Goal: Task Accomplishment & Management: Use online tool/utility

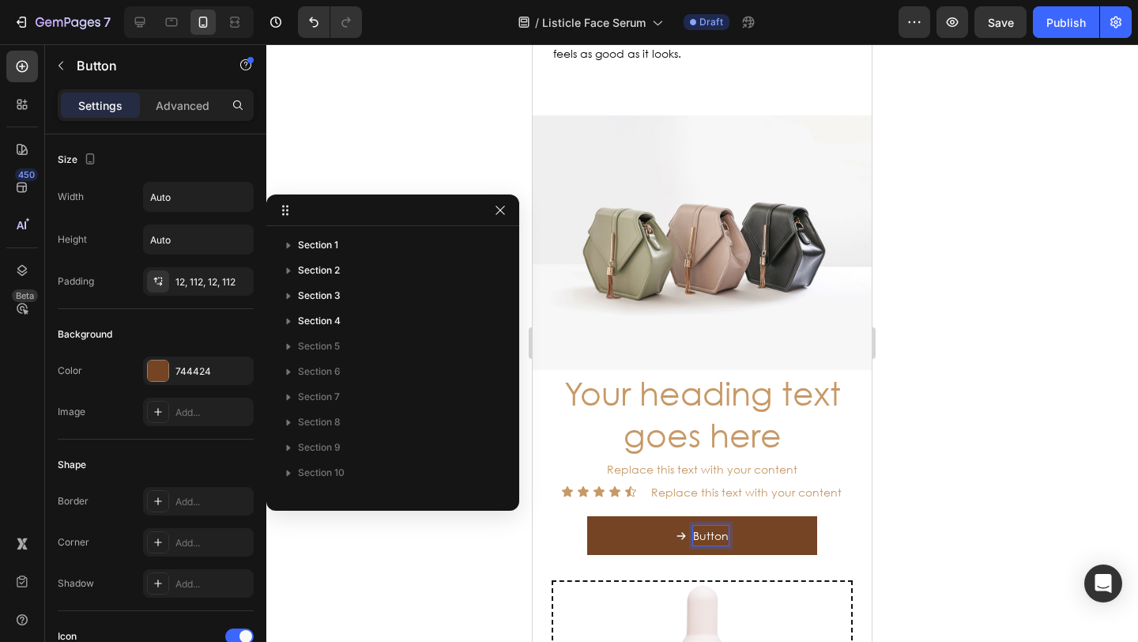
scroll to position [447, 0]
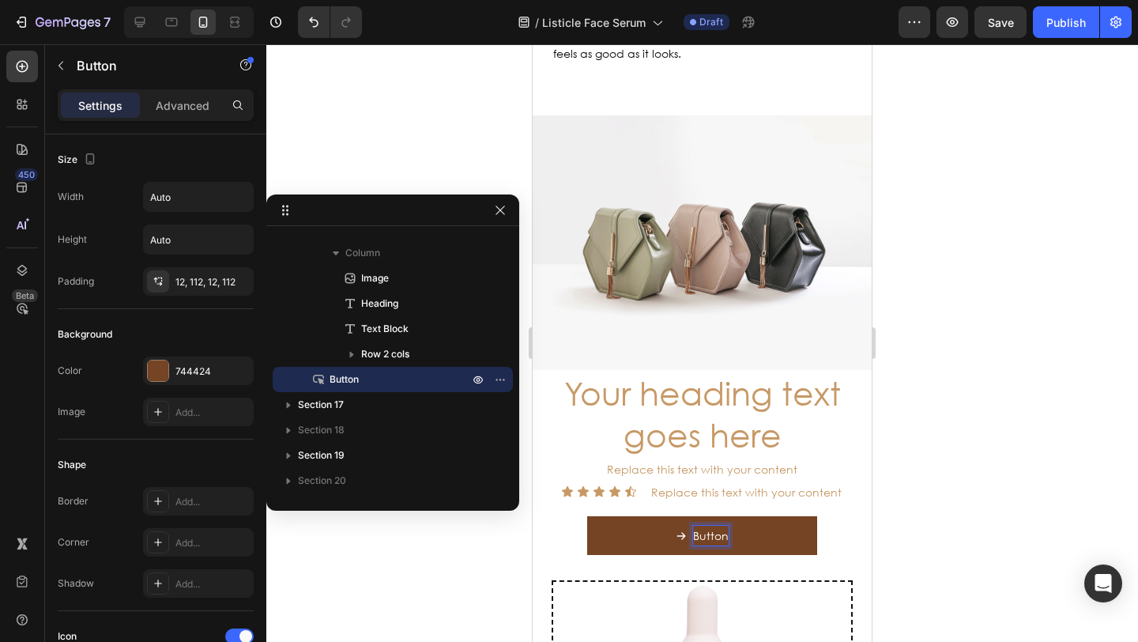
click at [701, 525] on p "Button" at bounding box center [711, 535] width 36 height 20
click at [710, 525] on p "Button" at bounding box center [711, 535] width 36 height 20
click at [706, 525] on p "Button" at bounding box center [711, 535] width 36 height 20
click at [693, 525] on p "Button" at bounding box center [711, 535] width 36 height 20
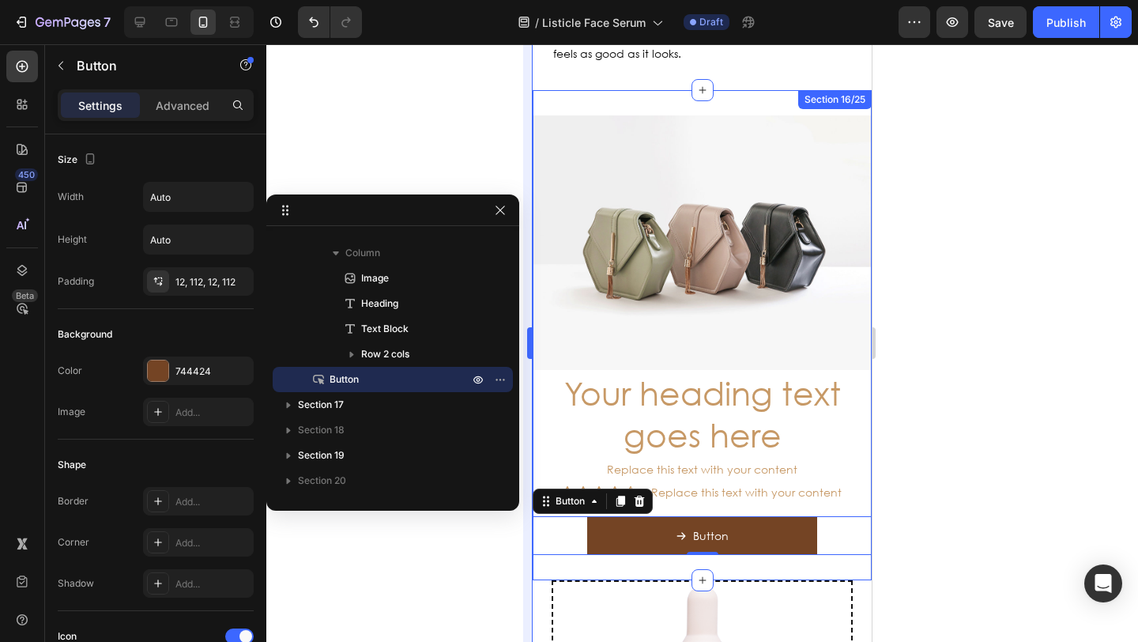
drag, startPoint x: 491, startPoint y: 532, endPoint x: 531, endPoint y: 524, distance: 40.3
click at [491, 532] on div at bounding box center [701, 342] width 871 height 597
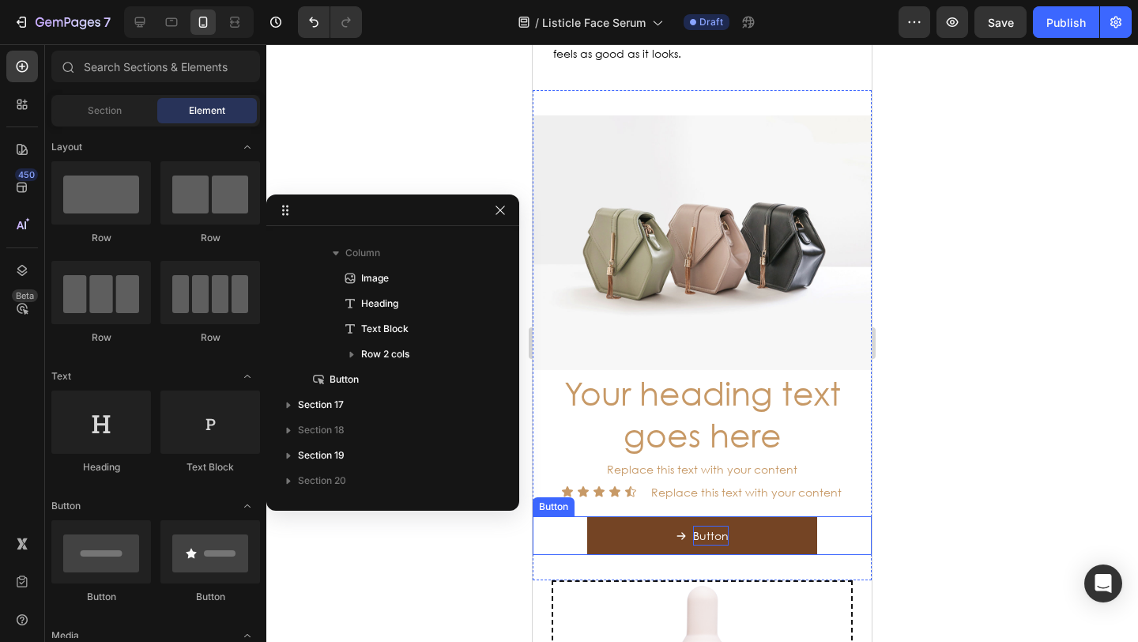
click at [695, 525] on p "Button" at bounding box center [711, 535] width 36 height 20
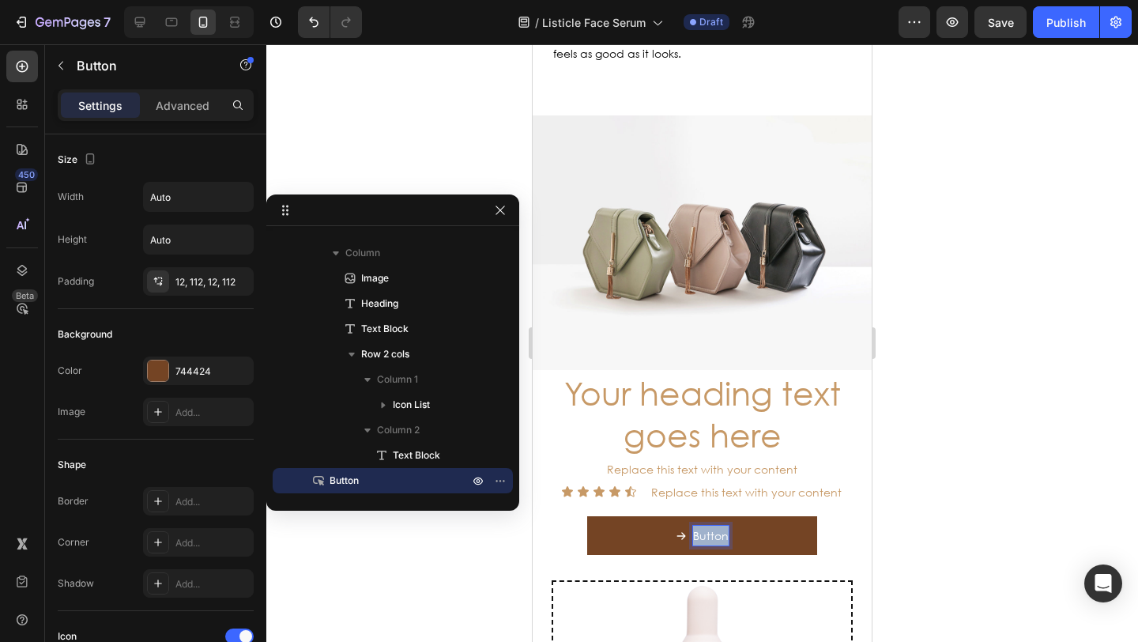
click at [682, 525] on div "Button" at bounding box center [701, 535] width 53 height 20
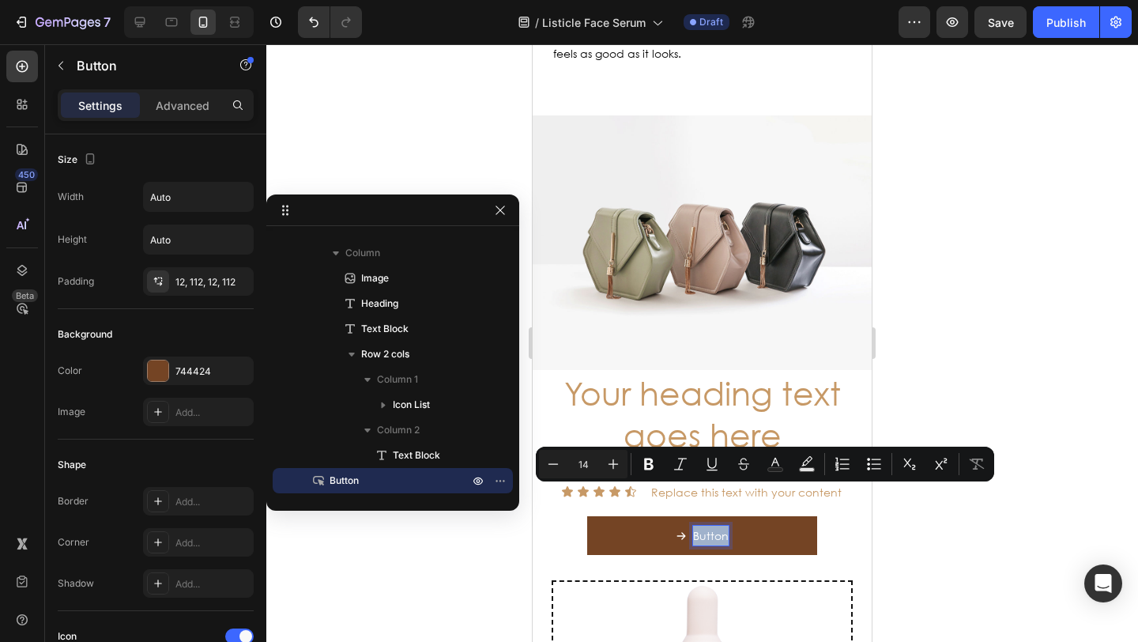
click at [675, 530] on icon "<p>Button</p>" at bounding box center [680, 535] width 11 height 11
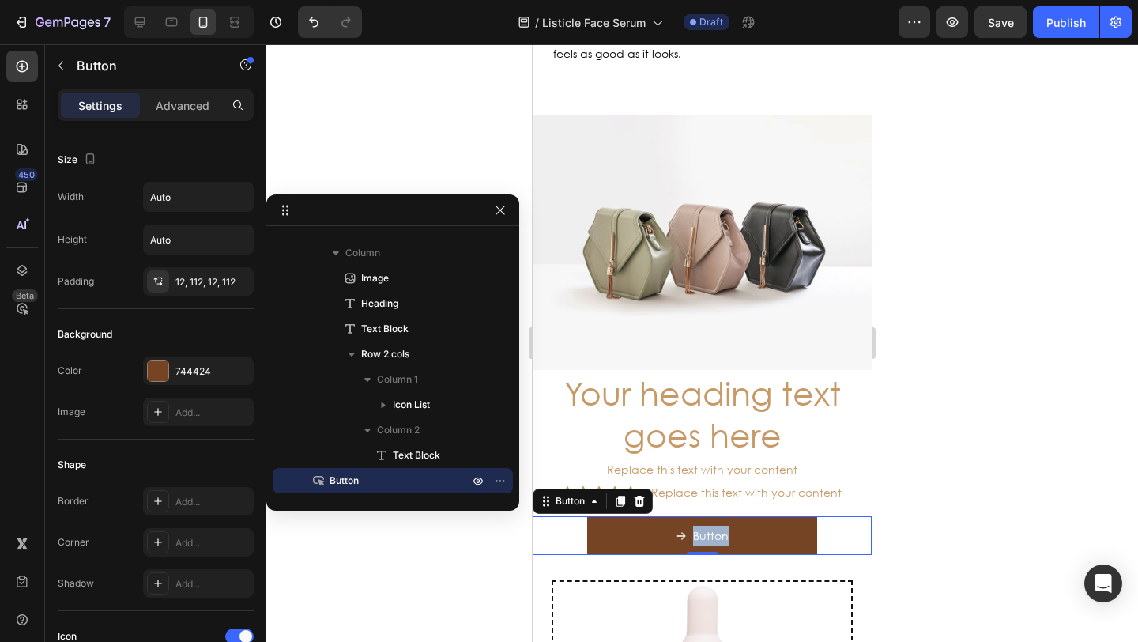
click at [684, 525] on div "Button" at bounding box center [701, 535] width 53 height 20
click at [681, 525] on div "Button" at bounding box center [701, 535] width 53 height 20
click at [682, 525] on div "Button" at bounding box center [701, 535] width 53 height 20
drag, startPoint x: 405, startPoint y: 551, endPoint x: 495, endPoint y: 526, distance: 92.8
click at [405, 551] on div at bounding box center [701, 342] width 871 height 597
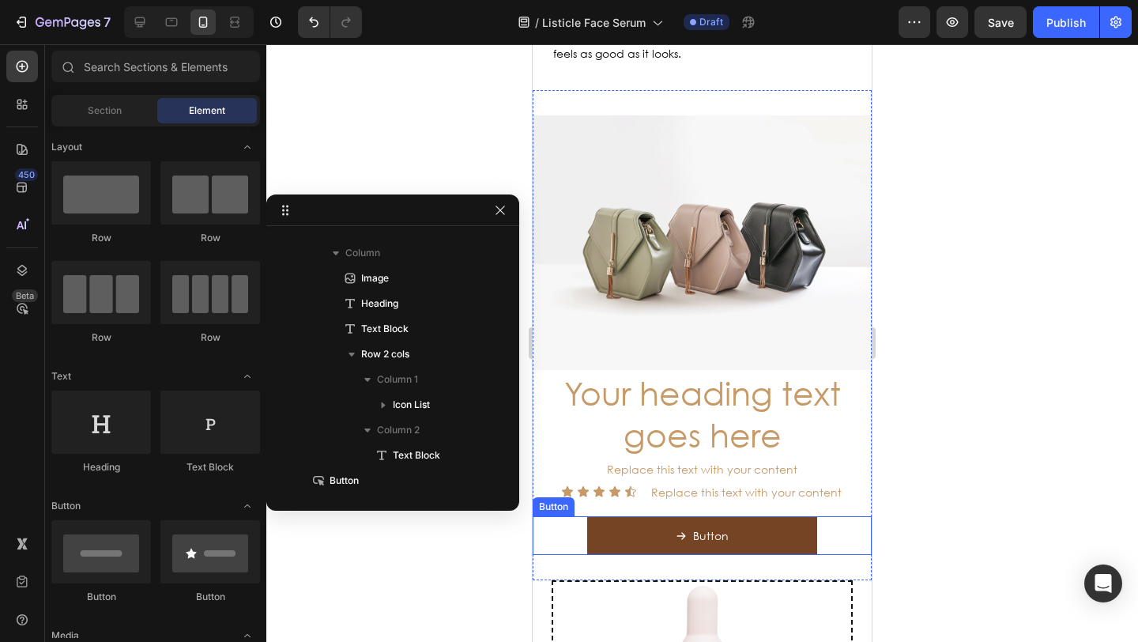
click at [559, 516] on div "Button Button" at bounding box center [701, 535] width 339 height 39
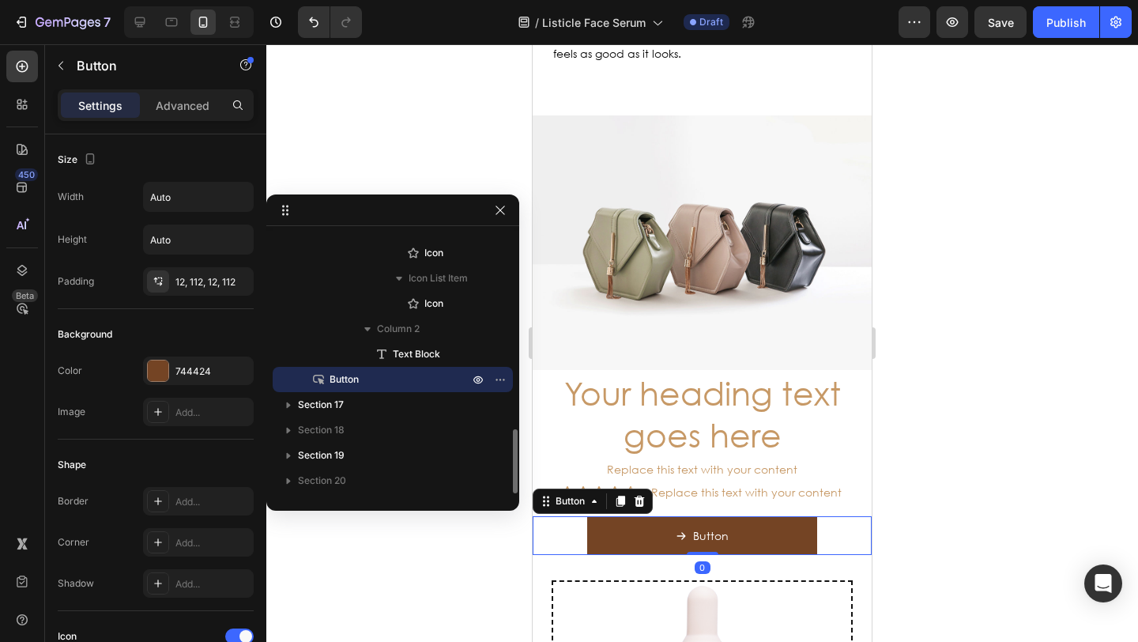
drag, startPoint x: 642, startPoint y: 464, endPoint x: 634, endPoint y: 461, distance: 8.2
click at [642, 495] on icon at bounding box center [639, 500] width 10 height 11
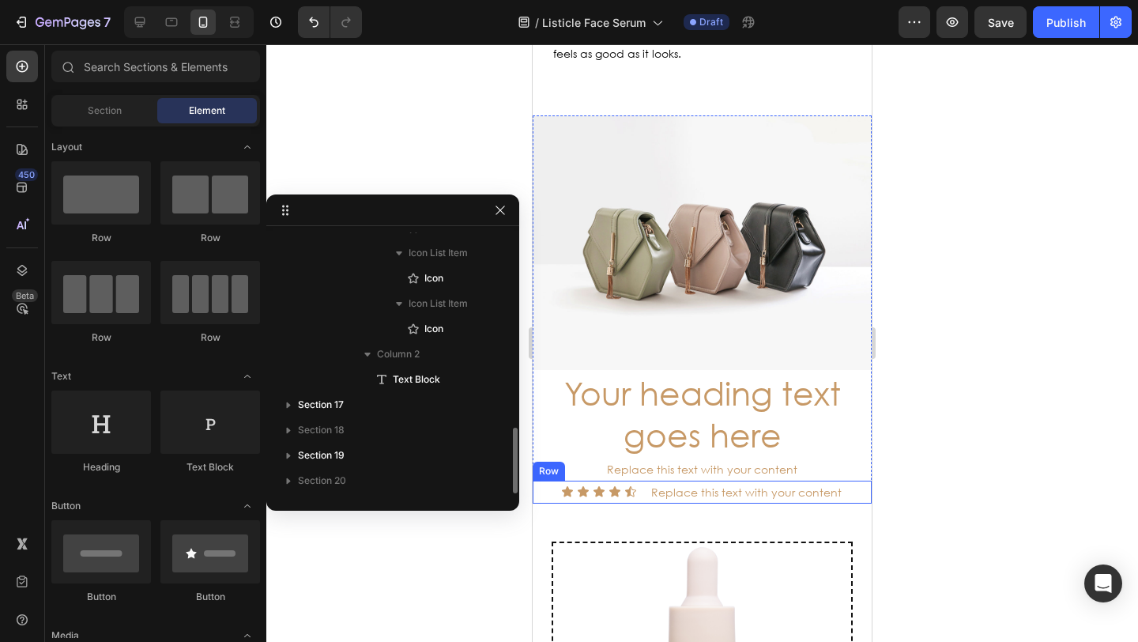
scroll to position [776, 0]
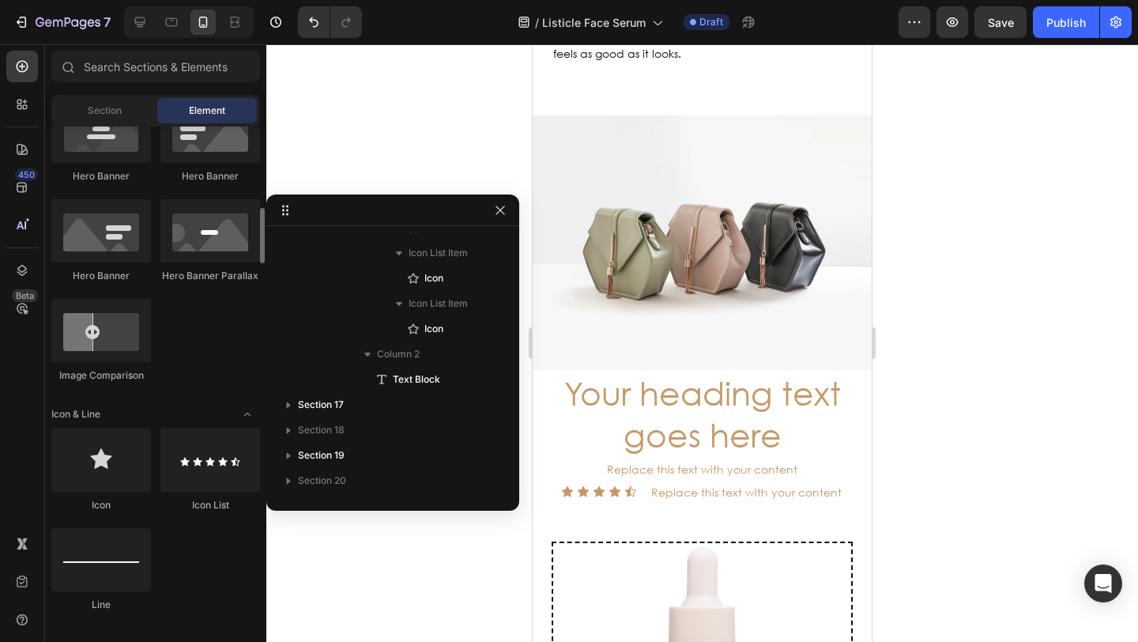
click at [322, 171] on div at bounding box center [701, 342] width 871 height 597
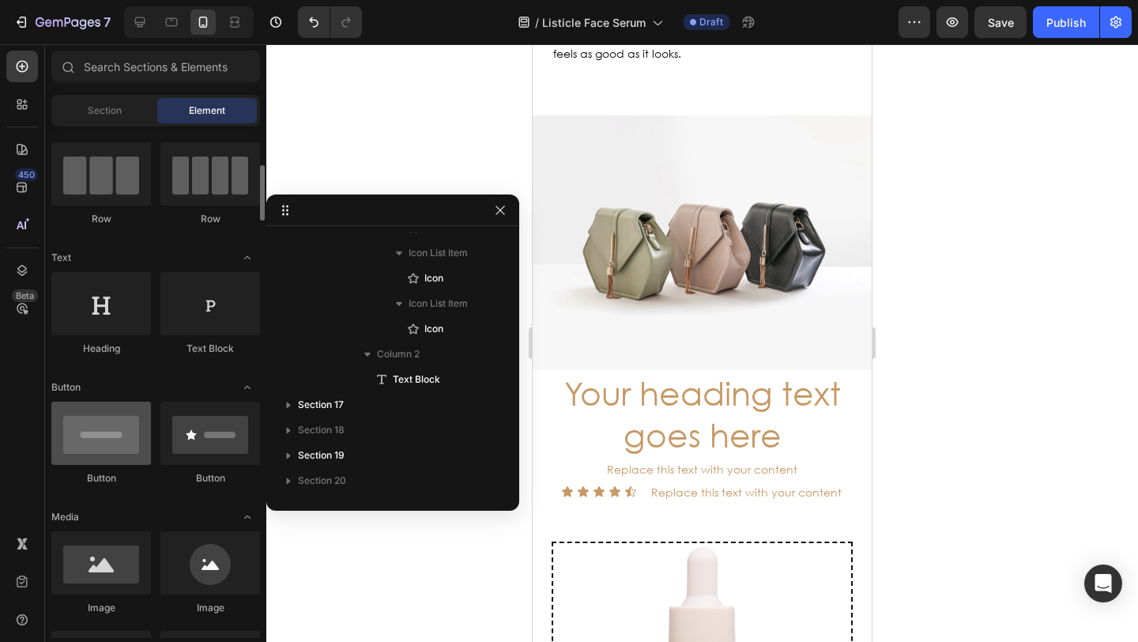
scroll to position [147, 0]
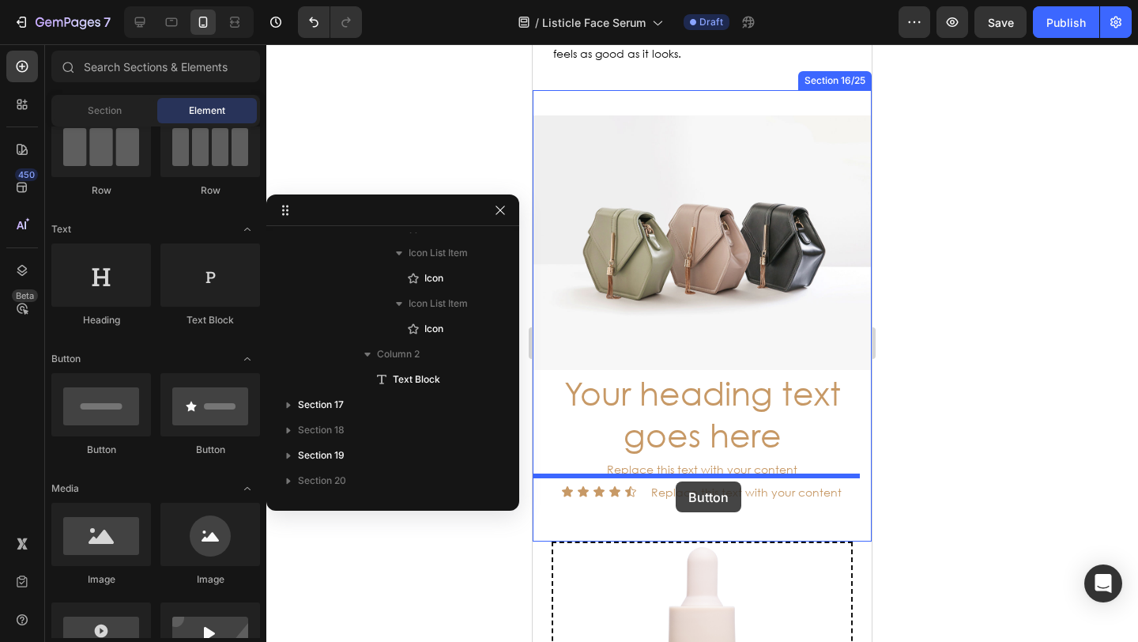
drag, startPoint x: 747, startPoint y: 467, endPoint x: 675, endPoint y: 481, distance: 73.3
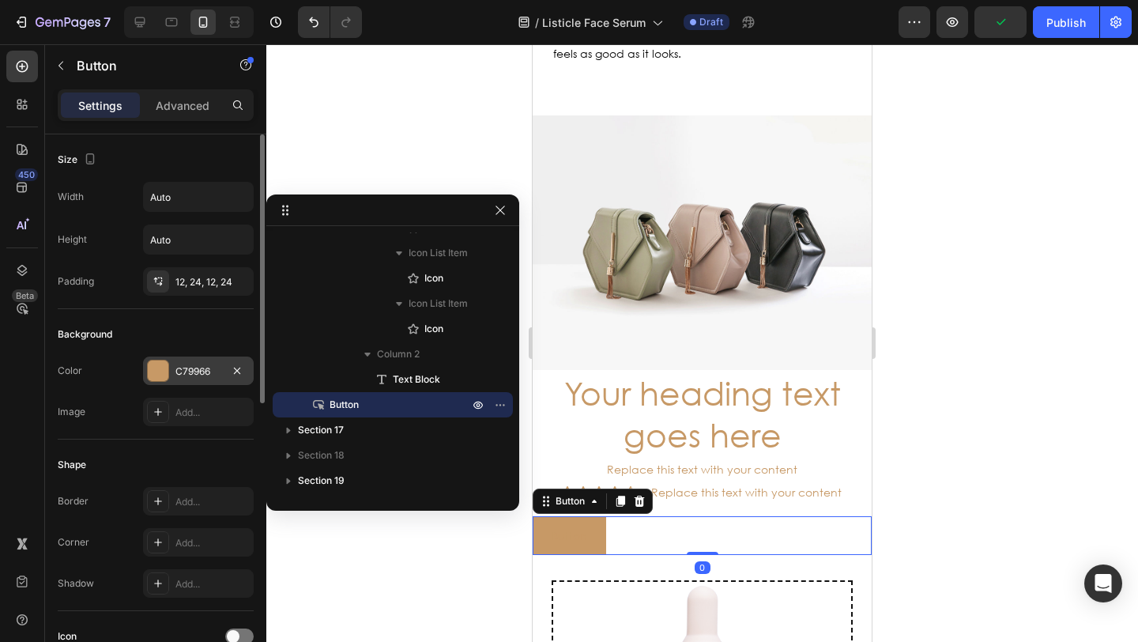
click at [156, 373] on div at bounding box center [158, 370] width 21 height 21
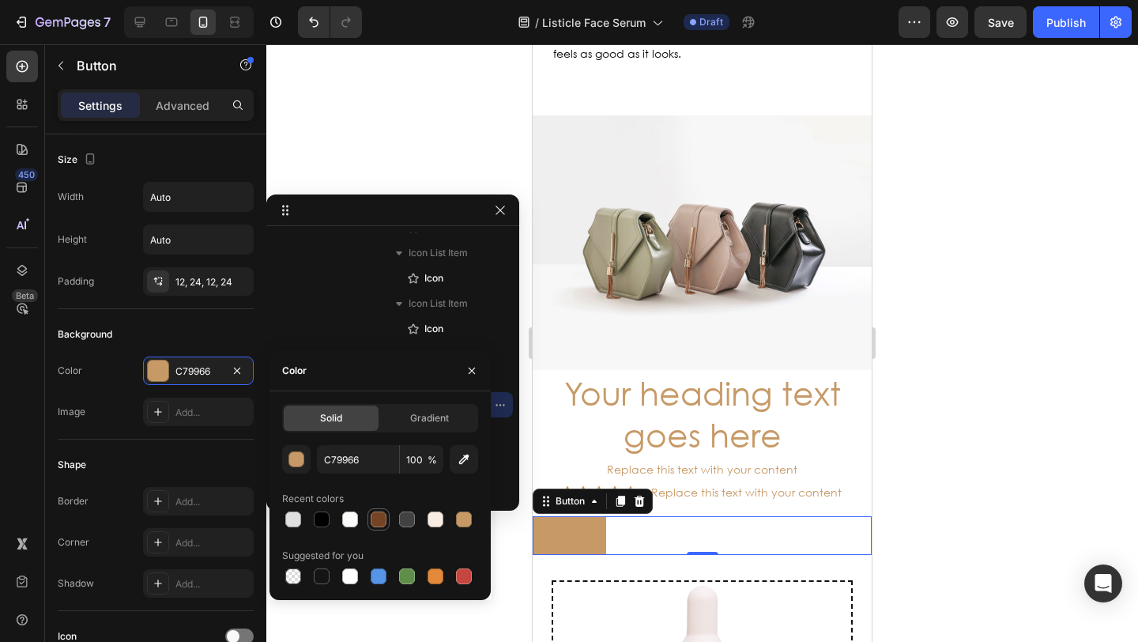
click at [378, 514] on div at bounding box center [379, 519] width 16 height 16
type input "744424"
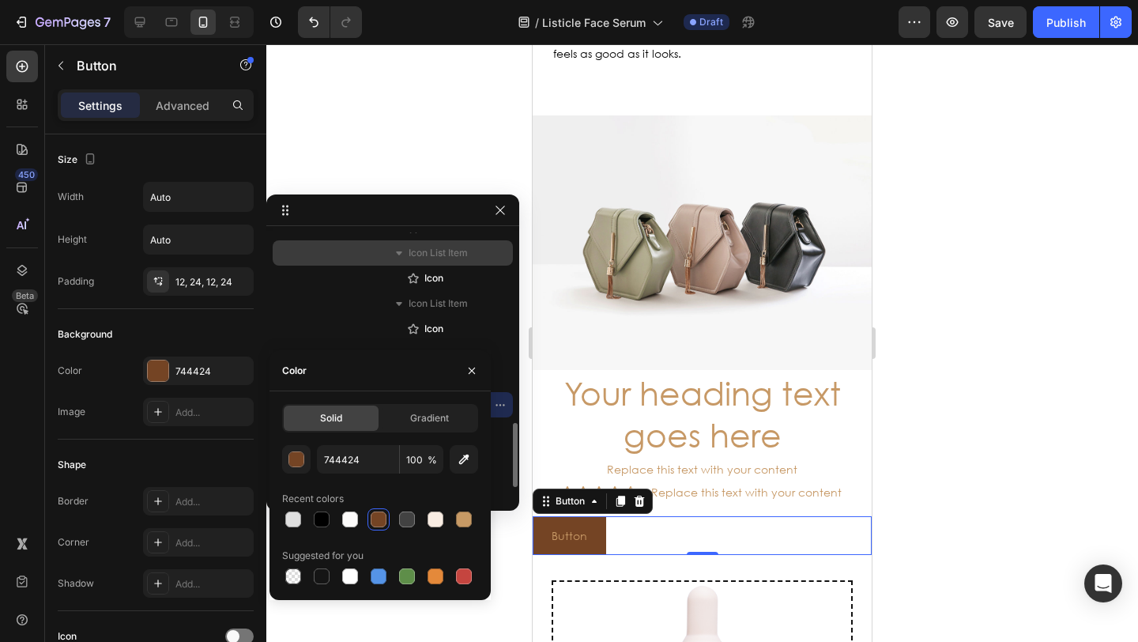
drag, startPoint x: 327, startPoint y: 159, endPoint x: 416, endPoint y: 257, distance: 132.5
click at [327, 159] on div at bounding box center [701, 342] width 871 height 597
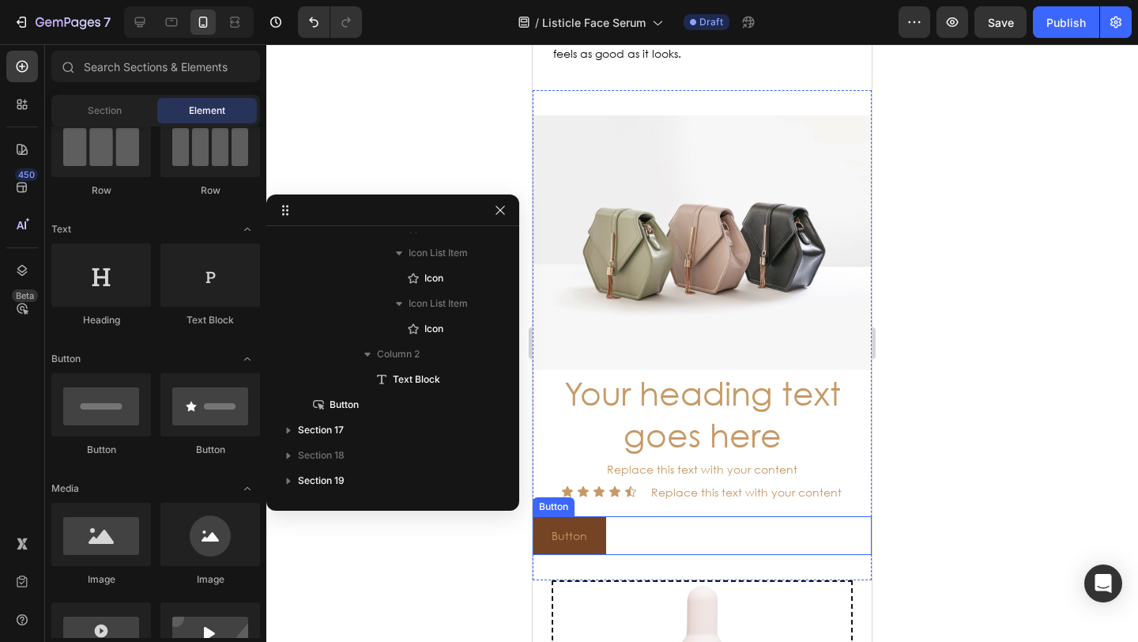
click at [632, 516] on div "Button Button" at bounding box center [701, 535] width 339 height 39
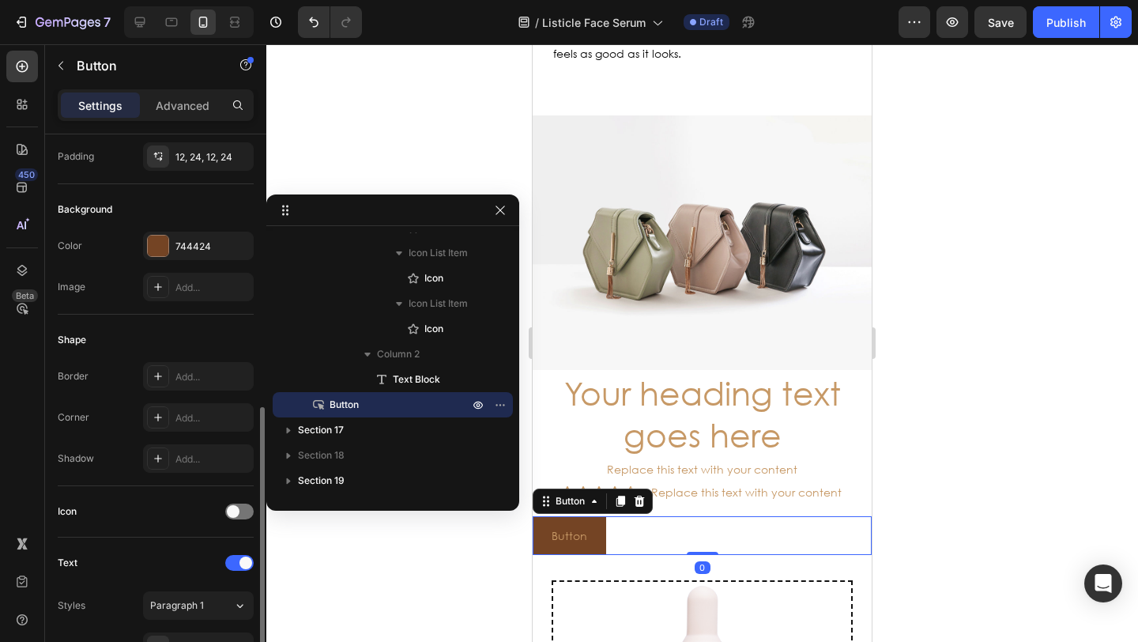
scroll to position [581, 0]
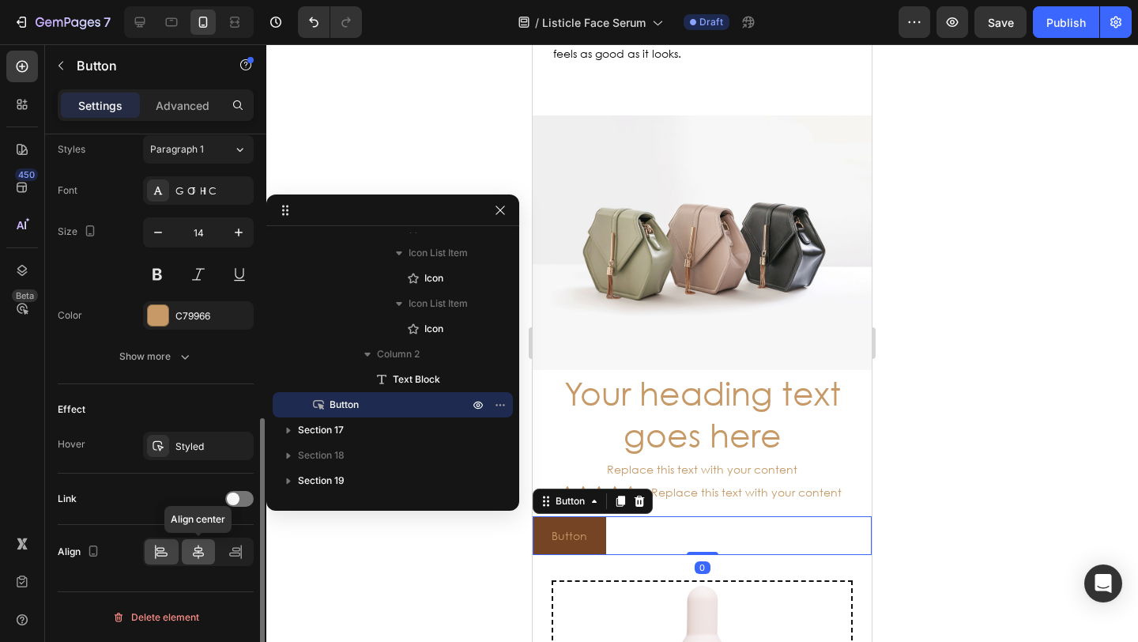
click at [194, 548] on icon at bounding box center [198, 551] width 11 height 14
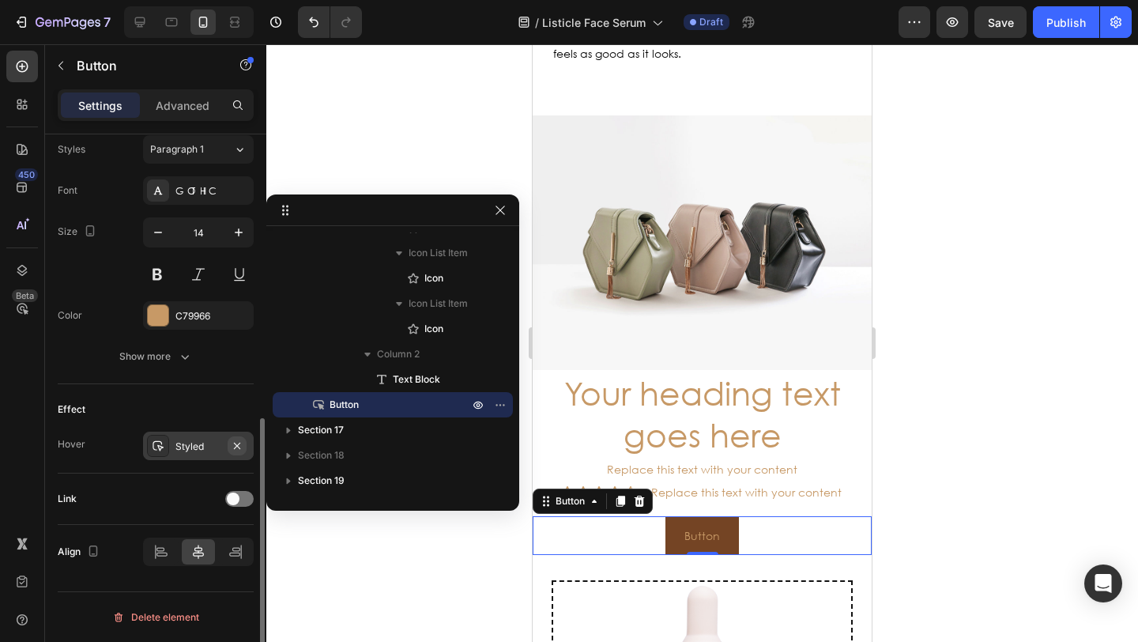
click at [240, 446] on icon "button" at bounding box center [237, 445] width 13 height 13
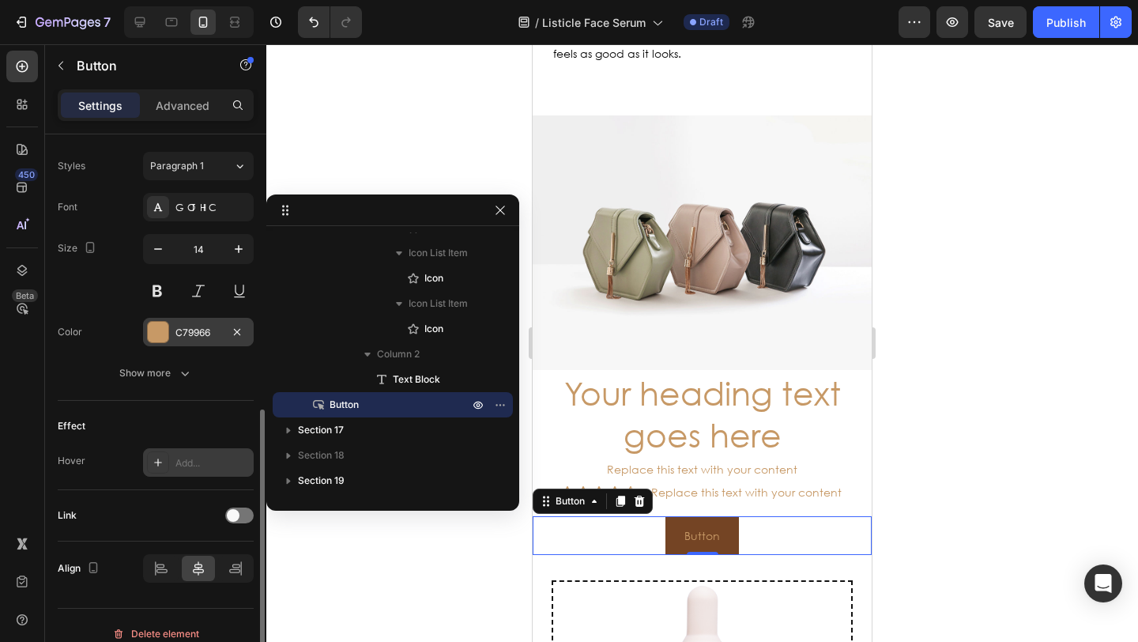
click at [160, 337] on div at bounding box center [158, 332] width 21 height 21
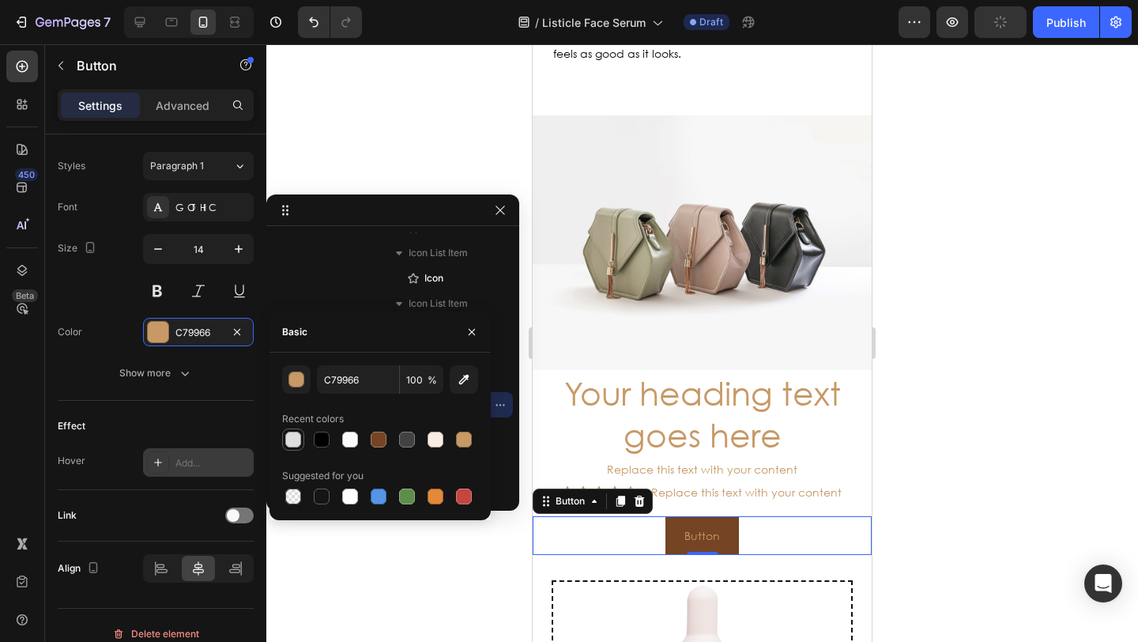
click at [295, 437] on div at bounding box center [293, 439] width 16 height 16
click at [351, 437] on div at bounding box center [350, 439] width 16 height 16
click at [356, 497] on div at bounding box center [350, 496] width 16 height 16
type input "FFFFFF"
drag, startPoint x: 376, startPoint y: 569, endPoint x: 238, endPoint y: 491, distance: 158.5
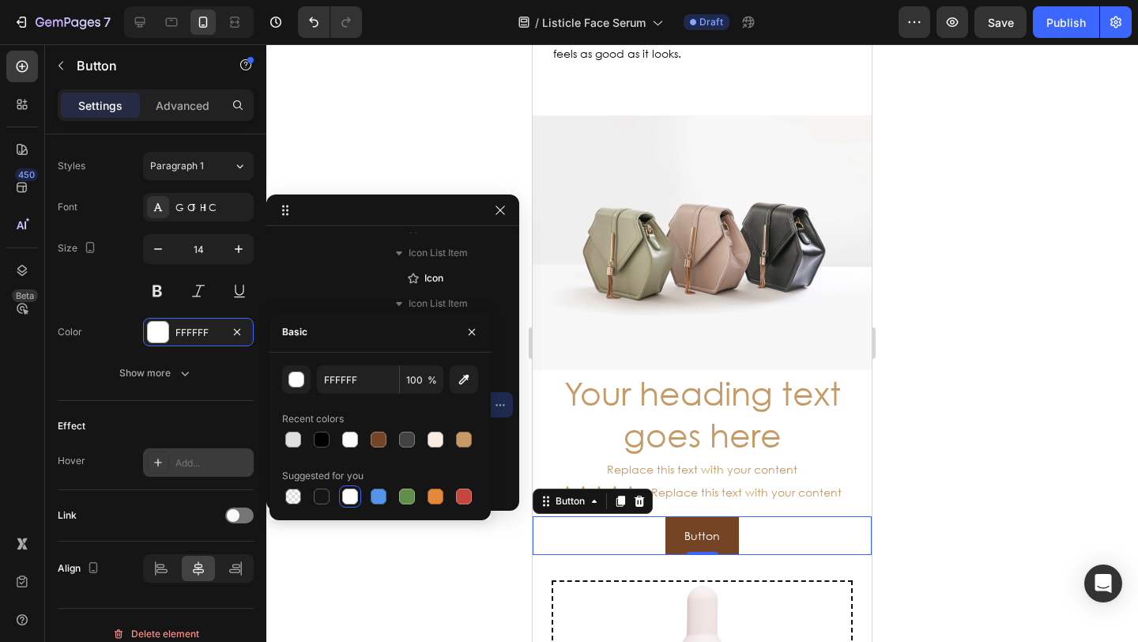
click at [376, 568] on div at bounding box center [701, 342] width 871 height 597
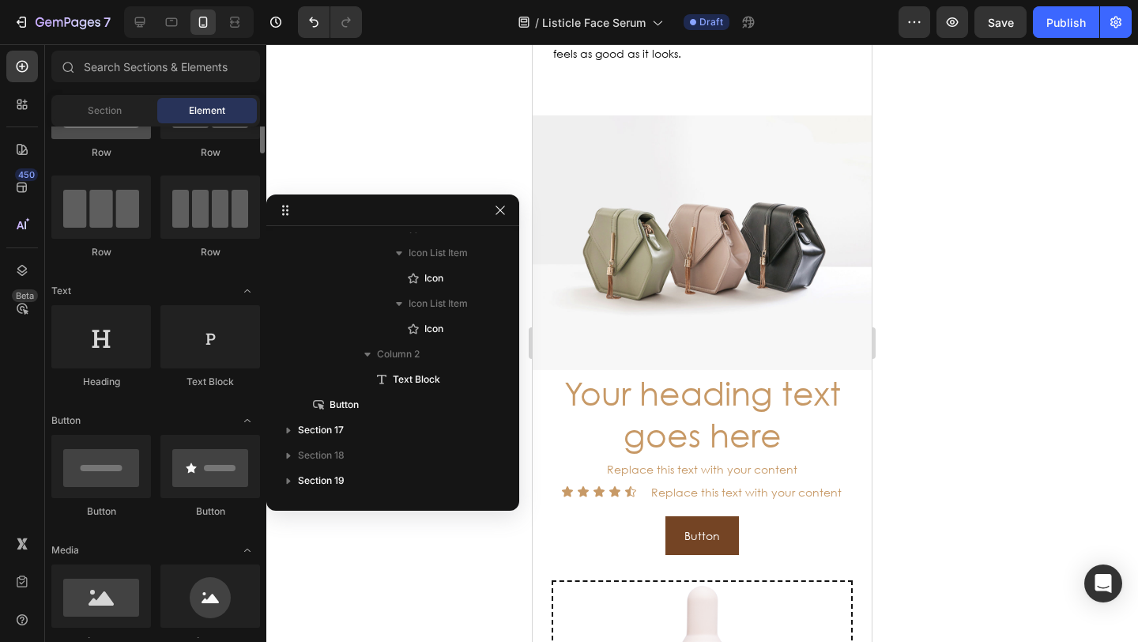
scroll to position [0, 0]
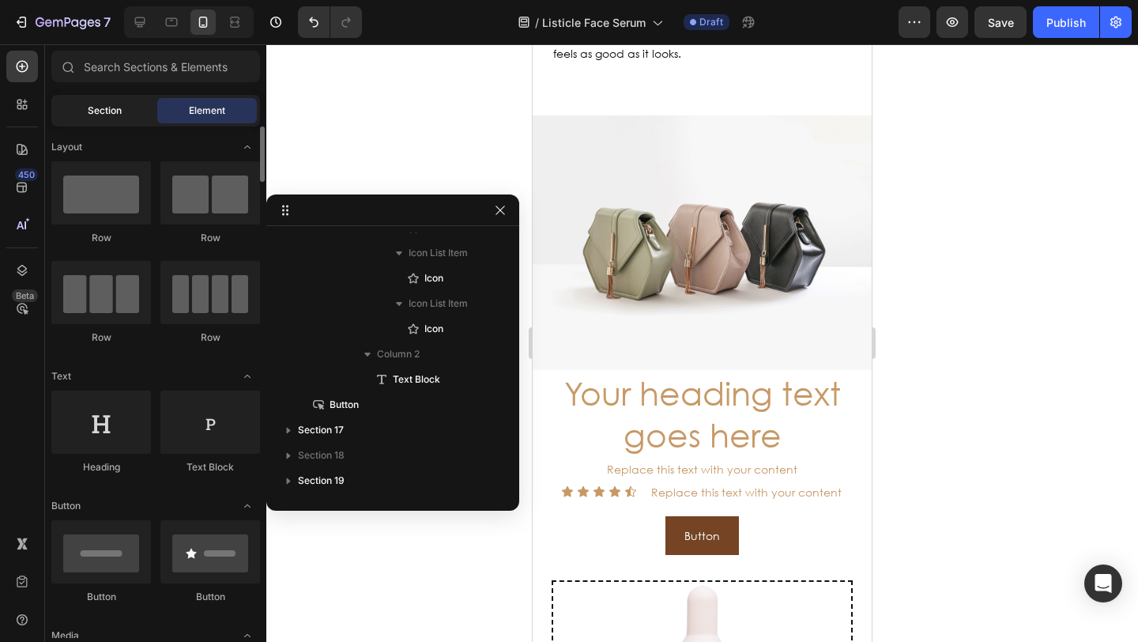
click at [105, 114] on span "Section" at bounding box center [105, 110] width 34 height 14
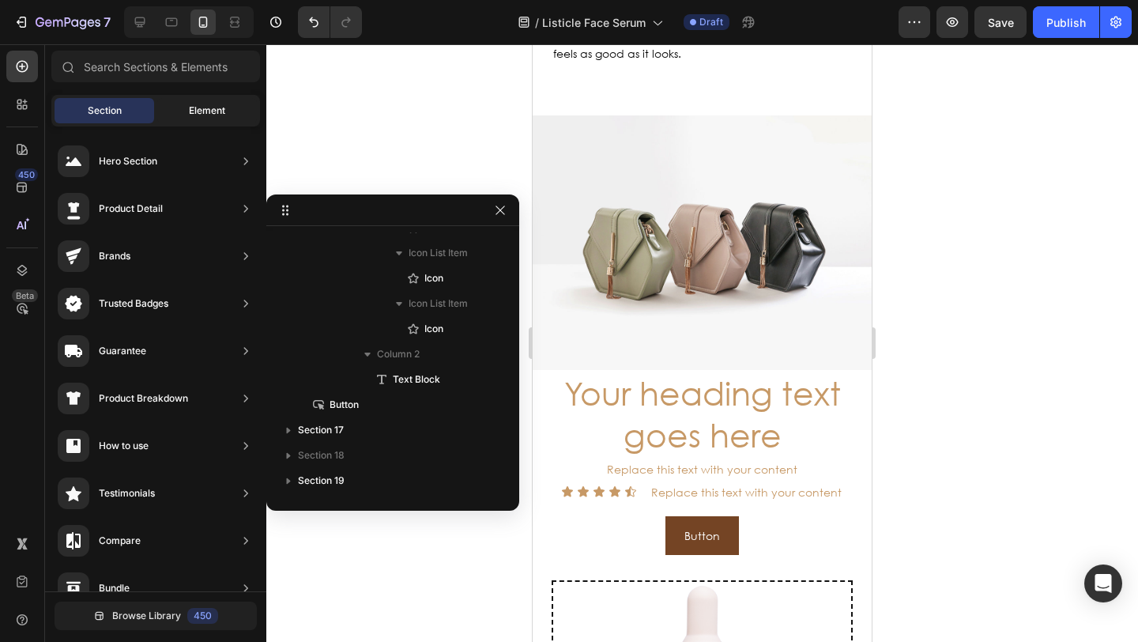
click at [201, 109] on span "Element" at bounding box center [207, 110] width 36 height 14
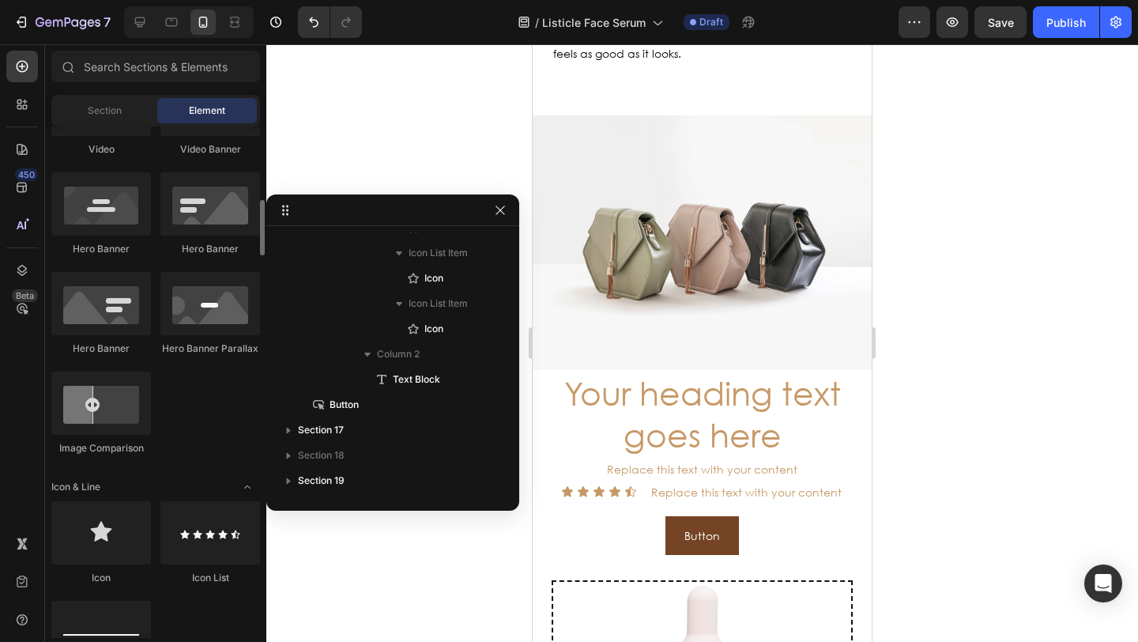
scroll to position [822, 0]
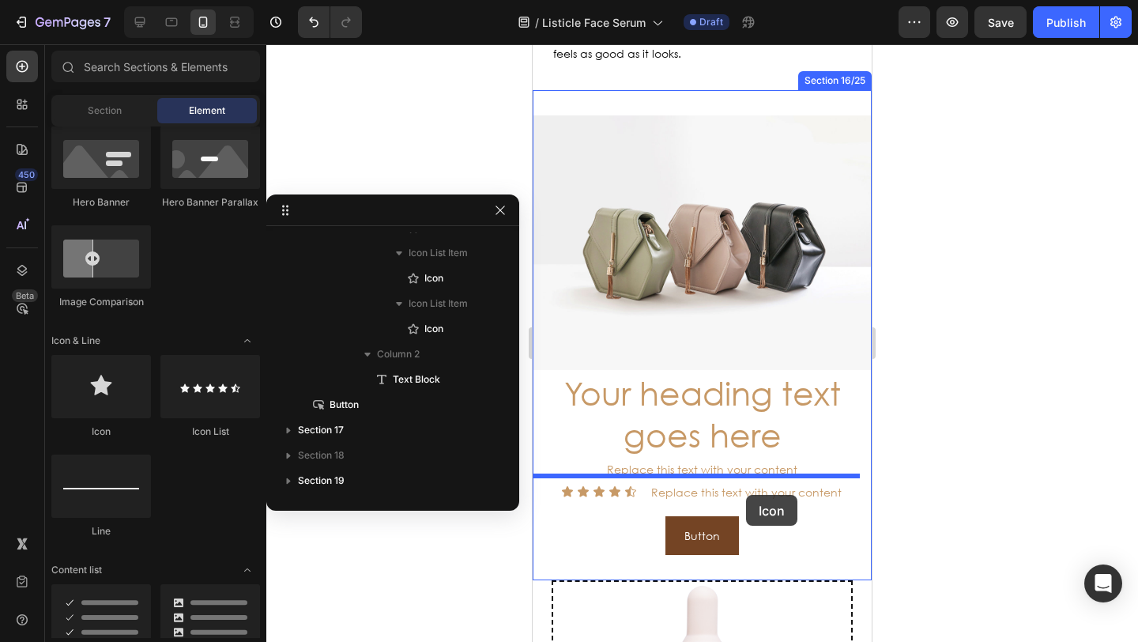
drag, startPoint x: 733, startPoint y: 447, endPoint x: 746, endPoint y: 495, distance: 49.1
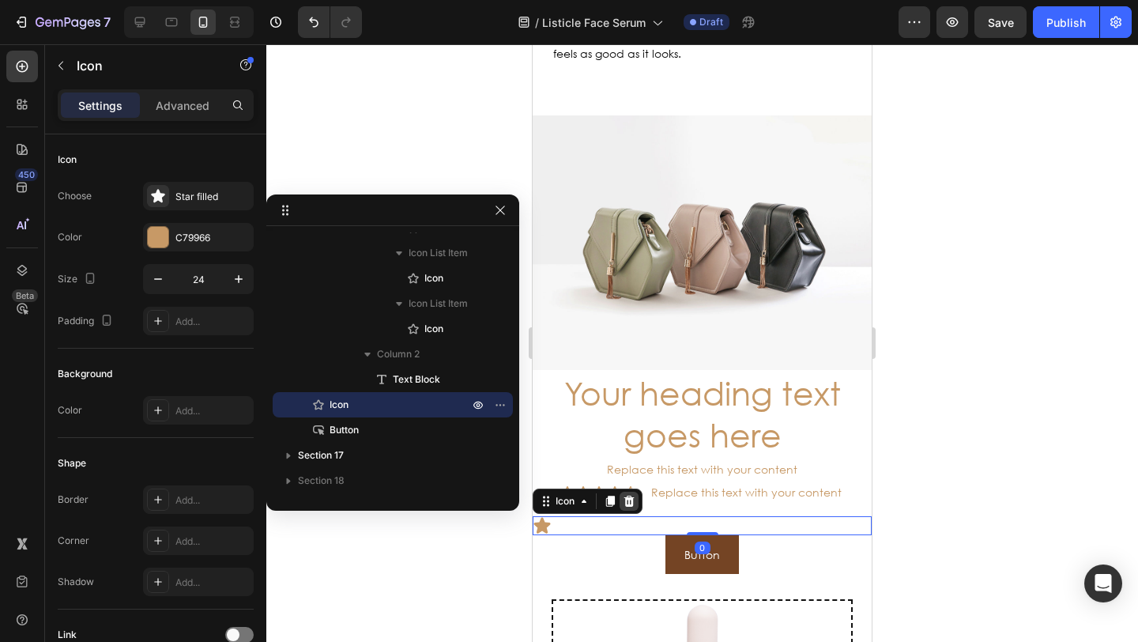
click at [626, 495] on icon at bounding box center [629, 500] width 10 height 11
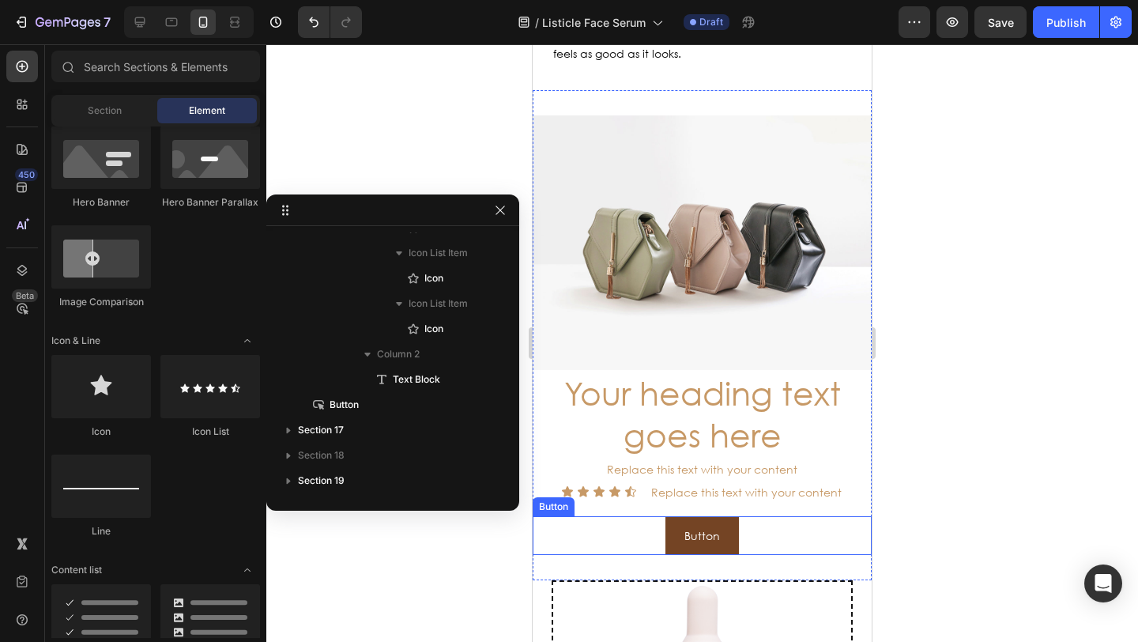
click at [645, 516] on div "Button Button" at bounding box center [701, 535] width 339 height 39
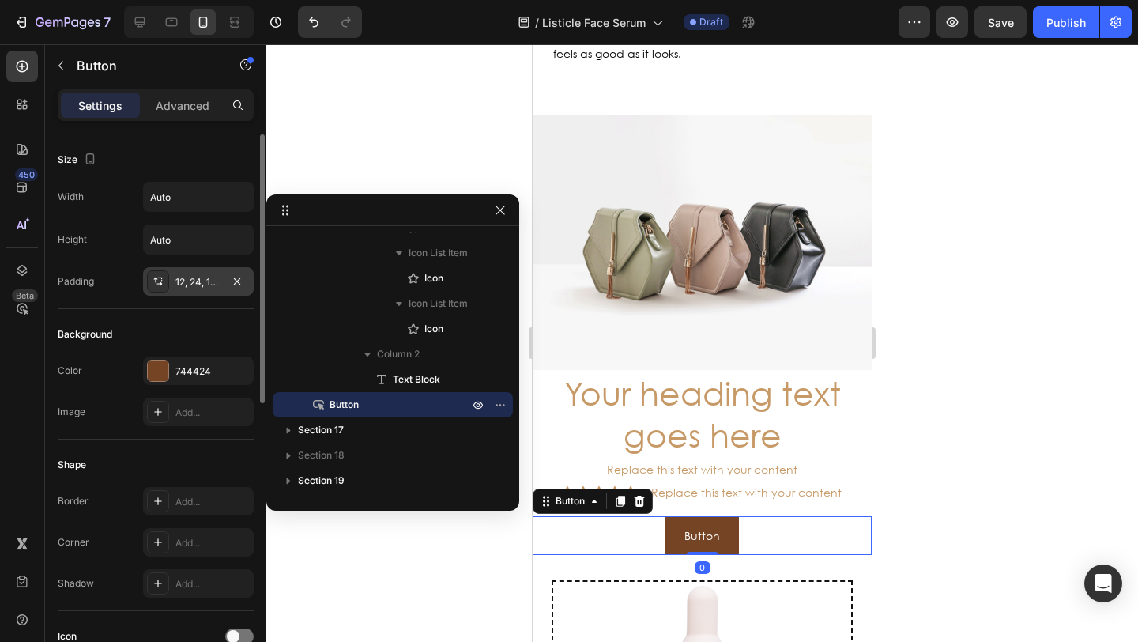
click at [199, 275] on div "12, 24, 12, 24" at bounding box center [198, 282] width 46 height 14
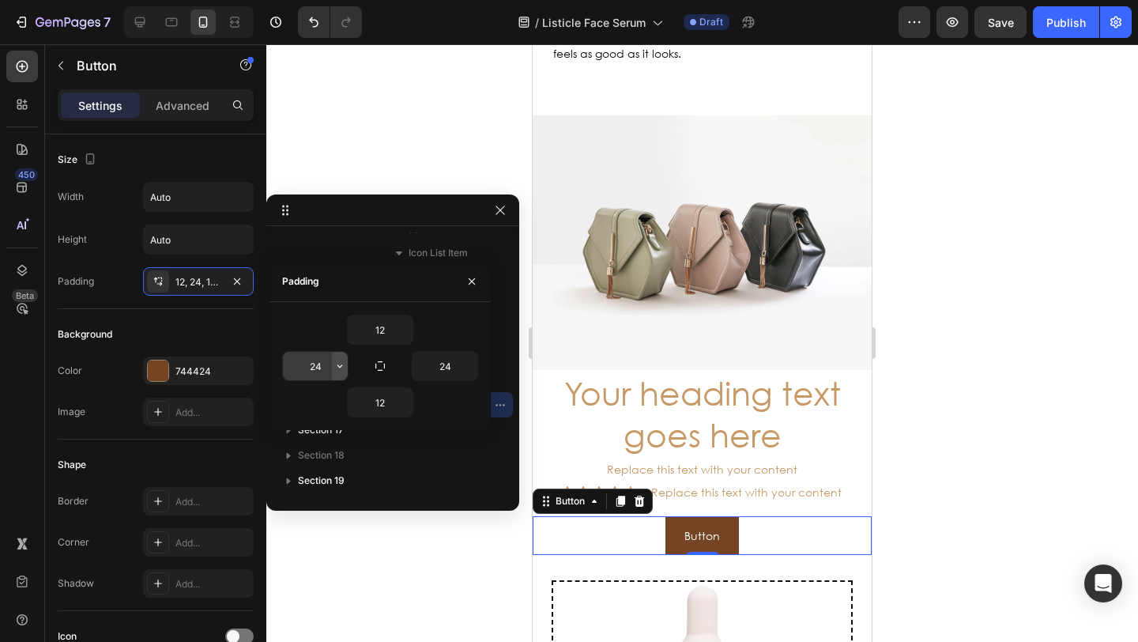
click at [336, 368] on icon "button" at bounding box center [339, 365] width 13 height 13
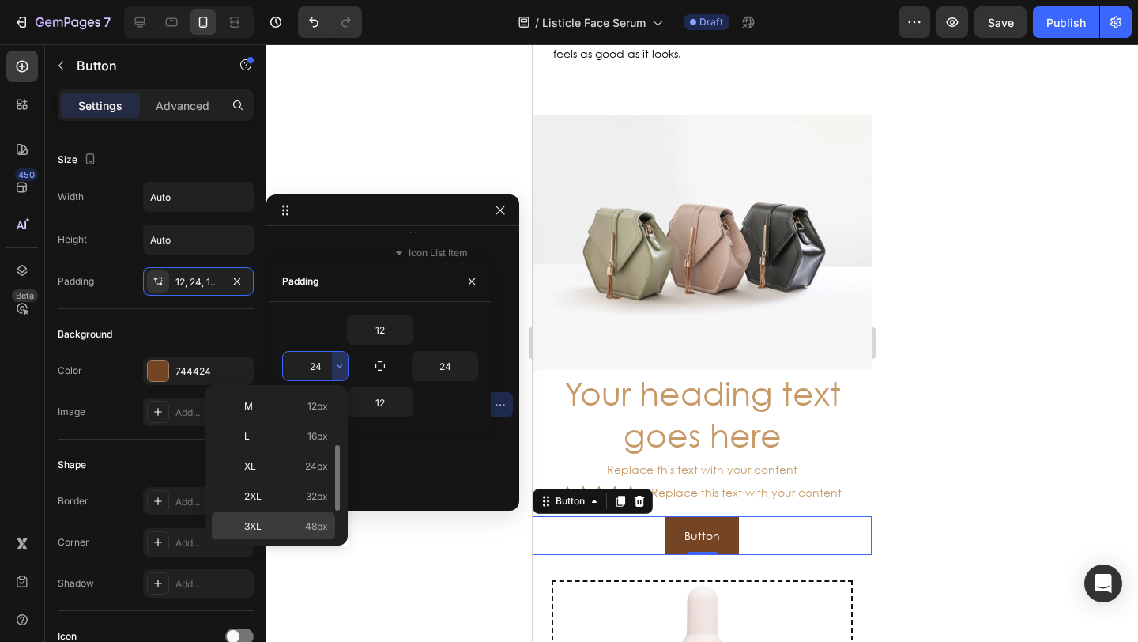
scroll to position [183, 0]
click at [290, 521] on p "5XL 112px" at bounding box center [286, 524] width 84 height 14
type input "112"
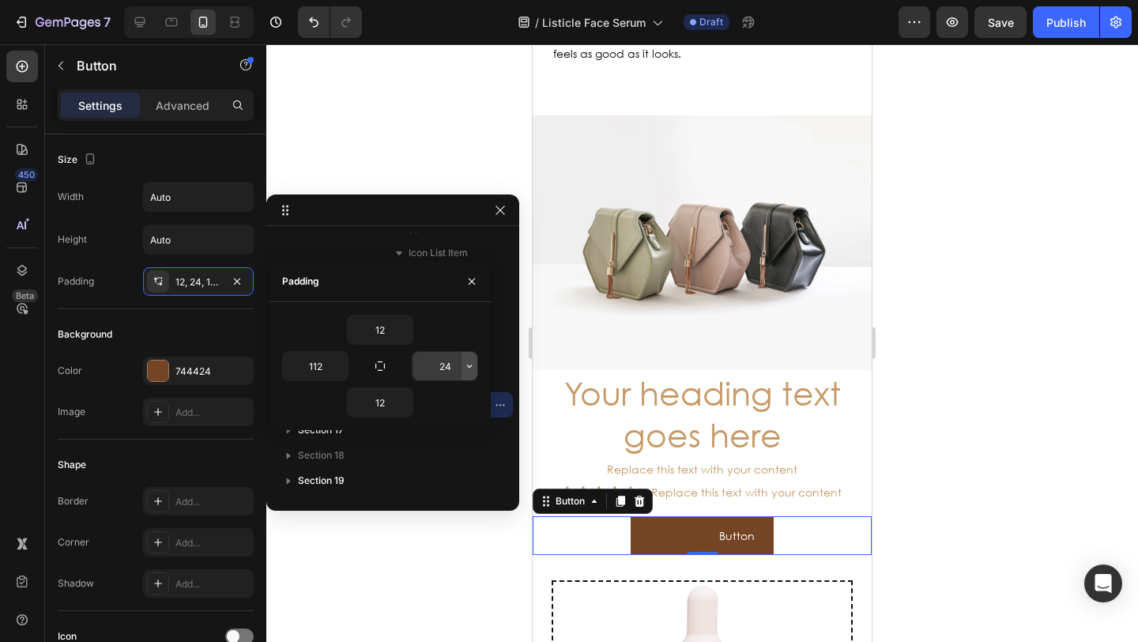
click at [469, 367] on icon "button" at bounding box center [469, 365] width 13 height 13
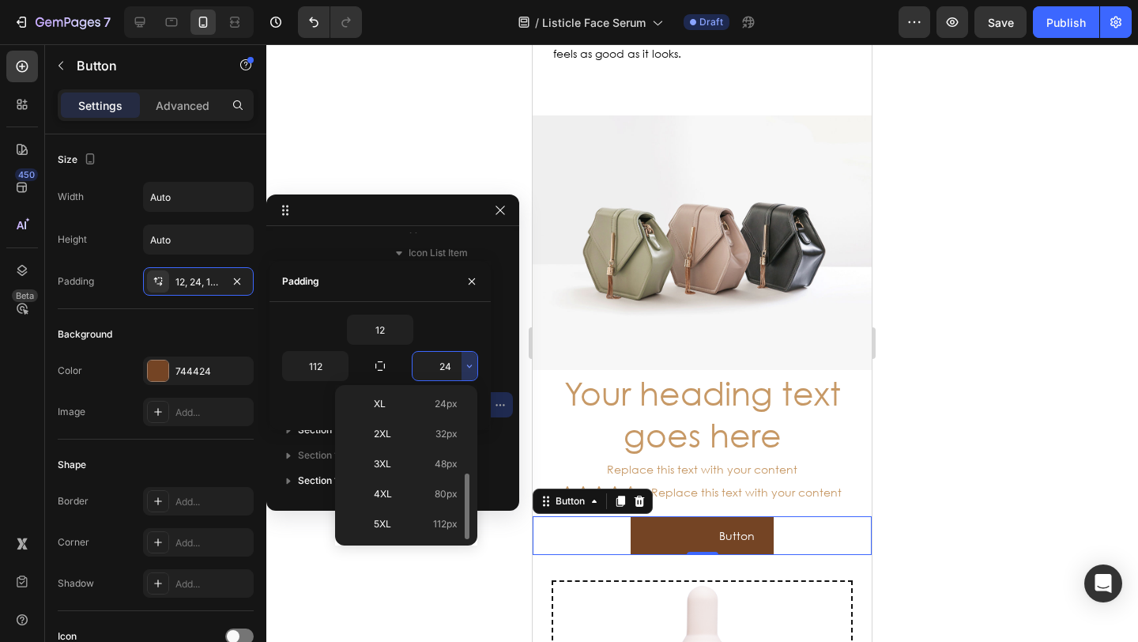
drag, startPoint x: 424, startPoint y: 518, endPoint x: 427, endPoint y: 504, distance: 14.6
click at [424, 518] on p "5XL 112px" at bounding box center [416, 524] width 84 height 14
type input "112"
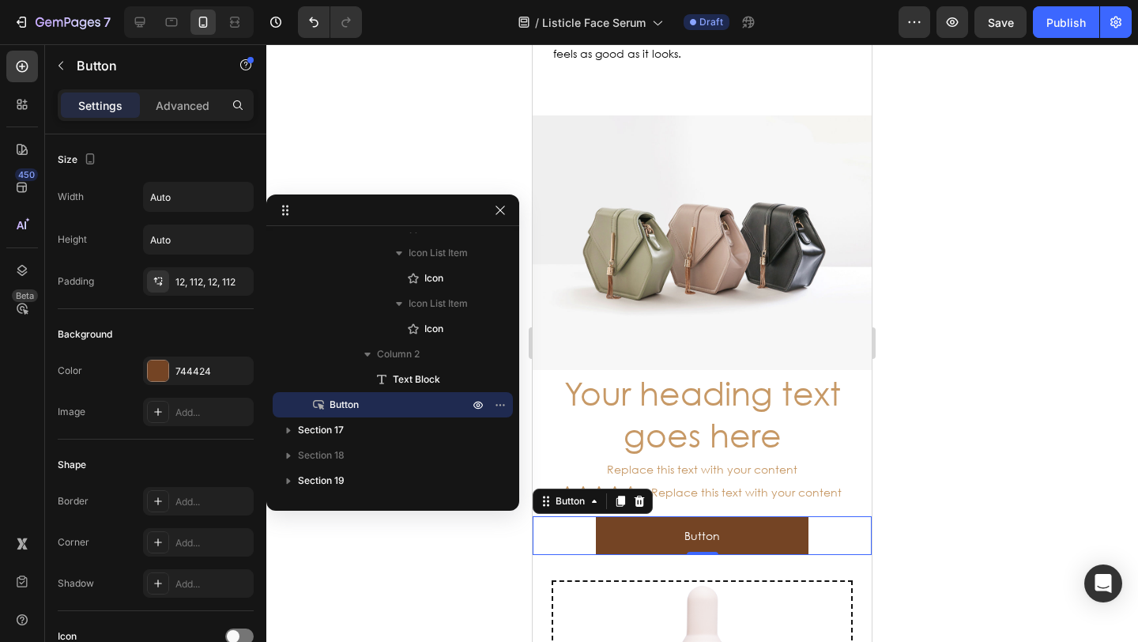
drag, startPoint x: 408, startPoint y: 155, endPoint x: 412, endPoint y: 164, distance: 10.3
click at [408, 155] on div at bounding box center [701, 342] width 871 height 597
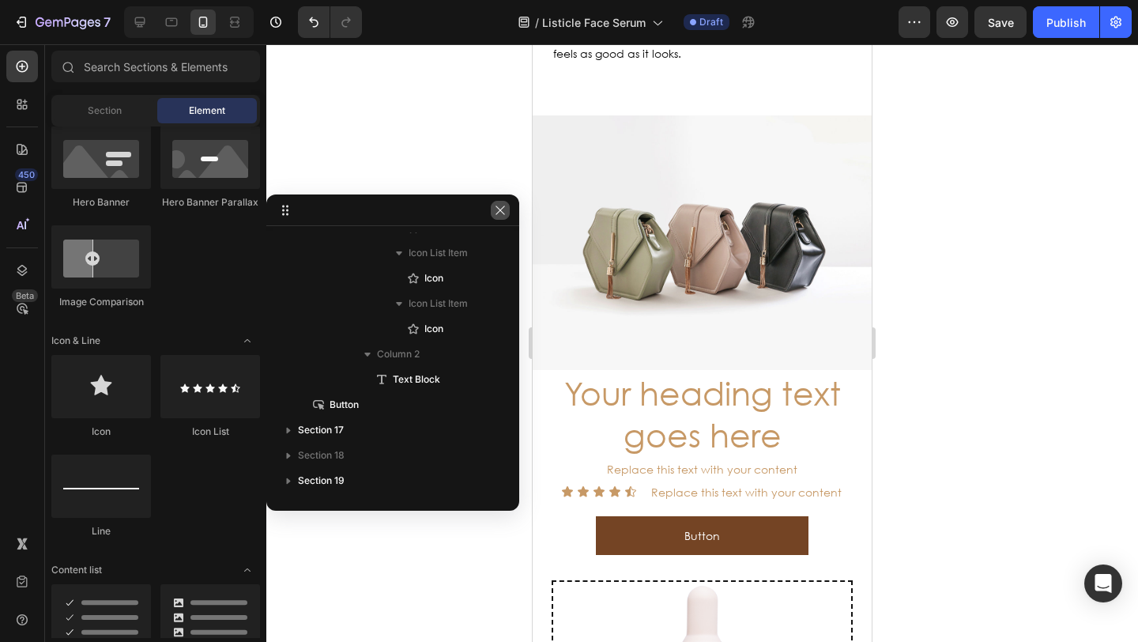
click at [498, 214] on icon "button" at bounding box center [500, 210] width 13 height 13
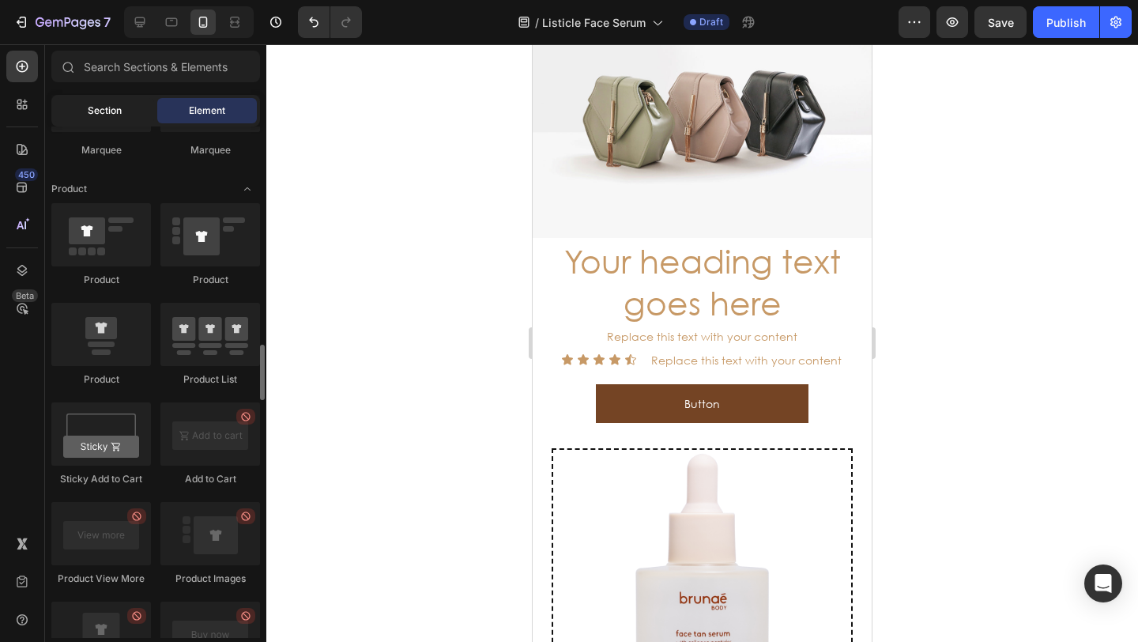
scroll to position [1973, 0]
click at [134, 78] on input "text" at bounding box center [155, 67] width 209 height 32
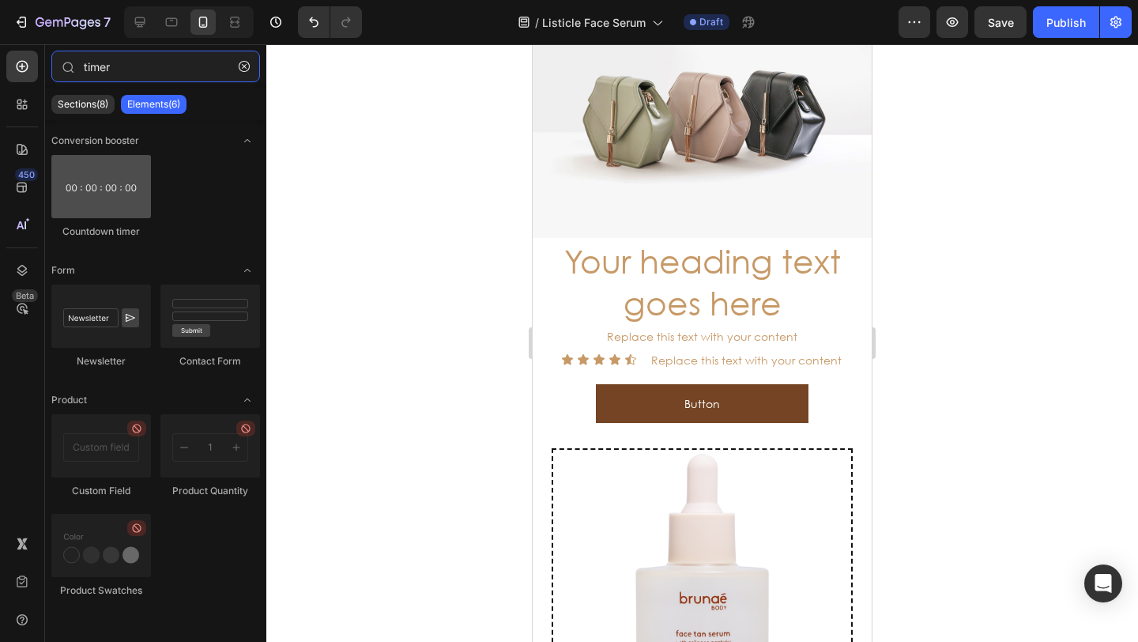
type input "timer"
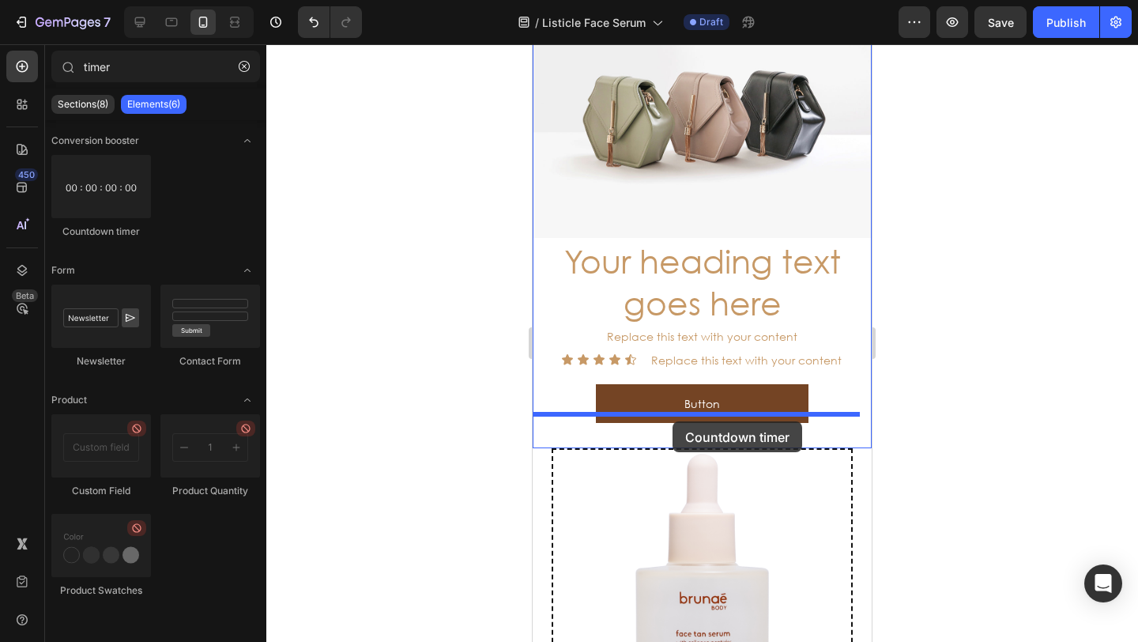
drag, startPoint x: 653, startPoint y: 255, endPoint x: 674, endPoint y: 420, distance: 166.5
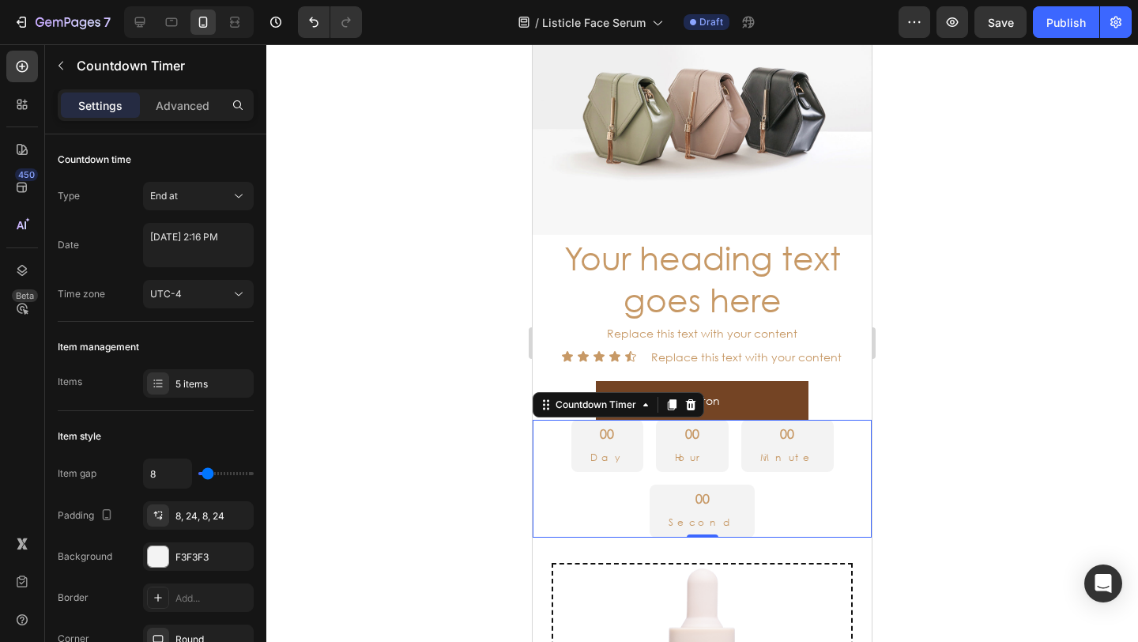
scroll to position [4826, 0]
click at [690, 401] on icon at bounding box center [690, 404] width 13 height 13
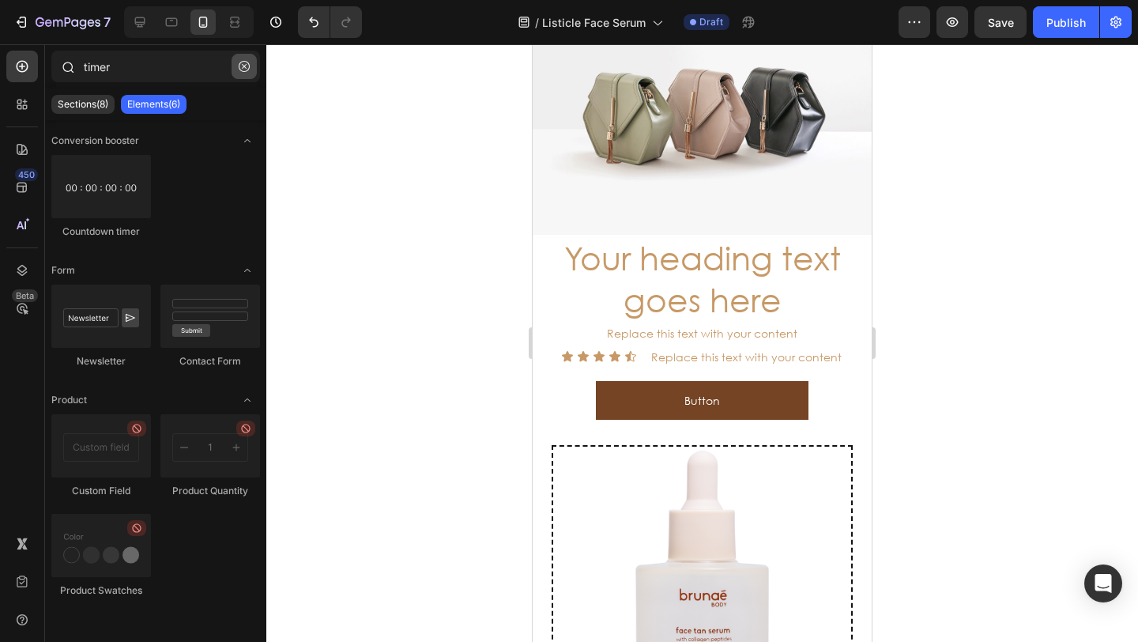
click at [246, 64] on icon "button" at bounding box center [244, 66] width 5 height 5
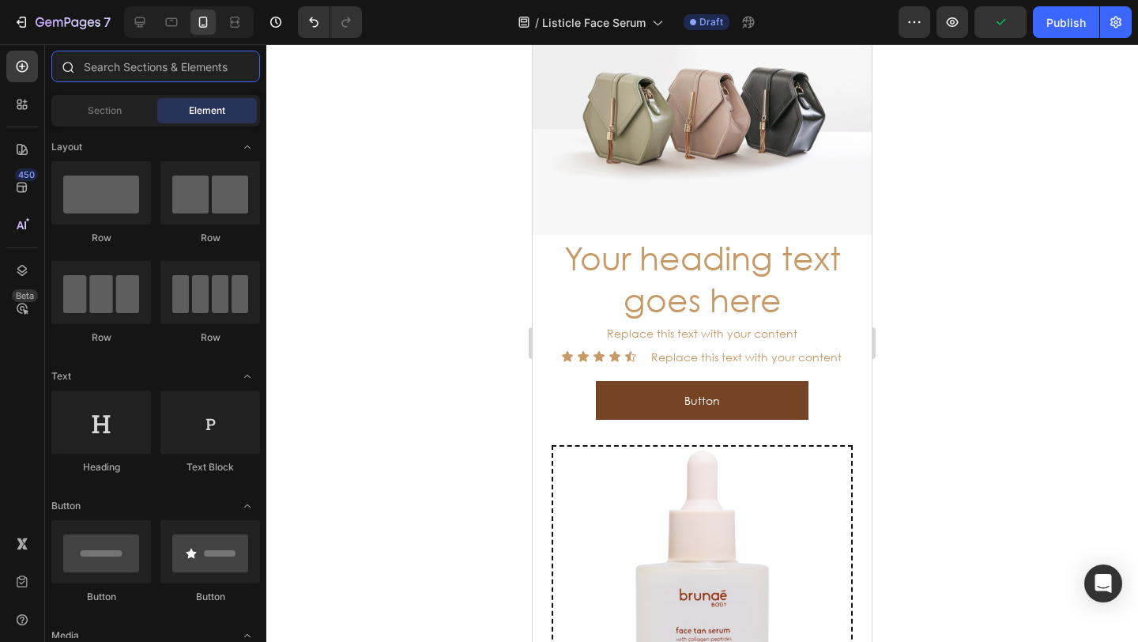
click at [160, 78] on input "text" at bounding box center [155, 67] width 209 height 32
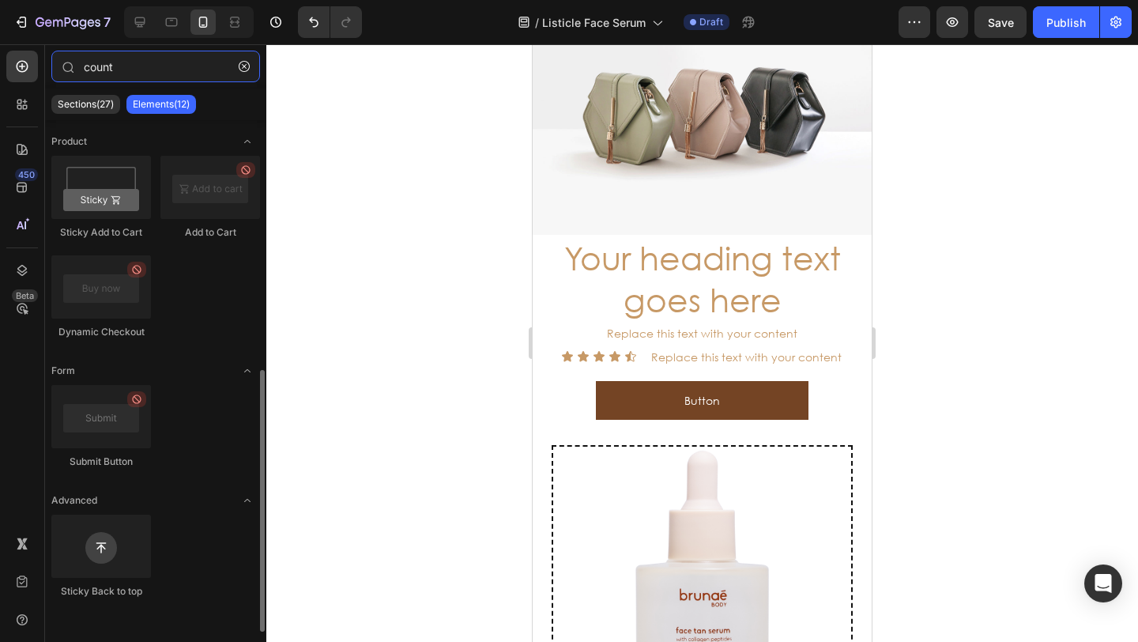
scroll to position [0, 0]
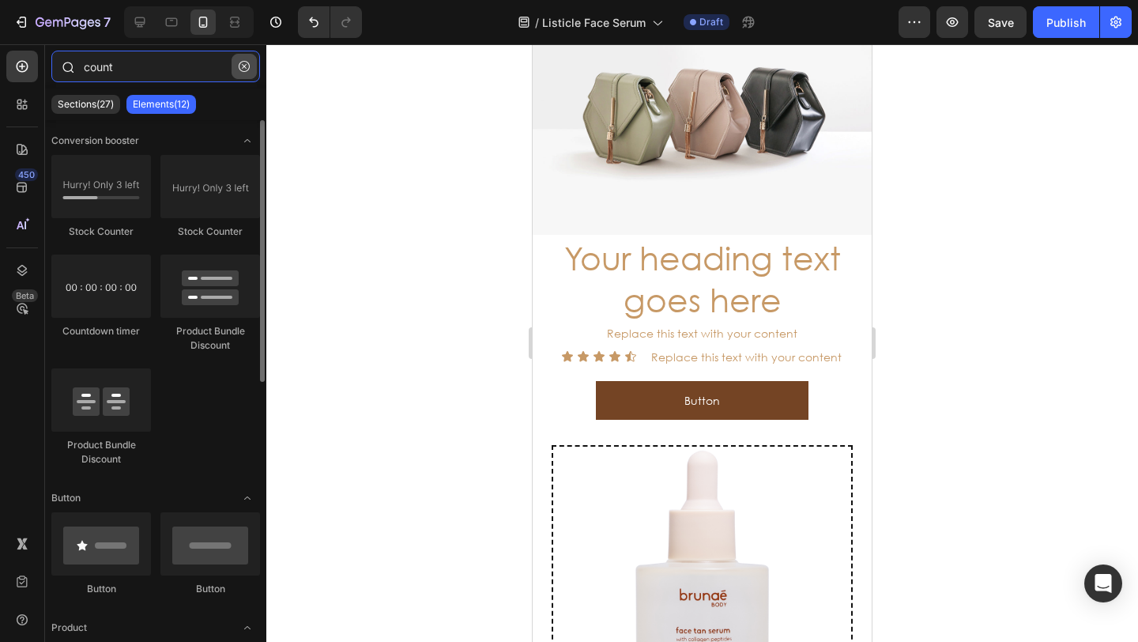
type input "count"
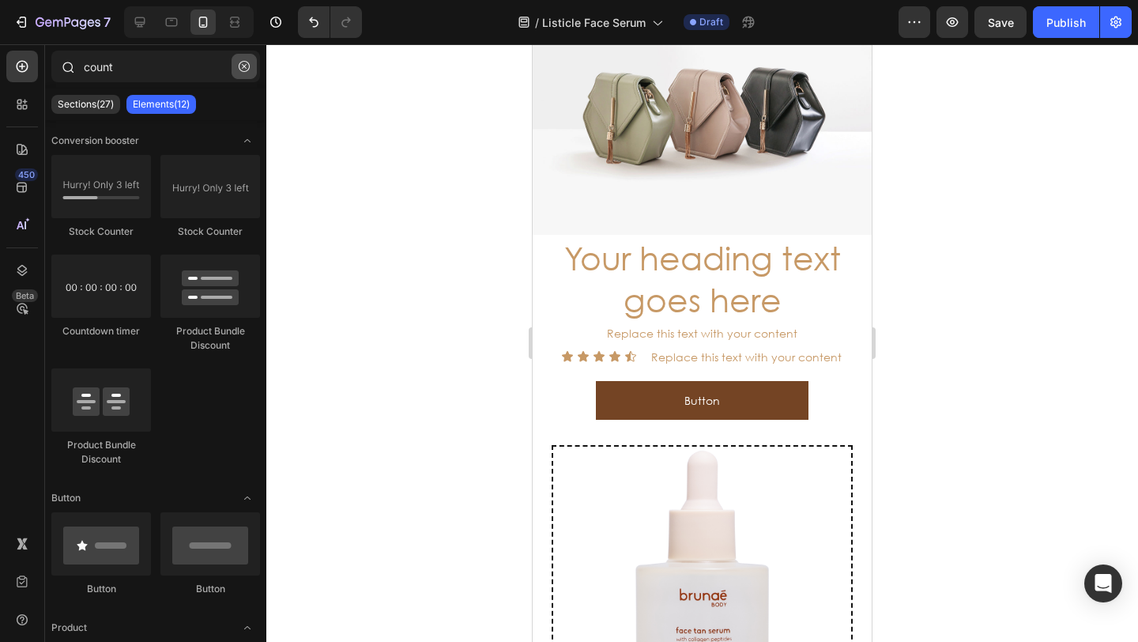
click at [248, 69] on icon "button" at bounding box center [244, 66] width 11 height 11
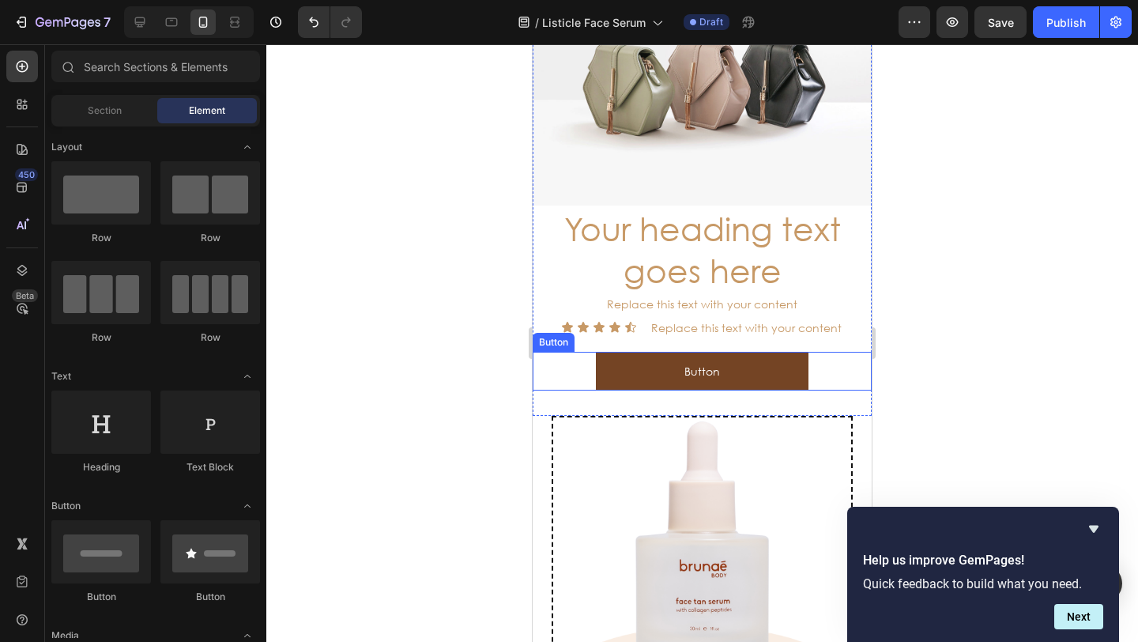
scroll to position [4863, 0]
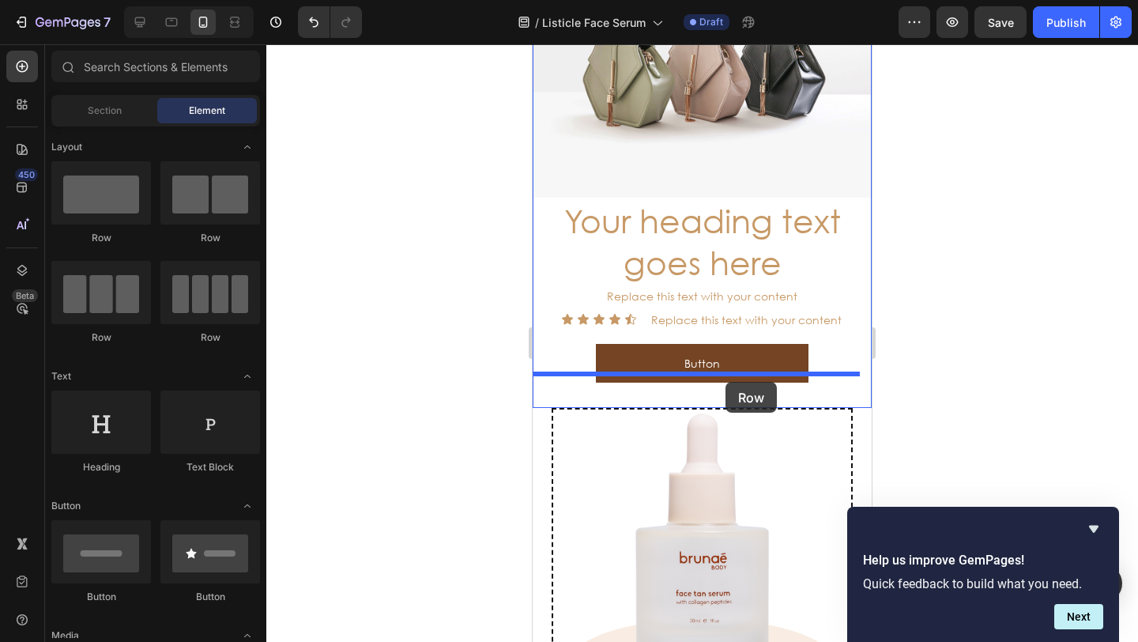
drag, startPoint x: 660, startPoint y: 243, endPoint x: 725, endPoint y: 382, distance: 153.0
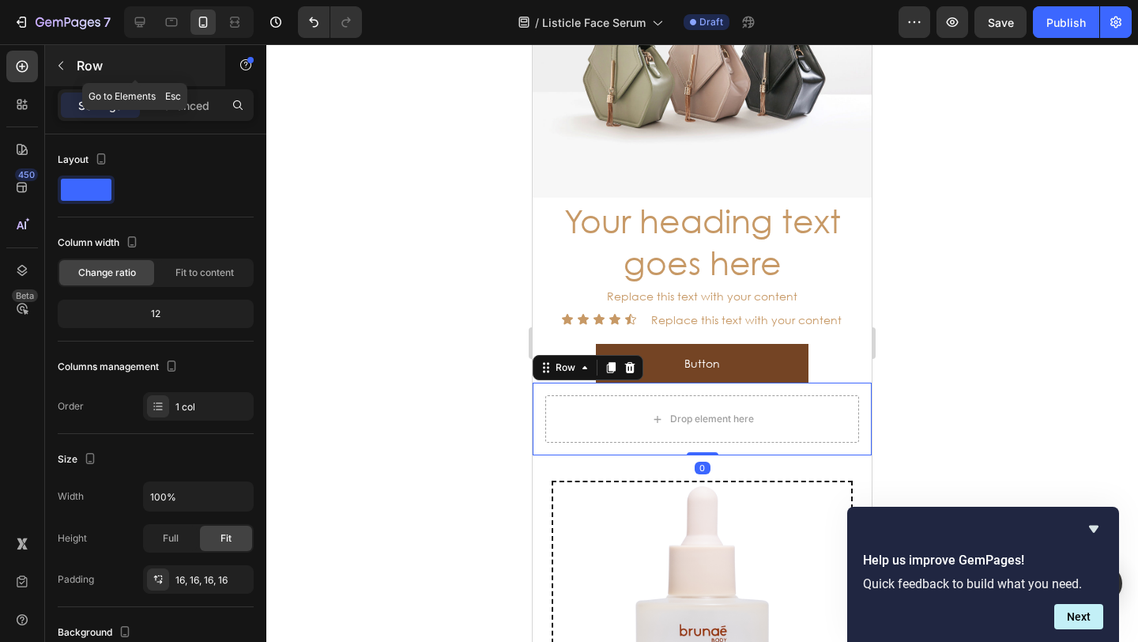
click at [59, 67] on icon "button" at bounding box center [61, 65] width 13 height 13
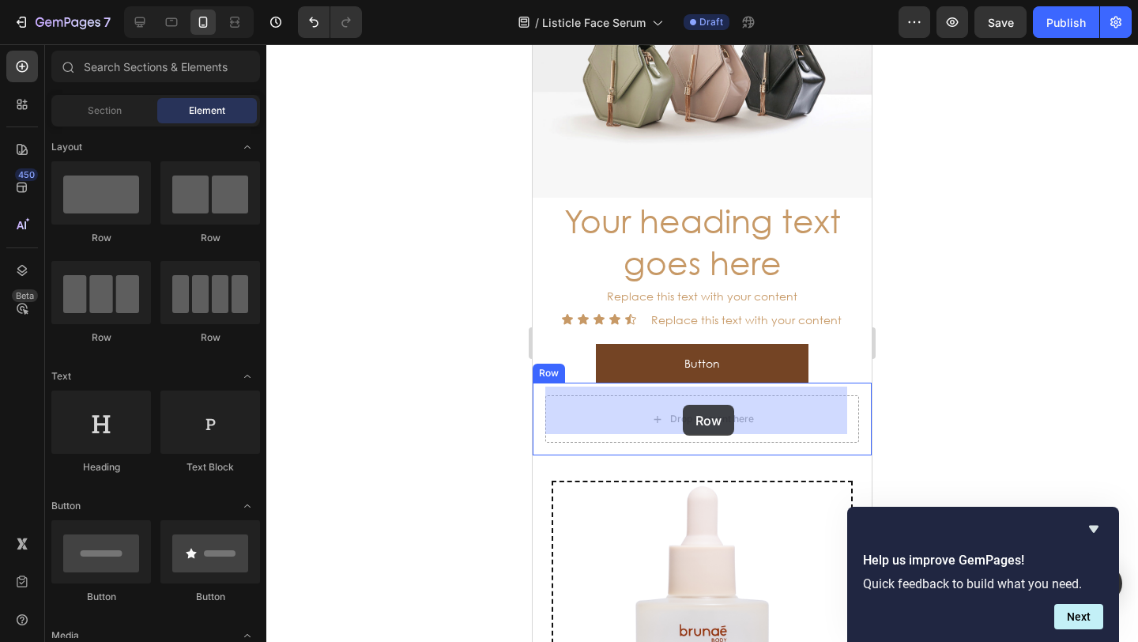
drag, startPoint x: 1033, startPoint y: 351, endPoint x: 683, endPoint y: 405, distance: 354.9
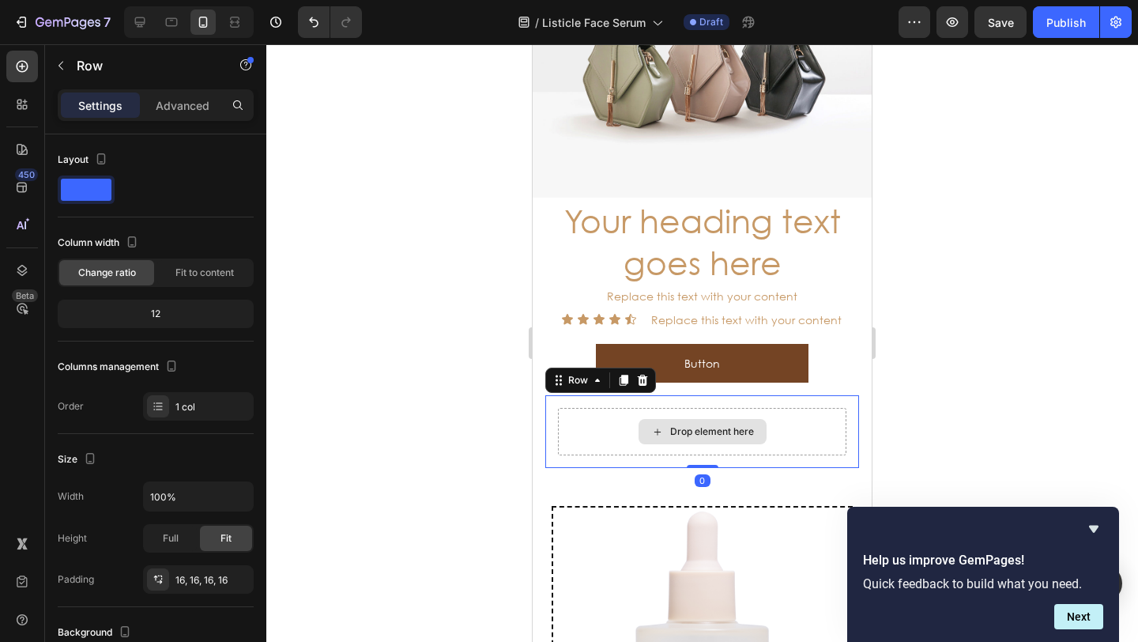
click at [624, 414] on div "Drop element here" at bounding box center [702, 431] width 288 height 47
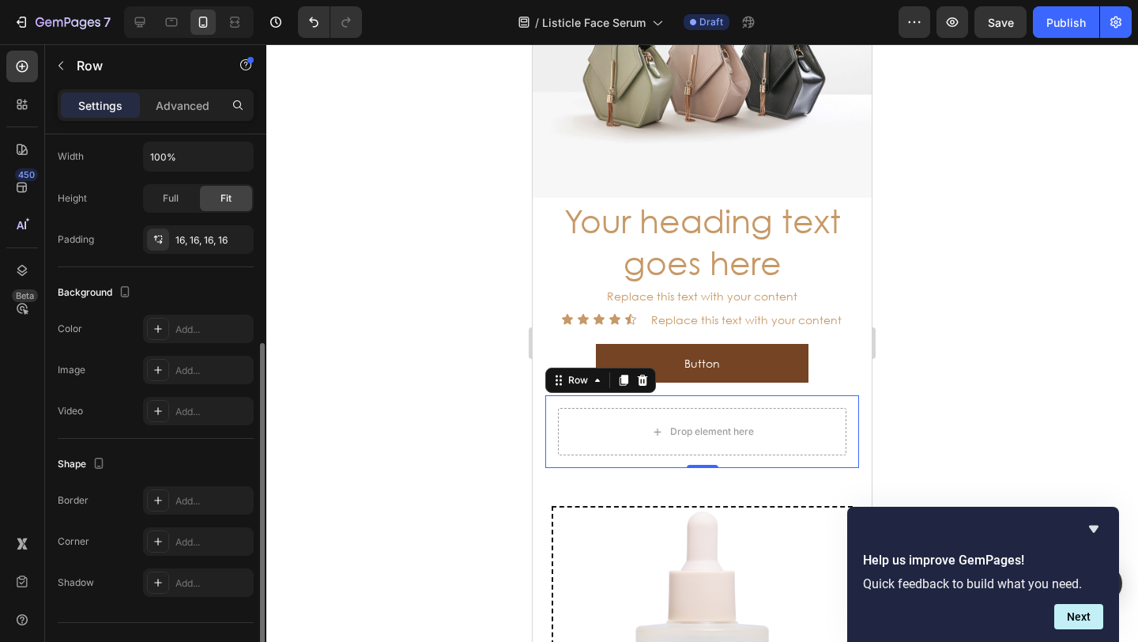
scroll to position [343, 0]
click at [160, 333] on div at bounding box center [158, 325] width 22 height 22
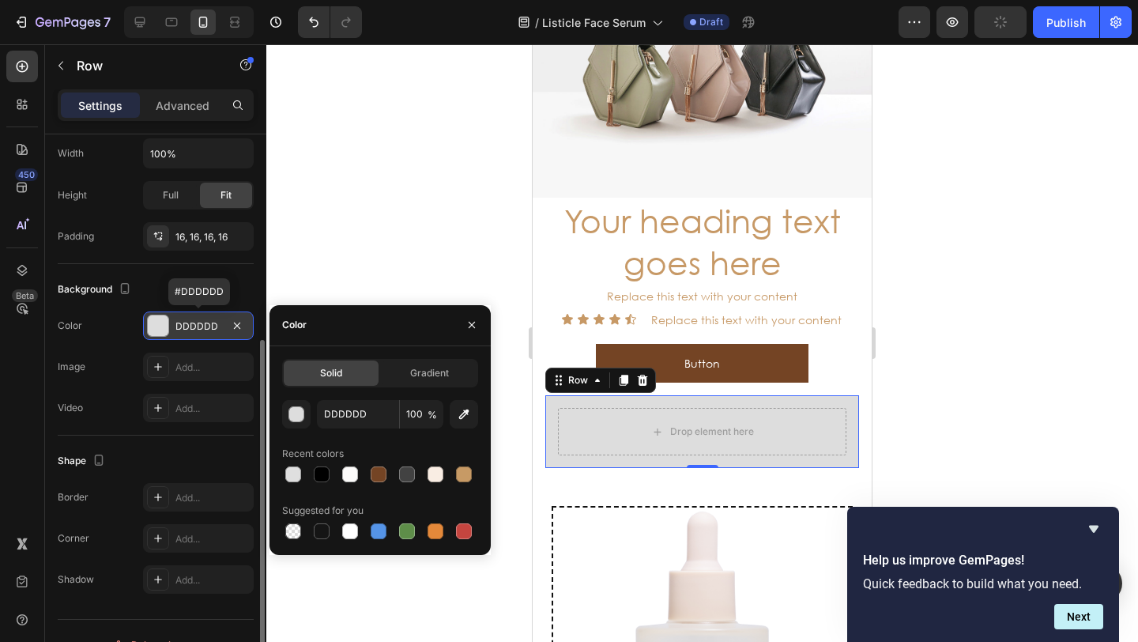
type input "000000"
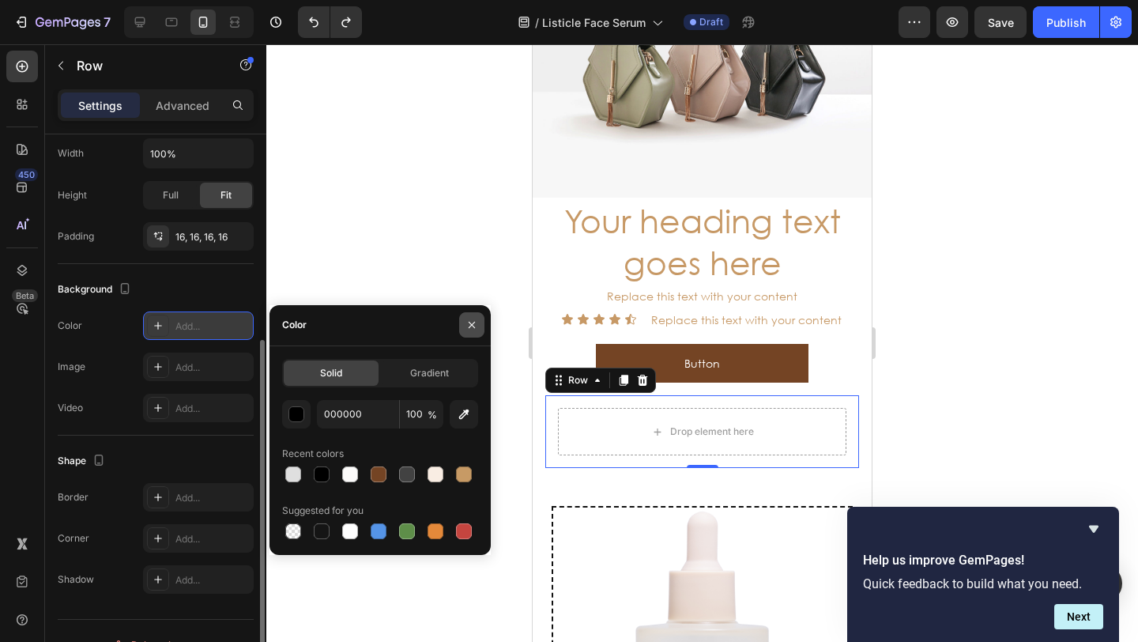
click at [472, 325] on icon "button" at bounding box center [471, 324] width 13 height 13
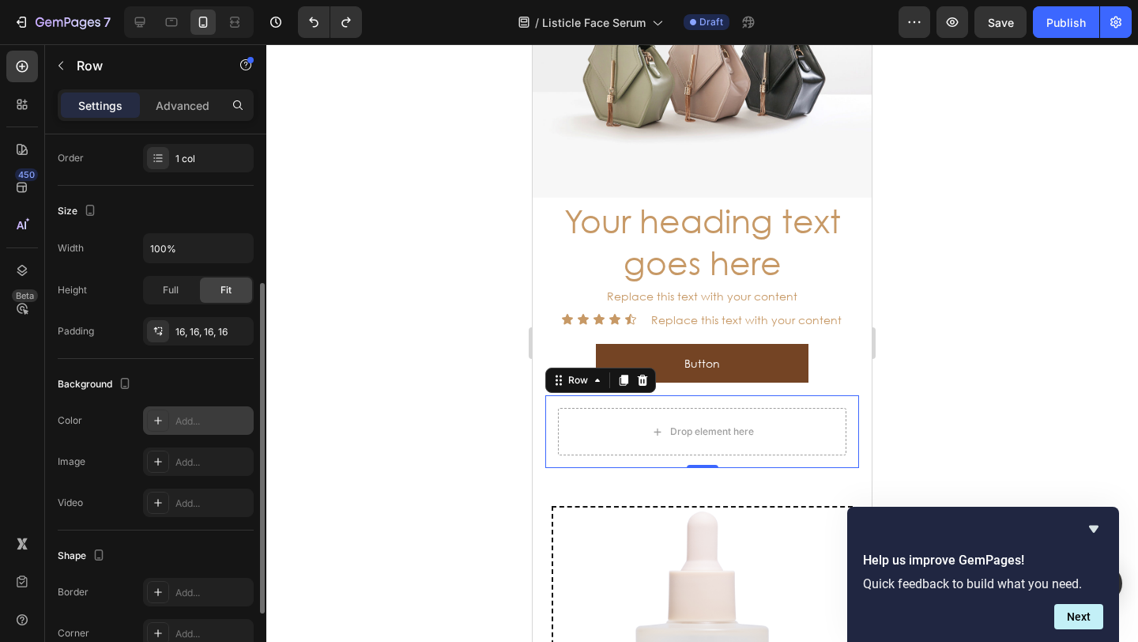
scroll to position [0, 0]
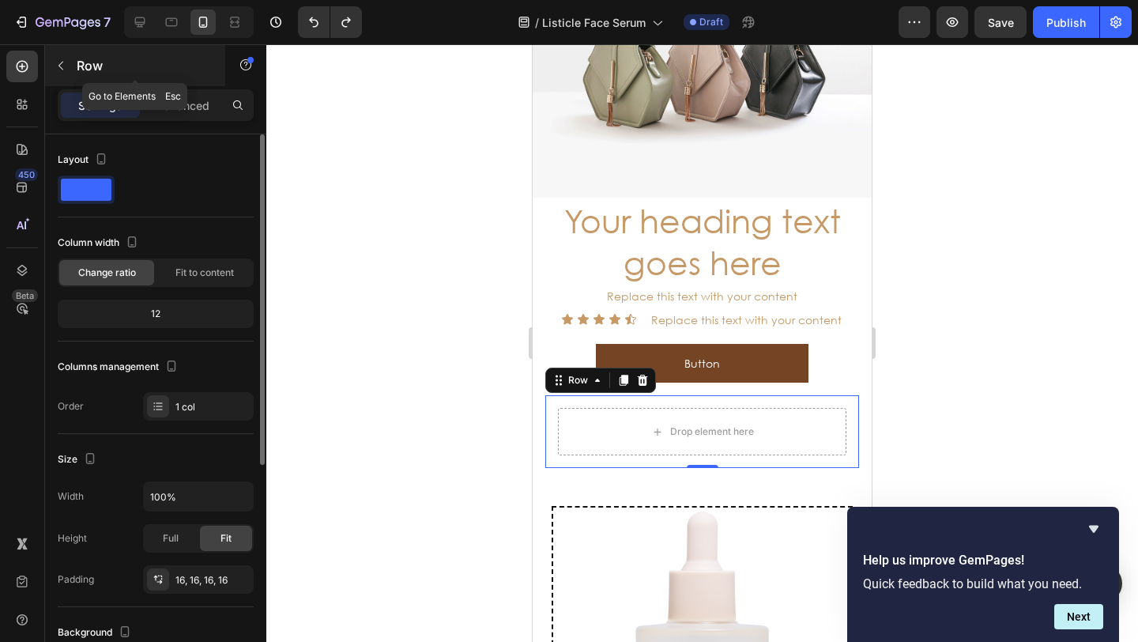
click at [68, 69] on button "button" at bounding box center [60, 65] width 25 height 25
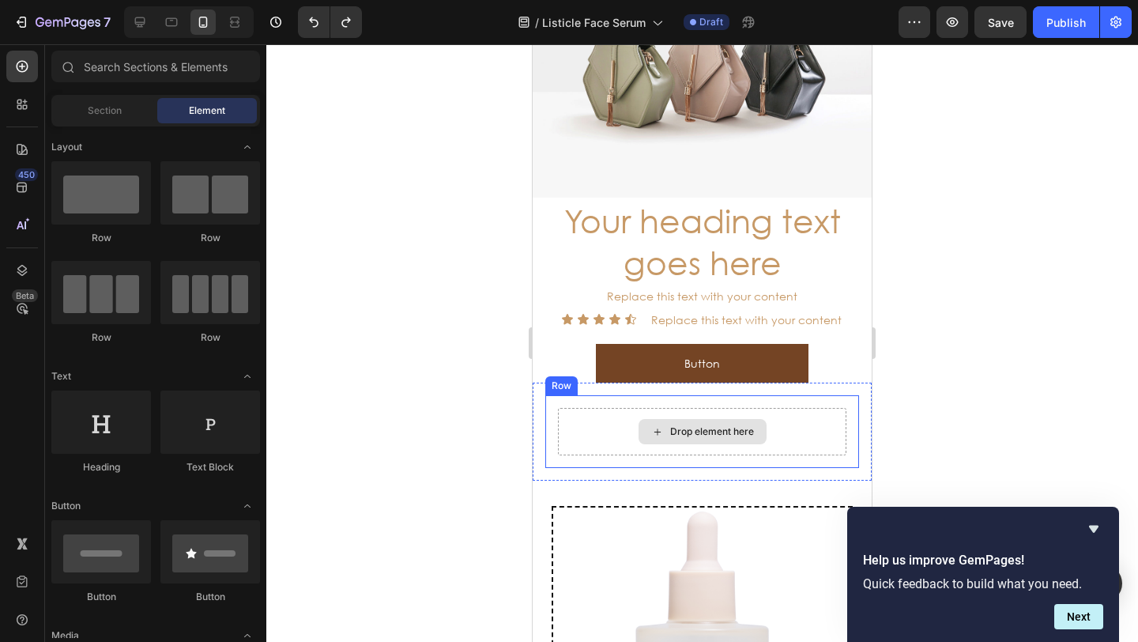
click at [585, 411] on div "Drop element here" at bounding box center [702, 431] width 288 height 47
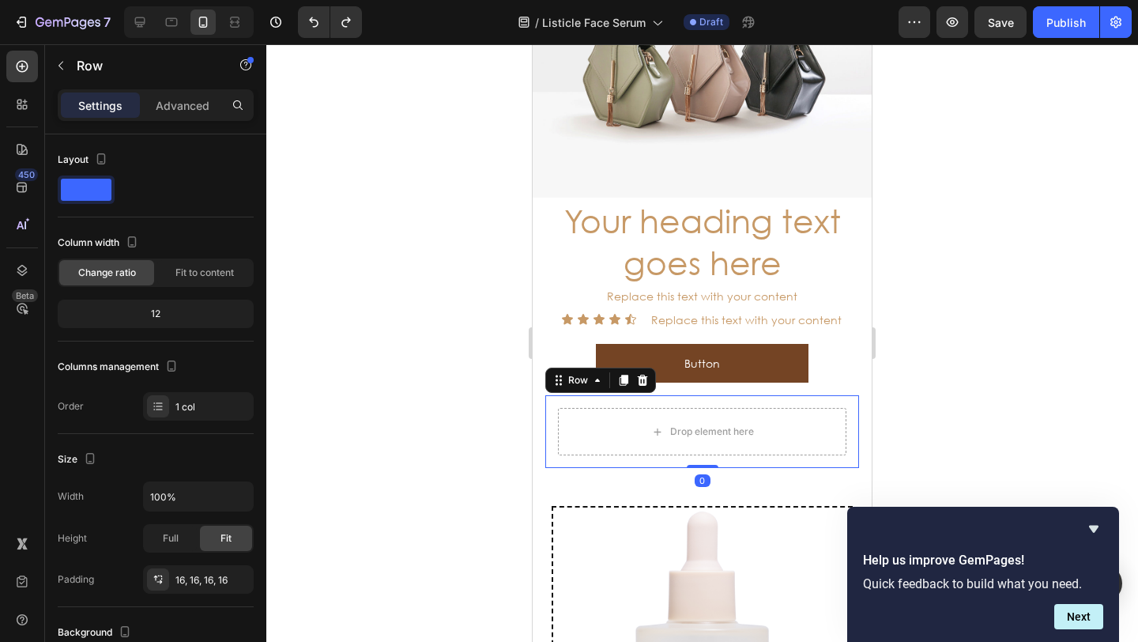
drag, startPoint x: 645, startPoint y: 373, endPoint x: 632, endPoint y: 386, distance: 17.9
click at [644, 374] on icon at bounding box center [643, 379] width 10 height 11
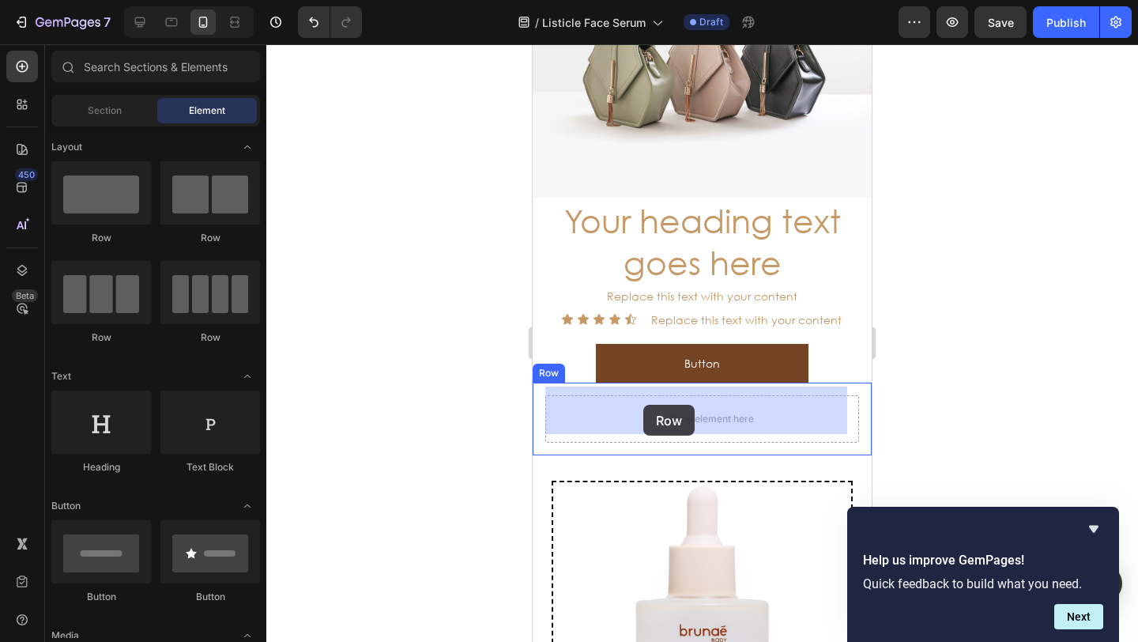
drag, startPoint x: 965, startPoint y: 312, endPoint x: 663, endPoint y: 405, distance: 316.4
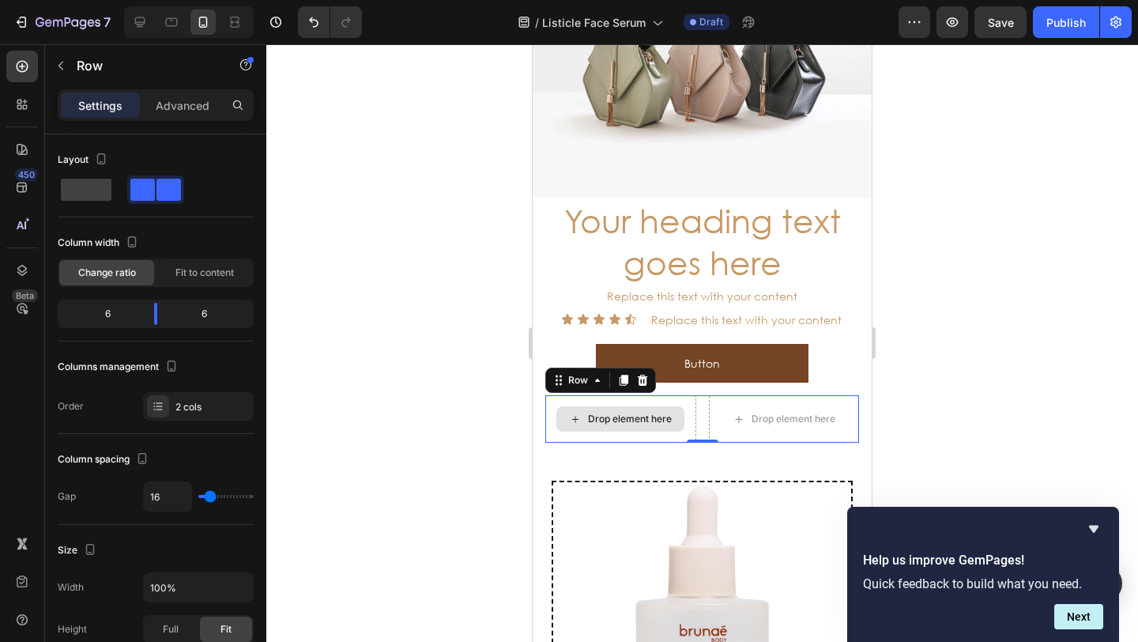
click at [551, 395] on div "Drop element here" at bounding box center [620, 418] width 151 height 47
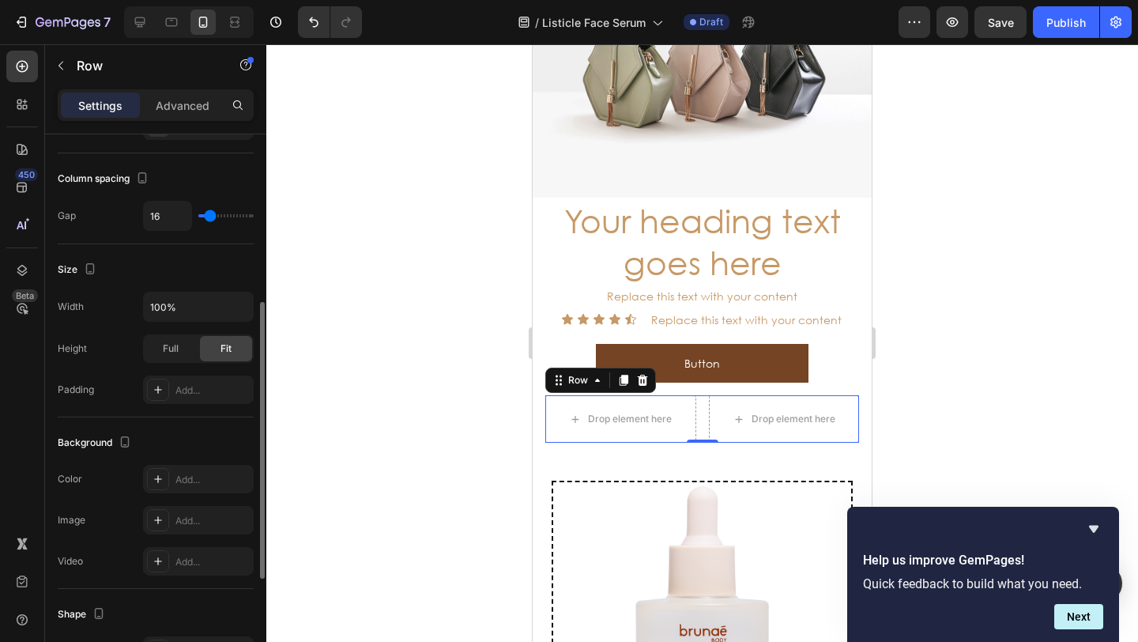
scroll to position [299, 0]
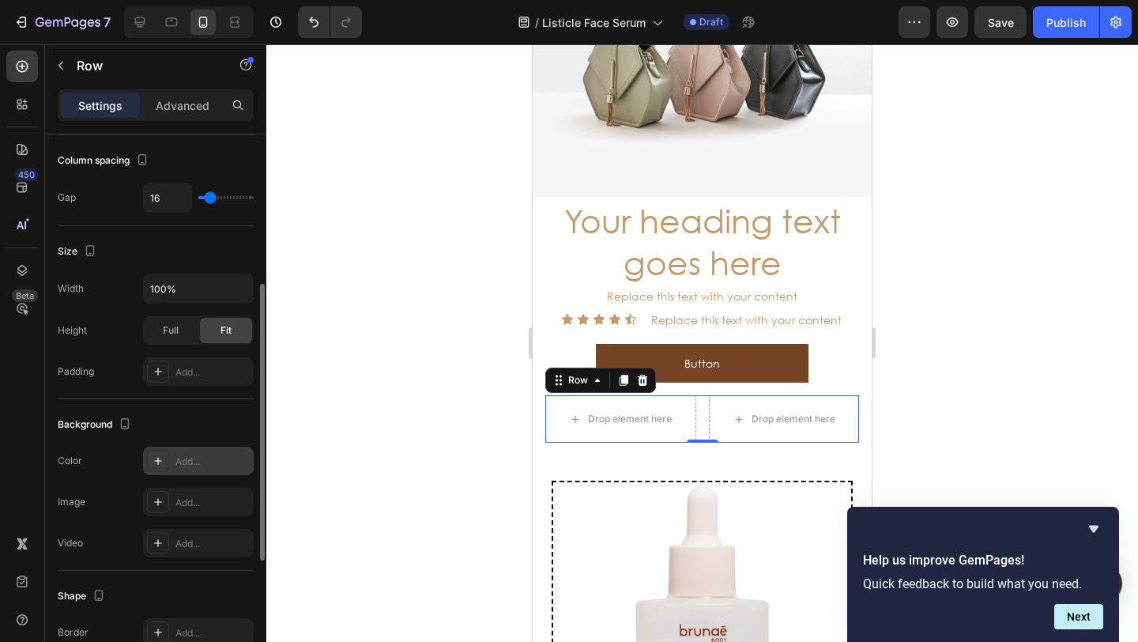
click at [164, 459] on div at bounding box center [158, 461] width 22 height 22
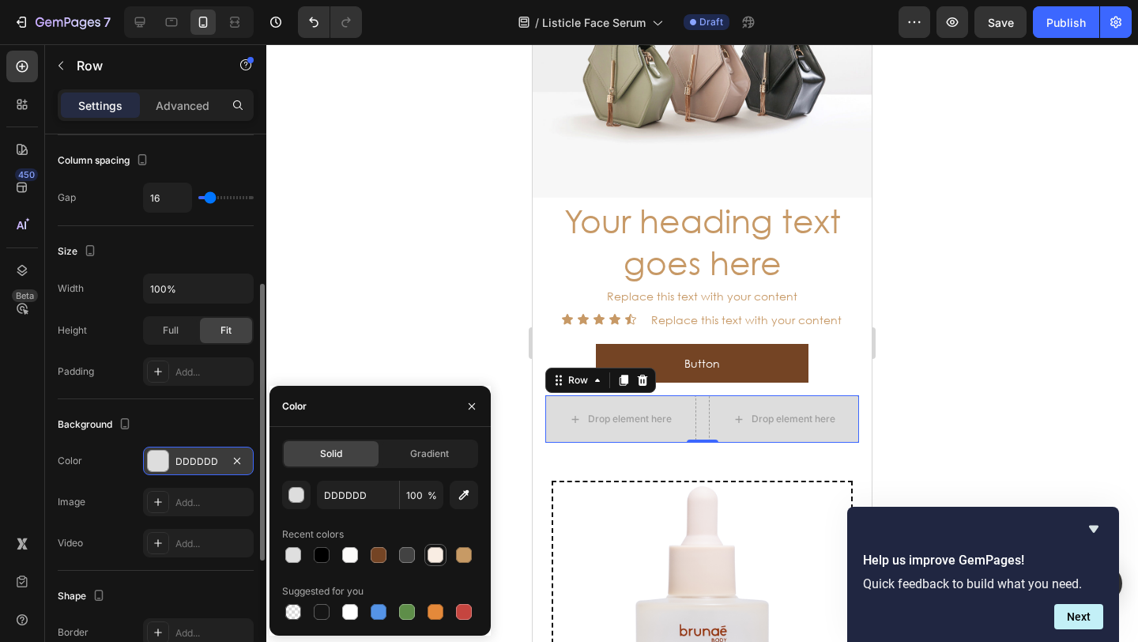
click at [429, 557] on div at bounding box center [435, 555] width 16 height 16
type input "F9EDE3"
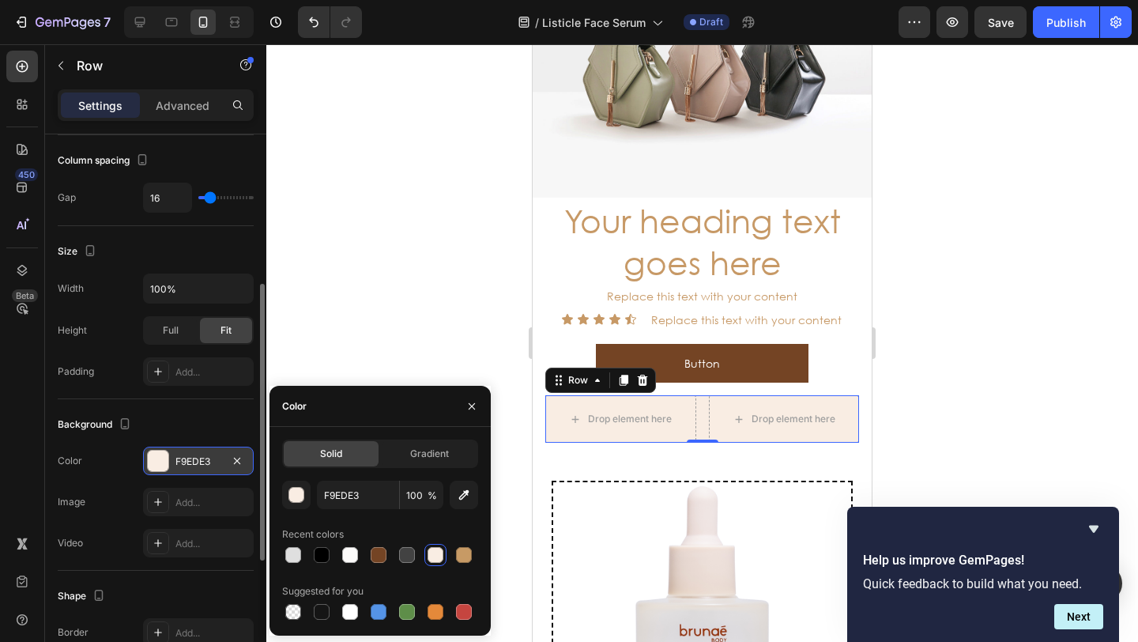
click at [371, 314] on div at bounding box center [701, 342] width 871 height 597
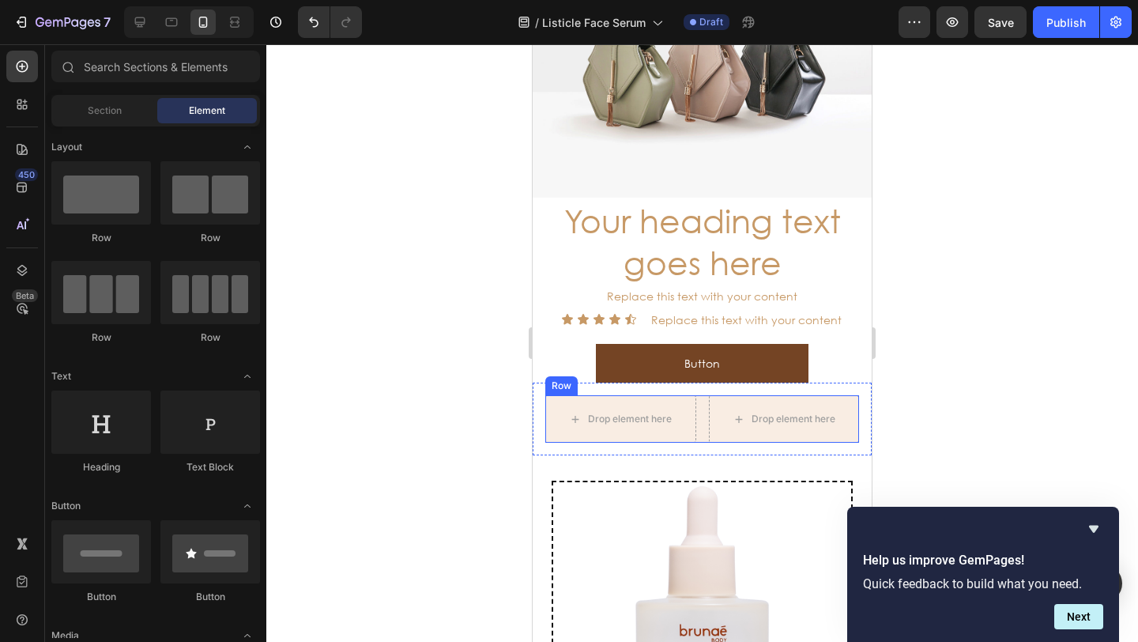
click at [695, 412] on div "Drop element here Drop element here Row" at bounding box center [702, 418] width 314 height 47
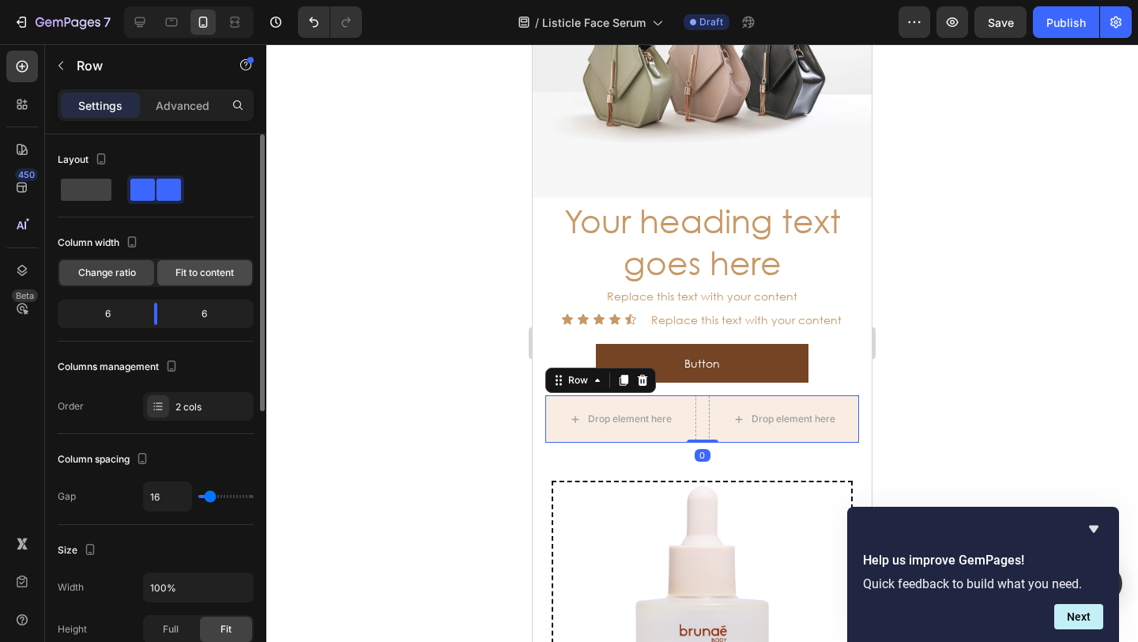
click at [199, 271] on span "Fit to content" at bounding box center [204, 272] width 58 height 14
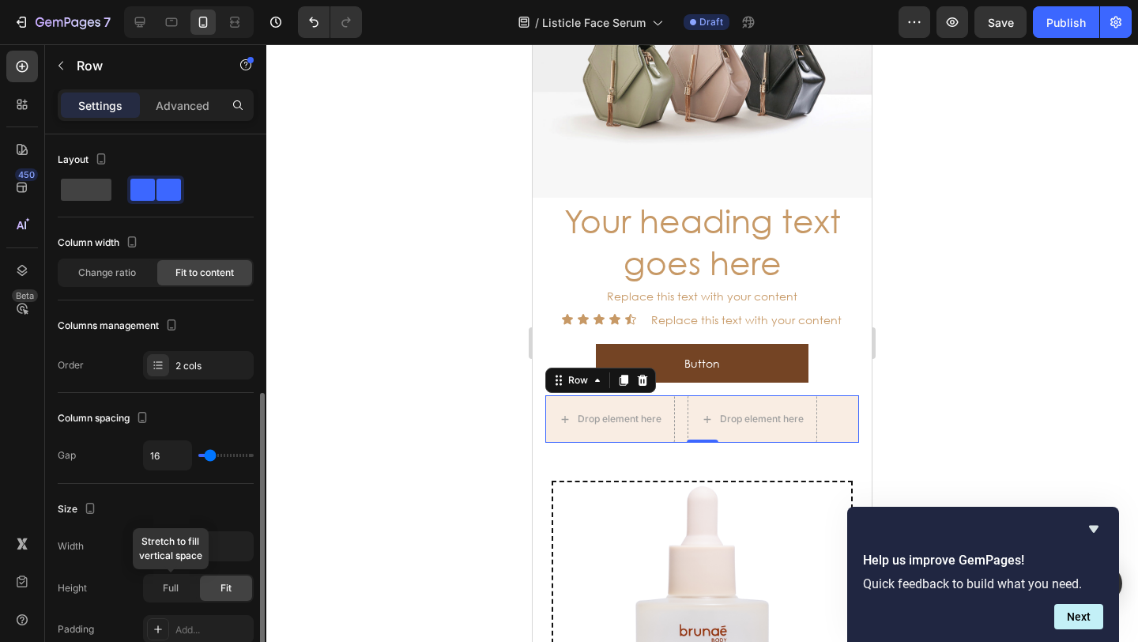
scroll to position [551, 0]
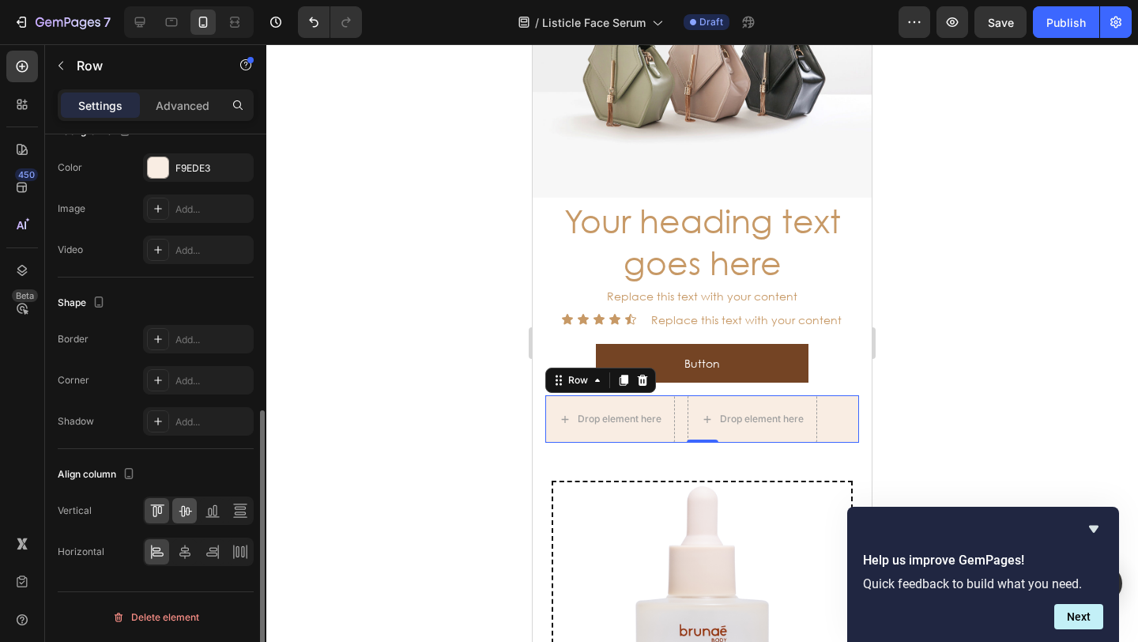
click at [184, 517] on icon at bounding box center [185, 510] width 16 height 16
click at [185, 542] on div at bounding box center [184, 551] width 24 height 25
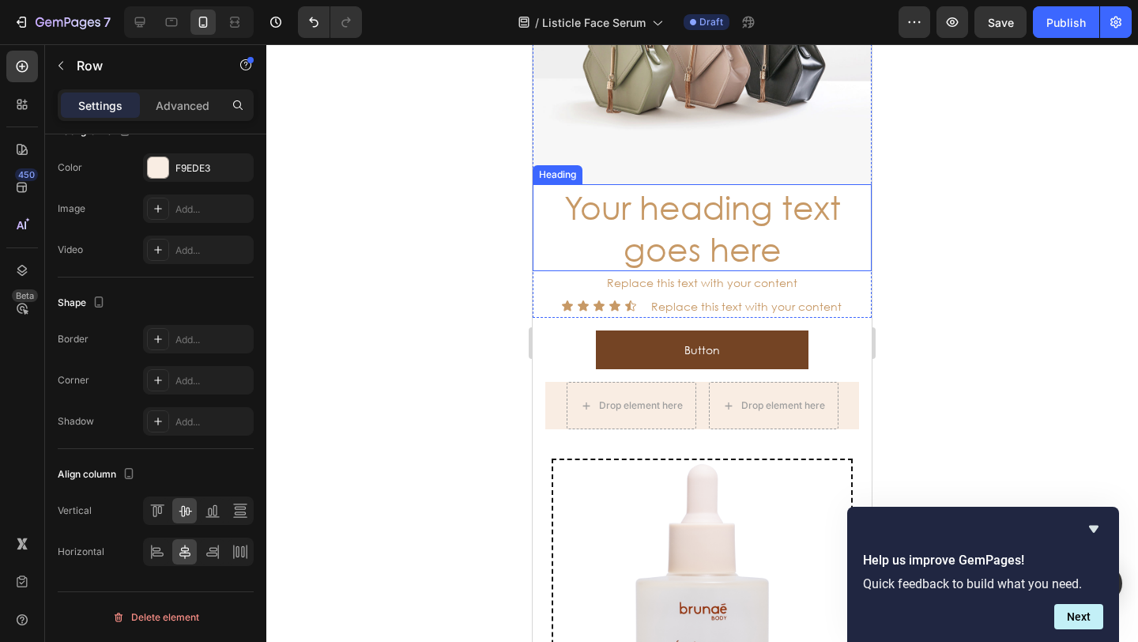
scroll to position [4883, 0]
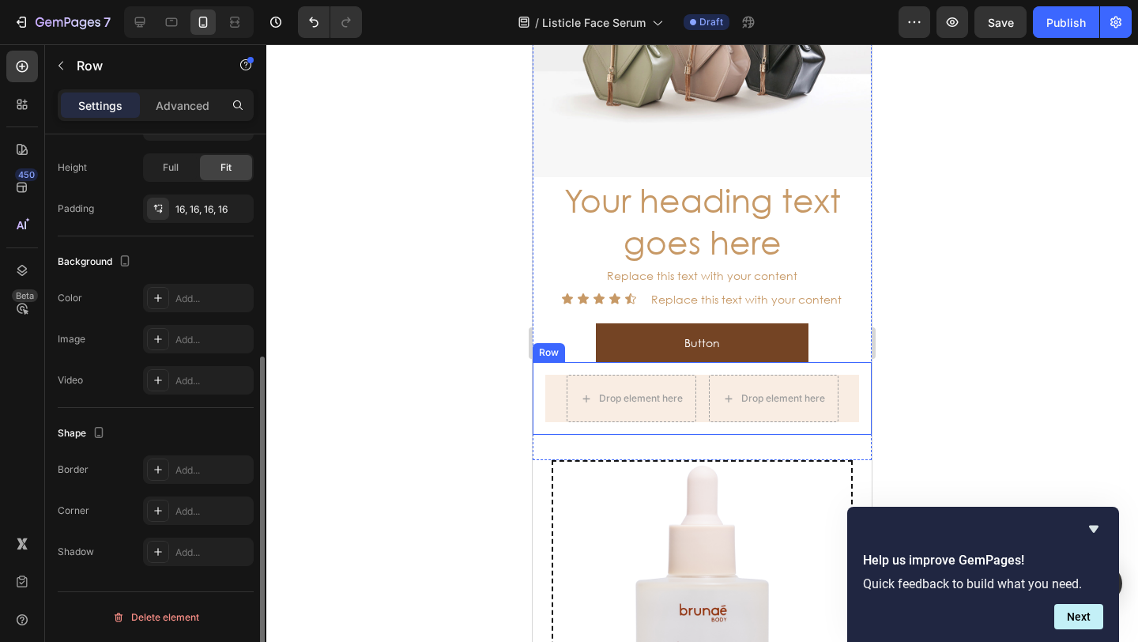
click at [536, 375] on div "Drop element here Drop element here Row Row" at bounding box center [701, 398] width 339 height 73
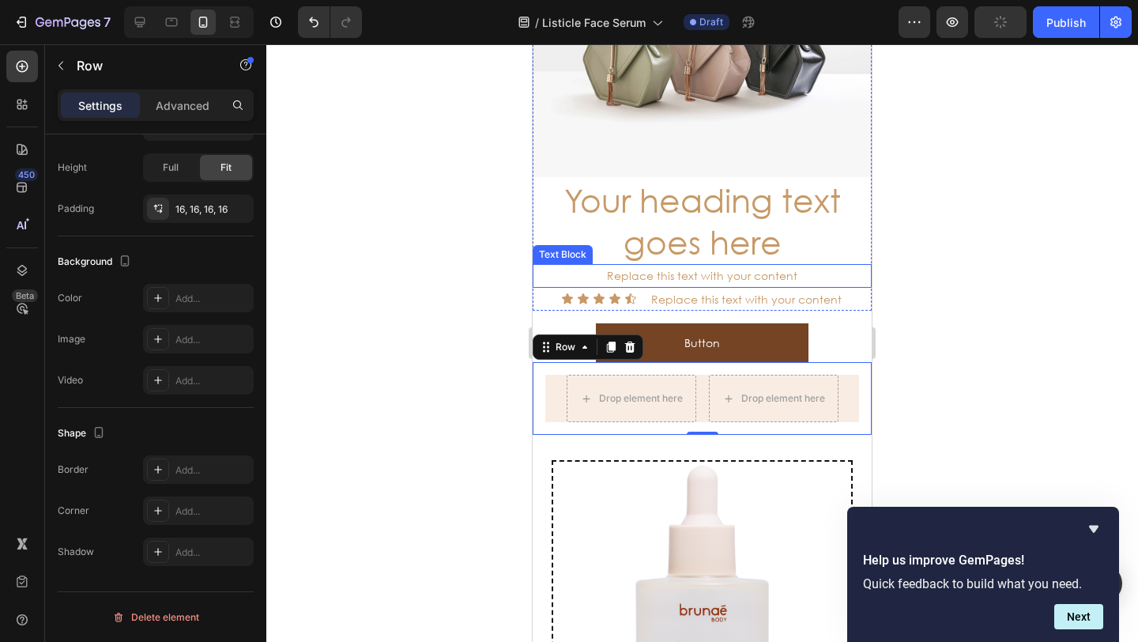
click at [536, 270] on div "Replace this text with your content" at bounding box center [701, 275] width 339 height 23
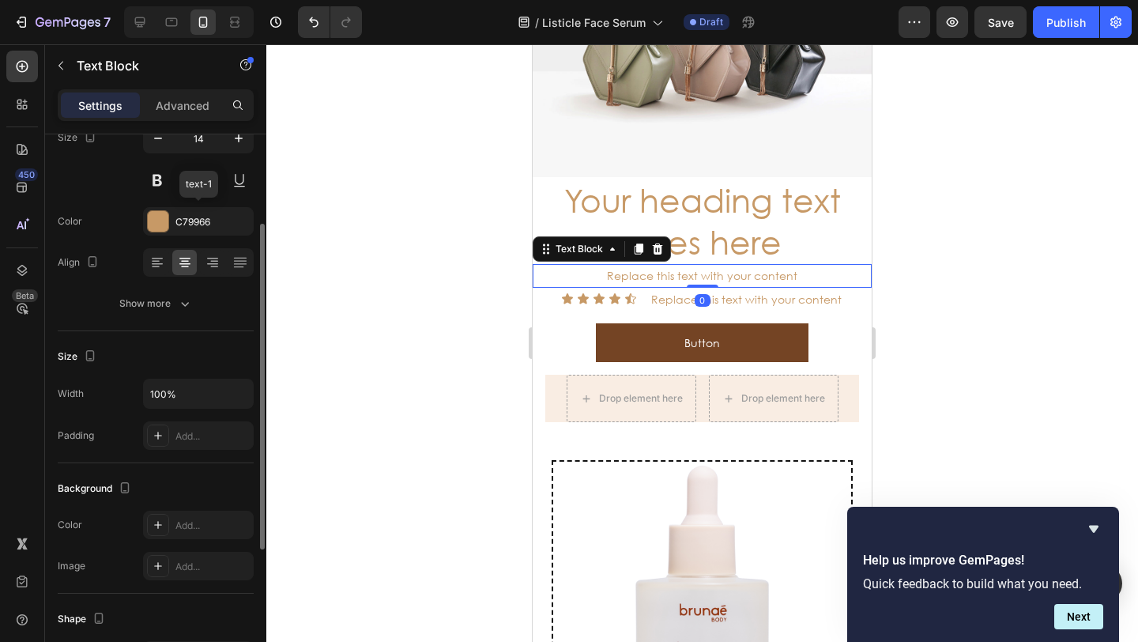
scroll to position [147, 0]
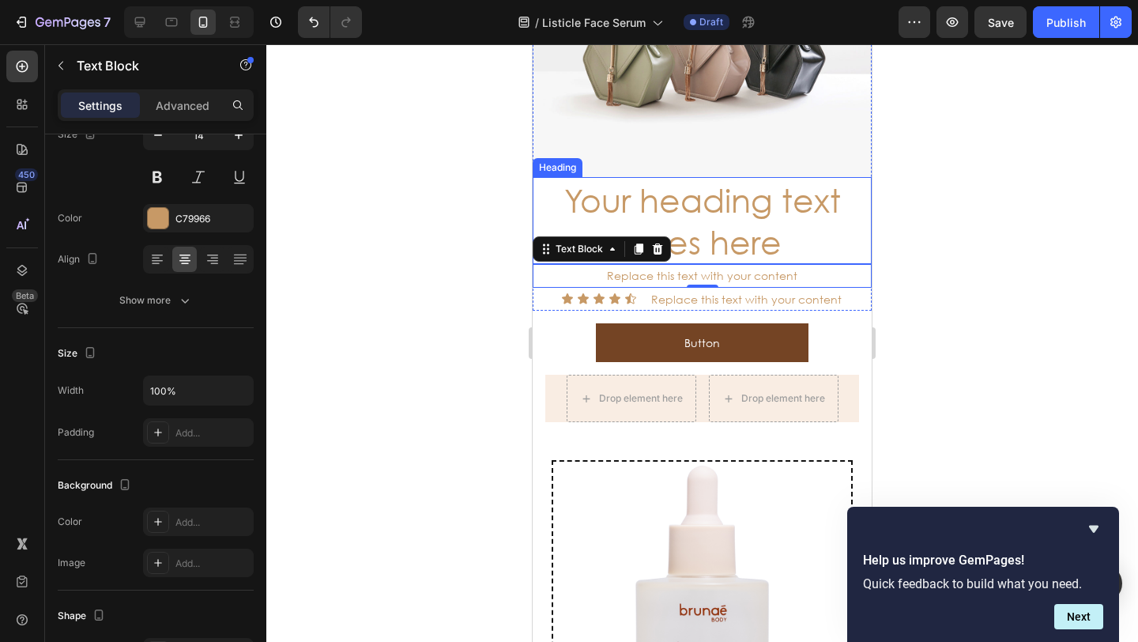
click at [545, 207] on h2 "Your heading text goes here" at bounding box center [701, 221] width 339 height 88
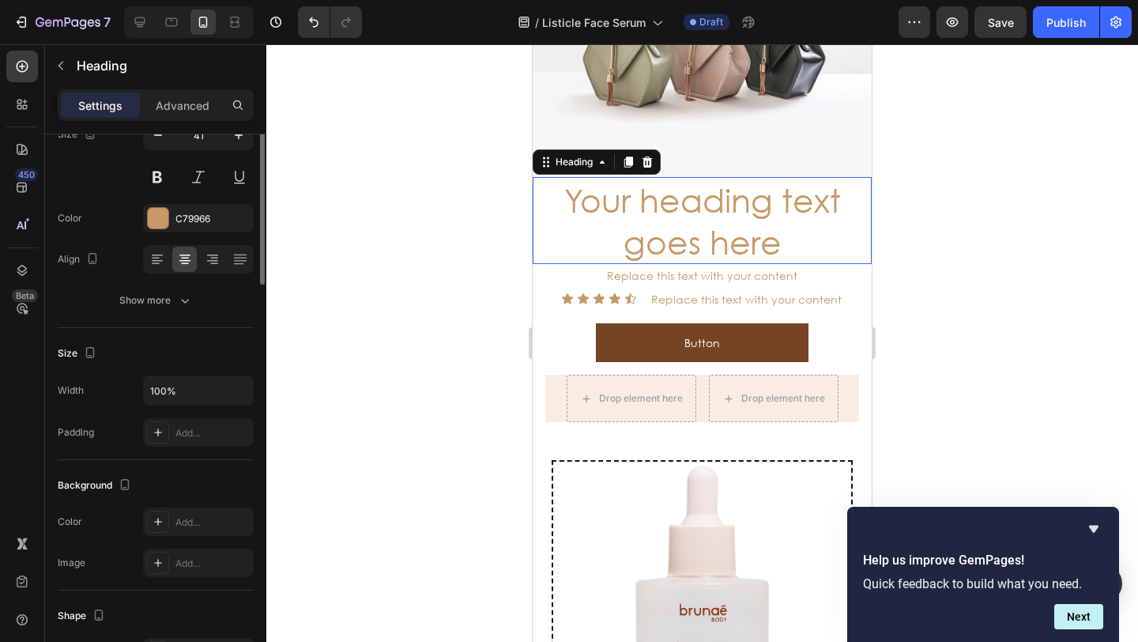
scroll to position [0, 0]
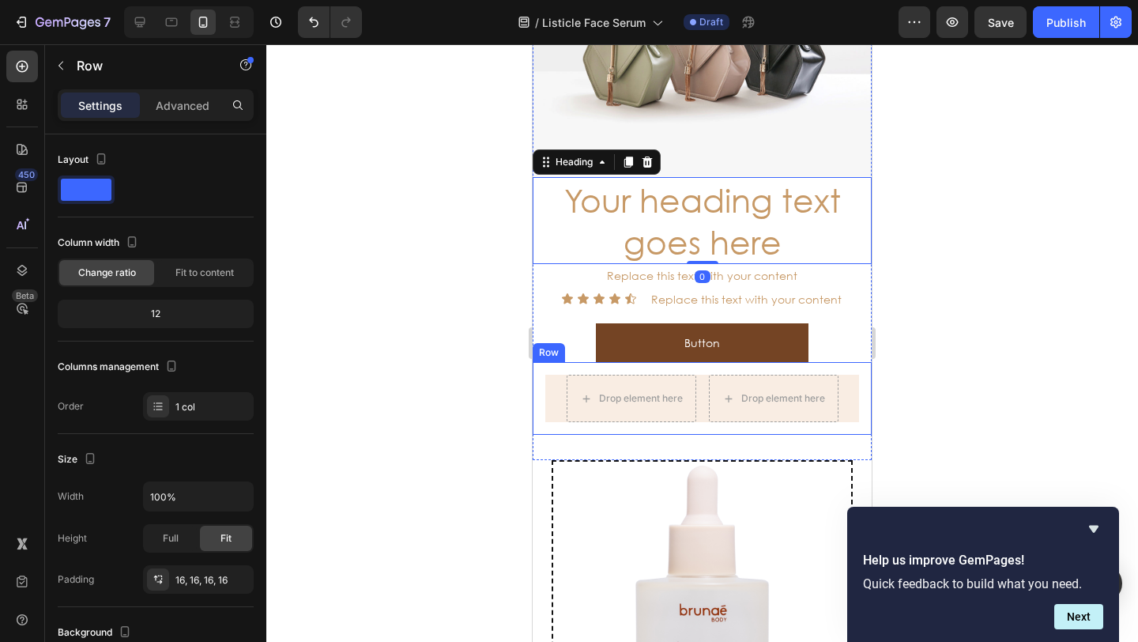
click at [542, 380] on div "Drop element here Drop element here Row Row" at bounding box center [701, 398] width 339 height 73
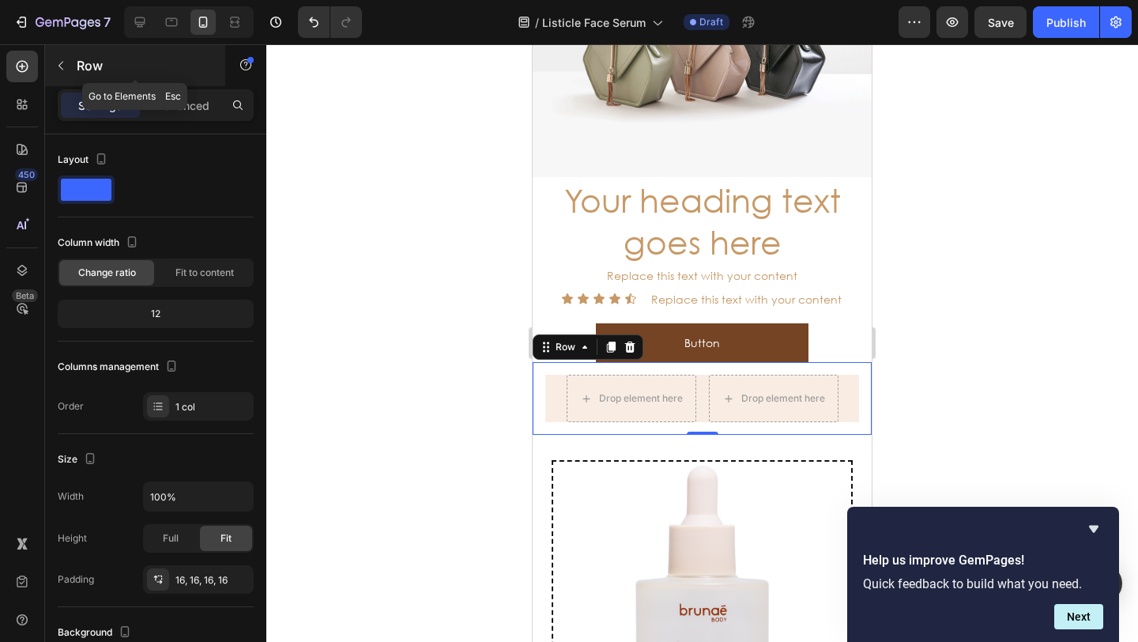
drag, startPoint x: 58, startPoint y: 62, endPoint x: 63, endPoint y: 70, distance: 9.9
click at [58, 62] on icon "button" at bounding box center [61, 65] width 13 height 13
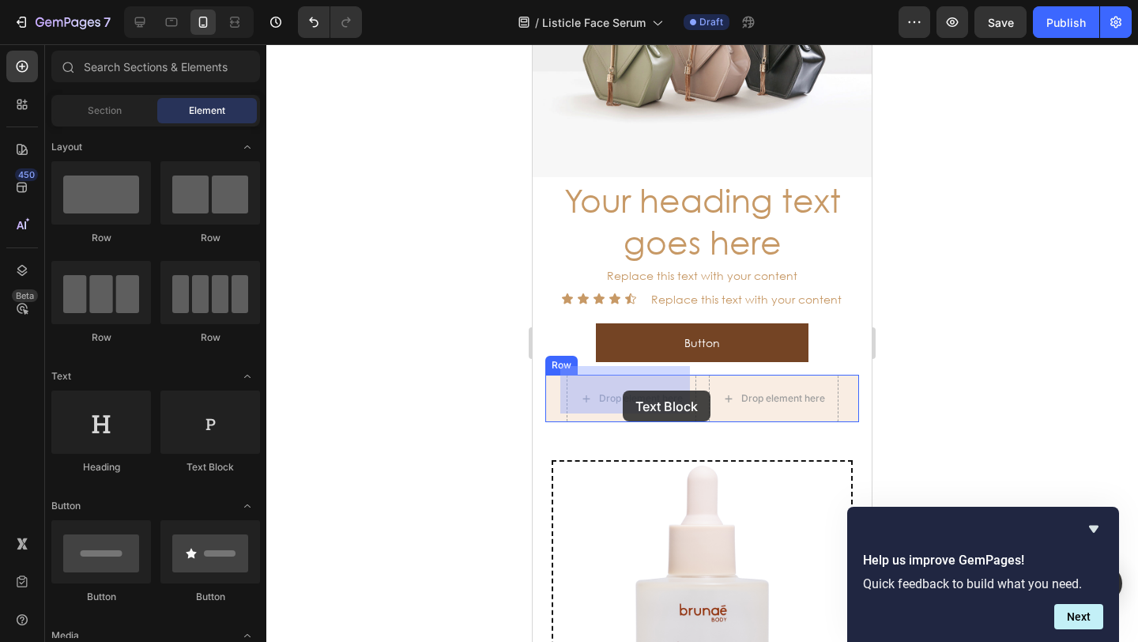
drag, startPoint x: 957, startPoint y: 460, endPoint x: 621, endPoint y: 388, distance: 343.4
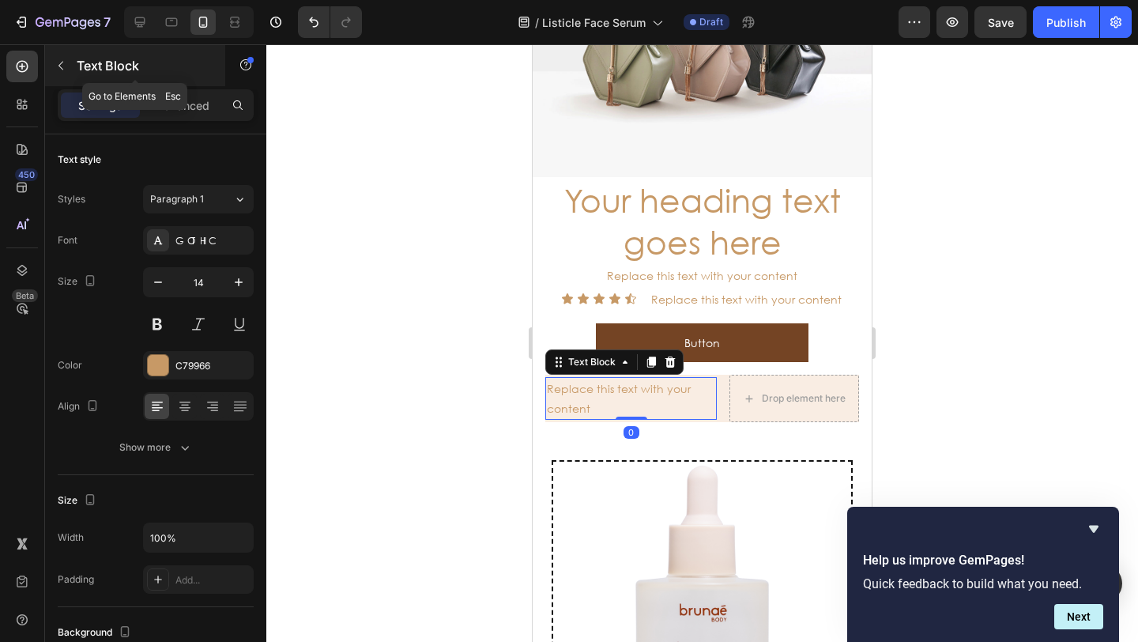
drag, startPoint x: 66, startPoint y: 66, endPoint x: 114, endPoint y: 165, distance: 110.3
click at [66, 66] on icon "button" at bounding box center [61, 65] width 13 height 13
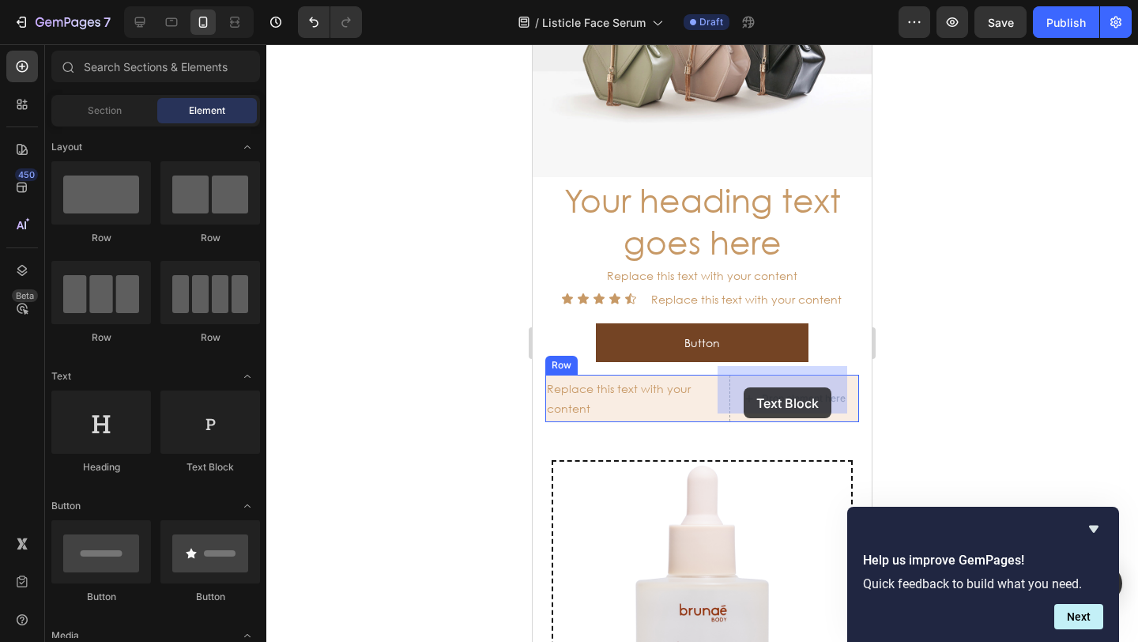
drag, startPoint x: 779, startPoint y: 454, endPoint x: 743, endPoint y: 387, distance: 76.0
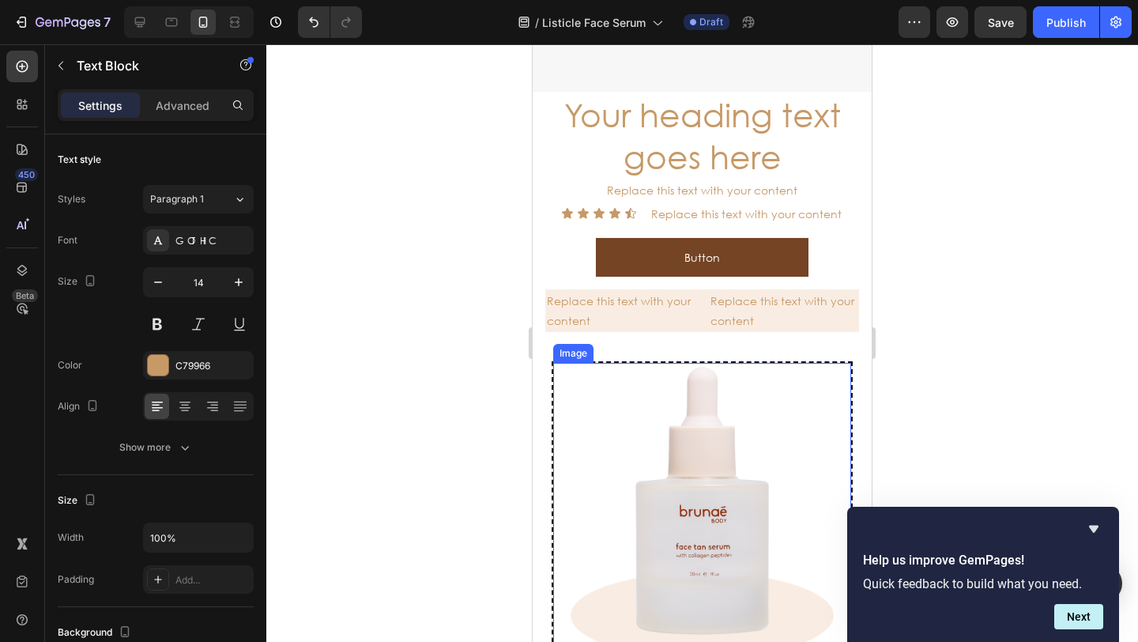
scroll to position [4978, 0]
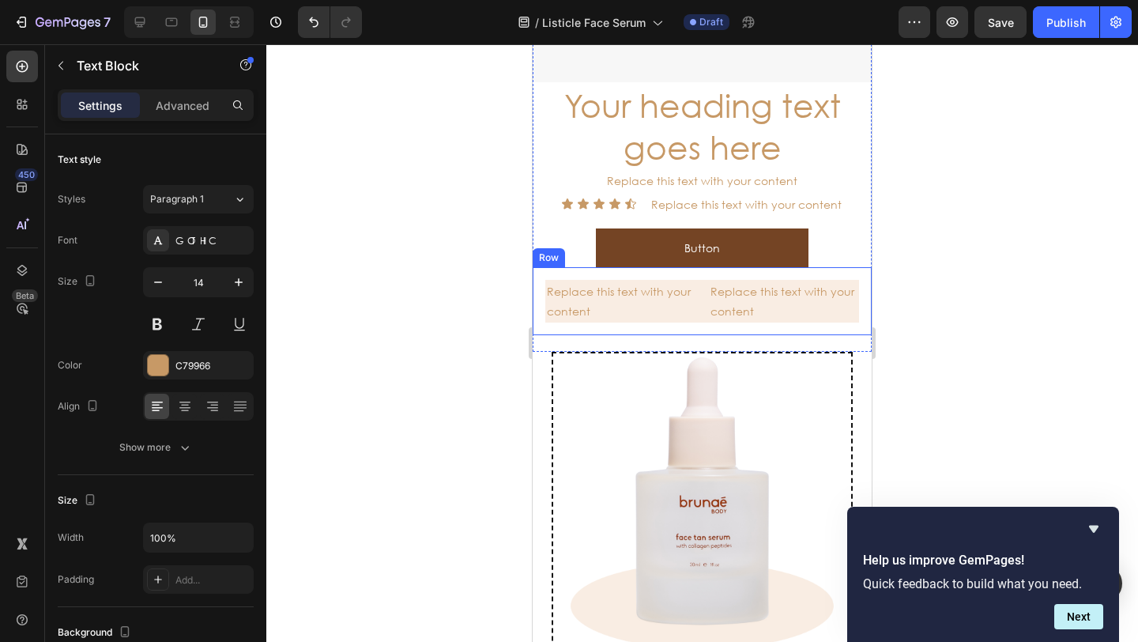
click at [588, 296] on div "Replace this text with your content" at bounding box center [620, 301] width 151 height 43
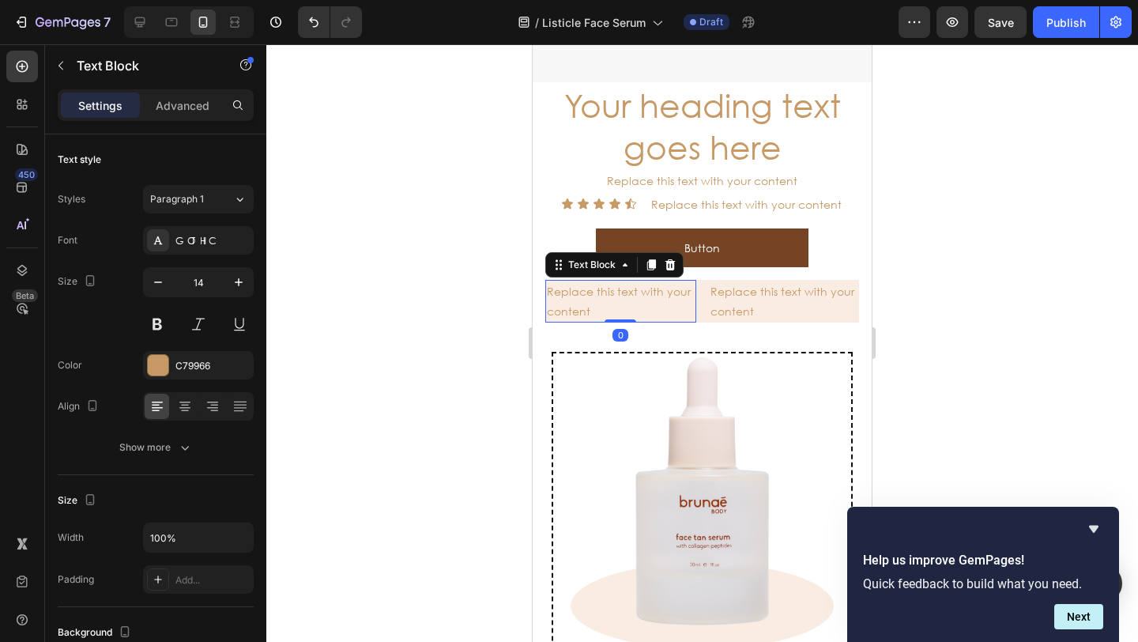
click at [588, 295] on div "Replace this text with your content" at bounding box center [620, 301] width 151 height 43
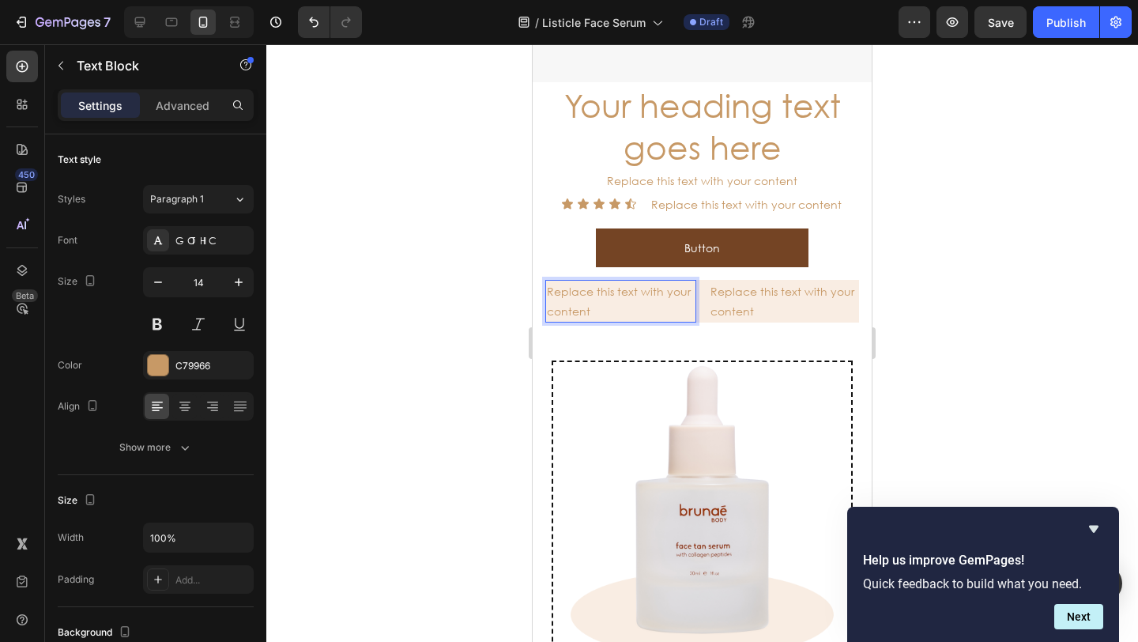
click at [603, 303] on p "Replace this text with your content" at bounding box center [621, 301] width 148 height 40
drag, startPoint x: 601, startPoint y: 300, endPoint x: 548, endPoint y: 281, distance: 56.2
click at [548, 281] on p "Replace this text with your content" at bounding box center [621, 301] width 148 height 40
click at [589, 301] on p "Replace this text with your content" at bounding box center [621, 301] width 148 height 40
drag, startPoint x: 585, startPoint y: 299, endPoint x: 552, endPoint y: 286, distance: 35.5
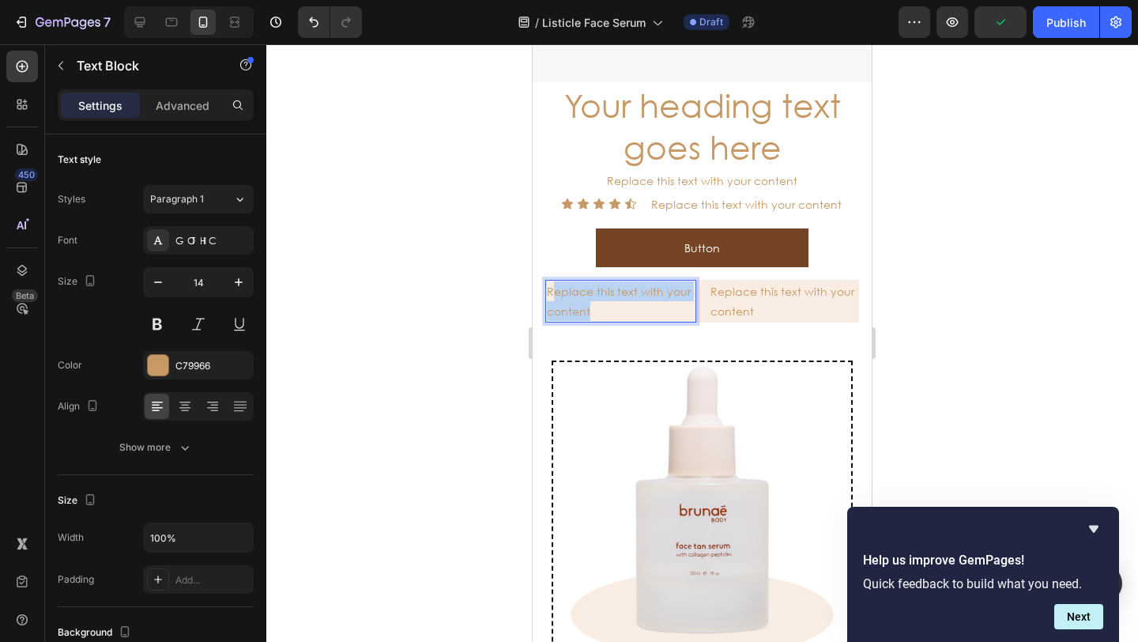
click at [552, 286] on p "Replace this text with your content" at bounding box center [621, 301] width 148 height 40
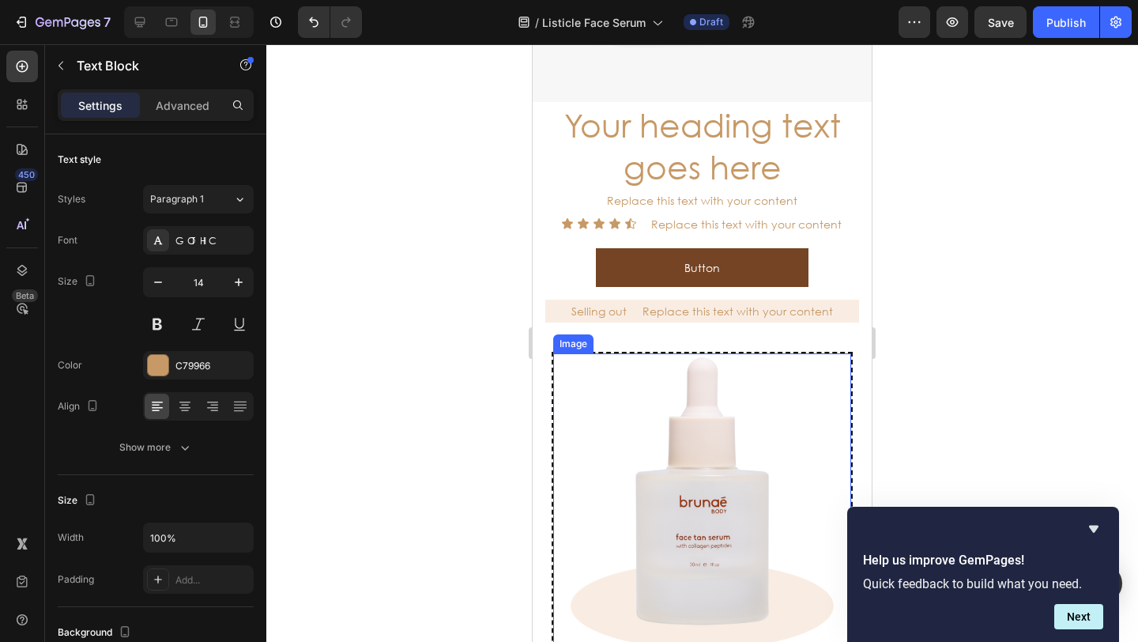
scroll to position [4955, 0]
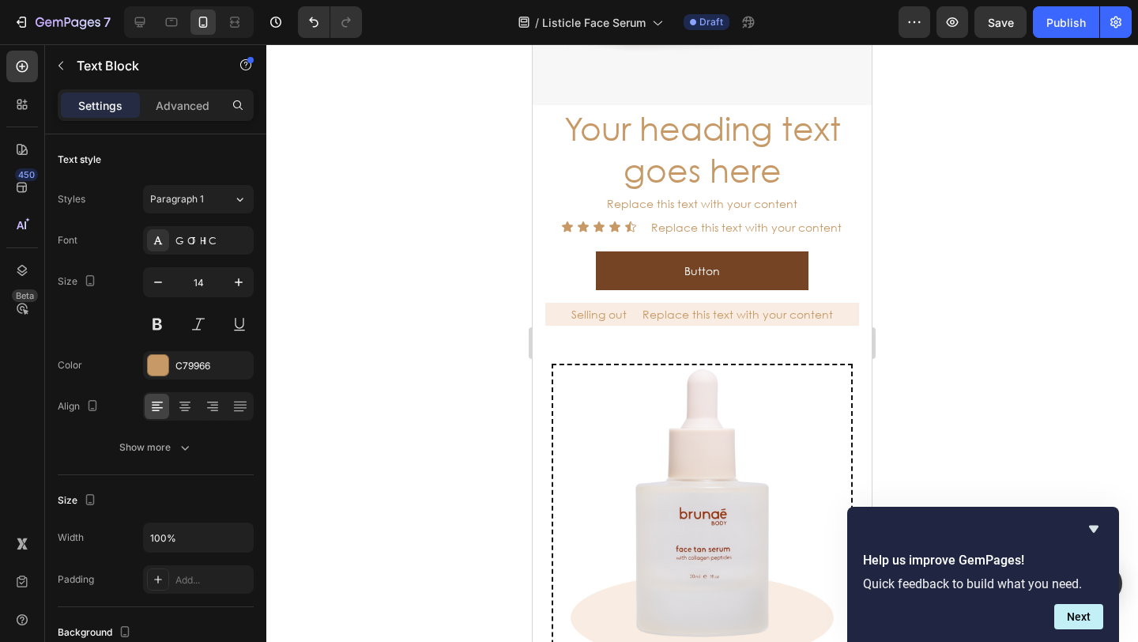
click at [613, 305] on p "Selling out" at bounding box center [598, 314] width 55 height 20
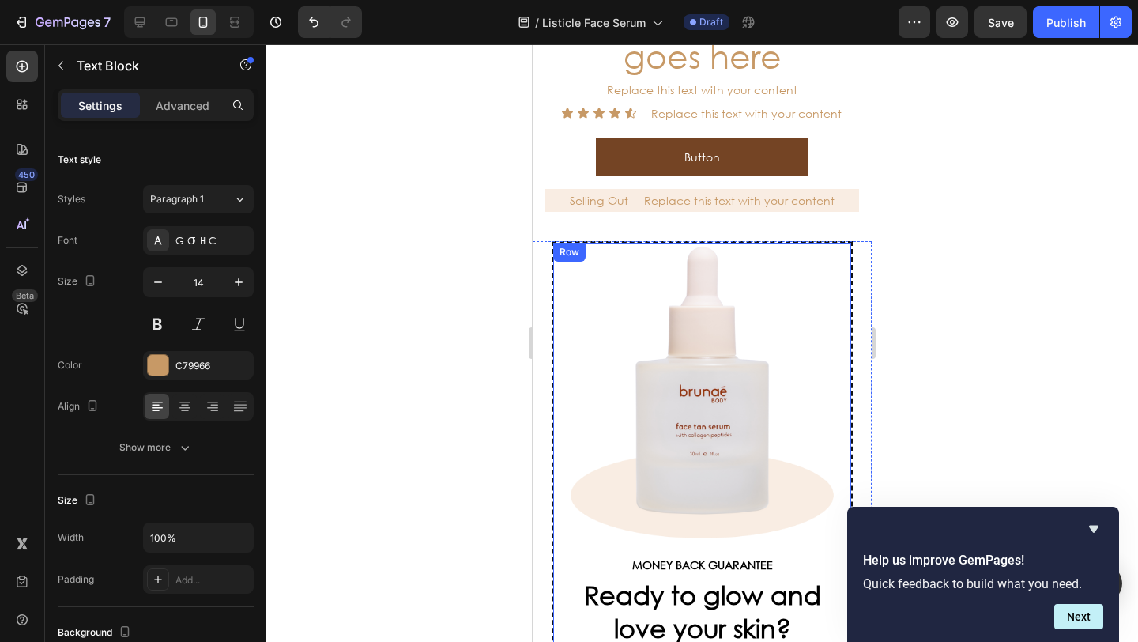
scroll to position [4996, 0]
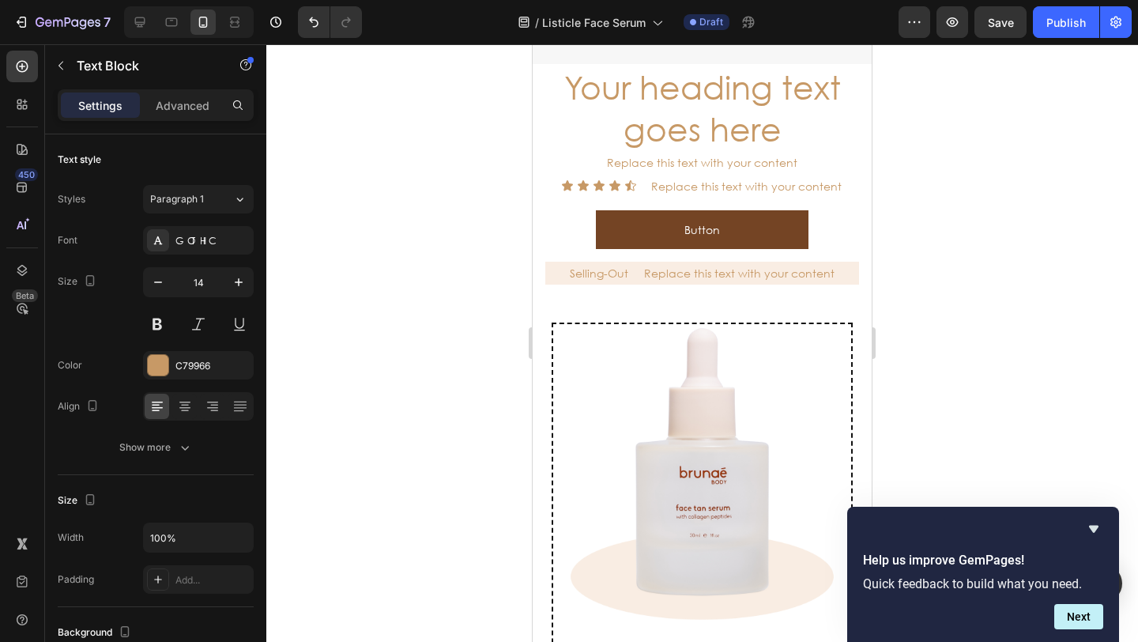
click at [616, 263] on p "Selling-Out" at bounding box center [599, 273] width 58 height 20
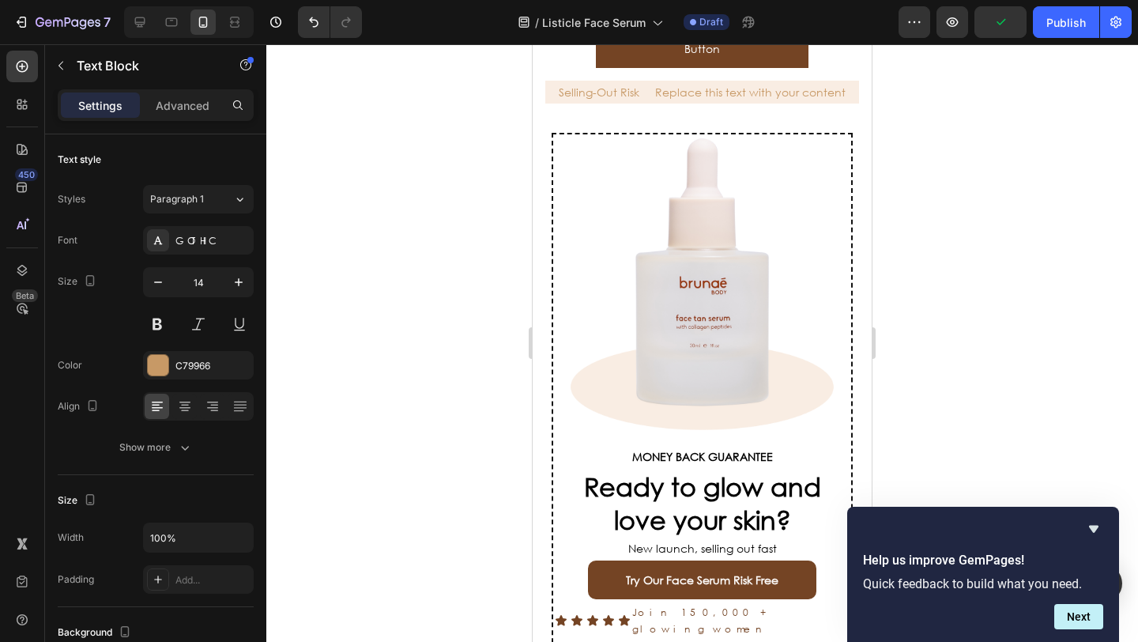
scroll to position [5121, 0]
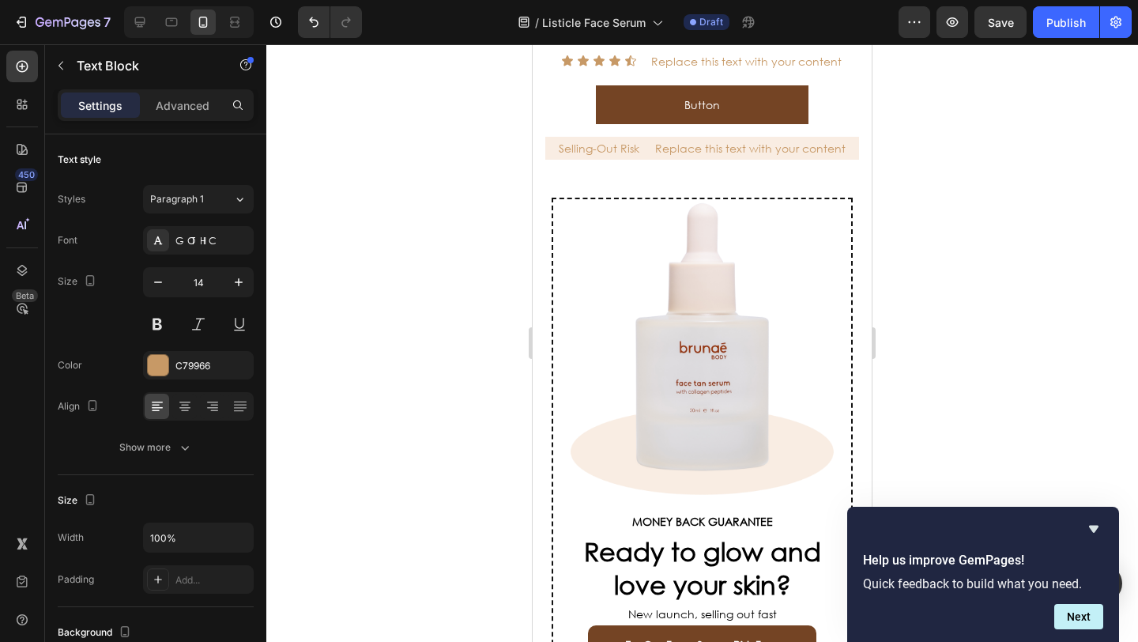
click at [634, 141] on p "Selling-Out Risk" at bounding box center [599, 148] width 81 height 20
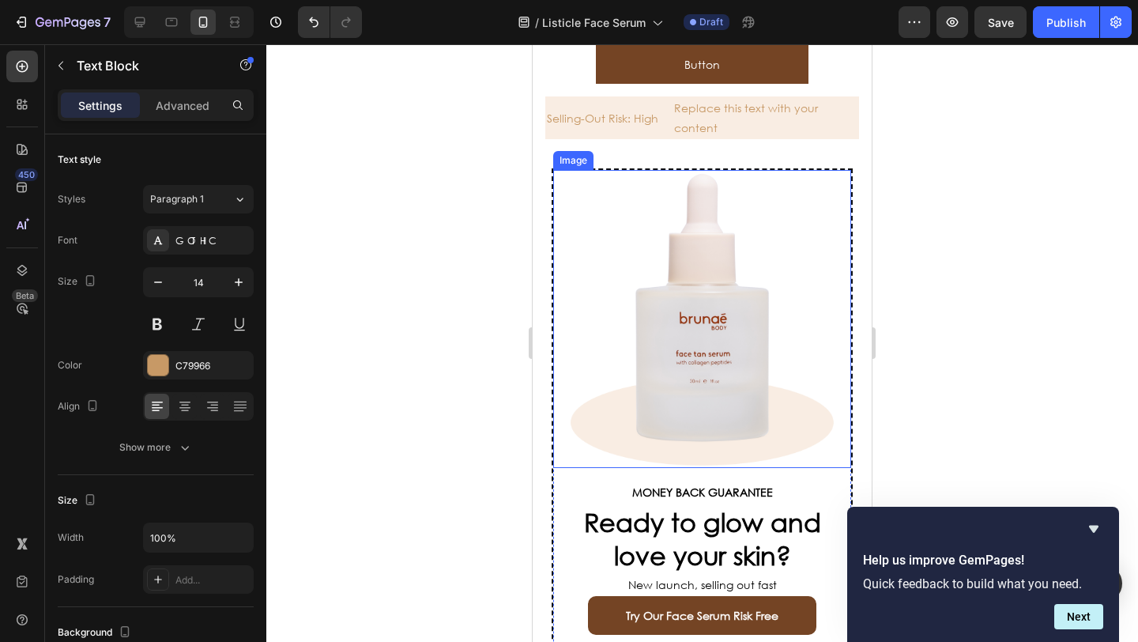
scroll to position [5152, 0]
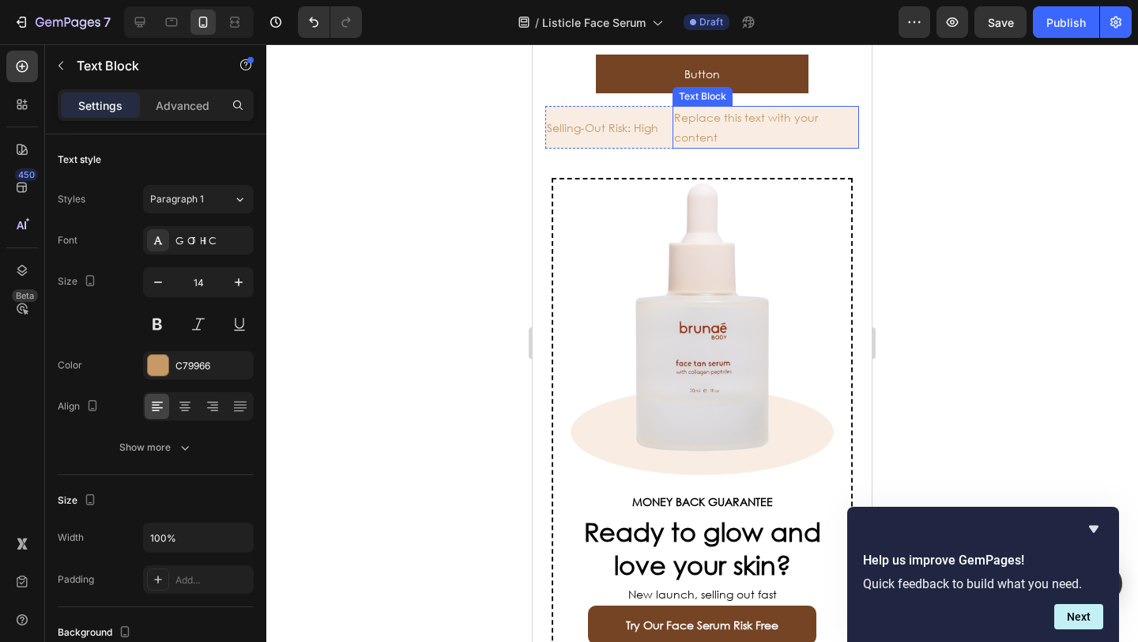
click at [702, 122] on div "Replace this text with your content" at bounding box center [765, 127] width 186 height 43
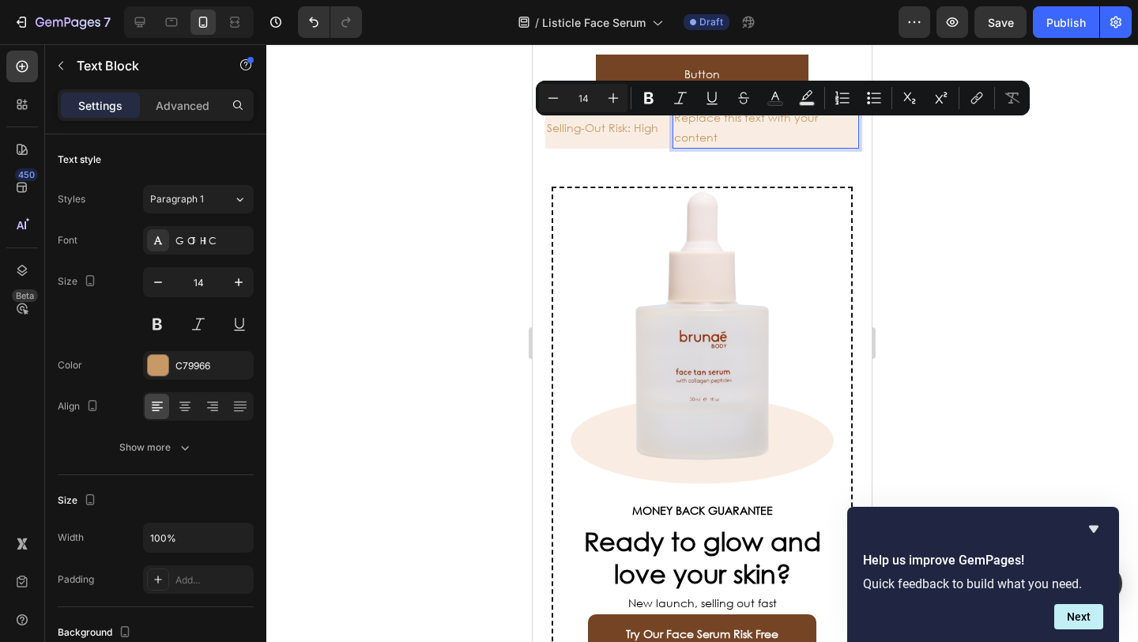
click at [724, 127] on p "Replace this text with your content" at bounding box center [765, 127] width 183 height 40
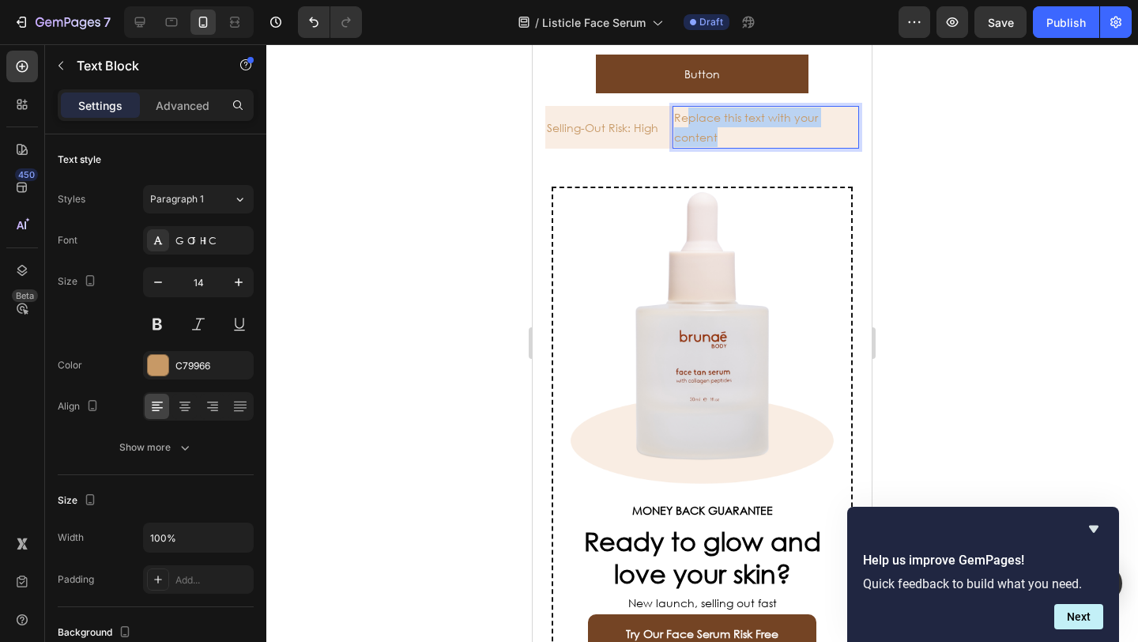
drag, startPoint x: 727, startPoint y: 129, endPoint x: 691, endPoint y: 110, distance: 40.3
click at [691, 111] on p "Replace this text with your content" at bounding box center [765, 127] width 183 height 40
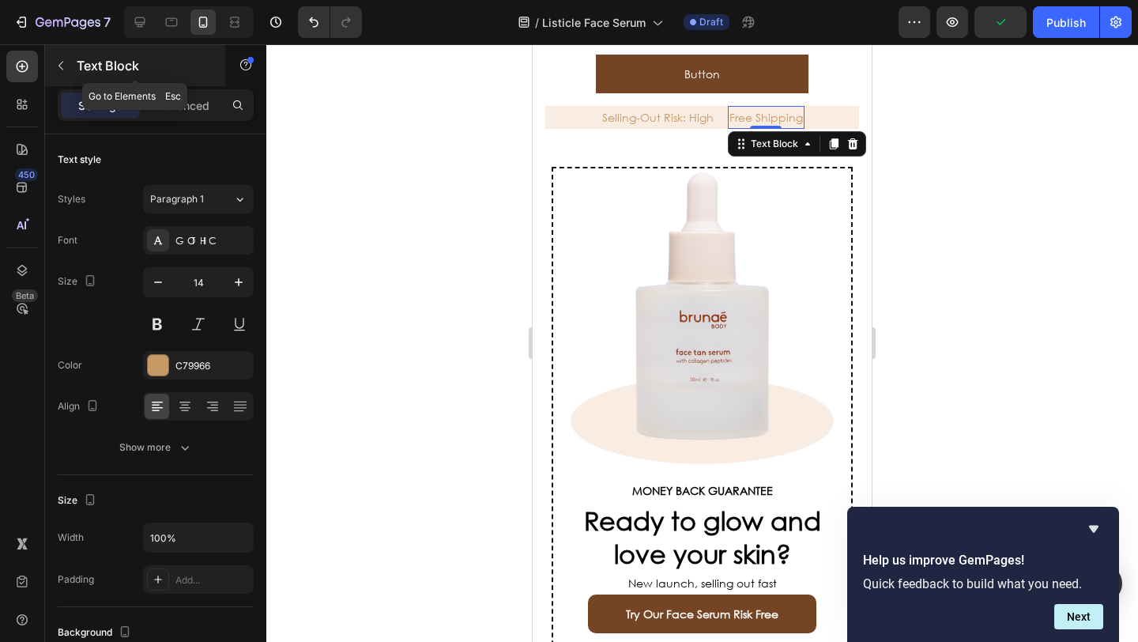
click at [70, 64] on button "button" at bounding box center [60, 65] width 25 height 25
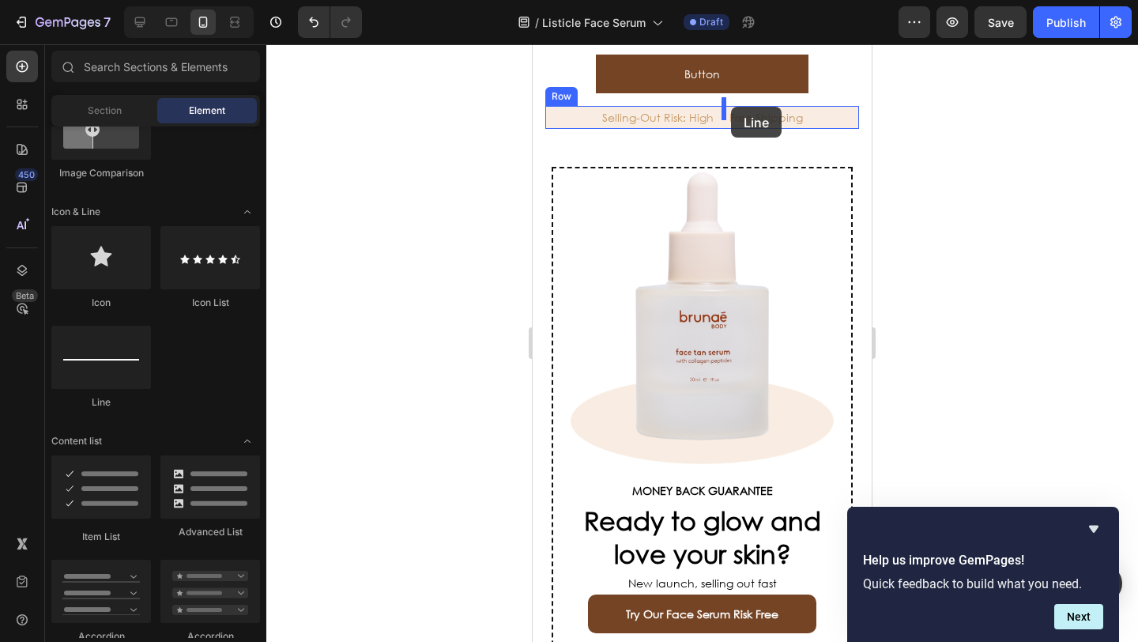
scroll to position [5142, 0]
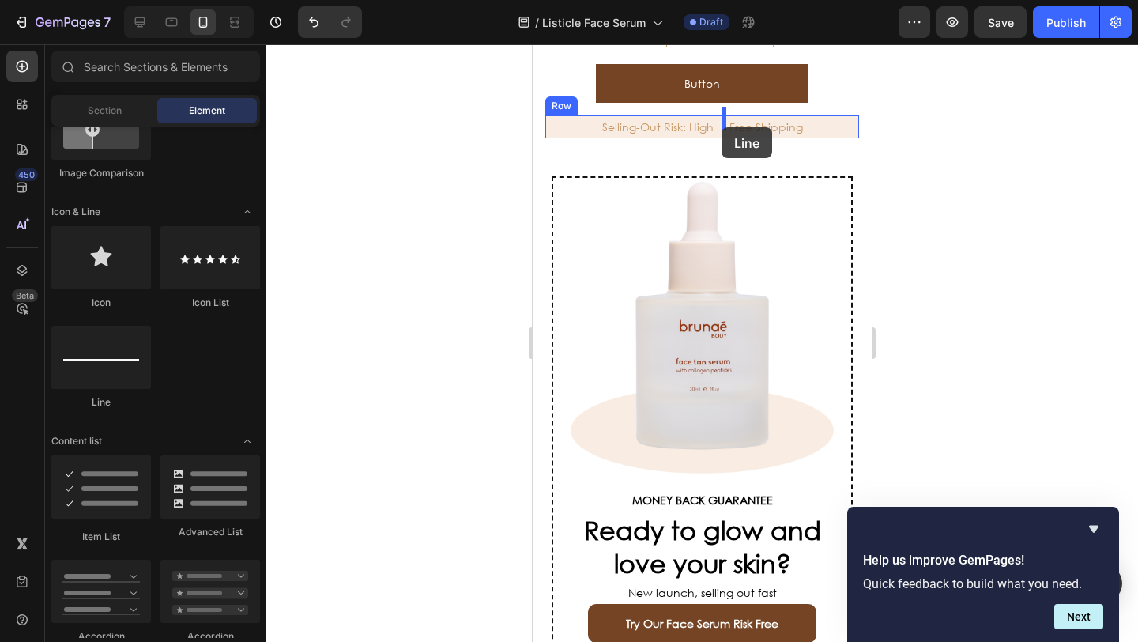
drag, startPoint x: 665, startPoint y: 408, endPoint x: 721, endPoint y: 127, distance: 286.8
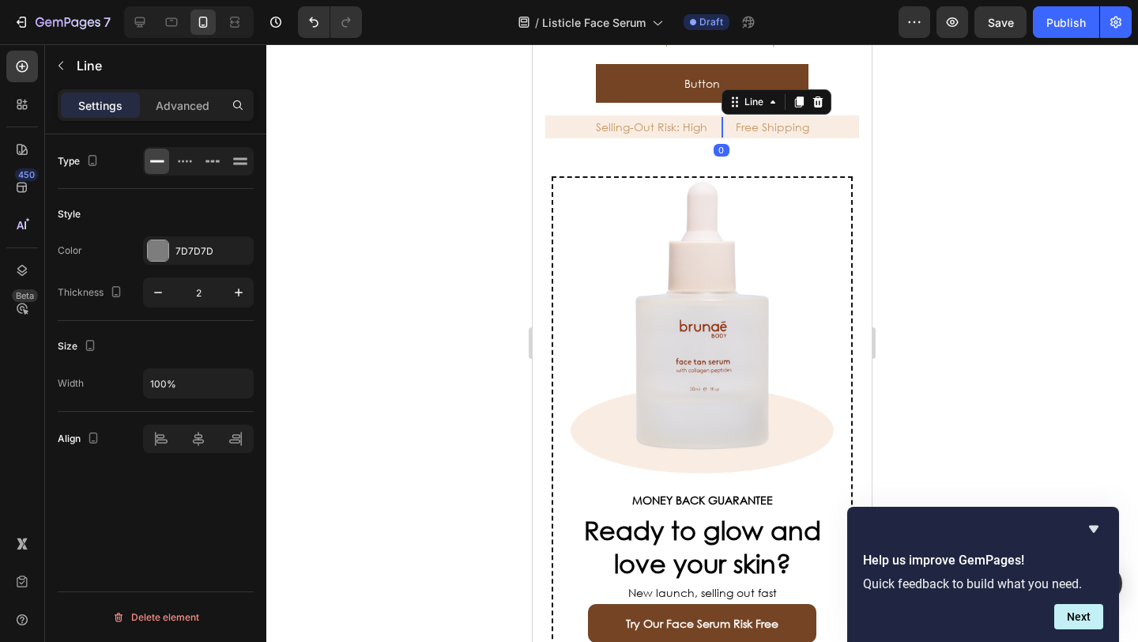
click at [422, 217] on div at bounding box center [701, 342] width 871 height 597
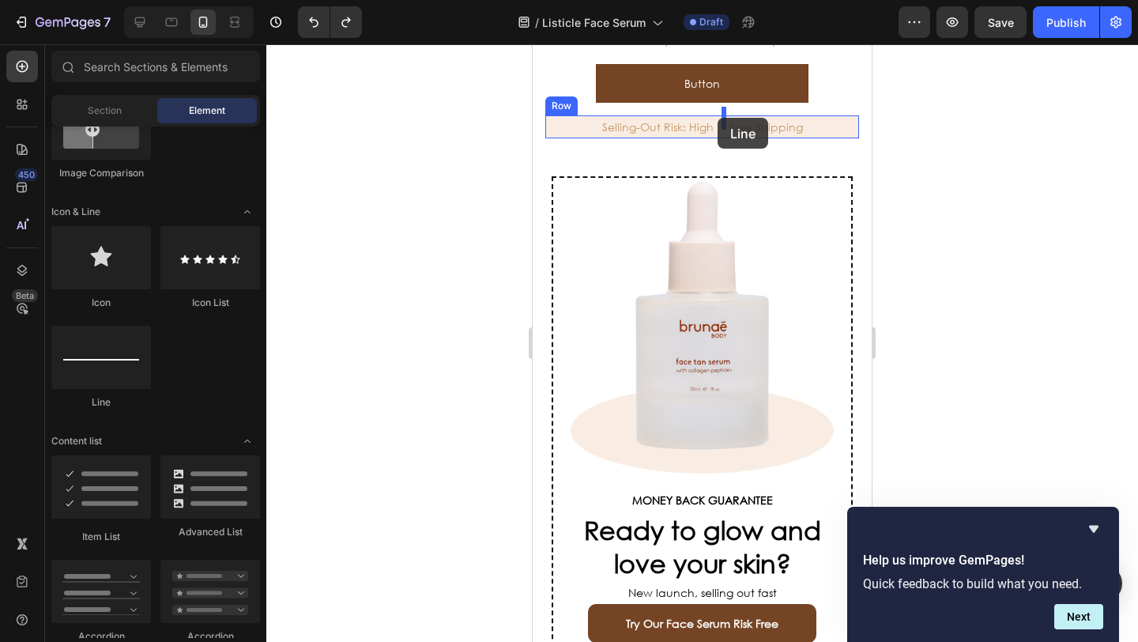
drag, startPoint x: 1014, startPoint y: 277, endPoint x: 717, endPoint y: 118, distance: 336.1
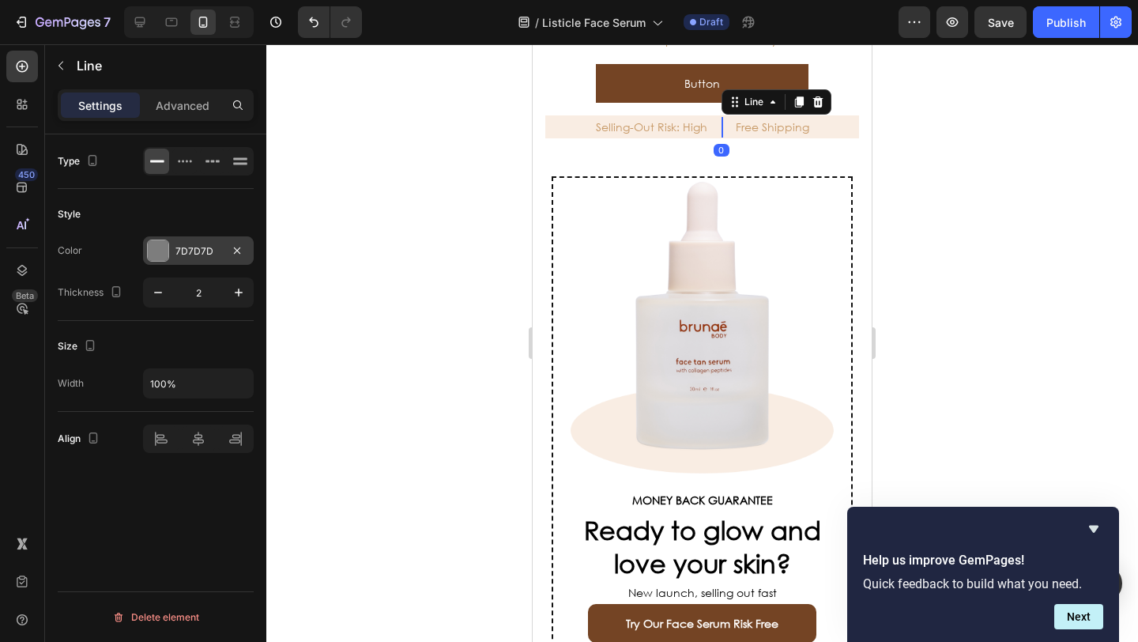
click at [155, 246] on div at bounding box center [158, 250] width 21 height 21
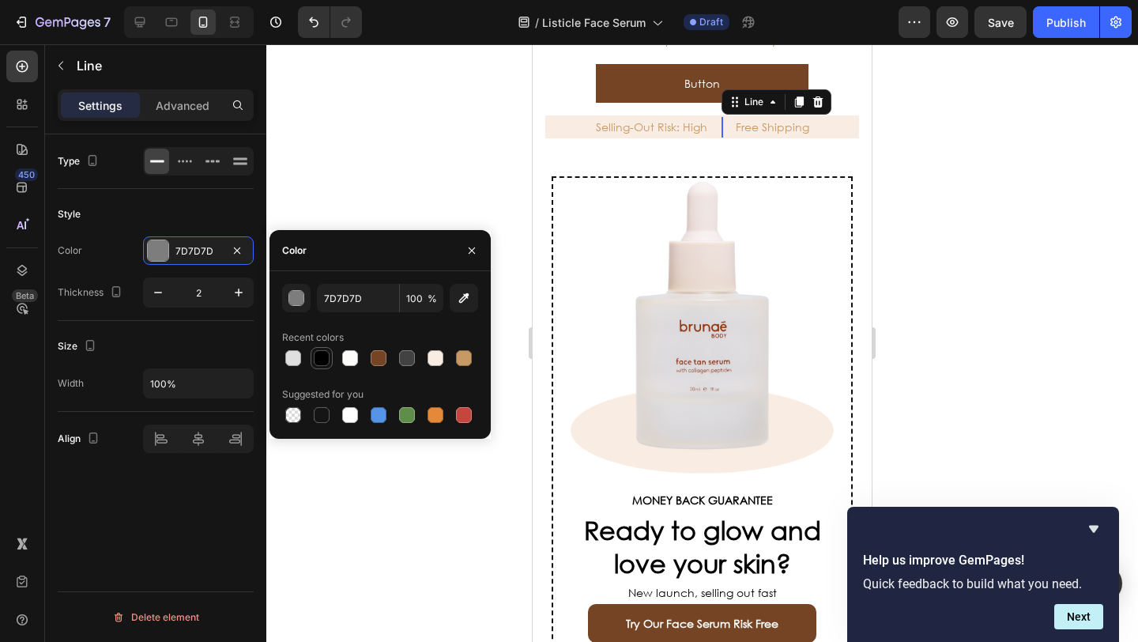
click at [320, 362] on div at bounding box center [322, 358] width 16 height 16
type input "000000"
drag, startPoint x: 406, startPoint y: 145, endPoint x: 433, endPoint y: 145, distance: 26.9
click at [406, 145] on div at bounding box center [701, 342] width 871 height 597
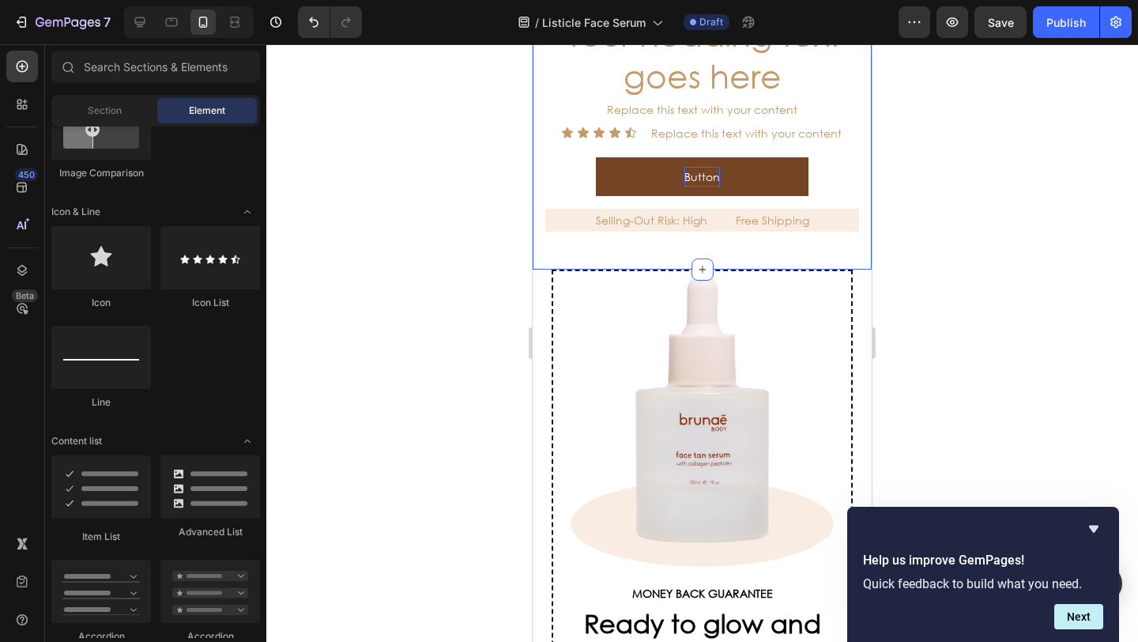
scroll to position [5023, 0]
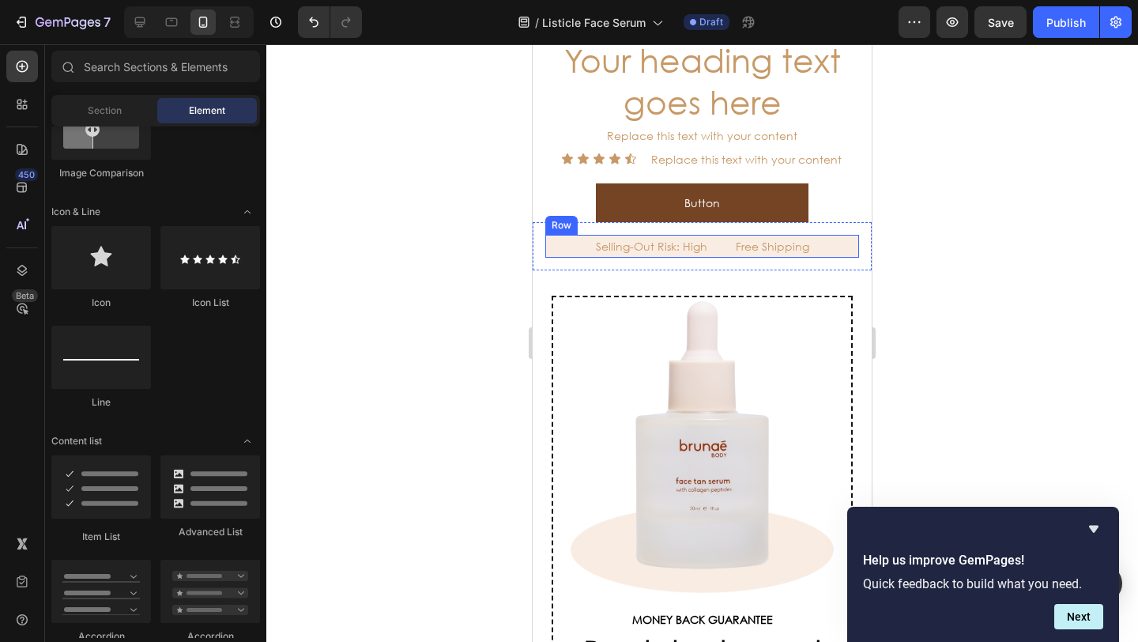
click at [717, 239] on div "Selling-Out Risk: High Text Block Title Line Free Shipping Text Block Row" at bounding box center [702, 246] width 314 height 23
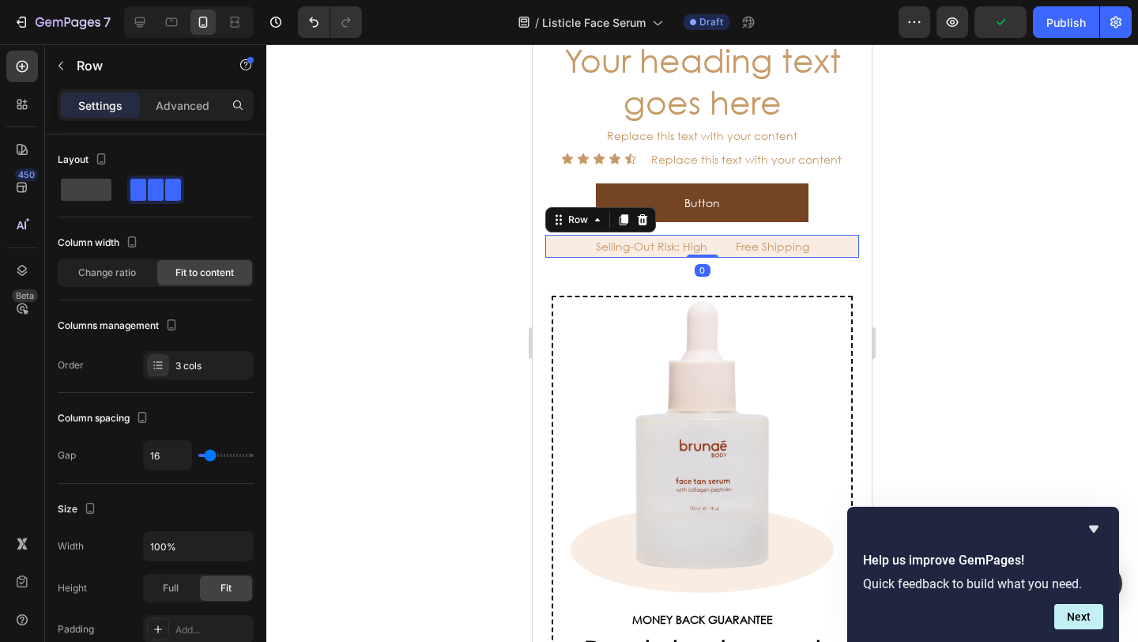
click at [549, 235] on div "Selling-Out Risk: High Text Block Title Line Free Shipping Text Block Row 0" at bounding box center [702, 246] width 314 height 23
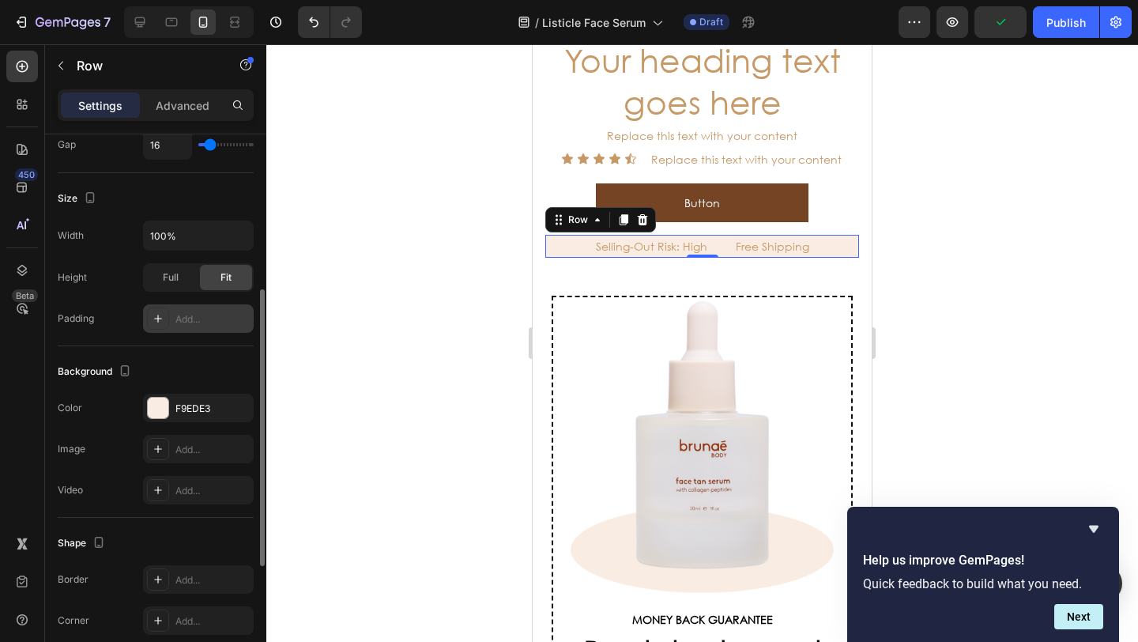
scroll to position [444, 0]
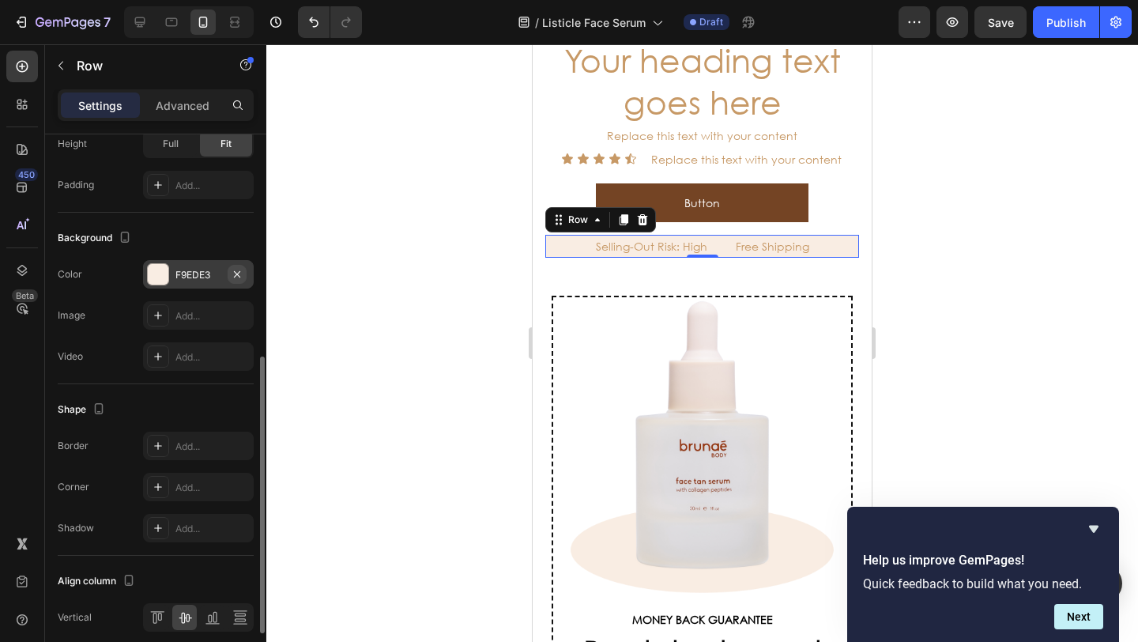
click at [240, 273] on icon "button" at bounding box center [237, 274] width 13 height 13
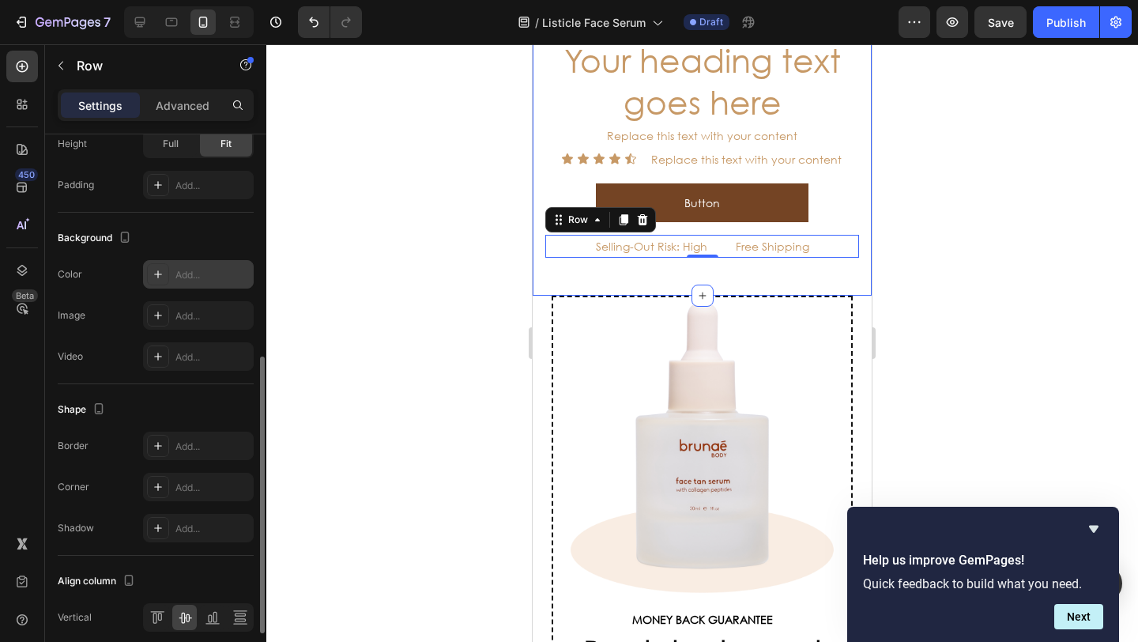
drag, startPoint x: 408, startPoint y: 295, endPoint x: 488, endPoint y: 292, distance: 79.8
click at [410, 294] on div at bounding box center [701, 342] width 871 height 597
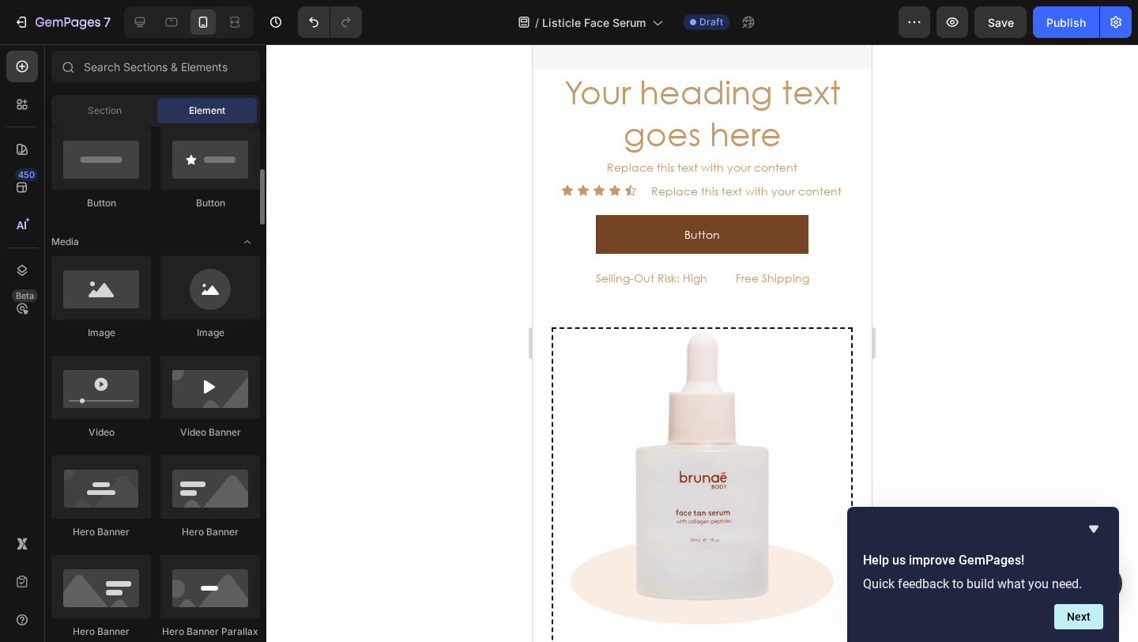
scroll to position [725, 0]
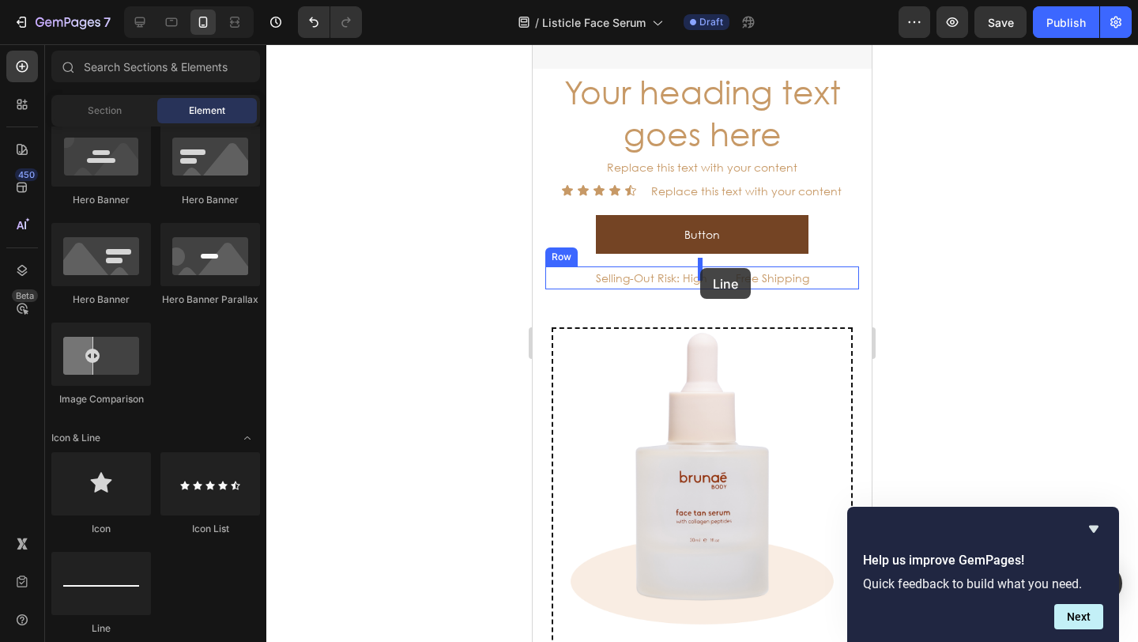
drag, startPoint x: 655, startPoint y: 608, endPoint x: 700, endPoint y: 268, distance: 342.7
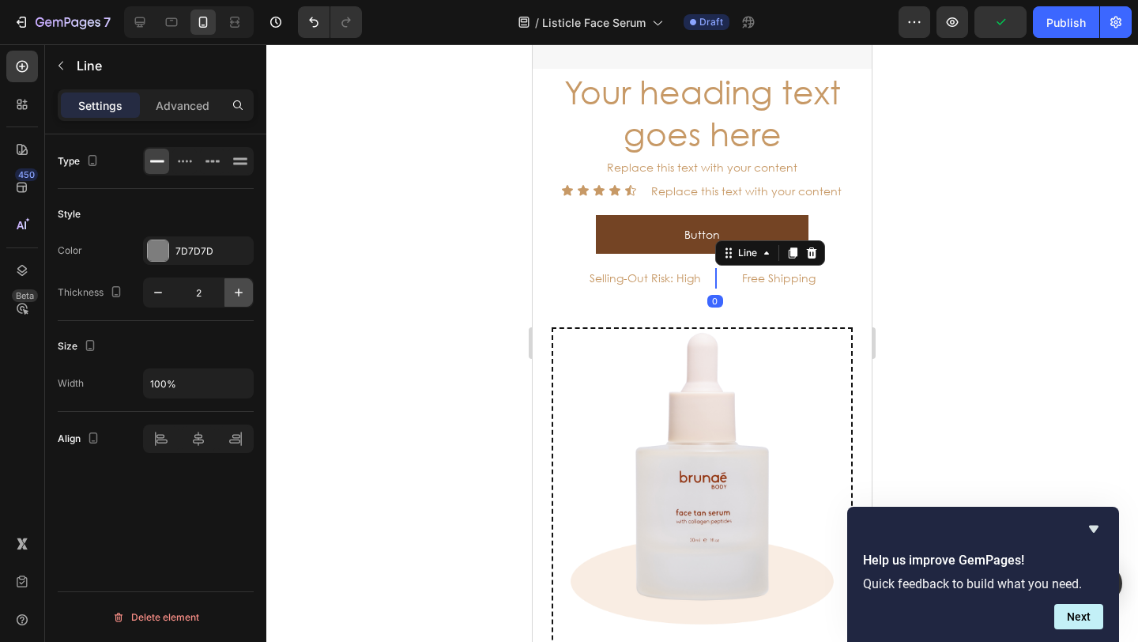
click at [239, 292] on icon "button" at bounding box center [239, 292] width 8 height 8
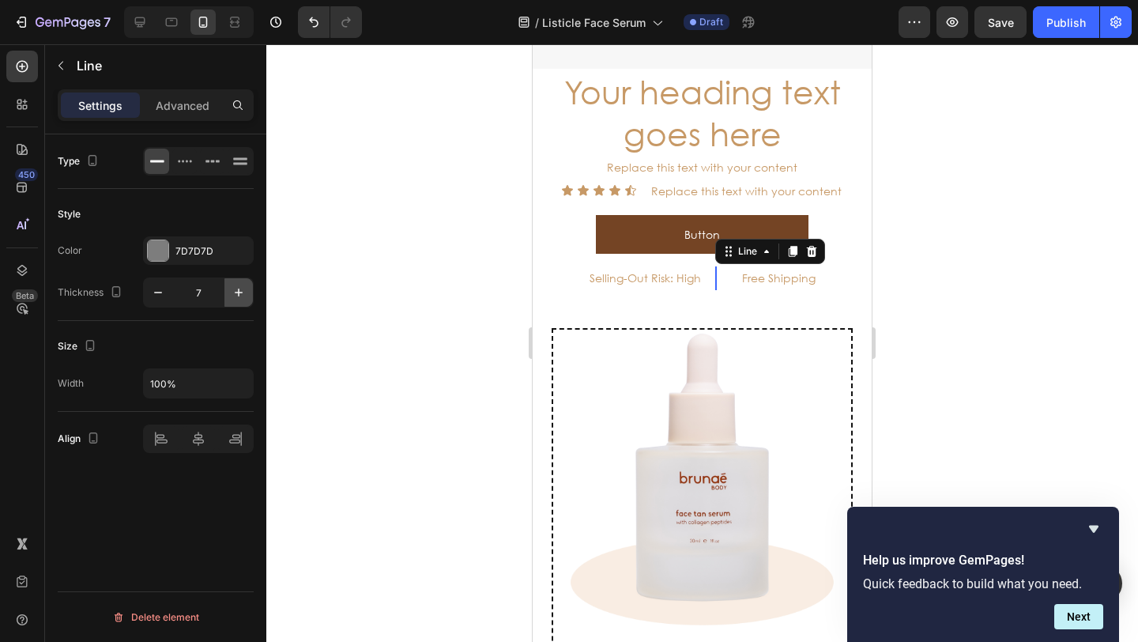
click at [239, 292] on icon "button" at bounding box center [239, 292] width 8 height 8
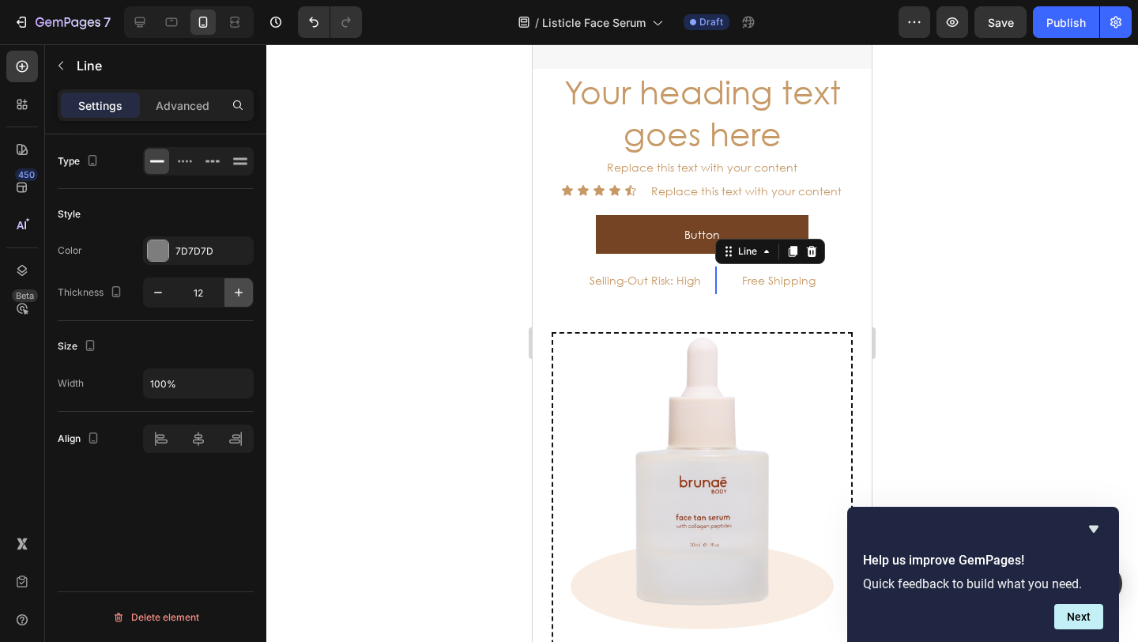
click at [239, 292] on icon "button" at bounding box center [239, 292] width 8 height 8
type input "13"
click at [152, 254] on div at bounding box center [158, 250] width 21 height 21
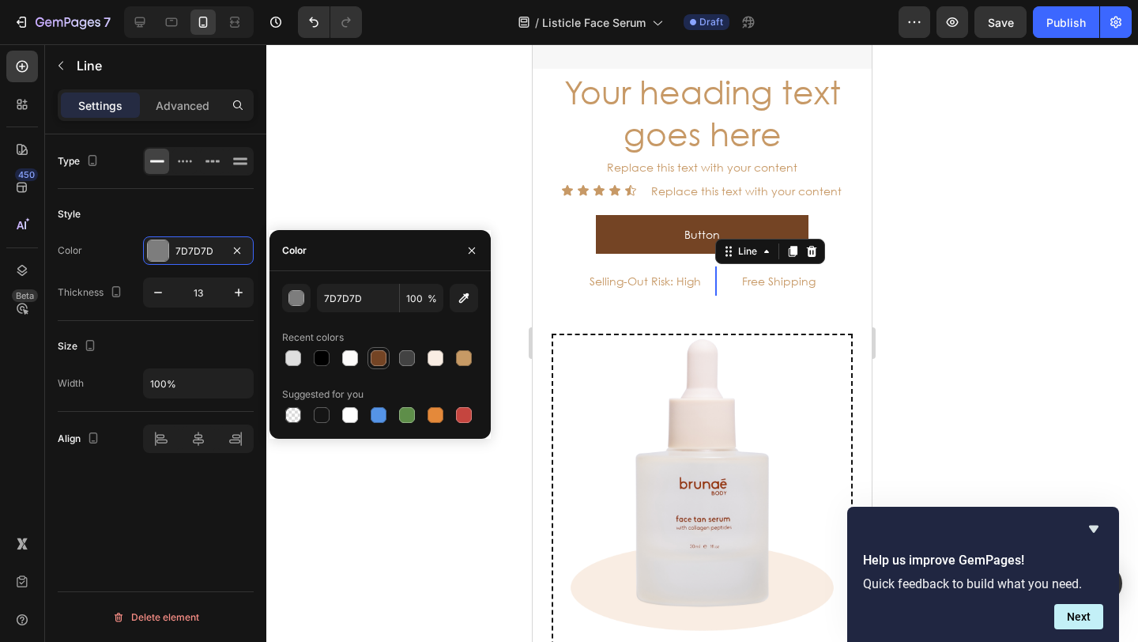
click at [378, 355] on div at bounding box center [379, 358] width 16 height 16
type input "744424"
click at [419, 180] on div at bounding box center [701, 342] width 871 height 597
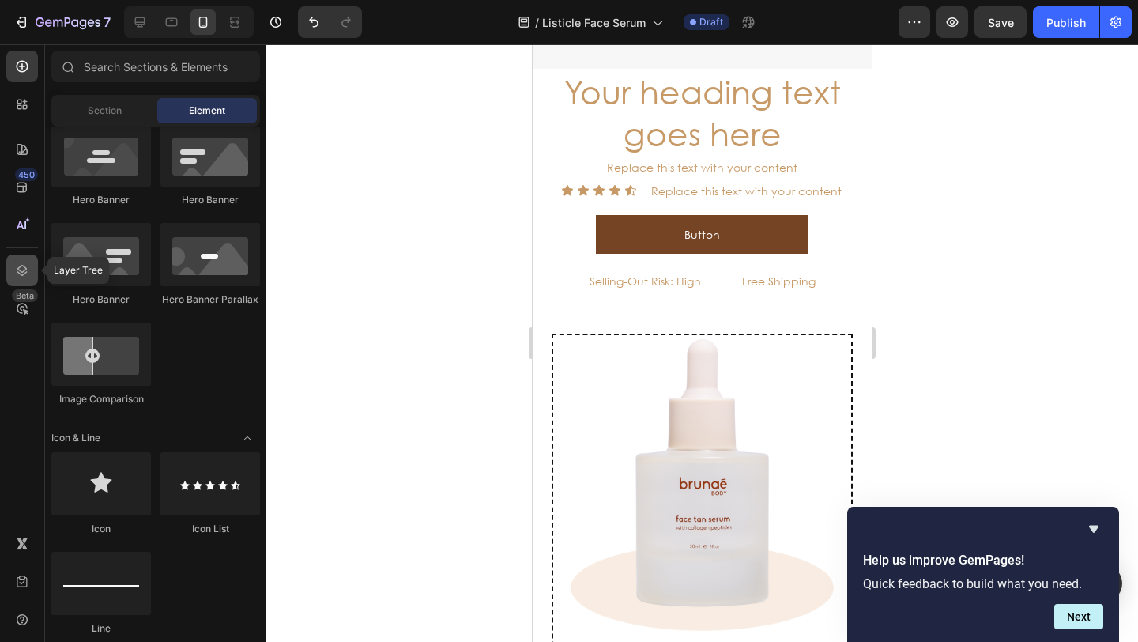
click at [26, 263] on icon at bounding box center [22, 270] width 16 height 16
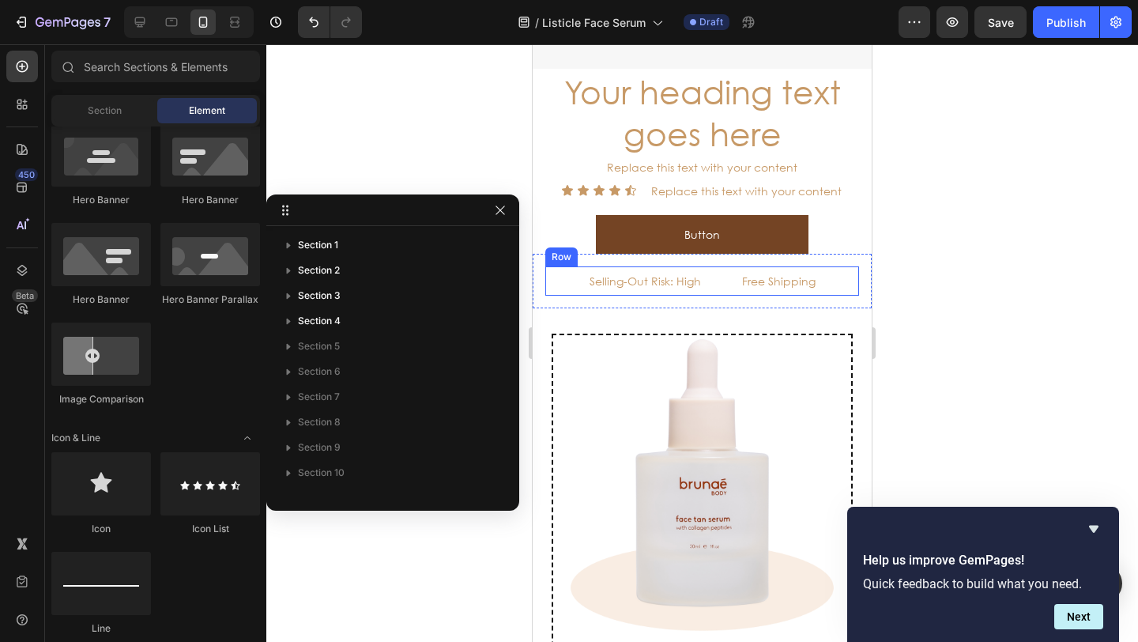
click at [709, 273] on div "Selling-Out Risk: High Text Block Title Line Title Line Free Shipping Text Bloc…" at bounding box center [702, 280] width 314 height 29
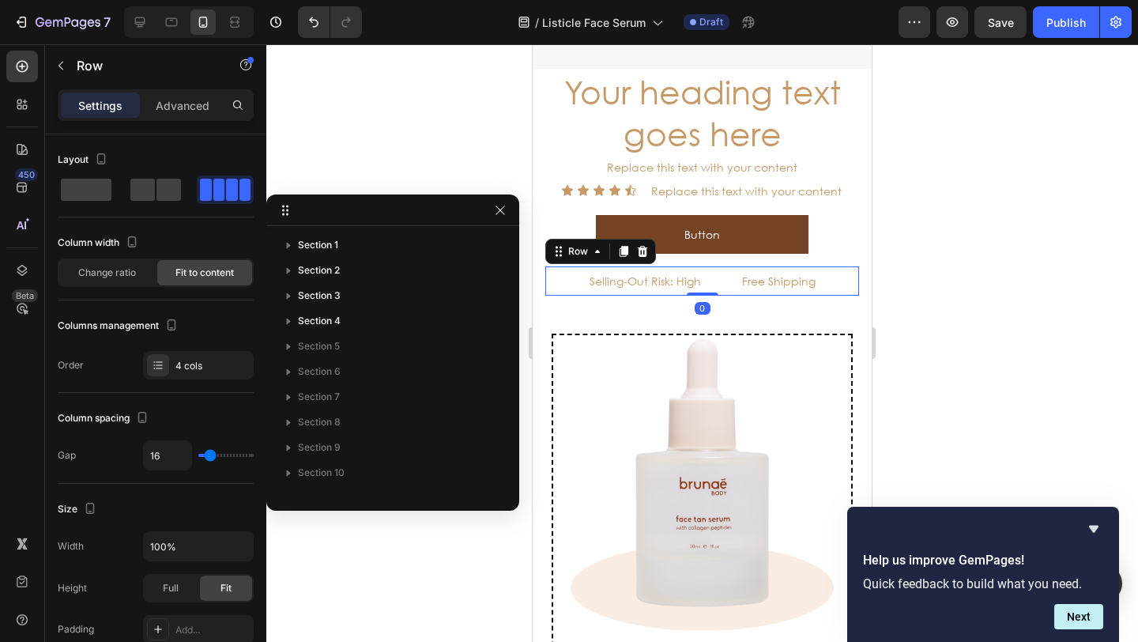
scroll to position [397, 0]
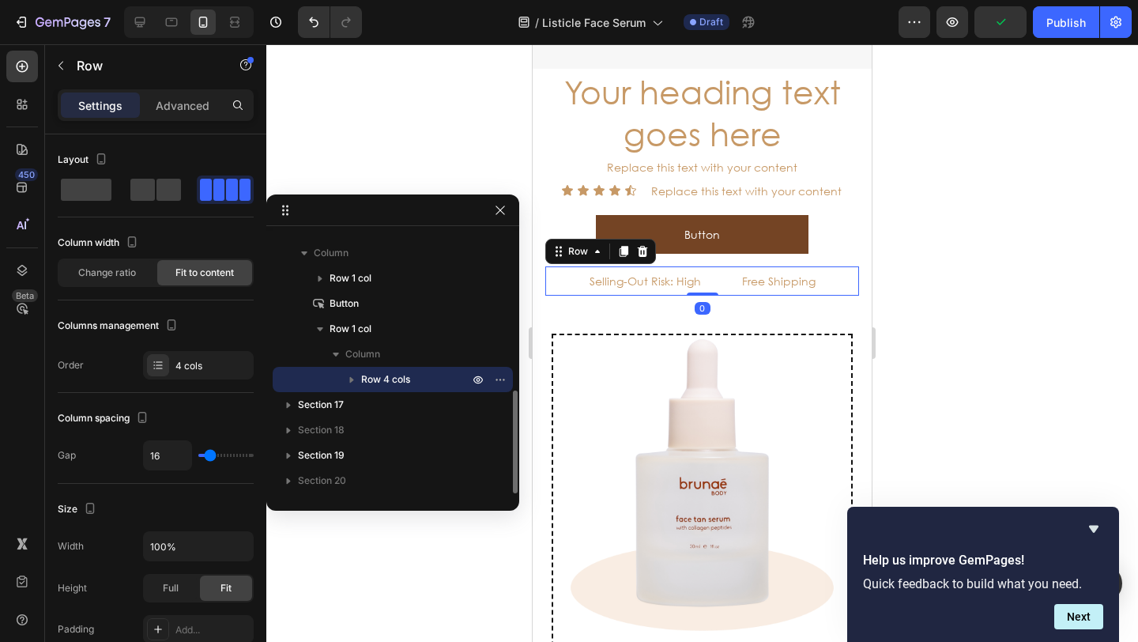
click at [355, 378] on icon "button" at bounding box center [352, 379] width 16 height 16
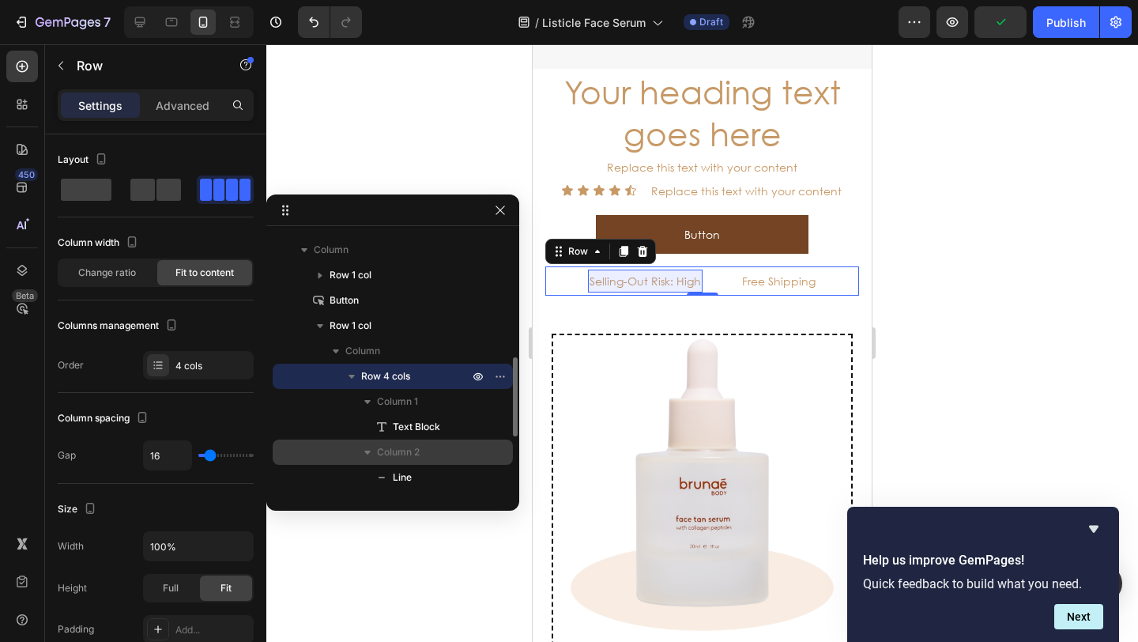
scroll to position [423, 0]
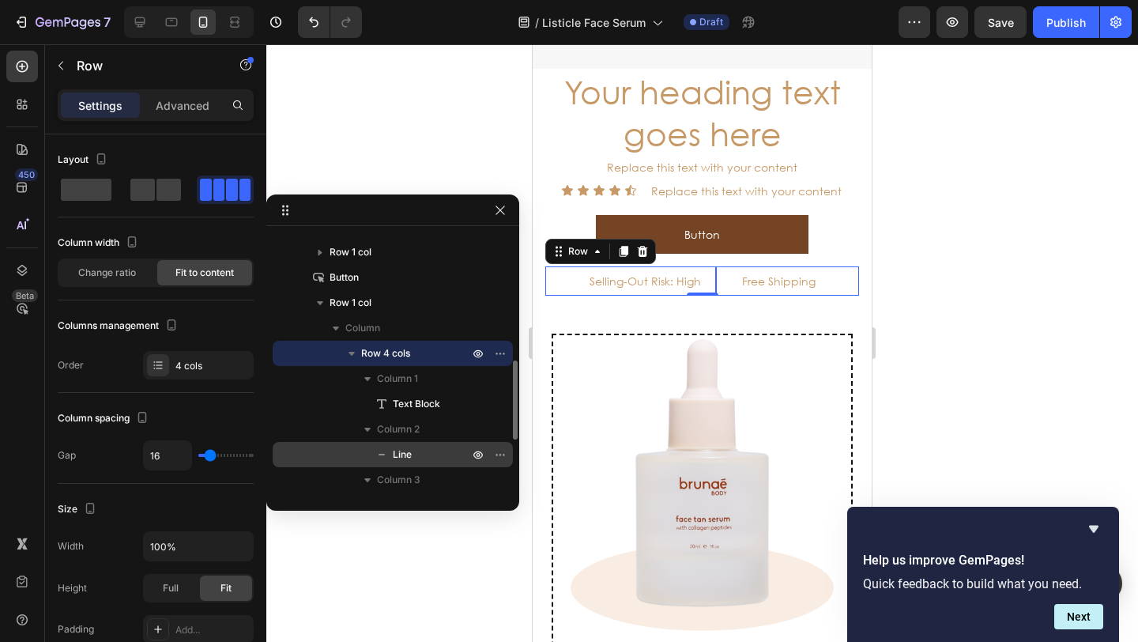
click at [437, 450] on p "Line" at bounding box center [413, 454] width 79 height 16
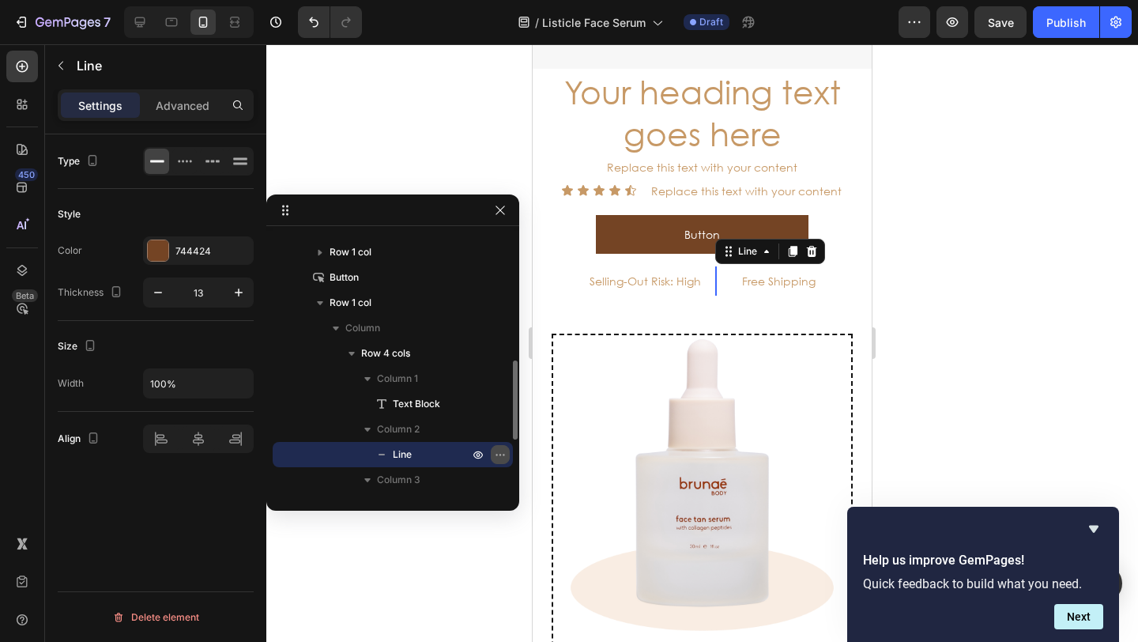
click at [499, 451] on icon "button" at bounding box center [500, 454] width 13 height 13
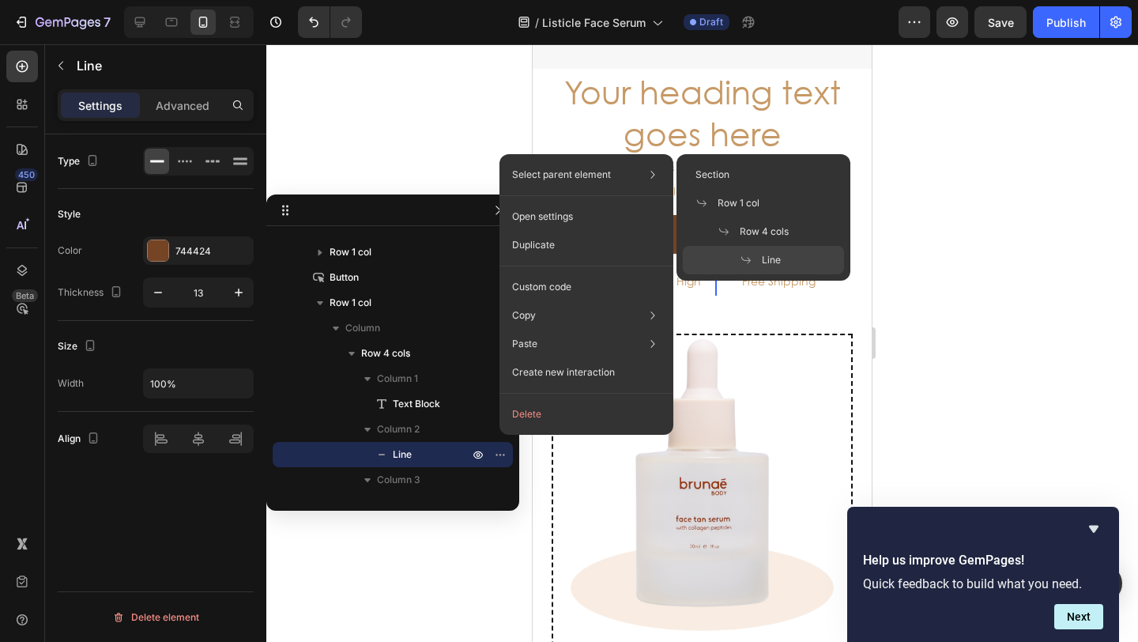
drag, startPoint x: 762, startPoint y: 263, endPoint x: 732, endPoint y: 258, distance: 31.2
click at [732, 258] on div "Line" at bounding box center [763, 260] width 161 height 28
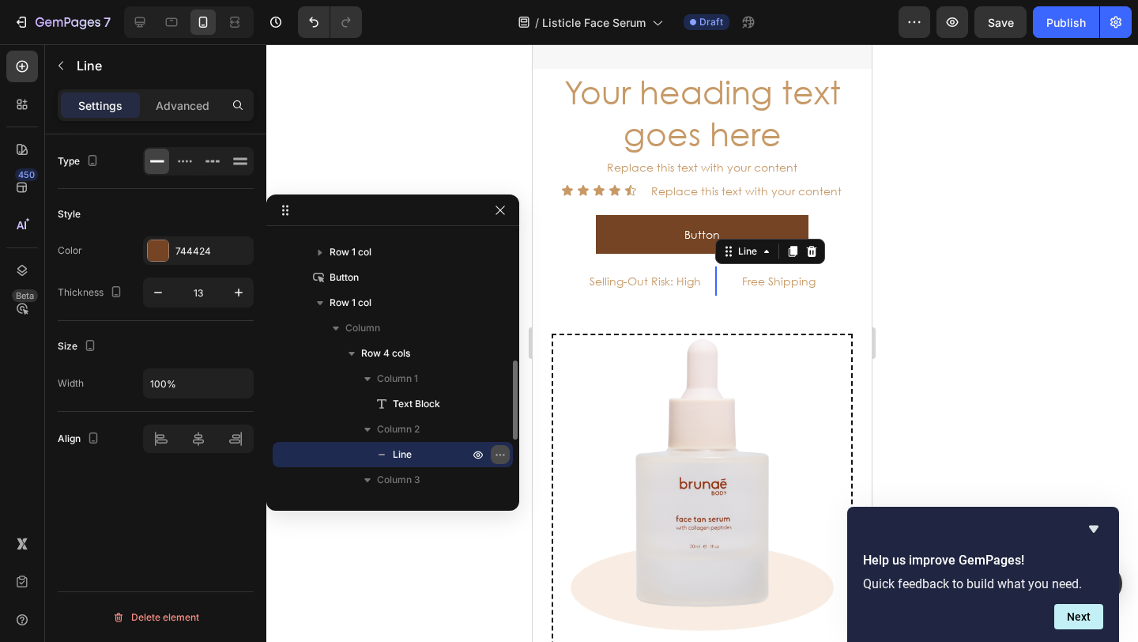
click at [499, 452] on icon "button" at bounding box center [500, 454] width 13 height 13
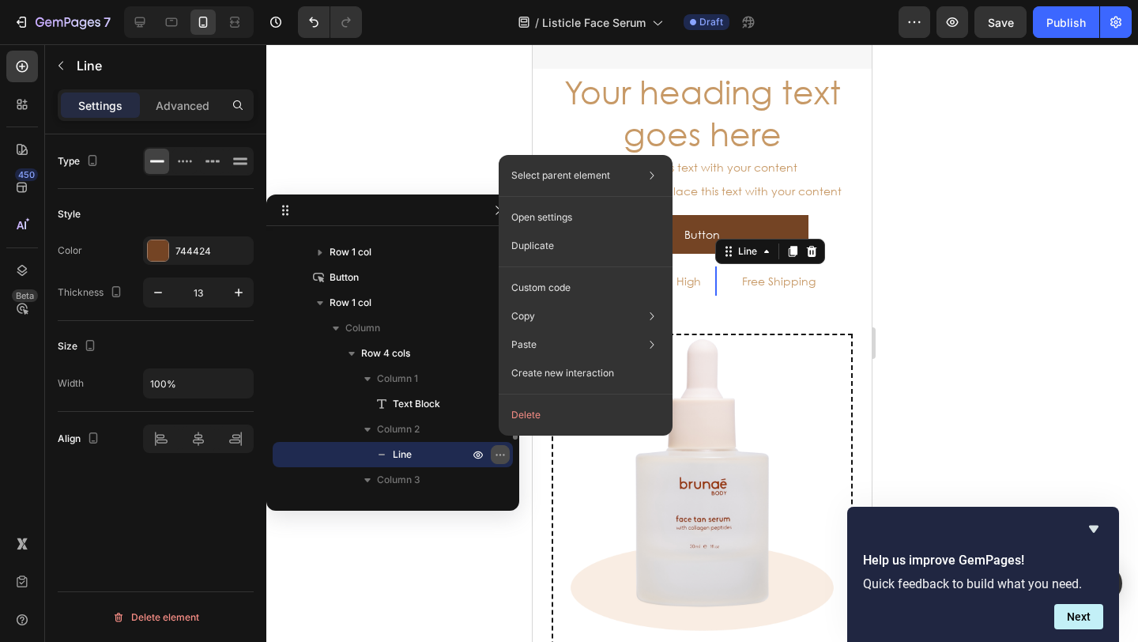
click at [502, 453] on icon "button" at bounding box center [500, 454] width 13 height 13
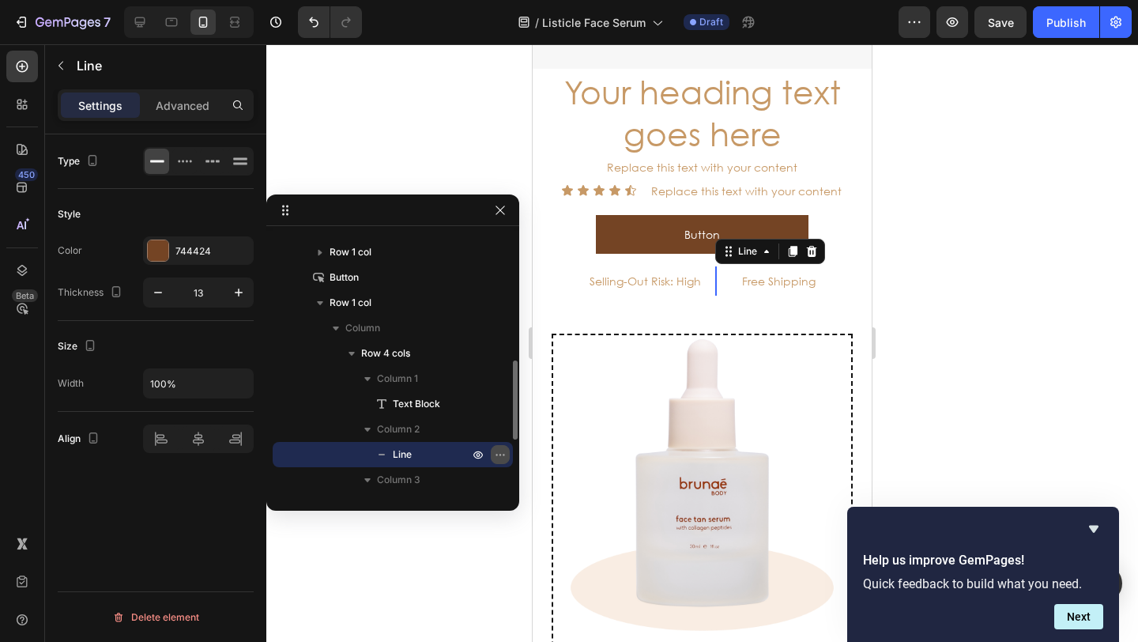
drag, startPoint x: 498, startPoint y: 452, endPoint x: 502, endPoint y: 444, distance: 9.2
click at [498, 452] on icon "button" at bounding box center [500, 454] width 13 height 13
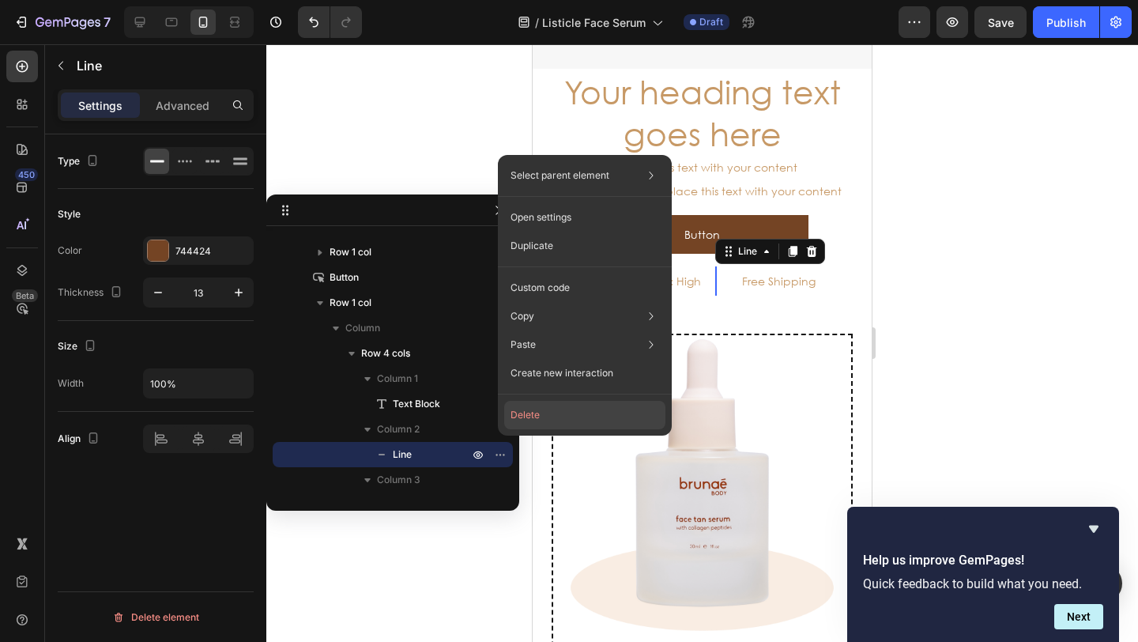
click at [521, 410] on button "Delete" at bounding box center [584, 415] width 161 height 28
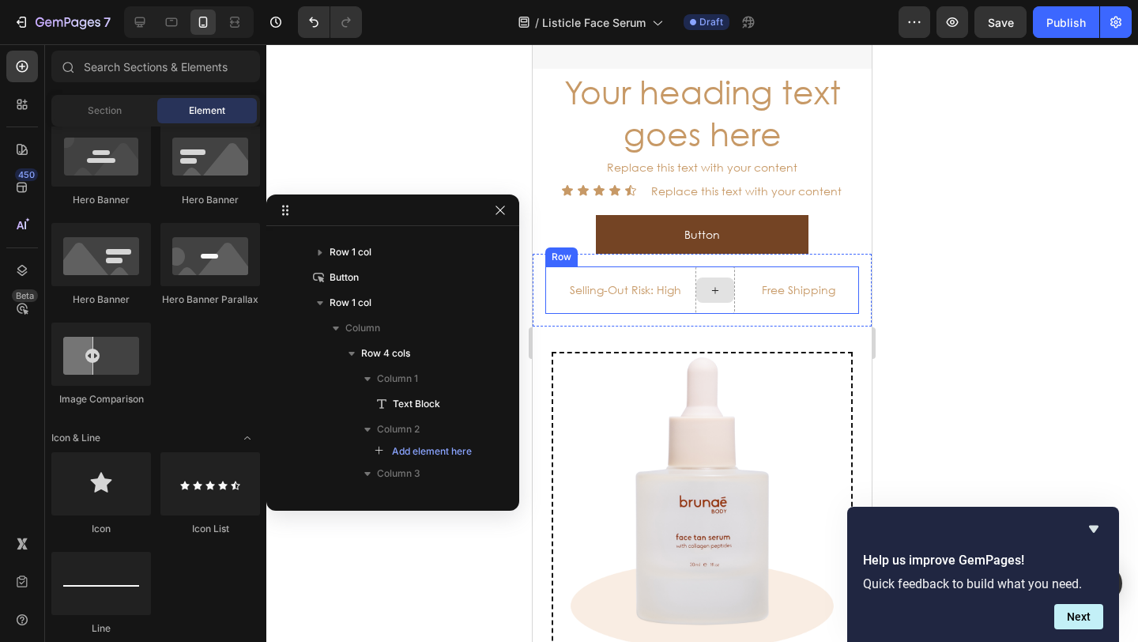
click at [713, 266] on div at bounding box center [715, 289] width 40 height 47
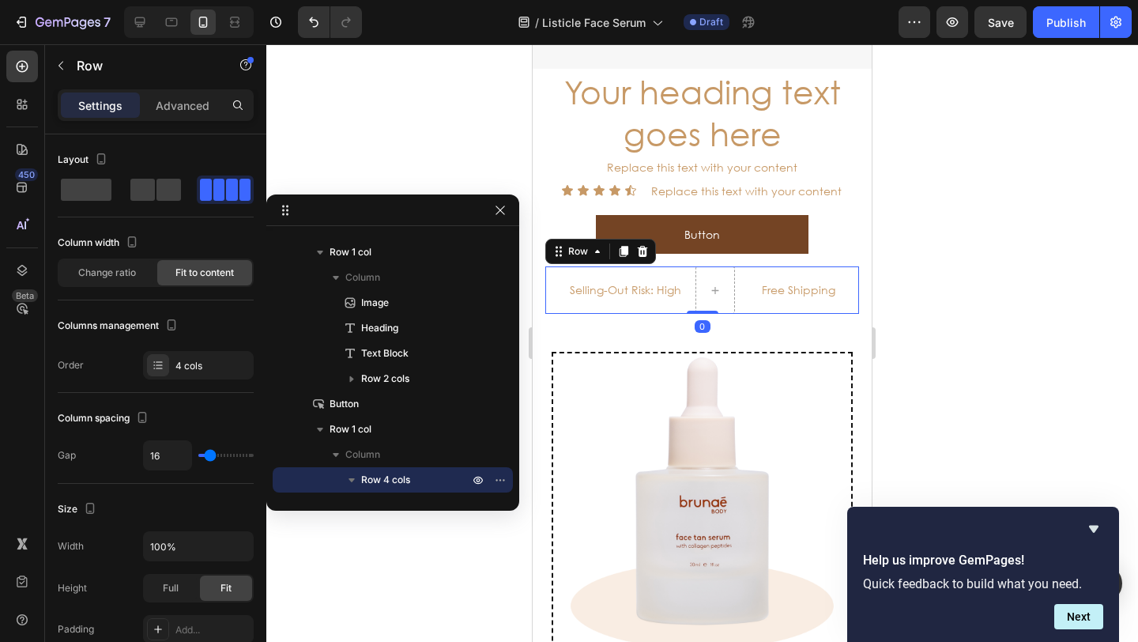
click at [397, 171] on div at bounding box center [701, 342] width 871 height 597
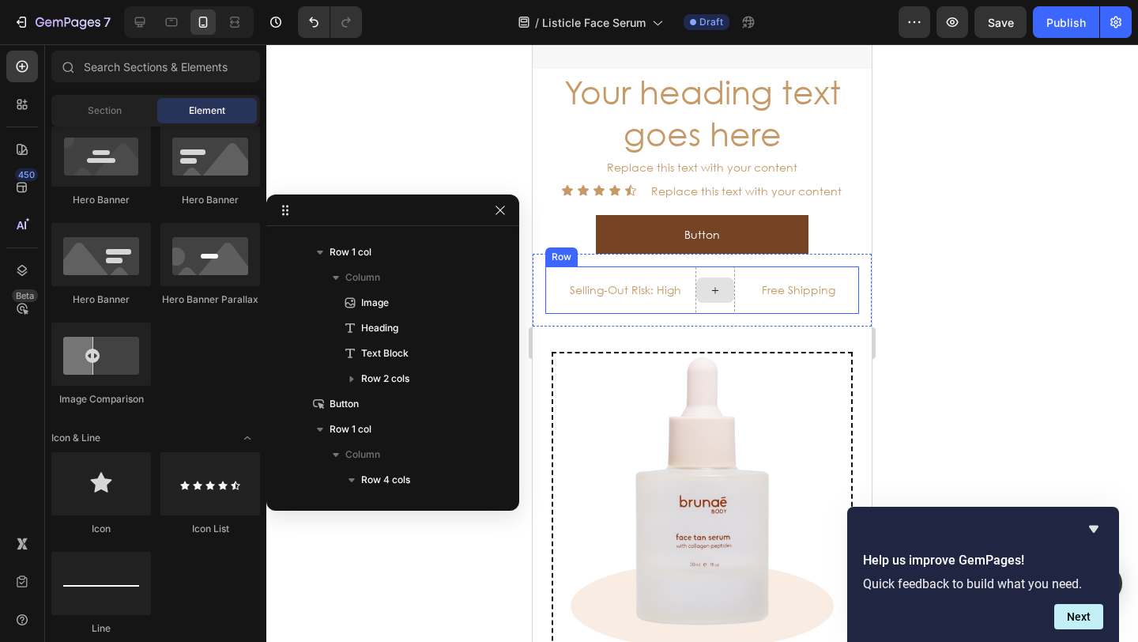
click at [712, 266] on div at bounding box center [715, 289] width 40 height 47
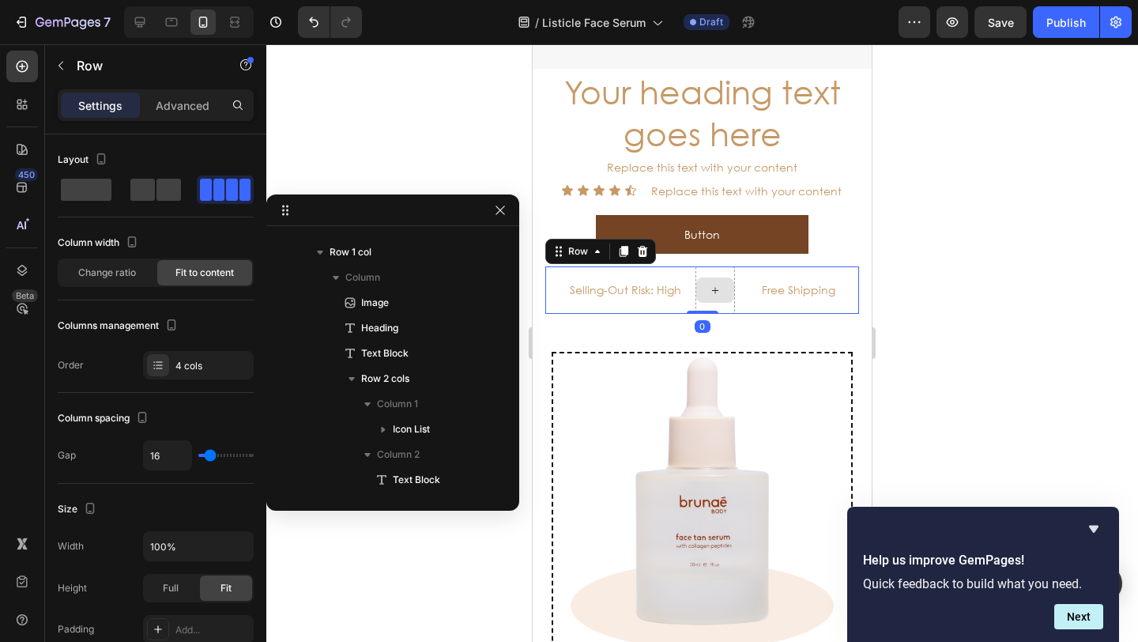
scroll to position [653, 0]
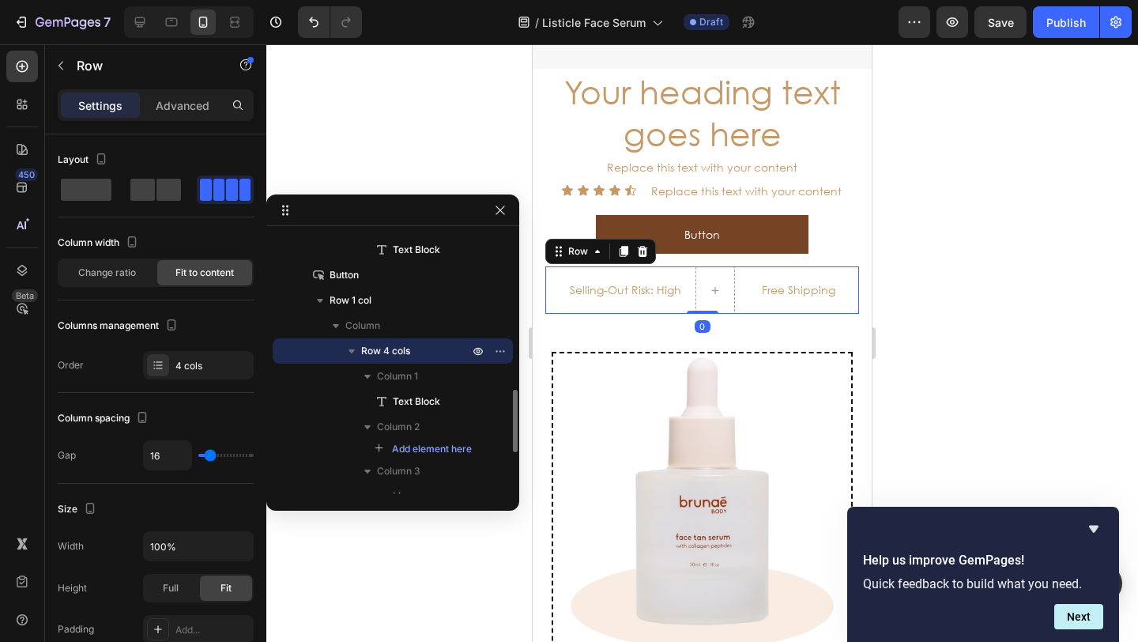
click at [642, 246] on icon at bounding box center [643, 251] width 10 height 11
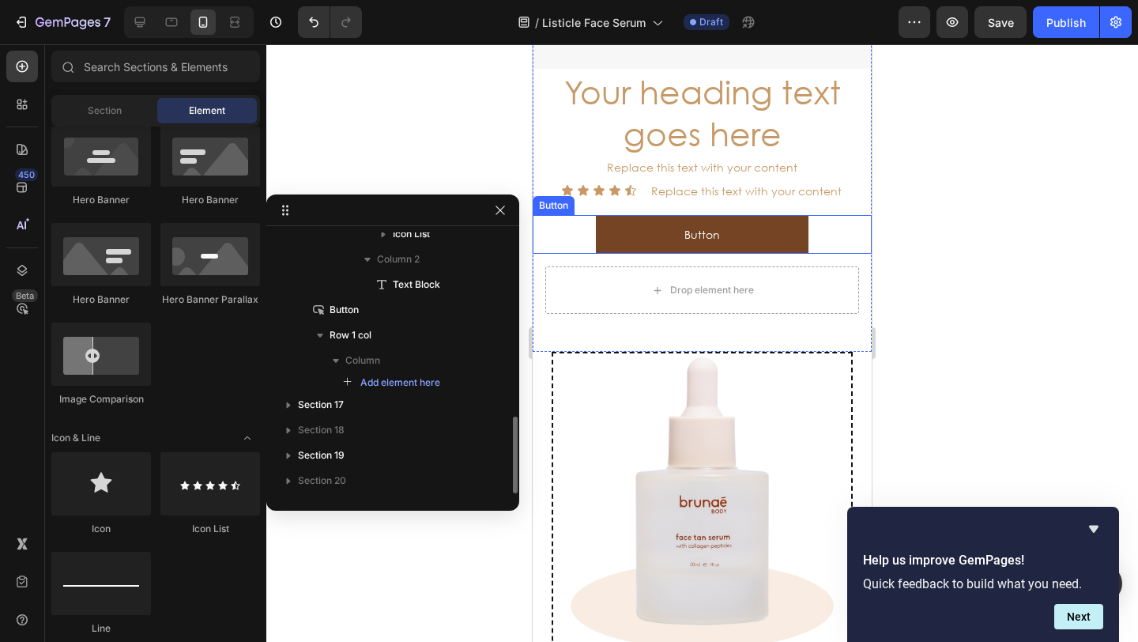
scroll to position [618, 0]
click at [500, 212] on icon "button" at bounding box center [500, 210] width 13 height 13
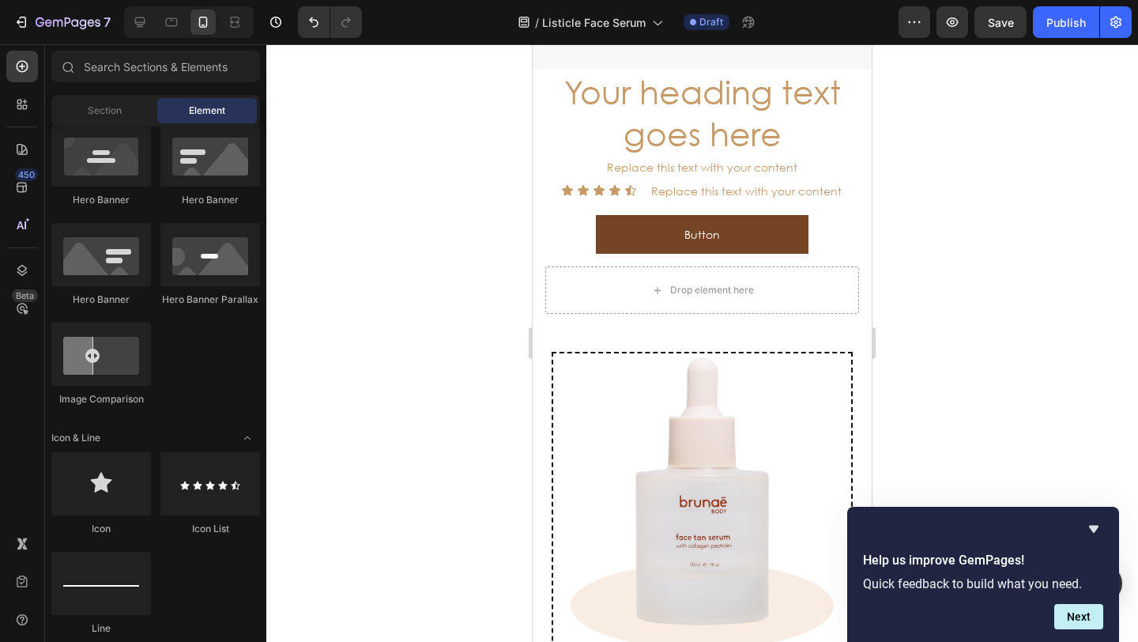
scroll to position [0, 0]
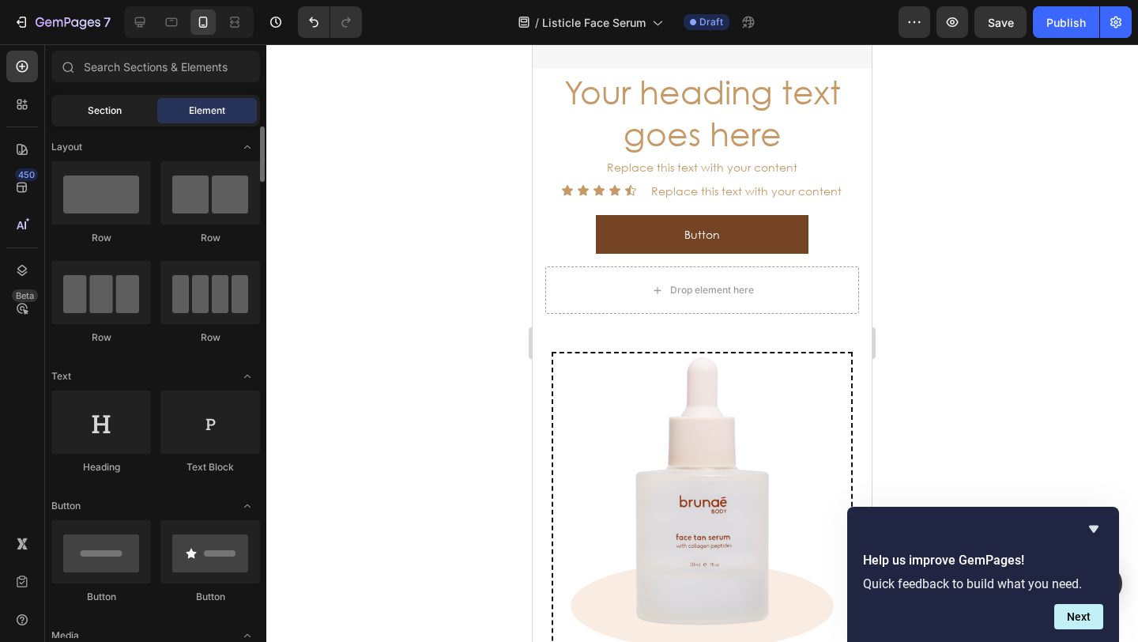
click at [106, 114] on span "Section" at bounding box center [105, 110] width 34 height 14
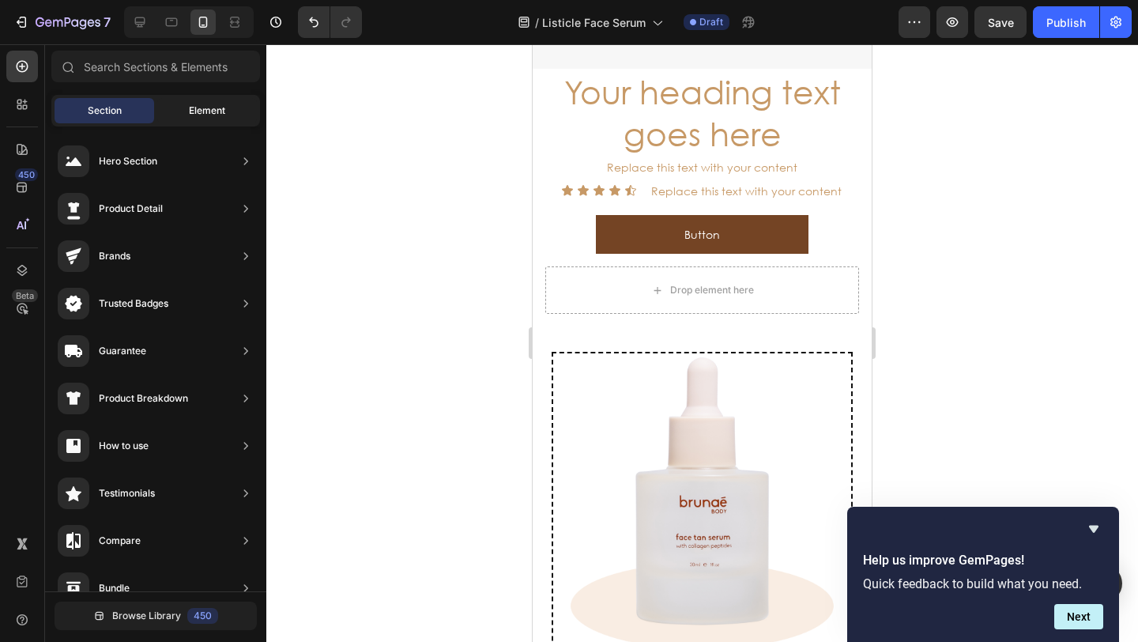
click at [200, 111] on span "Element" at bounding box center [207, 110] width 36 height 14
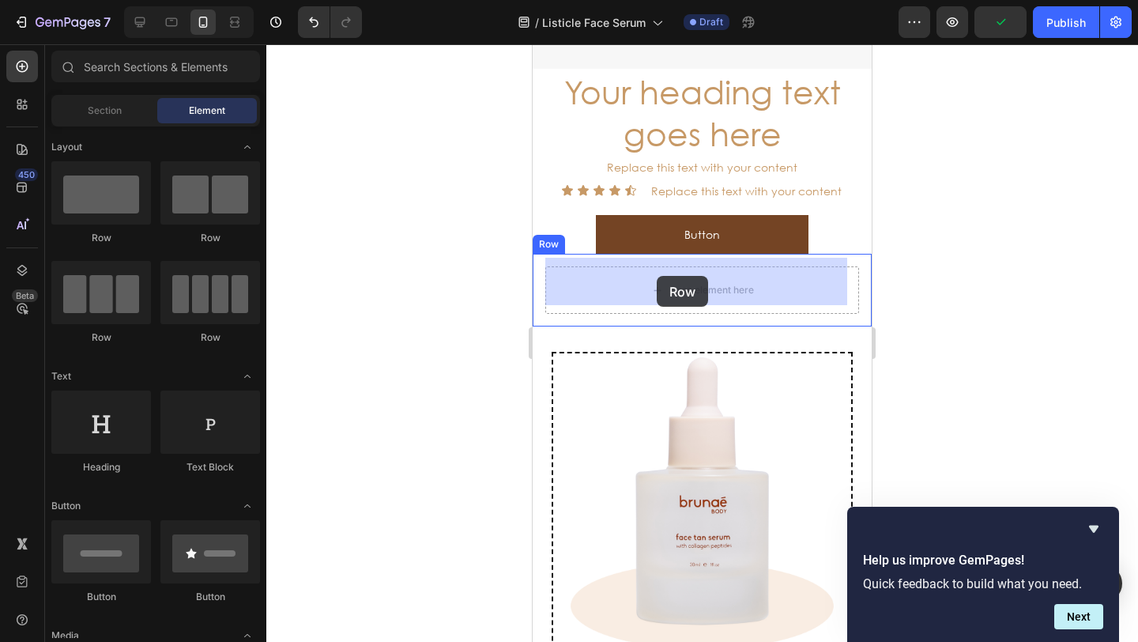
drag, startPoint x: 743, startPoint y: 238, endPoint x: 657, endPoint y: 277, distance: 93.7
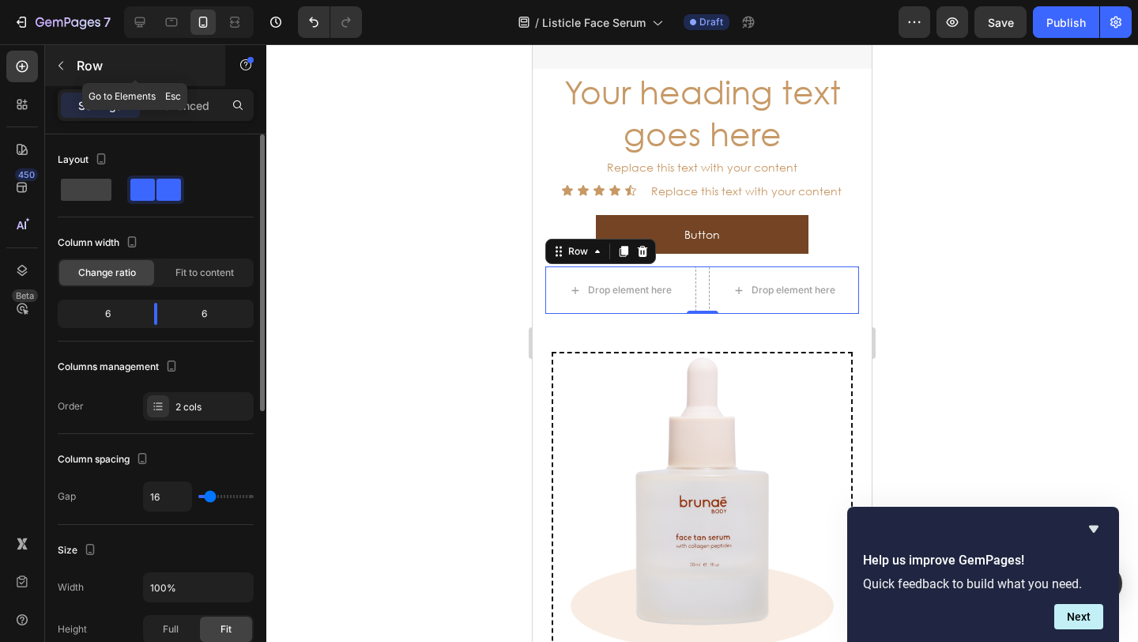
click at [58, 60] on icon "button" at bounding box center [61, 65] width 13 height 13
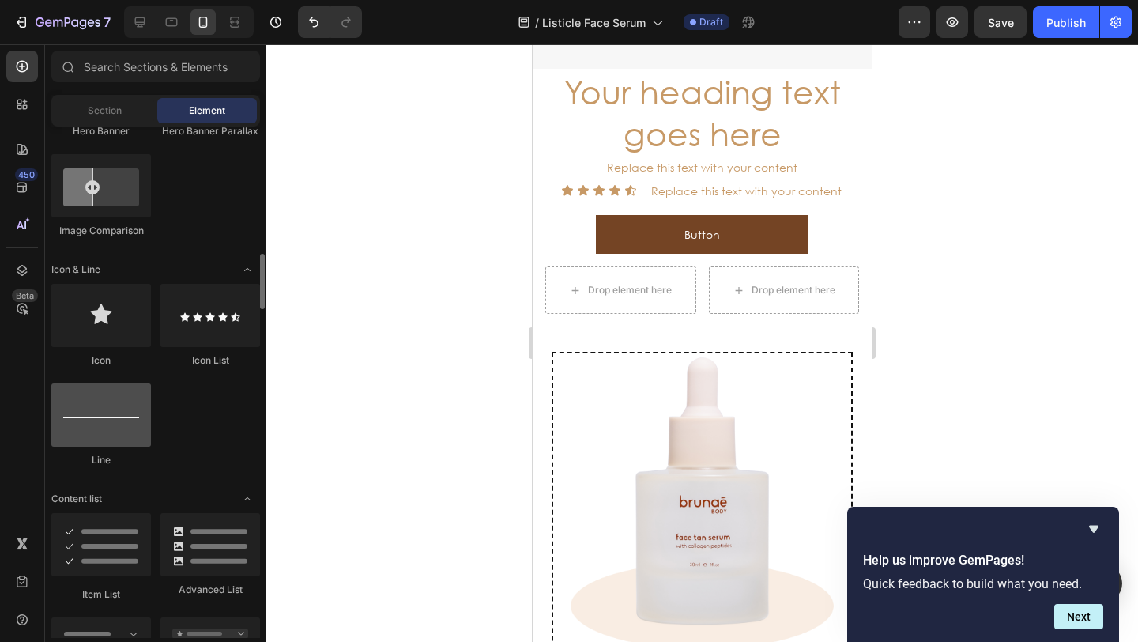
scroll to position [920, 0]
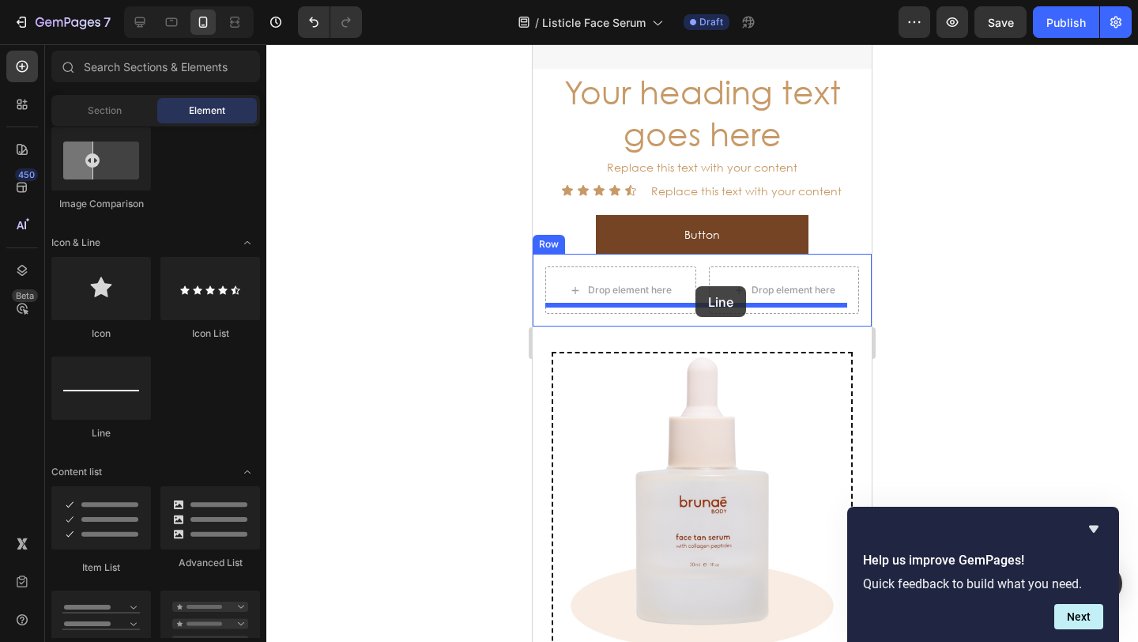
drag, startPoint x: 646, startPoint y: 431, endPoint x: 696, endPoint y: 291, distance: 149.2
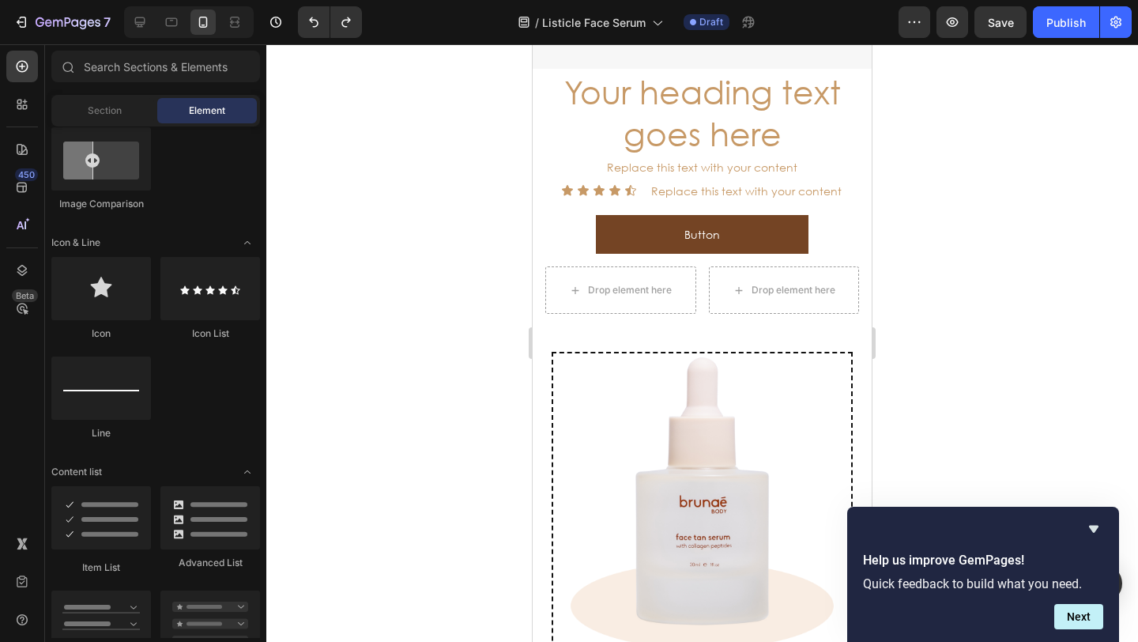
scroll to position [153, 0]
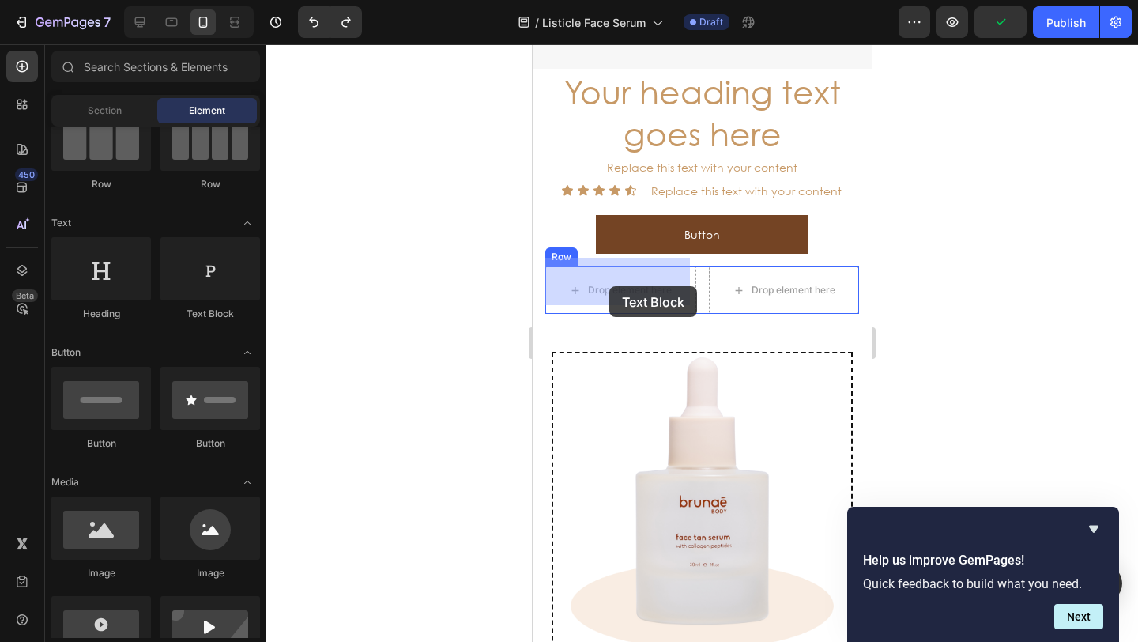
drag, startPoint x: 916, startPoint y: 340, endPoint x: 608, endPoint y: 284, distance: 313.8
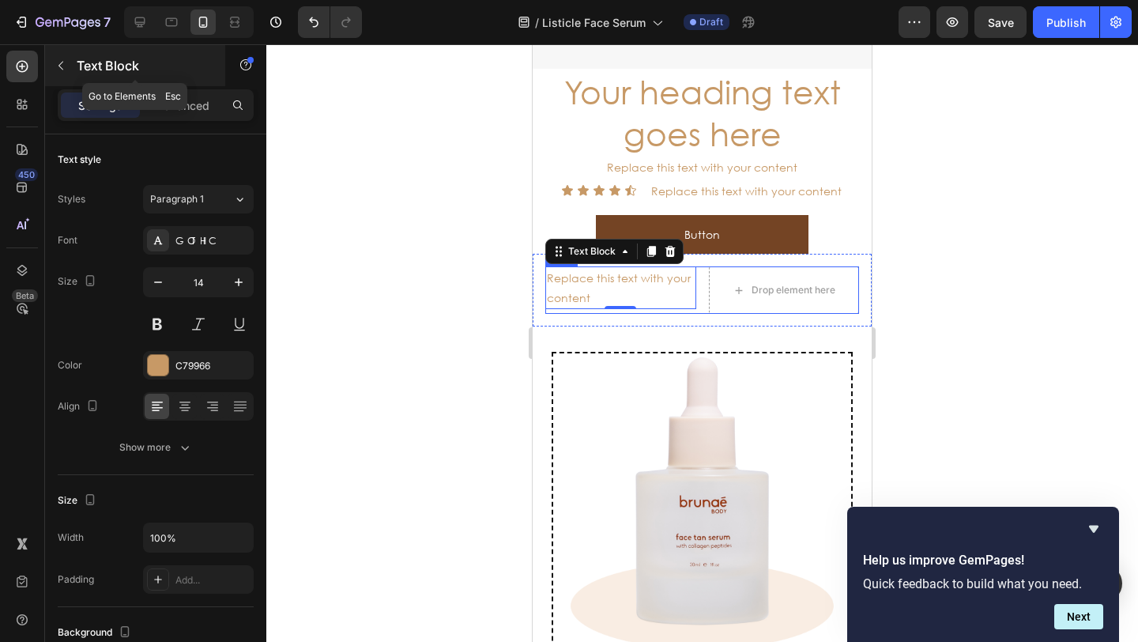
click at [64, 69] on icon "button" at bounding box center [61, 65] width 13 height 13
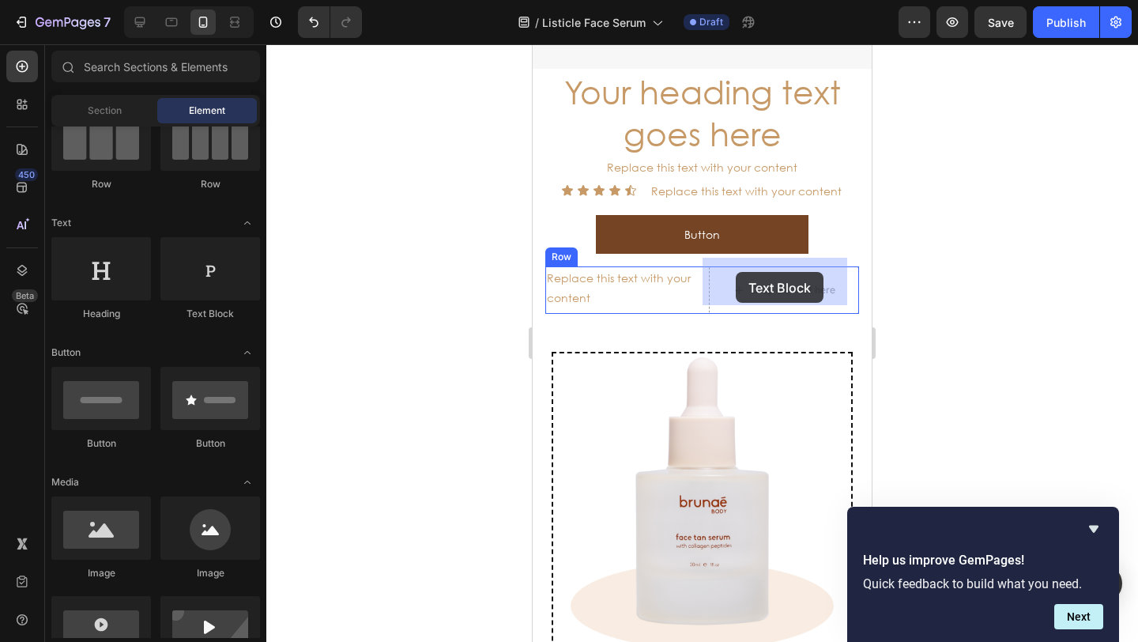
drag, startPoint x: 792, startPoint y: 307, endPoint x: 741, endPoint y: 273, distance: 61.1
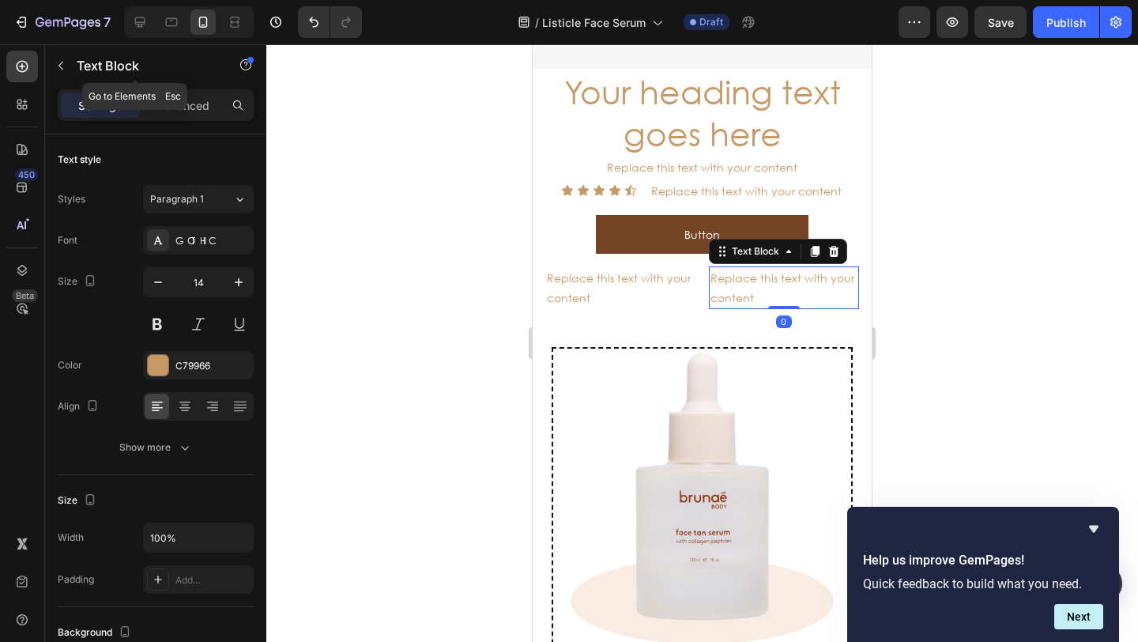
drag, startPoint x: 66, startPoint y: 65, endPoint x: 115, endPoint y: 78, distance: 51.6
click at [66, 65] on icon "button" at bounding box center [61, 65] width 13 height 13
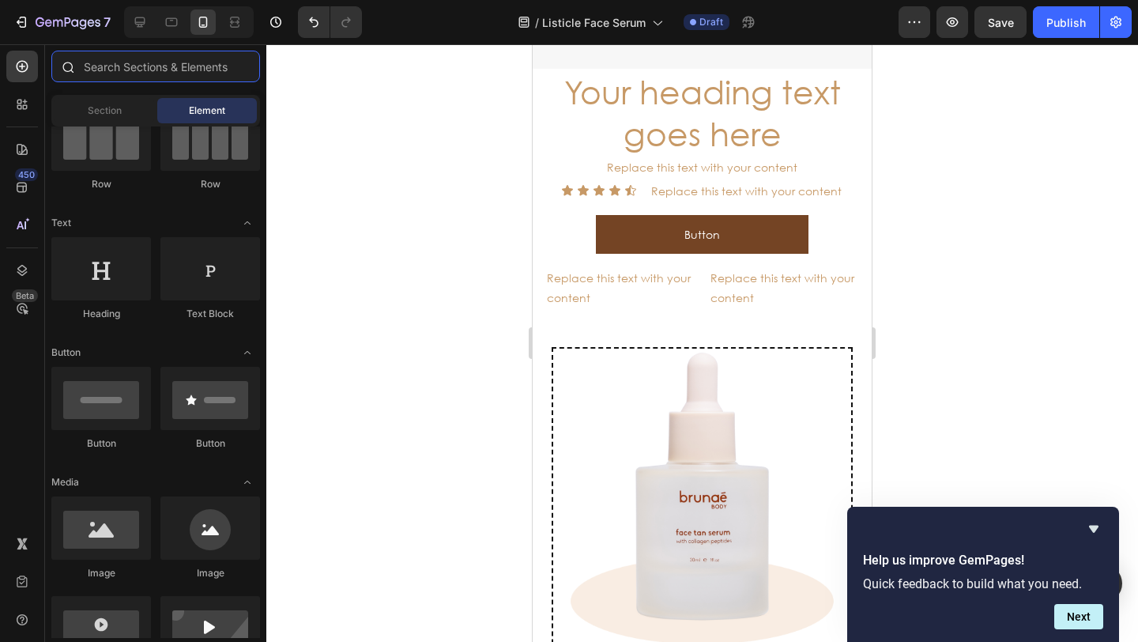
click at [161, 73] on input "text" at bounding box center [155, 67] width 209 height 32
type input "o"
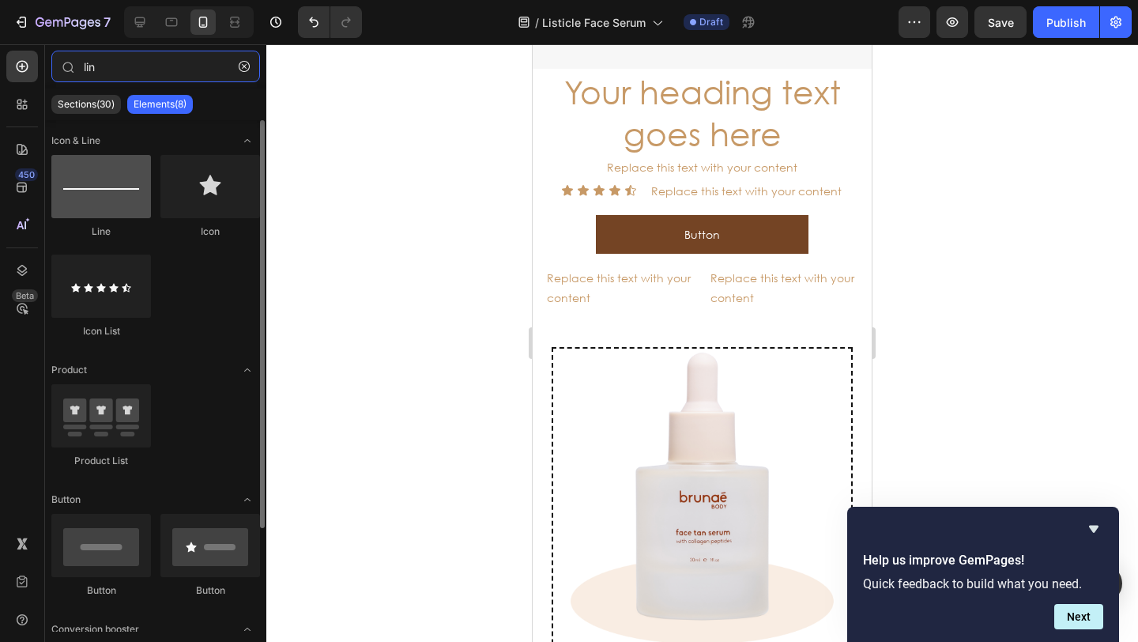
type input "lin"
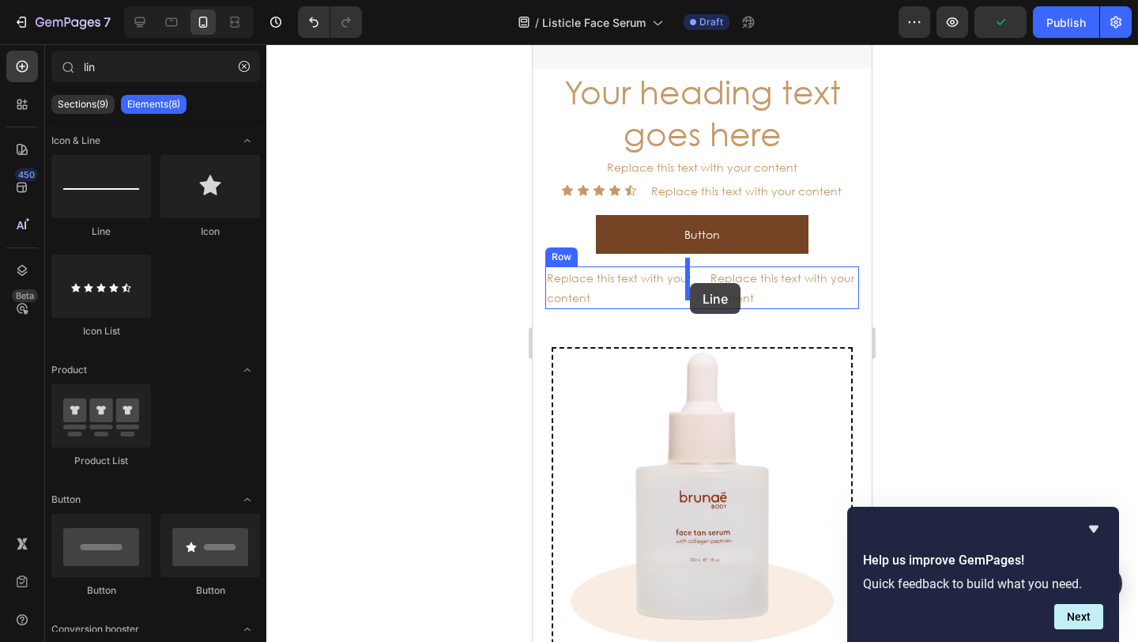
drag, startPoint x: 656, startPoint y: 239, endPoint x: 690, endPoint y: 282, distance: 54.5
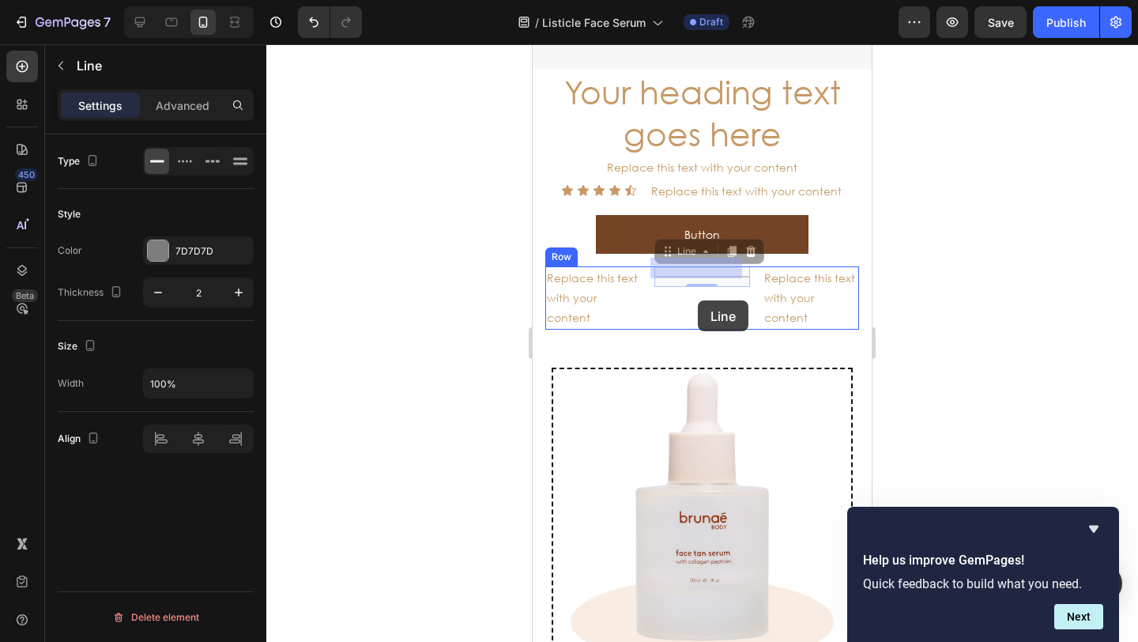
drag, startPoint x: 661, startPoint y: 243, endPoint x: 695, endPoint y: 296, distance: 62.9
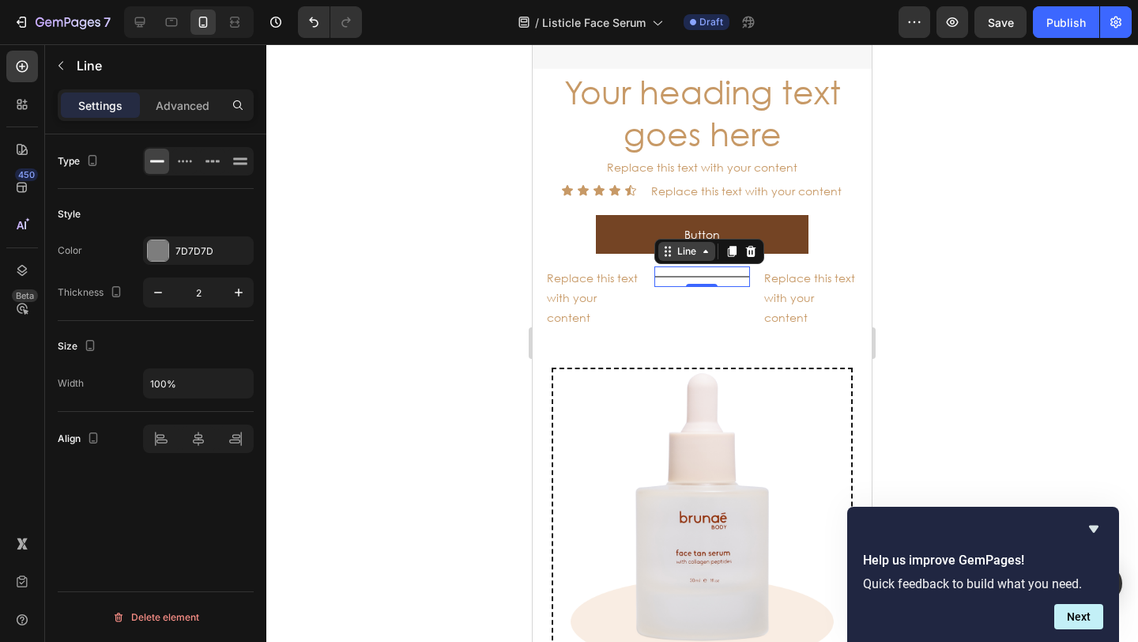
click at [700, 246] on icon at bounding box center [705, 251] width 13 height 13
click at [701, 246] on icon at bounding box center [705, 251] width 13 height 13
click at [746, 246] on icon at bounding box center [750, 251] width 10 height 11
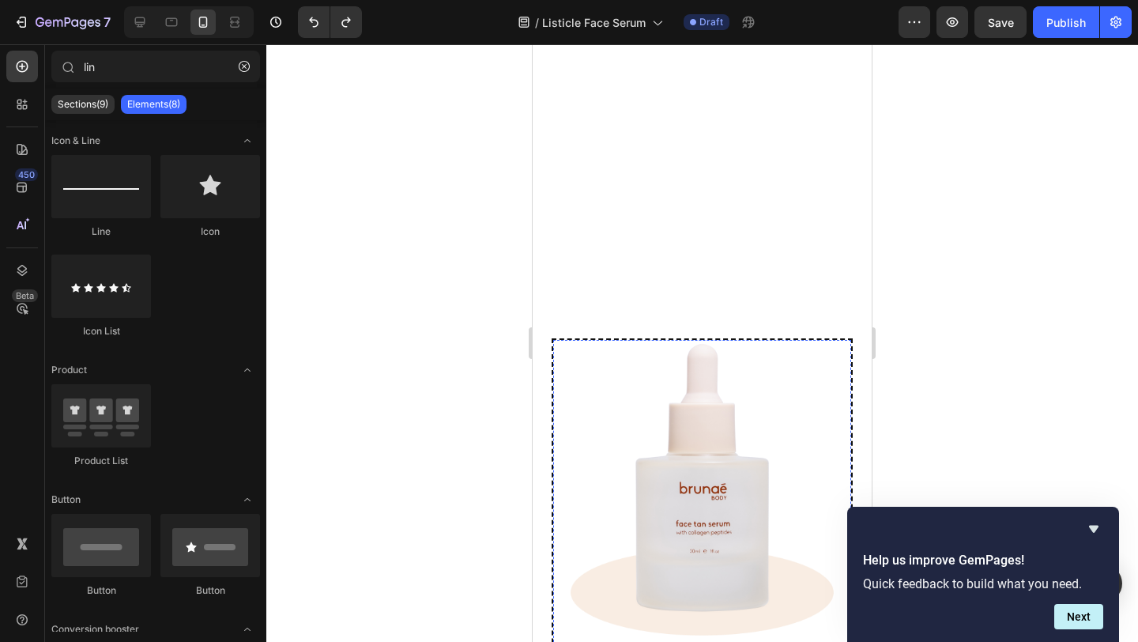
scroll to position [5534, 0]
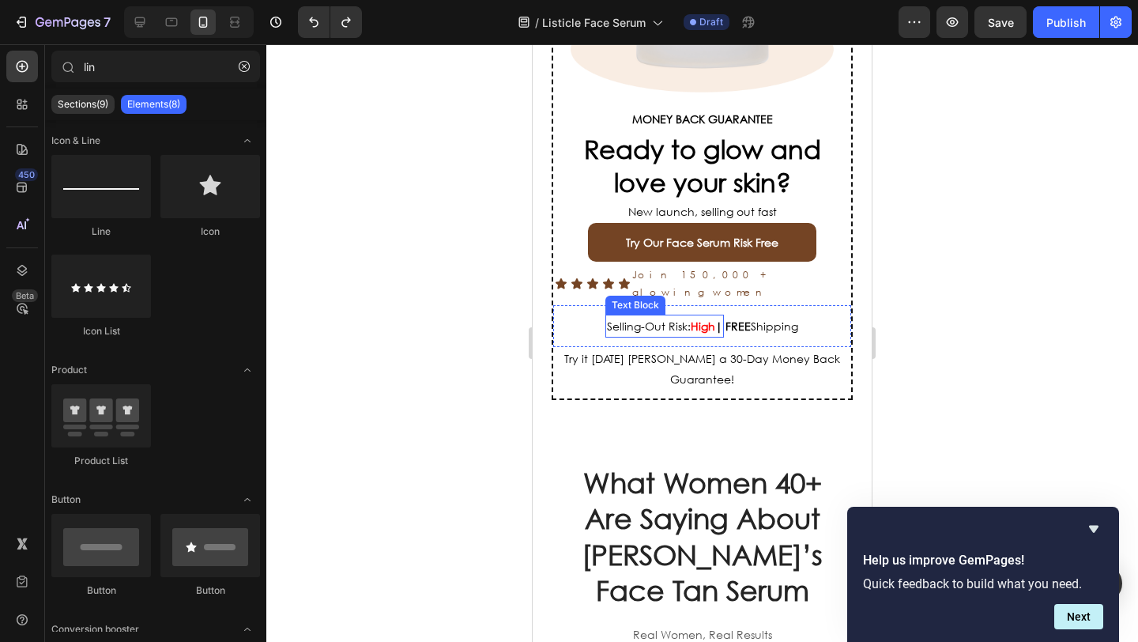
click at [641, 318] on span "Selling-Out Risk:" at bounding box center [649, 325] width 84 height 15
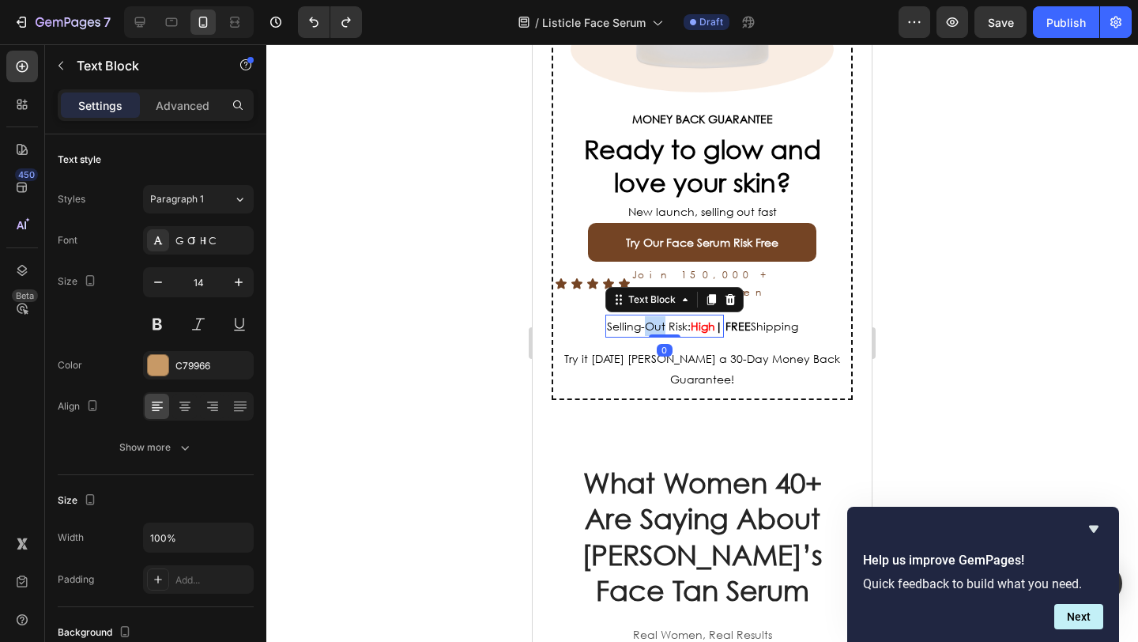
click at [641, 318] on span "Selling-Out Risk:" at bounding box center [649, 325] width 84 height 15
click at [708, 318] on strong "High" at bounding box center [703, 325] width 24 height 15
drag, startPoint x: 714, startPoint y: 297, endPoint x: 597, endPoint y: 298, distance: 116.9
click at [607, 316] on p "Selling-Out Risk: High |" at bounding box center [664, 326] width 115 height 20
copy p "Selling-Out Risk: High |"
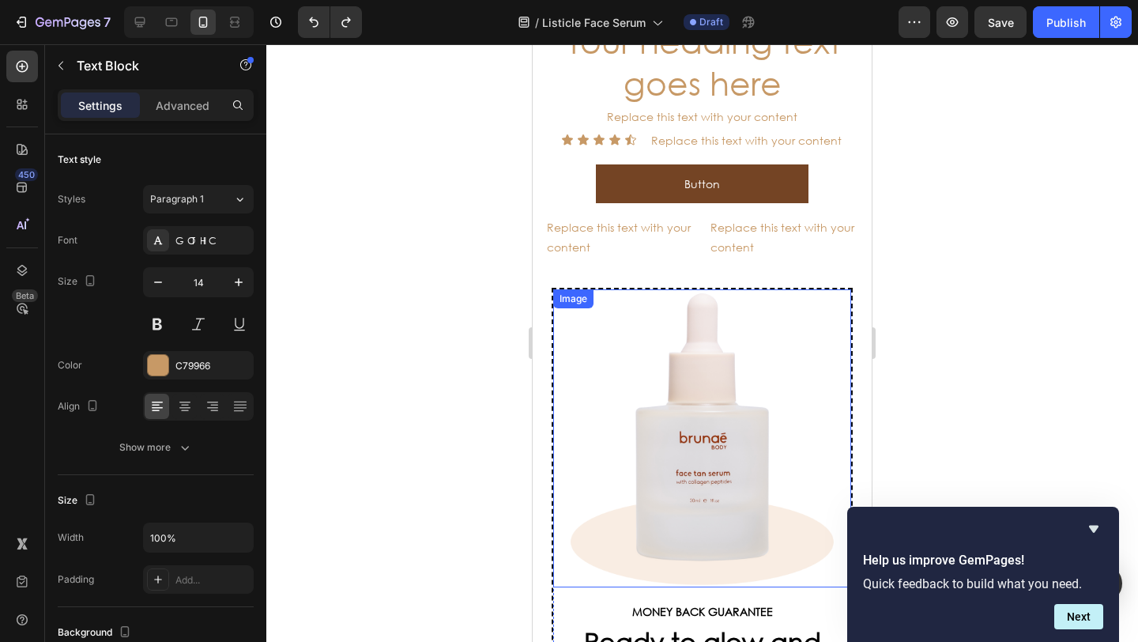
scroll to position [4989, 0]
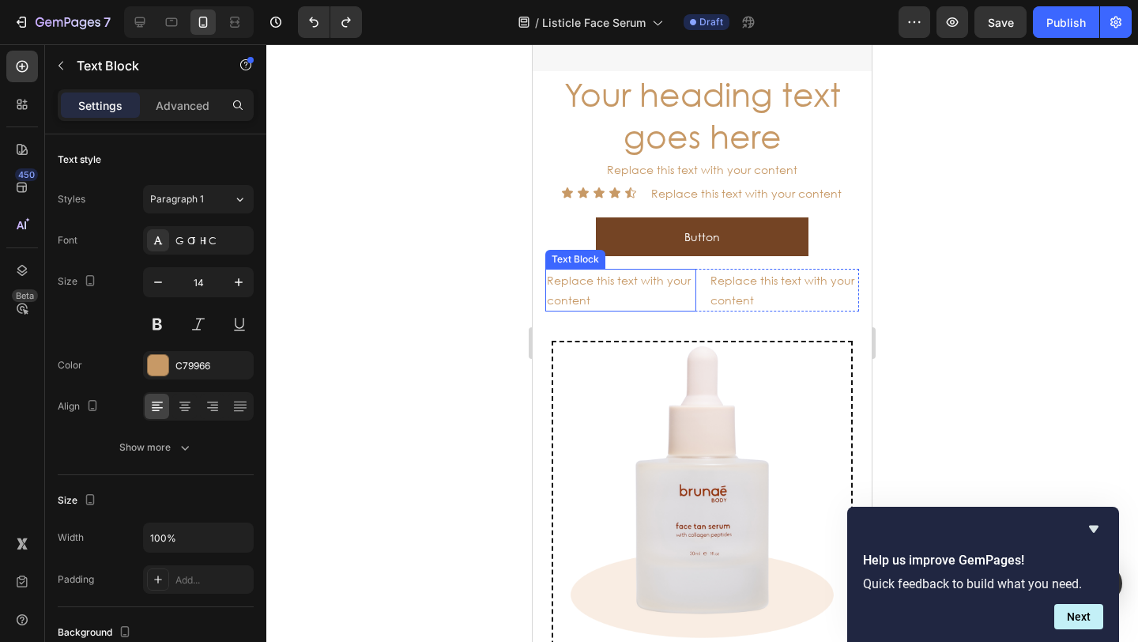
click at [615, 278] on div "Replace this text with your content" at bounding box center [620, 290] width 151 height 43
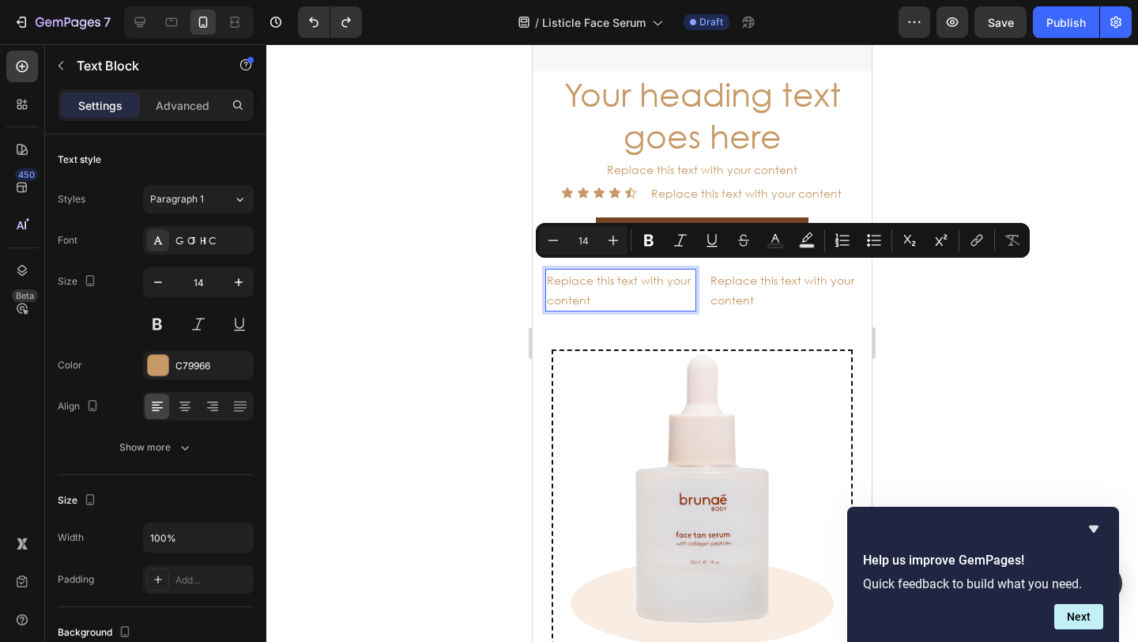
click at [604, 288] on p "Replace this text with your content" at bounding box center [621, 290] width 148 height 40
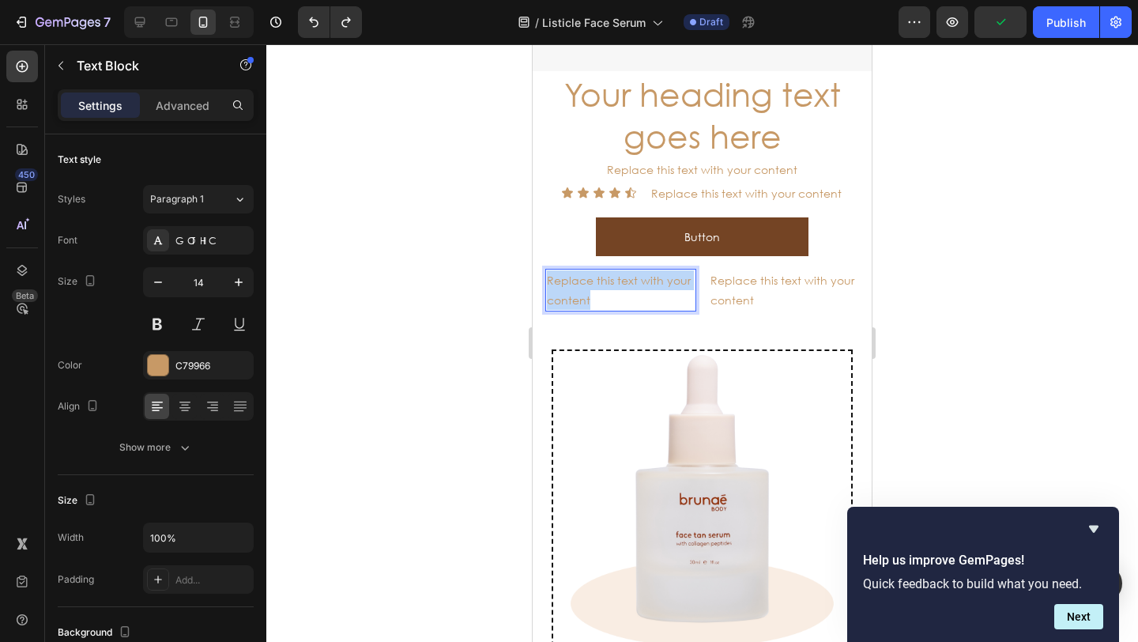
drag, startPoint x: 605, startPoint y: 290, endPoint x: 550, endPoint y: 273, distance: 58.0
click at [549, 271] on p "Replace this text with your content" at bounding box center [621, 290] width 148 height 40
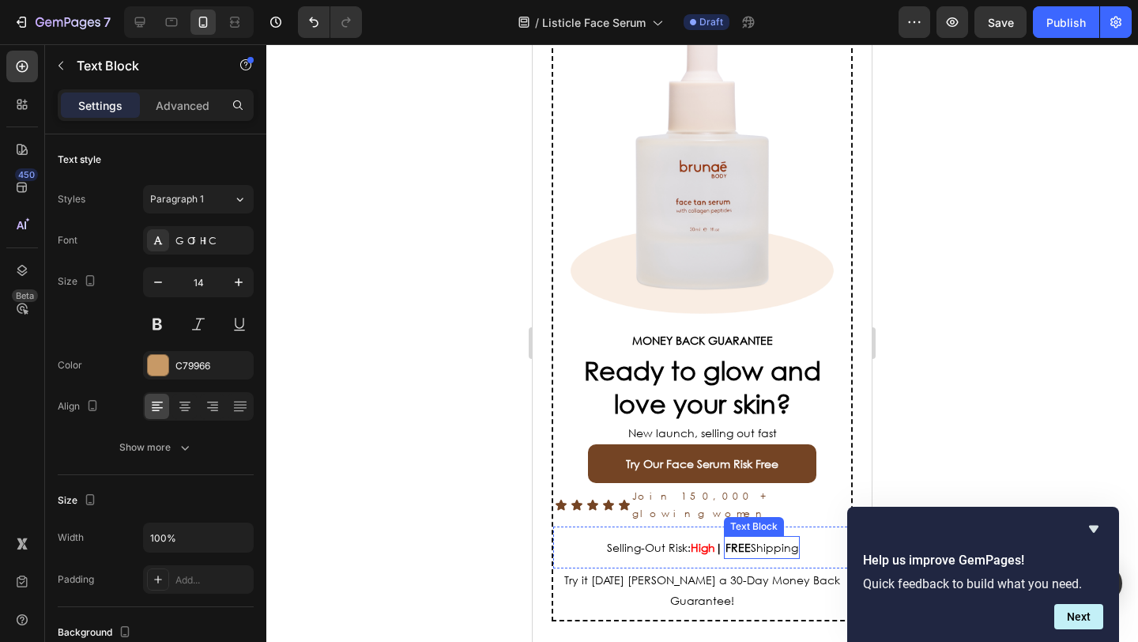
scroll to position [5342, 0]
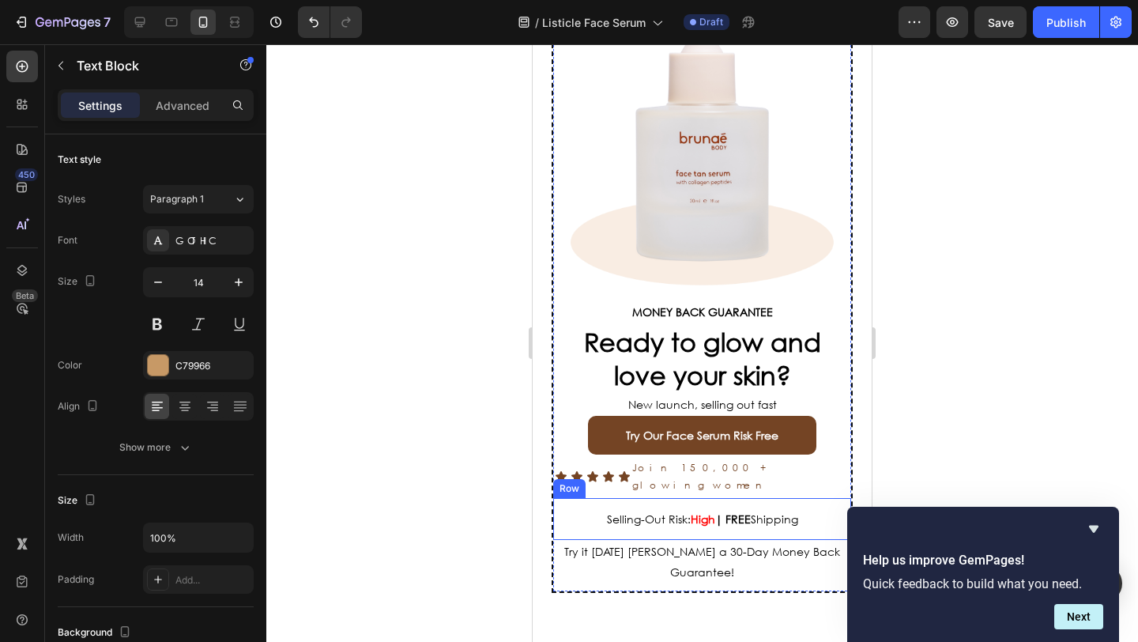
click at [775, 511] on span "FREE Shipping" at bounding box center [761, 518] width 73 height 15
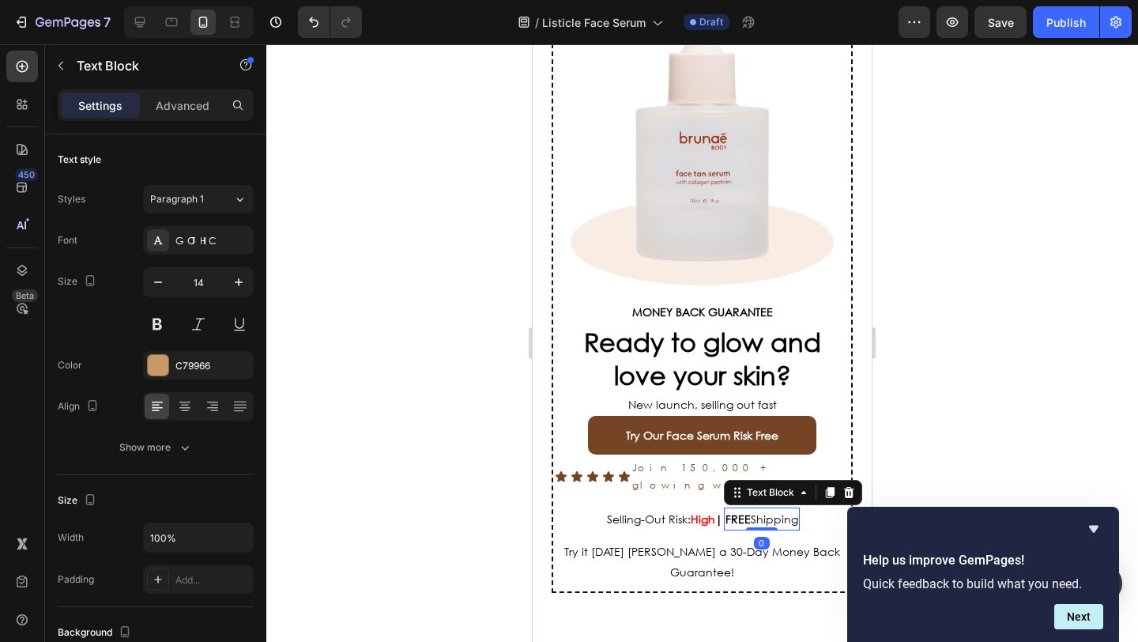
click at [775, 511] on span "FREE Shipping" at bounding box center [761, 518] width 73 height 15
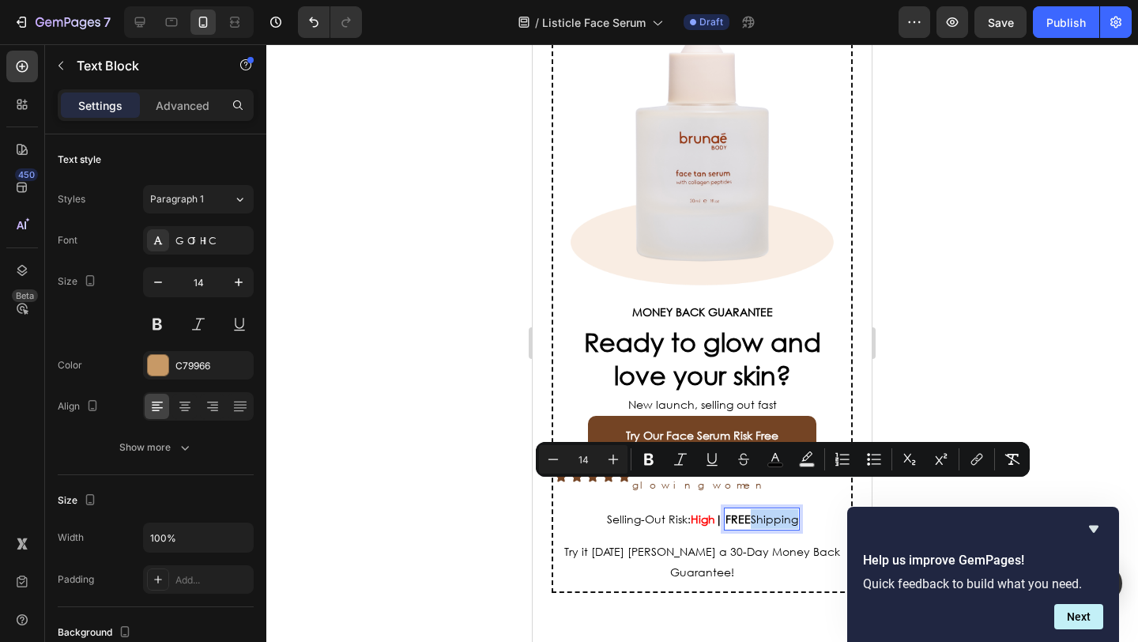
click at [795, 507] on div "FREE Shipping" at bounding box center [762, 518] width 76 height 23
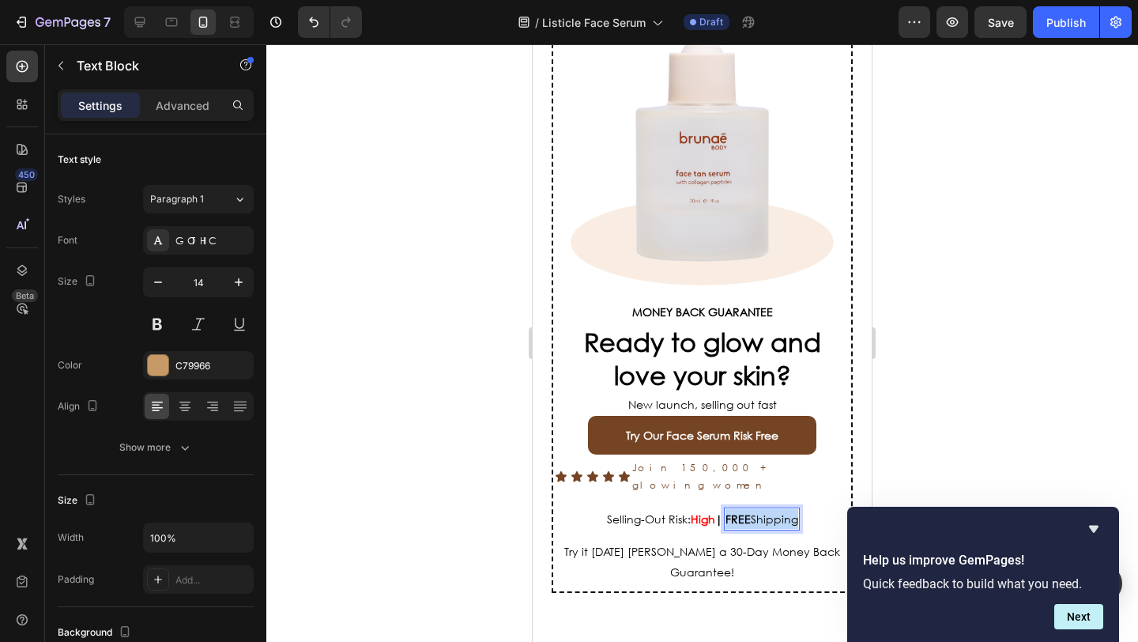
drag, startPoint x: 795, startPoint y: 492, endPoint x: 720, endPoint y: 492, distance: 75.1
click at [724, 507] on div "FREE Shipping" at bounding box center [762, 518] width 76 height 23
copy span "FREE Shipping"
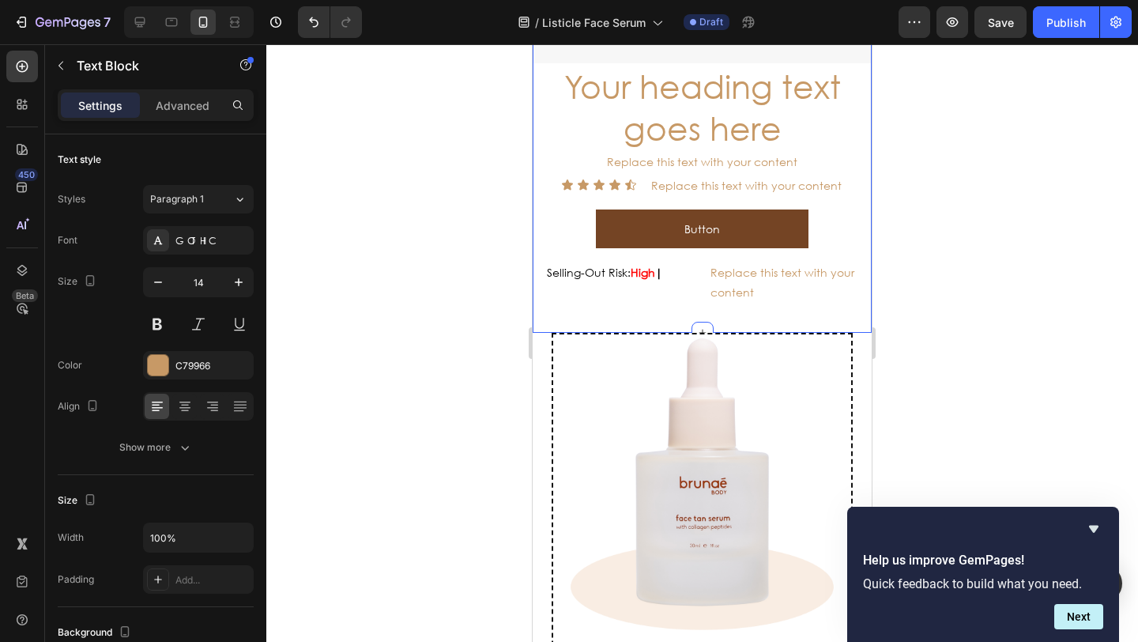
scroll to position [4860, 0]
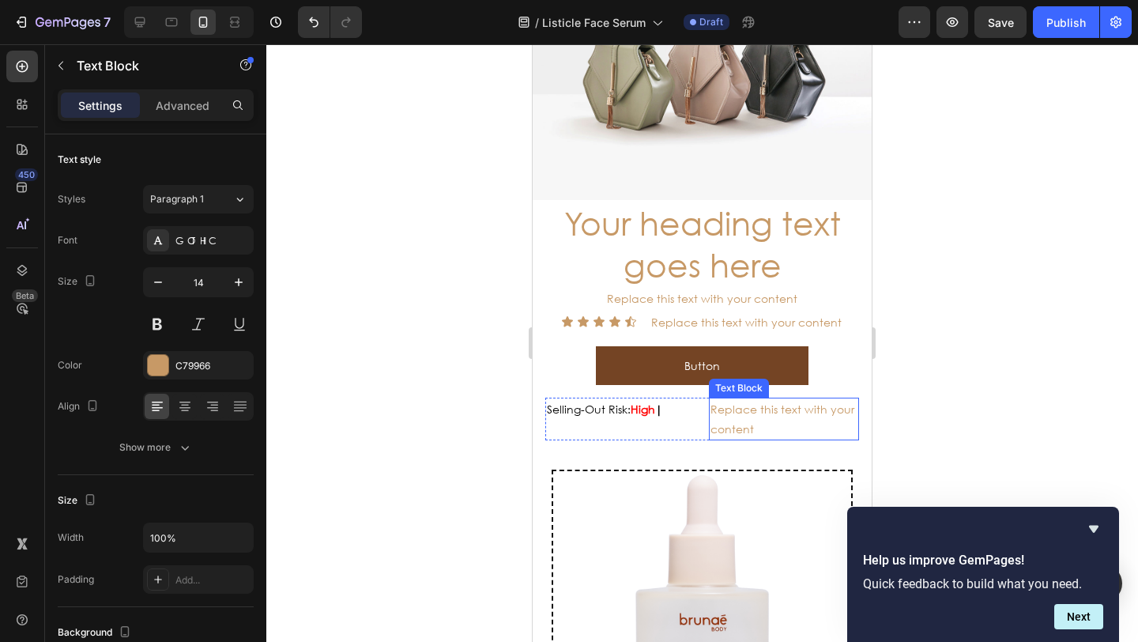
click at [723, 420] on div "Replace this text with your content" at bounding box center [784, 418] width 151 height 43
click at [746, 419] on p "Replace this text with your content" at bounding box center [784, 419] width 148 height 40
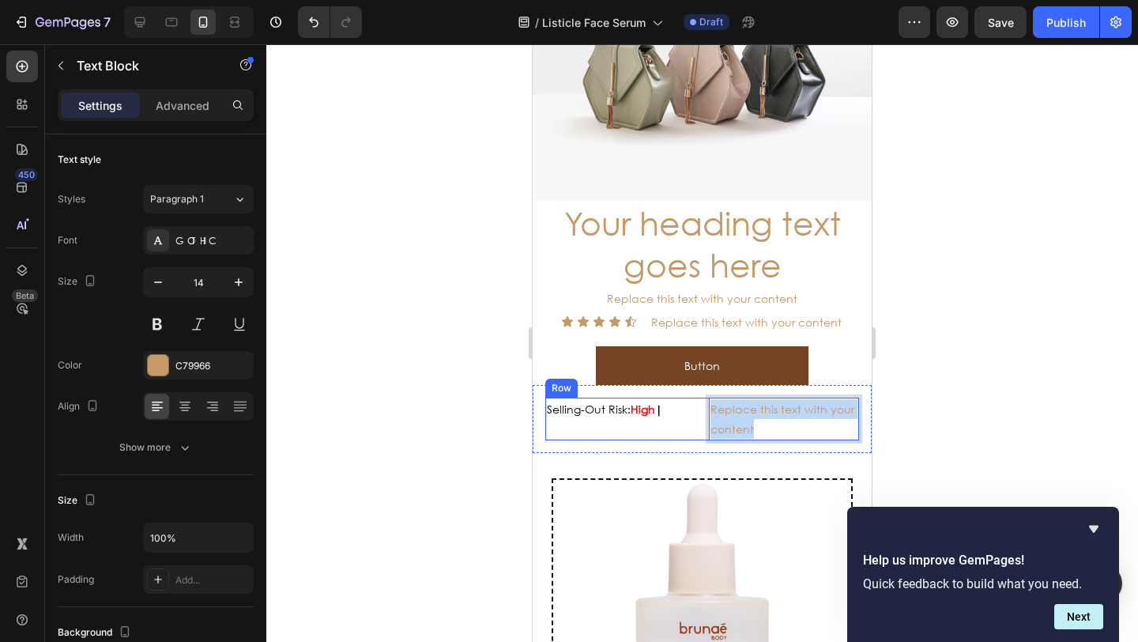
drag, startPoint x: 760, startPoint y: 421, endPoint x: 705, endPoint y: 405, distance: 57.5
click at [709, 404] on div "Replace this text with your content" at bounding box center [784, 418] width 151 height 43
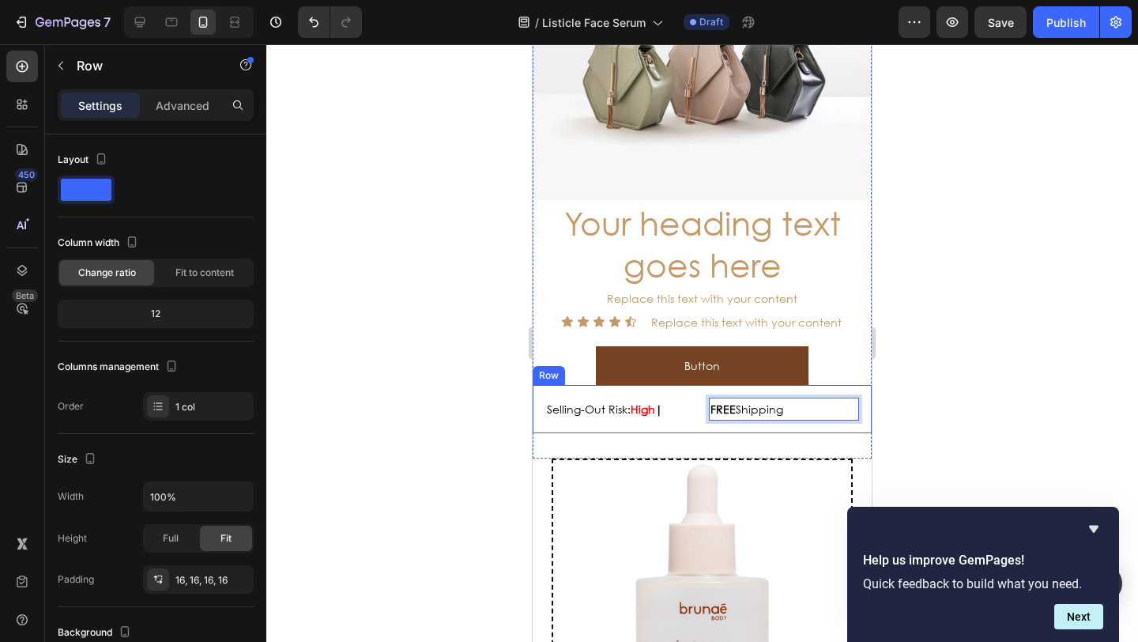
click at [540, 393] on div "Selling-Out Risk: High | Text Block FREE Shipping Text Block 0 Row Row" at bounding box center [701, 409] width 339 height 48
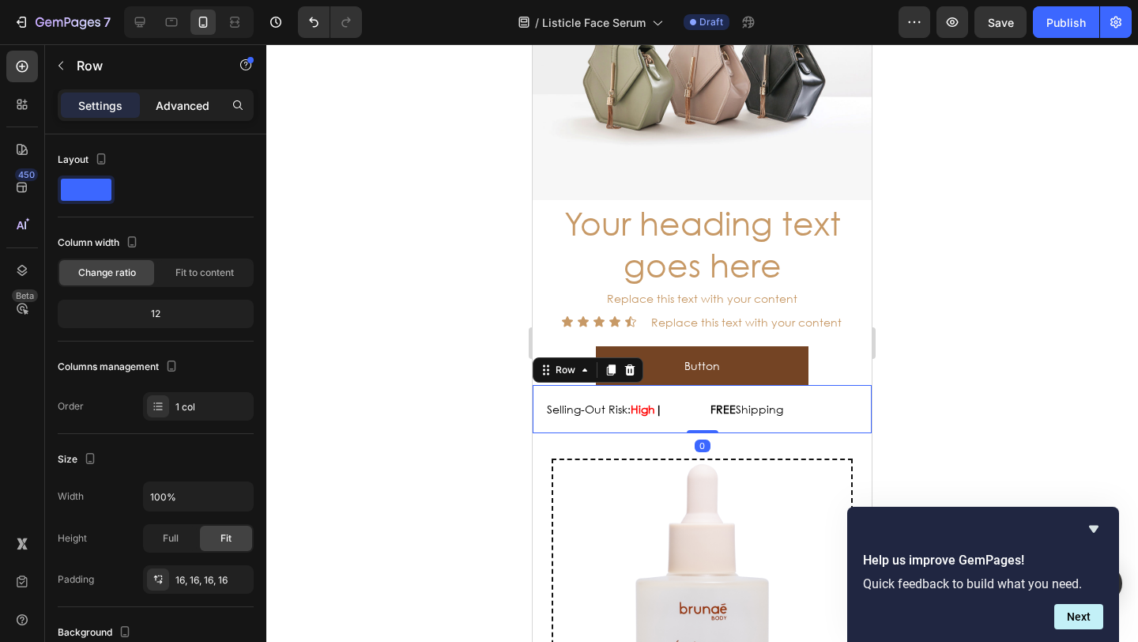
click at [167, 115] on div "Settings Advanced" at bounding box center [156, 105] width 196 height 32
click at [160, 111] on p "Advanced" at bounding box center [183, 105] width 54 height 17
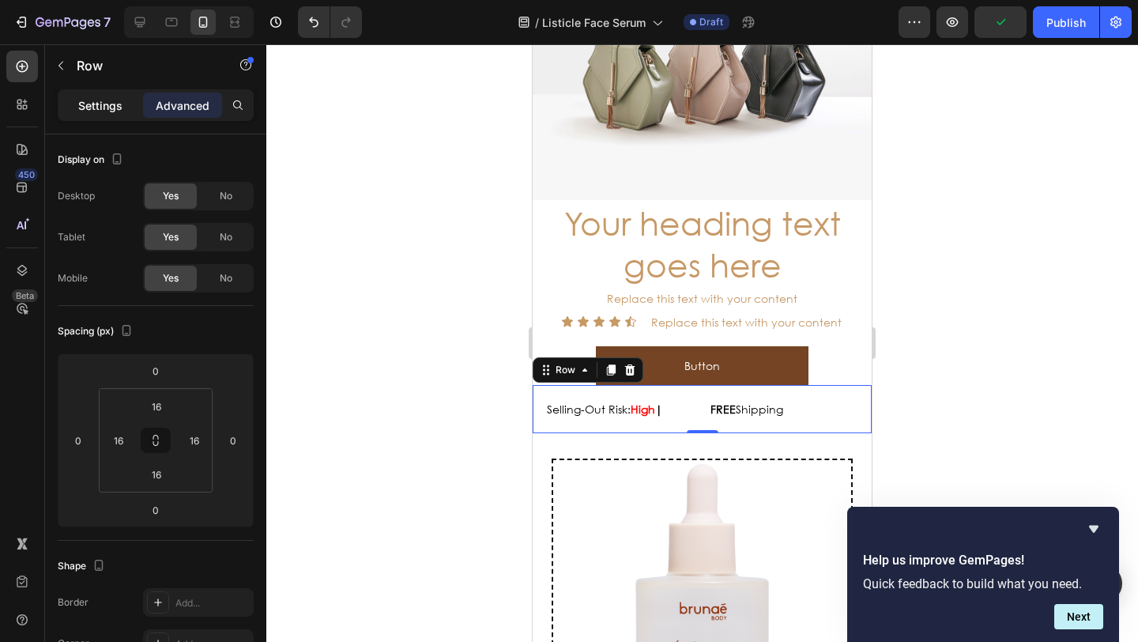
click at [107, 100] on p "Settings" at bounding box center [100, 105] width 44 height 17
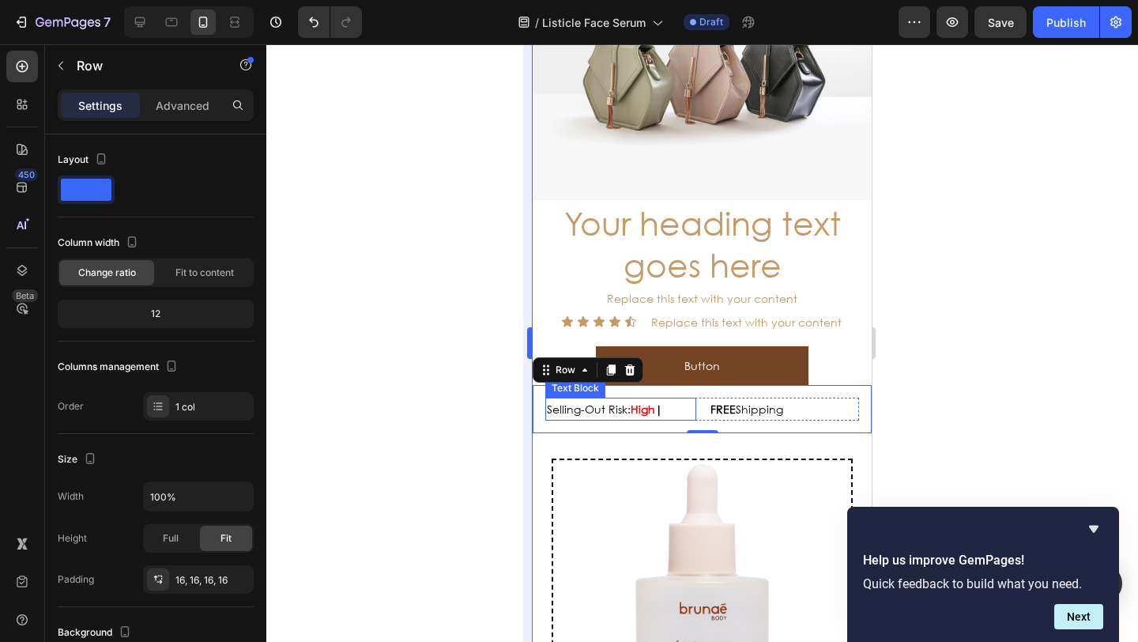
drag, startPoint x: 506, startPoint y: 388, endPoint x: 529, endPoint y: 389, distance: 23.0
click at [506, 388] on div at bounding box center [701, 342] width 871 height 597
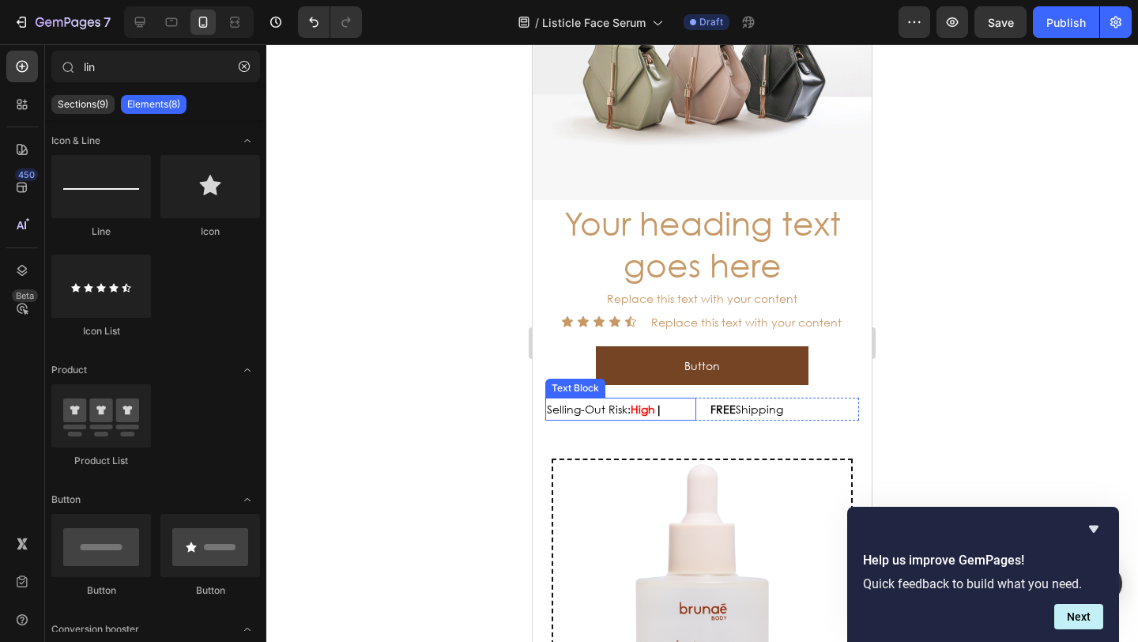
click at [678, 401] on p "Selling-Out Risk: High |" at bounding box center [621, 409] width 148 height 20
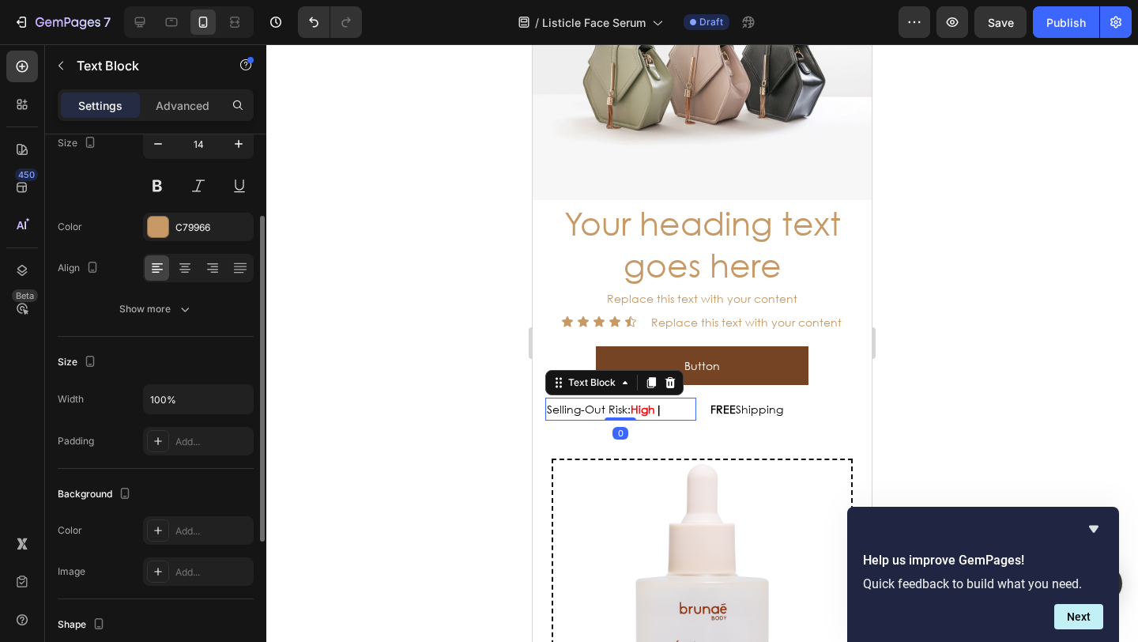
scroll to position [95, 0]
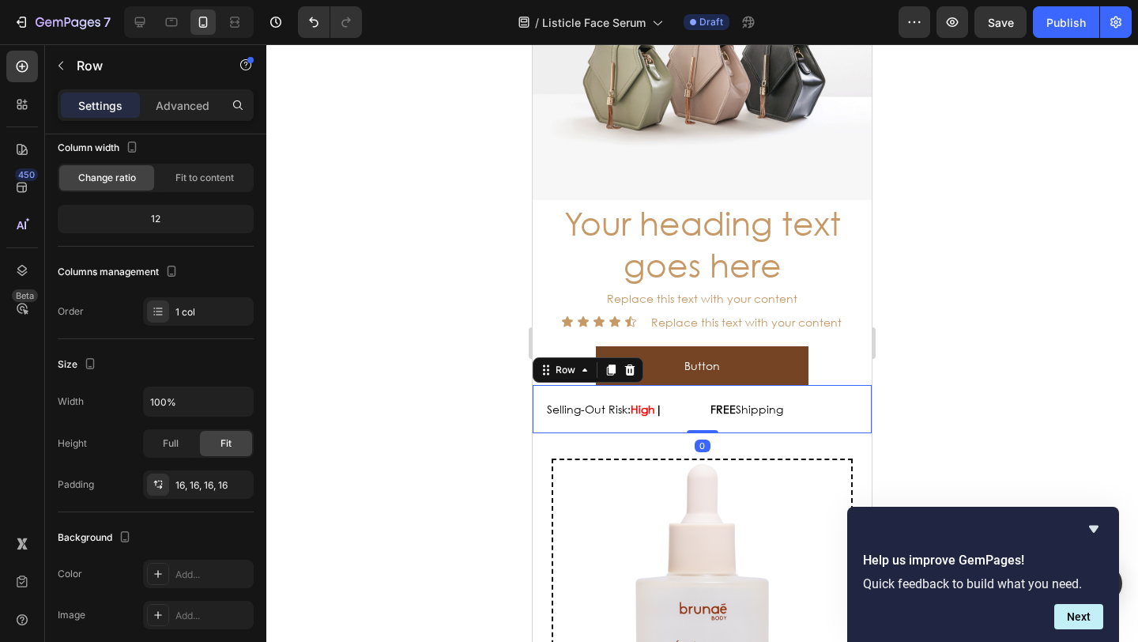
click at [852, 395] on div "Selling-Out Risk: High | Text Block FREE Shipping Text Block Row Row 0" at bounding box center [701, 409] width 339 height 48
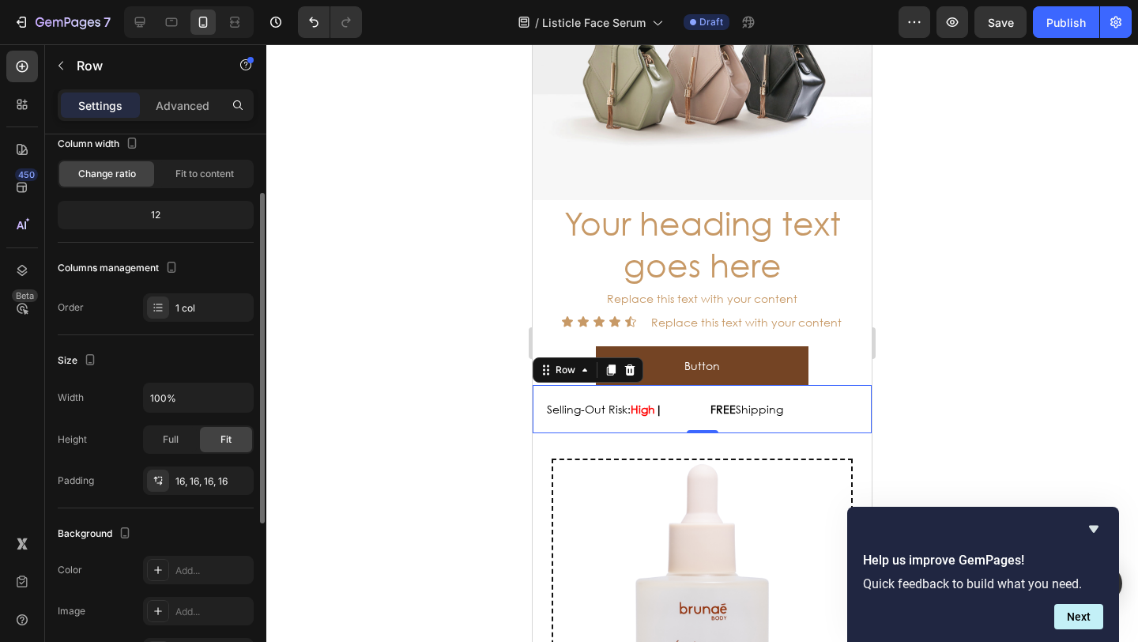
scroll to position [0, 0]
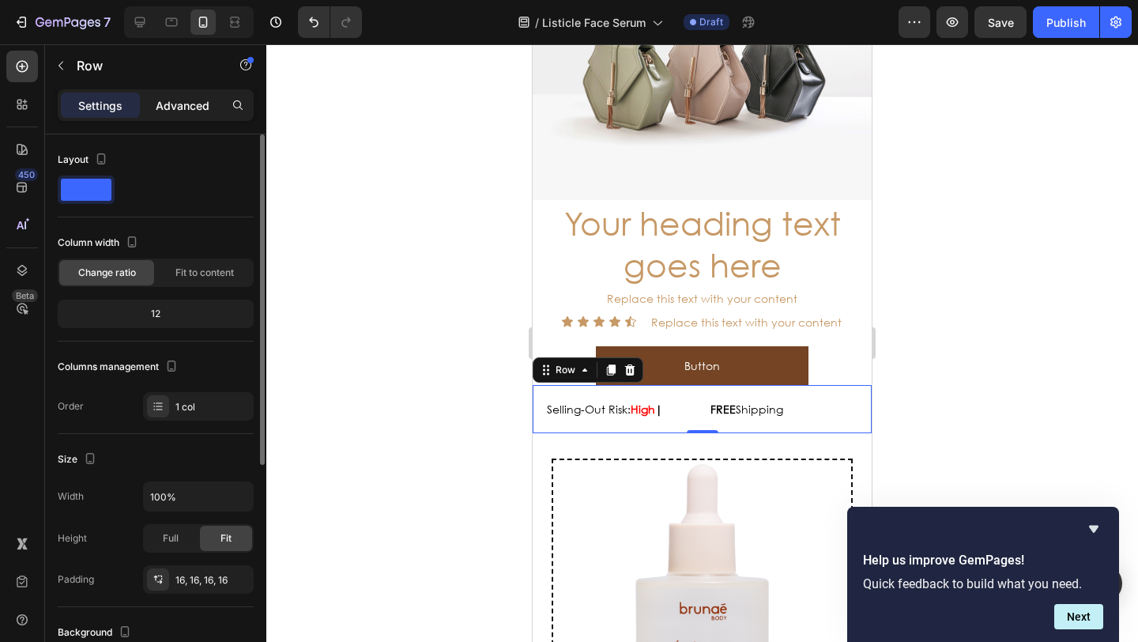
click at [180, 107] on p "Advanced" at bounding box center [183, 105] width 54 height 17
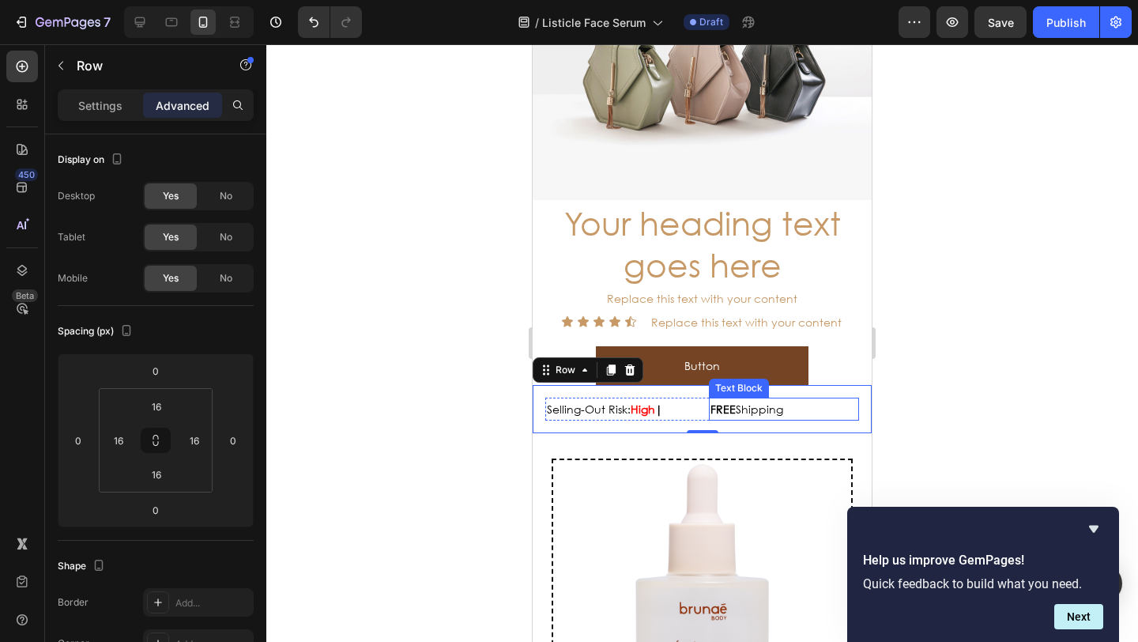
click at [800, 407] on p "FREE Shipping" at bounding box center [784, 409] width 148 height 20
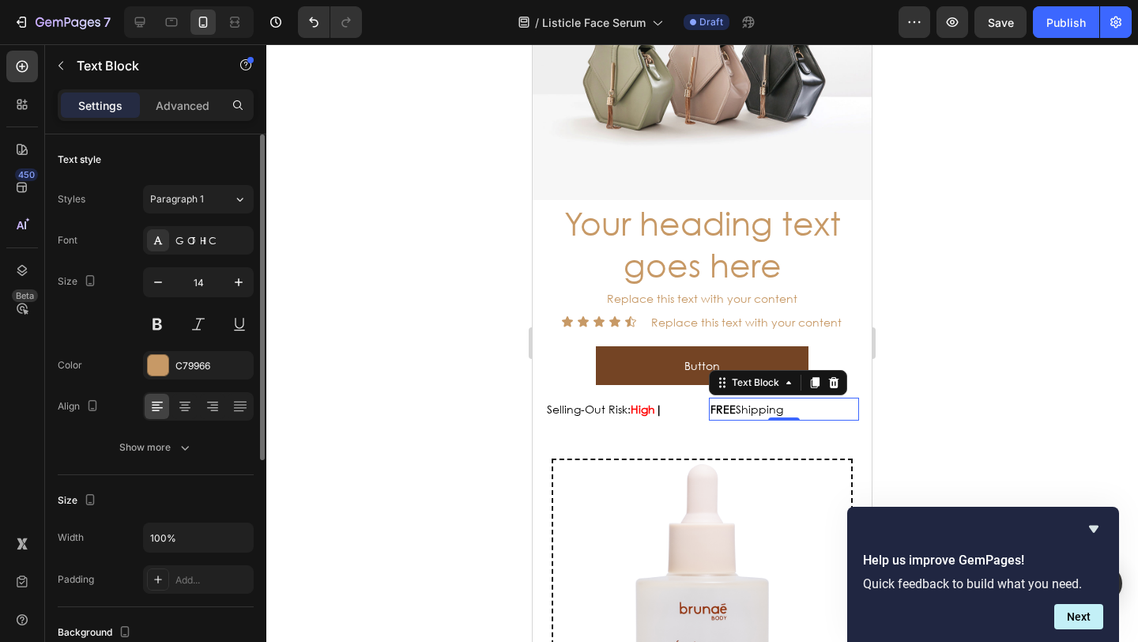
click at [183, 118] on div "Settings Advanced" at bounding box center [156, 105] width 196 height 32
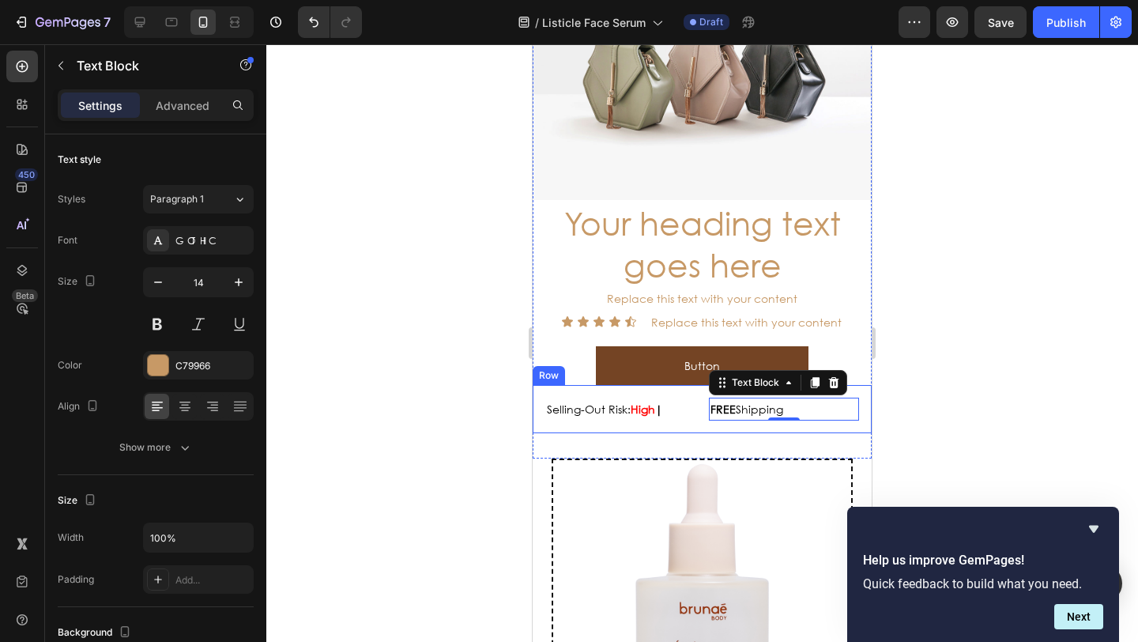
click at [536, 385] on div "Selling-Out Risk: High | Text Block FREE Shipping Text Block 0 Row Row" at bounding box center [701, 409] width 339 height 48
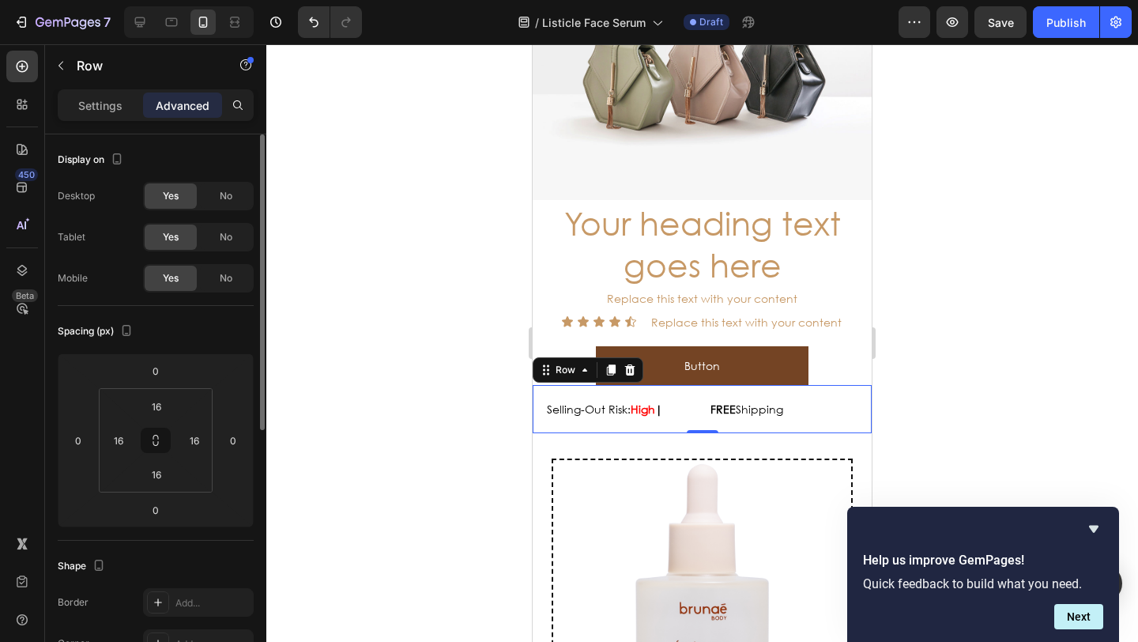
click at [677, 399] on p "Selling-Out Risk: High |" at bounding box center [621, 409] width 148 height 20
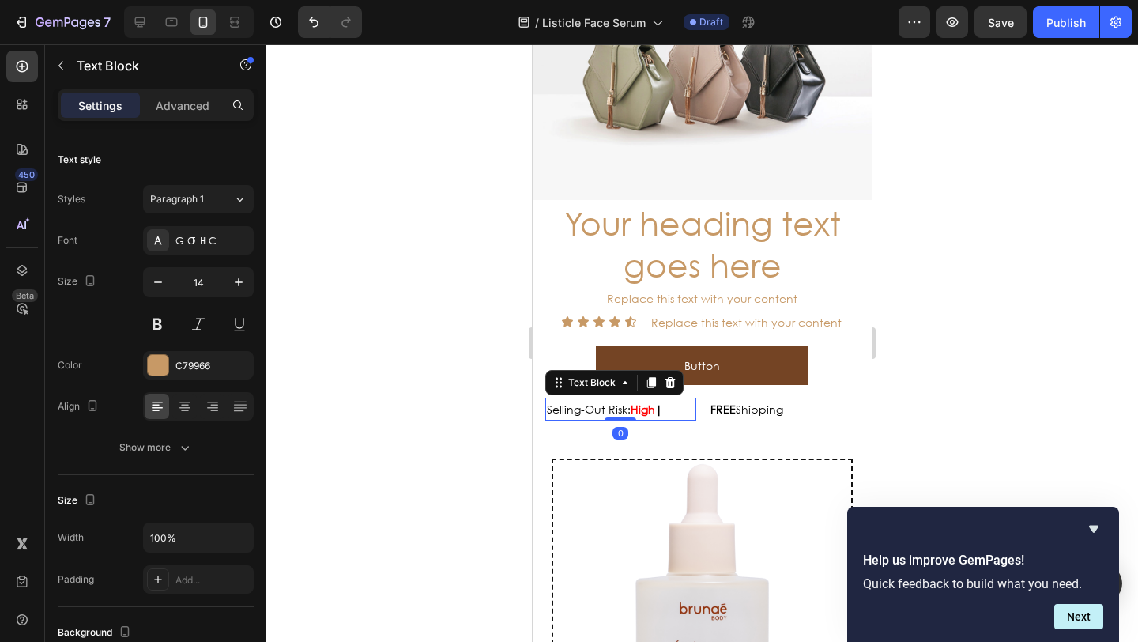
click at [691, 447] on div at bounding box center [702, 458] width 22 height 22
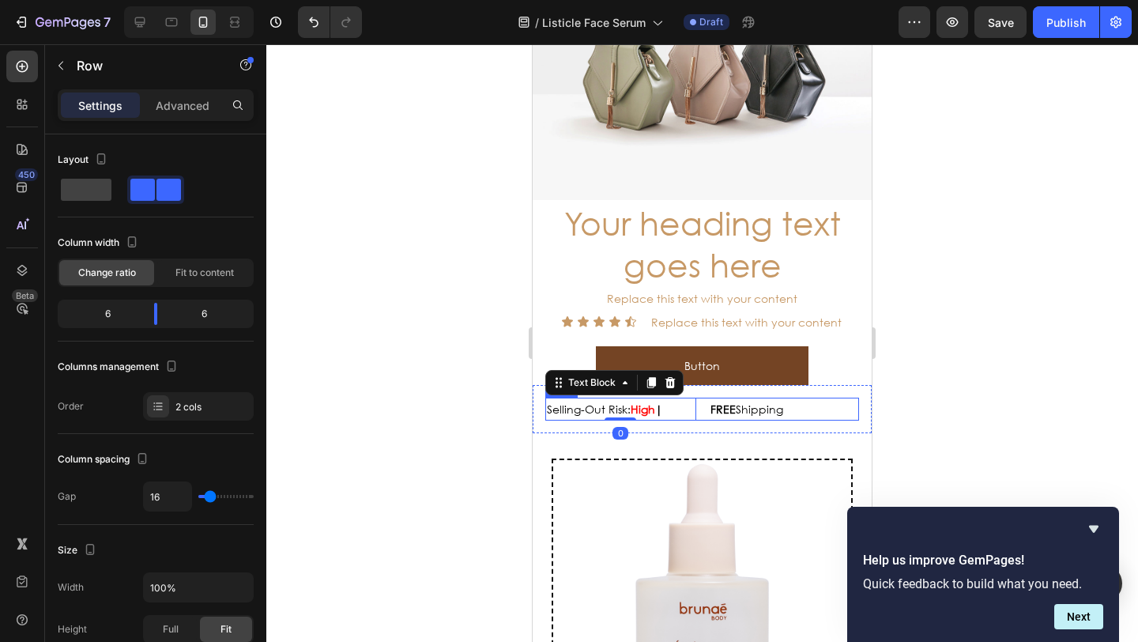
click at [691, 402] on div "Selling-Out Risk: High | Text Block 0 FREE Shipping Text Block Row" at bounding box center [702, 408] width 314 height 23
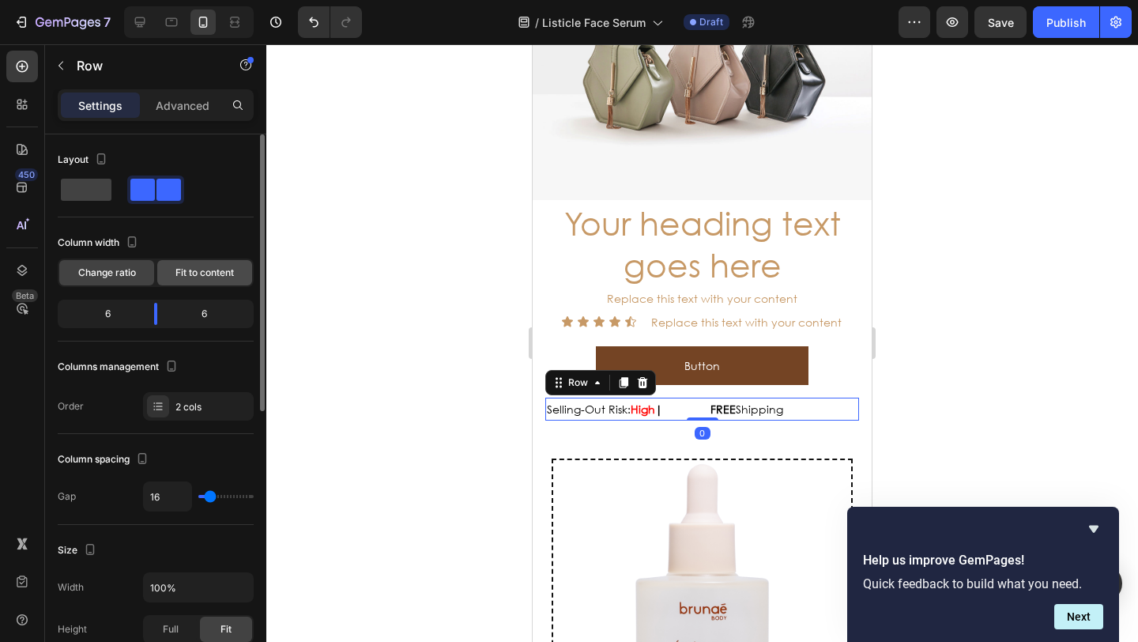
click at [191, 273] on span "Fit to content" at bounding box center [204, 272] width 58 height 14
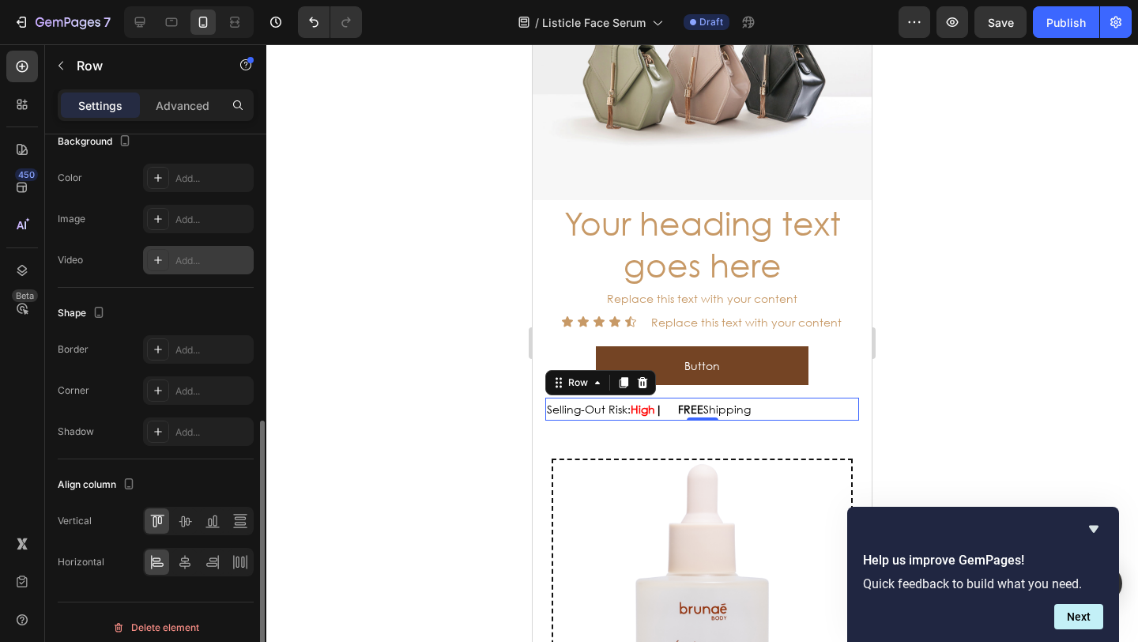
scroll to position [551, 0]
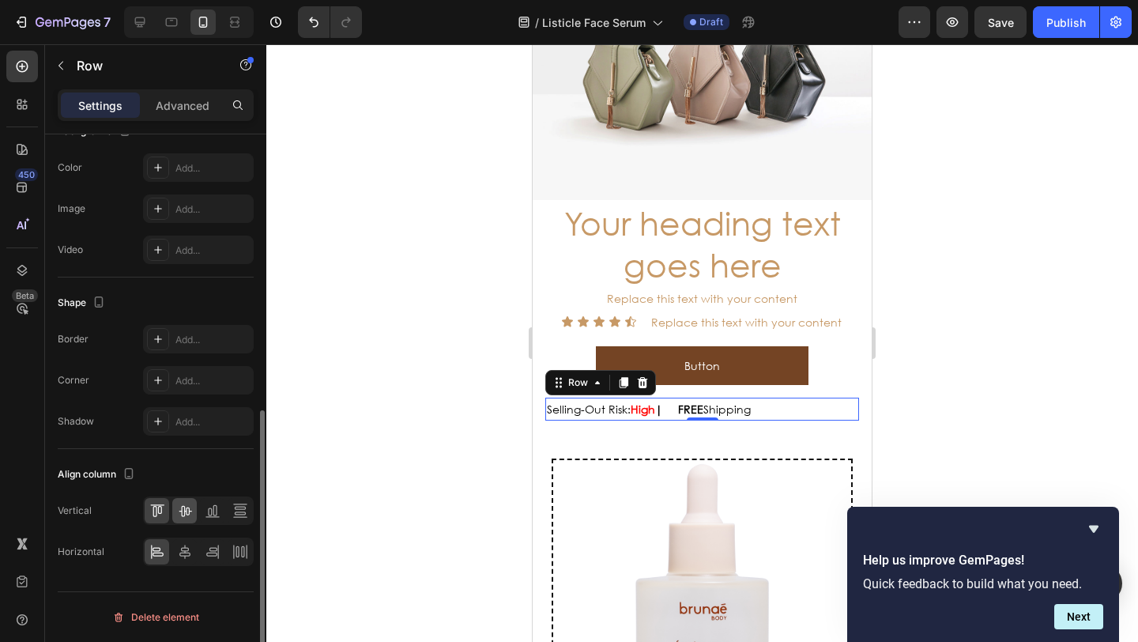
click at [188, 506] on icon at bounding box center [185, 510] width 16 height 16
click at [184, 536] on div "Vertical Horizontal" at bounding box center [156, 531] width 196 height 70
click at [181, 551] on icon at bounding box center [185, 552] width 16 height 16
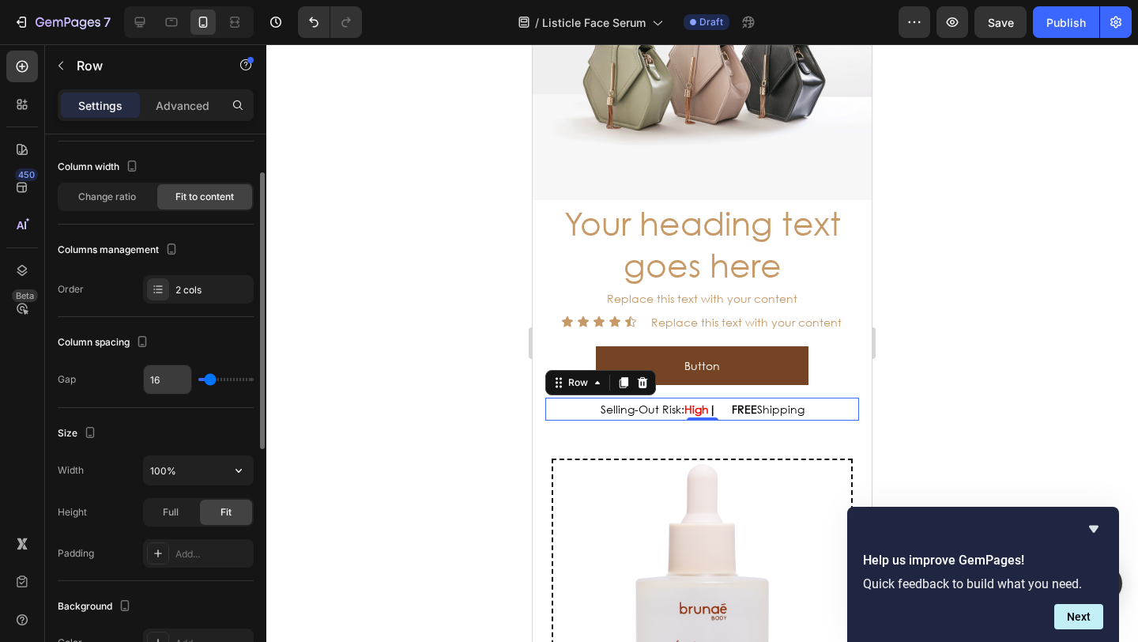
scroll to position [0, 0]
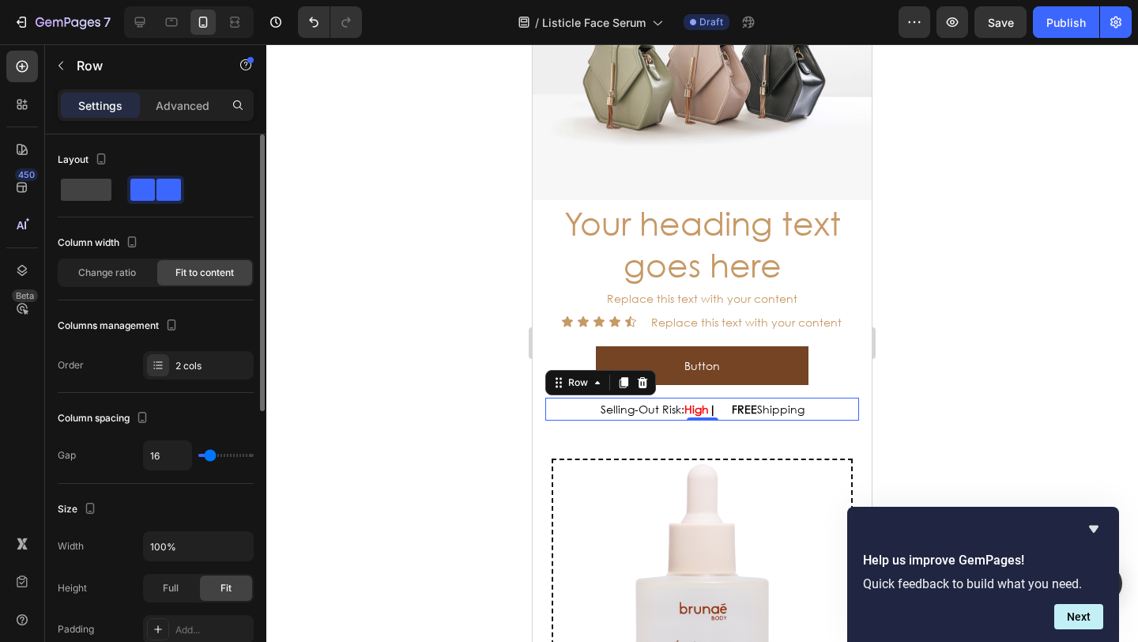
type input "20"
type input "19"
type input "18"
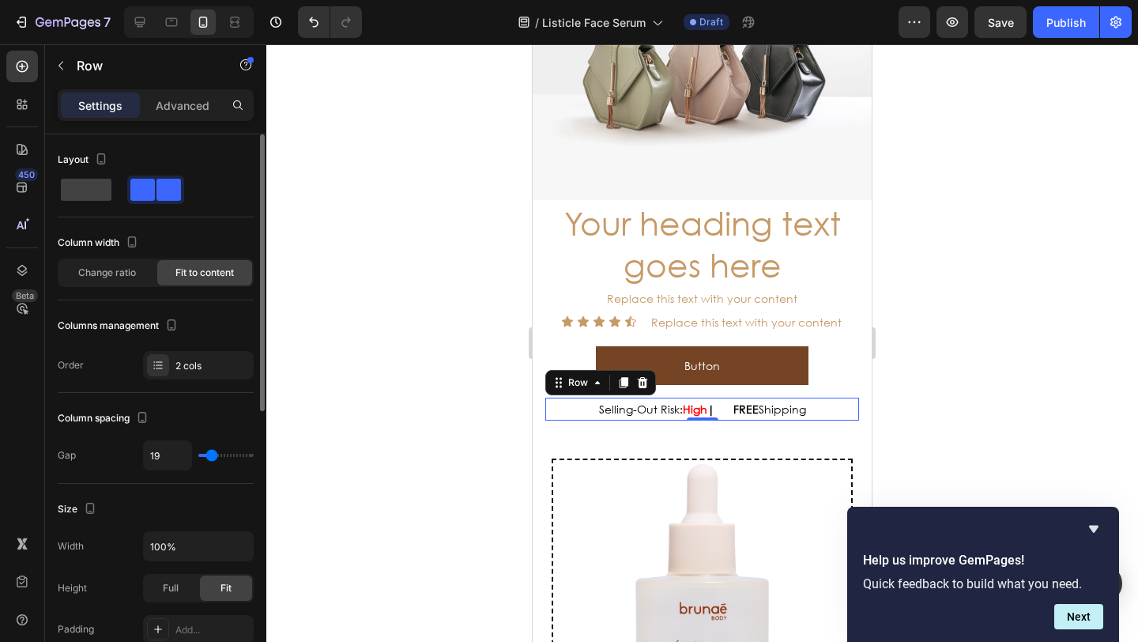
type input "18"
type input "17"
type input "16"
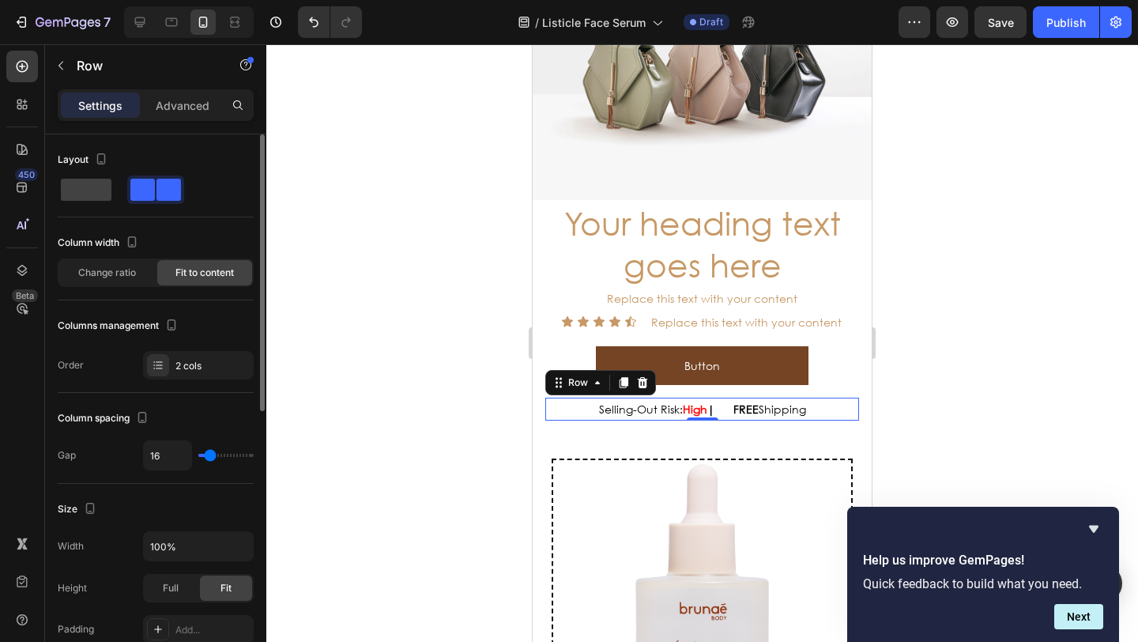
type input "15"
type input "13"
type input "11"
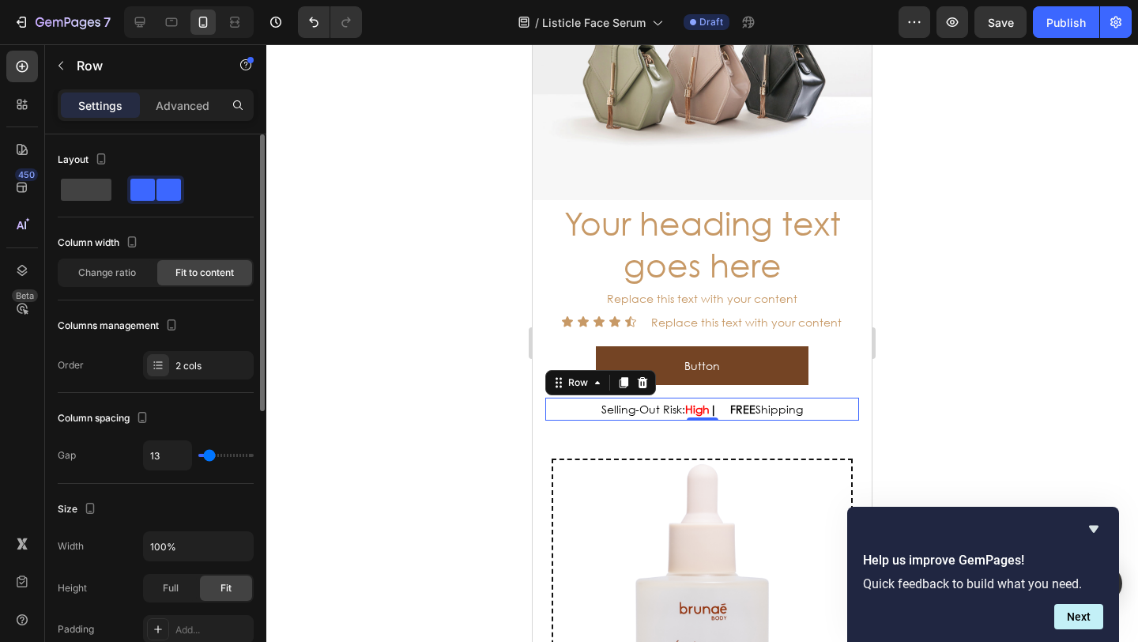
type input "11"
type input "10"
type input "7"
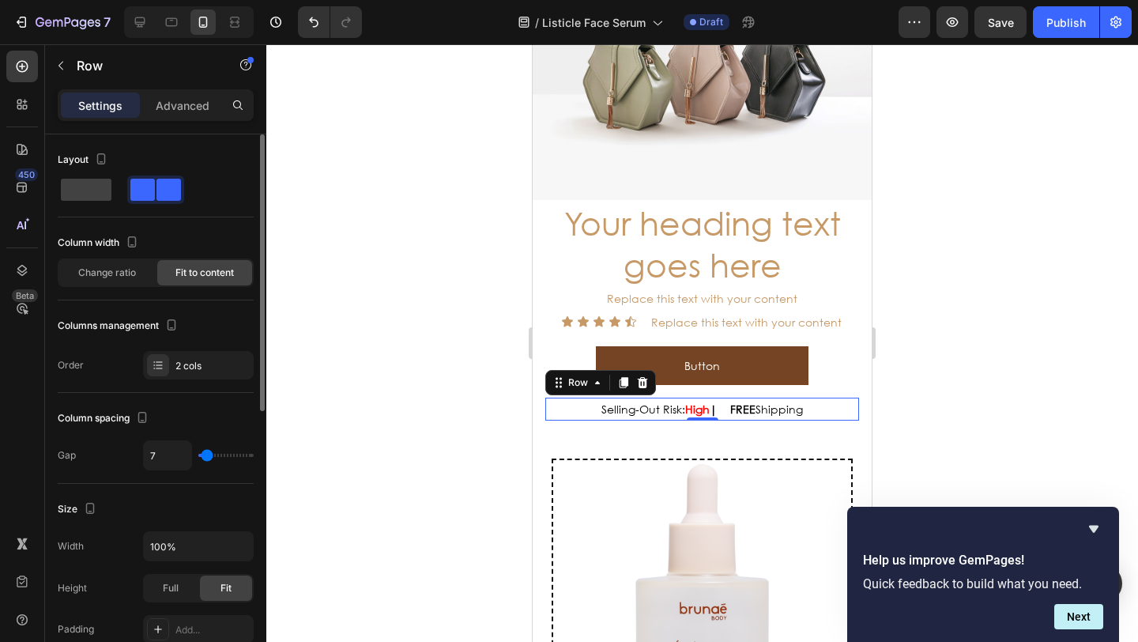
type input "5"
type input "3"
type input "1"
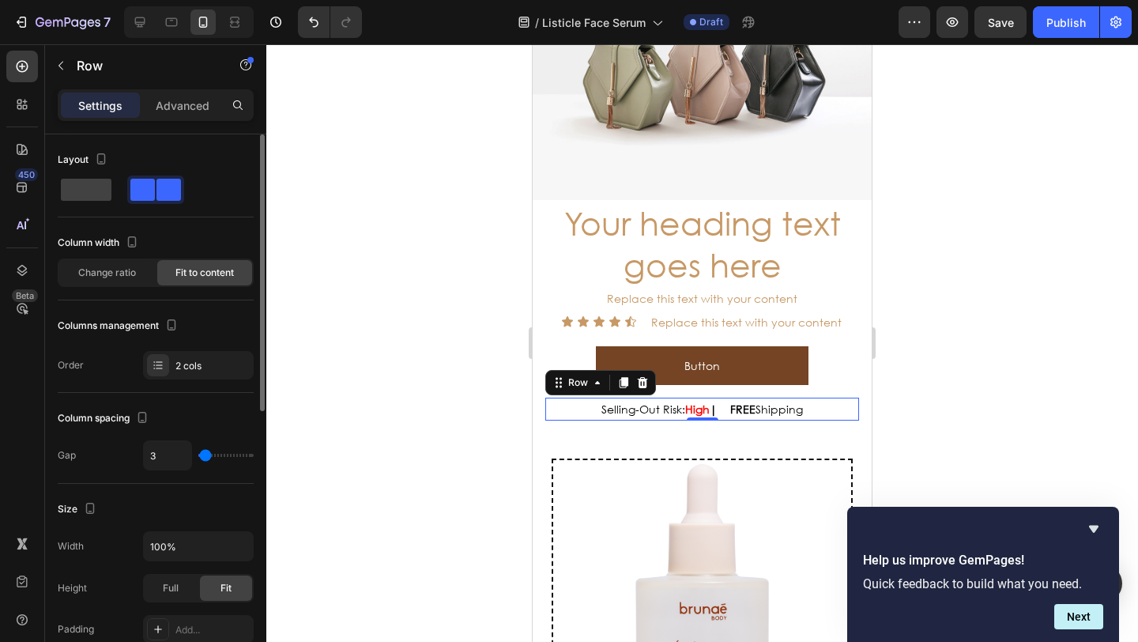
type input "1"
type input "0"
click at [198, 453] on input "range" at bounding box center [225, 454] width 55 height 3
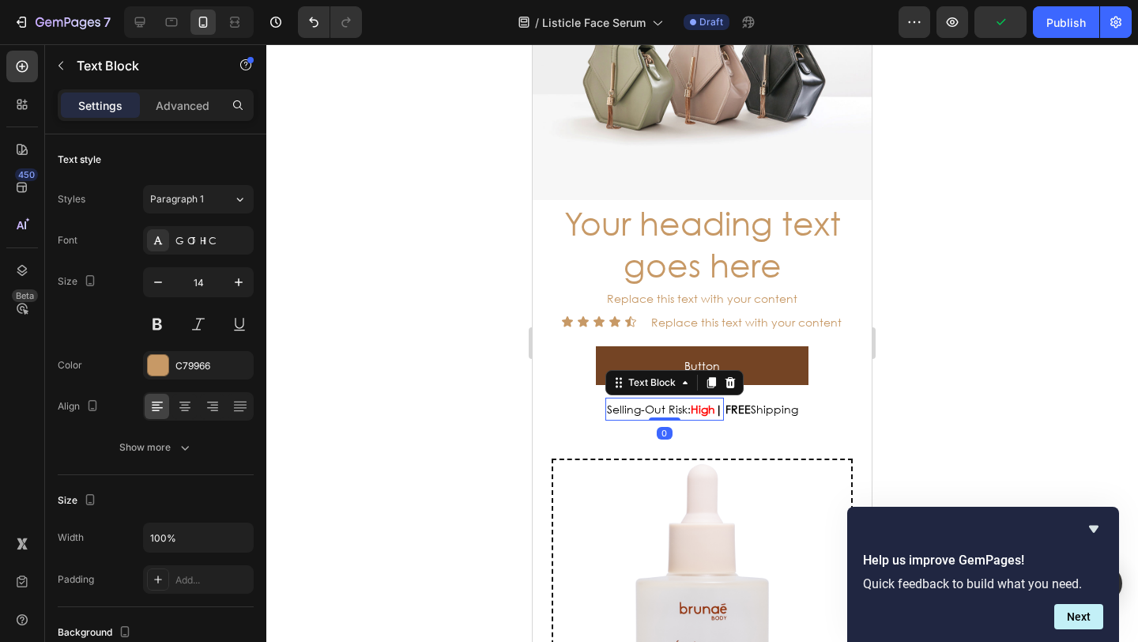
click at [715, 401] on strong "|" at bounding box center [718, 408] width 7 height 15
click at [341, 381] on div at bounding box center [701, 342] width 871 height 597
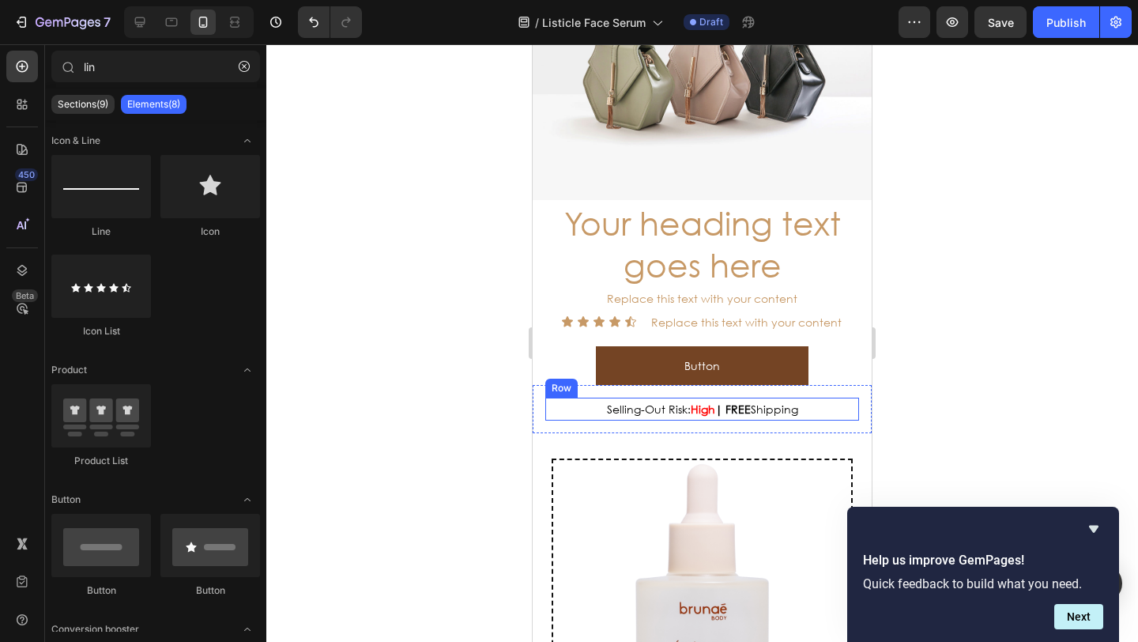
click at [583, 398] on div "Selling-Out Risk: High | Text Block FREE Shipping Text Block Row" at bounding box center [702, 408] width 314 height 23
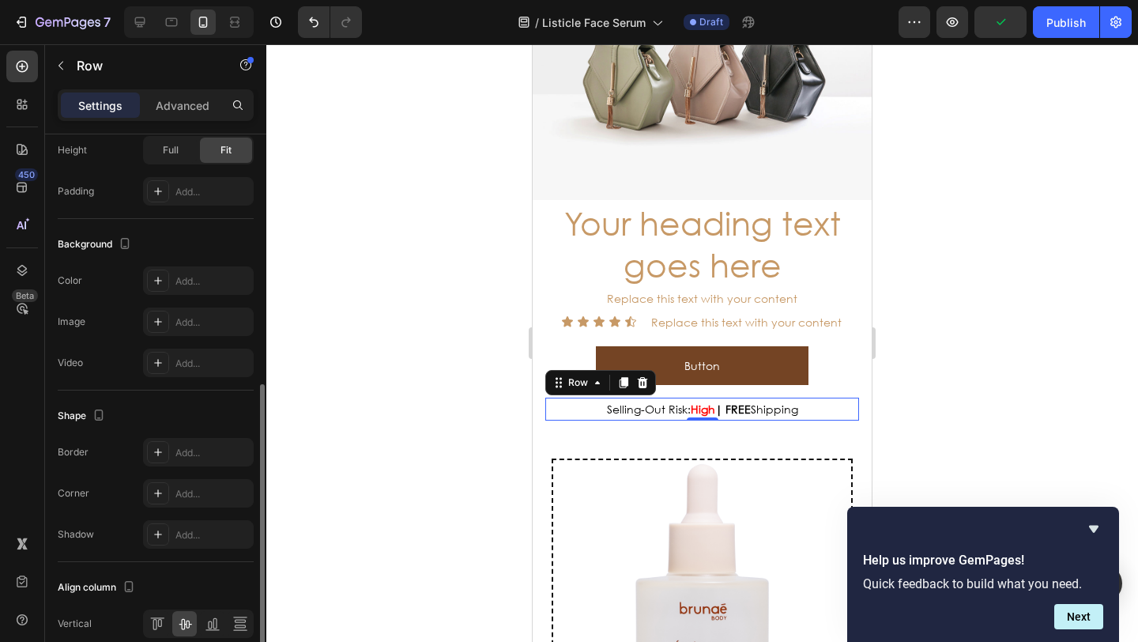
scroll to position [458, 0]
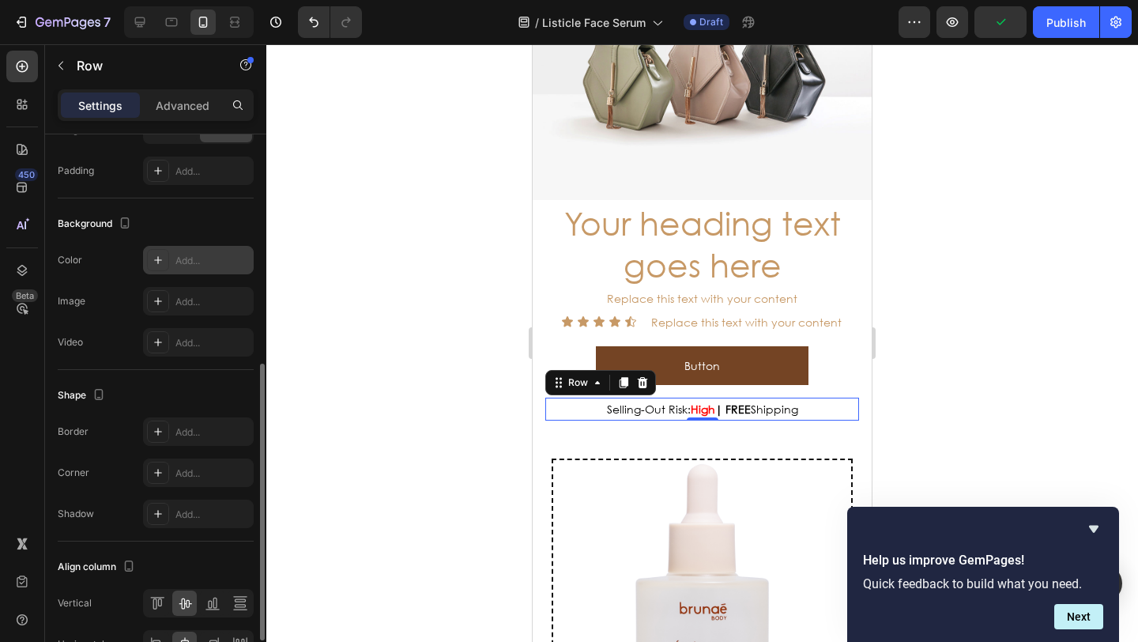
click at [165, 259] on div at bounding box center [158, 260] width 22 height 22
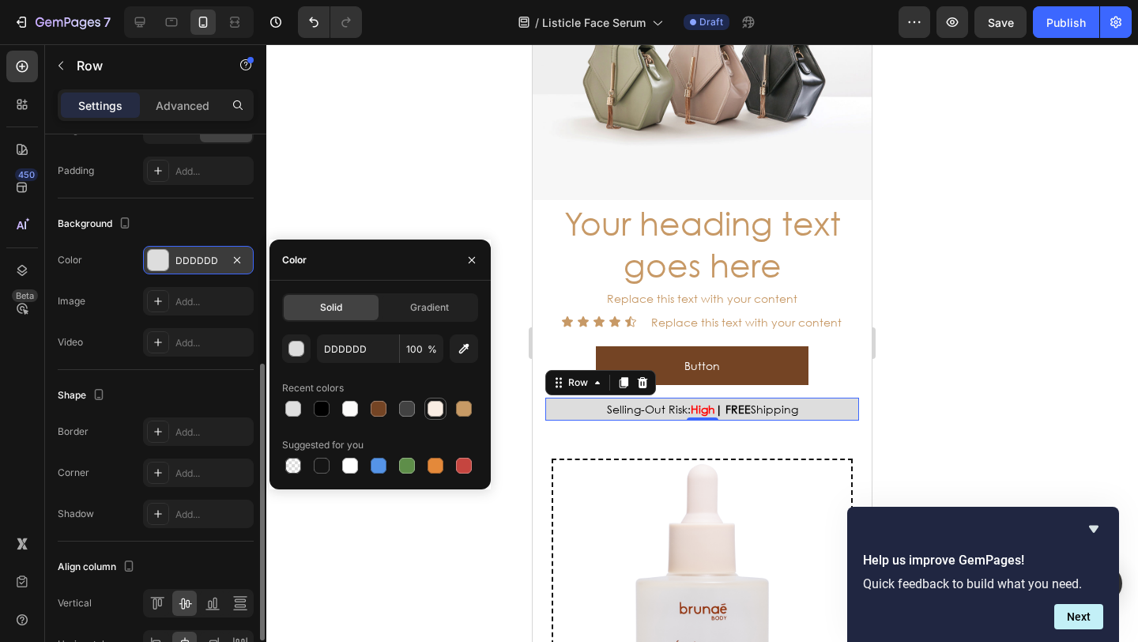
click at [432, 410] on div at bounding box center [435, 409] width 16 height 16
type input "F9EDE3"
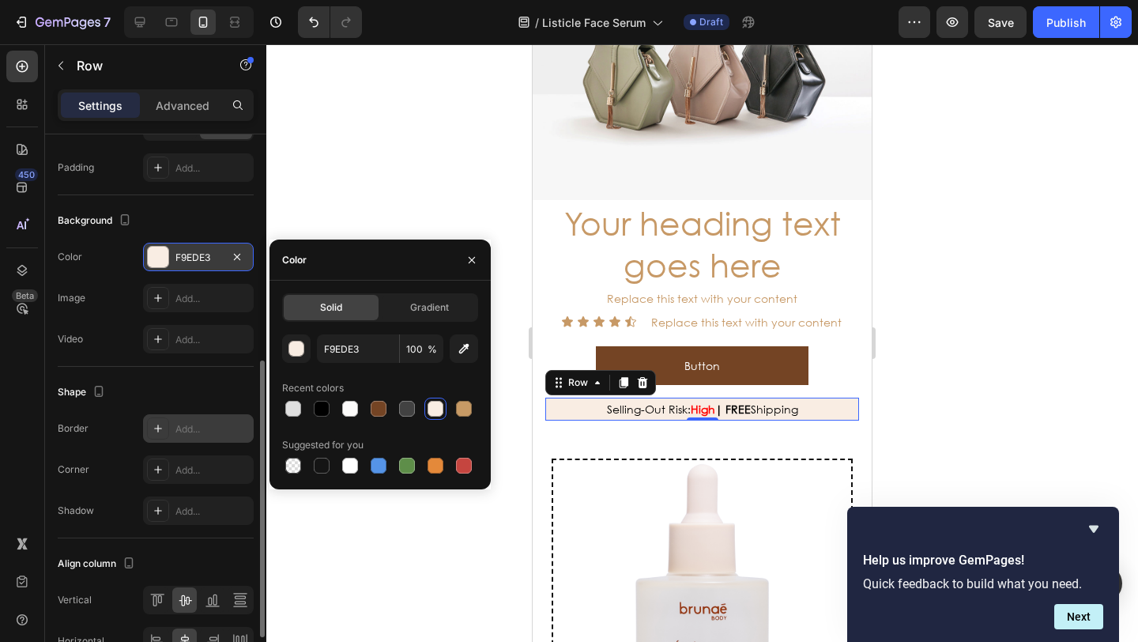
scroll to position [465, 0]
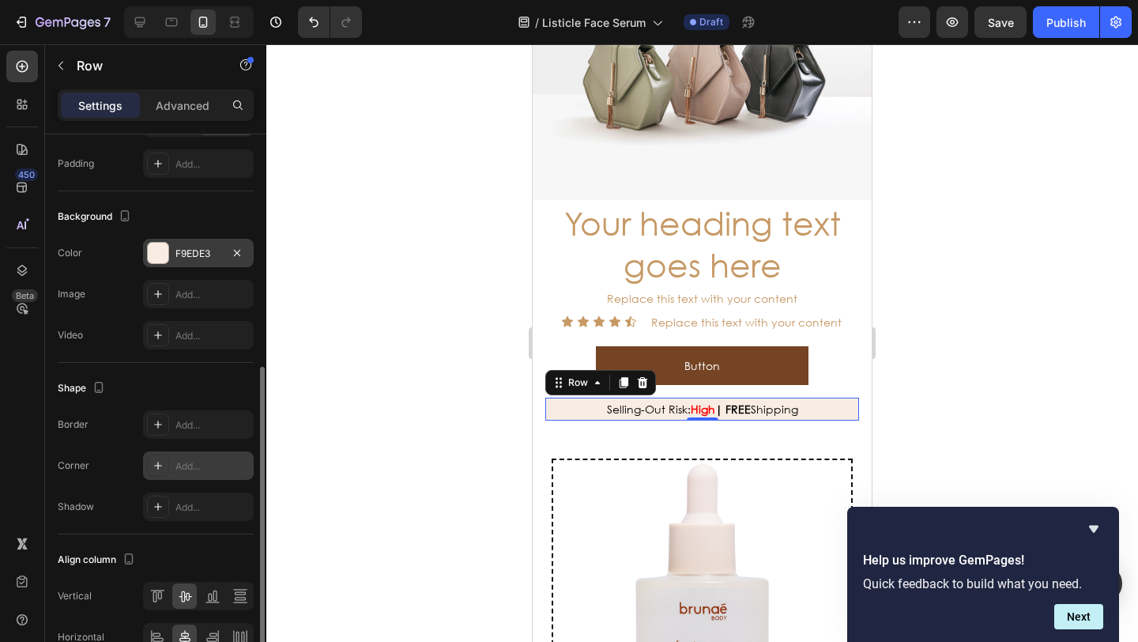
click at [167, 460] on div at bounding box center [158, 465] width 22 height 22
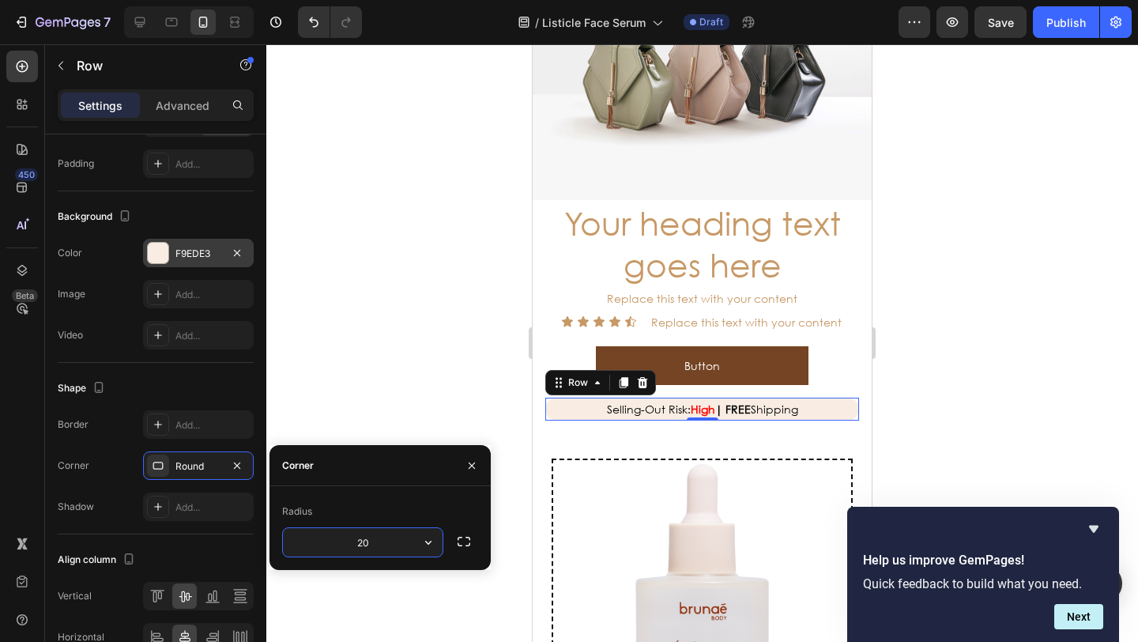
type input "20"
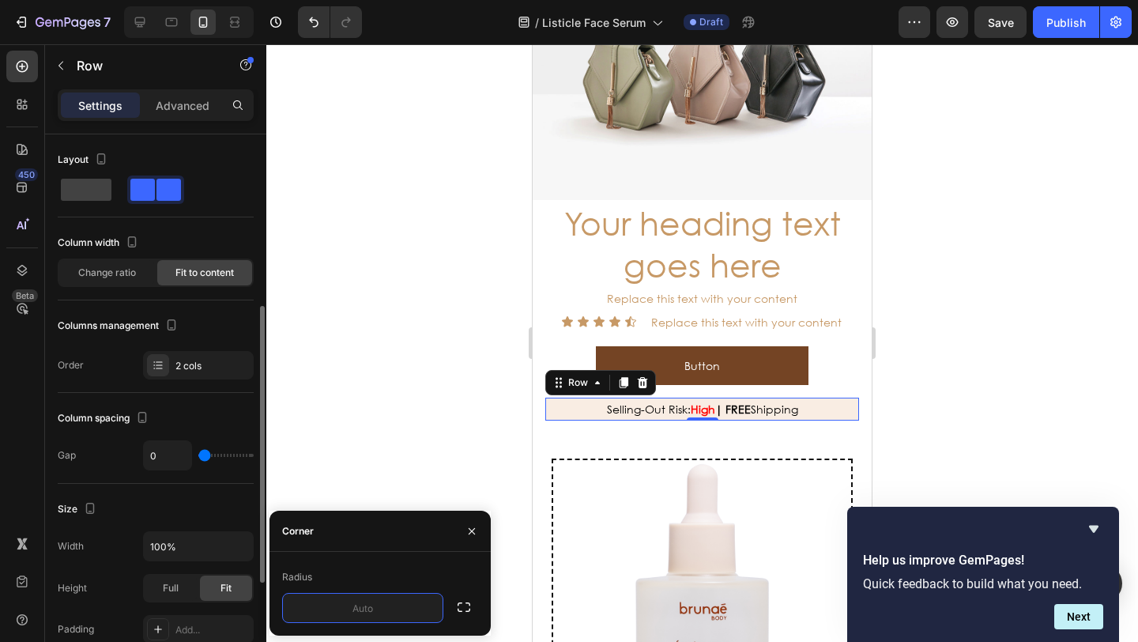
scroll to position [115, 0]
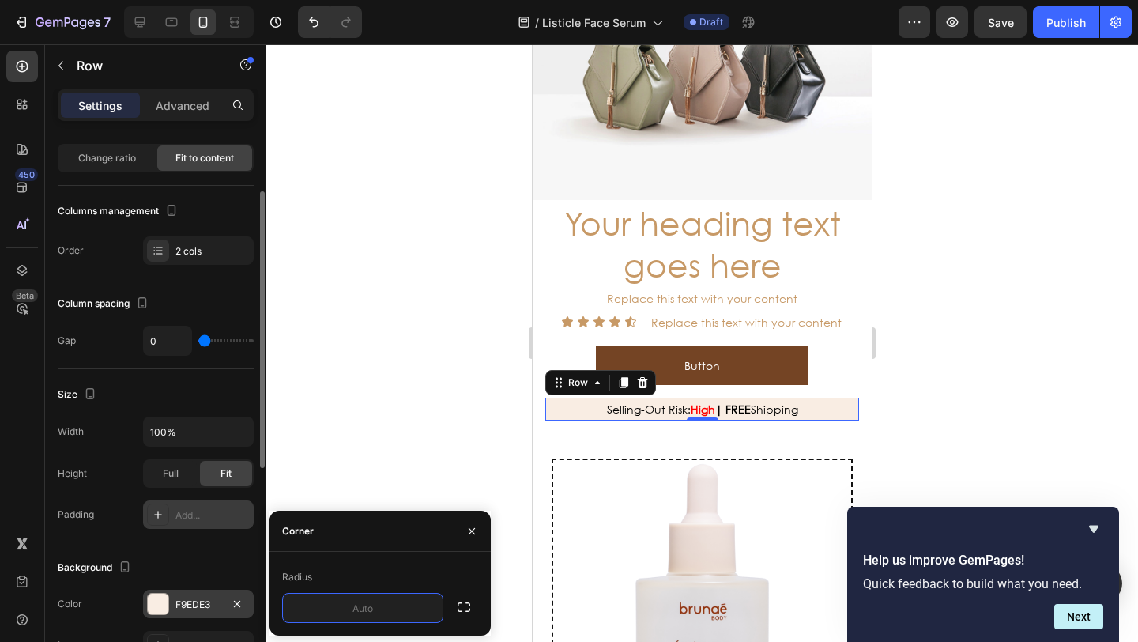
click at [191, 520] on div "Add..." at bounding box center [212, 515] width 74 height 14
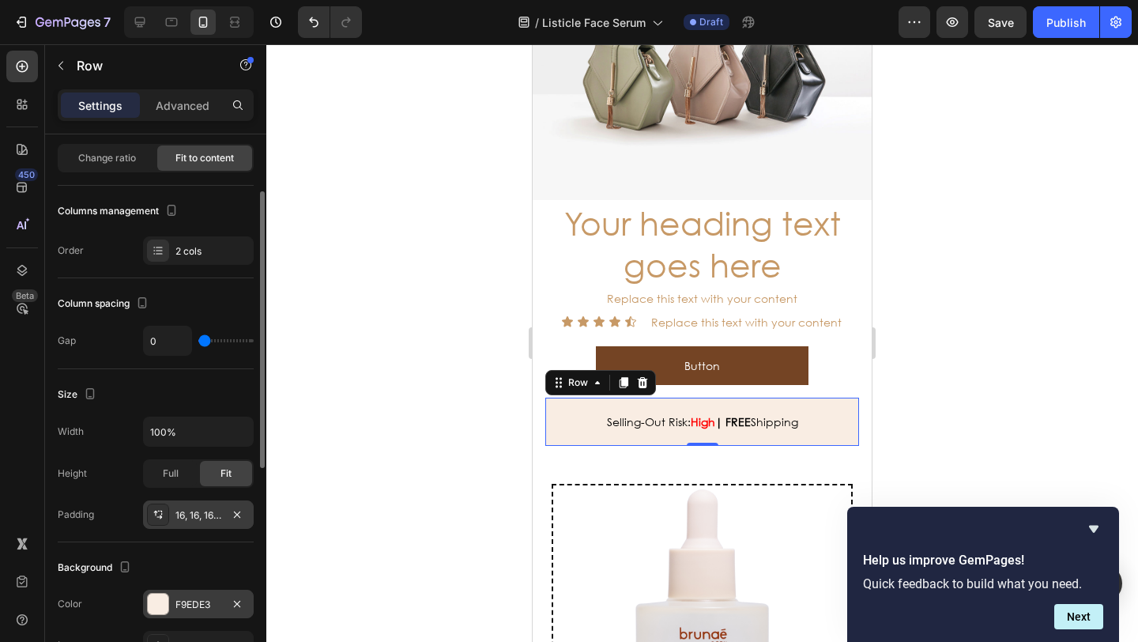
click at [393, 428] on div at bounding box center [701, 342] width 871 height 597
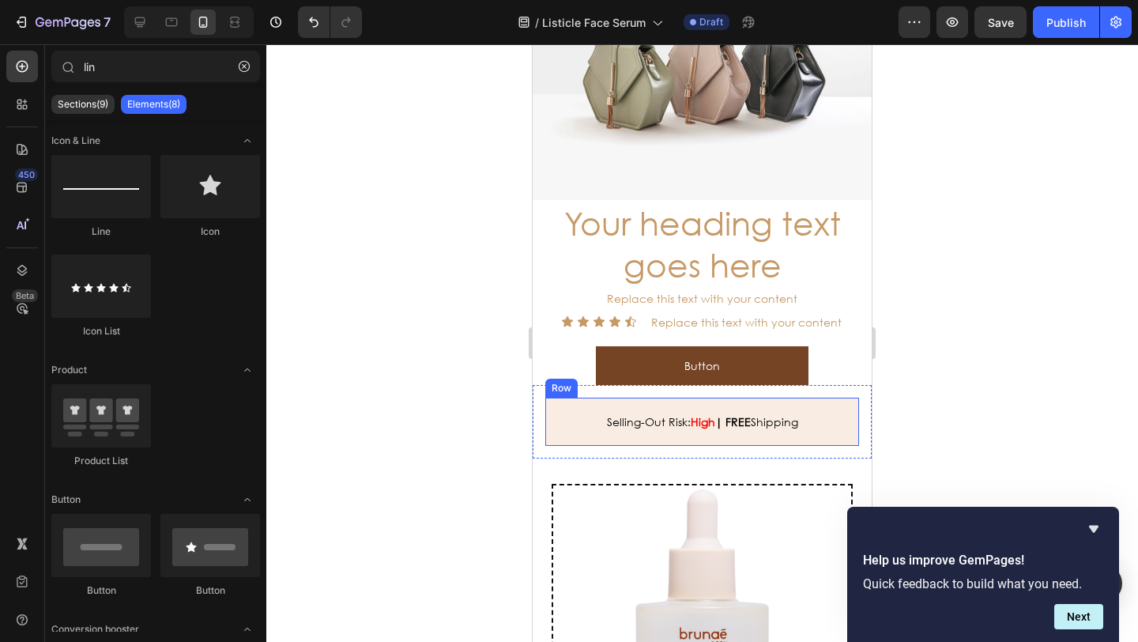
click at [561, 406] on div "Selling-Out Risk: High | Text Block FREE Shipping Text Block Row" at bounding box center [702, 421] width 314 height 48
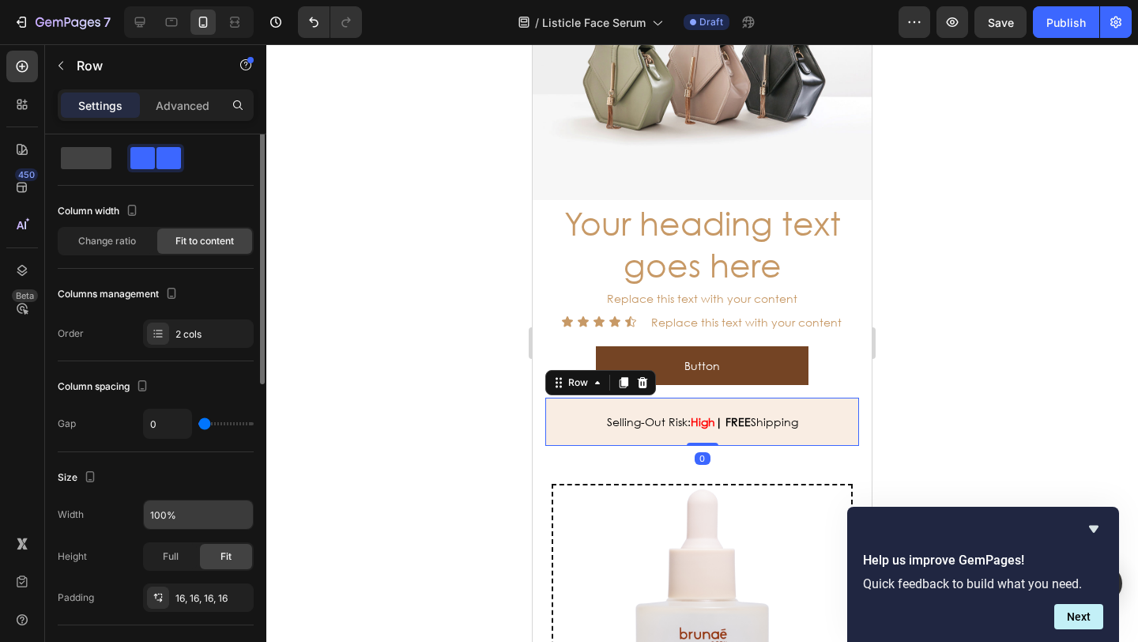
scroll to position [221, 0]
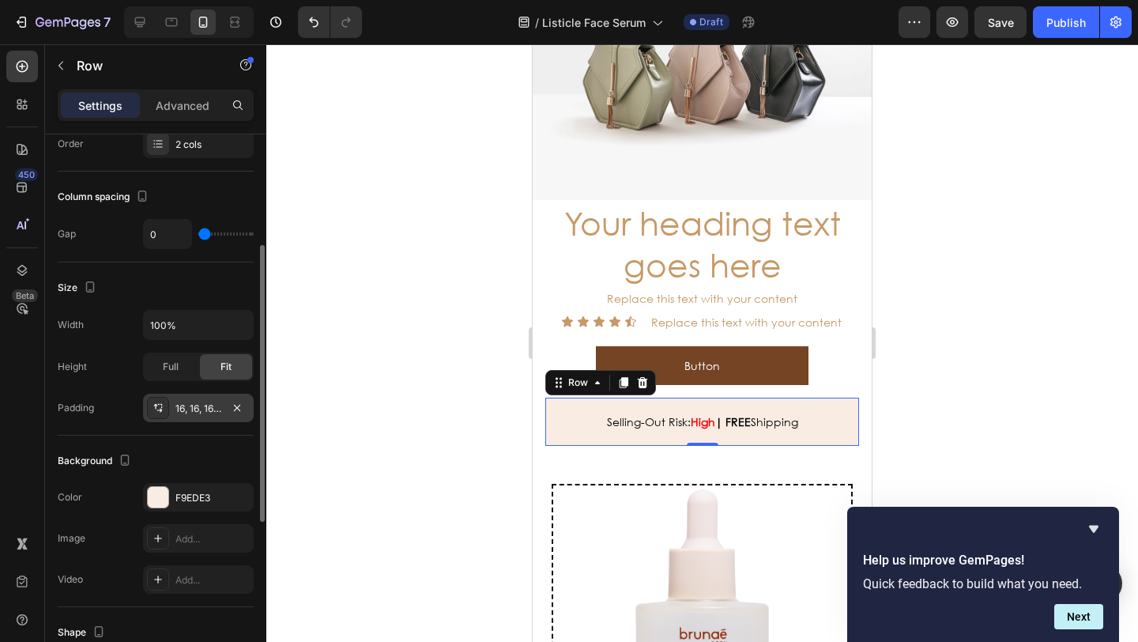
click at [201, 396] on div "16, 16, 16, 16" at bounding box center [198, 407] width 111 height 28
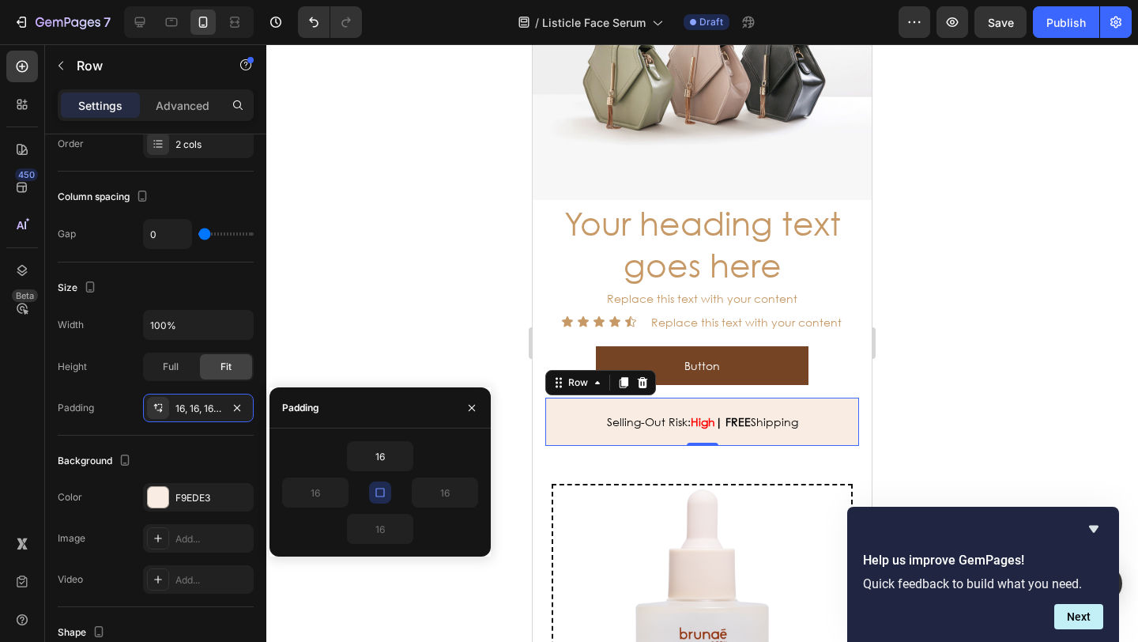
click at [385, 491] on icon "button" at bounding box center [380, 492] width 13 height 13
click at [335, 493] on icon "button" at bounding box center [339, 492] width 13 height 13
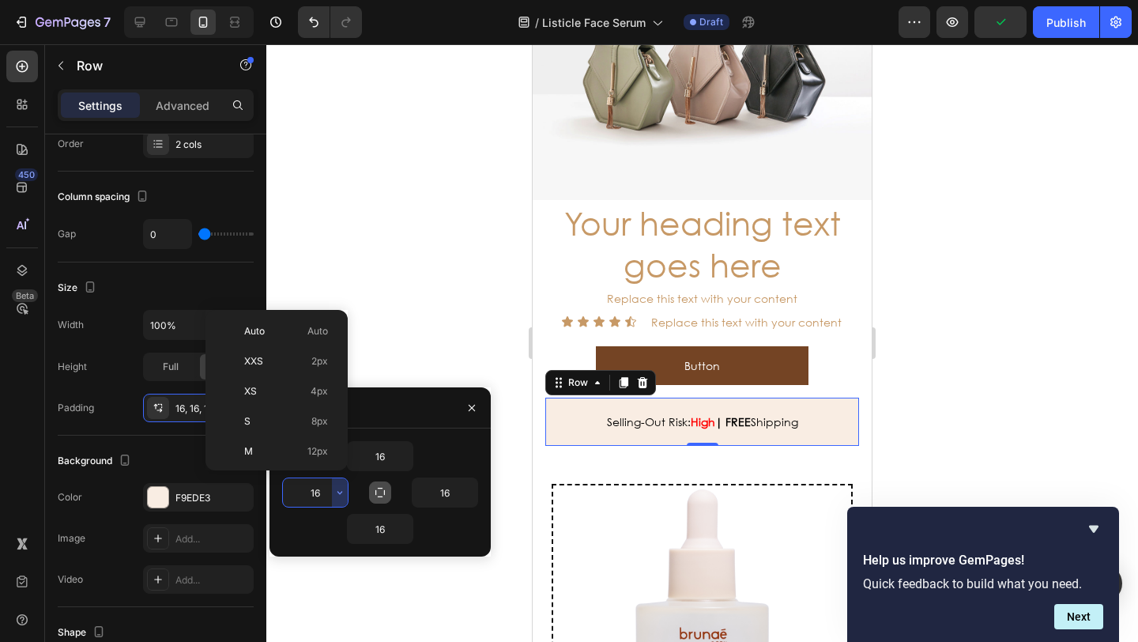
click at [326, 491] on input "16" at bounding box center [315, 492] width 65 height 28
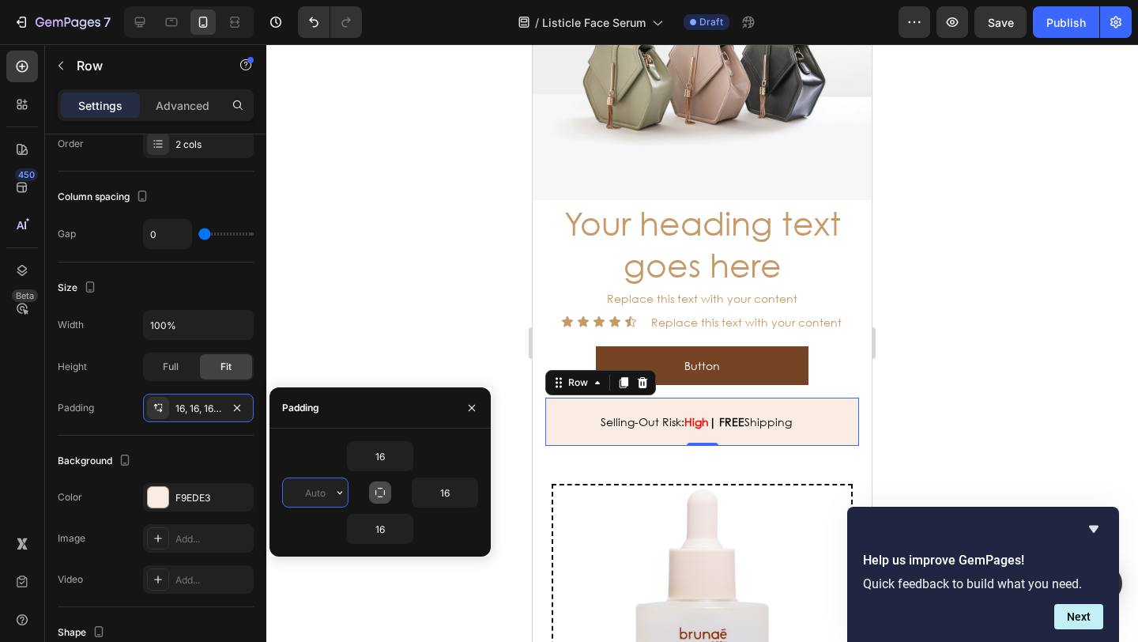
type input "0"
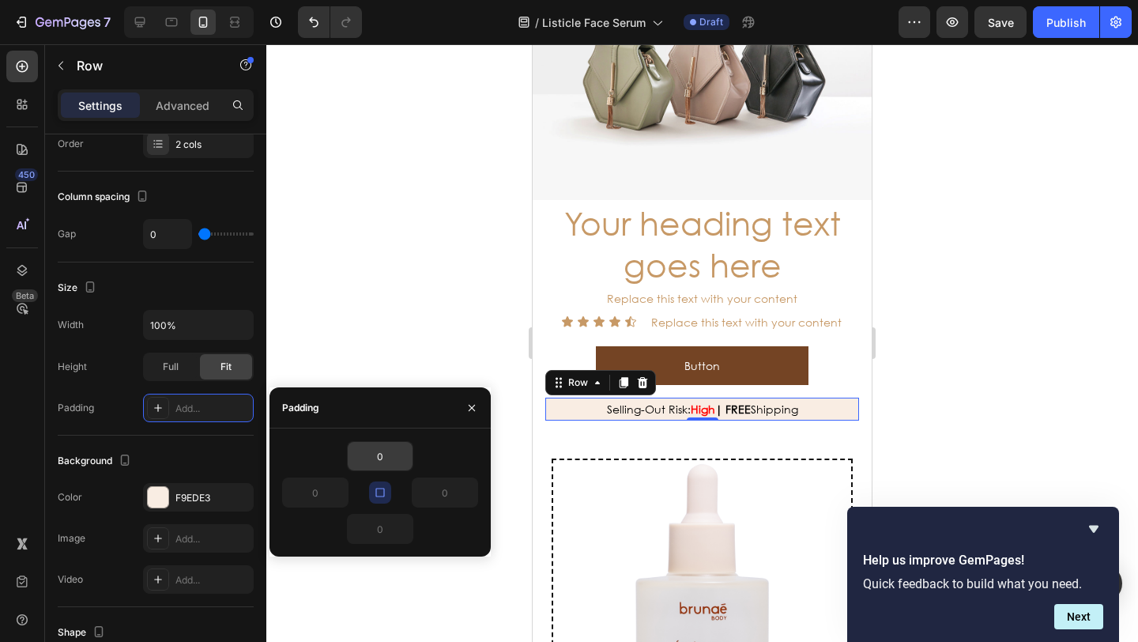
type input "16"
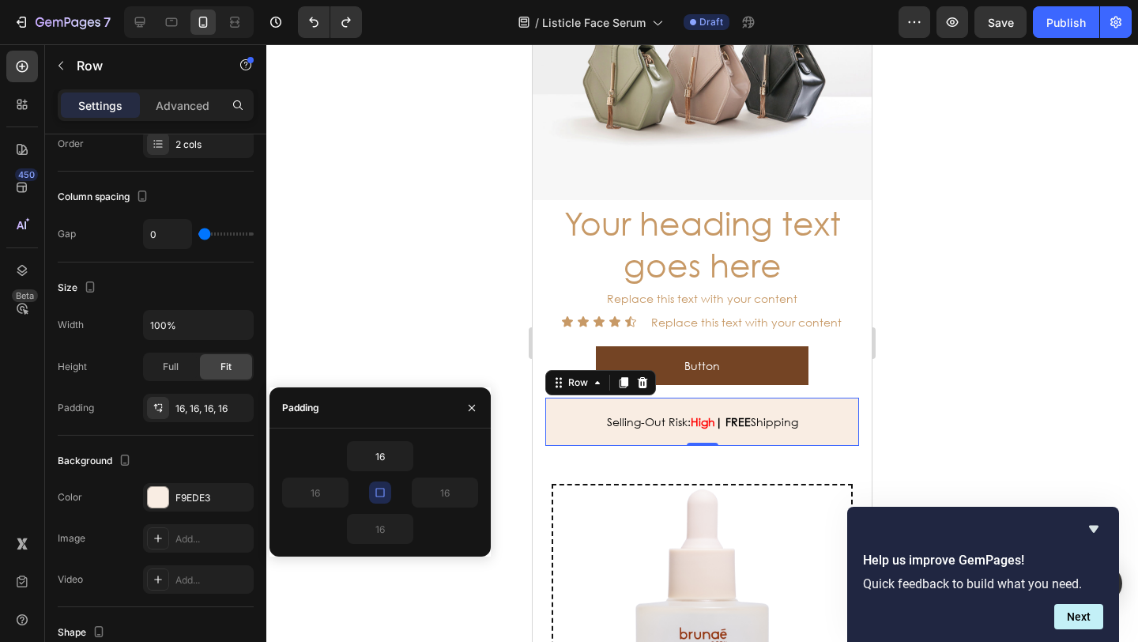
click at [327, 339] on div at bounding box center [701, 342] width 871 height 597
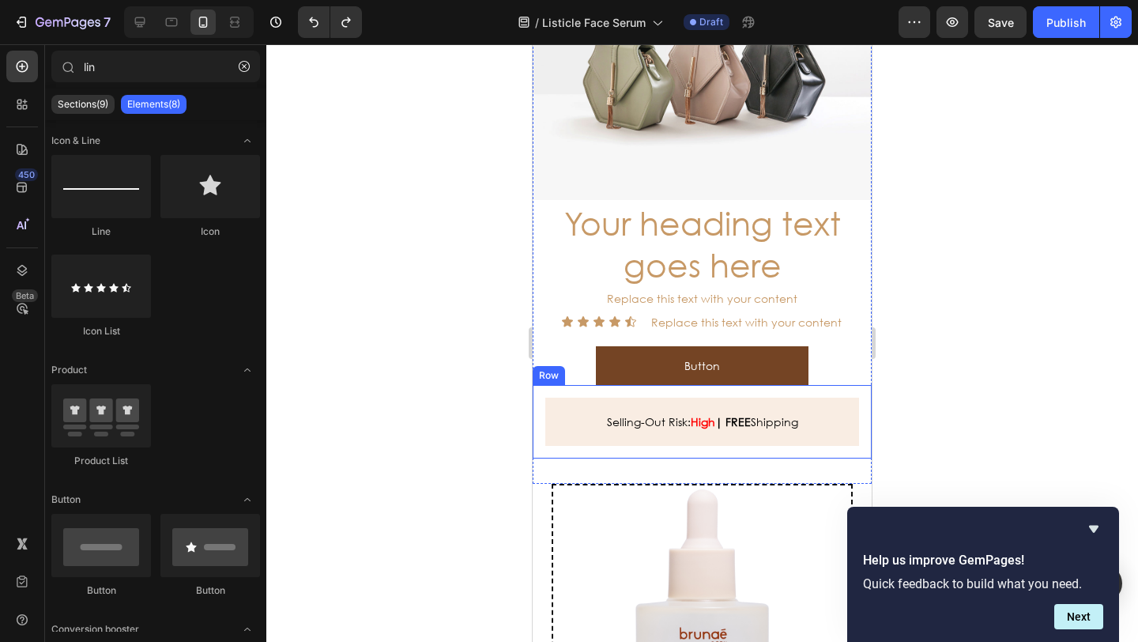
click at [539, 411] on div "Selling-Out Risk: High | Text Block FREE Shipping Text Block Row Row" at bounding box center [701, 421] width 339 height 73
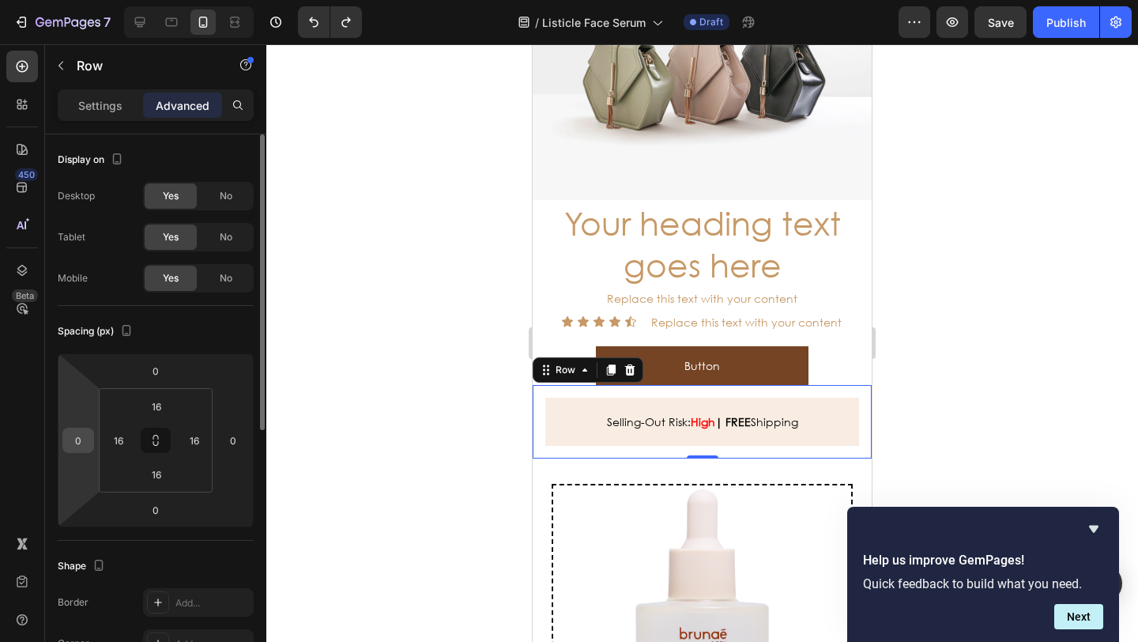
click at [77, 440] on input "0" at bounding box center [78, 440] width 24 height 24
type input "1"
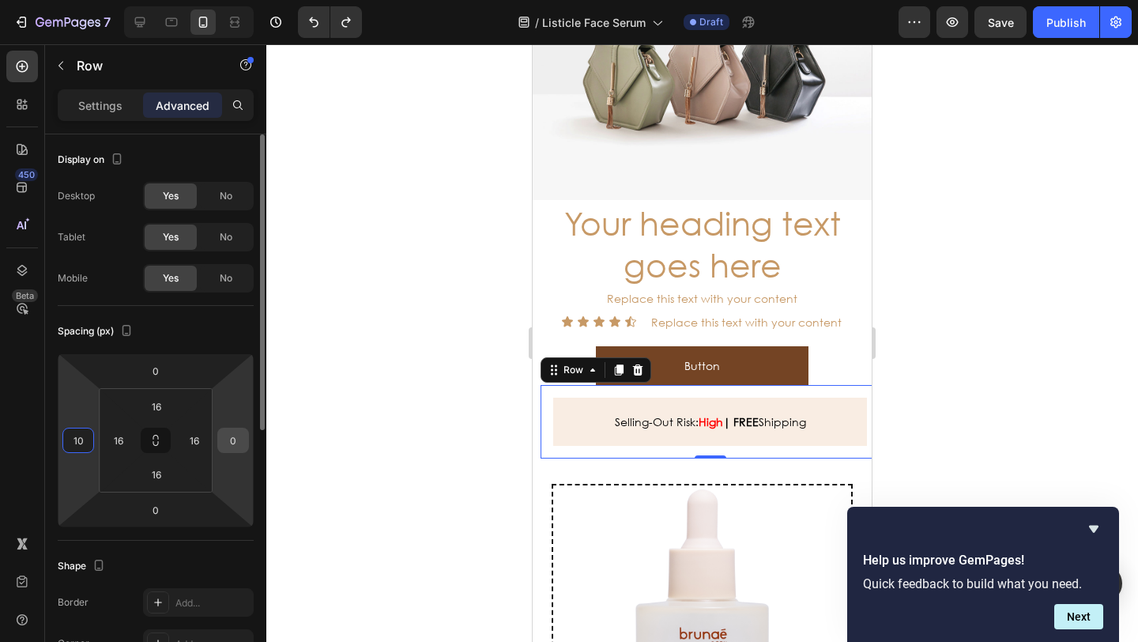
type input "10"
click at [237, 437] on input "0" at bounding box center [233, 440] width 24 height 24
type input "1"
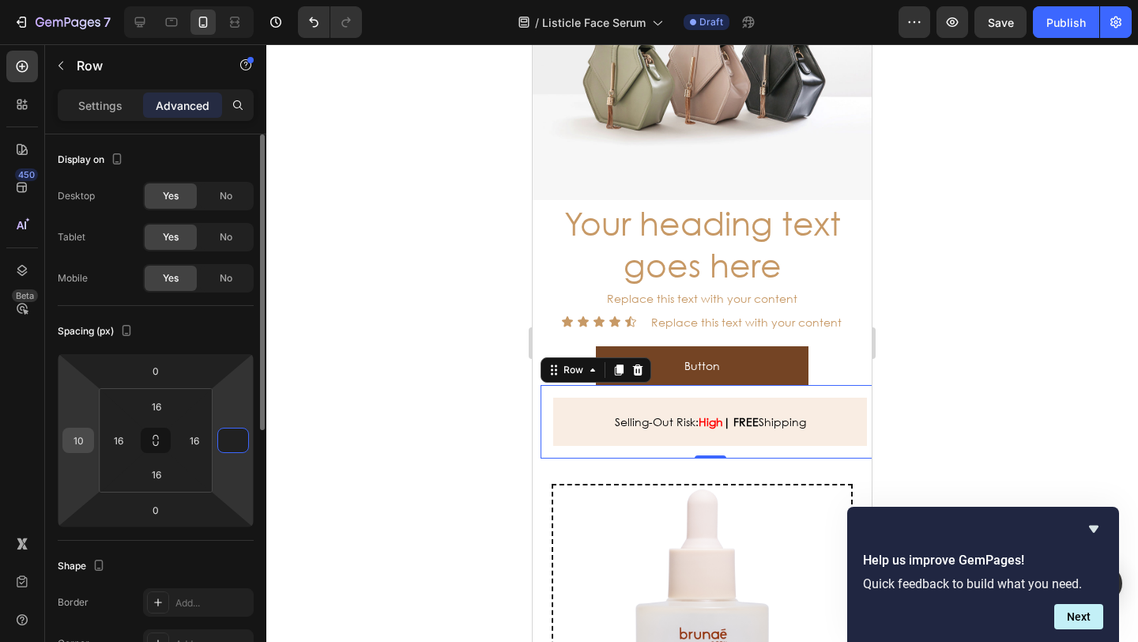
click at [85, 442] on input "10" at bounding box center [78, 440] width 24 height 24
type input "0"
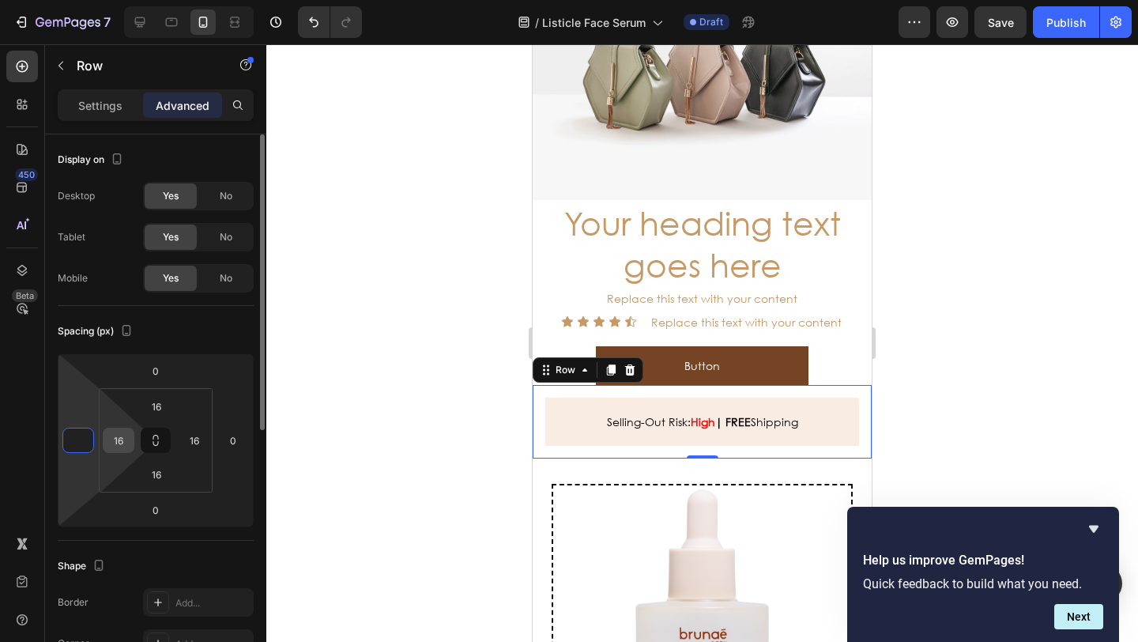
type input "0"
click at [111, 443] on input "16" at bounding box center [119, 440] width 24 height 24
type input "2"
type input "1"
type input "0"
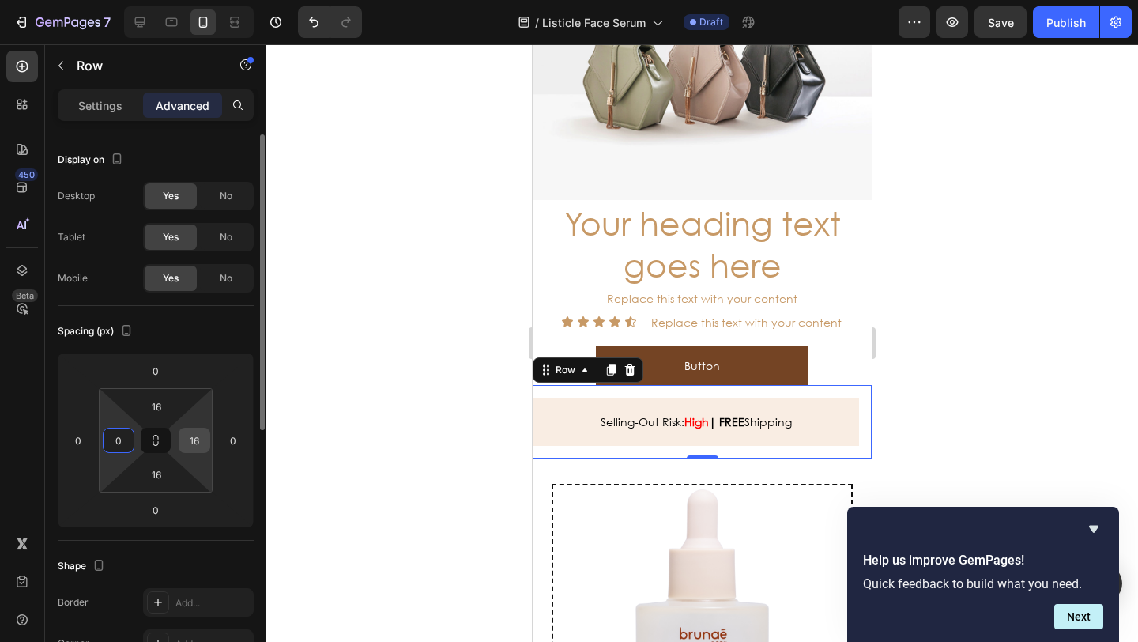
click at [199, 435] on input "16" at bounding box center [195, 440] width 24 height 24
type input "20"
click at [122, 438] on input "0" at bounding box center [119, 440] width 24 height 24
type input "2"
type input "1"
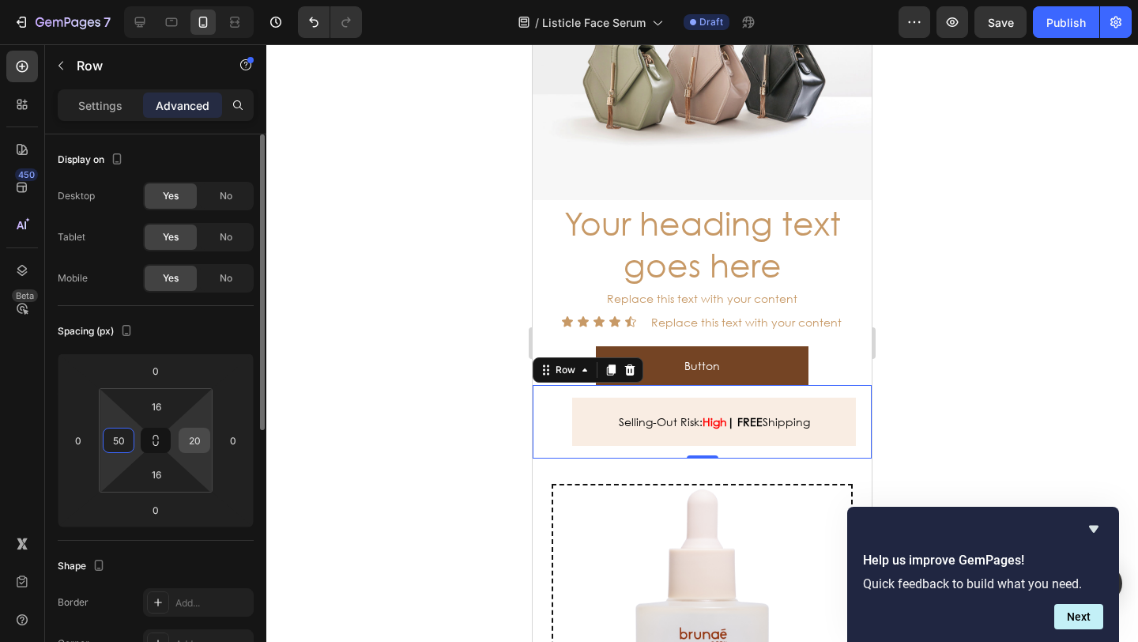
type input "50"
click at [202, 446] on input "20" at bounding box center [195, 440] width 24 height 24
type input "50"
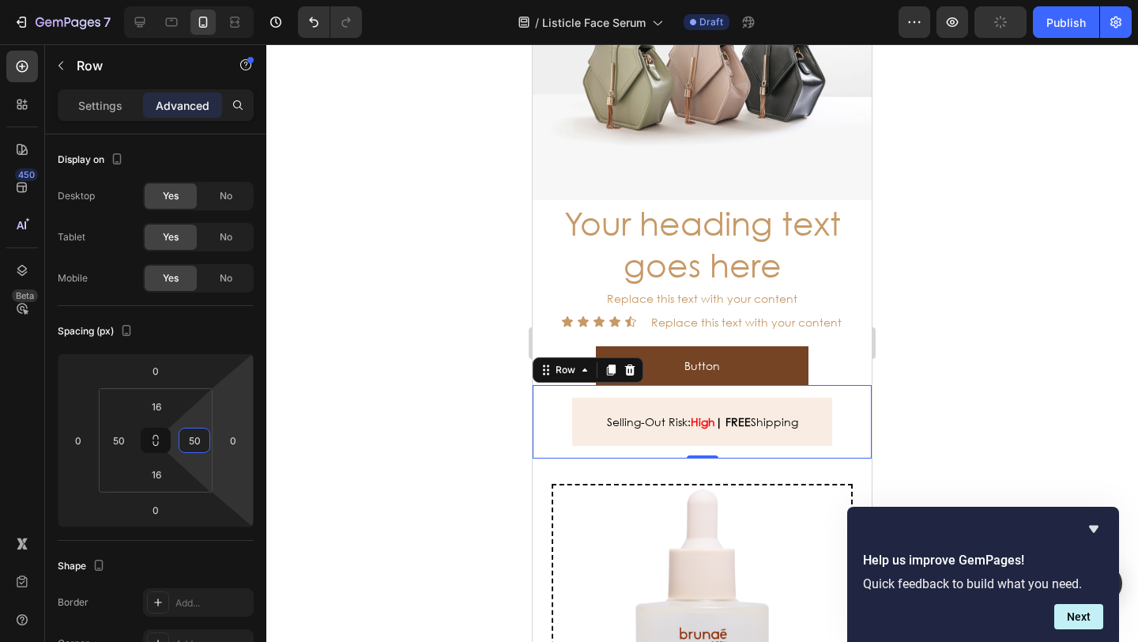
click at [432, 425] on div at bounding box center [701, 342] width 871 height 597
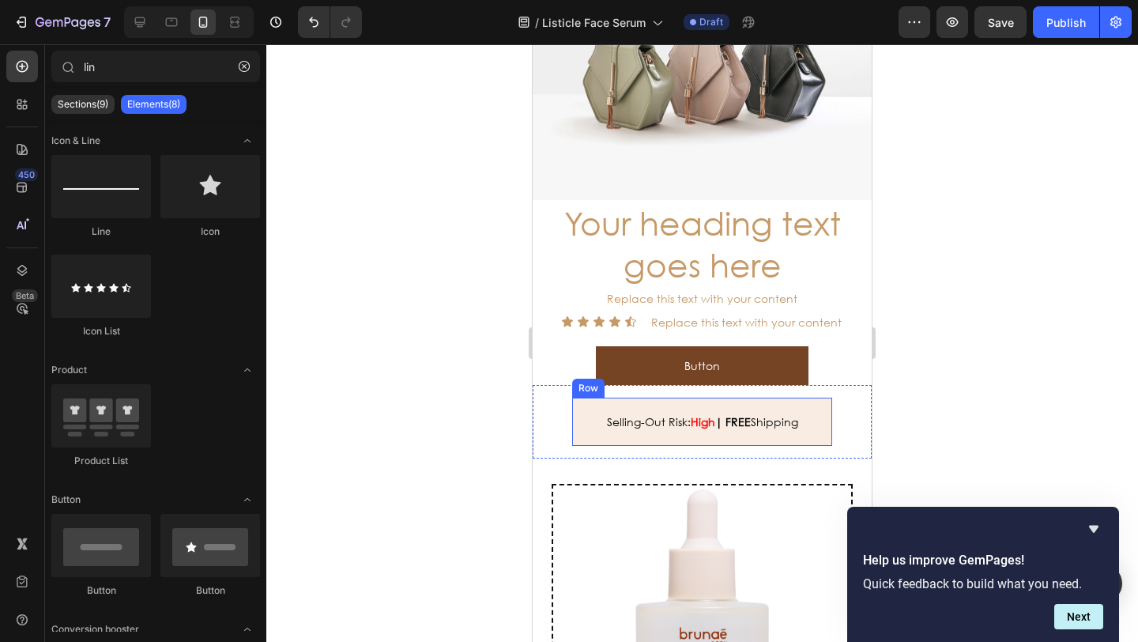
click at [582, 416] on div "Selling-Out Risk: High | Text Block FREE Shipping Text Block Row" at bounding box center [702, 421] width 260 height 48
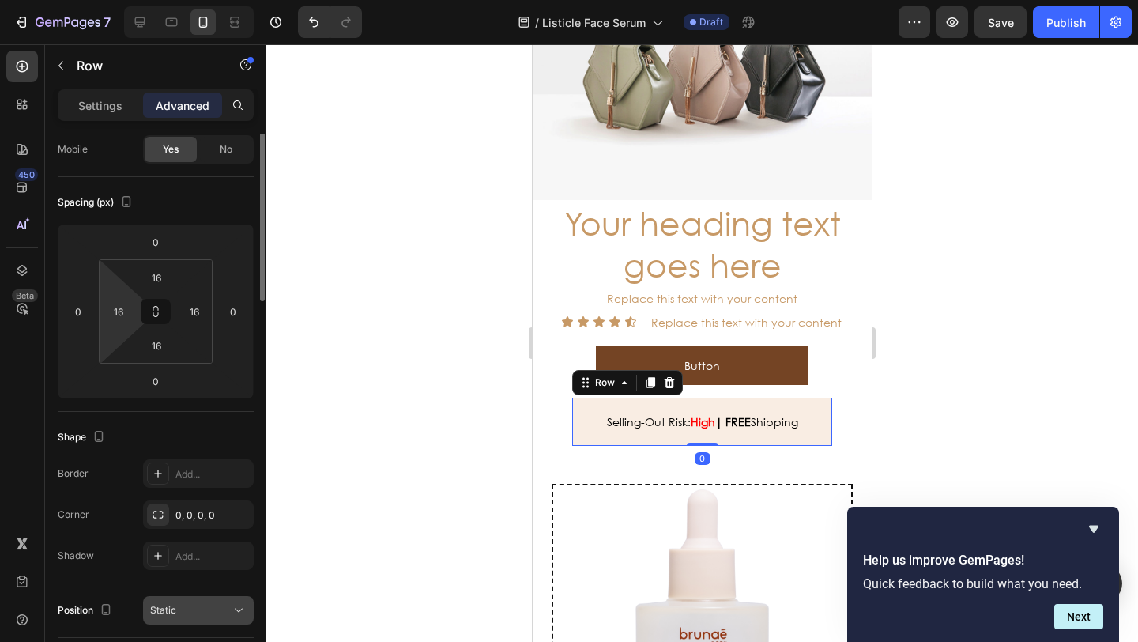
scroll to position [255, 0]
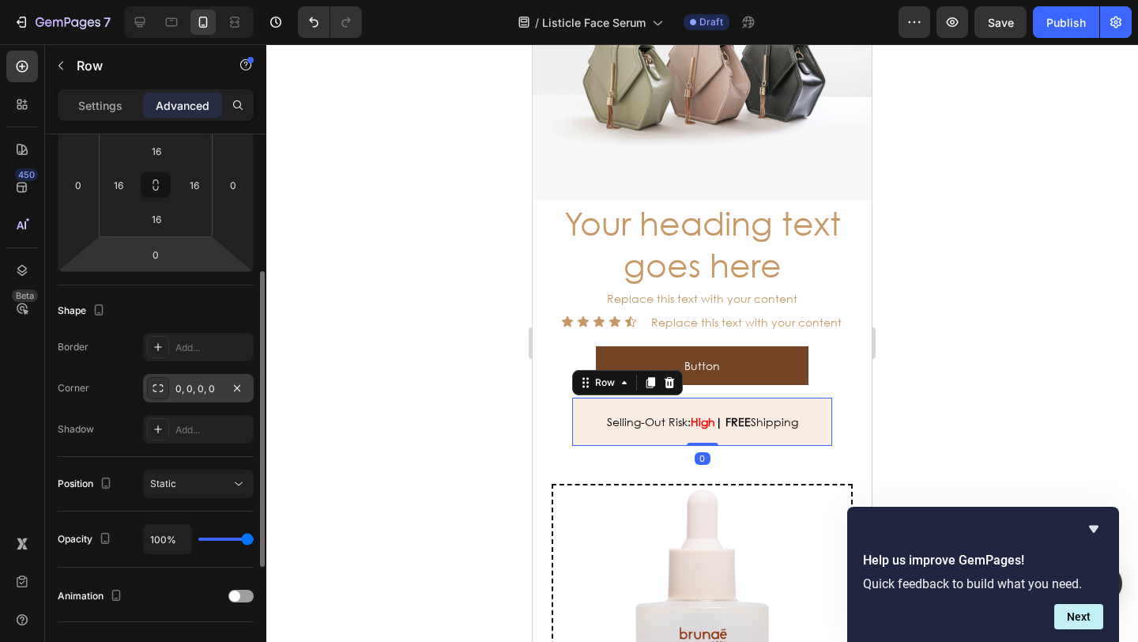
click at [194, 391] on div "0, 0, 0, 0" at bounding box center [198, 389] width 46 height 14
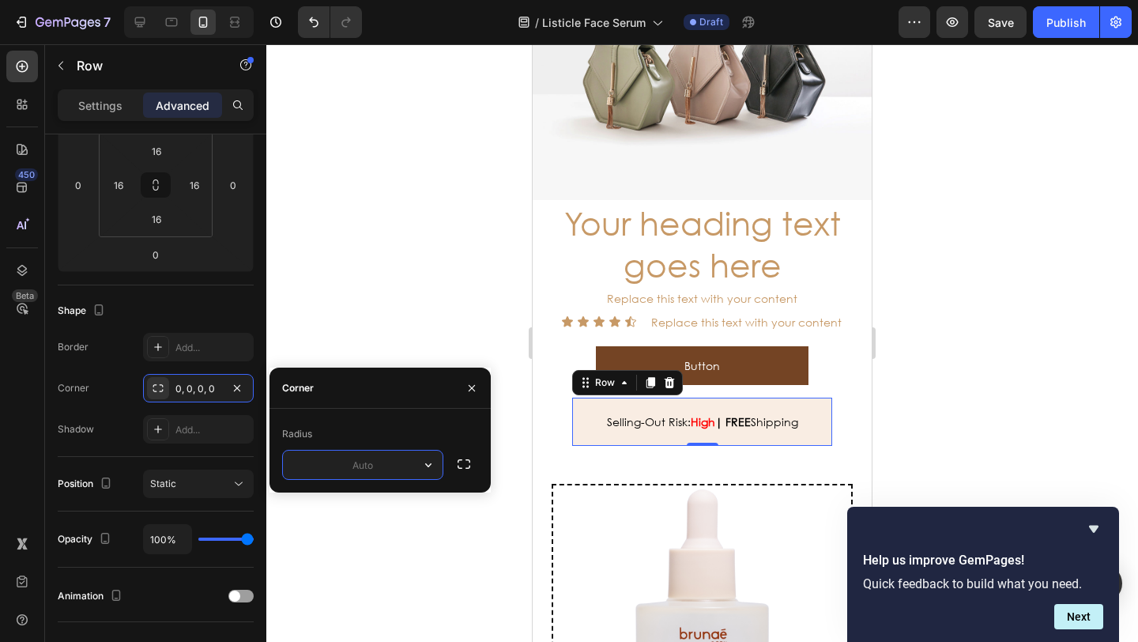
click at [371, 475] on input "text" at bounding box center [363, 464] width 160 height 28
type input "10"
click at [390, 310] on div at bounding box center [701, 342] width 871 height 597
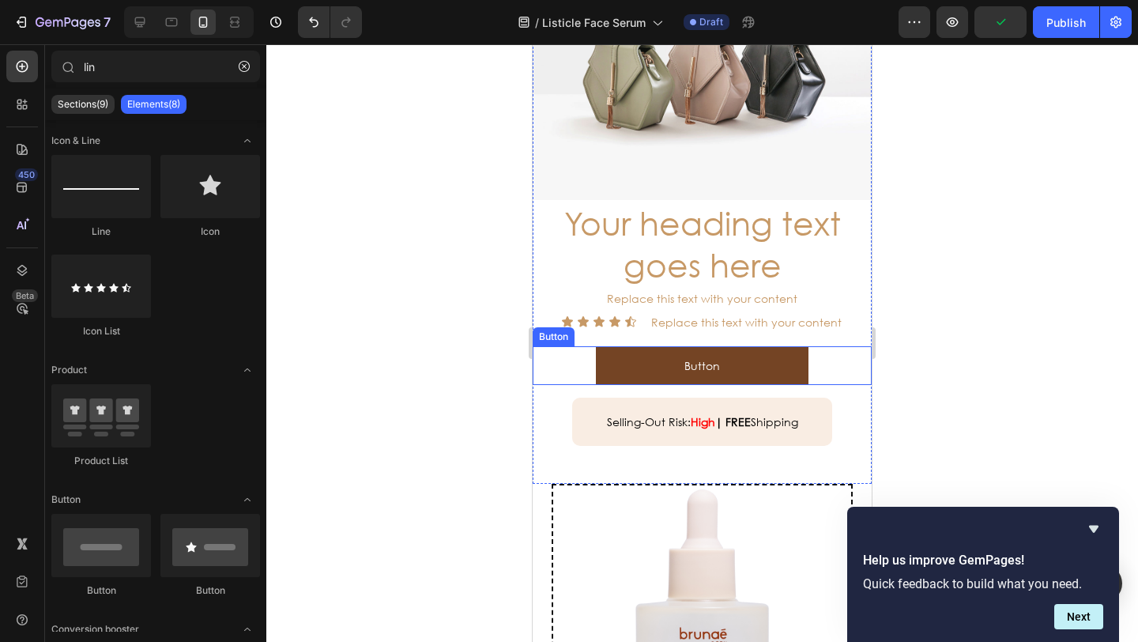
click at [607, 357] on button "Button" at bounding box center [702, 365] width 213 height 39
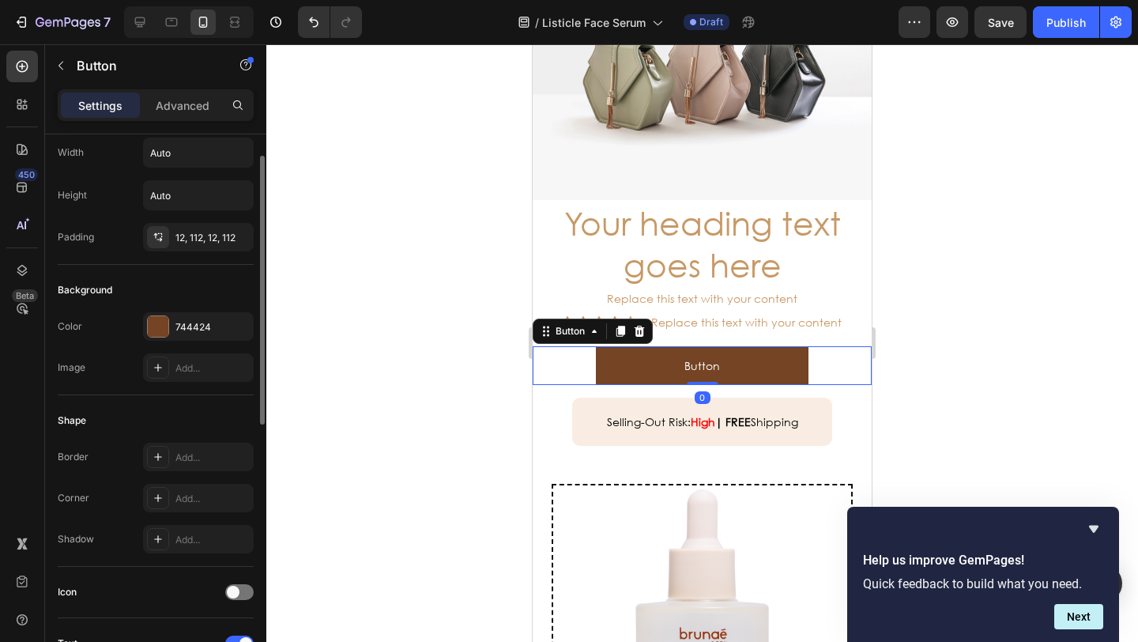
scroll to position [70, 0]
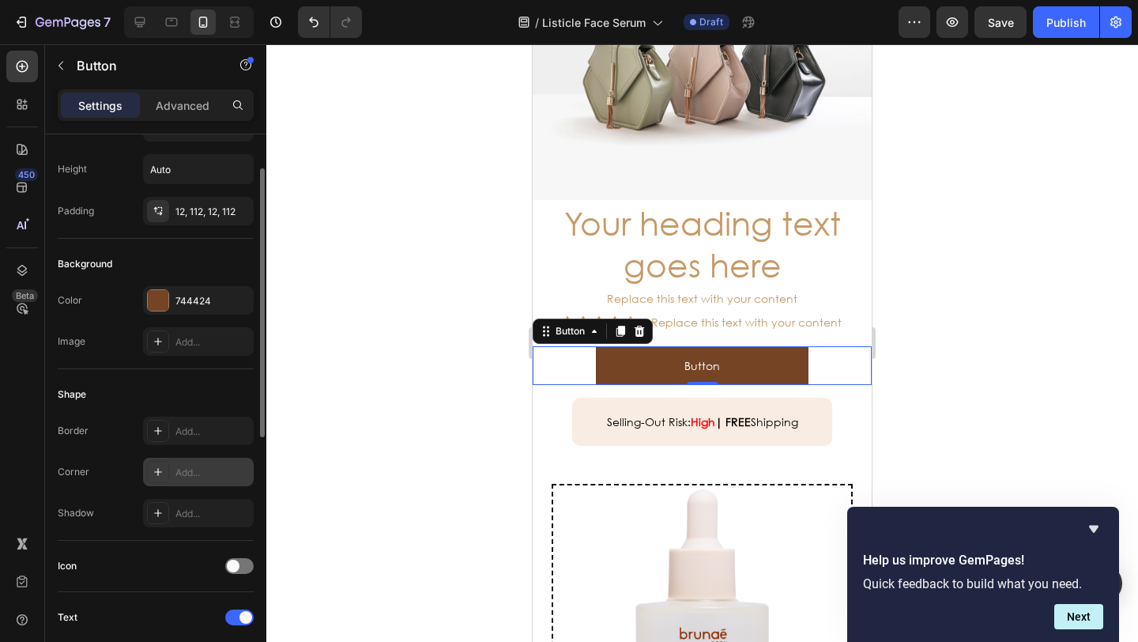
click at [186, 469] on div "Add..." at bounding box center [212, 472] width 74 height 14
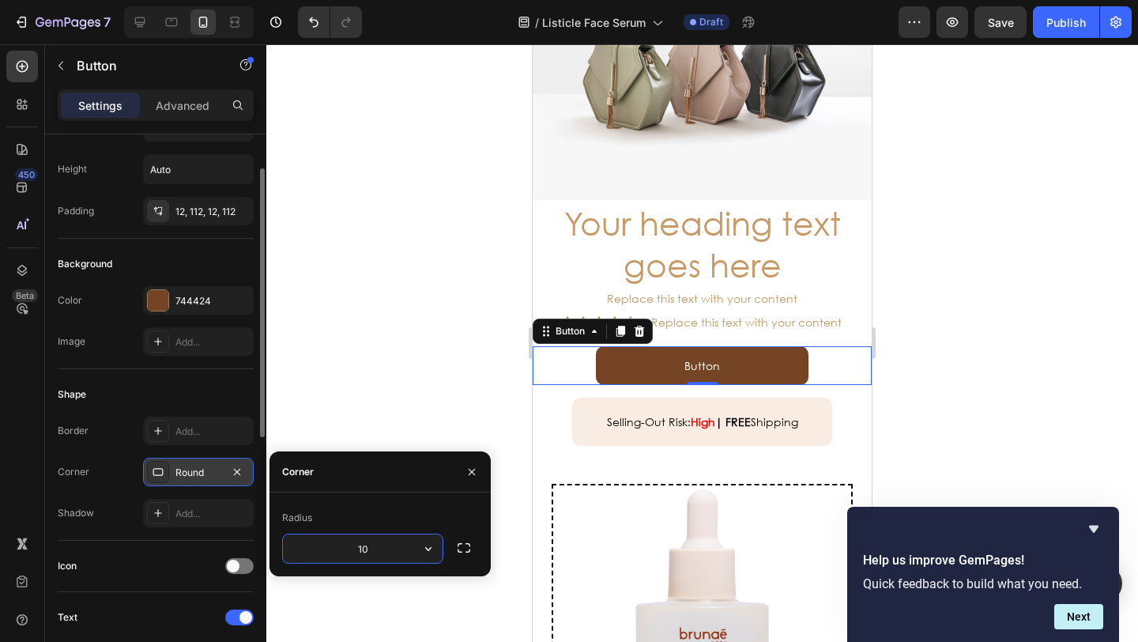
type input "10"
click at [188, 213] on div "12, 112, 12, 112" at bounding box center [198, 212] width 46 height 14
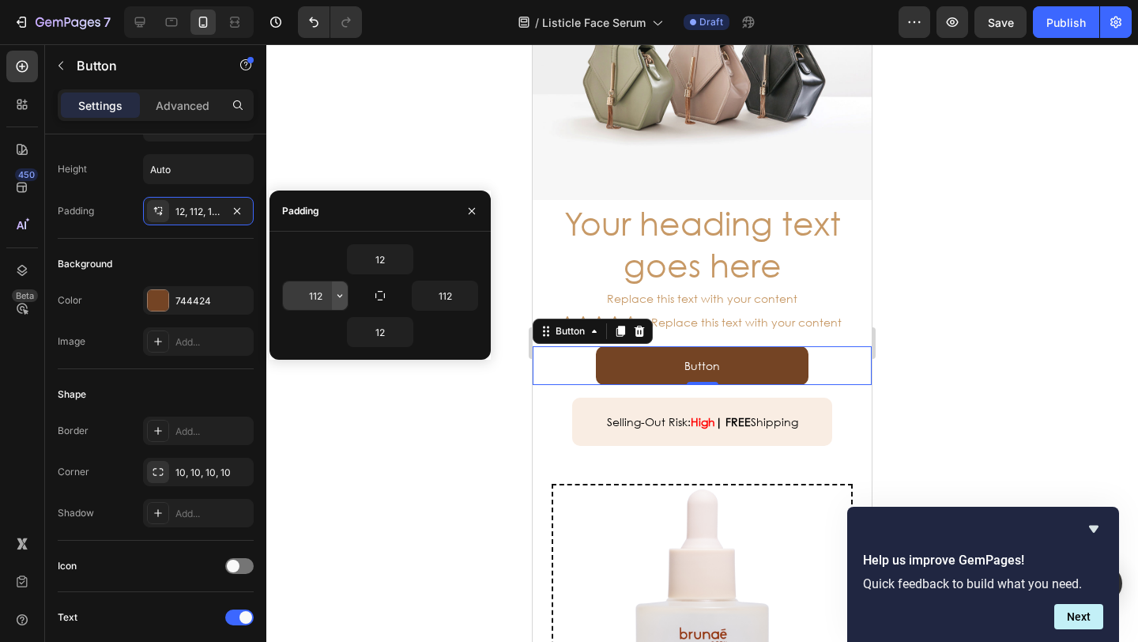
click at [336, 300] on icon "button" at bounding box center [339, 295] width 13 height 13
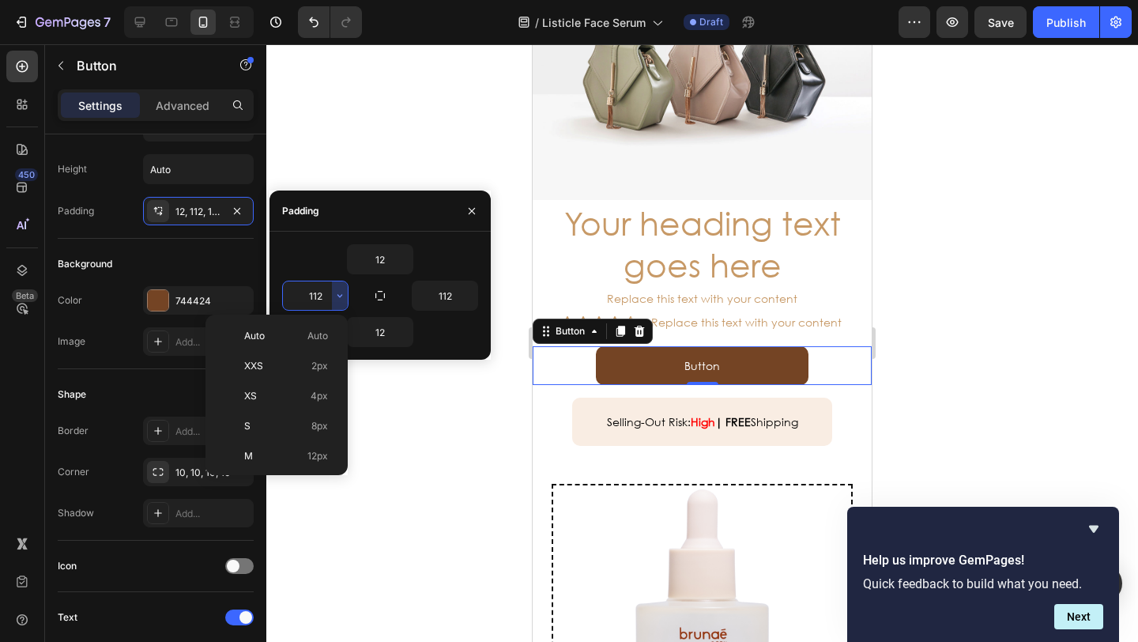
click at [322, 297] on input "112" at bounding box center [315, 295] width 65 height 28
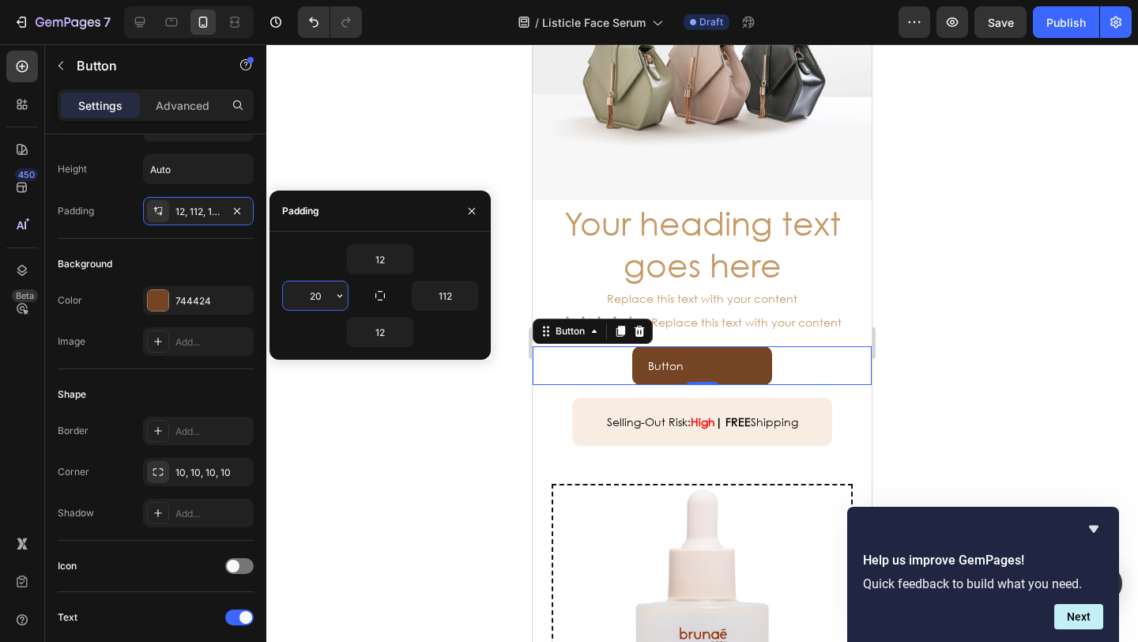
type input "2"
type input "130"
click at [457, 297] on input "112" at bounding box center [444, 295] width 65 height 28
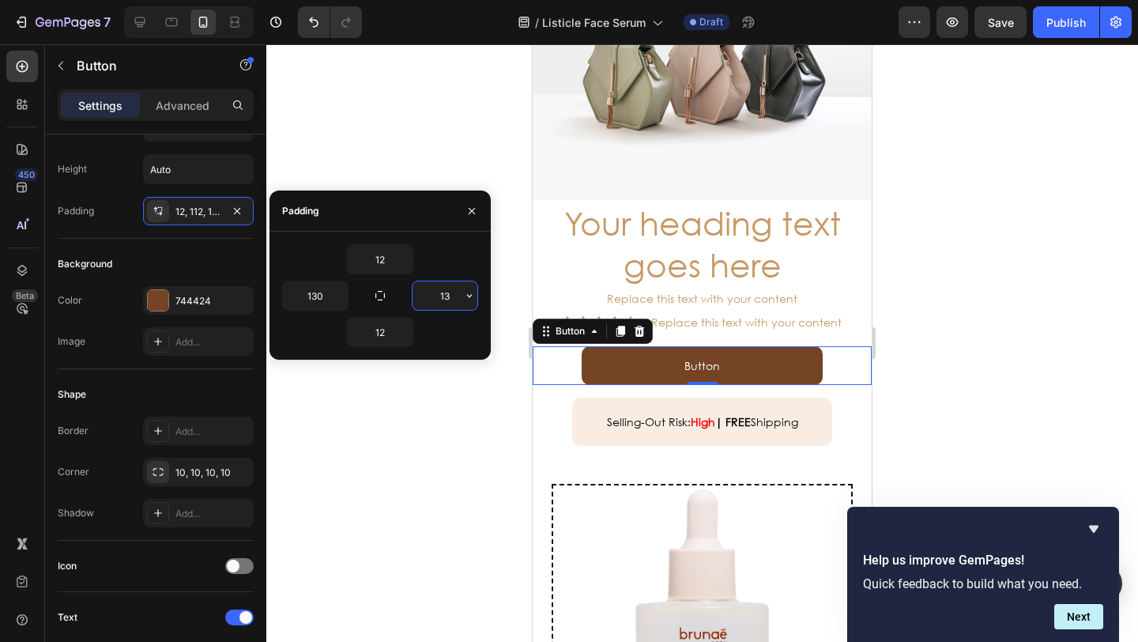
type input "1"
type input "0"
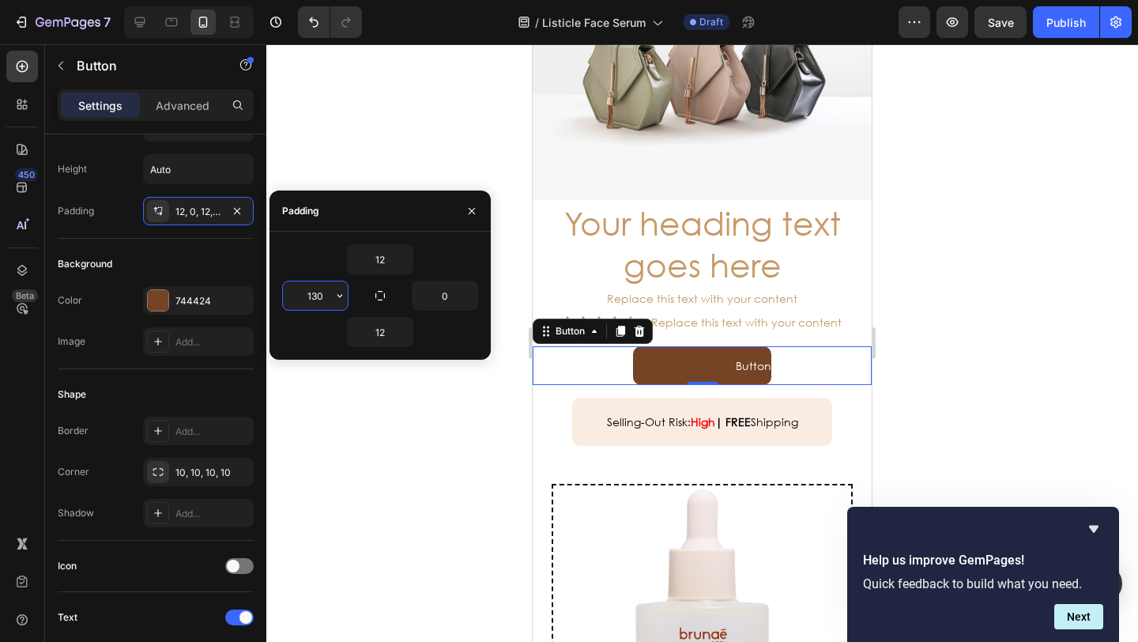
click at [325, 290] on input "130" at bounding box center [315, 295] width 65 height 28
type input "140"
click at [454, 298] on input "0" at bounding box center [444, 295] width 65 height 28
type input "140"
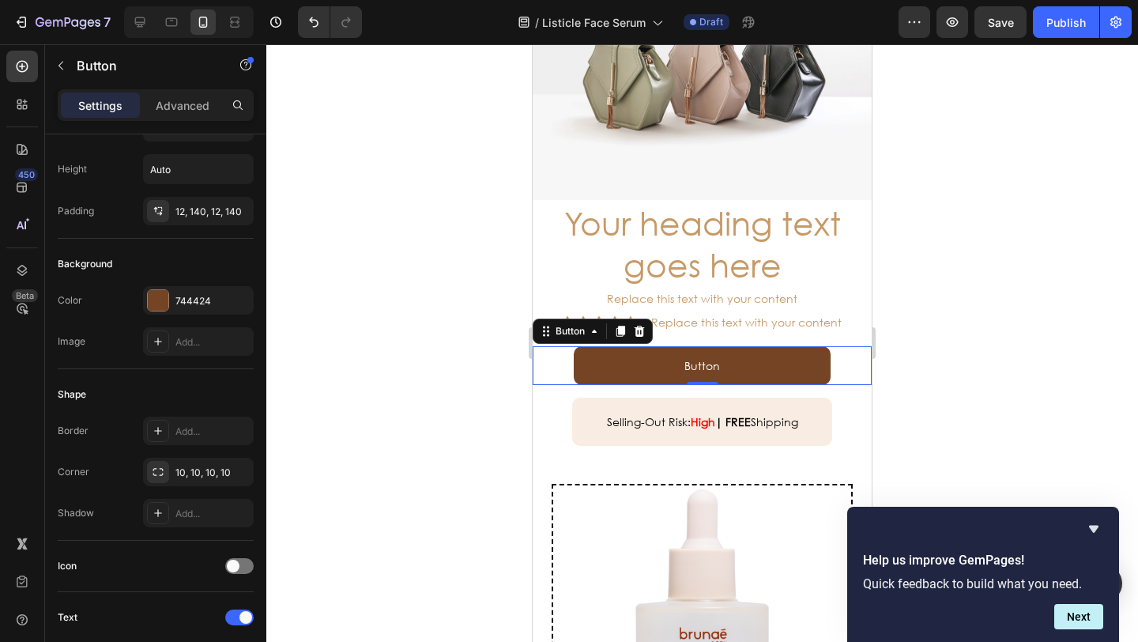
drag, startPoint x: 450, startPoint y: 133, endPoint x: 497, endPoint y: 183, distance: 69.3
click at [451, 135] on div at bounding box center [701, 342] width 871 height 597
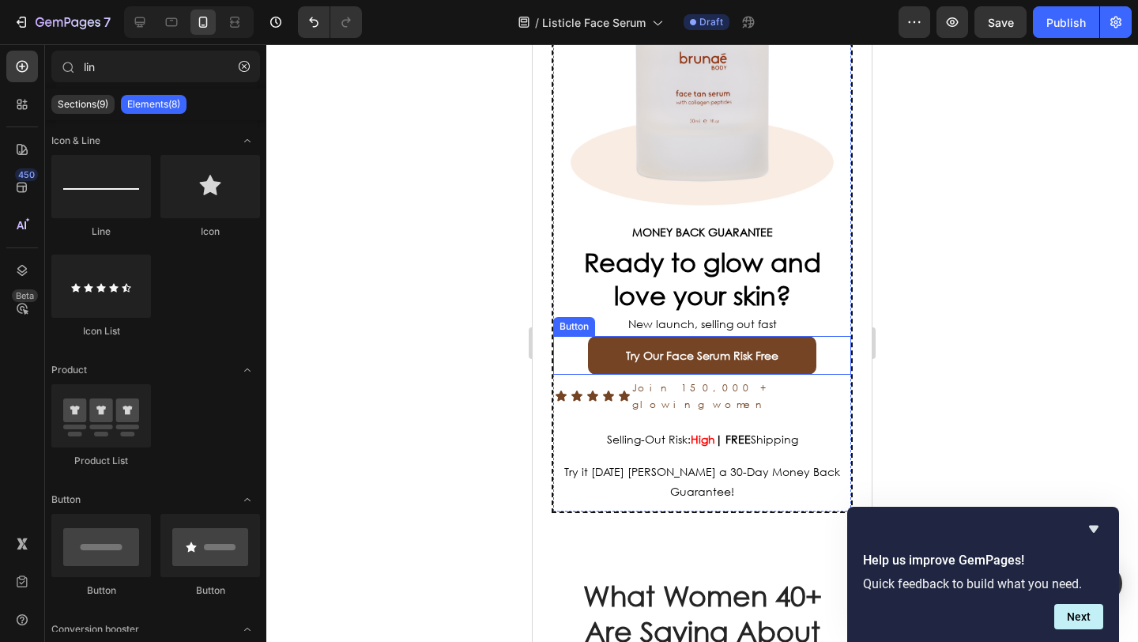
scroll to position [5448, 0]
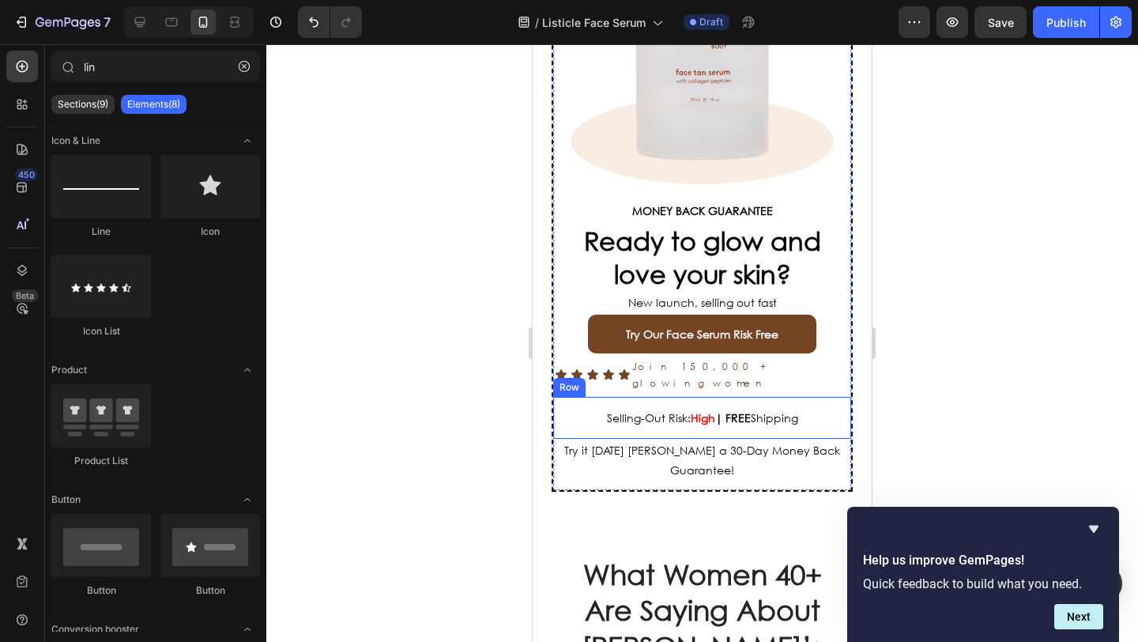
click at [664, 442] on span "Try it today witt a 30-Day Money Back" at bounding box center [702, 449] width 276 height 15
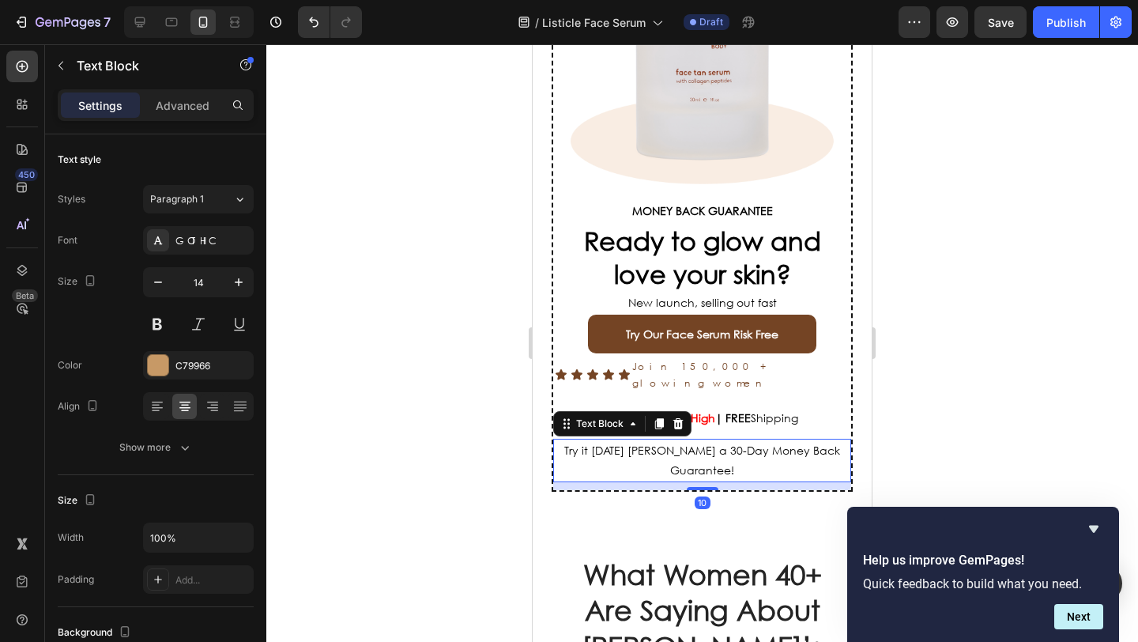
click at [664, 442] on span "Try it today witt a 30-Day Money Back" at bounding box center [702, 449] width 276 height 15
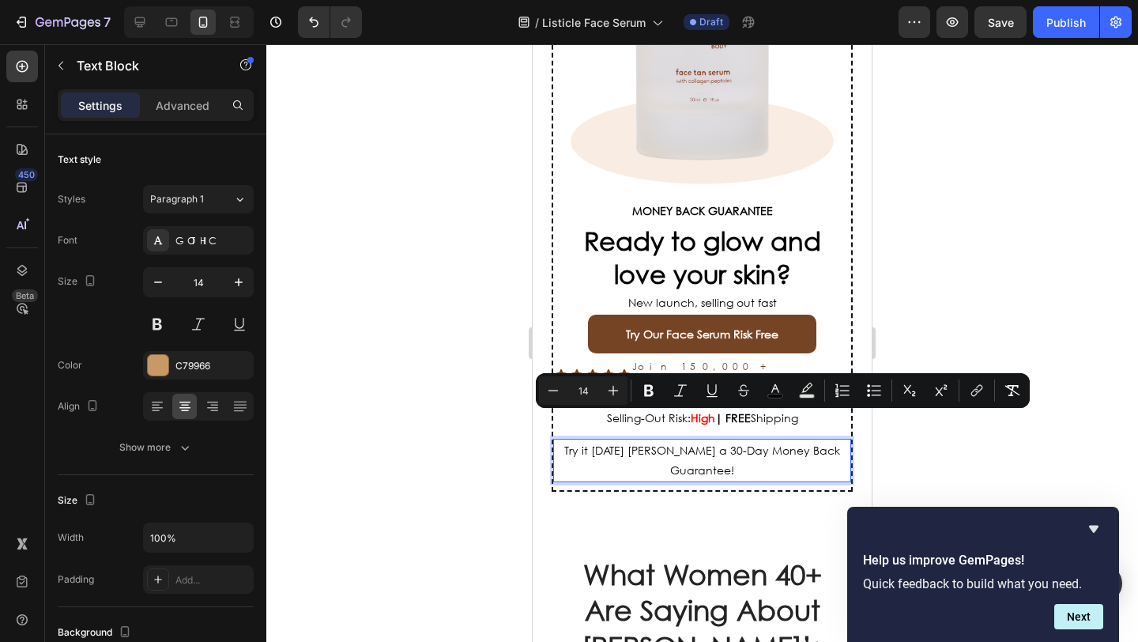
click at [721, 462] on span "Guarantee!" at bounding box center [702, 469] width 64 height 15
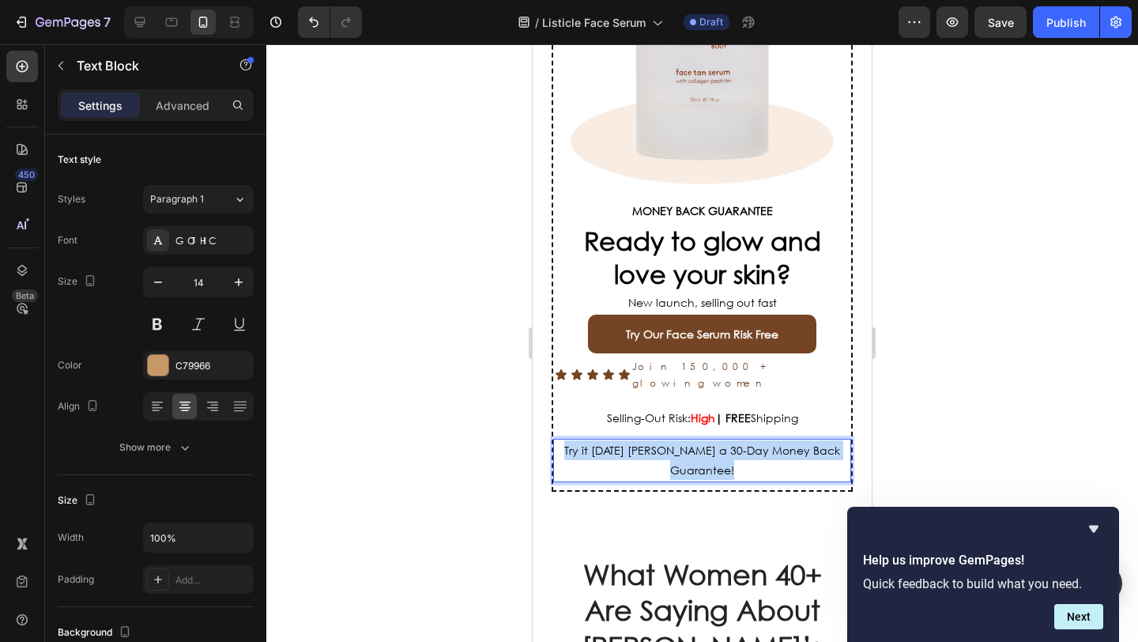
drag, startPoint x: 685, startPoint y: 434, endPoint x: 605, endPoint y: 415, distance: 82.0
click at [589, 438] on div "Try it today witt a 30-Day Money Back Guarantee!" at bounding box center [702, 459] width 298 height 43
copy div "Try it today witt a 30-Day Money Back Guarantee!"
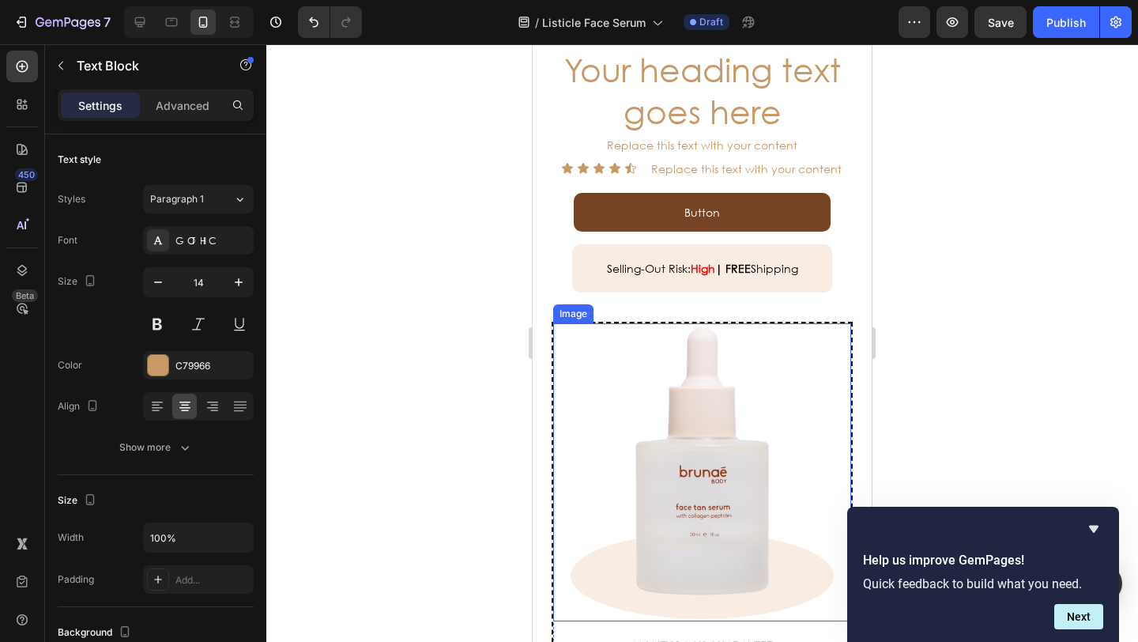
scroll to position [4888, 0]
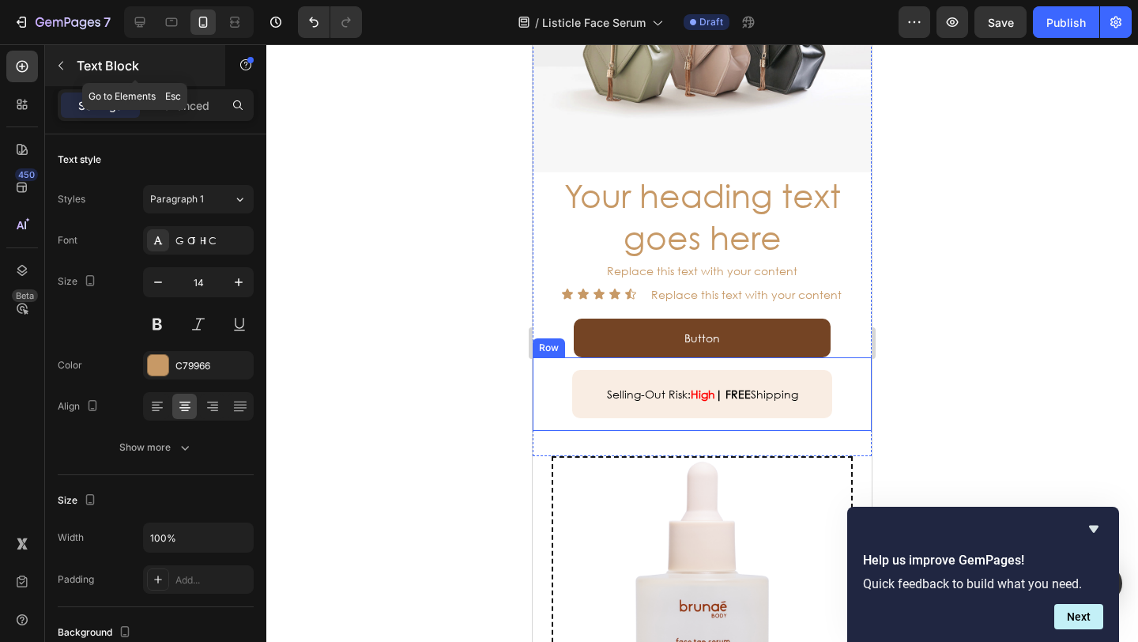
click at [58, 69] on icon "button" at bounding box center [61, 65] width 13 height 13
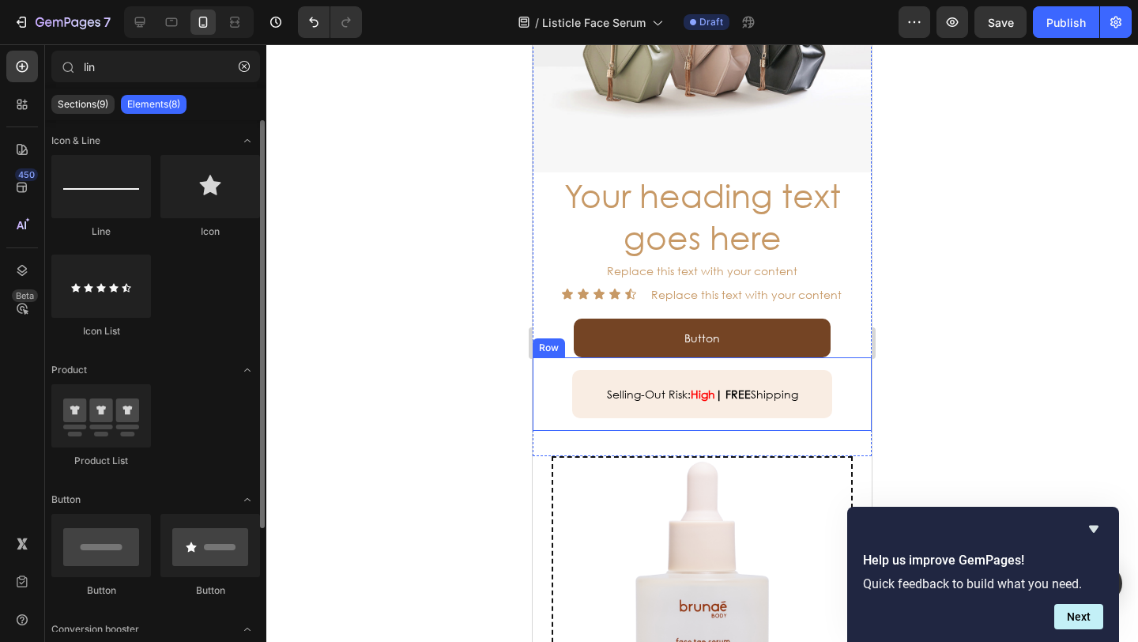
scroll to position [129, 0]
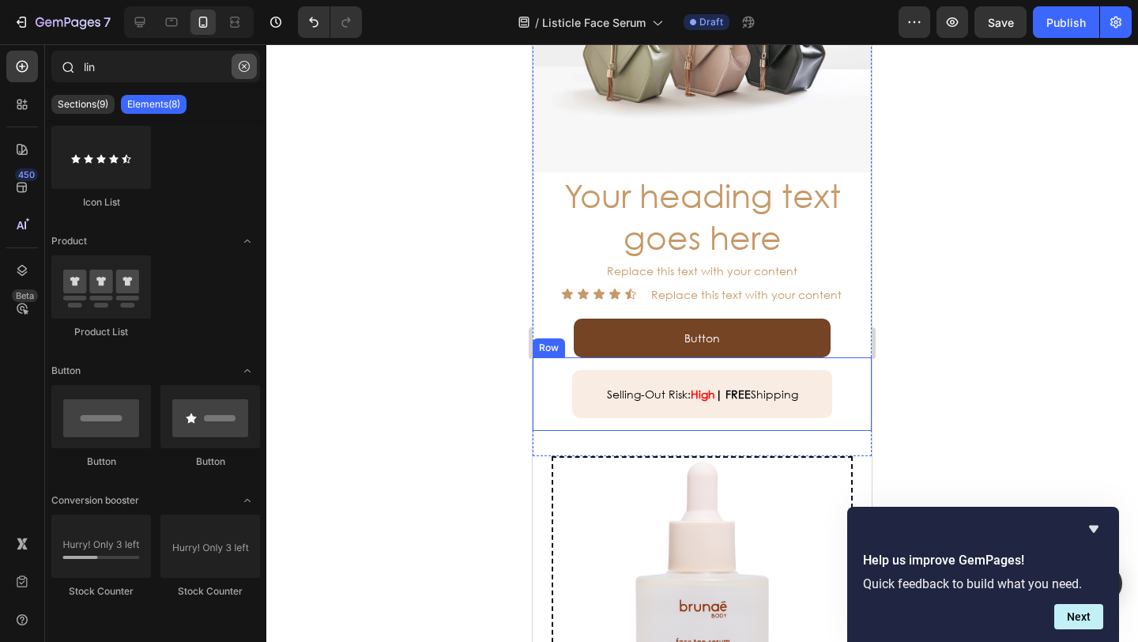
click at [249, 66] on icon "button" at bounding box center [244, 66] width 11 height 11
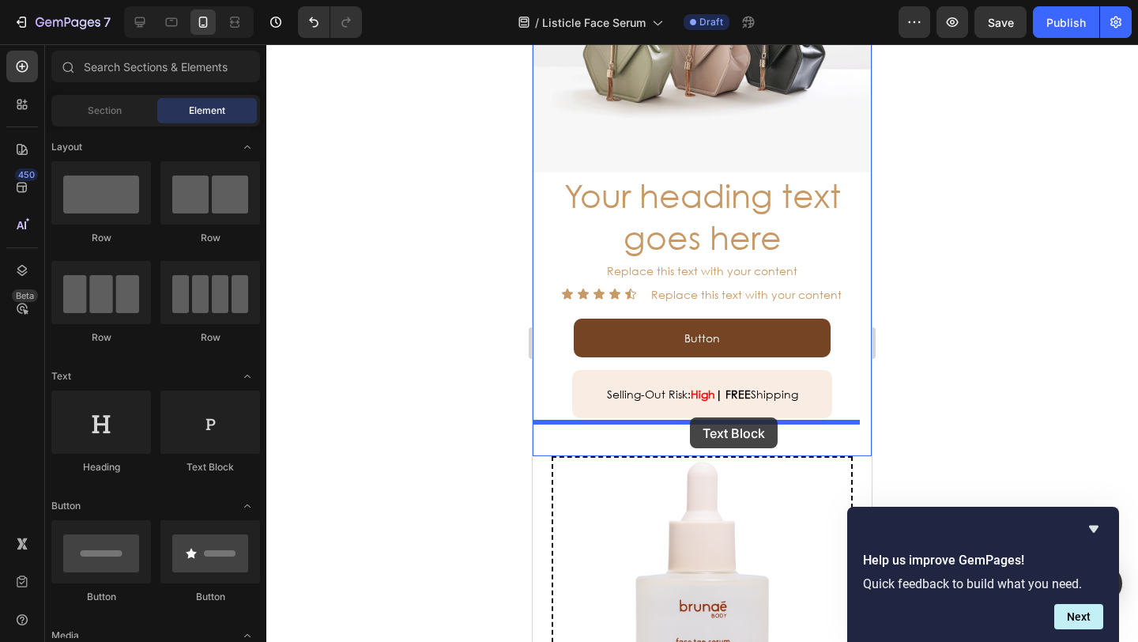
drag, startPoint x: 795, startPoint y: 475, endPoint x: 691, endPoint y: 416, distance: 119.9
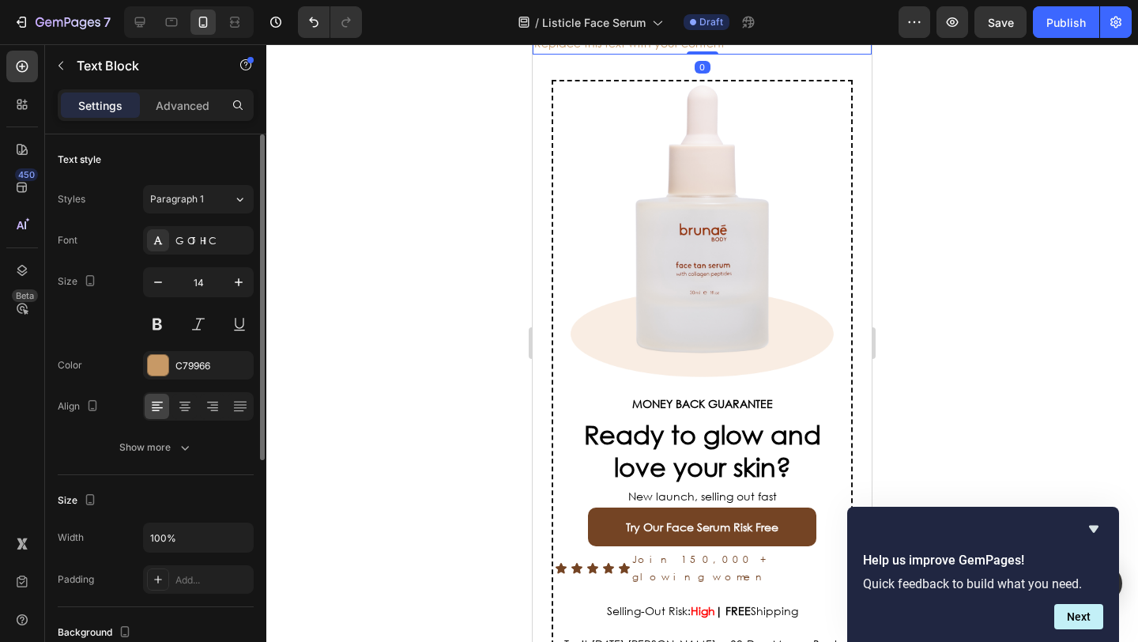
scroll to position [384, 0]
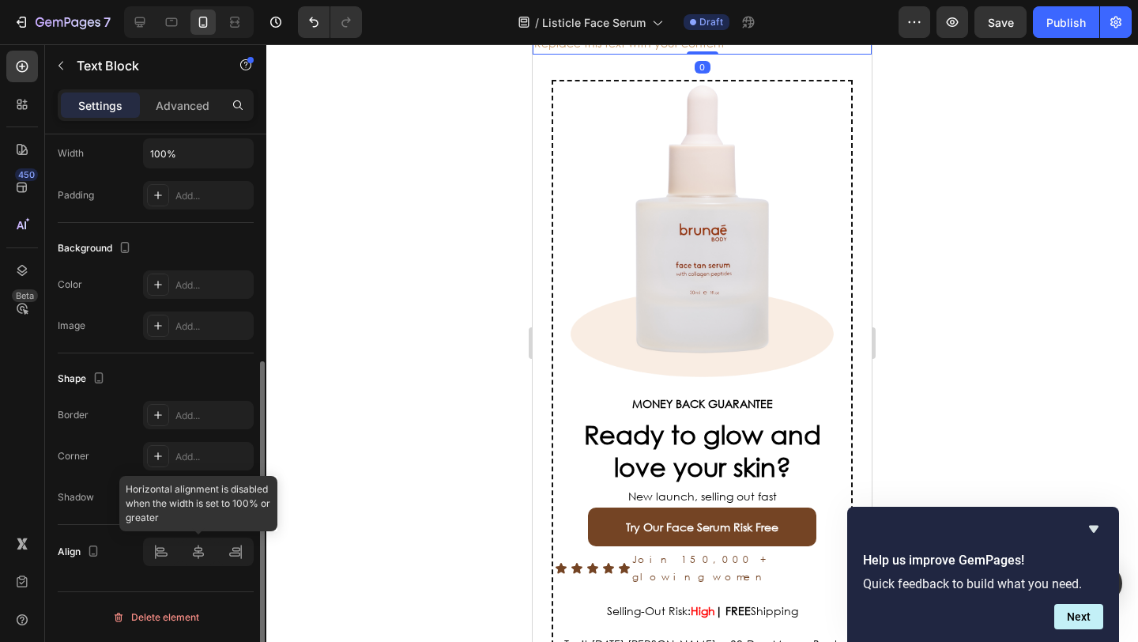
click at [198, 555] on div at bounding box center [198, 551] width 111 height 28
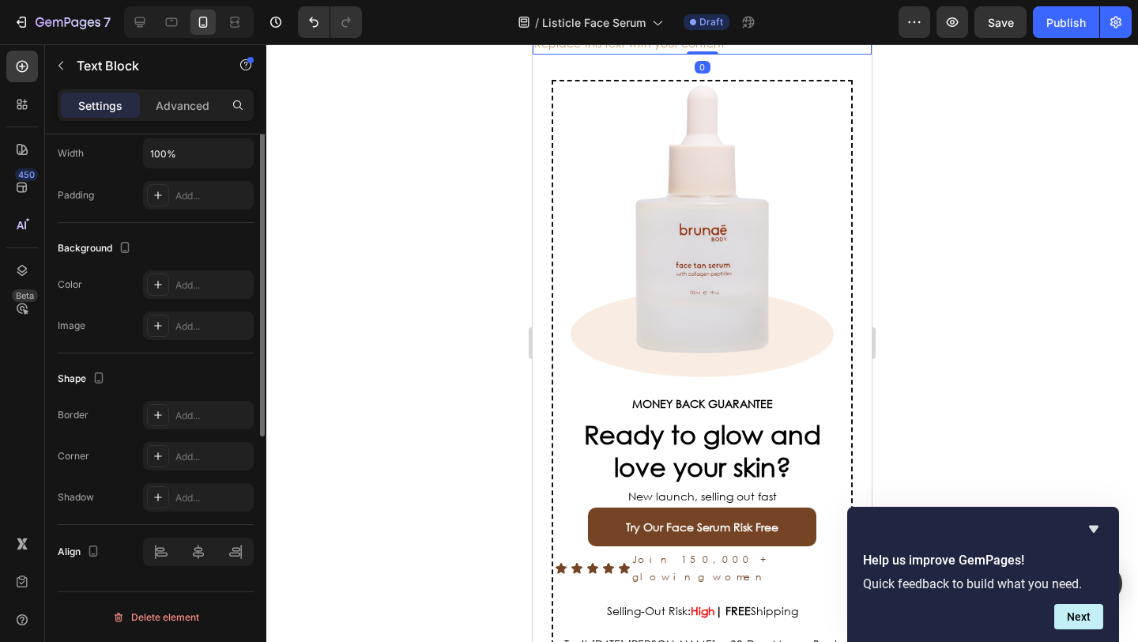
scroll to position [62, 0]
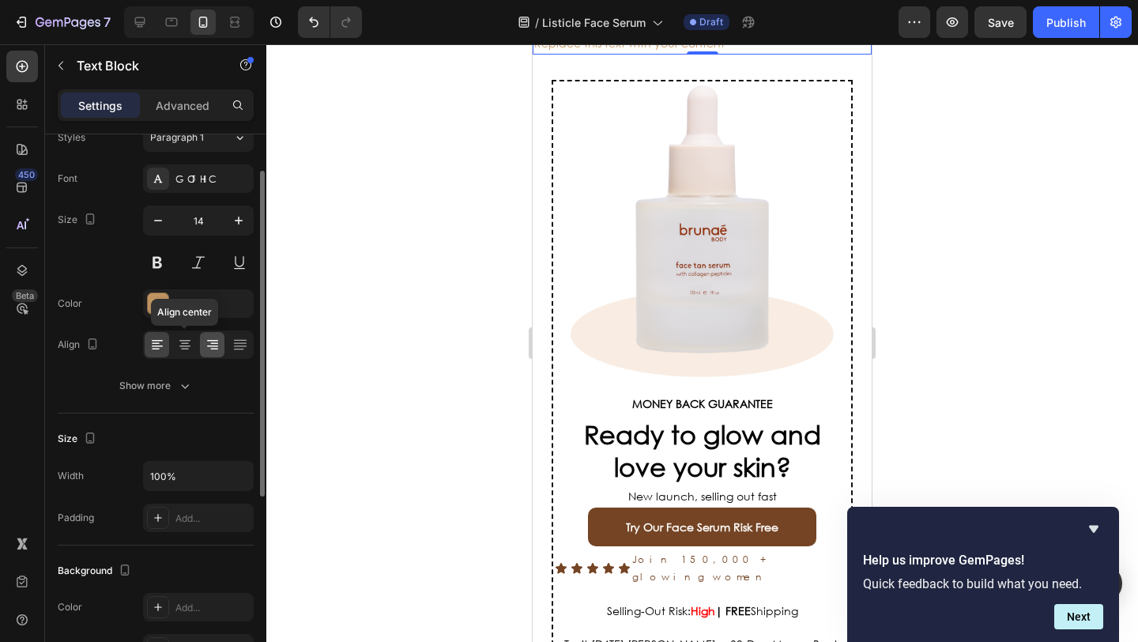
drag, startPoint x: 185, startPoint y: 340, endPoint x: 219, endPoint y: 349, distance: 35.3
click at [185, 340] on icon at bounding box center [184, 341] width 11 height 2
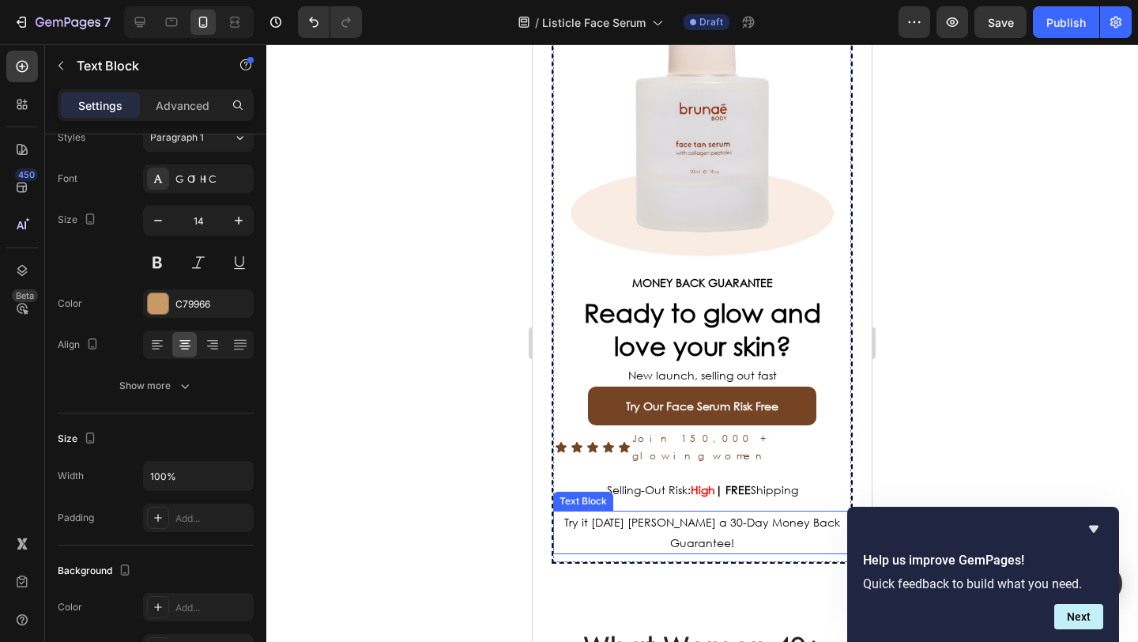
scroll to position [4894, 0]
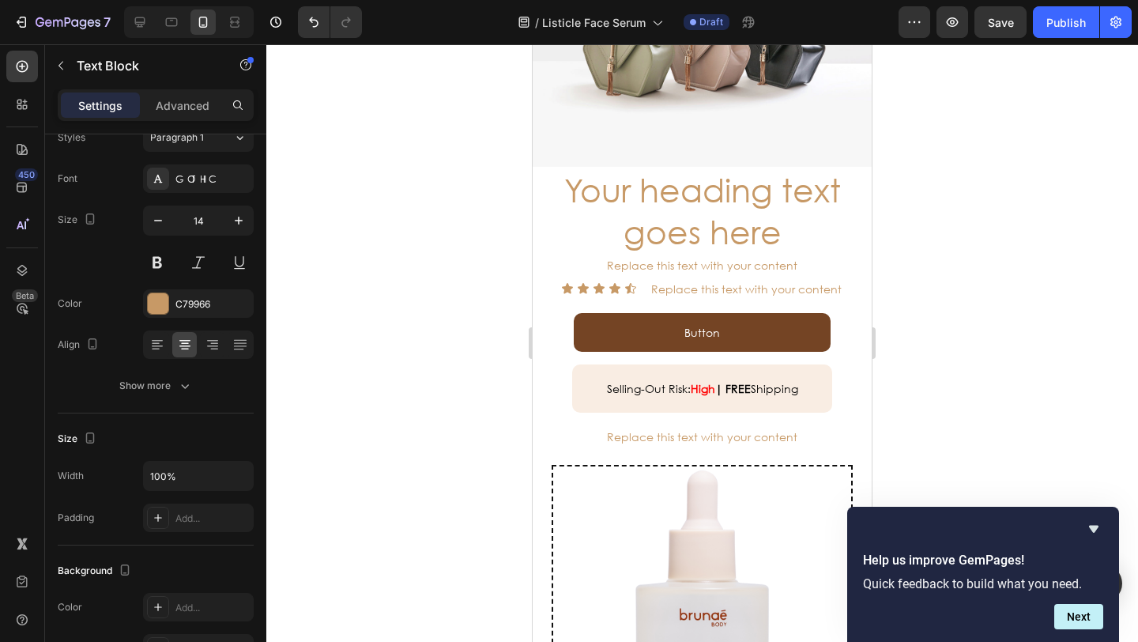
click at [653, 426] on div "Replace this text with your content" at bounding box center [701, 436] width 339 height 23
click at [653, 427] on p "Replace this text with your content" at bounding box center [702, 437] width 336 height 20
click at [807, 427] on p "Replace this text with your content" at bounding box center [702, 437] width 336 height 20
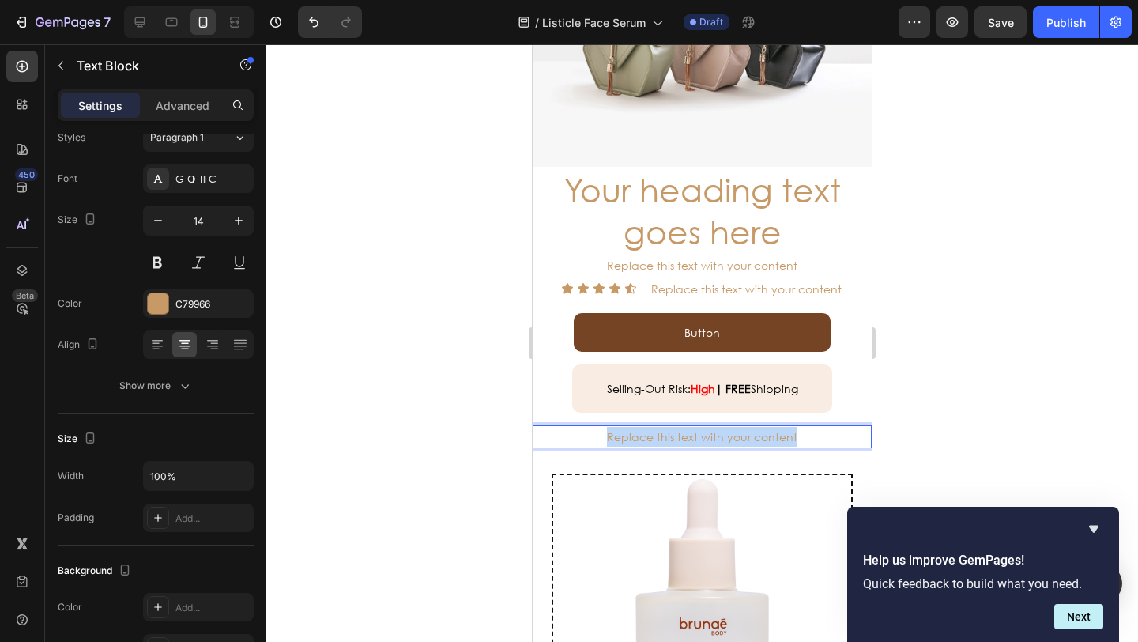
drag, startPoint x: 804, startPoint y: 427, endPoint x: 589, endPoint y: 430, distance: 215.7
click at [590, 430] on p "Replace this text with your content" at bounding box center [702, 437] width 336 height 20
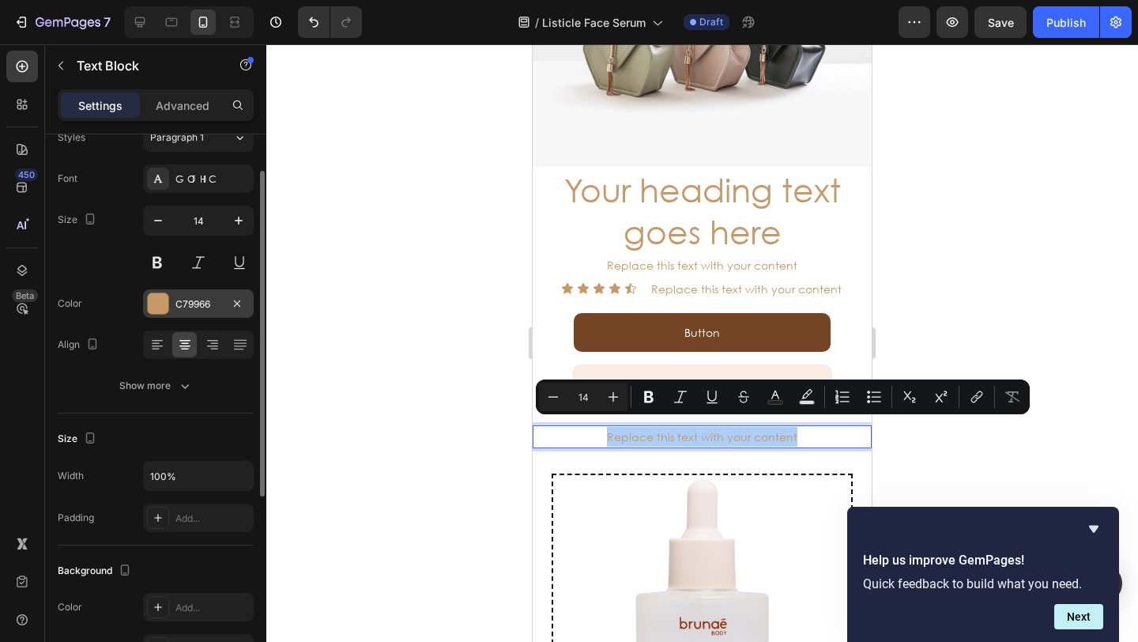
click at [156, 295] on div at bounding box center [158, 303] width 21 height 21
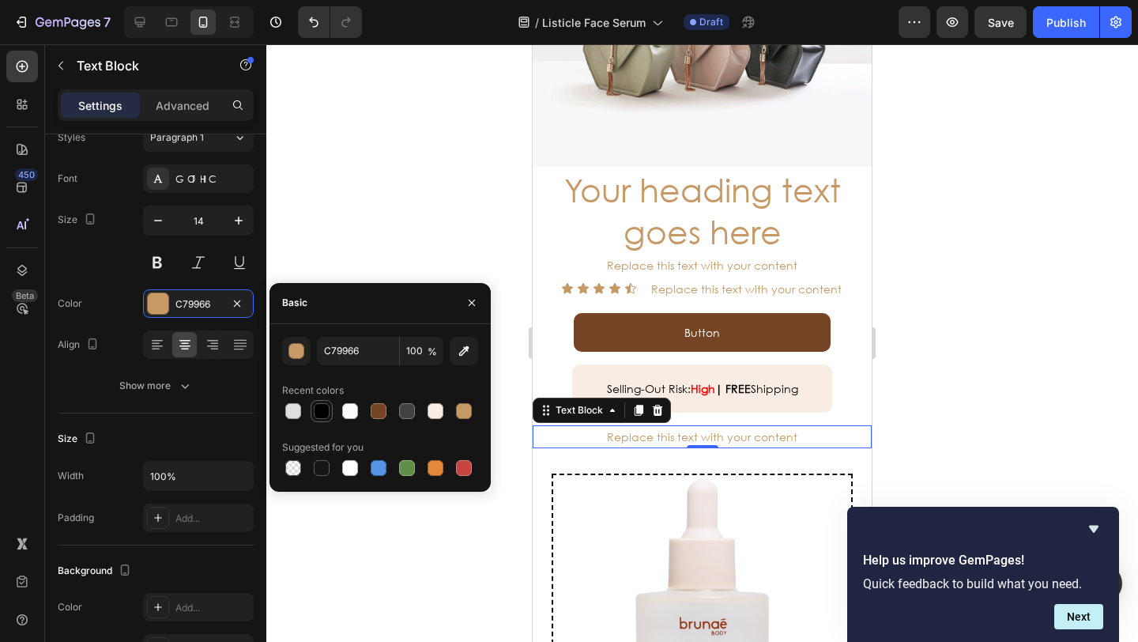
click at [321, 411] on div at bounding box center [322, 411] width 16 height 16
type input "000000"
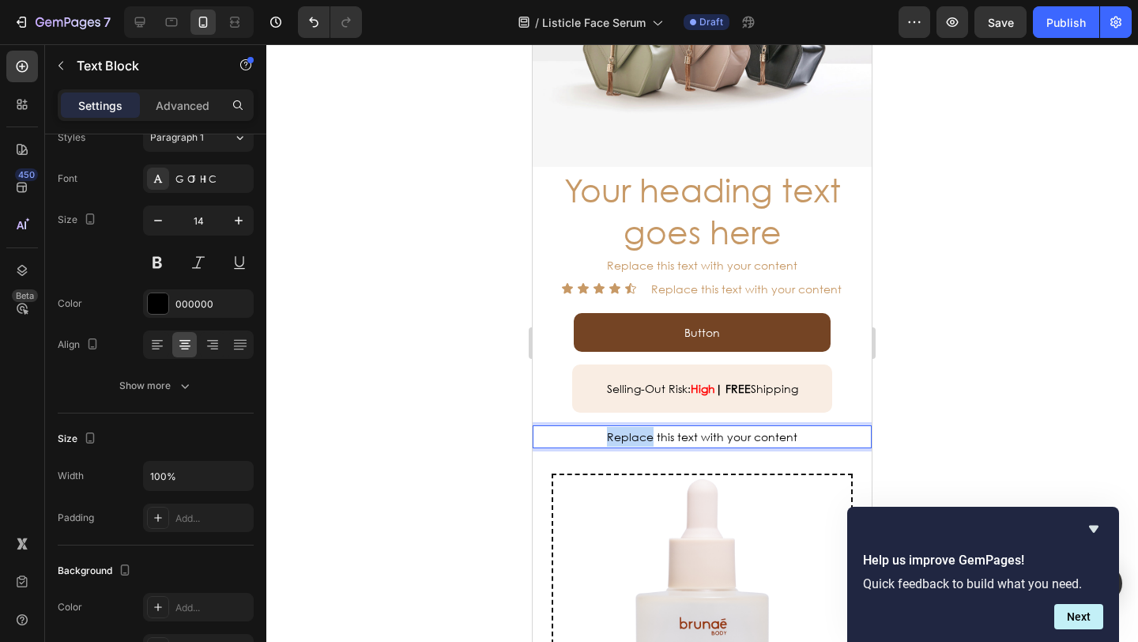
drag, startPoint x: 585, startPoint y: 427, endPoint x: 594, endPoint y: 427, distance: 8.7
click at [588, 427] on p "Replace this text with your content" at bounding box center [702, 437] width 336 height 20
drag, startPoint x: 594, startPoint y: 427, endPoint x: 800, endPoint y: 431, distance: 205.5
click at [799, 433] on p "Replace this text with your content" at bounding box center [702, 437] width 336 height 20
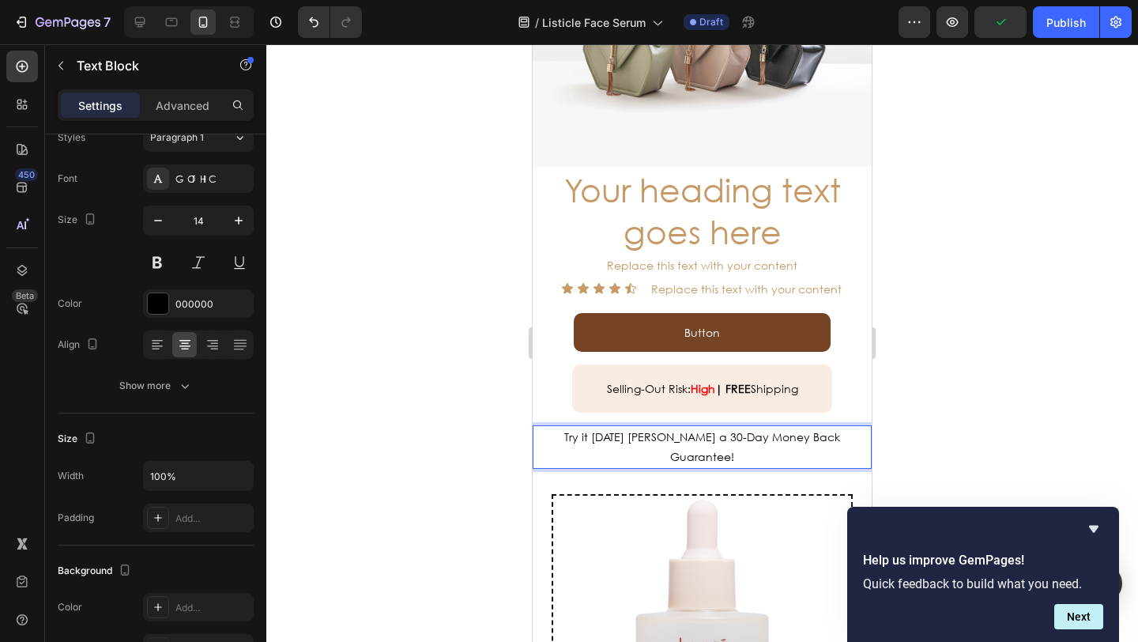
click at [668, 429] on span "Try it today witt a 30-Day Money Back" at bounding box center [702, 436] width 276 height 15
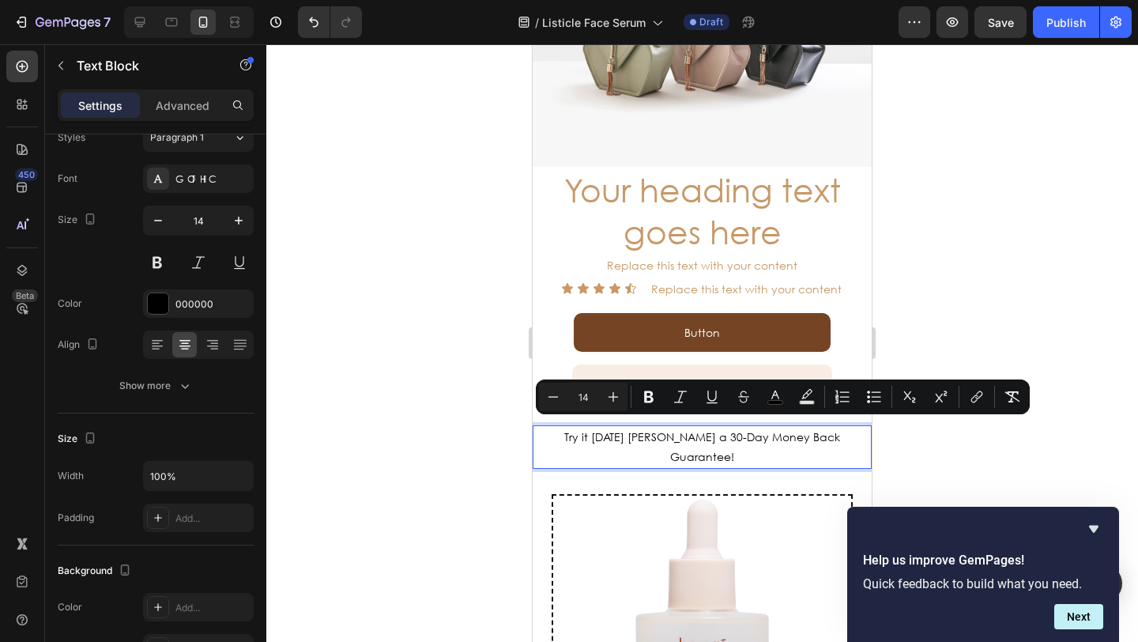
click at [674, 429] on span "Try it today witt a 30-Day Money Back" at bounding box center [702, 436] width 276 height 15
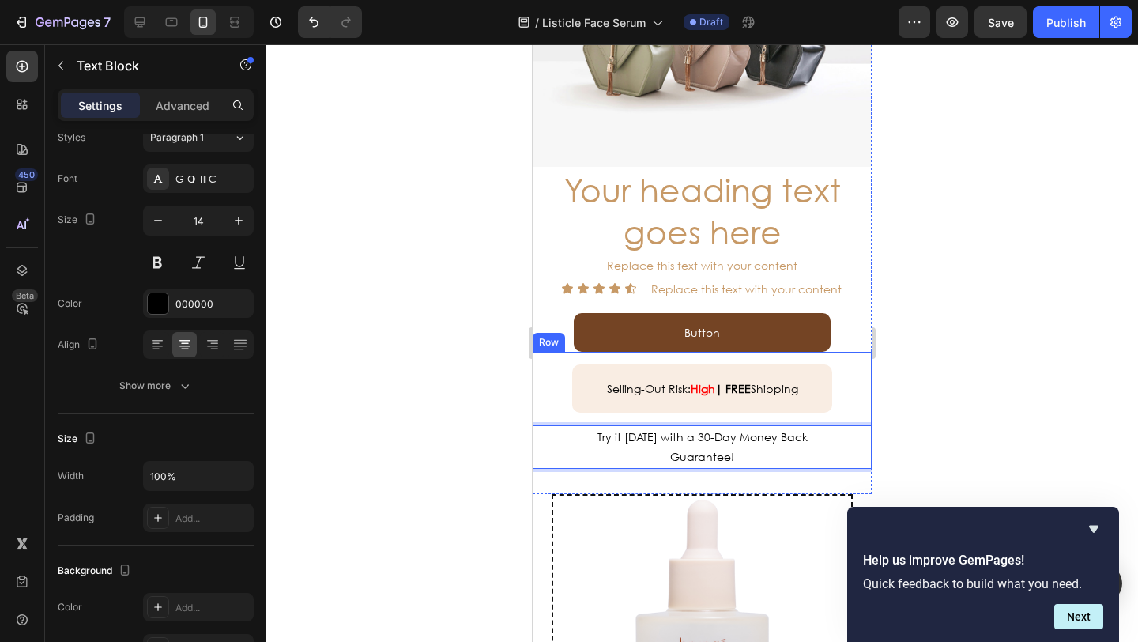
click at [446, 405] on div at bounding box center [701, 342] width 871 height 597
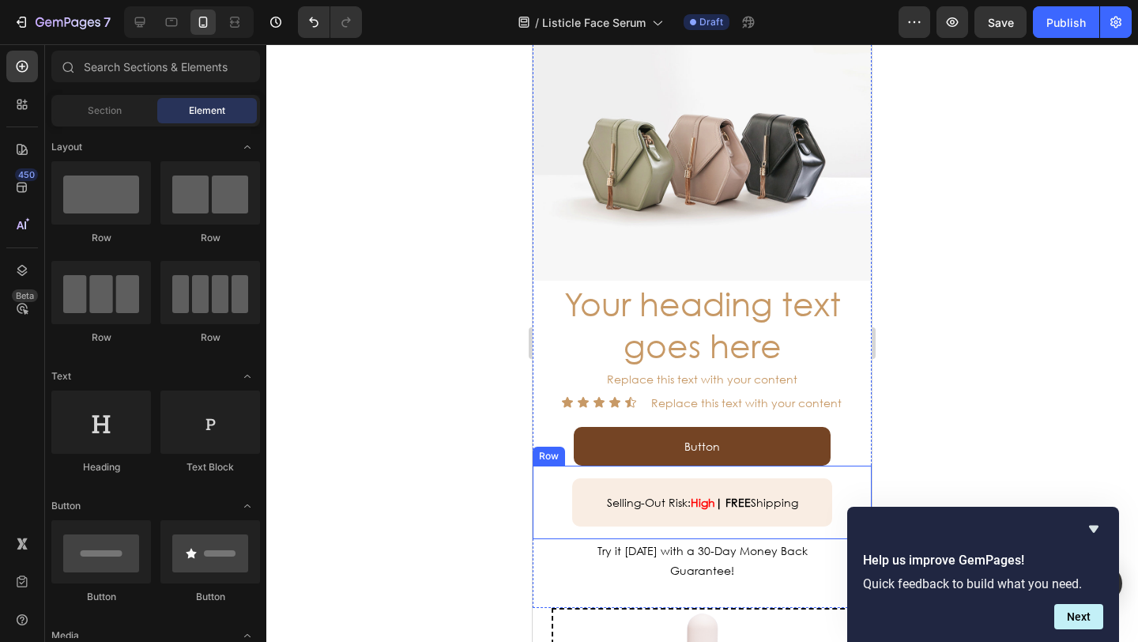
scroll to position [4777, 0]
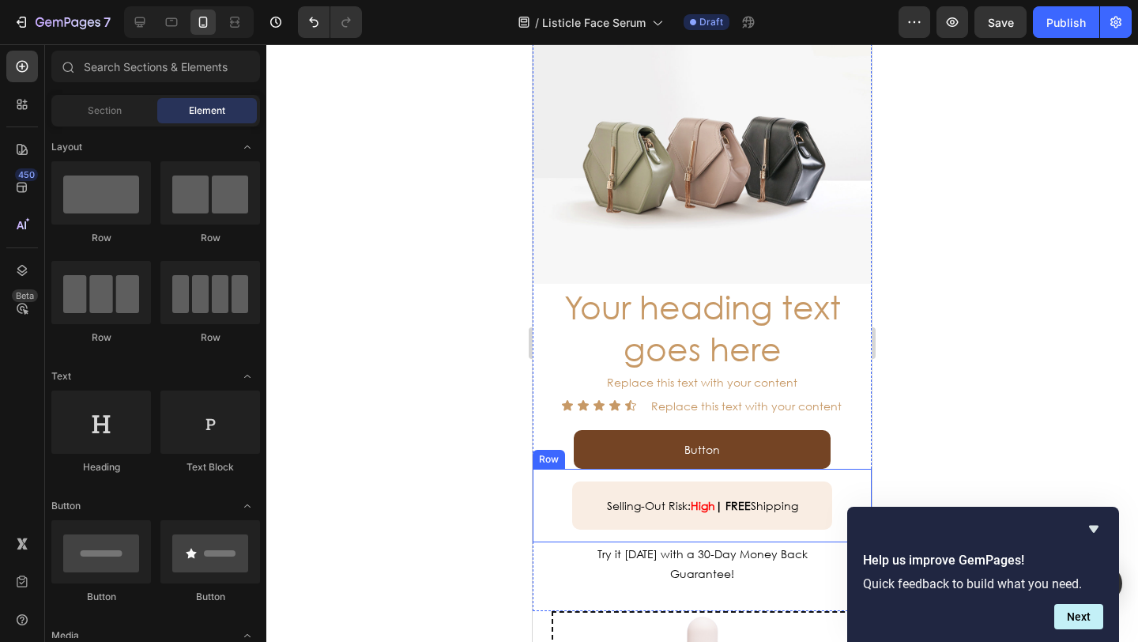
click at [556, 485] on div "Selling-Out Risk: High | Text Block FREE Shipping Text Block Row Row" at bounding box center [701, 504] width 339 height 73
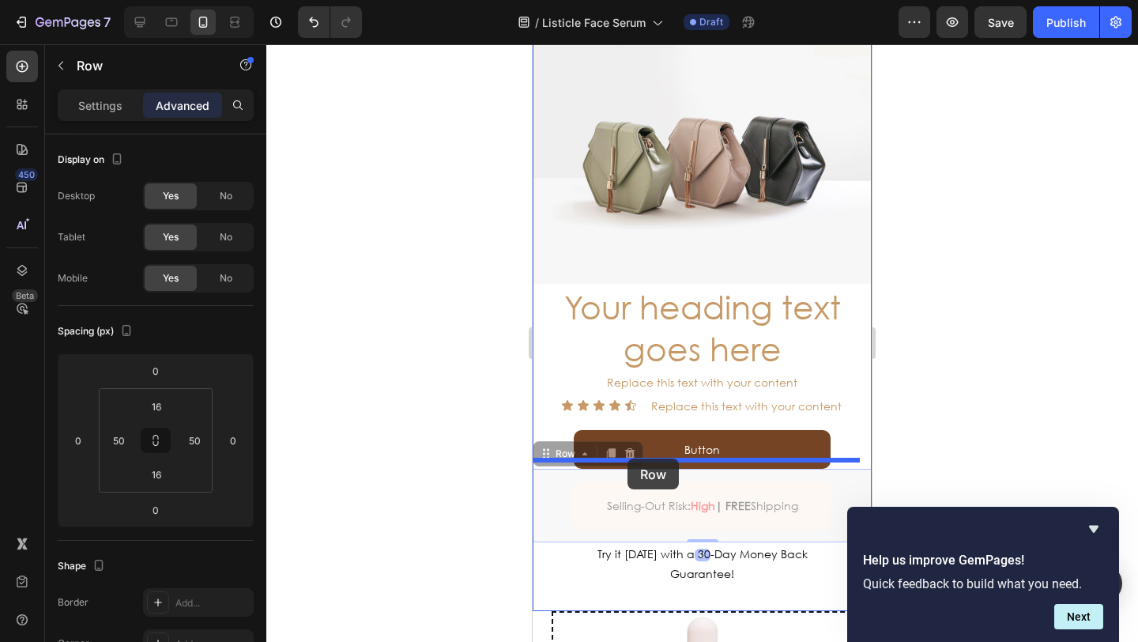
drag, startPoint x: 544, startPoint y: 448, endPoint x: 627, endPoint y: 458, distance: 84.4
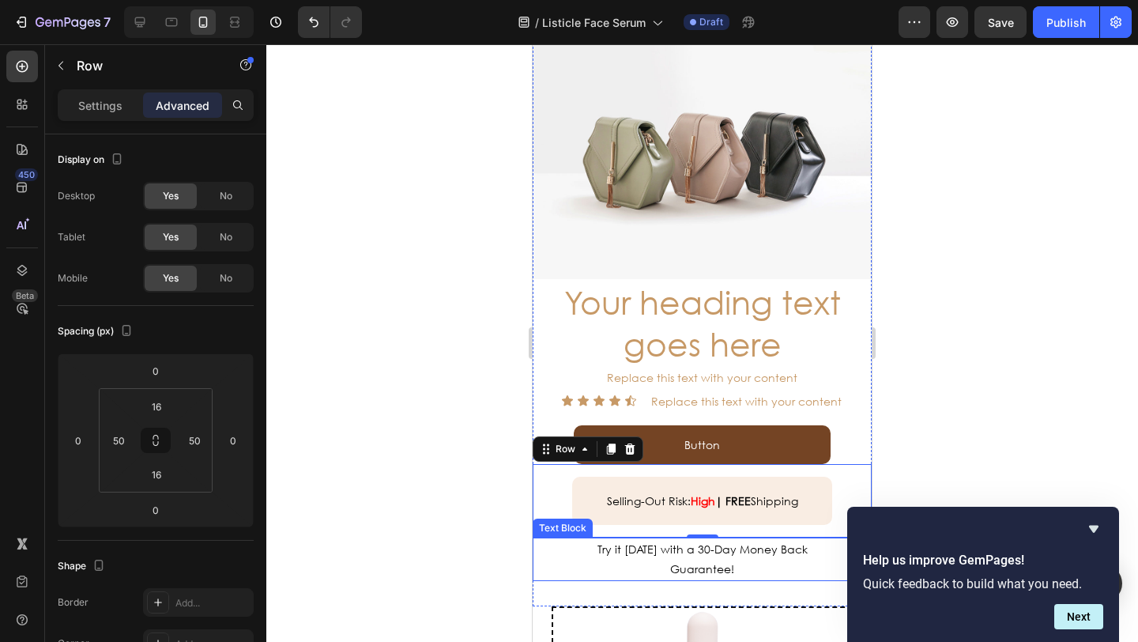
click at [555, 559] on p "Guarantee!" at bounding box center [702, 569] width 336 height 20
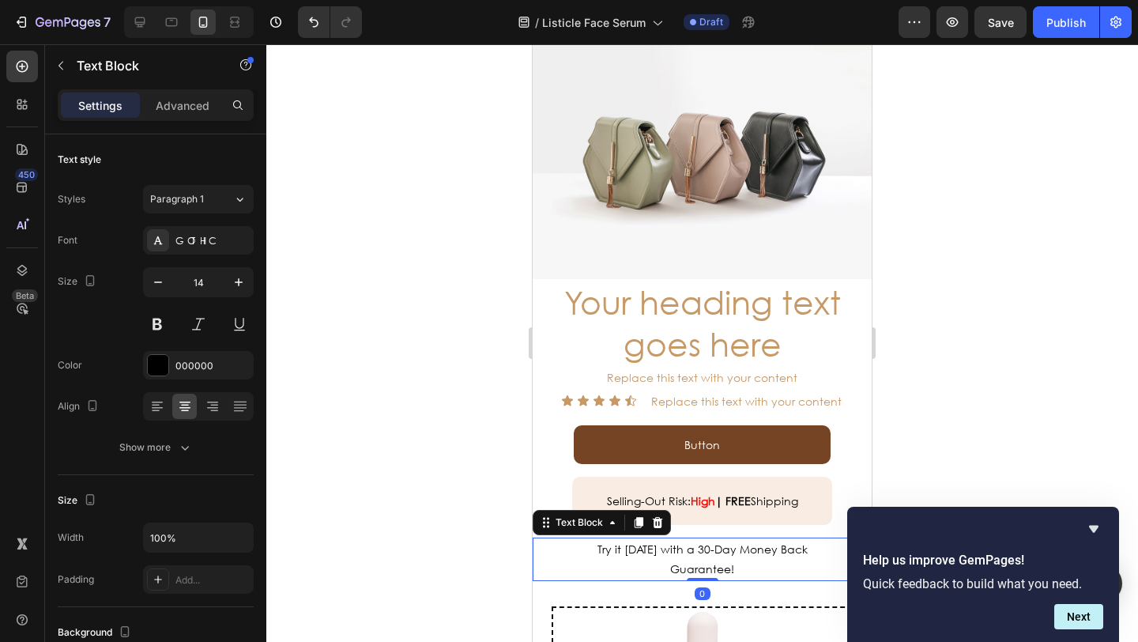
scroll to position [4783, 0]
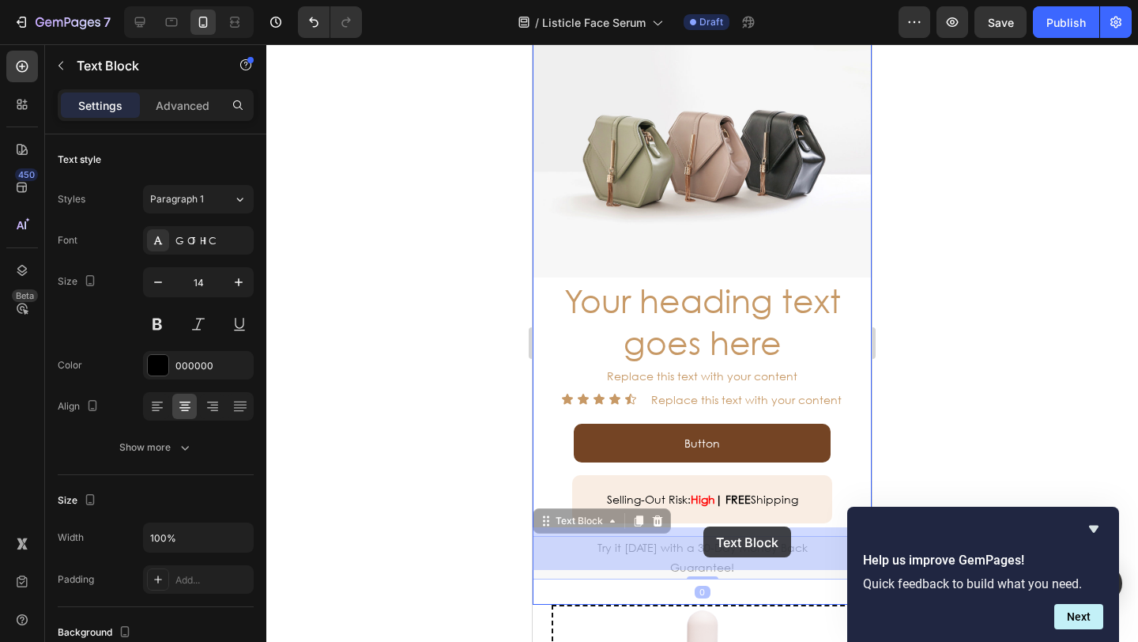
drag, startPoint x: 541, startPoint y: 516, endPoint x: 703, endPoint y: 529, distance: 162.5
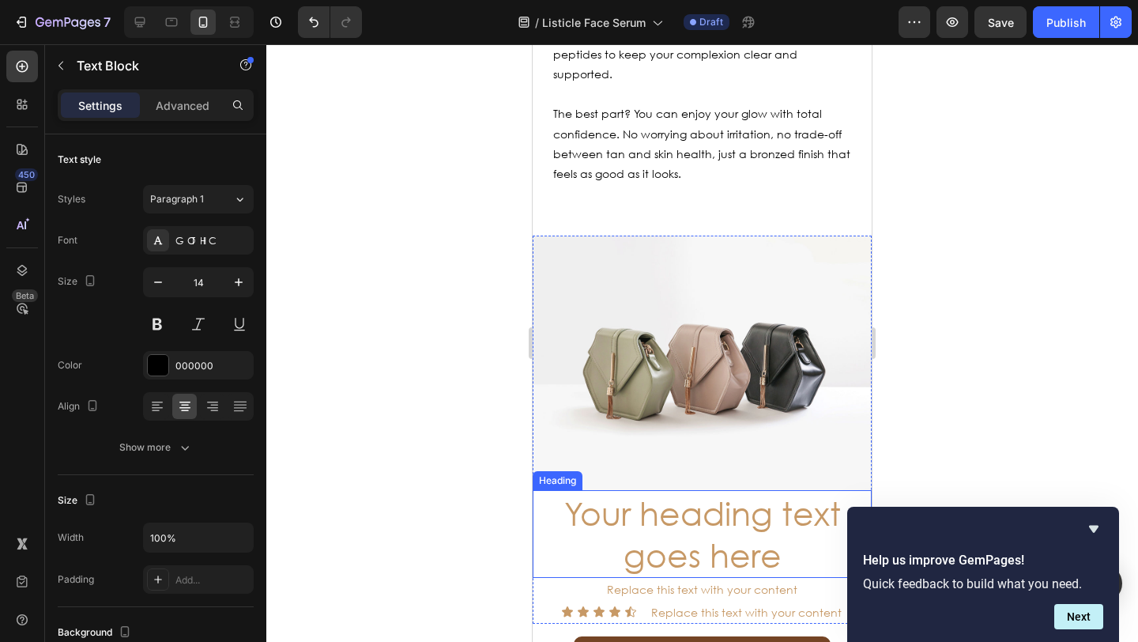
scroll to position [4602, 0]
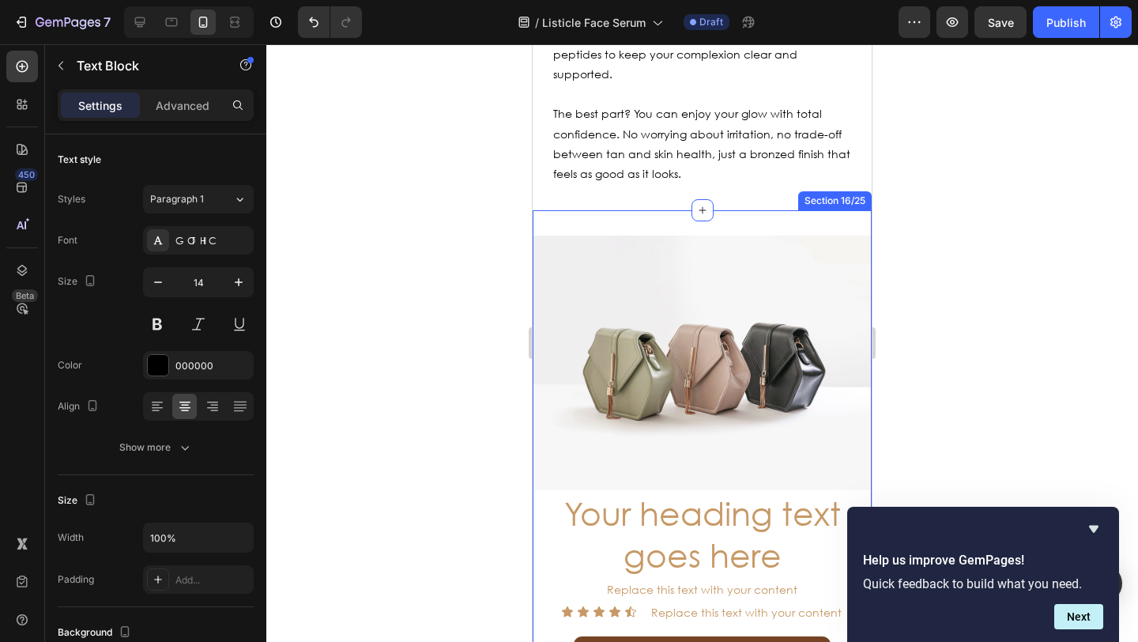
click at [561, 210] on div "Image Your heading text goes here Heading Replace this text with your content T…" at bounding box center [701, 513] width 339 height 607
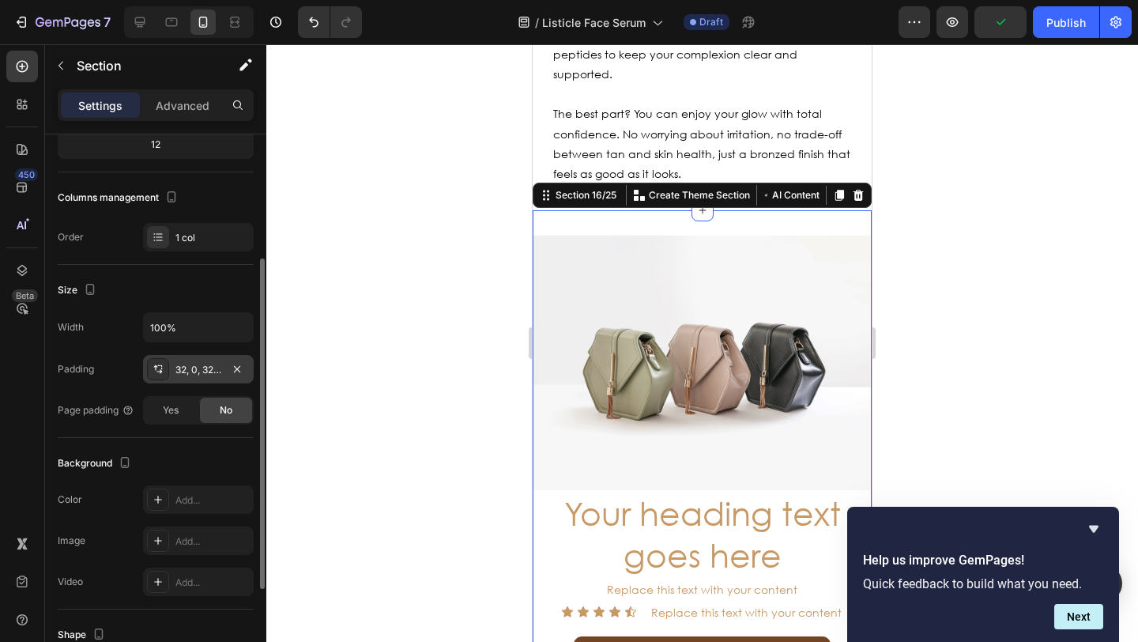
scroll to position [183, 0]
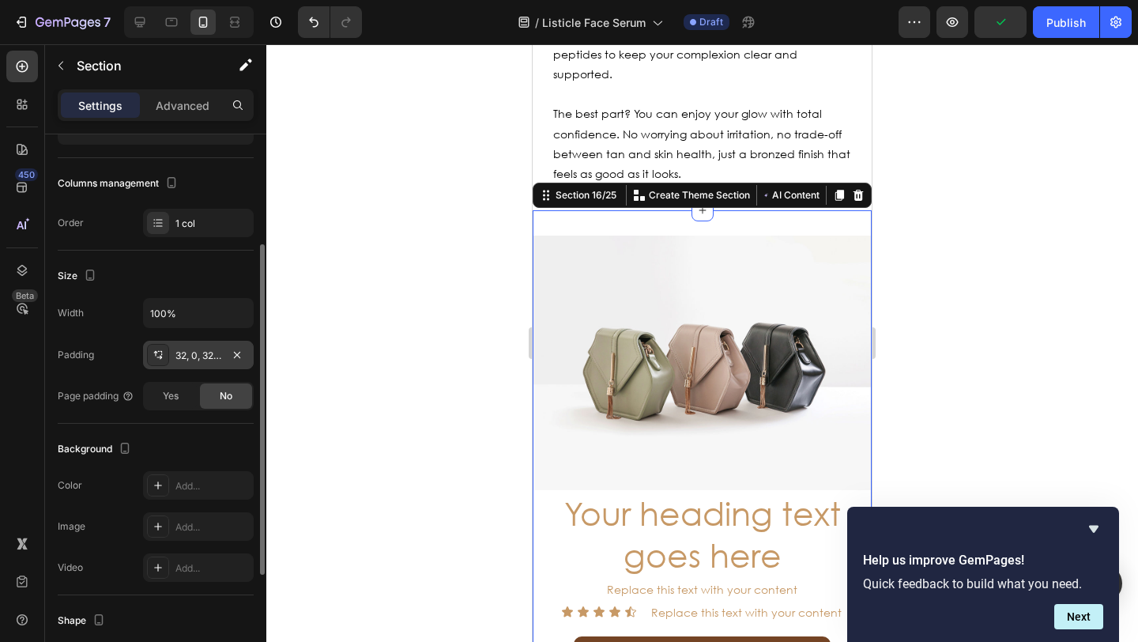
click at [201, 359] on div "32, 0, 32, 0" at bounding box center [198, 355] width 46 height 14
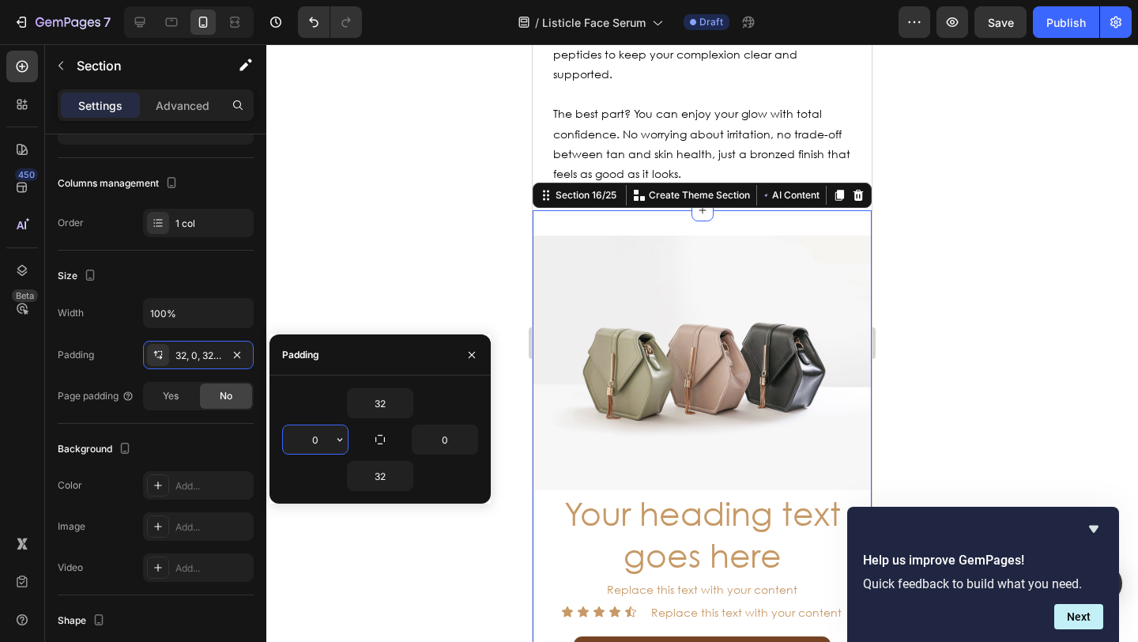
click at [316, 437] on input "0" at bounding box center [315, 439] width 65 height 28
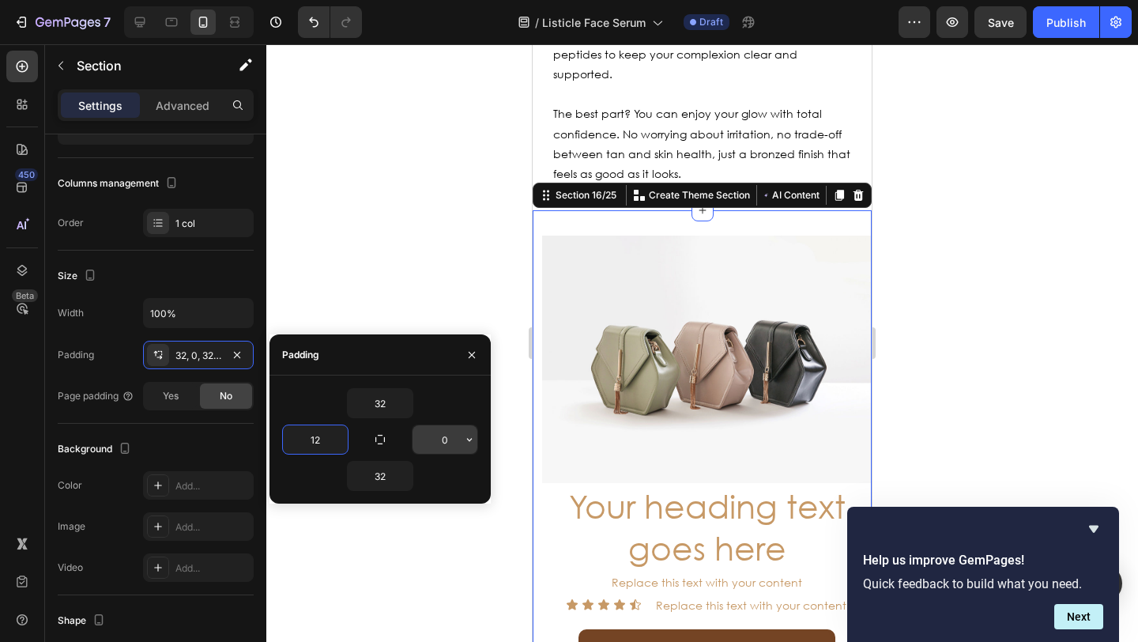
type input "12"
click at [445, 437] on input "0" at bounding box center [444, 439] width 65 height 28
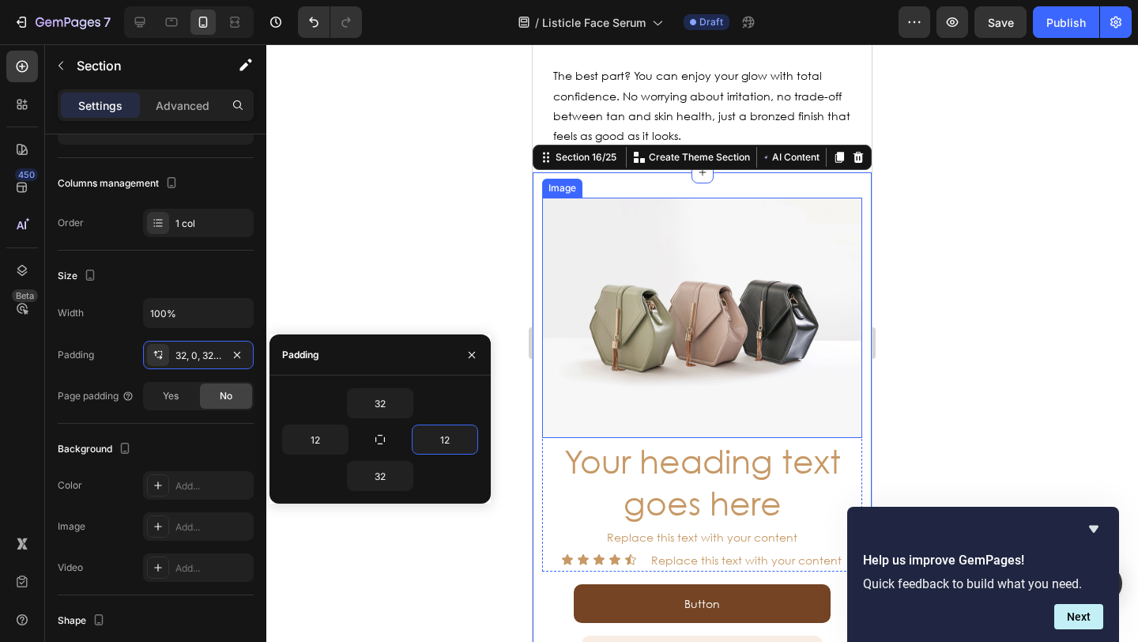
scroll to position [4778, 0]
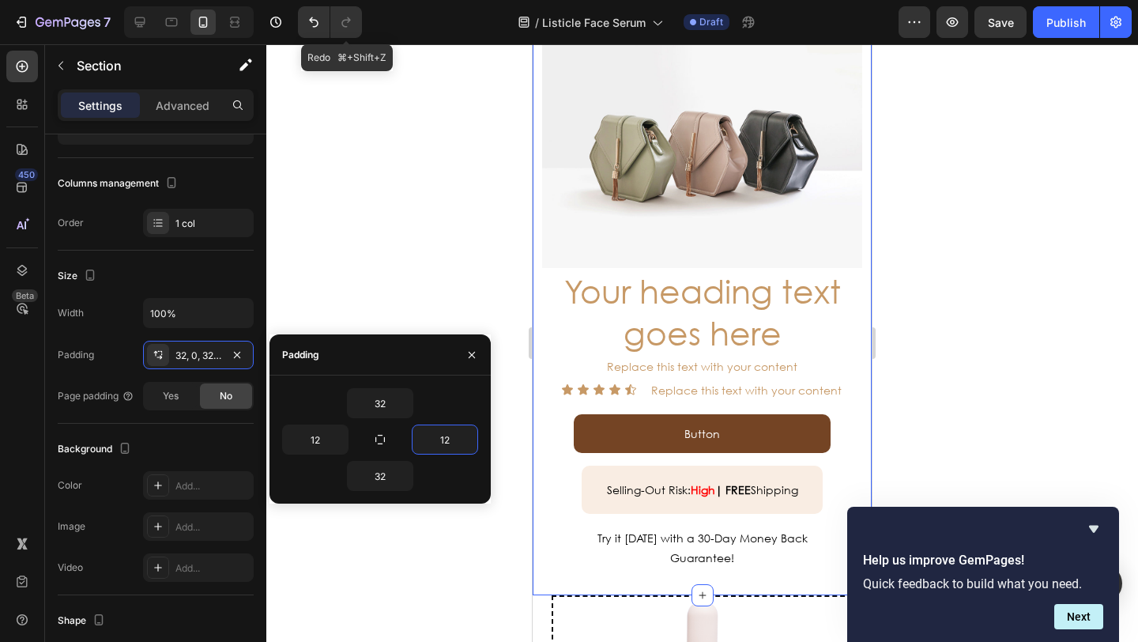
type input "12"
click at [339, 444] on icon "button" at bounding box center [339, 439] width 13 height 13
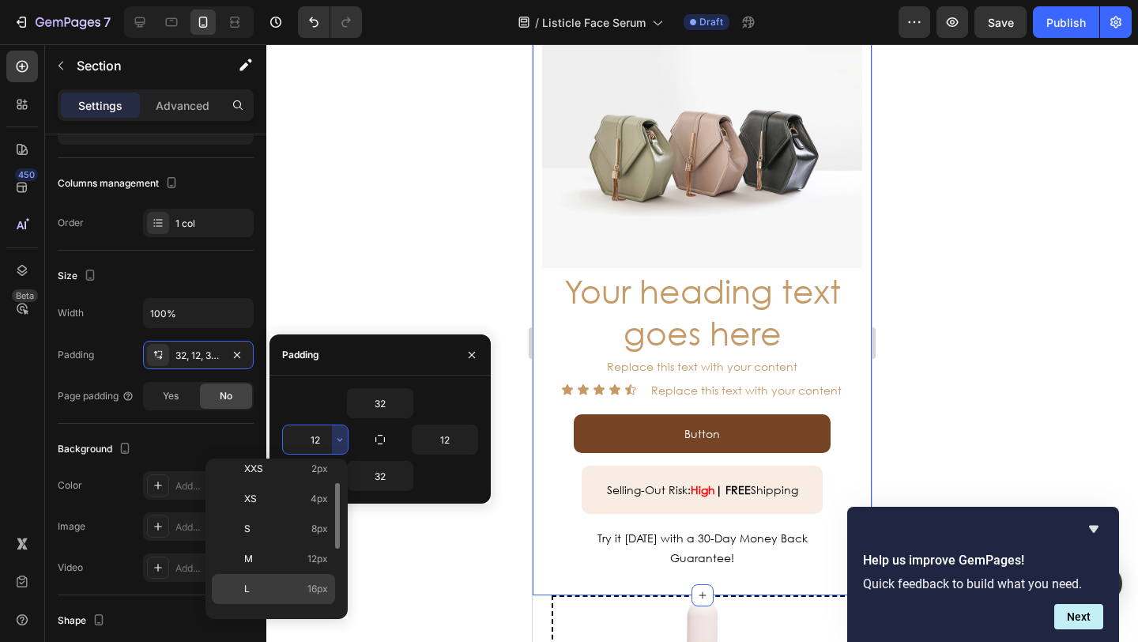
scroll to position [44, 0]
click at [307, 581] on span "16px" at bounding box center [317, 585] width 21 height 14
type input "16"
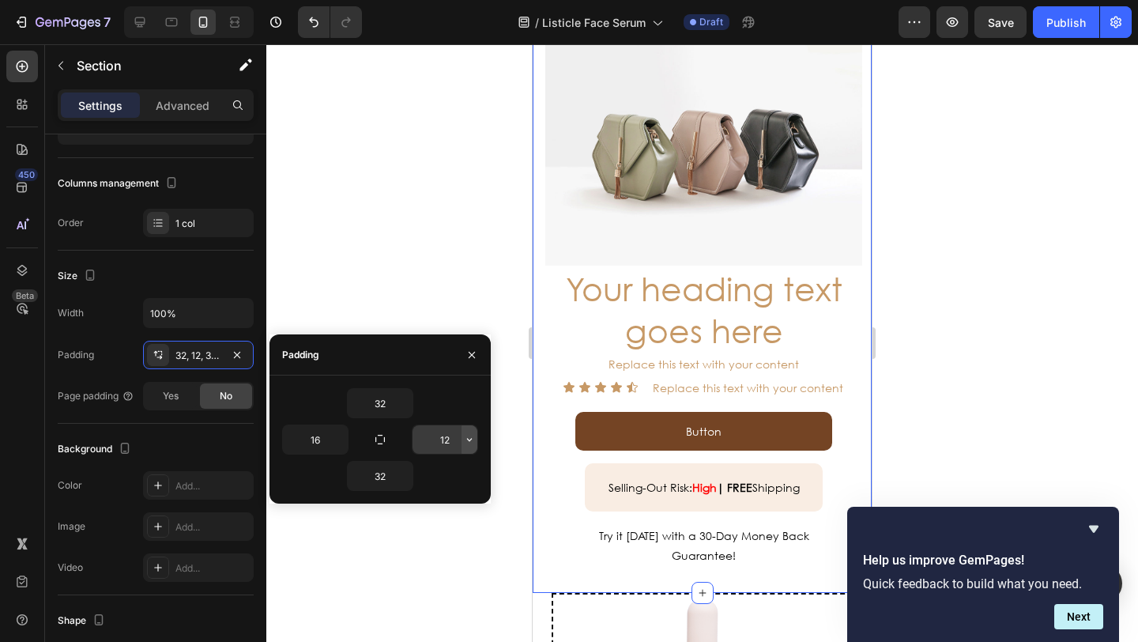
click at [468, 442] on icon "button" at bounding box center [469, 439] width 13 height 13
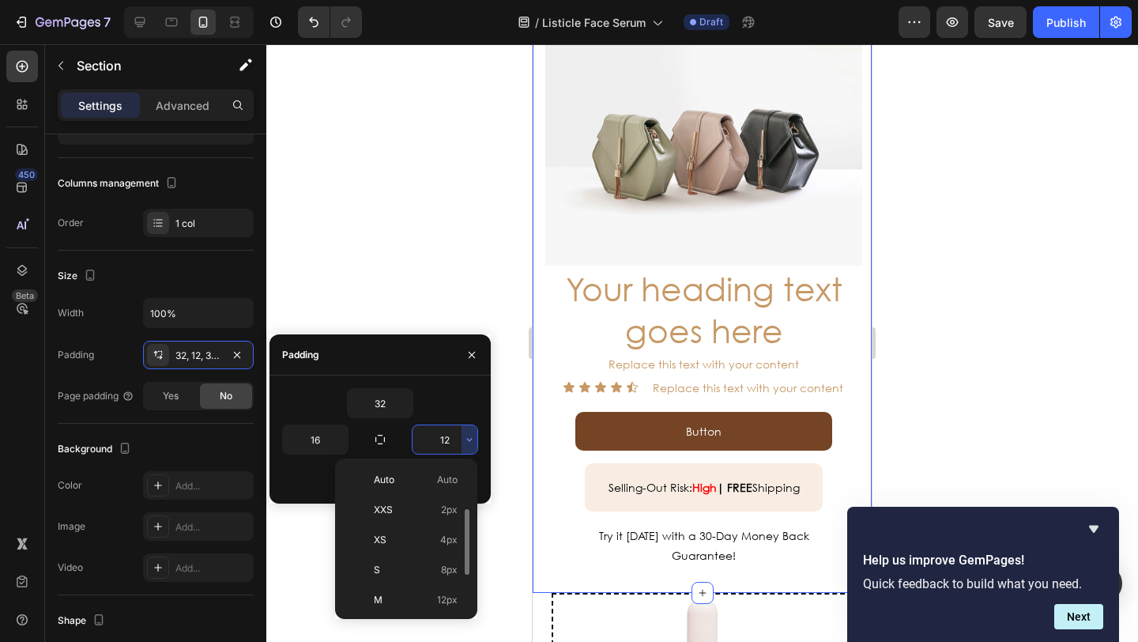
scroll to position [119, 0]
click at [433, 511] on p "L 16px" at bounding box center [416, 511] width 84 height 14
type input "16"
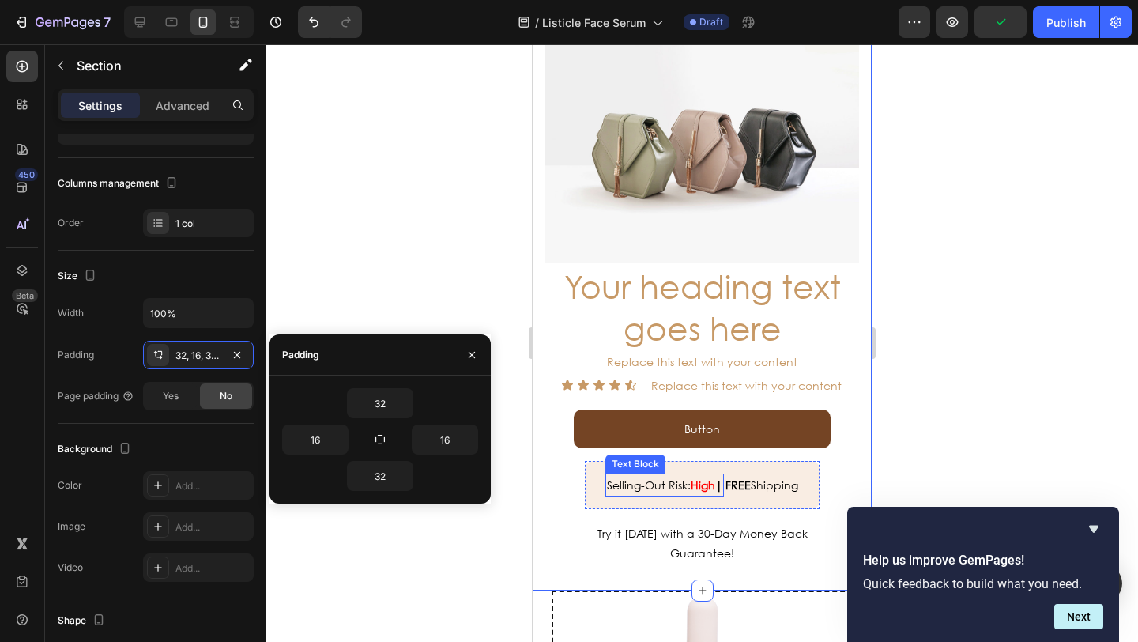
click at [660, 483] on p "Selling-Out Risk: High |" at bounding box center [664, 485] width 115 height 20
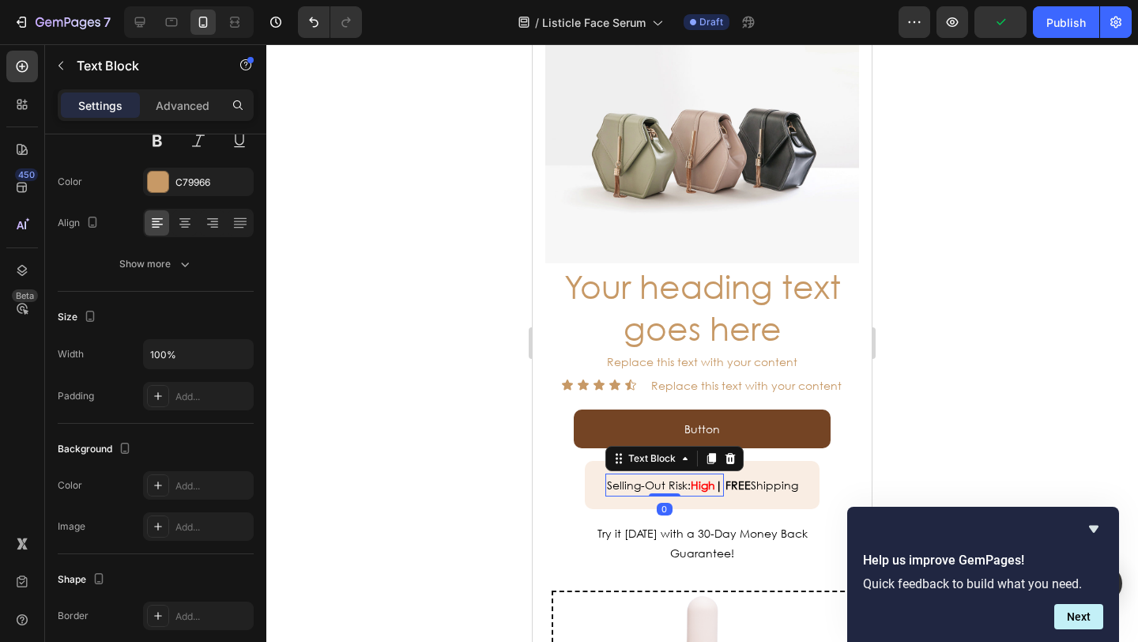
scroll to position [0, 0]
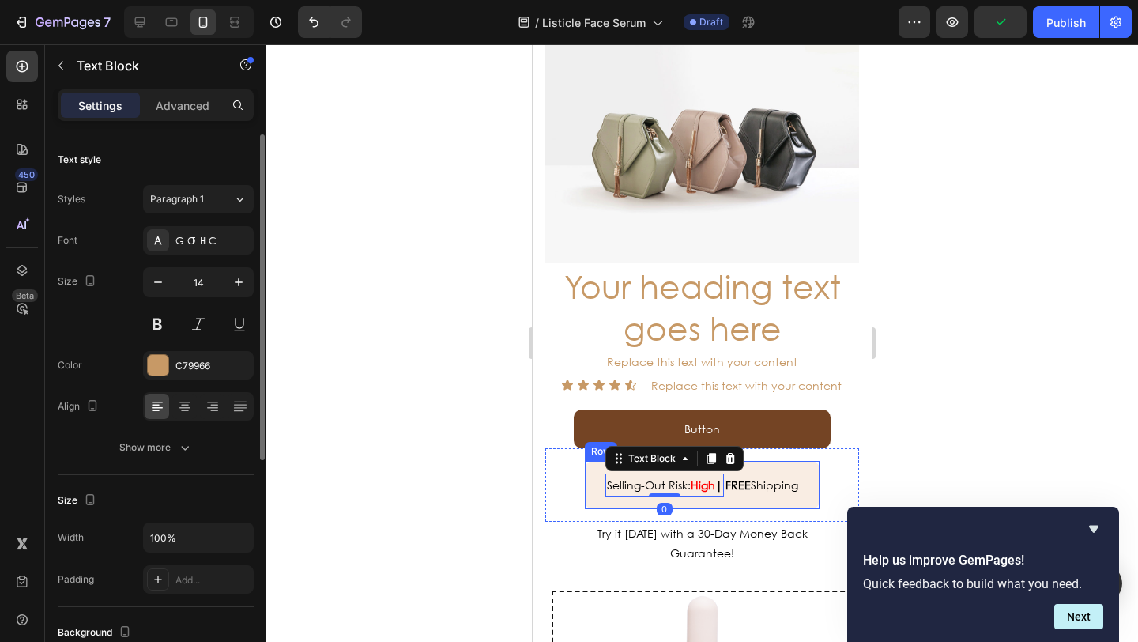
click at [724, 473] on div "FREE Shipping Text Block" at bounding box center [762, 484] width 76 height 23
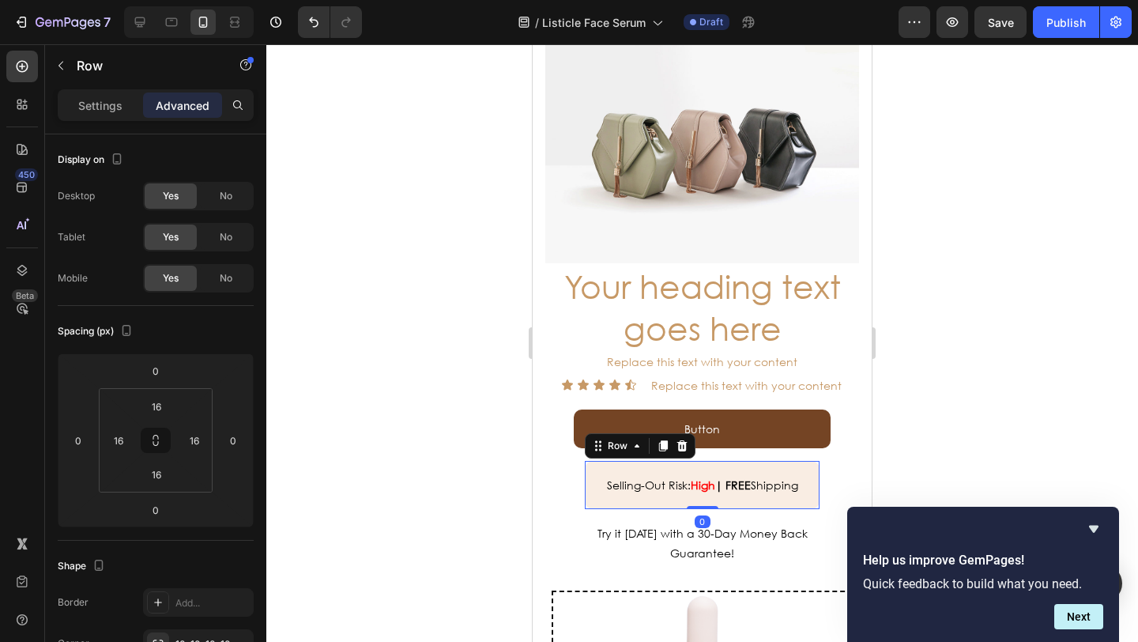
click at [770, 496] on div "FREE Shipping" at bounding box center [762, 484] width 76 height 23
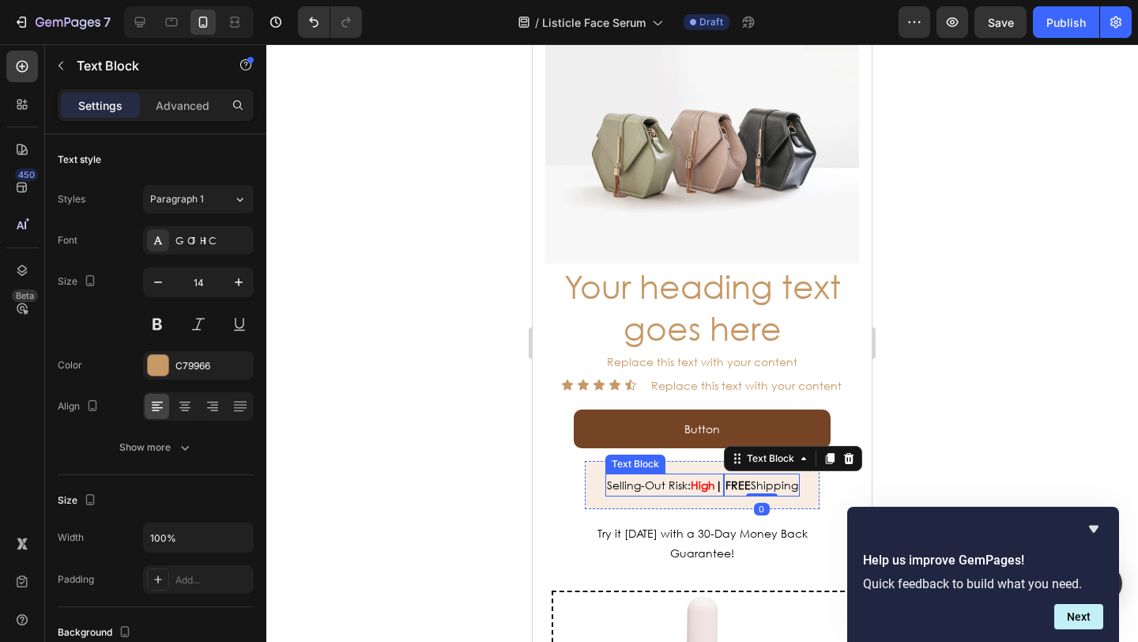
click at [701, 477] on strong "High" at bounding box center [703, 484] width 24 height 15
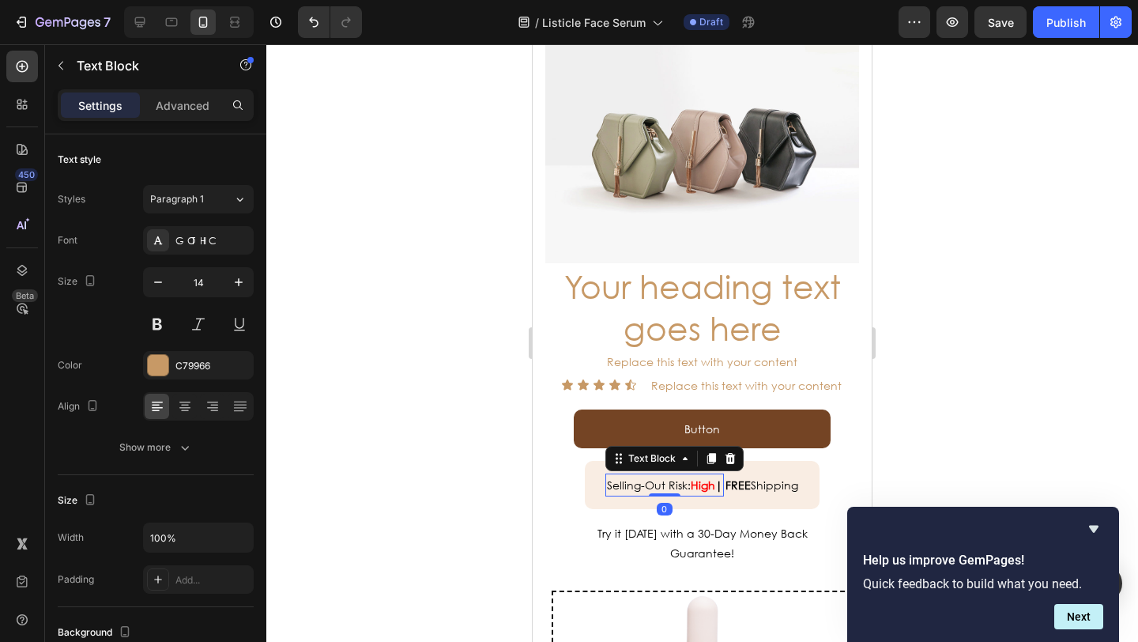
click at [629, 487] on p "Selling-Out Risk: High |" at bounding box center [664, 485] width 115 height 20
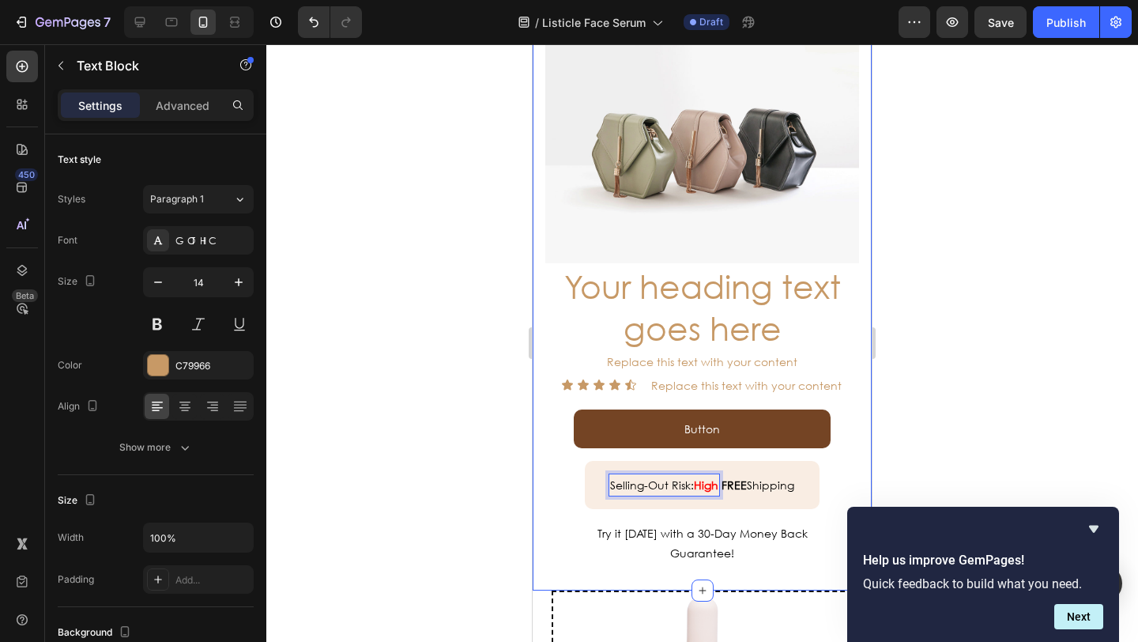
click at [461, 458] on div at bounding box center [701, 342] width 871 height 597
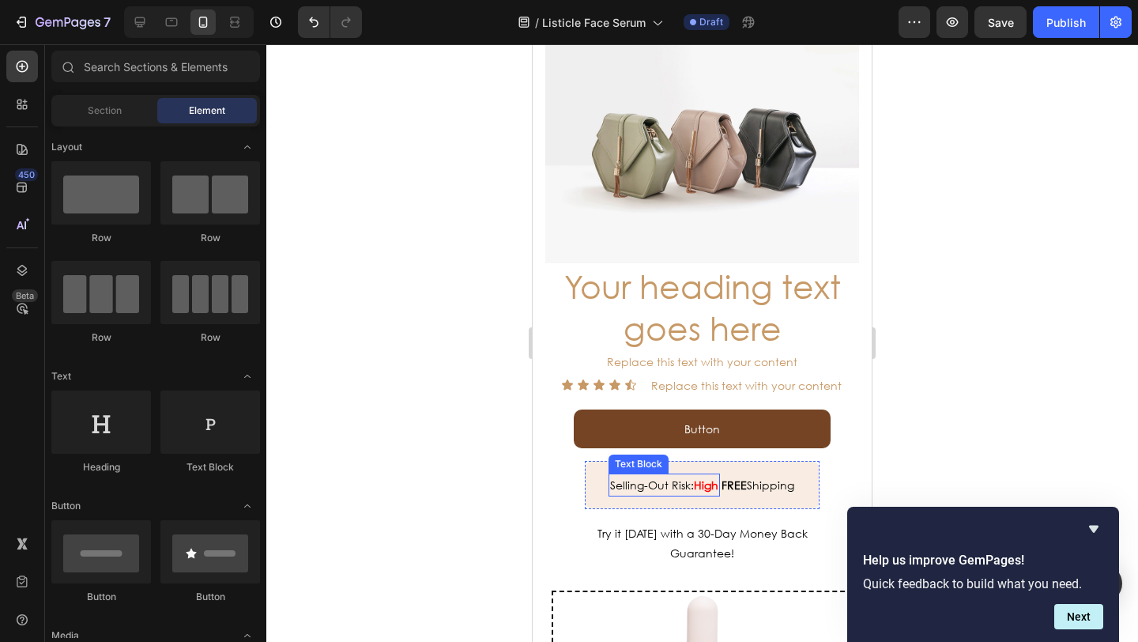
click at [713, 482] on p "Selling-Out Risk: High" at bounding box center [664, 485] width 108 height 20
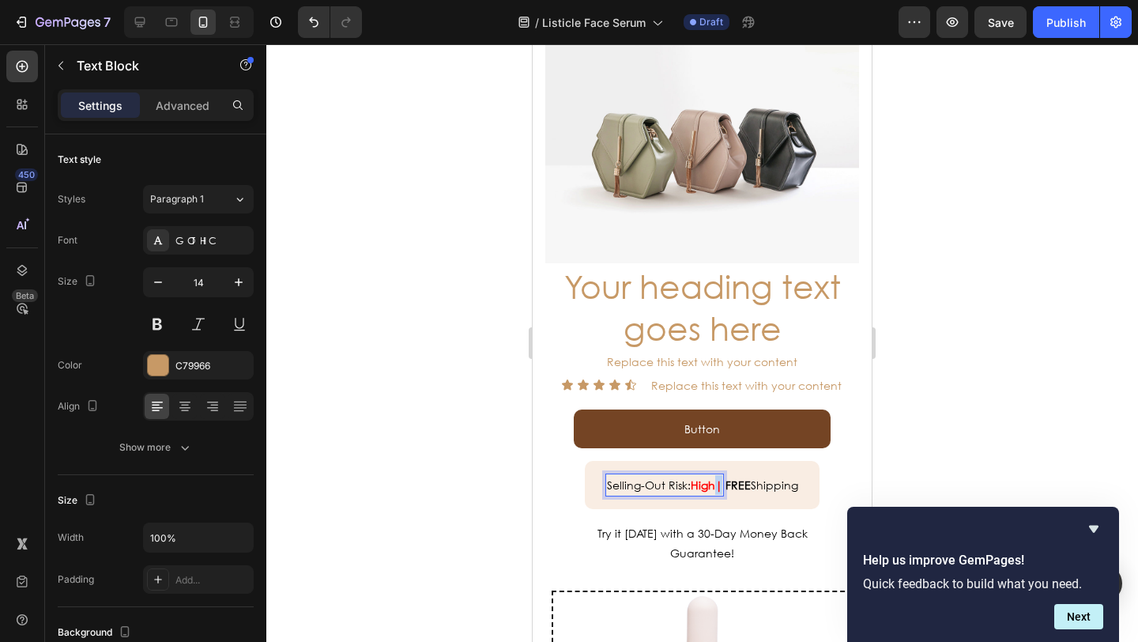
click at [710, 478] on strong "High|" at bounding box center [707, 484] width 32 height 15
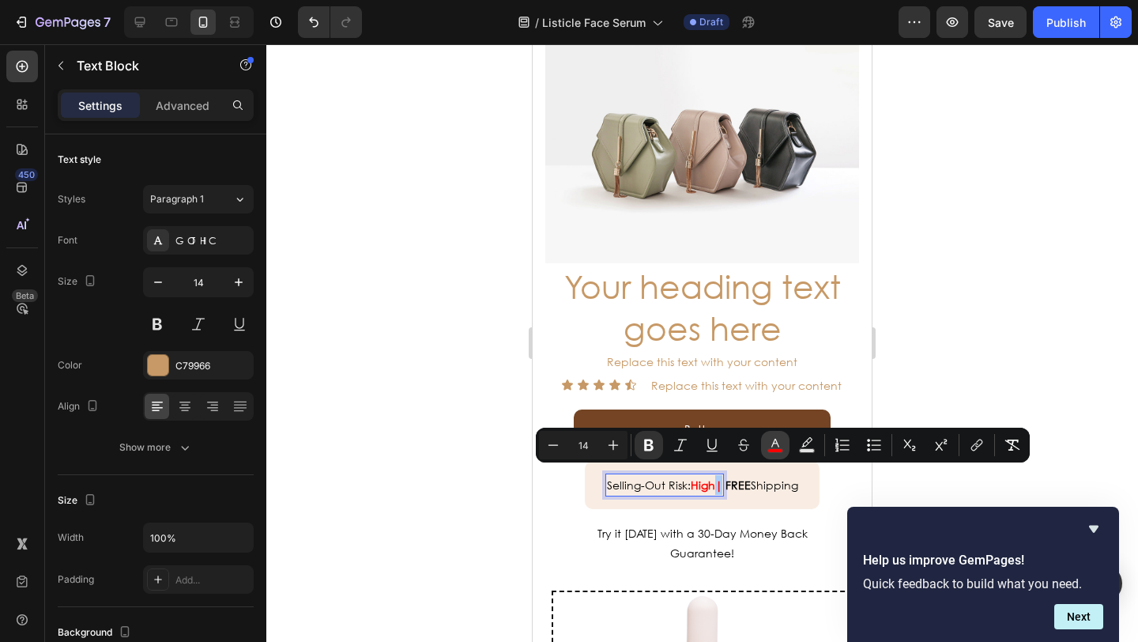
click at [777, 449] on rect "Editor contextual toolbar" at bounding box center [775, 451] width 15 height 4
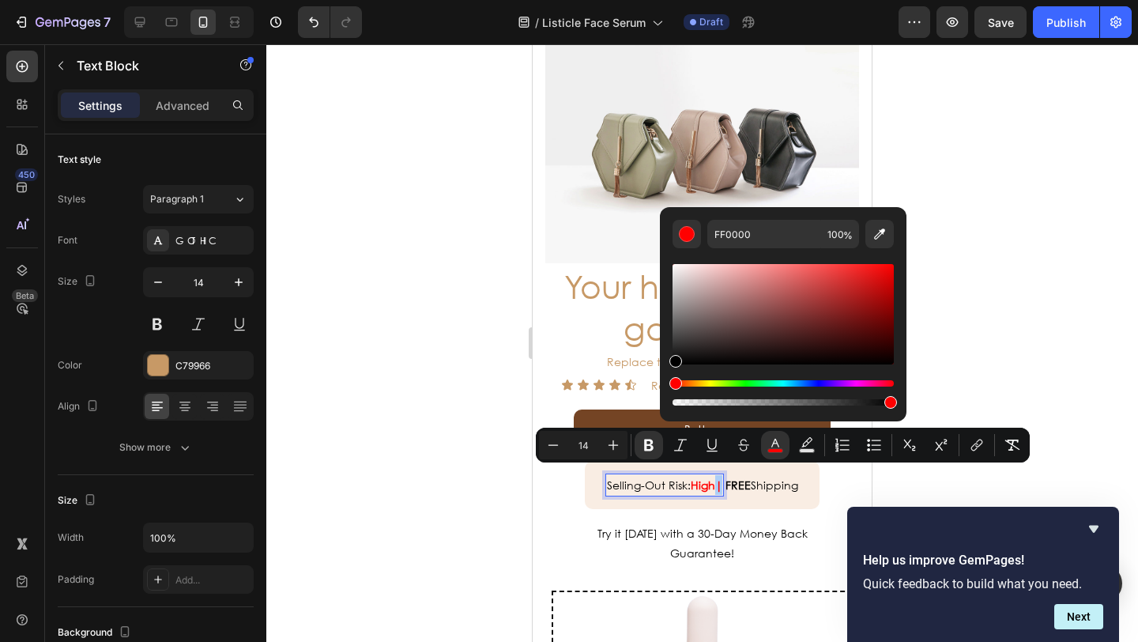
drag, startPoint x: 1245, startPoint y: 387, endPoint x: 657, endPoint y: 401, distance: 588.0
type input "000000"
click at [313, 382] on div at bounding box center [701, 342] width 871 height 597
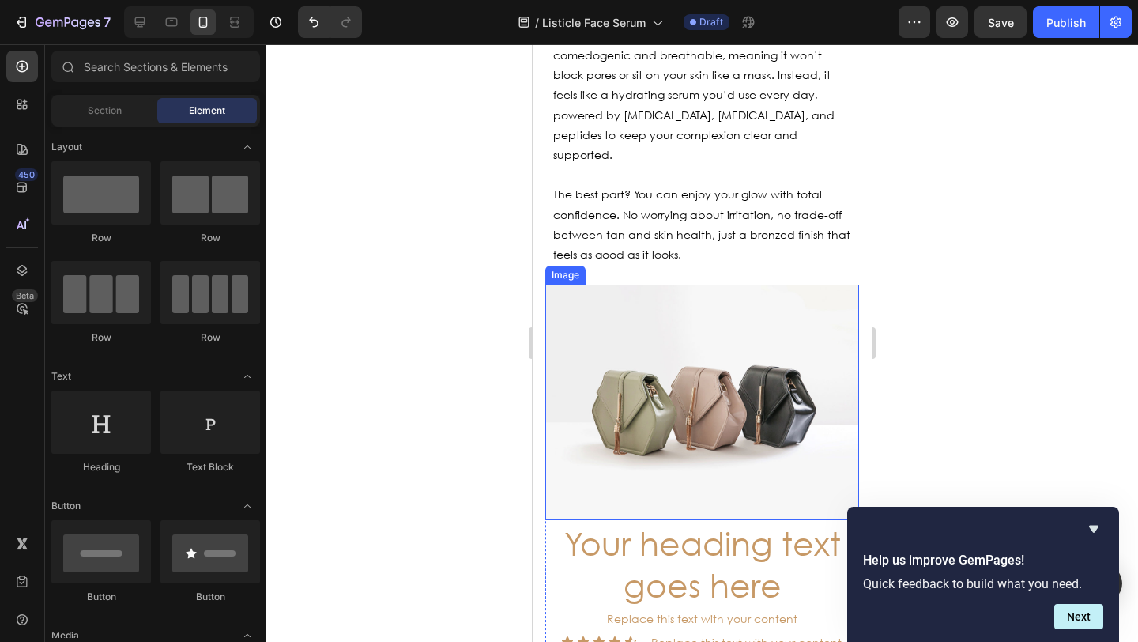
scroll to position [4269, 0]
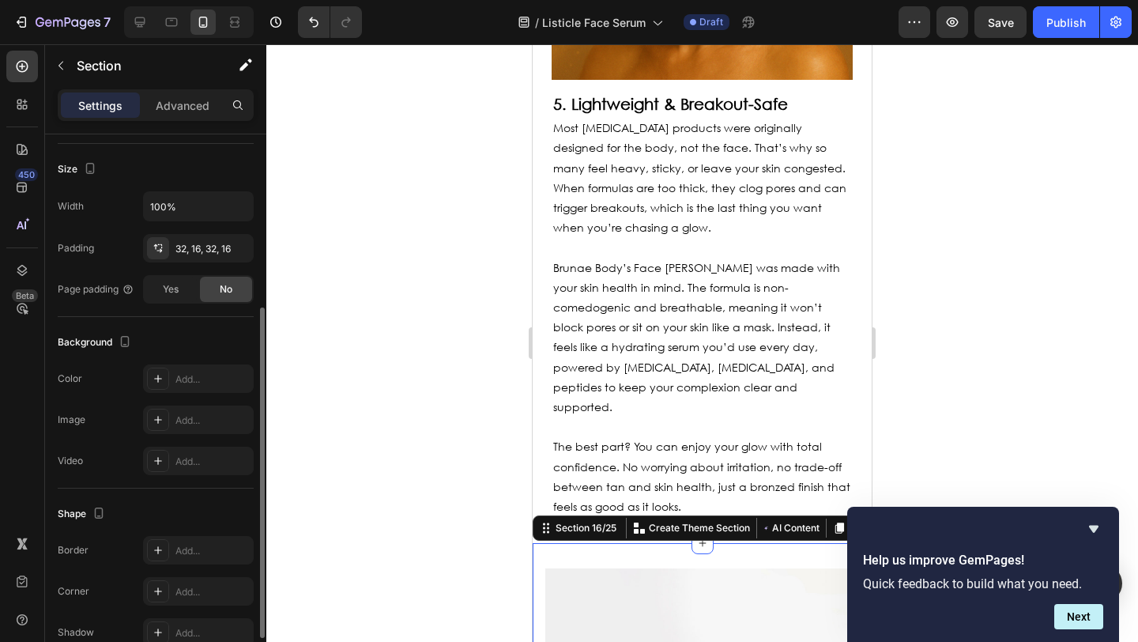
scroll to position [371, 0]
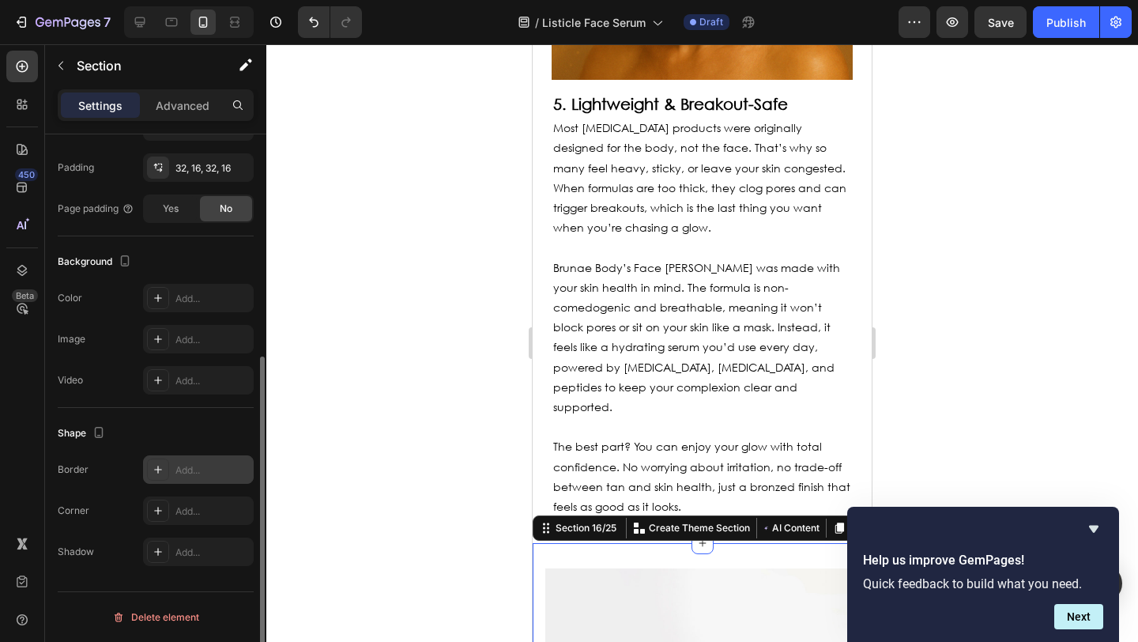
click at [161, 468] on icon at bounding box center [158, 469] width 13 height 13
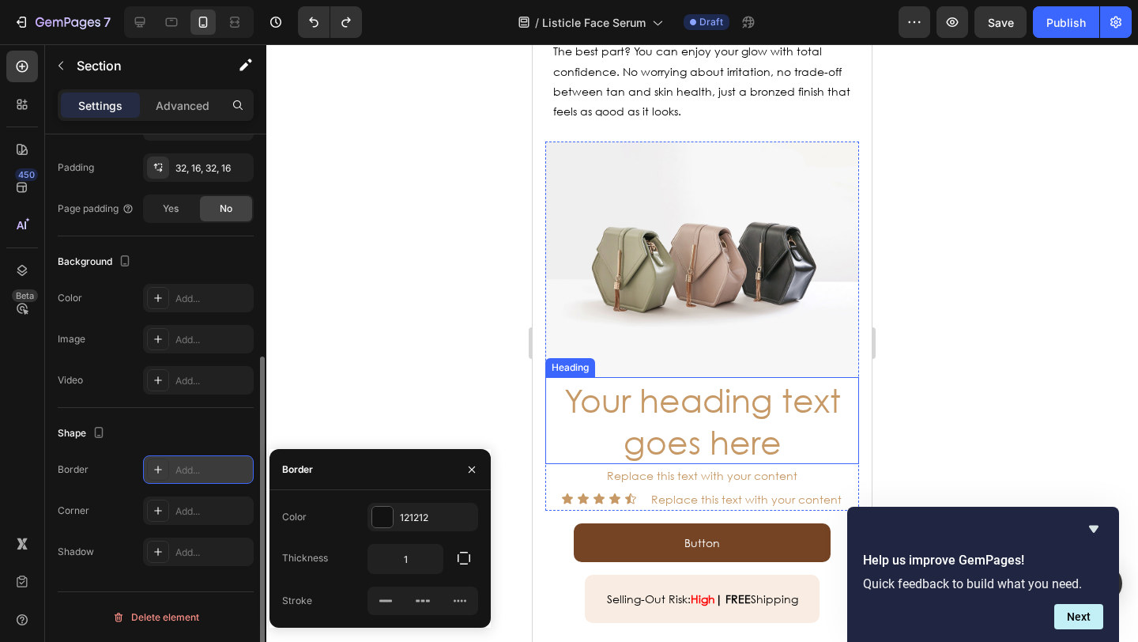
scroll to position [4610, 0]
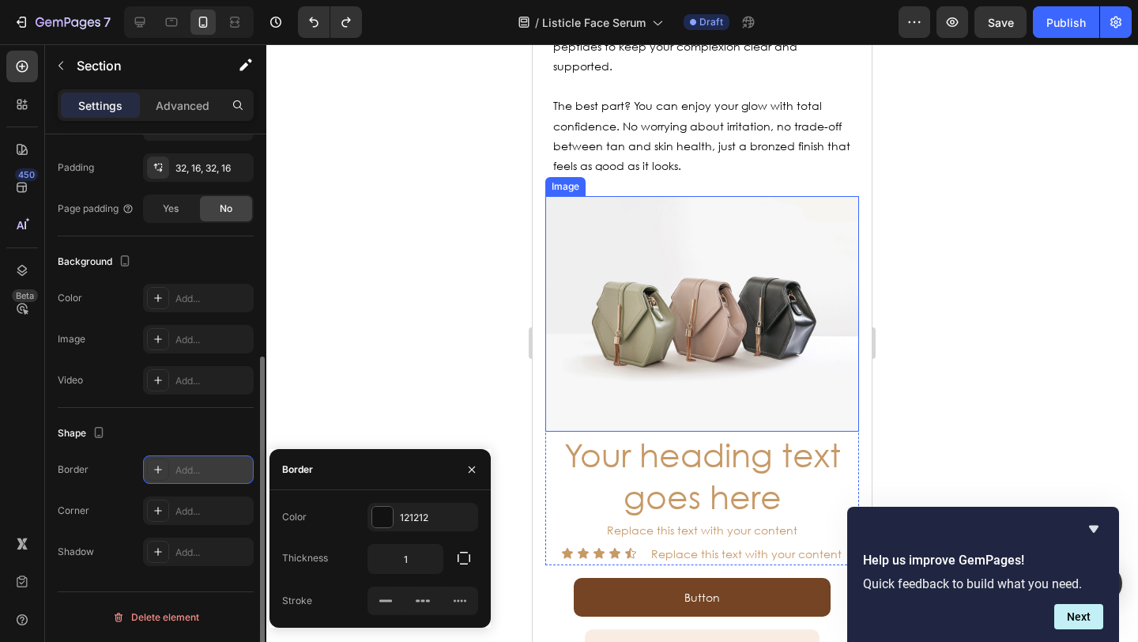
click at [569, 235] on img at bounding box center [702, 313] width 314 height 235
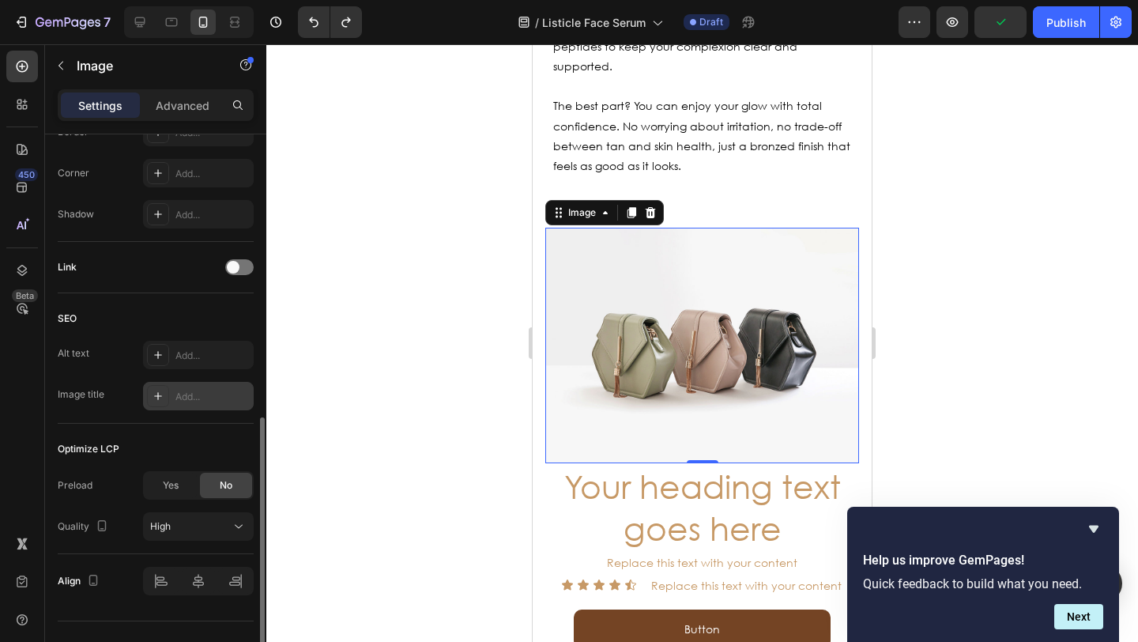
scroll to position [558, 0]
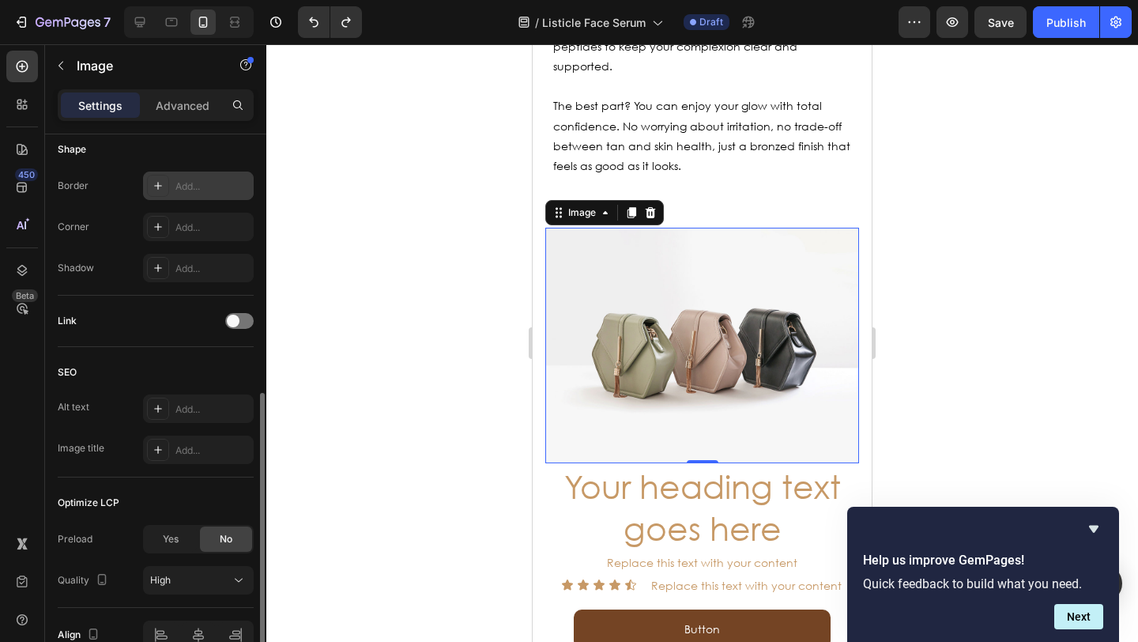
click at [160, 179] on div at bounding box center [158, 186] width 22 height 22
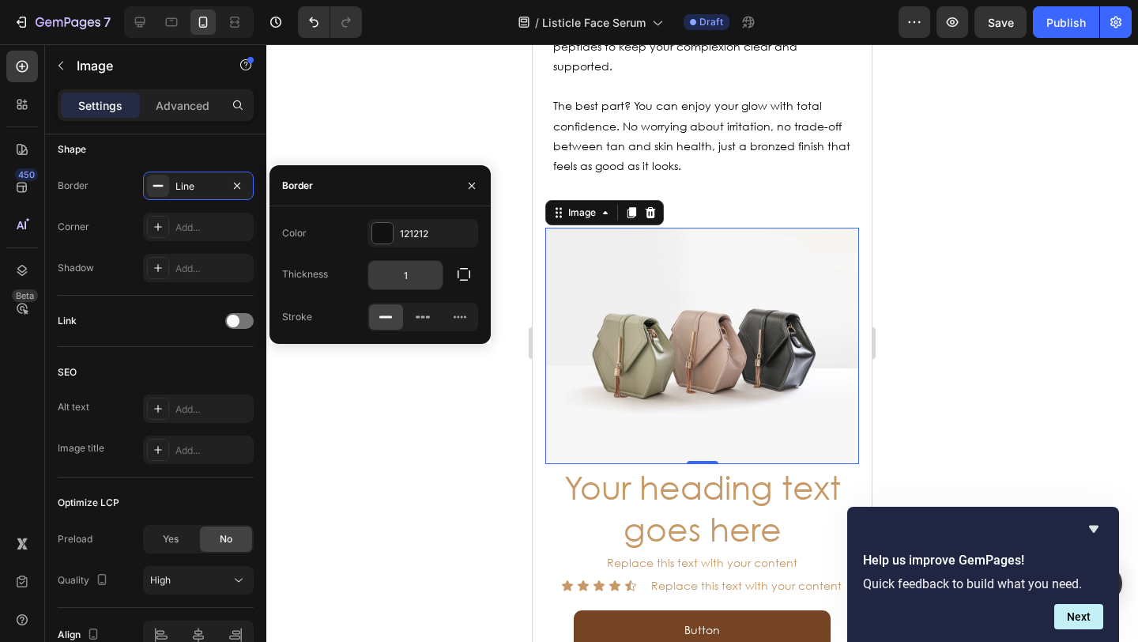
click at [420, 276] on input "1" at bounding box center [405, 275] width 74 height 28
click at [427, 277] on input "1" at bounding box center [405, 275] width 74 height 28
click at [461, 428] on div at bounding box center [701, 342] width 871 height 597
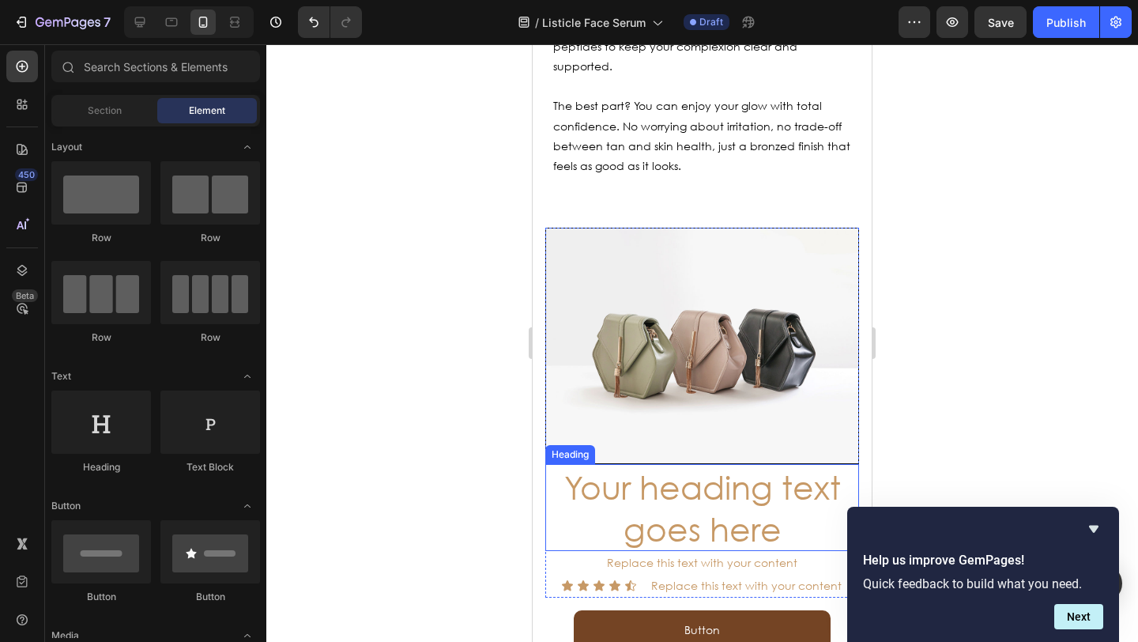
click at [554, 464] on h2 "Your heading text goes here" at bounding box center [702, 508] width 314 height 88
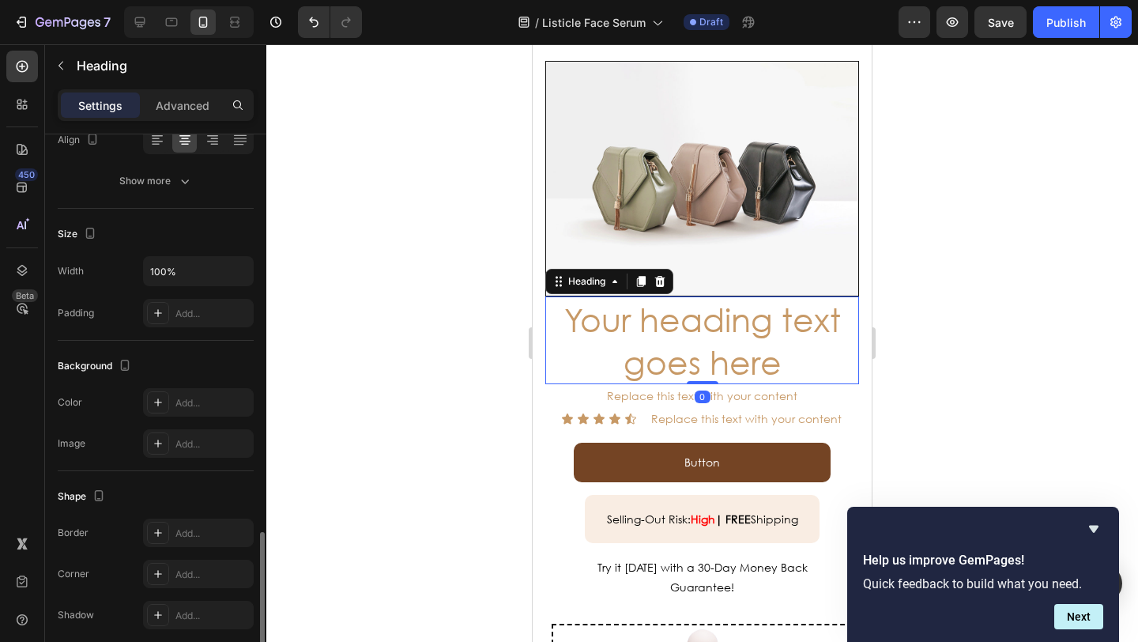
scroll to position [431, 0]
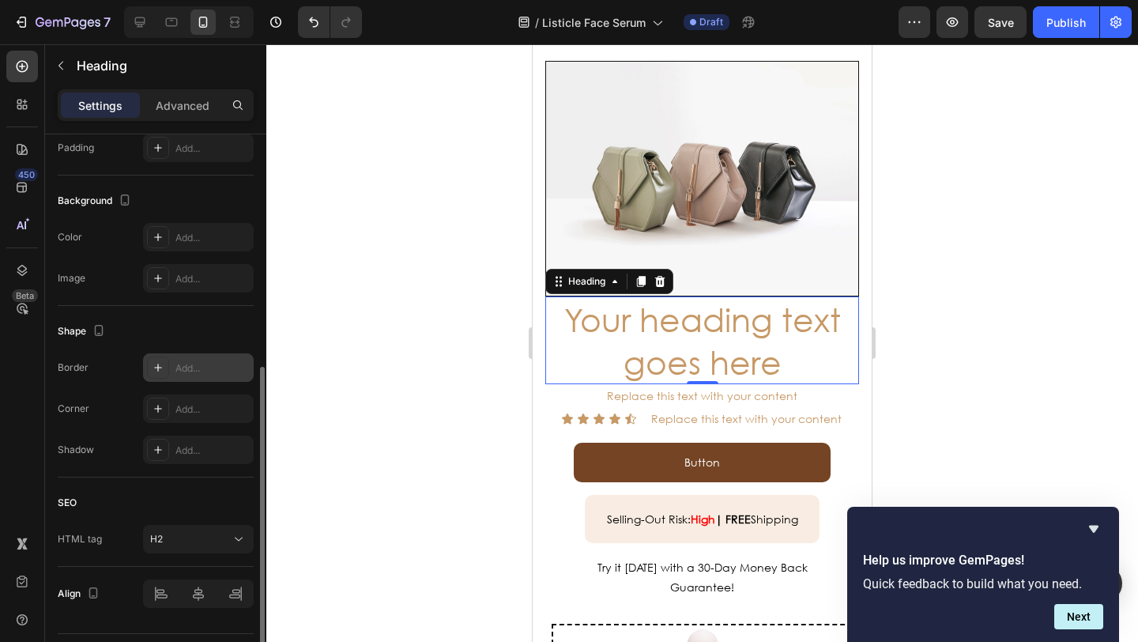
click at [209, 362] on div "Add..." at bounding box center [212, 368] width 74 height 14
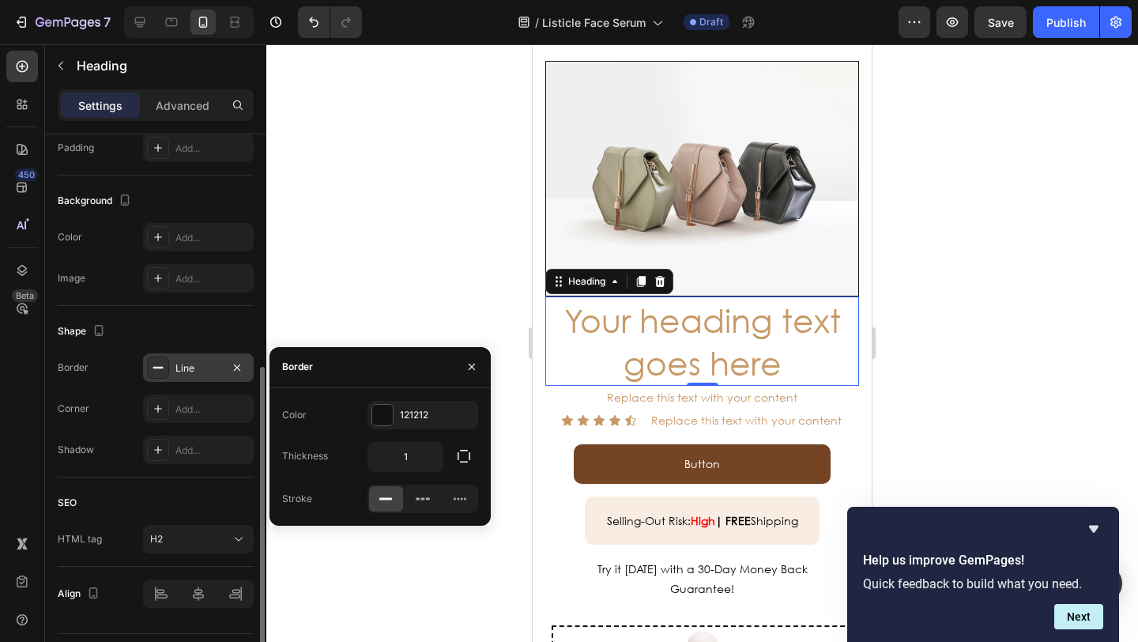
click at [421, 262] on div at bounding box center [701, 342] width 871 height 597
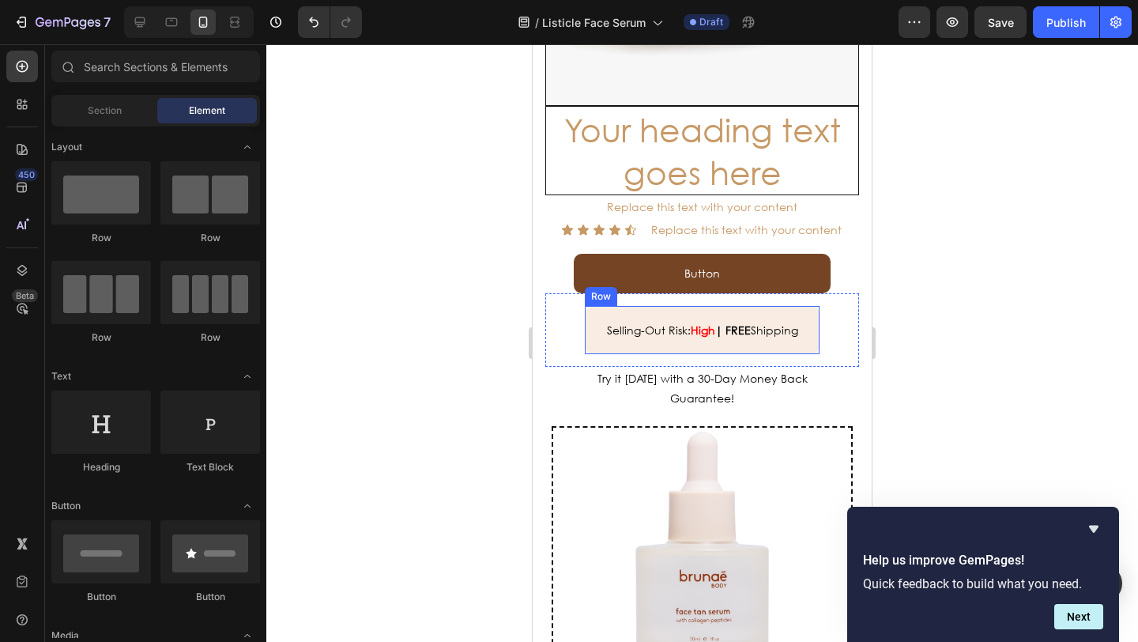
scroll to position [4935, 0]
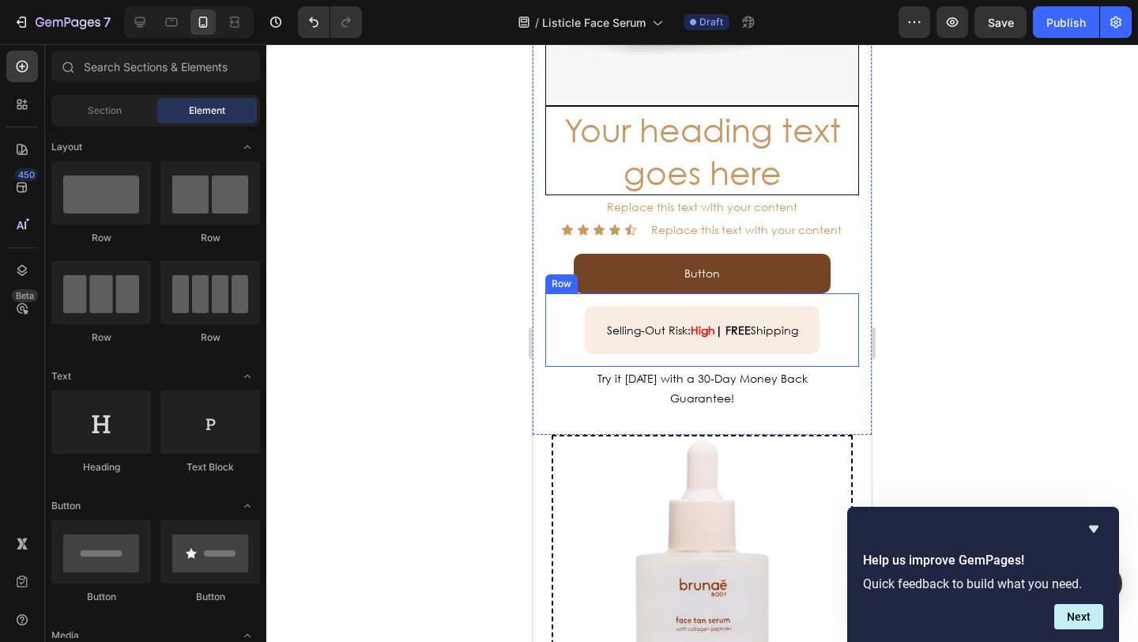
click at [575, 319] on div "Selling-Out Risk: High | Text Block FREE Shipping Text Block Row Row" at bounding box center [702, 329] width 314 height 73
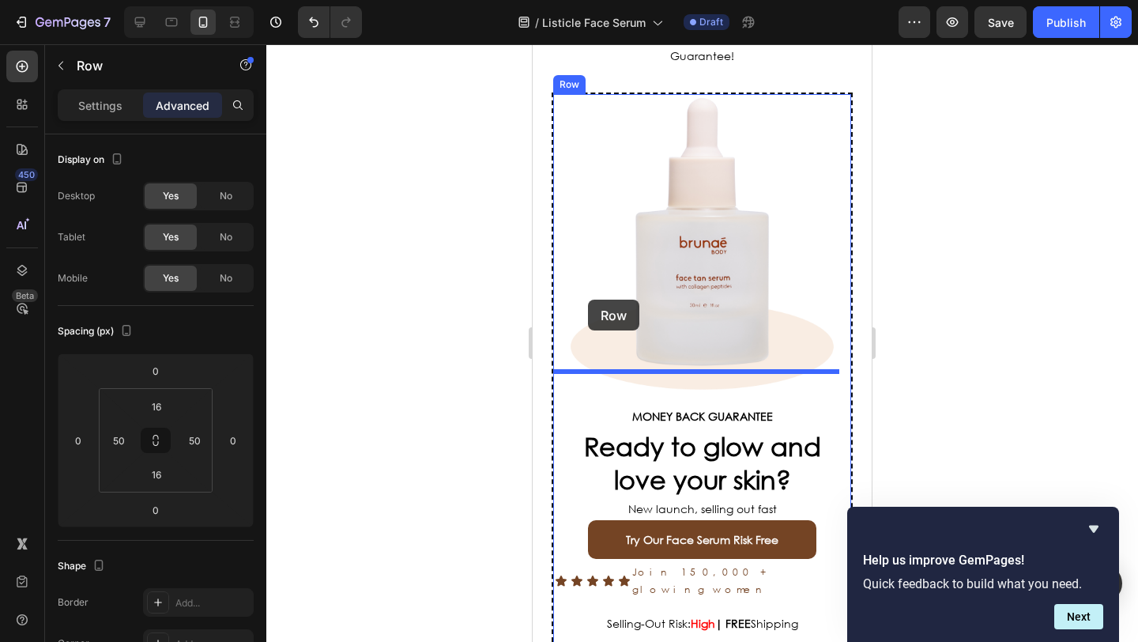
scroll to position [5505, 0]
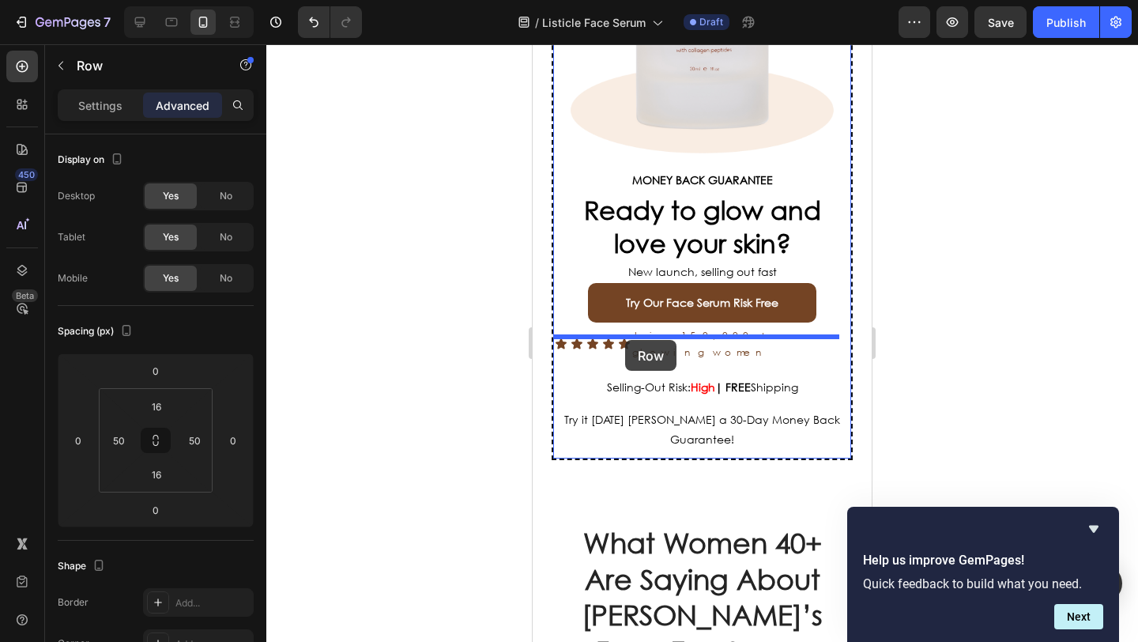
drag, startPoint x: 561, startPoint y: 273, endPoint x: 626, endPoint y: 340, distance: 93.3
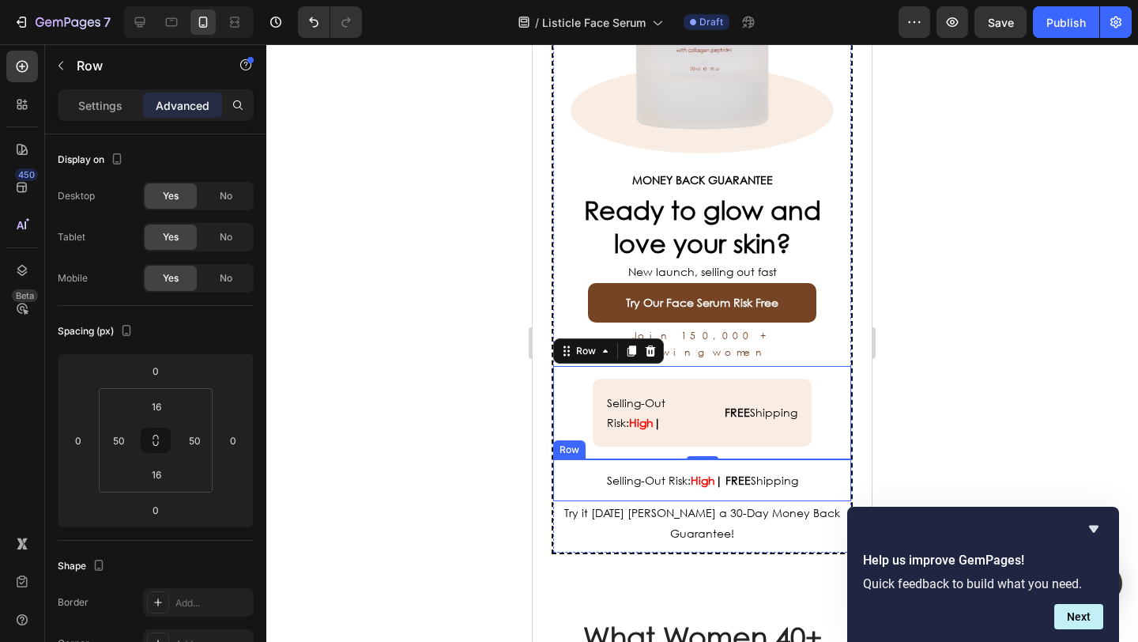
click at [577, 459] on div "Selling-Out Risk: High | Text Block FREE Shipping Text Block Row" at bounding box center [702, 480] width 298 height 42
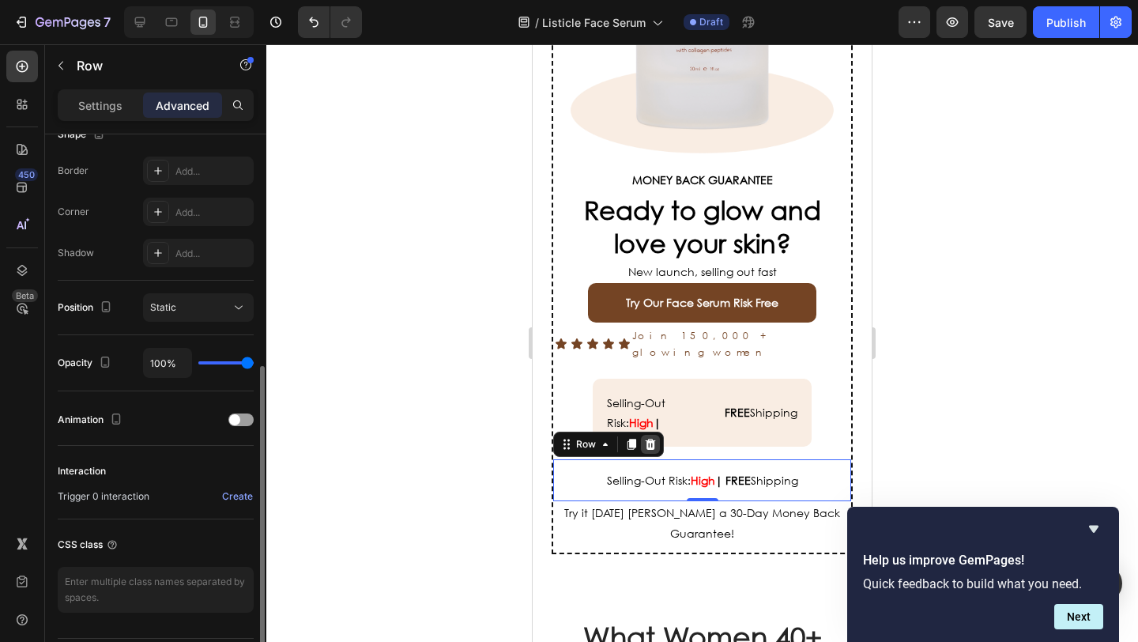
click at [645, 438] on icon at bounding box center [650, 444] width 13 height 13
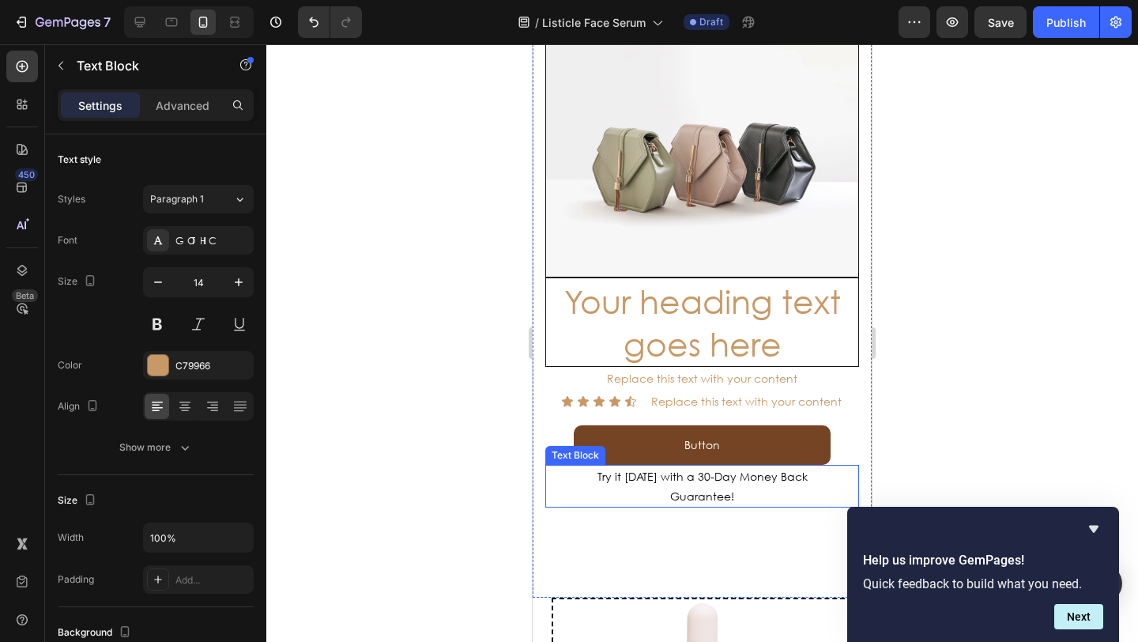
scroll to position [4702, 0]
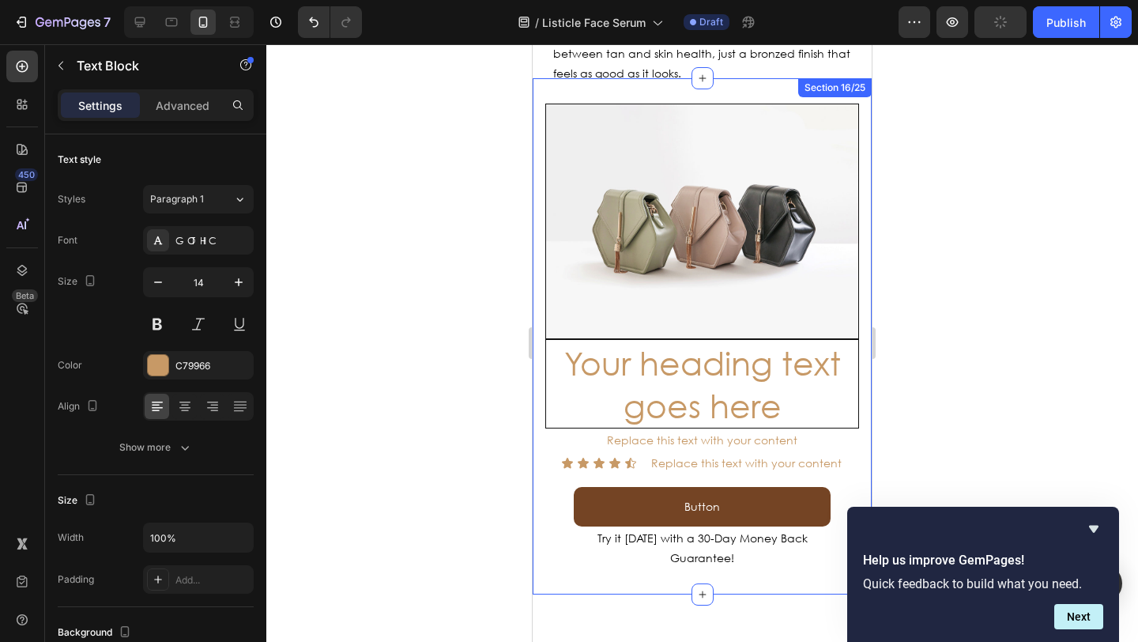
click at [538, 259] on div "Image Your heading text goes here Heading Replace this text with your content T…" at bounding box center [701, 336] width 339 height 516
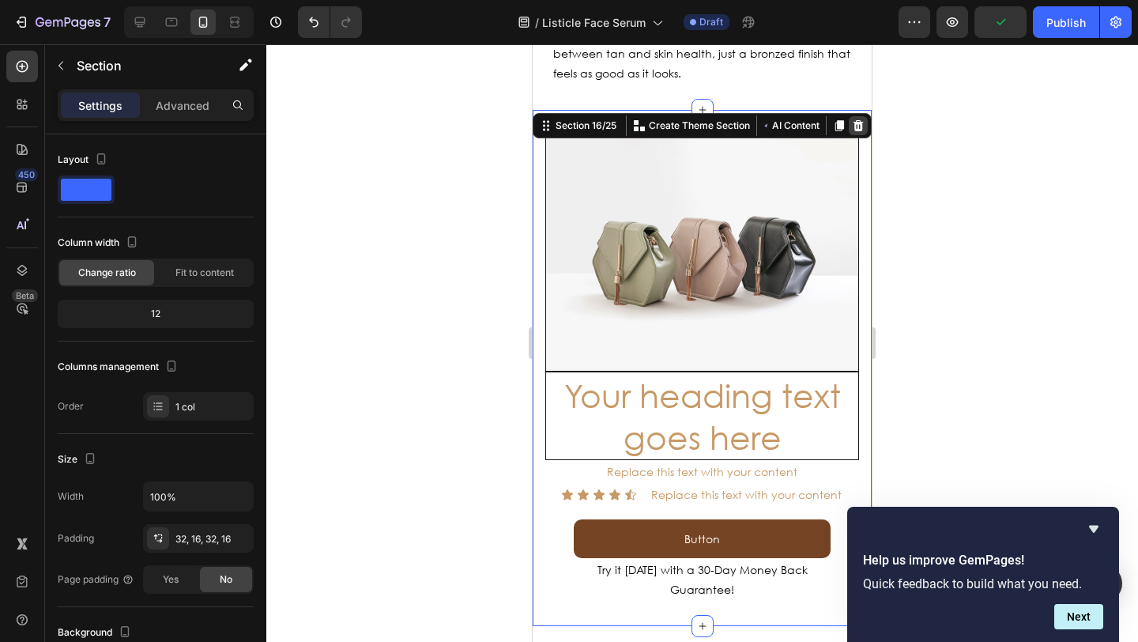
click at [853, 120] on icon at bounding box center [858, 125] width 10 height 11
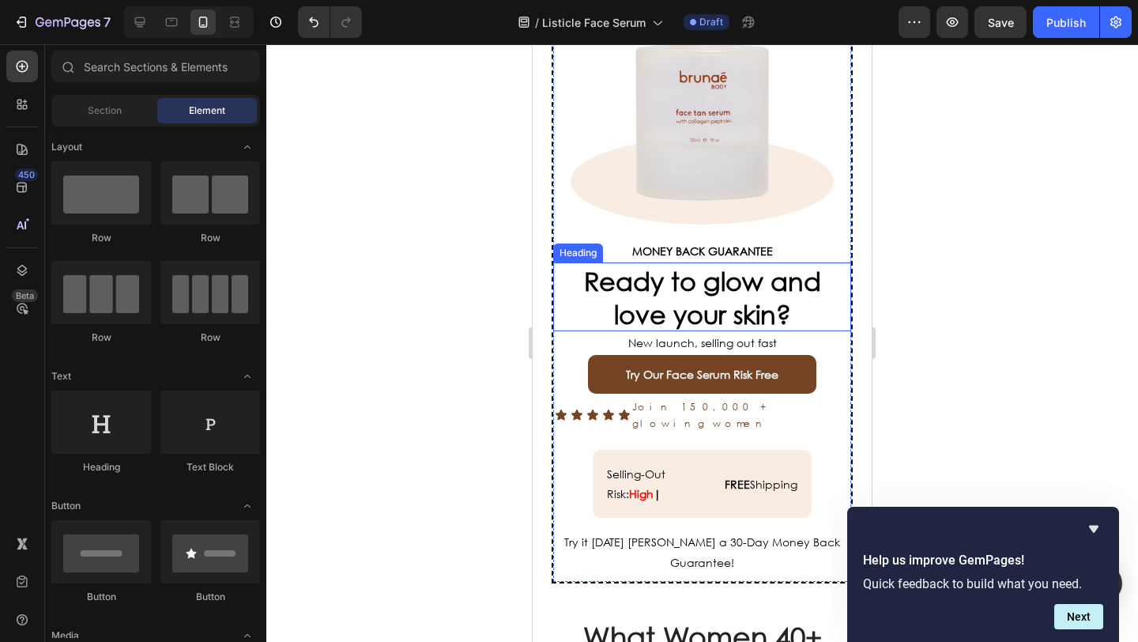
scroll to position [4723, 0]
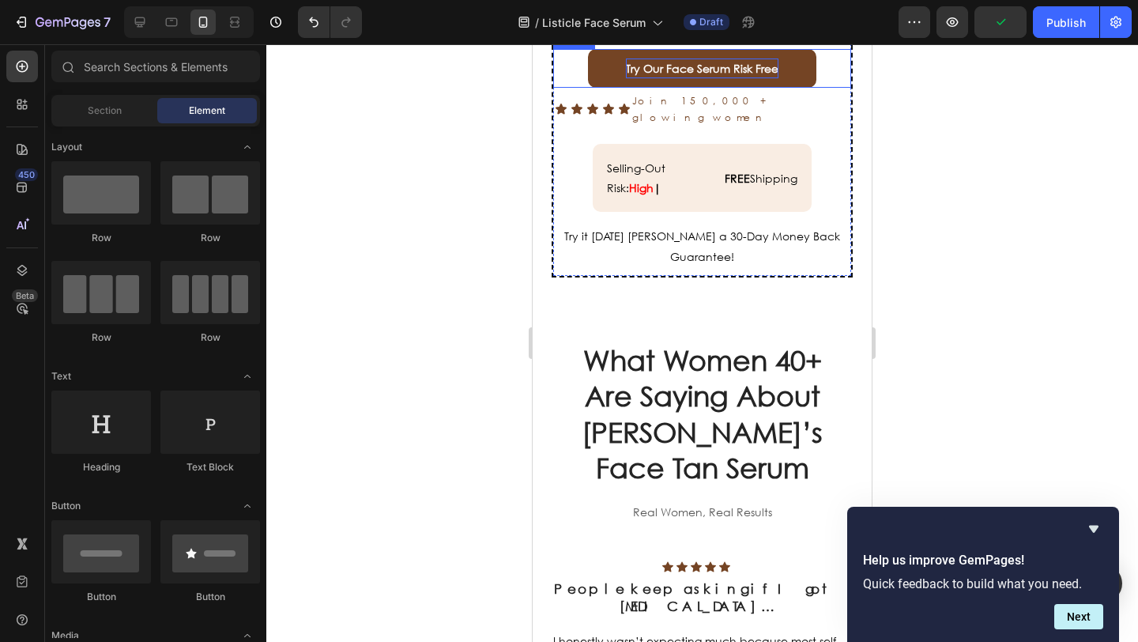
scroll to position [4862, 0]
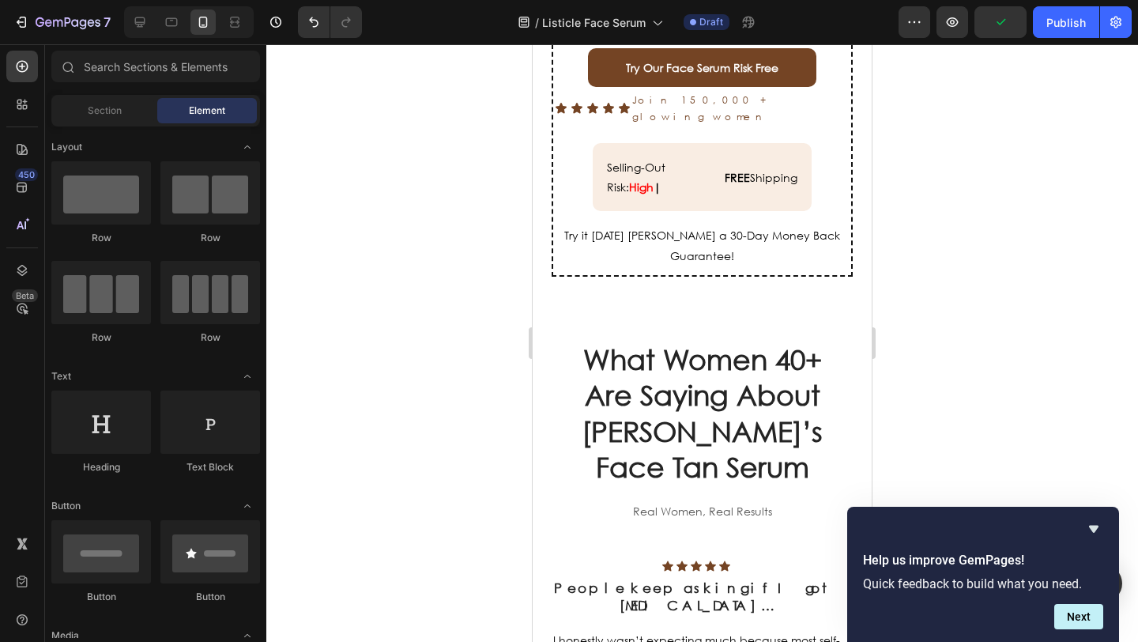
click at [477, 365] on div at bounding box center [701, 342] width 871 height 597
click at [659, 197] on p "Selling-Out Risk: High |" at bounding box center [664, 177] width 115 height 40
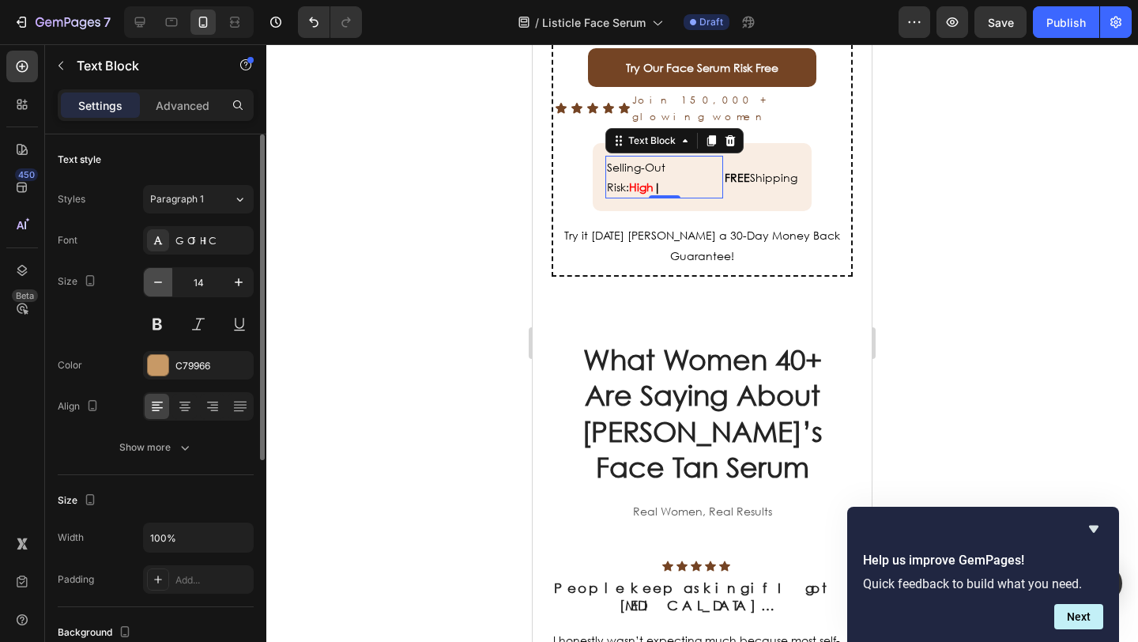
click at [155, 283] on icon "button" at bounding box center [158, 282] width 16 height 16
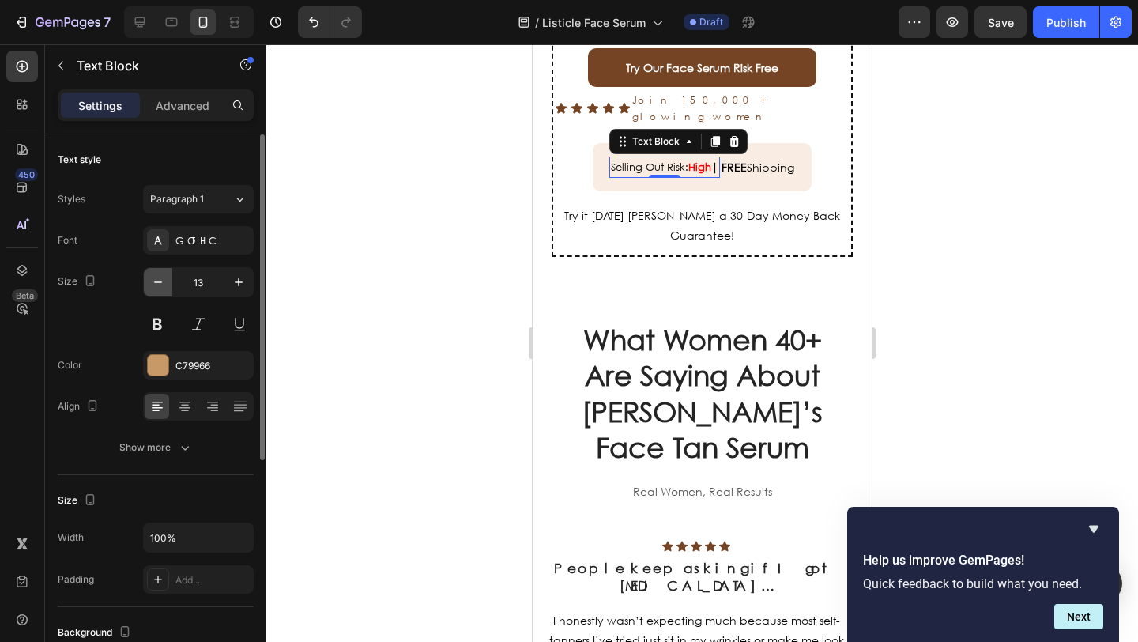
click at [155, 283] on icon "button" at bounding box center [158, 282] width 16 height 16
type input "12"
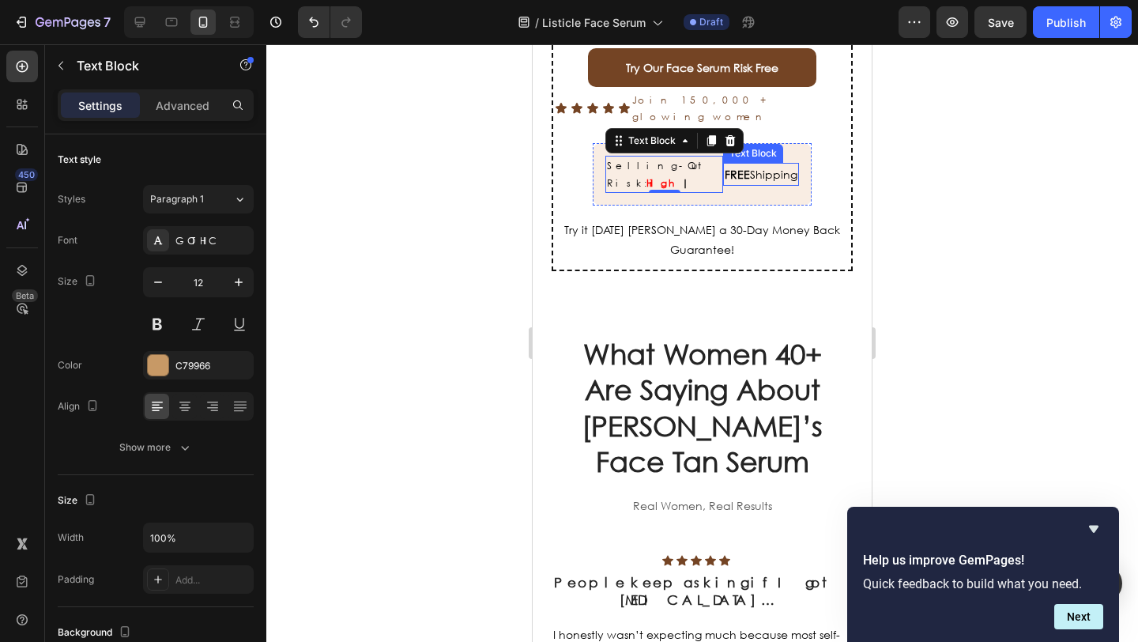
click at [769, 182] on span "FREE Shipping" at bounding box center [760, 174] width 73 height 15
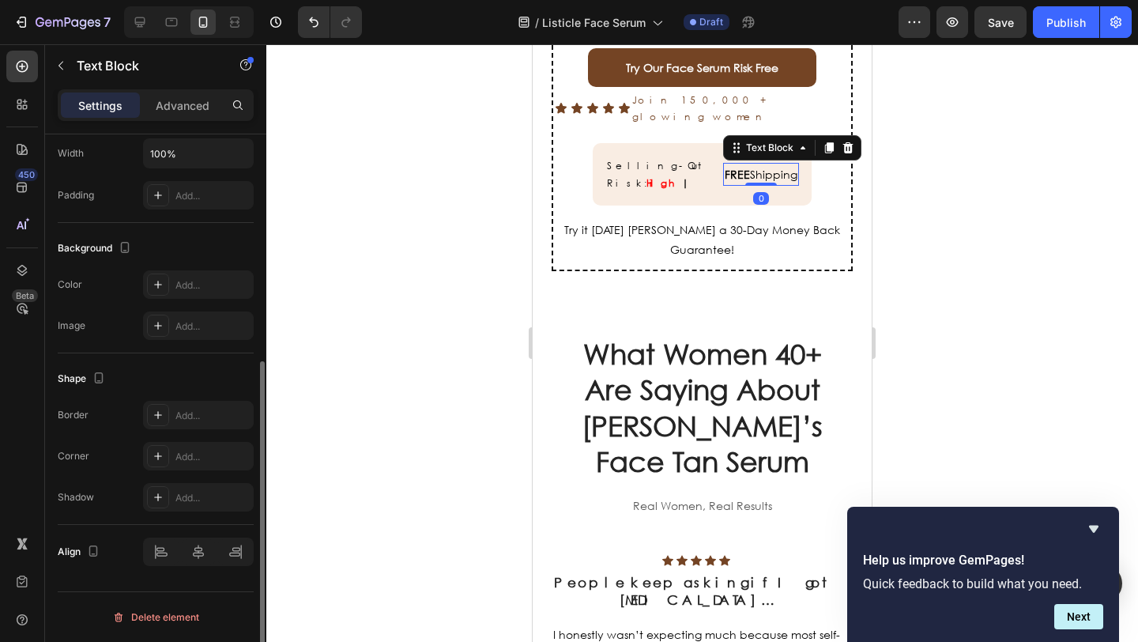
scroll to position [0, 0]
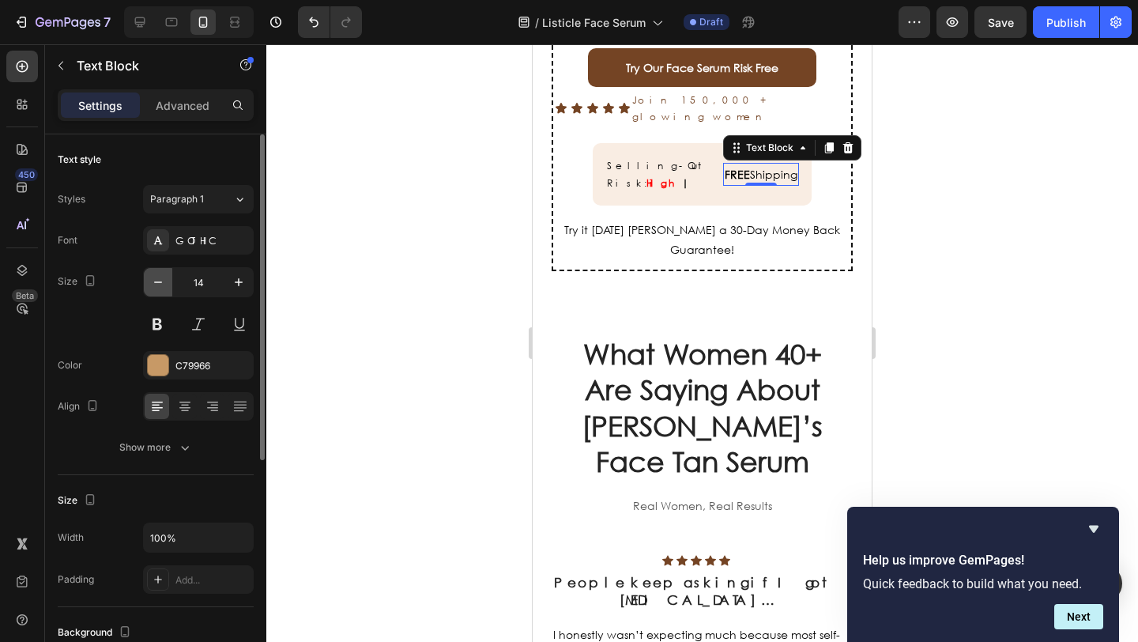
click at [164, 283] on icon "button" at bounding box center [158, 282] width 16 height 16
click at [162, 282] on icon "button" at bounding box center [158, 282] width 16 height 16
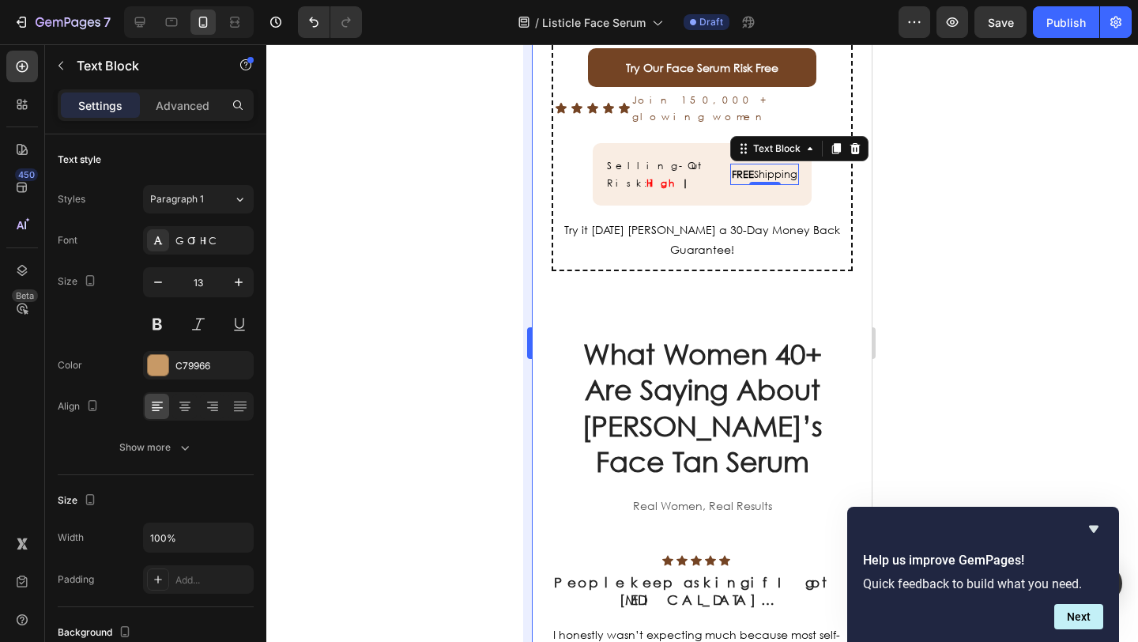
type input "12"
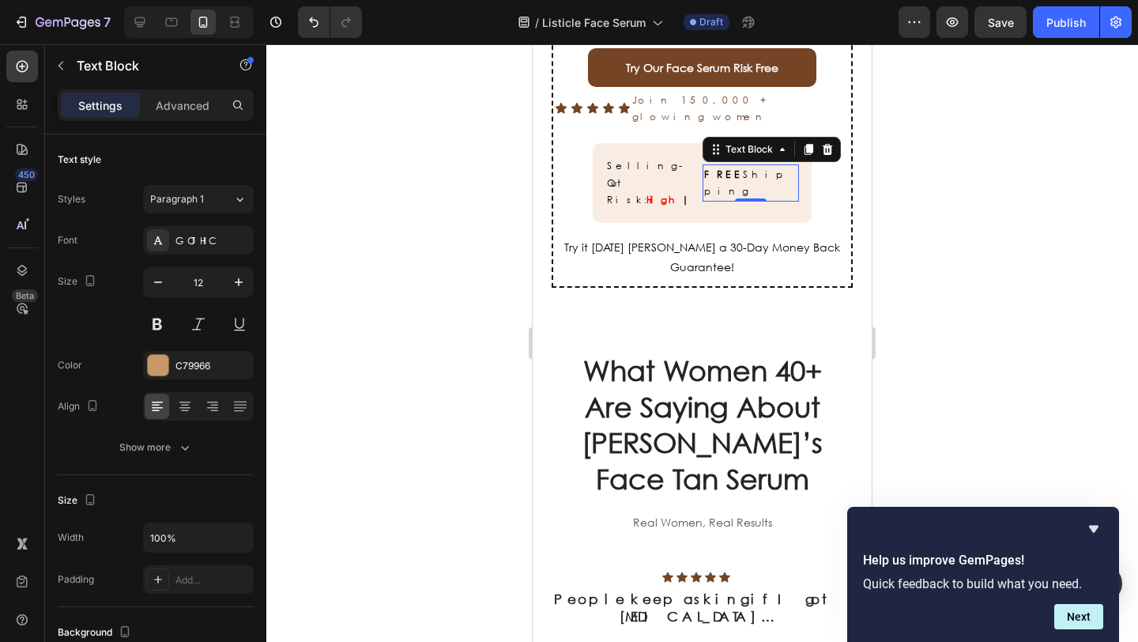
click at [414, 418] on div at bounding box center [701, 342] width 871 height 597
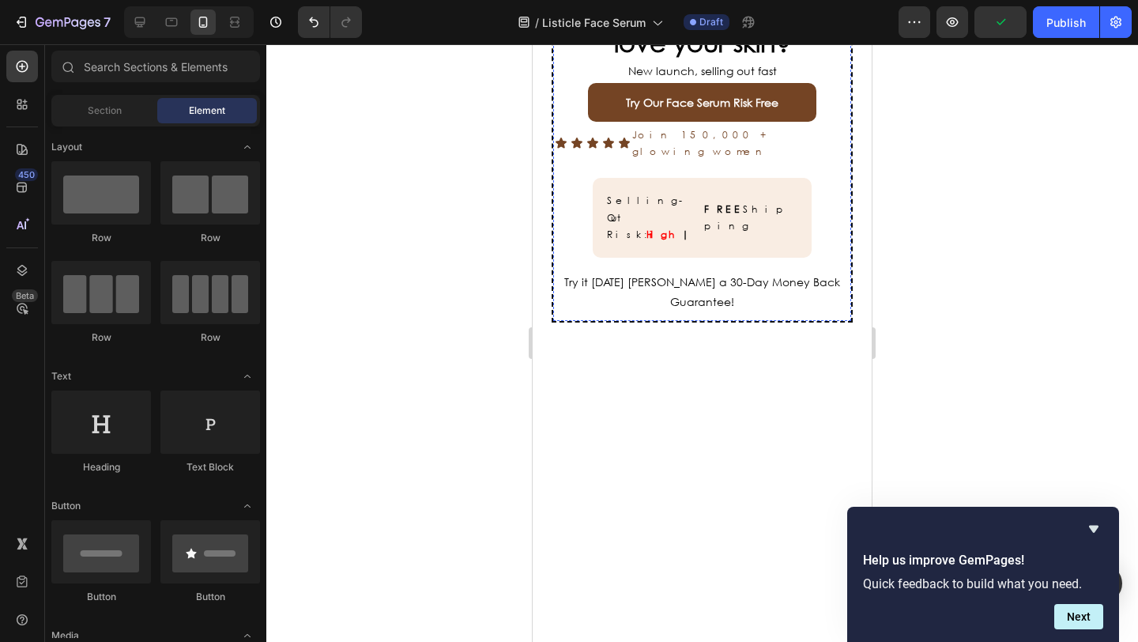
scroll to position [4627, 0]
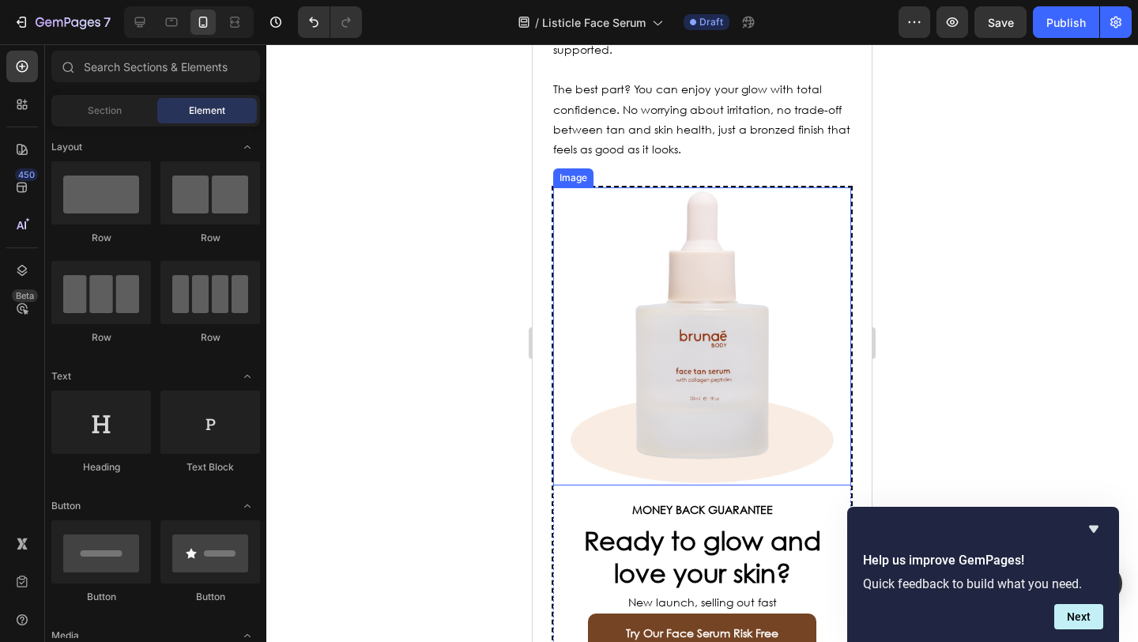
click at [694, 298] on img at bounding box center [702, 336] width 298 height 298
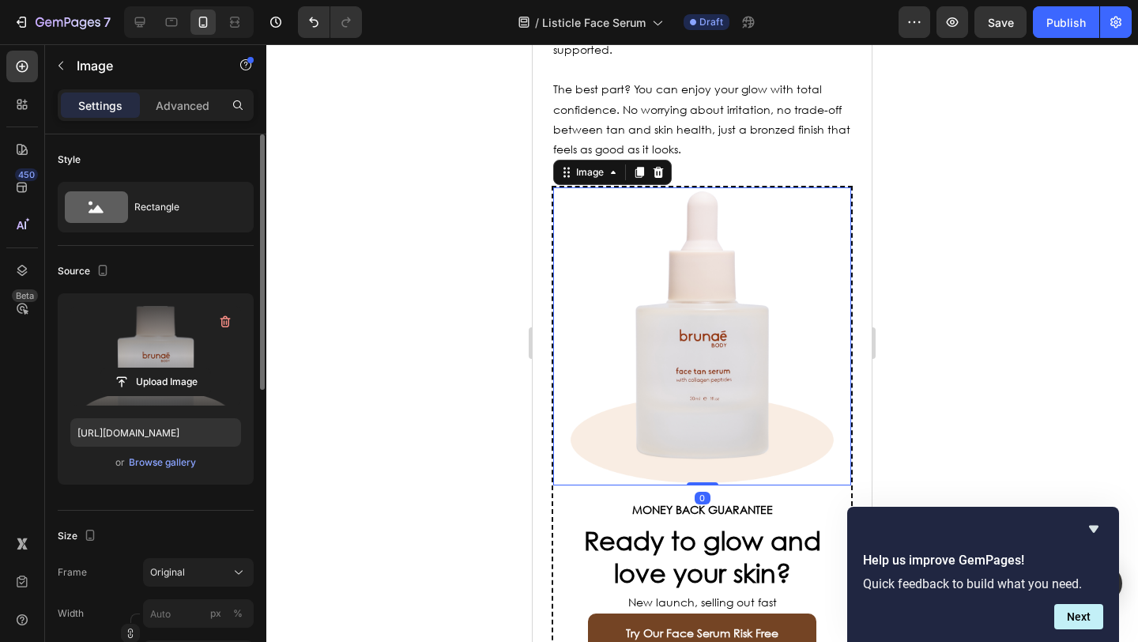
click at [119, 338] on label at bounding box center [155, 356] width 171 height 100
click at [119, 368] on input "file" at bounding box center [155, 381] width 109 height 27
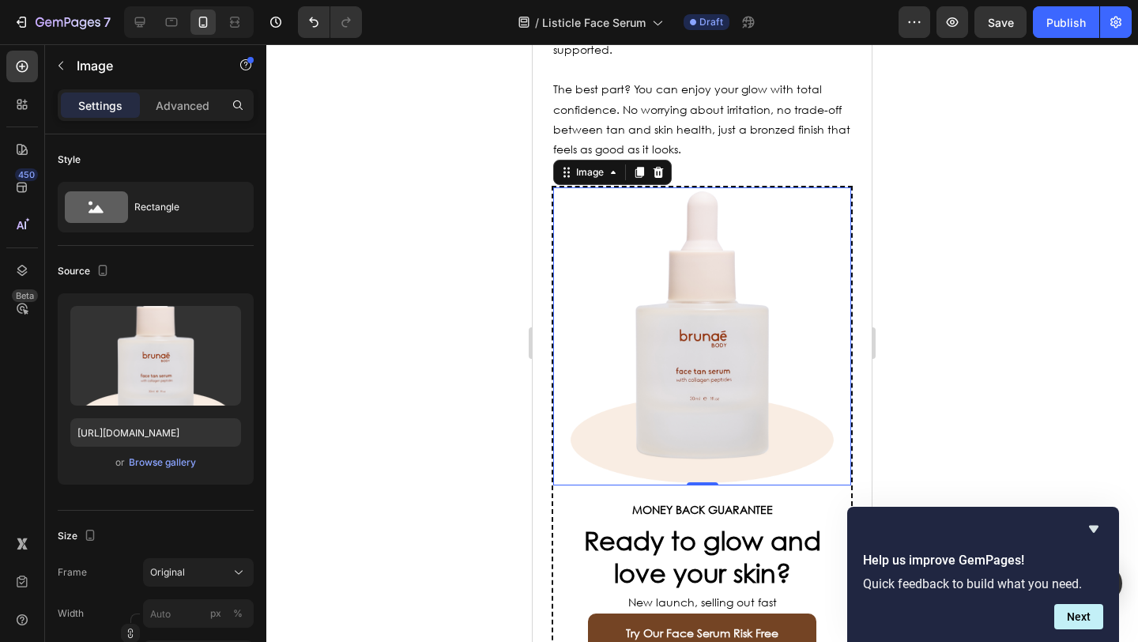
drag, startPoint x: 337, startPoint y: 325, endPoint x: 368, endPoint y: 330, distance: 31.3
click at [337, 324] on div at bounding box center [701, 342] width 871 height 597
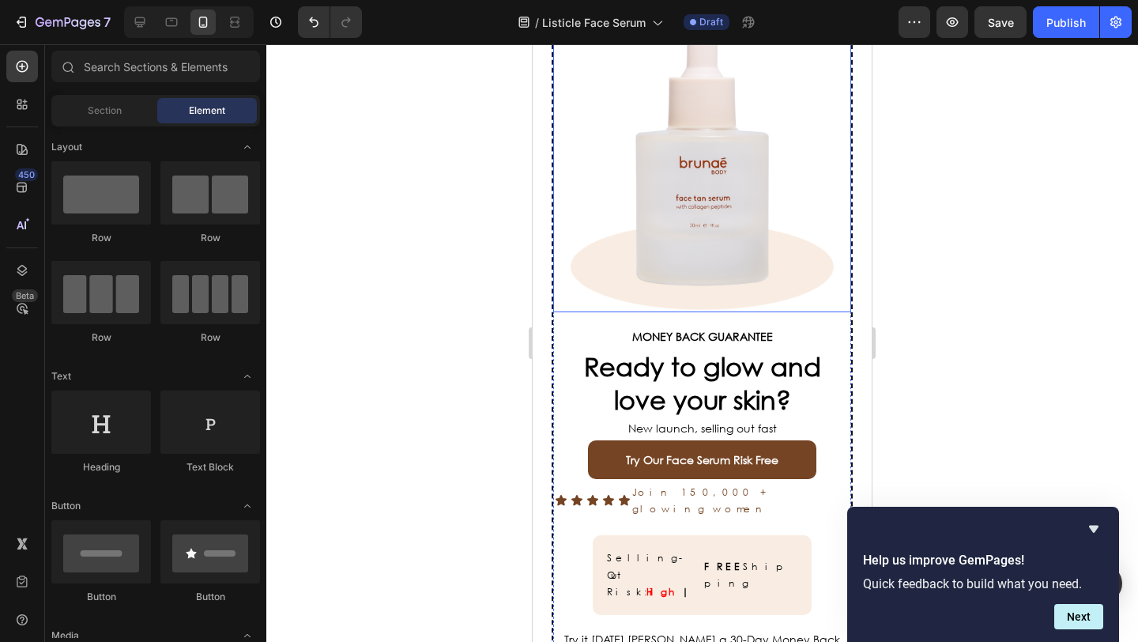
scroll to position [4637, 0]
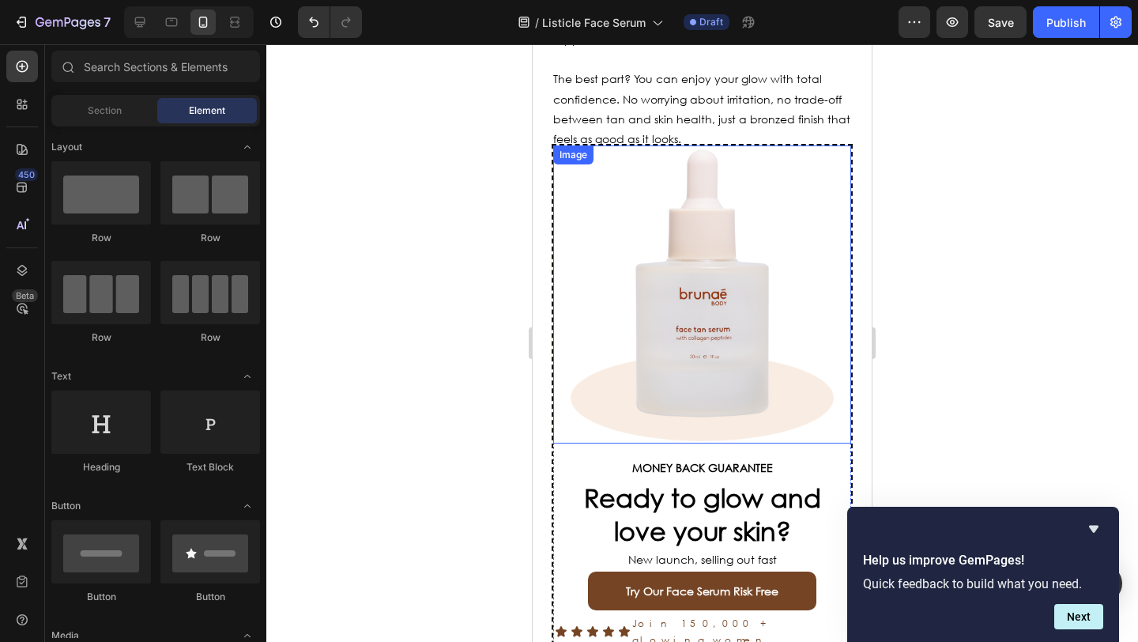
click at [657, 292] on img at bounding box center [702, 294] width 298 height 298
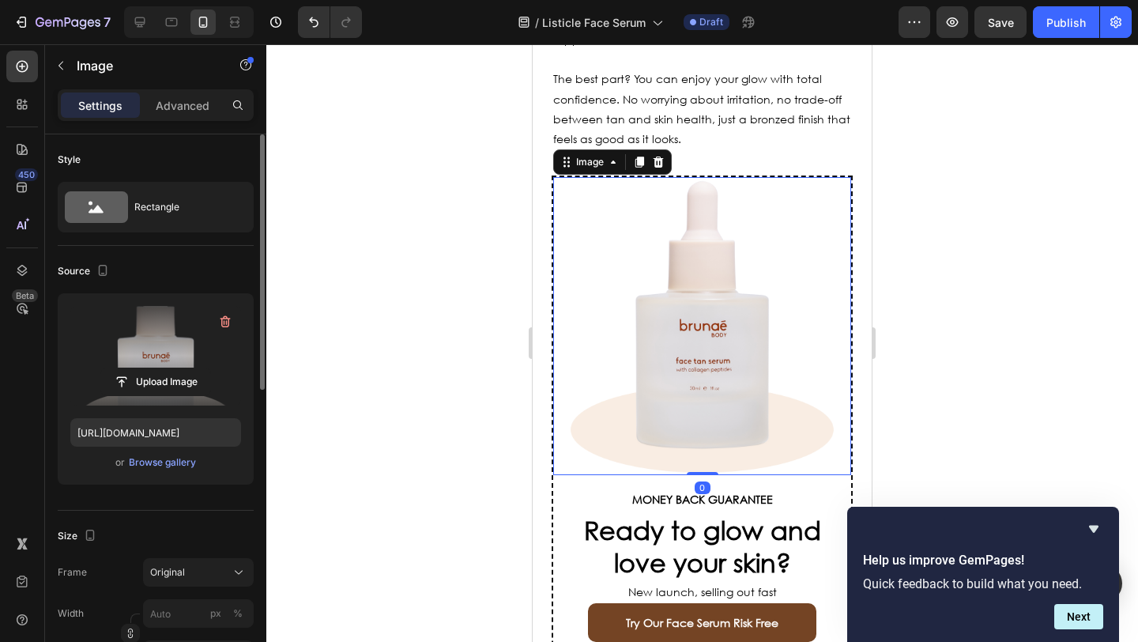
click at [149, 332] on label at bounding box center [155, 356] width 171 height 100
click at [149, 368] on input "file" at bounding box center [155, 381] width 109 height 27
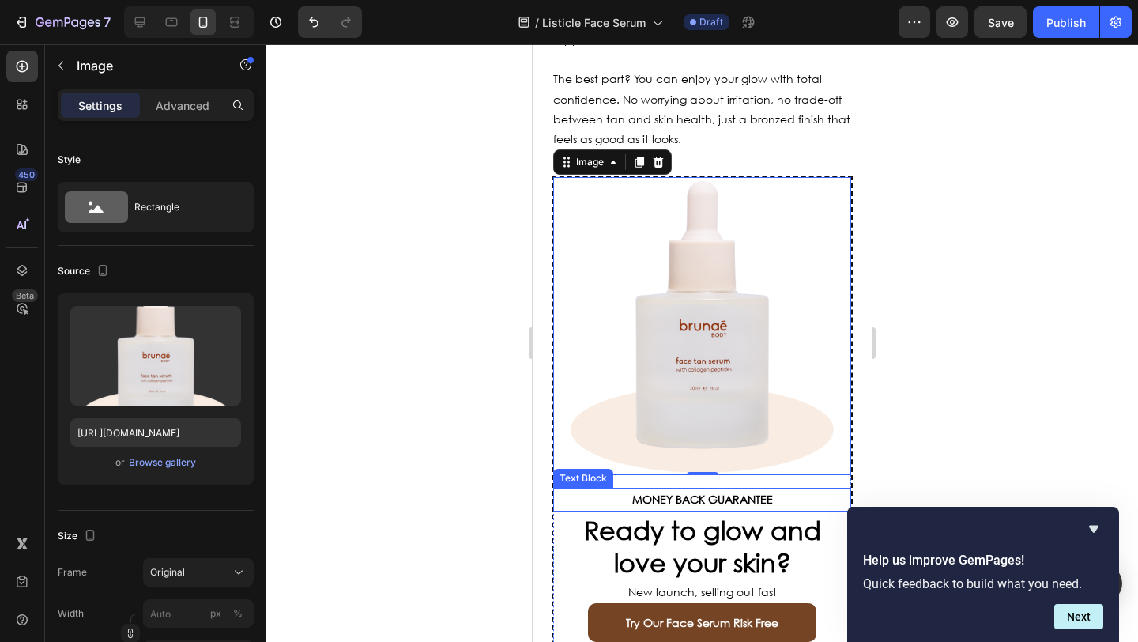
click at [503, 434] on div at bounding box center [701, 342] width 871 height 597
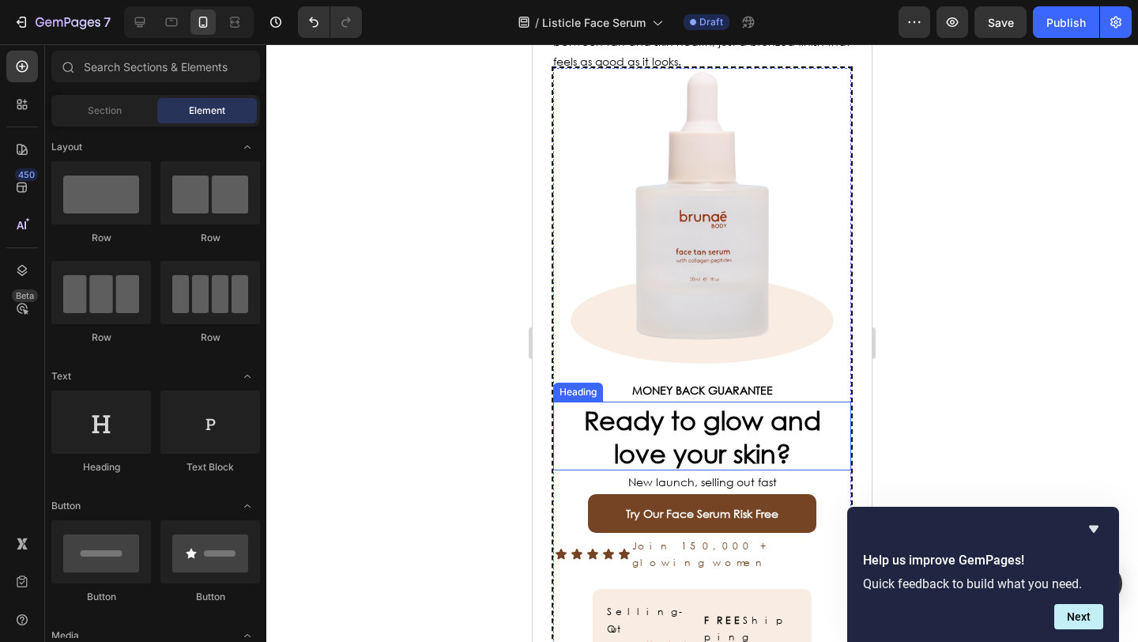
scroll to position [4704, 0]
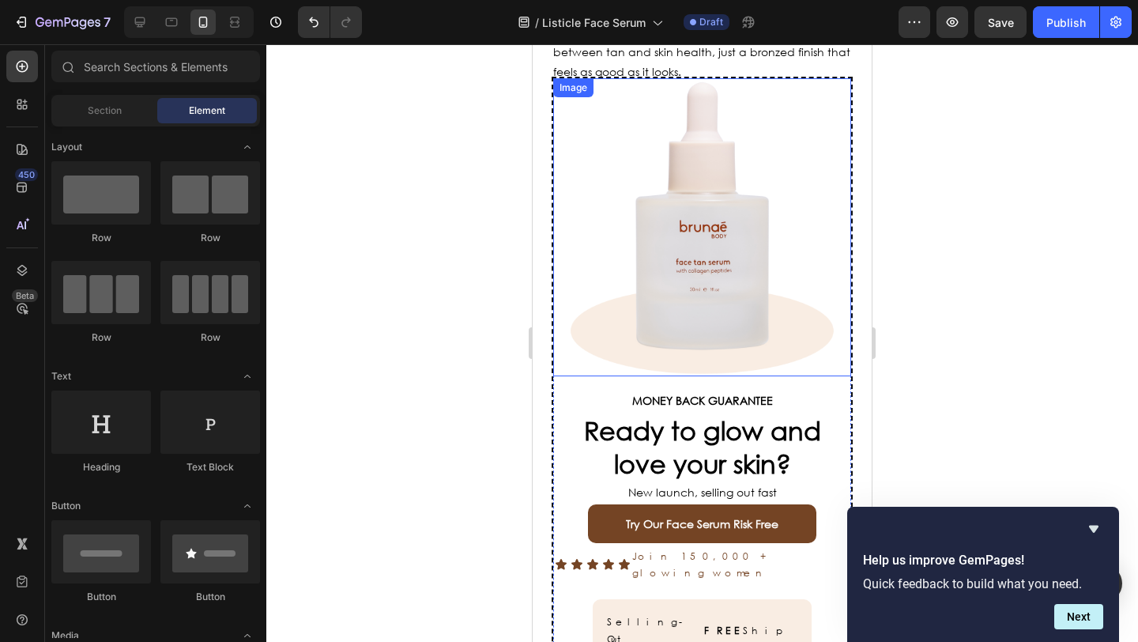
click at [676, 304] on img at bounding box center [702, 227] width 298 height 298
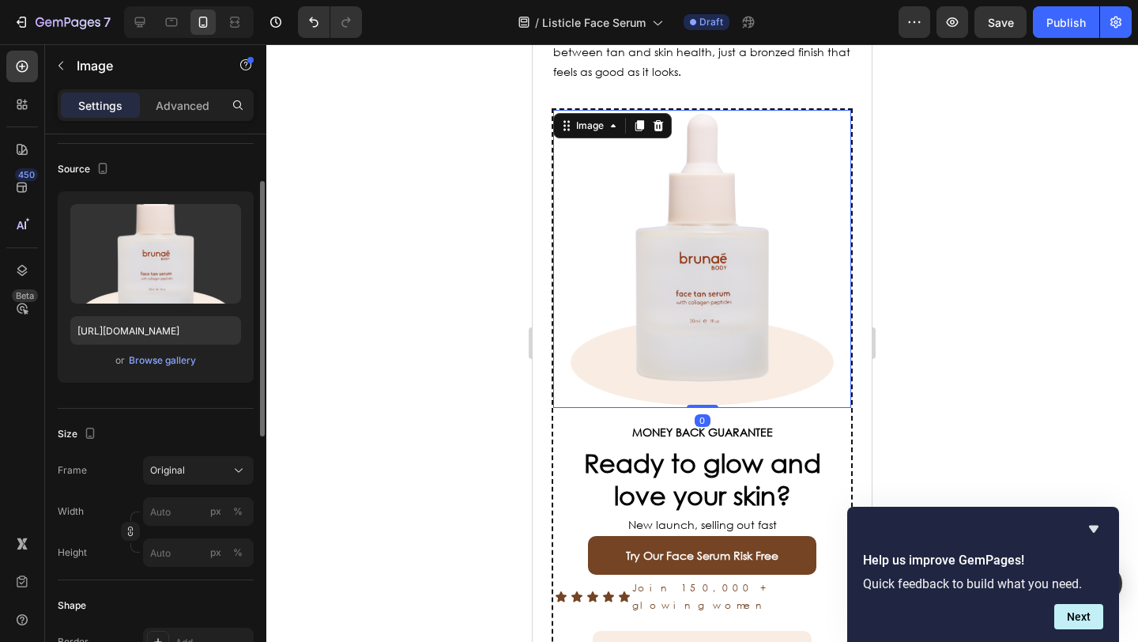
scroll to position [205, 0]
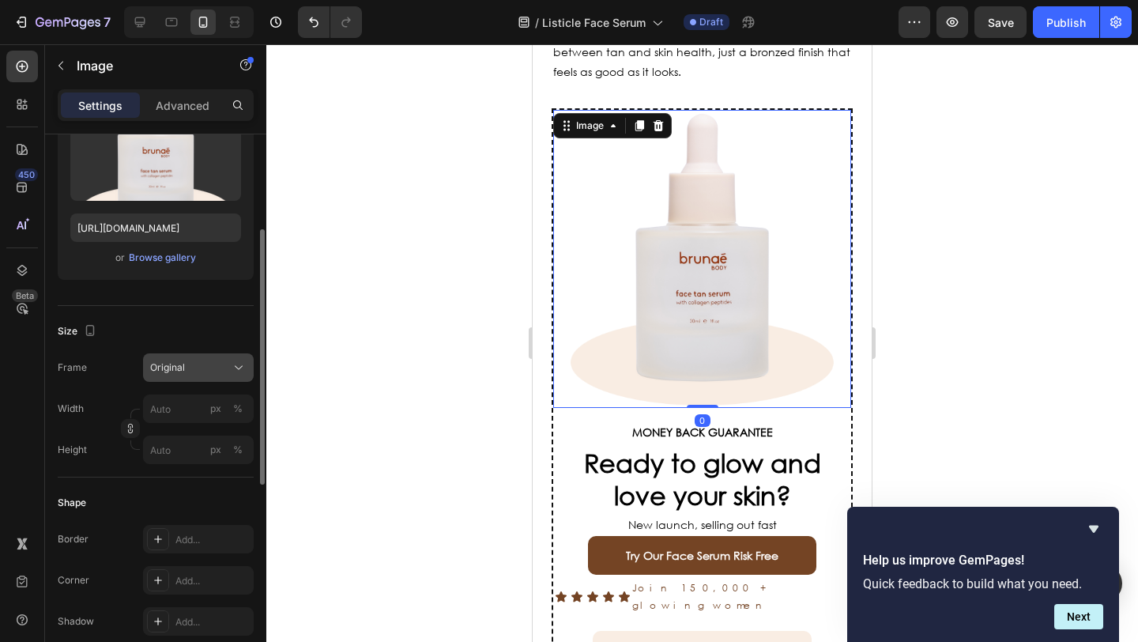
click at [204, 373] on div "Original" at bounding box center [188, 367] width 77 height 14
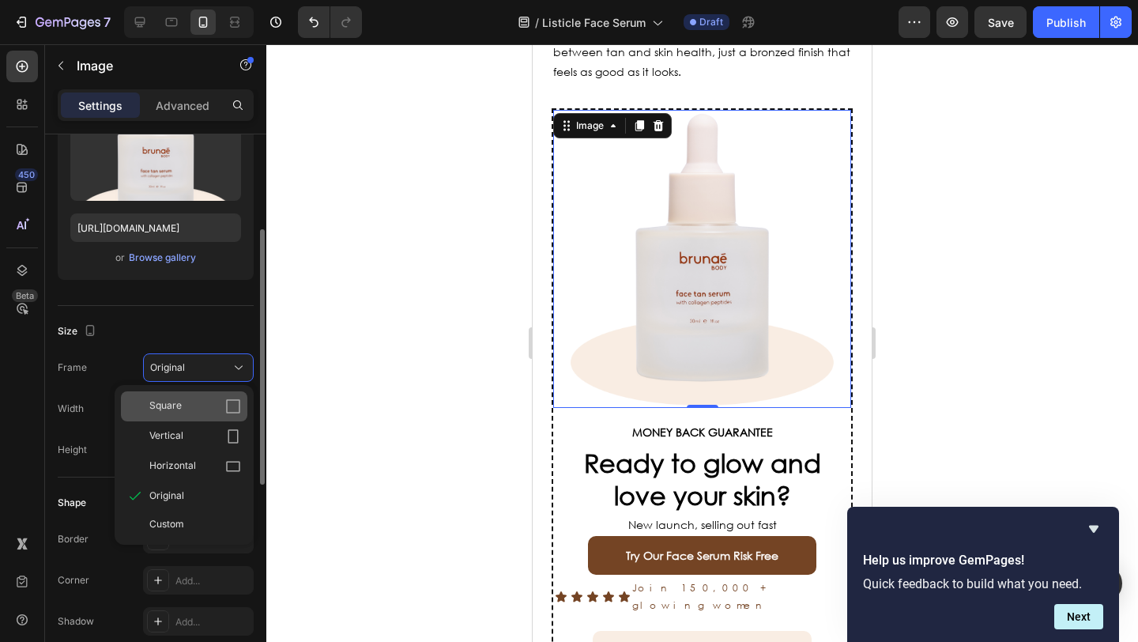
click at [203, 398] on div "Square" at bounding box center [195, 406] width 92 height 16
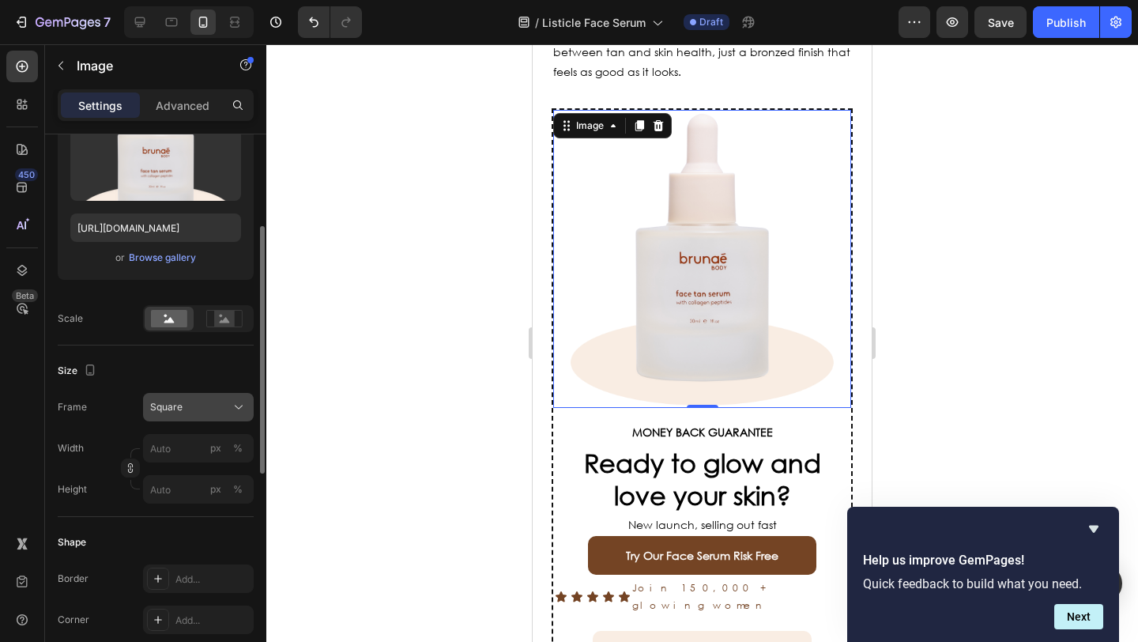
click at [201, 400] on div "Square" at bounding box center [188, 407] width 77 height 14
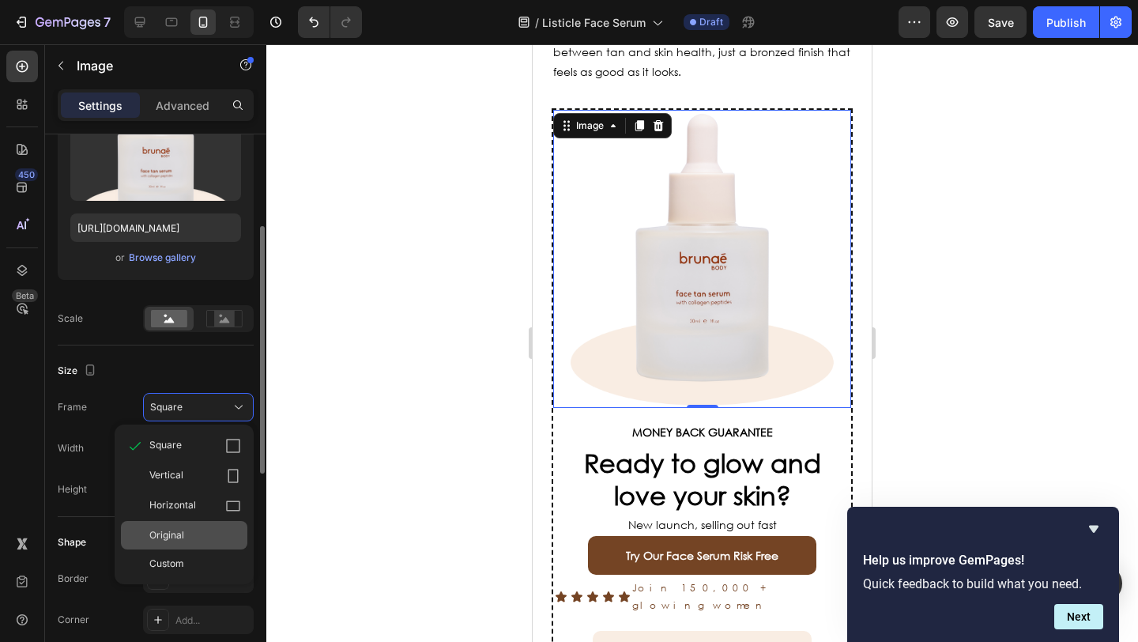
click at [184, 534] on div "Original" at bounding box center [195, 535] width 92 height 14
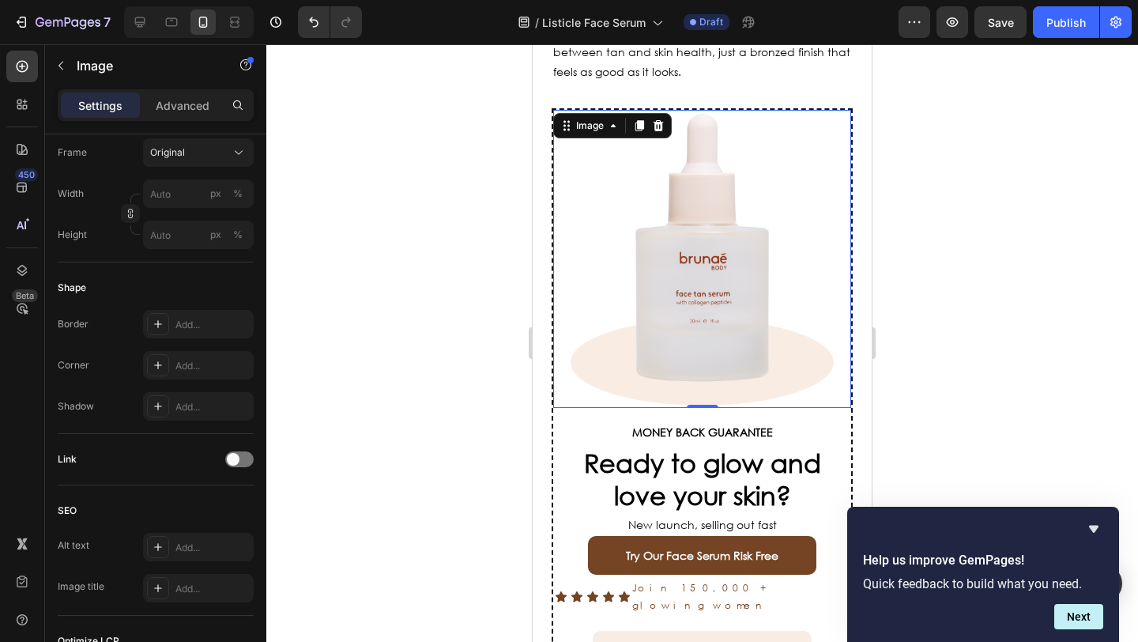
scroll to position [0, 0]
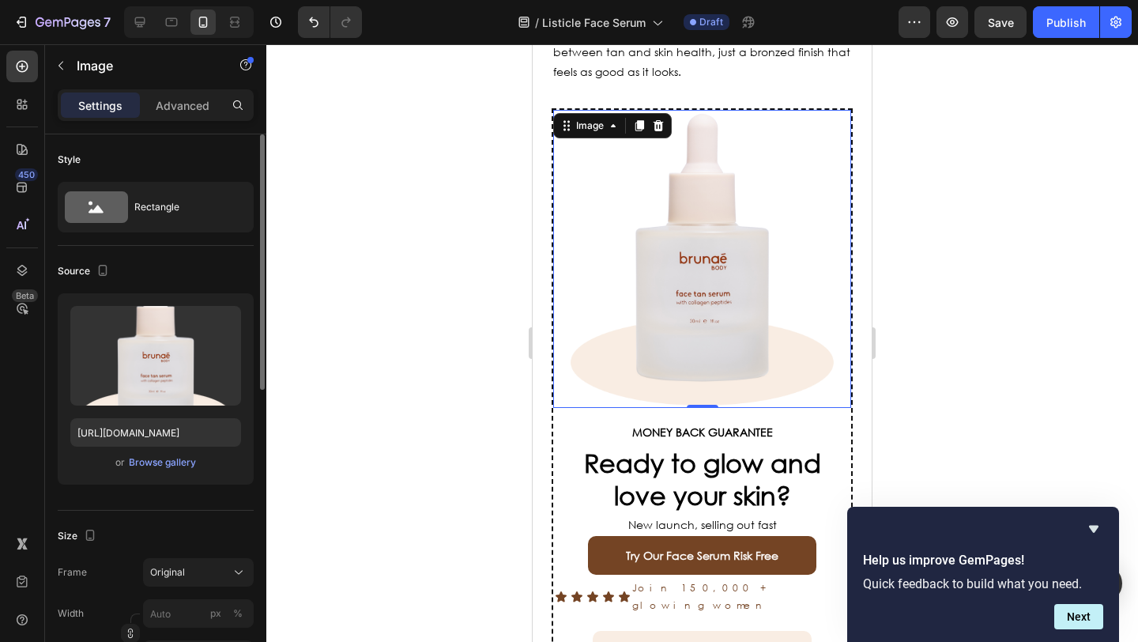
drag, startPoint x: 176, startPoint y: 111, endPoint x: 189, endPoint y: 131, distance: 23.4
click at [177, 111] on p "Advanced" at bounding box center [183, 105] width 54 height 17
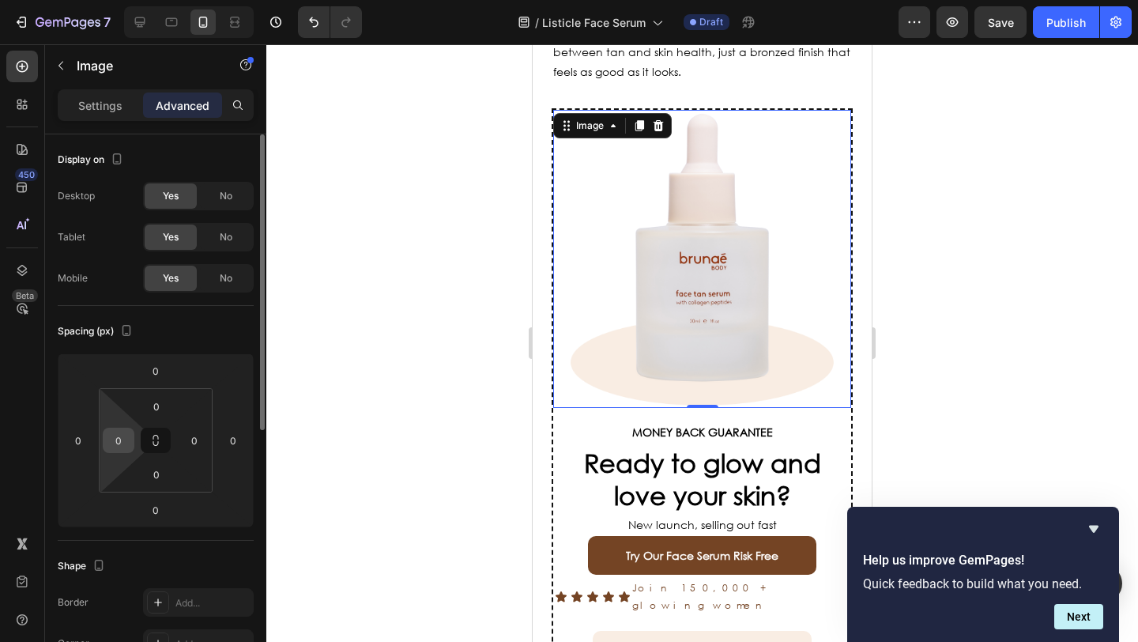
click at [125, 442] on input "0" at bounding box center [119, 440] width 24 height 24
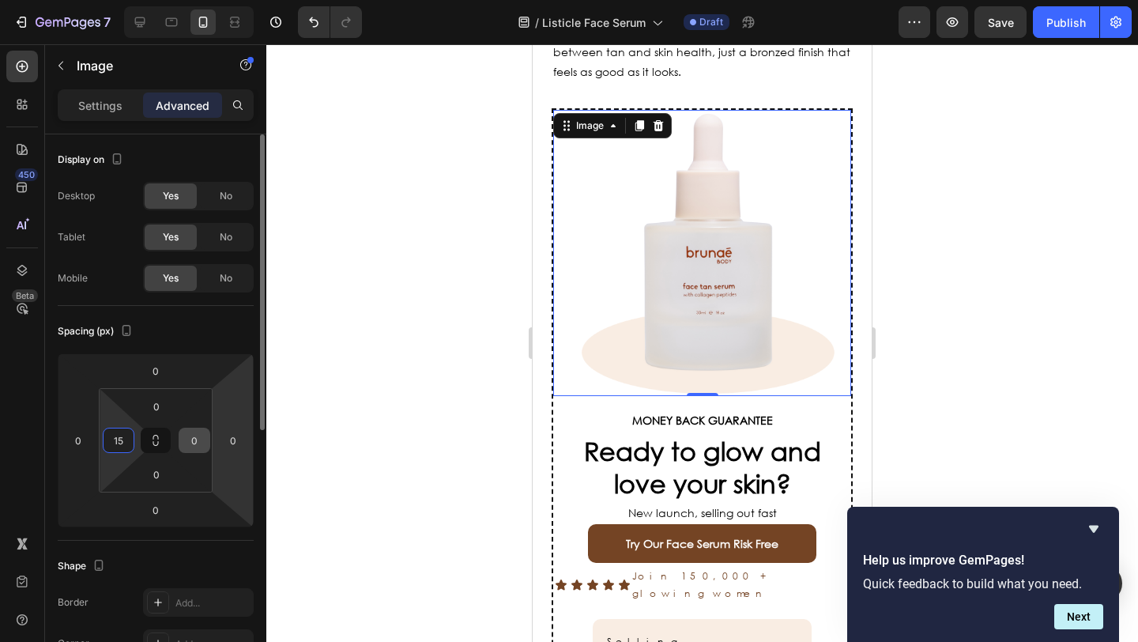
type input "15"
click at [194, 435] on input "0" at bounding box center [195, 440] width 24 height 24
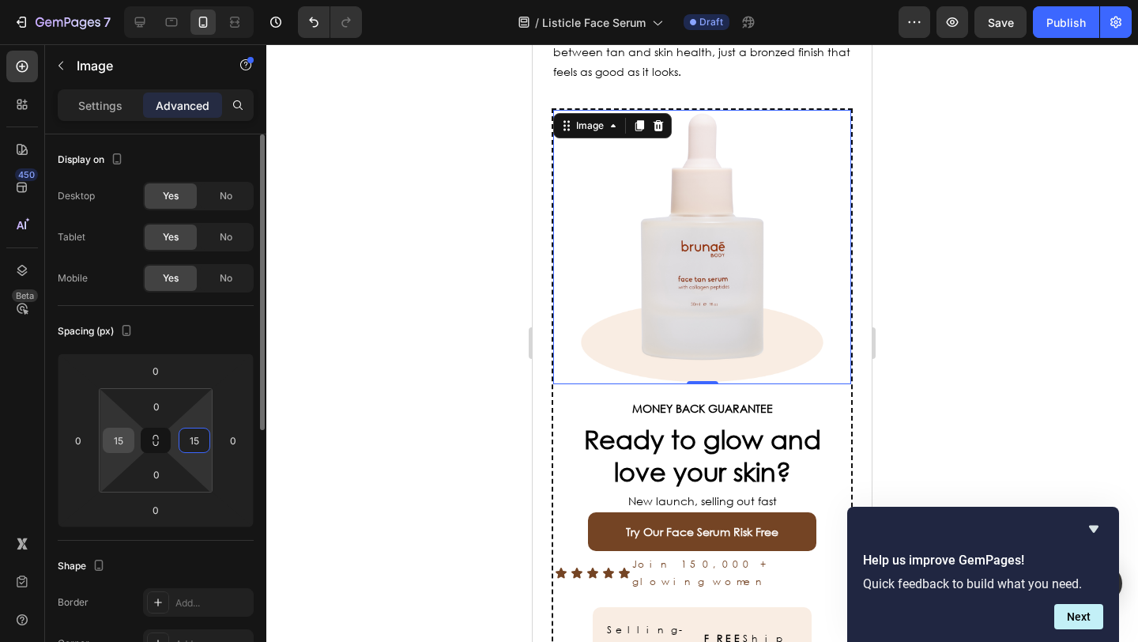
type input "15"
click at [130, 438] on div "15" at bounding box center [119, 439] width 32 height 25
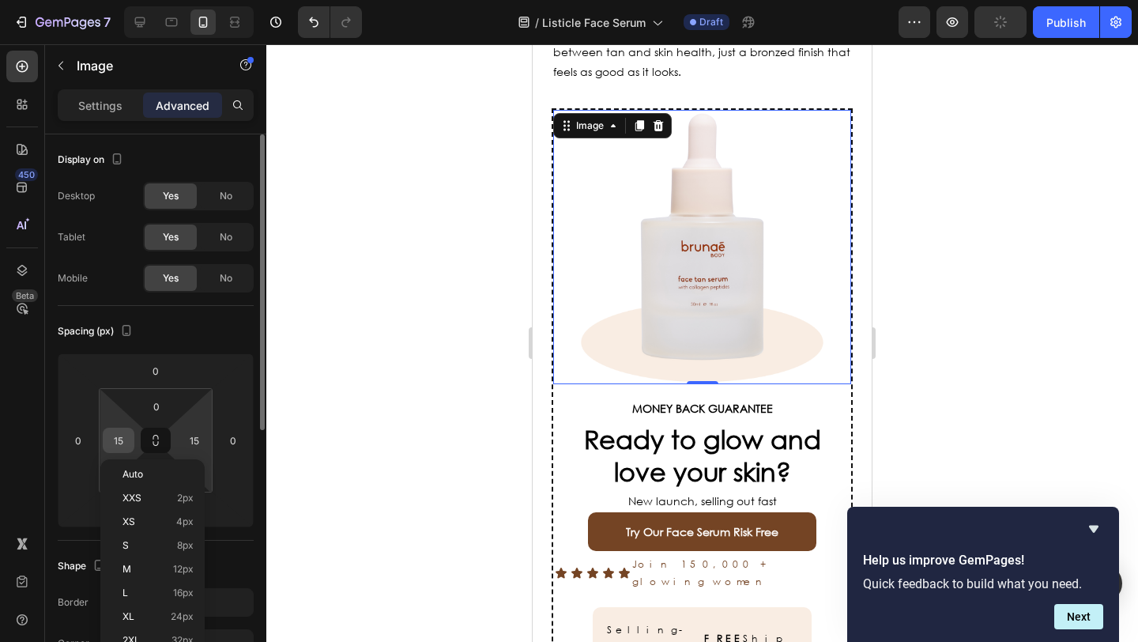
click at [126, 438] on input "15" at bounding box center [119, 440] width 24 height 24
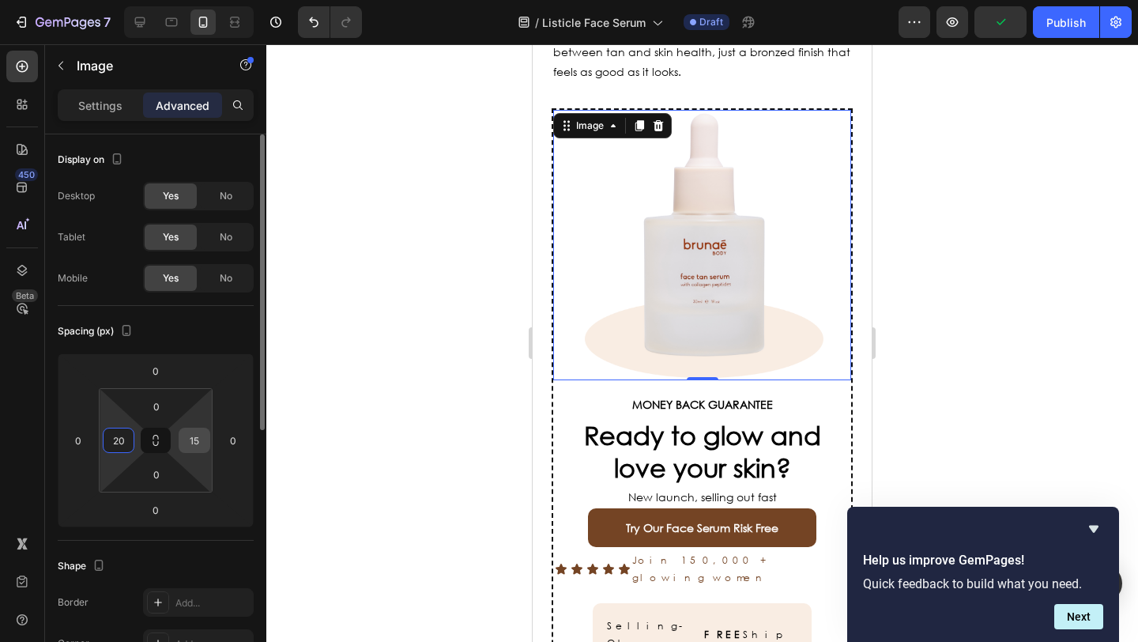
type input "20"
click at [198, 446] on input "15" at bounding box center [195, 440] width 24 height 24
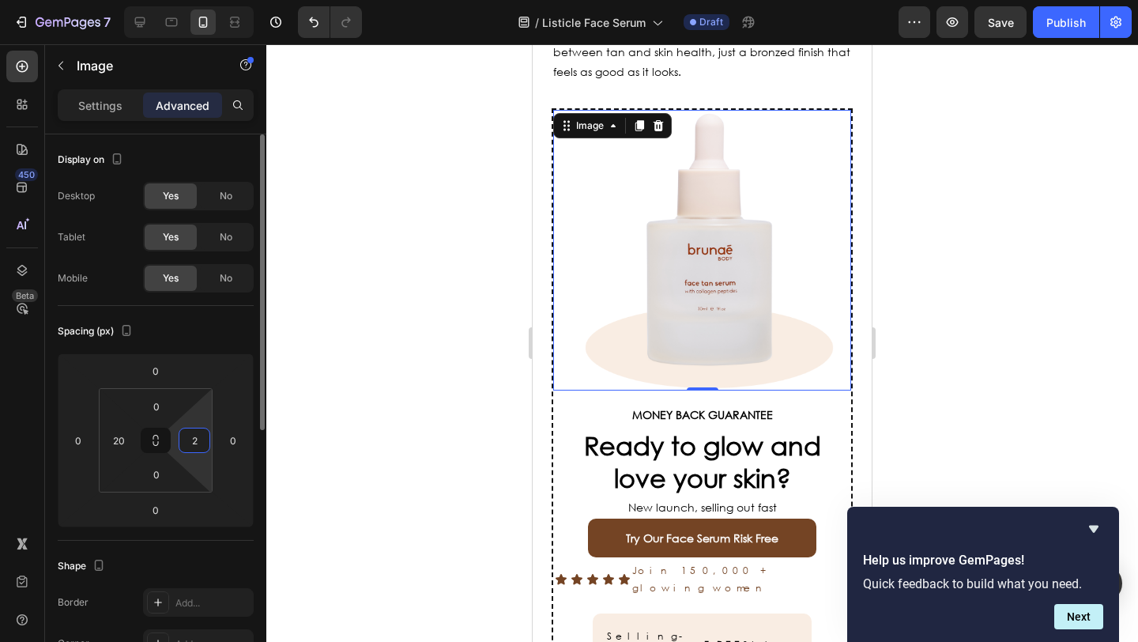
type input "20"
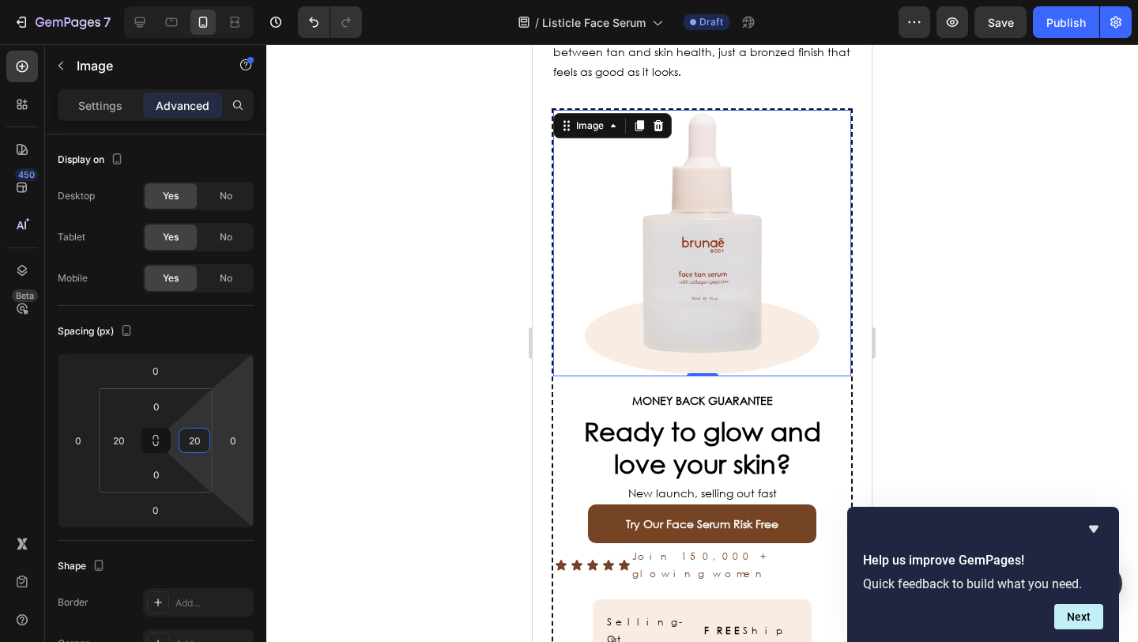
drag, startPoint x: 127, startPoint y: 362, endPoint x: 438, endPoint y: 401, distance: 313.8
click at [380, 404] on div at bounding box center [701, 342] width 871 height 597
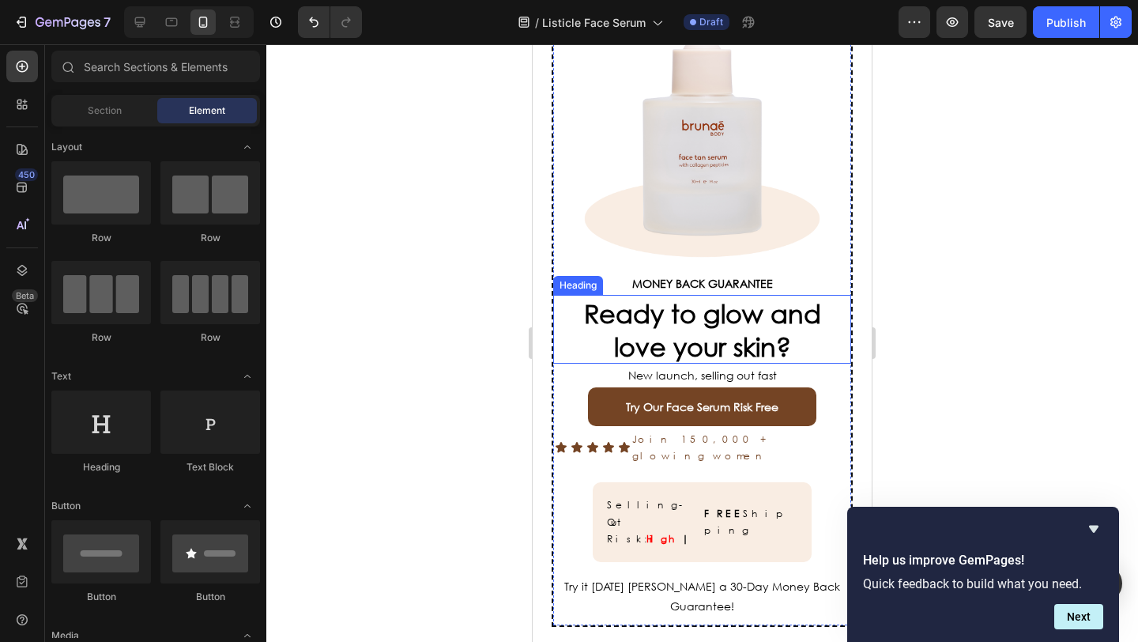
scroll to position [4797, 0]
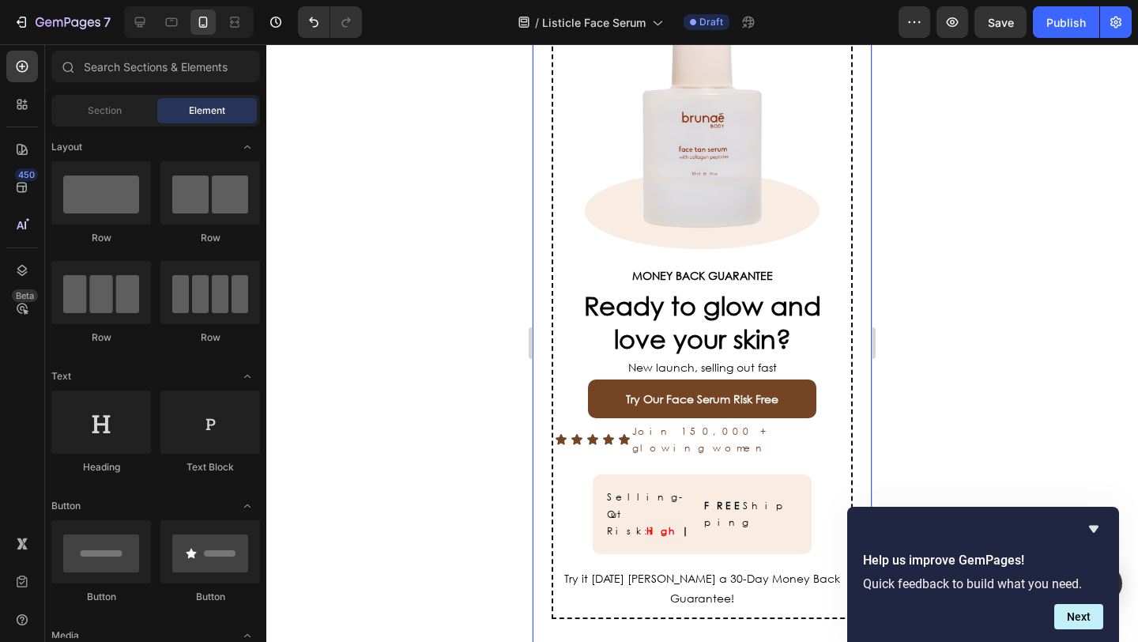
drag, startPoint x: 1071, startPoint y: 620, endPoint x: 906, endPoint y: 385, distance: 287.1
click at [1071, 620] on button "Next" at bounding box center [1078, 616] width 49 height 25
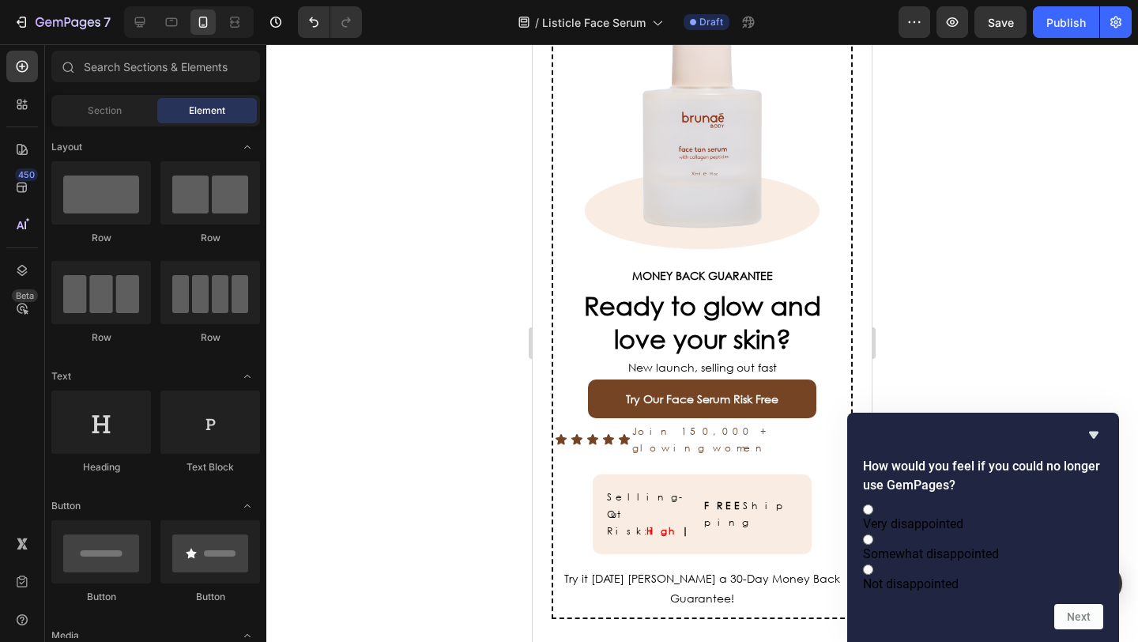
click at [1101, 412] on div "How would you feel if you could no longer use GemPages? Very disappointed Somew…" at bounding box center [983, 526] width 272 height 229
click at [1100, 425] on icon "Hide survey" at bounding box center [1093, 434] width 19 height 19
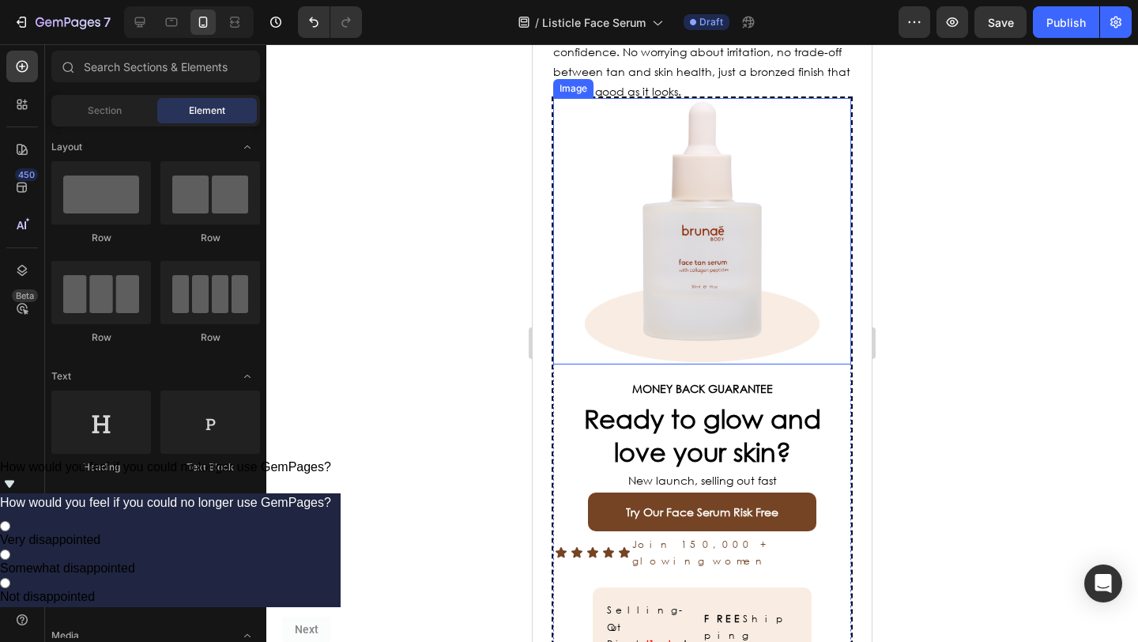
scroll to position [4681, 0]
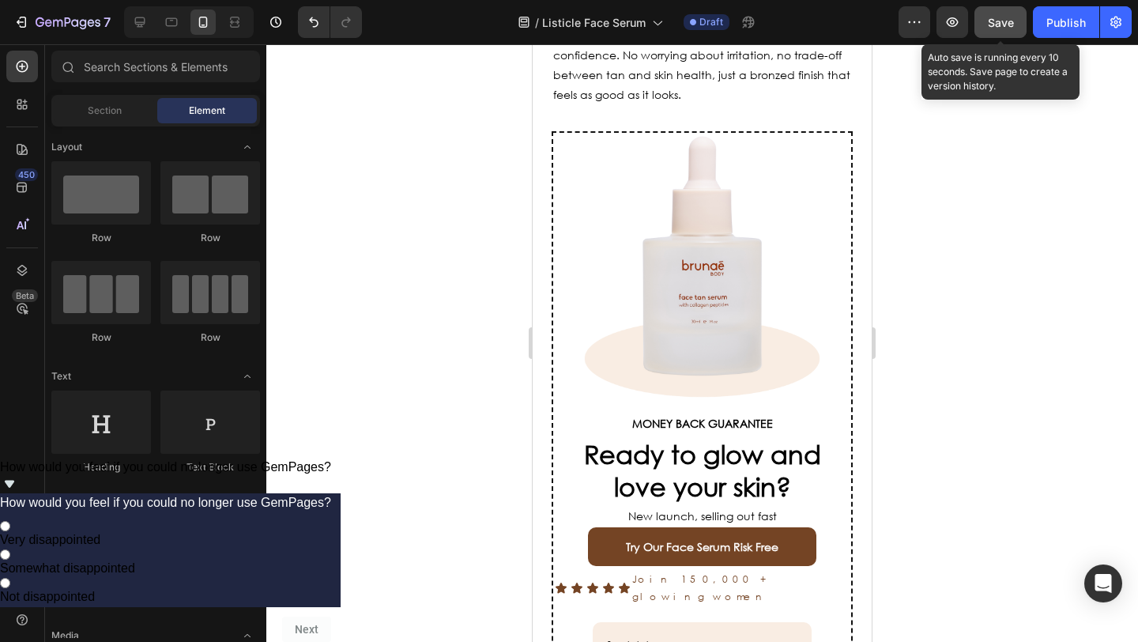
drag, startPoint x: 1001, startPoint y: 20, endPoint x: 976, endPoint y: 36, distance: 29.1
click at [1001, 21] on span "Save" at bounding box center [1001, 22] width 26 height 13
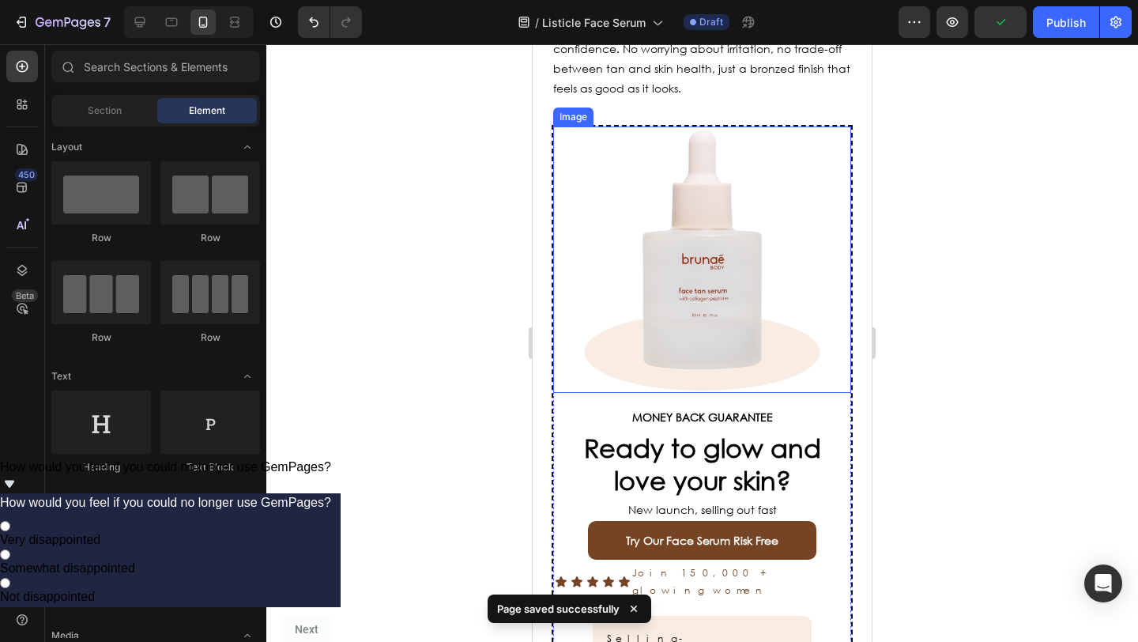
scroll to position [4697, 0]
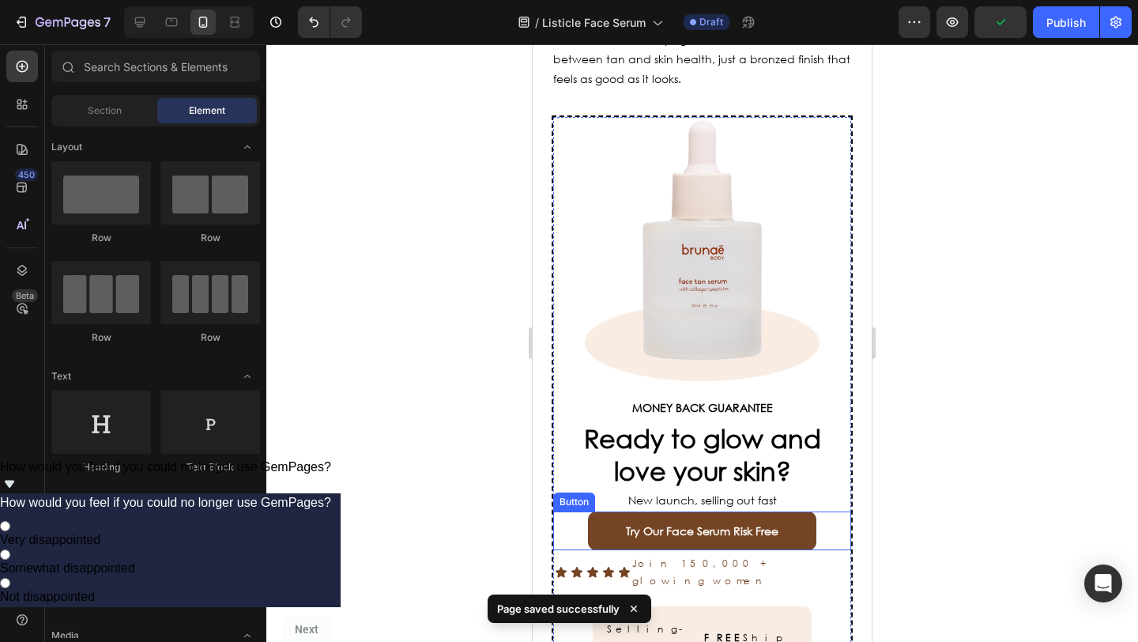
click at [596, 511] on button "Try Our Face Serum Risk Free" at bounding box center [702, 530] width 228 height 39
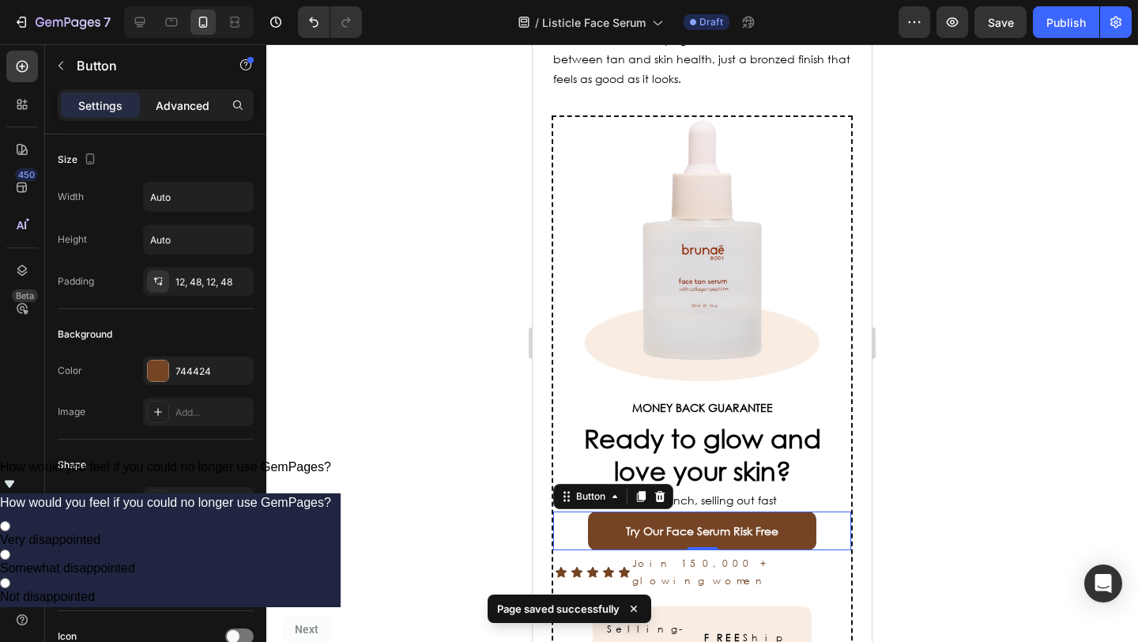
click at [201, 96] on div "Advanced" at bounding box center [182, 104] width 79 height 25
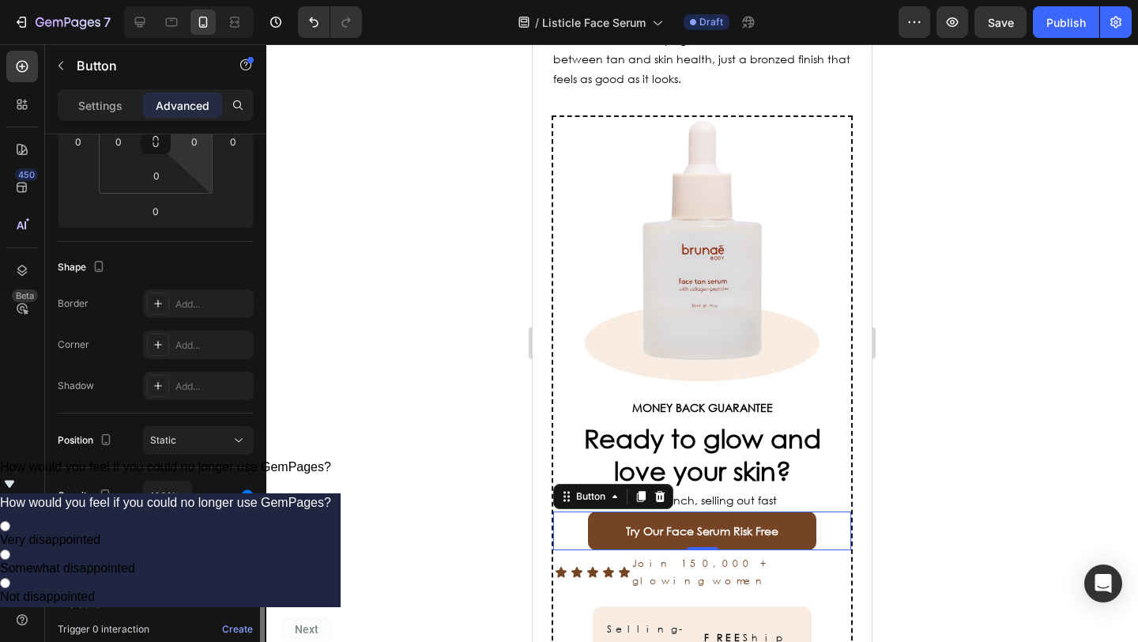
scroll to position [478, 0]
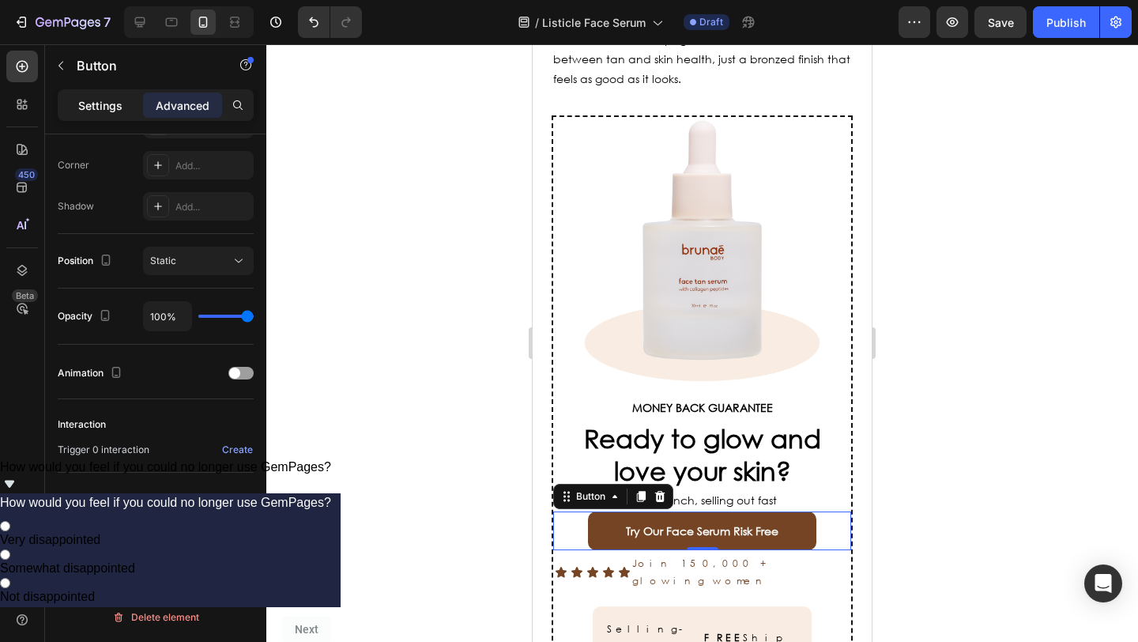
click at [122, 103] on div "Settings" at bounding box center [100, 104] width 79 height 25
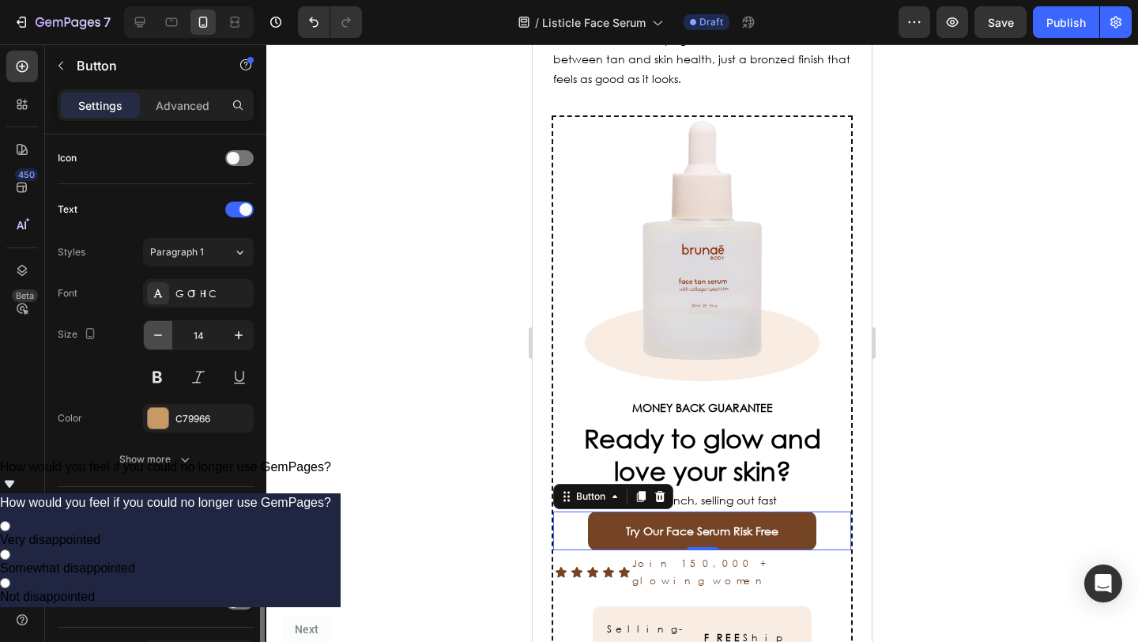
scroll to position [581, 0]
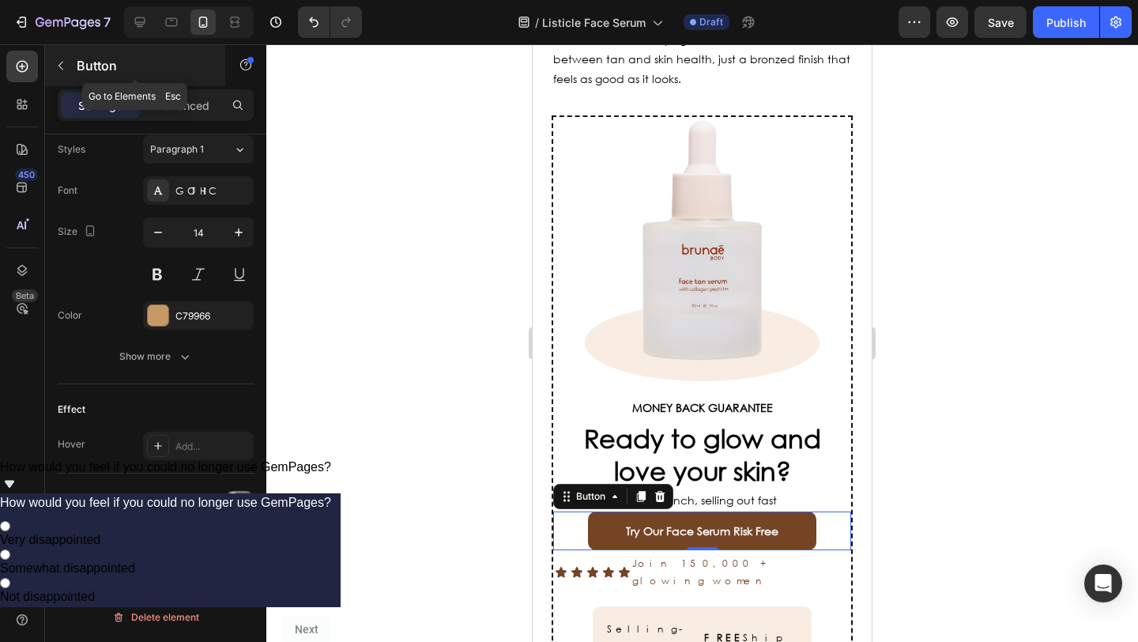
click at [60, 66] on icon "button" at bounding box center [61, 65] width 13 height 13
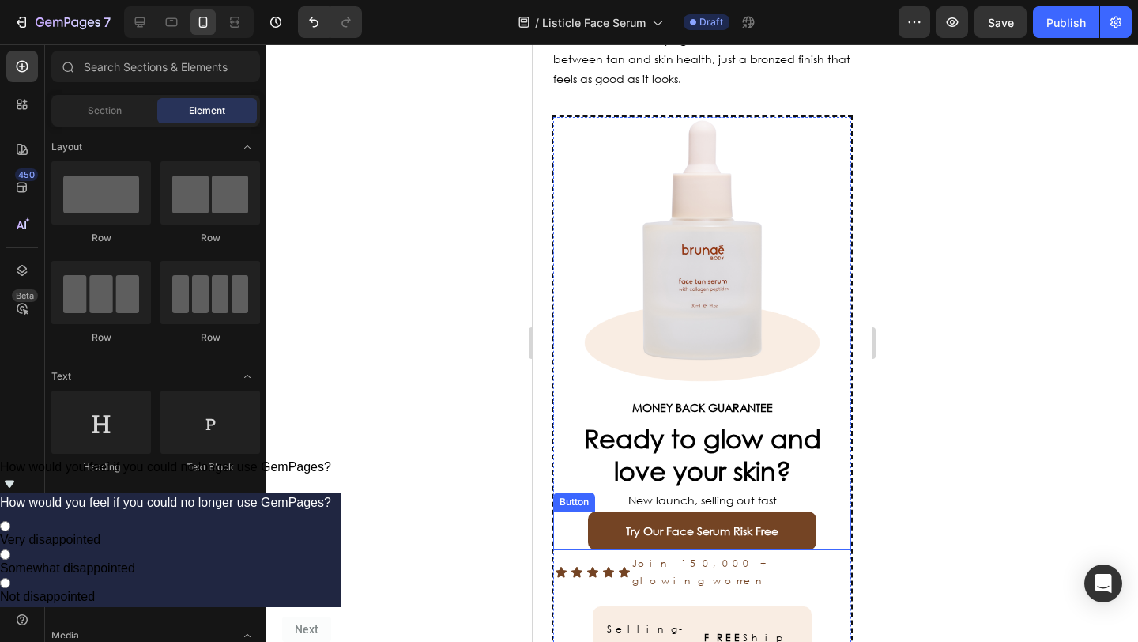
click at [604, 511] on button "Try Our Face Serum Risk Free" at bounding box center [702, 530] width 228 height 39
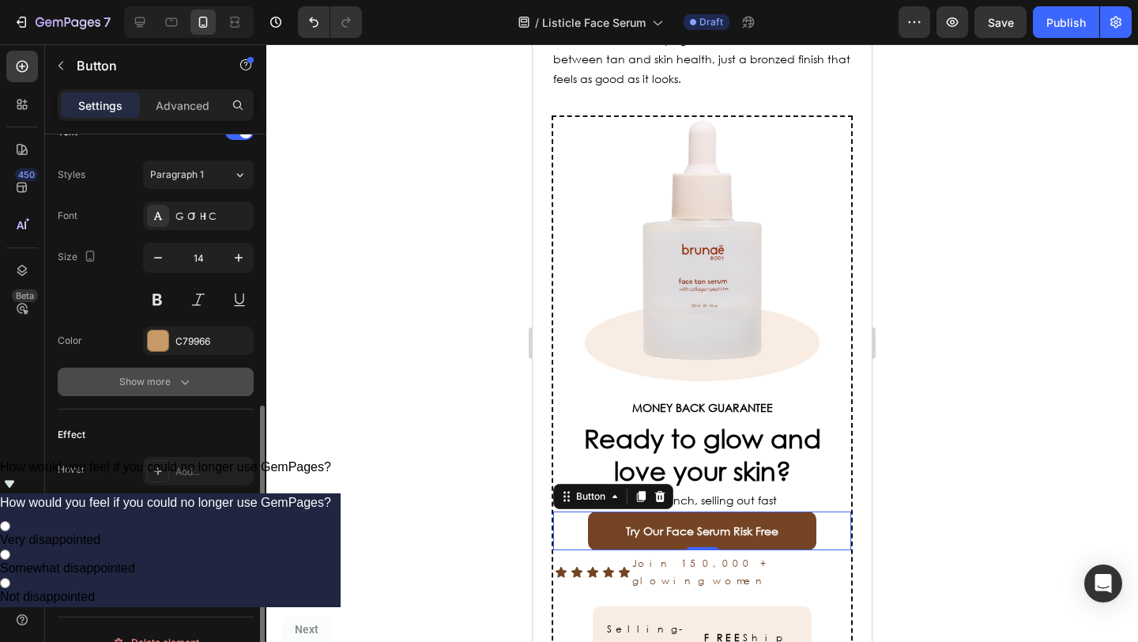
scroll to position [563, 0]
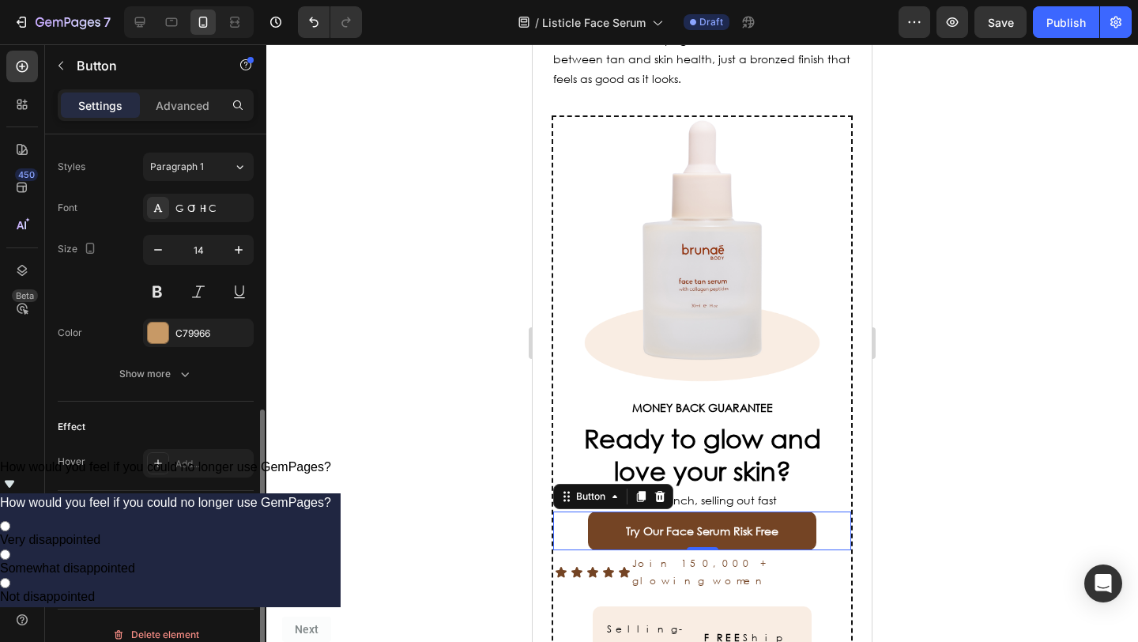
click at [233, 514] on span at bounding box center [233, 516] width 13 height 13
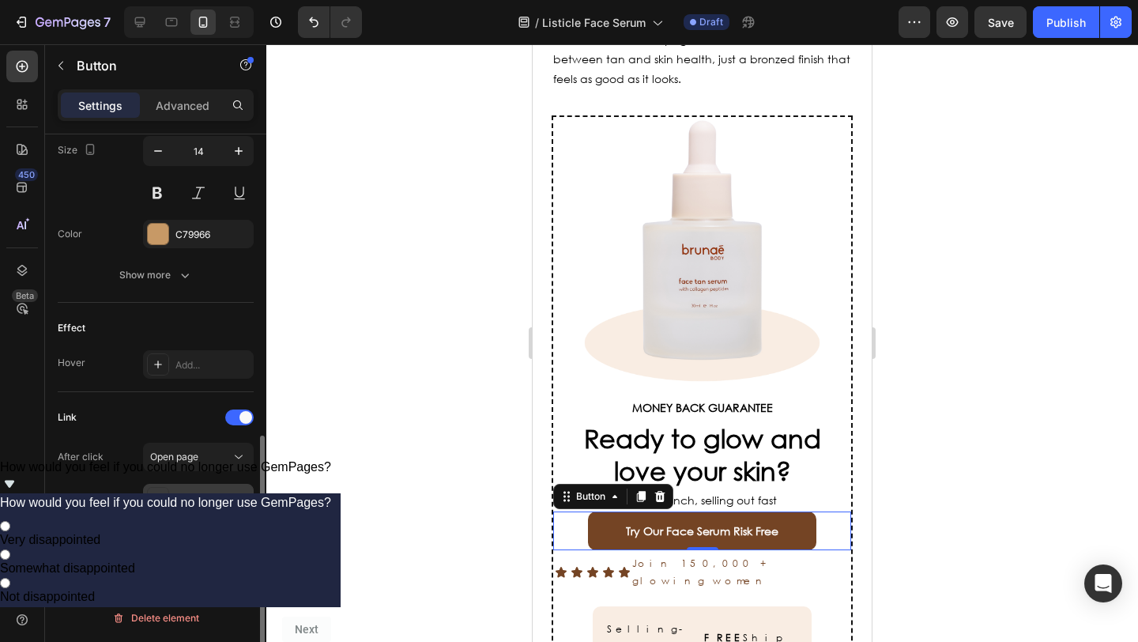
click at [210, 494] on div "Add..." at bounding box center [212, 498] width 74 height 14
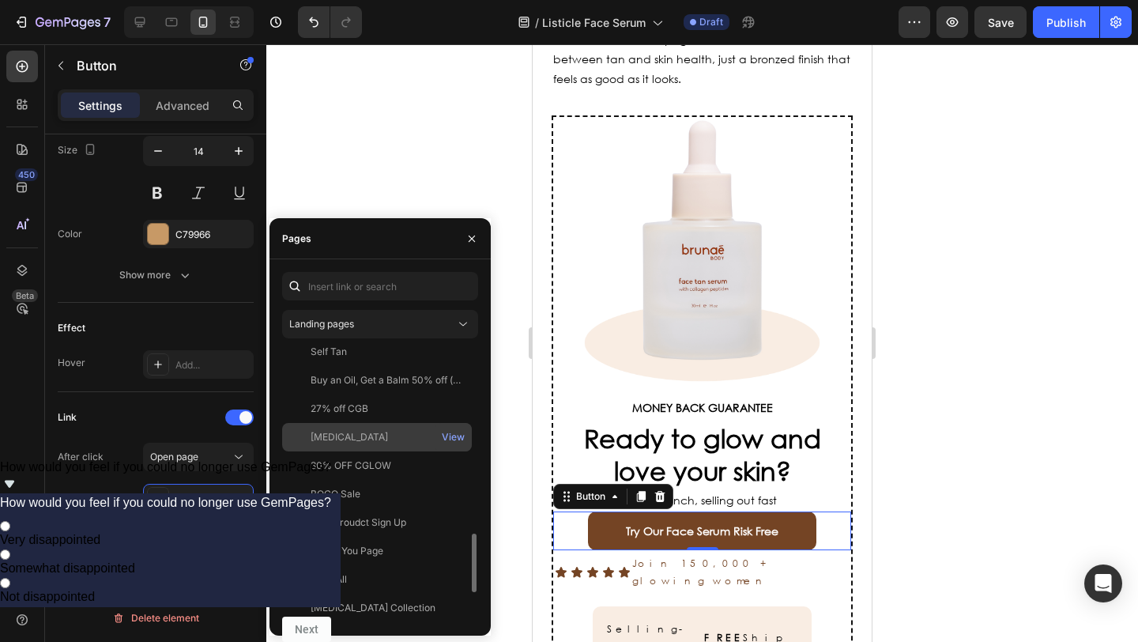
scroll to position [1005, 0]
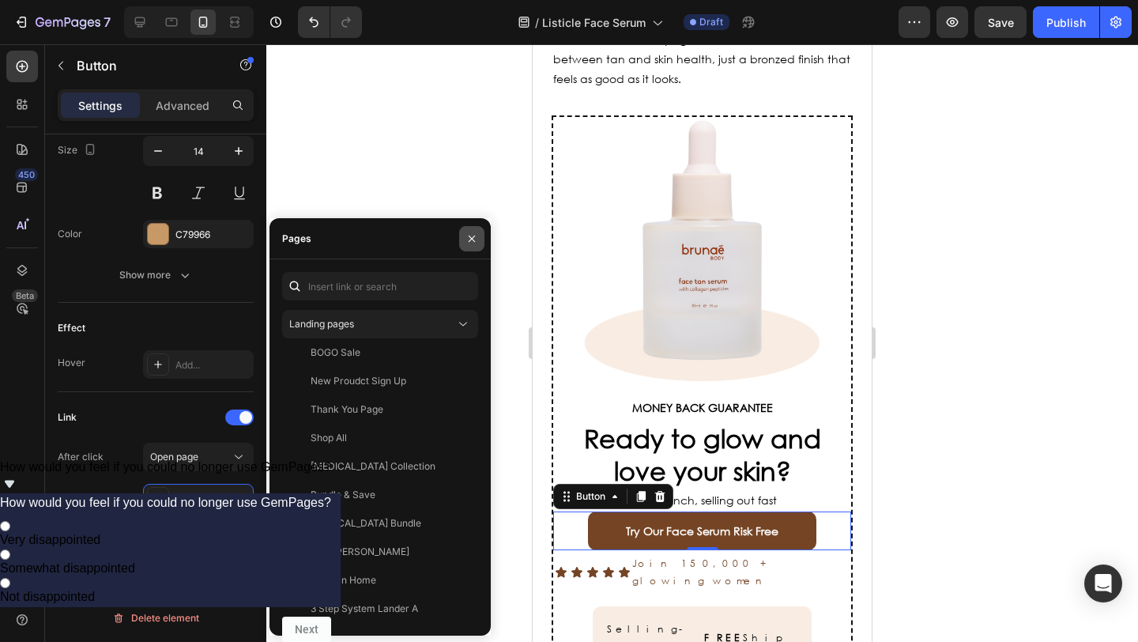
click at [470, 239] on icon "button" at bounding box center [471, 238] width 13 height 13
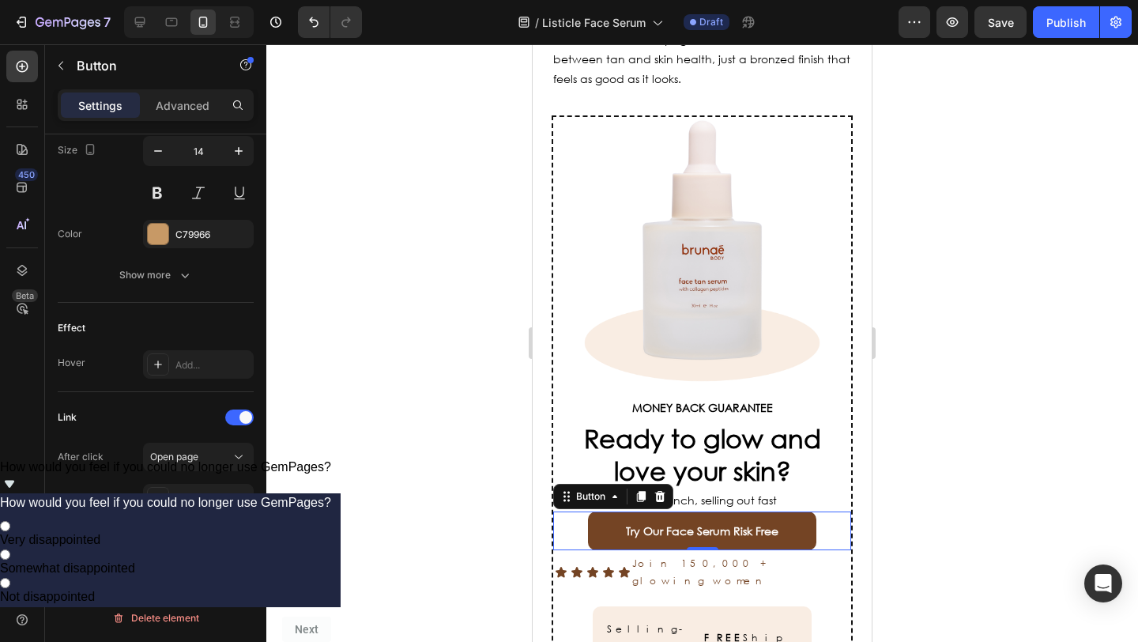
click at [454, 454] on div at bounding box center [701, 342] width 871 height 597
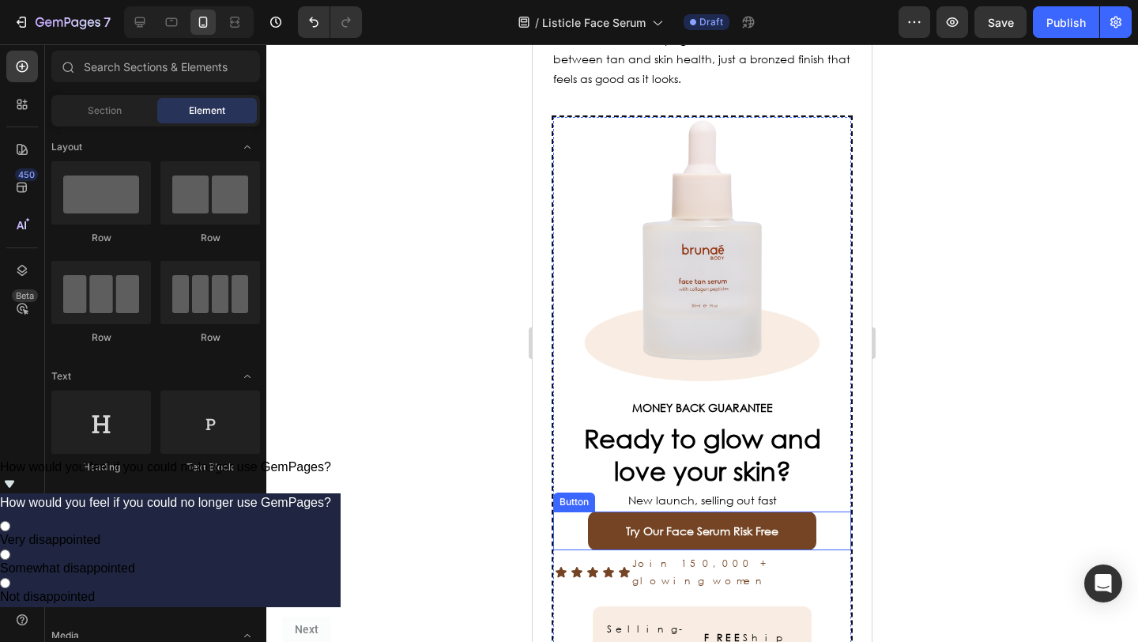
drag, startPoint x: 589, startPoint y: 483, endPoint x: 558, endPoint y: 484, distance: 30.9
click at [589, 511] on button "Try Our Face Serum Risk Free" at bounding box center [702, 530] width 228 height 39
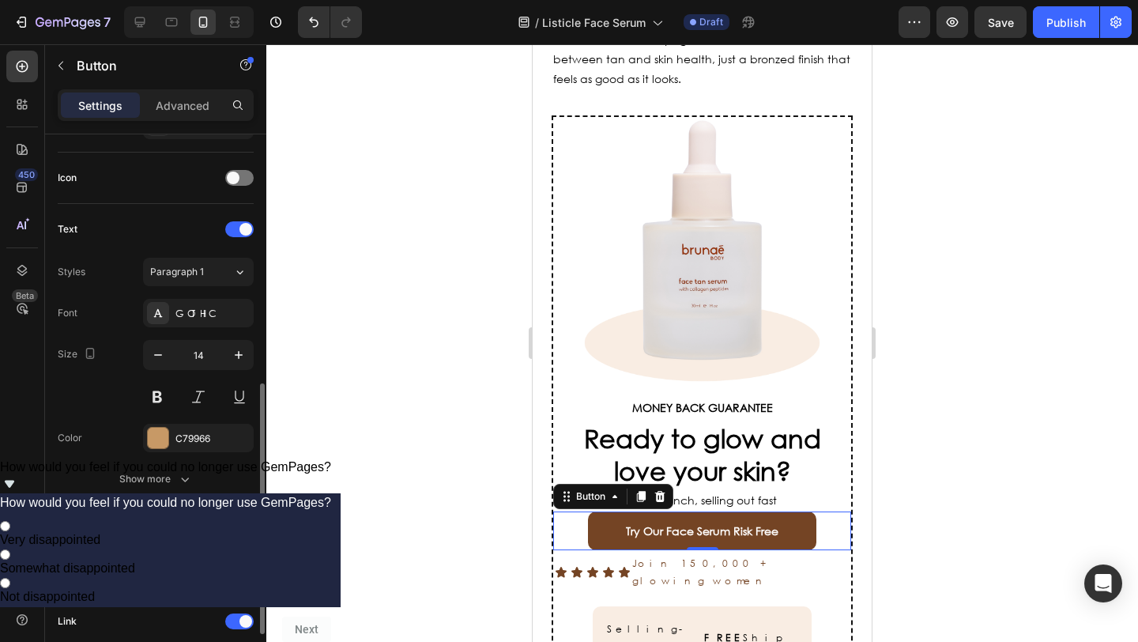
scroll to position [486, 0]
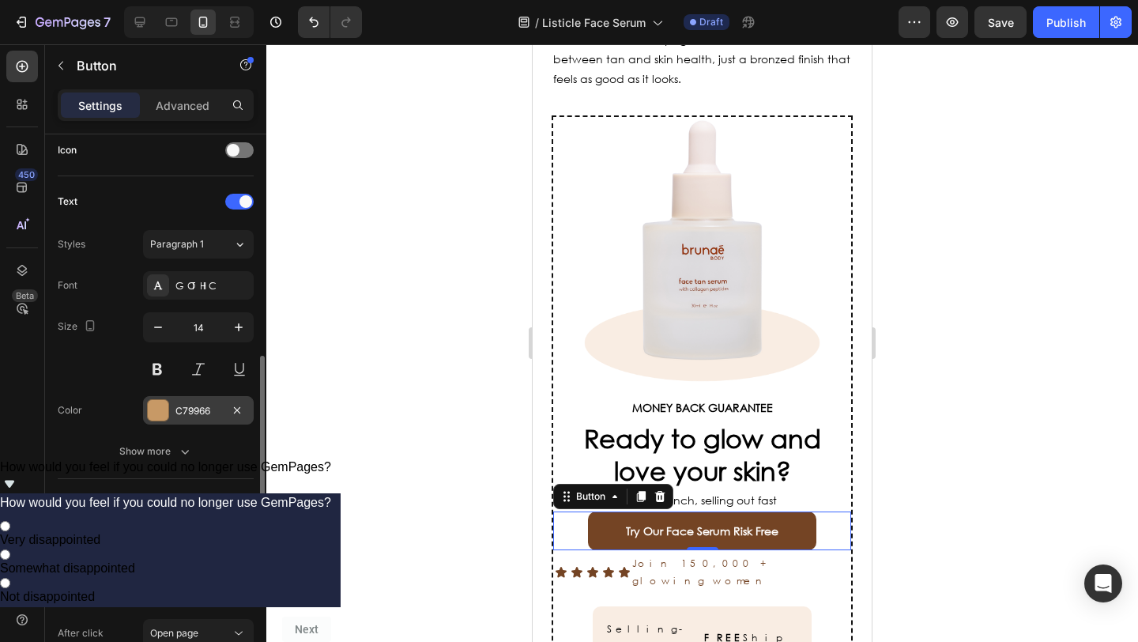
click at [243, 591] on span at bounding box center [245, 593] width 13 height 13
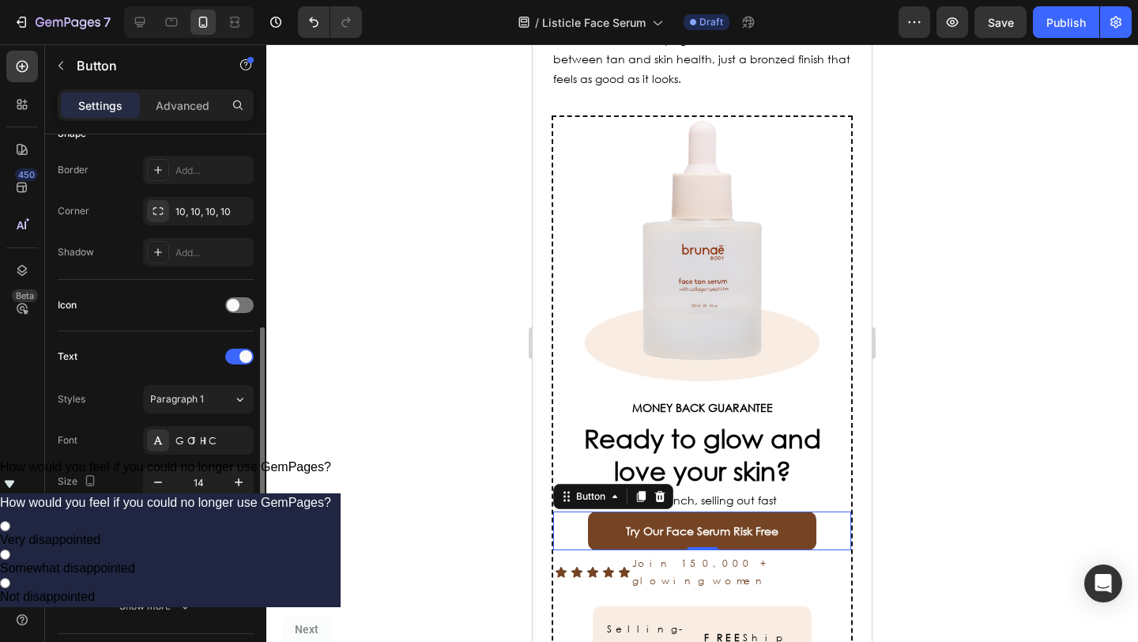
scroll to position [330, 0]
click at [245, 307] on div at bounding box center [239, 306] width 28 height 16
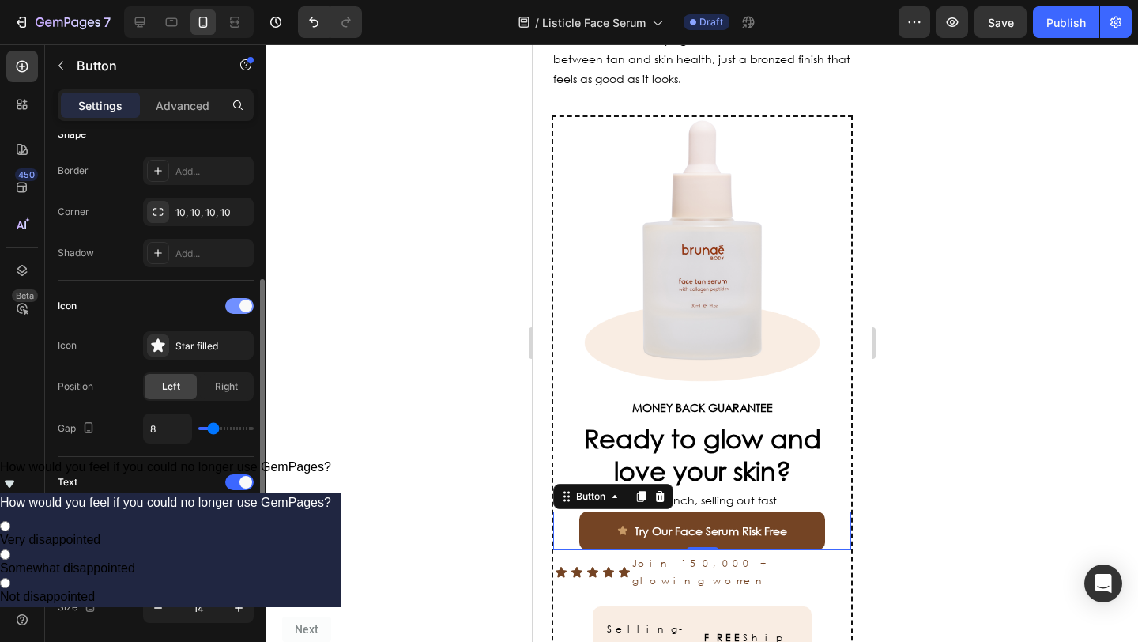
click at [245, 307] on span at bounding box center [245, 305] width 13 height 13
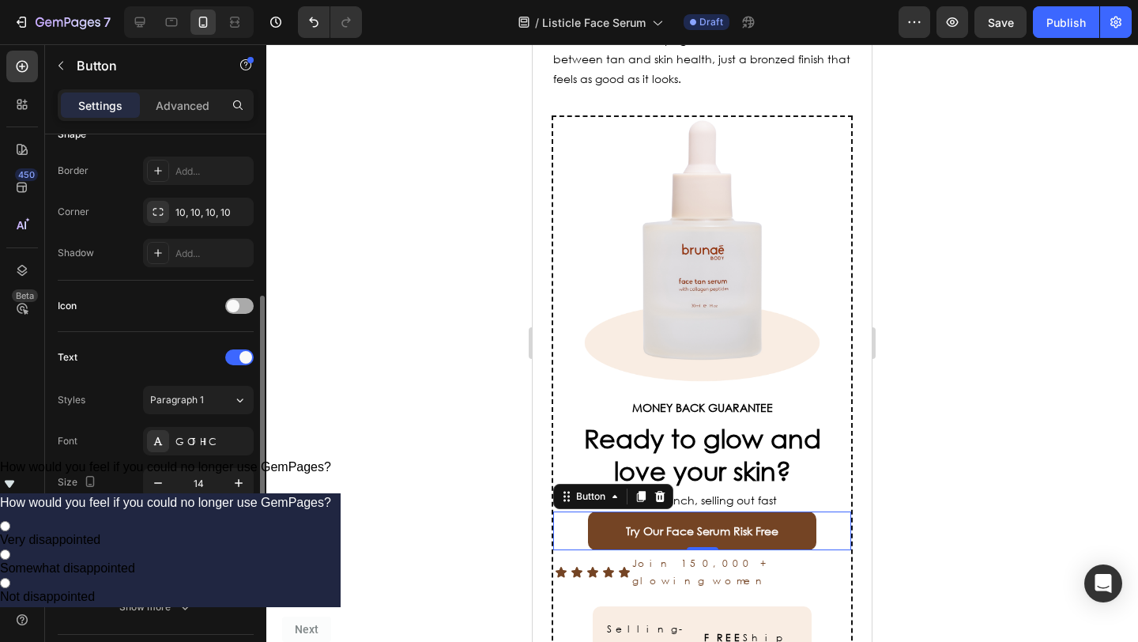
click at [245, 307] on div at bounding box center [239, 306] width 28 height 16
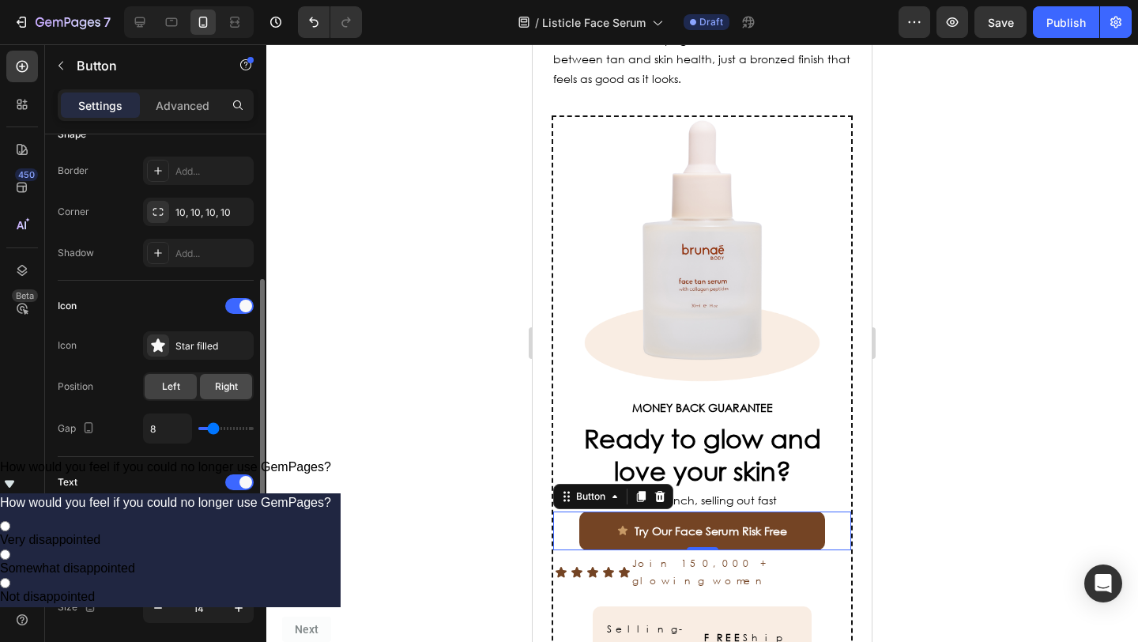
click at [220, 389] on span "Right" at bounding box center [226, 386] width 23 height 14
click at [194, 345] on div "Star filled" at bounding box center [212, 346] width 74 height 14
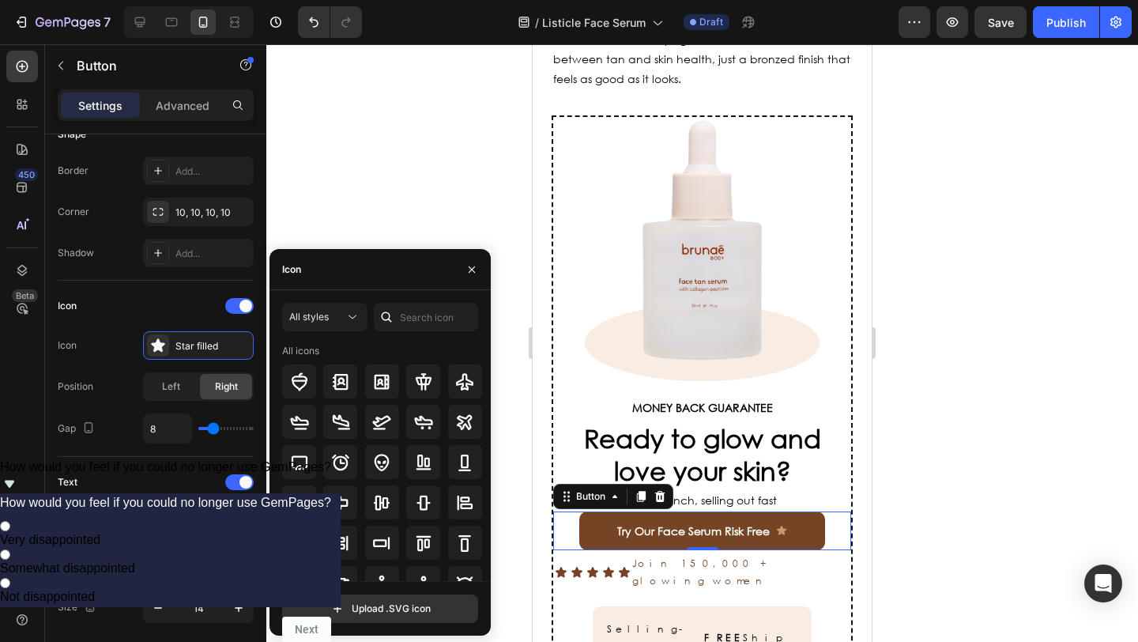
click at [397, 319] on div at bounding box center [386, 317] width 25 height 28
click at [408, 315] on input "text" at bounding box center [426, 317] width 104 height 28
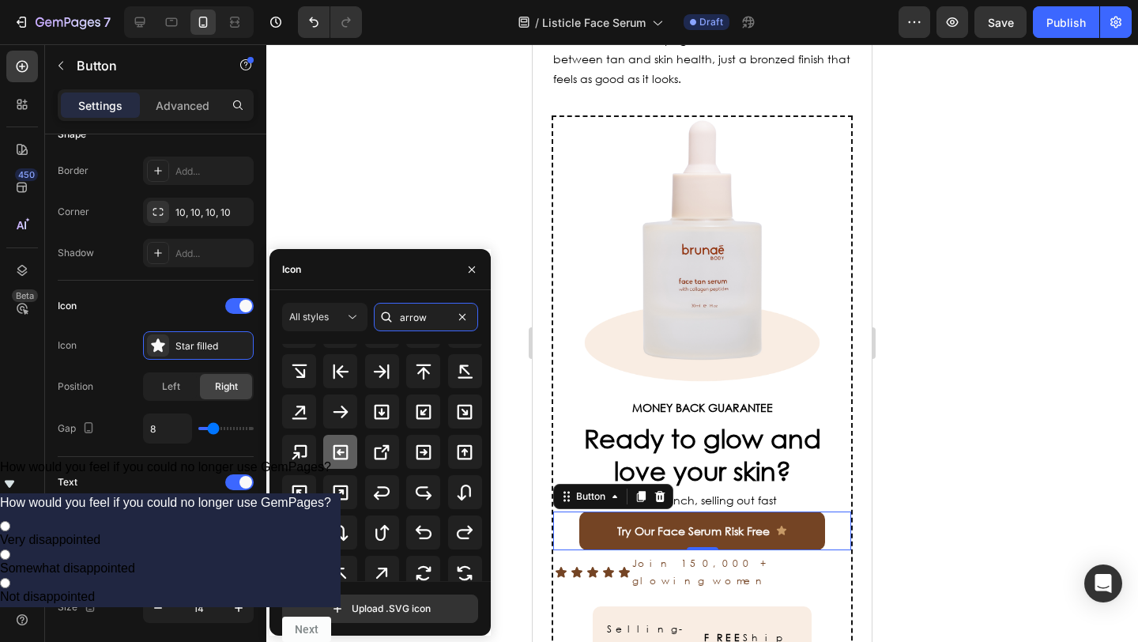
scroll to position [372, 0]
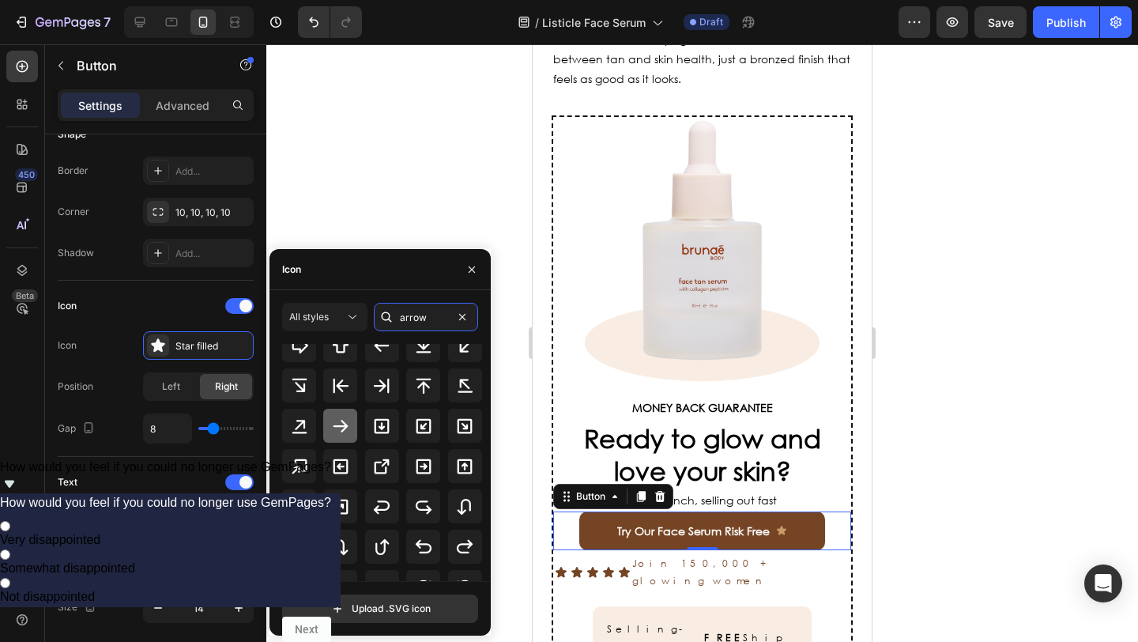
type input "arrow"
click at [344, 418] on icon at bounding box center [340, 425] width 19 height 19
click at [469, 265] on icon "button" at bounding box center [471, 269] width 13 height 13
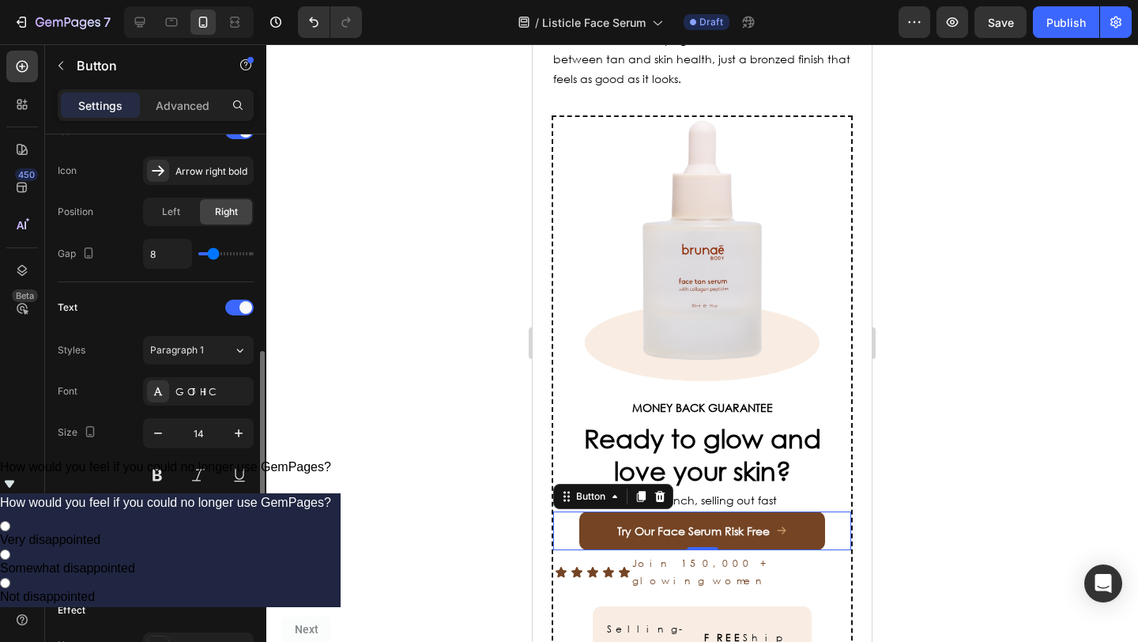
scroll to position [503, 0]
click at [154, 518] on div at bounding box center [158, 517] width 21 height 21
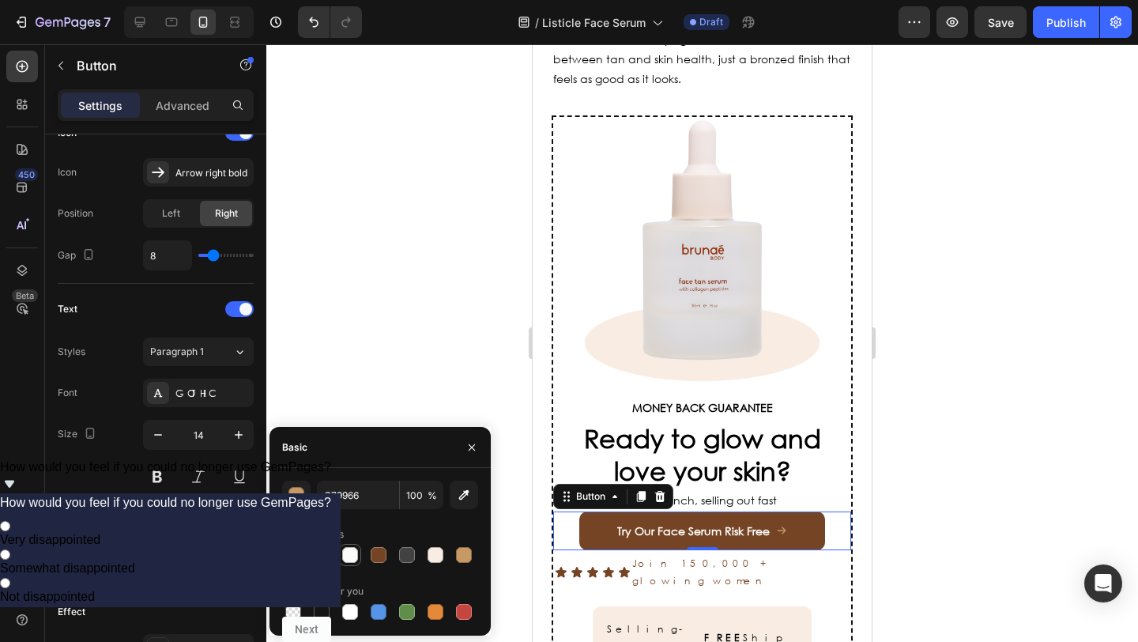
click at [350, 556] on div at bounding box center [350, 555] width 16 height 16
click at [348, 607] on div at bounding box center [350, 612] width 16 height 16
type input "FFFFFF"
click at [377, 334] on div at bounding box center [701, 342] width 871 height 597
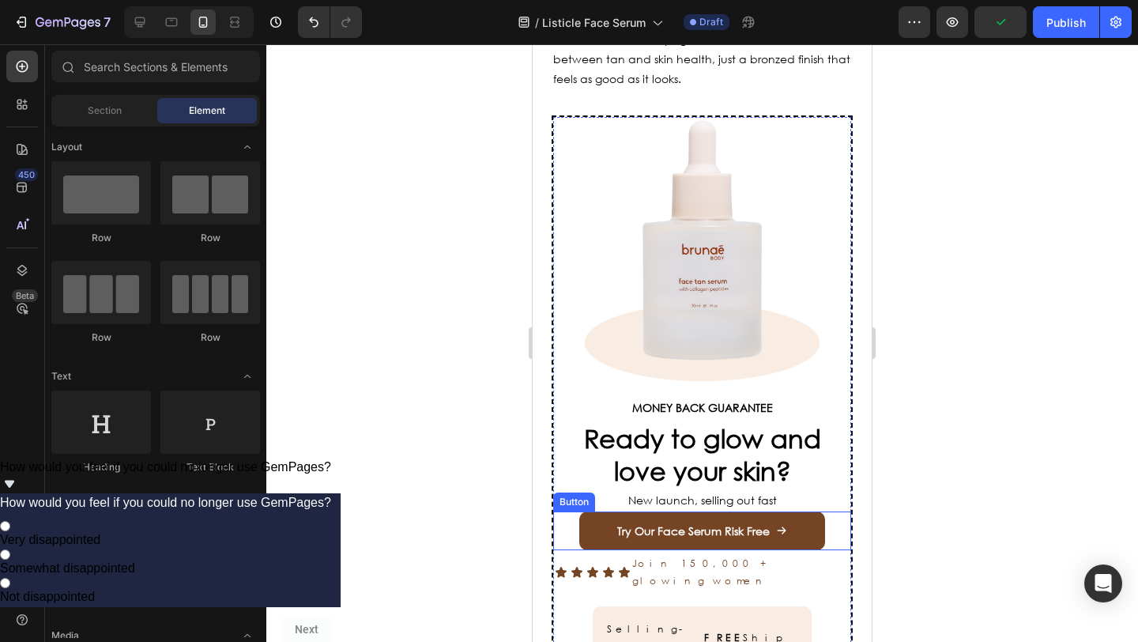
click at [562, 511] on div "Try Our Face Serum Risk Free Button" at bounding box center [702, 530] width 298 height 39
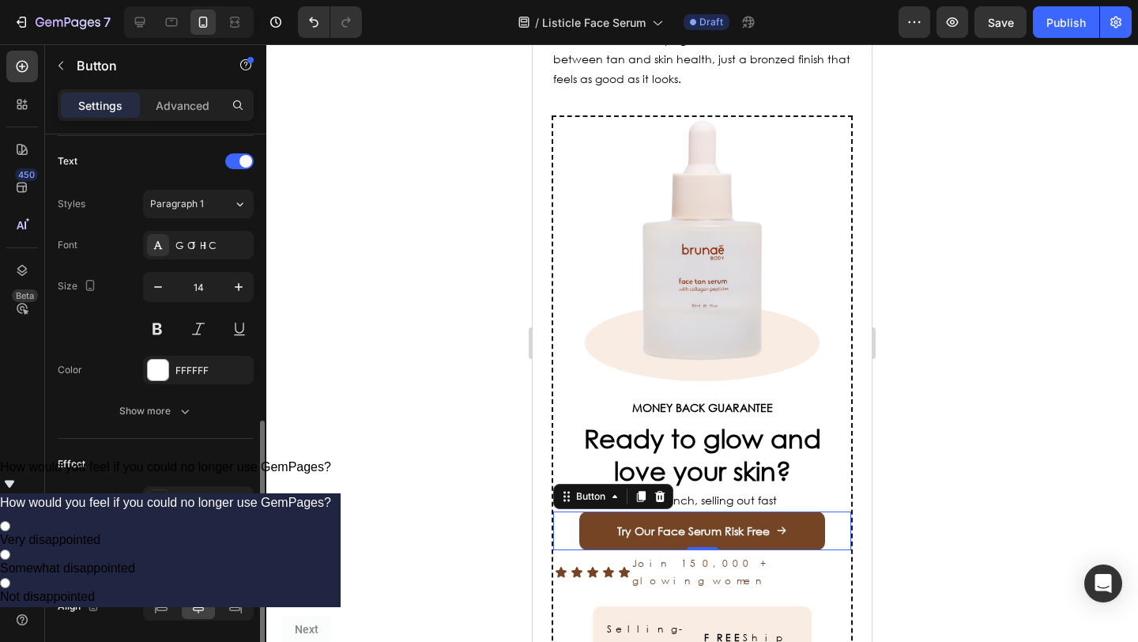
scroll to position [652, 0]
click at [175, 423] on button "Show more" at bounding box center [156, 410] width 196 height 28
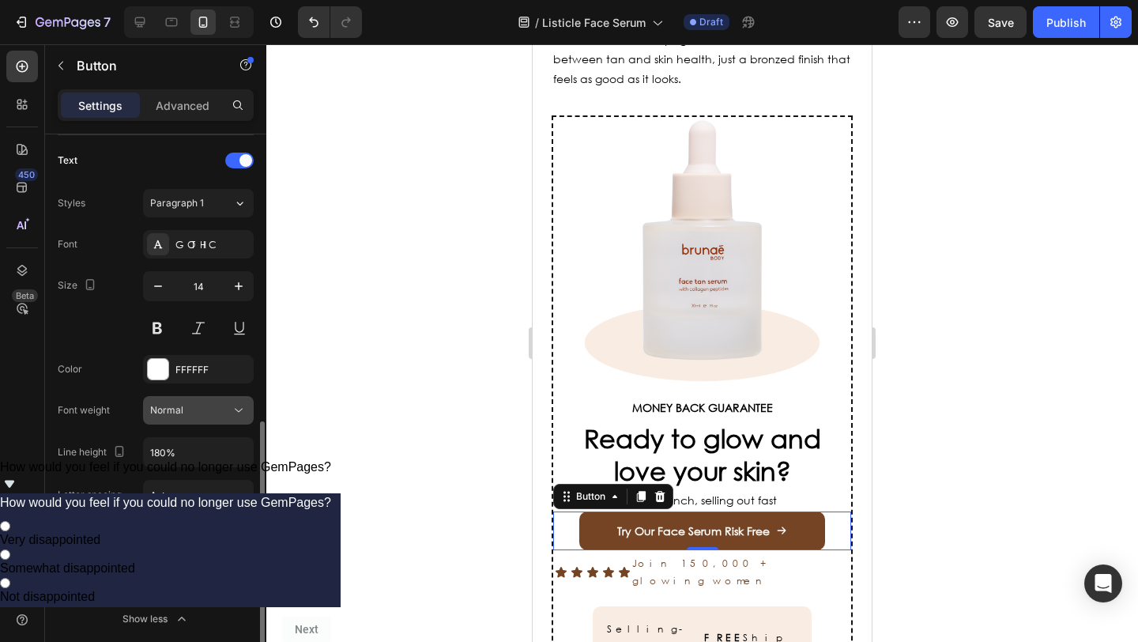
click at [176, 416] on span "Normal" at bounding box center [166, 410] width 33 height 14
click at [178, 414] on span "Normal" at bounding box center [166, 410] width 33 height 12
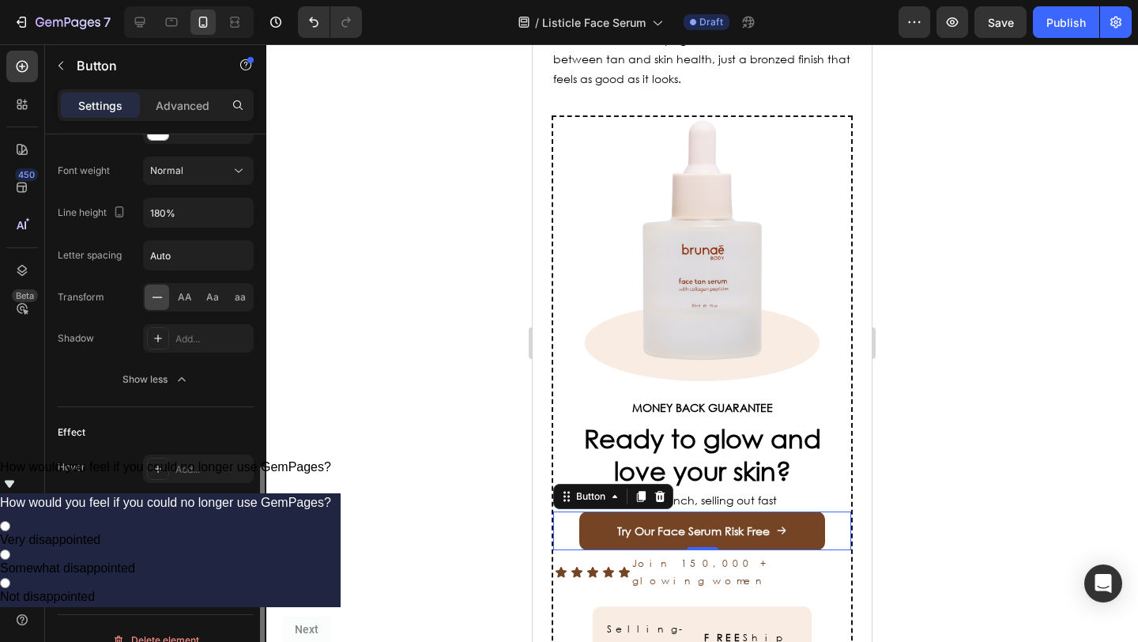
scroll to position [914, 0]
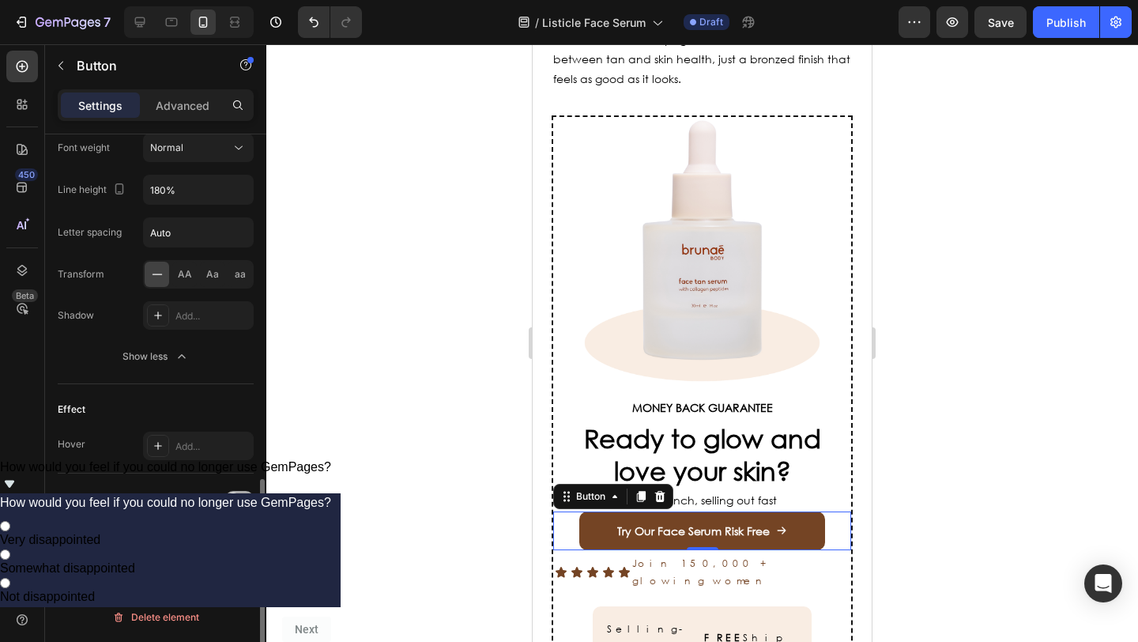
click at [240, 491] on div at bounding box center [239, 499] width 28 height 16
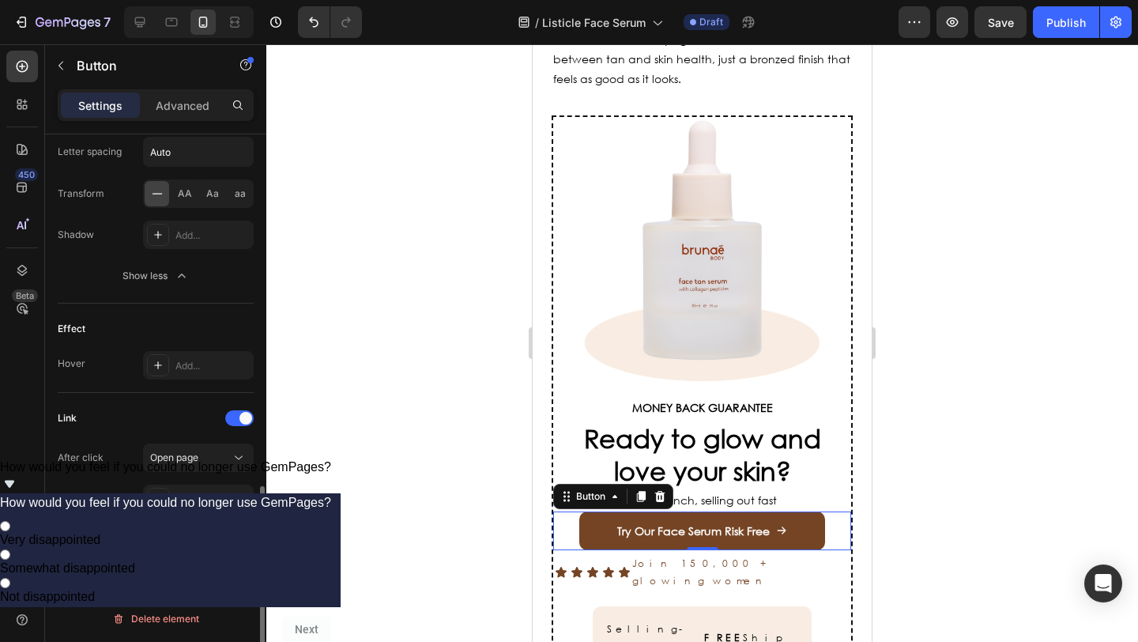
scroll to position [996, 0]
click at [204, 456] on div "Open page" at bounding box center [190, 456] width 81 height 14
click at [185, 495] on span "Open page" at bounding box center [174, 494] width 48 height 14
click at [195, 502] on div "Add..." at bounding box center [212, 498] width 74 height 14
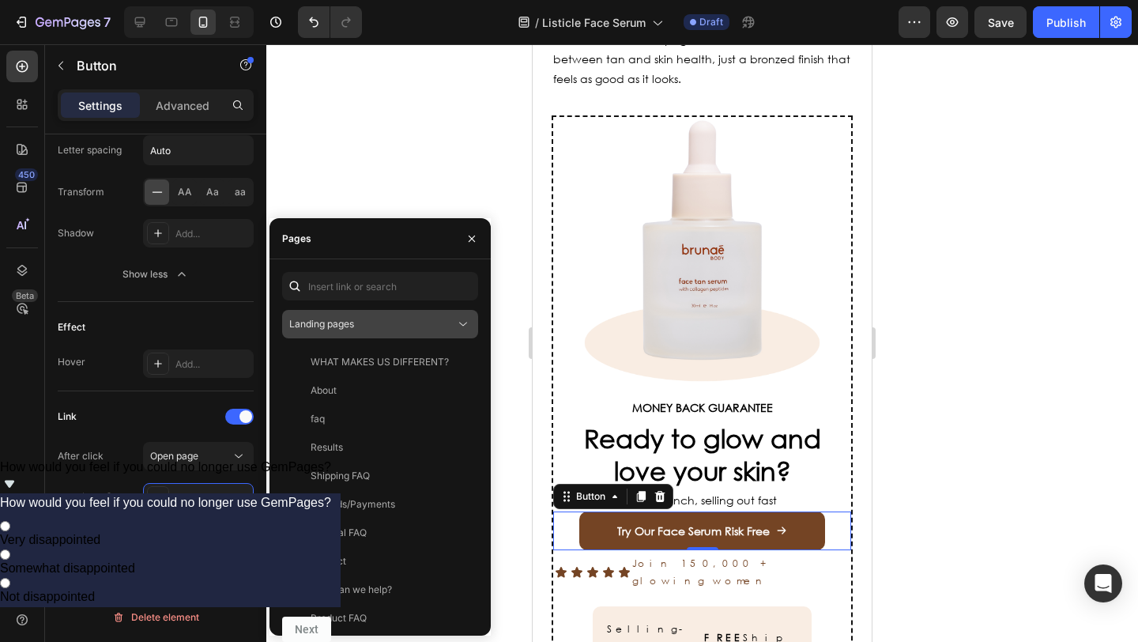
click at [469, 322] on icon at bounding box center [463, 324] width 16 height 16
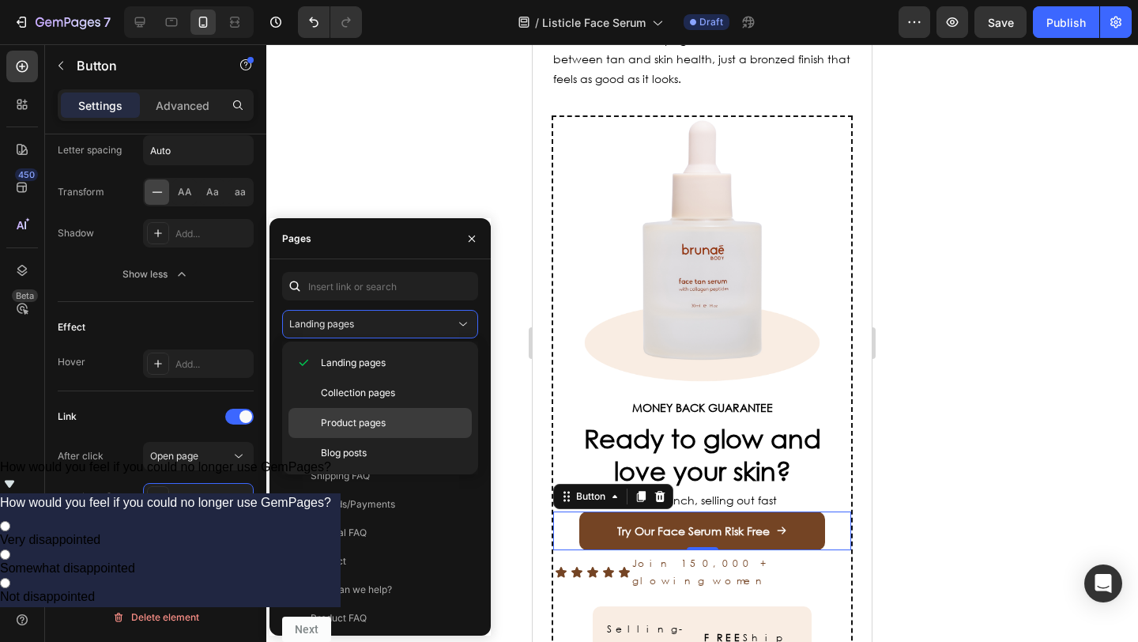
click at [393, 419] on p "Product pages" at bounding box center [393, 423] width 144 height 14
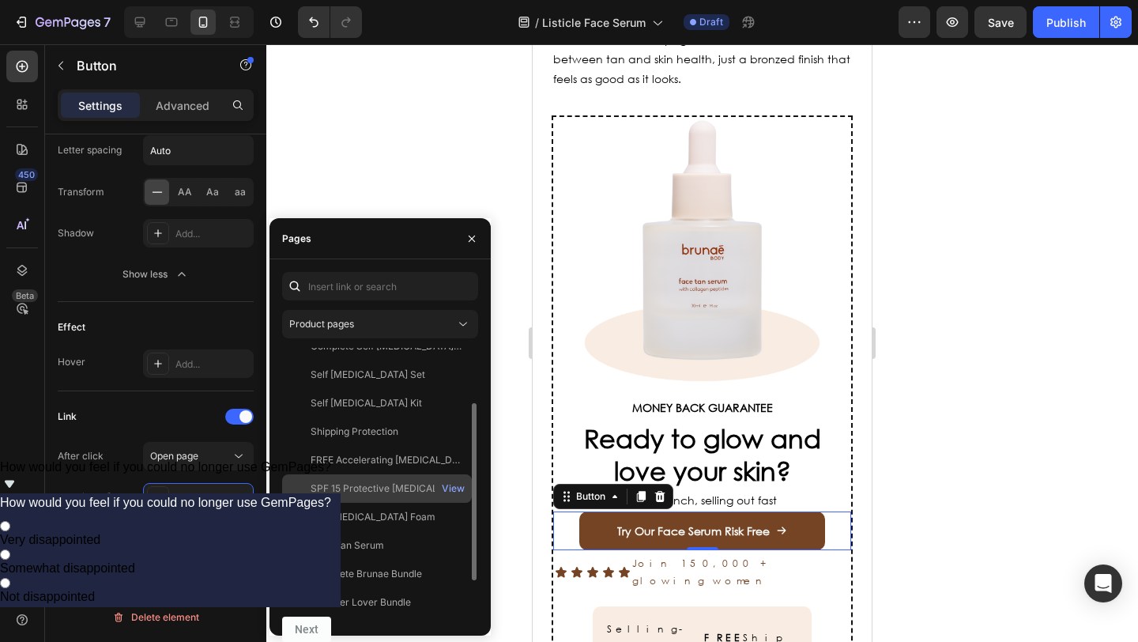
scroll to position [78, 0]
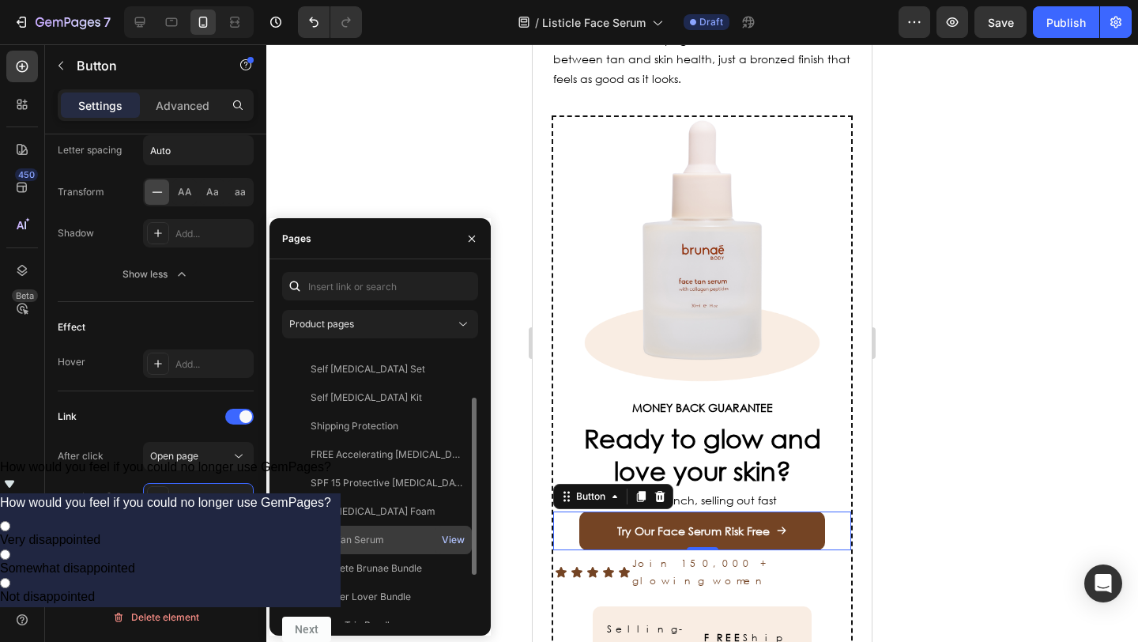
click at [445, 540] on div "View" at bounding box center [453, 539] width 23 height 14
click at [382, 533] on div "Face Tan Serum" at bounding box center [346, 539] width 73 height 14
click at [458, 149] on div at bounding box center [701, 342] width 871 height 597
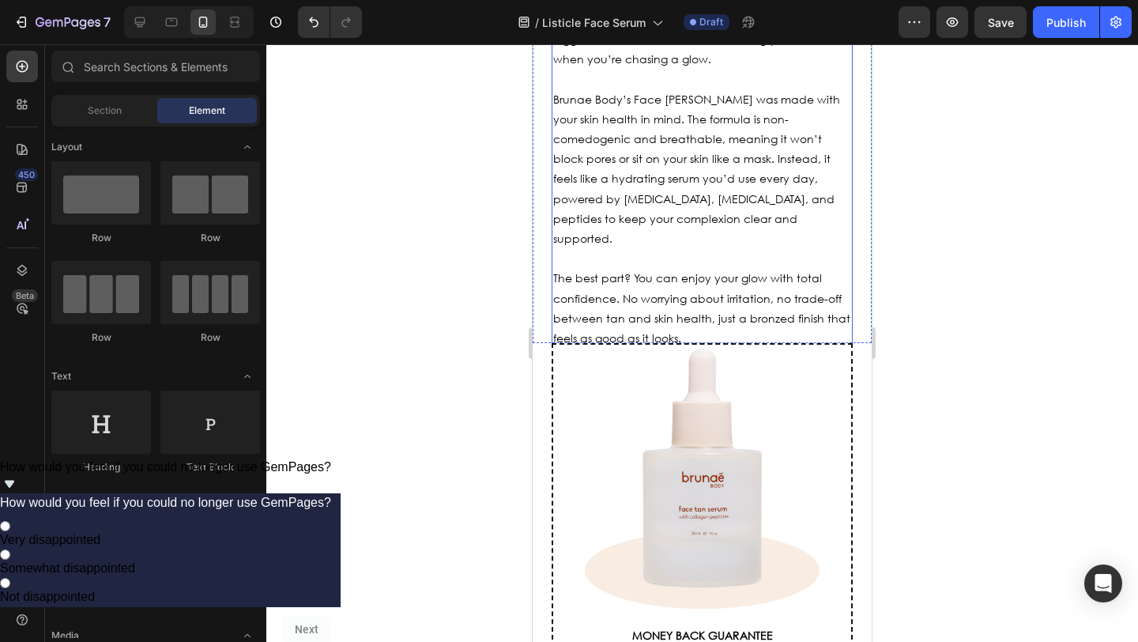
scroll to position [4437, 0]
click at [985, 34] on button "Save" at bounding box center [1000, 22] width 52 height 32
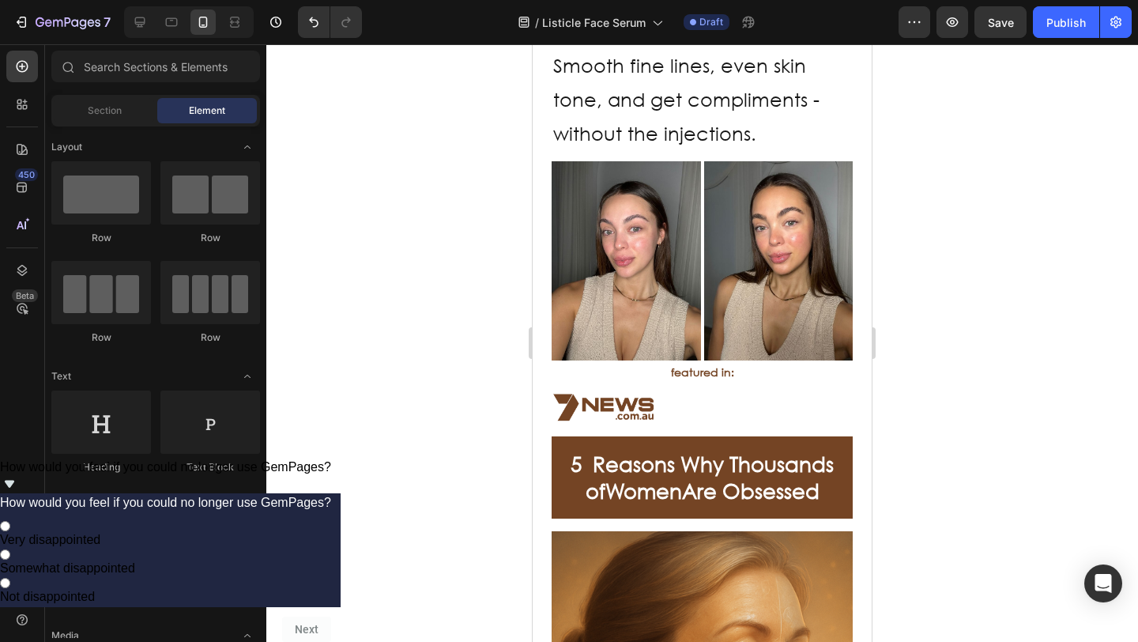
scroll to position [576, 0]
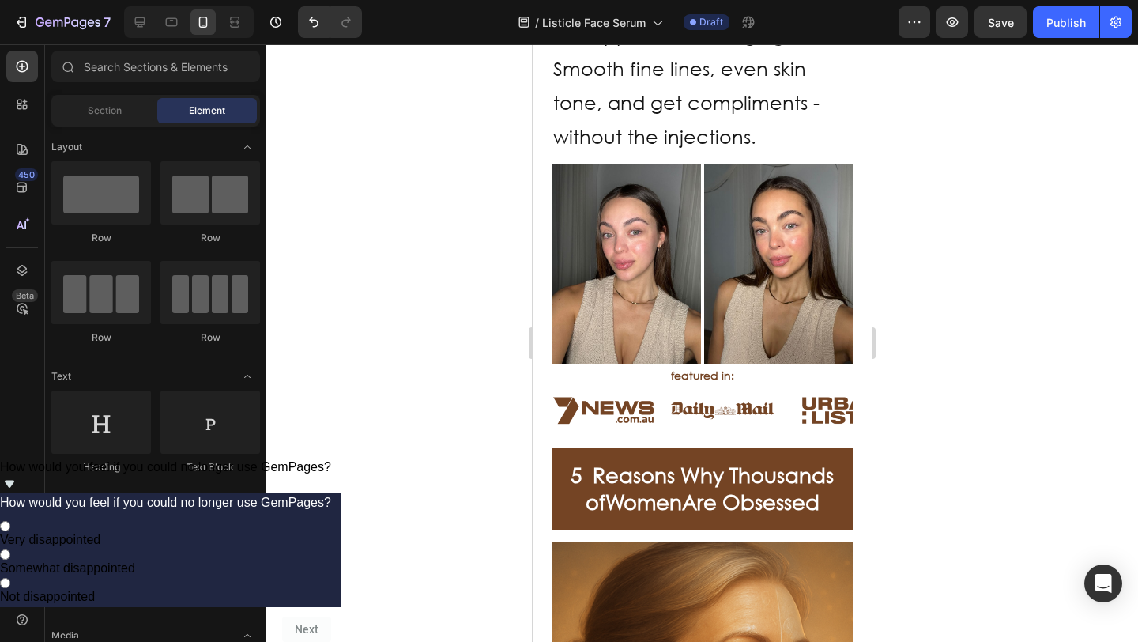
click at [472, 318] on div at bounding box center [701, 342] width 871 height 597
click at [148, 24] on div at bounding box center [139, 21] width 25 height 25
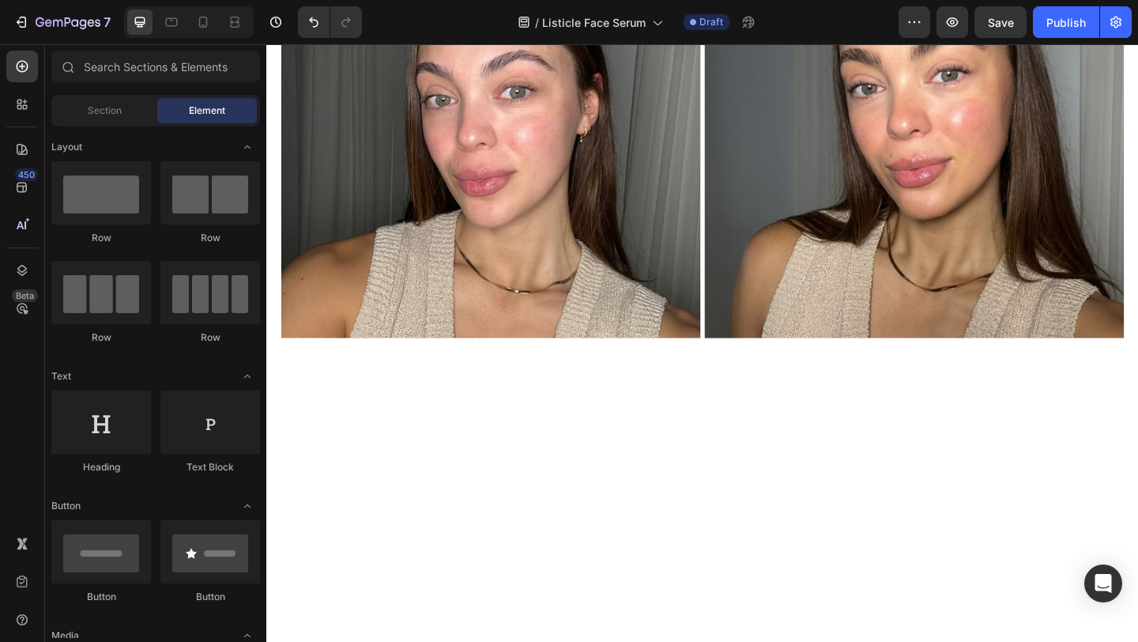
scroll to position [48, 0]
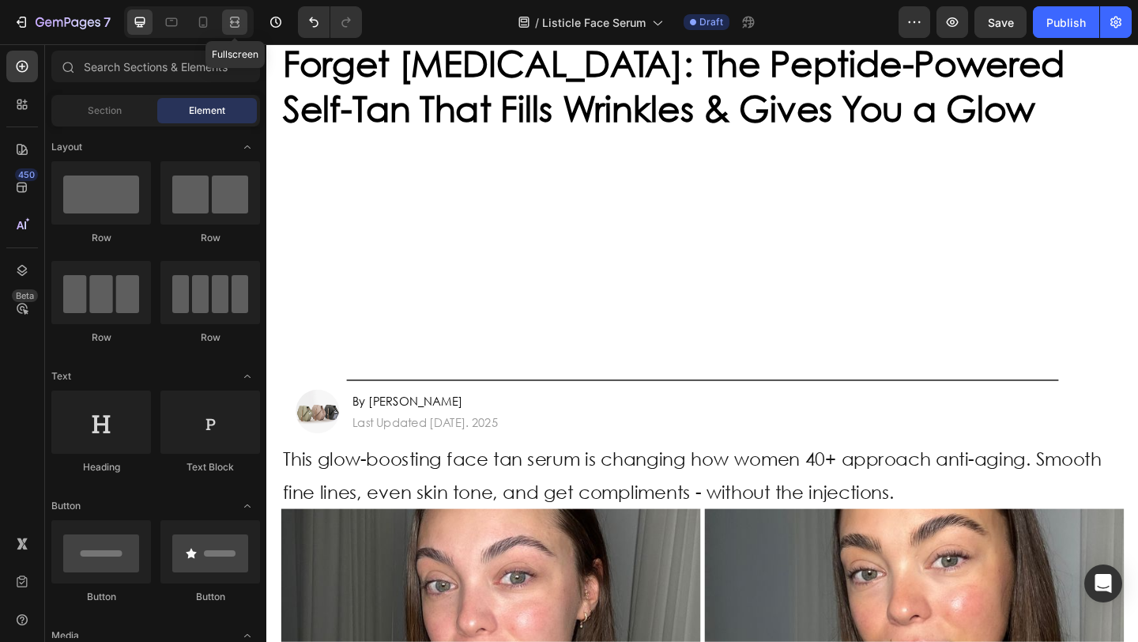
click at [228, 22] on icon at bounding box center [235, 22] width 16 height 16
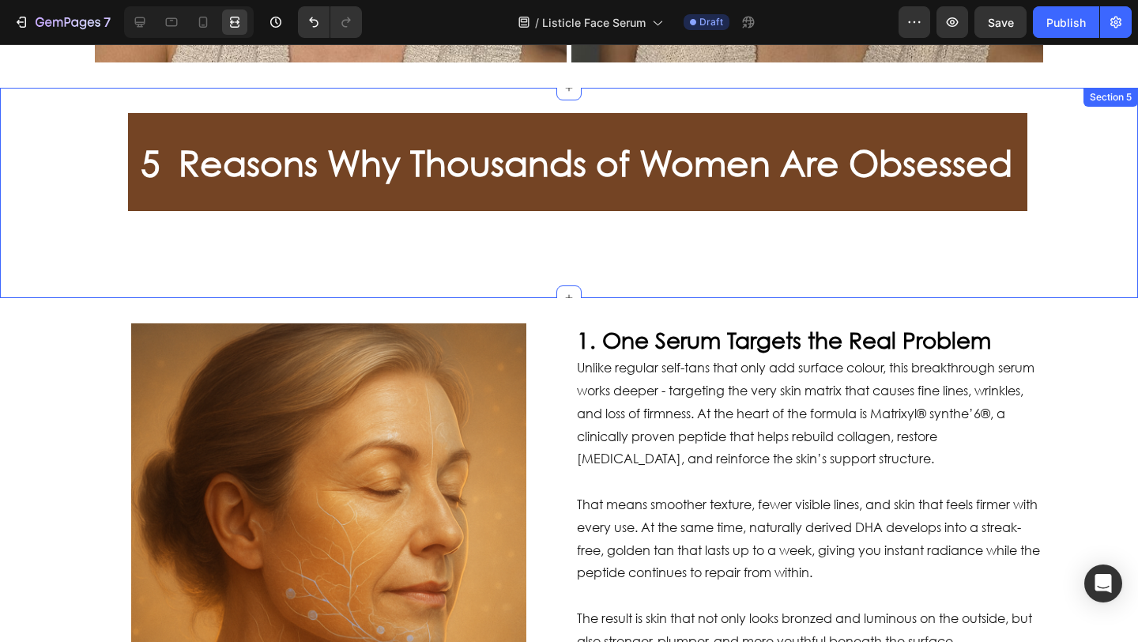
scroll to position [310, 0]
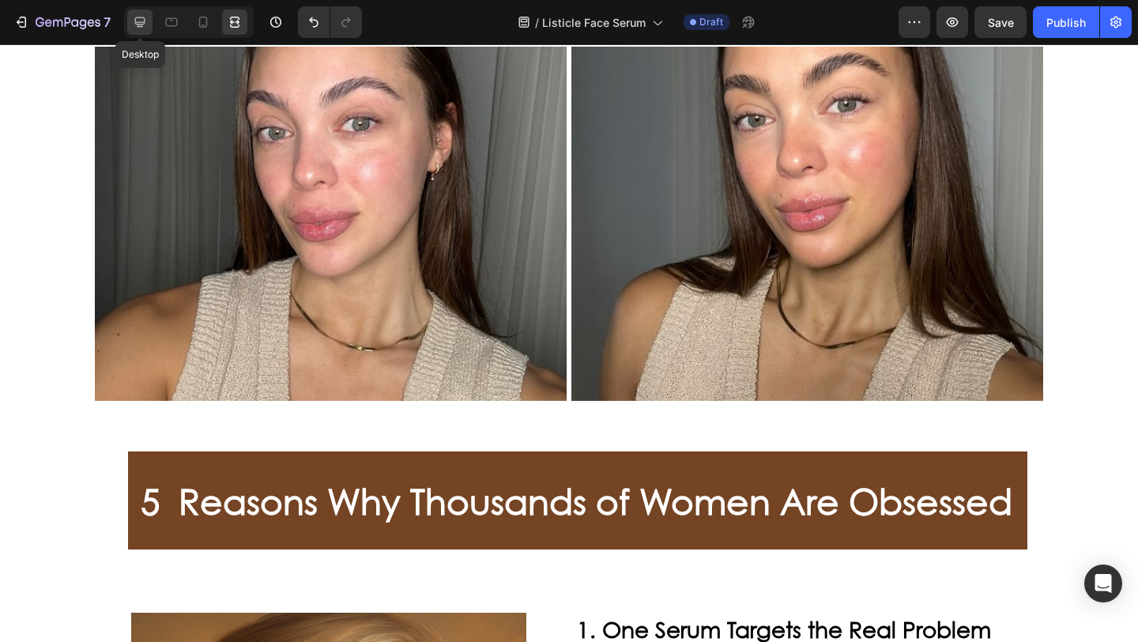
click at [130, 21] on div at bounding box center [139, 21] width 25 height 25
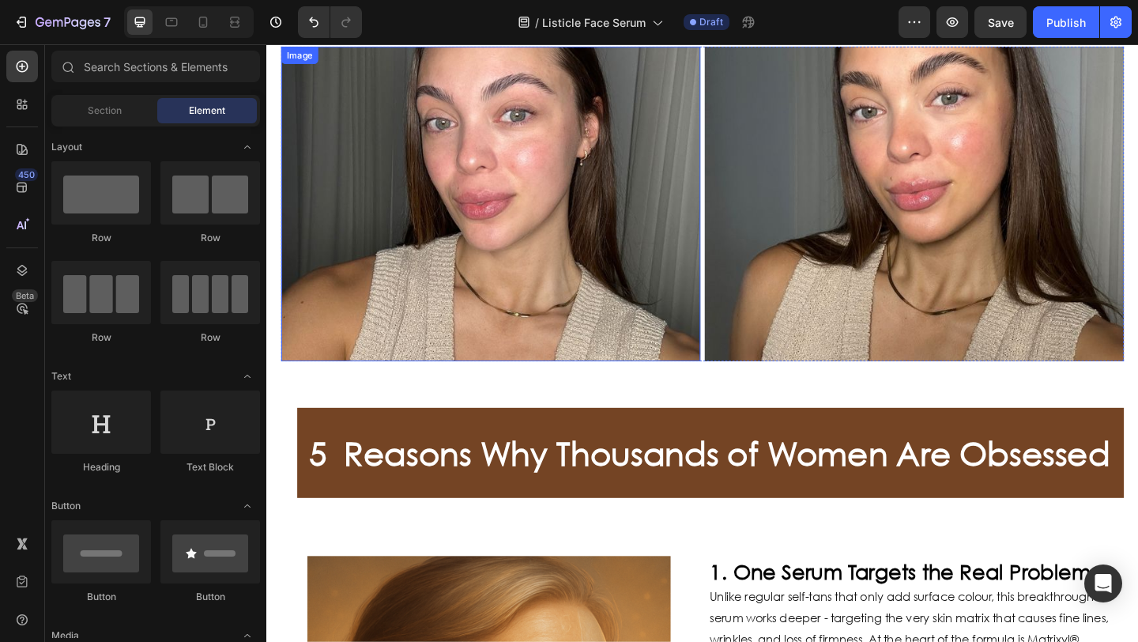
scroll to position [168, 0]
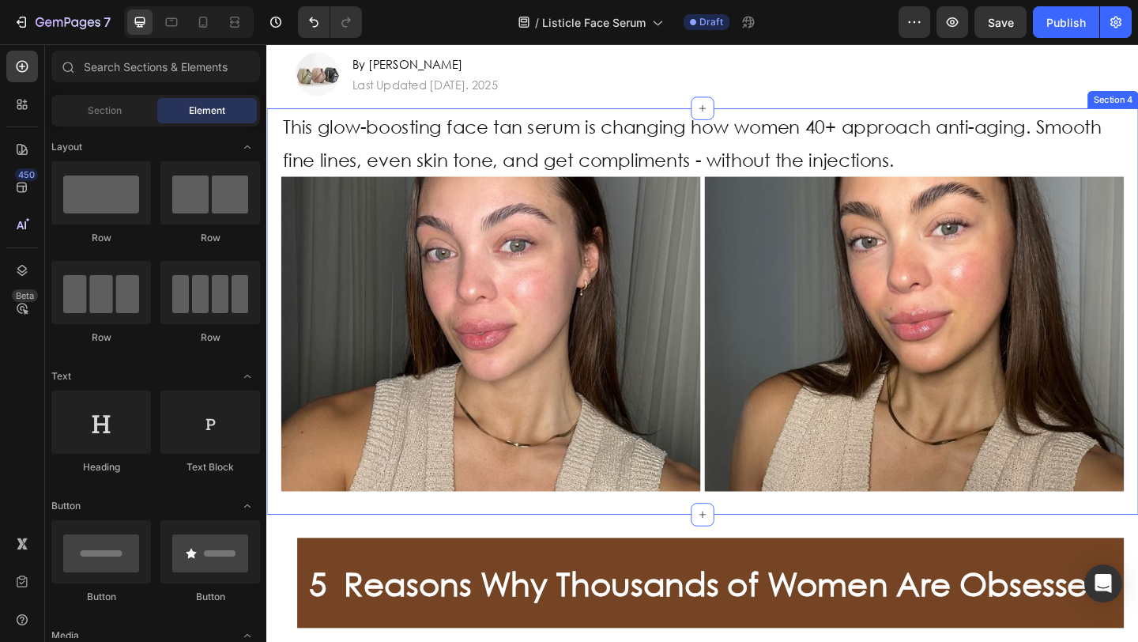
click at [269, 231] on div "This glow-boosting face tan serum is changing how women 40+ approach anti-aging…" at bounding box center [740, 335] width 948 height 442
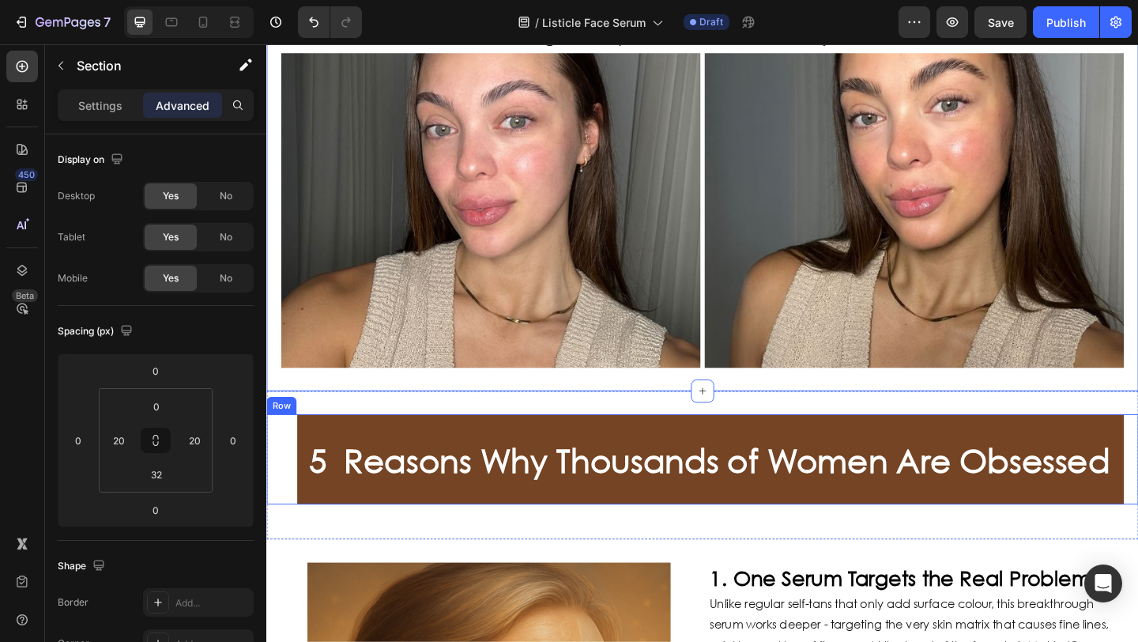
click at [287, 457] on div "5 Reasons Why Thousands of Women Are Obsessed Heading" at bounding box center [740, 495] width 948 height 98
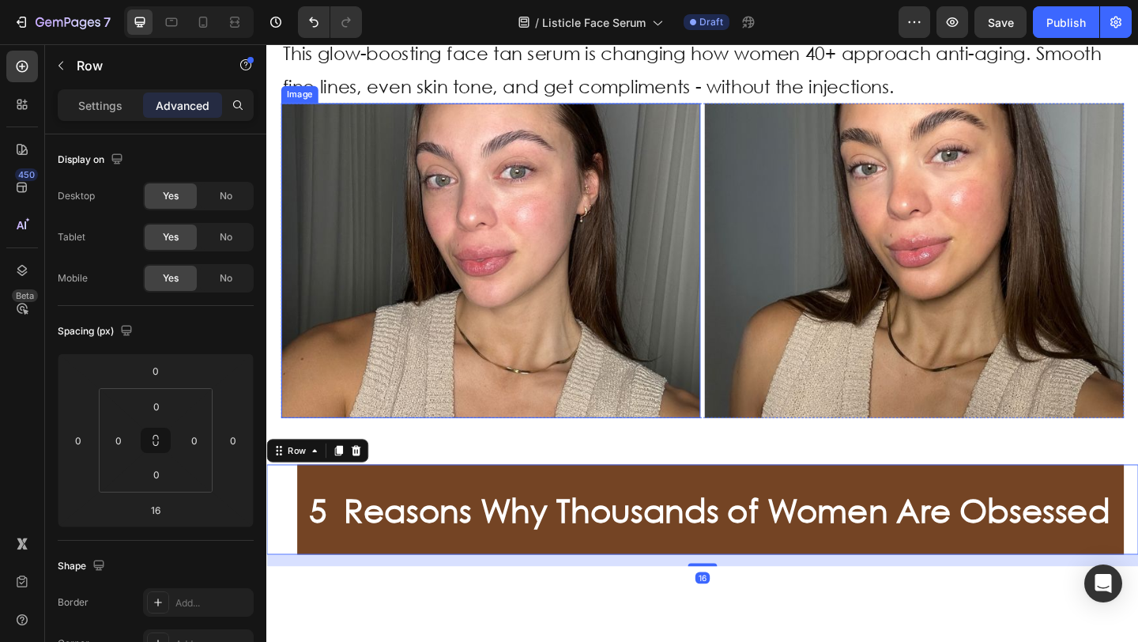
scroll to position [329, 0]
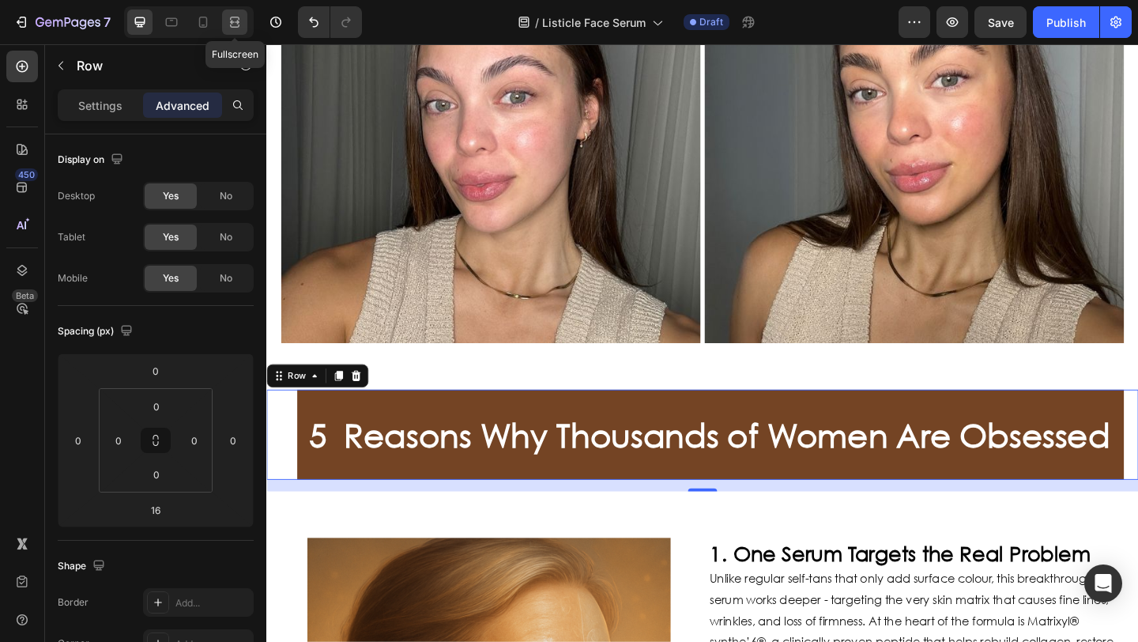
click at [245, 21] on div at bounding box center [234, 21] width 25 height 25
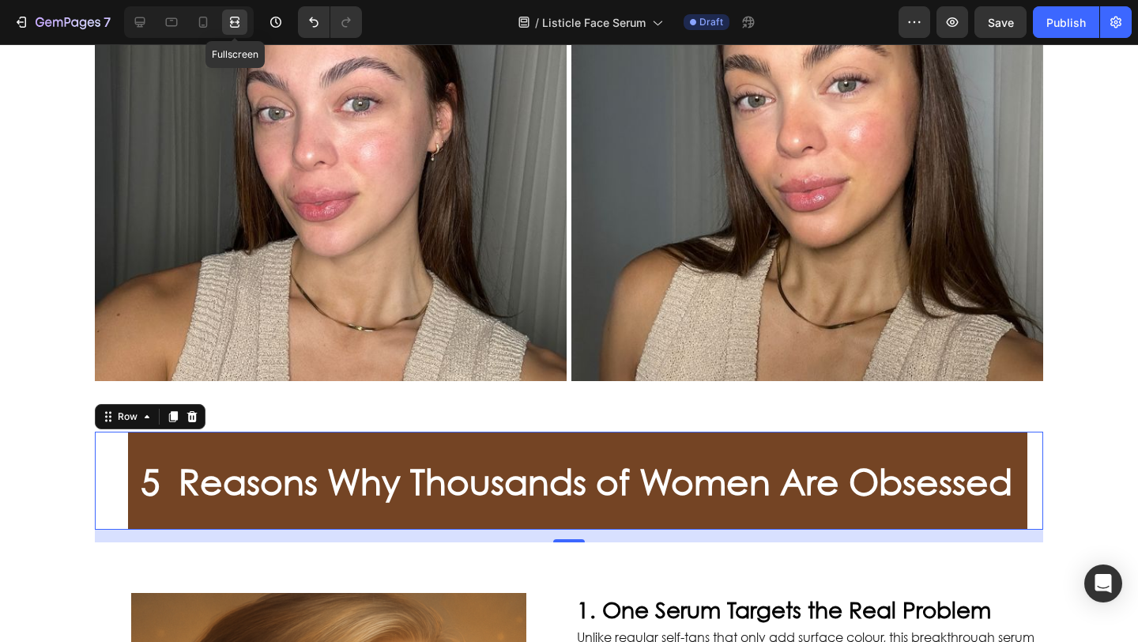
click at [238, 23] on icon at bounding box center [237, 22] width 5 height 4
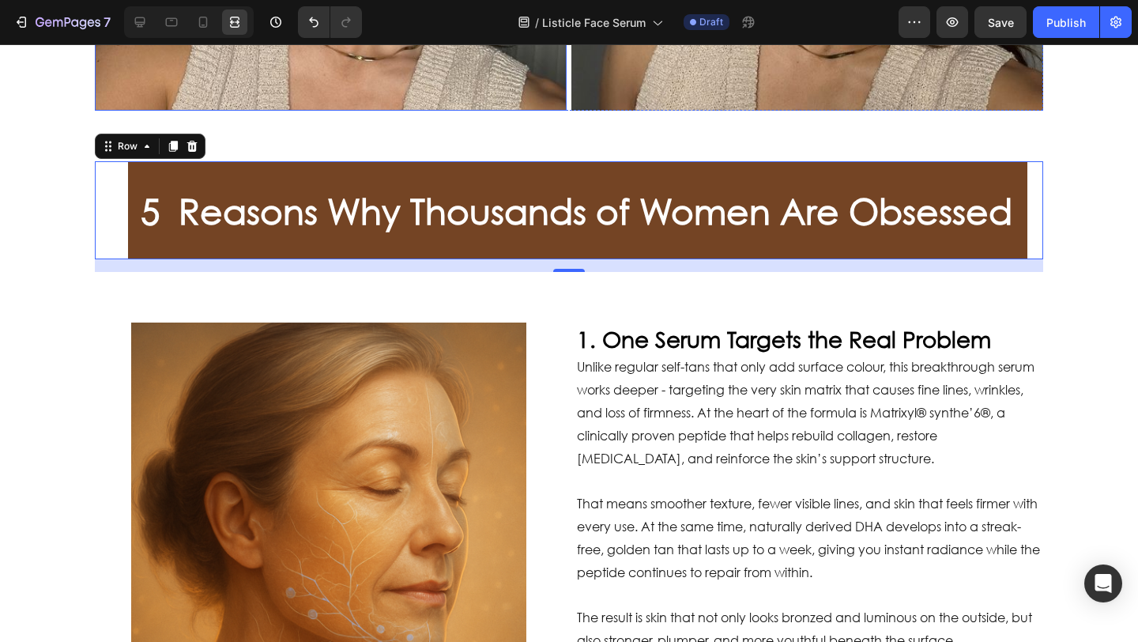
scroll to position [601, 0]
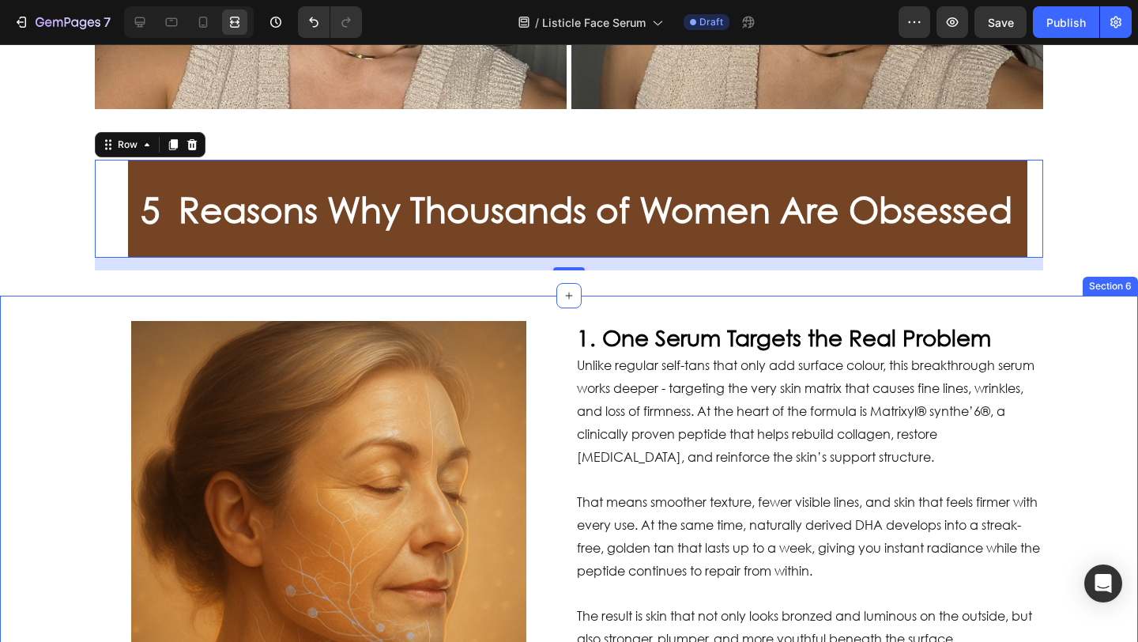
click at [65, 389] on div "Image 1. One Serum Targets the Real Problem Heading Unlike regular self-tans th…" at bounding box center [569, 518] width 1106 height 395
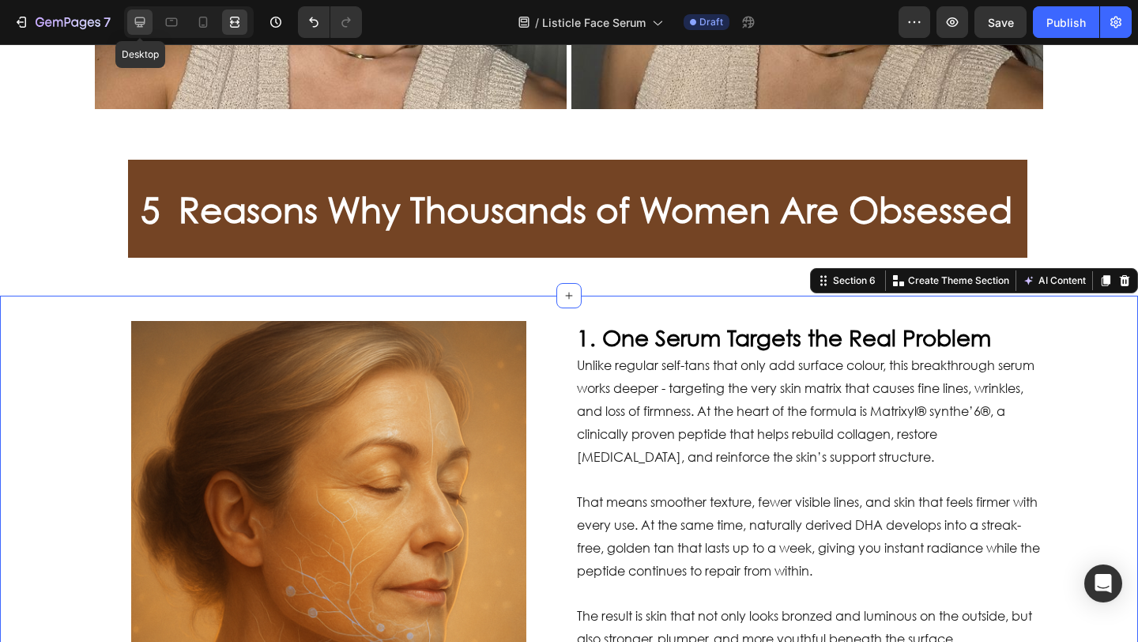
click at [143, 22] on icon at bounding box center [140, 22] width 10 height 10
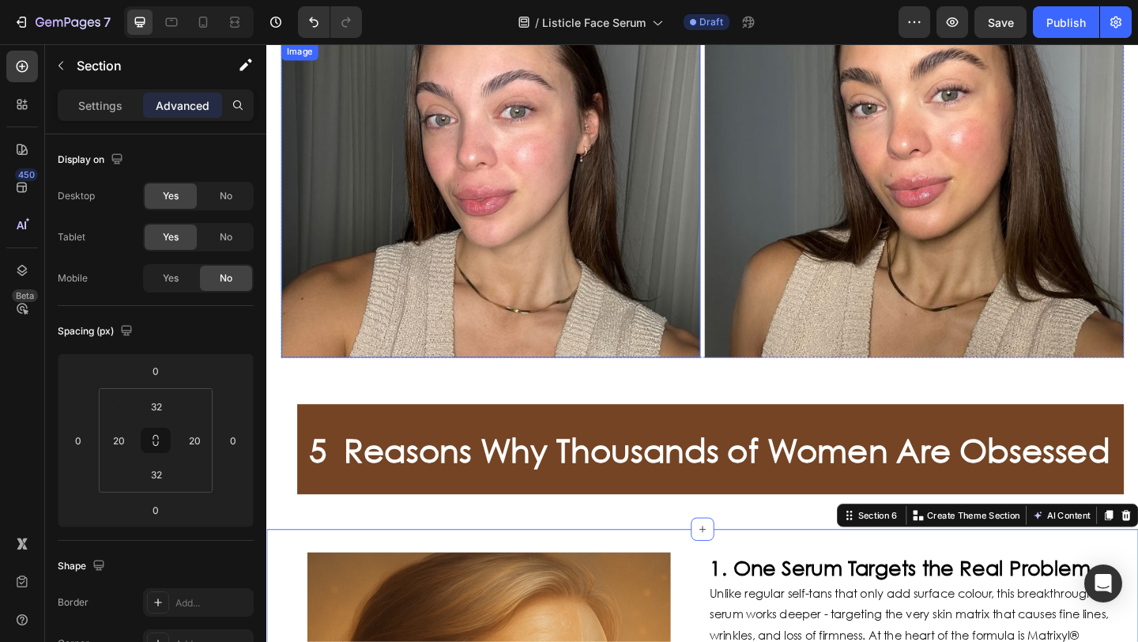
scroll to position [307, 0]
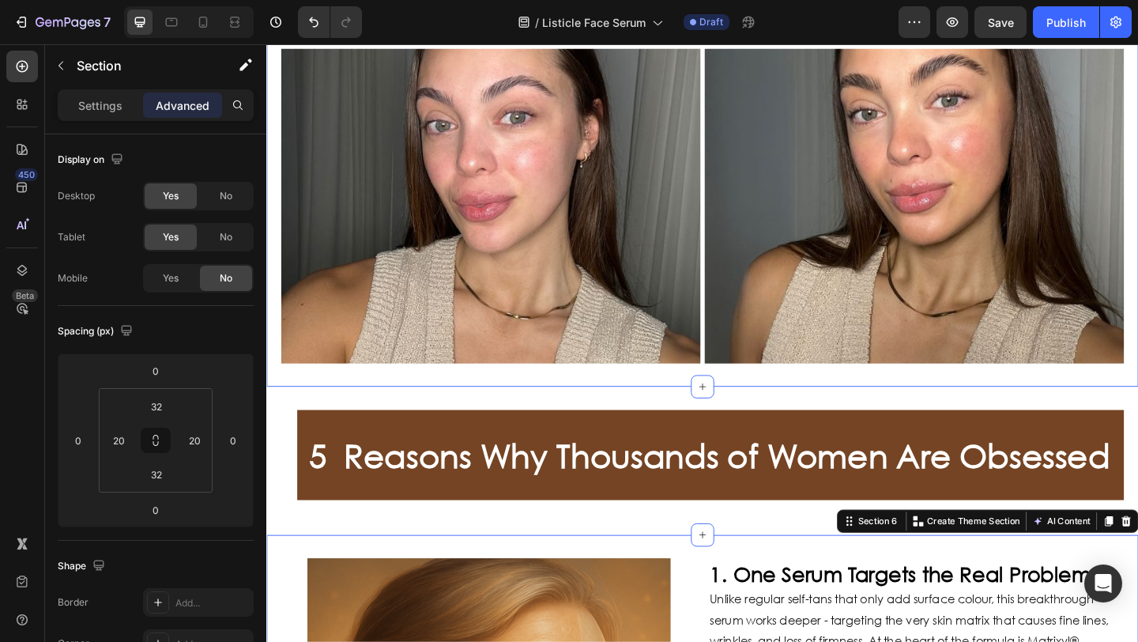
click at [271, 153] on div "This glow-boosting face tan serum is changing how women 40+ approach anti-aging…" at bounding box center [740, 196] width 948 height 442
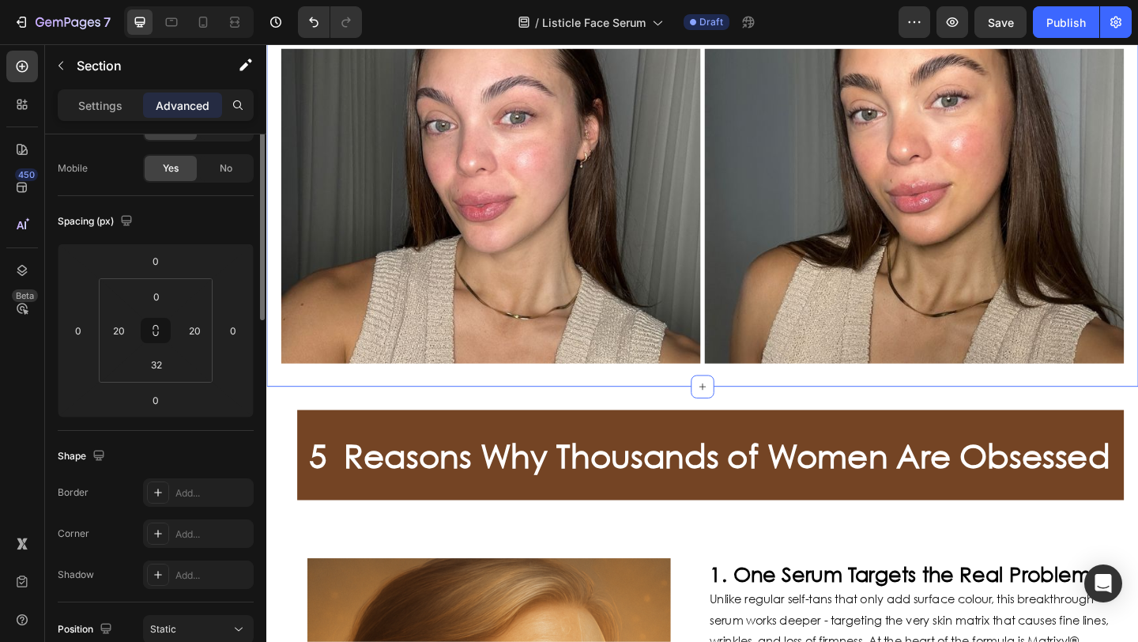
scroll to position [0, 0]
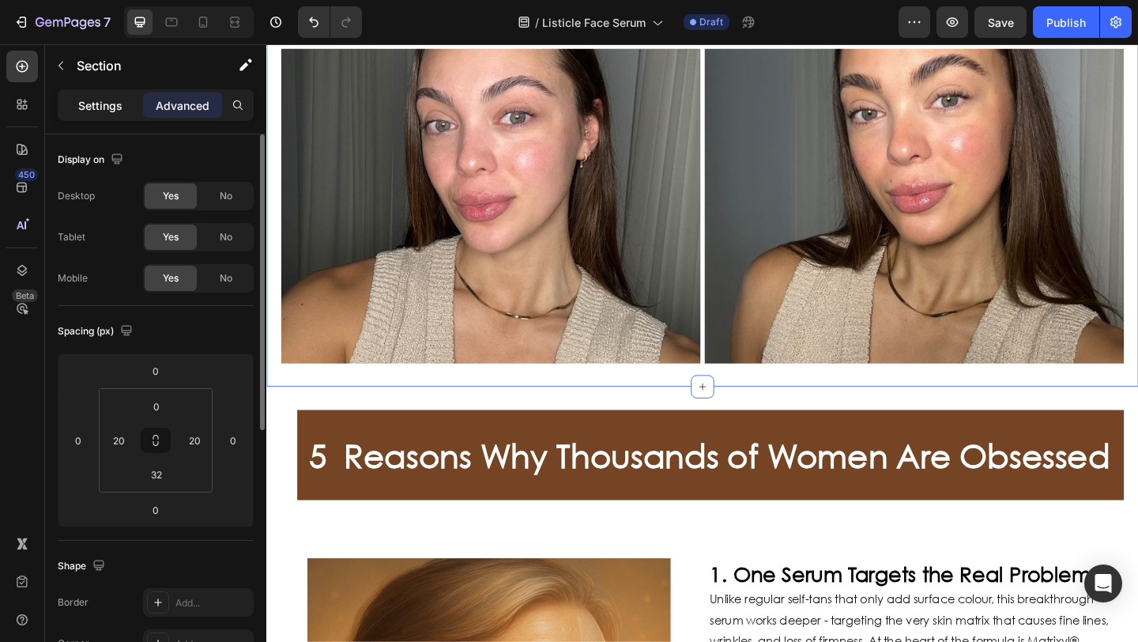
click at [109, 116] on div "Settings" at bounding box center [100, 104] width 79 height 25
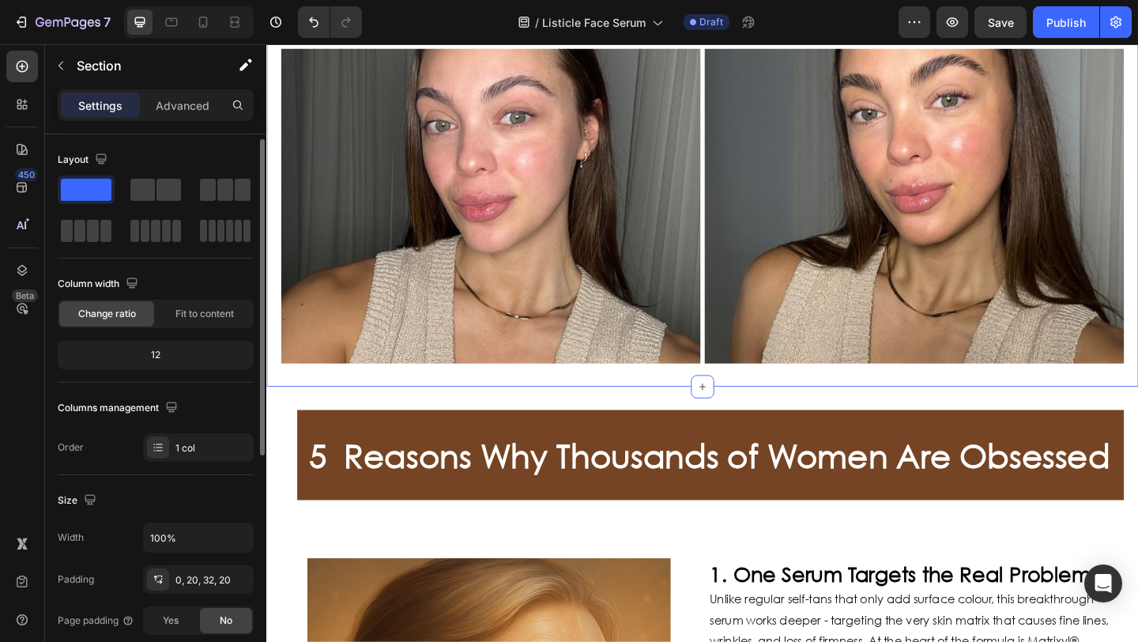
scroll to position [29, 0]
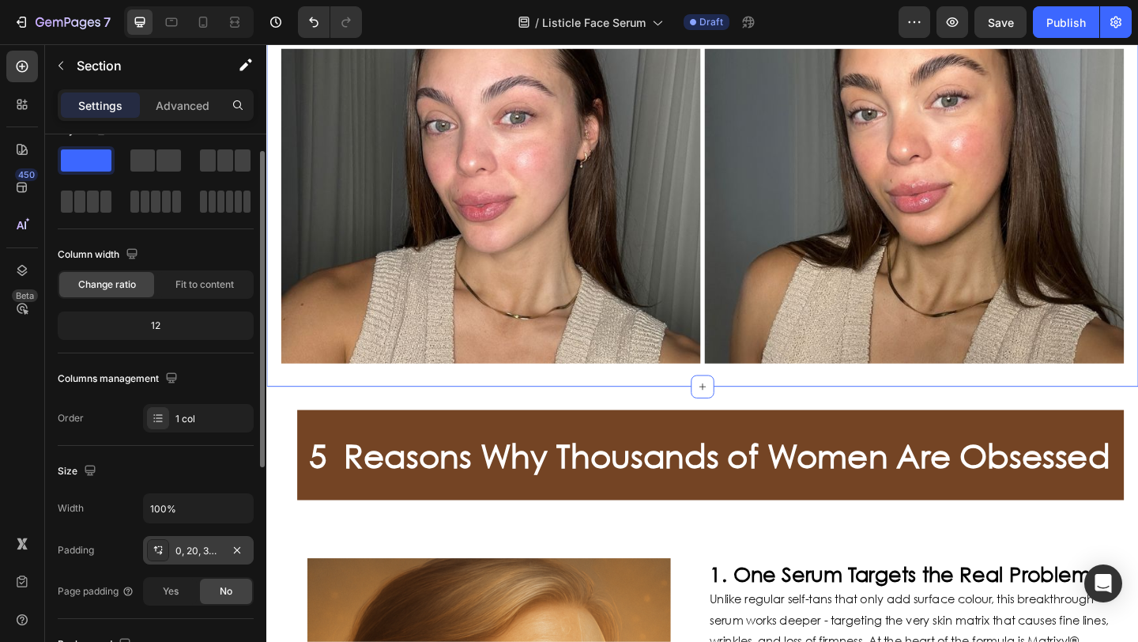
click at [196, 552] on div "0, 20, 32, 20" at bounding box center [198, 551] width 46 height 14
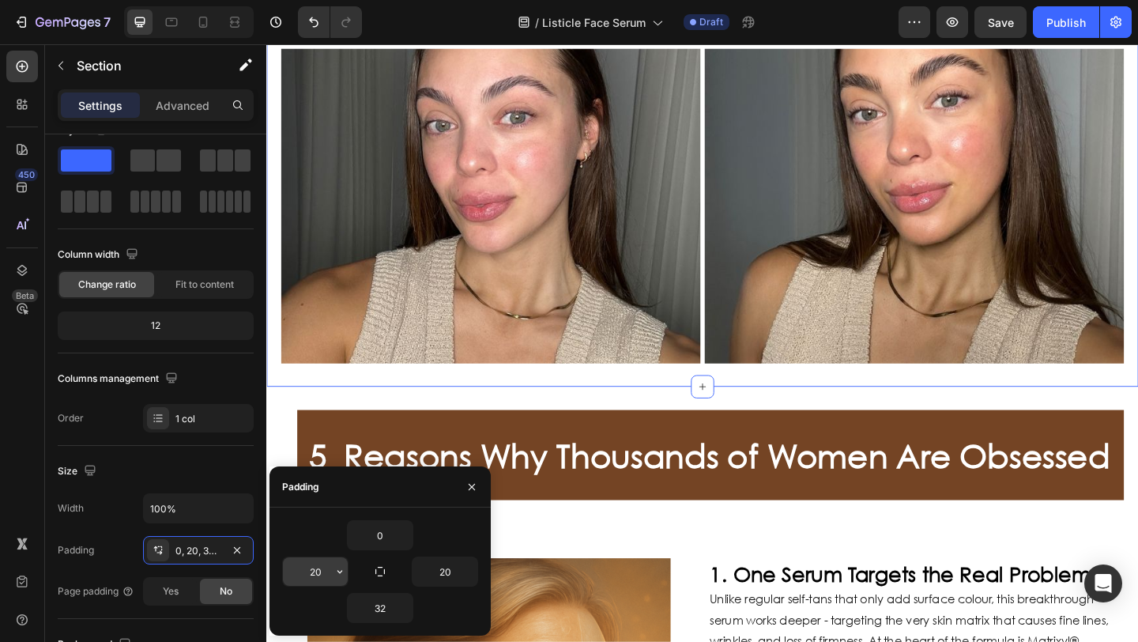
click at [325, 570] on input "20" at bounding box center [315, 571] width 65 height 28
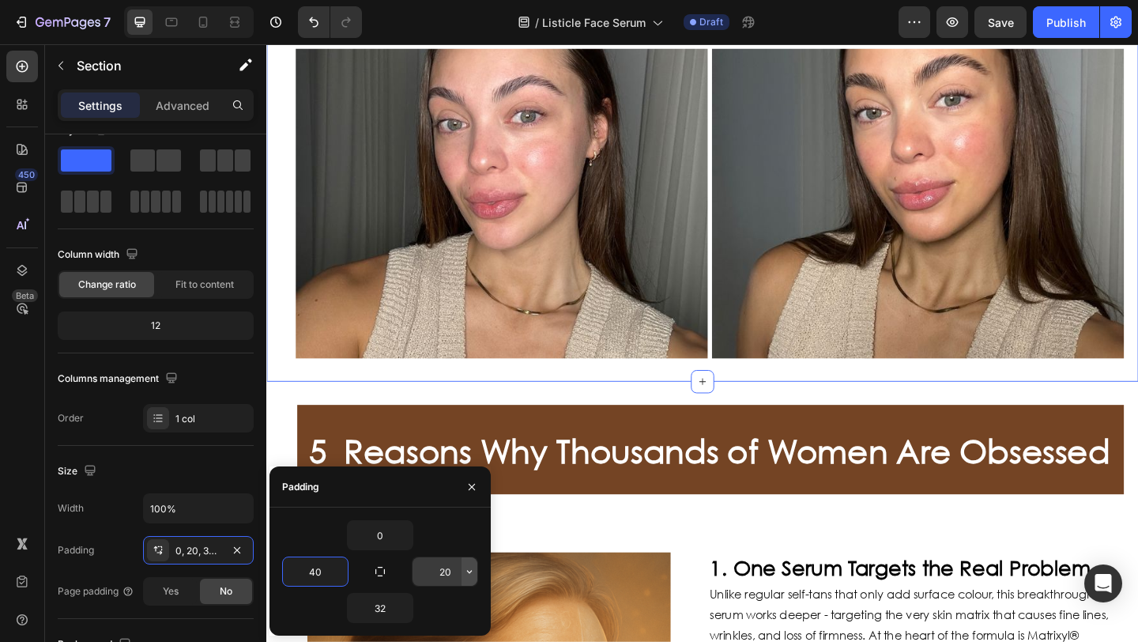
type input "40"
click at [463, 569] on icon "button" at bounding box center [469, 571] width 13 height 13
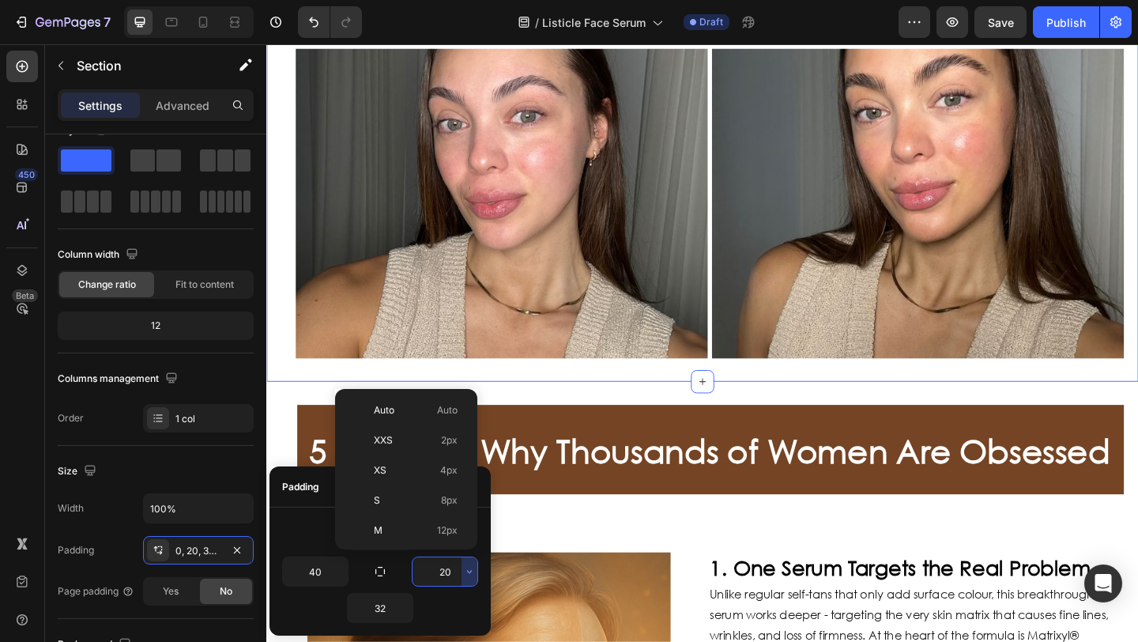
click at [455, 570] on input "20" at bounding box center [444, 571] width 65 height 28
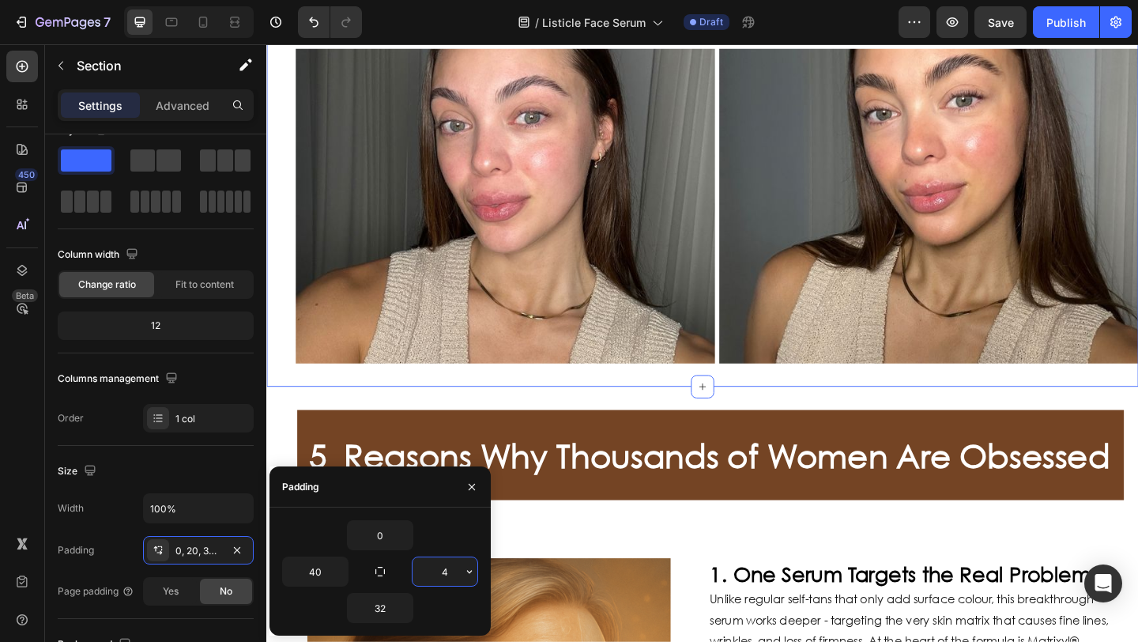
type input "40"
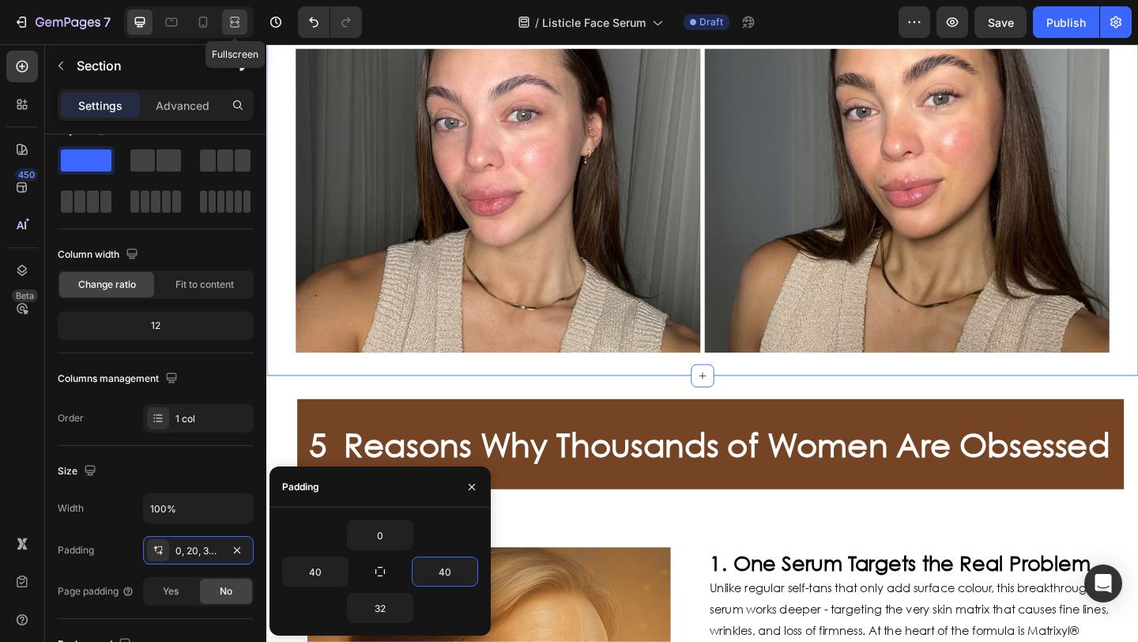
click at [236, 19] on icon at bounding box center [235, 22] width 16 height 16
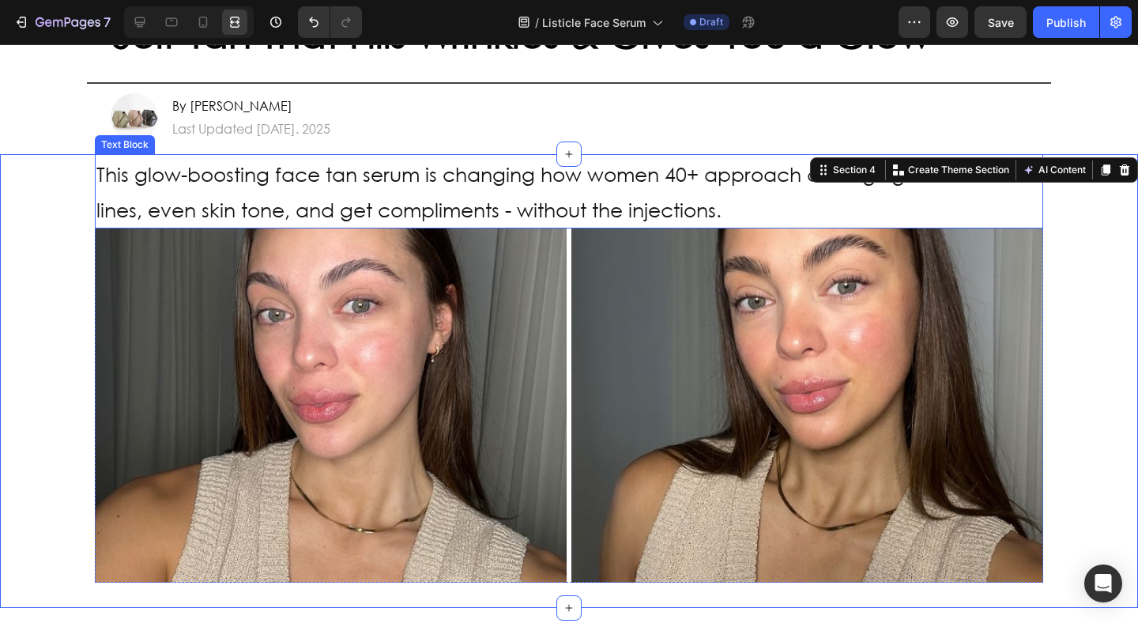
scroll to position [229, 0]
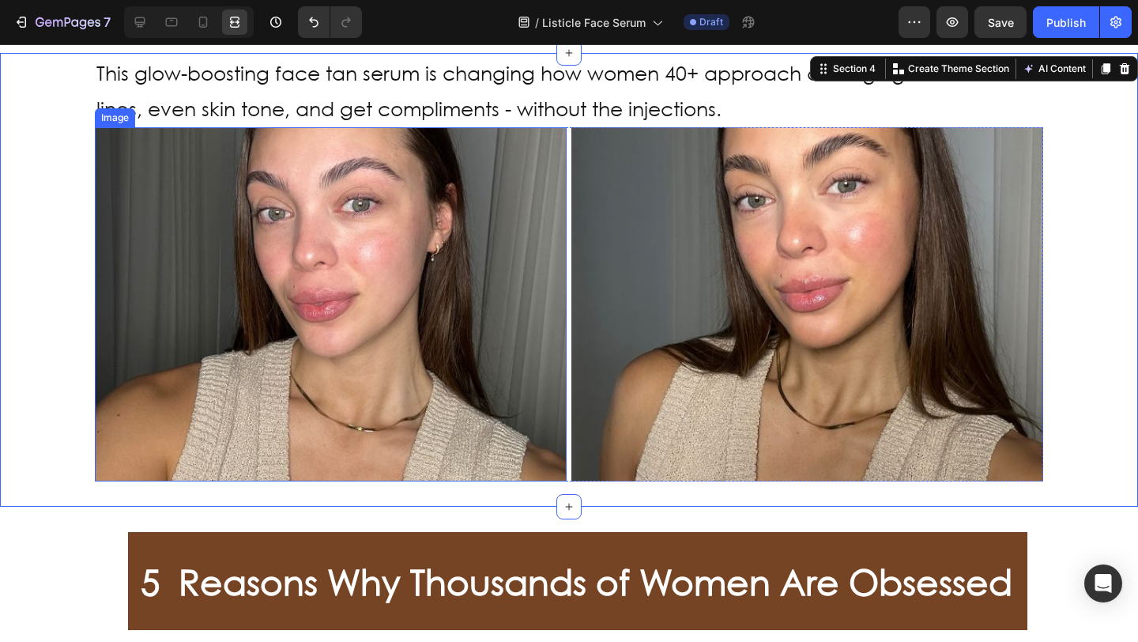
click at [183, 264] on img at bounding box center [331, 304] width 472 height 354
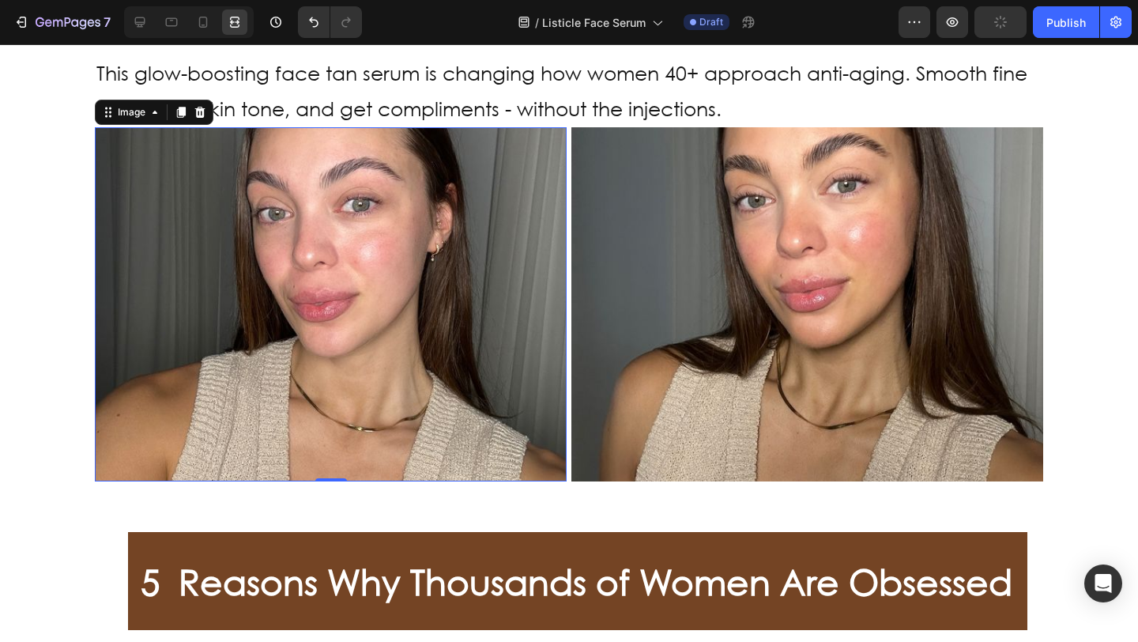
scroll to position [0, 0]
click at [142, 21] on icon at bounding box center [140, 22] width 16 height 16
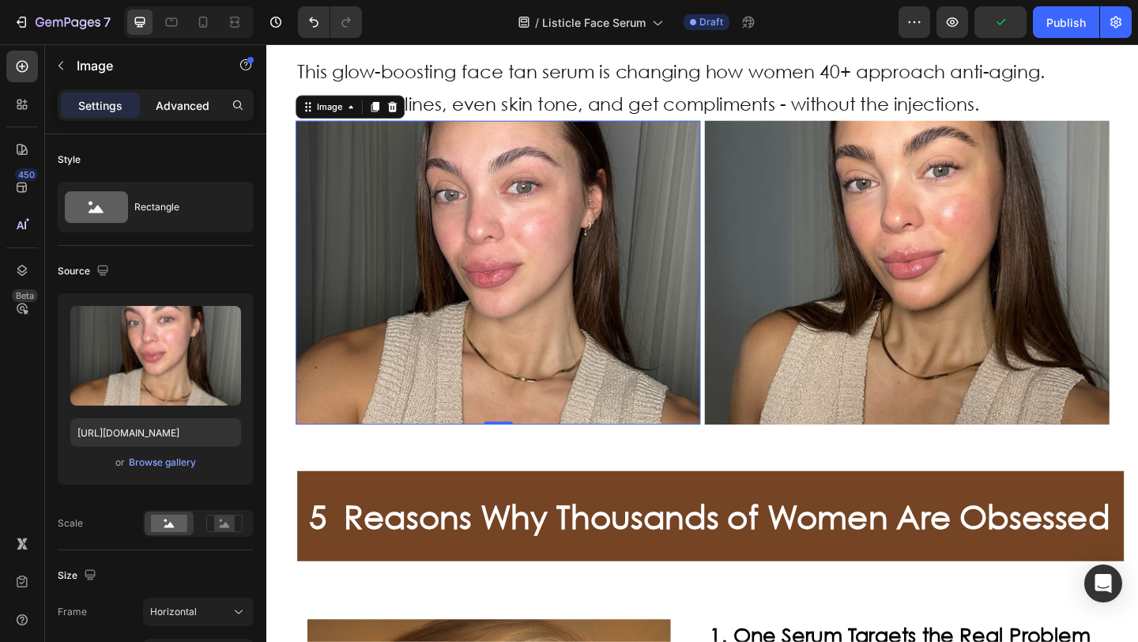
click at [190, 103] on p "Advanced" at bounding box center [183, 105] width 54 height 17
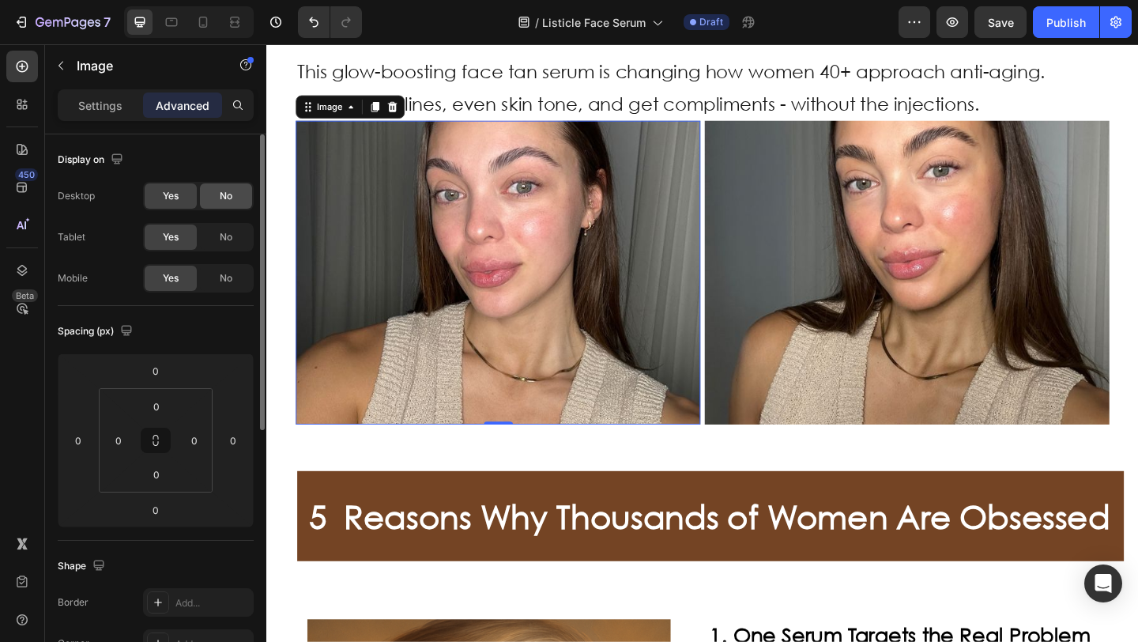
click at [220, 199] on span "No" at bounding box center [226, 196] width 13 height 14
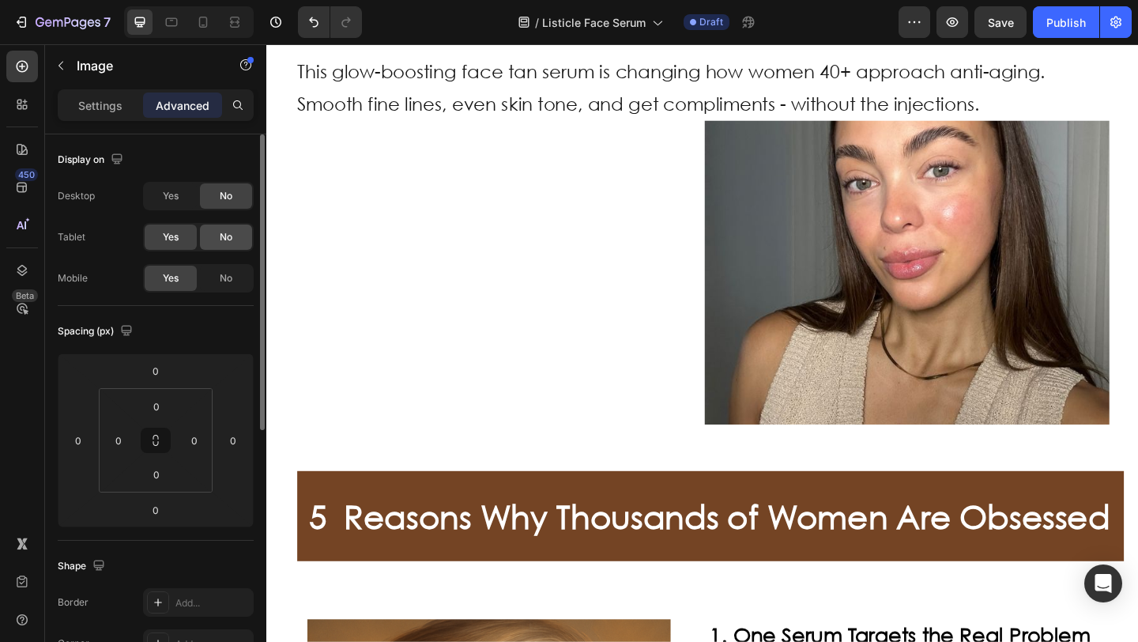
click at [224, 234] on span "No" at bounding box center [226, 237] width 13 height 14
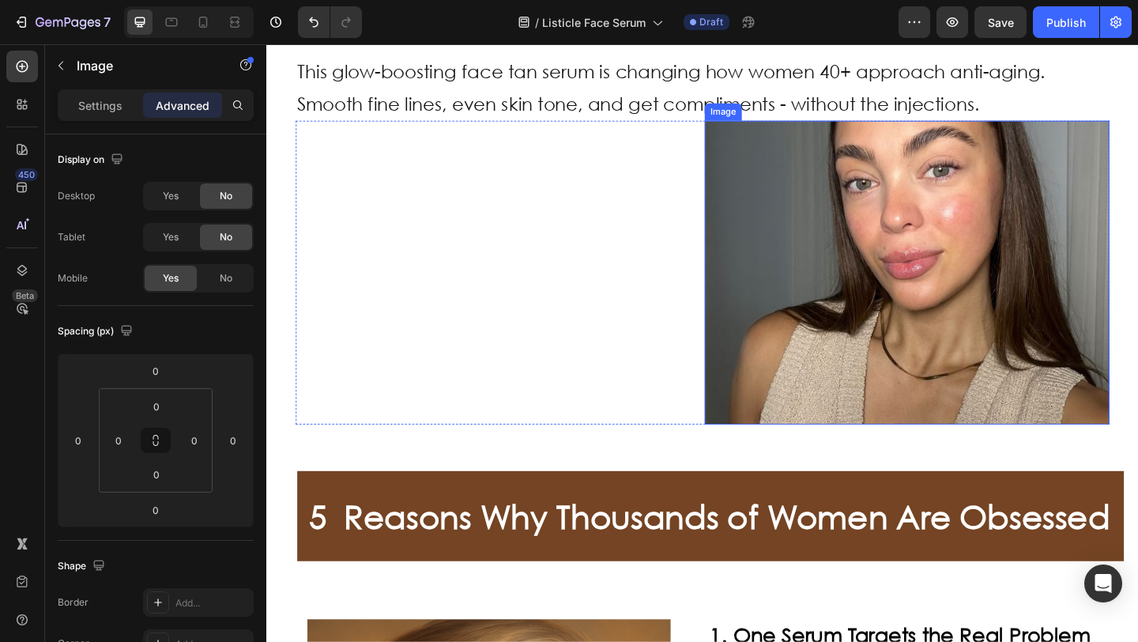
click at [873, 293] on img at bounding box center [963, 292] width 440 height 330
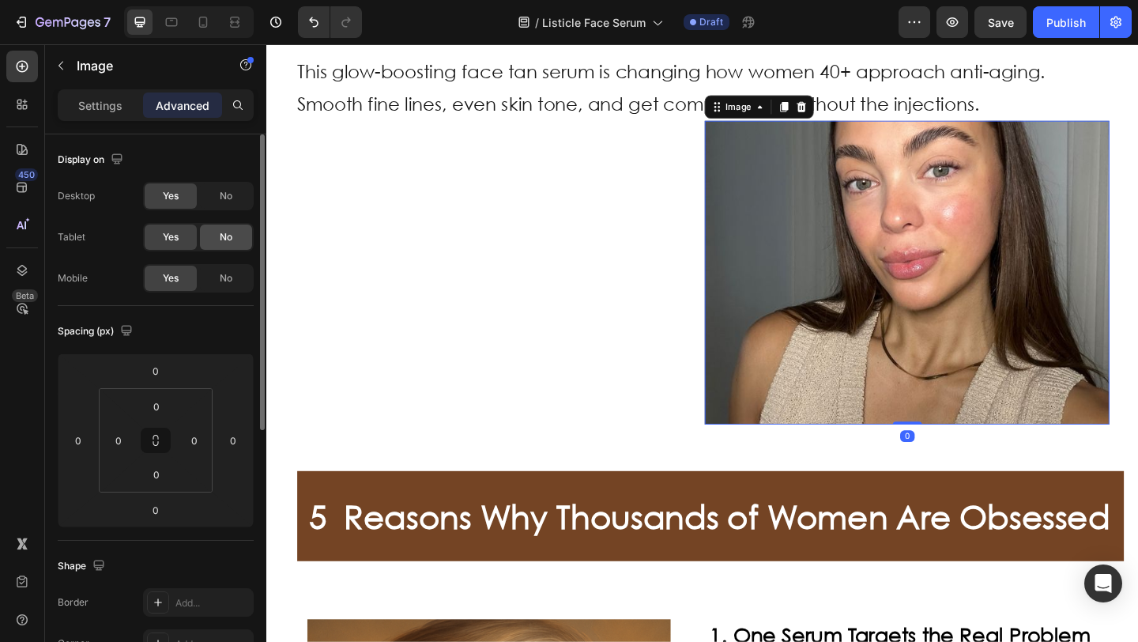
click at [236, 201] on div "No" at bounding box center [226, 195] width 52 height 25
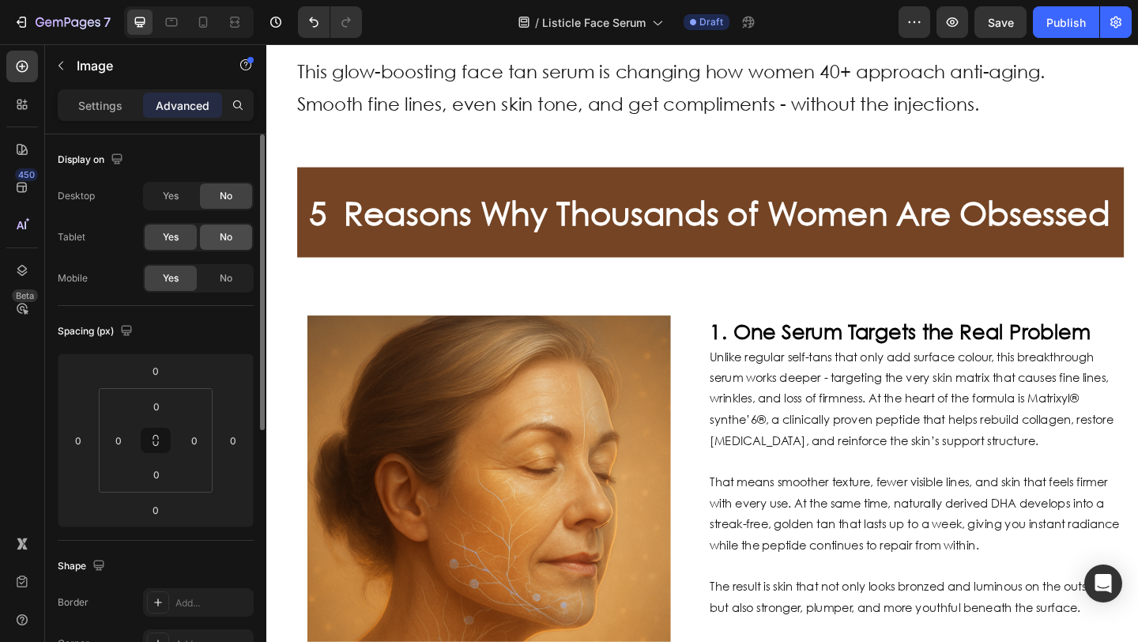
click at [235, 233] on div "No" at bounding box center [226, 236] width 52 height 25
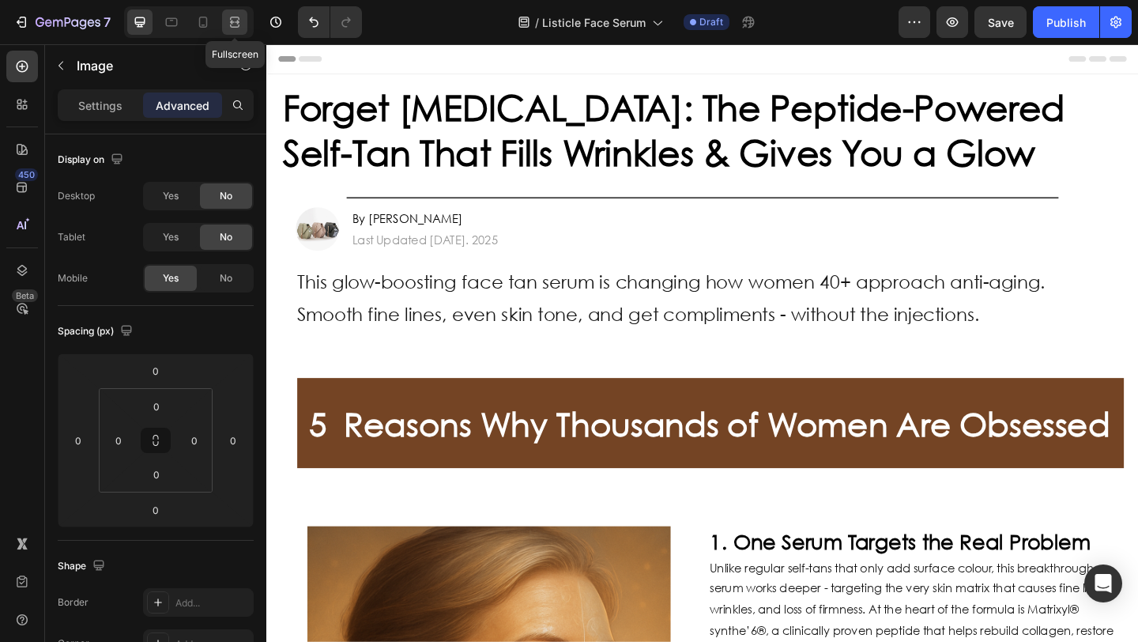
click at [232, 22] on icon at bounding box center [235, 22] width 16 height 16
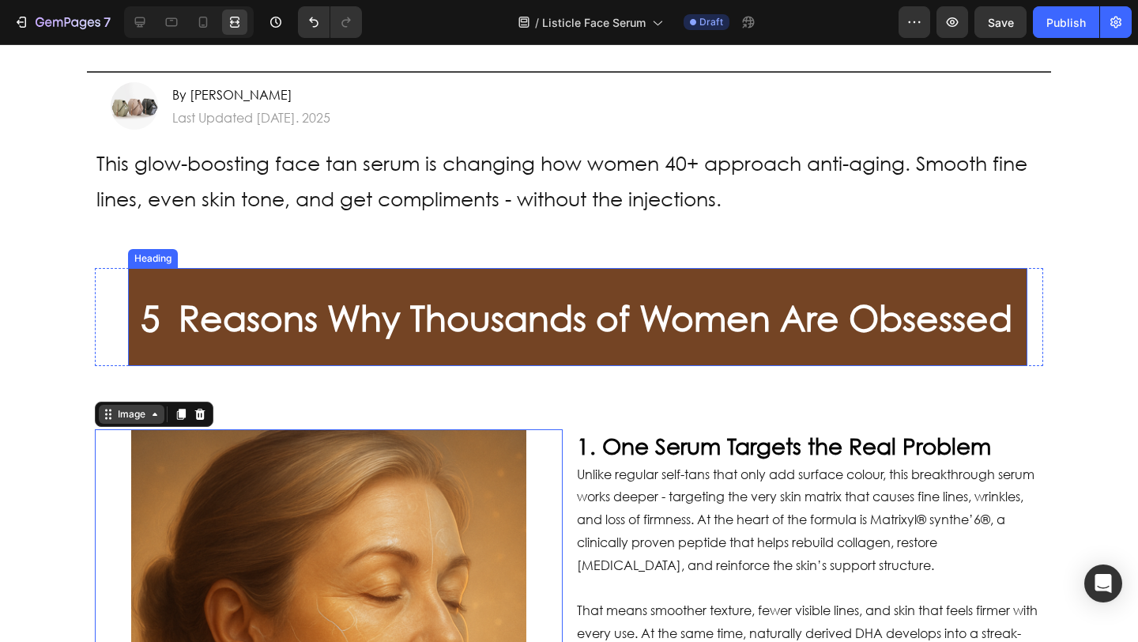
scroll to position [143, 0]
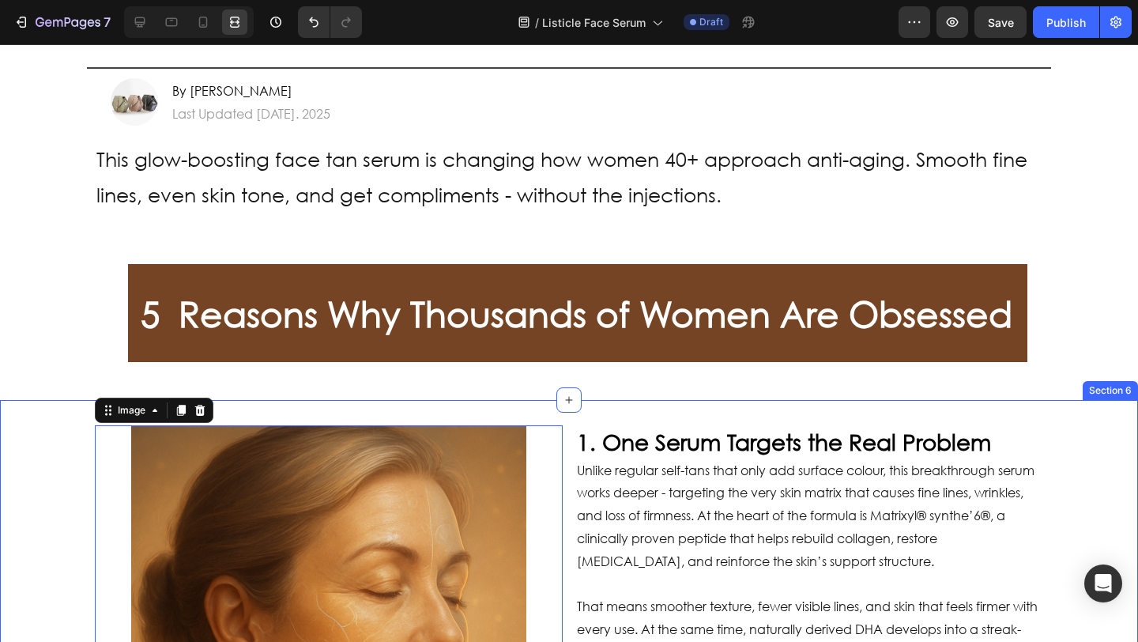
click at [66, 406] on div "Image 0 1. One Serum Targets the Real Problem Heading Unlike regular self-tans …" at bounding box center [569, 623] width 1138 height 446
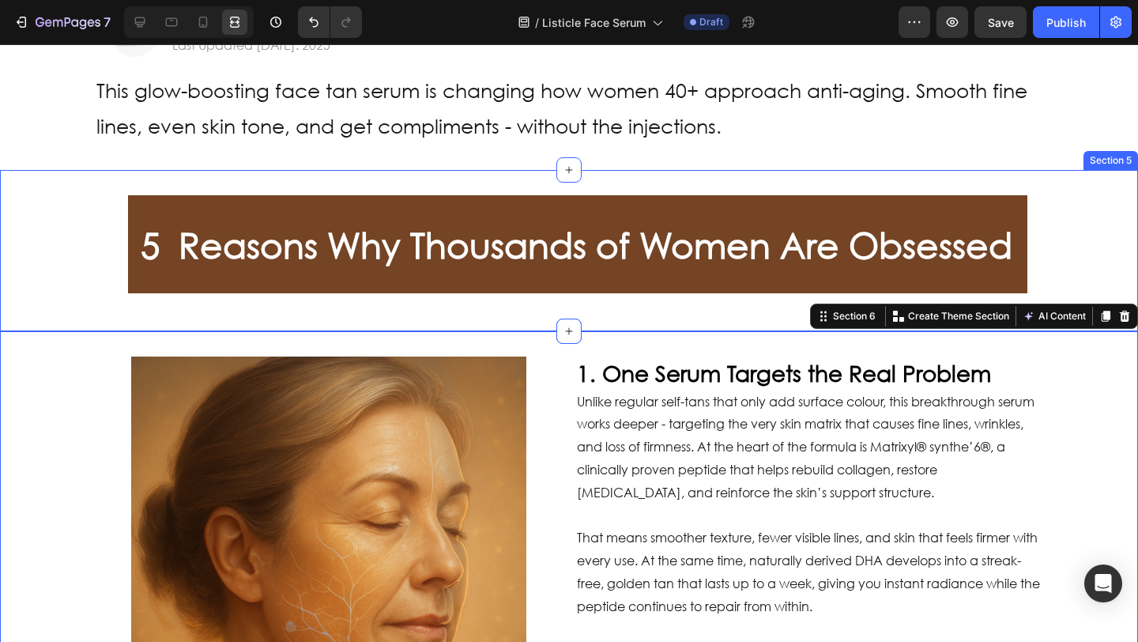
scroll to position [212, 0]
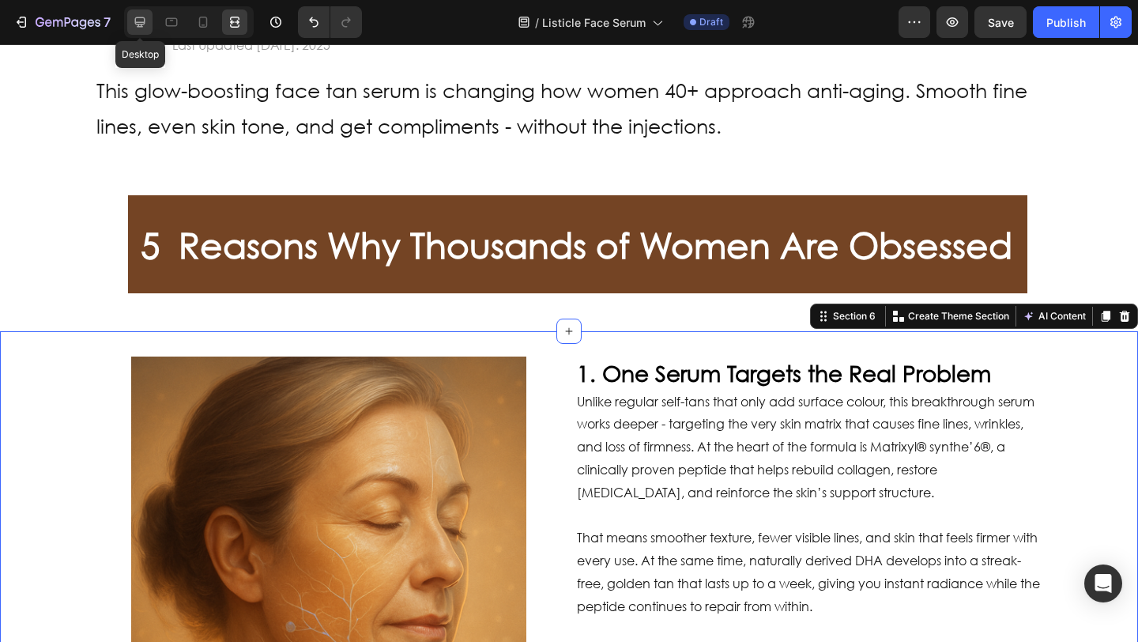
click at [149, 21] on div at bounding box center [139, 21] width 25 height 25
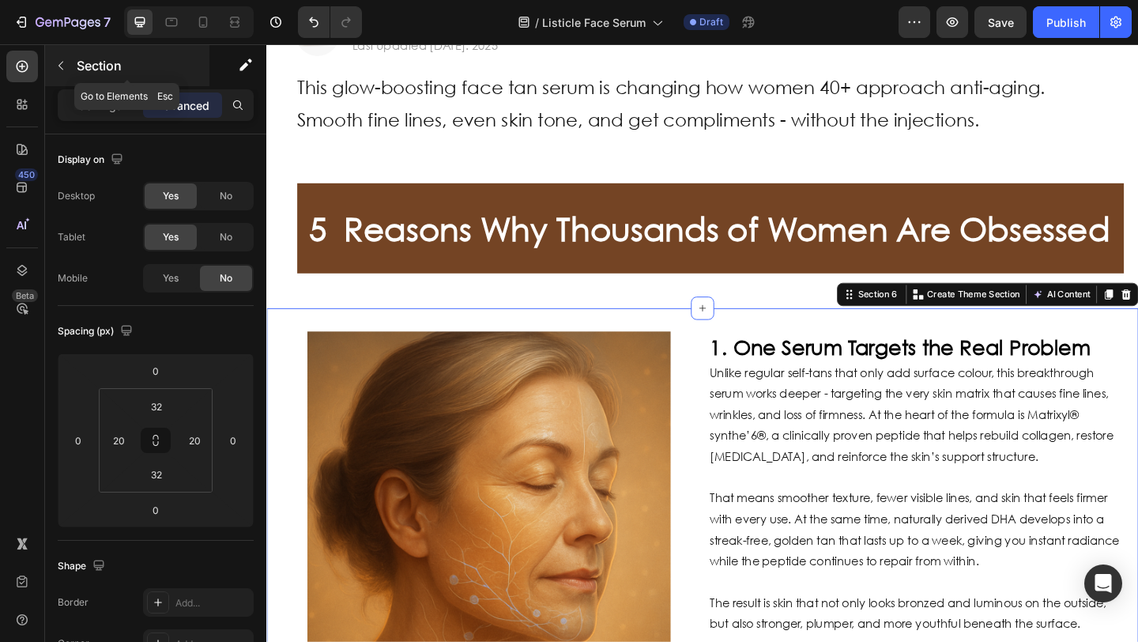
click at [59, 69] on icon "button" at bounding box center [61, 65] width 13 height 13
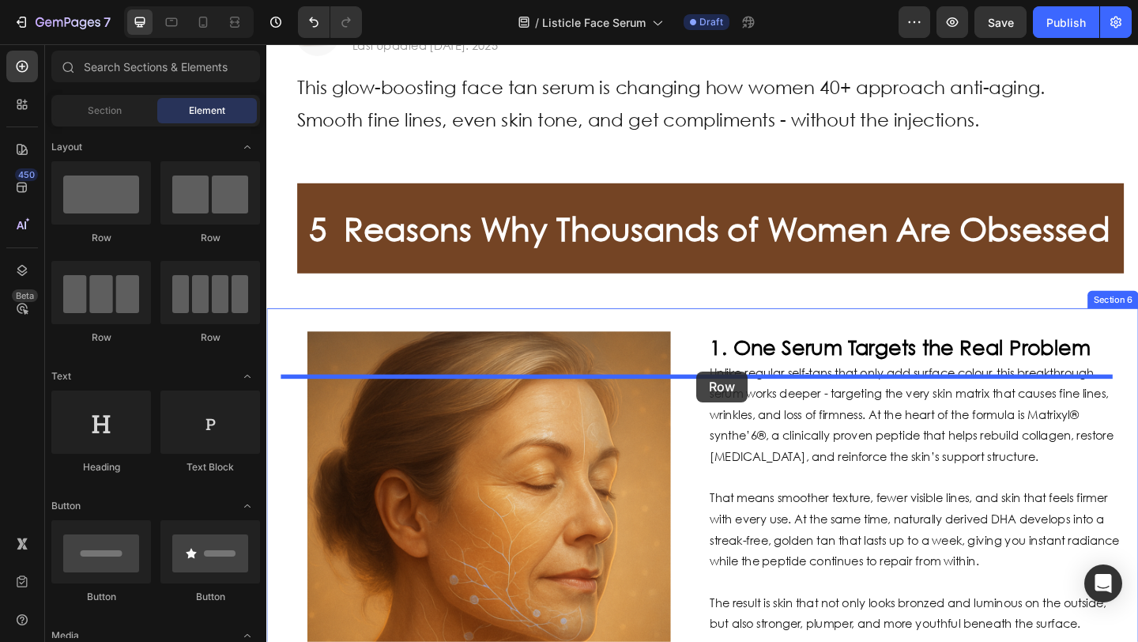
drag, startPoint x: 422, startPoint y: 257, endPoint x: 732, endPoint y: 401, distance: 342.2
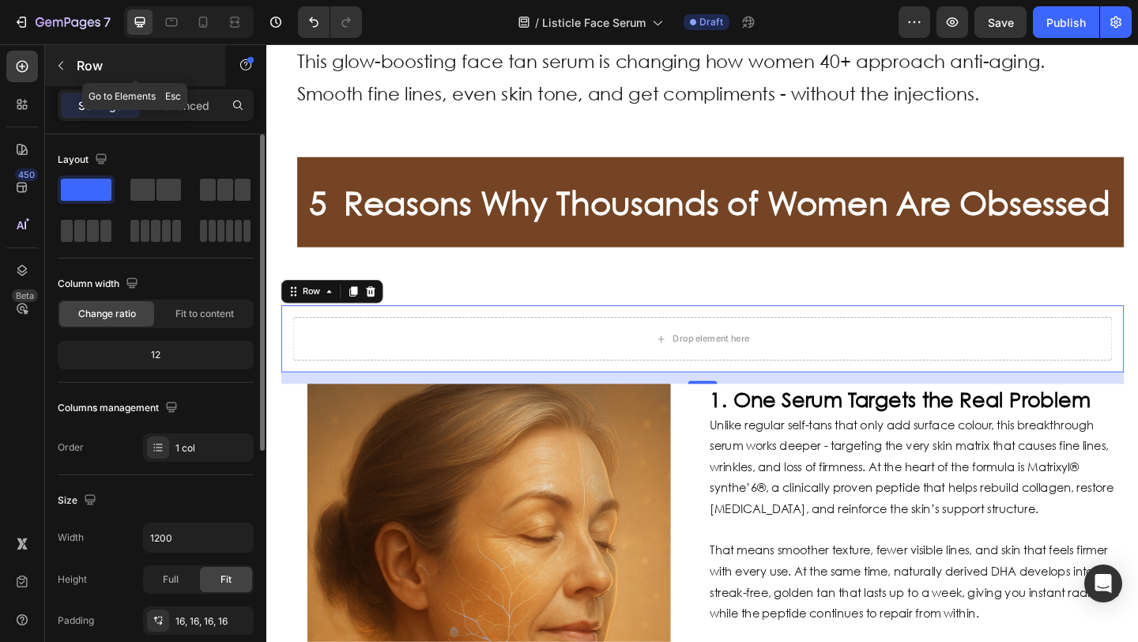
click at [62, 66] on icon "button" at bounding box center [61, 65] width 13 height 13
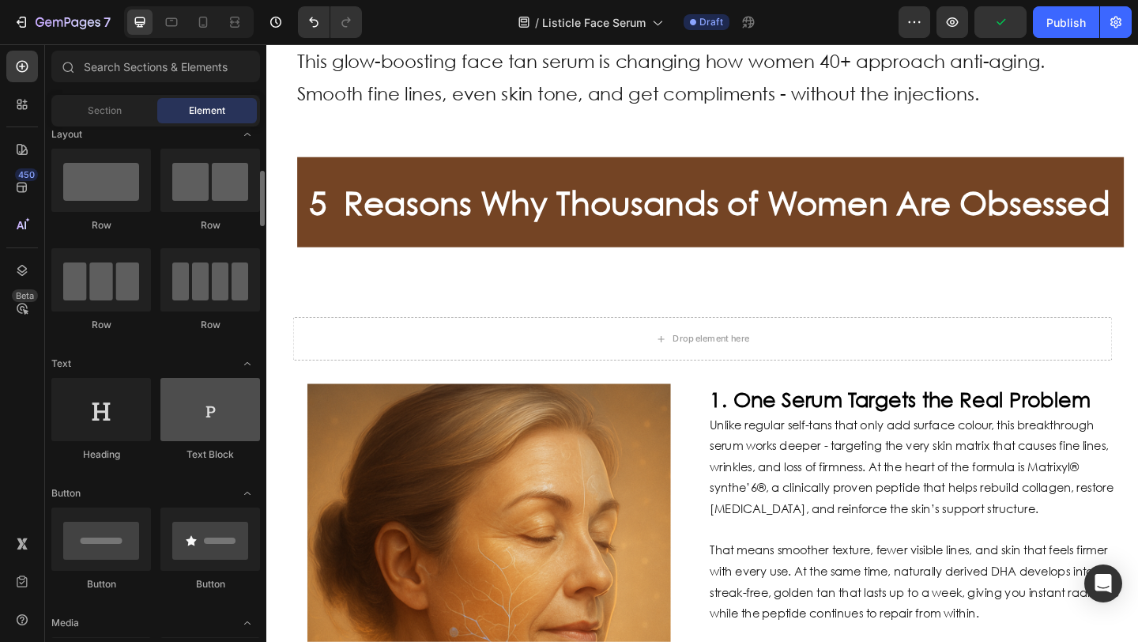
scroll to position [51, 0]
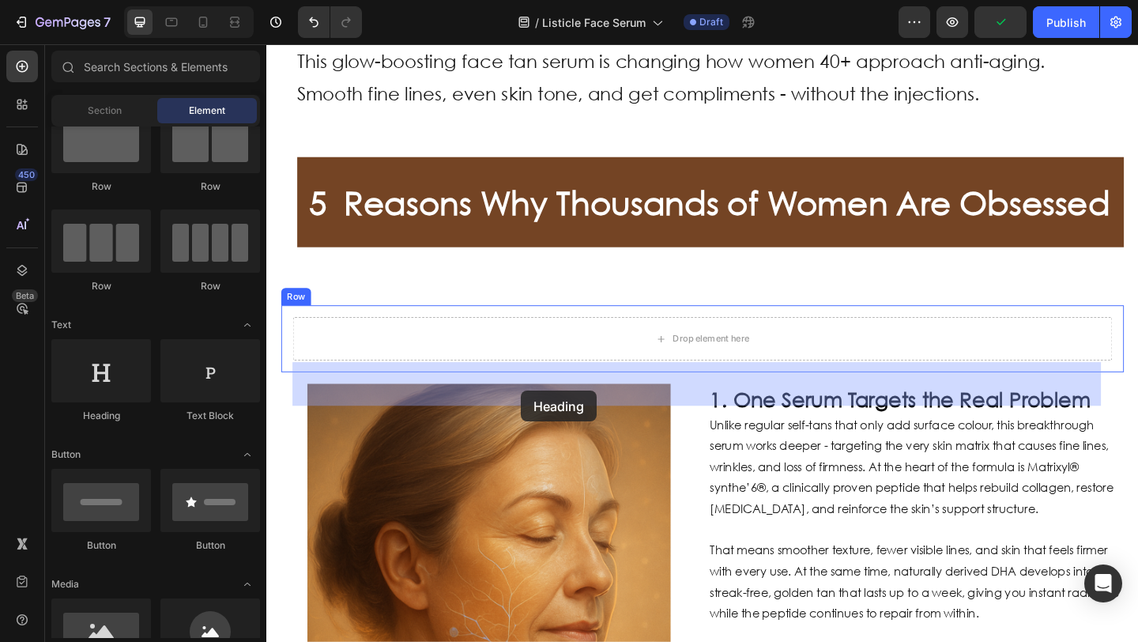
drag, startPoint x: 435, startPoint y: 430, endPoint x: 544, endPoint y: 420, distance: 110.2
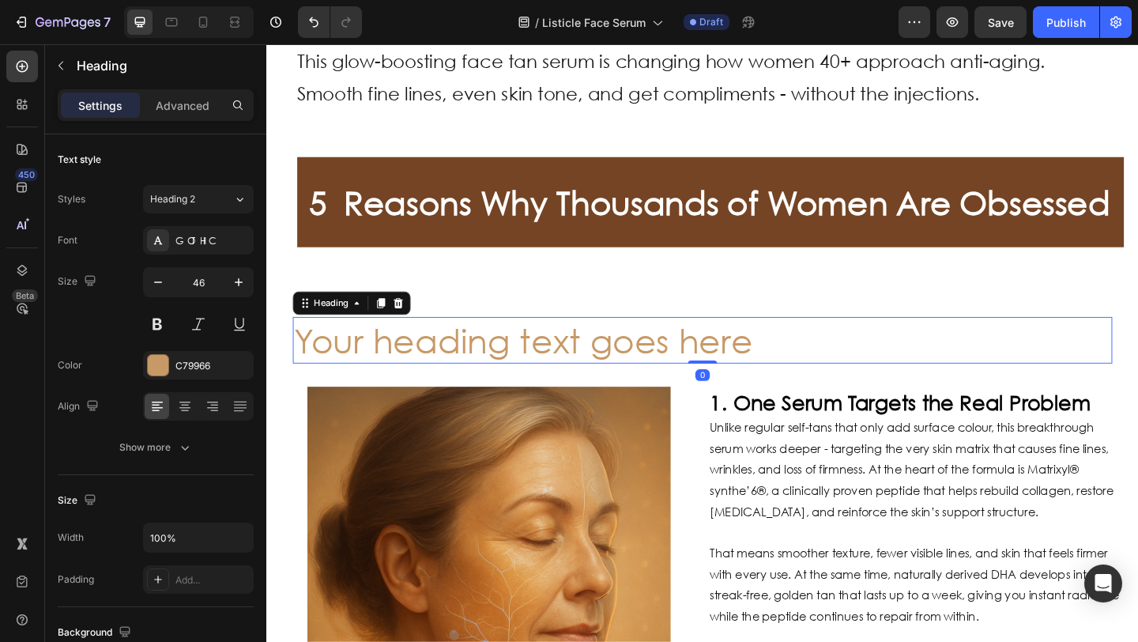
click at [578, 391] on h2 "Your heading text goes here" at bounding box center [740, 366] width 891 height 51
drag, startPoint x: 578, startPoint y: 412, endPoint x: 587, endPoint y: 411, distance: 8.8
click at [579, 389] on p "Your heading text goes here" at bounding box center [740, 365] width 888 height 47
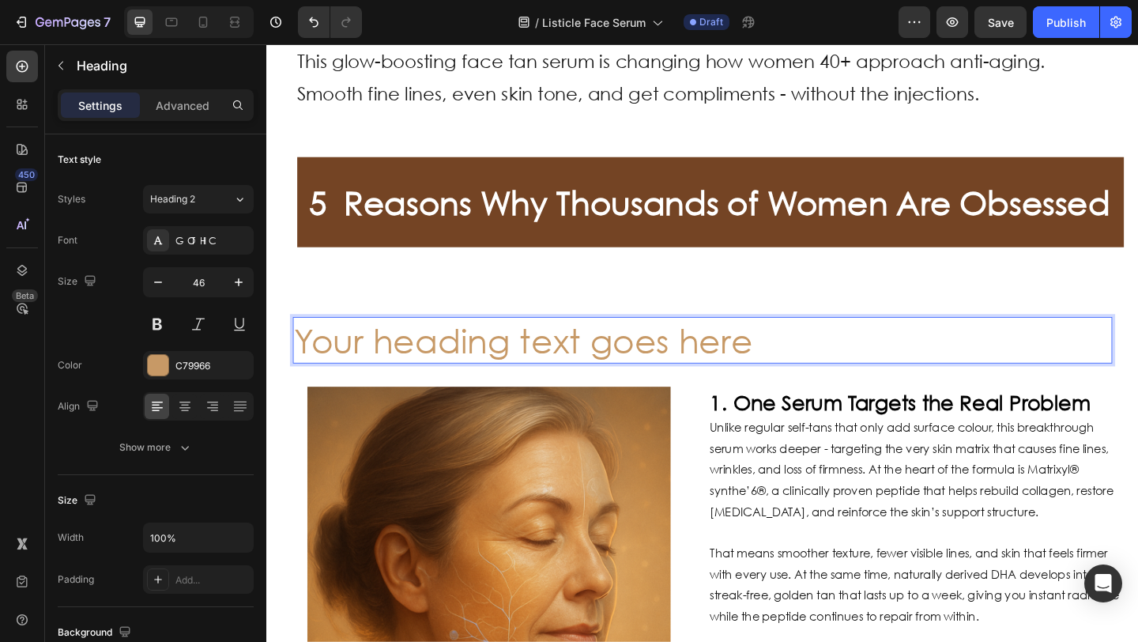
drag, startPoint x: 706, startPoint y: 408, endPoint x: 754, endPoint y: 410, distance: 49.0
click at [706, 389] on p "Your heading text goes here" at bounding box center [740, 365] width 888 height 47
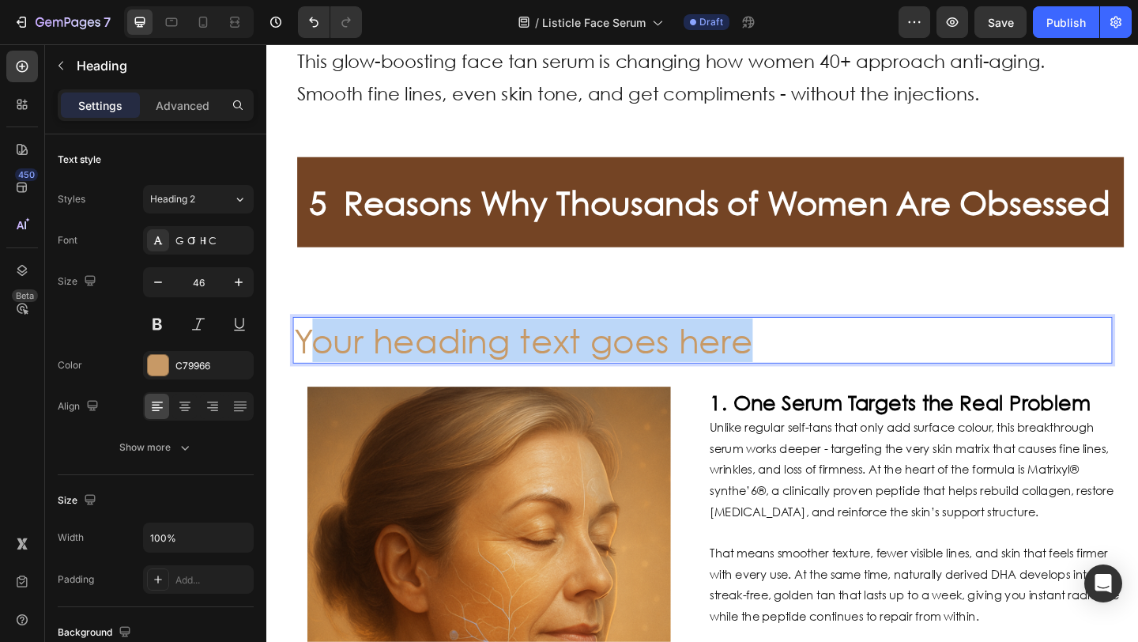
drag, startPoint x: 796, startPoint y: 412, endPoint x: 321, endPoint y: 407, distance: 474.8
click at [318, 389] on p "Your heading text goes here" at bounding box center [740, 365] width 888 height 47
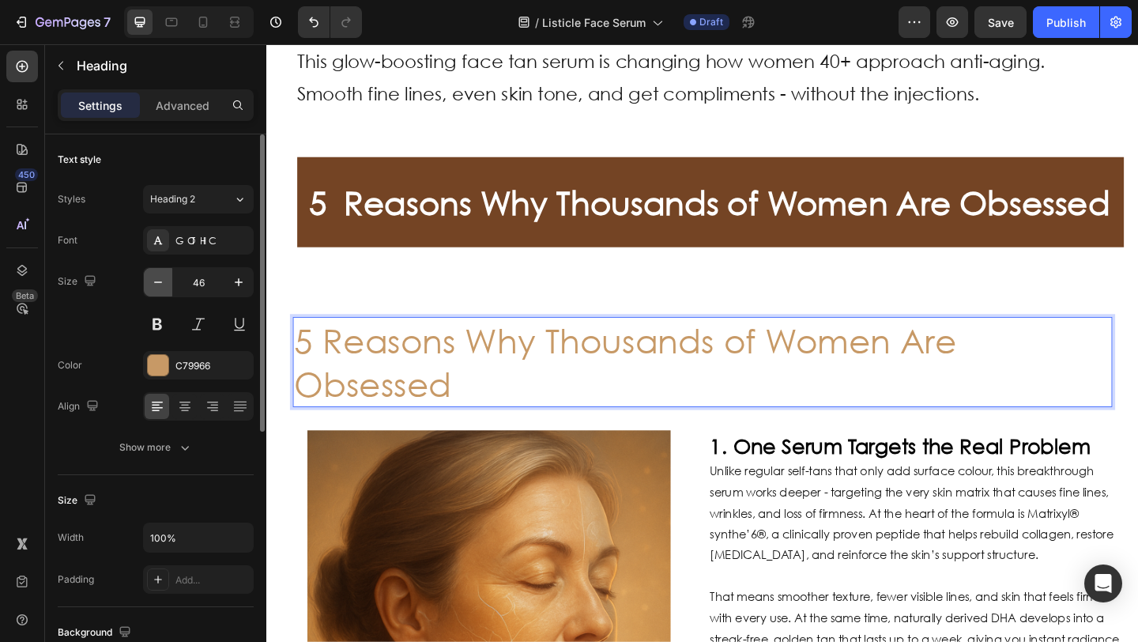
click at [165, 287] on icon "button" at bounding box center [158, 282] width 16 height 16
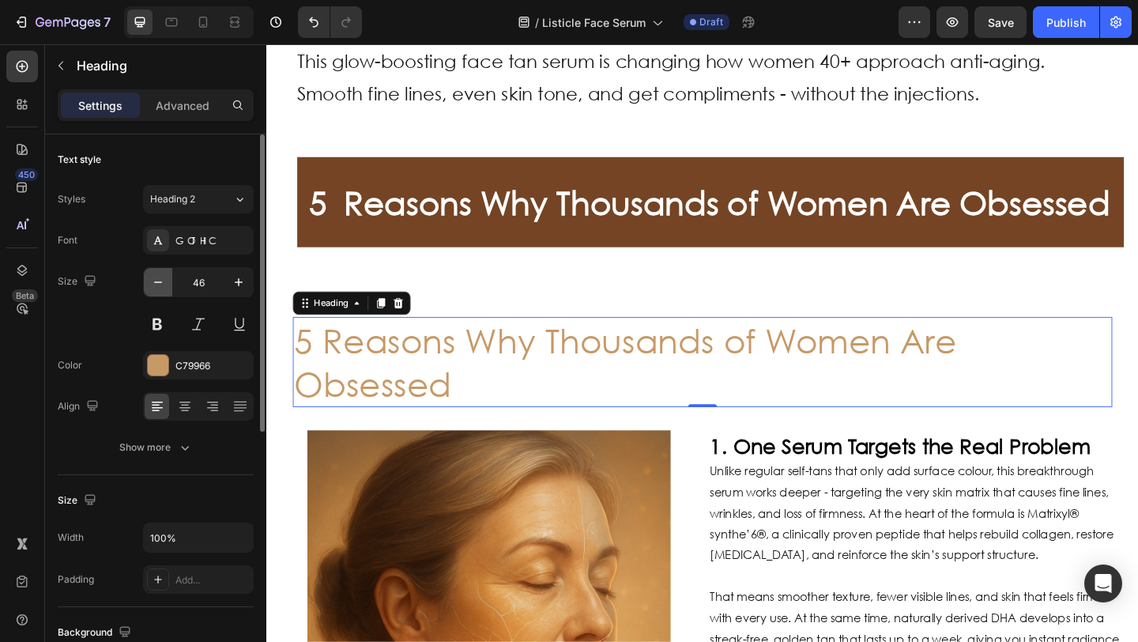
click at [165, 287] on icon "button" at bounding box center [158, 282] width 16 height 16
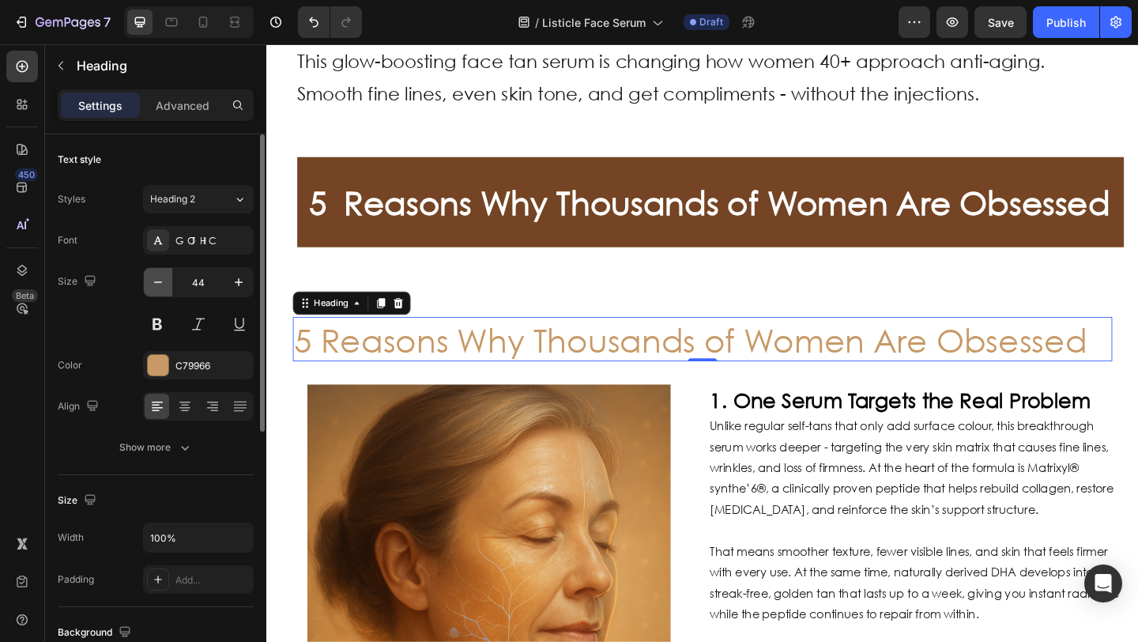
click at [165, 286] on icon "button" at bounding box center [158, 282] width 16 height 16
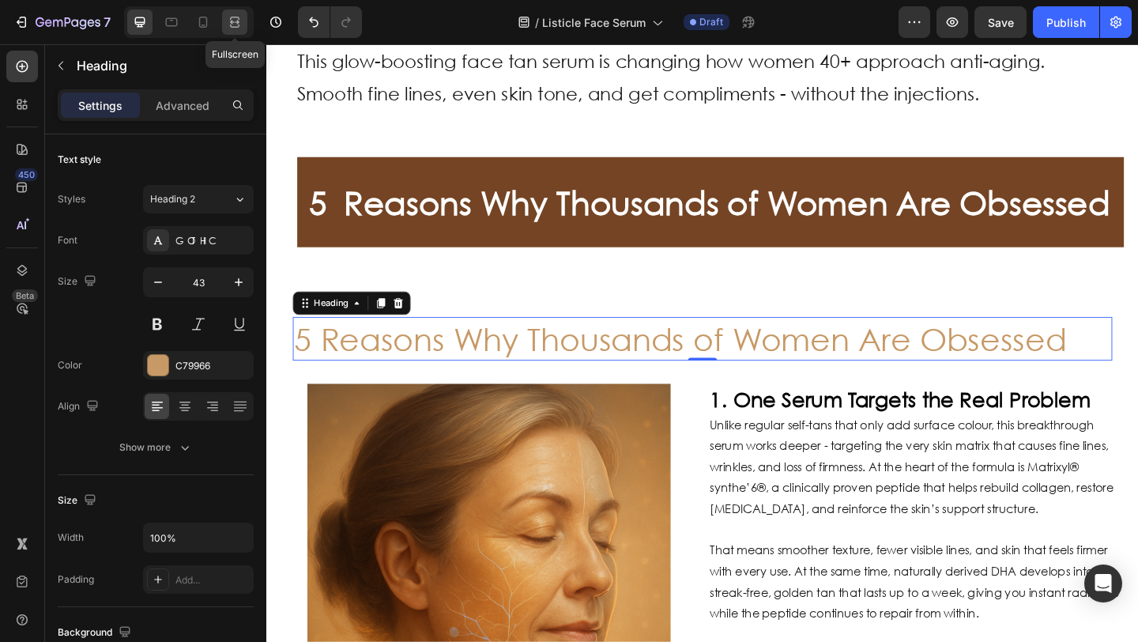
click at [233, 17] on icon at bounding box center [234, 18] width 9 height 3
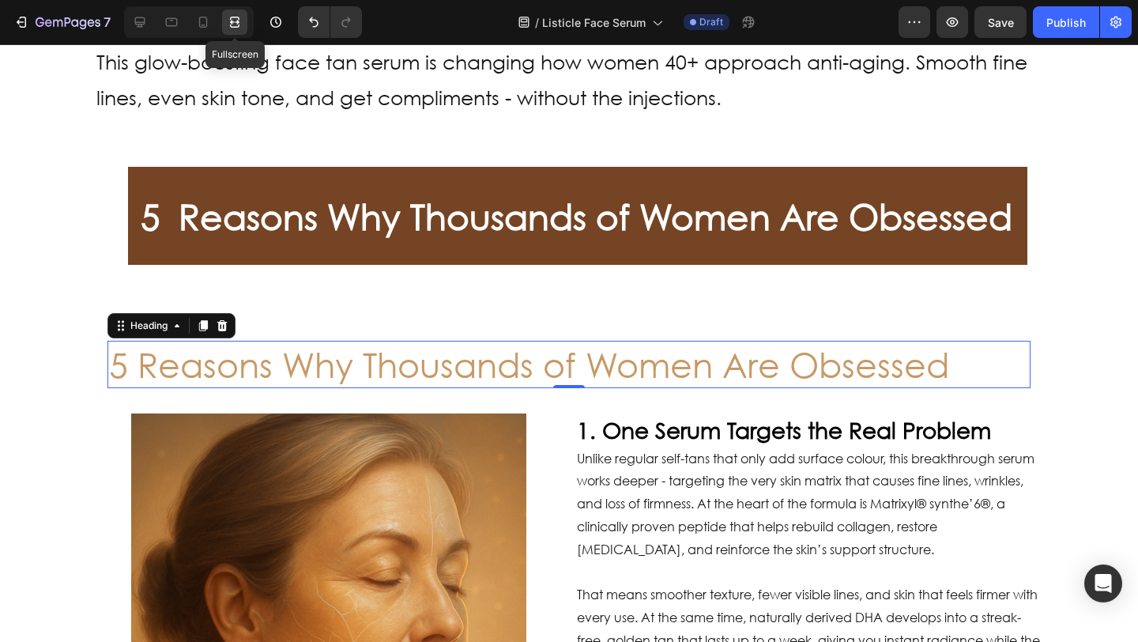
click at [233, 17] on icon at bounding box center [234, 18] width 9 height 3
click at [134, 21] on icon at bounding box center [140, 22] width 16 height 16
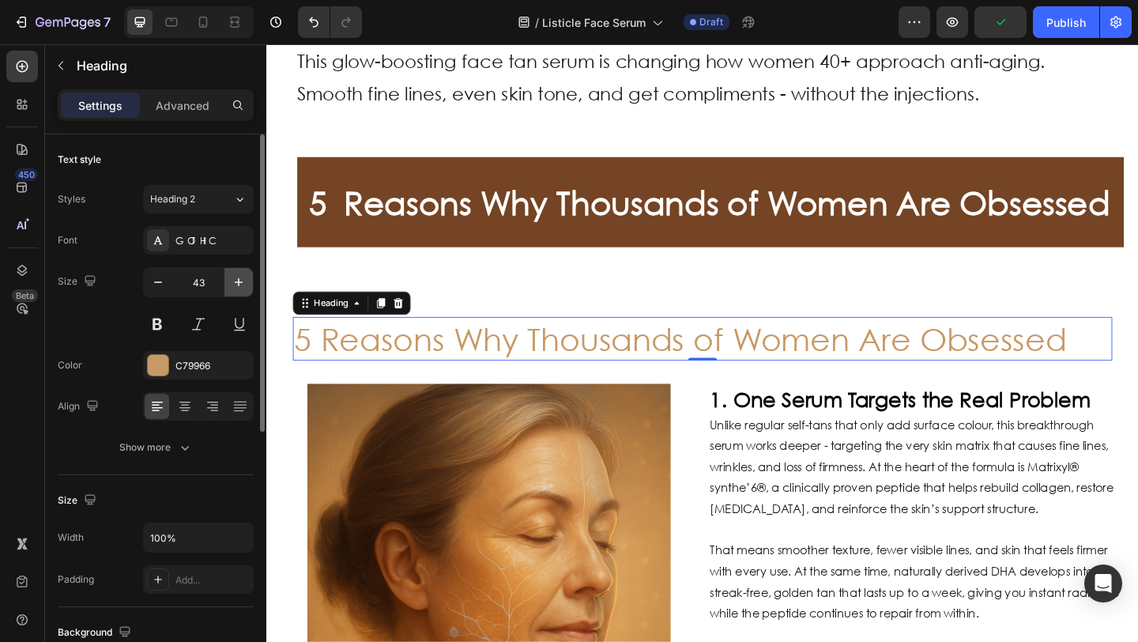
click at [235, 284] on icon "button" at bounding box center [239, 282] width 16 height 16
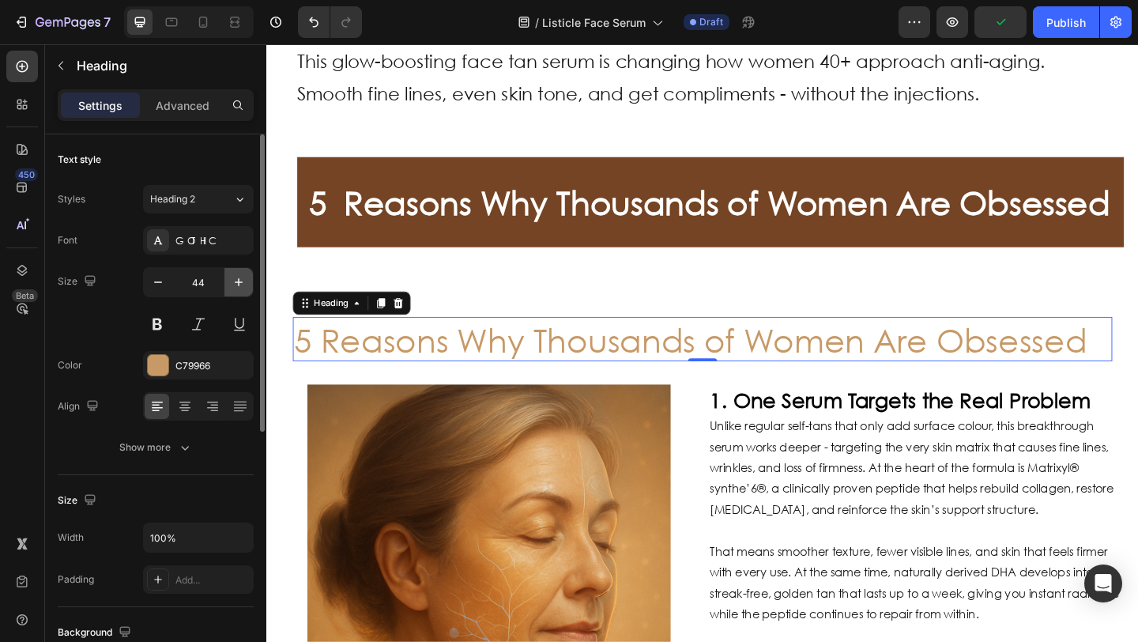
click at [235, 284] on icon "button" at bounding box center [239, 282] width 16 height 16
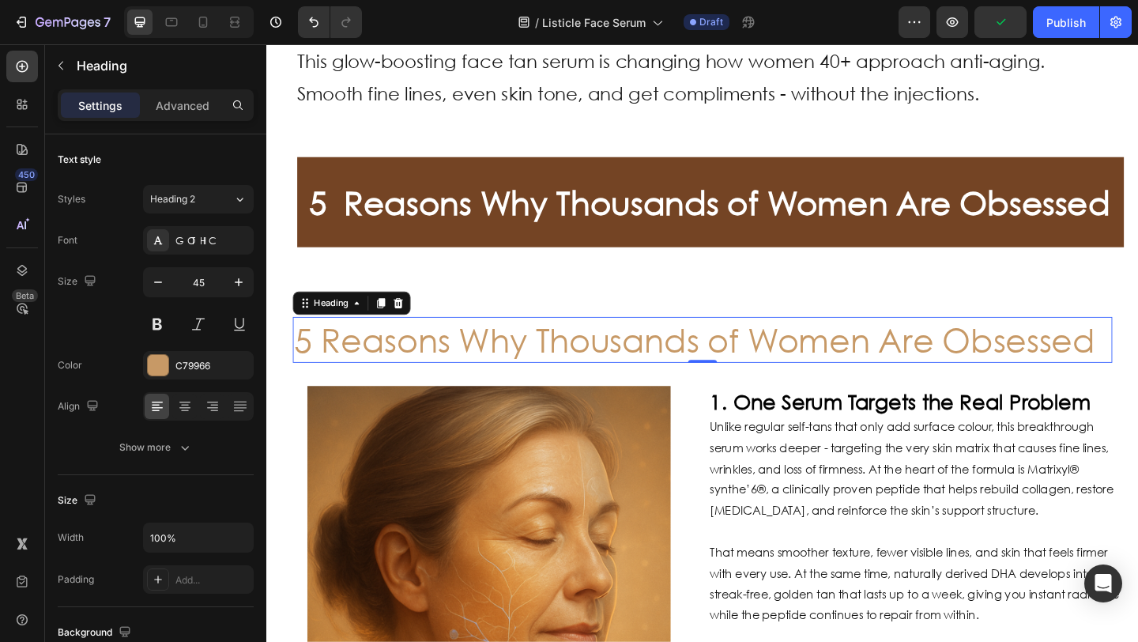
type input "46"
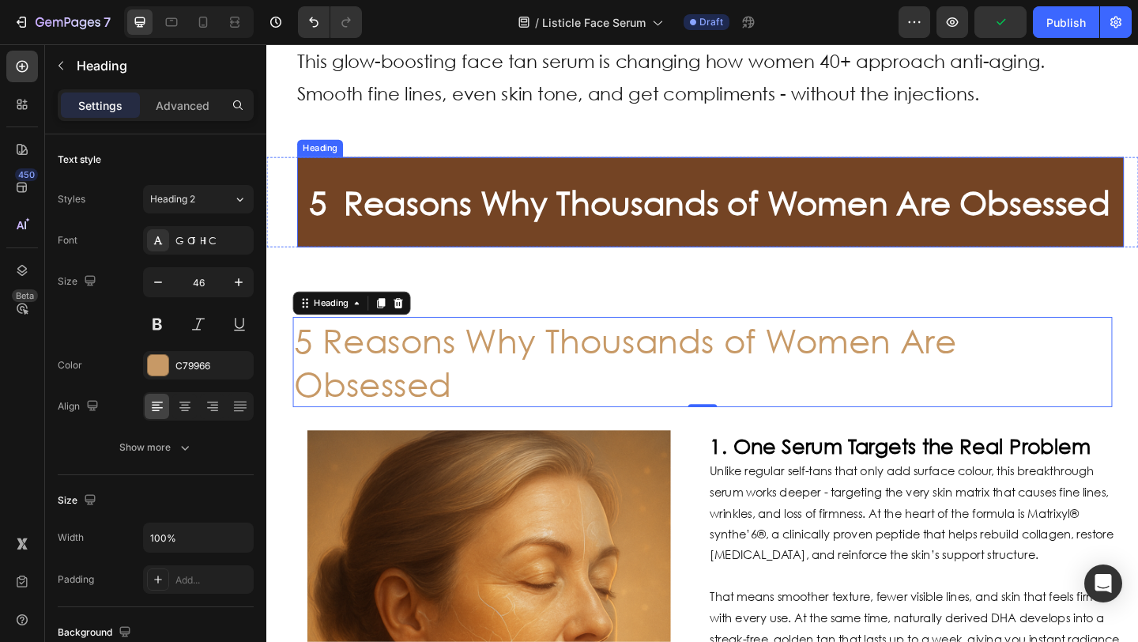
click at [384, 237] on strong "5 Reasons Why Thousands of Women Are Obsessed" at bounding box center [747, 215] width 871 height 43
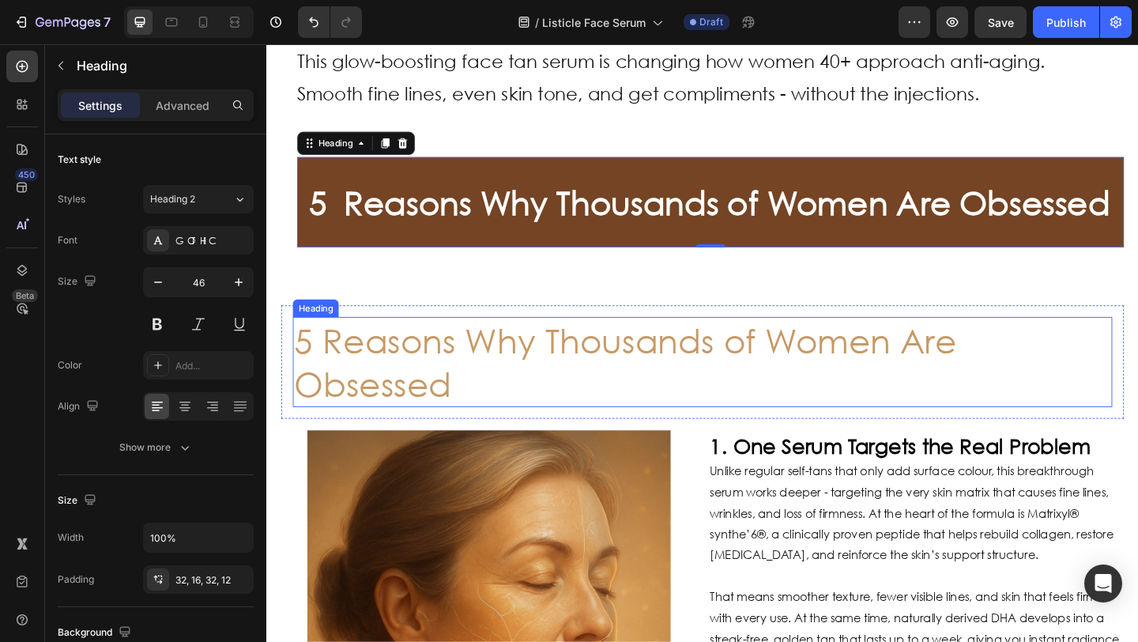
click at [341, 428] on p "5 Reasons Why Thousands of Women Are Obsessed" at bounding box center [740, 389] width 888 height 95
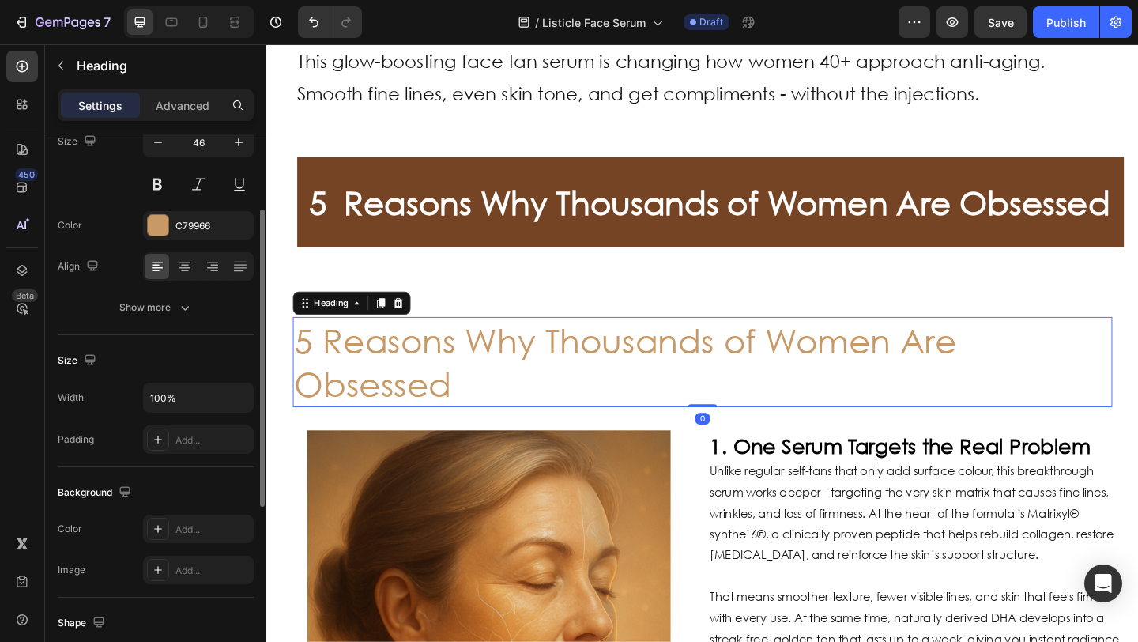
scroll to position [249, 0]
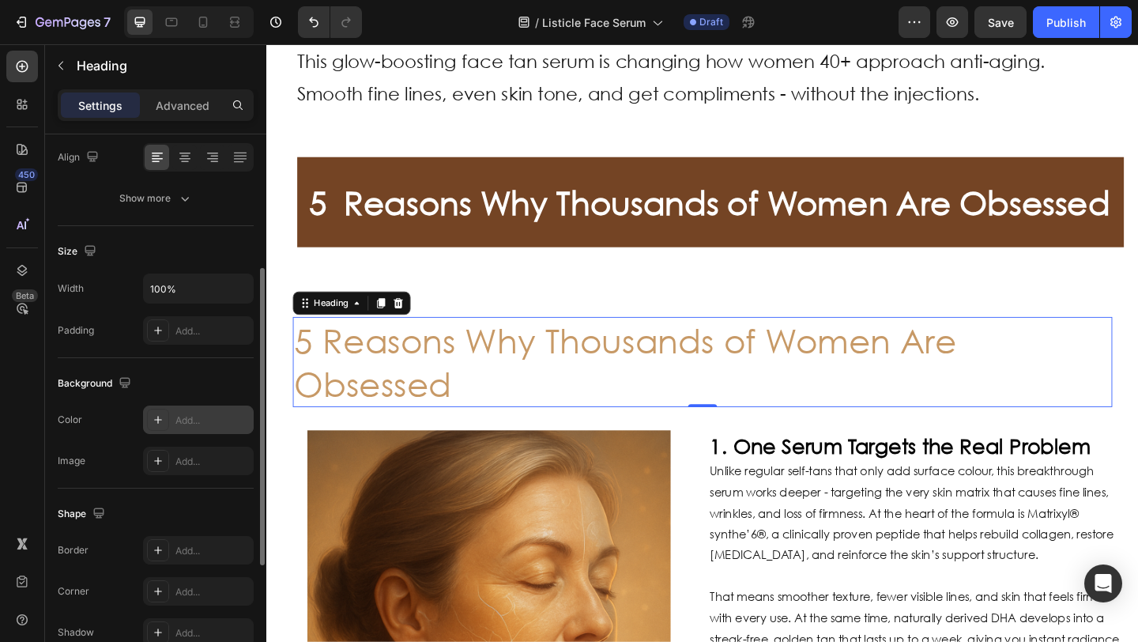
click at [168, 417] on div "Add..." at bounding box center [198, 419] width 111 height 28
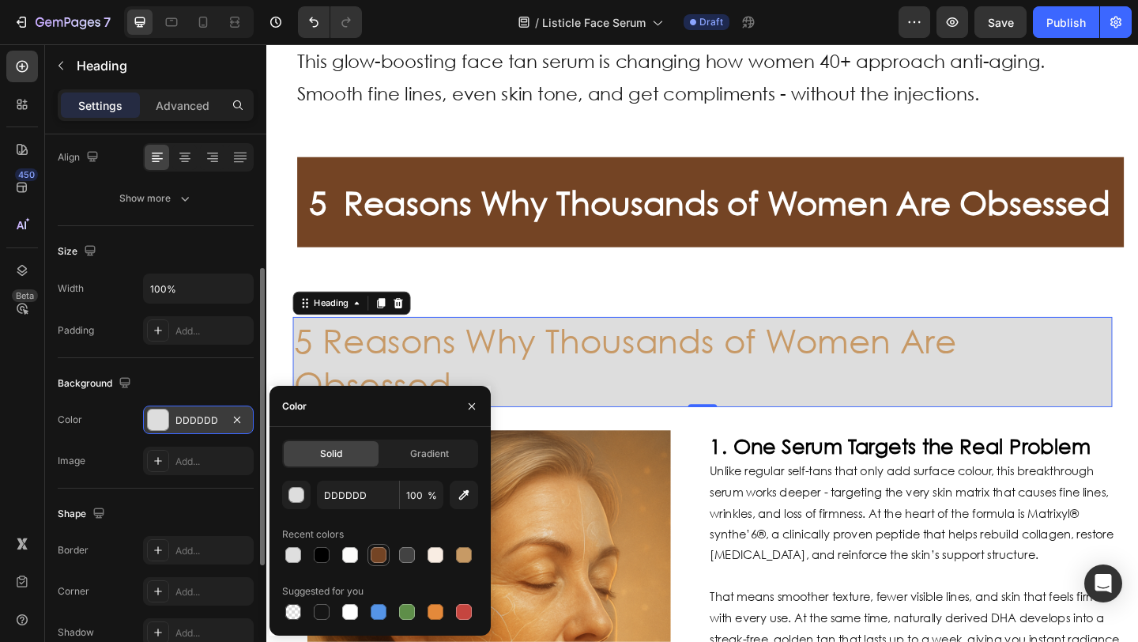
click at [379, 555] on div at bounding box center [379, 555] width 16 height 16
type input "744424"
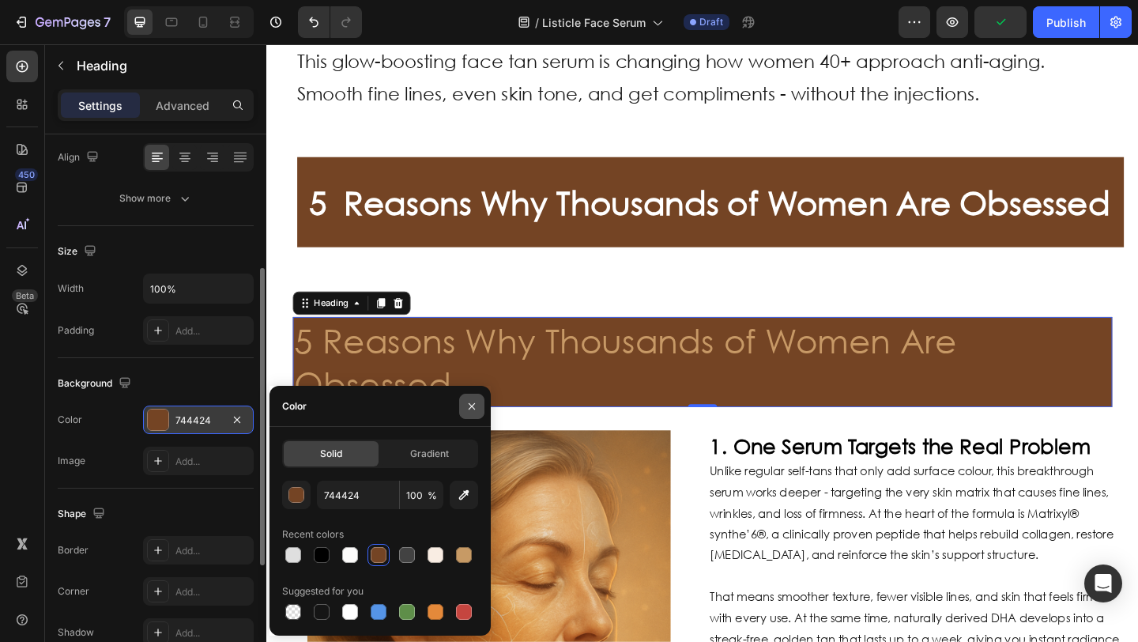
click at [469, 408] on icon "button" at bounding box center [471, 406] width 13 height 13
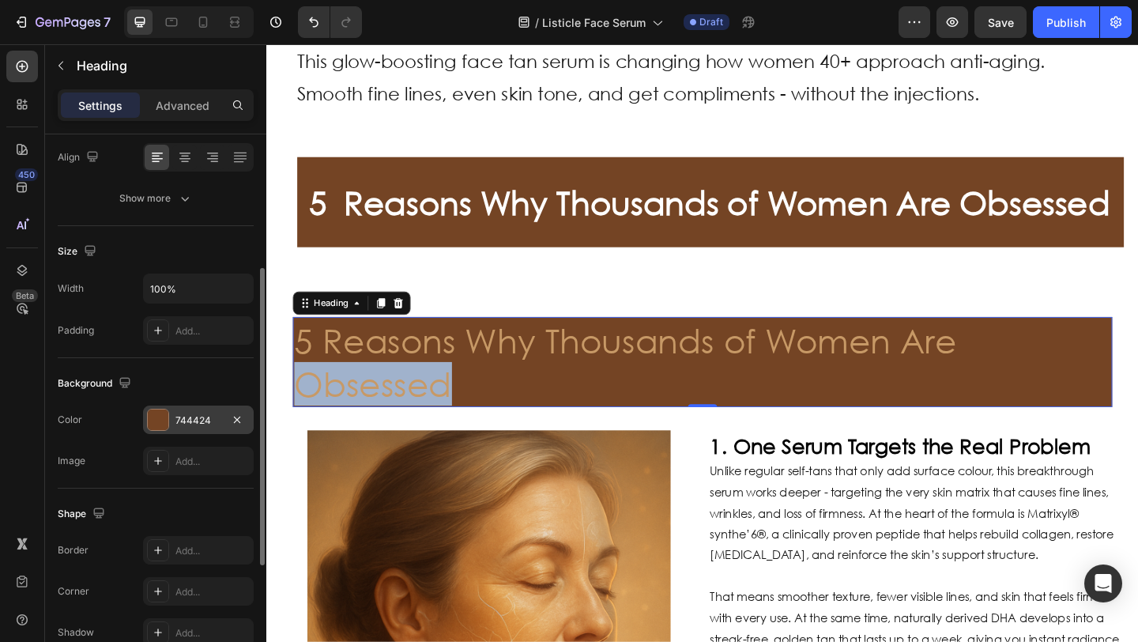
click at [418, 437] on p "5 Reasons Why Thousands of Women Are Obsessed" at bounding box center [740, 389] width 888 height 95
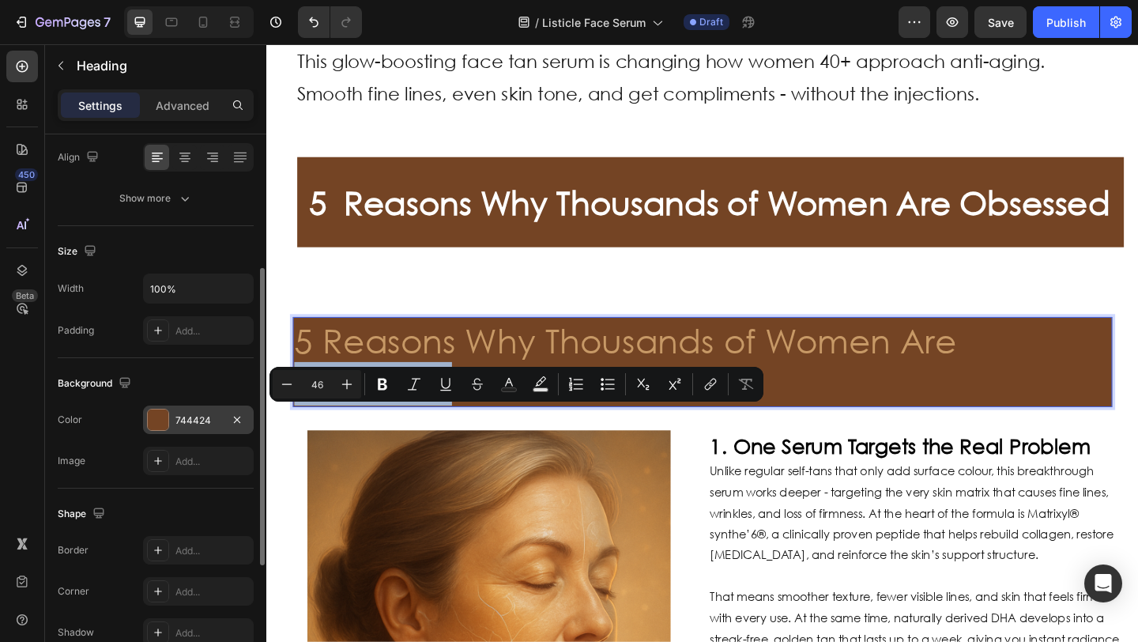
drag, startPoint x: 668, startPoint y: 412, endPoint x: 273, endPoint y: 162, distance: 468.4
click at [456, 437] on p "5 Reasons Why Thousands of Women Are Obsessed" at bounding box center [740, 389] width 888 height 95
click at [228, 16] on icon at bounding box center [235, 22] width 16 height 16
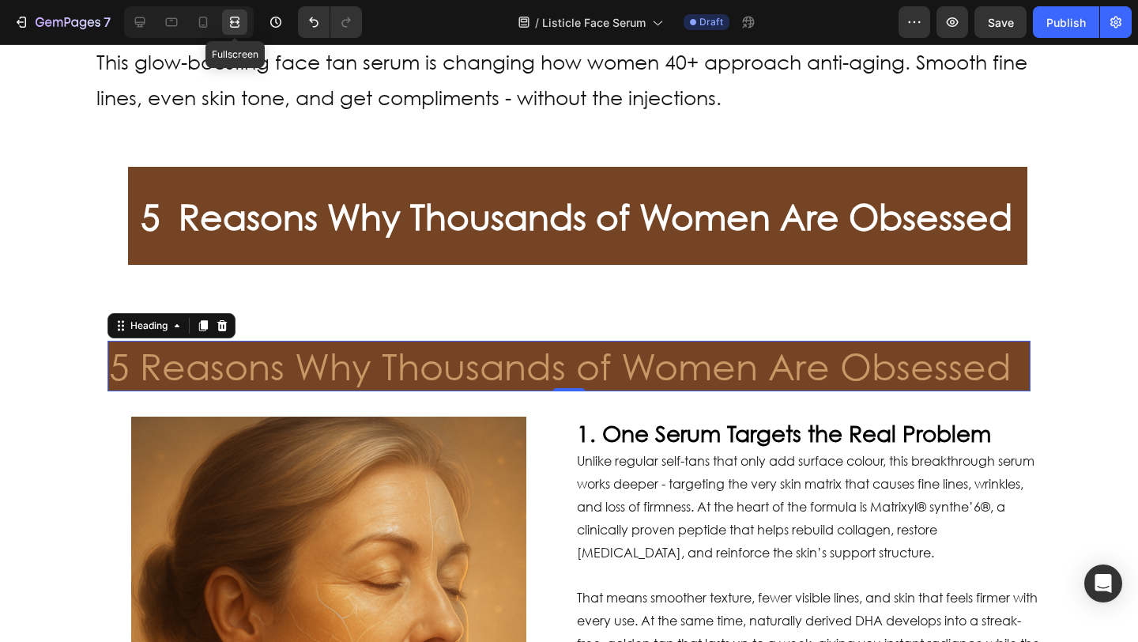
click at [228, 15] on icon at bounding box center [235, 22] width 16 height 16
click at [137, 22] on icon at bounding box center [140, 22] width 10 height 10
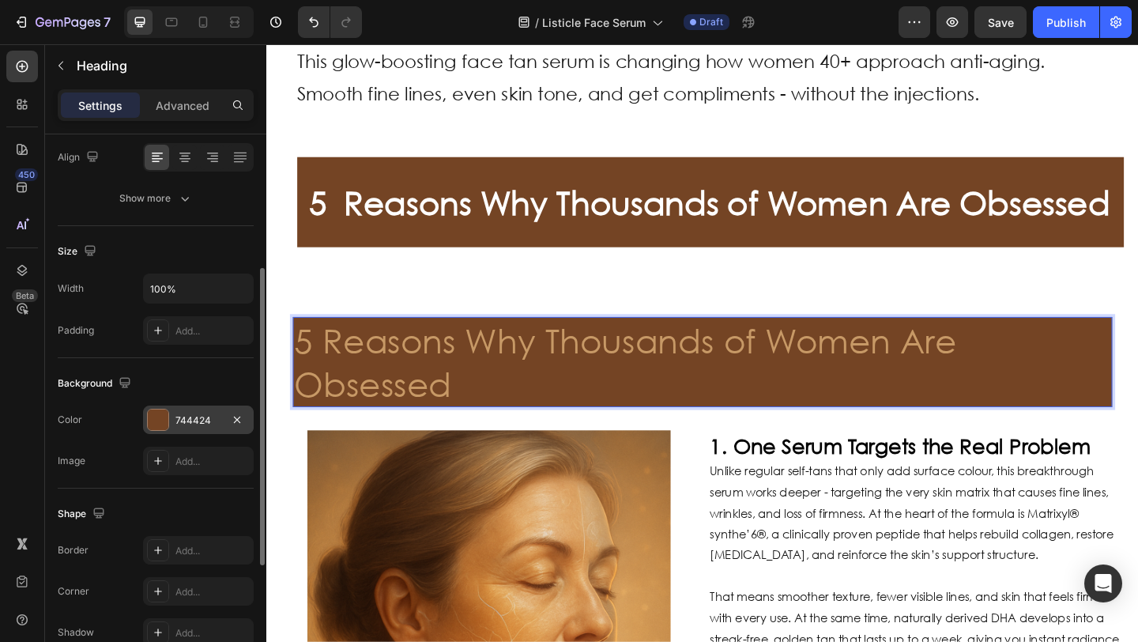
click at [421, 437] on p "5 Reasons Why Thousands of Women Are Obsessed" at bounding box center [740, 389] width 888 height 95
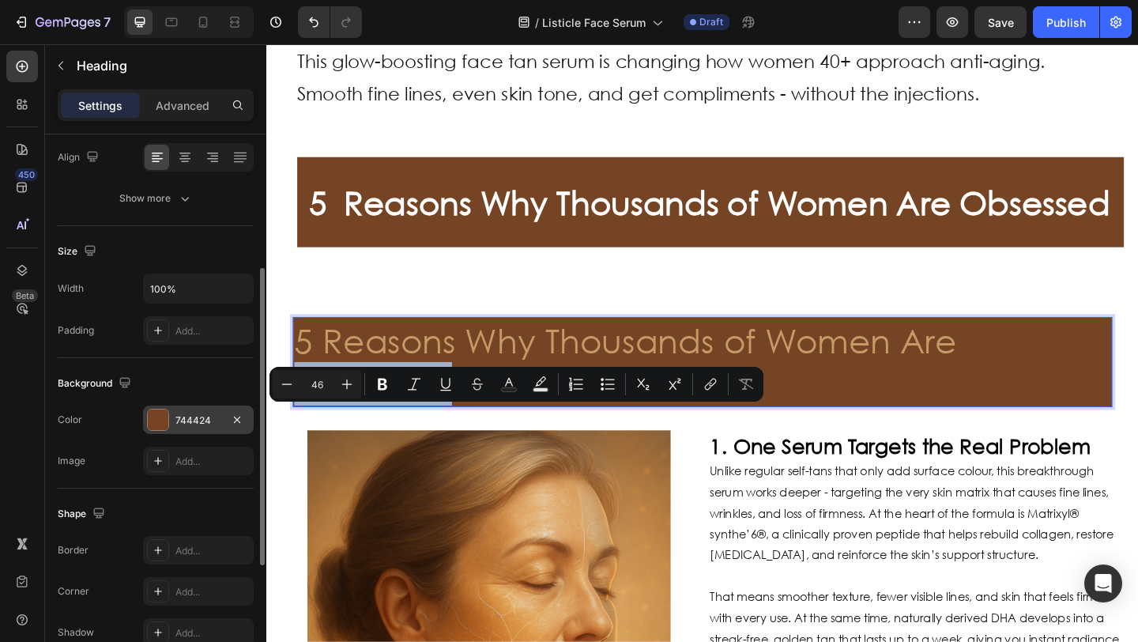
click at [461, 437] on p "5 Reasons Why Thousands of Women Are Obsessed" at bounding box center [740, 389] width 888 height 95
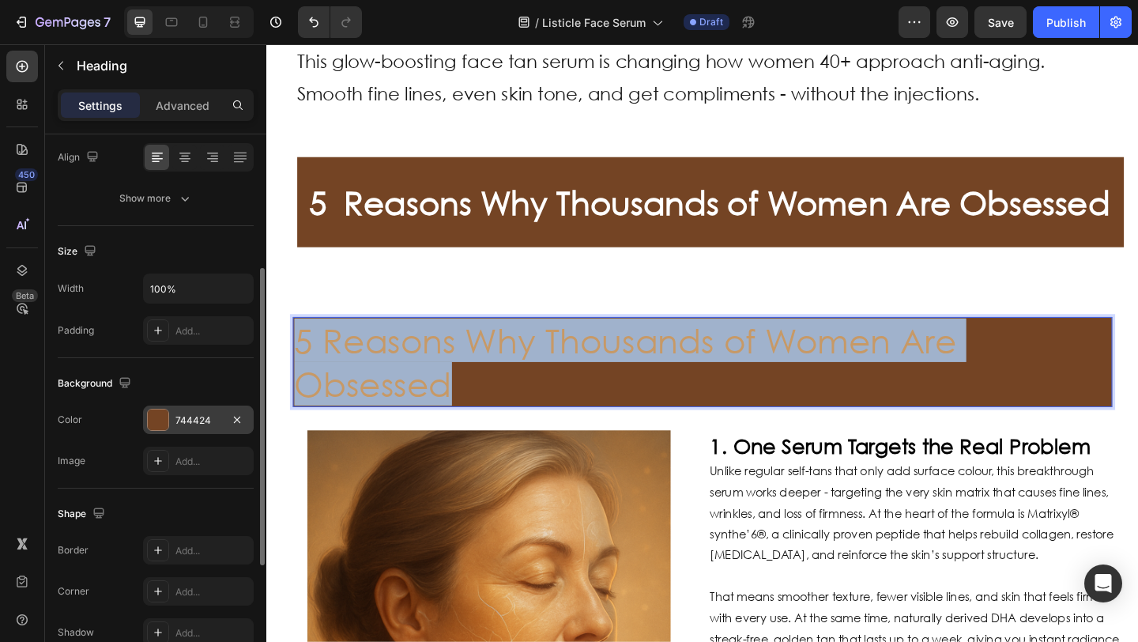
drag, startPoint x: 481, startPoint y: 464, endPoint x: 298, endPoint y: 416, distance: 189.5
click at [298, 416] on p "5 Reasons Why Thousands of Women Are Obsessed" at bounding box center [740, 389] width 888 height 95
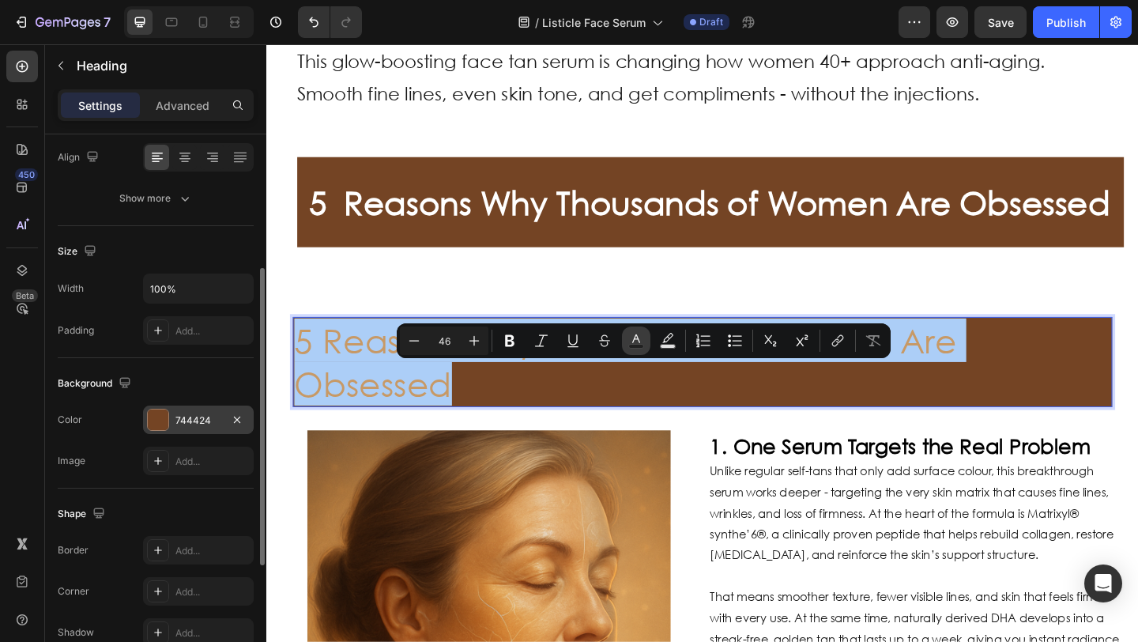
click at [637, 342] on icon "Editor contextual toolbar" at bounding box center [636, 341] width 16 height 16
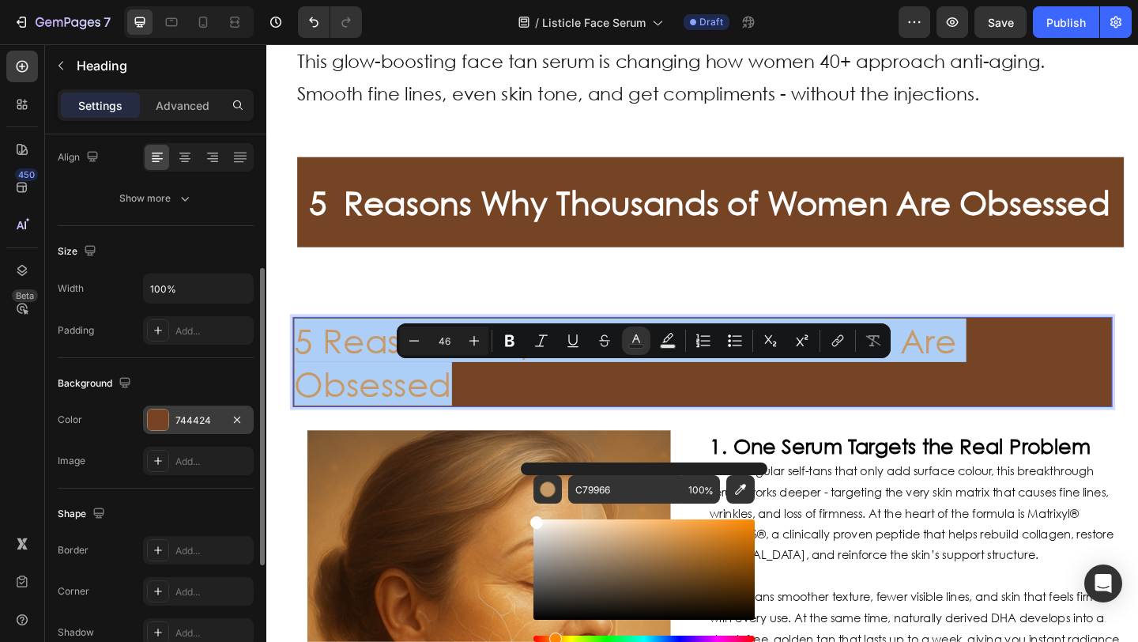
drag, startPoint x: 578, startPoint y: 547, endPoint x: 520, endPoint y: 491, distance: 80.5
click at [521, 492] on div "C79966 100 %" at bounding box center [644, 562] width 246 height 201
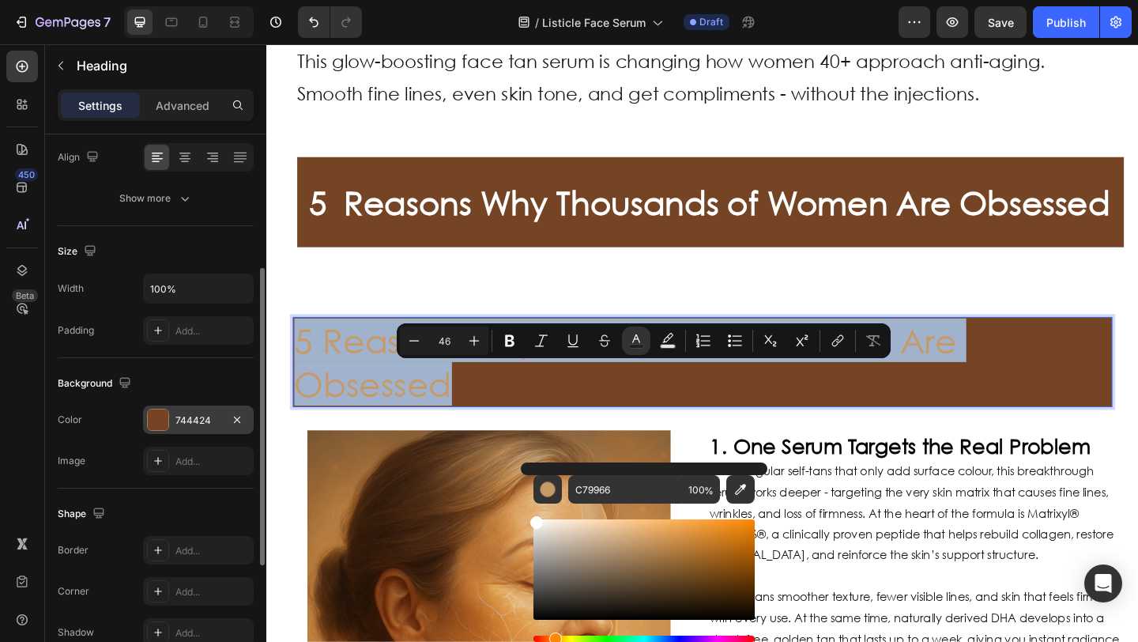
type input "FFFFFF"
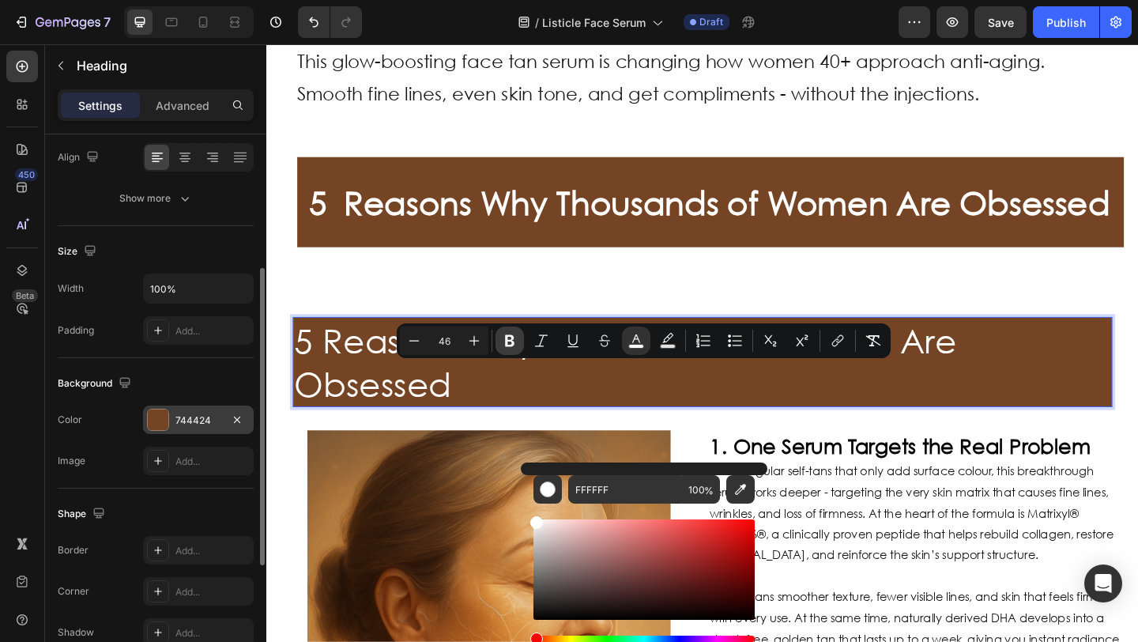
click at [511, 337] on icon "Editor contextual toolbar" at bounding box center [510, 341] width 16 height 16
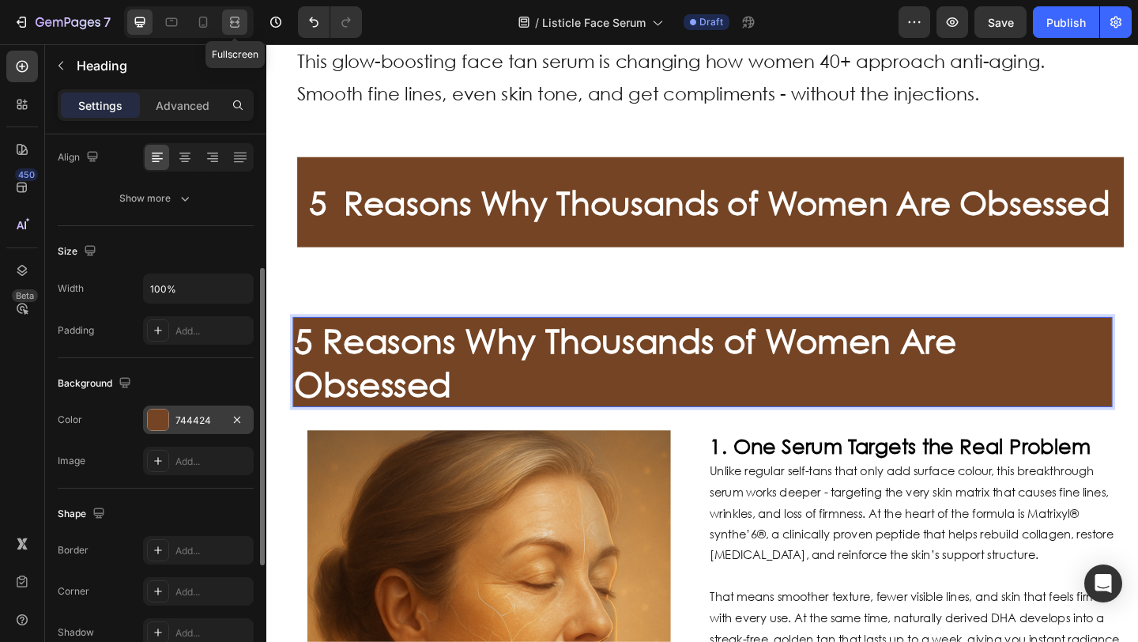
click at [227, 28] on icon at bounding box center [235, 22] width 16 height 16
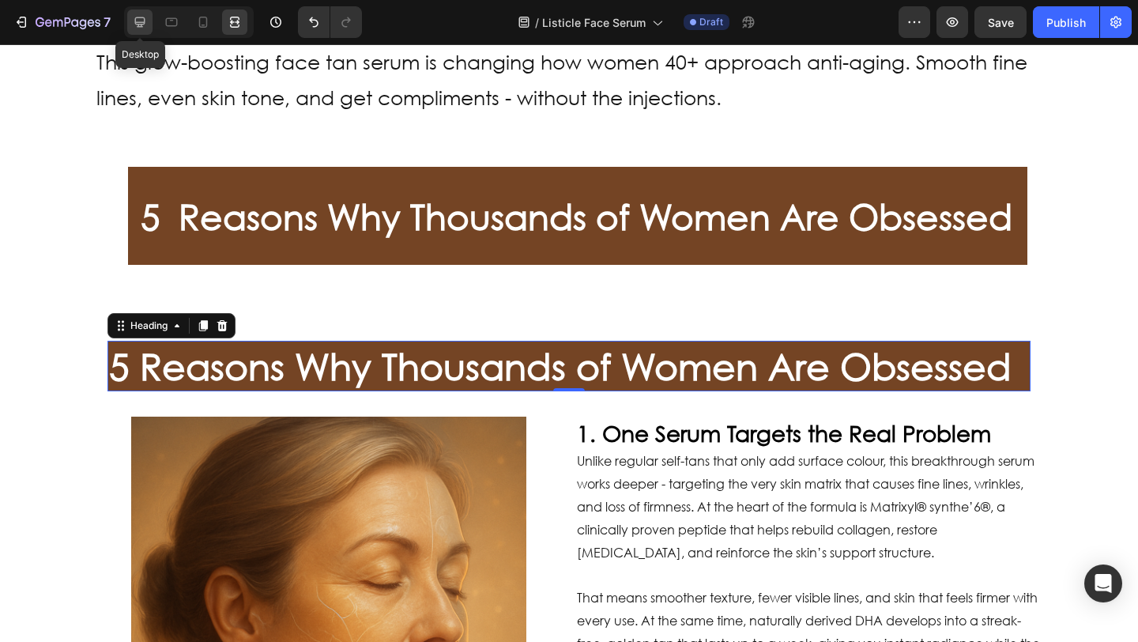
click at [147, 14] on div at bounding box center [139, 21] width 25 height 25
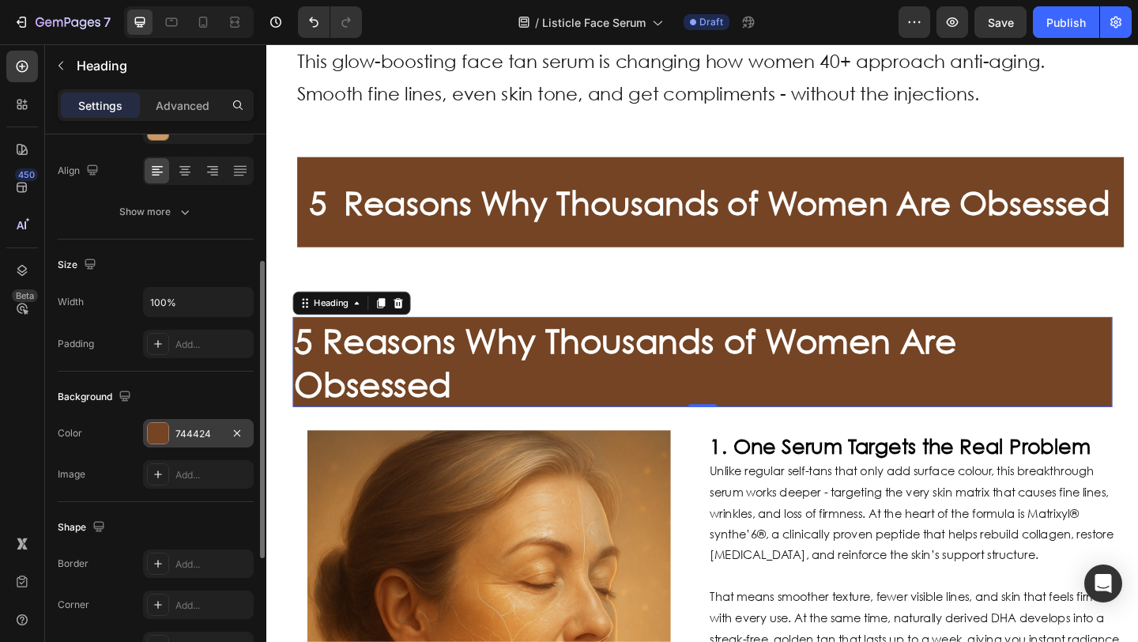
scroll to position [95, 0]
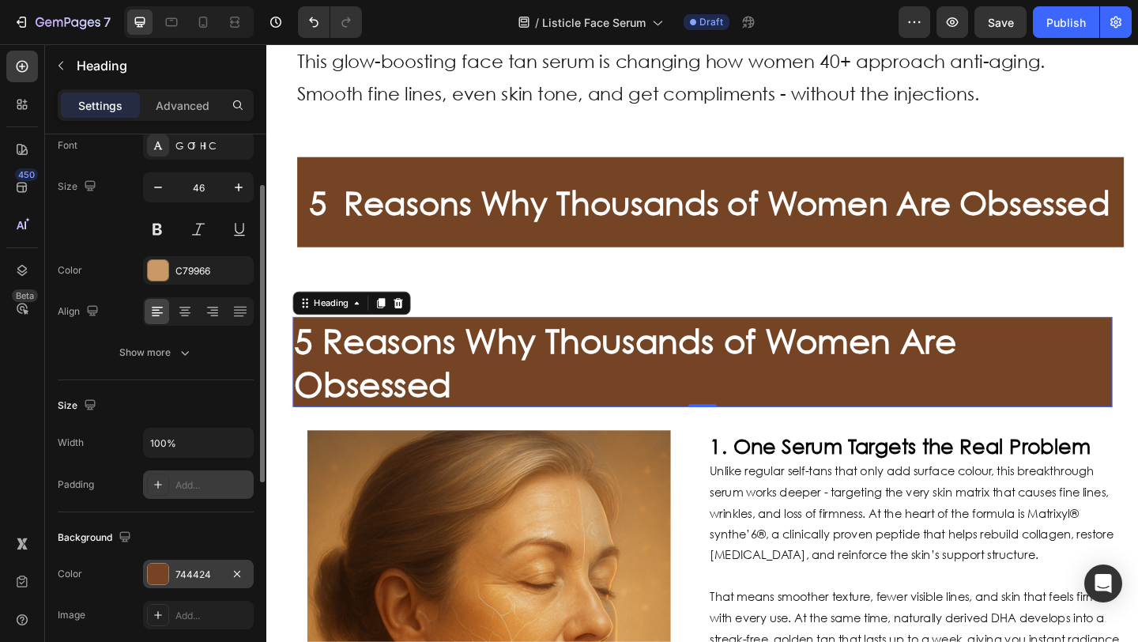
click at [173, 481] on div "Add..." at bounding box center [198, 484] width 111 height 28
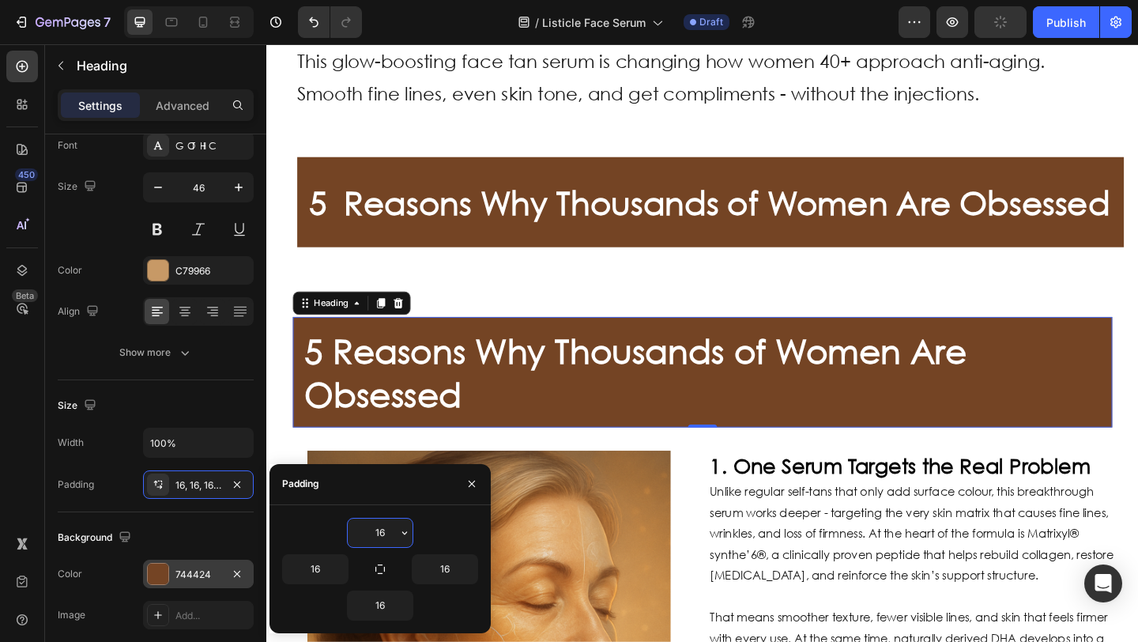
click at [530, 371] on div "⁠⁠⁠⁠⁠⁠⁠ 5 Reasons Why Thousands of Women Are Obsessed Heading 0 Row Image 1. On…" at bounding box center [740, 605] width 948 height 604
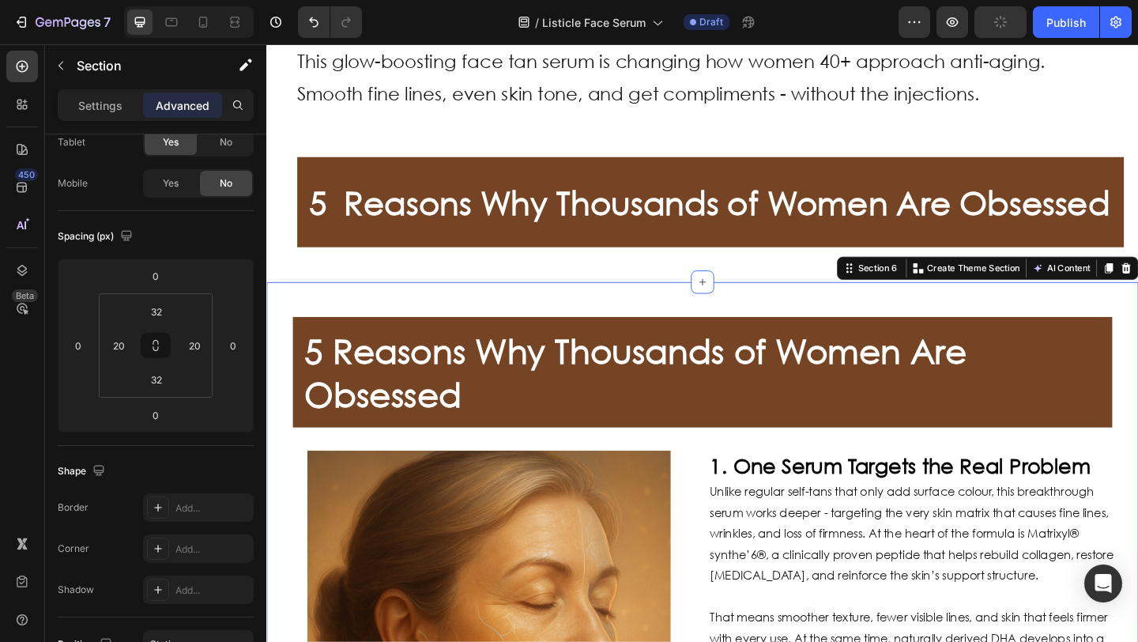
scroll to position [0, 0]
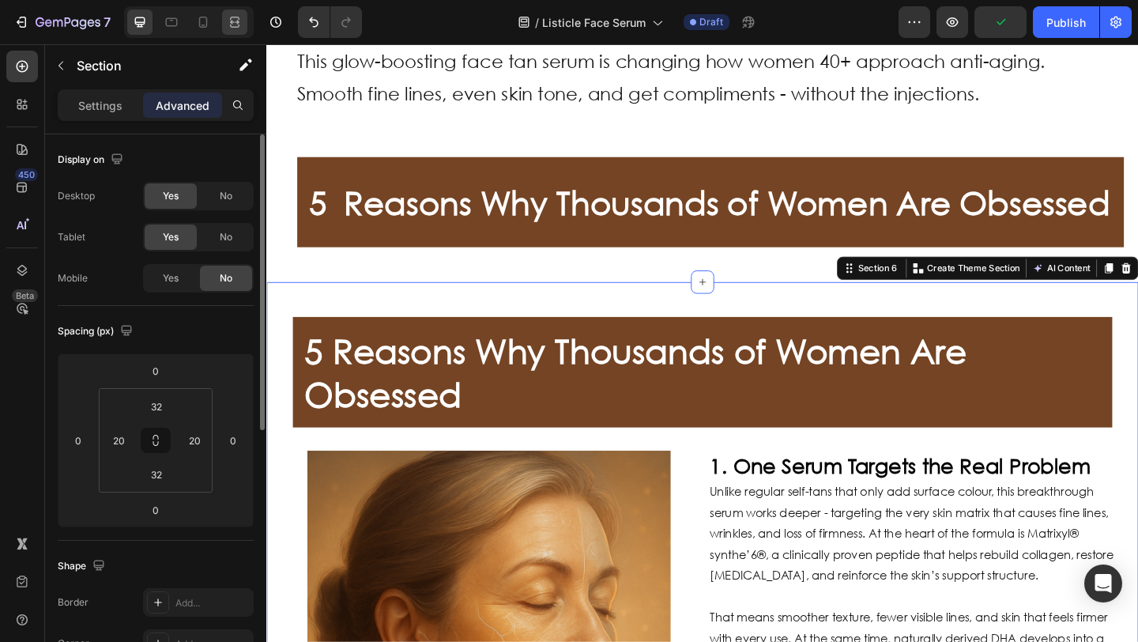
click at [238, 19] on icon at bounding box center [235, 22] width 16 height 16
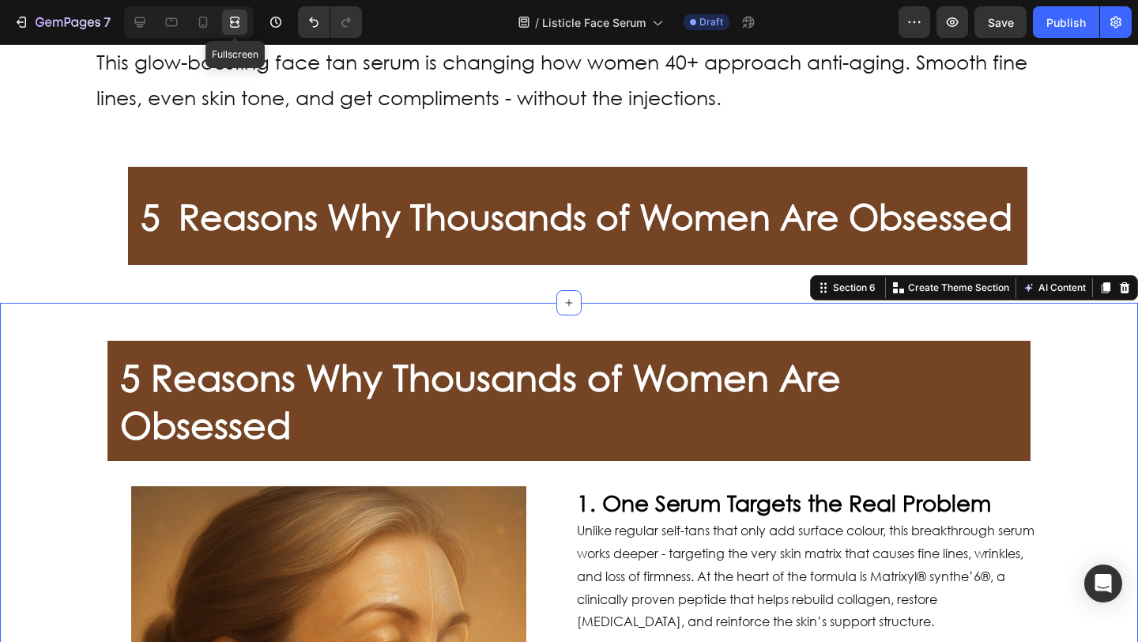
click at [235, 17] on icon at bounding box center [234, 18] width 9 height 3
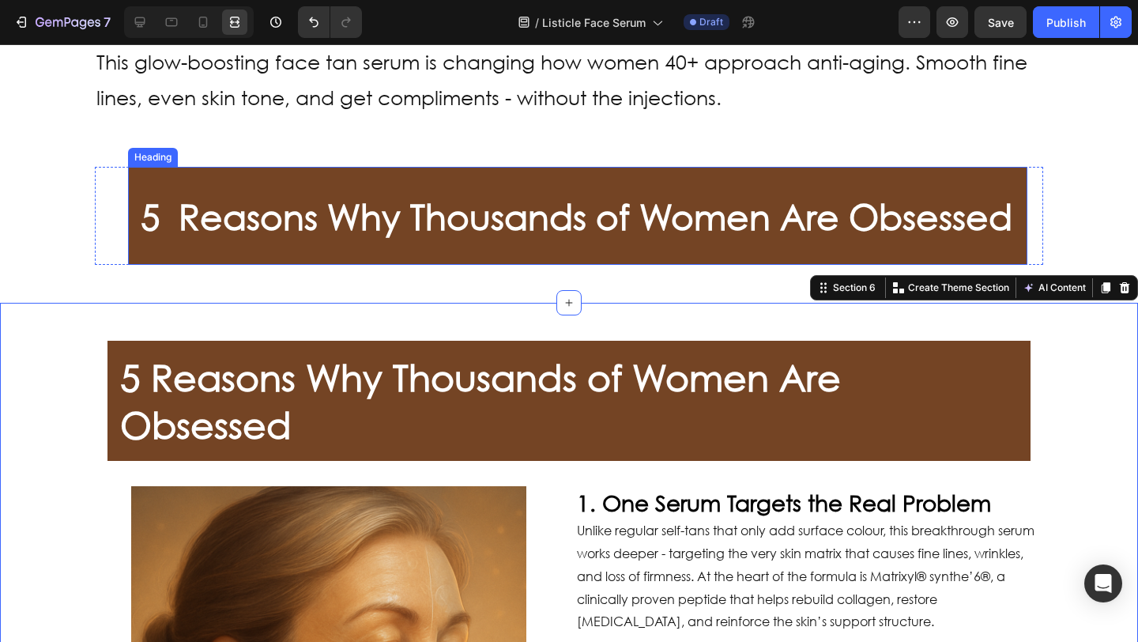
click at [345, 192] on h2 "5 Reasons Why Thousands of Women Are Obsessed" at bounding box center [577, 216] width 899 height 98
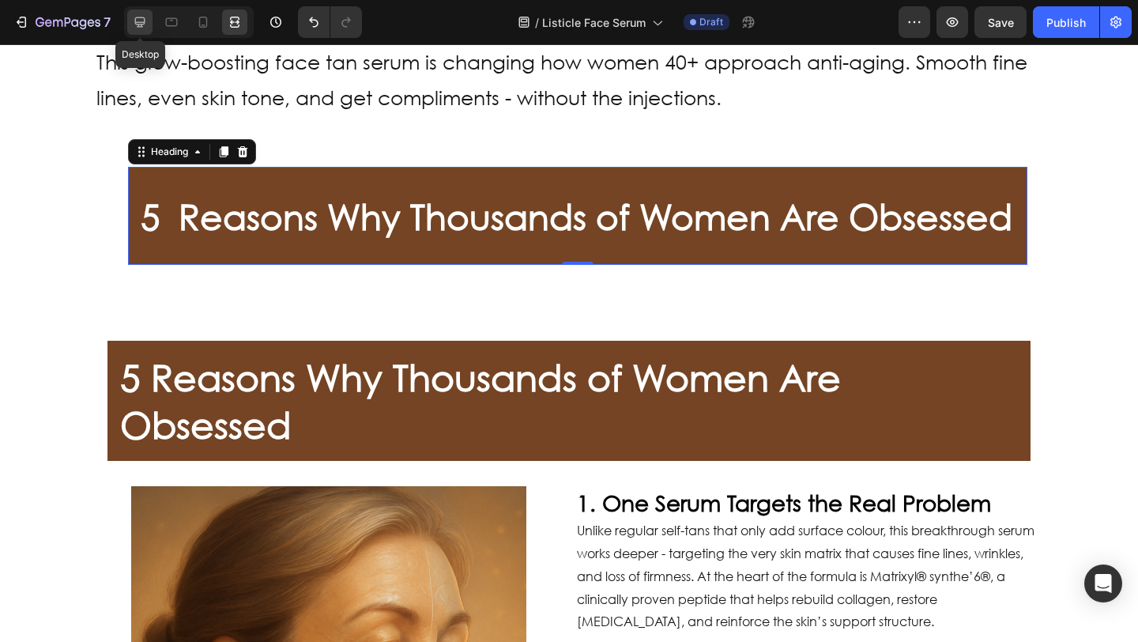
click at [141, 28] on icon at bounding box center [140, 22] width 16 height 16
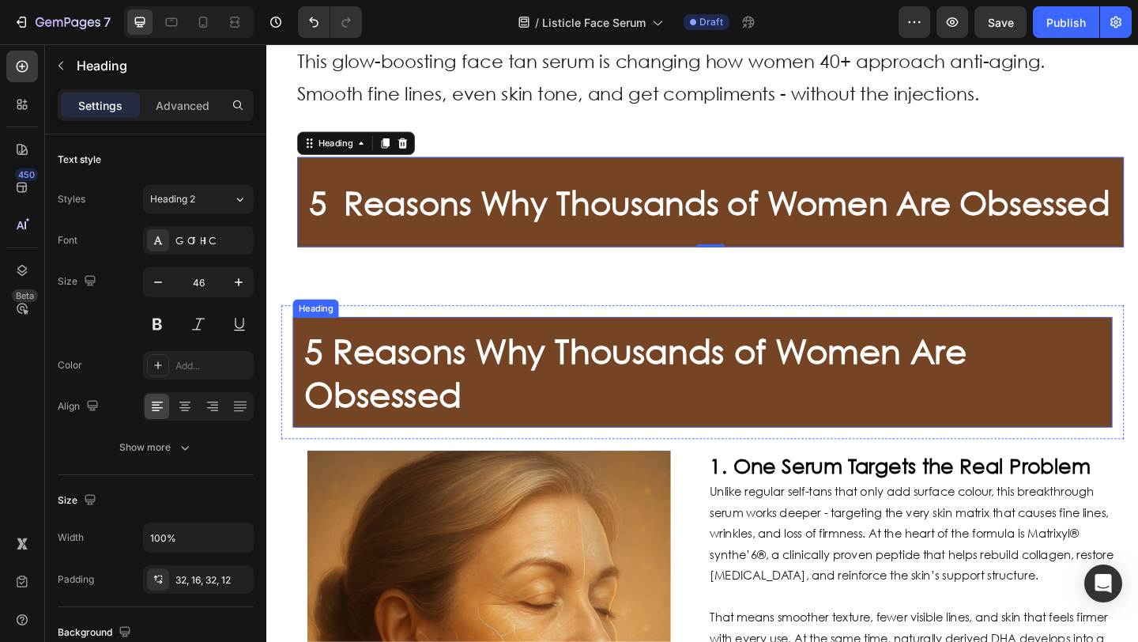
click at [403, 429] on strong "5 Reasons Why Thousands of Women Are Obsessed" at bounding box center [667, 400] width 721 height 92
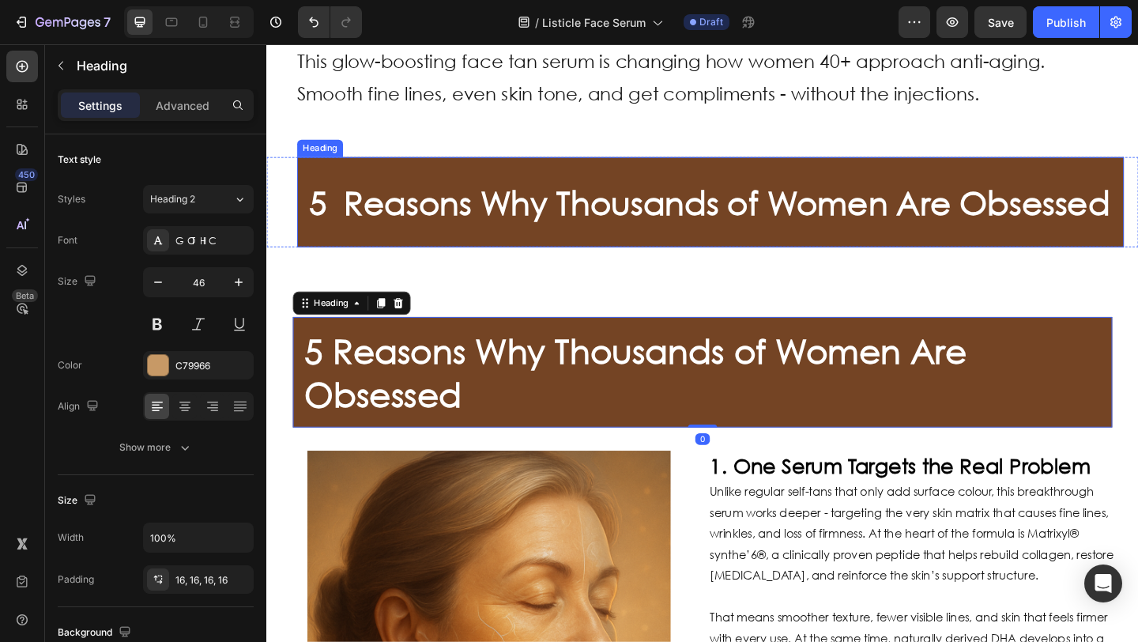
click at [390, 237] on strong "5 Reasons Why Thousands of Women Are Obsessed" at bounding box center [747, 215] width 871 height 43
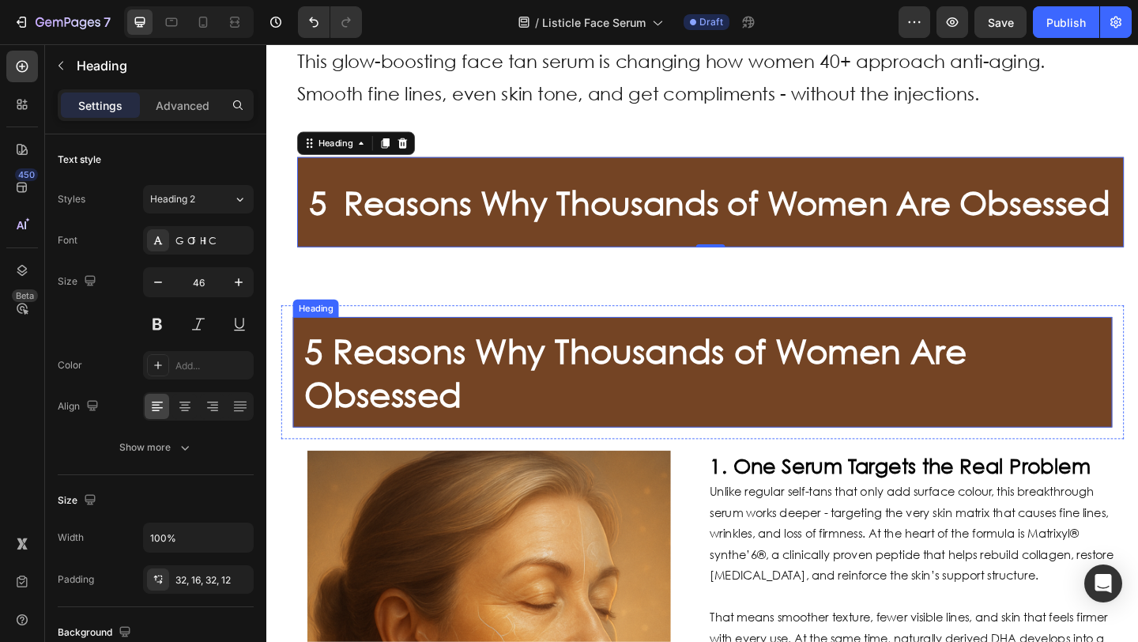
click at [371, 420] on strong "5 Reasons Why Thousands of Women Are Obsessed" at bounding box center [667, 400] width 721 height 92
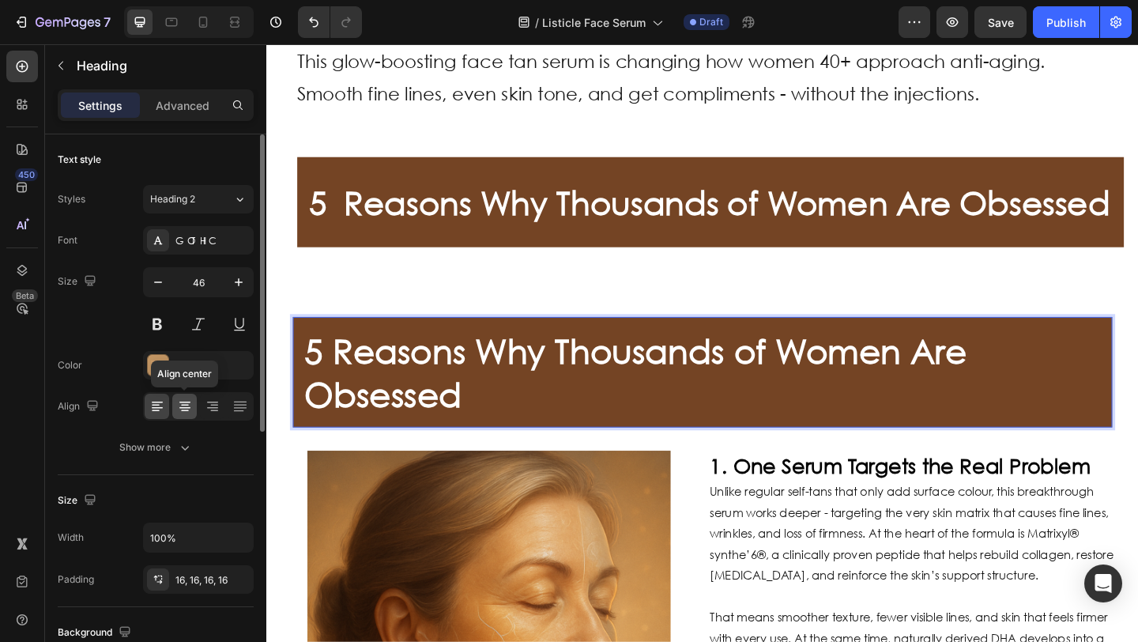
click at [188, 407] on icon at bounding box center [184, 408] width 11 height 2
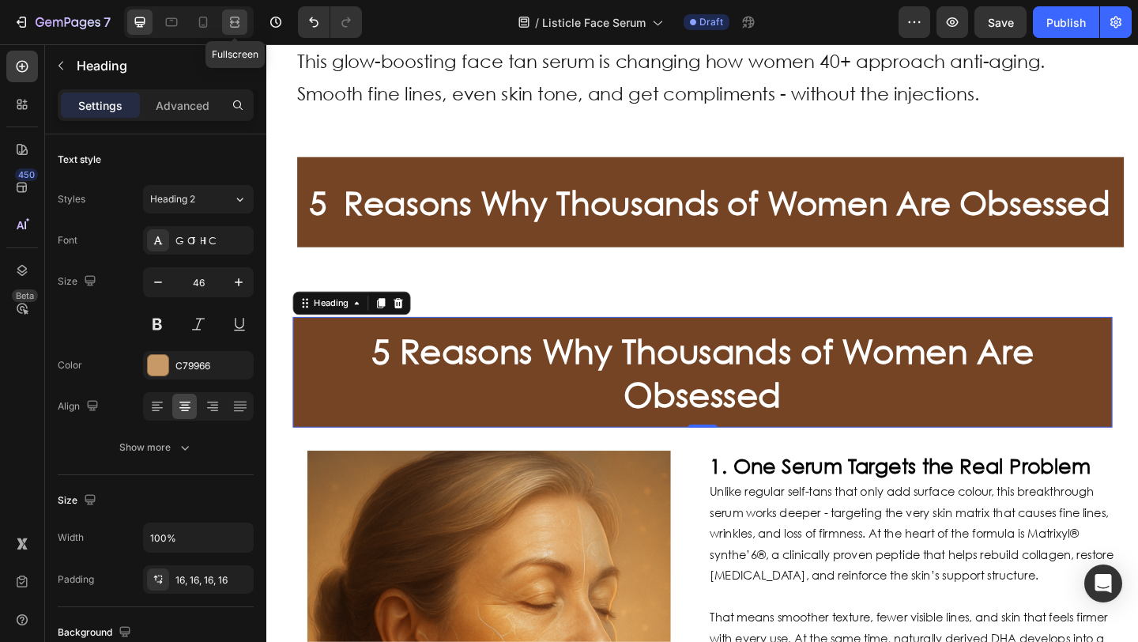
click at [229, 24] on icon at bounding box center [235, 22] width 16 height 16
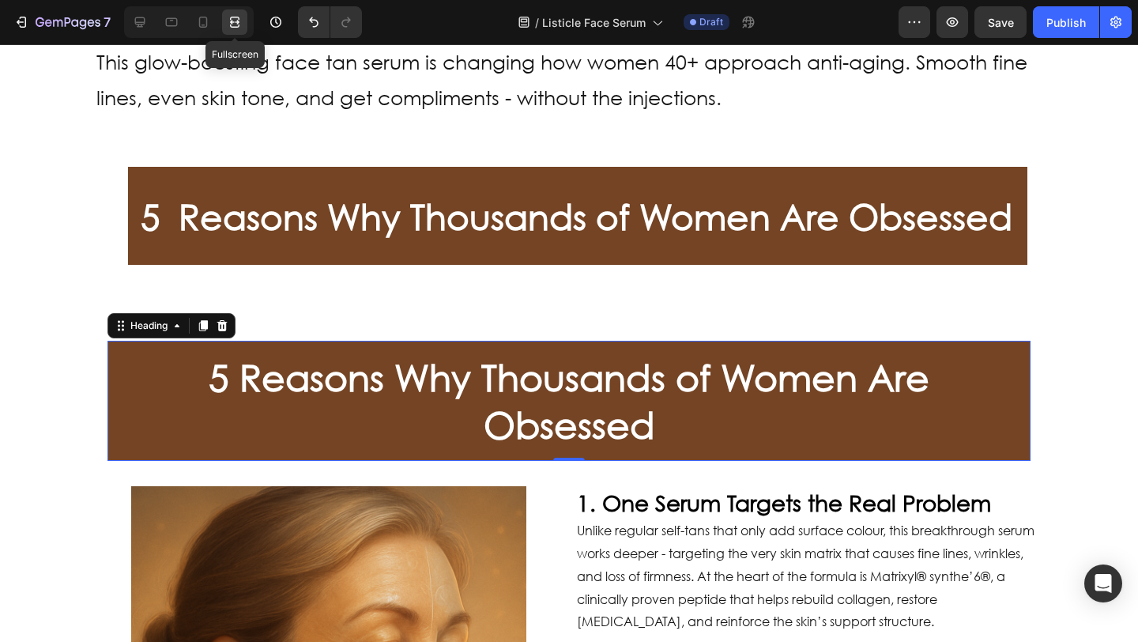
click at [229, 23] on icon at bounding box center [235, 22] width 16 height 16
click at [142, 22] on icon at bounding box center [140, 22] width 10 height 10
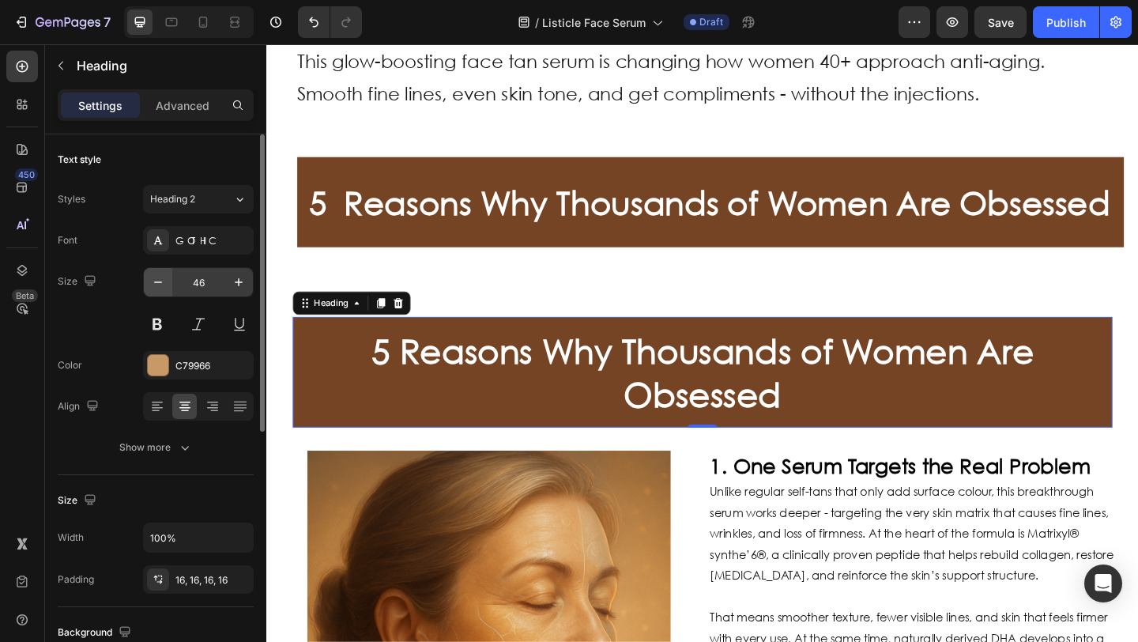
click at [161, 282] on icon "button" at bounding box center [158, 282] width 16 height 16
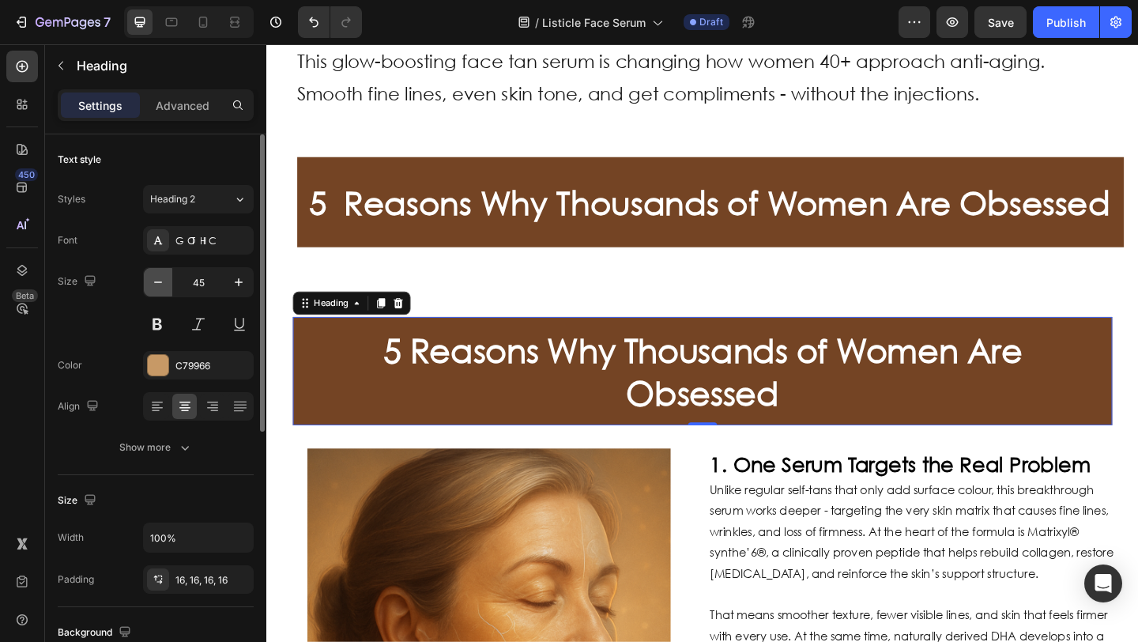
click at [161, 281] on icon "button" at bounding box center [158, 282] width 16 height 16
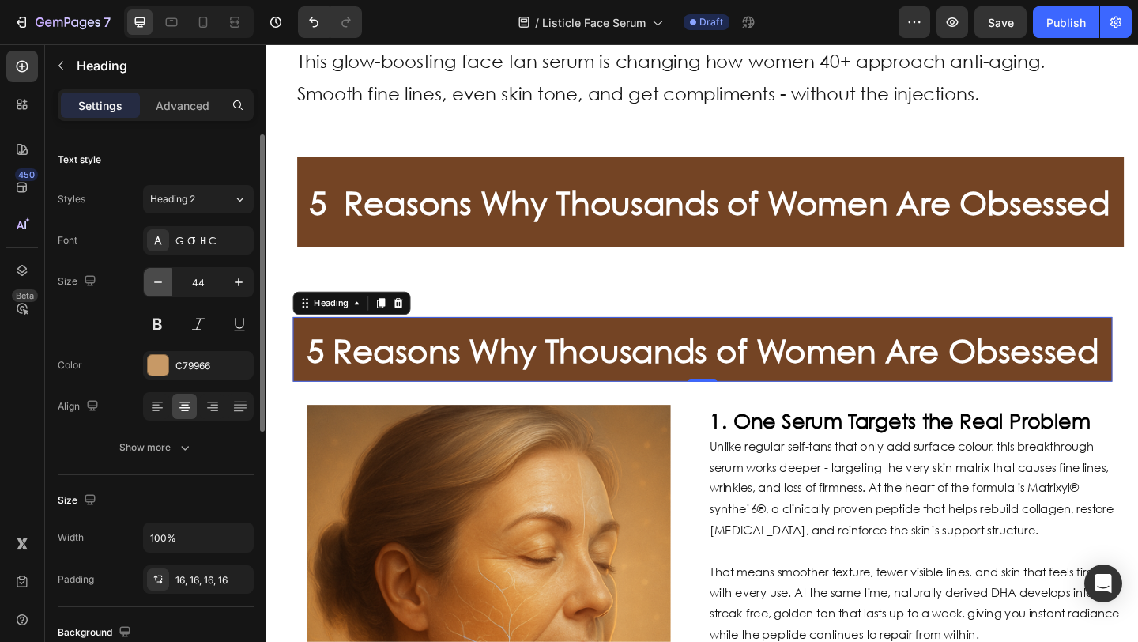
click at [161, 280] on icon "button" at bounding box center [158, 282] width 16 height 16
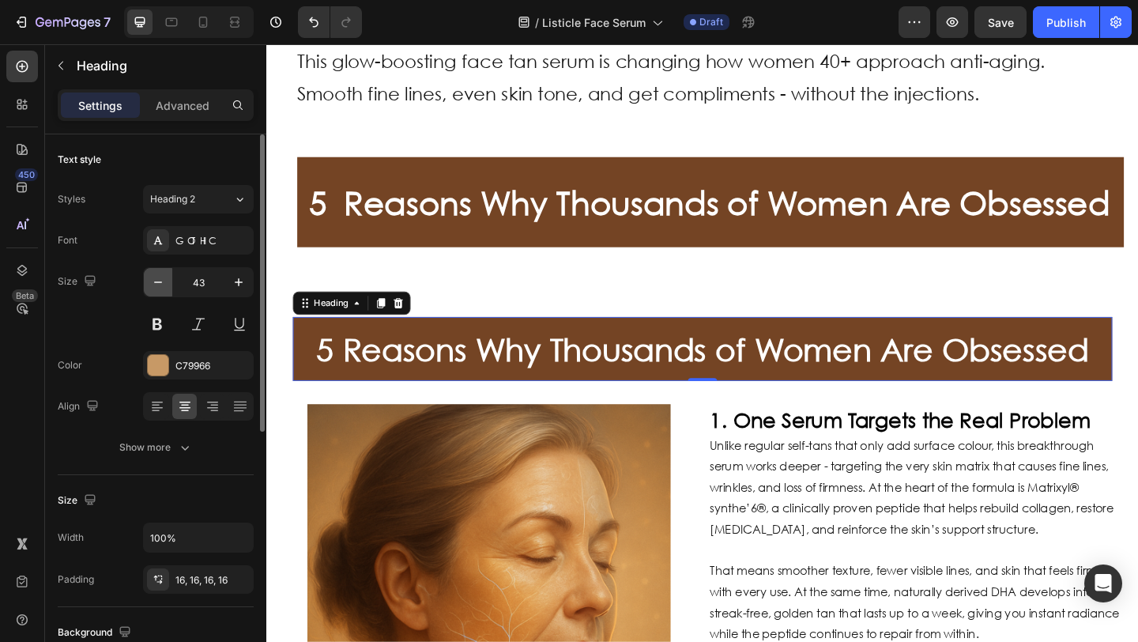
click at [162, 280] on icon "button" at bounding box center [158, 282] width 16 height 16
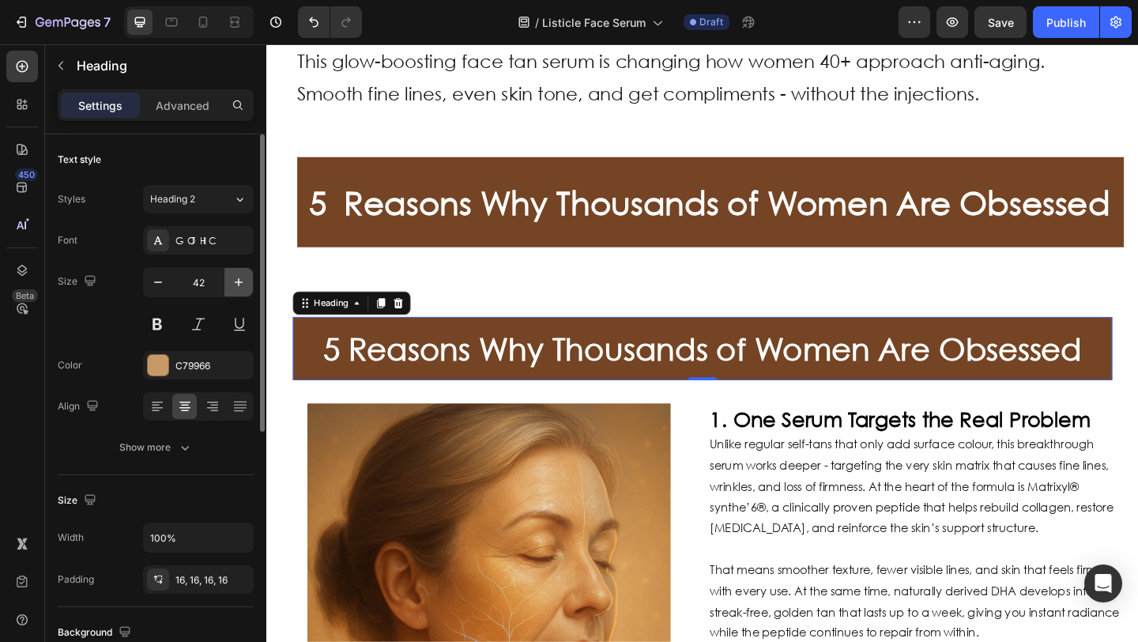
click at [241, 284] on icon "button" at bounding box center [239, 282] width 16 height 16
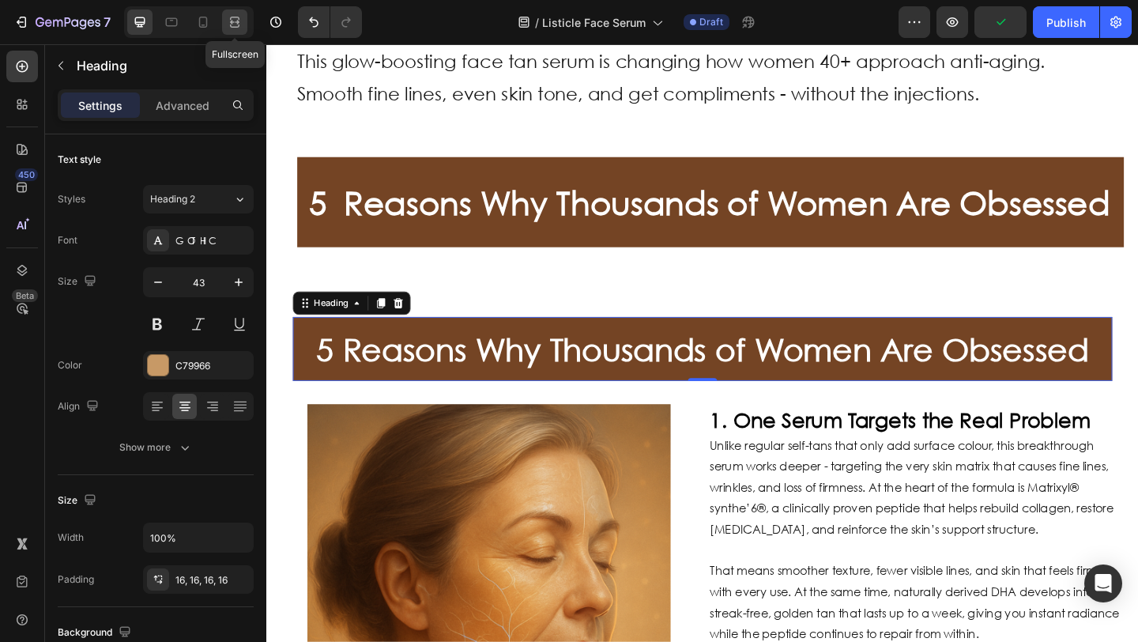
click at [234, 21] on icon at bounding box center [235, 22] width 16 height 16
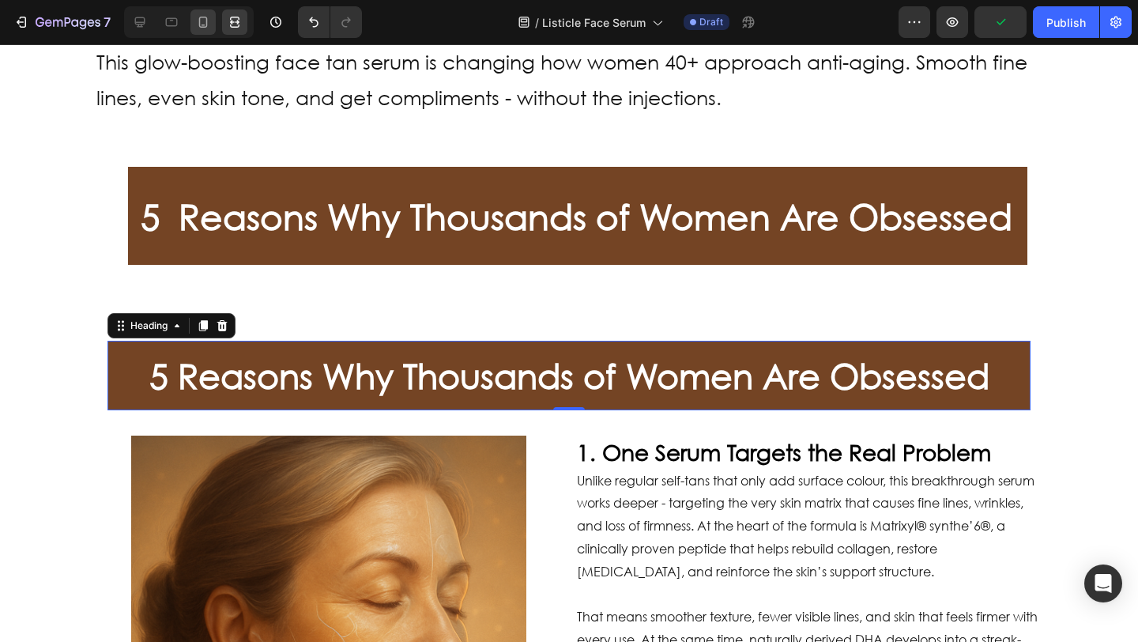
click at [210, 27] on icon at bounding box center [203, 22] width 16 height 16
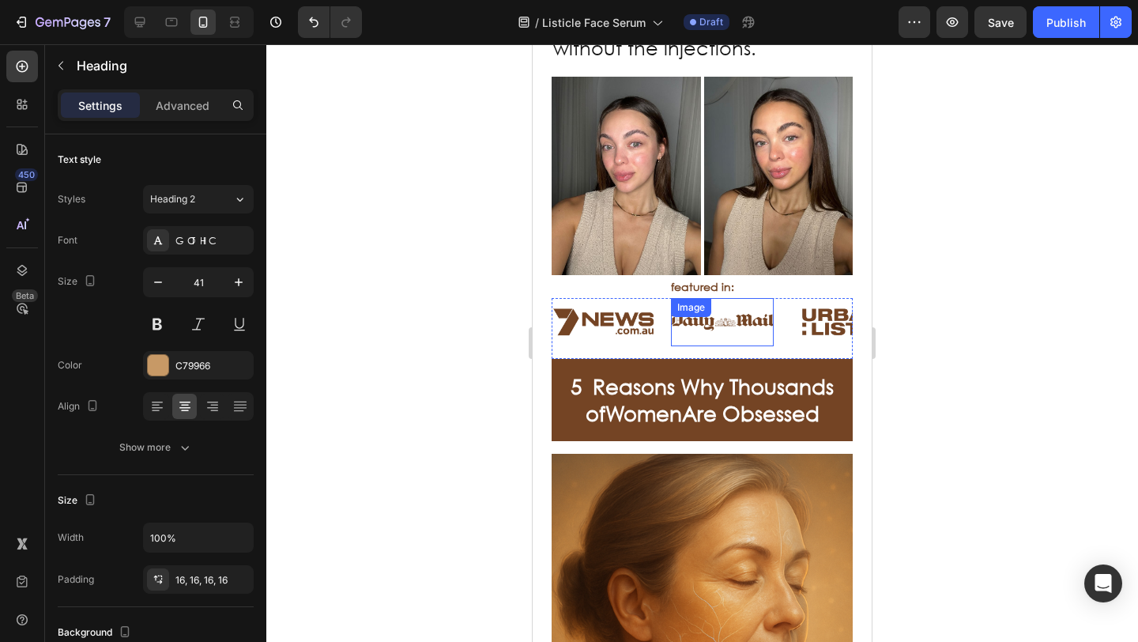
scroll to position [413, 0]
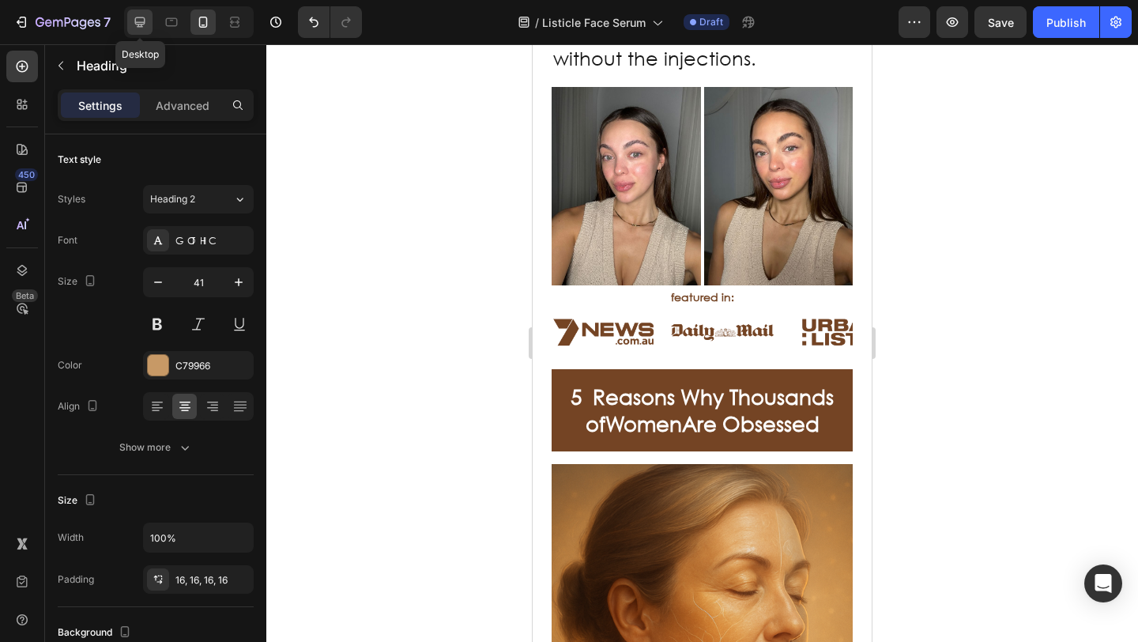
click at [144, 24] on icon at bounding box center [140, 22] width 10 height 10
type input "43"
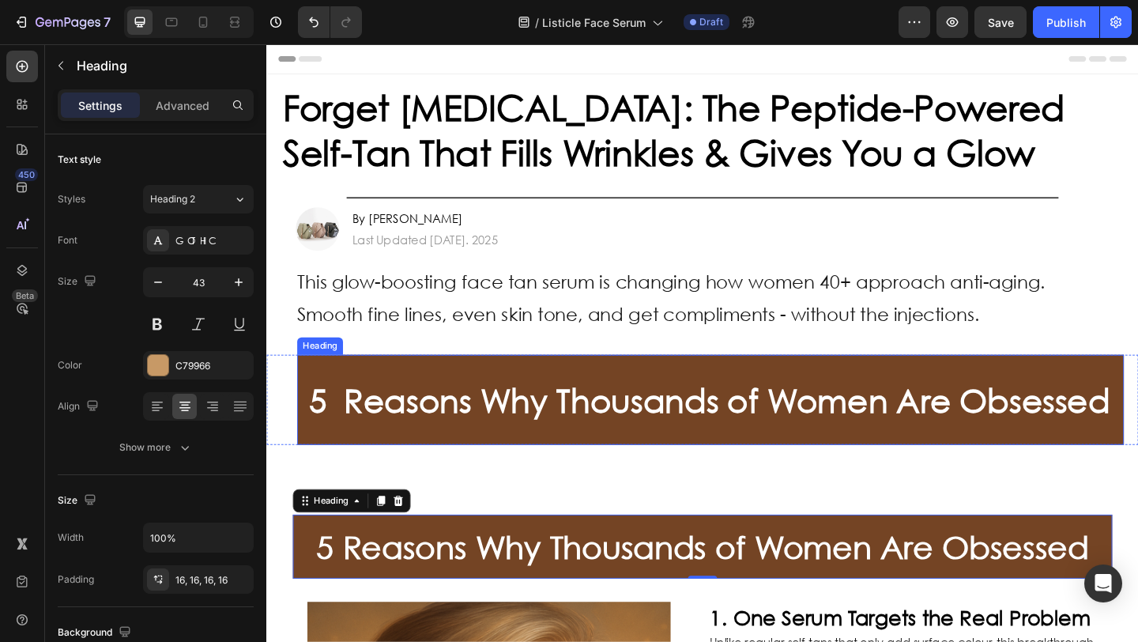
scroll to position [124, 0]
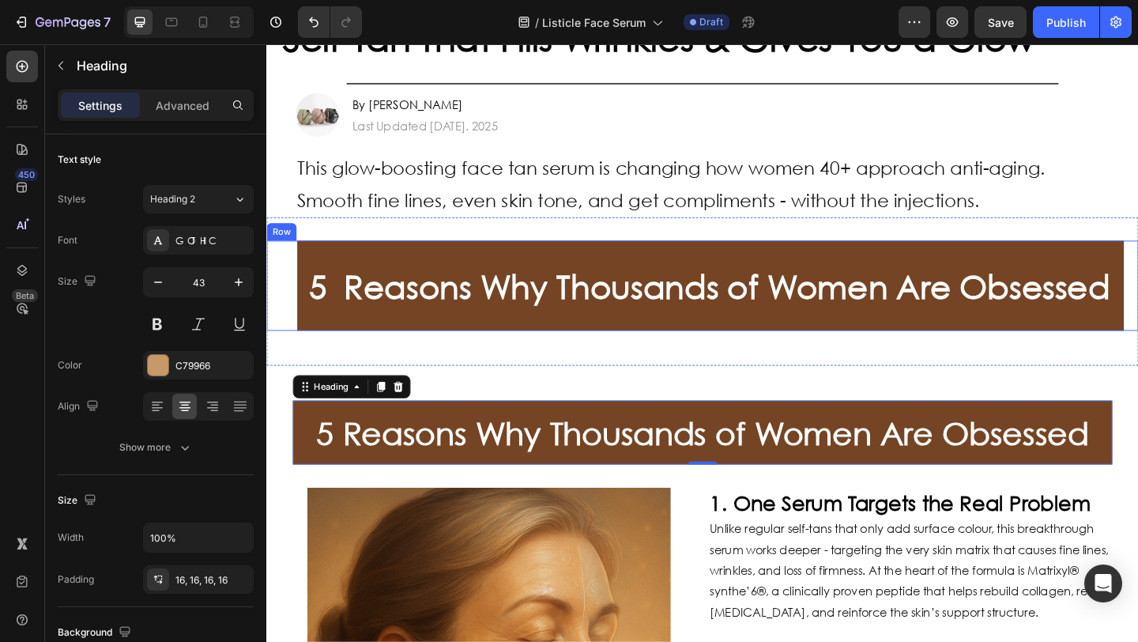
click at [293, 300] on div "5 Reasons Why Thousands of Women Are Obsessed Heading" at bounding box center [740, 307] width 948 height 98
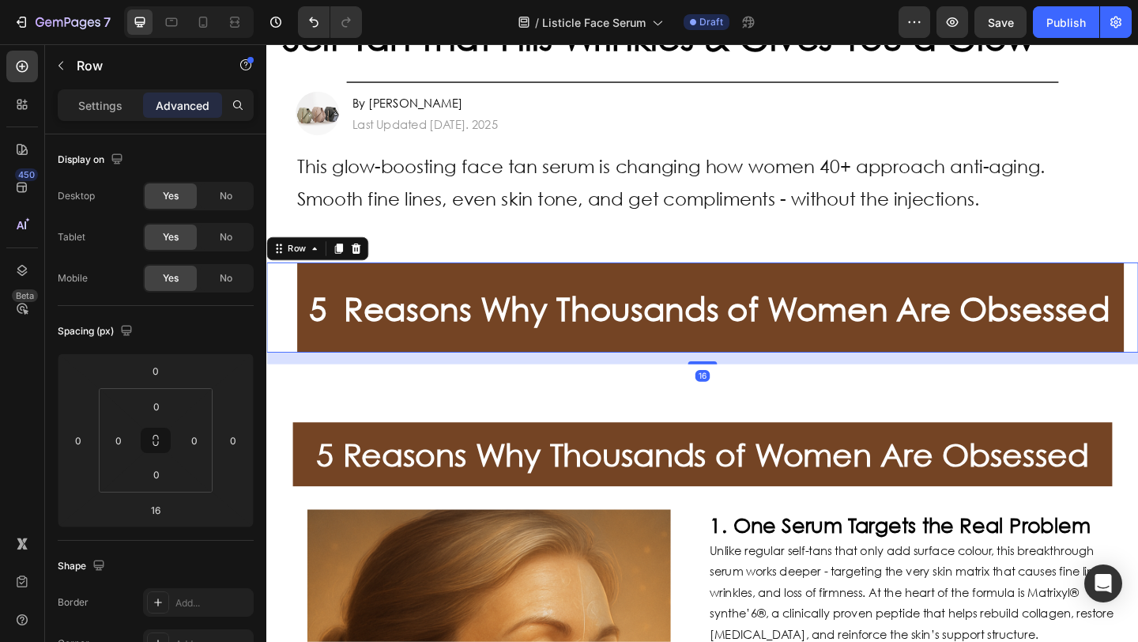
scroll to position [127, 0]
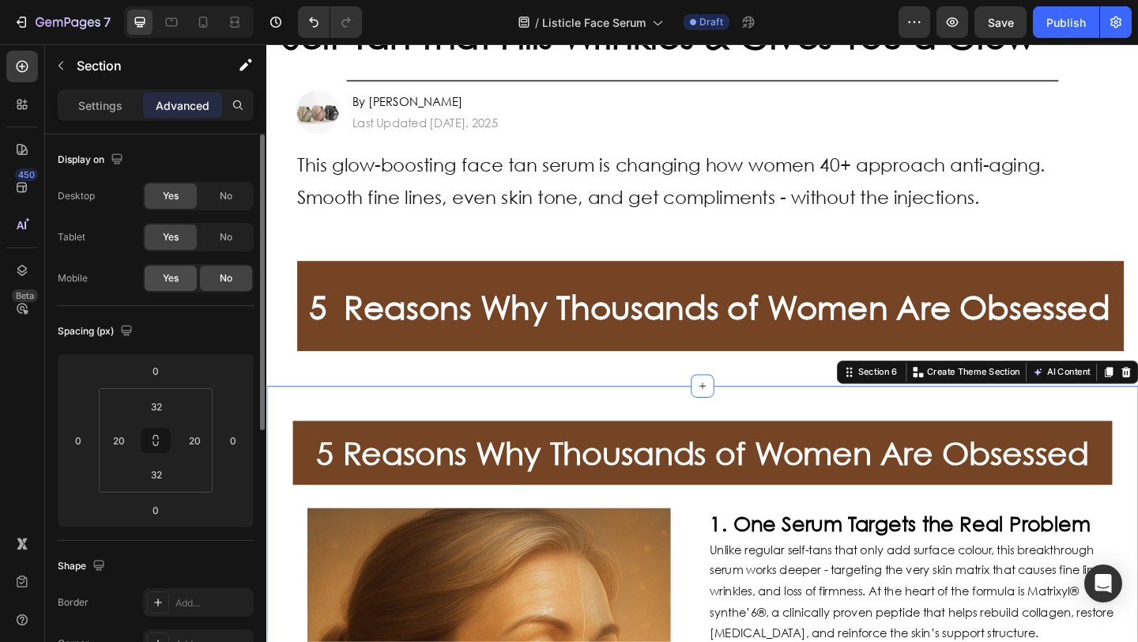
click at [177, 273] on span "Yes" at bounding box center [171, 278] width 16 height 14
click at [288, 518] on div "⁠⁠⁠⁠⁠⁠⁠ 5 Reasons Why Thousands of Women Are Obsessed Heading Row" at bounding box center [740, 488] width 916 height 95
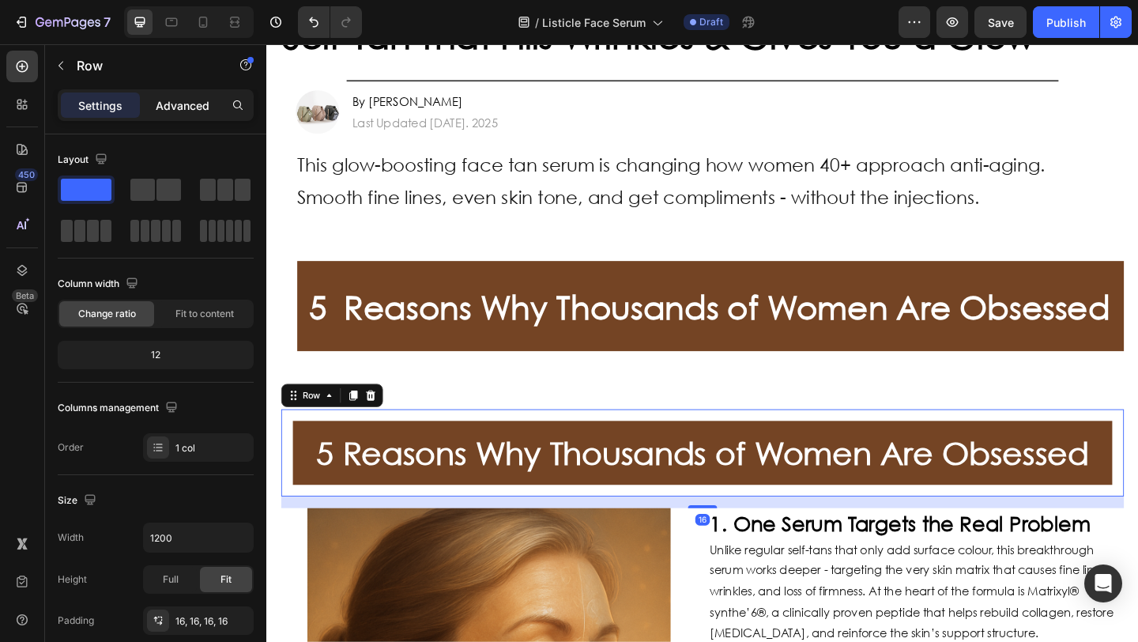
click at [167, 109] on p "Advanced" at bounding box center [183, 105] width 54 height 17
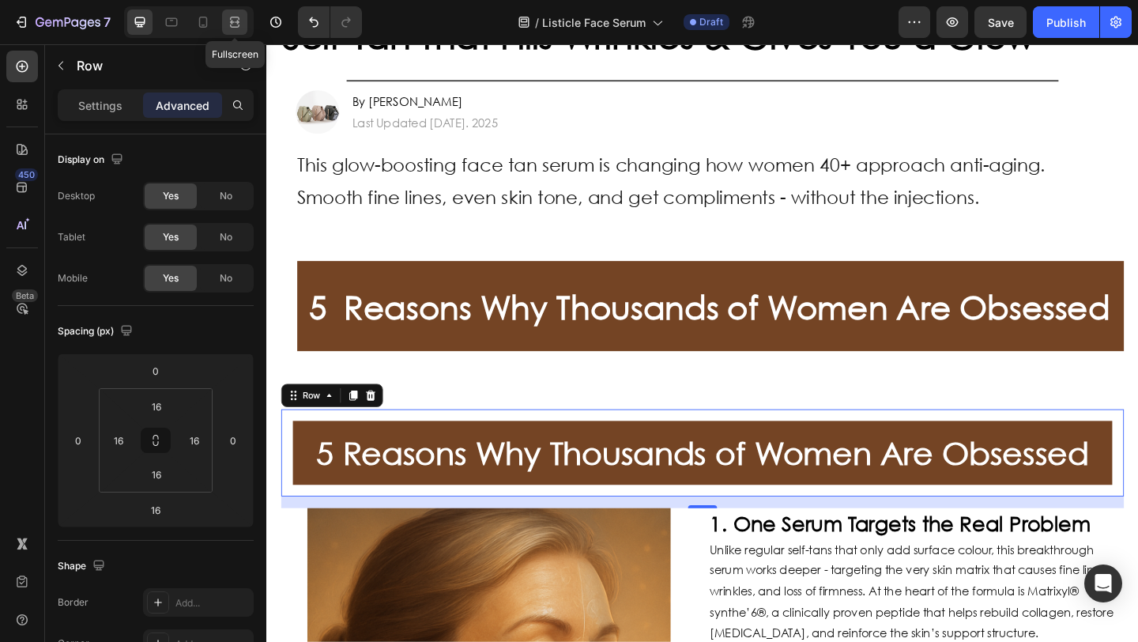
click at [235, 21] on icon at bounding box center [235, 22] width 16 height 16
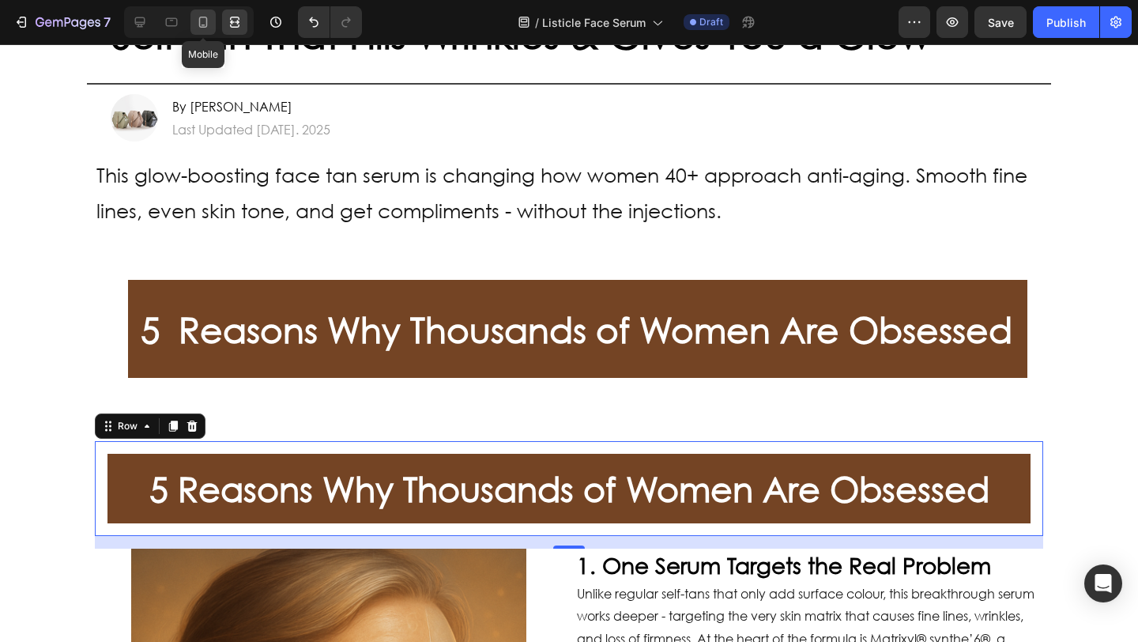
click at [201, 22] on icon at bounding box center [203, 22] width 16 height 16
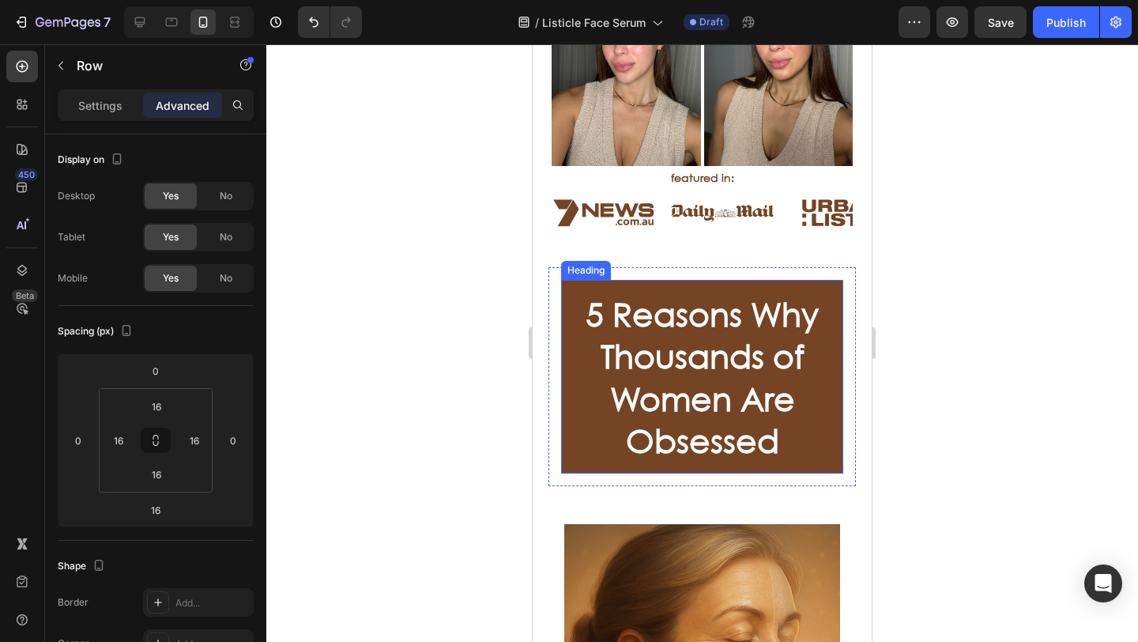
scroll to position [762, 0]
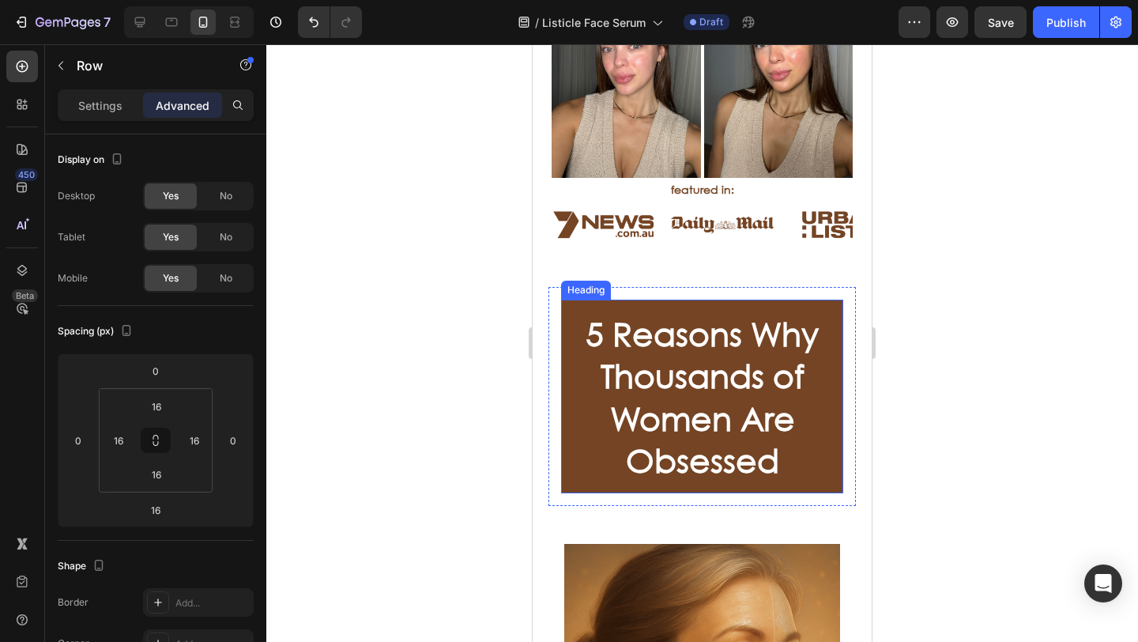
click at [559, 311] on div "5 Reasons Why Thousands of Women Are Obsessed Heading Row" at bounding box center [701, 396] width 307 height 219
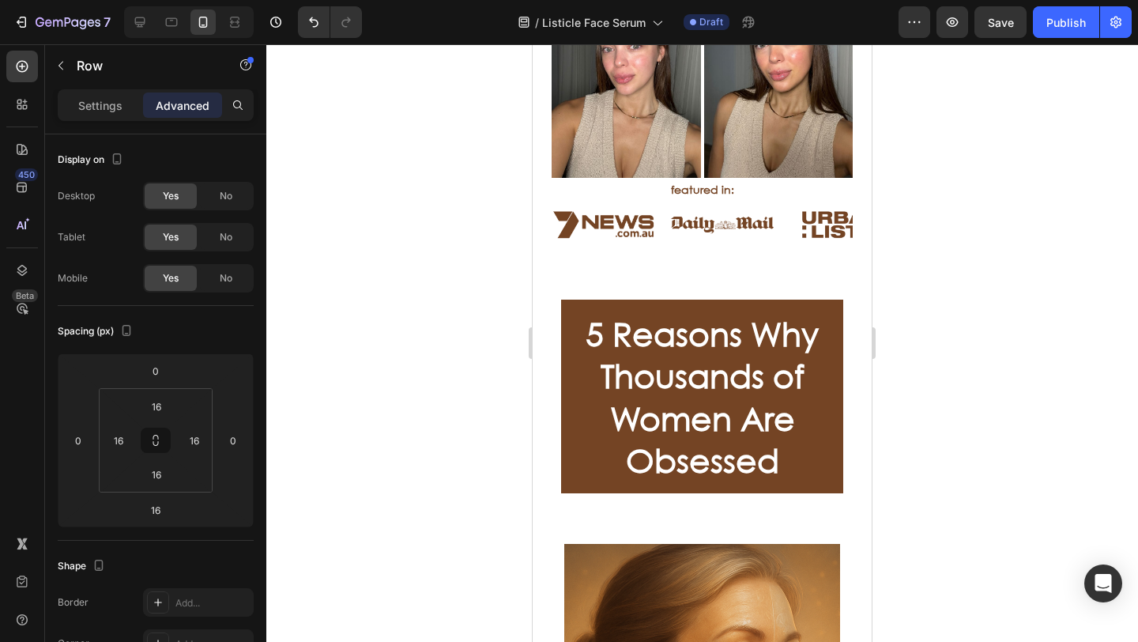
click at [554, 311] on div "5 Reasons Why Thousands of Women Are Obsessed Heading Row" at bounding box center [701, 396] width 307 height 219
click at [629, 287] on div "5 Reasons Why Thousands of Women Are Obsessed Heading Row" at bounding box center [701, 396] width 307 height 219
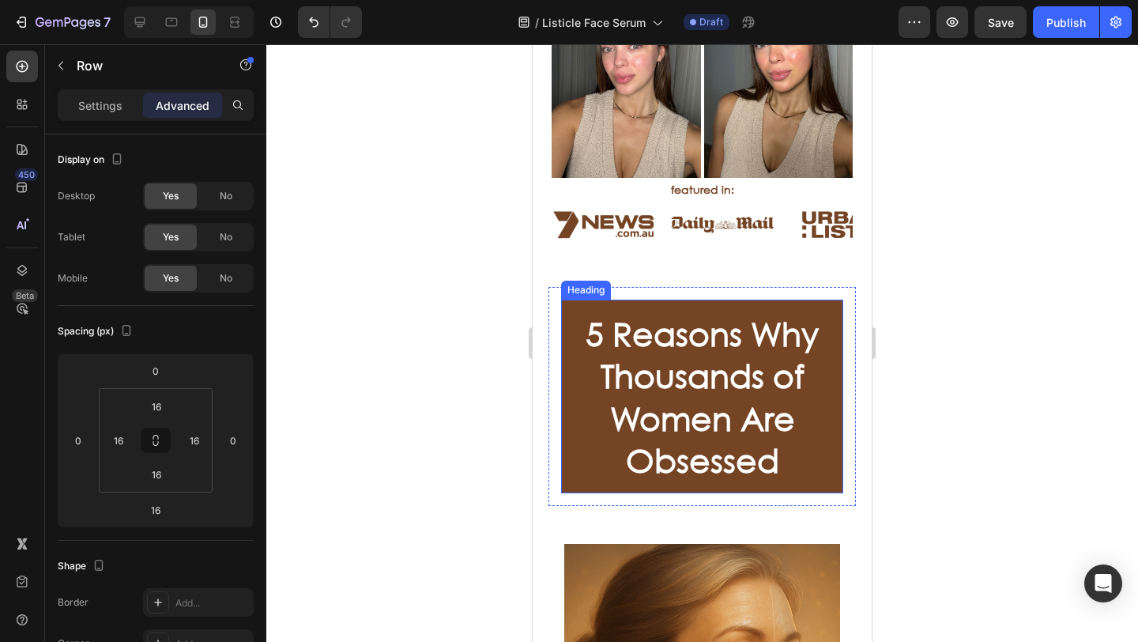
click at [625, 299] on h2 "5 Reasons Why Thousands of Women Are Obsessed" at bounding box center [702, 396] width 282 height 194
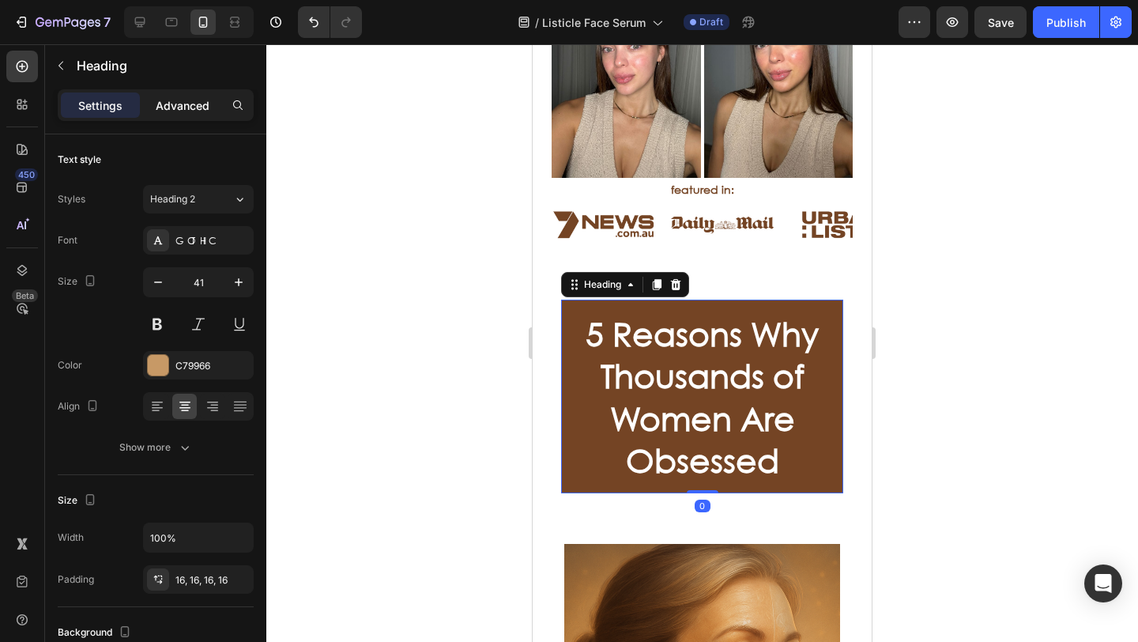
click at [183, 95] on div "Advanced" at bounding box center [182, 104] width 79 height 25
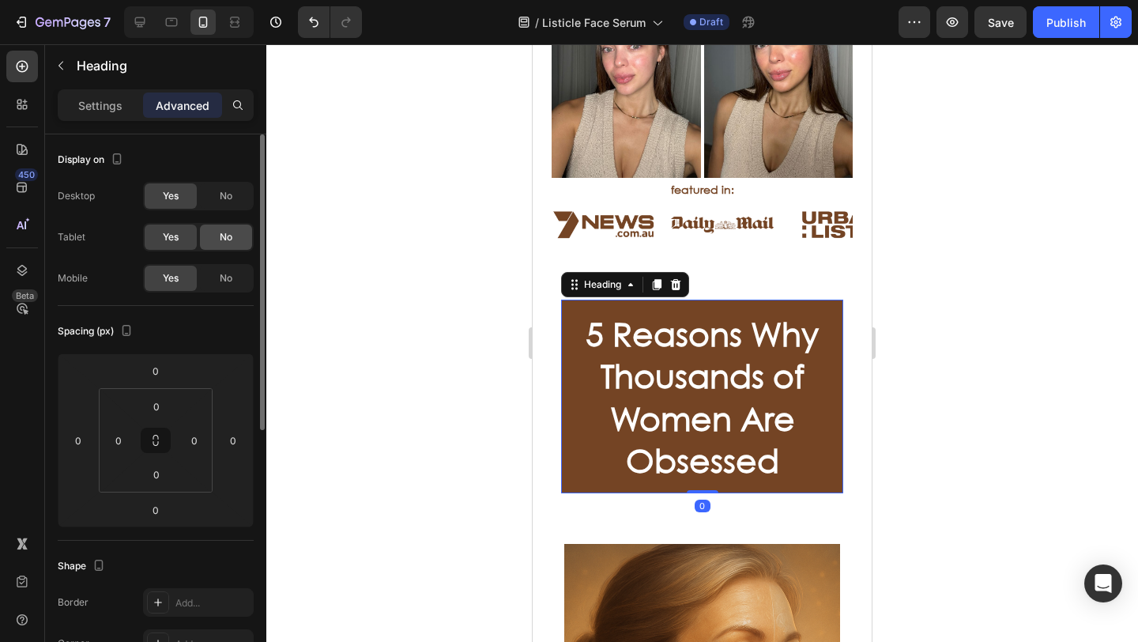
click at [218, 206] on div "No" at bounding box center [226, 195] width 52 height 25
click at [228, 233] on span "No" at bounding box center [226, 237] width 13 height 14
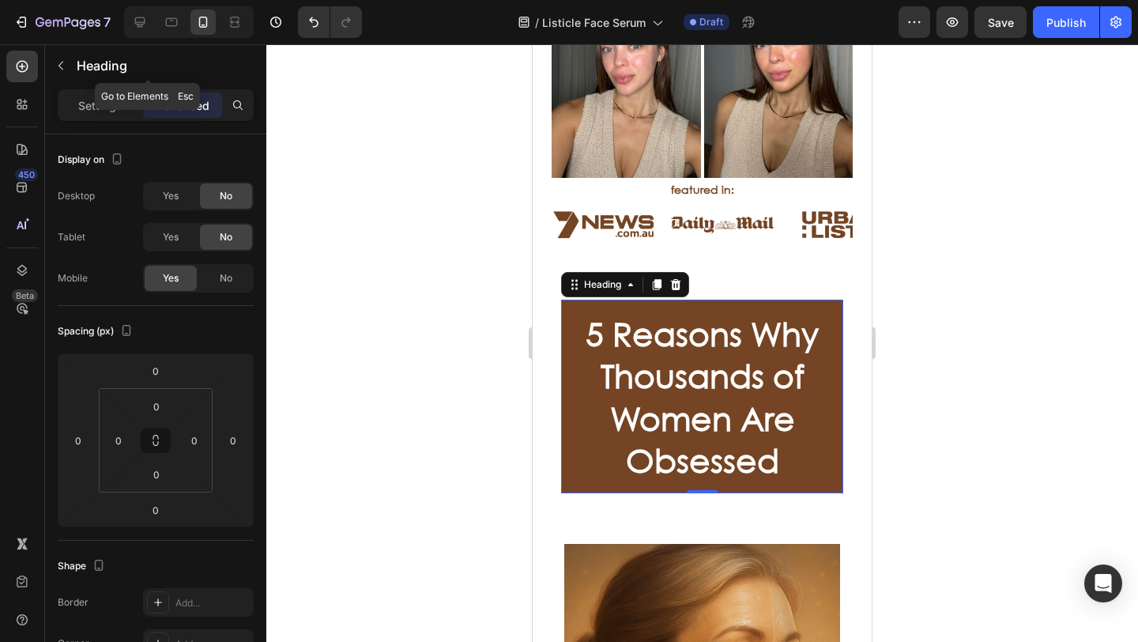
drag, startPoint x: 63, startPoint y: 70, endPoint x: 92, endPoint y: 60, distance: 30.7
click at [64, 69] on icon "button" at bounding box center [61, 65] width 13 height 13
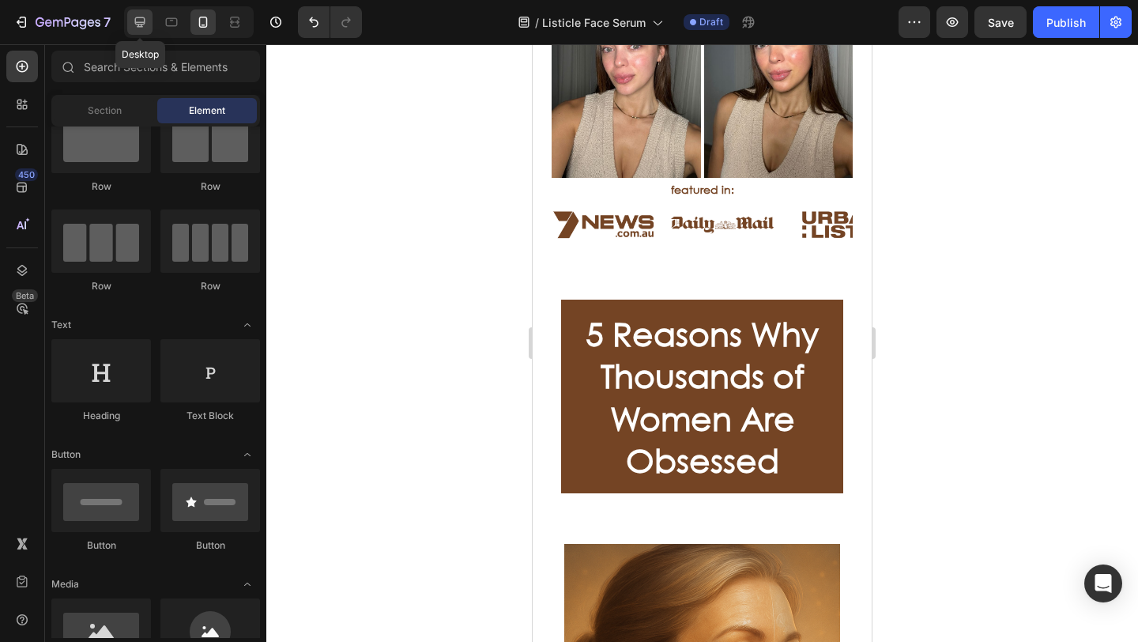
click at [137, 24] on icon at bounding box center [140, 22] width 10 height 10
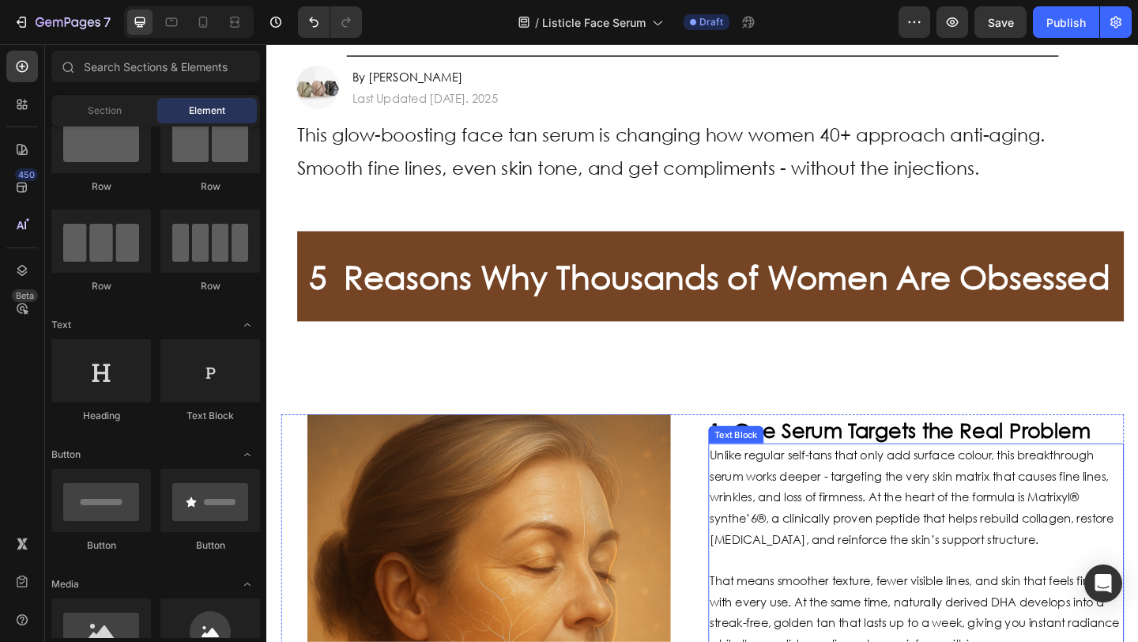
scroll to position [388, 0]
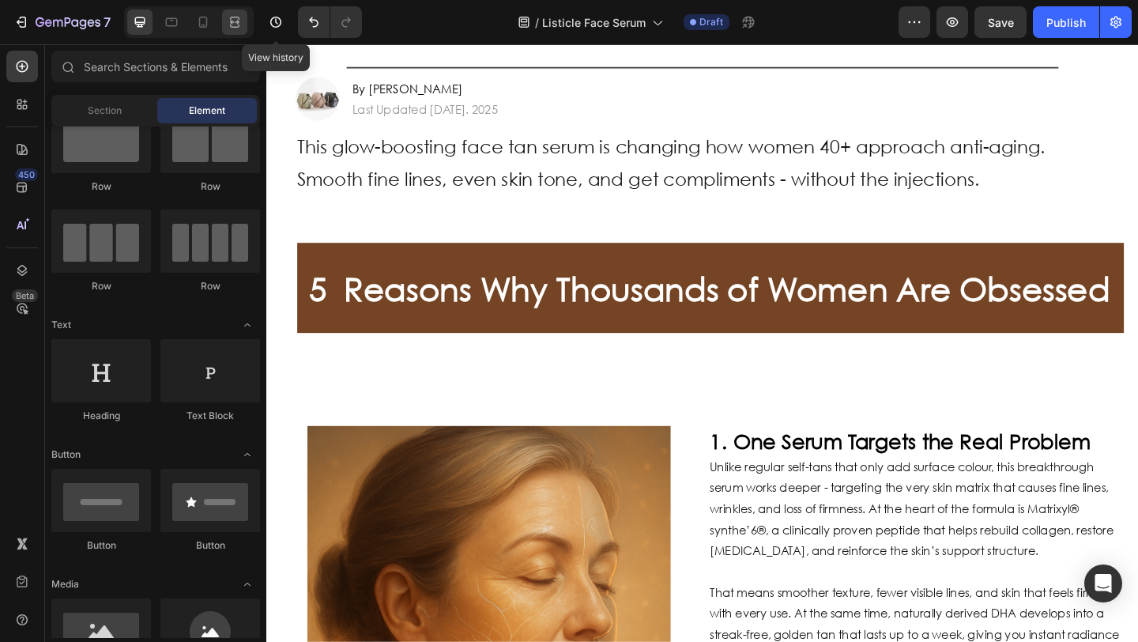
click at [235, 21] on icon at bounding box center [235, 22] width 16 height 16
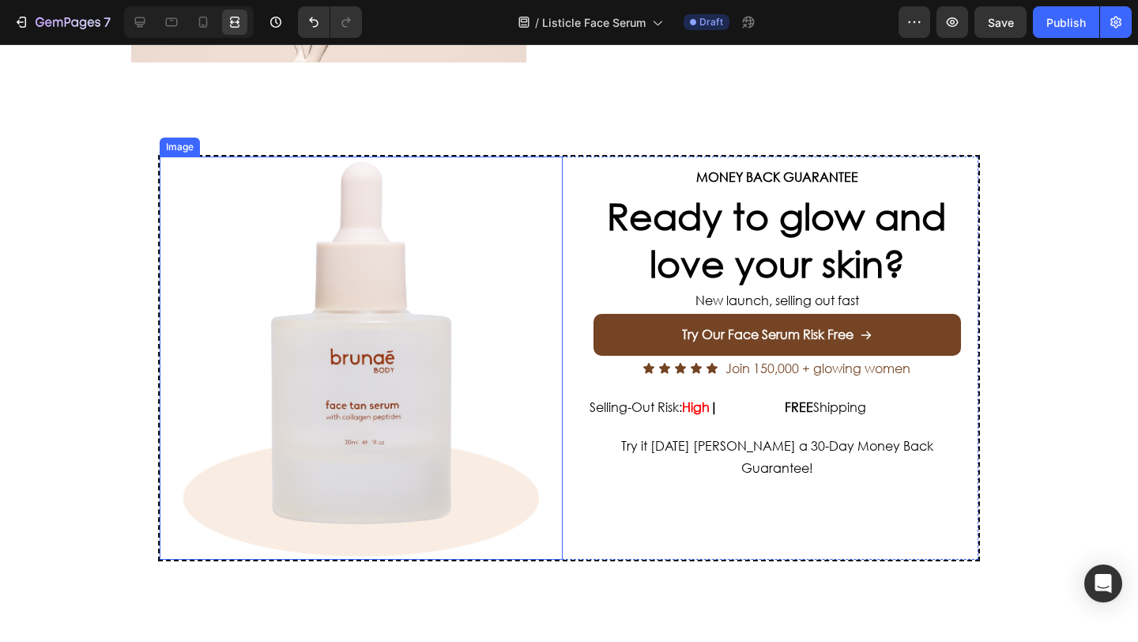
scroll to position [2804, 0]
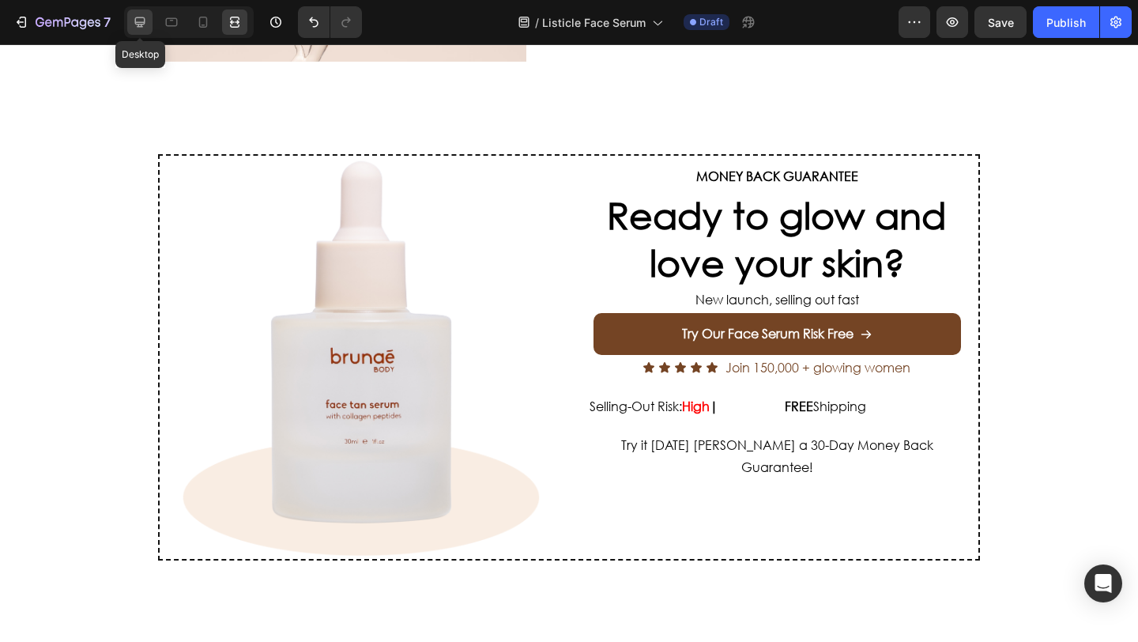
click at [137, 25] on icon at bounding box center [140, 22] width 16 height 16
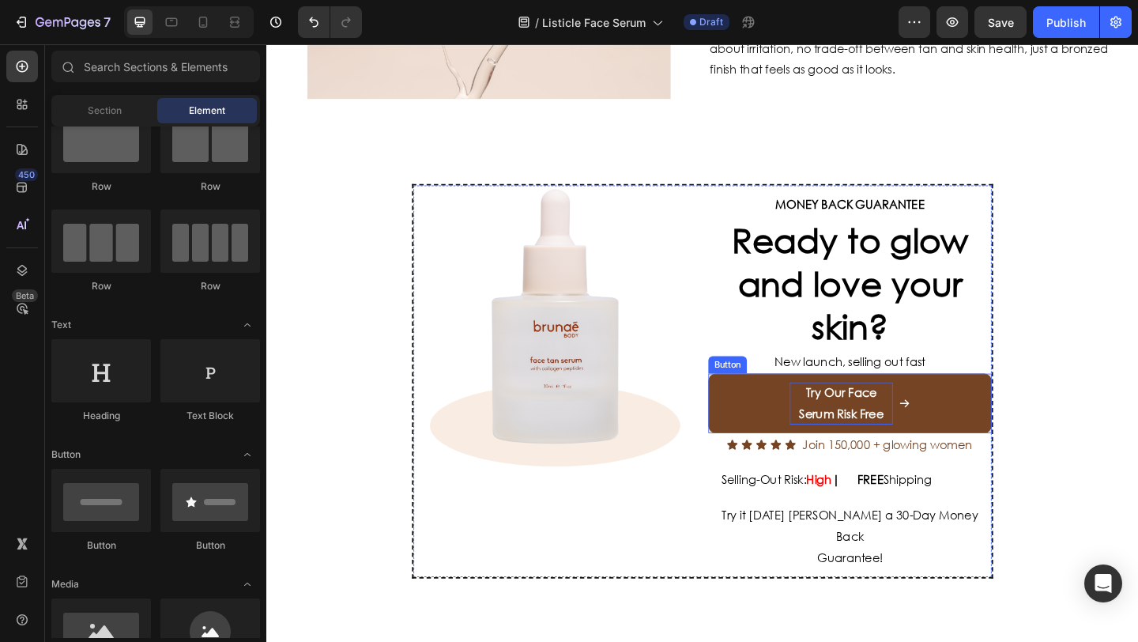
scroll to position [2741, 0]
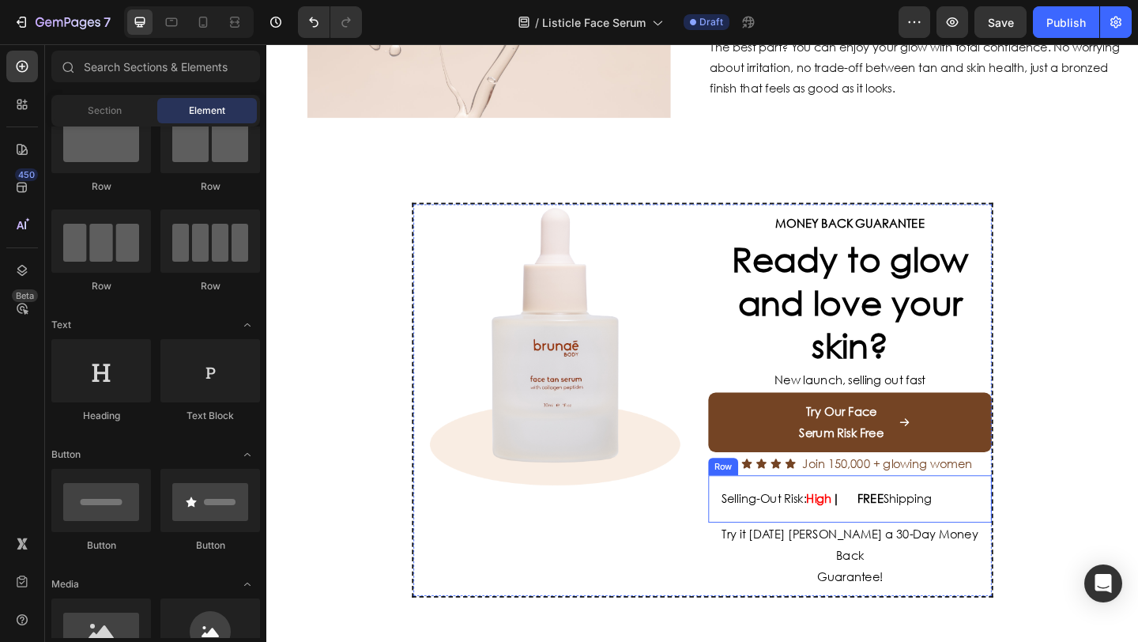
click at [1031, 562] on div "Selling-Out Risk: High | Text Block FREE Shipping Text Block Row Row" at bounding box center [901, 538] width 308 height 51
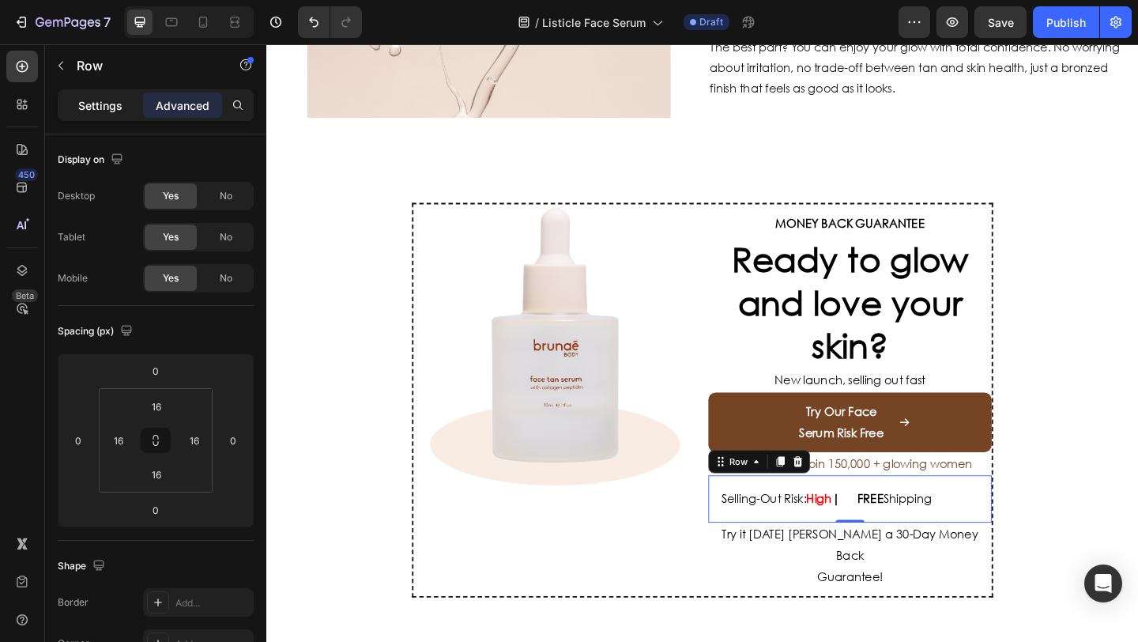
click at [106, 111] on p "Settings" at bounding box center [100, 105] width 44 height 17
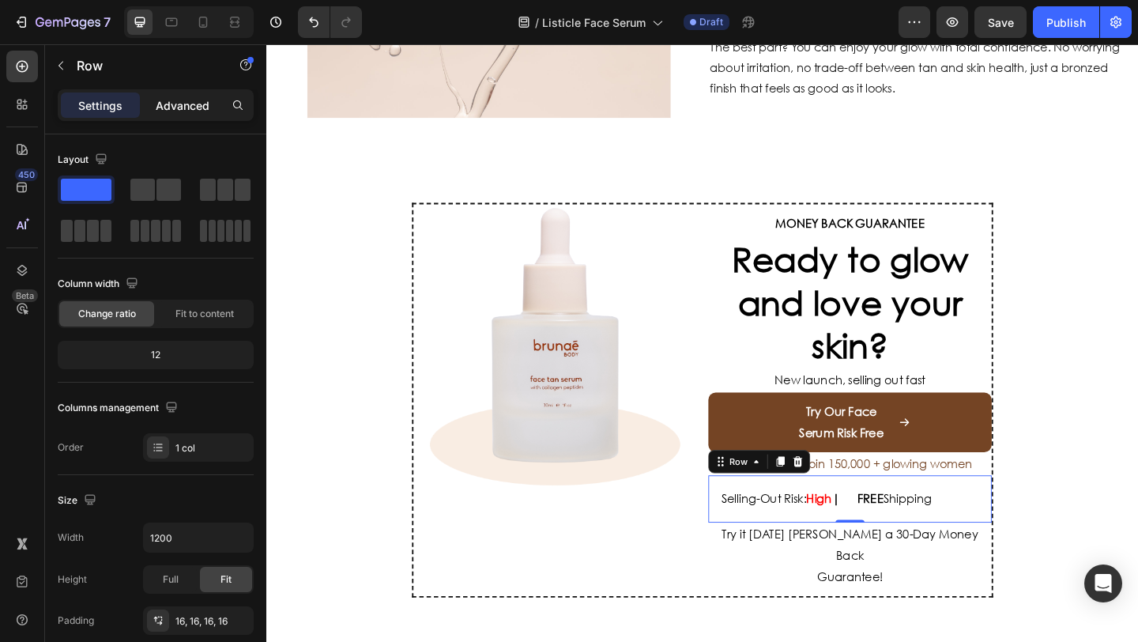
click at [173, 104] on p "Advanced" at bounding box center [183, 105] width 54 height 17
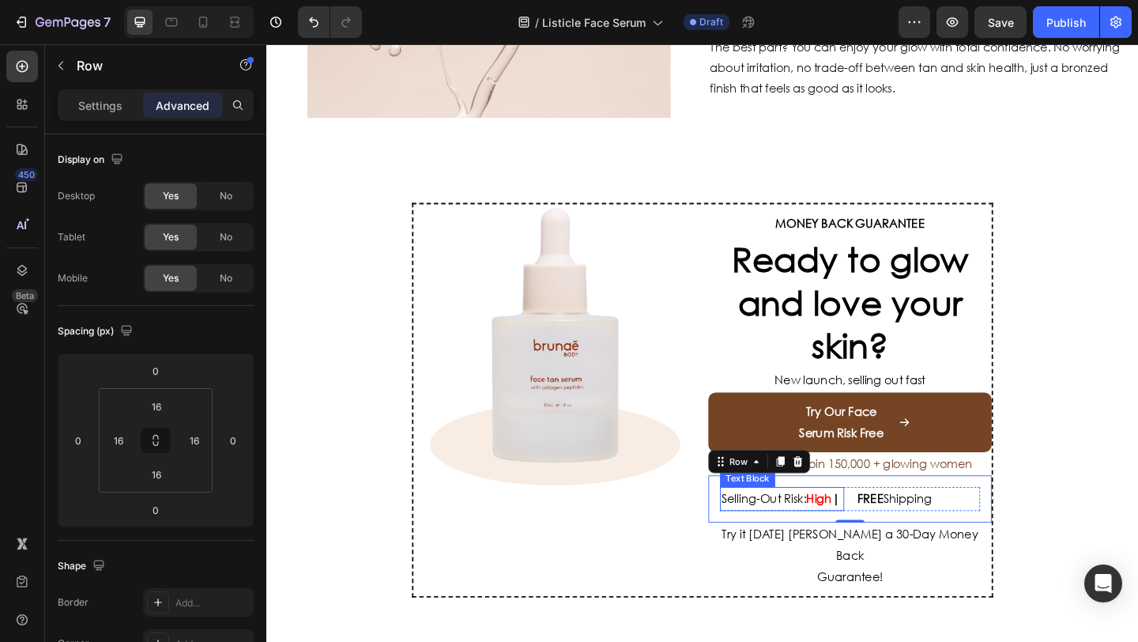
click at [871, 550] on p "Selling-Out Risk: High |" at bounding box center [827, 538] width 132 height 23
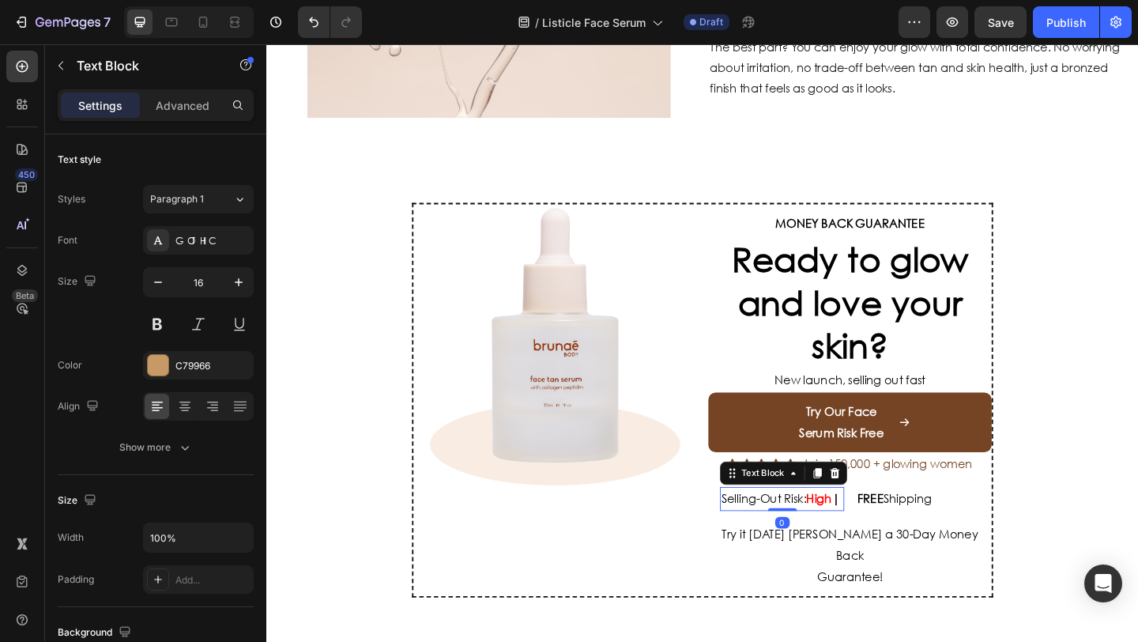
click at [907, 551] on div "FREE Shipping Text Block" at bounding box center [974, 538] width 135 height 26
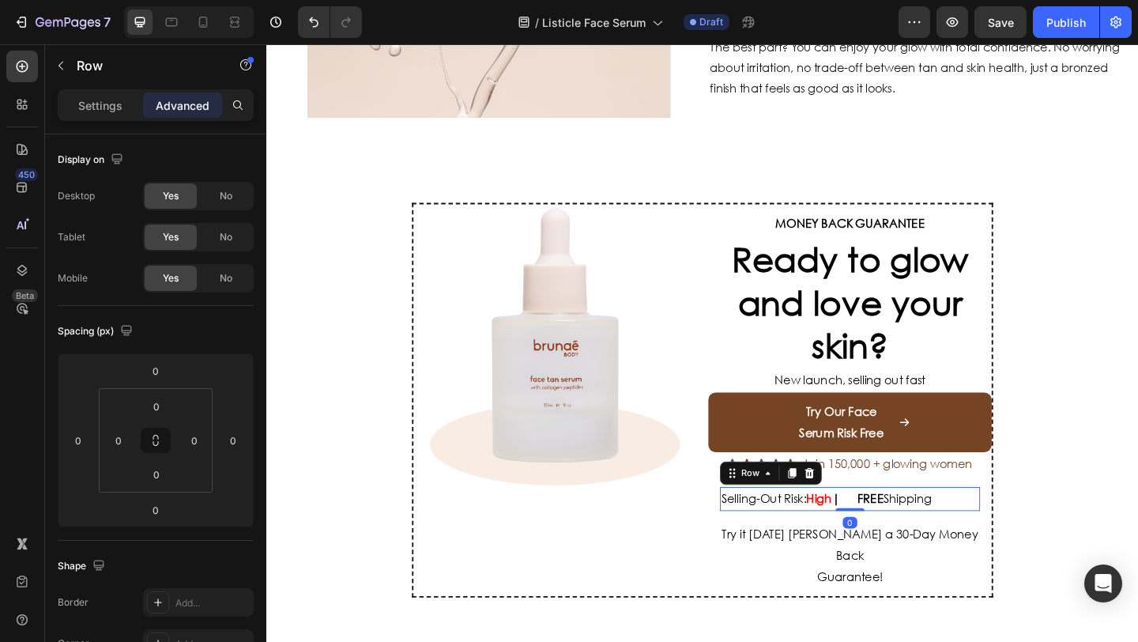
click at [1027, 551] on div "FREE Shipping Text Block" at bounding box center [974, 538] width 135 height 26
click at [983, 564] on div "Selling-Out Risk: High | Text Block FREE Shipping Text Block Row 0 Row" at bounding box center [901, 538] width 308 height 51
click at [111, 105] on p "Settings" at bounding box center [100, 105] width 44 height 17
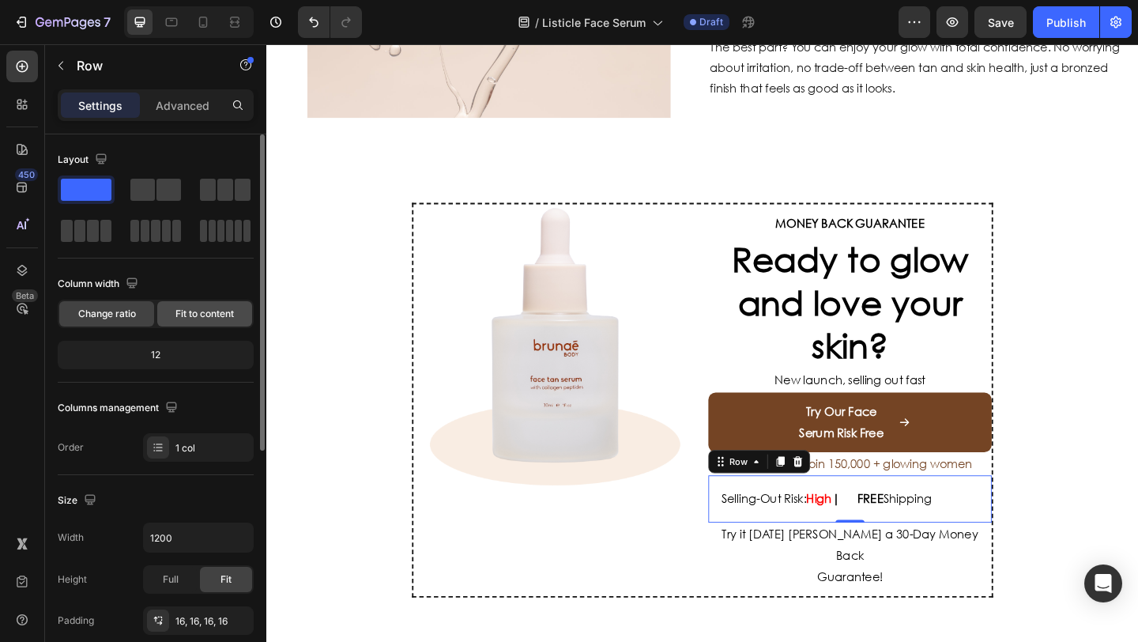
click at [197, 306] on div "Fit to content" at bounding box center [204, 313] width 95 height 25
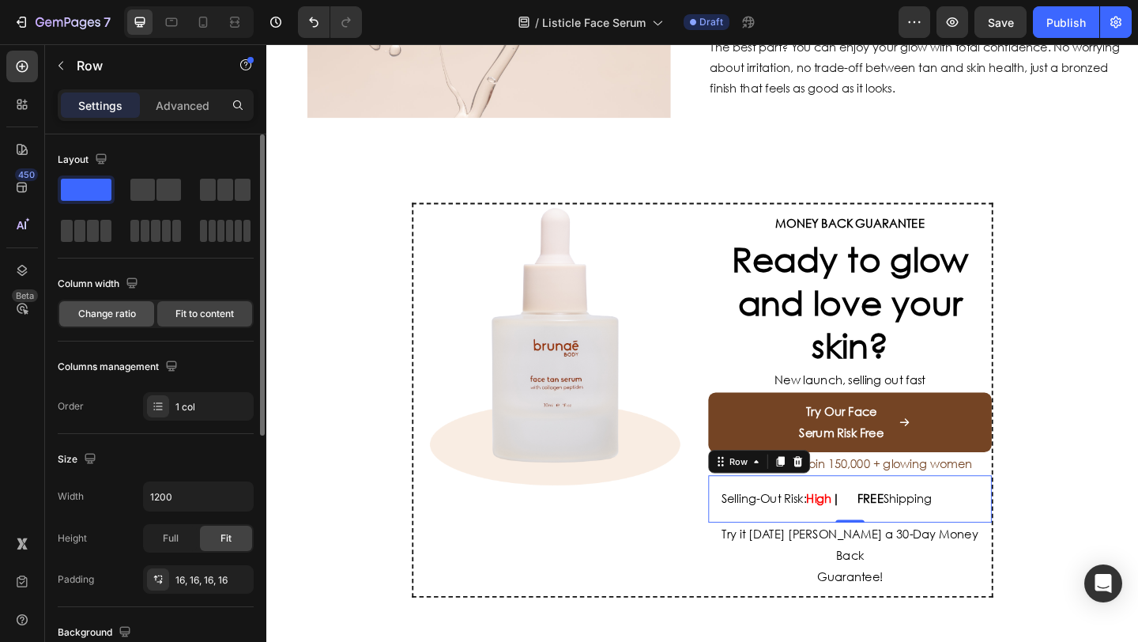
click at [135, 309] on span "Change ratio" at bounding box center [107, 314] width 58 height 14
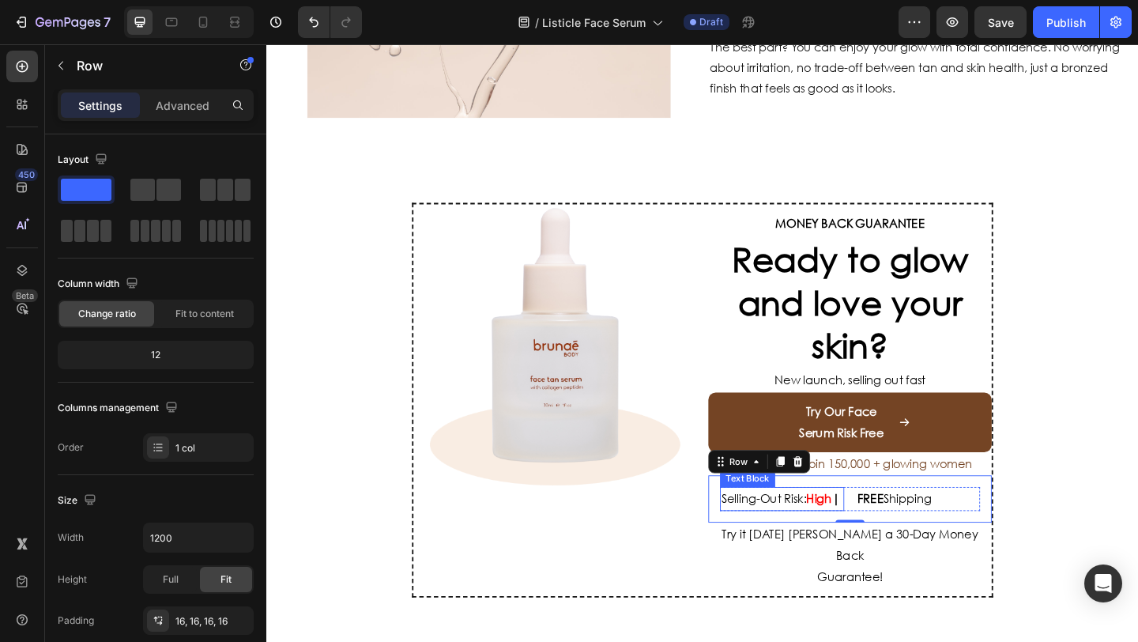
click at [855, 544] on p "Selling-Out Risk: High |" at bounding box center [827, 538] width 132 height 23
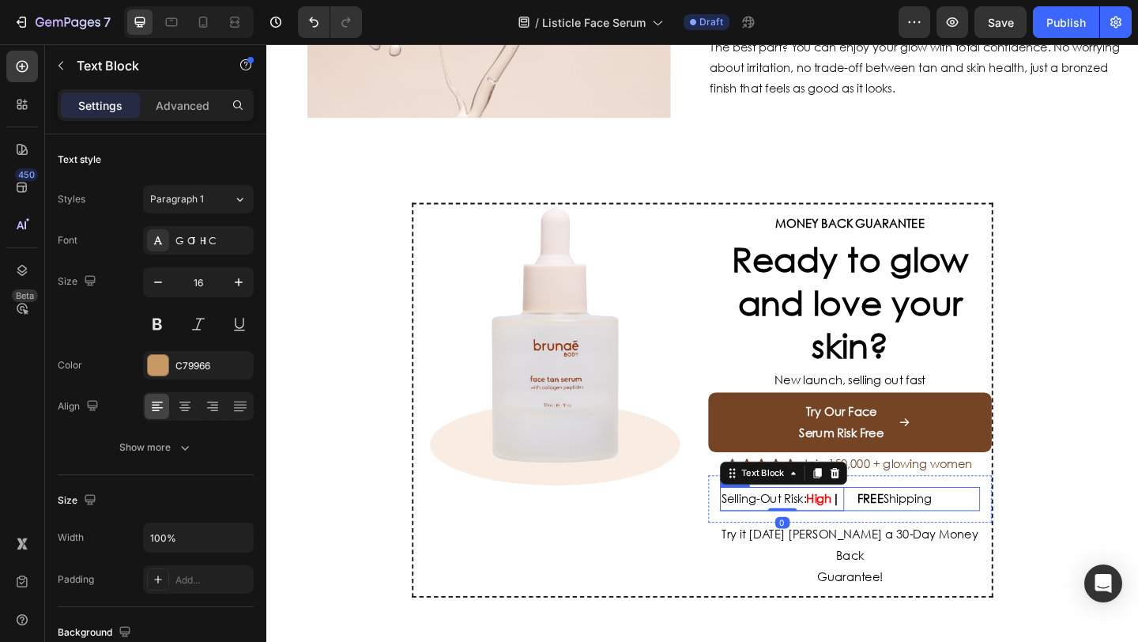
click at [891, 545] on div "Selling-Out Risk: High | Text Block 0 FREE Shipping Text Block Row" at bounding box center [900, 538] width 283 height 26
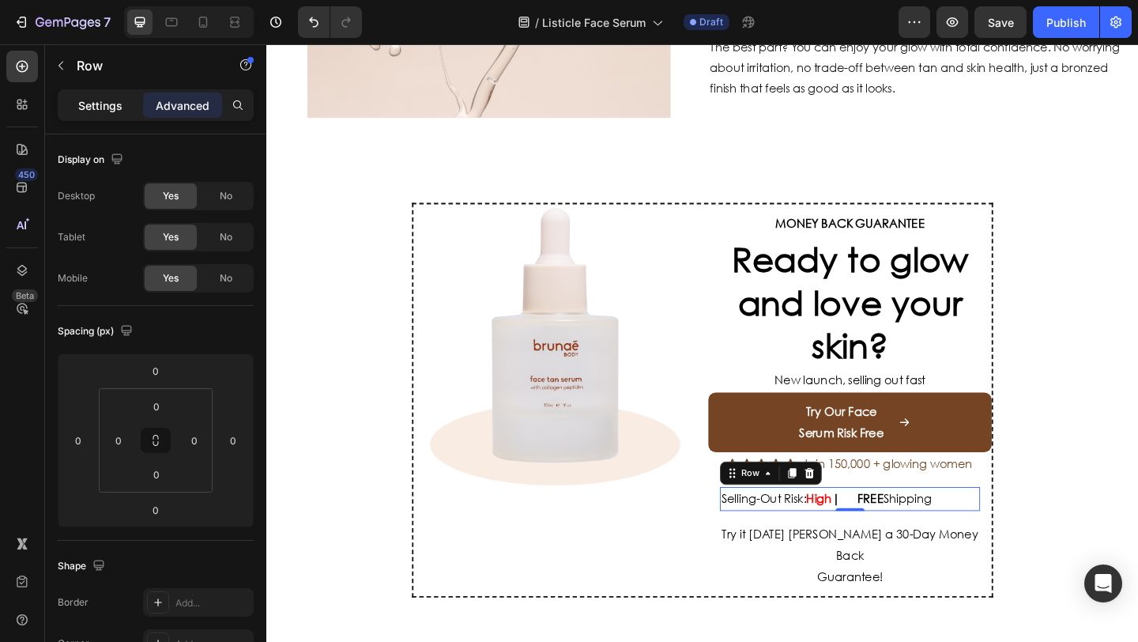
click at [111, 107] on p "Settings" at bounding box center [100, 105] width 44 height 17
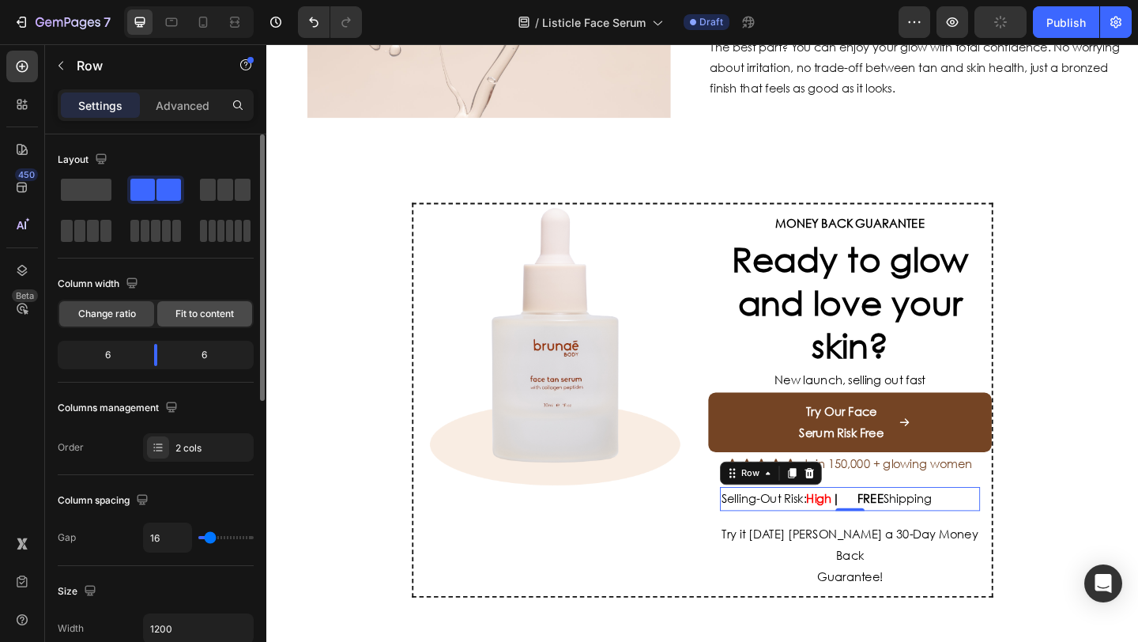
click at [181, 314] on span "Fit to content" at bounding box center [204, 314] width 58 height 14
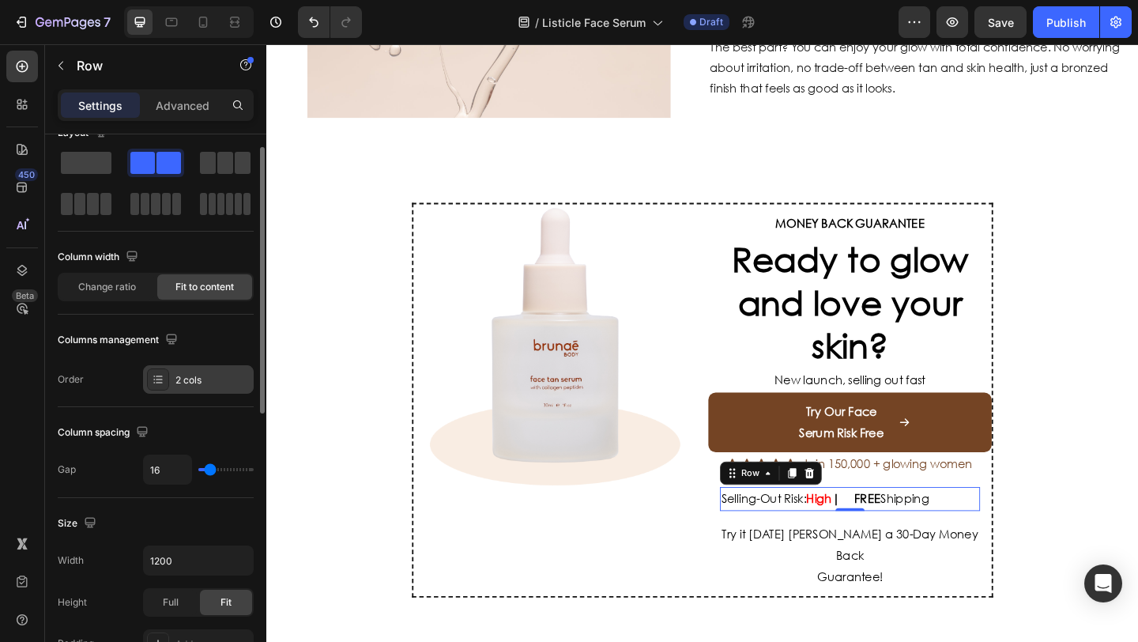
scroll to position [44, 0]
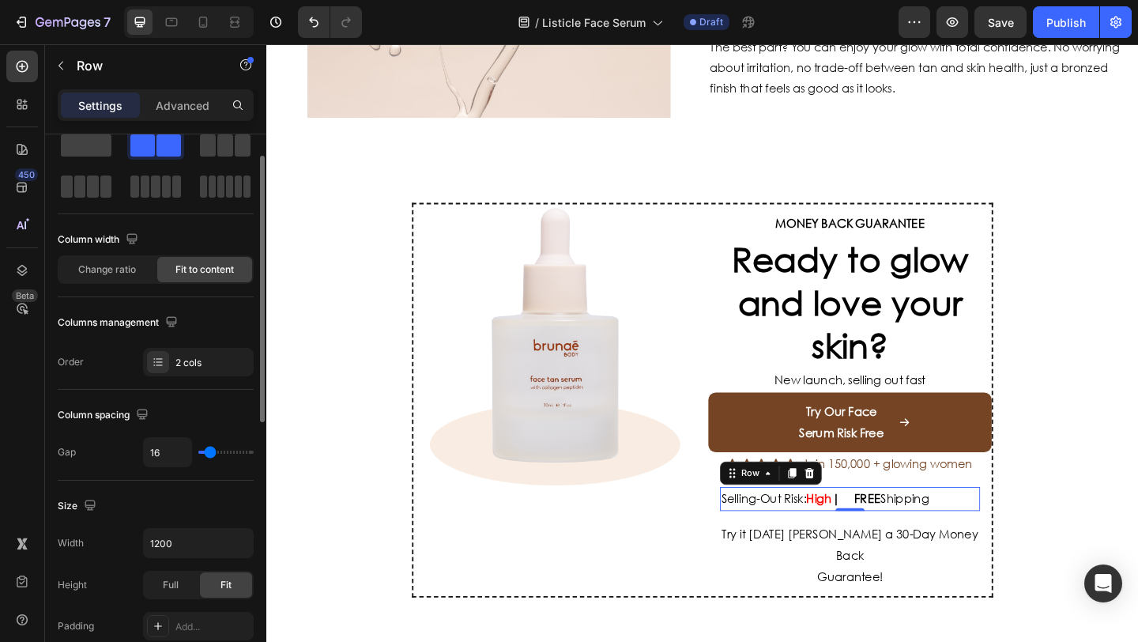
type input "22"
type input "21"
type input "20"
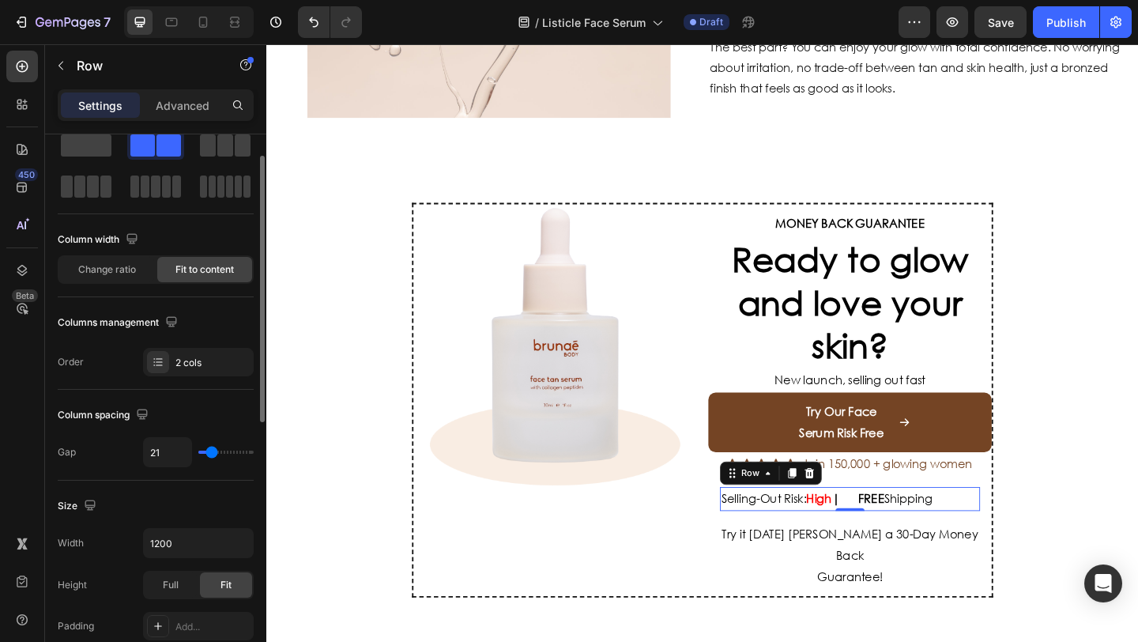
type input "20"
type input "19"
type input "18"
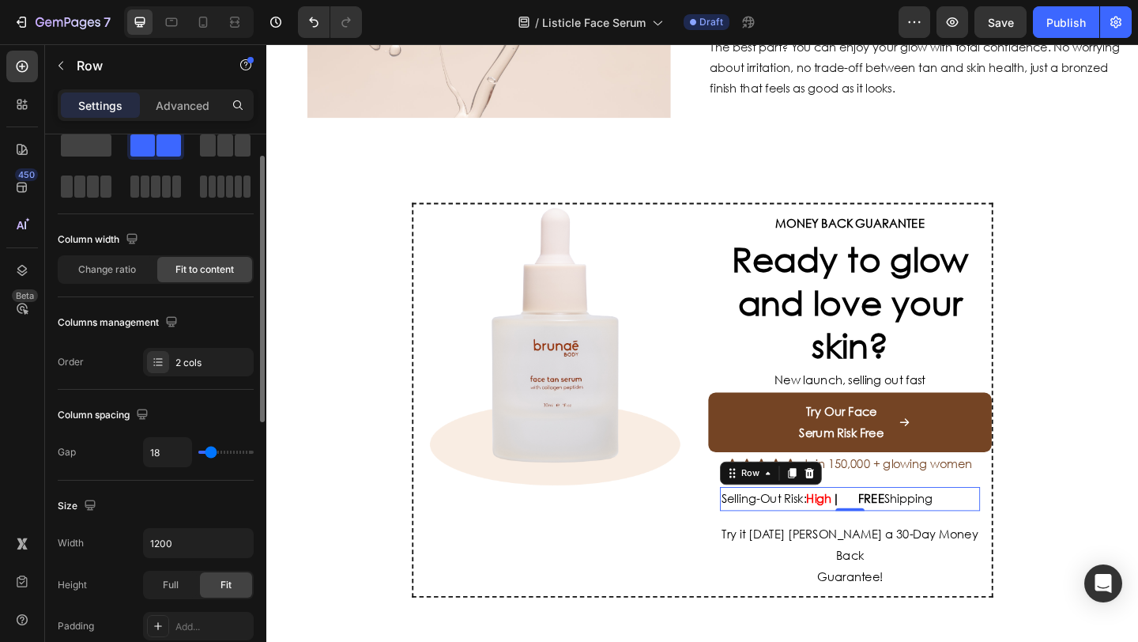
type input "17"
type input "16"
type input "14"
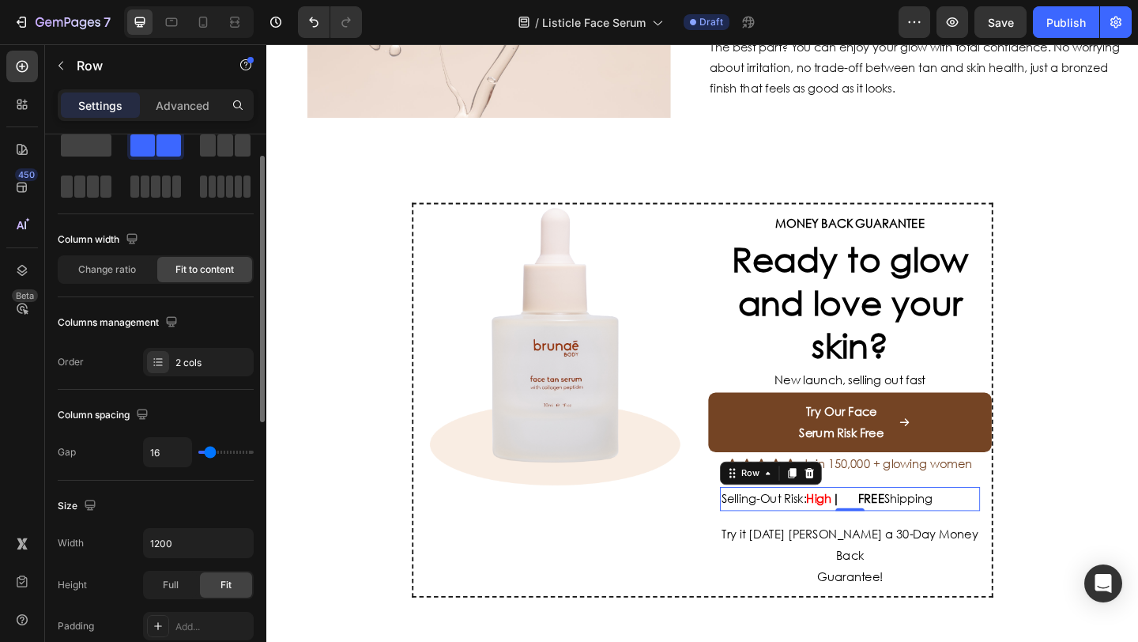
type input "14"
type input "13"
type input "12"
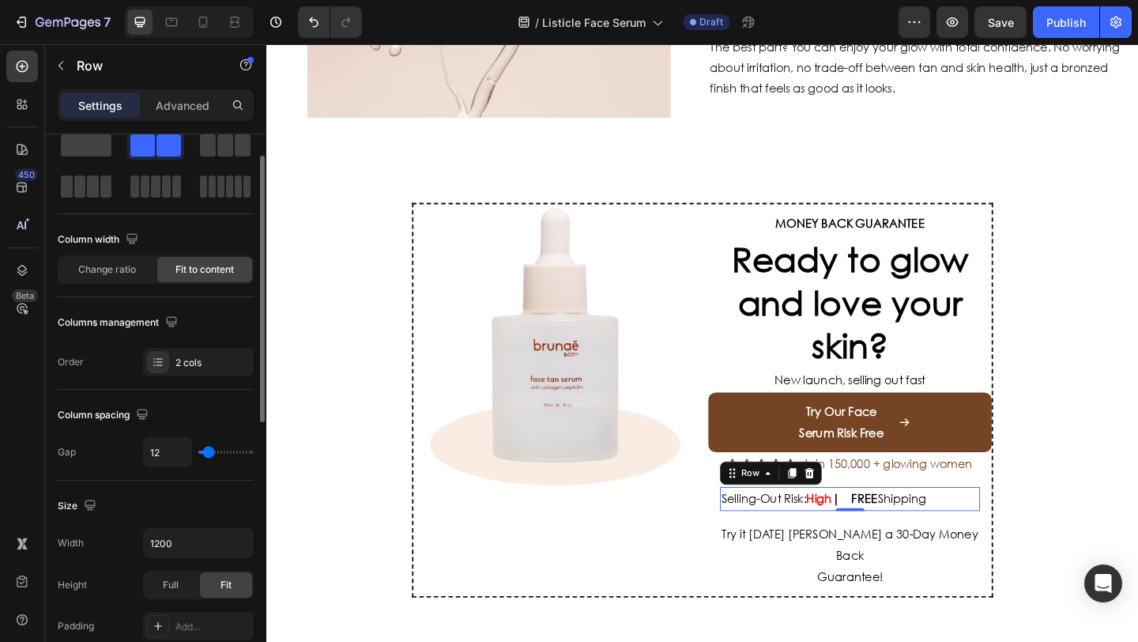
type input "11"
type input "10"
type input "8"
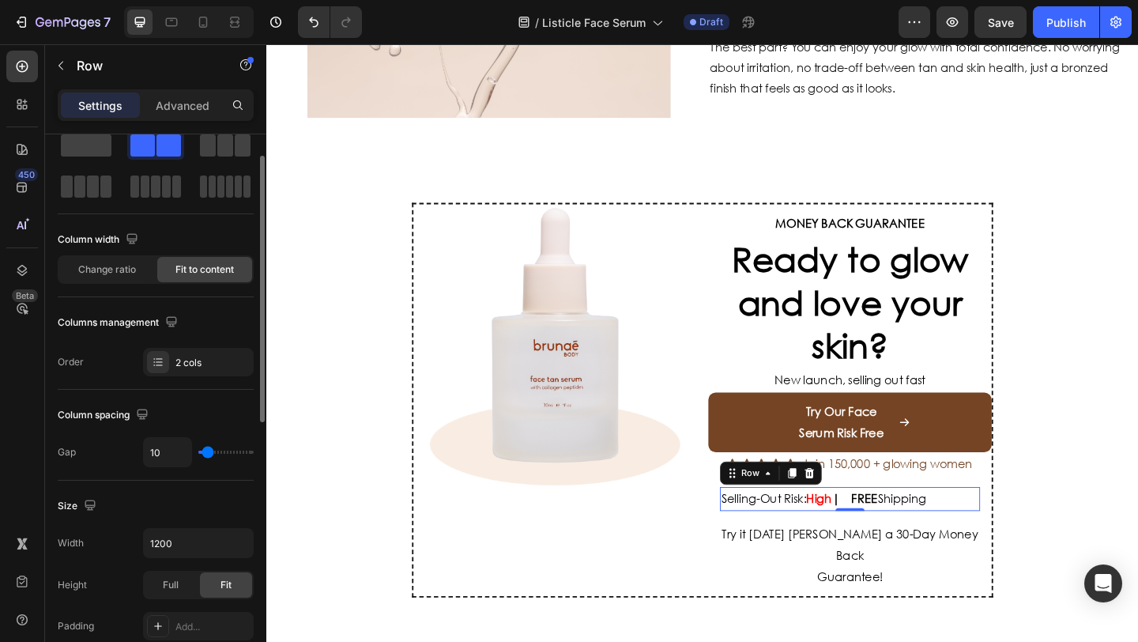
type input "8"
type input "7"
type input "6"
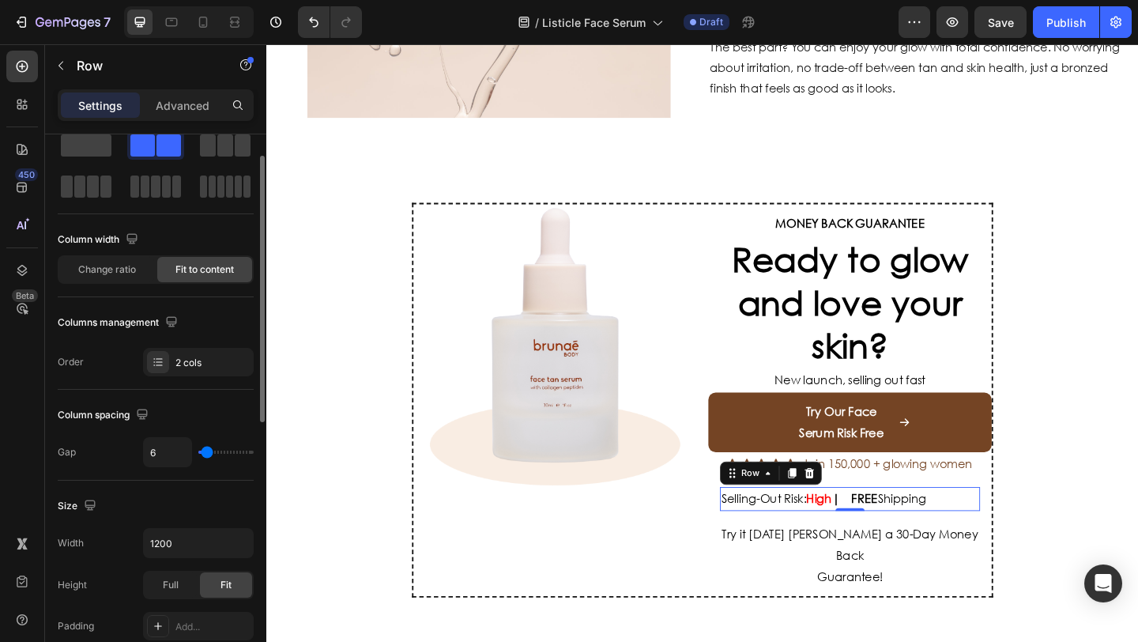
type input "4"
type input "2"
type input "0"
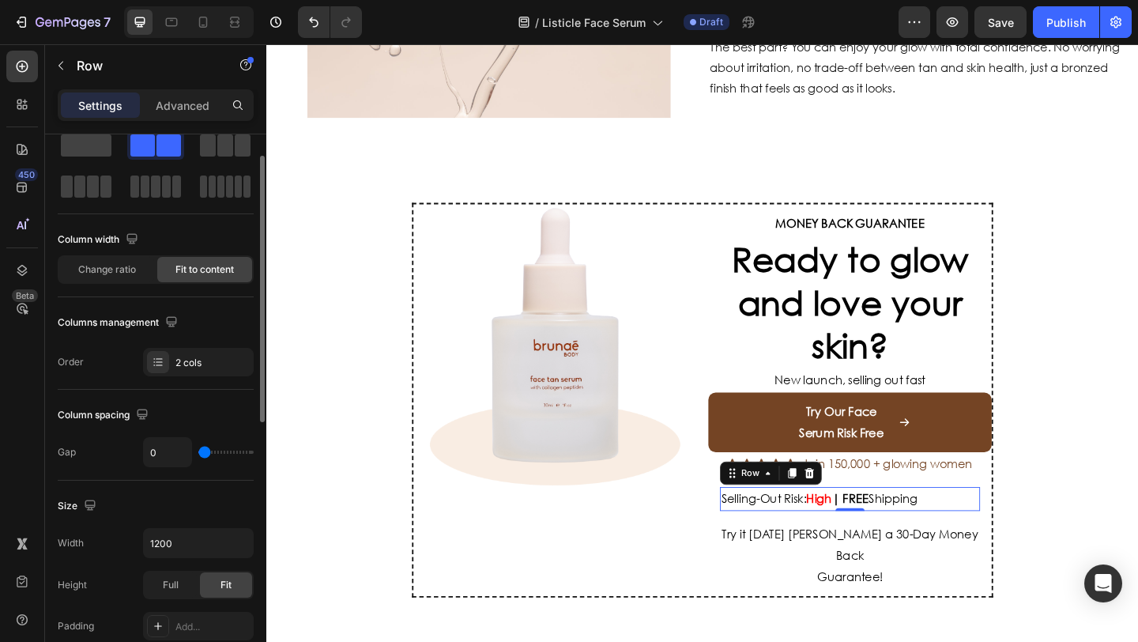
drag, startPoint x: 213, startPoint y: 450, endPoint x: 201, endPoint y: 452, distance: 12.0
type input "0"
click at [201, 452] on input "range" at bounding box center [225, 451] width 55 height 3
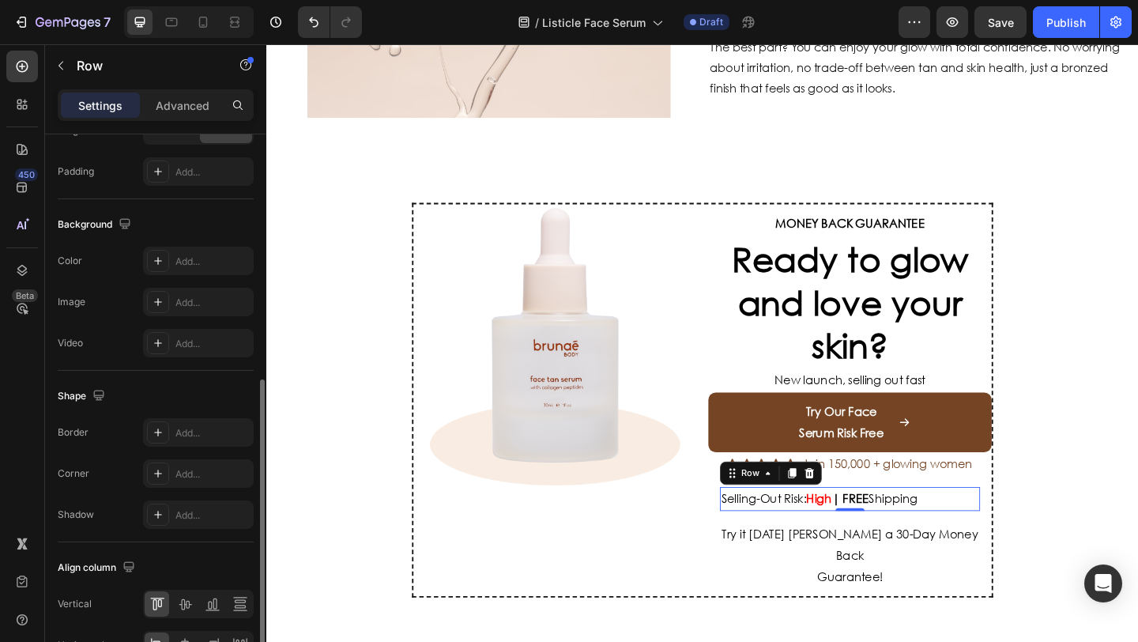
scroll to position [592, 0]
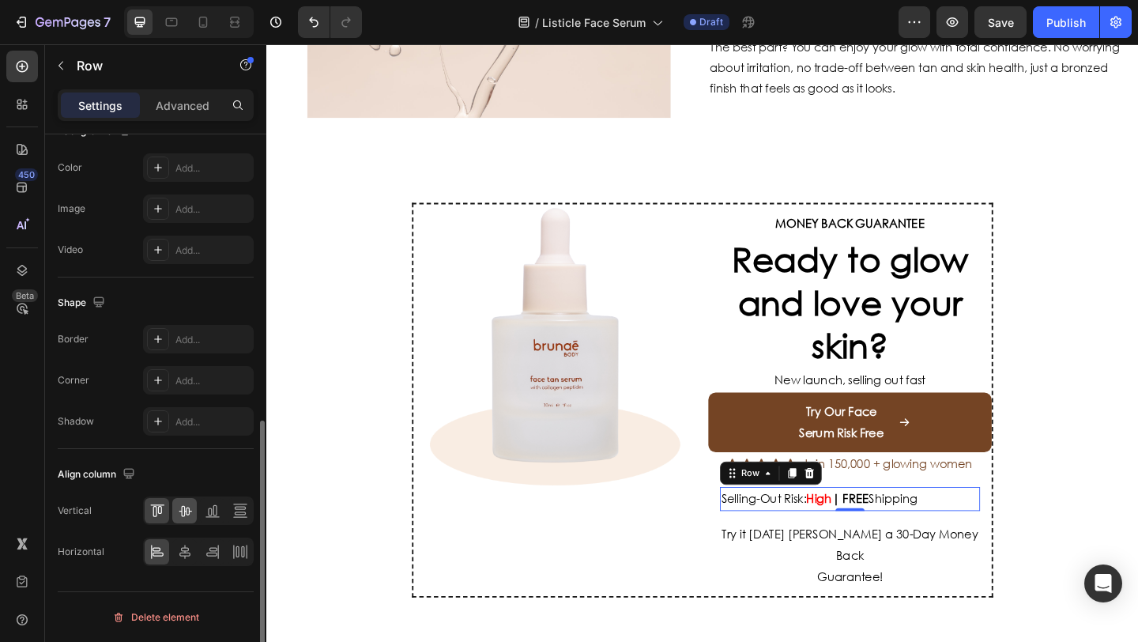
click at [186, 515] on icon at bounding box center [185, 510] width 16 height 16
click at [191, 552] on icon at bounding box center [185, 552] width 16 height 16
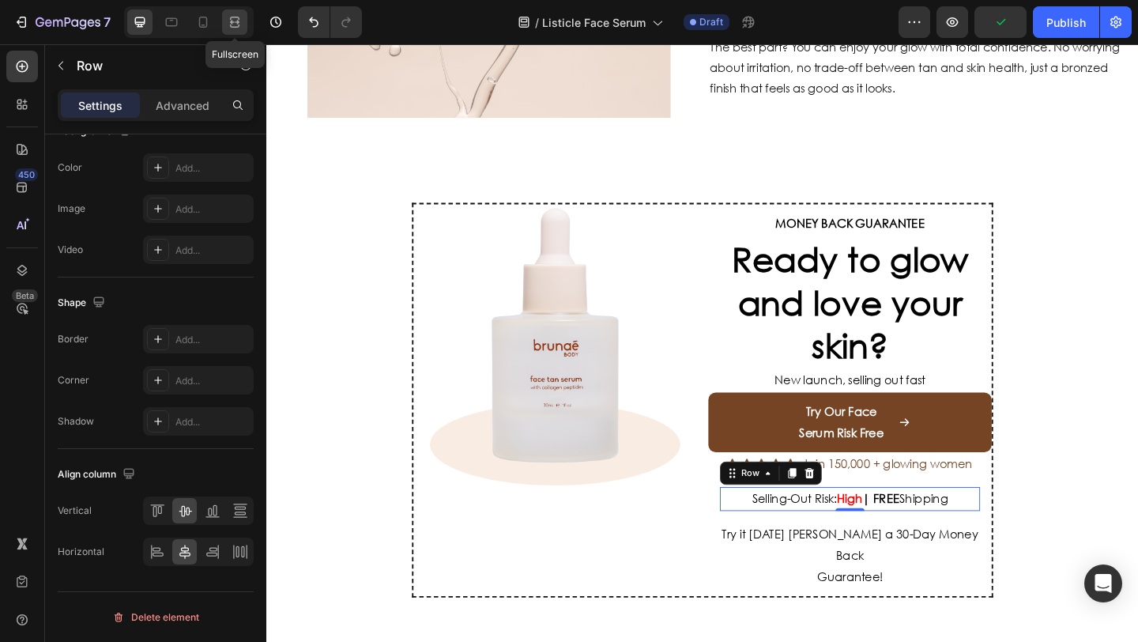
click at [244, 24] on div at bounding box center [234, 21] width 25 height 25
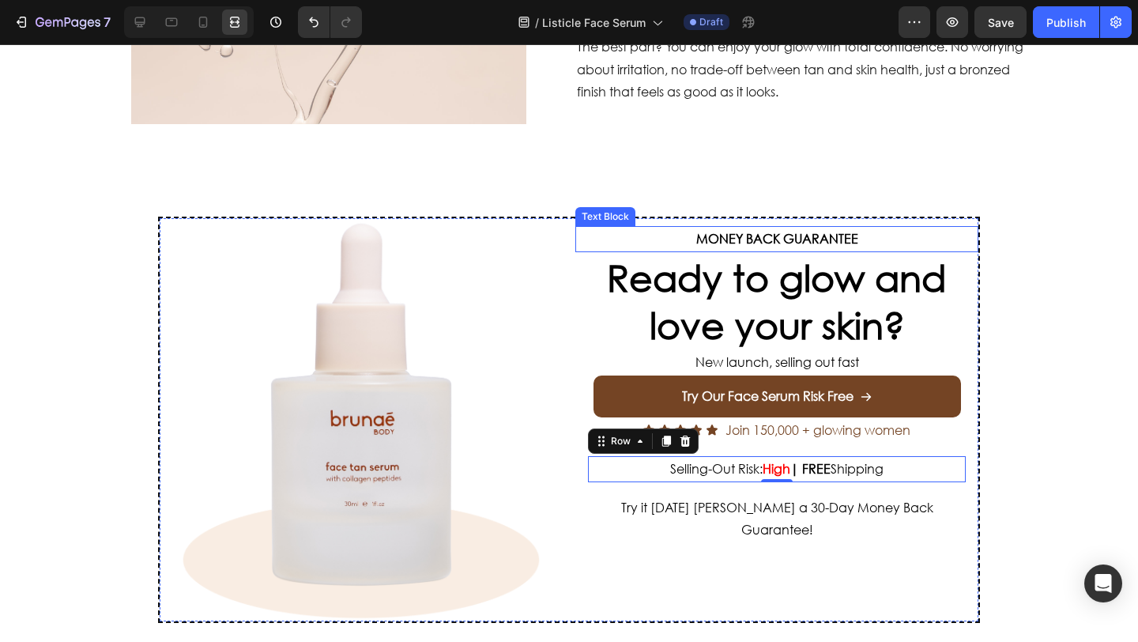
click at [668, 232] on p "MONEY BACK GUARANTEE" at bounding box center [777, 239] width 400 height 23
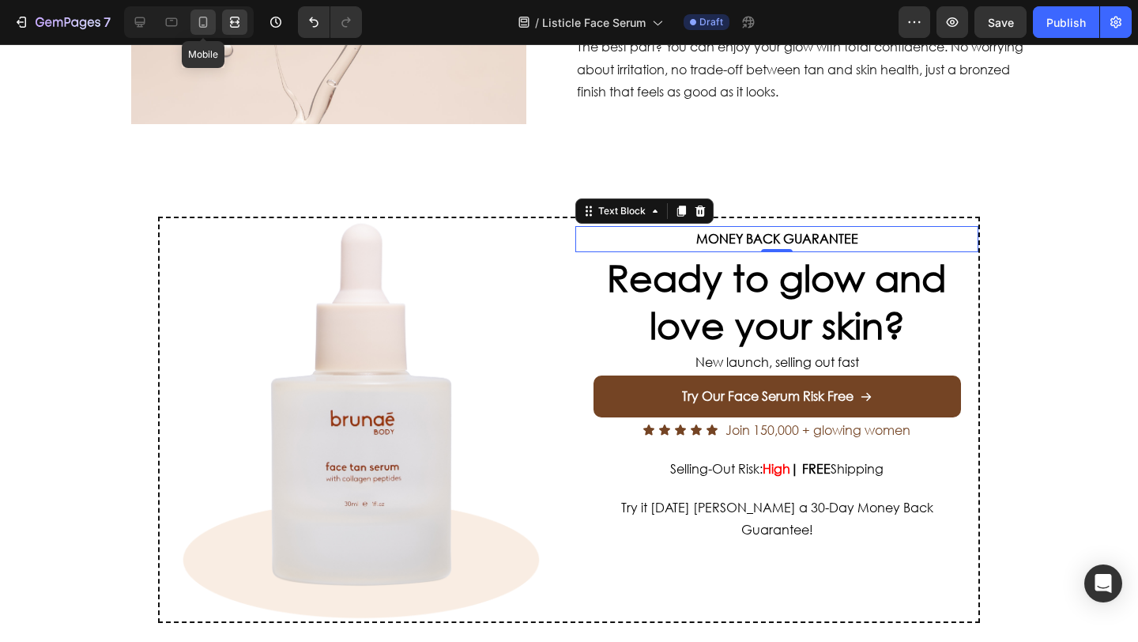
click at [203, 28] on icon at bounding box center [203, 22] width 16 height 16
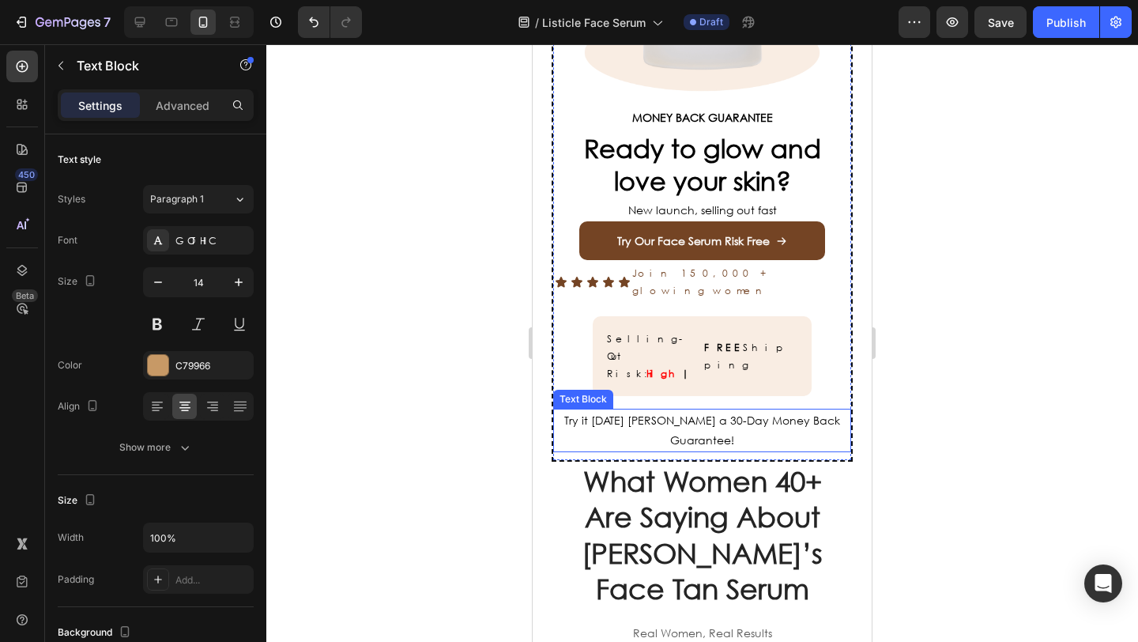
scroll to position [4779, 0]
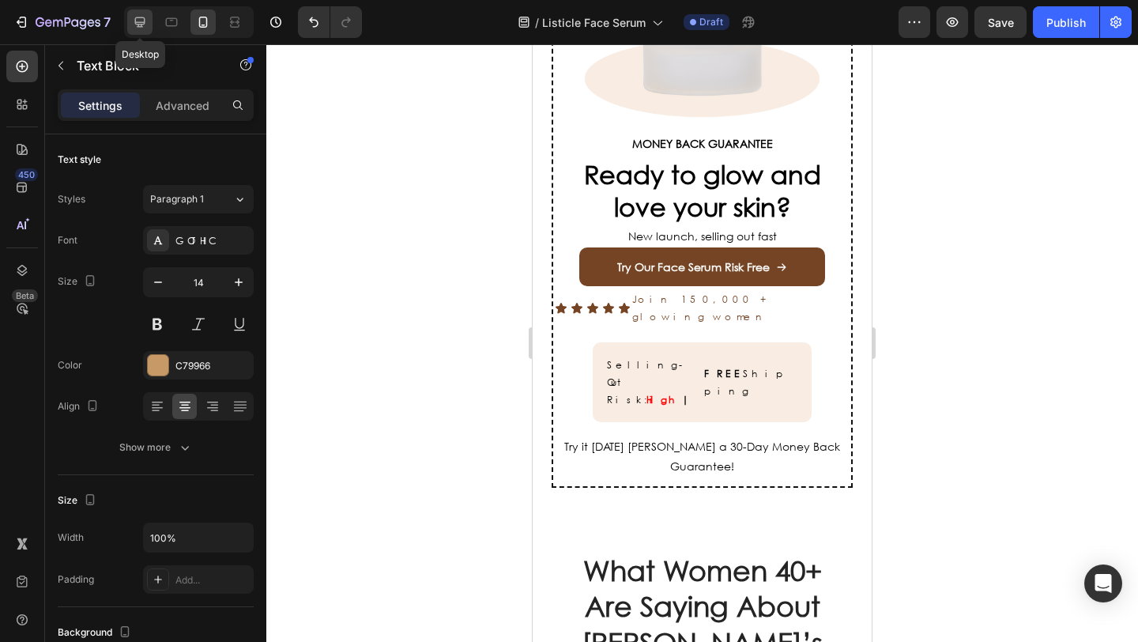
click at [141, 16] on icon at bounding box center [140, 22] width 16 height 16
type input "16"
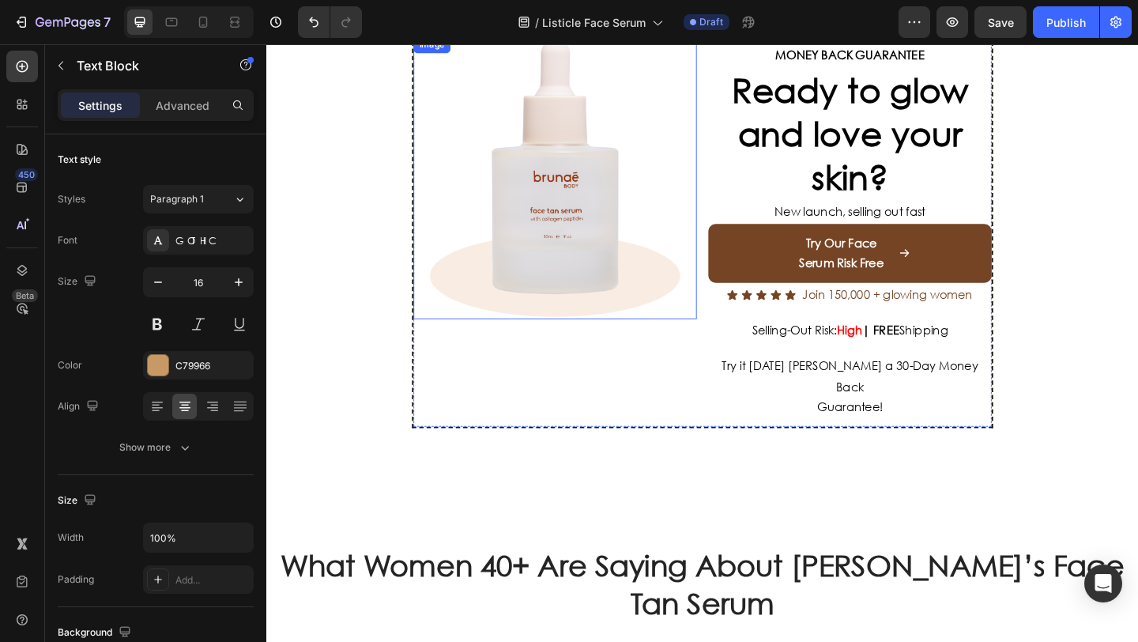
scroll to position [2927, 0]
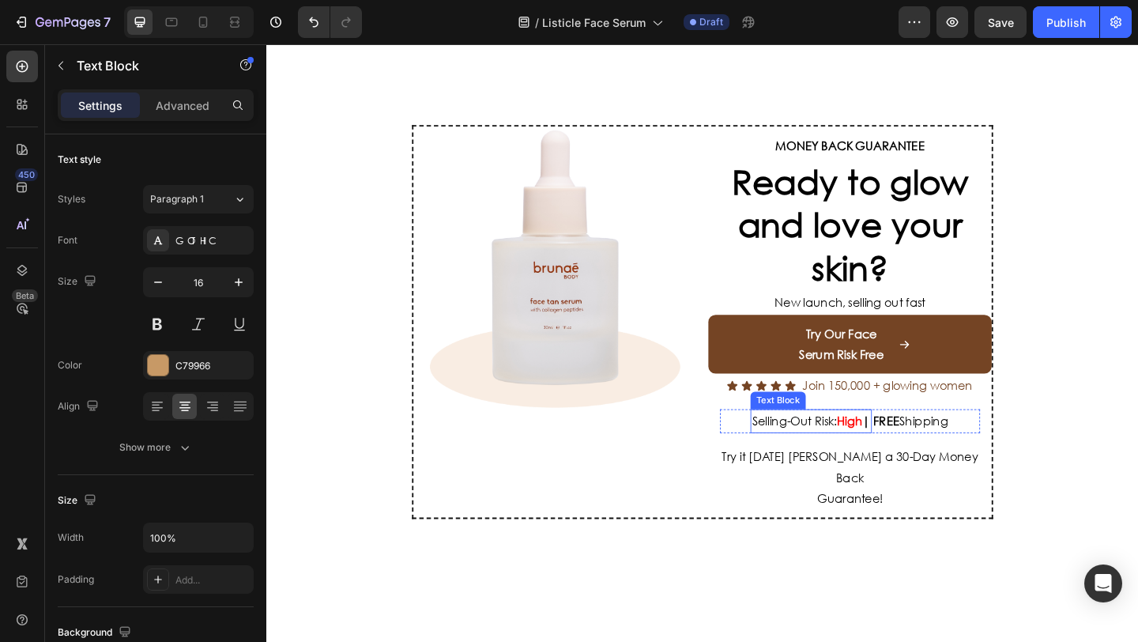
click at [794, 451] on span "Selling-Out Risk:" at bounding box center [840, 453] width 92 height 17
click at [770, 453] on div "Selling-Out Risk: High | Text Block 0 FREE Shipping Text Block Row" at bounding box center [900, 454] width 283 height 26
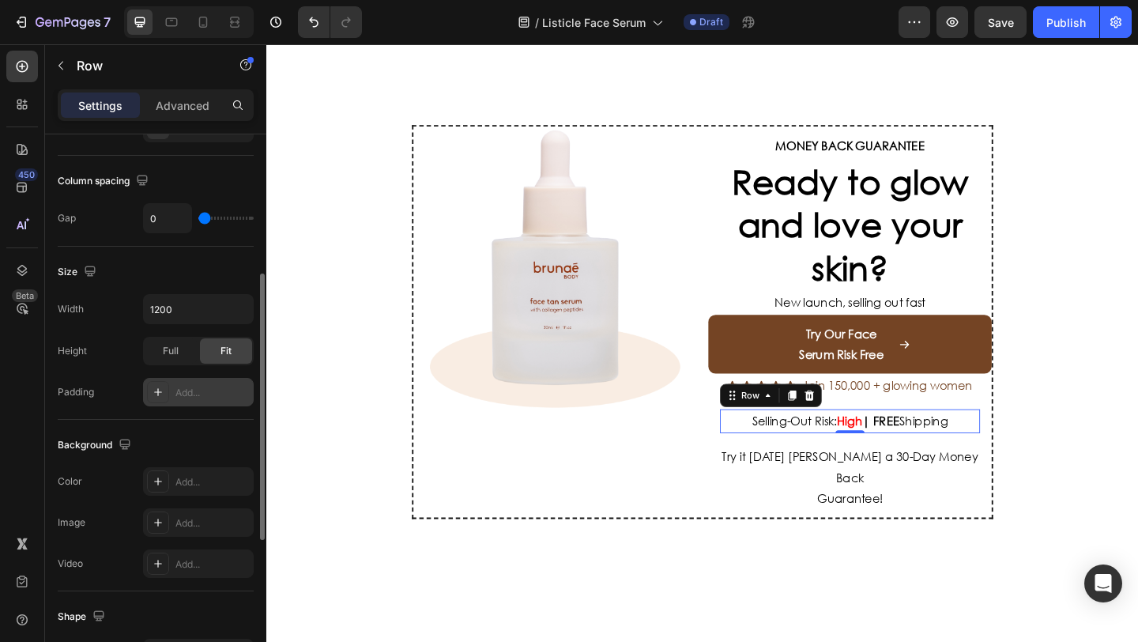
scroll to position [304, 0]
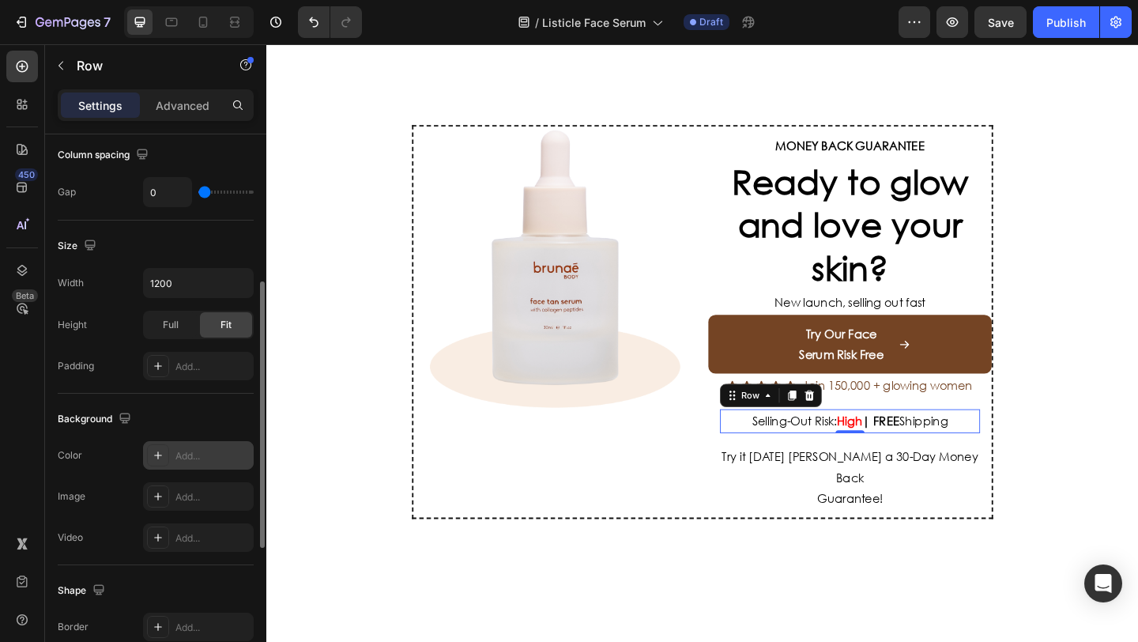
click at [160, 449] on icon at bounding box center [158, 455] width 13 height 13
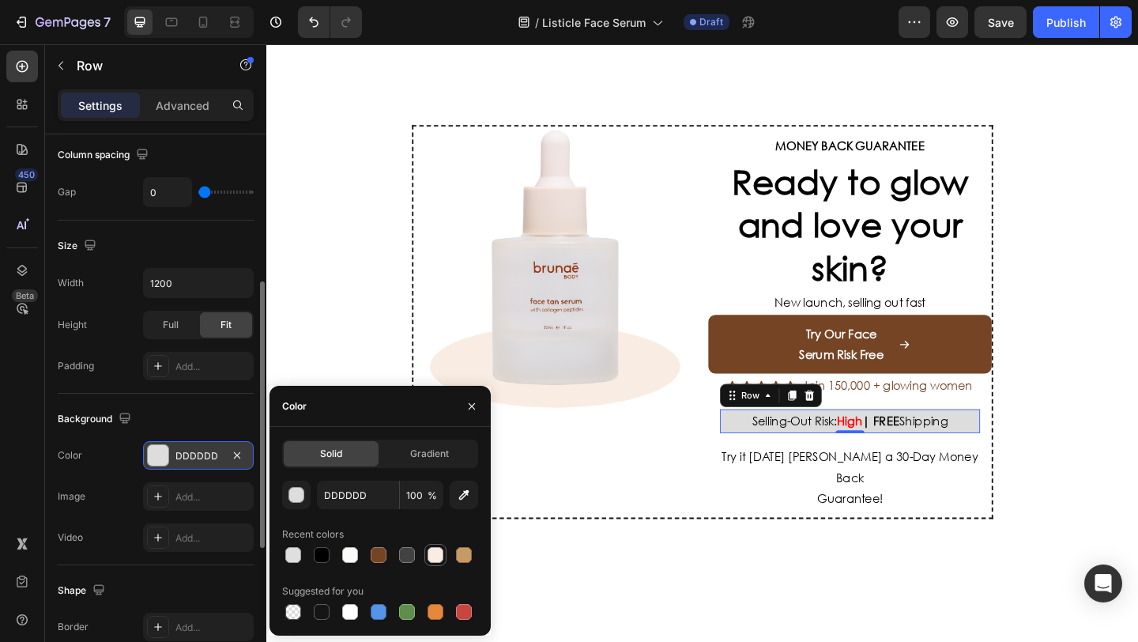
click at [428, 551] on div at bounding box center [435, 555] width 16 height 16
type input "F9EDE3"
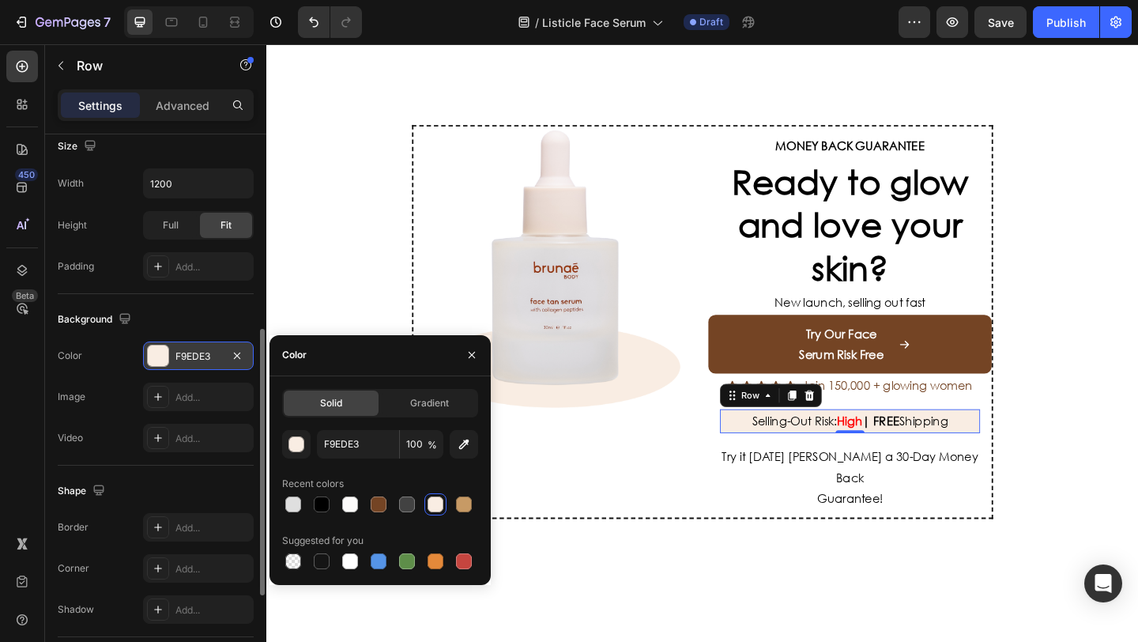
scroll to position [427, 0]
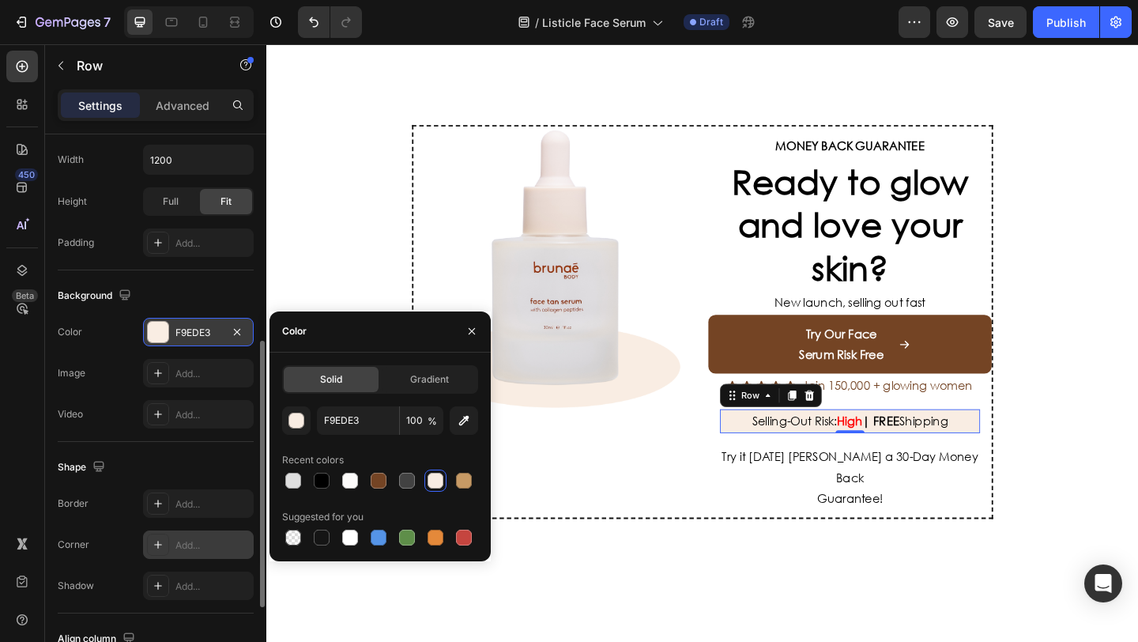
click at [194, 538] on div "Add..." at bounding box center [212, 545] width 74 height 14
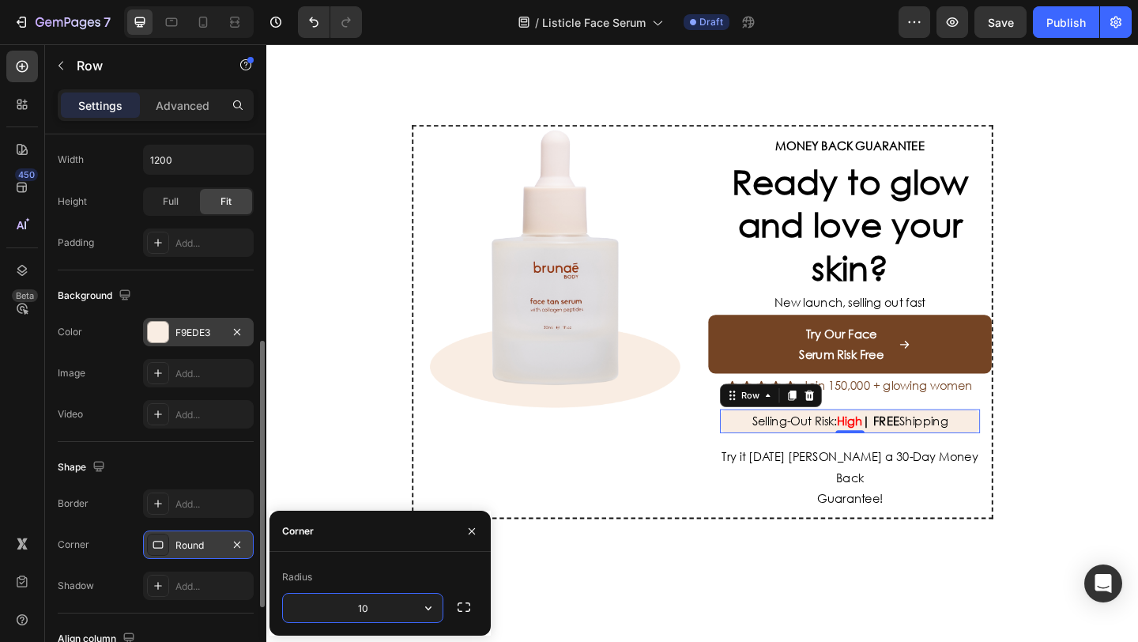
type input "10"
click at [322, 422] on div "Image MONEY BACK GUARANTEE Text Block Ready to glow and love your skin? Heading…" at bounding box center [740, 346] width 948 height 555
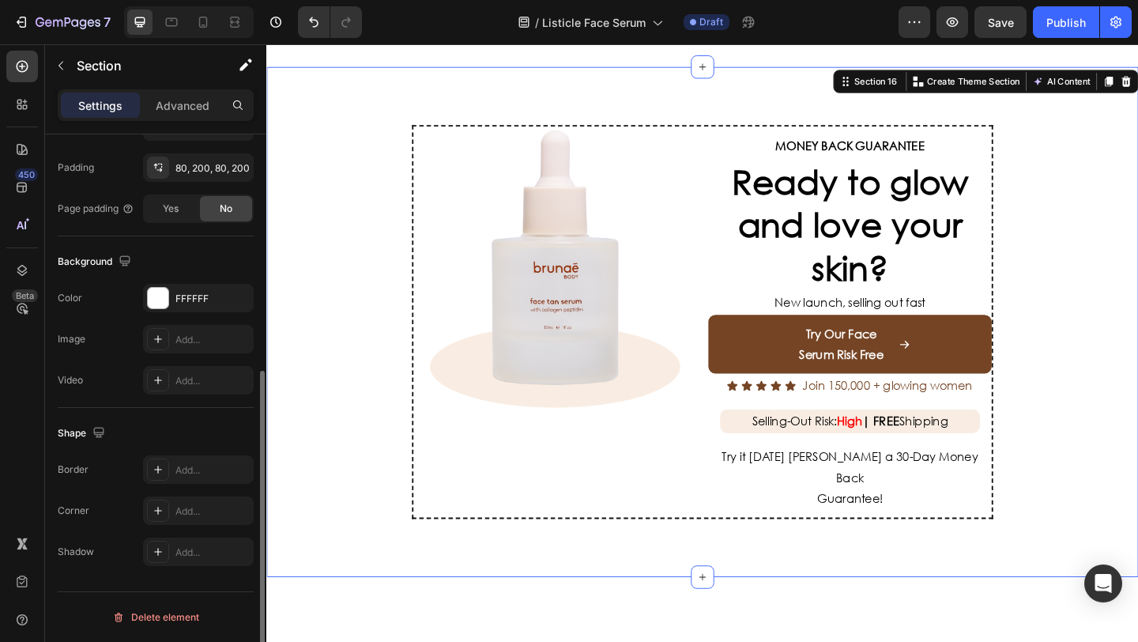
scroll to position [0, 0]
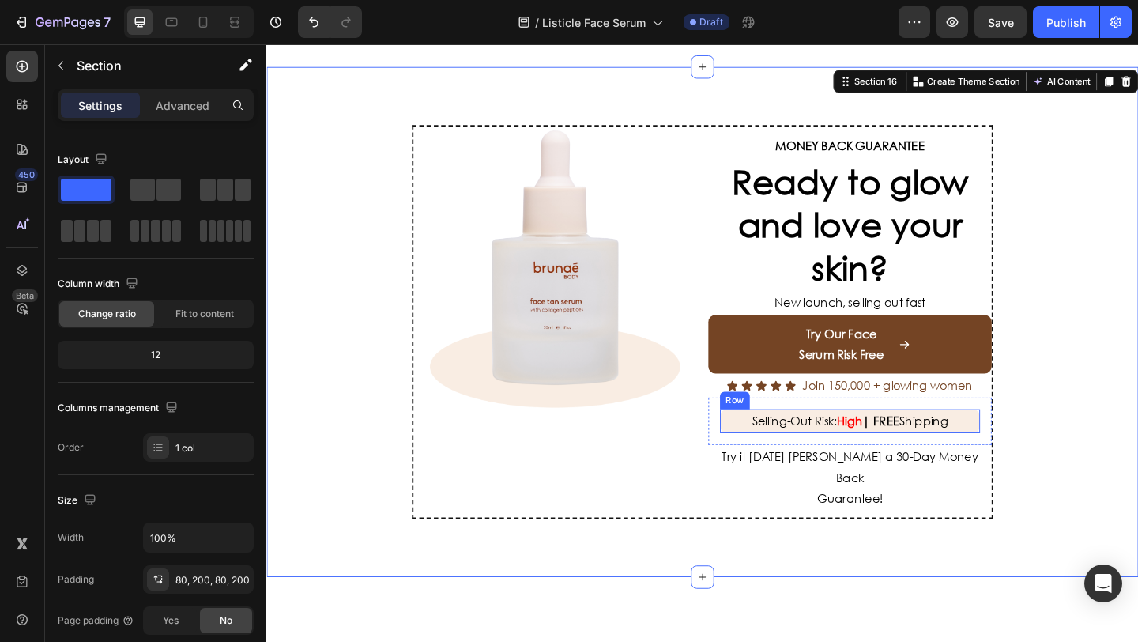
click at [762, 457] on div "Selling-Out Risk: High | Text Block FREE Shipping Text Block Row" at bounding box center [900, 454] width 283 height 26
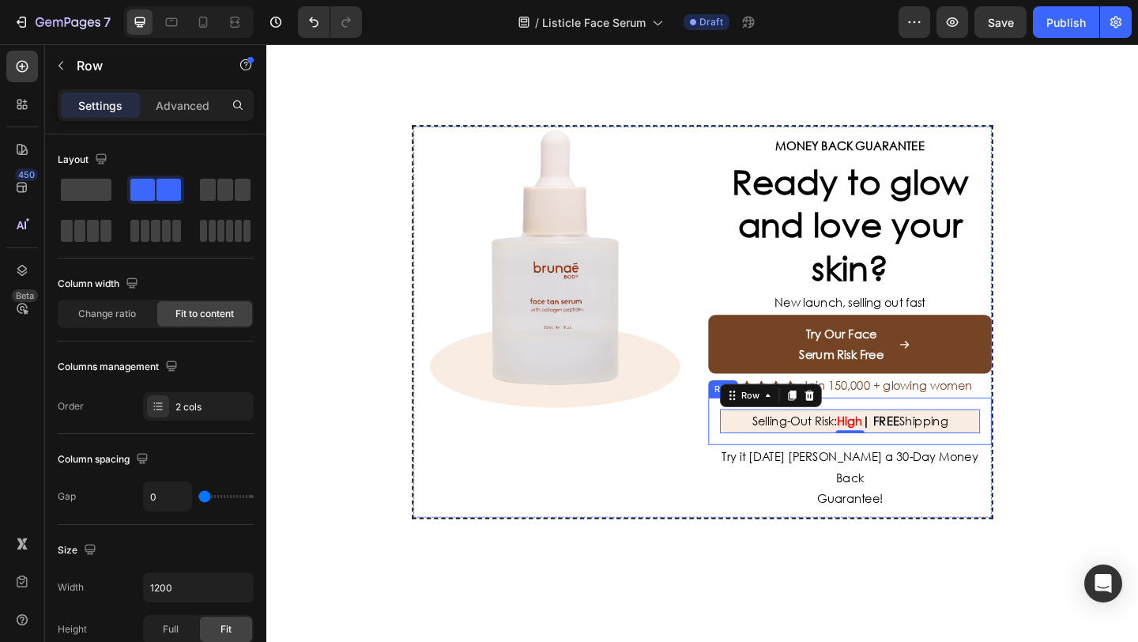
click at [749, 457] on div "Selling-Out Risk: High | Text Block FREE Shipping Text Block Row 0 Row" at bounding box center [901, 453] width 308 height 51
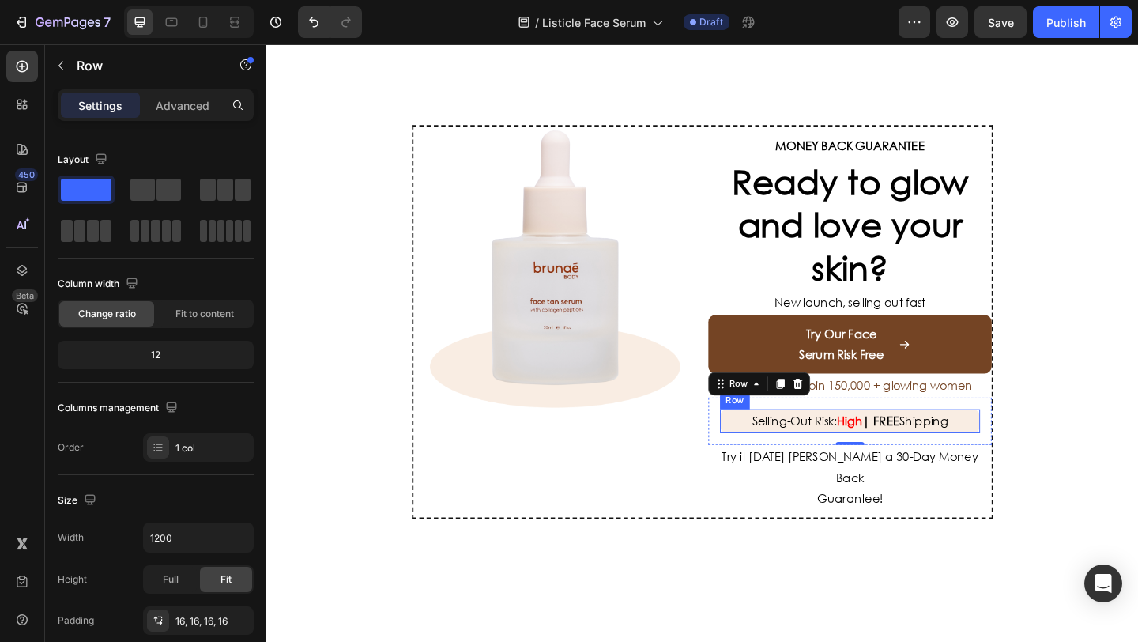
click at [760, 455] on div "Selling-Out Risk: High | Text Block FREE Shipping Text Block Row" at bounding box center [900, 454] width 283 height 26
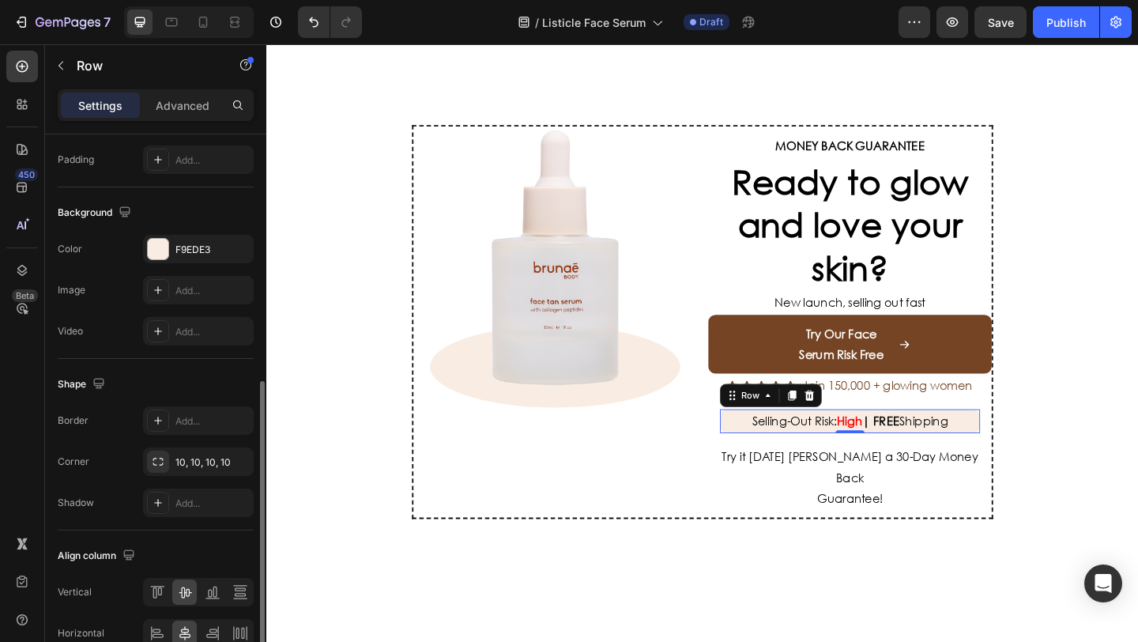
scroll to position [381, 0]
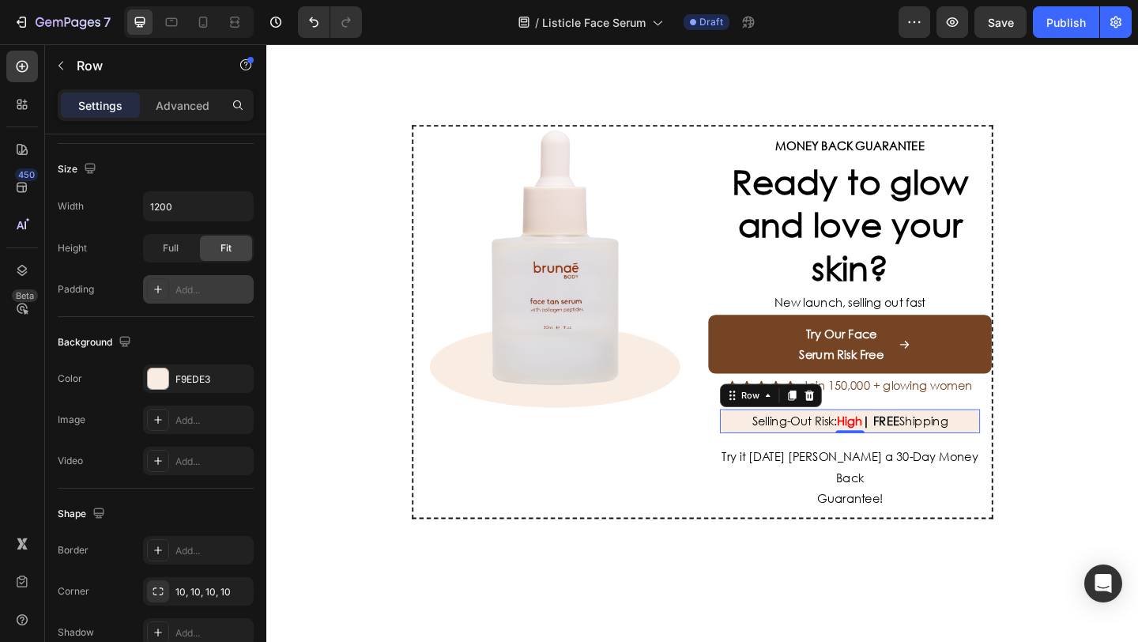
click at [178, 292] on div "Add..." at bounding box center [212, 290] width 74 height 14
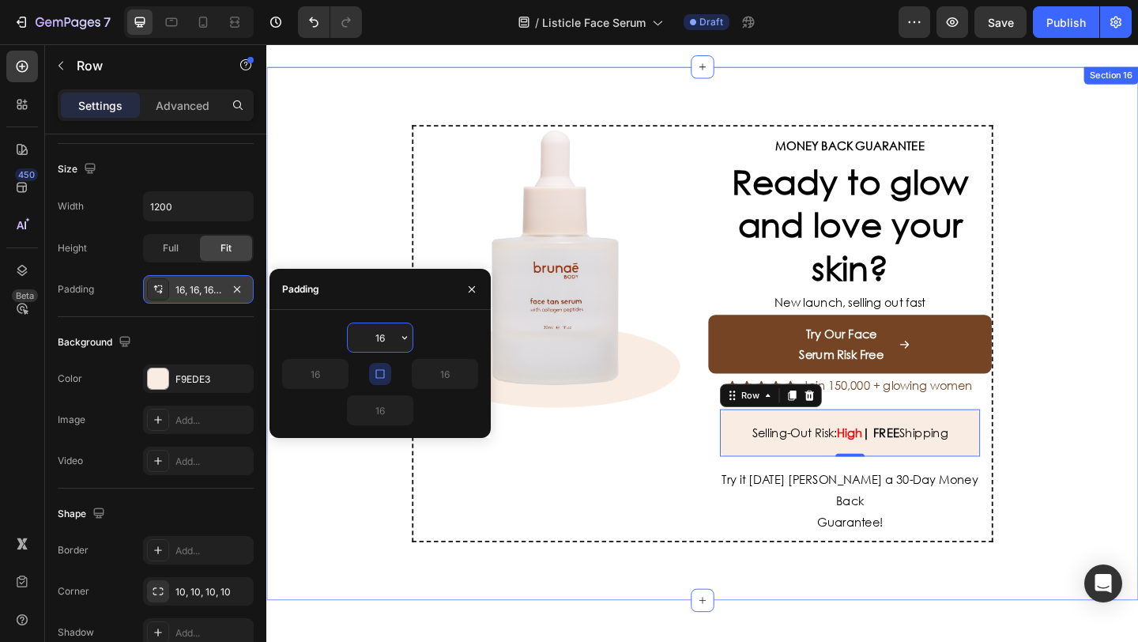
click at [344, 257] on div "Image MONEY BACK GUARANTEE Text Block Ready to glow and love your skin? Heading…" at bounding box center [740, 359] width 948 height 581
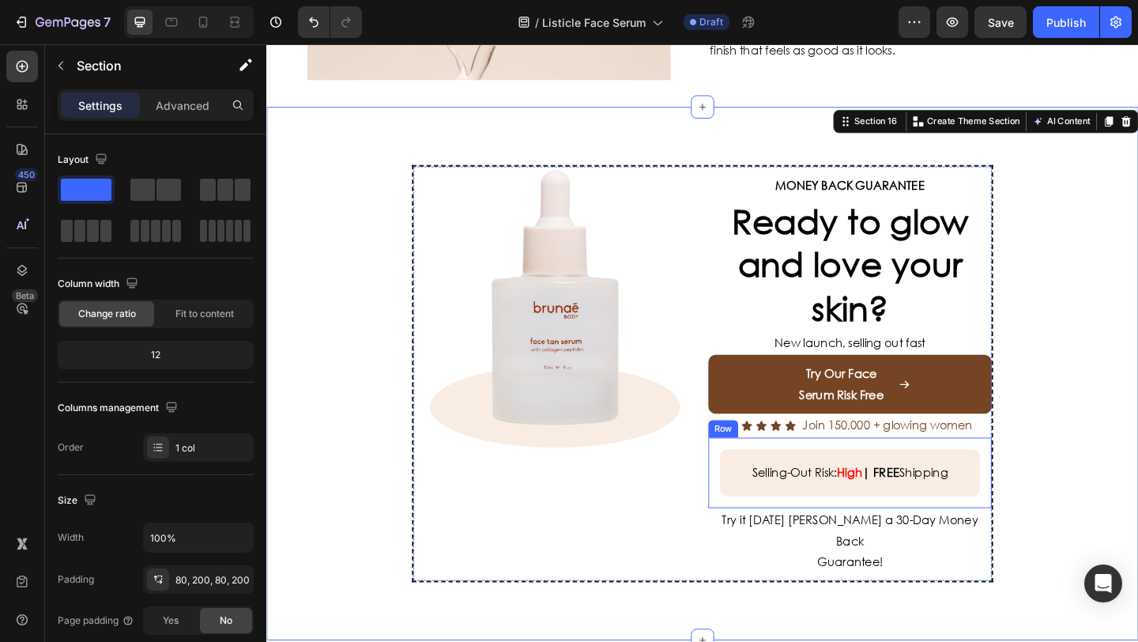
scroll to position [2881, 0]
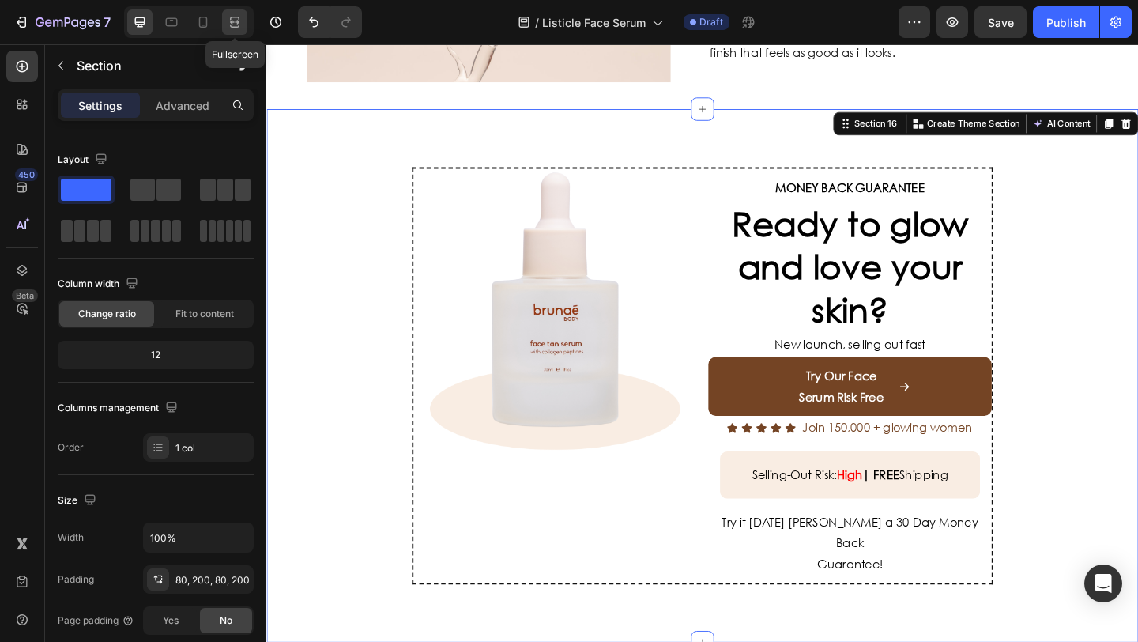
click at [240, 28] on icon at bounding box center [235, 22] width 16 height 16
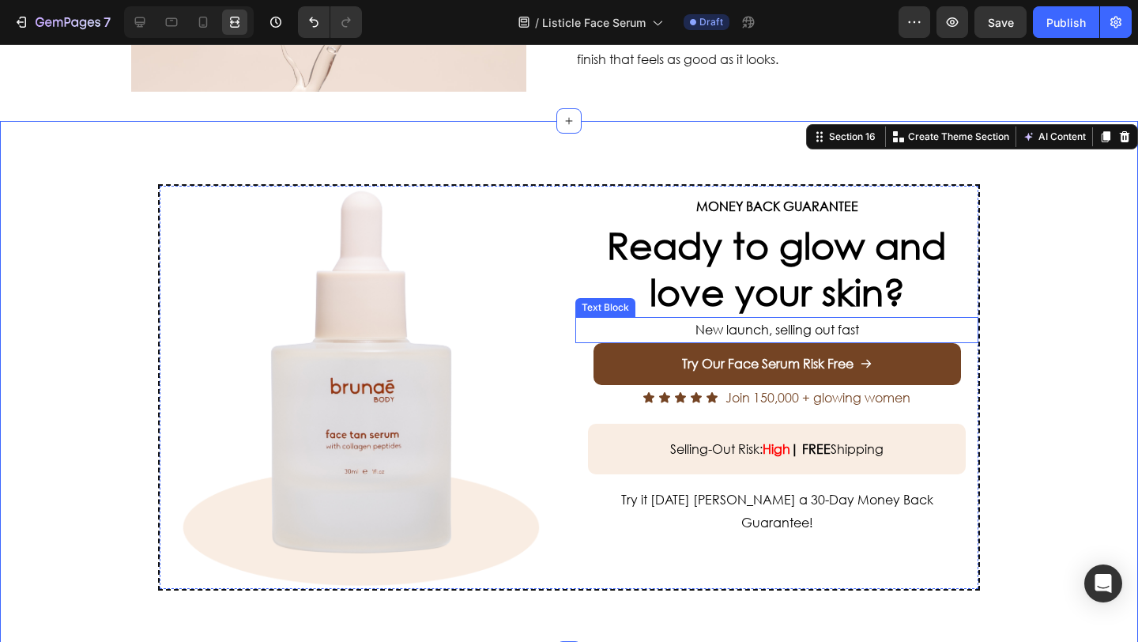
scroll to position [2864, 0]
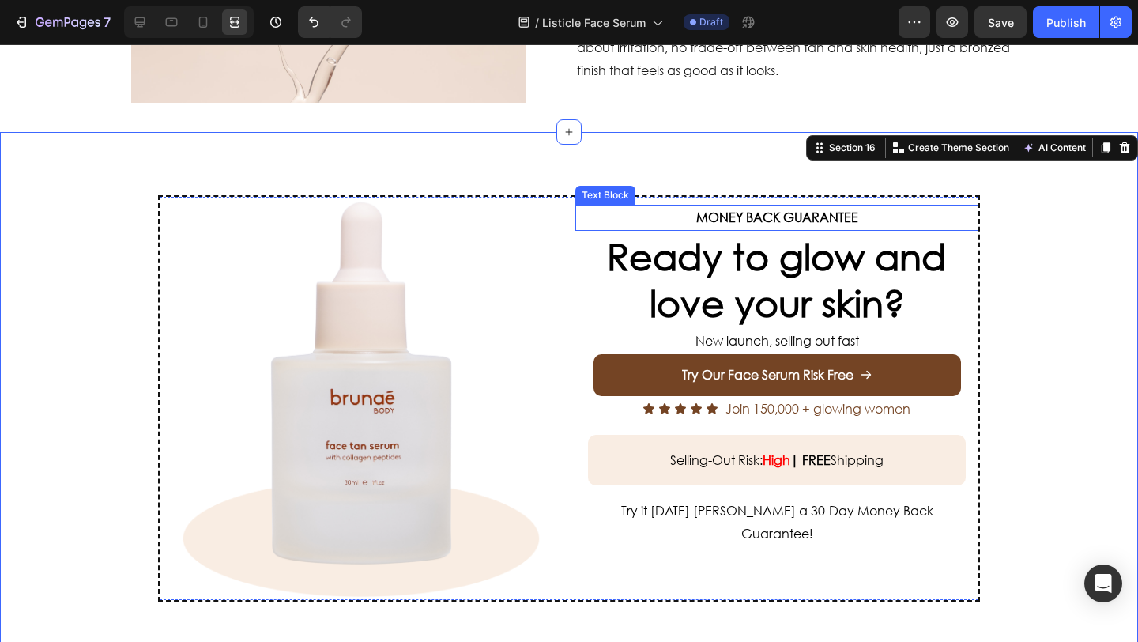
click at [633, 206] on p "MONEY BACK GUARANTEE" at bounding box center [777, 217] width 400 height 23
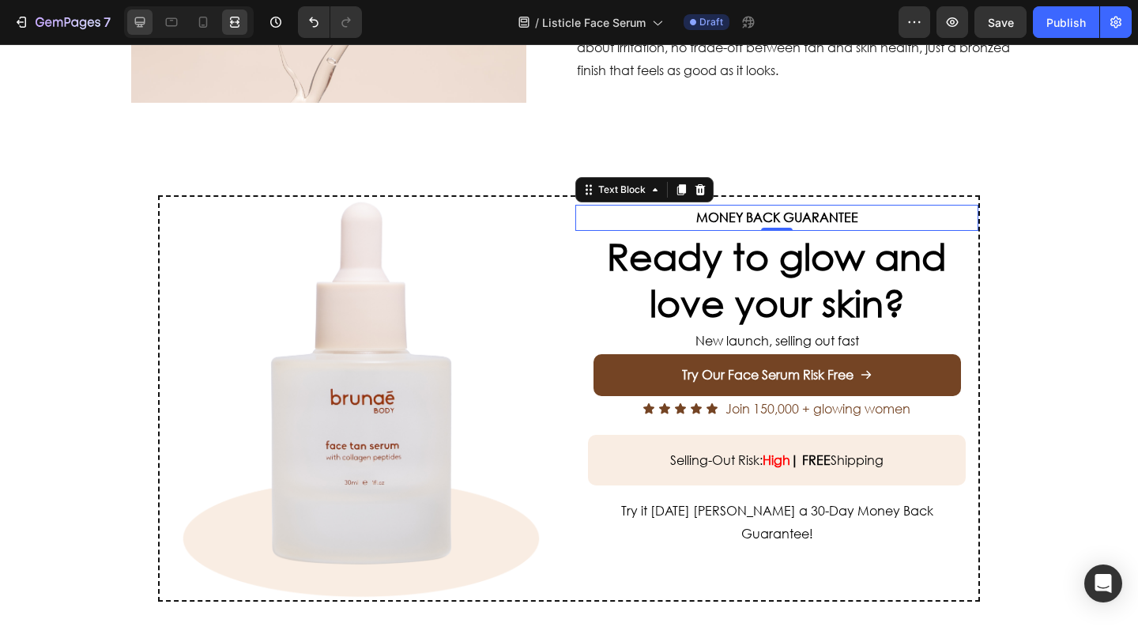
click at [138, 28] on icon at bounding box center [140, 22] width 16 height 16
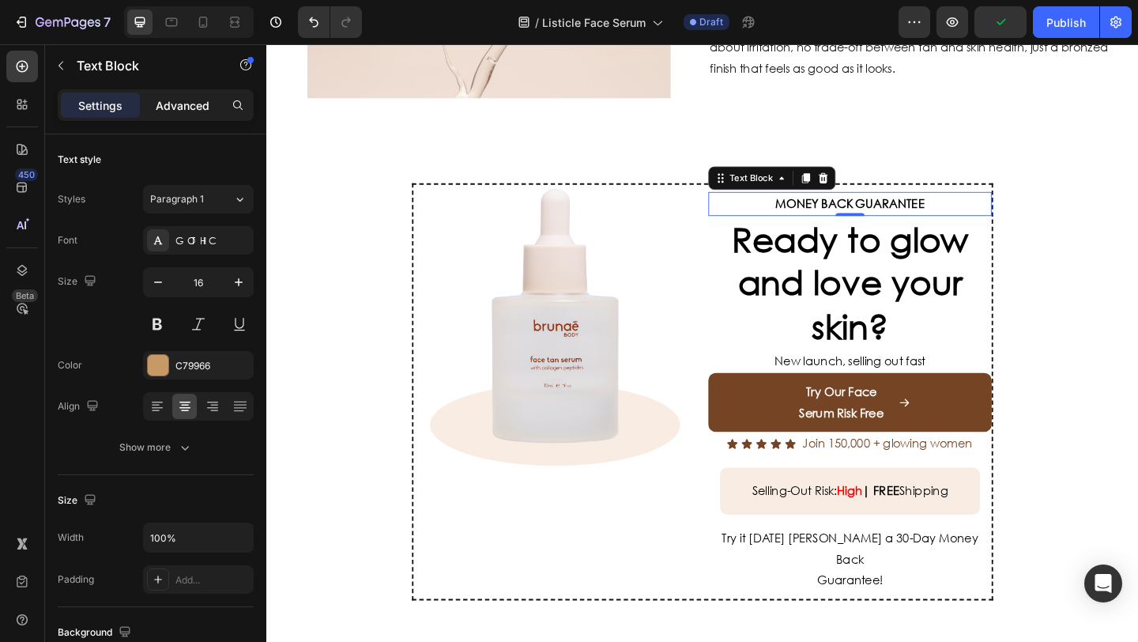
click at [179, 97] on p "Advanced" at bounding box center [183, 105] width 54 height 17
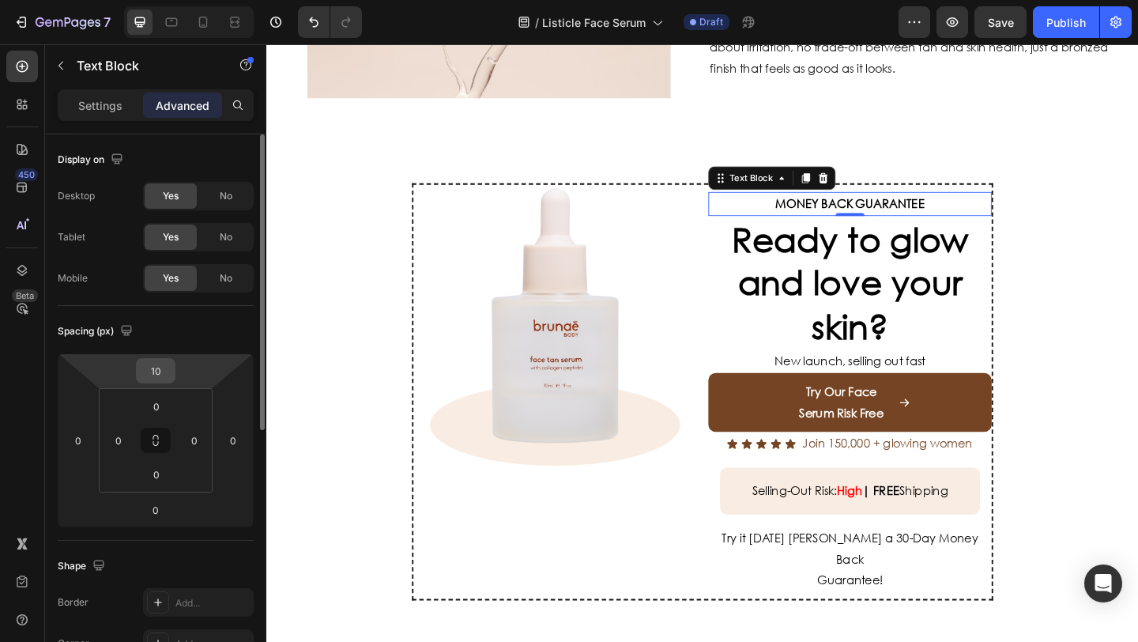
click at [165, 365] on input "10" at bounding box center [156, 371] width 32 height 24
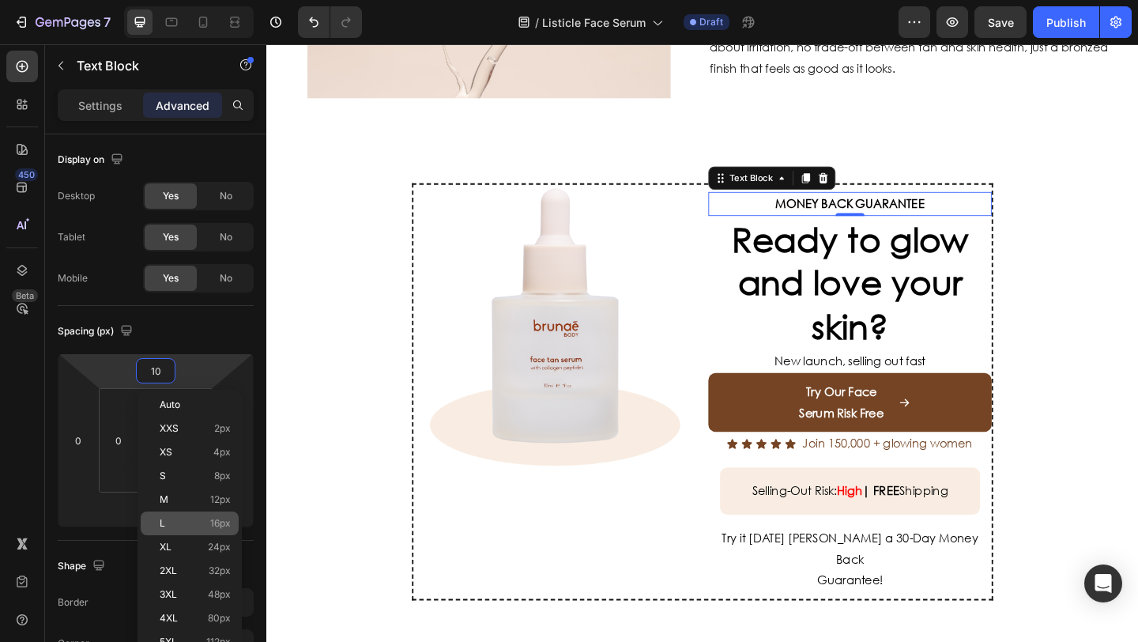
click at [212, 516] on div "L 16px" at bounding box center [190, 523] width 98 height 24
type input "16"
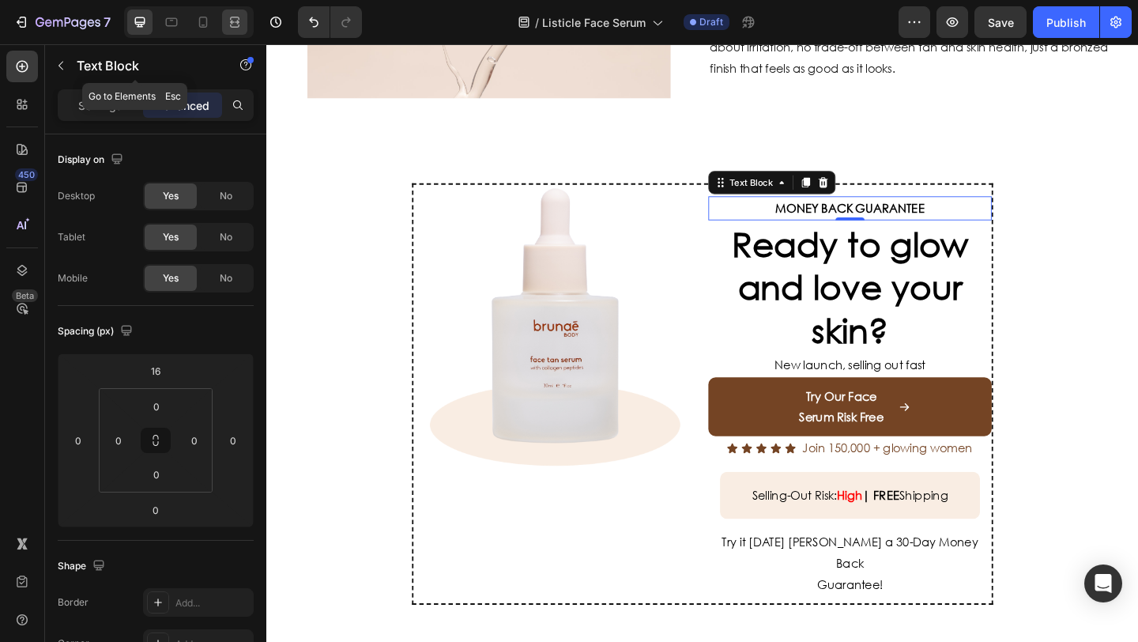
click at [228, 27] on icon at bounding box center [235, 22] width 16 height 16
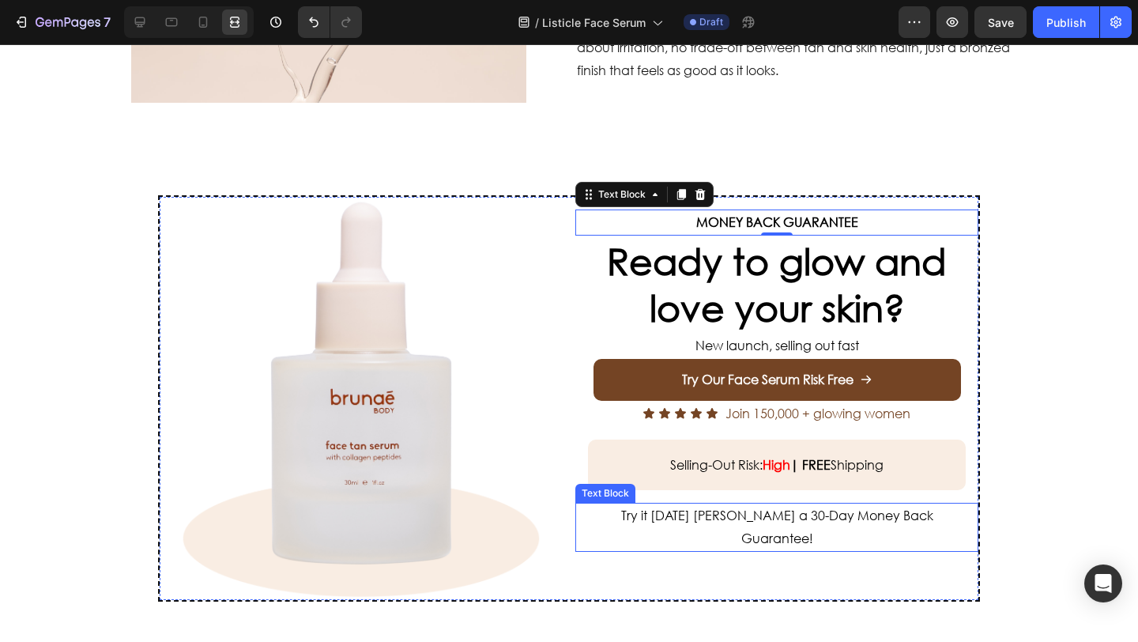
click at [627, 529] on p "Guarantee!" at bounding box center [777, 538] width 400 height 23
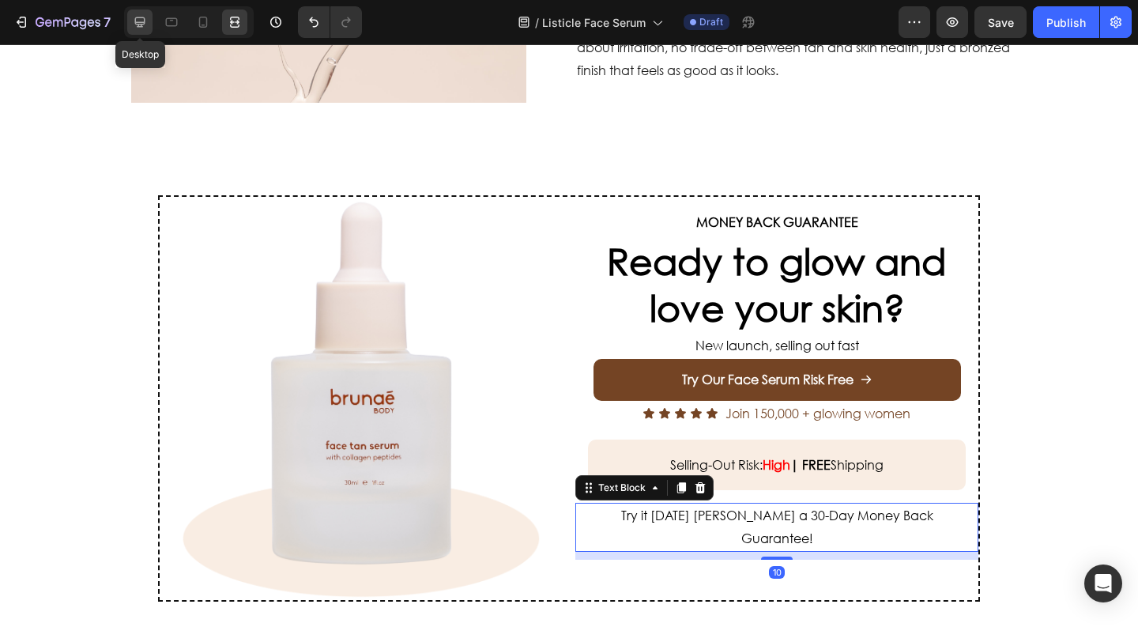
drag, startPoint x: 134, startPoint y: 9, endPoint x: 146, endPoint y: 17, distance: 14.5
click at [134, 9] on div at bounding box center [139, 21] width 25 height 25
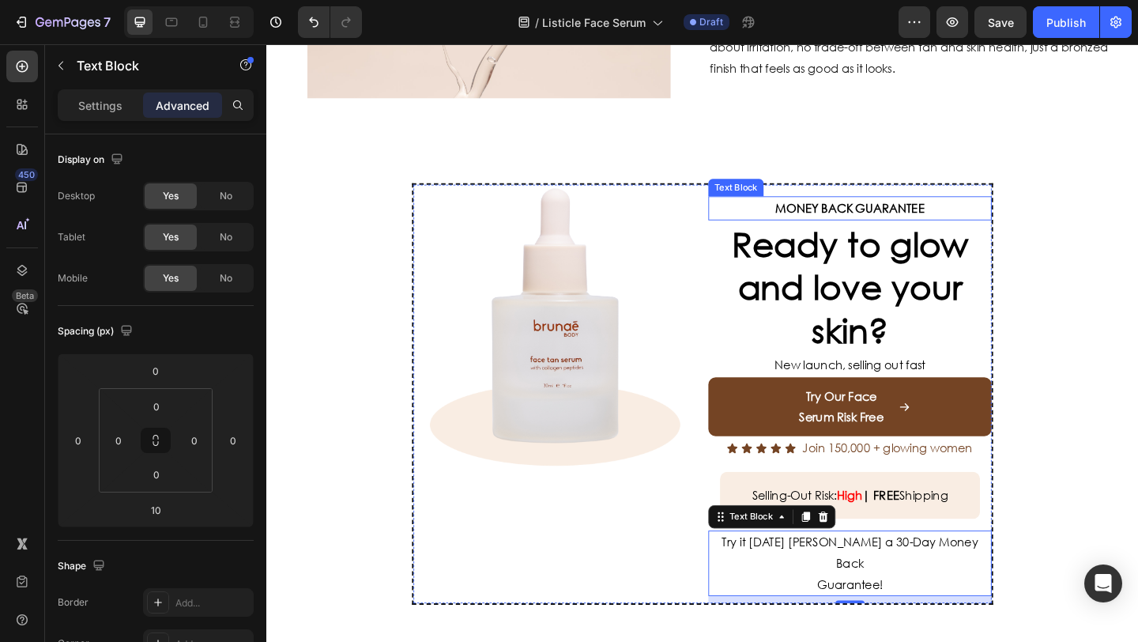
click at [780, 213] on p "MONEY BACK GUARANTEE" at bounding box center [900, 222] width 305 height 23
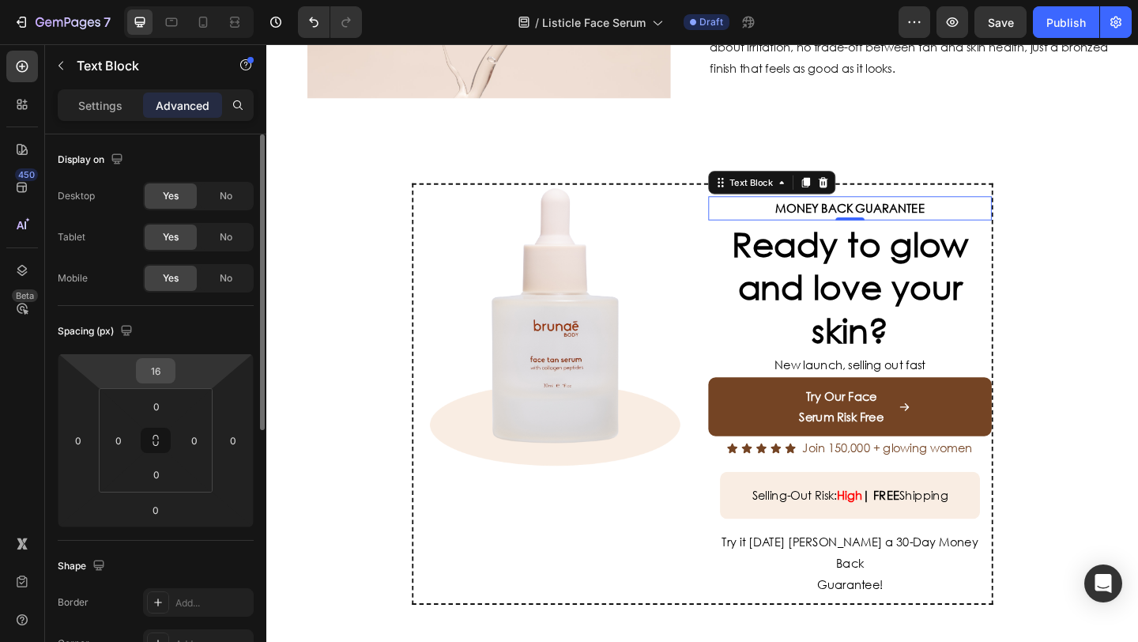
click at [168, 371] on input "16" at bounding box center [156, 371] width 32 height 24
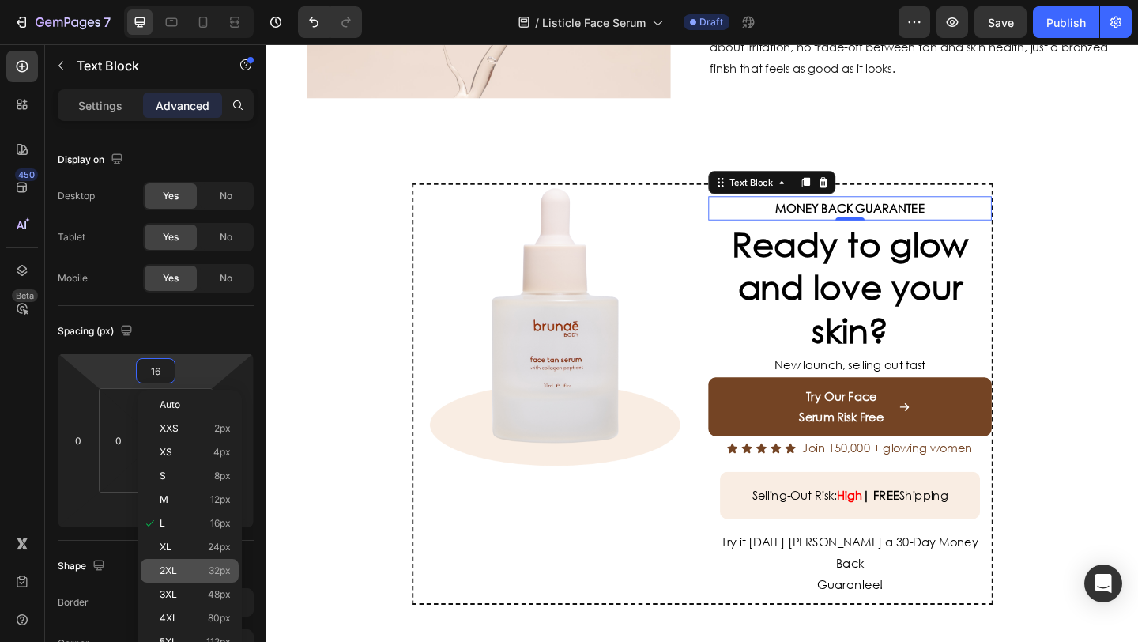
click at [202, 569] on p "2XL 32px" at bounding box center [195, 570] width 71 height 11
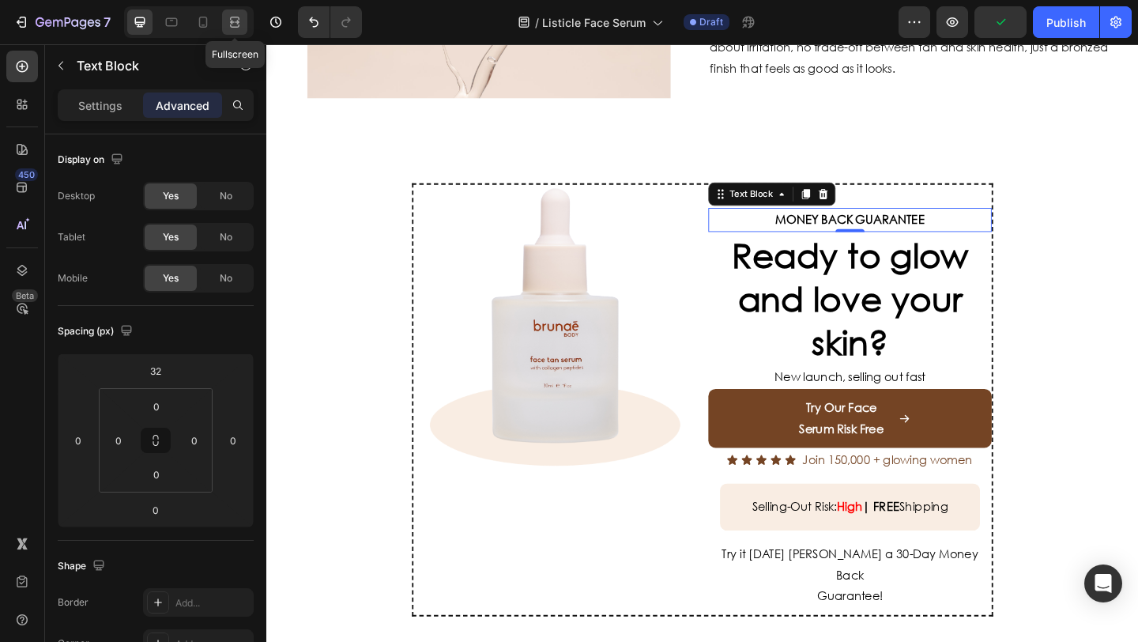
click at [245, 23] on div at bounding box center [234, 21] width 25 height 25
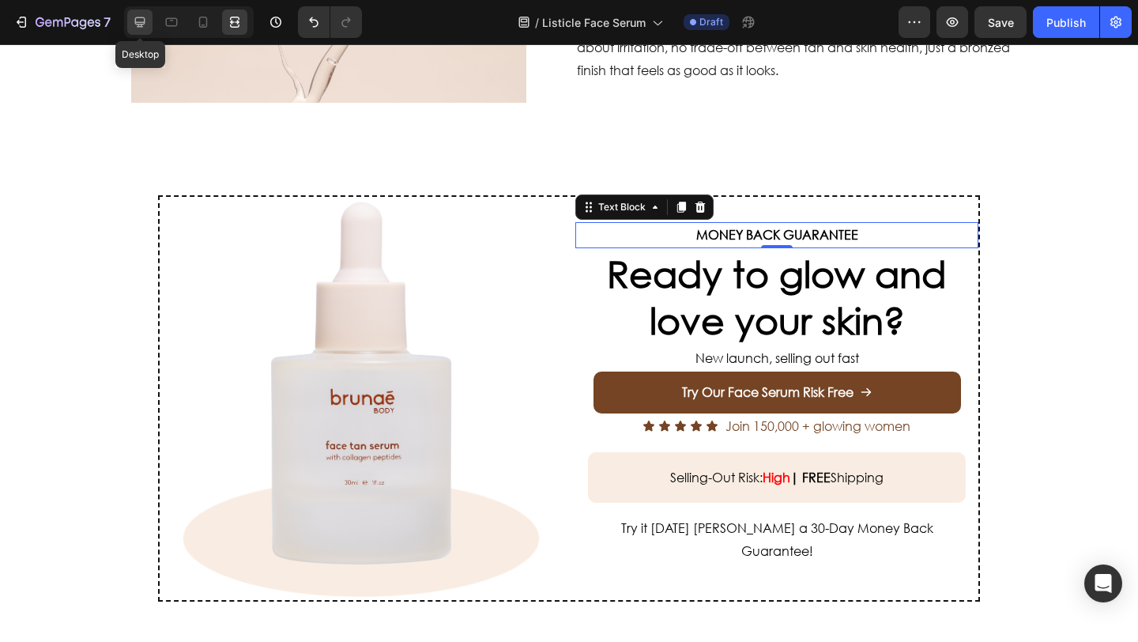
click at [135, 24] on icon at bounding box center [140, 22] width 16 height 16
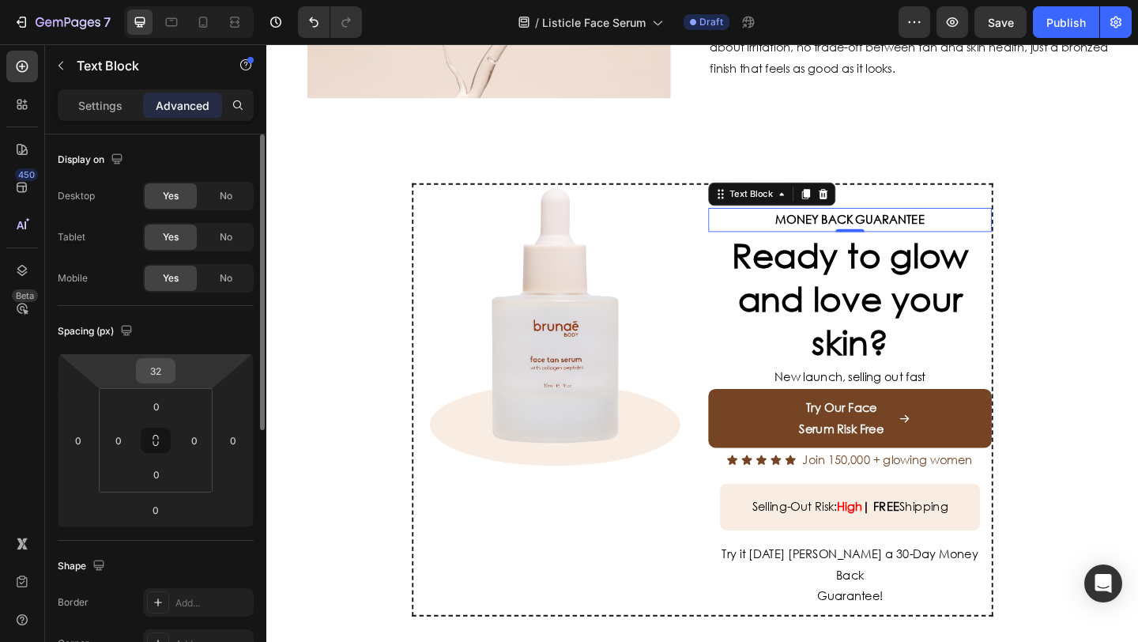
click at [173, 369] on div "32" at bounding box center [156, 370] width 40 height 25
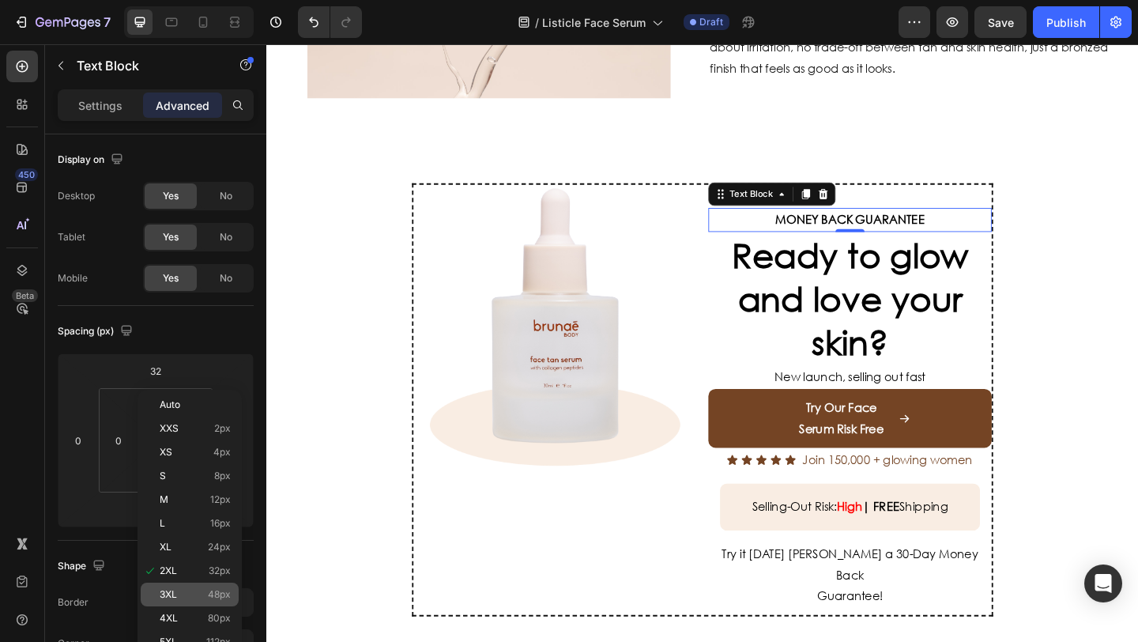
click at [198, 597] on p "3XL 48px" at bounding box center [195, 594] width 71 height 11
type input "48"
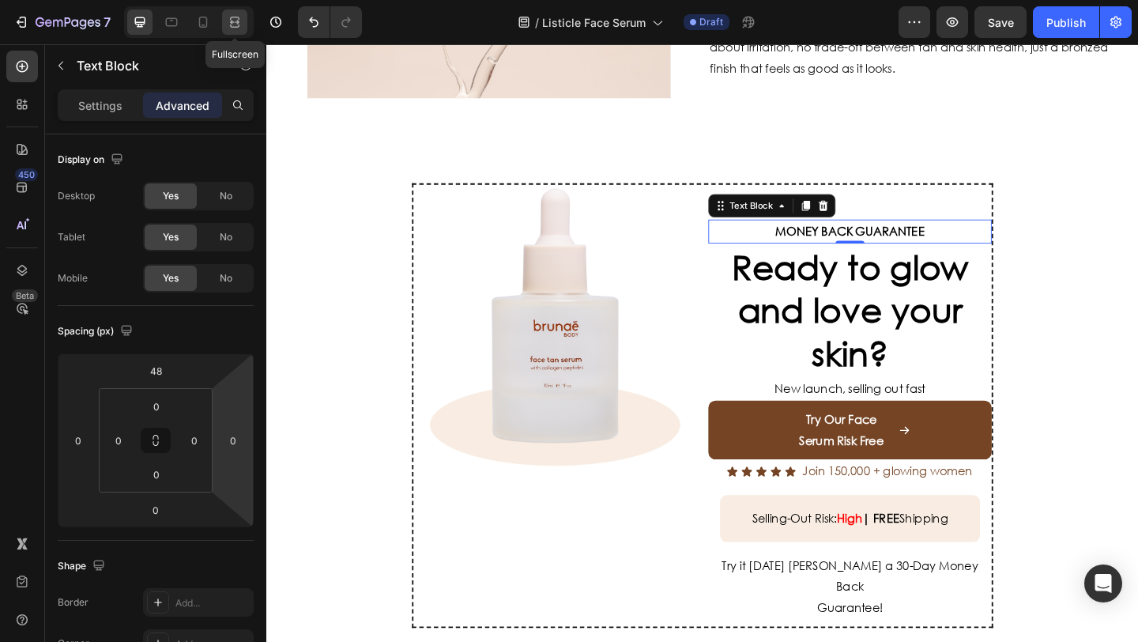
click at [233, 22] on icon at bounding box center [235, 22] width 16 height 16
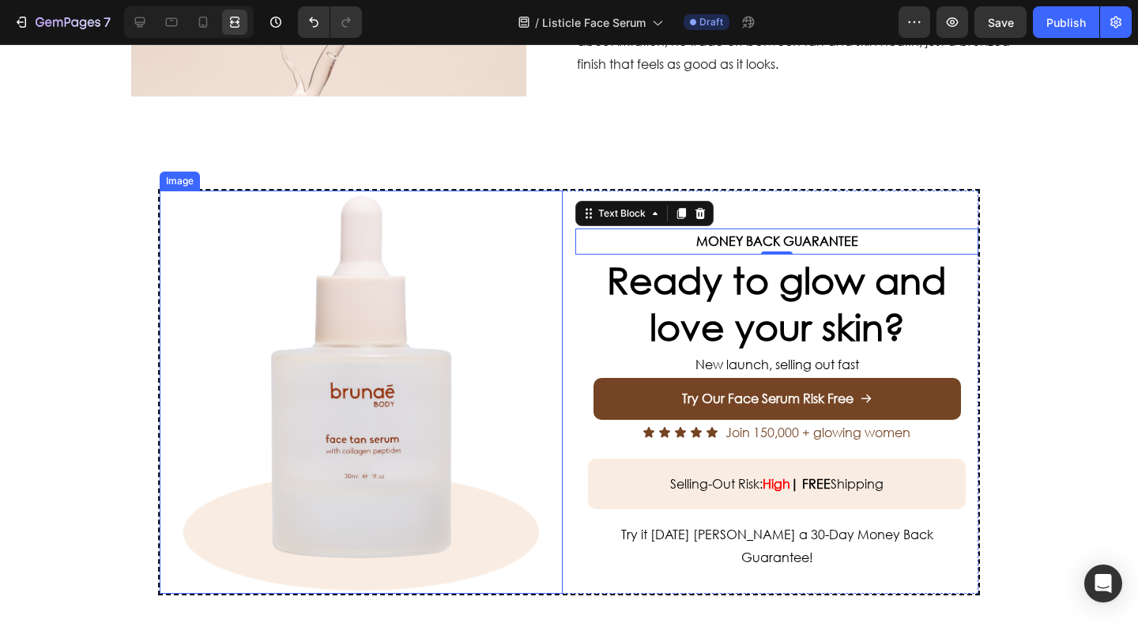
scroll to position [2884, 0]
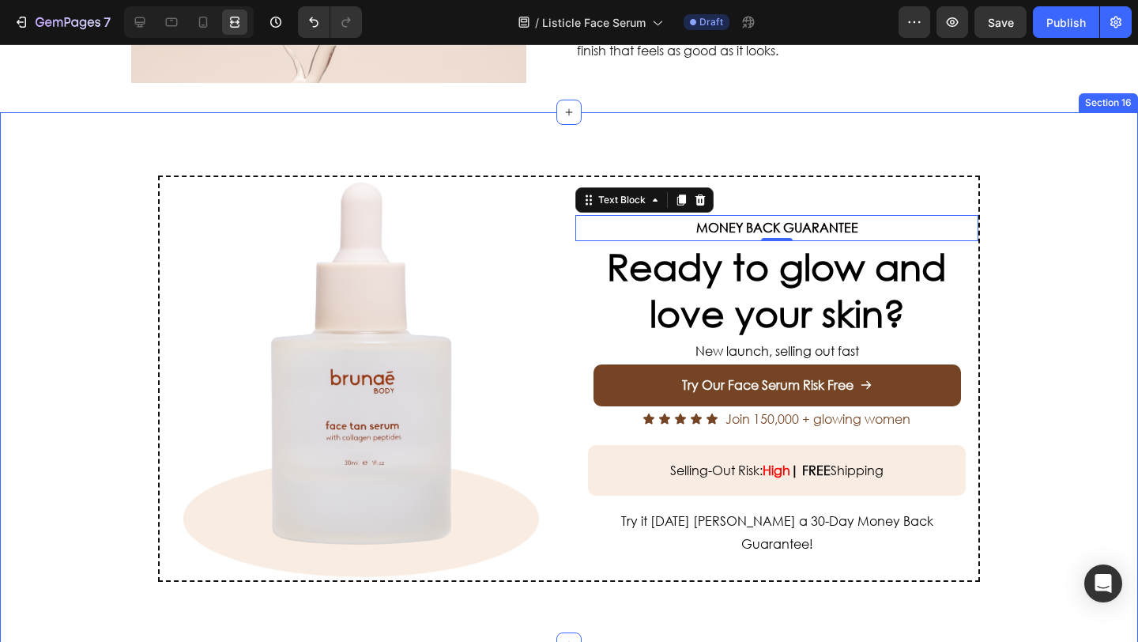
click at [1028, 387] on div "Image MONEY BACK GUARANTEE Text Block 0 Ready to glow and love your skin? Headi…" at bounding box center [569, 378] width 1138 height 532
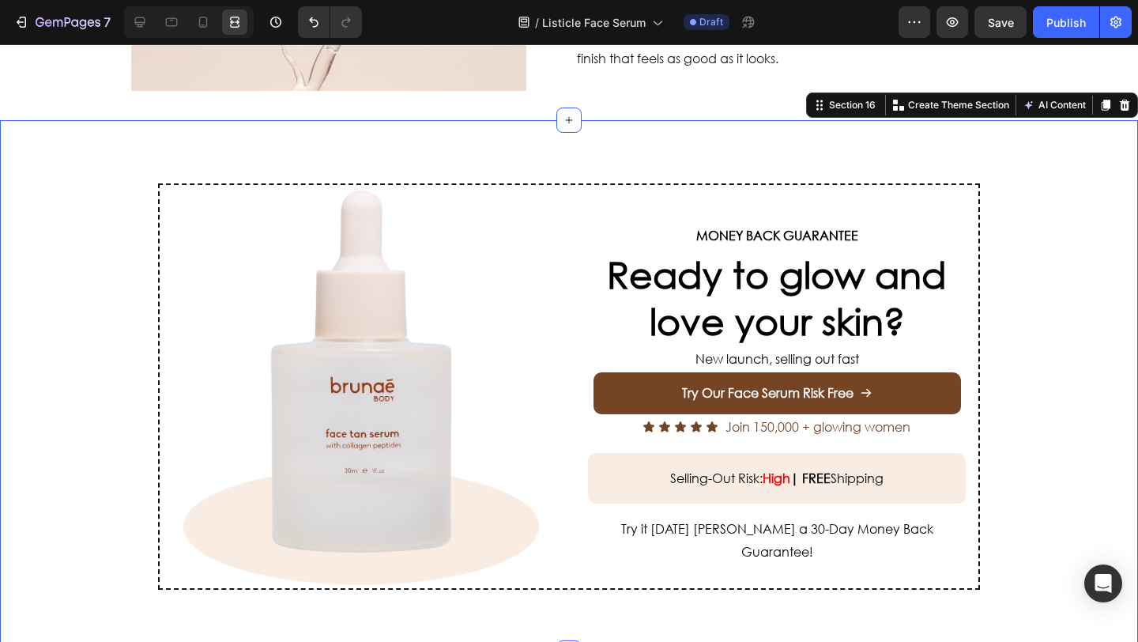
scroll to position [2861, 0]
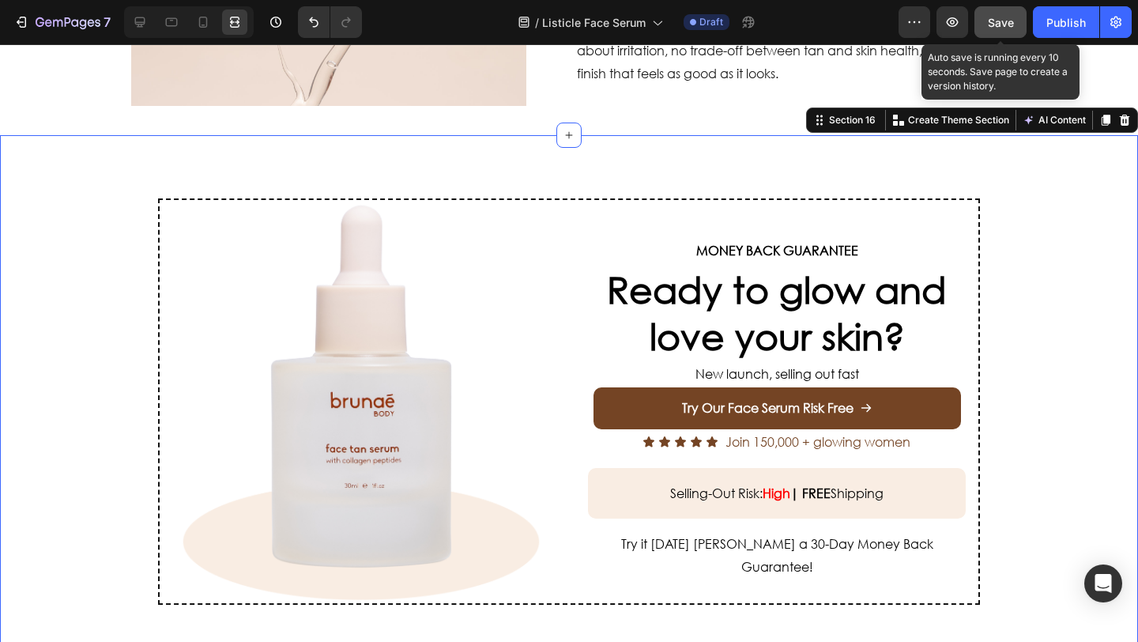
click at [997, 28] on div "Save" at bounding box center [1001, 22] width 26 height 17
click at [999, 9] on button "Save" at bounding box center [1000, 22] width 52 height 32
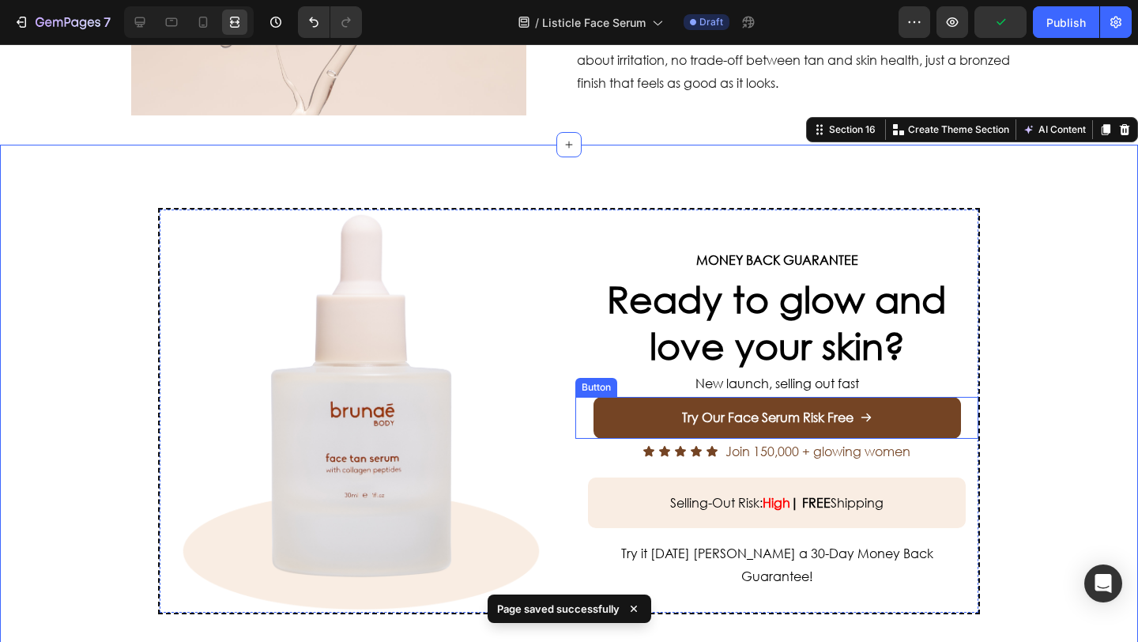
scroll to position [2839, 0]
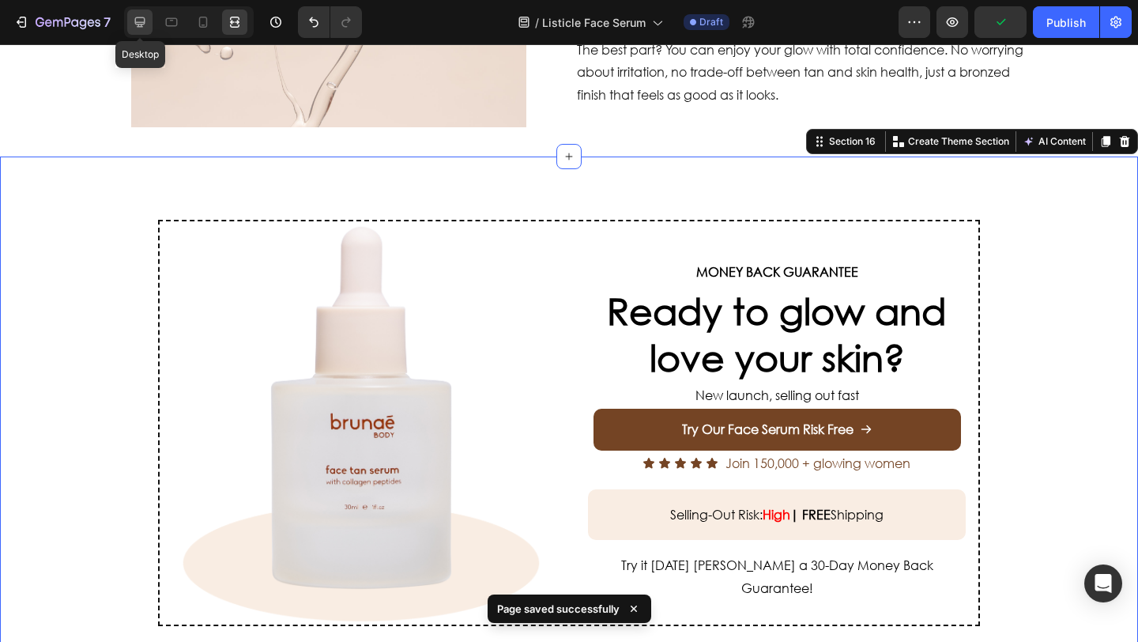
click at [151, 29] on div at bounding box center [139, 21] width 25 height 25
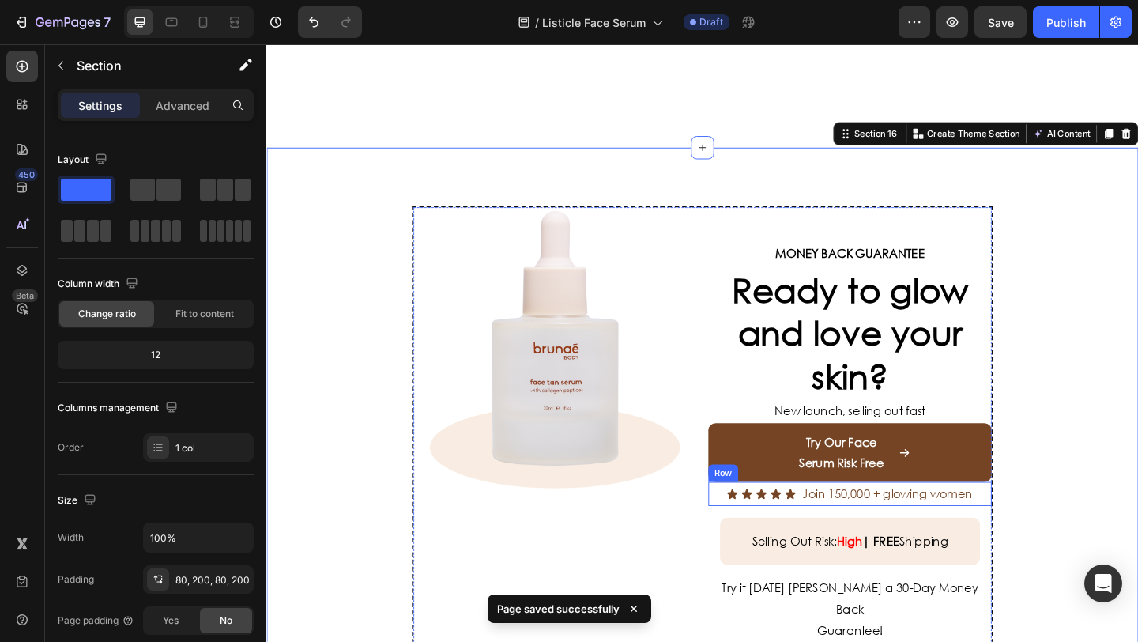
scroll to position [3016, 0]
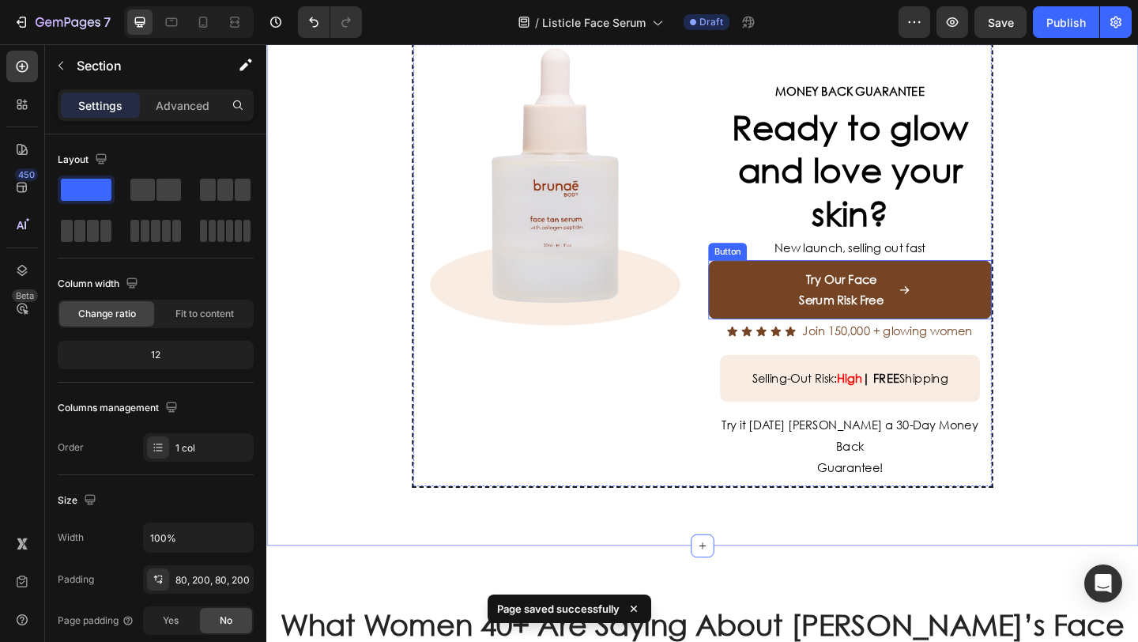
click at [760, 299] on link "Try Our Face Serum Risk Free" at bounding box center [901, 311] width 308 height 65
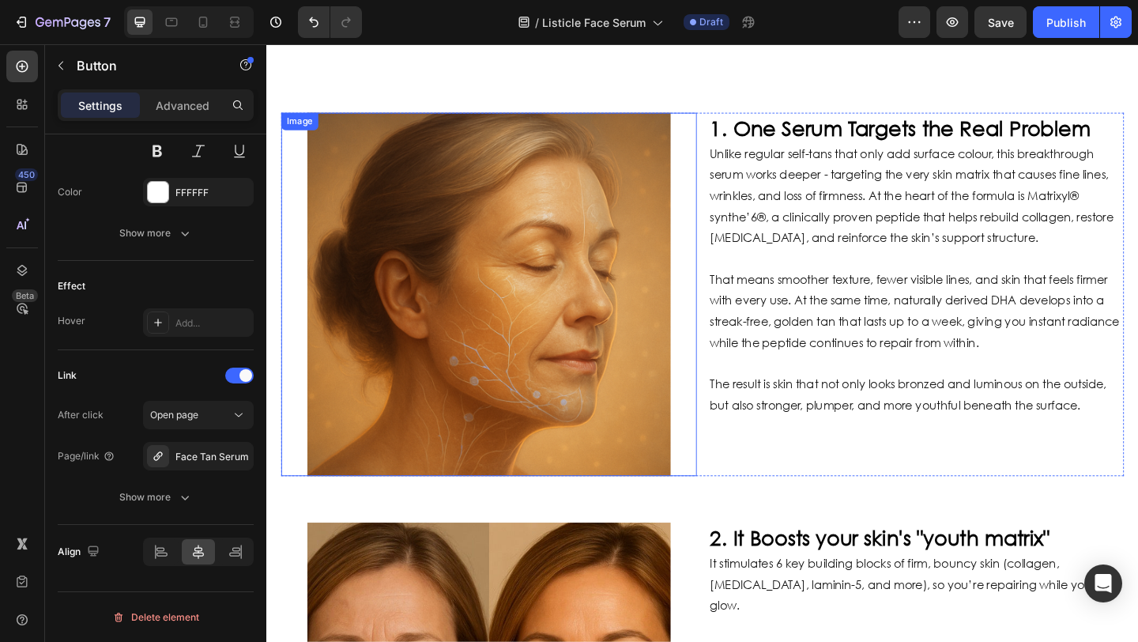
scroll to position [385, 0]
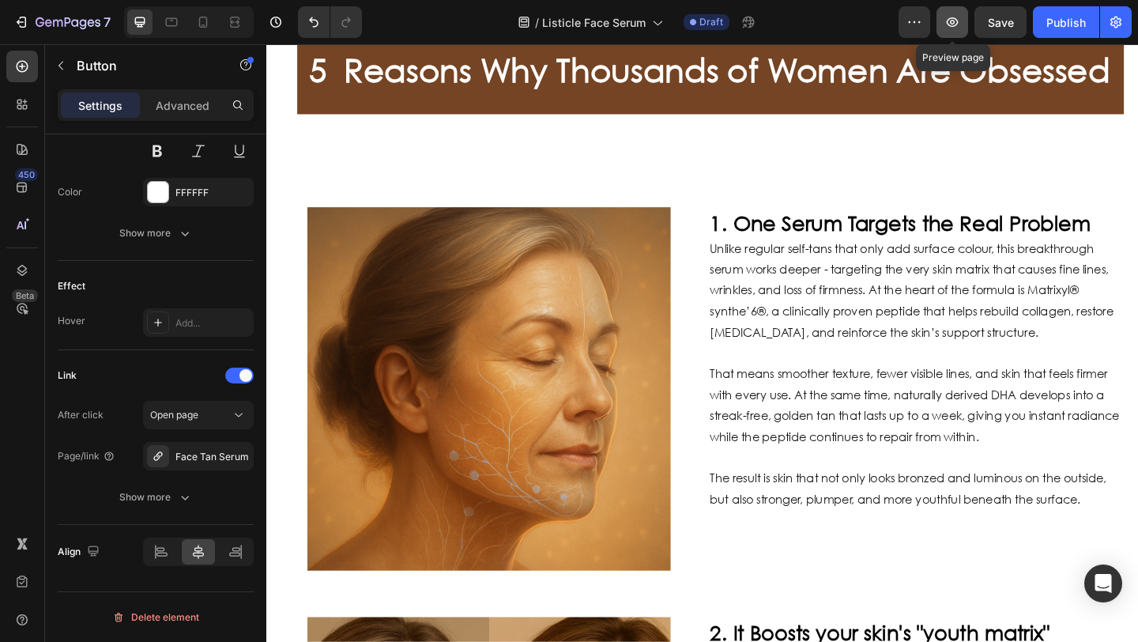
click at [958, 24] on icon "button" at bounding box center [952, 22] width 16 height 16
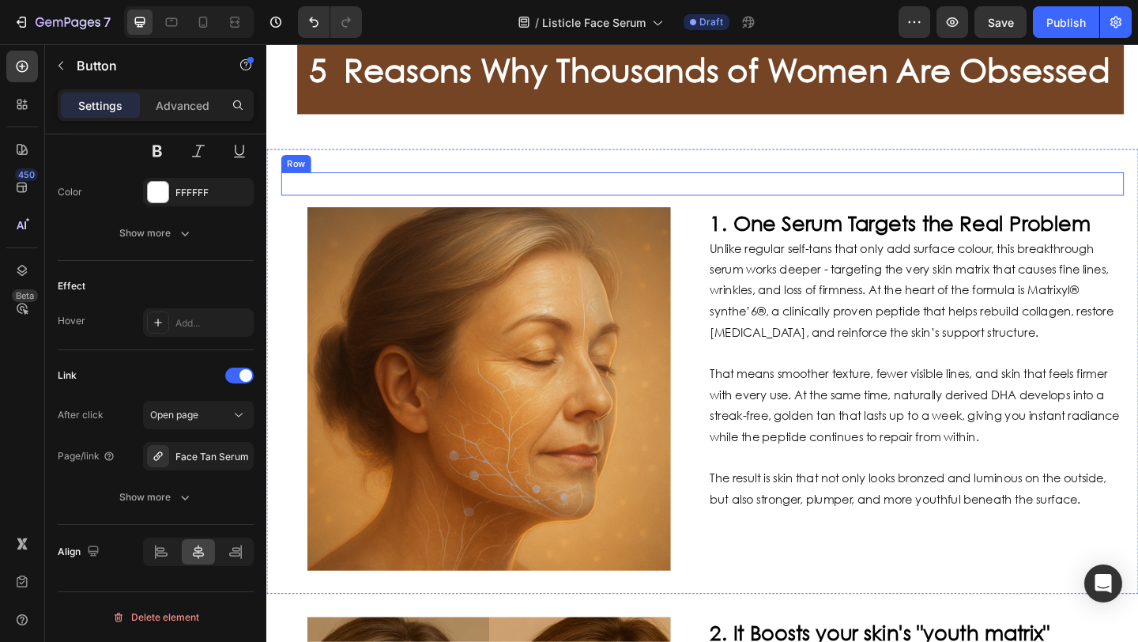
scroll to position [388, 0]
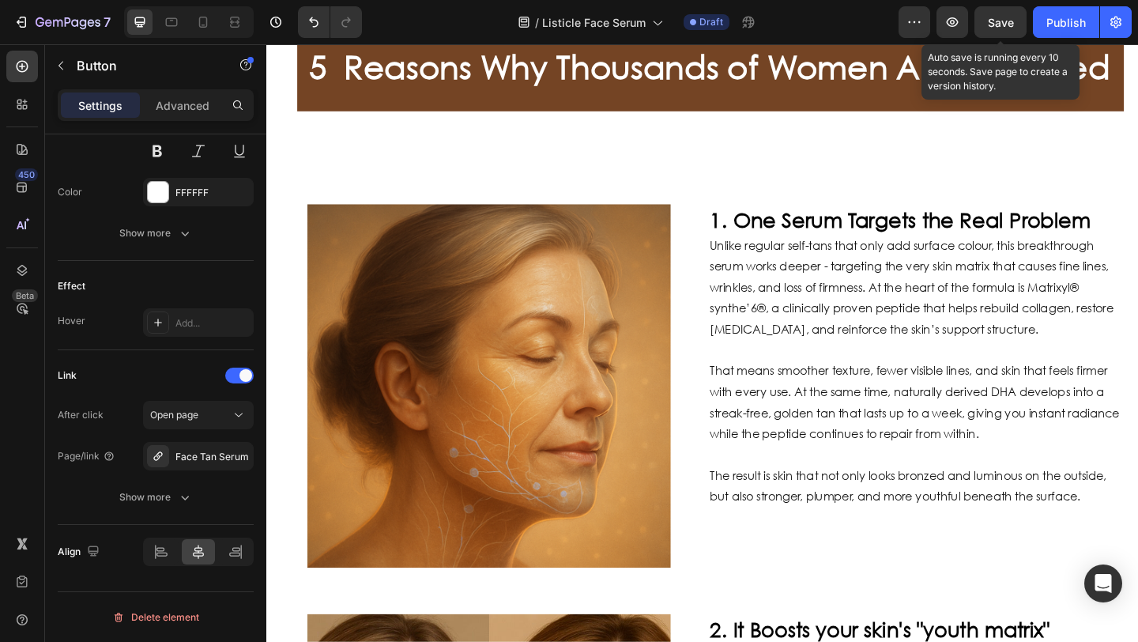
click at [1002, 23] on span "Save" at bounding box center [1001, 22] width 26 height 13
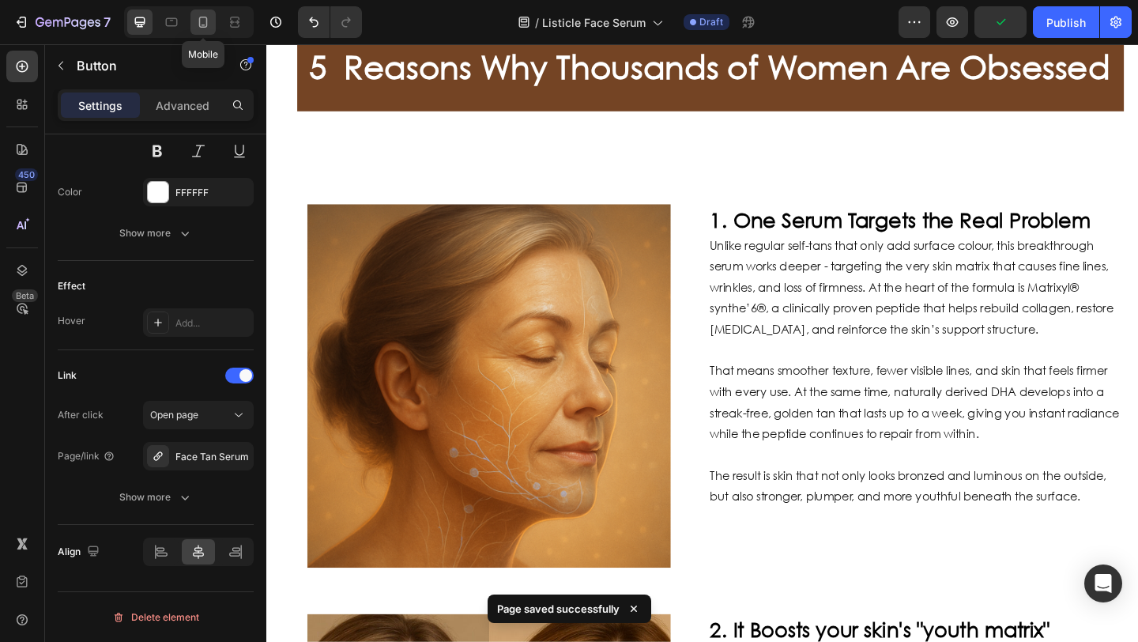
click at [198, 20] on icon at bounding box center [203, 22] width 16 height 16
type input "14"
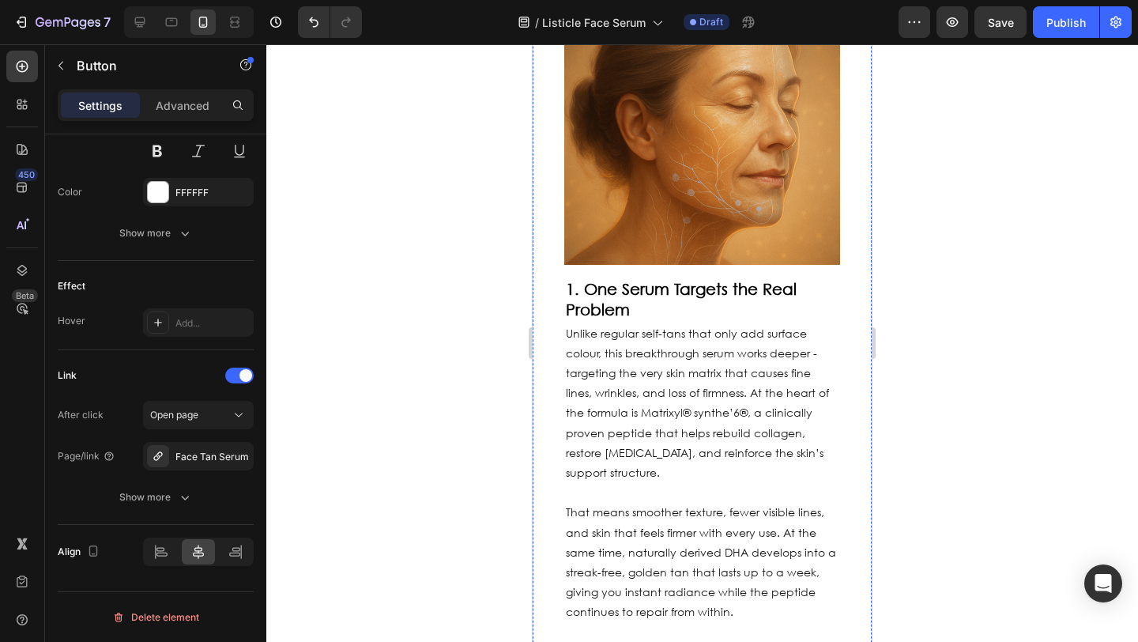
scroll to position [262, 0]
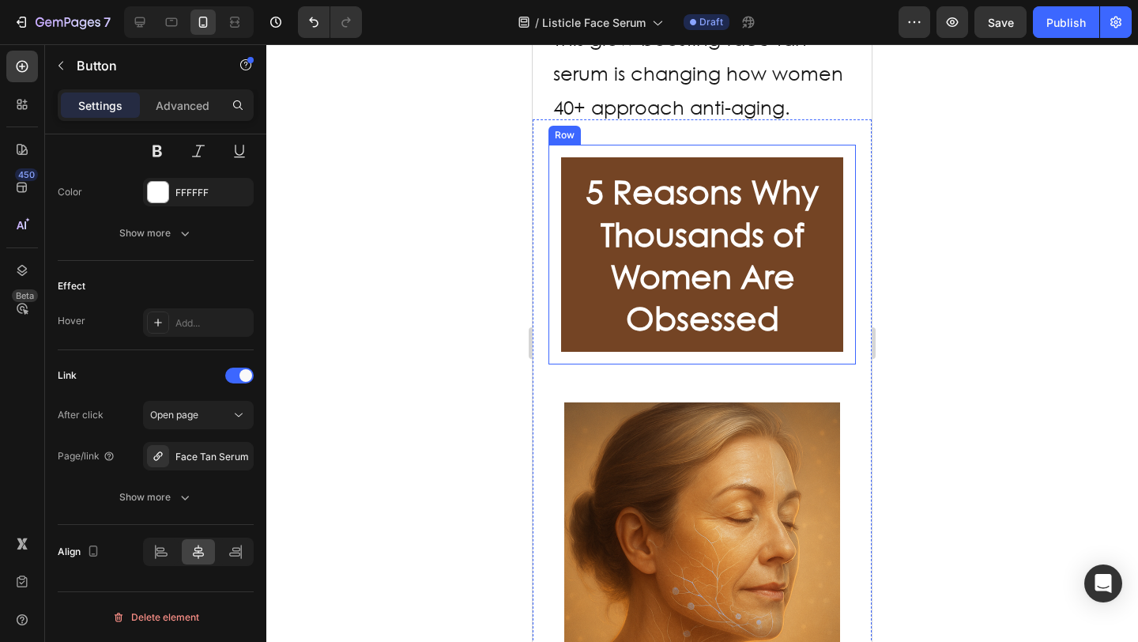
click at [546, 255] on div "5 Reasons Why Thousands of Women Are Obsessed Heading Row Image 1. One Serum Ta…" at bounding box center [701, 642] width 339 height 1047
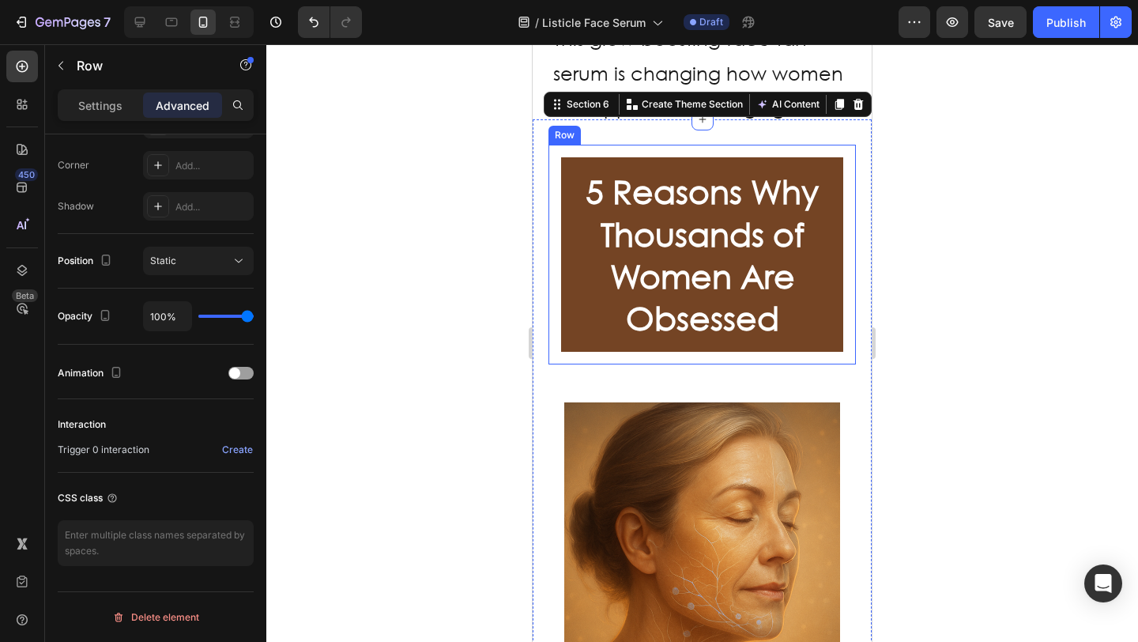
click at [551, 249] on div "5 Reasons Why Thousands of Women Are Obsessed Heading Row" at bounding box center [701, 254] width 307 height 219
click at [555, 245] on div "5 Reasons Why Thousands of Women Are Obsessed Heading Row" at bounding box center [701, 254] width 307 height 219
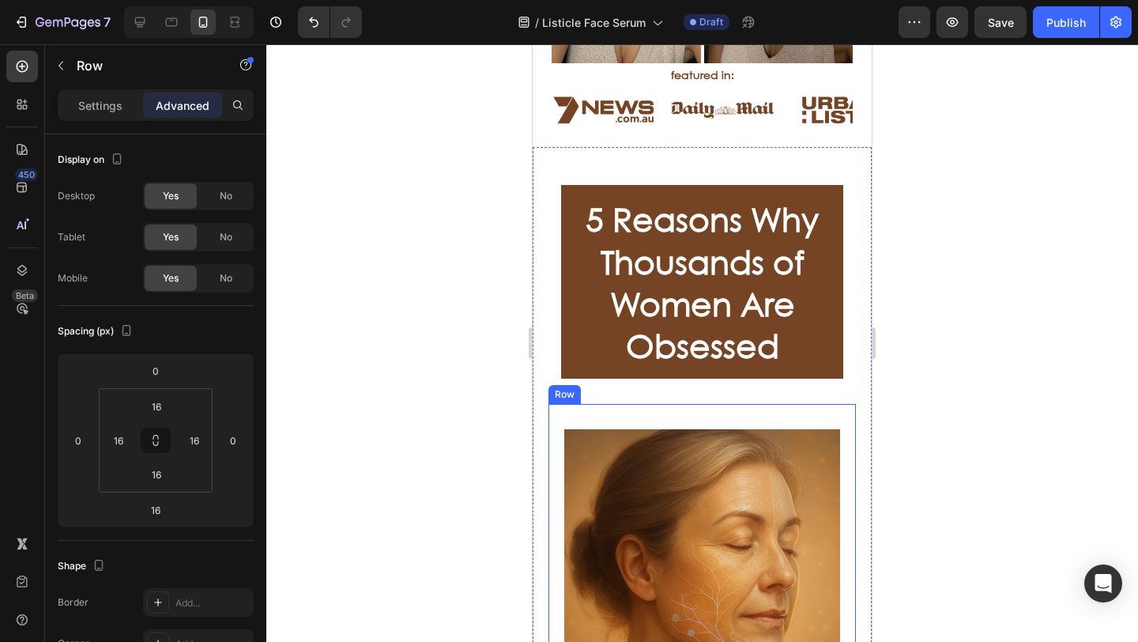
scroll to position [672, 0]
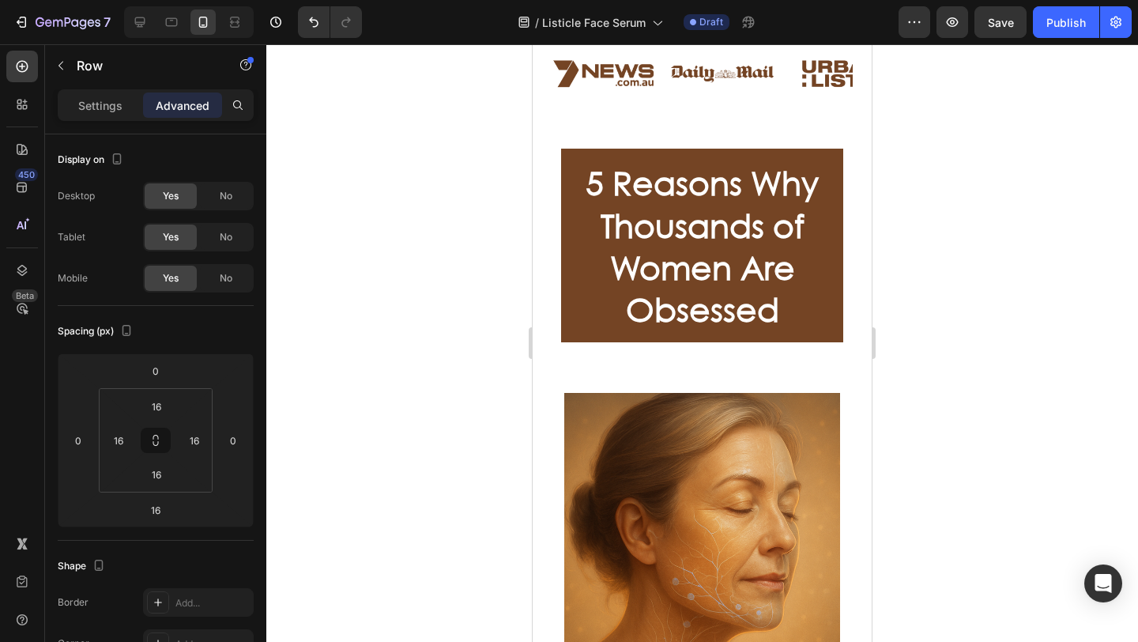
click at [840, 238] on div "5 Reasons Why Thousands of Women Are Obsessed Heading Row" at bounding box center [701, 245] width 307 height 219
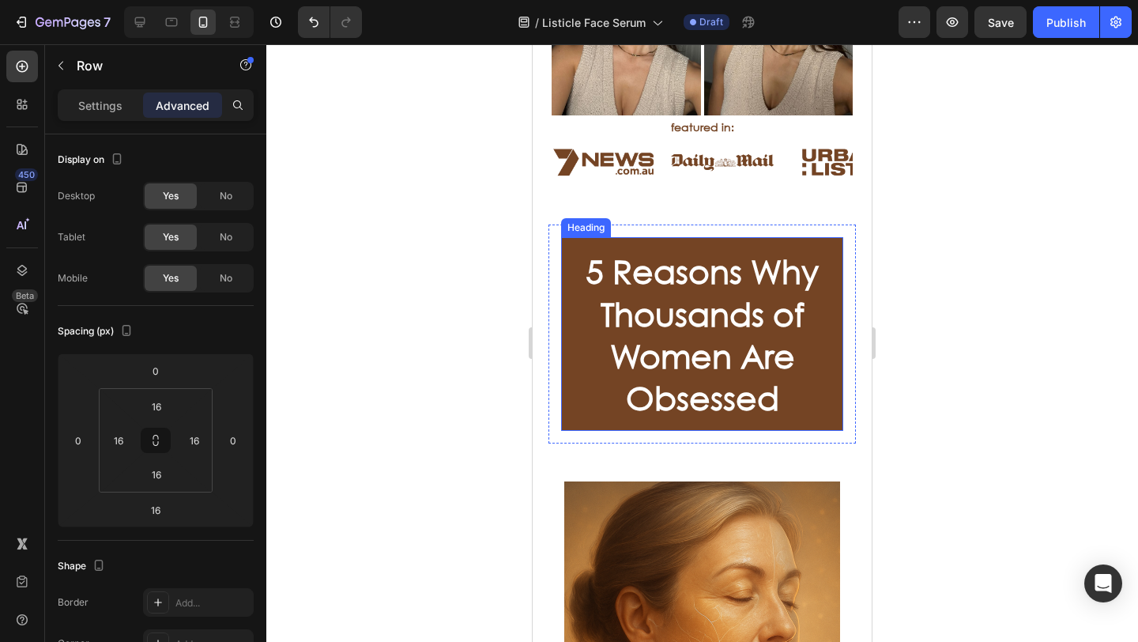
scroll to position [540, 0]
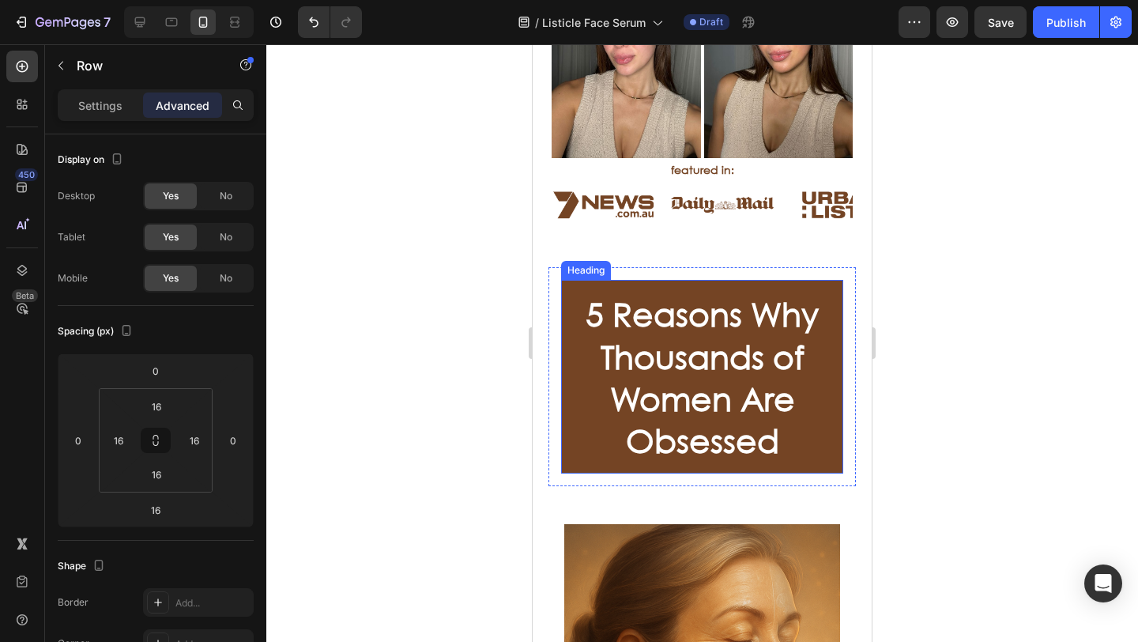
click at [628, 293] on strong "5 Reasons Why Thousands of Women Are Obsessed" at bounding box center [701, 376] width 233 height 166
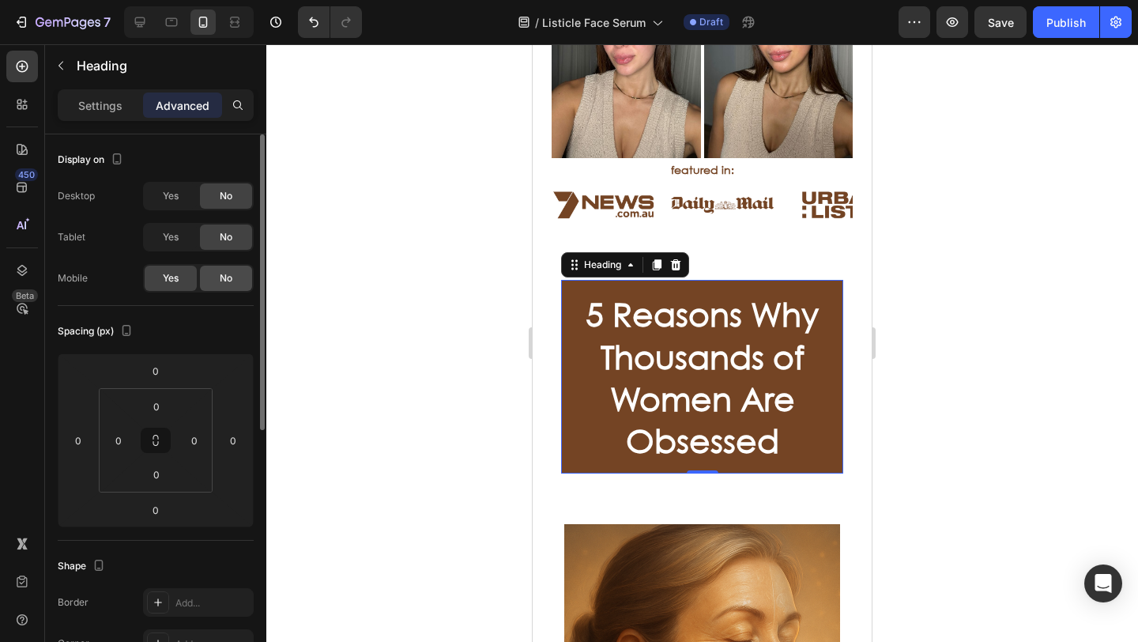
click at [232, 275] on div "No" at bounding box center [226, 277] width 52 height 25
click at [677, 258] on icon at bounding box center [675, 264] width 13 height 13
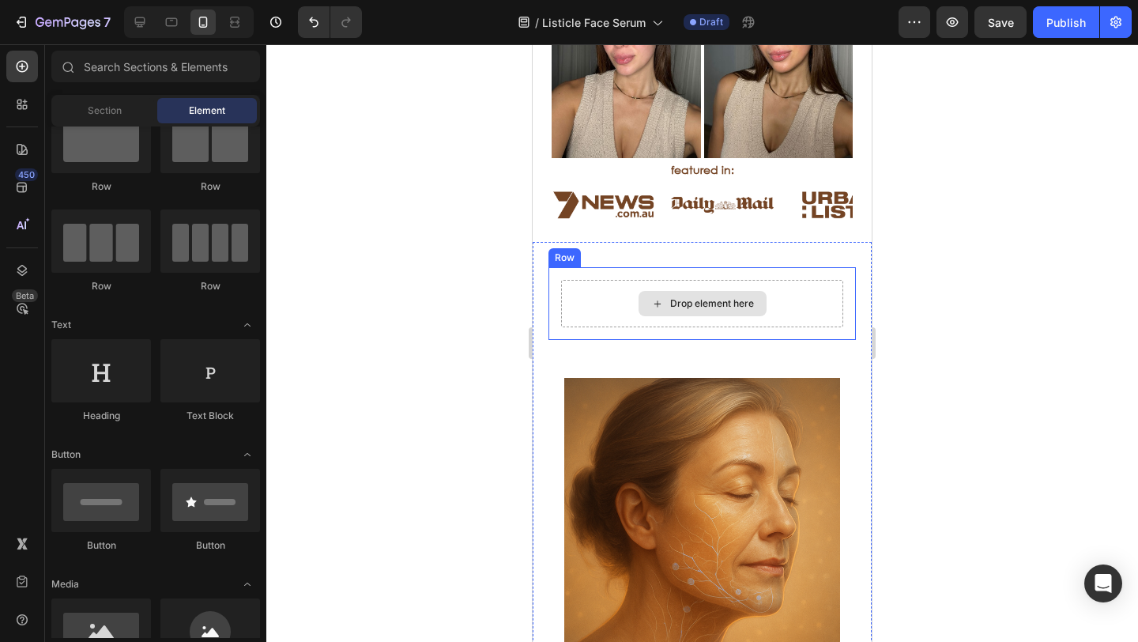
click at [612, 280] on div "Drop element here" at bounding box center [702, 303] width 282 height 47
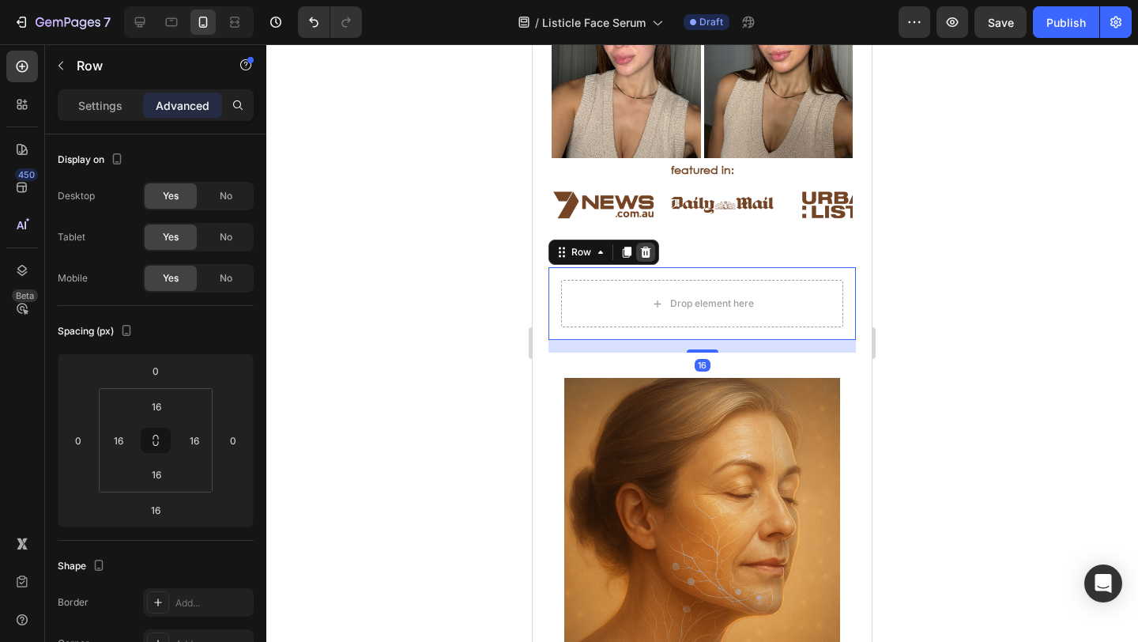
click at [650, 250] on icon at bounding box center [645, 252] width 13 height 13
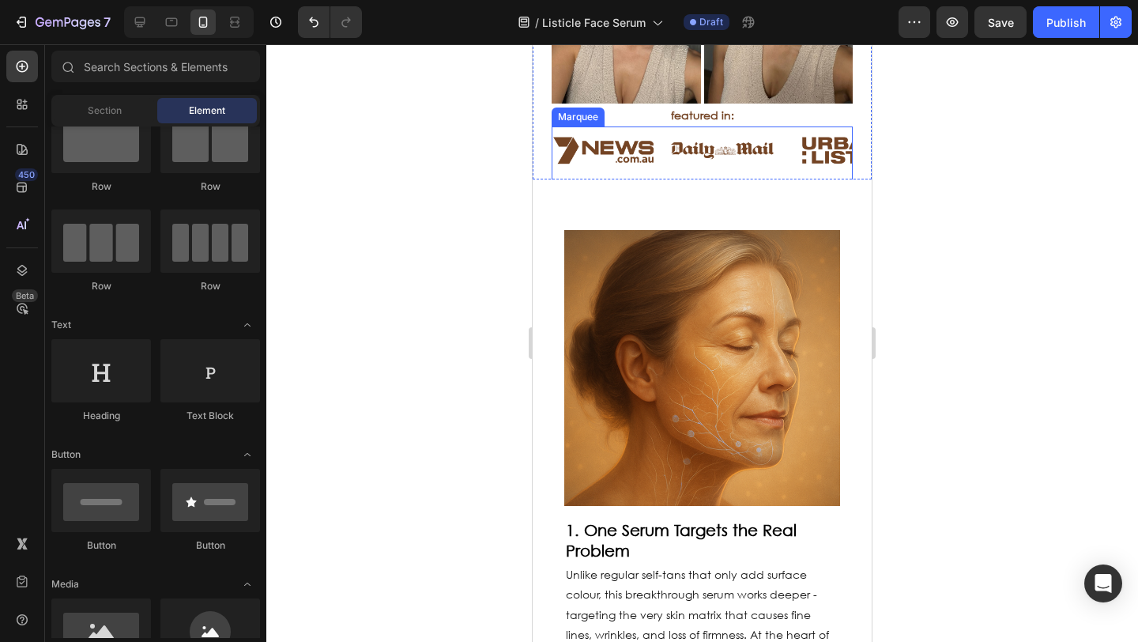
scroll to position [568, 0]
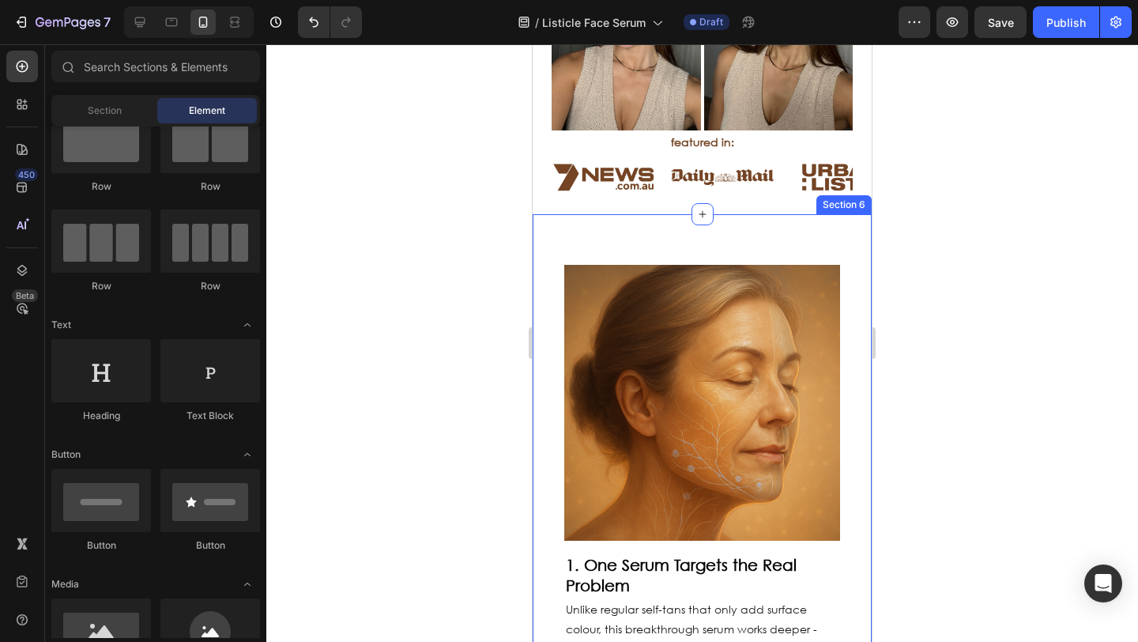
click at [604, 214] on div "Image 1. One Serum Targets the Real Problem Heading Unlike regular self-tans th…" at bounding box center [701, 621] width 339 height 815
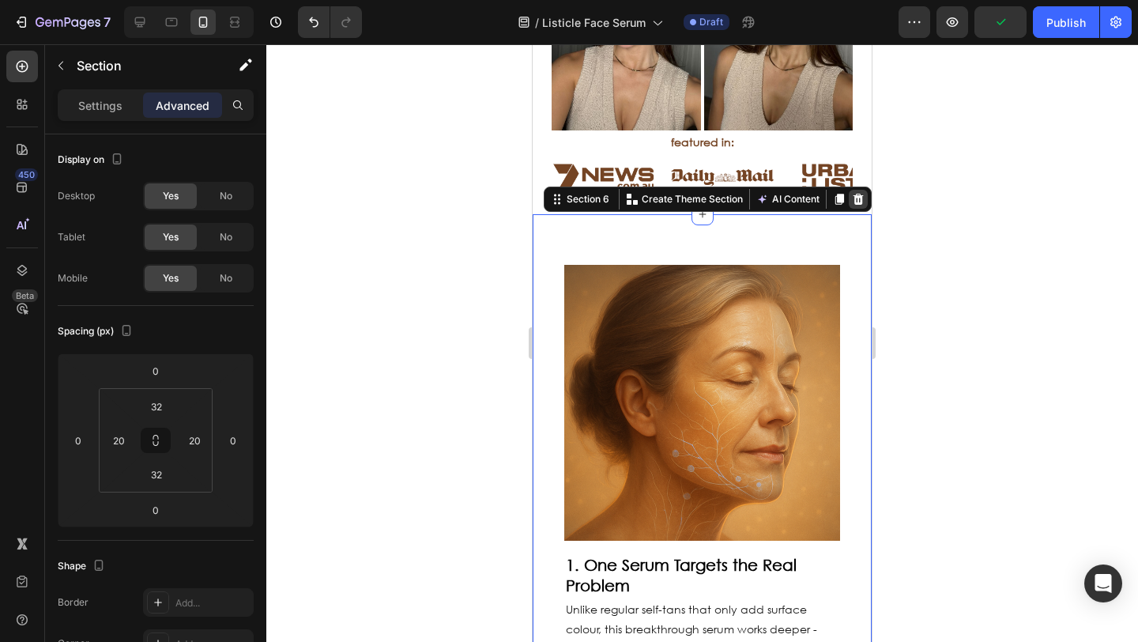
click at [853, 194] on icon at bounding box center [858, 199] width 10 height 11
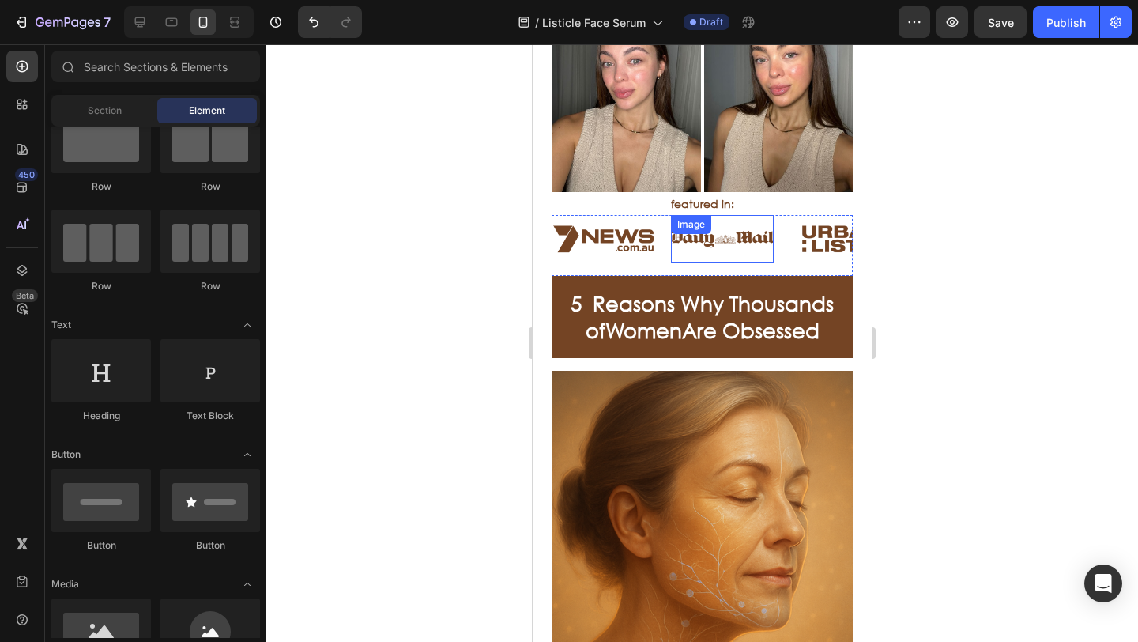
scroll to position [503, 0]
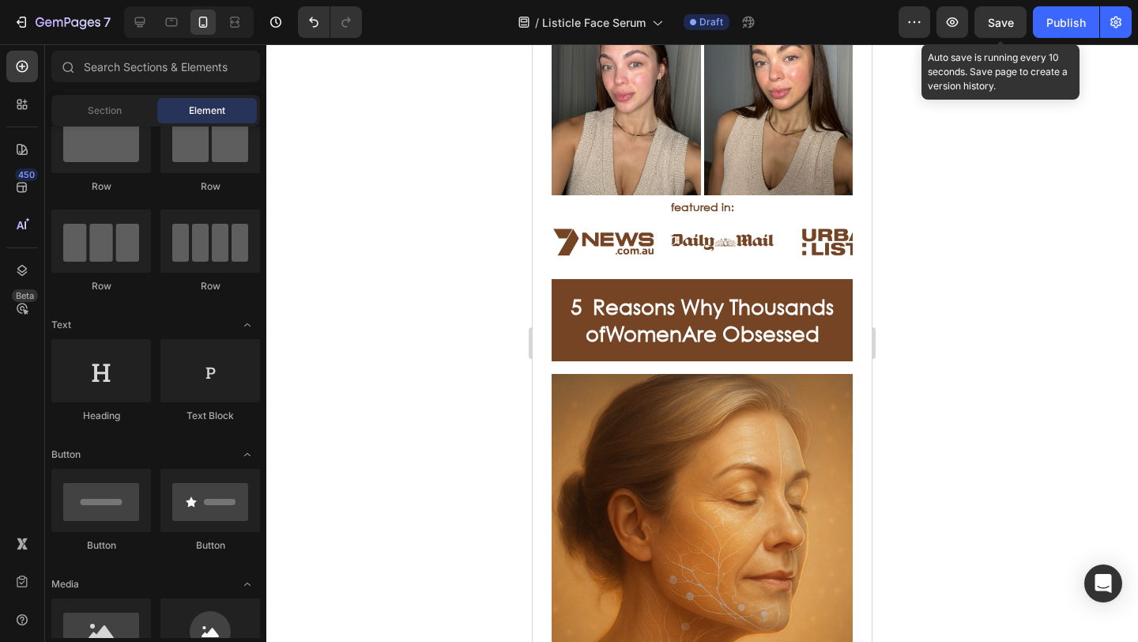
click at [995, 25] on span "Save" at bounding box center [1001, 22] width 26 height 13
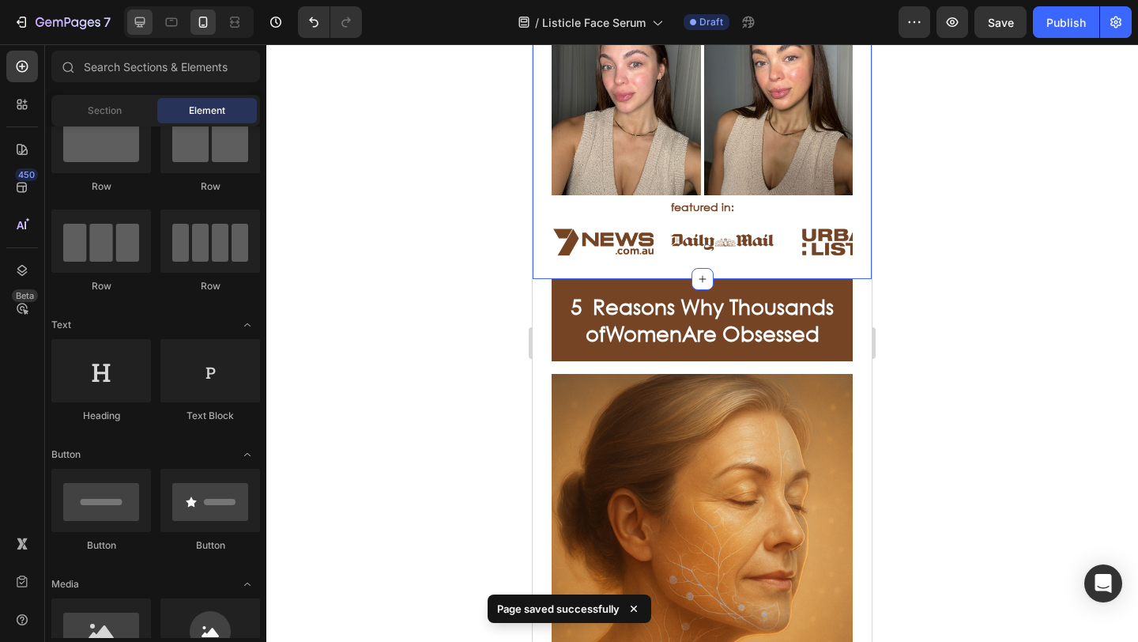
click at [145, 23] on div at bounding box center [139, 21] width 25 height 25
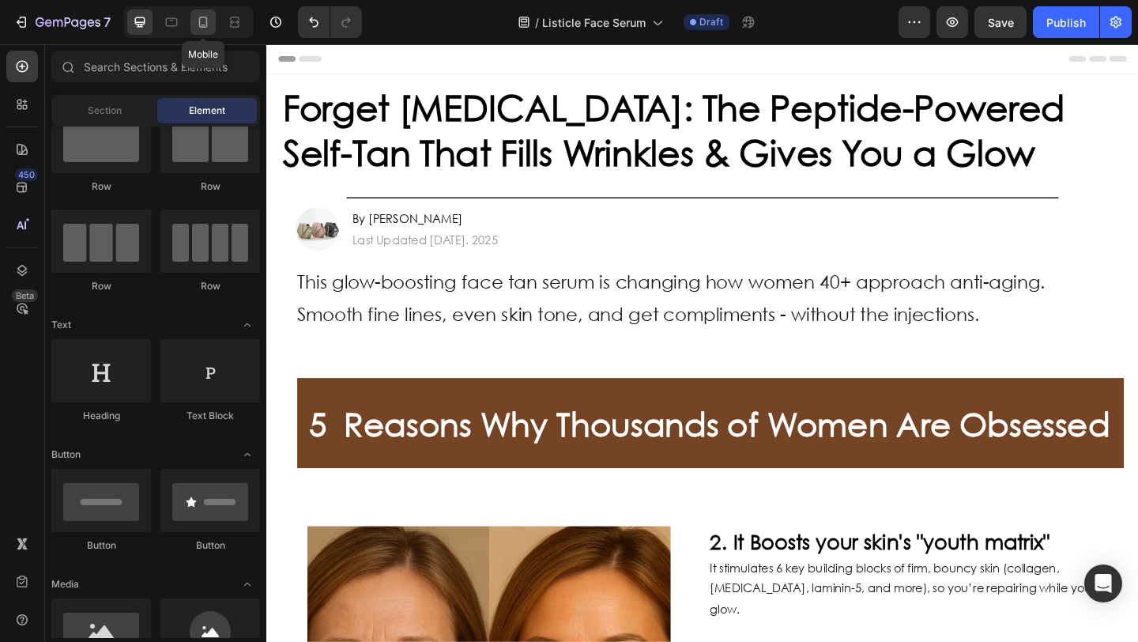
drag, startPoint x: 205, startPoint y: 22, endPoint x: 7, endPoint y: 316, distance: 354.1
click at [205, 22] on icon at bounding box center [203, 22] width 16 height 16
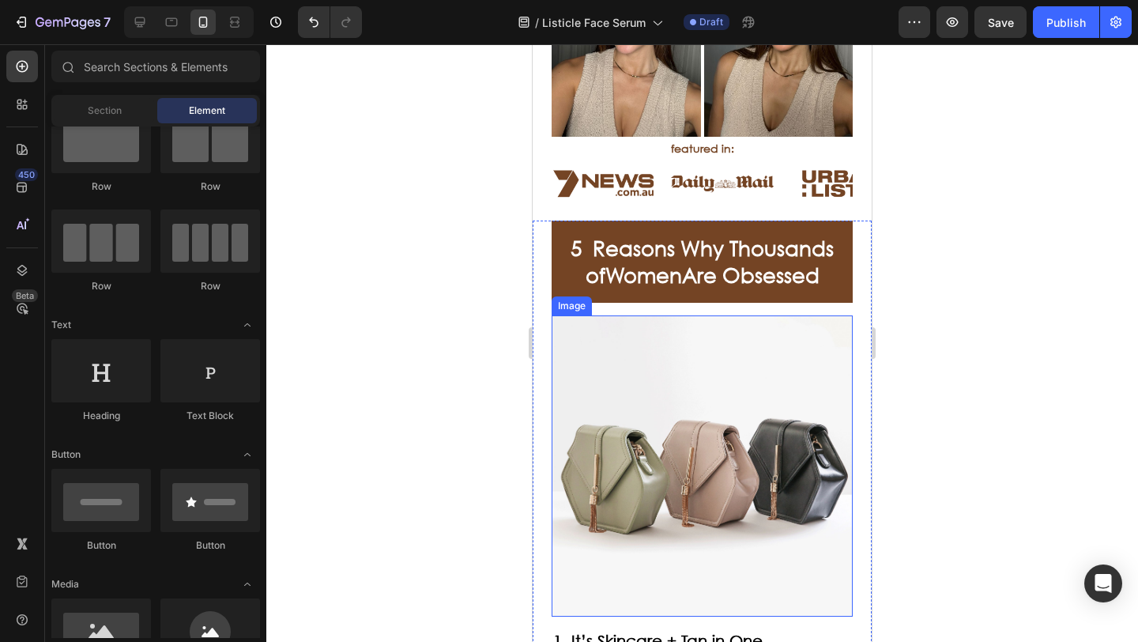
scroll to position [841, 0]
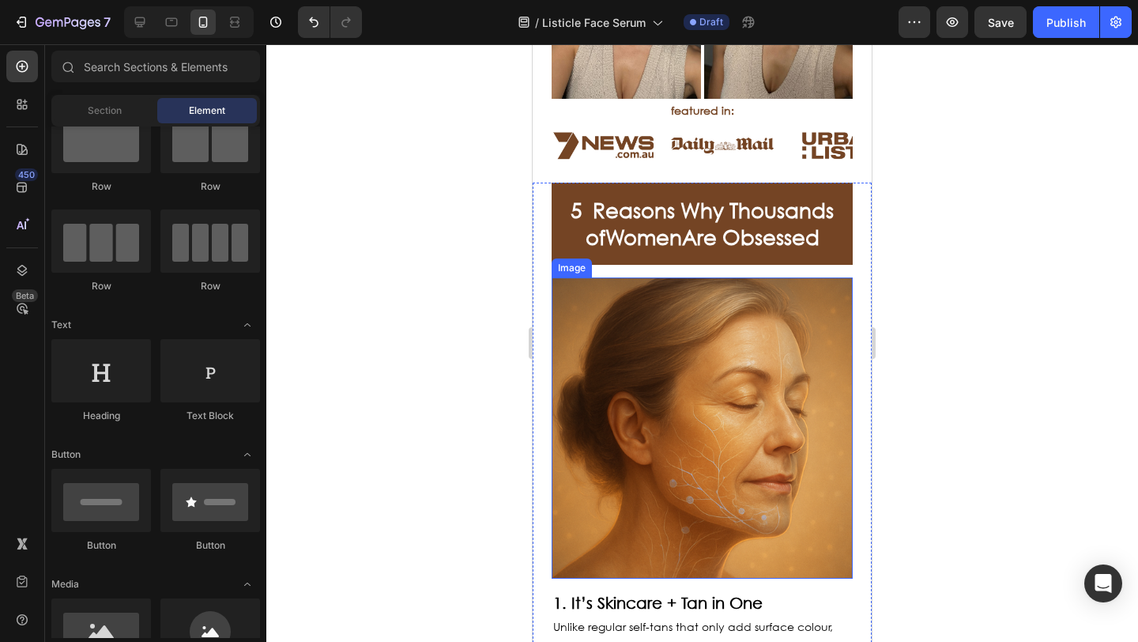
click at [556, 350] on img at bounding box center [701, 427] width 301 height 301
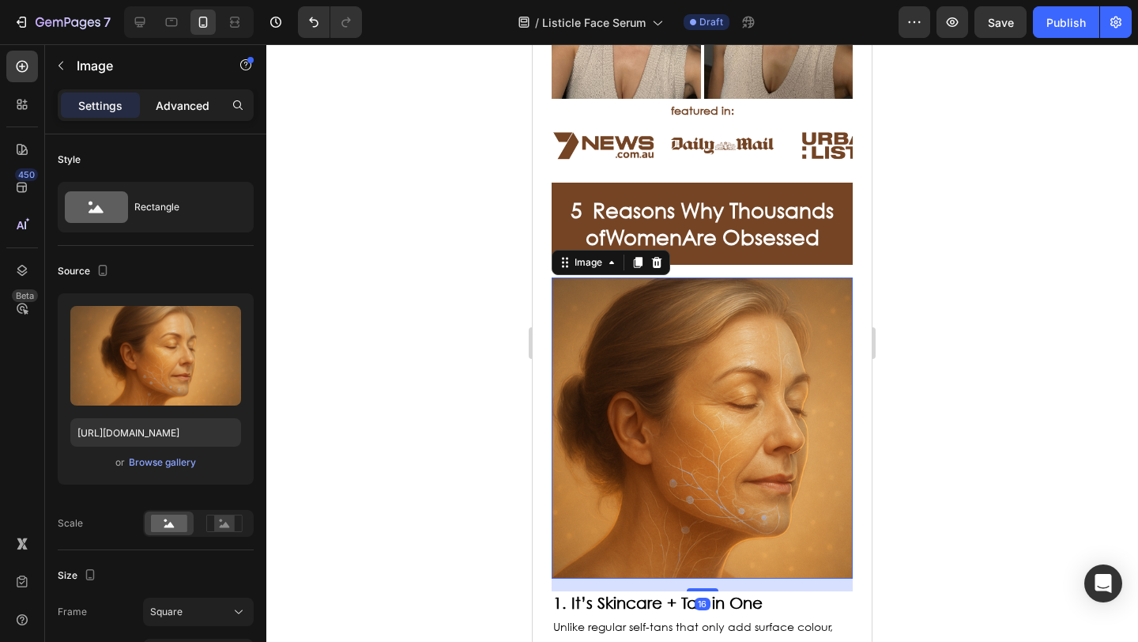
click at [175, 109] on p "Advanced" at bounding box center [183, 105] width 54 height 17
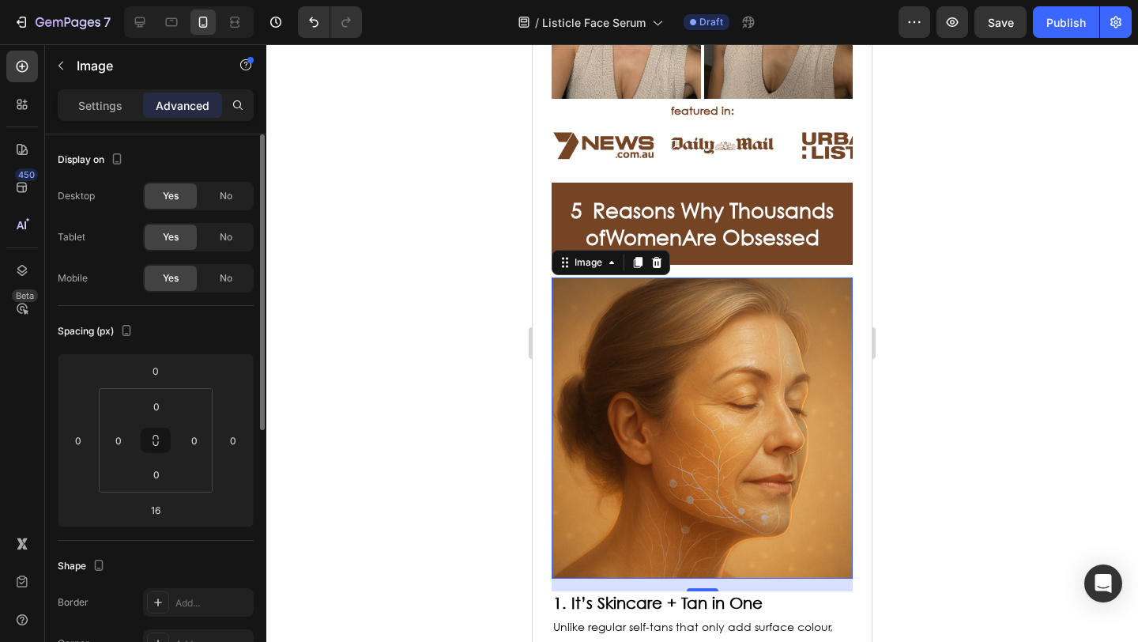
click at [160, 196] on div "Yes" at bounding box center [171, 195] width 52 height 25
click at [141, 27] on icon at bounding box center [140, 22] width 10 height 10
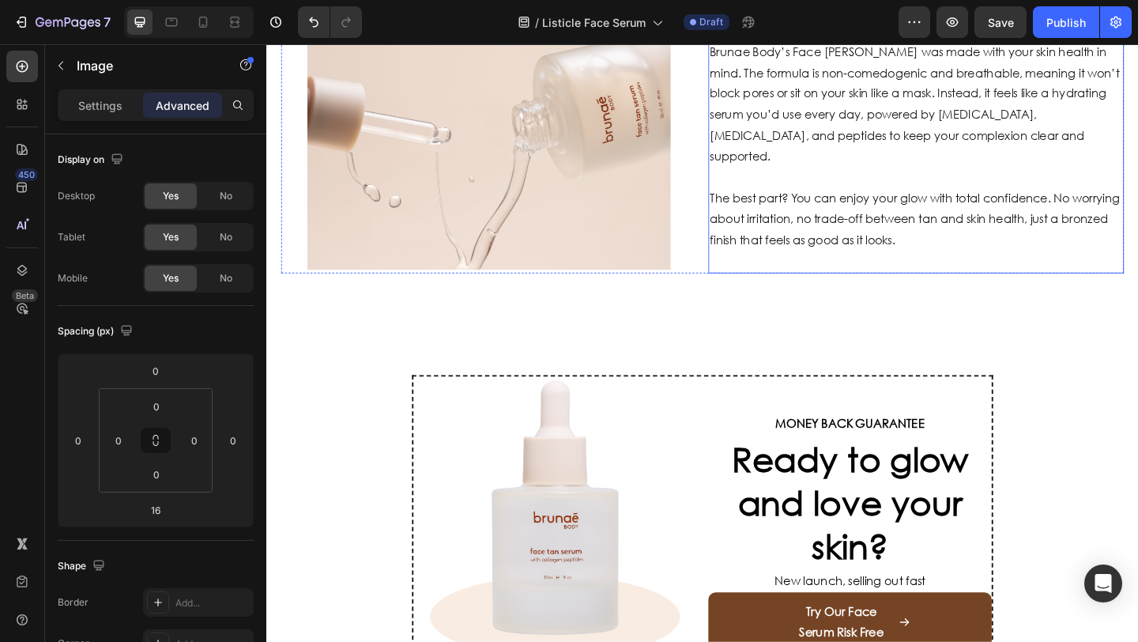
scroll to position [1838, 0]
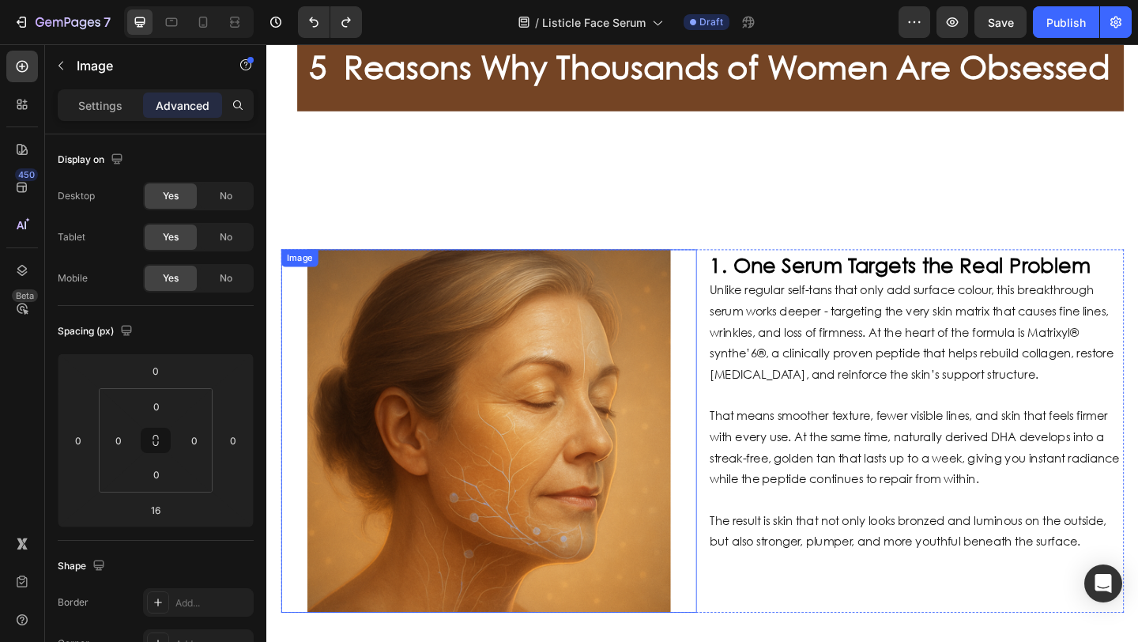
scroll to position [462, 0]
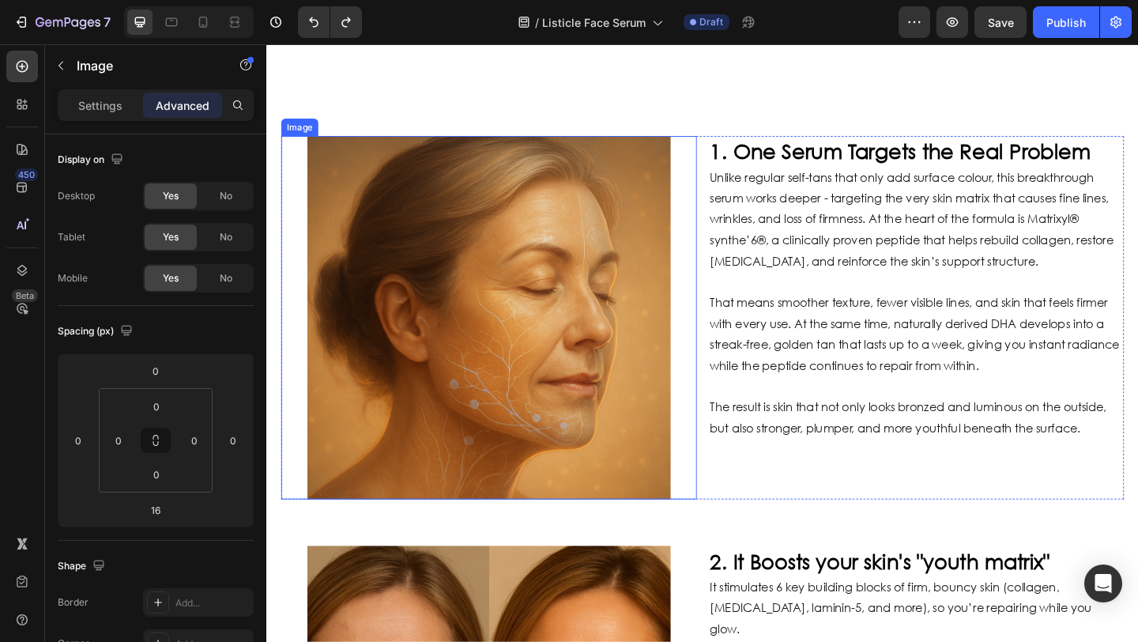
click at [296, 328] on div at bounding box center [508, 341] width 452 height 395
click at [202, 25] on icon at bounding box center [203, 25] width 4 height 2
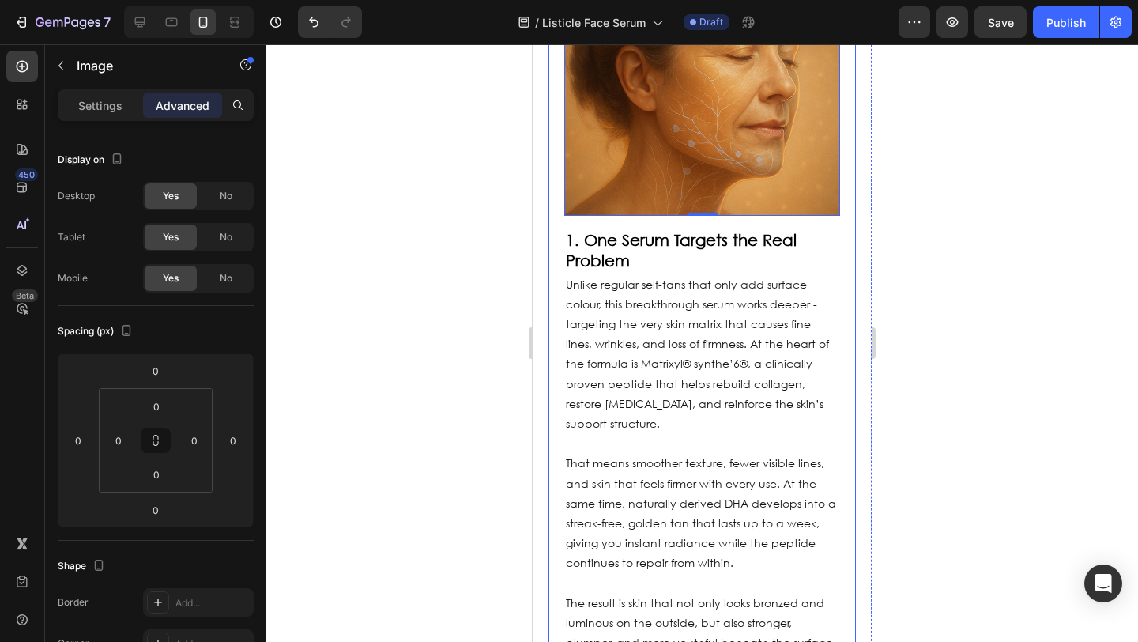
scroll to position [618, 0]
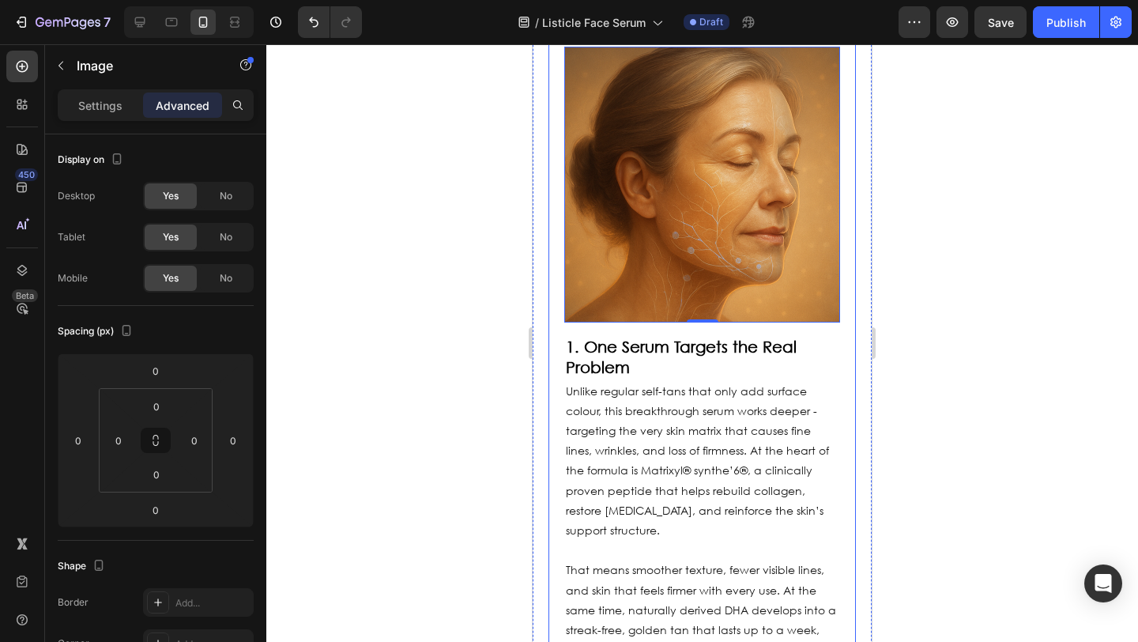
click at [552, 196] on div "Image 0 1. One Serum Targets the Real Problem Heading Unlike regular self-tans …" at bounding box center [701, 403] width 307 height 765
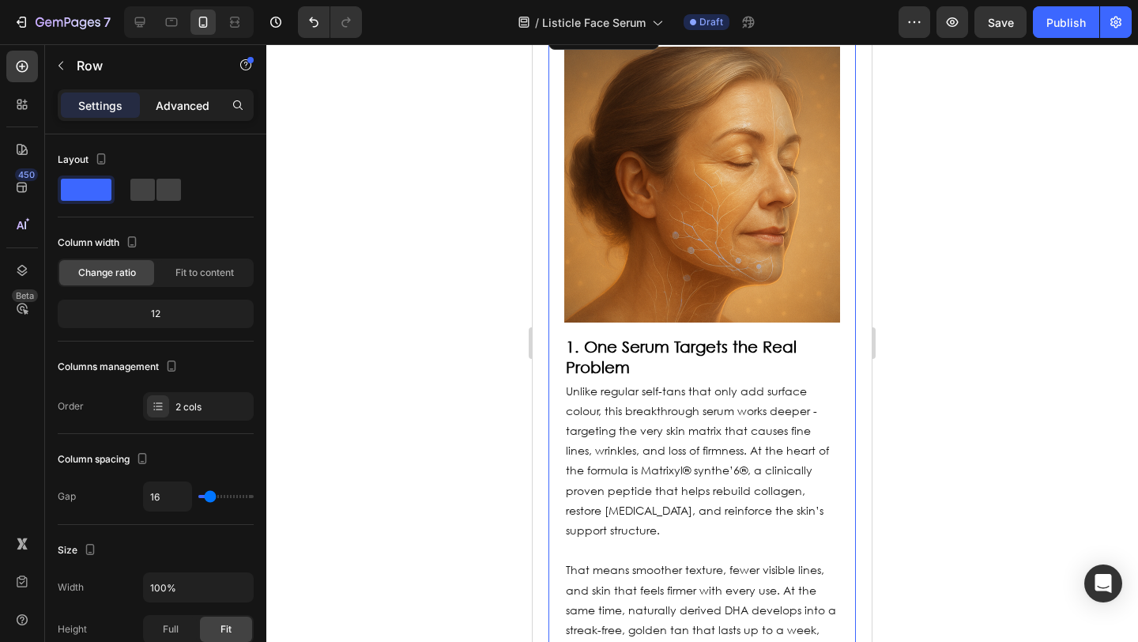
click at [177, 111] on p "Advanced" at bounding box center [183, 105] width 54 height 17
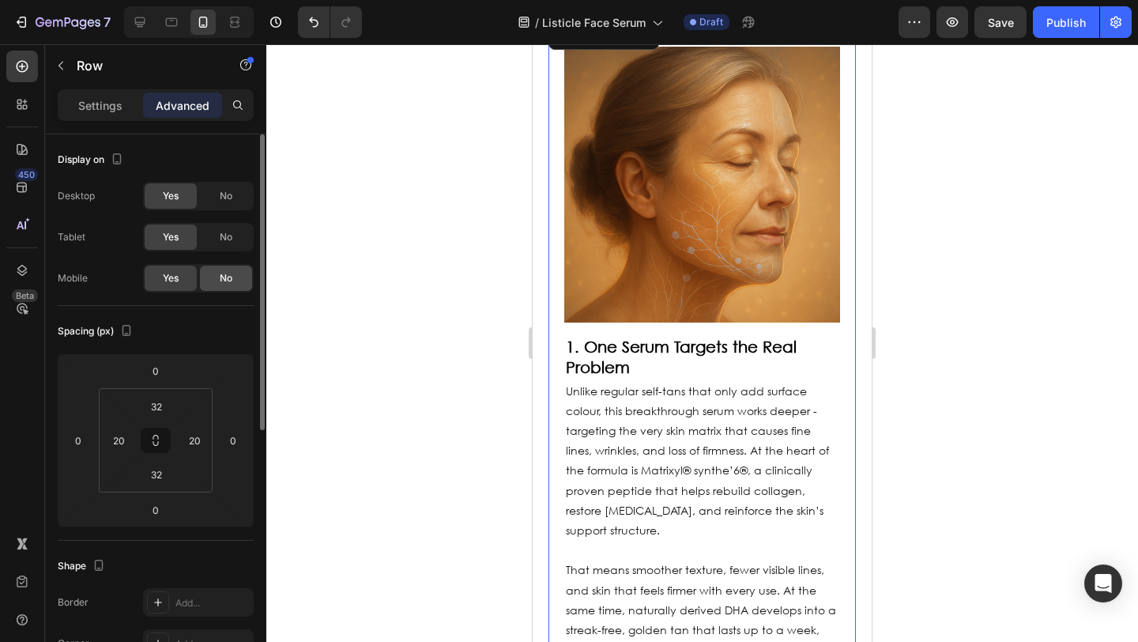
click at [231, 276] on span "No" at bounding box center [226, 278] width 13 height 14
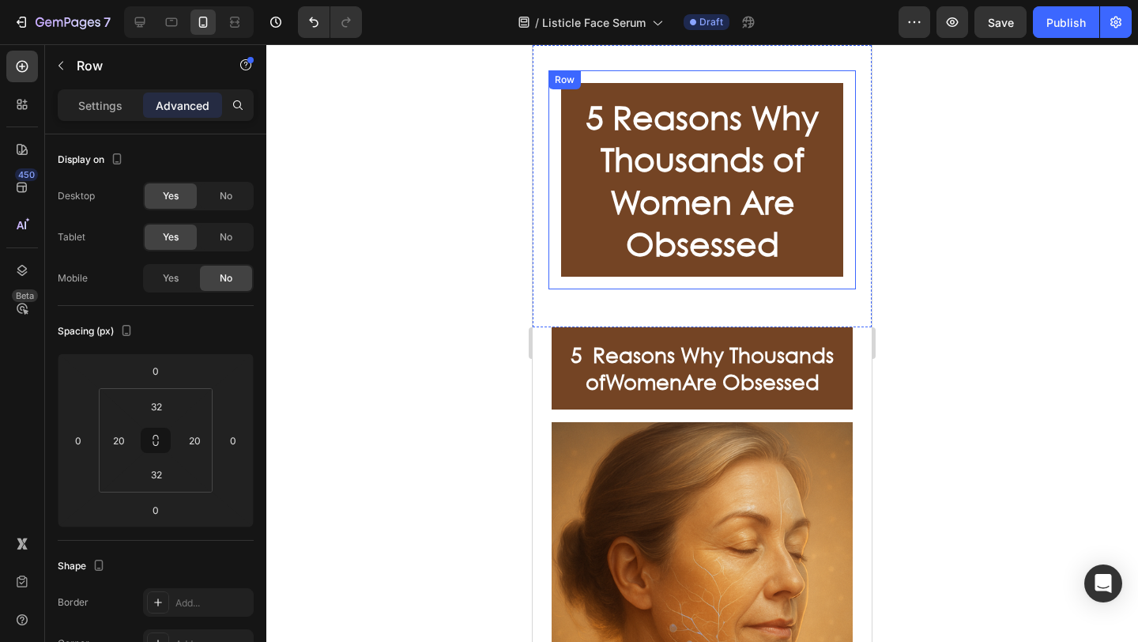
scroll to position [732, 0]
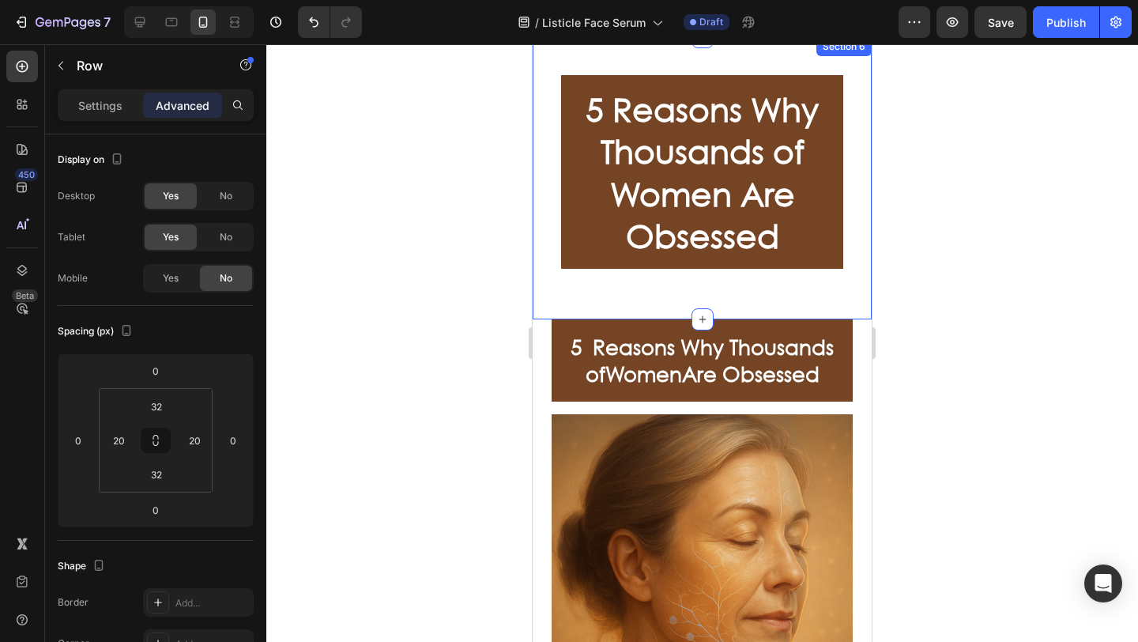
click at [548, 201] on div "5 Reasons Why Thousands of Women Are Obsessed Heading Row Image 1. One Serum Ta…" at bounding box center [701, 178] width 339 height 282
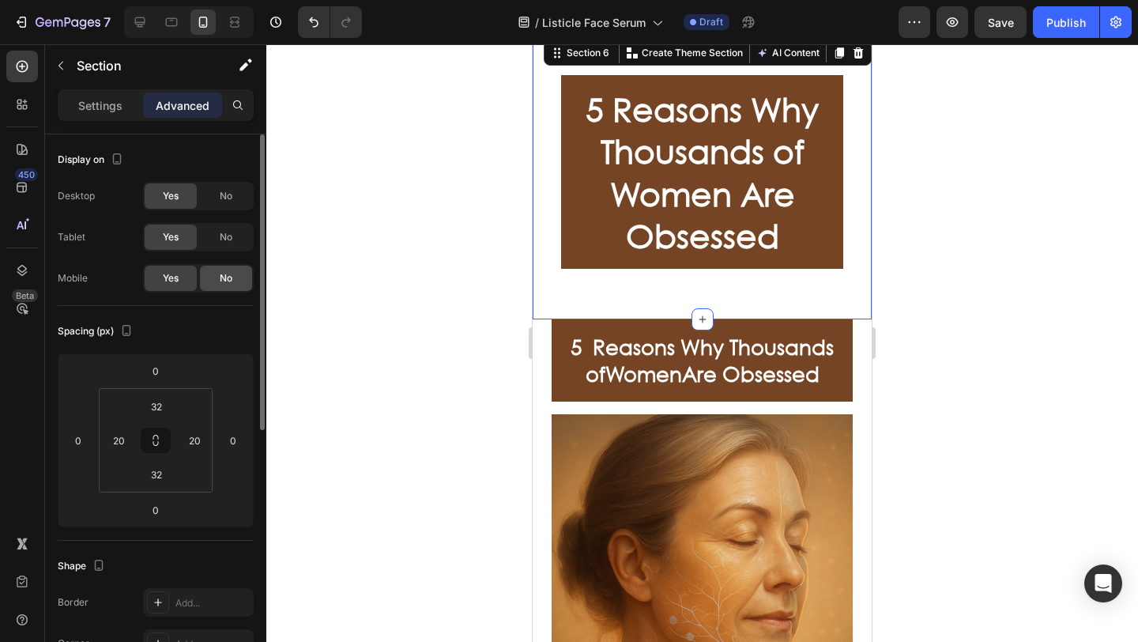
click at [226, 273] on span "No" at bounding box center [226, 278] width 13 height 14
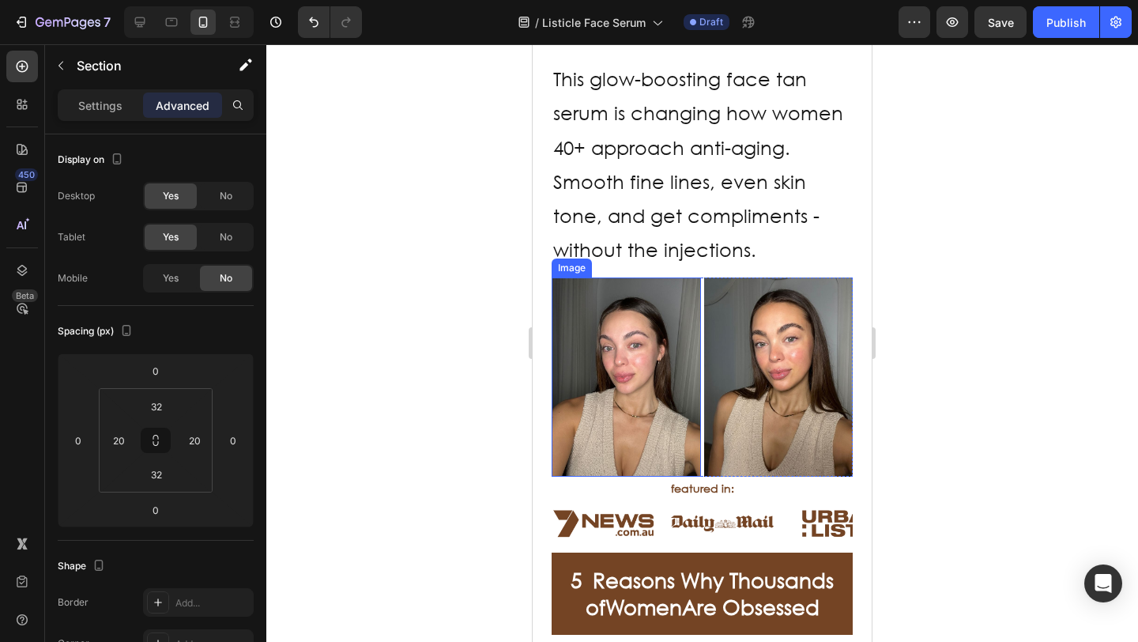
scroll to position [216, 0]
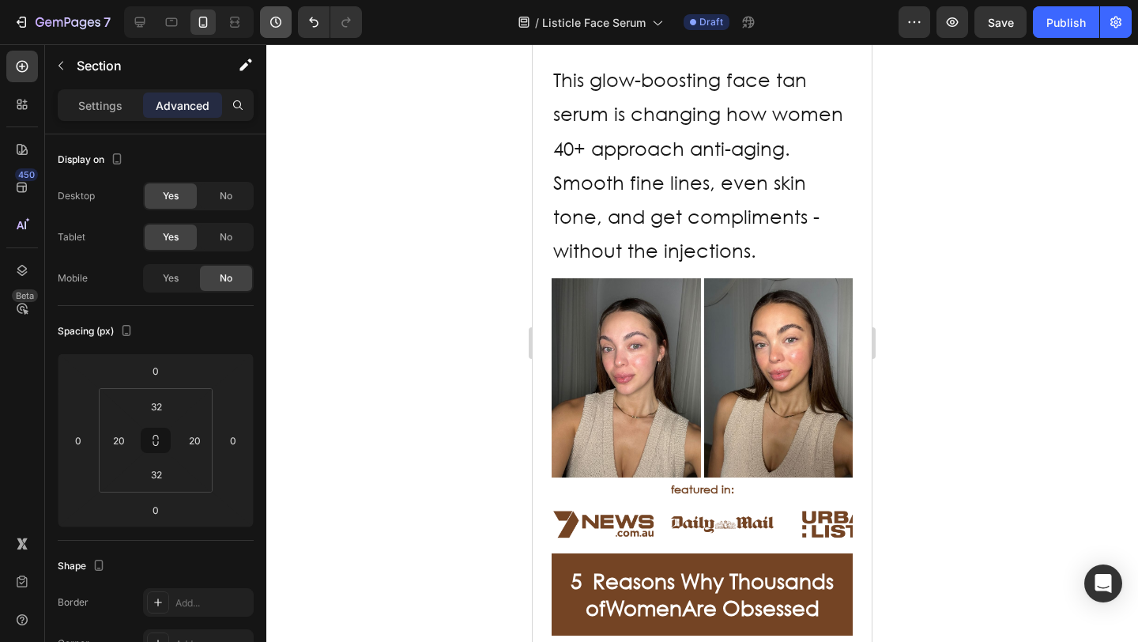
drag, startPoint x: 999, startPoint y: 14, endPoint x: 290, endPoint y: 19, distance: 708.7
click at [999, 14] on div "Save" at bounding box center [1001, 22] width 26 height 17
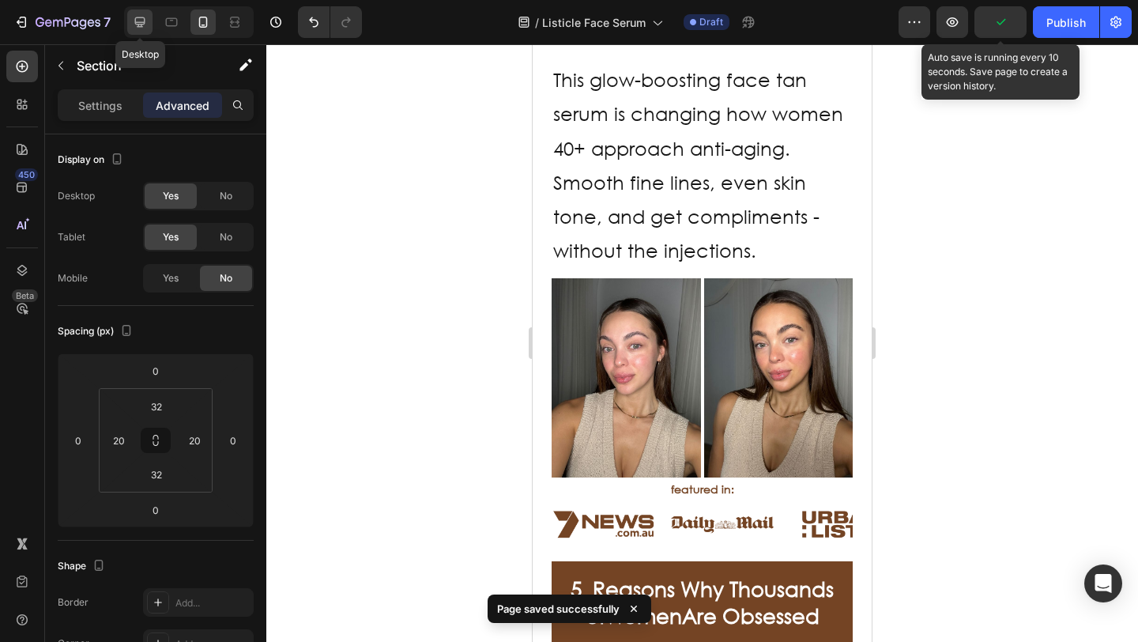
click at [140, 17] on icon at bounding box center [140, 22] width 10 height 10
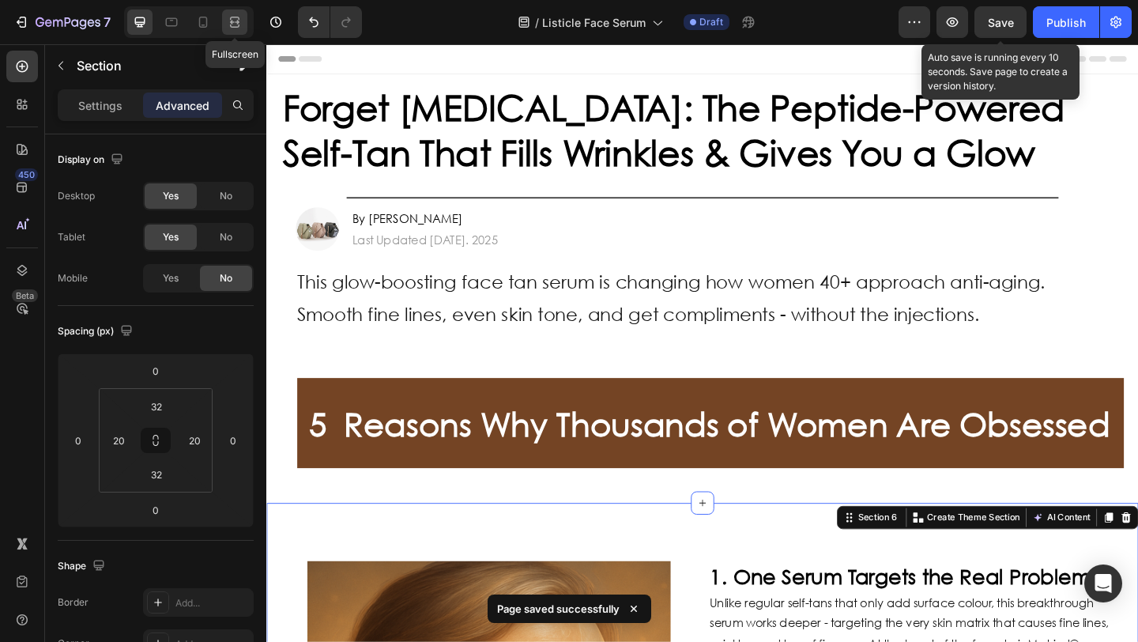
click at [235, 24] on icon at bounding box center [235, 22] width 16 height 16
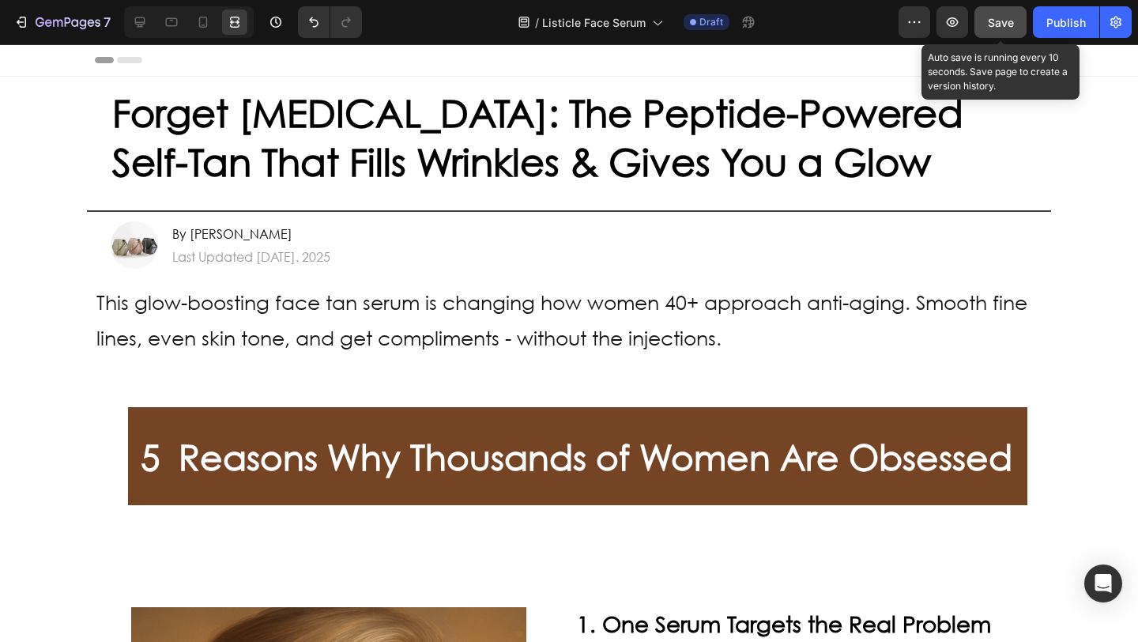
click at [999, 24] on span "Save" at bounding box center [1001, 22] width 26 height 13
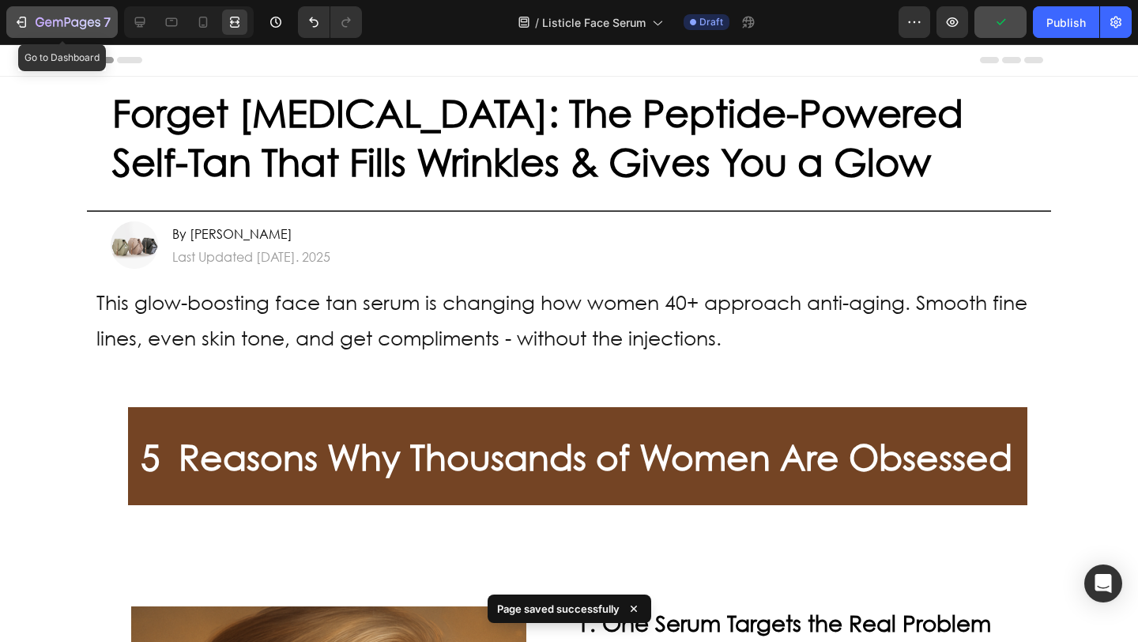
click at [88, 17] on icon "button" at bounding box center [68, 23] width 65 height 13
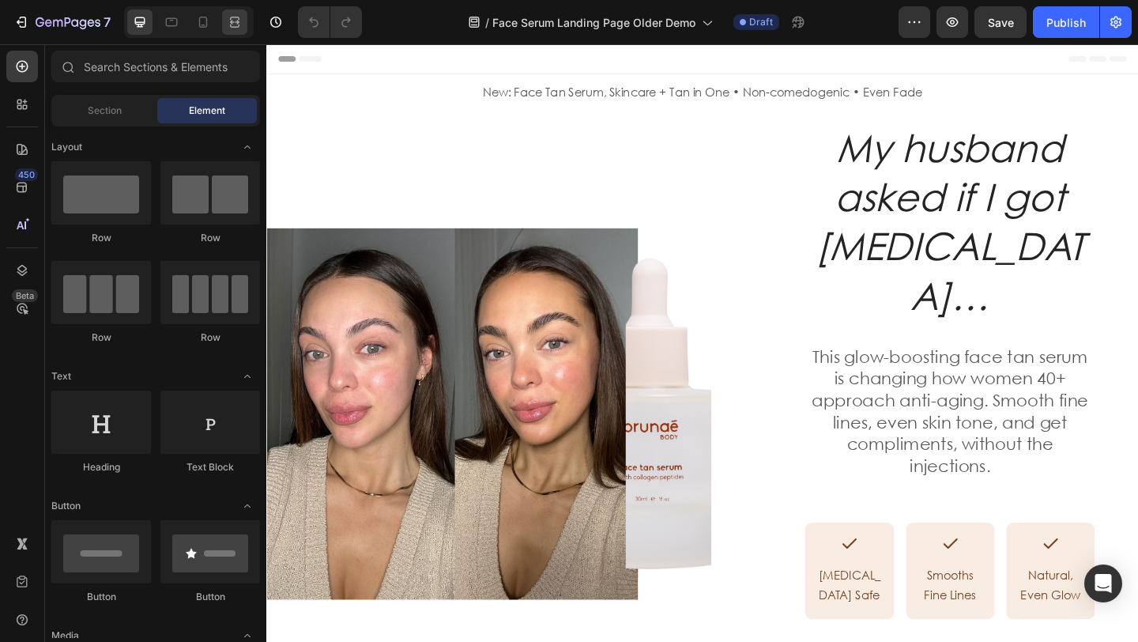
click at [235, 21] on icon at bounding box center [237, 22] width 5 height 4
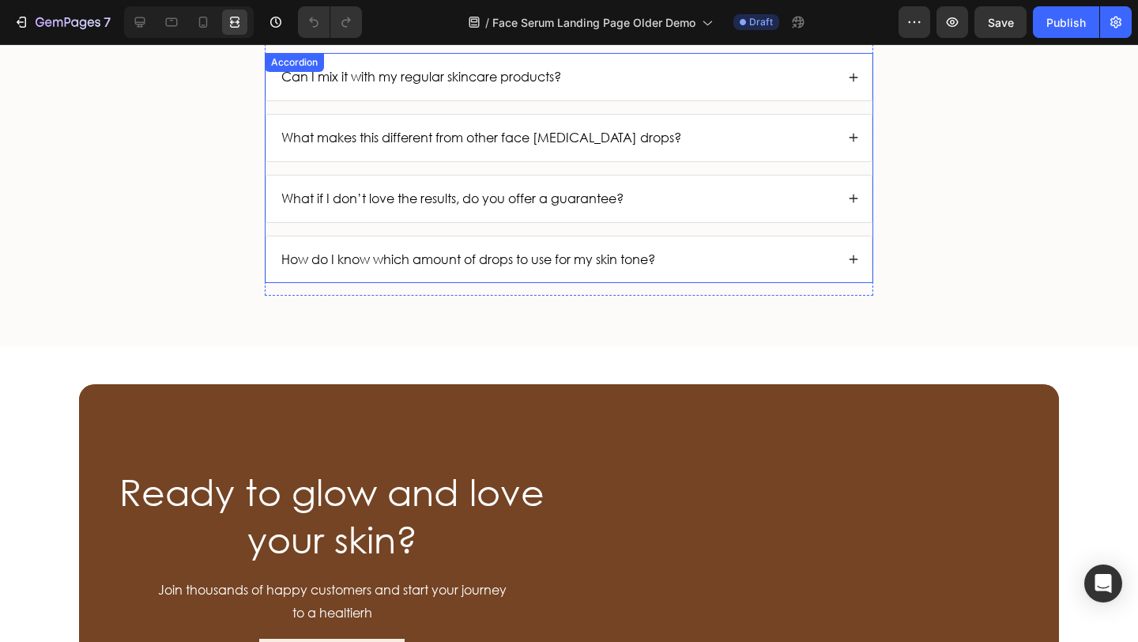
scroll to position [5733, 0]
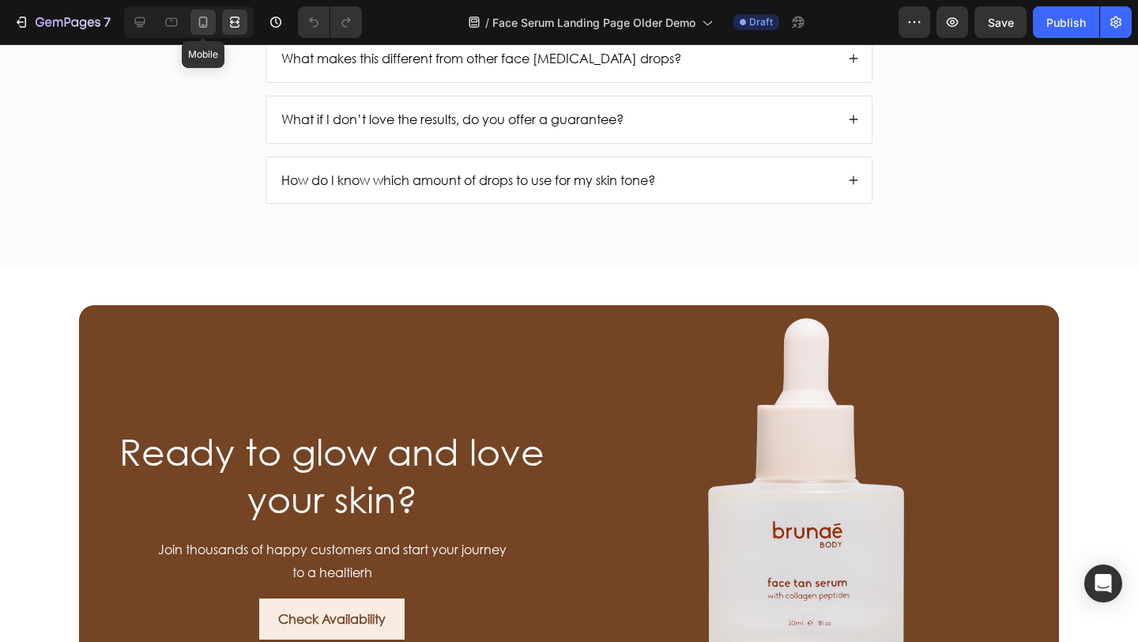
click at [211, 27] on div at bounding box center [202, 21] width 25 height 25
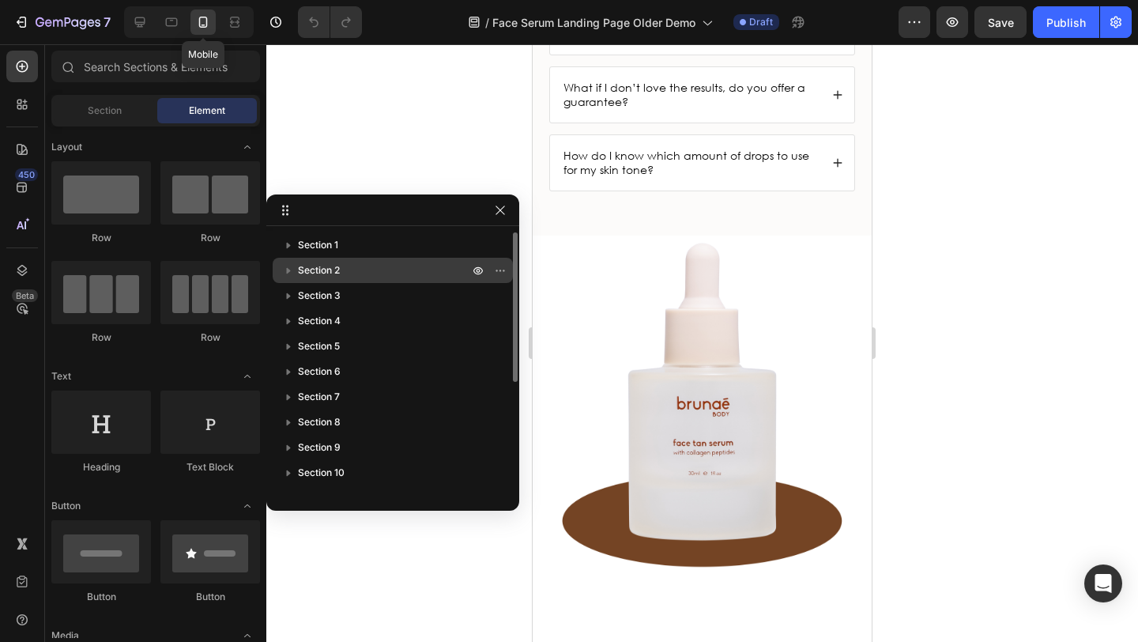
scroll to position [5784, 0]
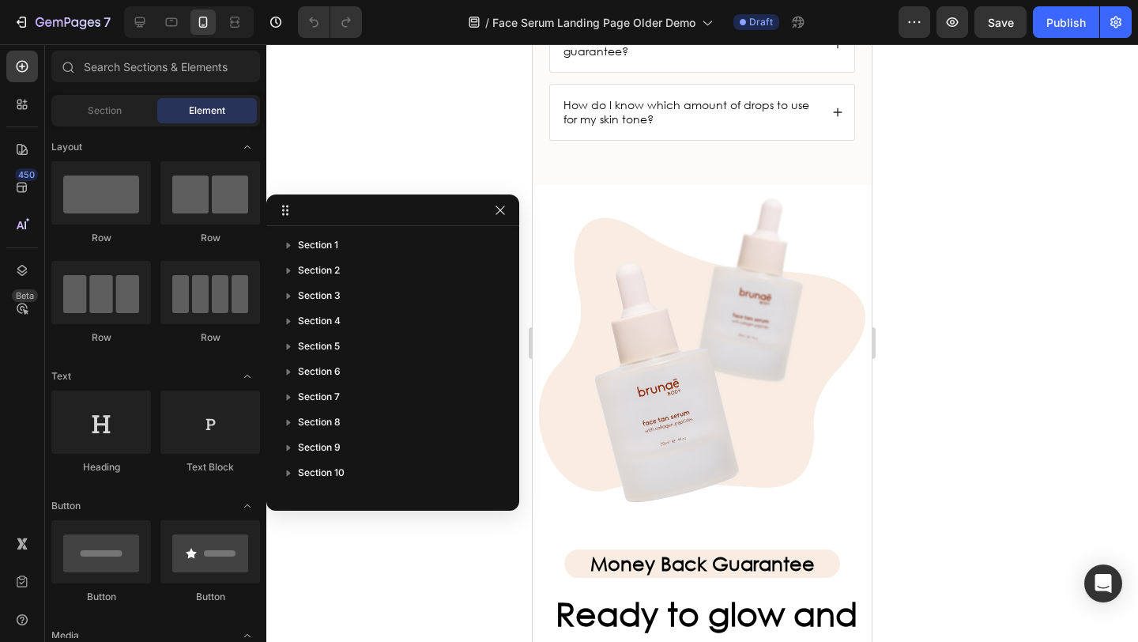
drag, startPoint x: 496, startPoint y: 209, endPoint x: 515, endPoint y: 219, distance: 21.2
click at [496, 209] on icon "button" at bounding box center [500, 210] width 13 height 13
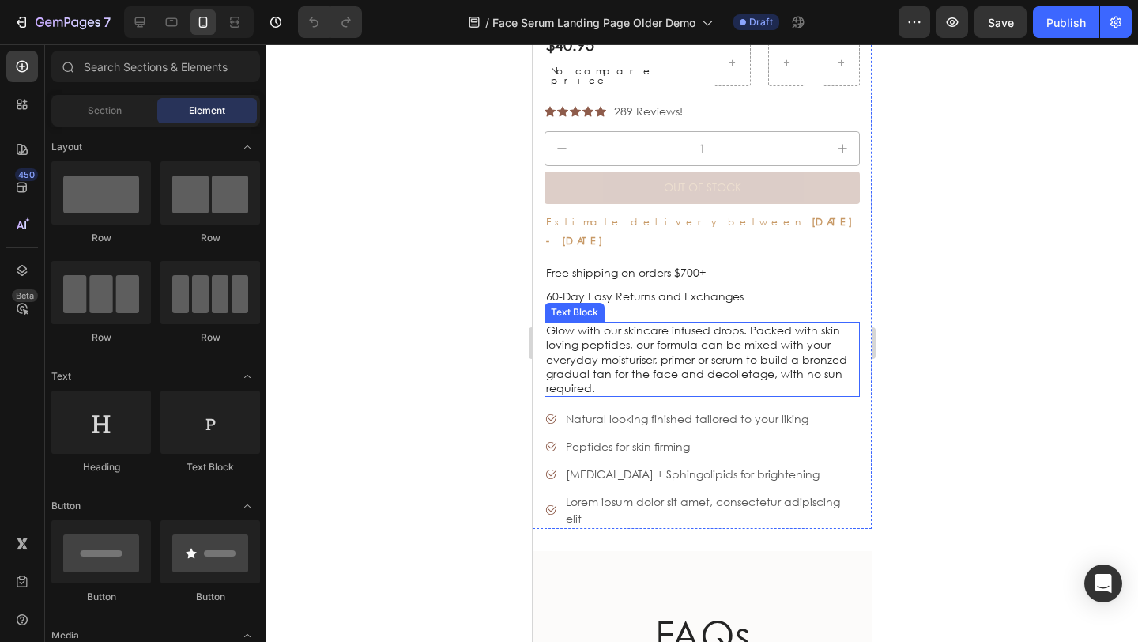
scroll to position [5485, 0]
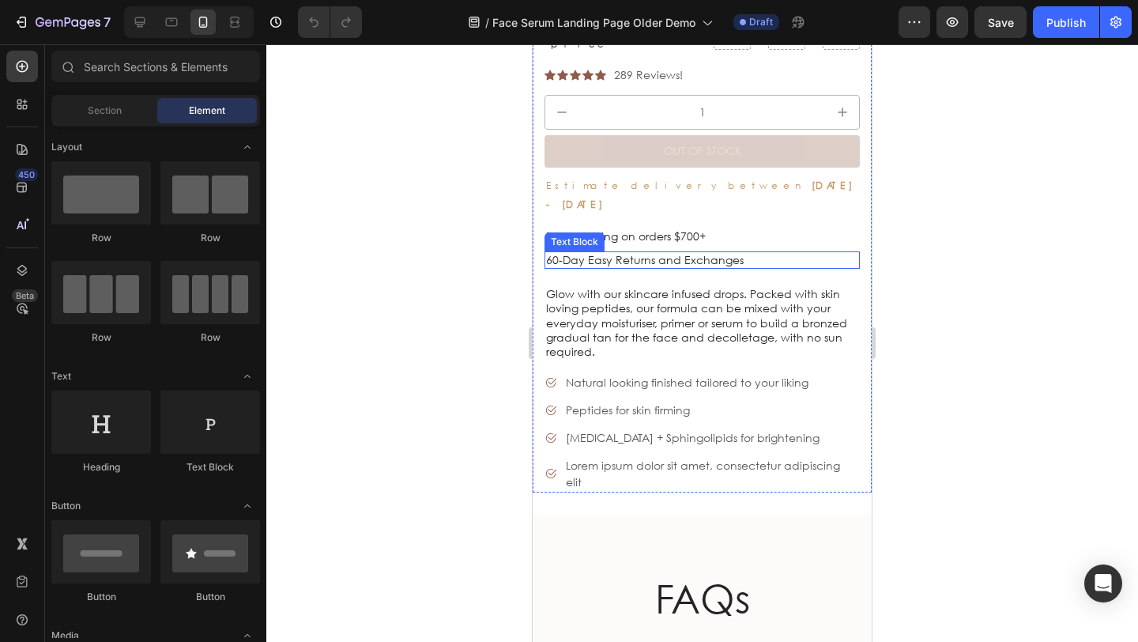
click at [768, 253] on p "60-Day Easy Returns and Exchanges" at bounding box center [702, 260] width 312 height 14
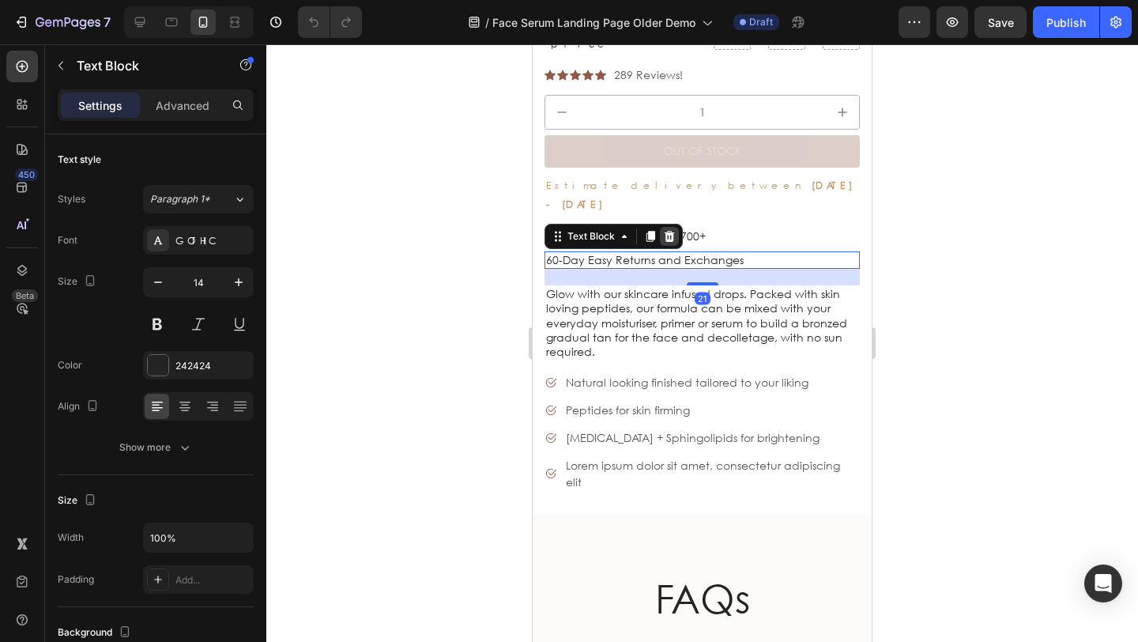
click at [667, 230] on icon at bounding box center [669, 236] width 13 height 13
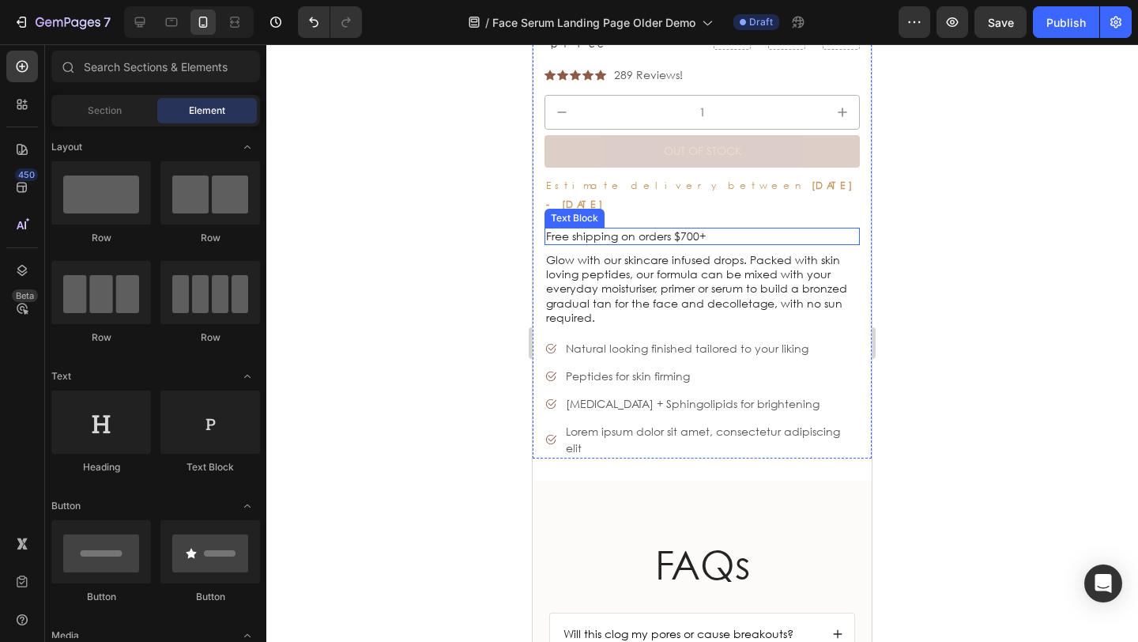
click at [758, 229] on p "Free shipping on orders $700+" at bounding box center [702, 236] width 312 height 14
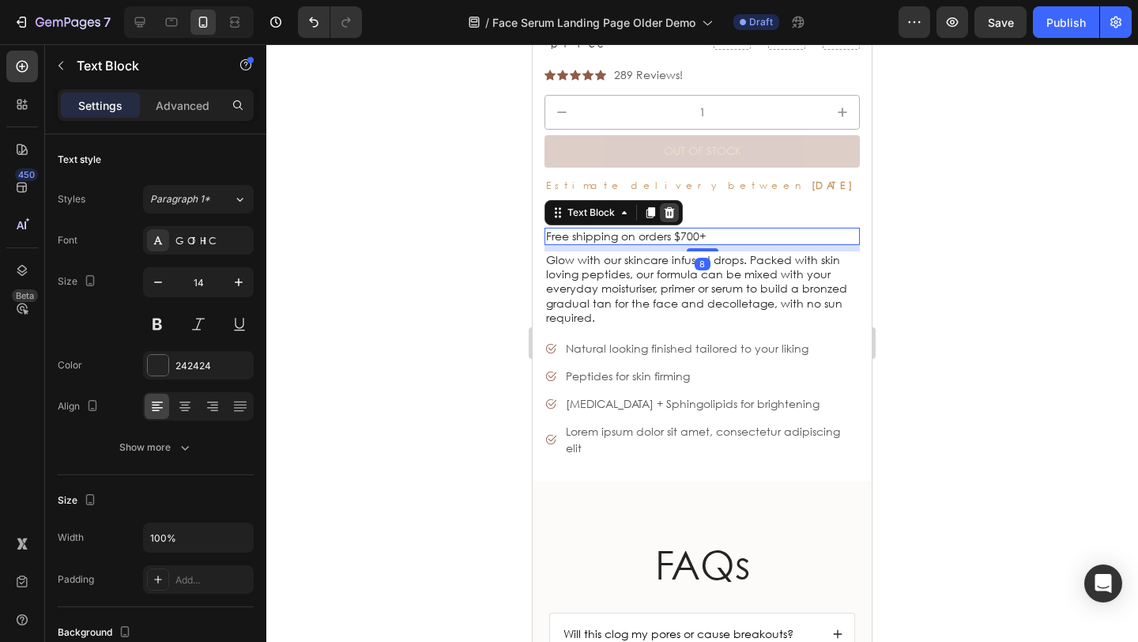
click at [664, 206] on icon at bounding box center [669, 212] width 13 height 13
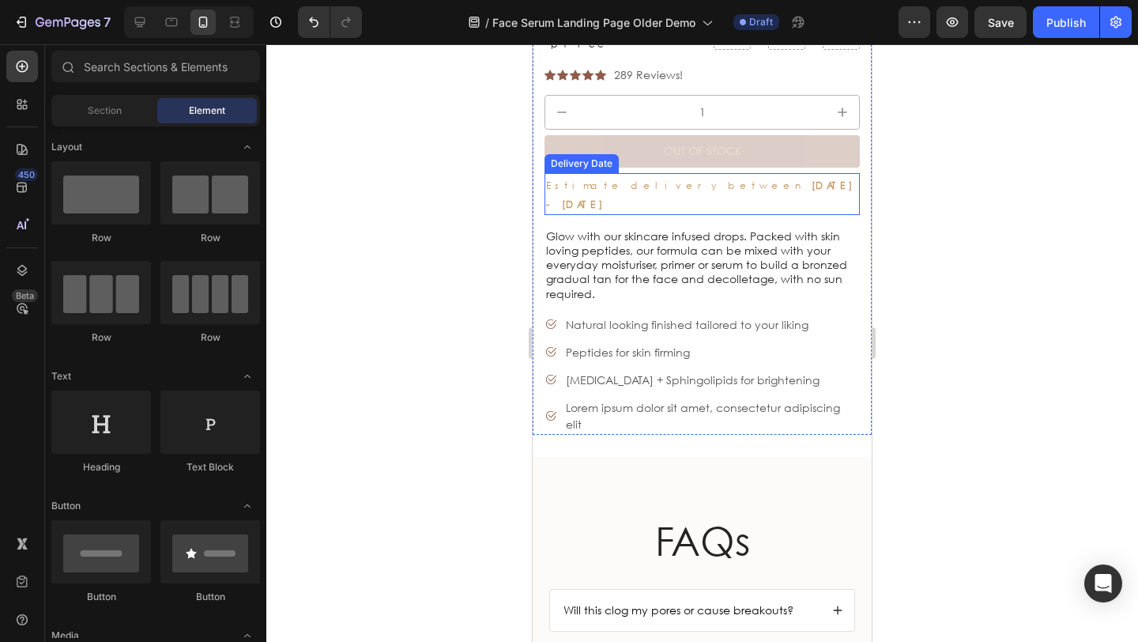
click at [773, 173] on div "Estimate delivery between [DATE] - [DATE]" at bounding box center [701, 194] width 315 height 42
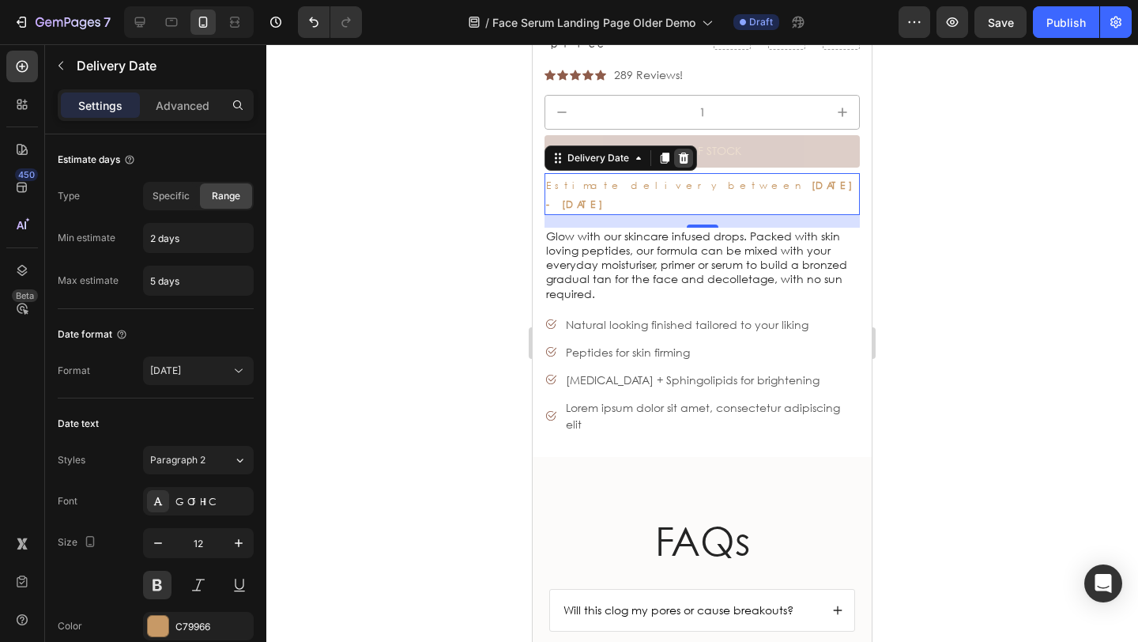
click at [688, 149] on div at bounding box center [683, 158] width 19 height 19
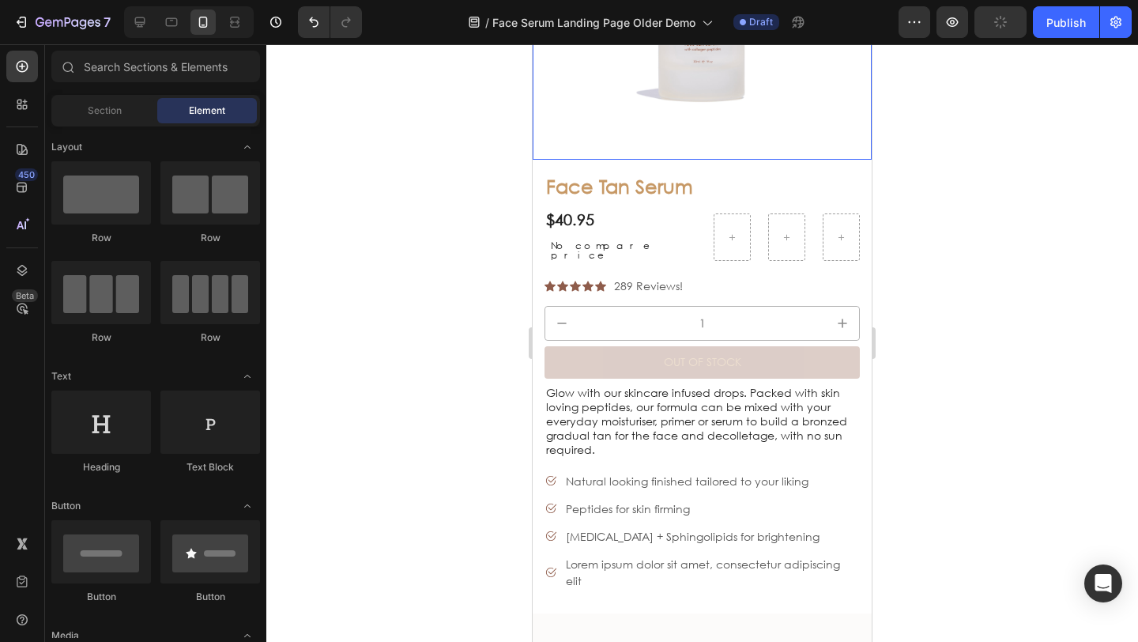
scroll to position [5270, 0]
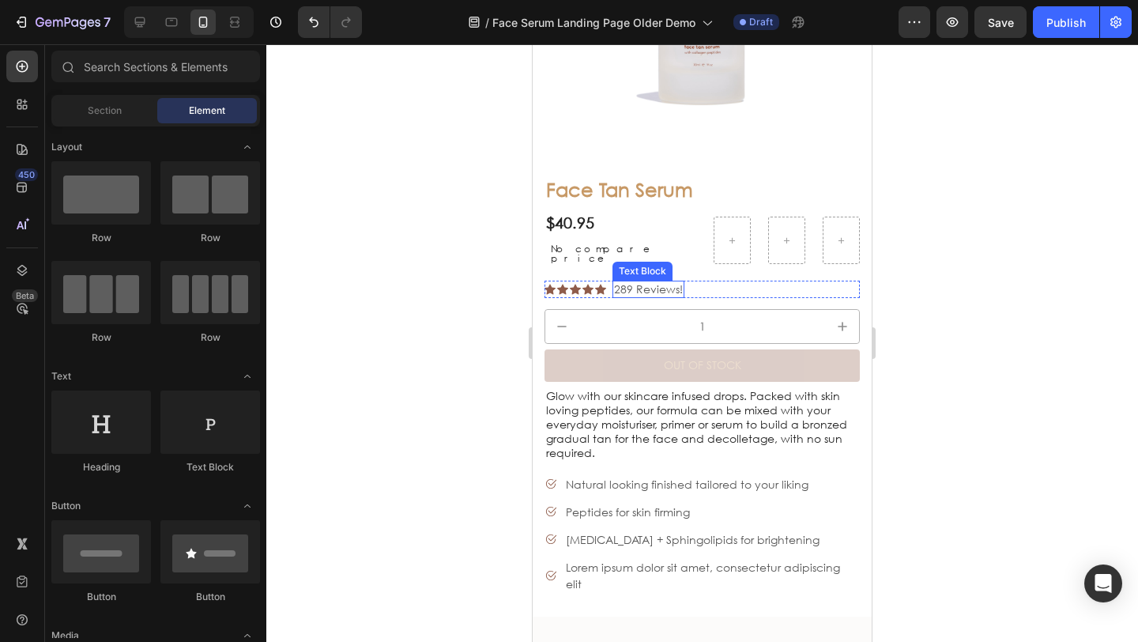
click at [623, 282] on p "289 Reviews!" at bounding box center [648, 289] width 69 height 14
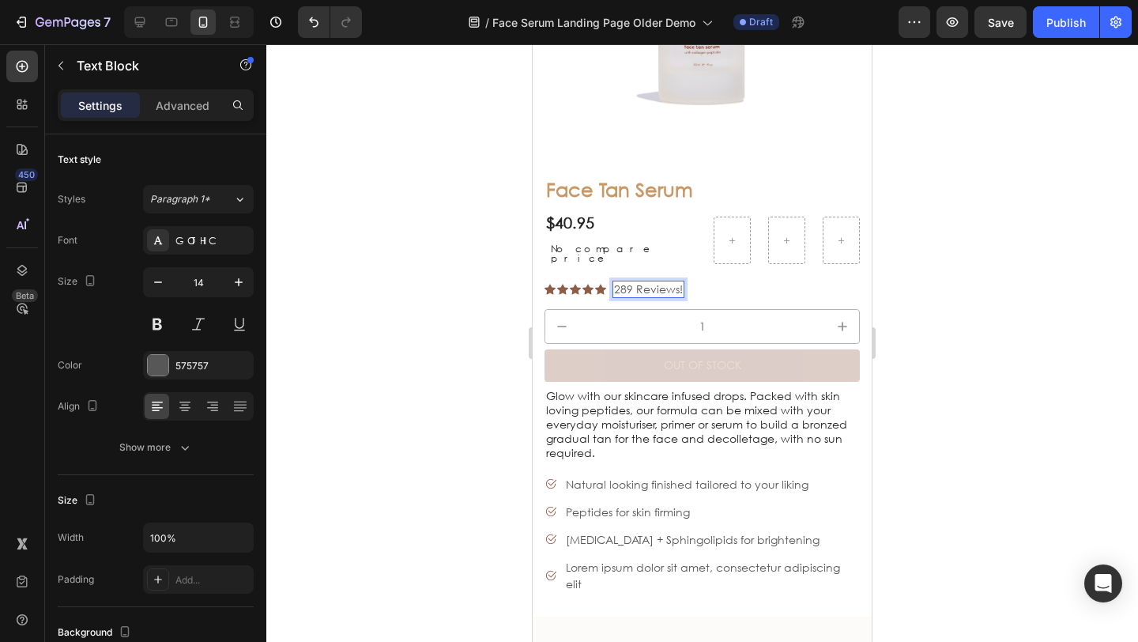
click at [681, 280] on div "289 Reviews!" at bounding box center [648, 288] width 72 height 17
drag, startPoint x: 632, startPoint y: 269, endPoint x: 617, endPoint y: 269, distance: 15.0
click at [617, 282] on p "(10)" at bounding box center [624, 289] width 21 height 14
drag, startPoint x: 627, startPoint y: 273, endPoint x: 642, endPoint y: 273, distance: 15.0
click at [641, 280] on div "Icon Icon Icon Icon Icon Icon List (10) Text Block 0 Row" at bounding box center [701, 288] width 315 height 17
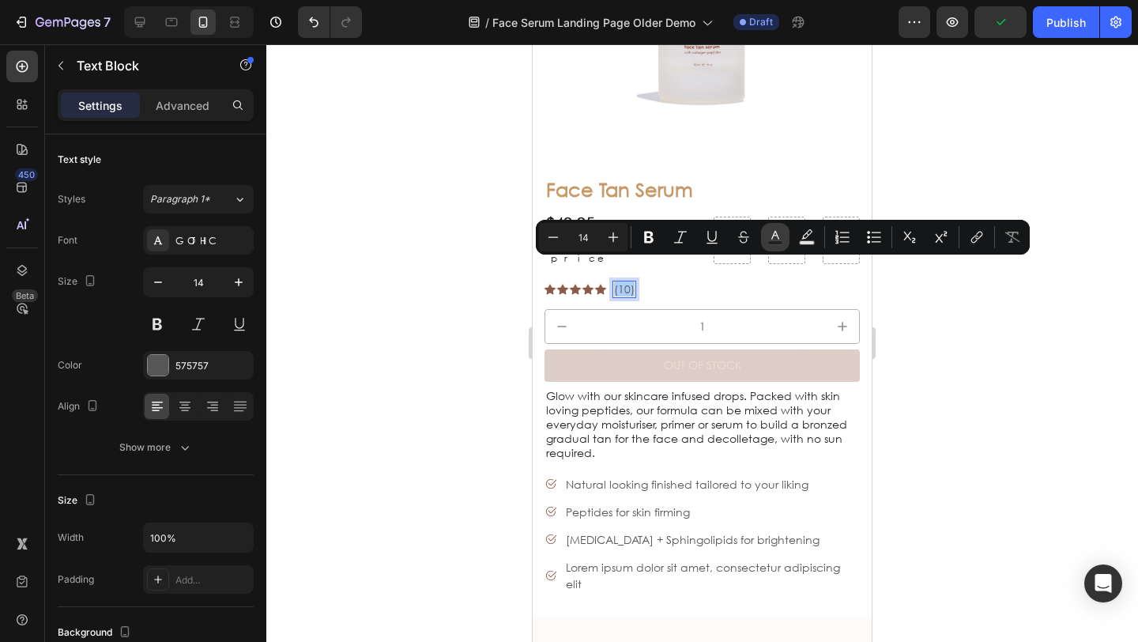
click at [767, 241] on icon "Editor contextual toolbar" at bounding box center [775, 237] width 16 height 16
type input "575757"
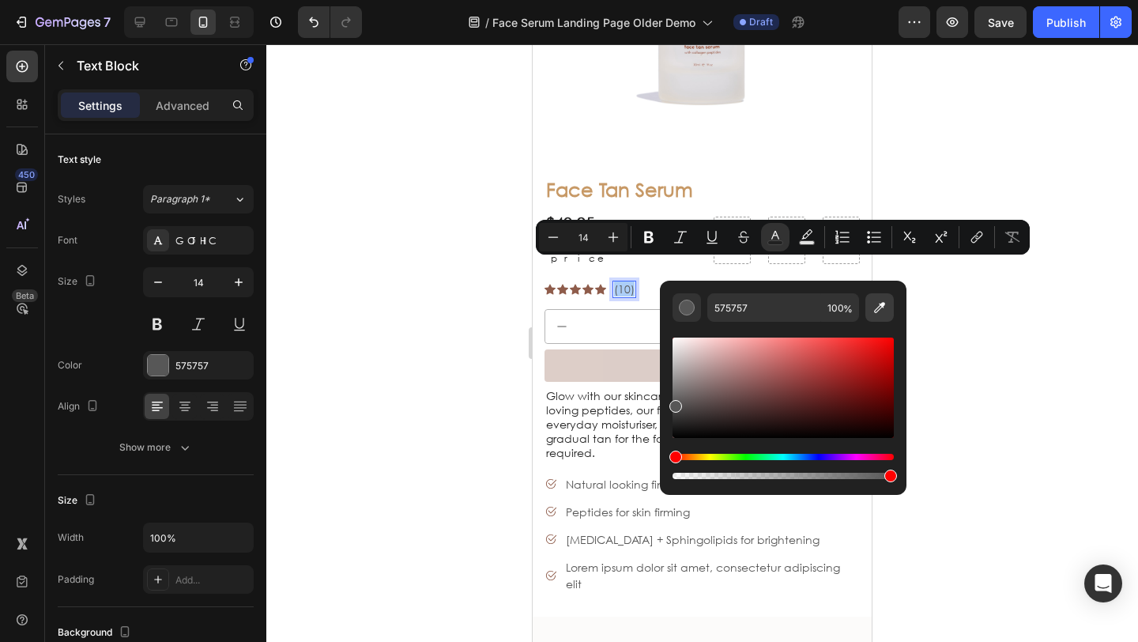
click at [879, 307] on icon "Editor contextual toolbar" at bounding box center [879, 307] width 16 height 16
type input "8E5C4B"
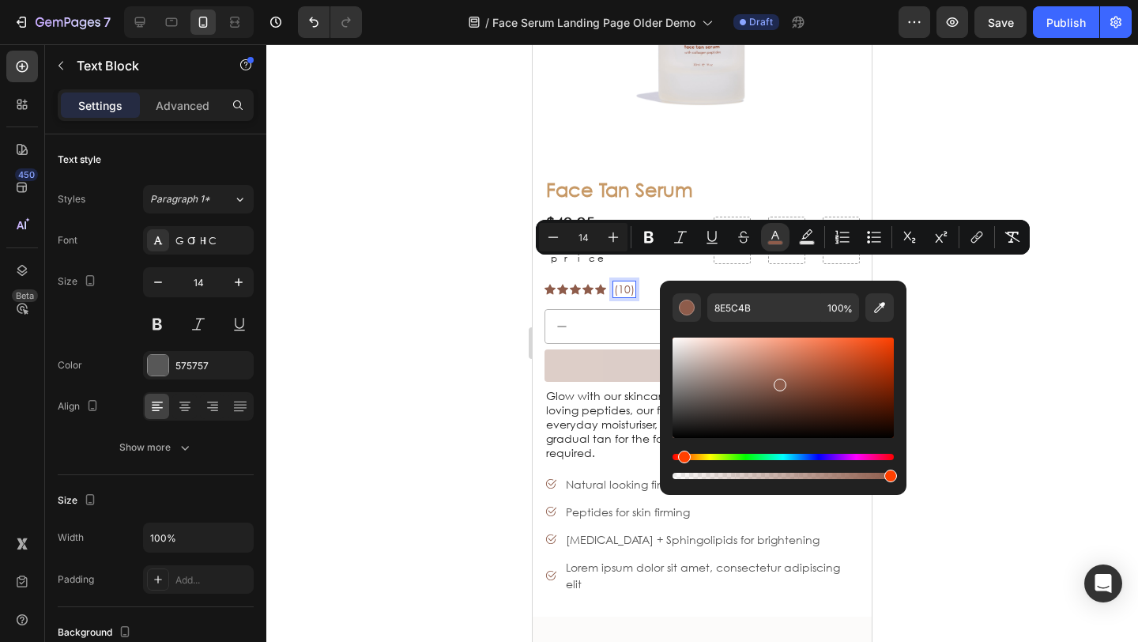
click at [483, 269] on div at bounding box center [701, 342] width 871 height 597
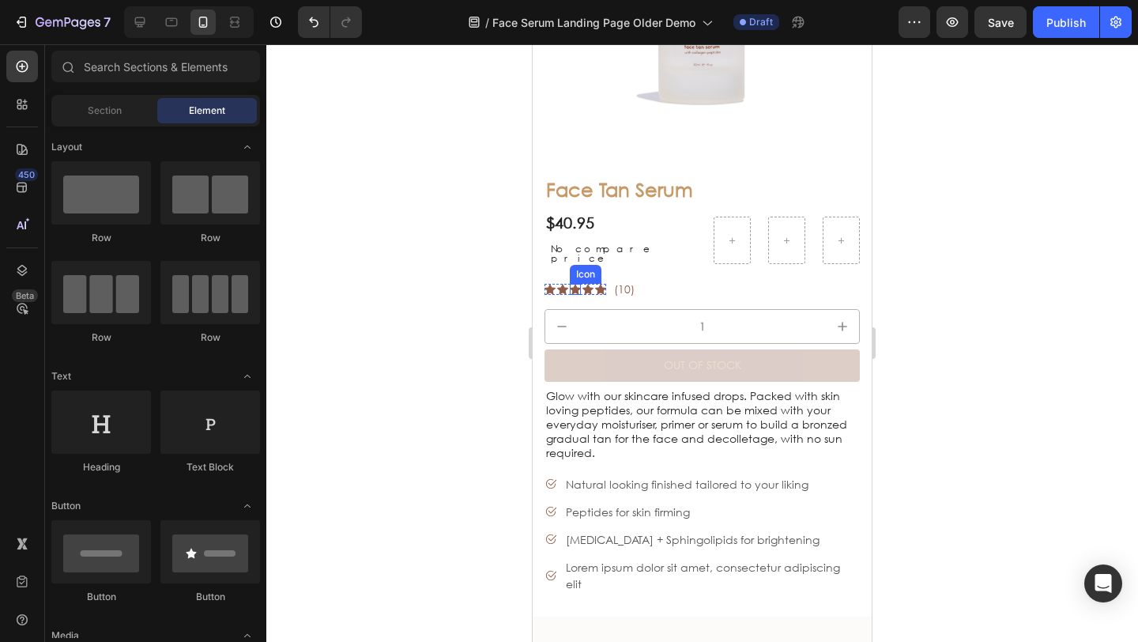
click at [575, 284] on icon at bounding box center [575, 289] width 11 height 10
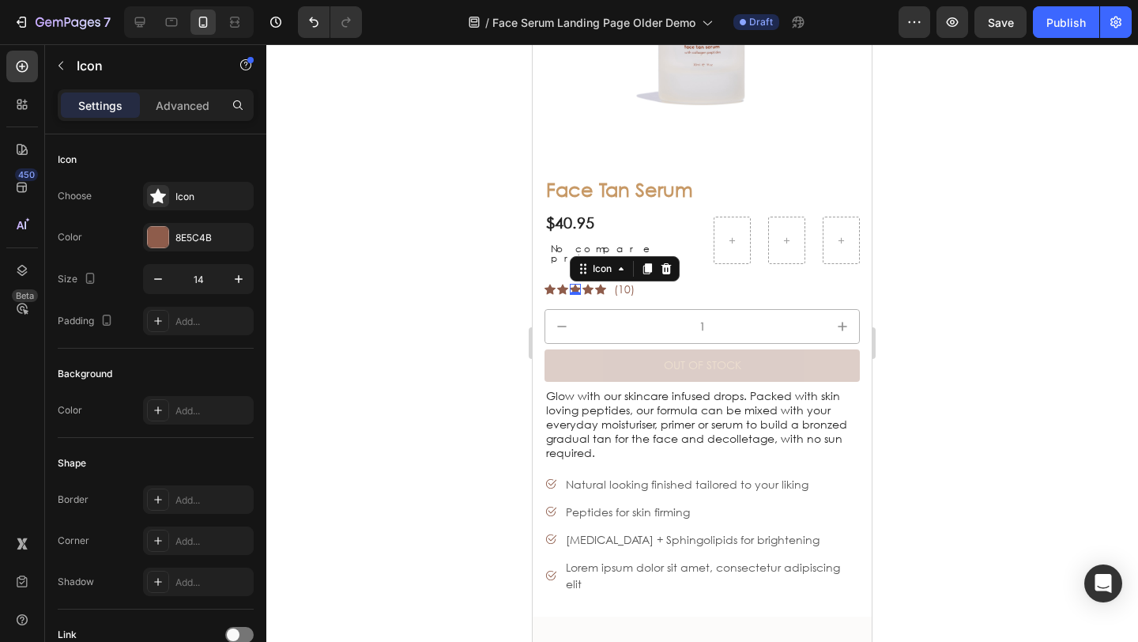
click at [432, 275] on div at bounding box center [701, 342] width 871 height 597
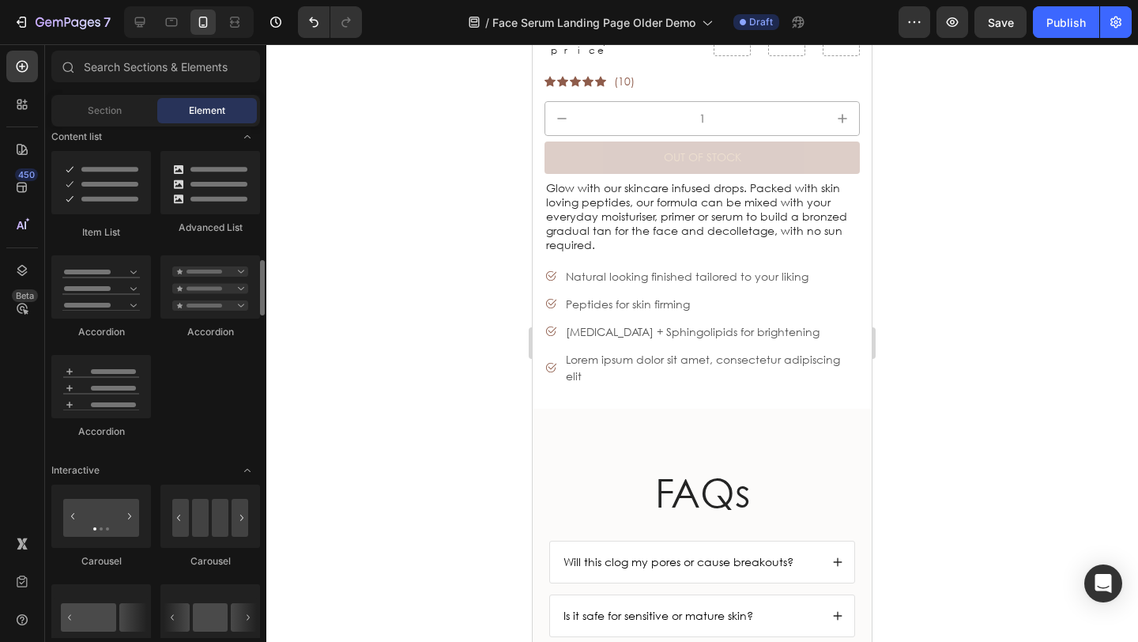
scroll to position [1252, 0]
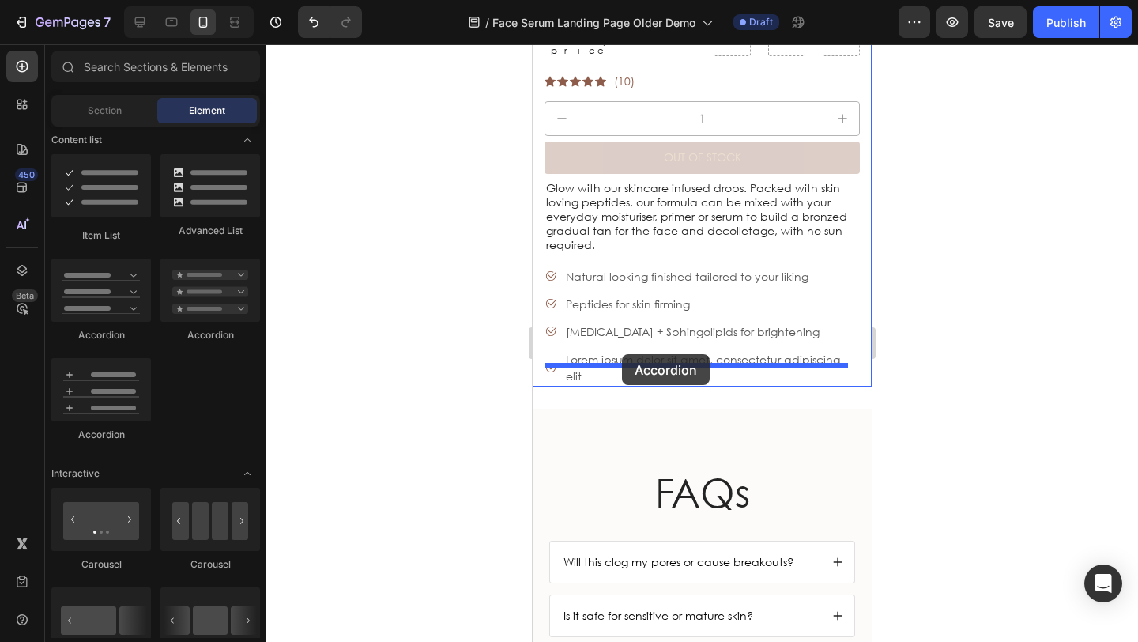
drag, startPoint x: 793, startPoint y: 399, endPoint x: 622, endPoint y: 353, distance: 177.5
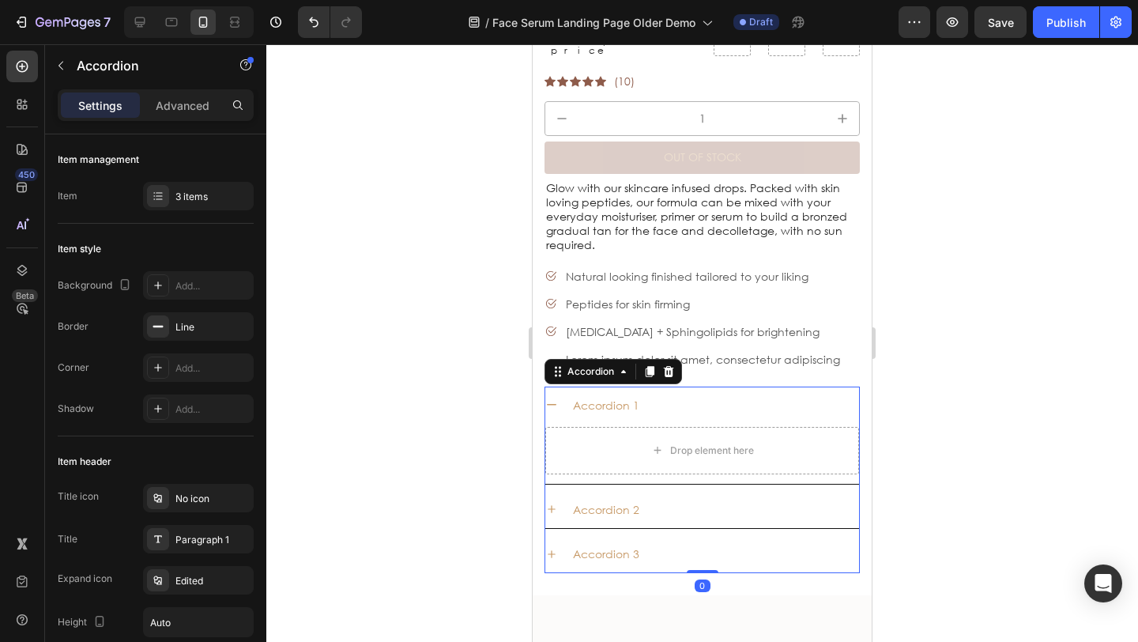
click at [551, 398] on icon at bounding box center [551, 404] width 13 height 13
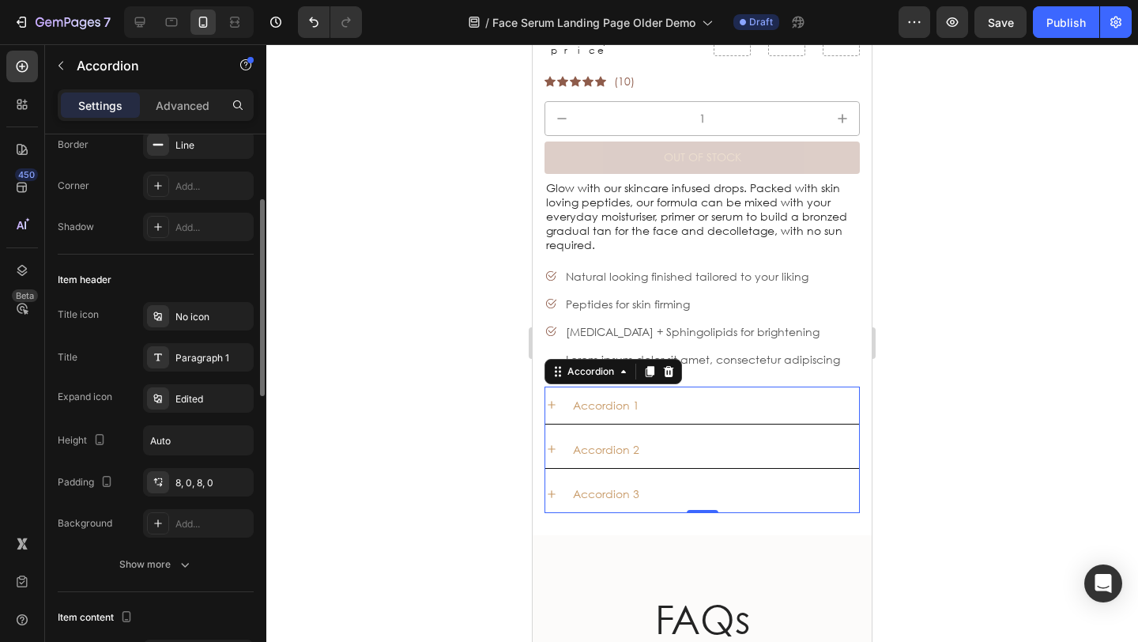
scroll to position [299, 0]
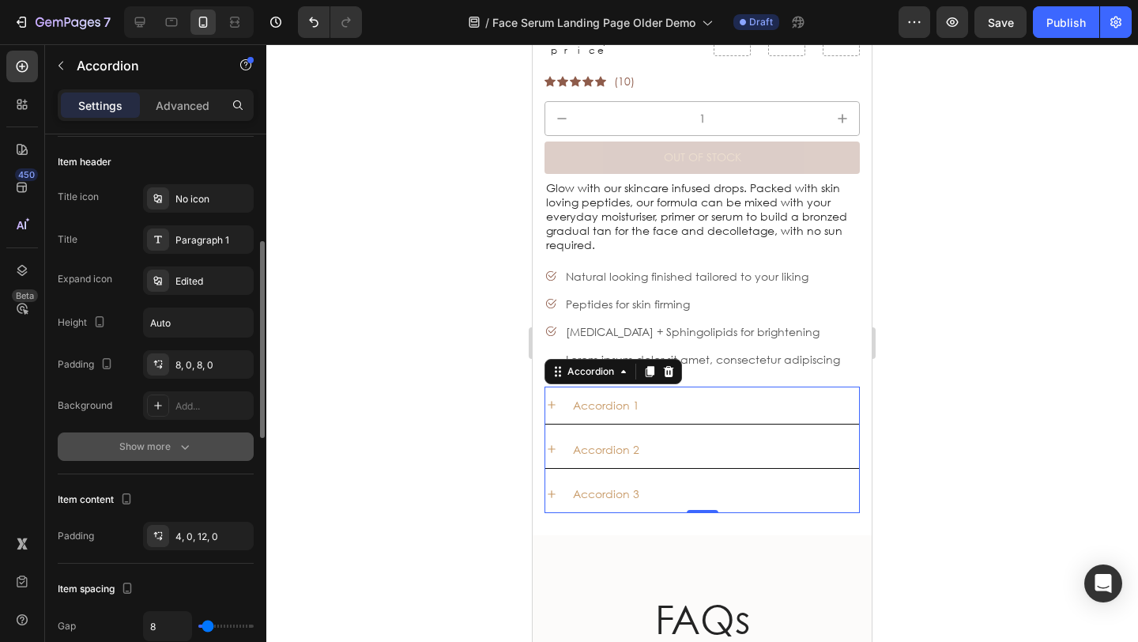
click at [164, 436] on button "Show more" at bounding box center [156, 446] width 196 height 28
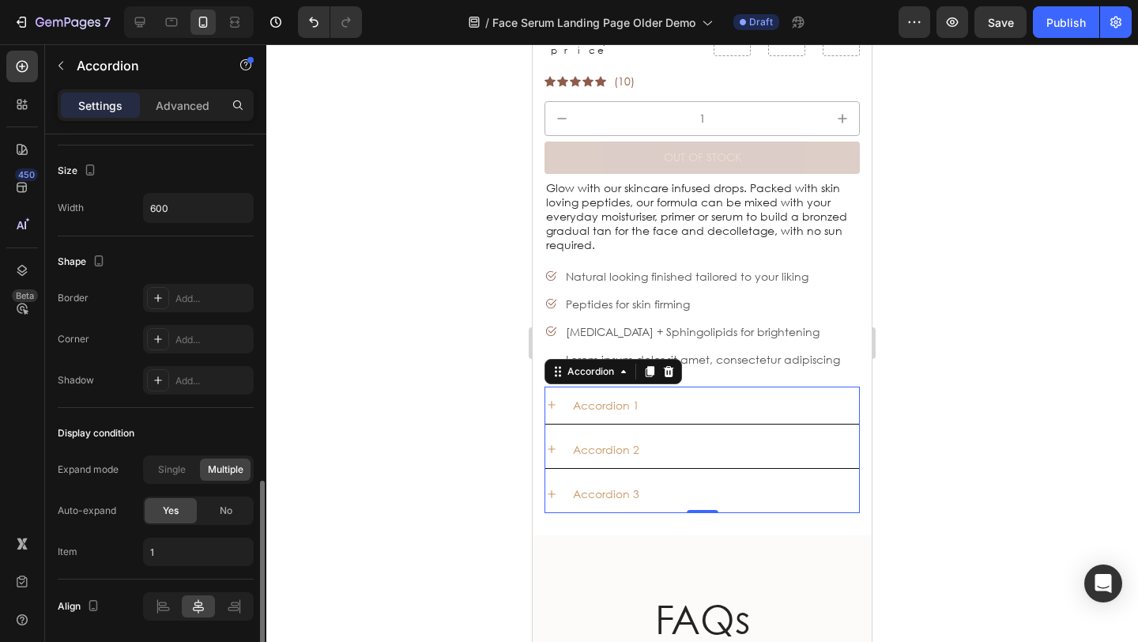
scroll to position [1075, 0]
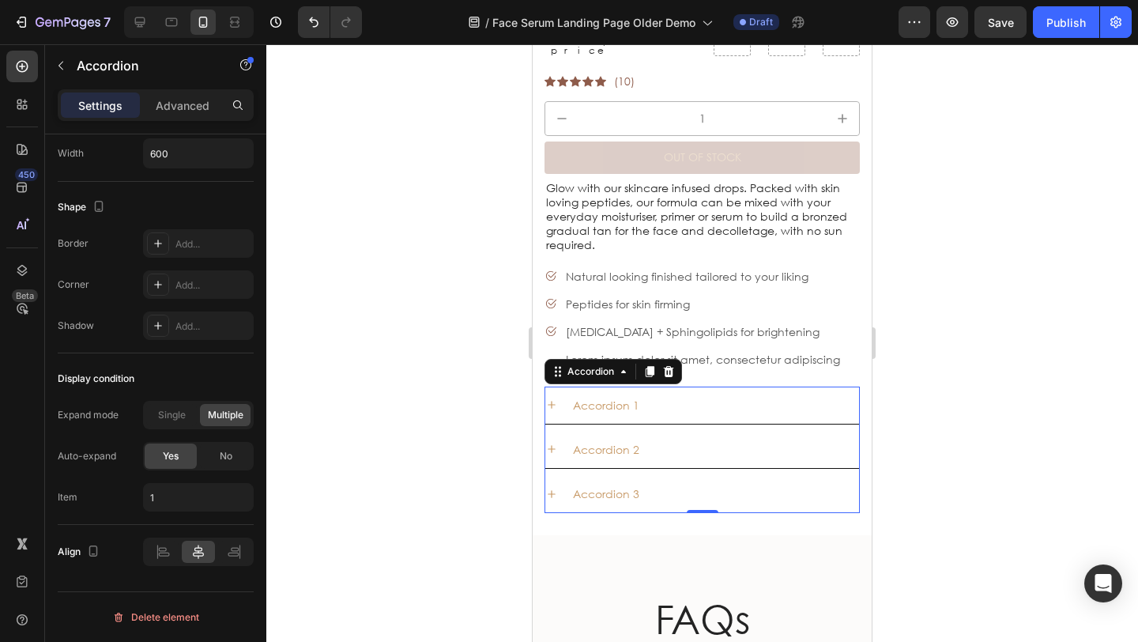
click at [554, 398] on icon at bounding box center [551, 404] width 13 height 13
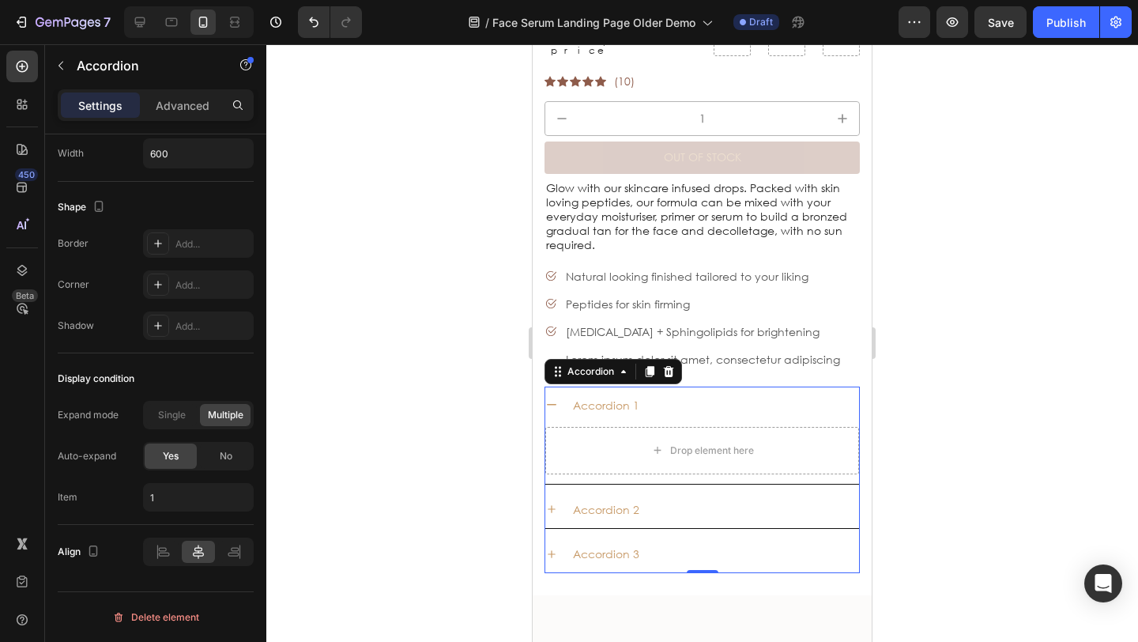
click at [556, 398] on icon at bounding box center [551, 404] width 13 height 13
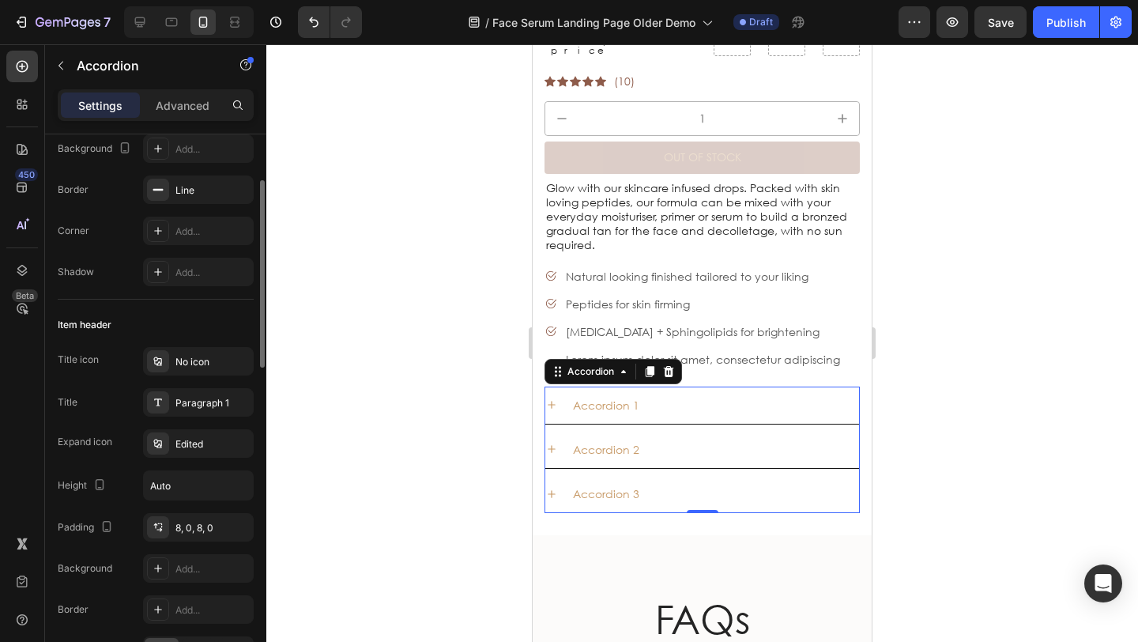
scroll to position [0, 0]
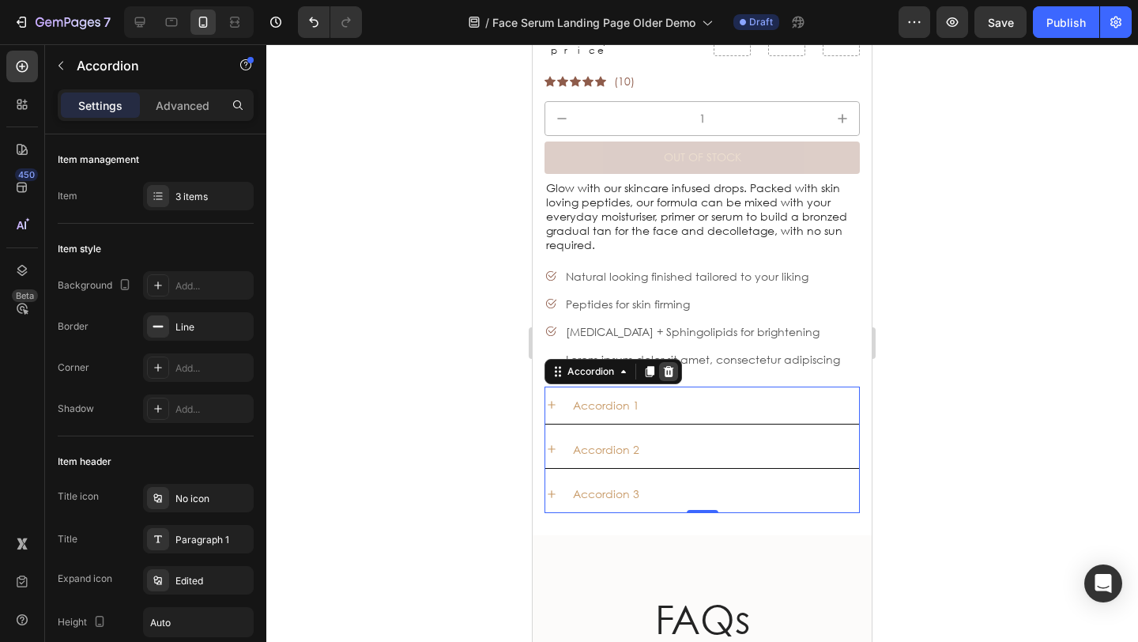
click at [669, 366] on icon at bounding box center [669, 371] width 10 height 11
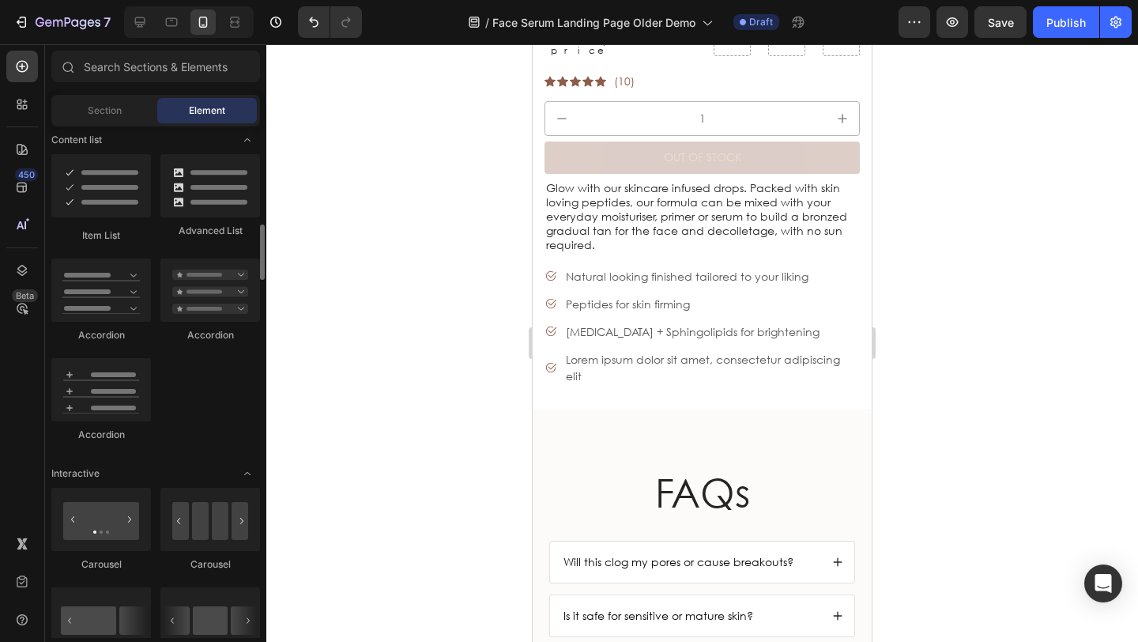
scroll to position [713, 0]
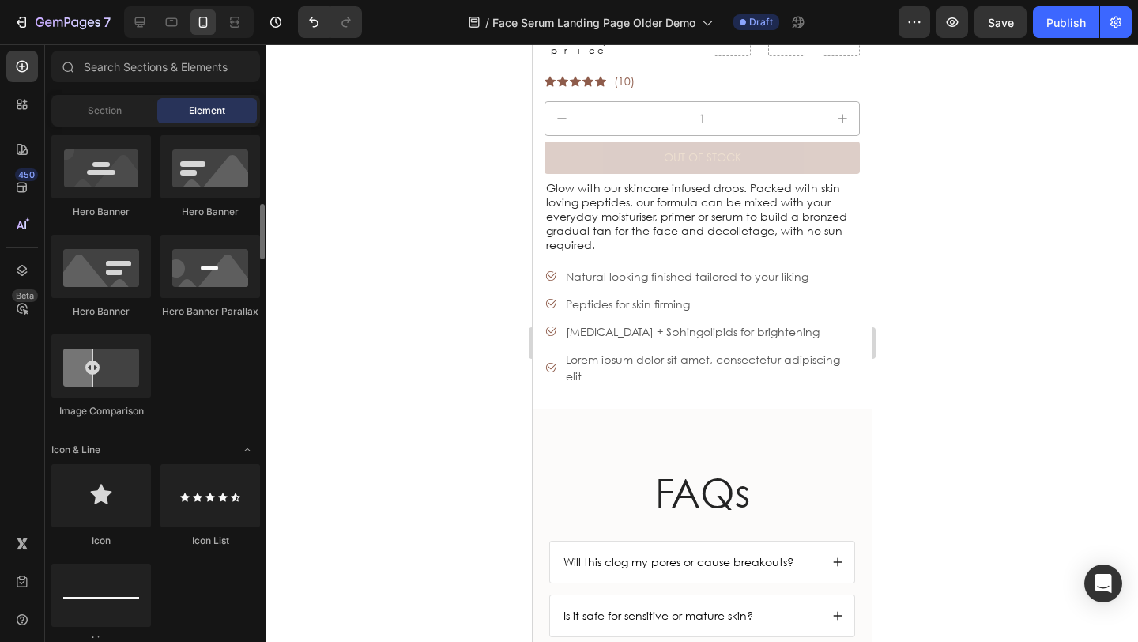
click at [104, 124] on div "Section Element" at bounding box center [155, 111] width 209 height 32
click at [107, 114] on span "Section" at bounding box center [105, 110] width 34 height 14
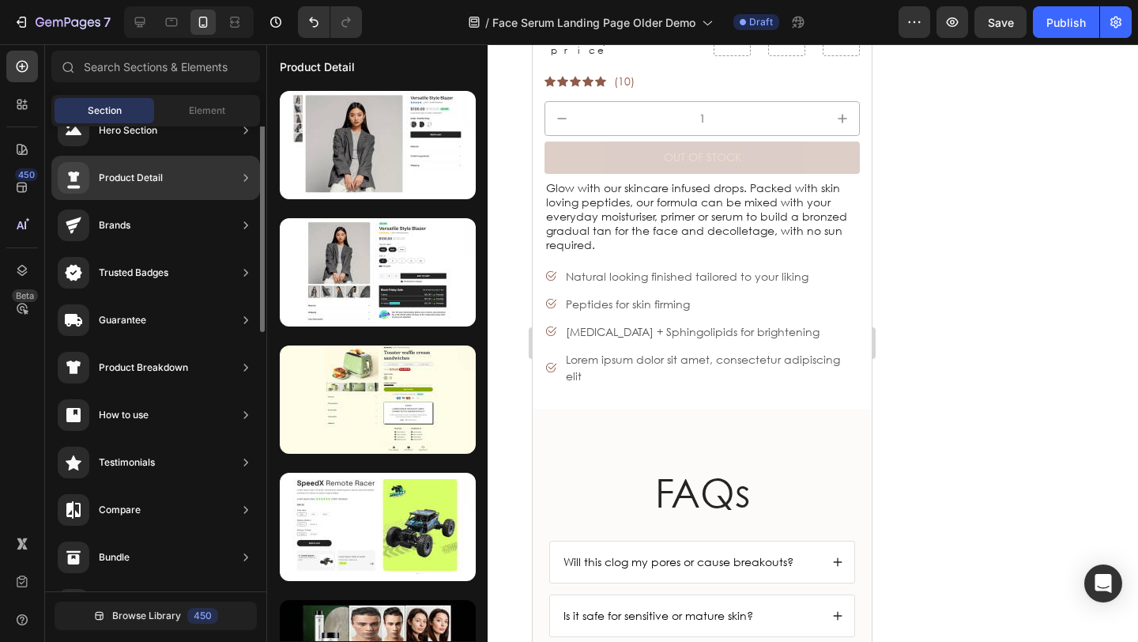
scroll to position [1, 0]
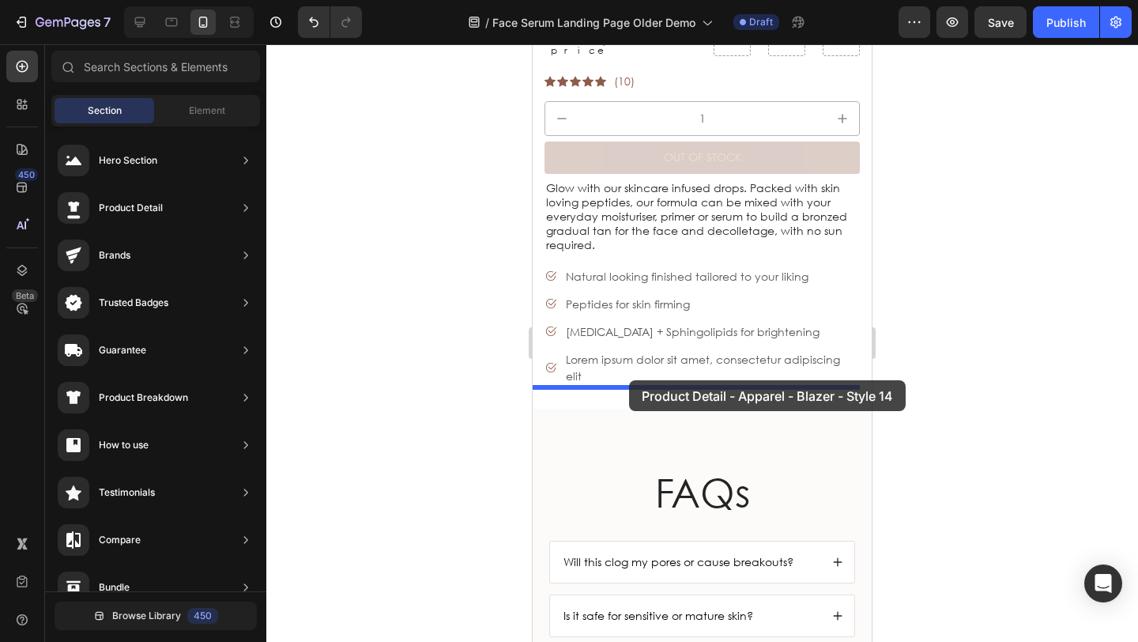
drag, startPoint x: 905, startPoint y: 203, endPoint x: 629, endPoint y: 381, distance: 328.7
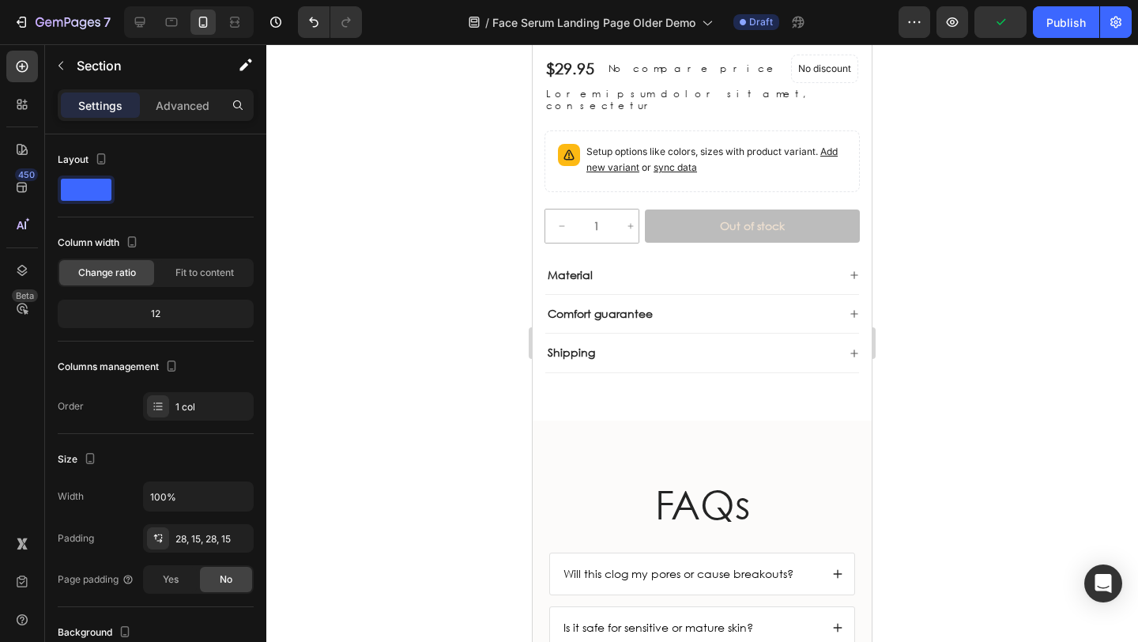
scroll to position [6167, 0]
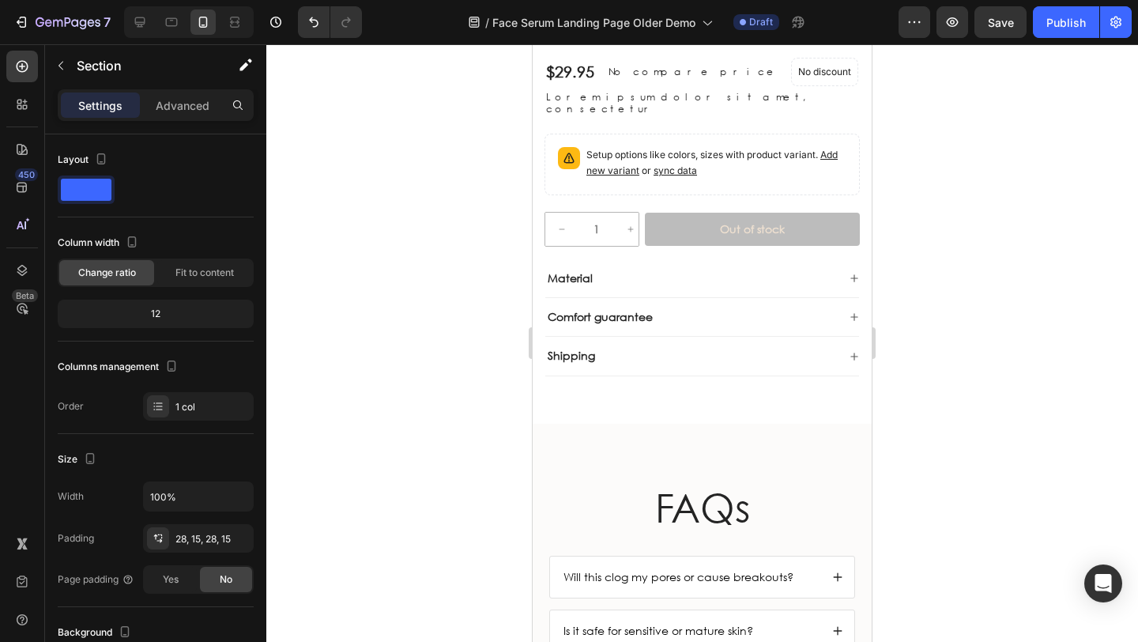
click at [849, 273] on icon at bounding box center [853, 277] width 9 height 9
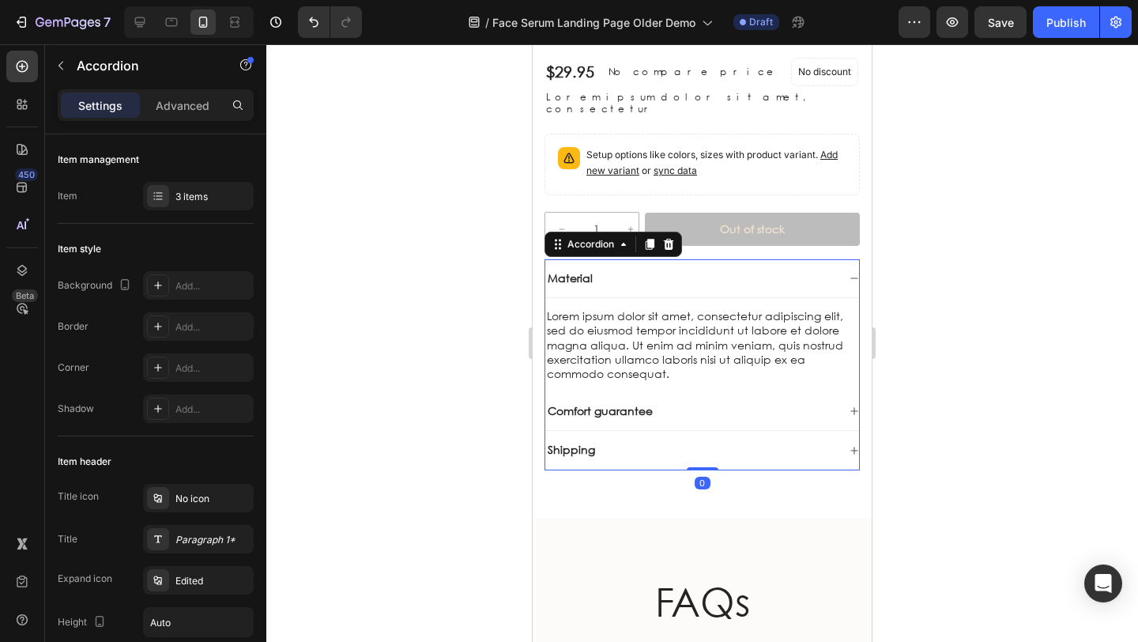
click at [668, 238] on icon at bounding box center [668, 244] width 13 height 13
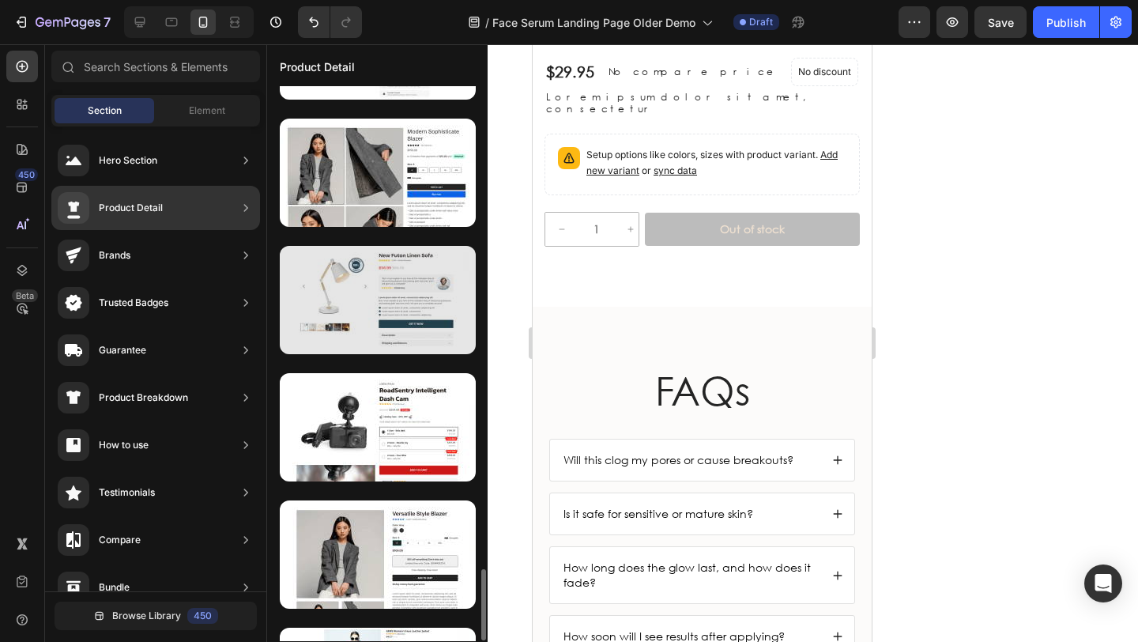
scroll to position [3221, 0]
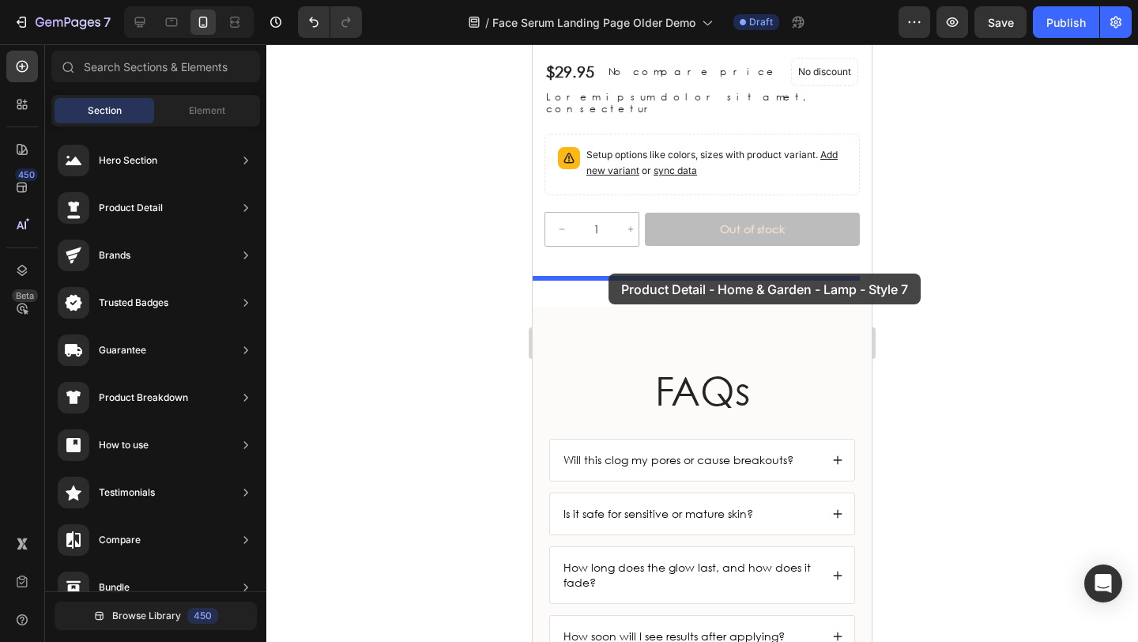
drag, startPoint x: 916, startPoint y: 259, endPoint x: 610, endPoint y: 276, distance: 306.2
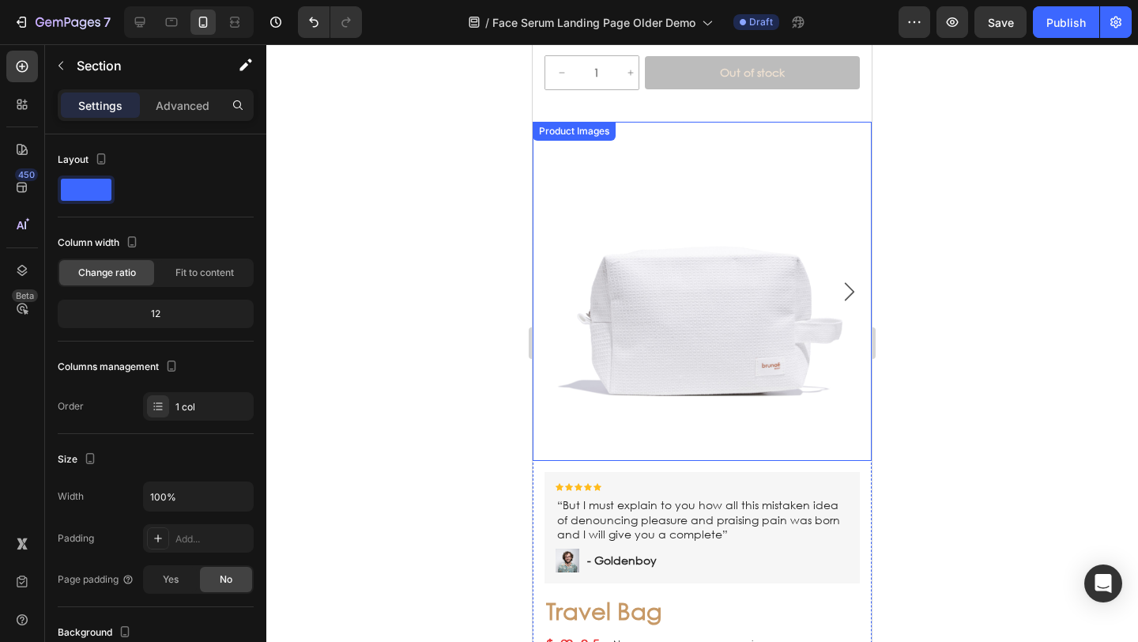
scroll to position [6318, 0]
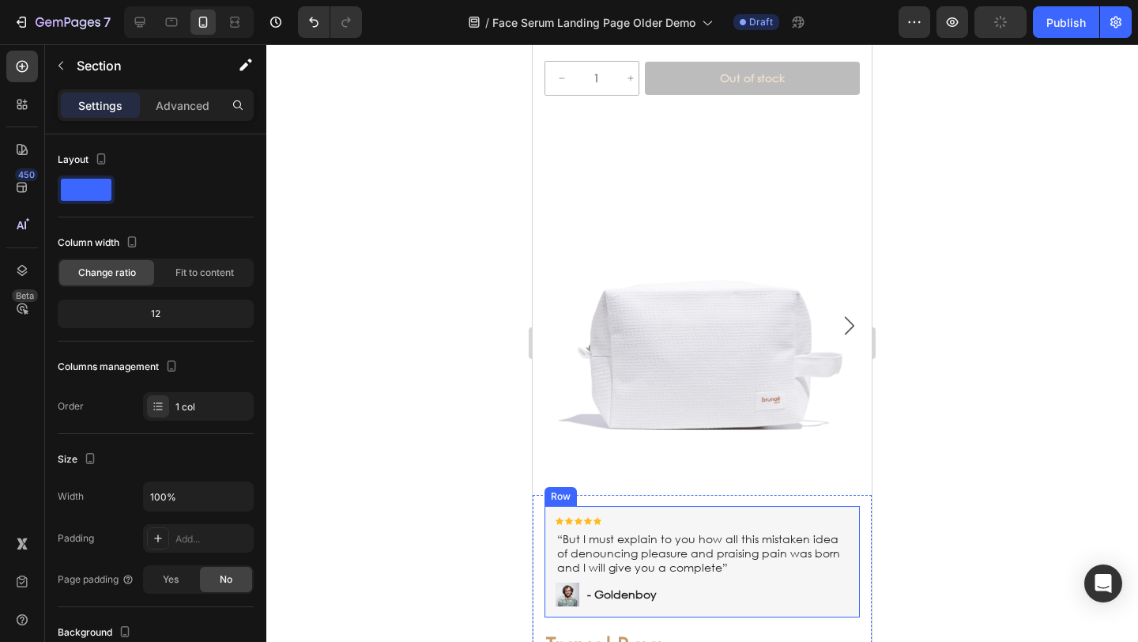
click at [841, 549] on div "Icon Icon Icon Icon Icon Icon List “But I must explain to you how all this mist…" at bounding box center [701, 561] width 315 height 111
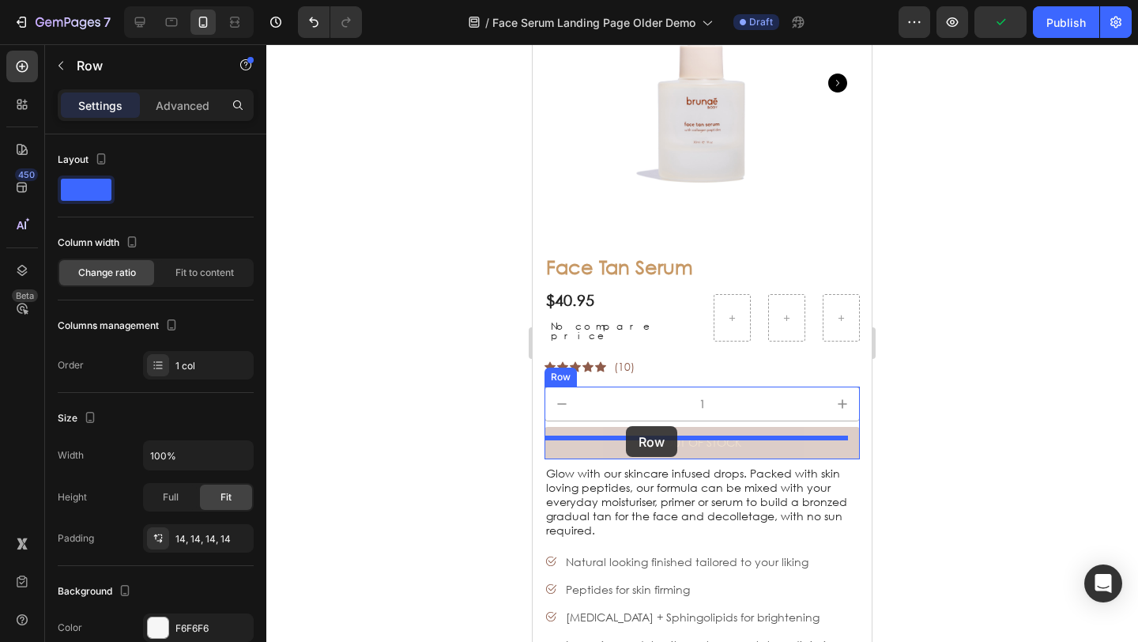
scroll to position [5196, 0]
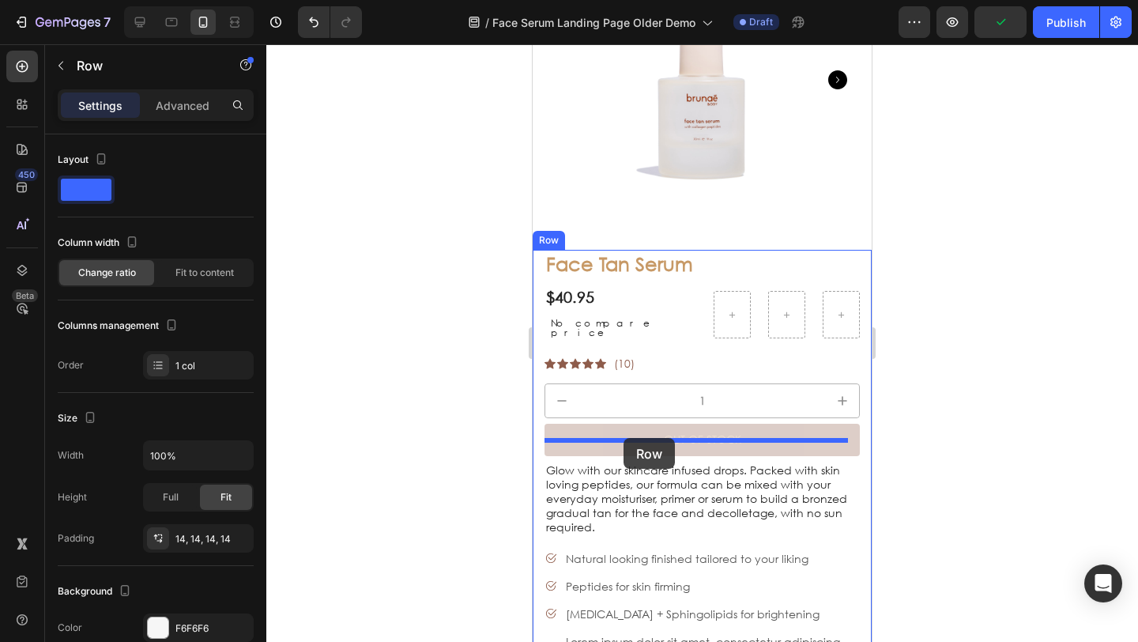
drag, startPoint x: 560, startPoint y: 453, endPoint x: 623, endPoint y: 438, distance: 65.0
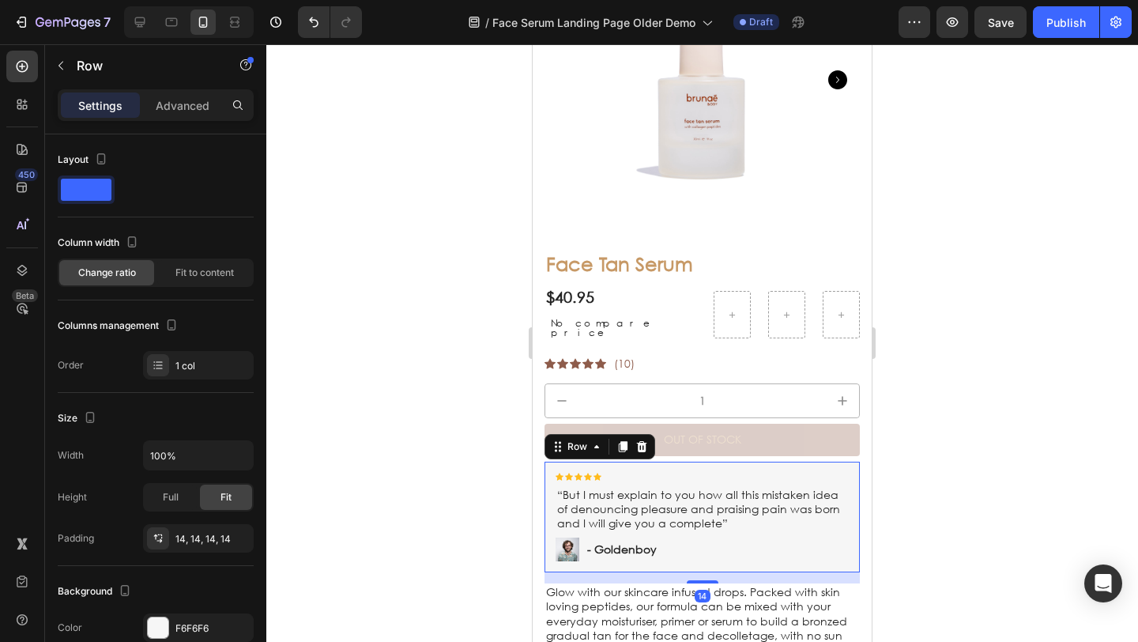
click at [472, 420] on div at bounding box center [701, 342] width 871 height 597
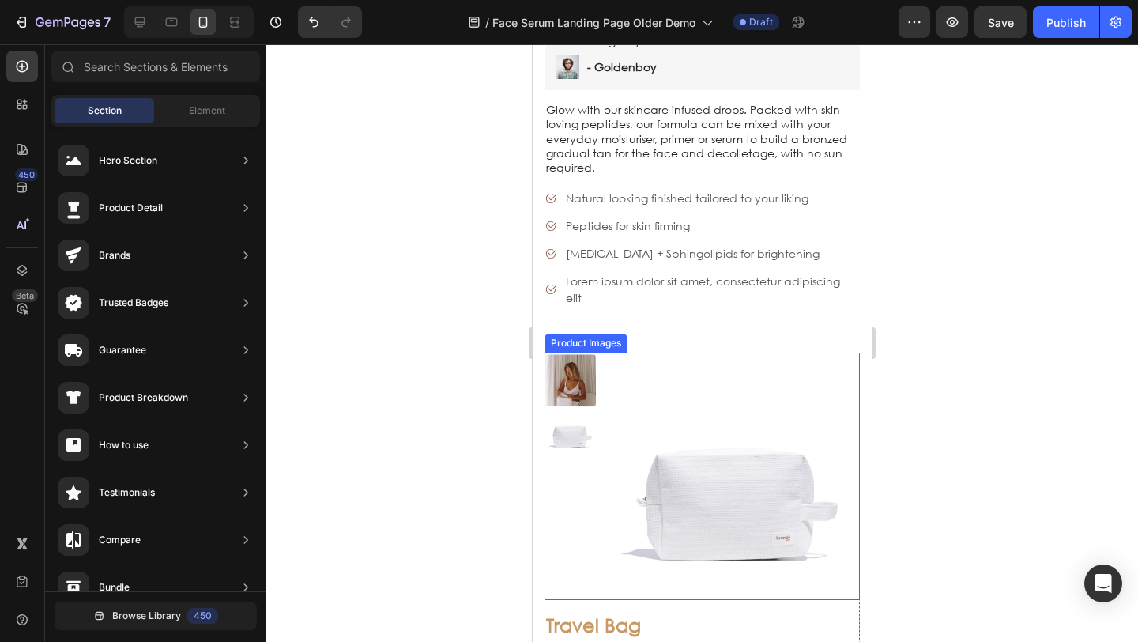
scroll to position [5712, 0]
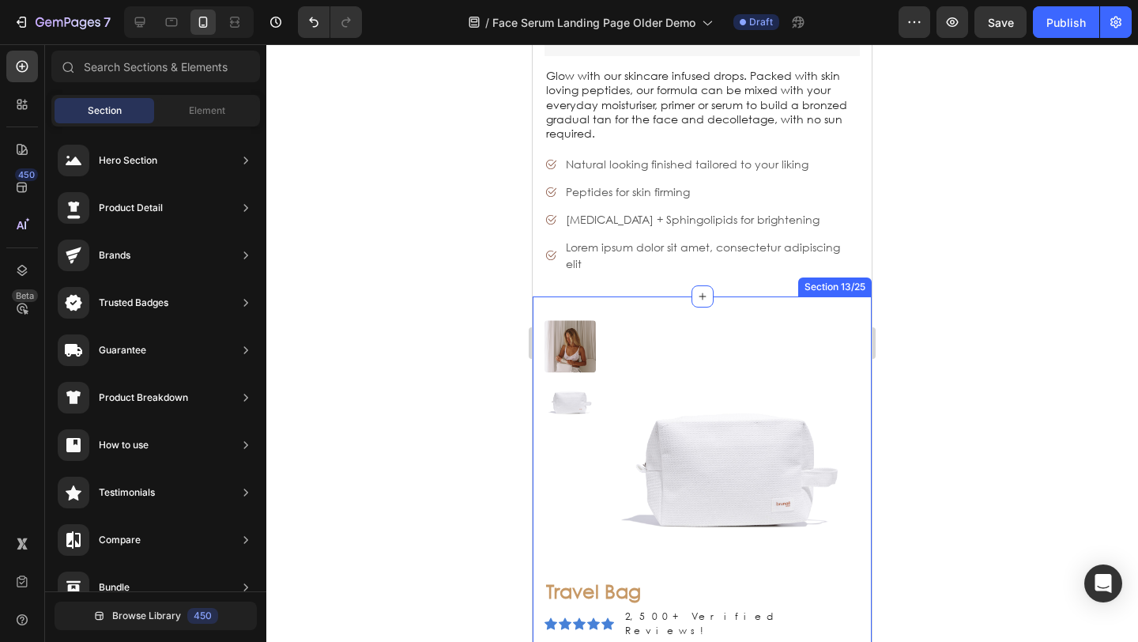
click at [661, 296] on div "Product Images Travel Bag Product Title Icon Icon Icon Icon Icon Icon List 2,50…" at bounding box center [701, 600] width 339 height 608
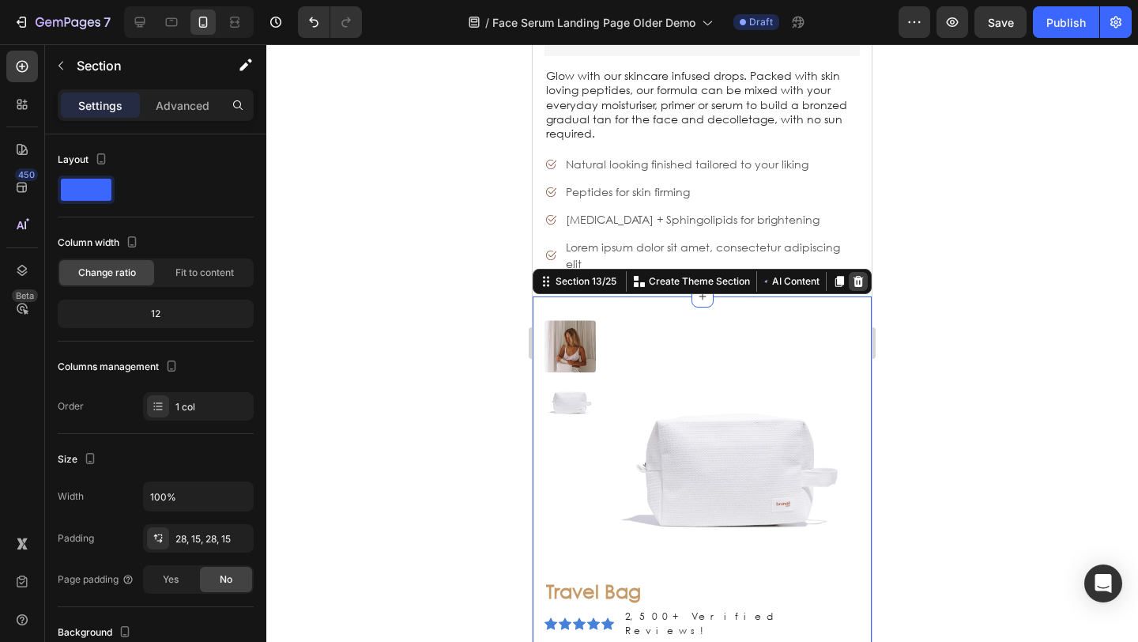
click at [853, 276] on icon at bounding box center [858, 281] width 10 height 11
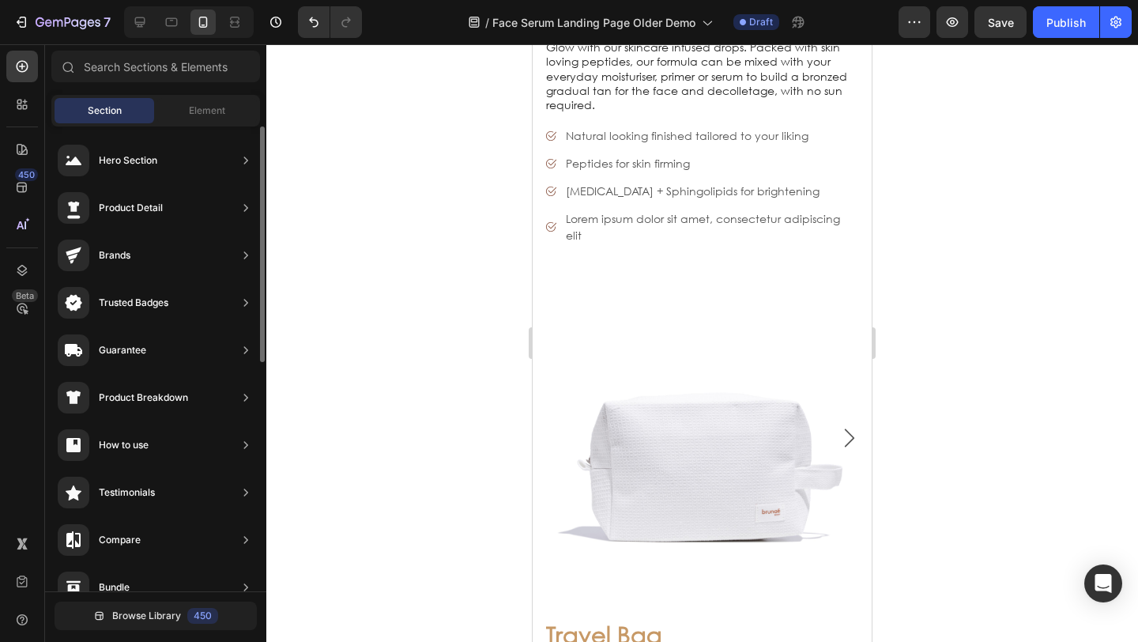
scroll to position [72, 0]
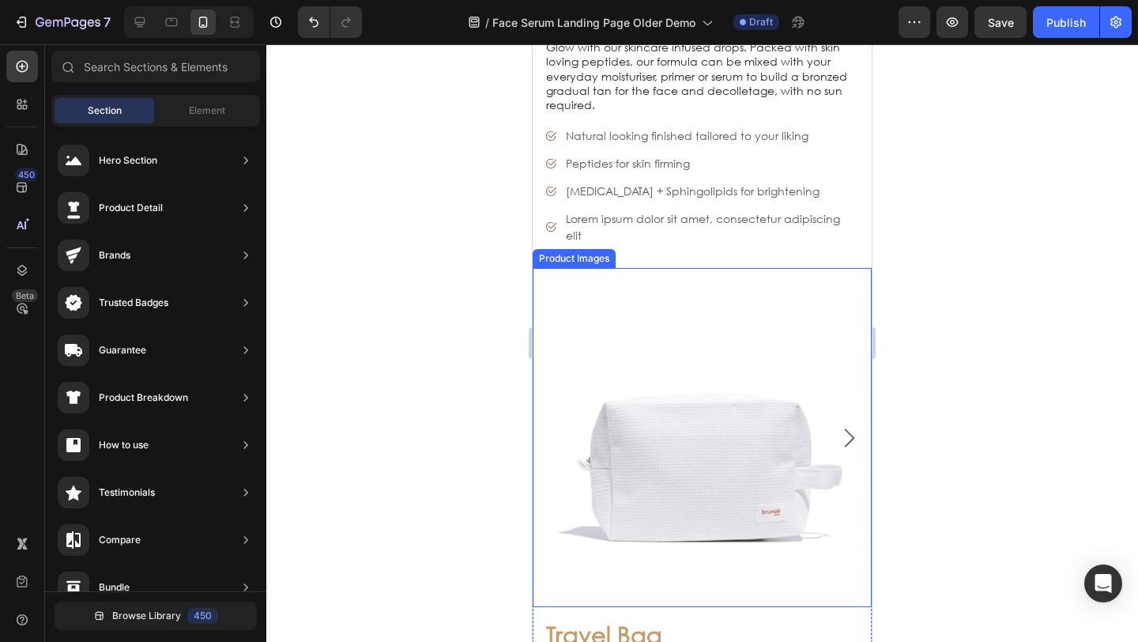
click at [650, 283] on img at bounding box center [701, 437] width 339 height 339
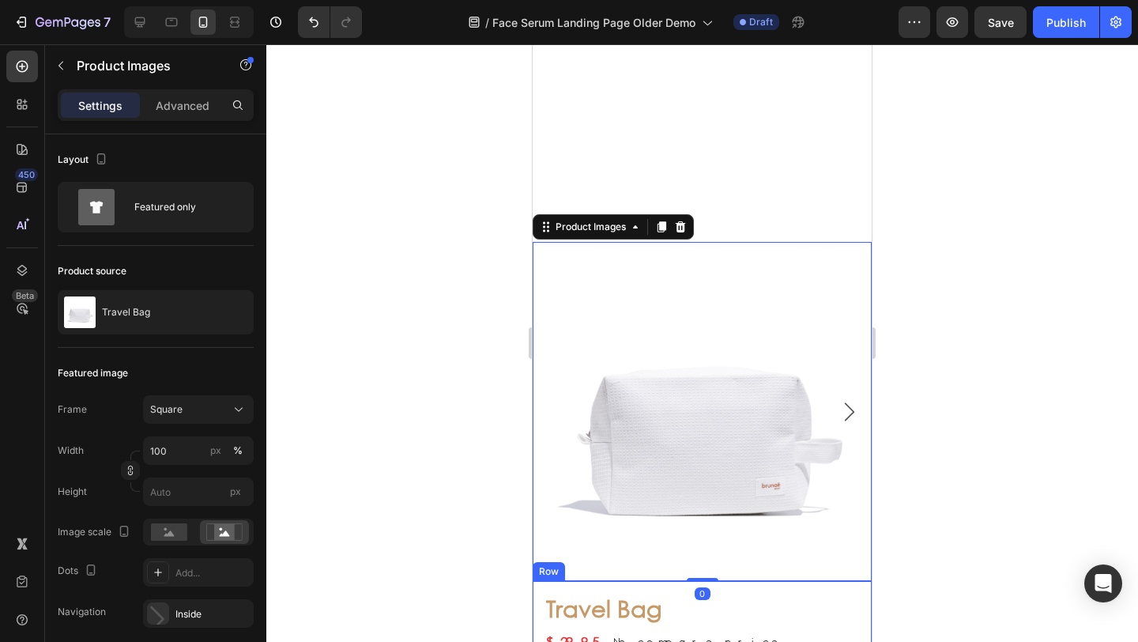
scroll to position [6019, 0]
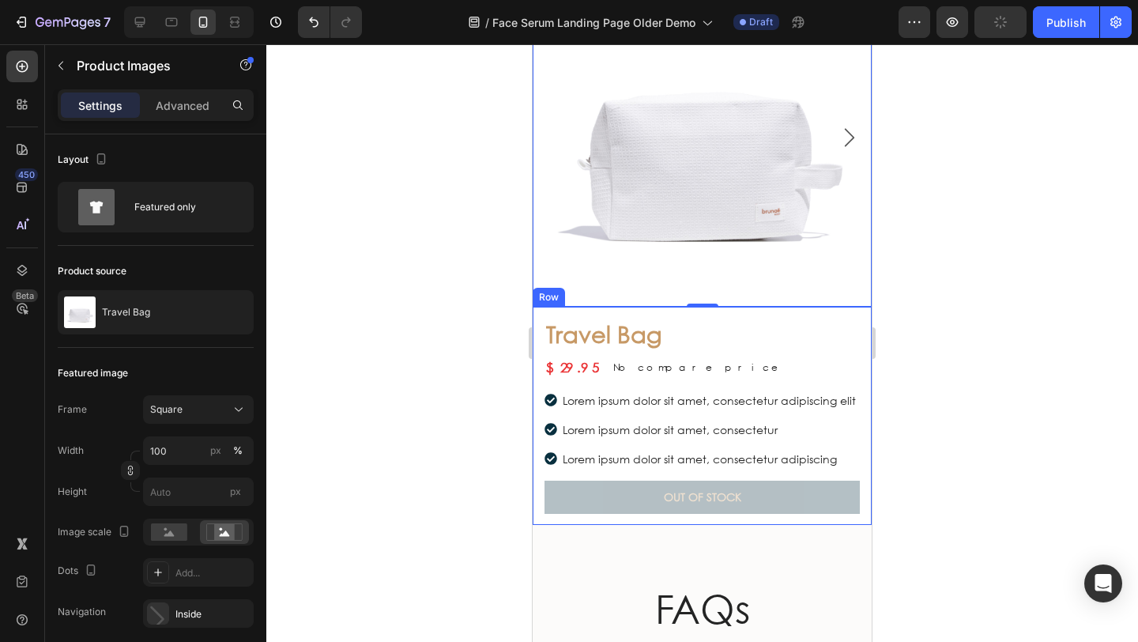
click at [828, 520] on div "Travel Bag Product Title Icon Icon Icon Icon Icon Icon List 2,500+ Verified Rev…" at bounding box center [701, 416] width 339 height 218
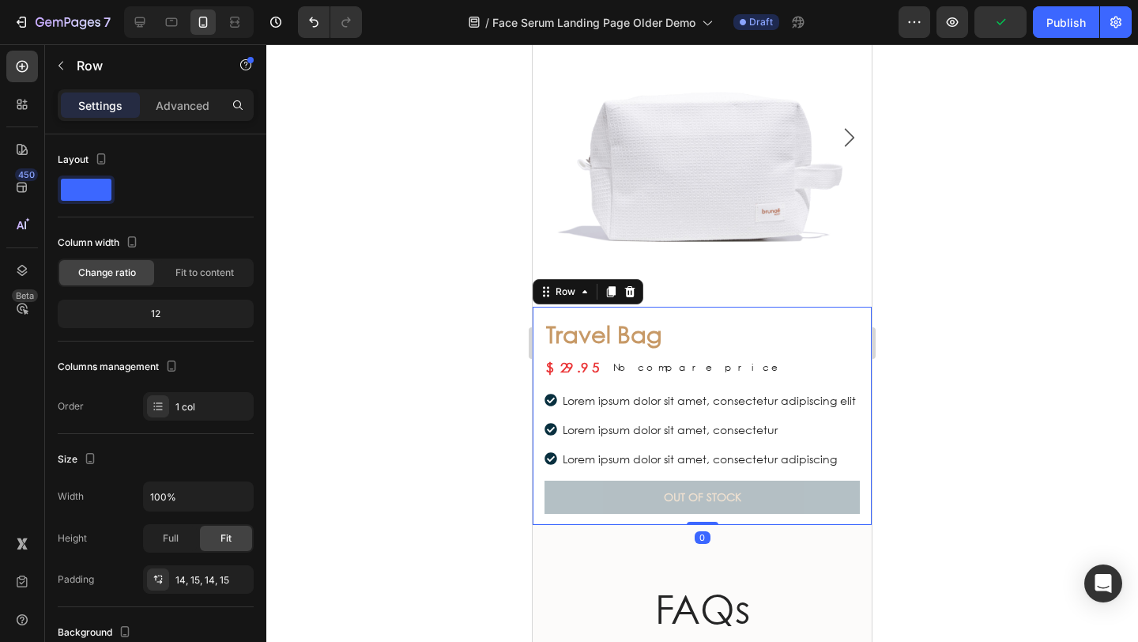
click at [632, 286] on icon at bounding box center [630, 291] width 10 height 11
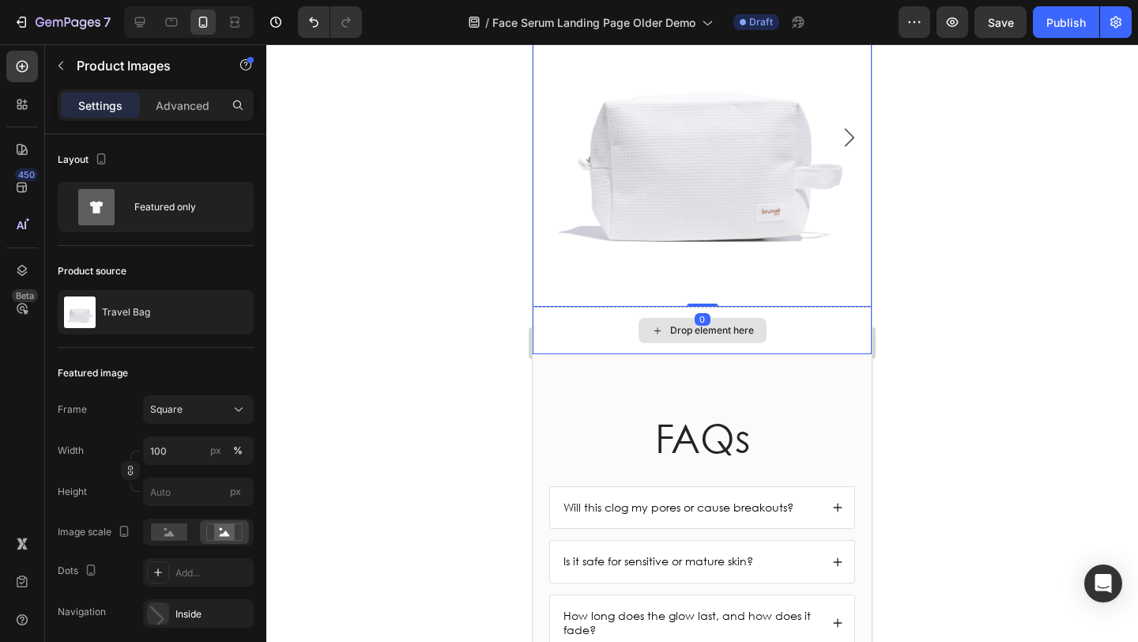
click at [797, 316] on div "Drop element here" at bounding box center [701, 330] width 339 height 47
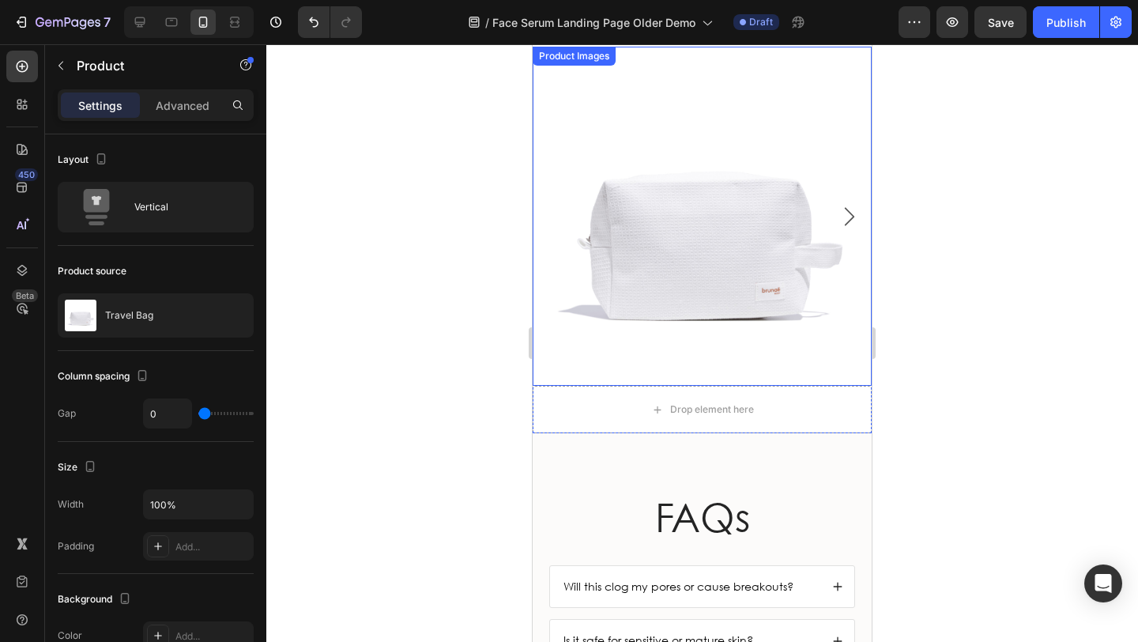
scroll to position [5637, 0]
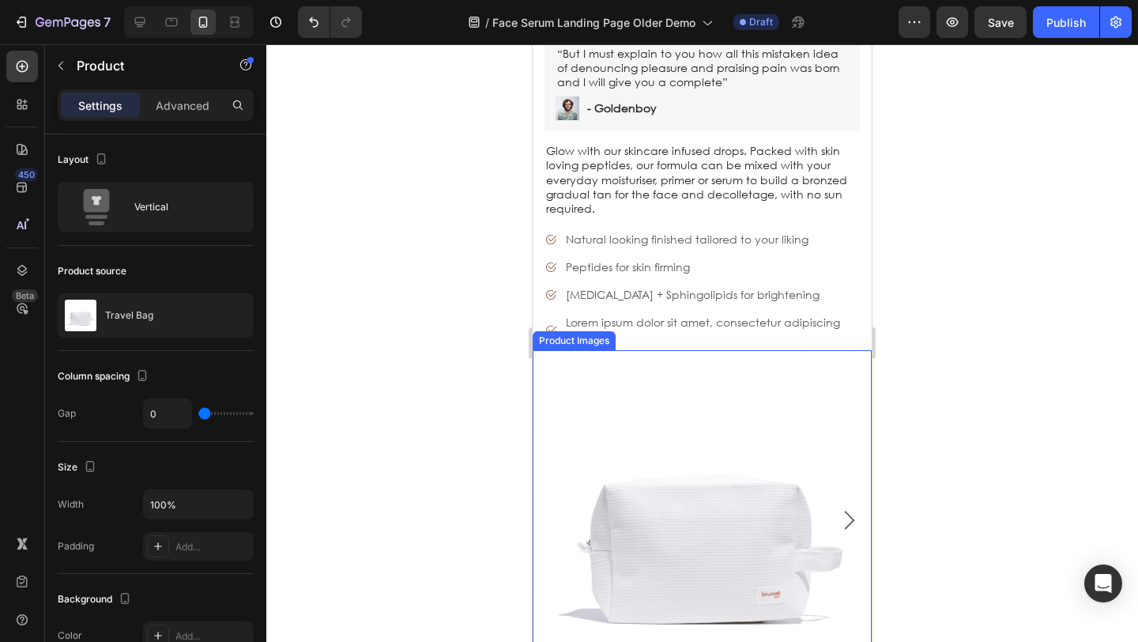
click at [619, 351] on img at bounding box center [701, 519] width 339 height 339
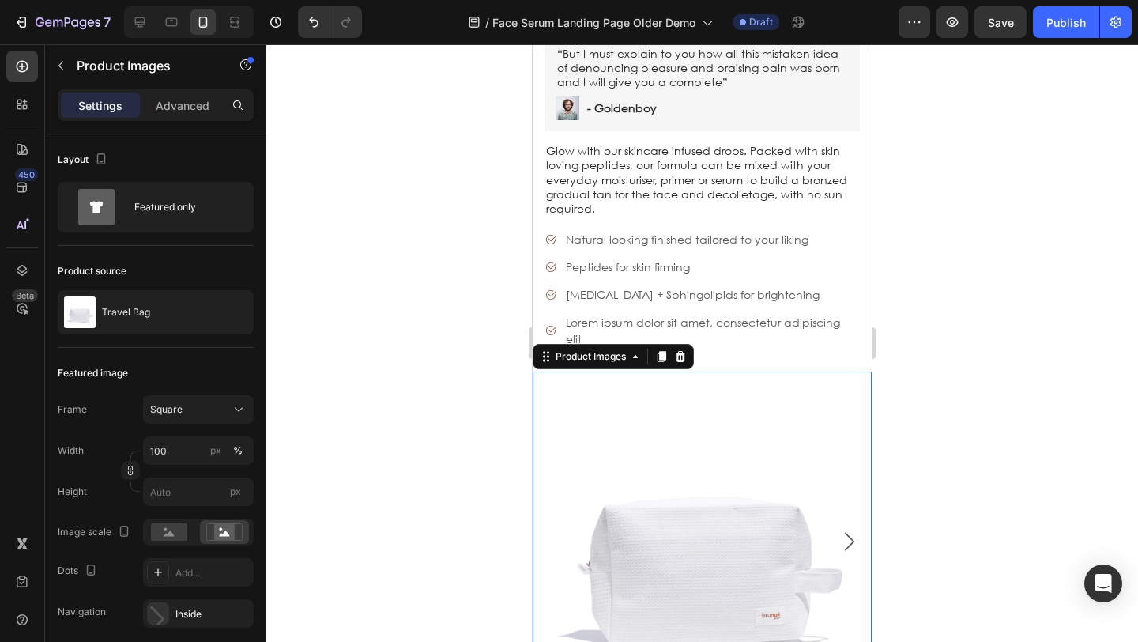
click at [679, 350] on icon at bounding box center [680, 356] width 13 height 13
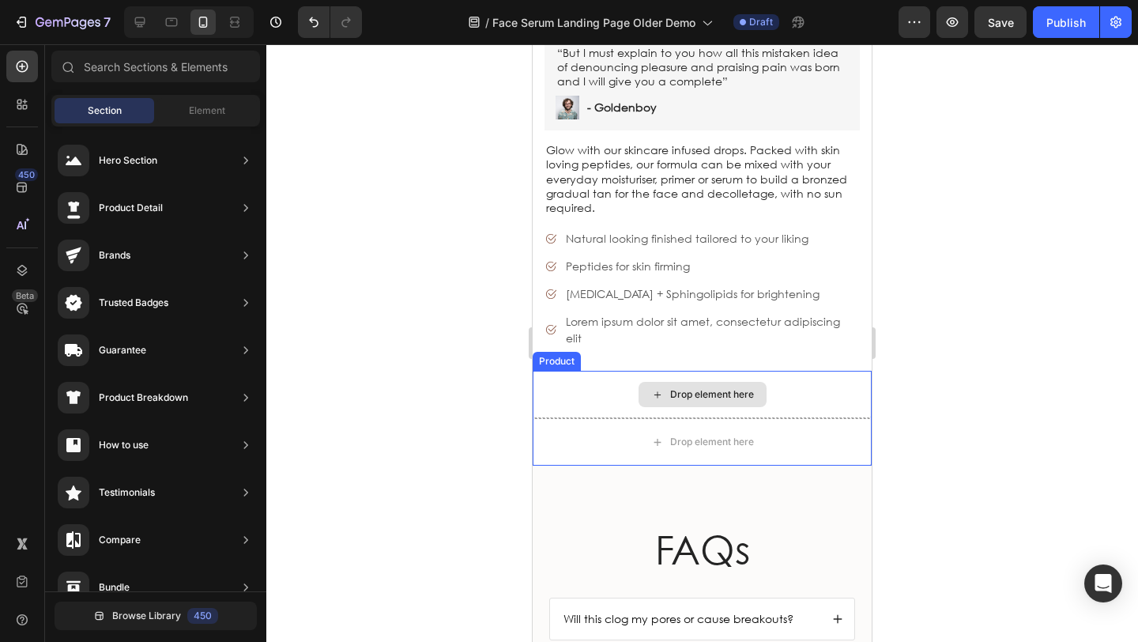
scroll to position [5655, 0]
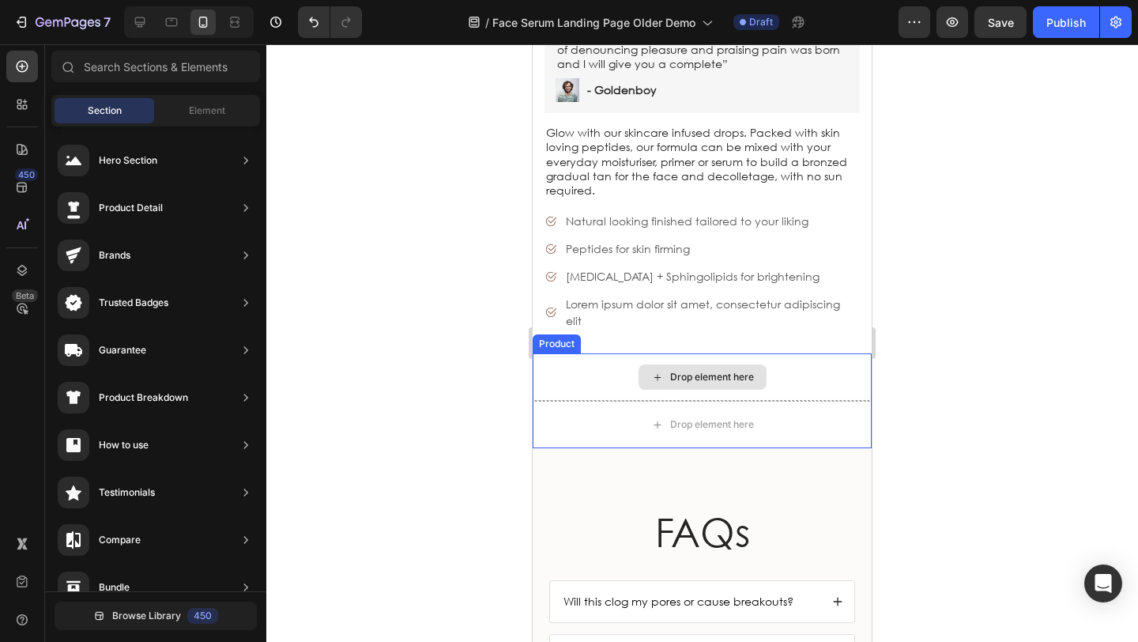
click at [564, 353] on div "Drop element here" at bounding box center [701, 376] width 339 height 47
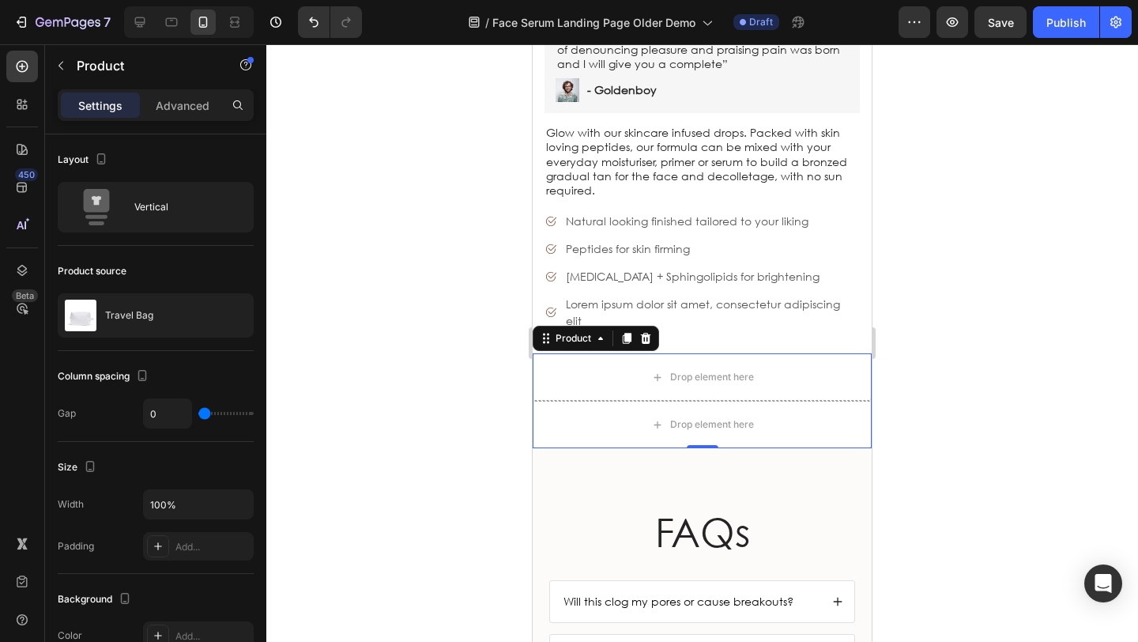
click at [643, 333] on icon at bounding box center [646, 338] width 10 height 11
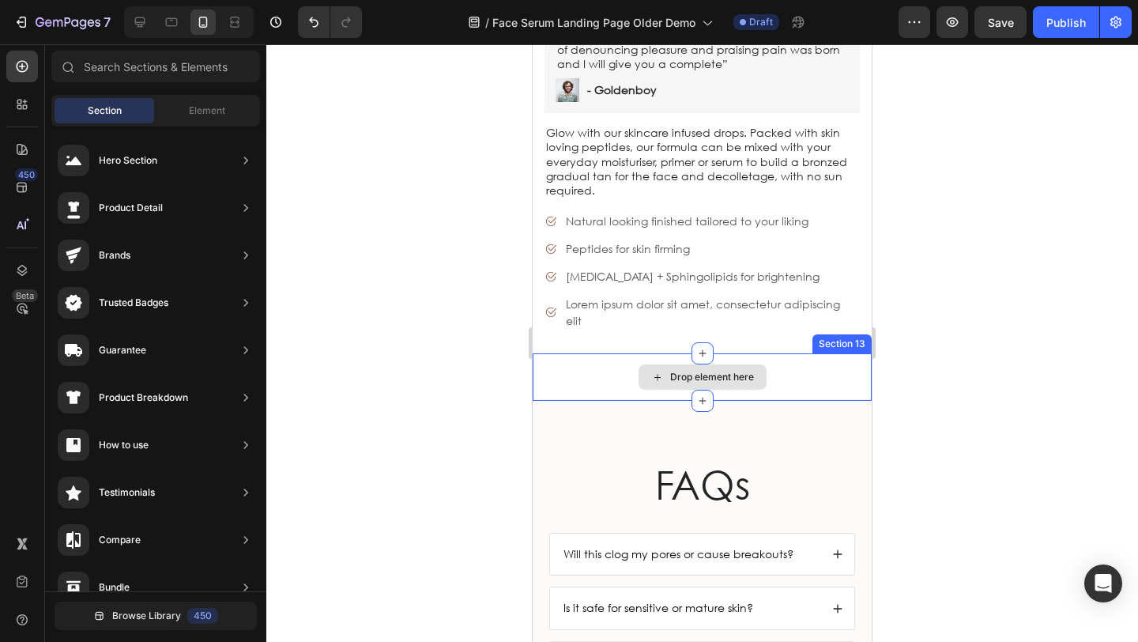
click at [590, 353] on div "Drop element here" at bounding box center [701, 376] width 339 height 47
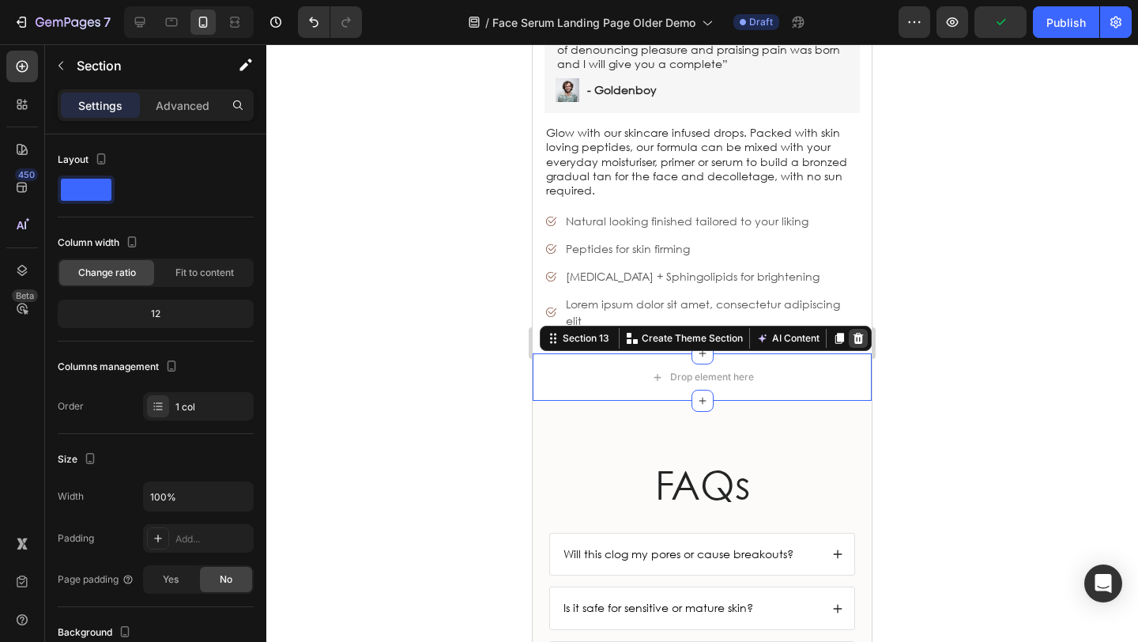
drag, startPoint x: 842, startPoint y: 317, endPoint x: 798, endPoint y: 323, distance: 44.7
click at [853, 333] on icon at bounding box center [858, 338] width 10 height 11
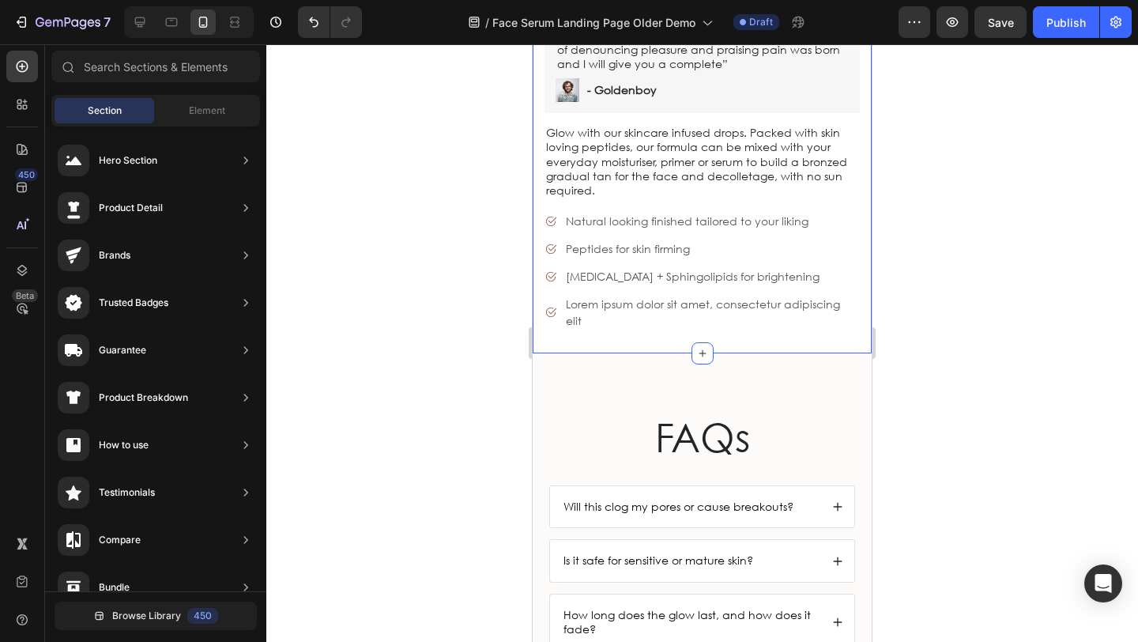
scroll to position [5652, 0]
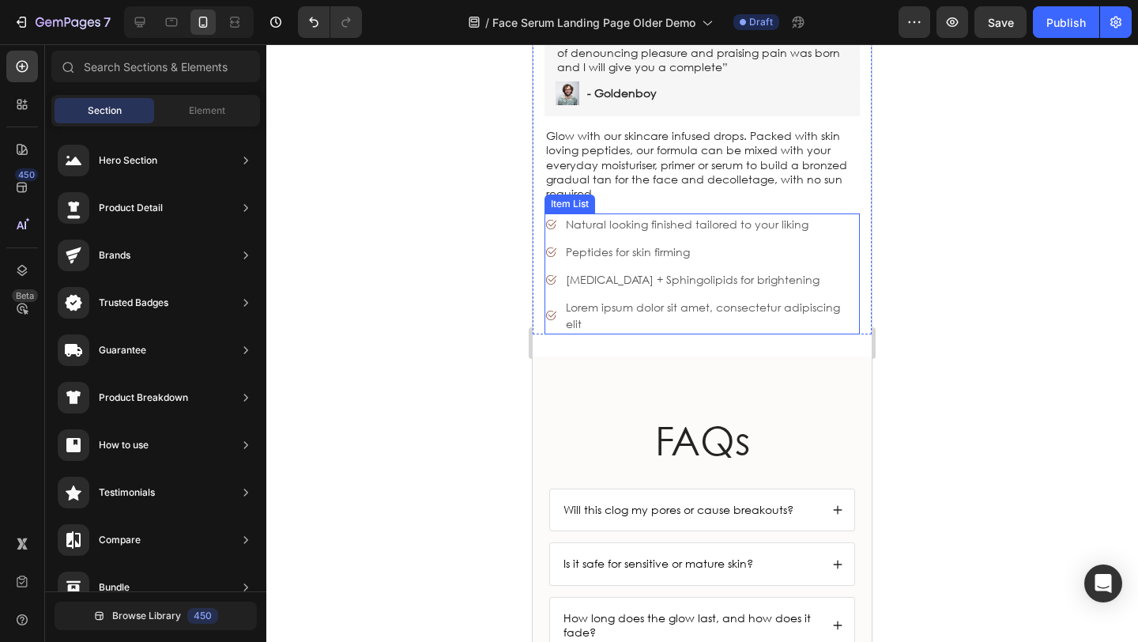
click at [593, 299] on p "Lorem ipsum dolor sit amet, consectetur adipiscing elit" at bounding box center [712, 315] width 292 height 33
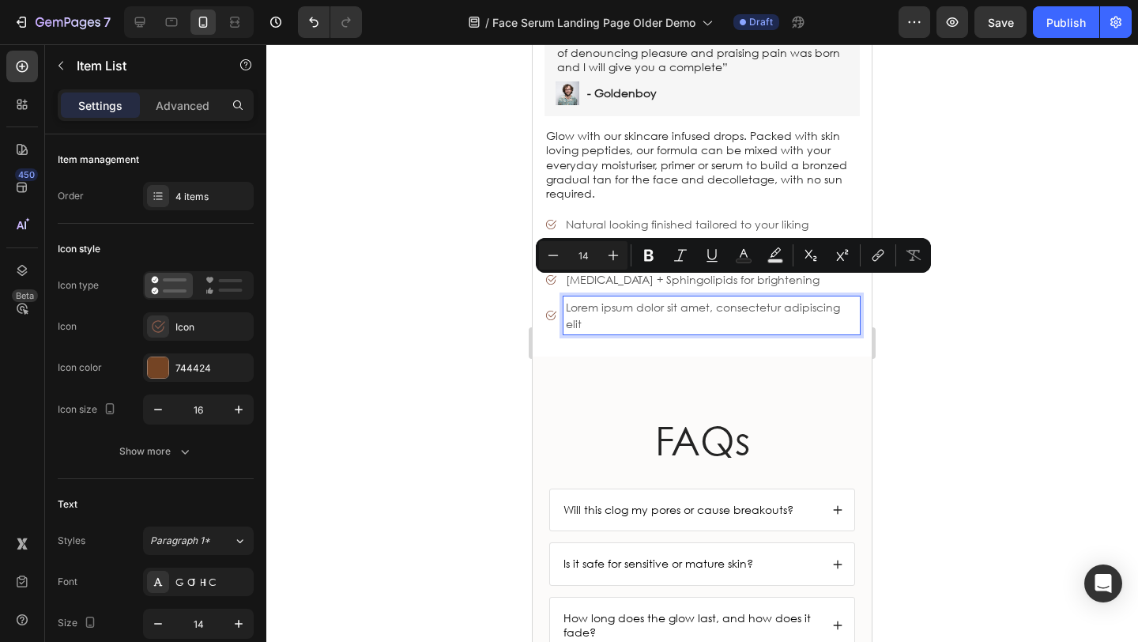
click at [590, 299] on p "Lorem ipsum dolor sit amet, consectetur adipiscing elit" at bounding box center [712, 315] width 292 height 33
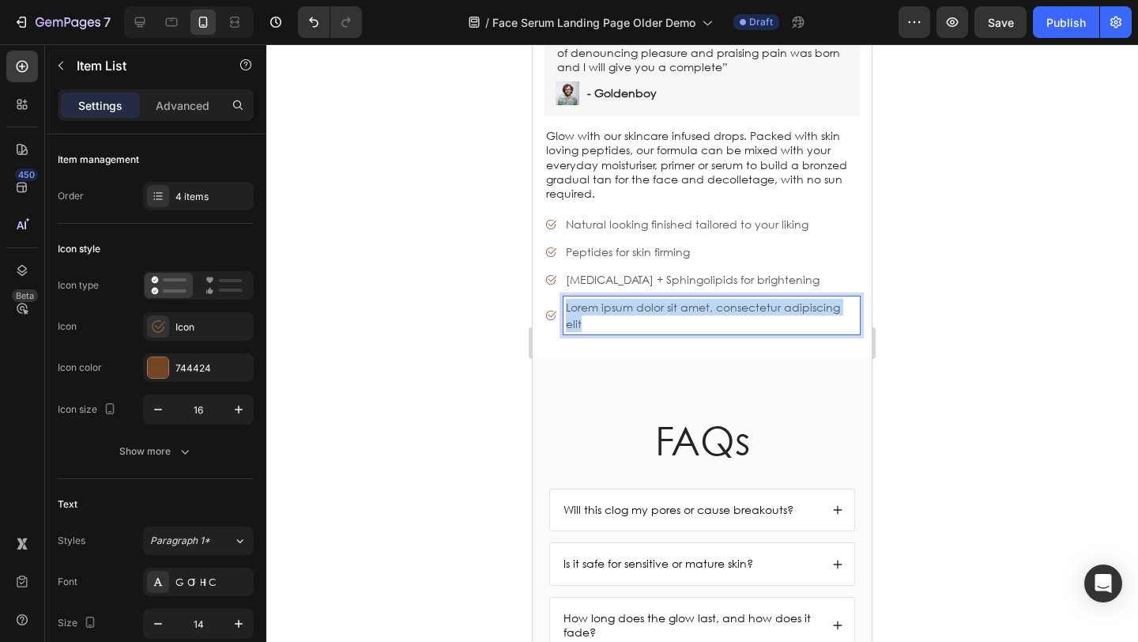
click at [564, 296] on div "Lorem ipsum dolor sit amet, consectetur adipiscing elit" at bounding box center [711, 315] width 296 height 38
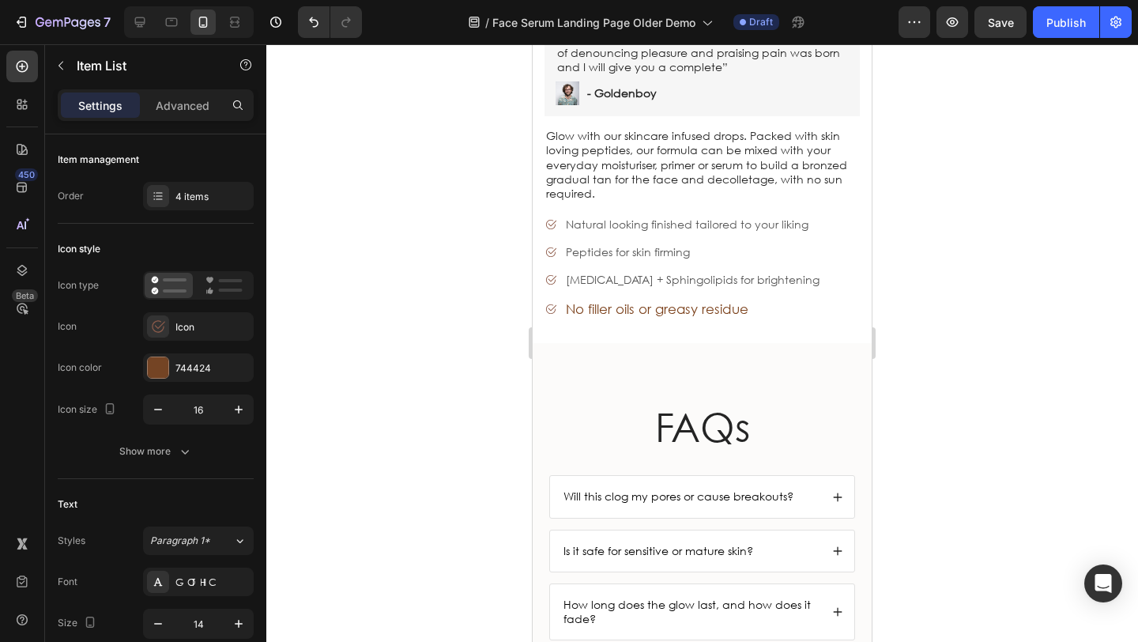
click at [435, 291] on div at bounding box center [701, 342] width 871 height 597
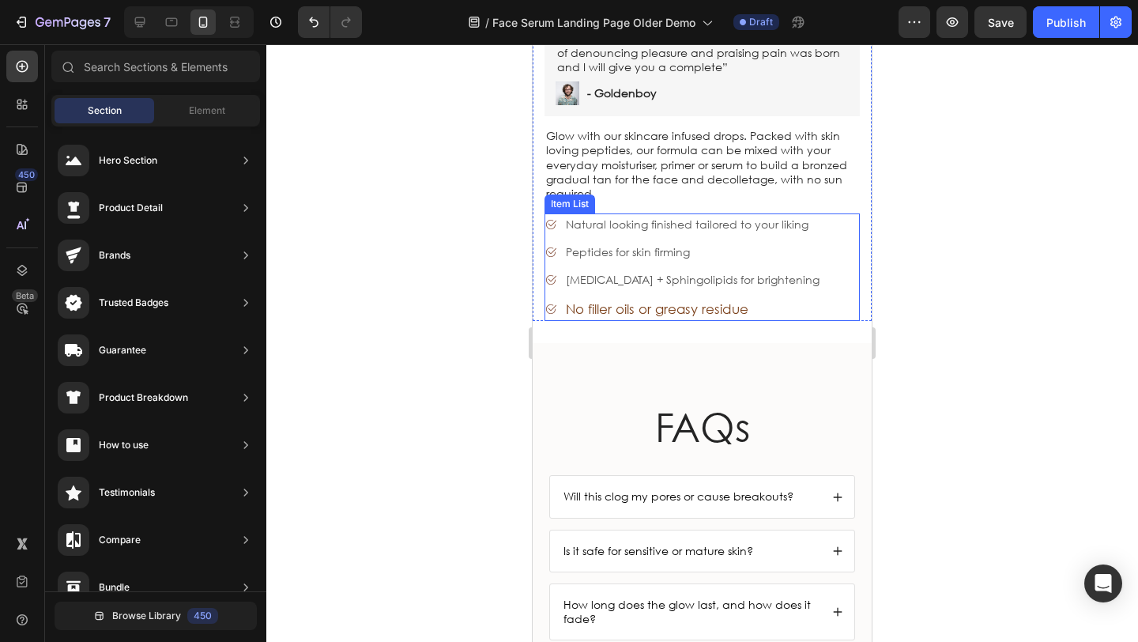
click at [592, 243] on p "Peptides for skin firming" at bounding box center [693, 251] width 254 height 17
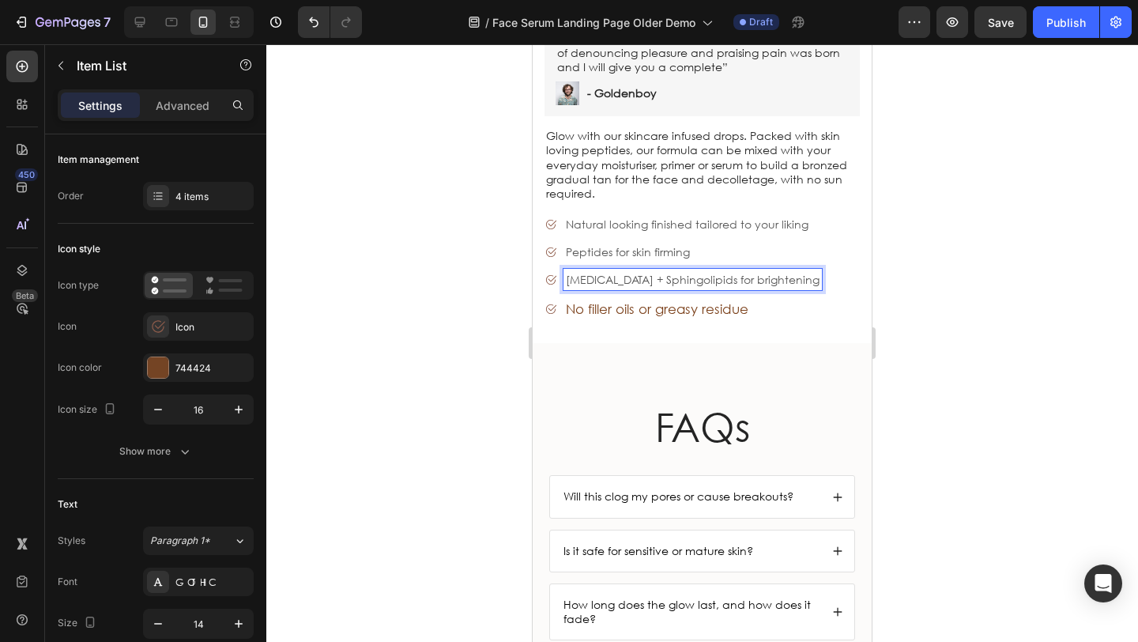
click at [634, 271] on p "[MEDICAL_DATA] + Sphingolipids for brightening" at bounding box center [693, 279] width 254 height 17
click at [627, 300] on span "No filler oils or greasy residue" at bounding box center [657, 308] width 183 height 17
click at [630, 271] on p "[MEDICAL_DATA] + Sphingolipids for brightening" at bounding box center [693, 279] width 254 height 17
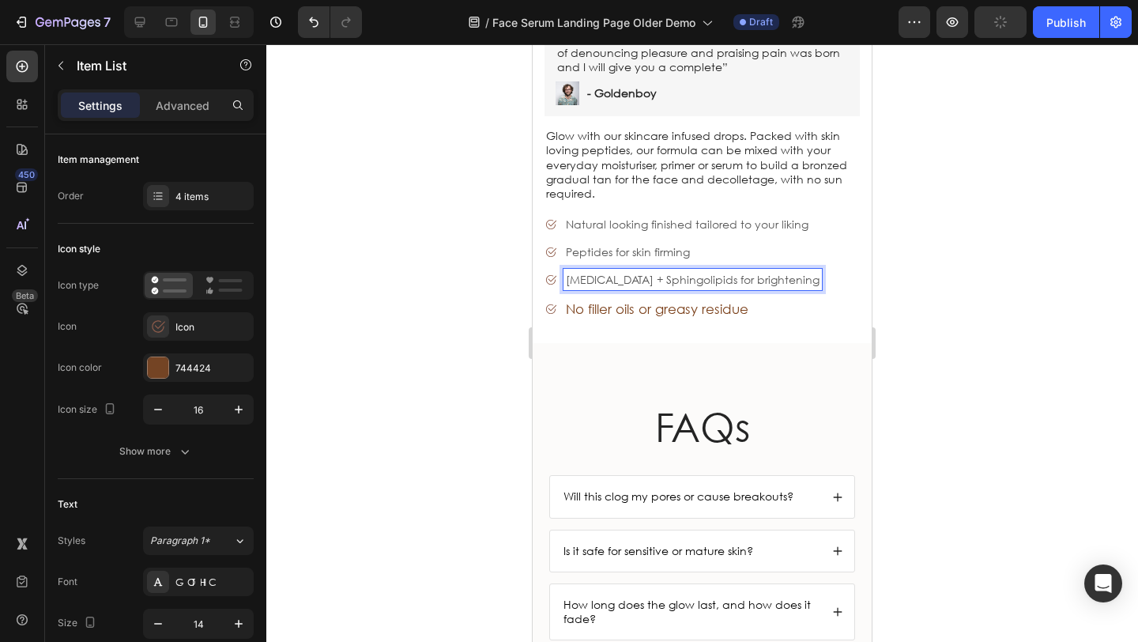
drag, startPoint x: 620, startPoint y: 258, endPoint x: 609, endPoint y: 257, distance: 11.2
click at [609, 271] on p "[MEDICAL_DATA] + Sphingolipids for brightening" at bounding box center [693, 279] width 254 height 17
drag, startPoint x: 643, startPoint y: 264, endPoint x: 589, endPoint y: 261, distance: 53.8
click at [589, 271] on p "[MEDICAL_DATA] + Sphingolipids for brightening" at bounding box center [693, 279] width 254 height 17
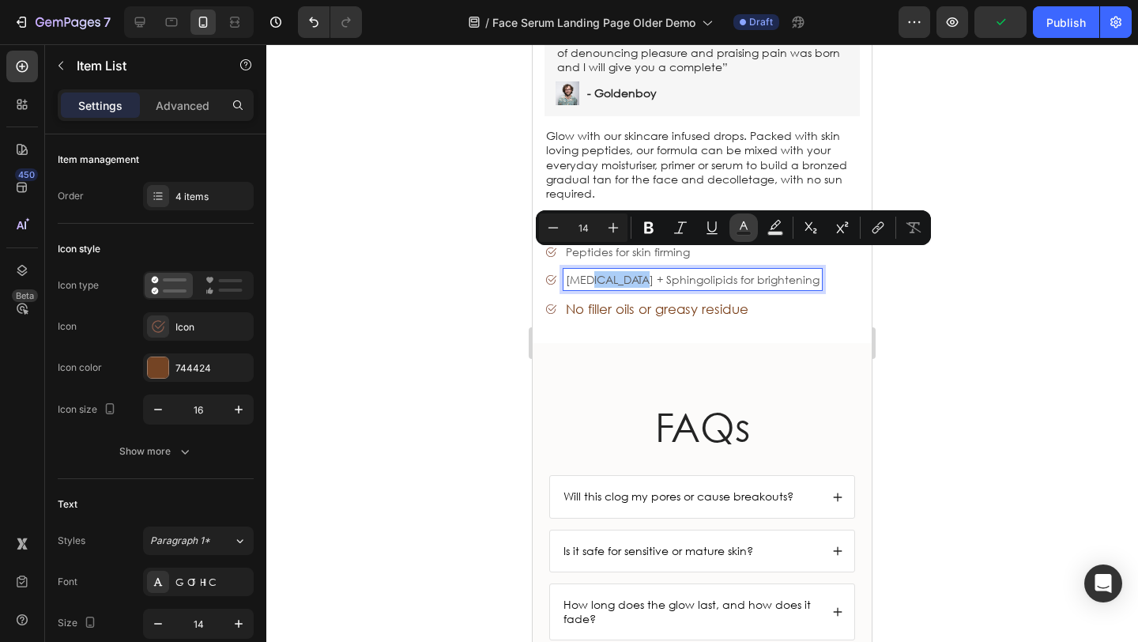
click at [742, 226] on icon "Editor contextual toolbar" at bounding box center [743, 225] width 8 height 9
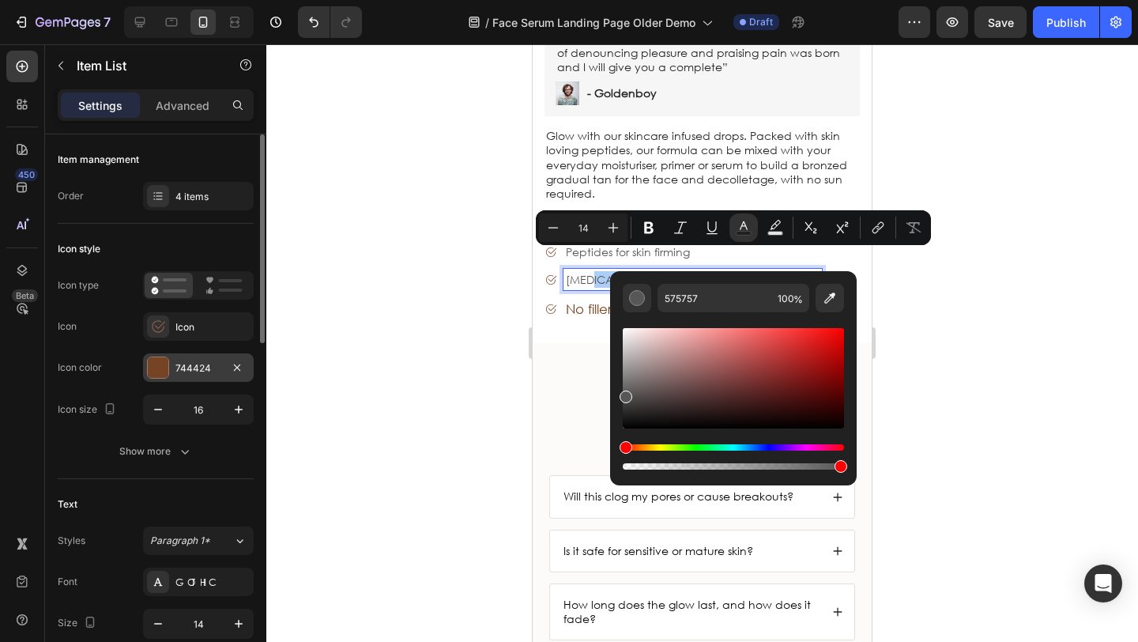
click at [158, 367] on div at bounding box center [158, 367] width 21 height 21
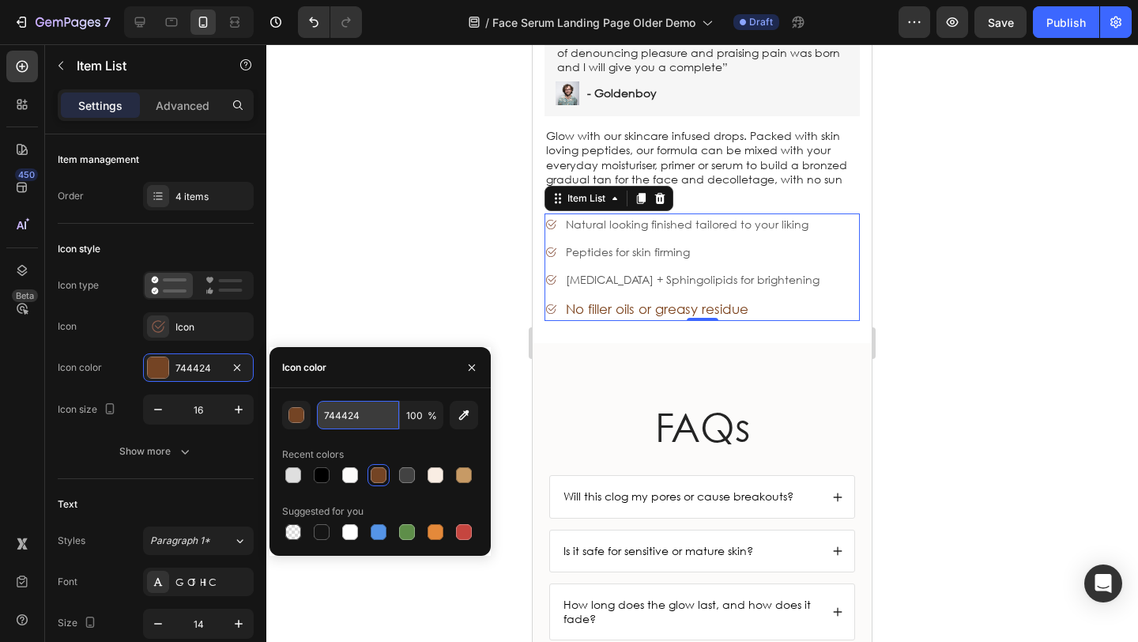
click at [356, 410] on input "744424" at bounding box center [358, 415] width 82 height 28
click at [363, 253] on div at bounding box center [701, 342] width 871 height 597
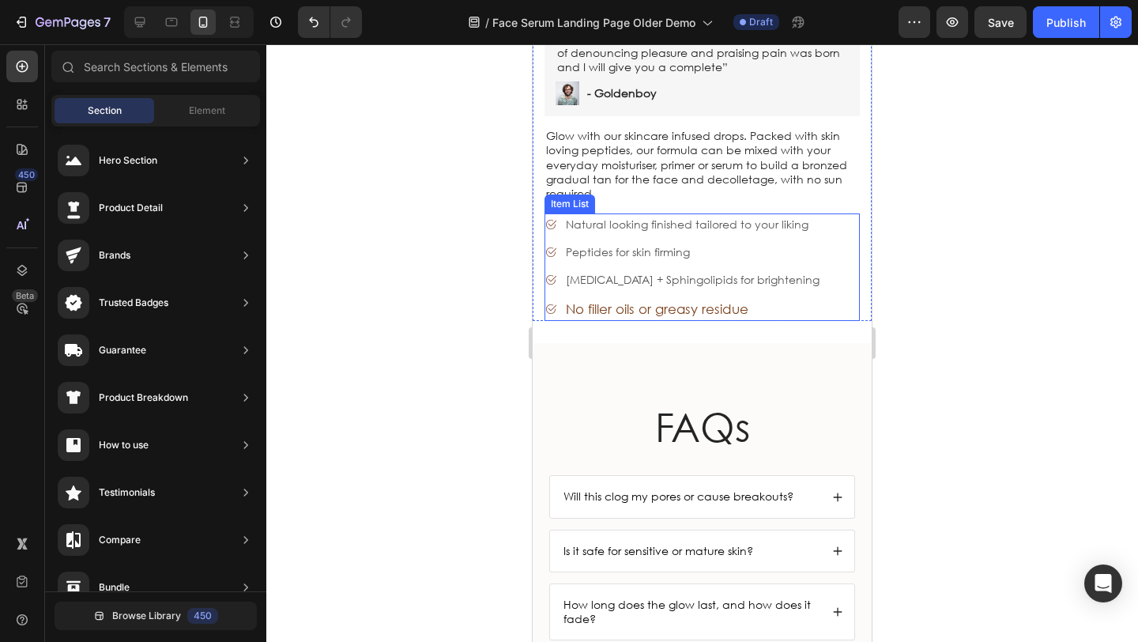
click at [603, 216] on p "Natural looking finished tailored to your liking" at bounding box center [693, 224] width 254 height 17
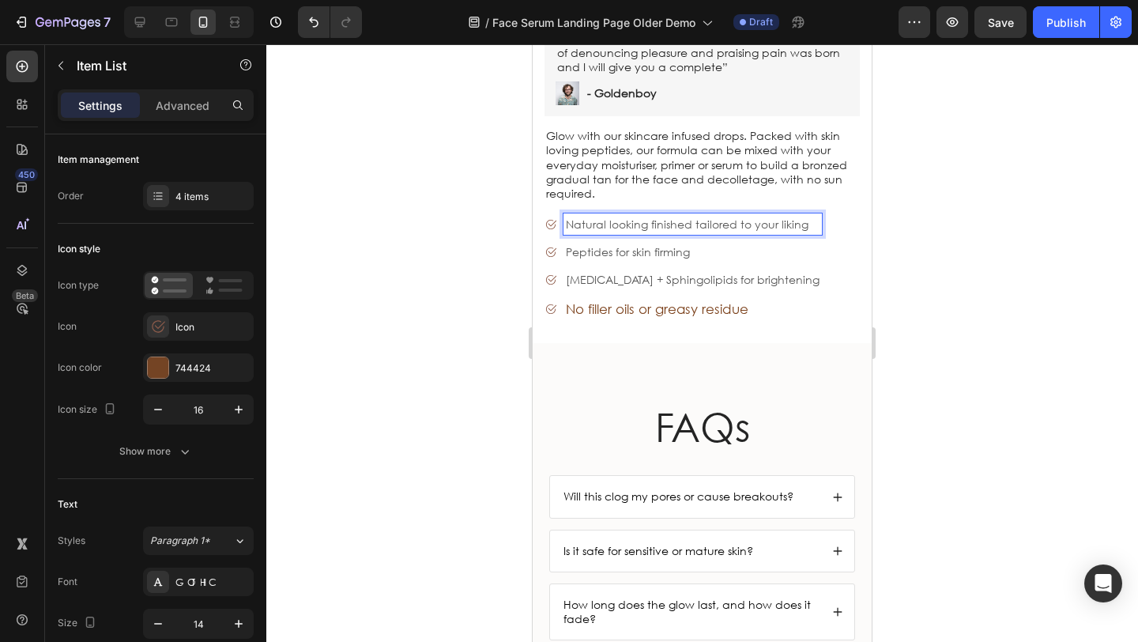
click at [797, 216] on p "Natural looking finished tailored to your liking" at bounding box center [693, 224] width 254 height 17
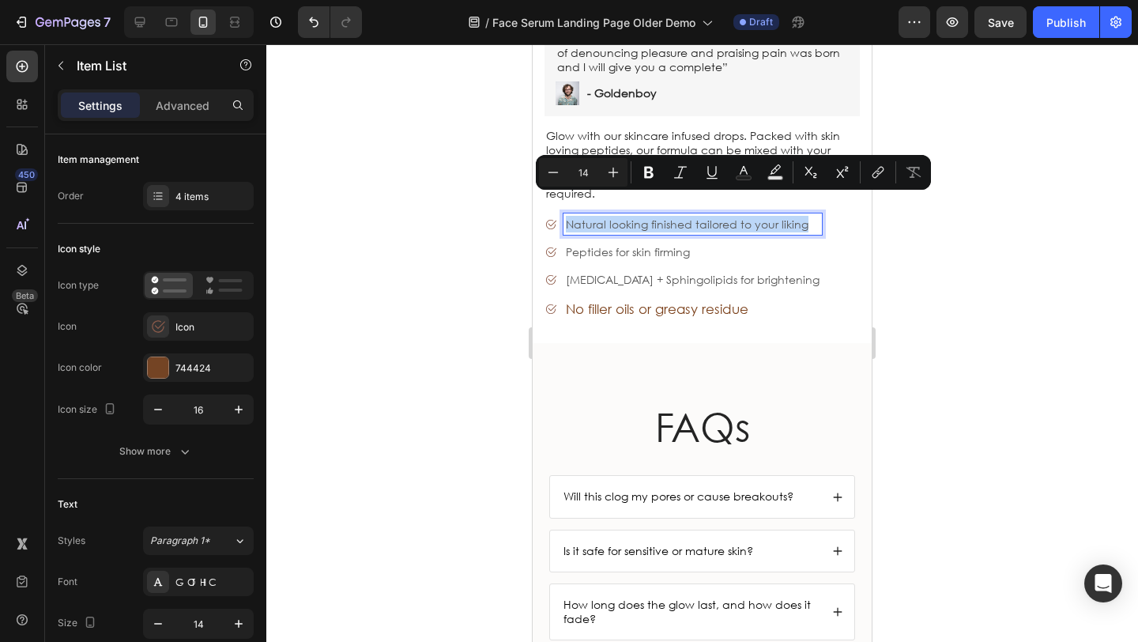
drag, startPoint x: 795, startPoint y: 207, endPoint x: 565, endPoint y: 211, distance: 229.9
click at [546, 213] on div "Natural looking finished tailored to your liking" at bounding box center [682, 223] width 277 height 21
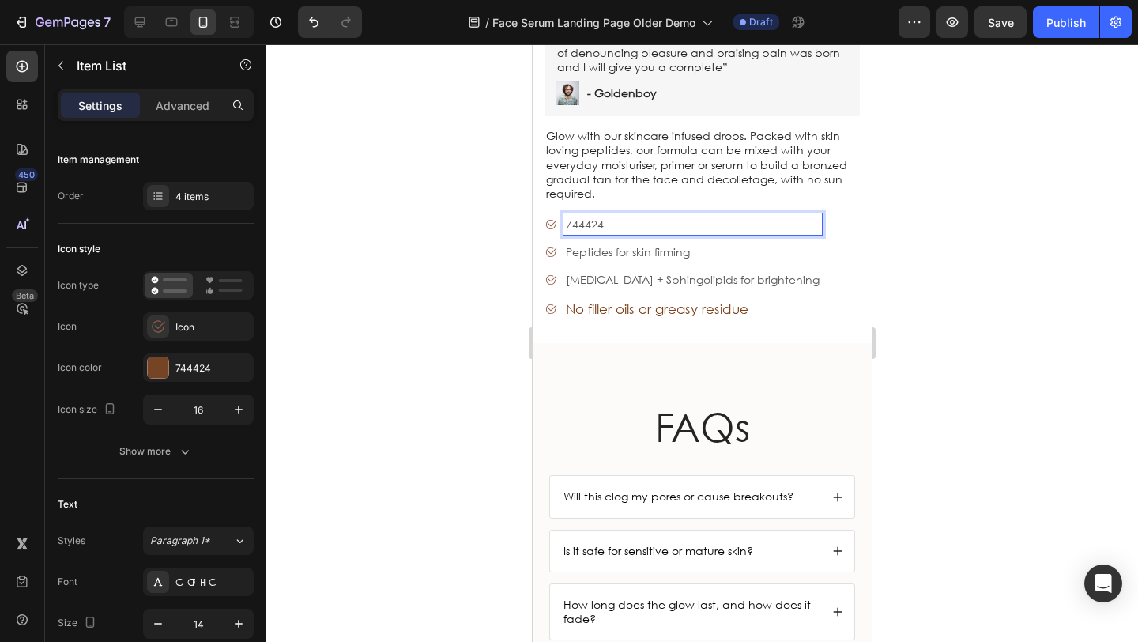
click at [616, 243] on p "Peptides for skin firming" at bounding box center [693, 251] width 254 height 17
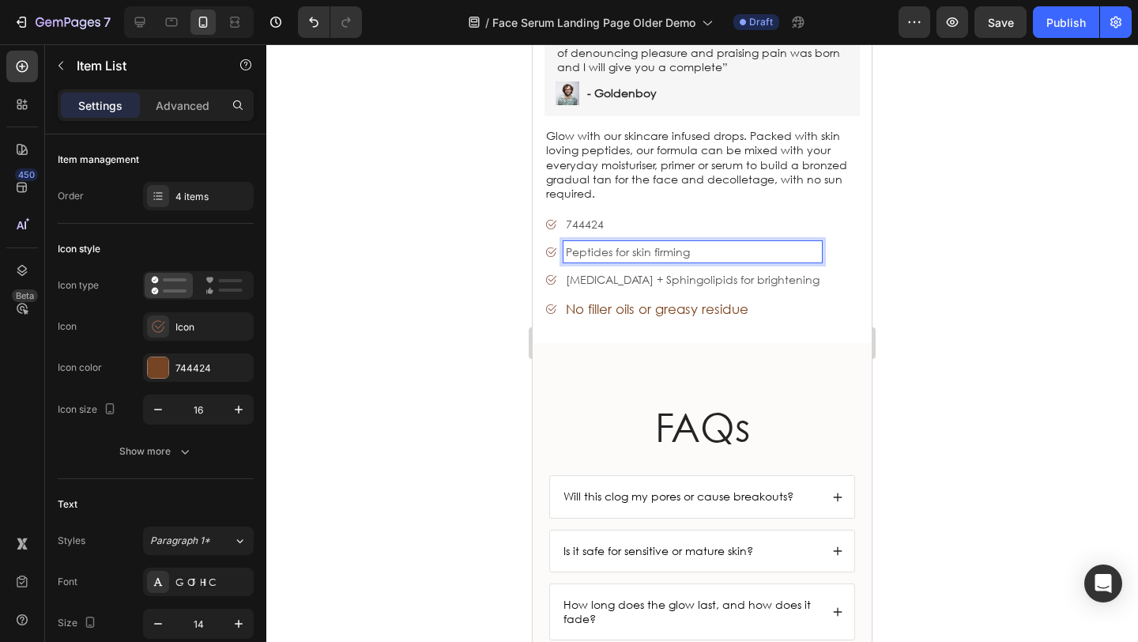
click at [617, 216] on p "744424" at bounding box center [693, 224] width 254 height 17
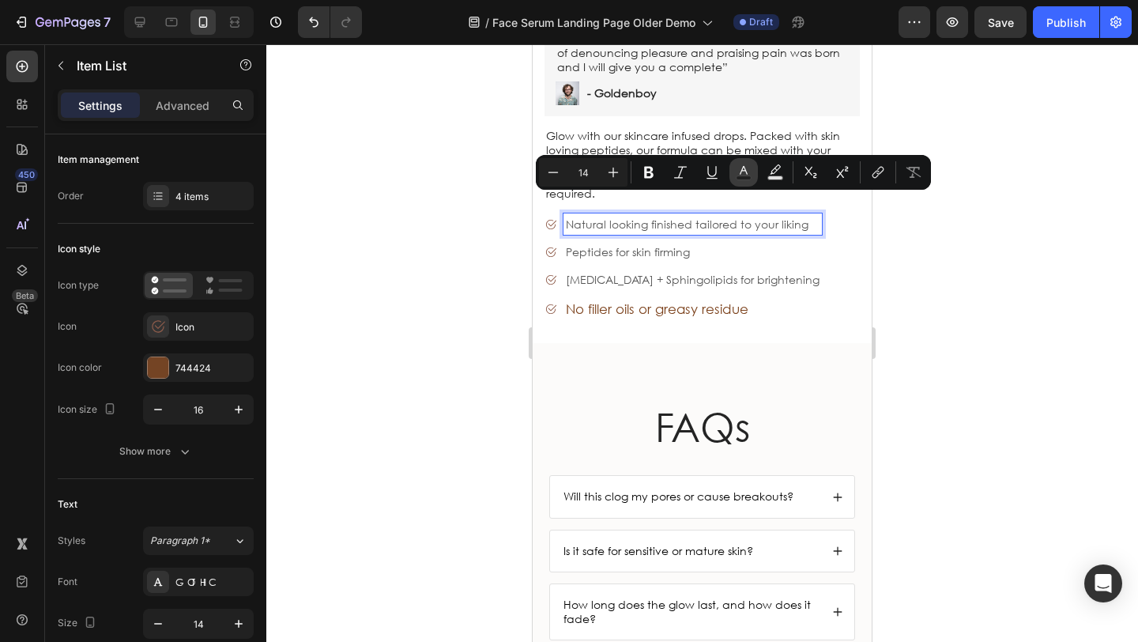
click at [732, 175] on button "Text Color" at bounding box center [743, 172] width 28 height 28
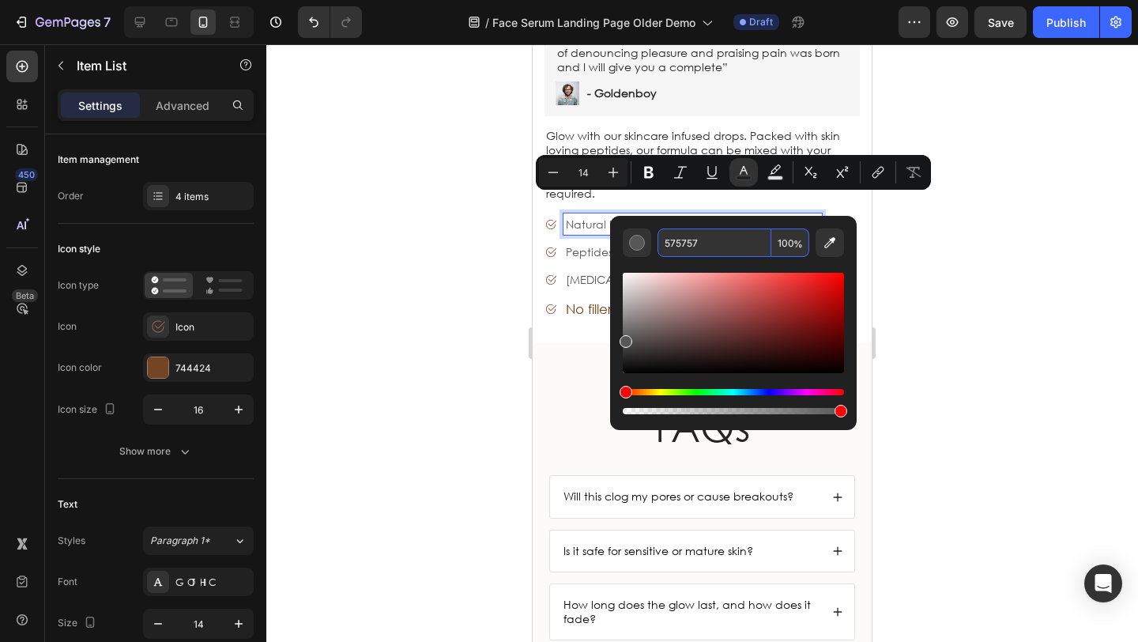
drag, startPoint x: 720, startPoint y: 238, endPoint x: 687, endPoint y: 237, distance: 33.2
click at [694, 237] on input "575757" at bounding box center [714, 242] width 114 height 28
paste input "744424"
type input "744424"
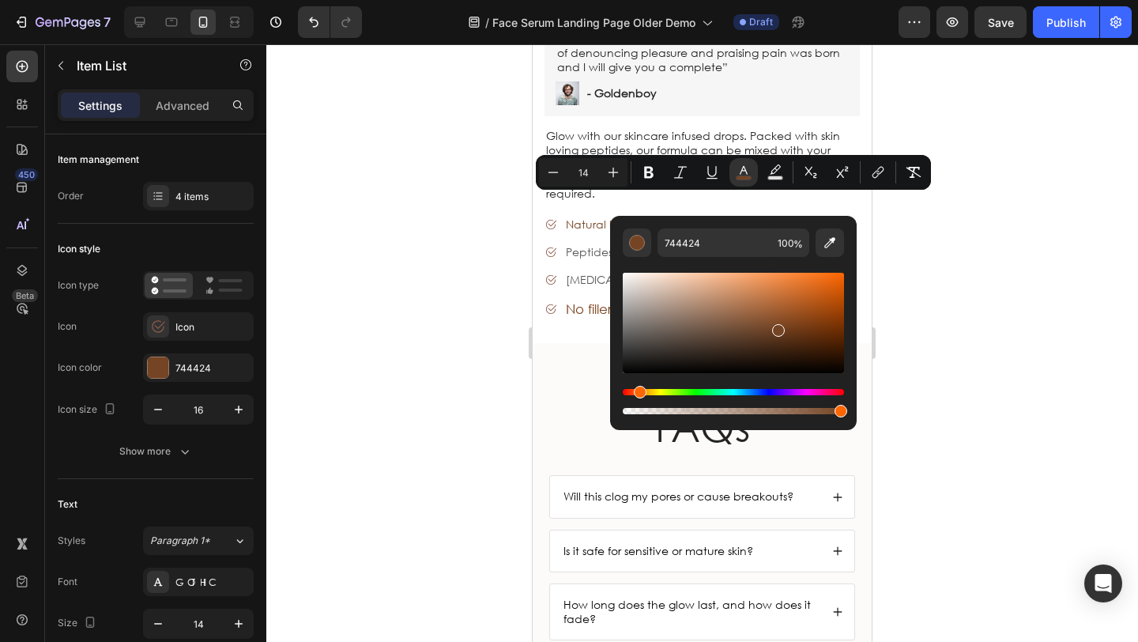
drag, startPoint x: 425, startPoint y: 237, endPoint x: 441, endPoint y: 239, distance: 15.9
click at [426, 237] on div at bounding box center [701, 342] width 871 height 597
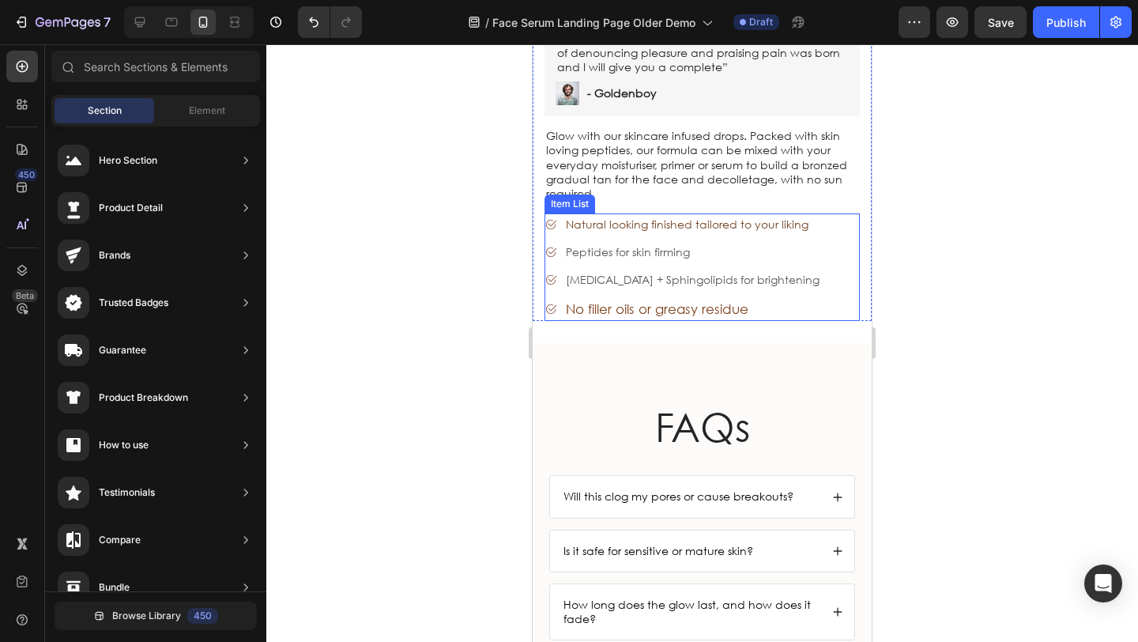
click at [599, 243] on p "Peptides for skin firming" at bounding box center [693, 251] width 254 height 17
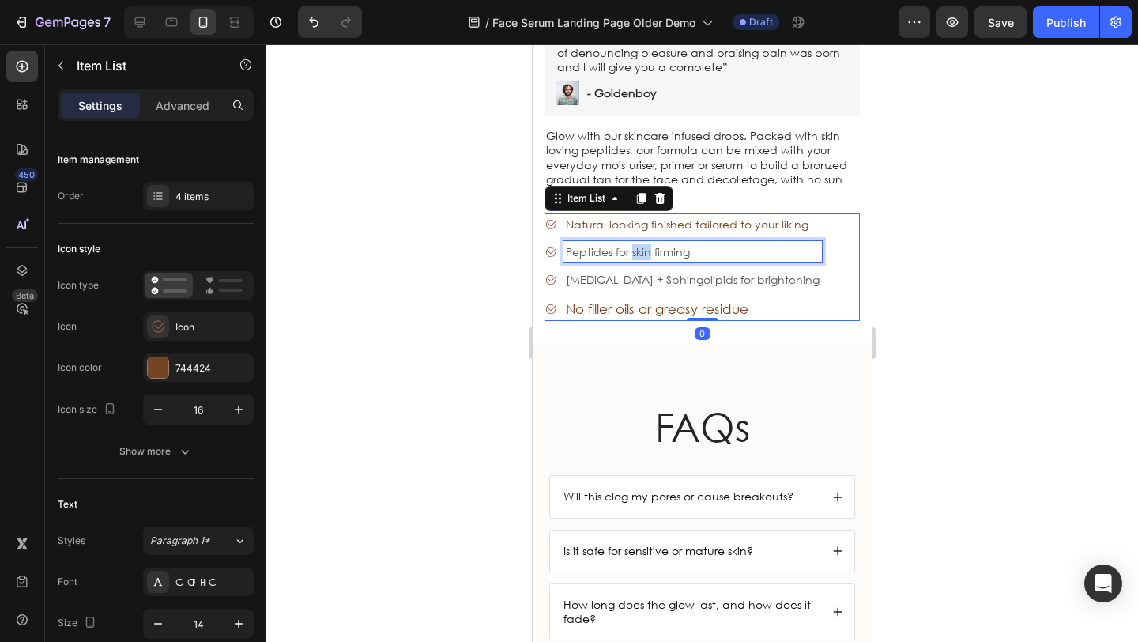
drag, startPoint x: 641, startPoint y: 230, endPoint x: 669, endPoint y: 232, distance: 28.5
click at [642, 243] on p "Peptides for skin firming" at bounding box center [693, 251] width 254 height 17
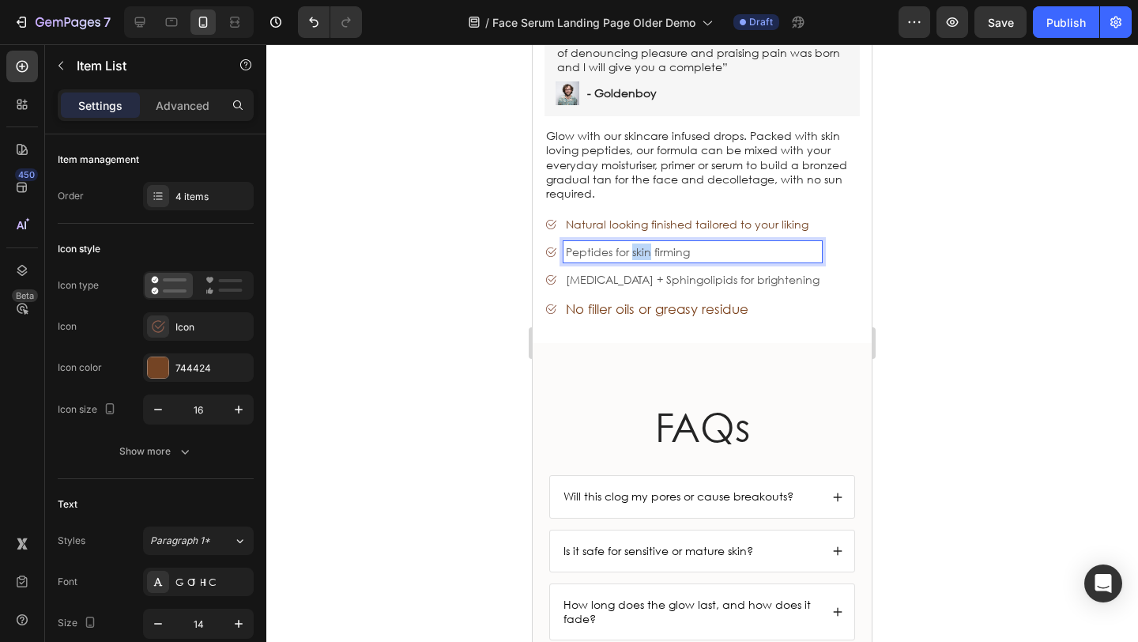
drag, startPoint x: 694, startPoint y: 232, endPoint x: 552, endPoint y: 229, distance: 141.5
click at [552, 241] on div "Peptides for skin firming" at bounding box center [682, 251] width 277 height 21
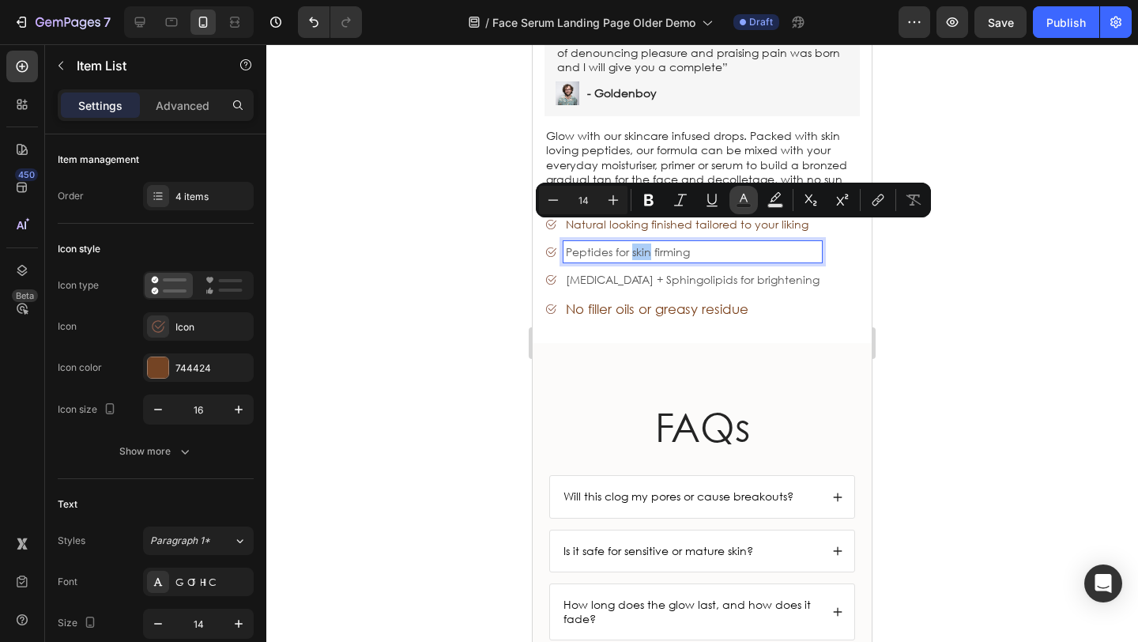
click at [737, 197] on icon "Editor contextual toolbar" at bounding box center [744, 200] width 16 height 16
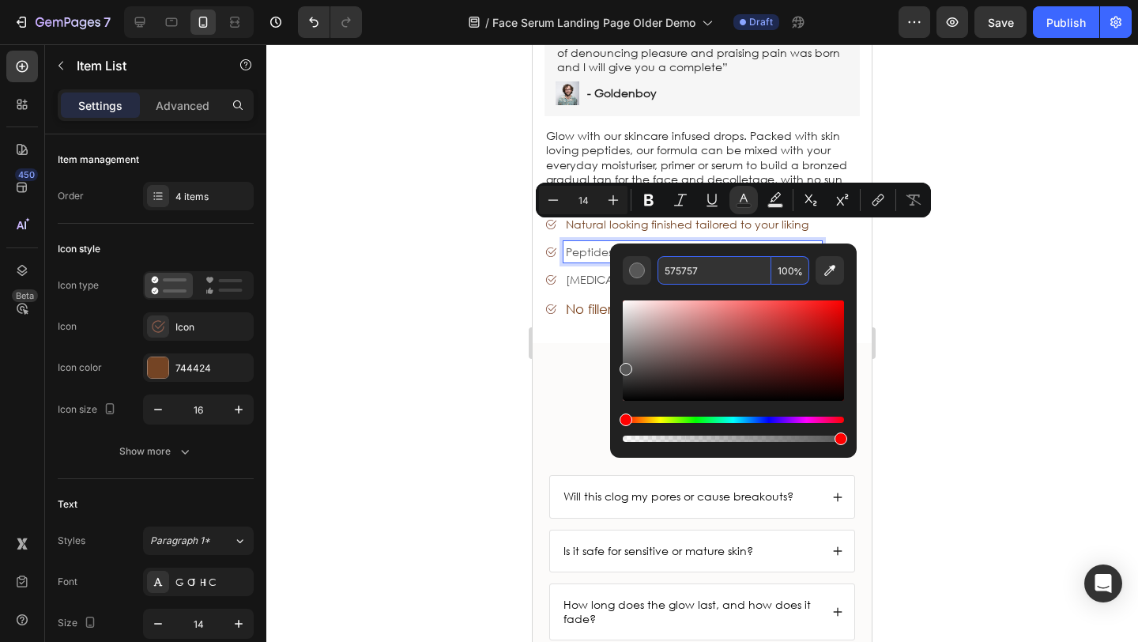
click at [706, 266] on input "575757" at bounding box center [714, 270] width 114 height 28
paste input "744424"
type input "744424"
click at [413, 264] on div at bounding box center [701, 342] width 871 height 597
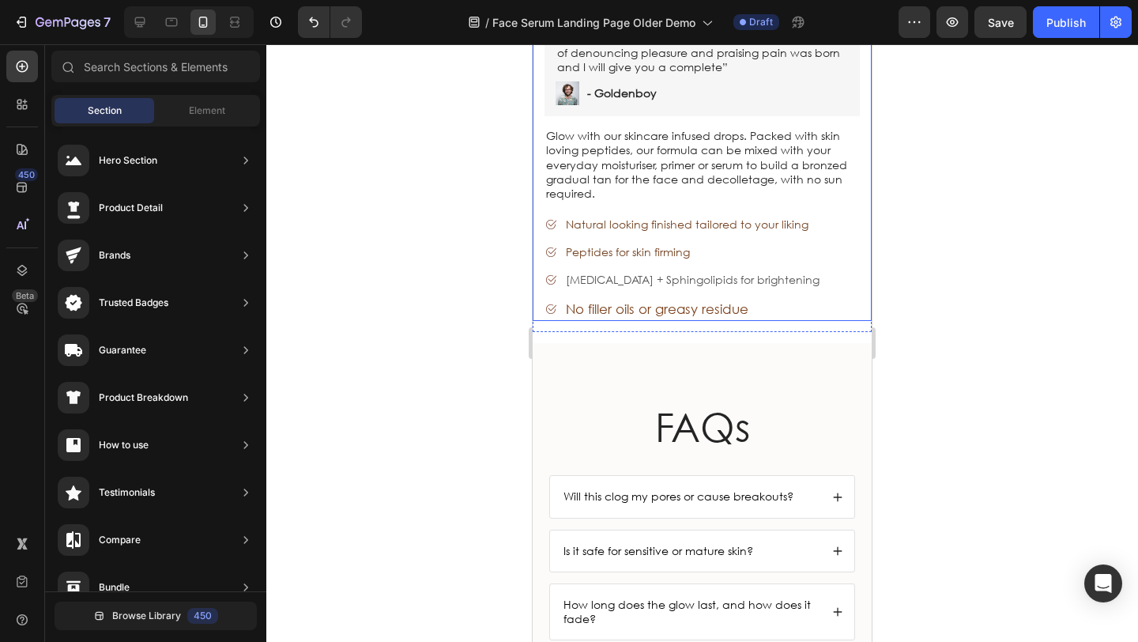
click at [602, 271] on p "[MEDICAL_DATA] + Sphingolipids for brightening" at bounding box center [693, 279] width 254 height 17
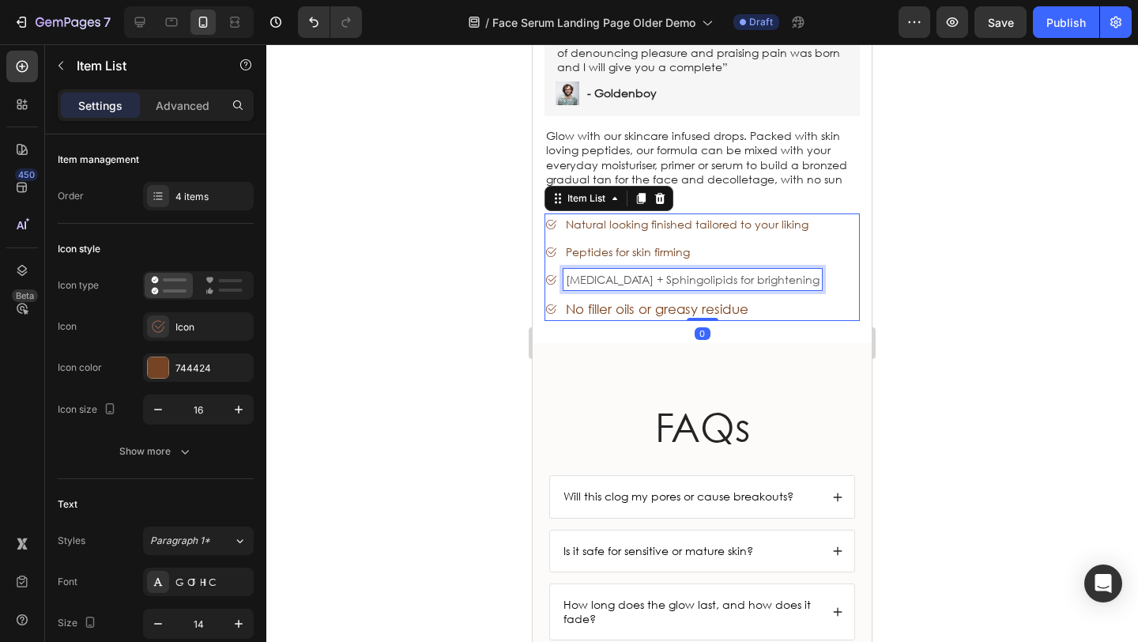
click at [601, 271] on p "[MEDICAL_DATA] + Sphingolipids for brightening" at bounding box center [693, 279] width 254 height 17
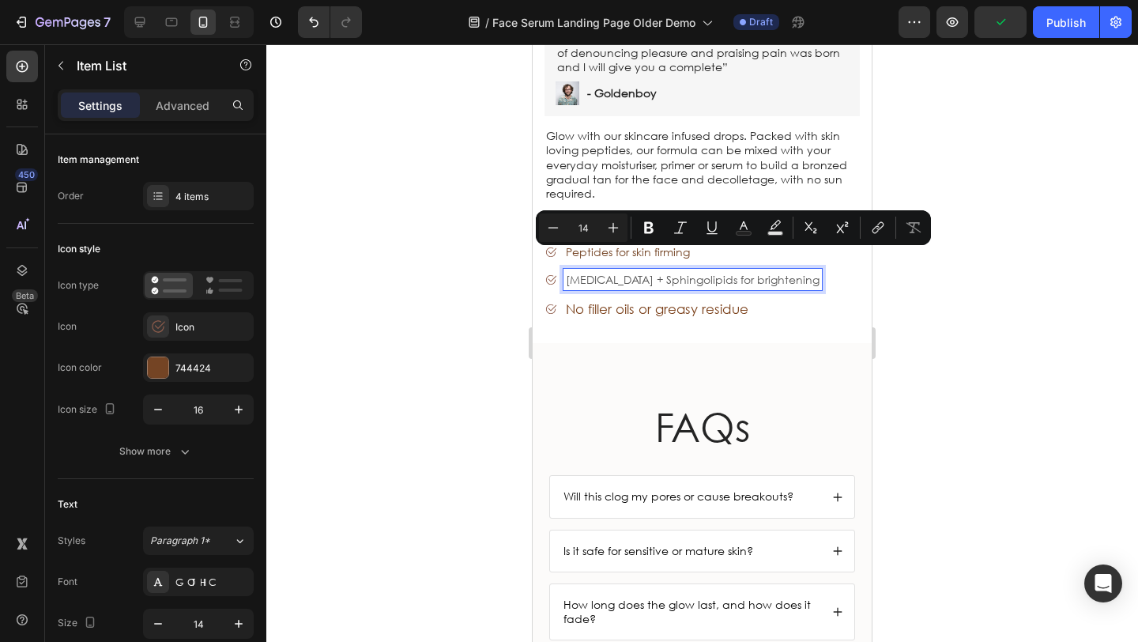
click at [800, 271] on p "[MEDICAL_DATA] + Sphingolipids for brightening" at bounding box center [693, 279] width 254 height 17
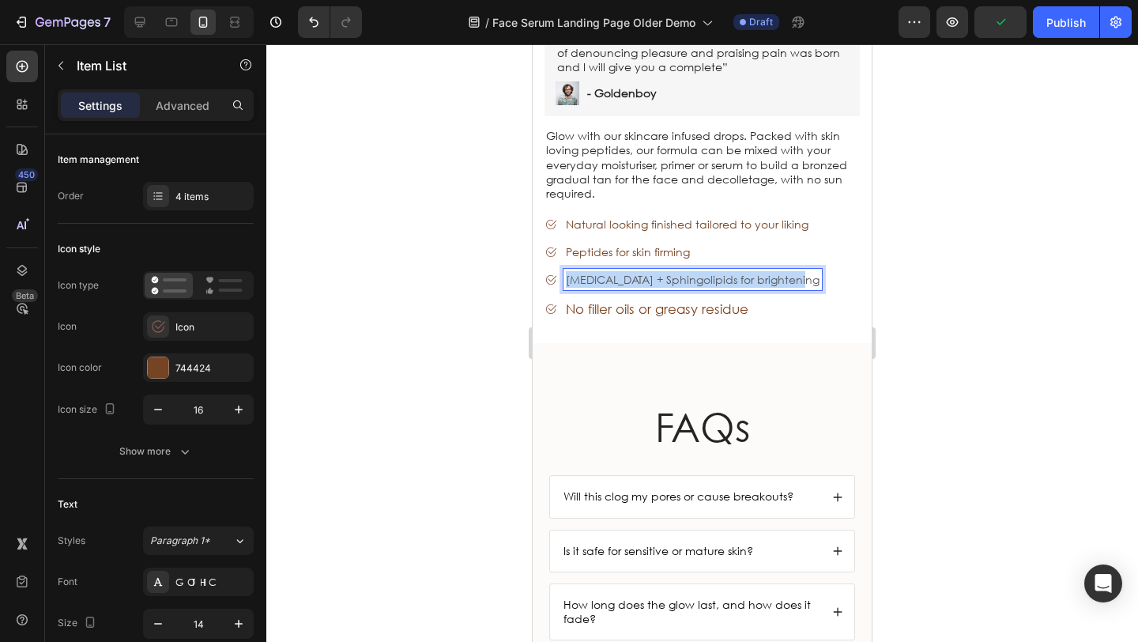
drag, startPoint x: 800, startPoint y: 258, endPoint x: 563, endPoint y: 258, distance: 237.8
click at [559, 269] on div "[MEDICAL_DATA] + Sphingolipids for brightening" at bounding box center [682, 279] width 277 height 21
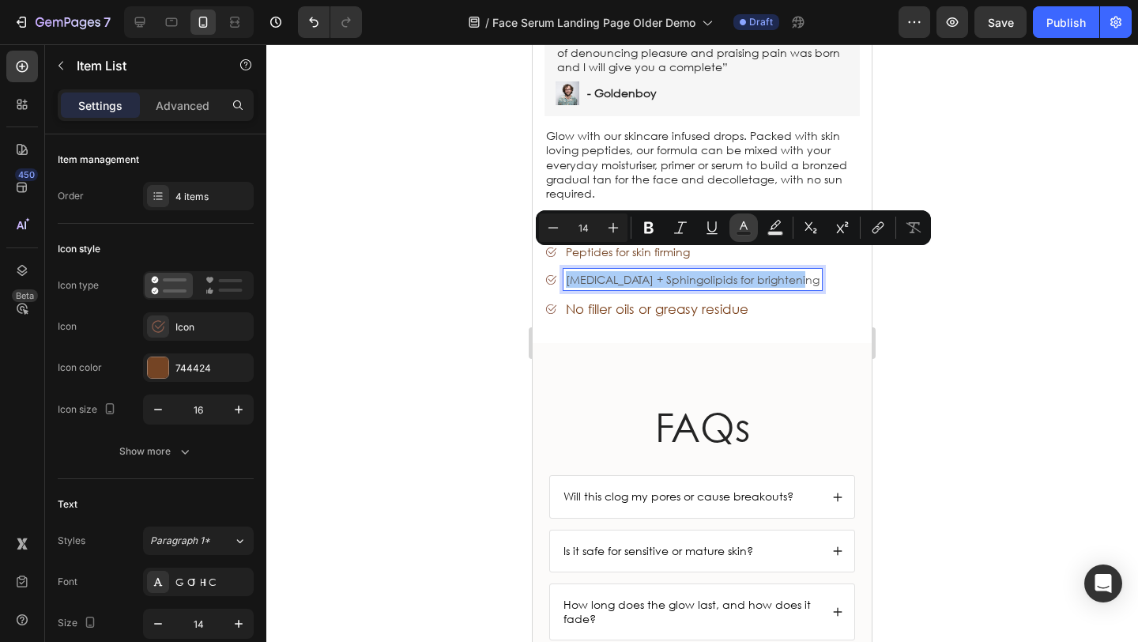
click at [744, 224] on icon "Editor contextual toolbar" at bounding box center [743, 225] width 8 height 9
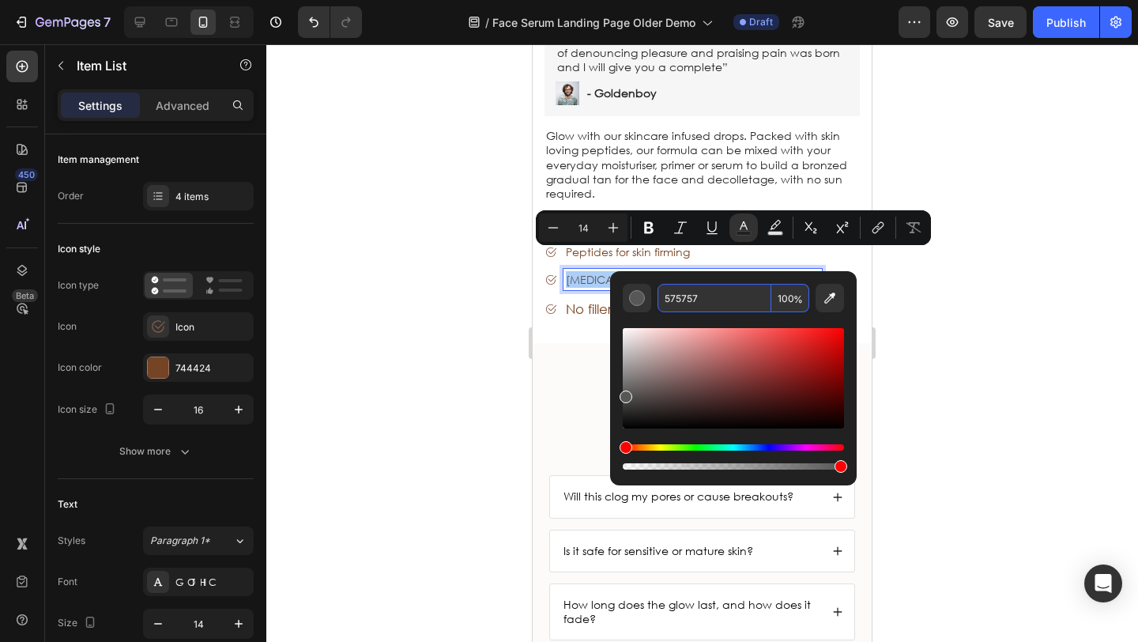
click at [712, 292] on input "575757" at bounding box center [714, 298] width 114 height 28
paste input "744424"
type input "744424"
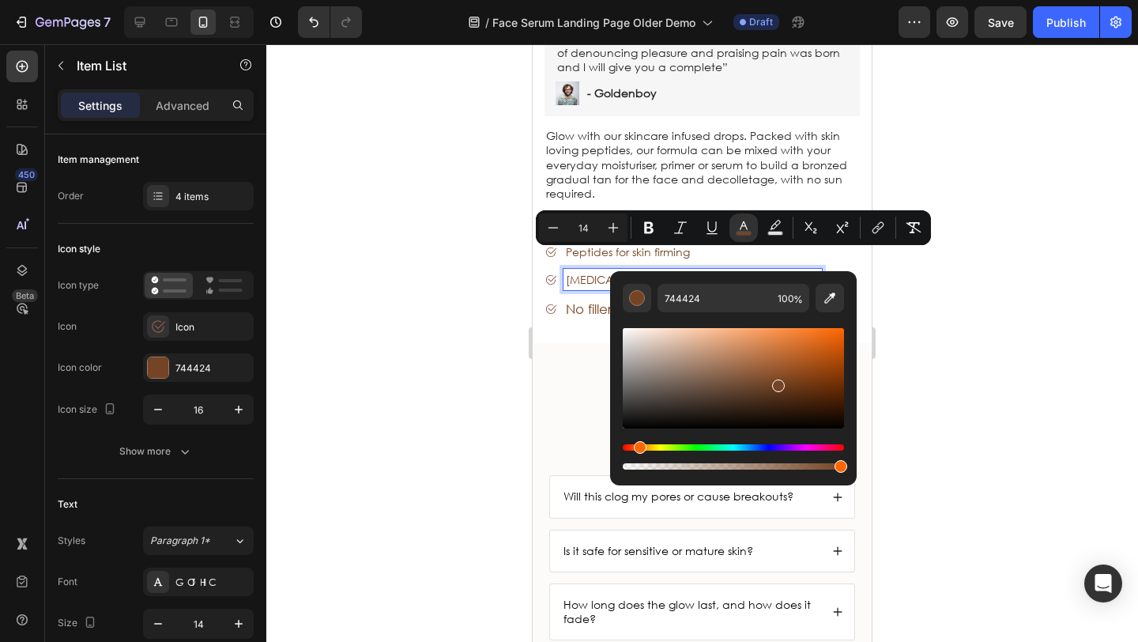
click at [440, 280] on div at bounding box center [701, 342] width 871 height 597
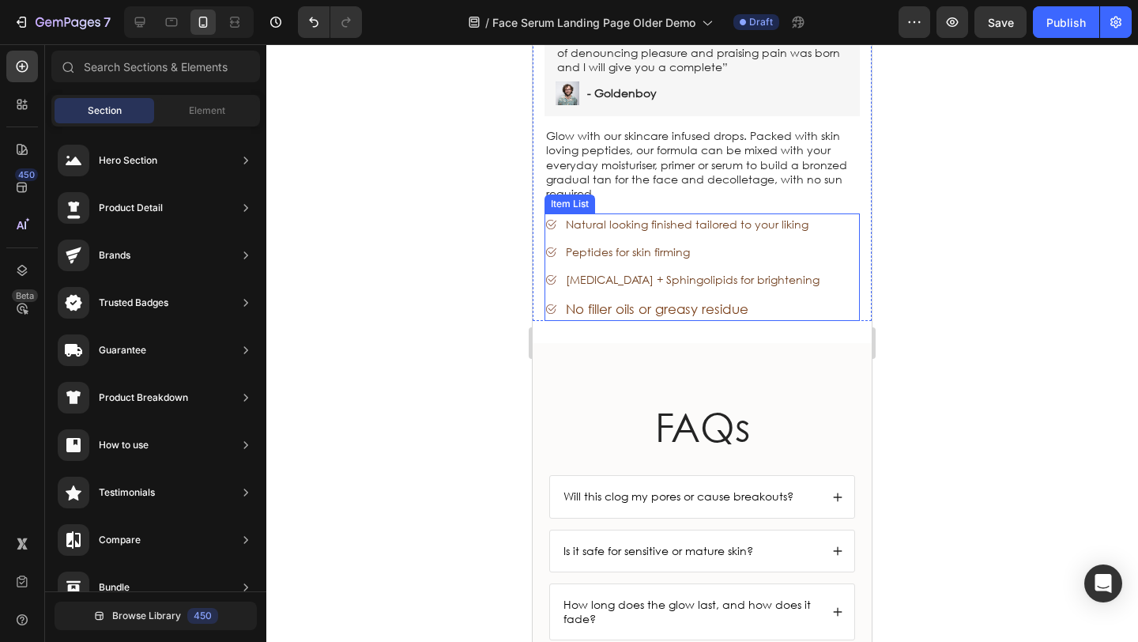
click at [623, 300] on span "No filler oils or greasy residue" at bounding box center [657, 308] width 183 height 17
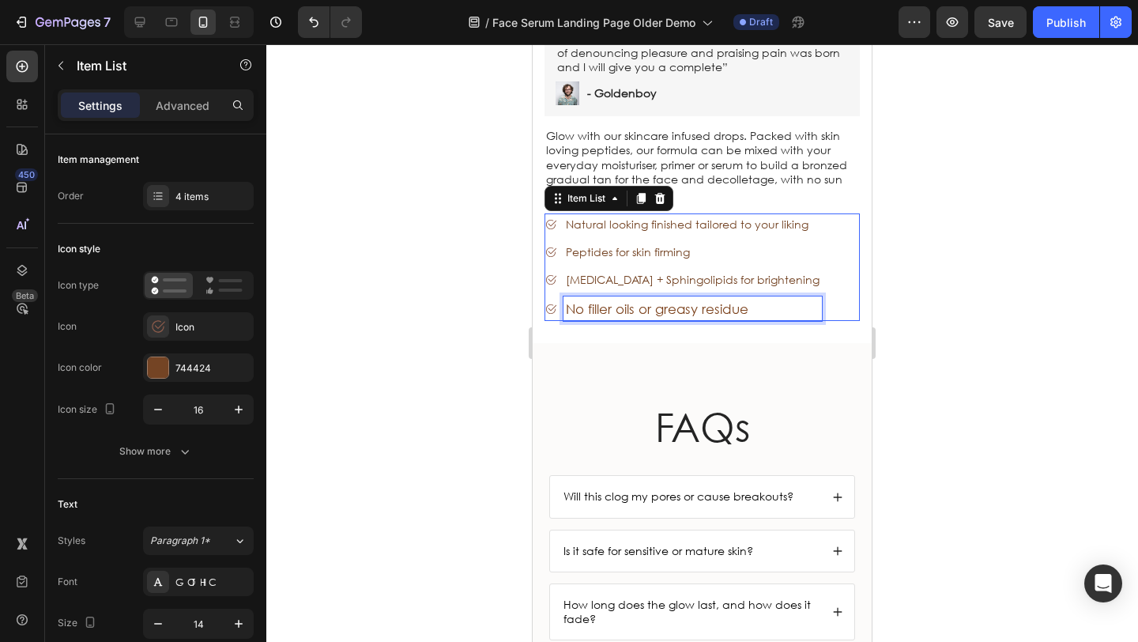
click at [711, 300] on span "No filler oils or greasy residue" at bounding box center [657, 308] width 183 height 17
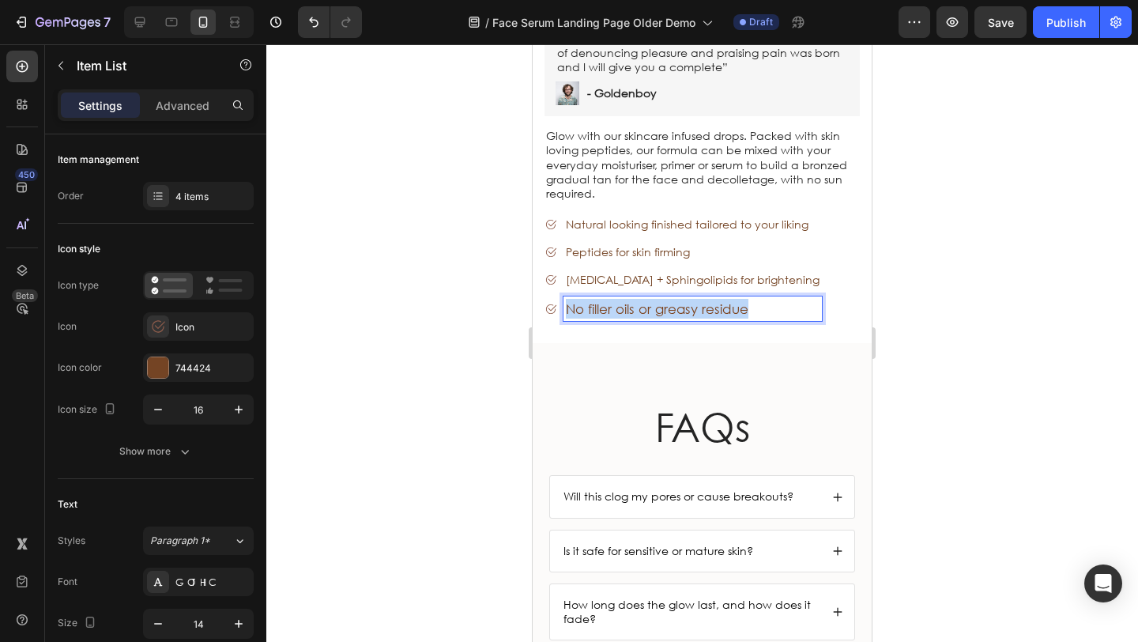
drag, startPoint x: 681, startPoint y: 284, endPoint x: 547, endPoint y: 283, distance: 134.3
click at [547, 296] on div "No filler oils or greasy residue" at bounding box center [682, 308] width 277 height 24
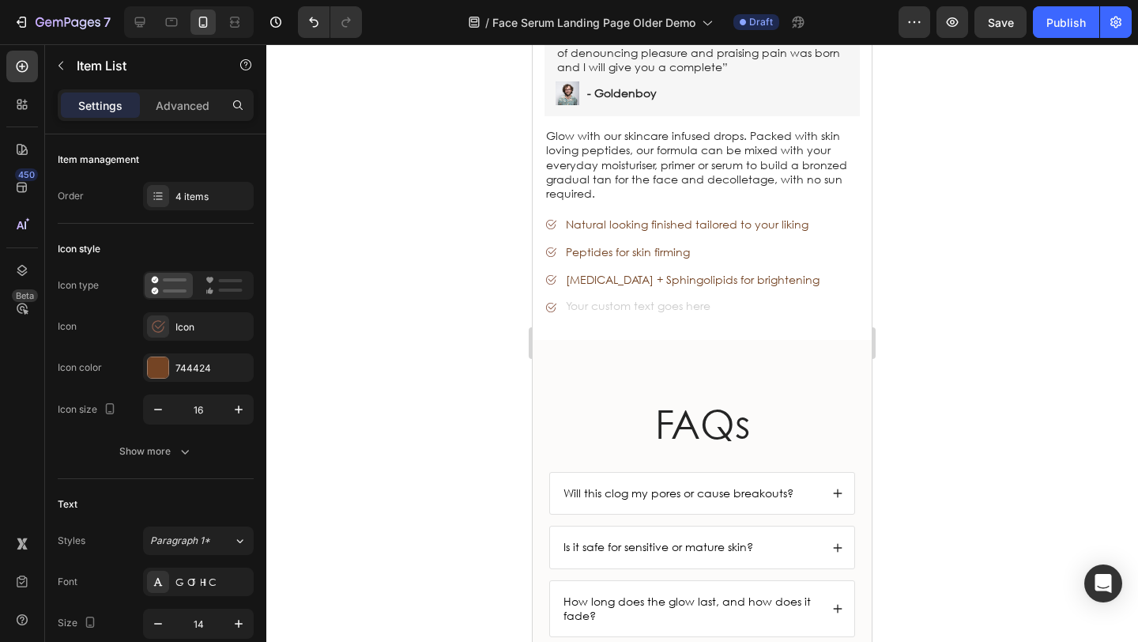
scroll to position [5648, 0]
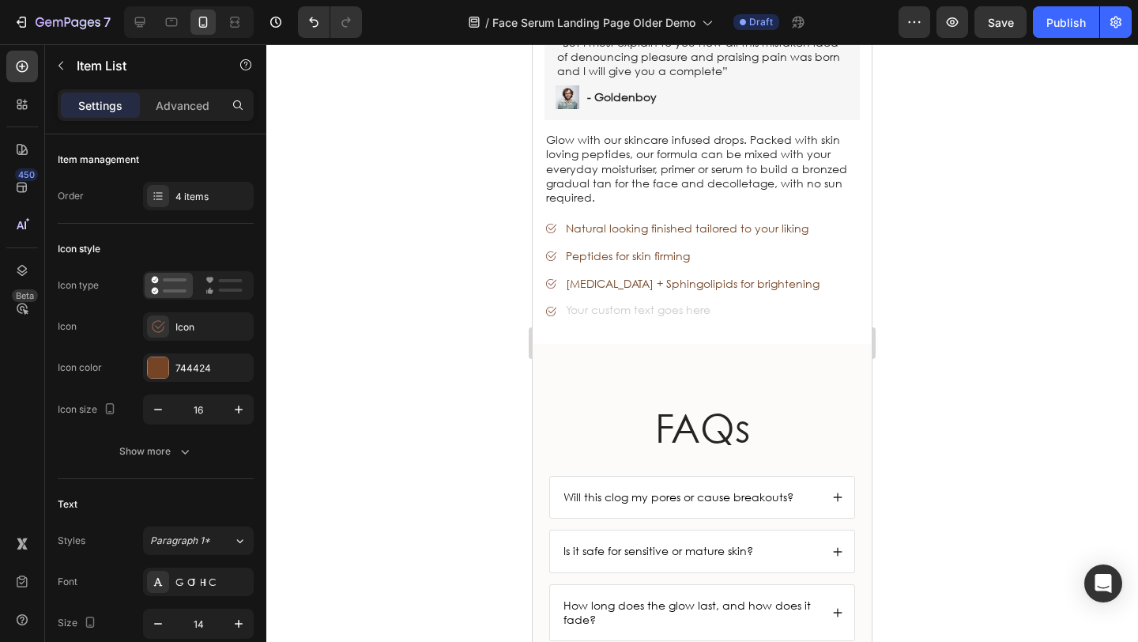
click at [588, 276] on span "[MEDICAL_DATA] + Sphingolipids for brightening" at bounding box center [693, 283] width 254 height 15
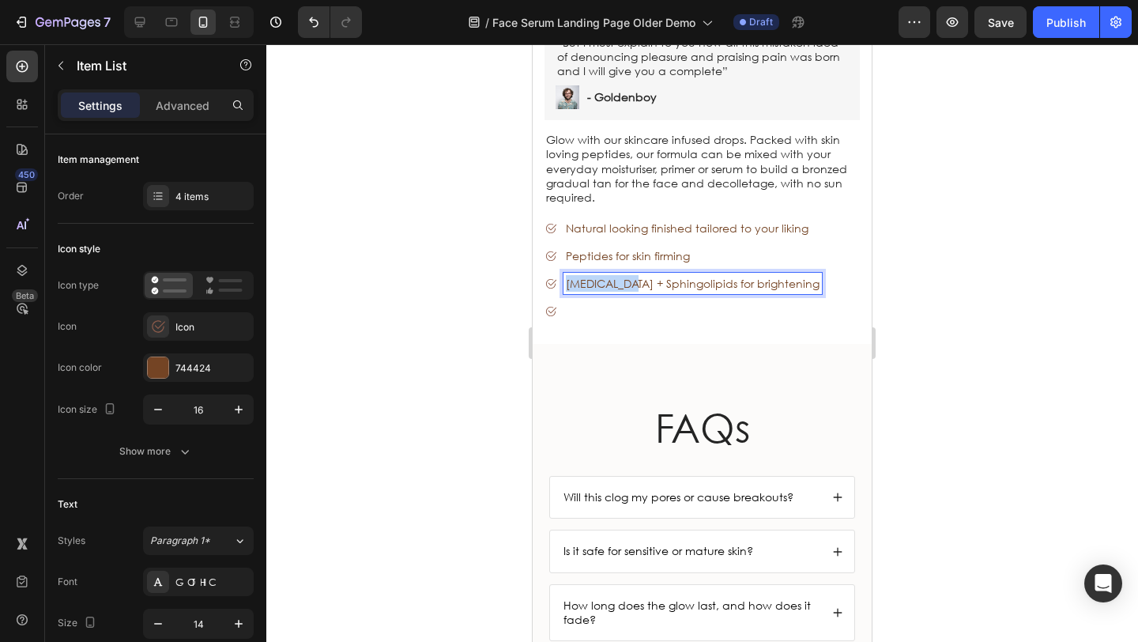
click at [588, 276] on span "[MEDICAL_DATA] + Sphingolipids for brightening" at bounding box center [693, 283] width 254 height 15
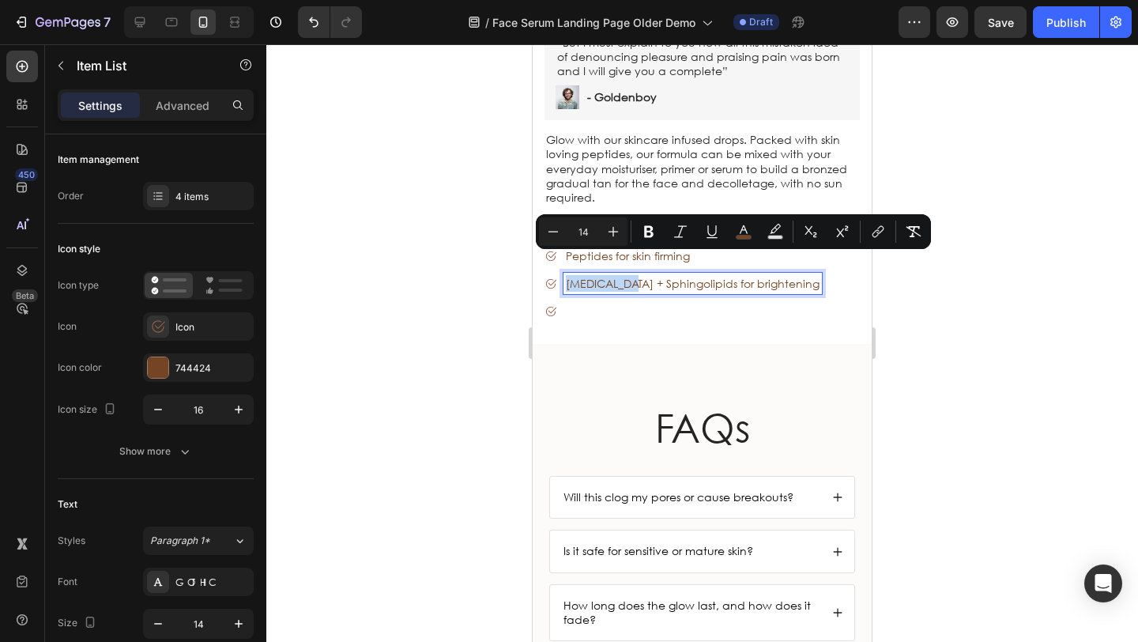
click at [595, 276] on span "[MEDICAL_DATA] + Sphingolipids for brightening" at bounding box center [693, 283] width 254 height 15
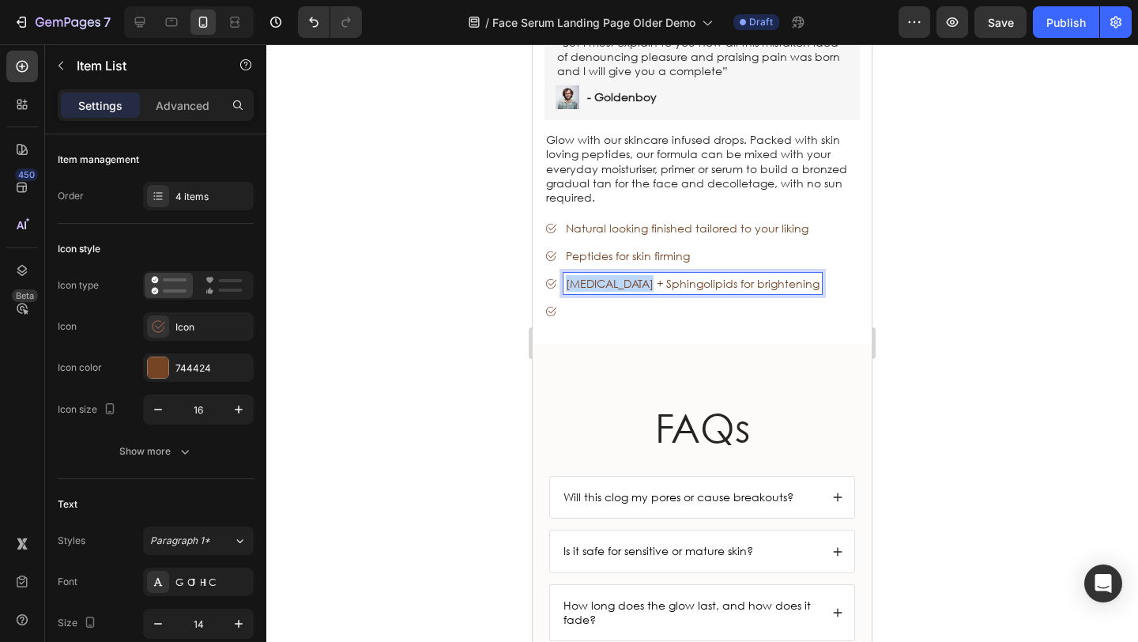
drag, startPoint x: 566, startPoint y: 262, endPoint x: 648, endPoint y: 265, distance: 81.4
click at [615, 303] on p "Rich Text Editor. Editing area: main" at bounding box center [687, 311] width 243 height 17
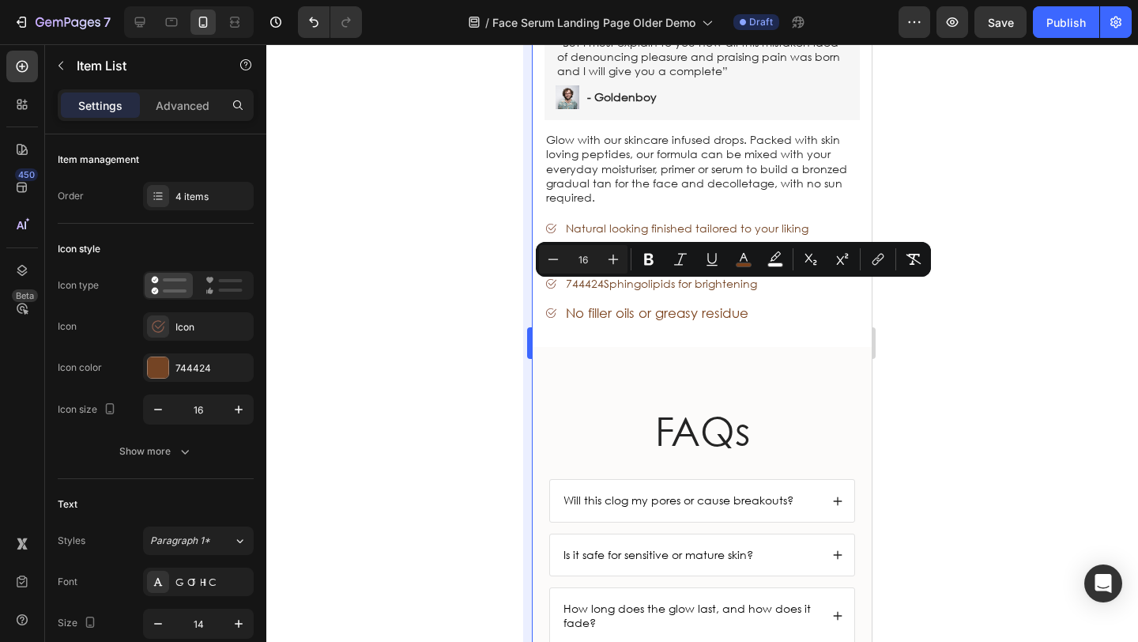
drag, startPoint x: 445, startPoint y: 282, endPoint x: 527, endPoint y: 285, distance: 82.2
click at [447, 282] on div at bounding box center [701, 342] width 871 height 597
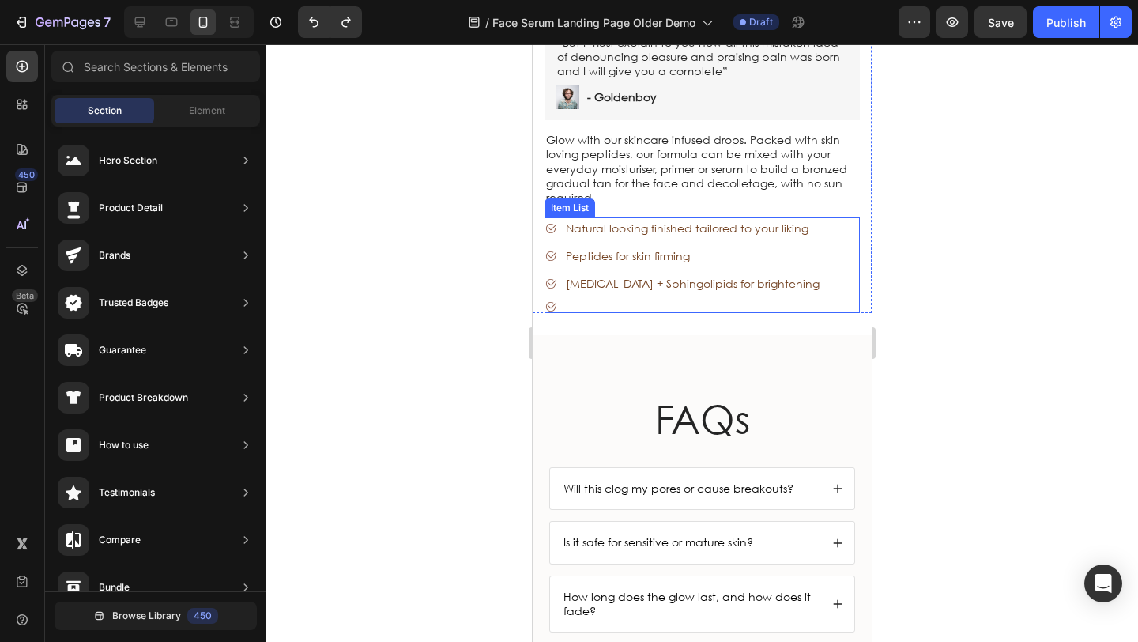
click at [620, 276] on span "[MEDICAL_DATA] + Sphingolipids for brightening" at bounding box center [693, 283] width 254 height 15
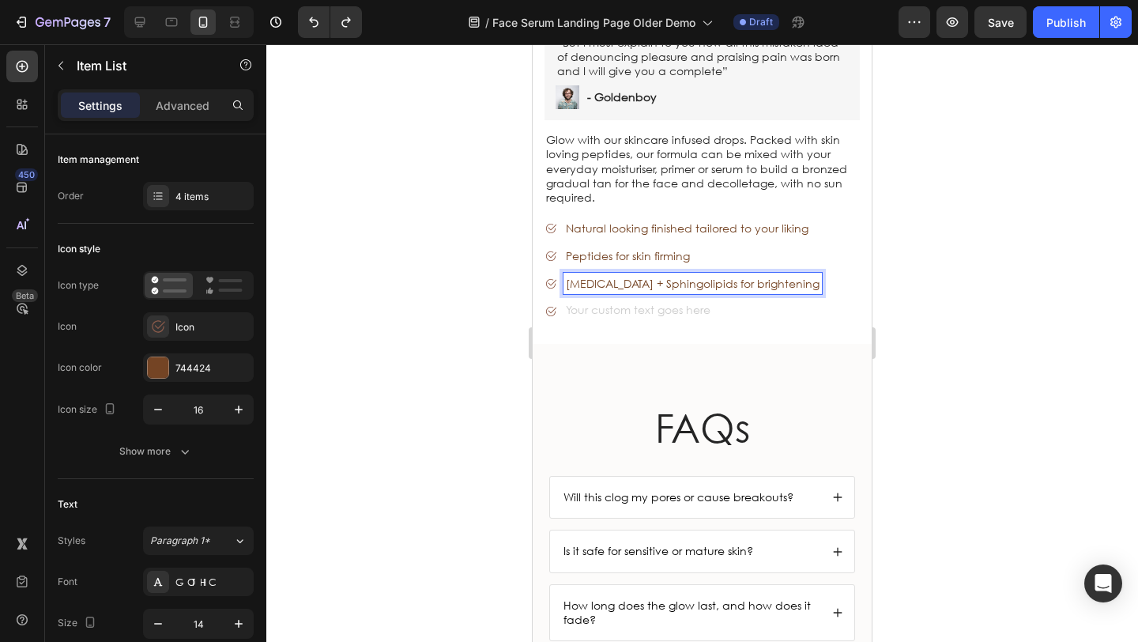
click at [631, 276] on span "[MEDICAL_DATA] + Sphingolipids for brightening" at bounding box center [693, 283] width 254 height 15
drag, startPoint x: 642, startPoint y: 264, endPoint x: 580, endPoint y: 263, distance: 61.6
click at [580, 276] on span "[MEDICAL_DATA] + Sphingolipids for brightening" at bounding box center [693, 283] width 254 height 15
copy span "cinamide +"
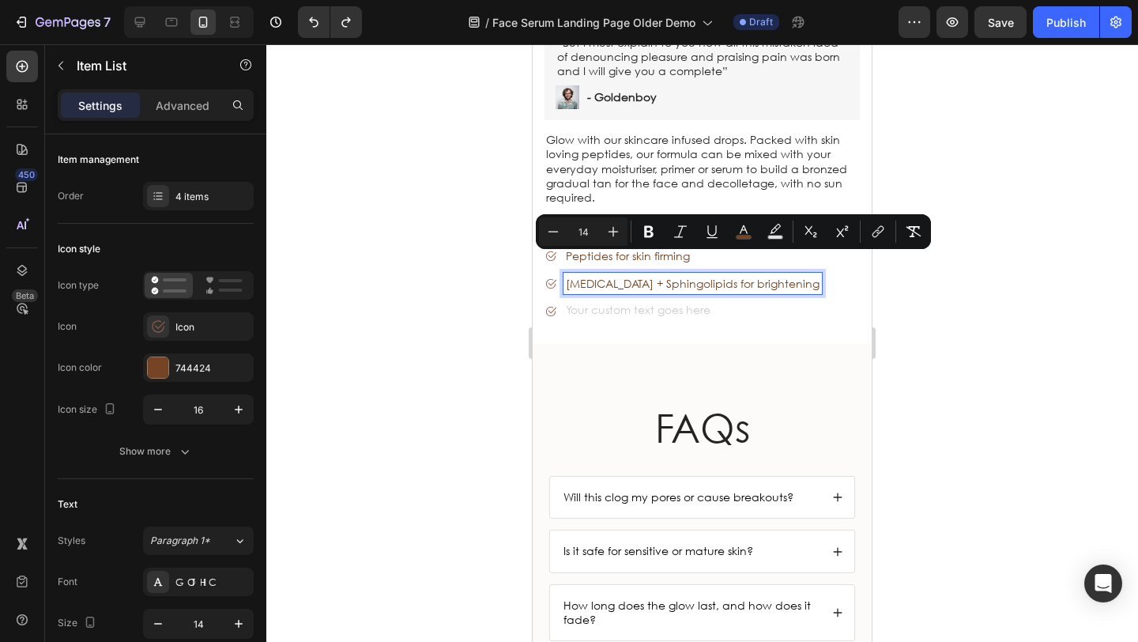
click at [617, 300] on div "Rich Text Editor. Editing area: main" at bounding box center [692, 310] width 258 height 21
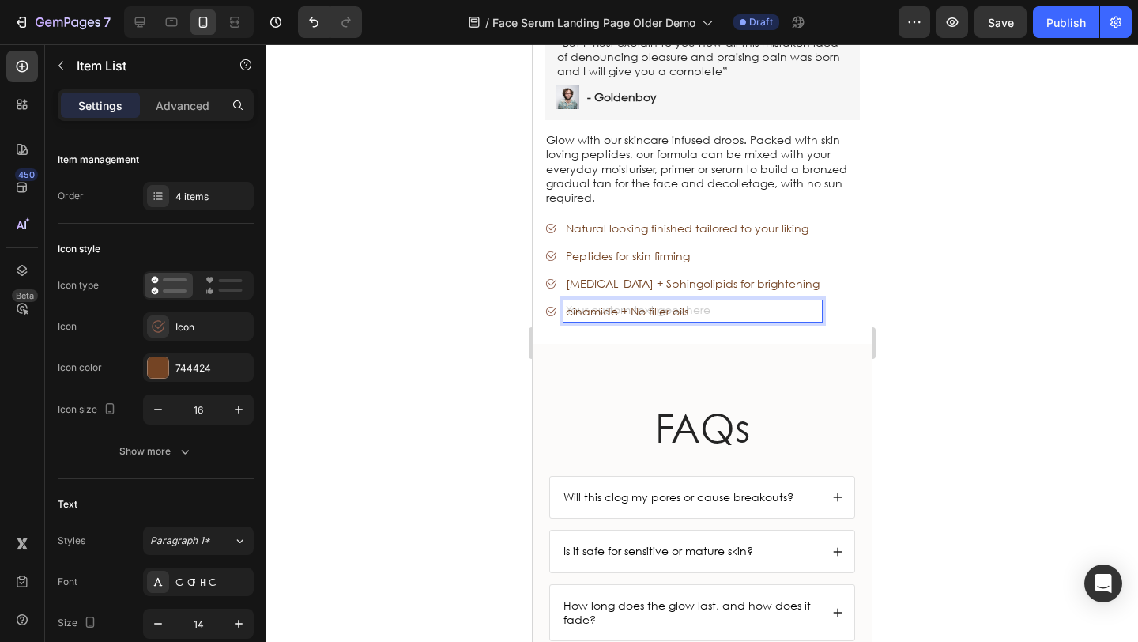
click at [623, 300] on div "cinamide + No filler oils" at bounding box center [692, 310] width 258 height 21
click at [629, 300] on div "cinamide + No filler oils" at bounding box center [692, 310] width 258 height 21
click at [628, 300] on div "cinamide + No filler oils" at bounding box center [692, 310] width 258 height 21
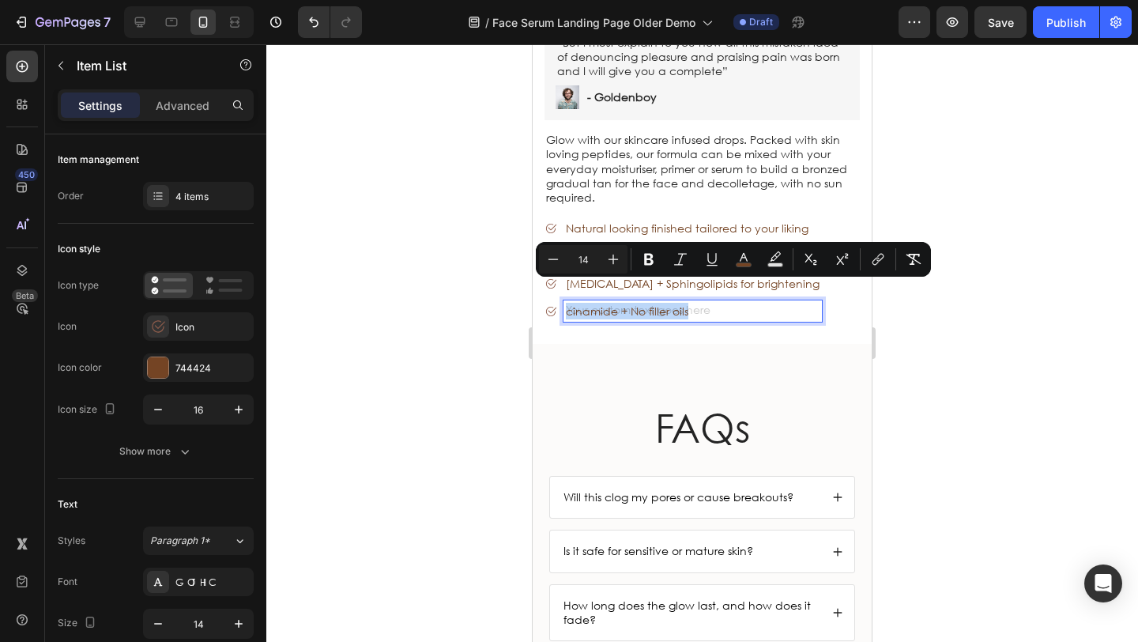
click at [628, 300] on div "cinamide + No filler oils" at bounding box center [692, 310] width 258 height 21
click at [629, 300] on div "cinamide + No filler oils" at bounding box center [692, 310] width 258 height 21
drag, startPoint x: 666, startPoint y: 288, endPoint x: 698, endPoint y: 289, distance: 32.4
click at [668, 300] on div "cinamide + No filler oils" at bounding box center [692, 310] width 258 height 21
click at [706, 300] on div "cinamide + No filler oils" at bounding box center [692, 310] width 258 height 21
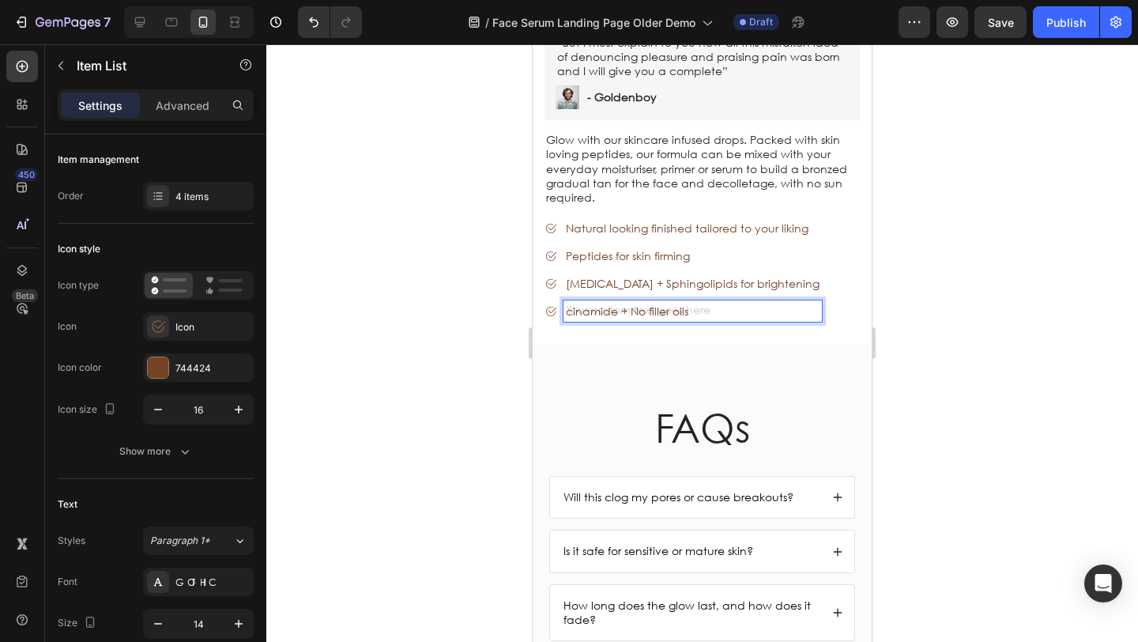
drag, startPoint x: 710, startPoint y: 289, endPoint x: 596, endPoint y: 280, distance: 114.9
click at [598, 300] on div "cinamide + No filler oils" at bounding box center [692, 310] width 258 height 21
click at [548, 274] on div "Natural looking finished tailored to your liking Peptides for skin firming Niac…" at bounding box center [682, 269] width 277 height 104
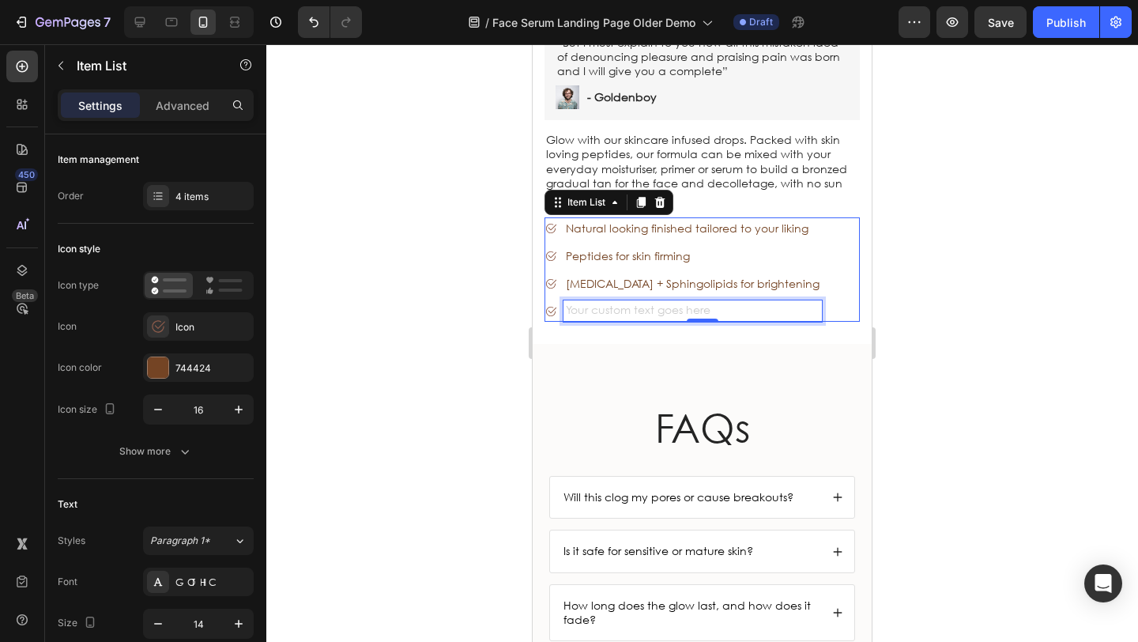
click at [631, 300] on div "Rich Text Editor. Editing area: main" at bounding box center [692, 310] width 258 height 21
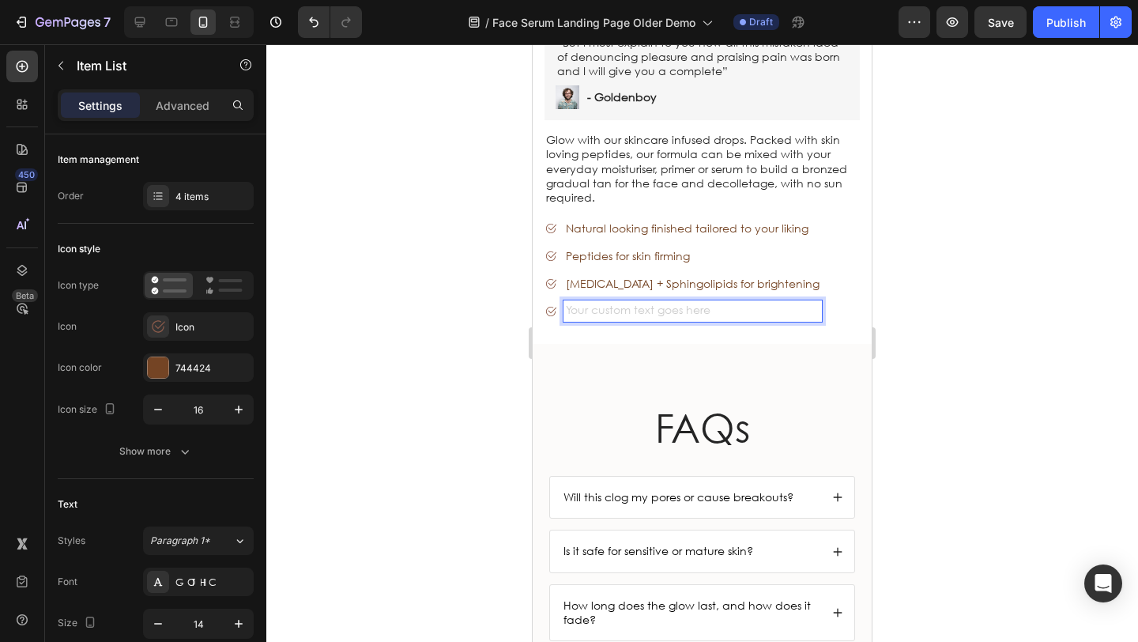
click at [693, 300] on div "Rich Text Editor. Editing area: main" at bounding box center [692, 310] width 258 height 21
click at [400, 269] on div at bounding box center [701, 342] width 871 height 597
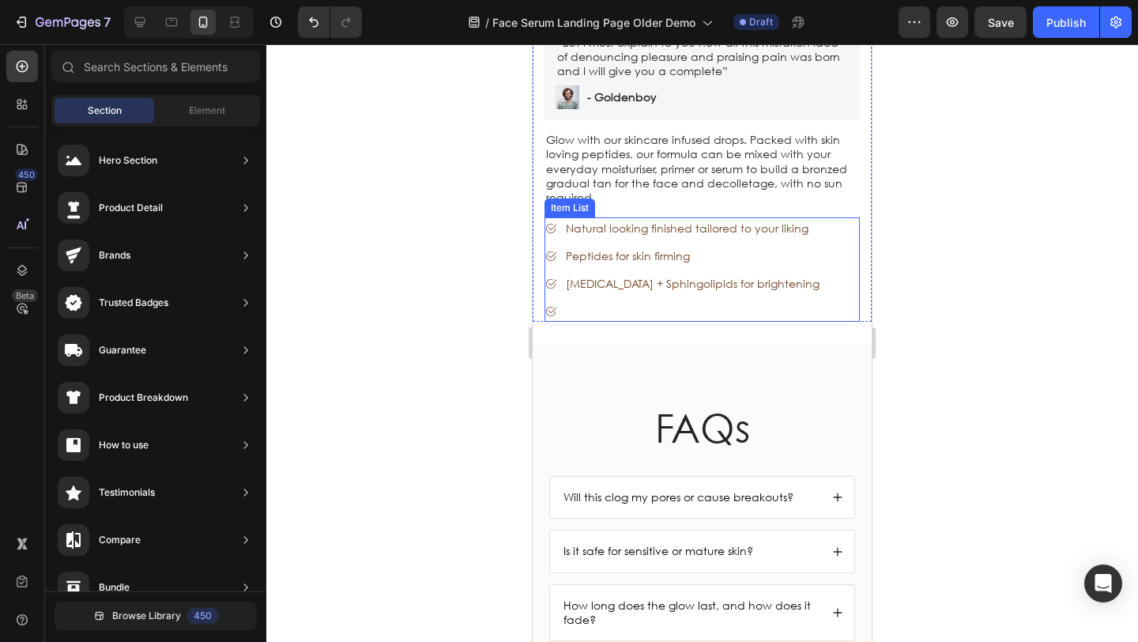
click at [595, 303] on p "Rich Text Editor. Editing area: main" at bounding box center [693, 311] width 254 height 17
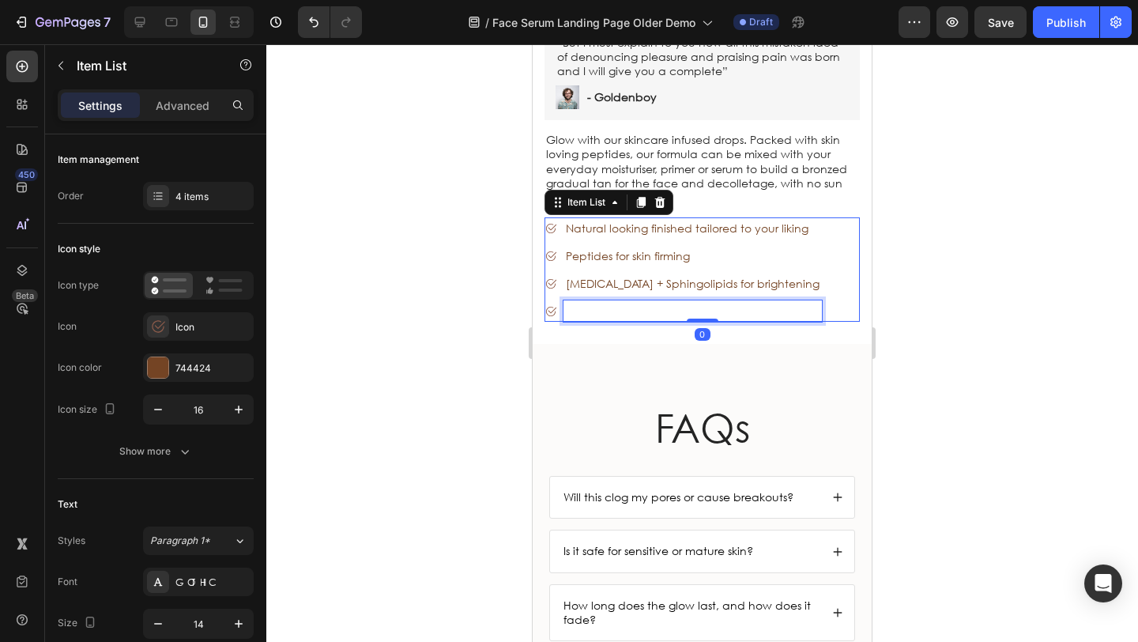
click at [600, 303] on p "Rich Text Editor. Editing area: main" at bounding box center [693, 311] width 254 height 17
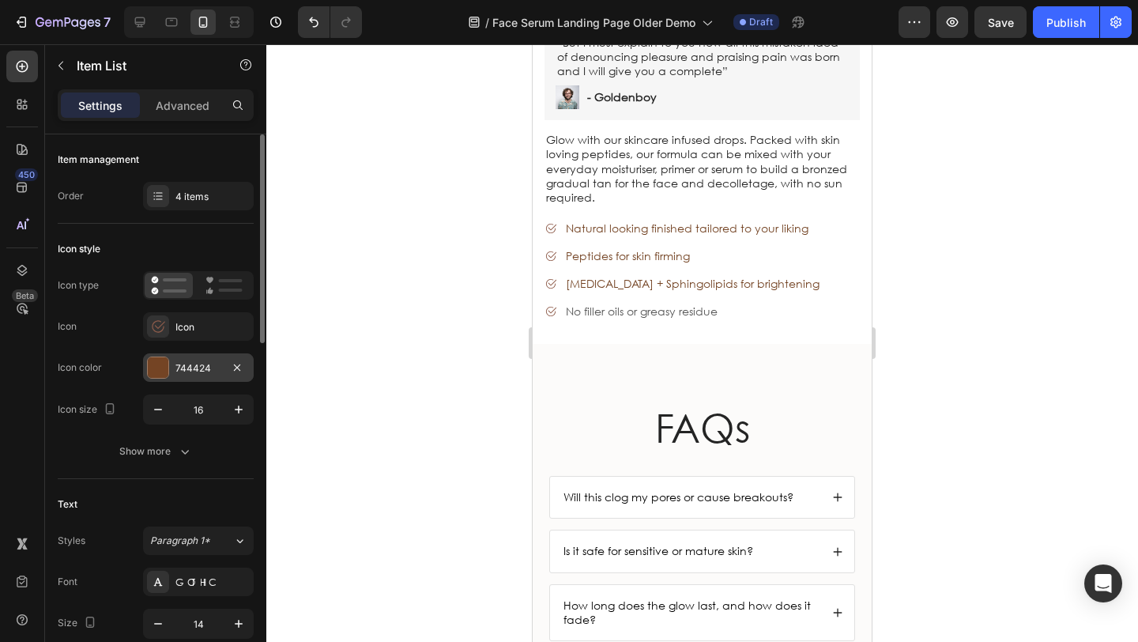
click at [158, 362] on div at bounding box center [158, 367] width 21 height 21
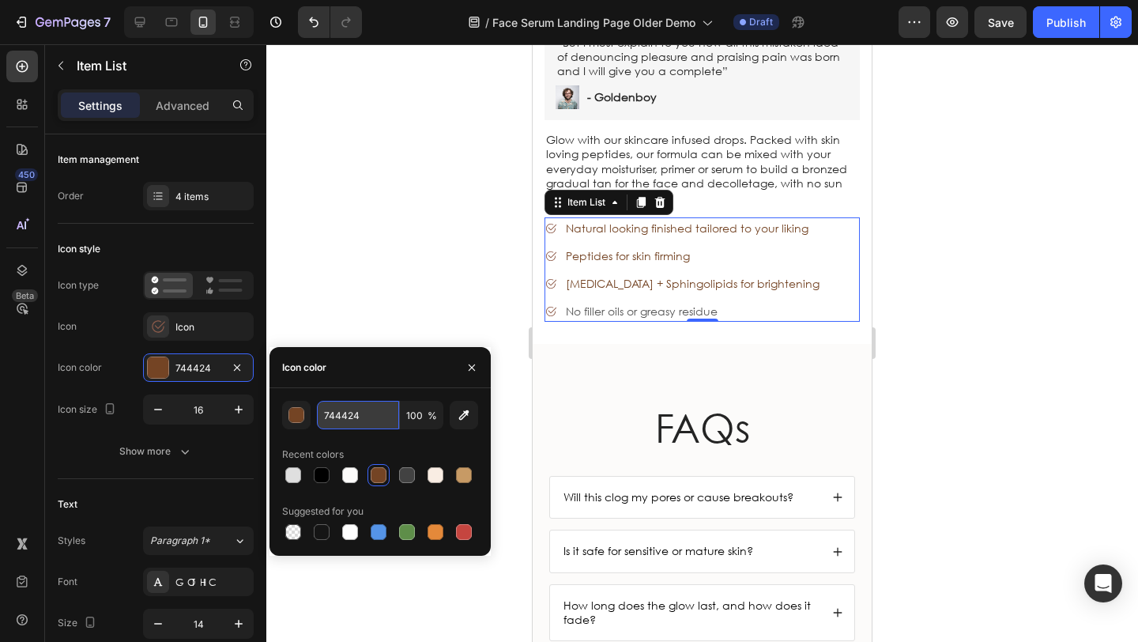
click at [370, 409] on input "744424" at bounding box center [358, 415] width 82 height 28
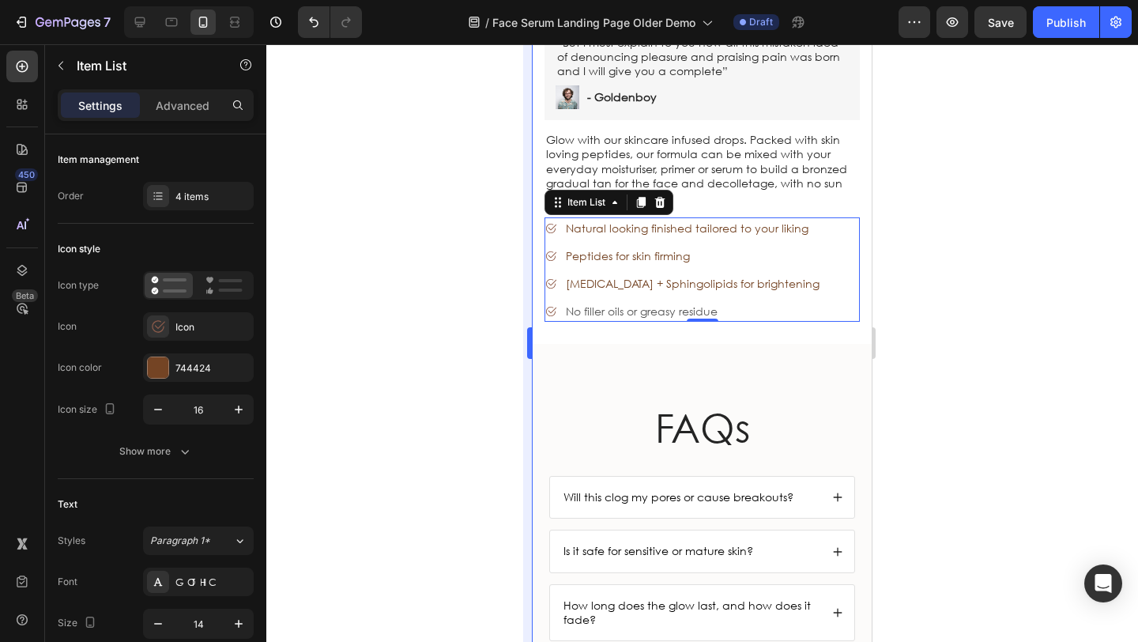
drag, startPoint x: 374, startPoint y: 303, endPoint x: 526, endPoint y: 318, distance: 152.4
click at [385, 301] on div at bounding box center [701, 342] width 871 height 597
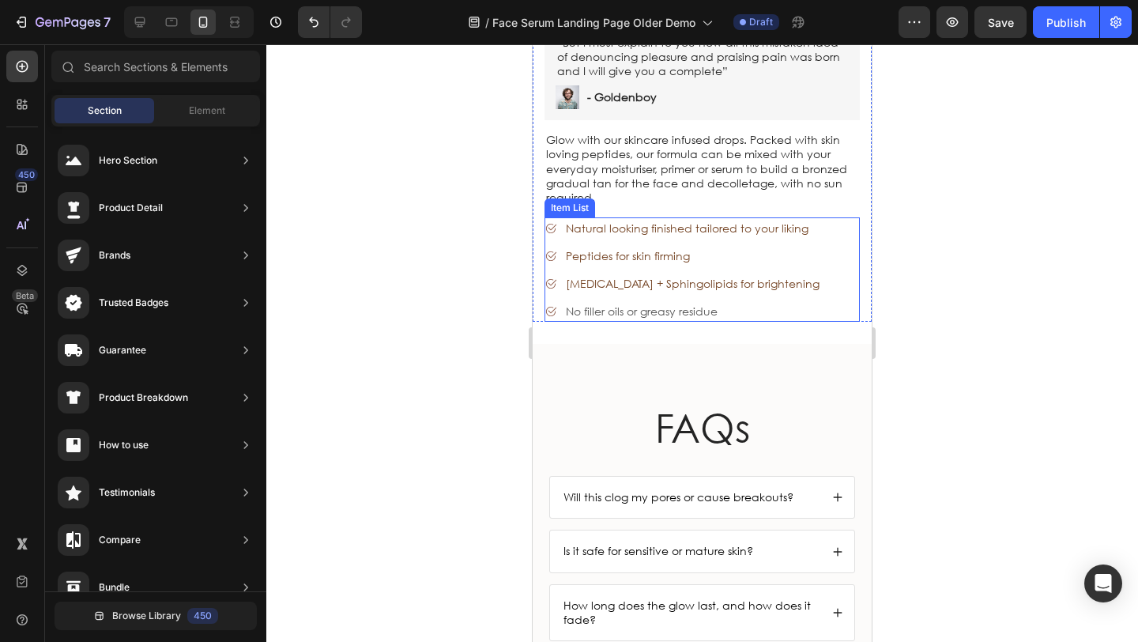
click at [700, 303] on p "No filler oils or greasy residue" at bounding box center [693, 311] width 254 height 17
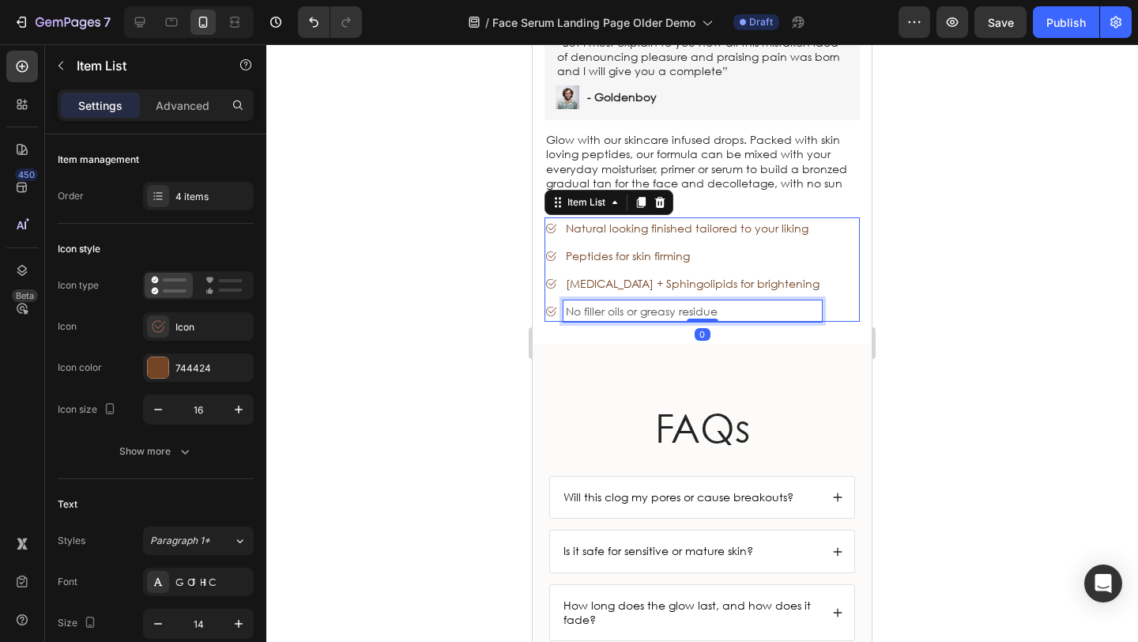
click at [732, 303] on p "No filler oils or greasy residue" at bounding box center [693, 311] width 254 height 17
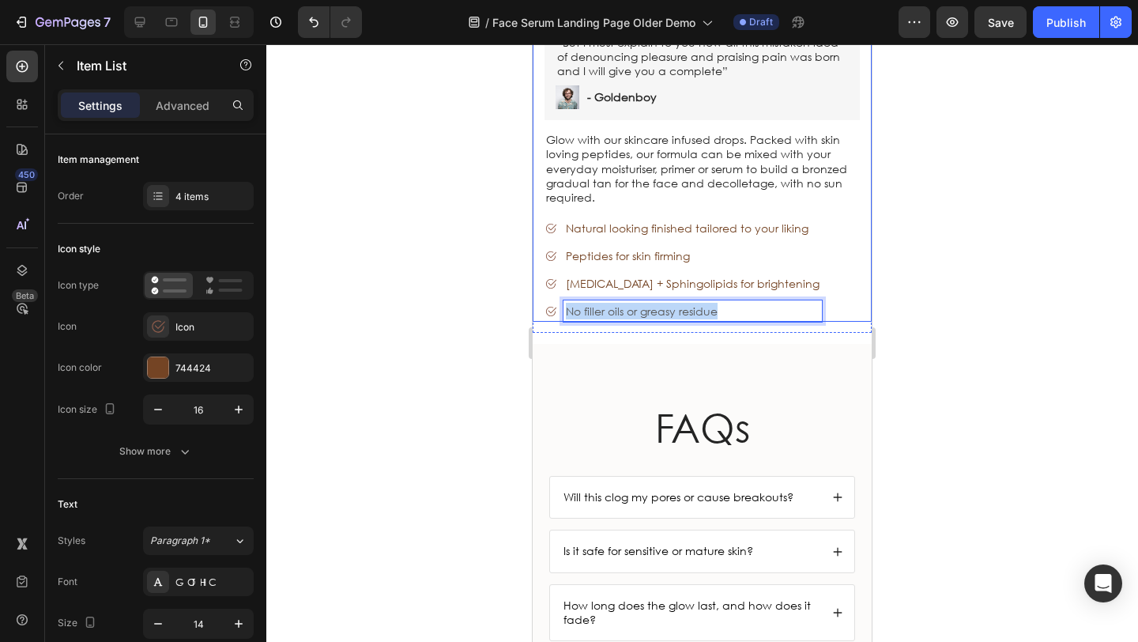
drag, startPoint x: 629, startPoint y: 290, endPoint x: 540, endPoint y: 290, distance: 89.3
click at [540, 290] on div "Sale Text Block Face Tan Serum Product Title Sed do eiusmod tempor Text Block S…" at bounding box center [701, 60] width 339 height 524
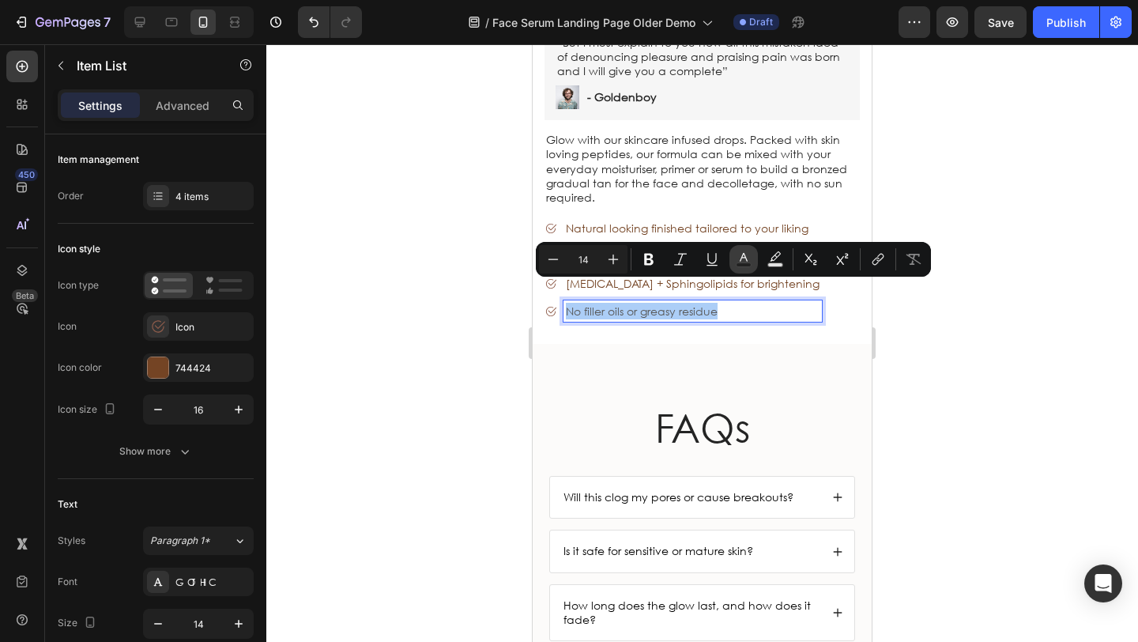
click at [749, 268] on button "Text Color" at bounding box center [743, 259] width 28 height 28
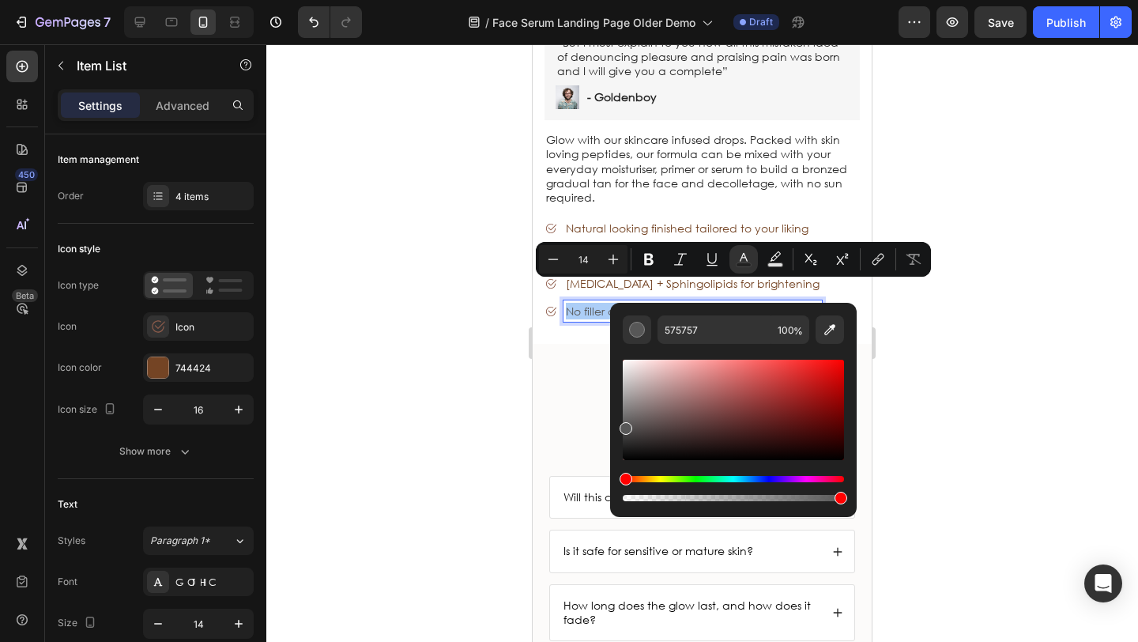
drag, startPoint x: 824, startPoint y: 324, endPoint x: 759, endPoint y: 326, distance: 64.8
click at [822, 324] on icon "Editor contextual toolbar" at bounding box center [830, 330] width 16 height 16
type input "744424"
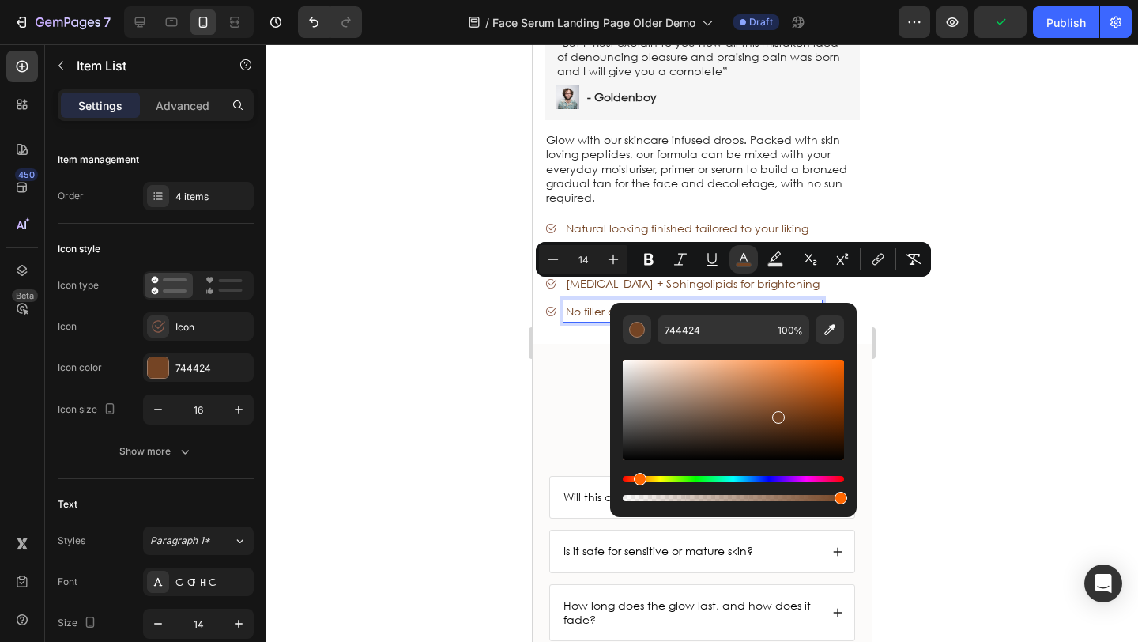
click at [348, 327] on div at bounding box center [701, 342] width 871 height 597
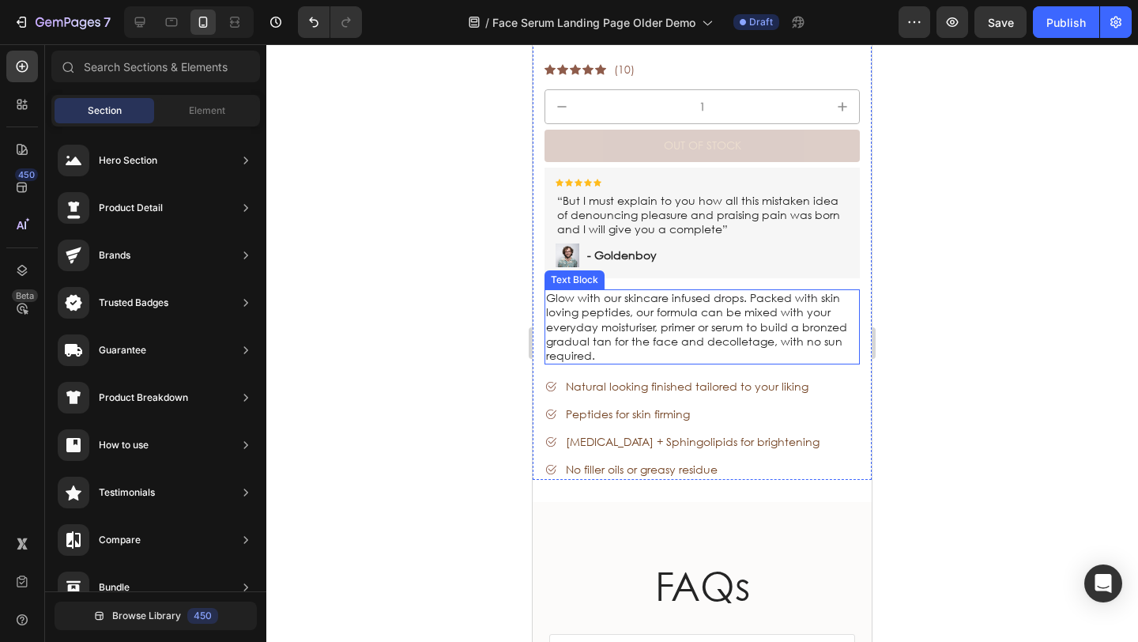
scroll to position [5477, 0]
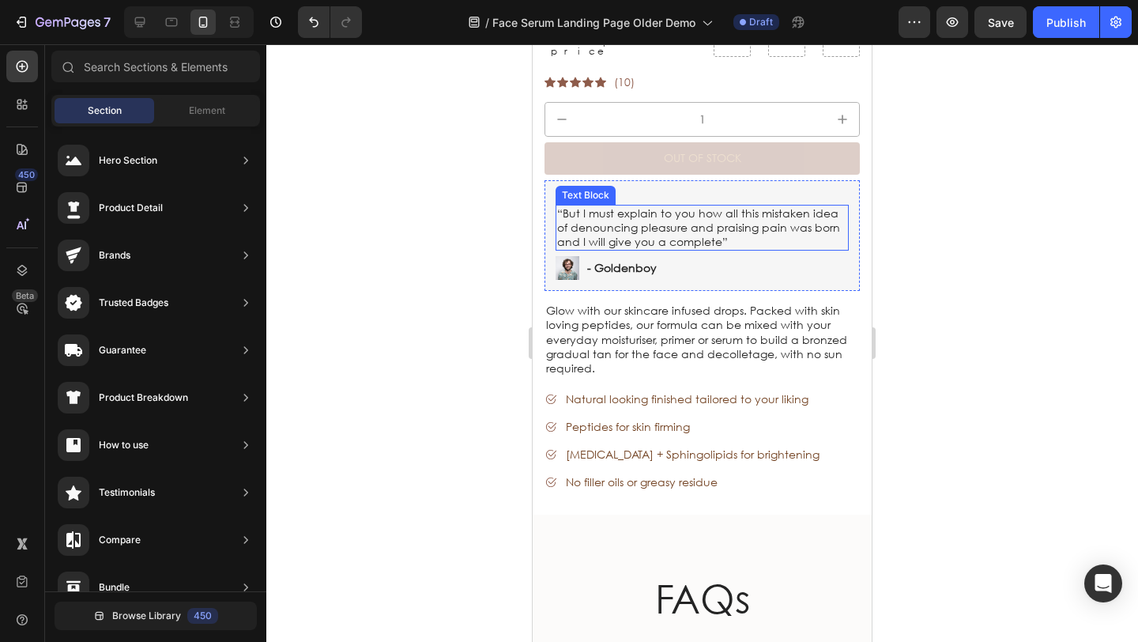
click at [610, 275] on p "- Goldenboy" at bounding box center [622, 268] width 70 height 14
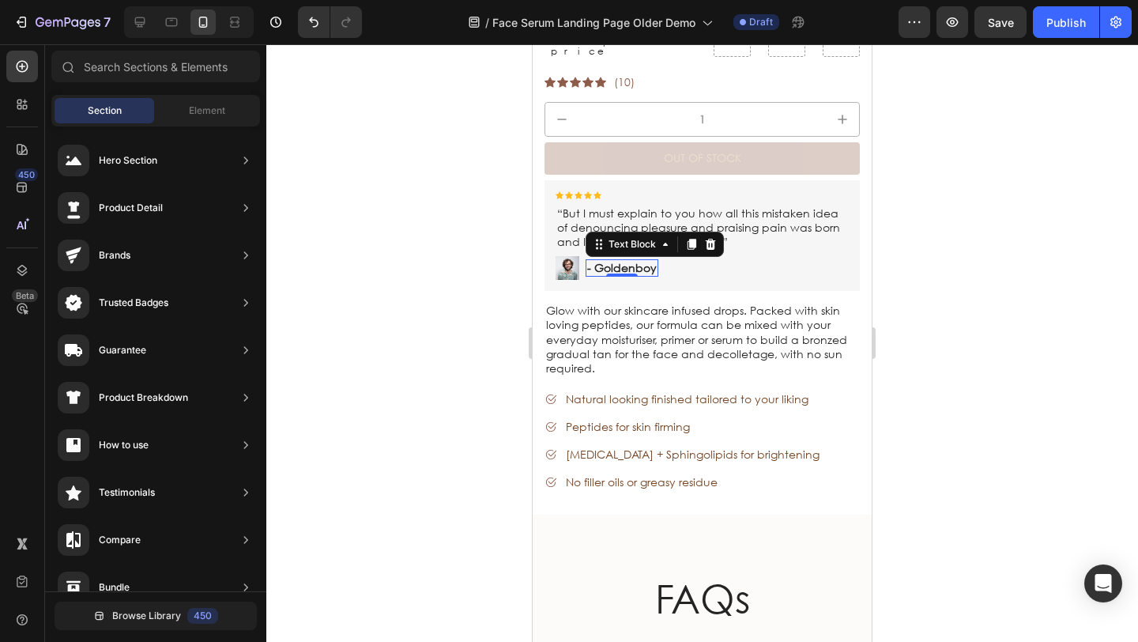
scroll to position [5389, 0]
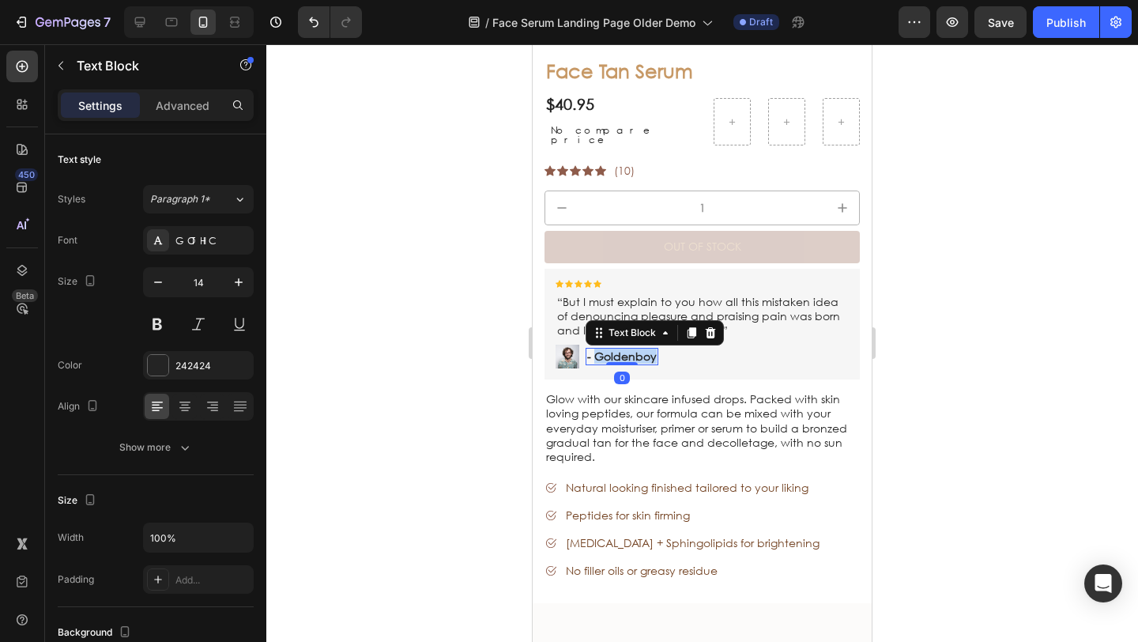
click at [610, 349] on p "- Goldenboy" at bounding box center [622, 356] width 70 height 14
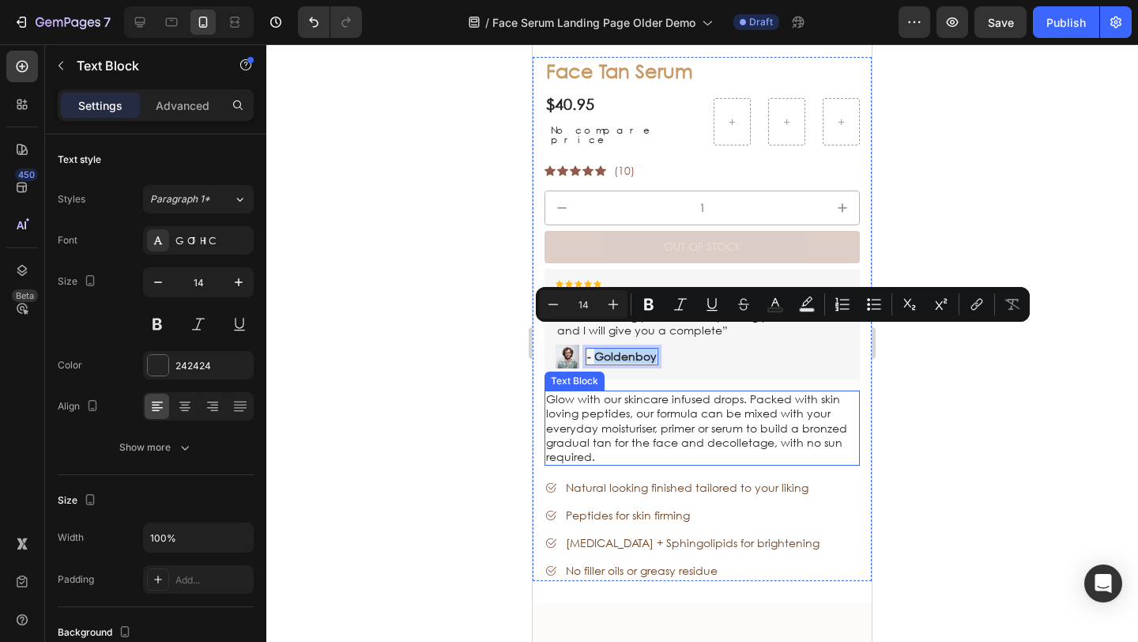
click at [585, 399] on p "Glow with our skincare infused drops. Packed with skin loving peptides, our for…" at bounding box center [702, 428] width 312 height 72
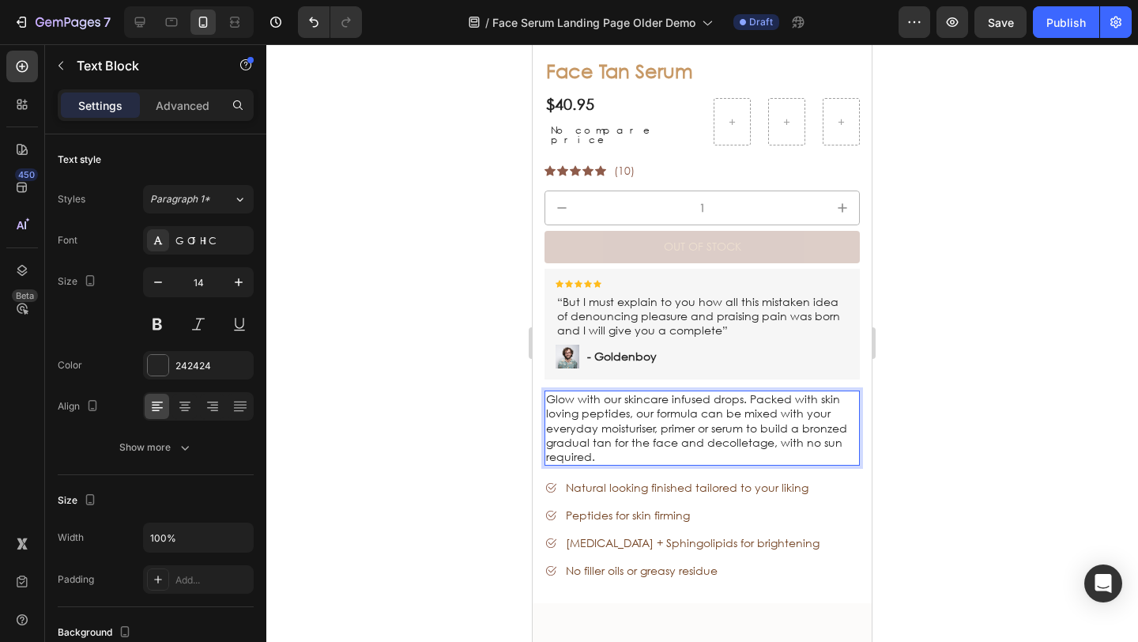
click at [596, 428] on p "Glow with our skincare infused drops. Packed with skin loving peptides, our for…" at bounding box center [702, 428] width 312 height 72
drag, startPoint x: 554, startPoint y: 385, endPoint x: 545, endPoint y: 372, distance: 15.3
click at [545, 390] on div "Glow with our skincare infused drops. Packed with skin loving peptides, our for…" at bounding box center [701, 427] width 315 height 75
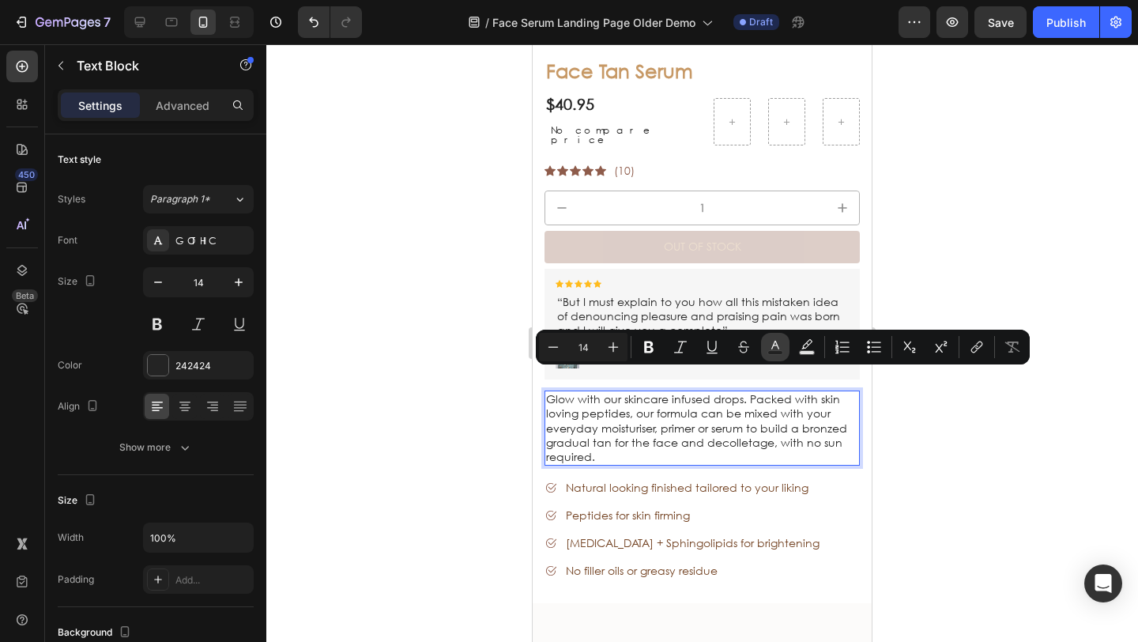
click at [781, 351] on rect "Editor contextual toolbar" at bounding box center [775, 353] width 15 height 4
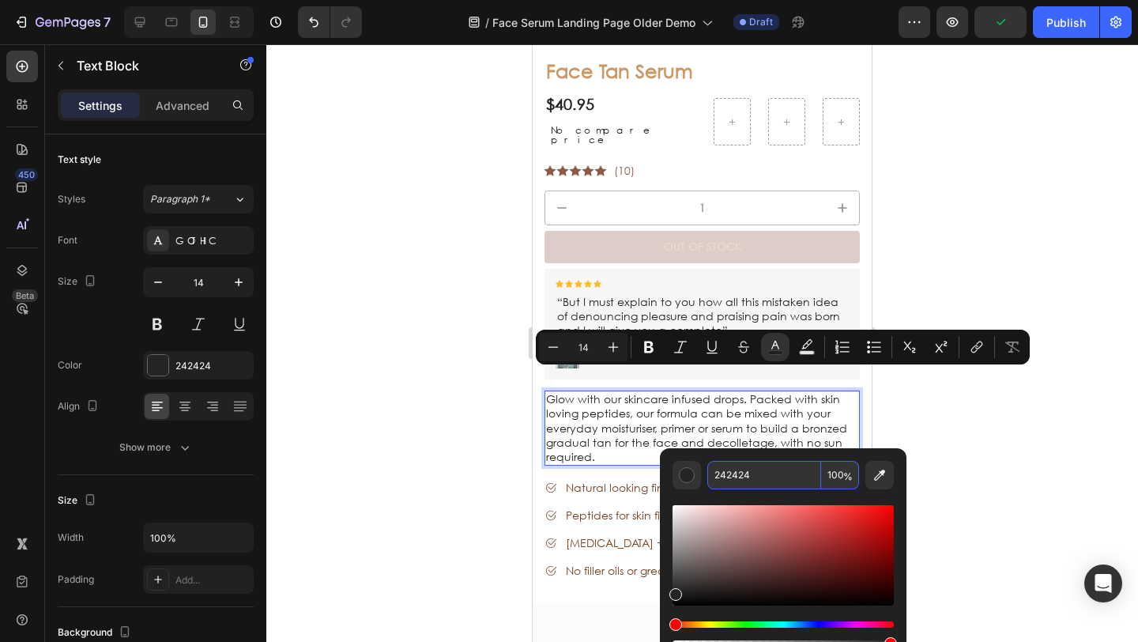
click at [758, 476] on input "242424" at bounding box center [764, 475] width 114 height 28
paste input "744"
type input "744424"
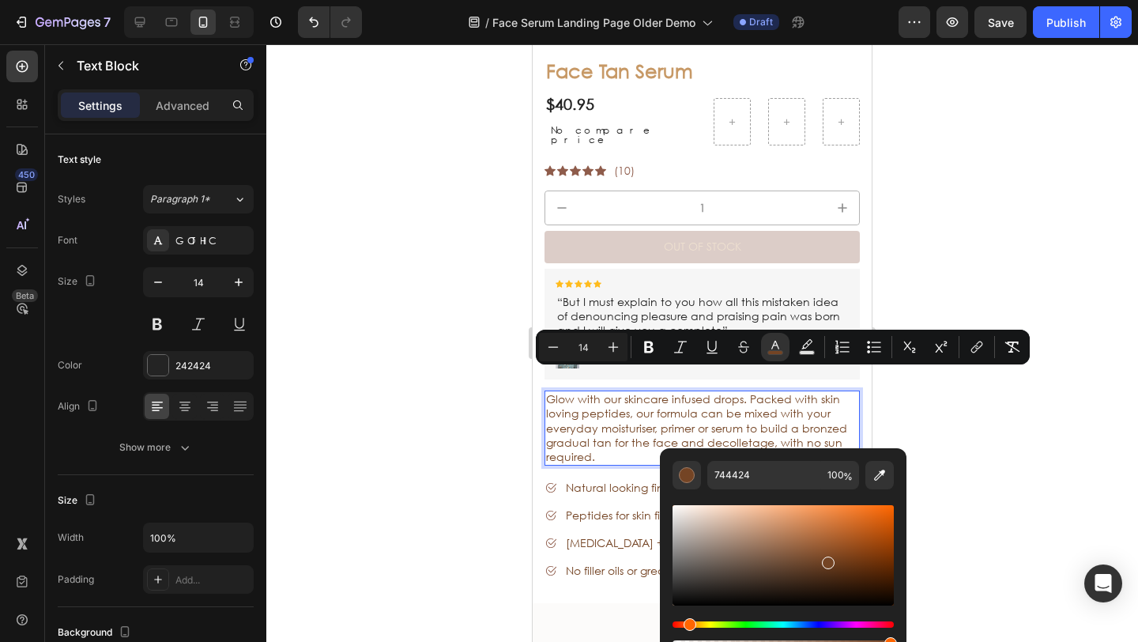
click at [370, 467] on div at bounding box center [701, 342] width 871 height 597
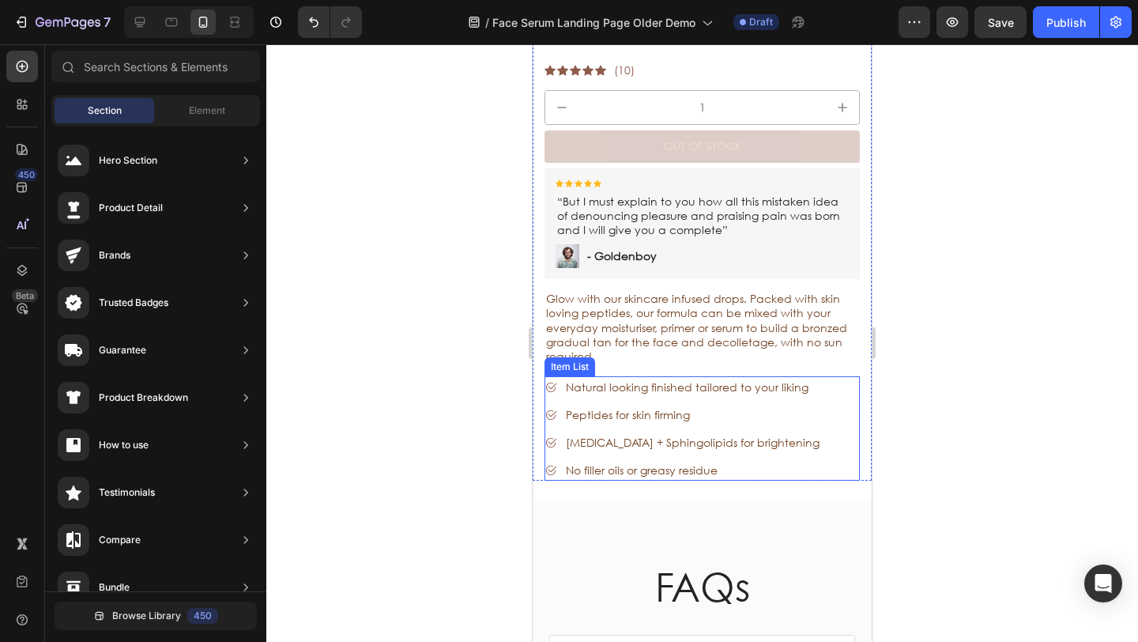
scroll to position [5601, 0]
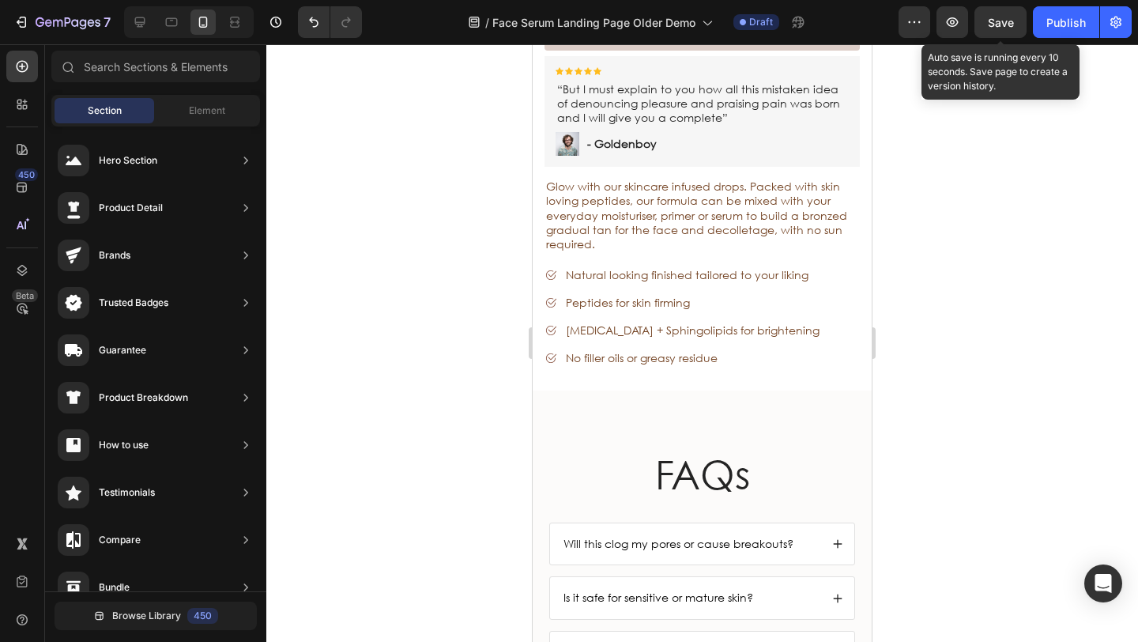
drag, startPoint x: 1009, startPoint y: 30, endPoint x: 974, endPoint y: 41, distance: 36.5
click at [1009, 30] on div "Save" at bounding box center [1001, 22] width 26 height 17
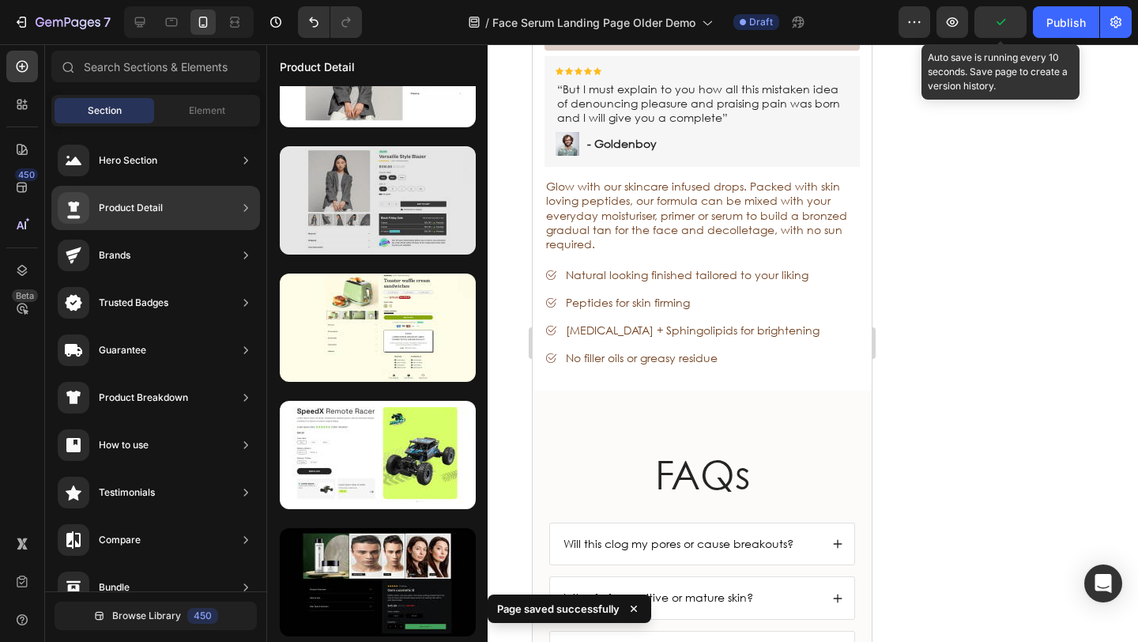
scroll to position [0, 0]
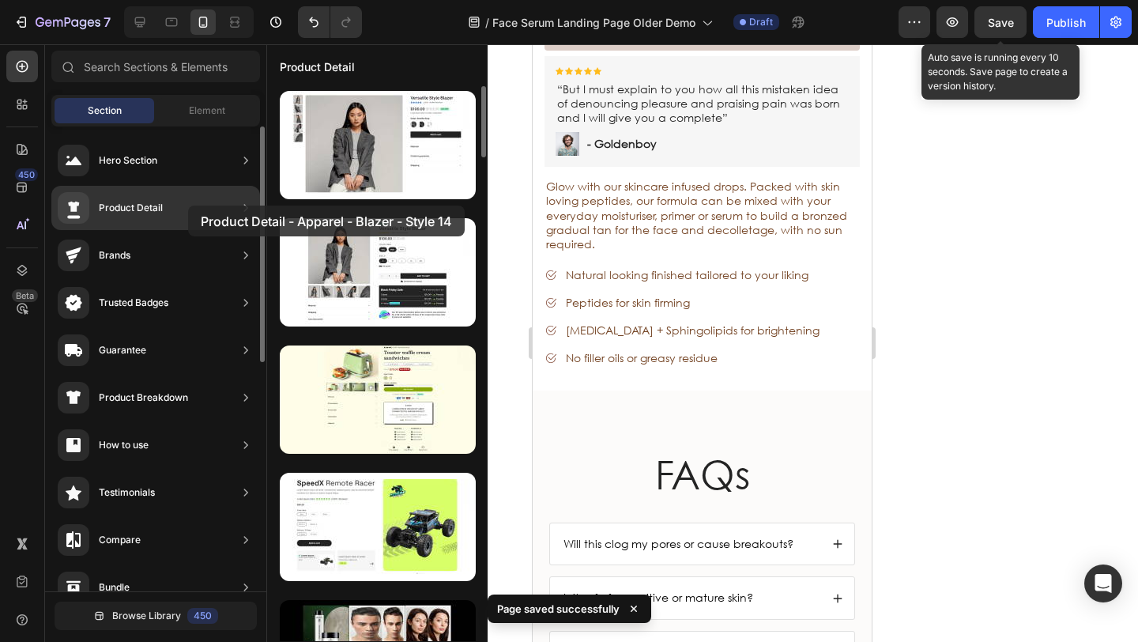
drag, startPoint x: 384, startPoint y: 171, endPoint x: 188, endPoint y: 205, distance: 199.0
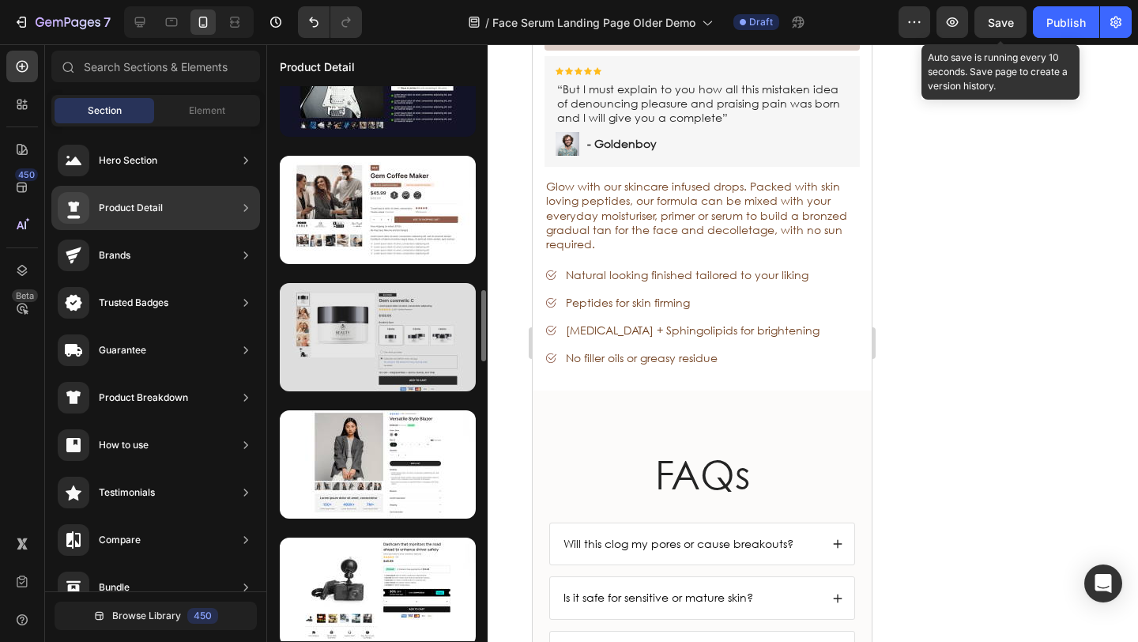
scroll to position [1696, 0]
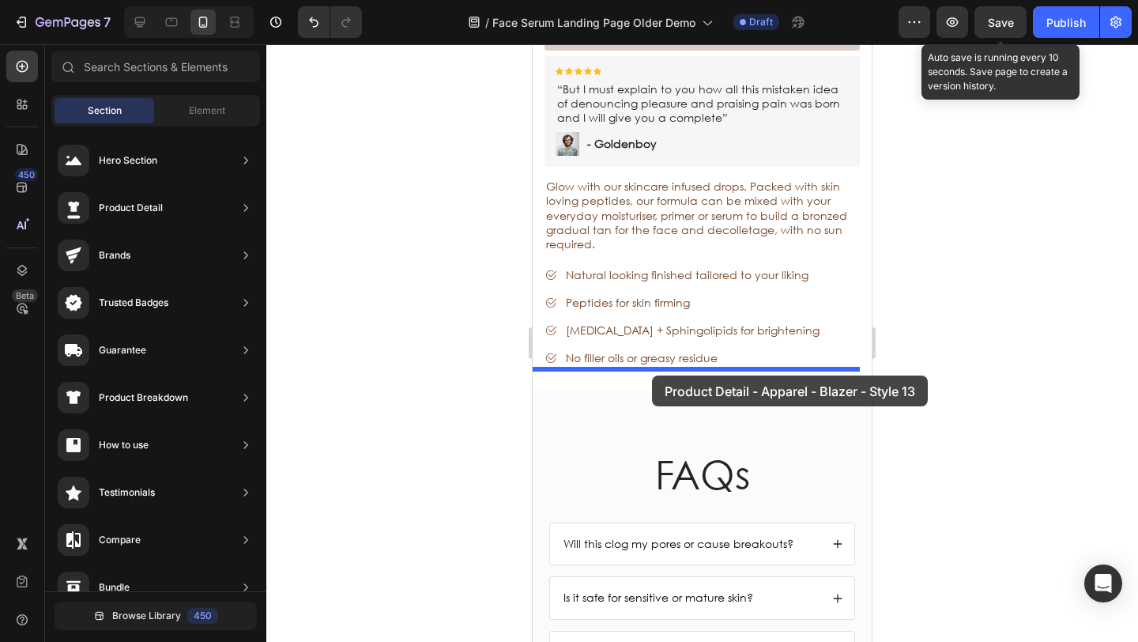
drag, startPoint x: 958, startPoint y: 405, endPoint x: 652, endPoint y: 375, distance: 308.0
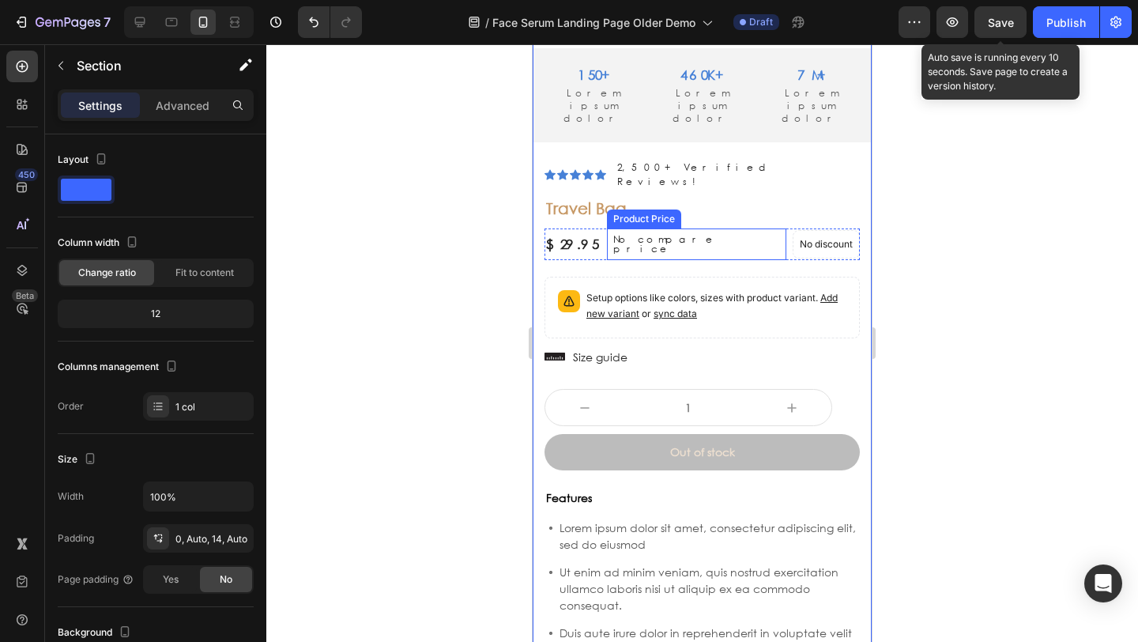
scroll to position [6108, 0]
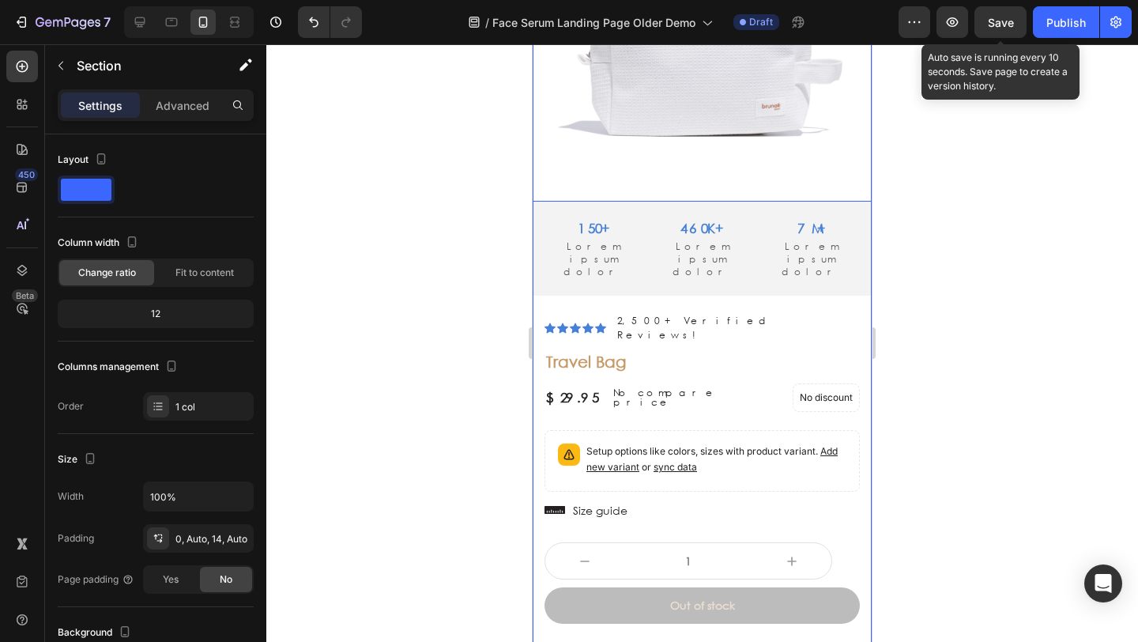
click at [670, 152] on img at bounding box center [701, 32] width 339 height 339
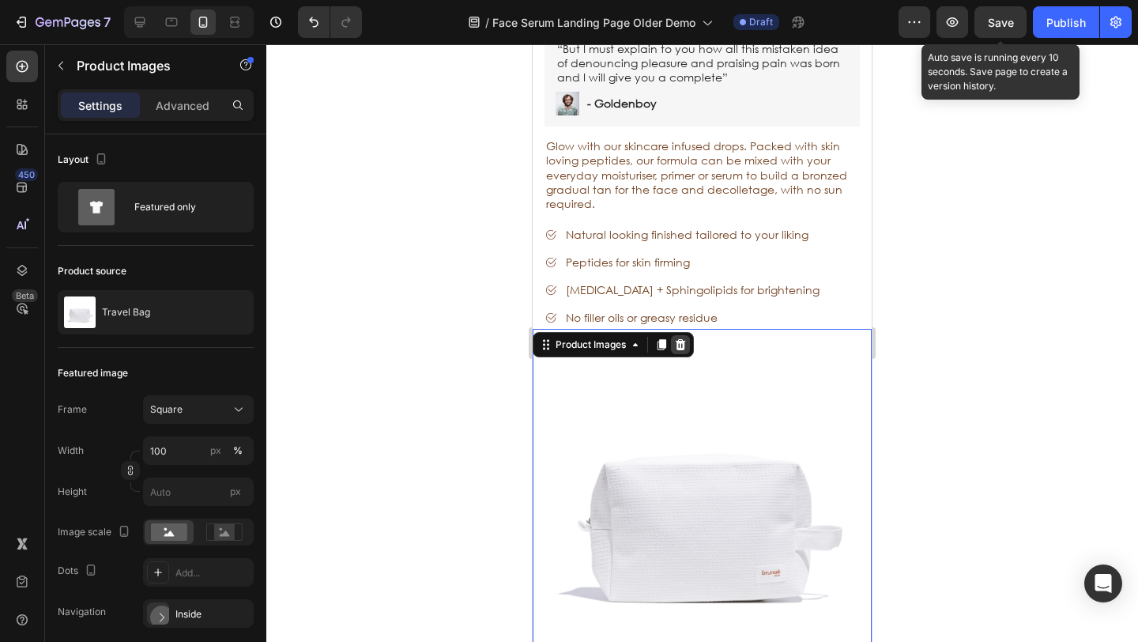
click at [681, 340] on icon at bounding box center [680, 344] width 13 height 13
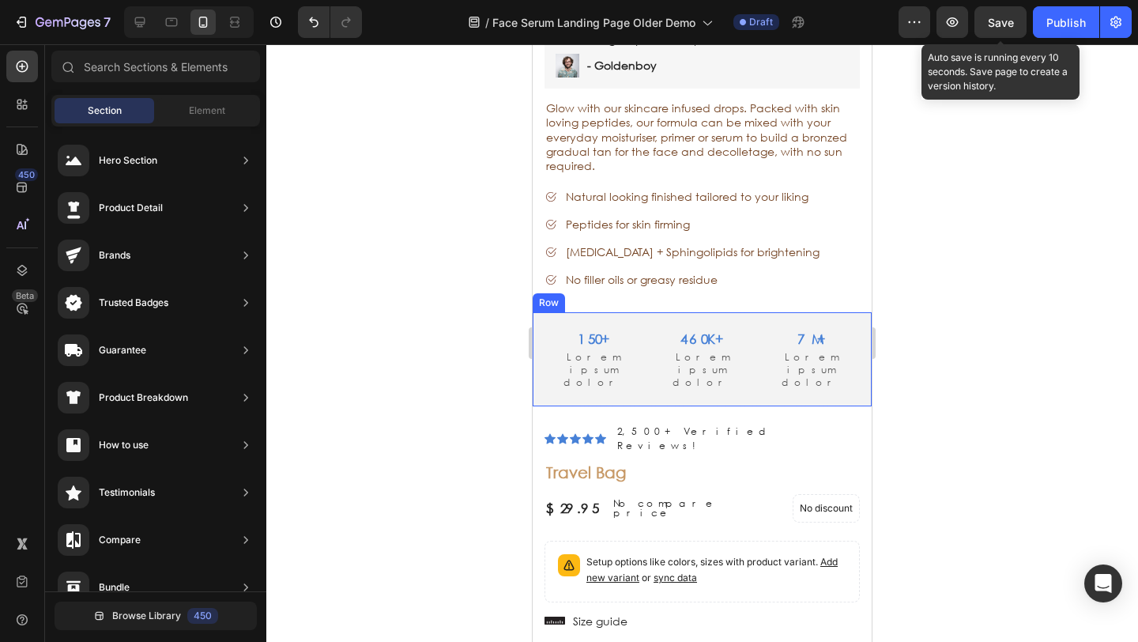
scroll to position [5709, 0]
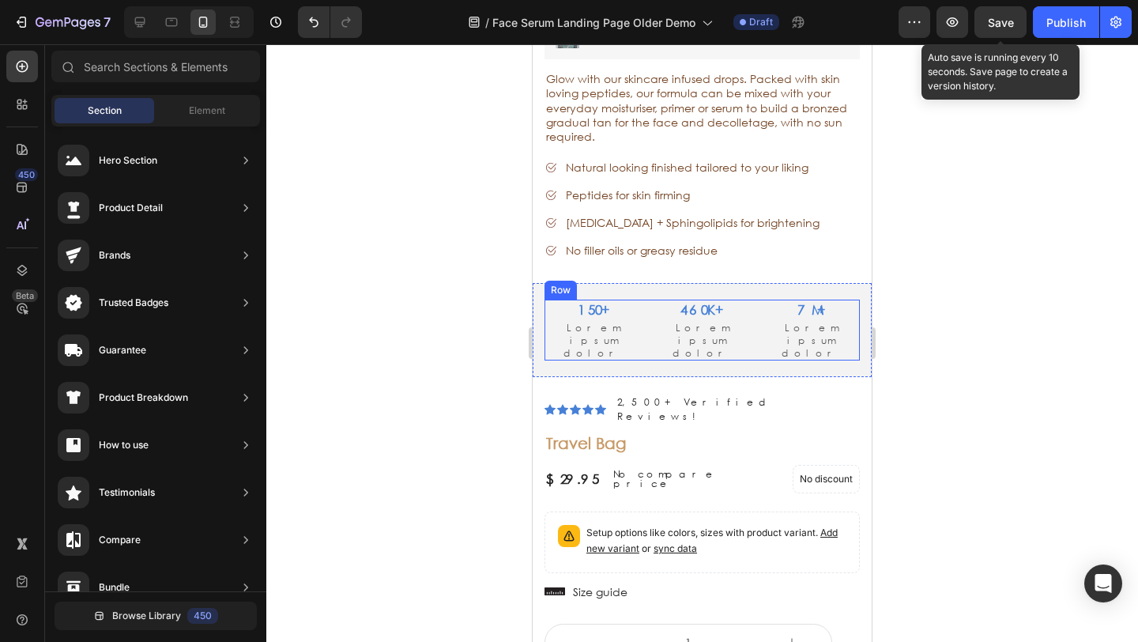
click at [645, 283] on div "Lorem ipsum dolor sit amet, consectetur Text Block 150+ Text Block Lorem ipsum …" at bounding box center [701, 330] width 339 height 94
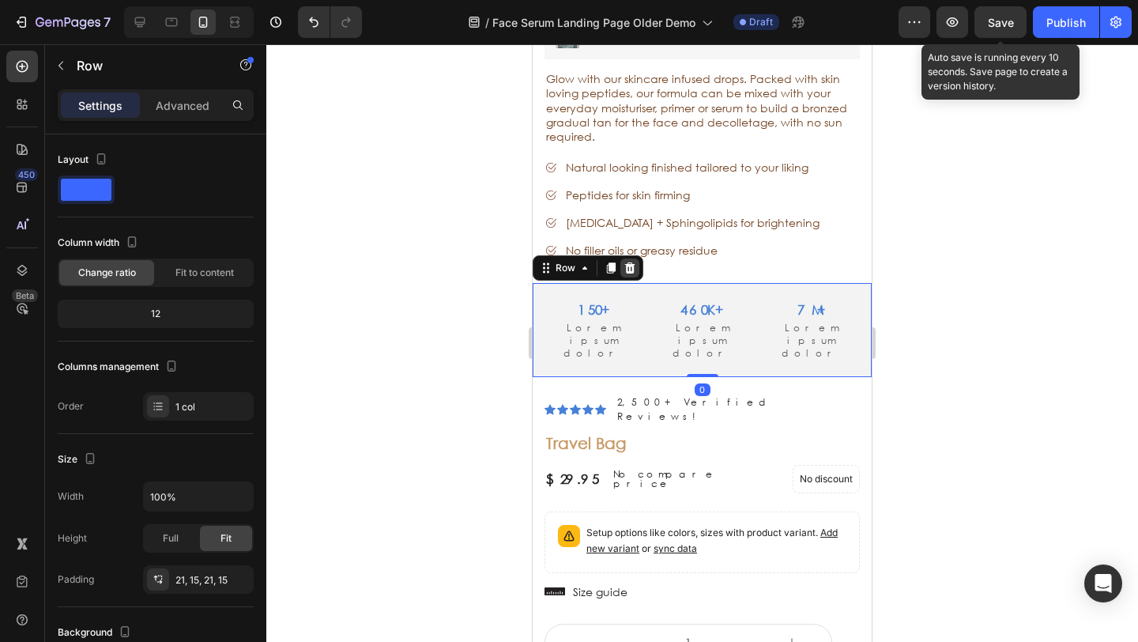
click at [635, 262] on icon at bounding box center [629, 268] width 13 height 13
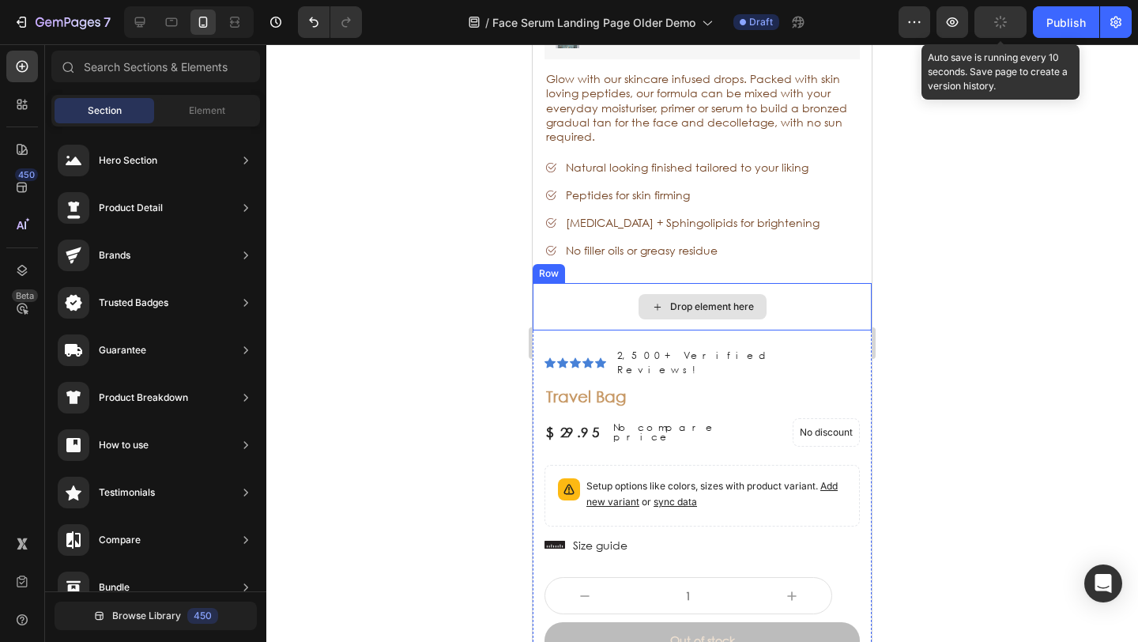
click at [633, 283] on div "Drop element here" at bounding box center [701, 306] width 339 height 47
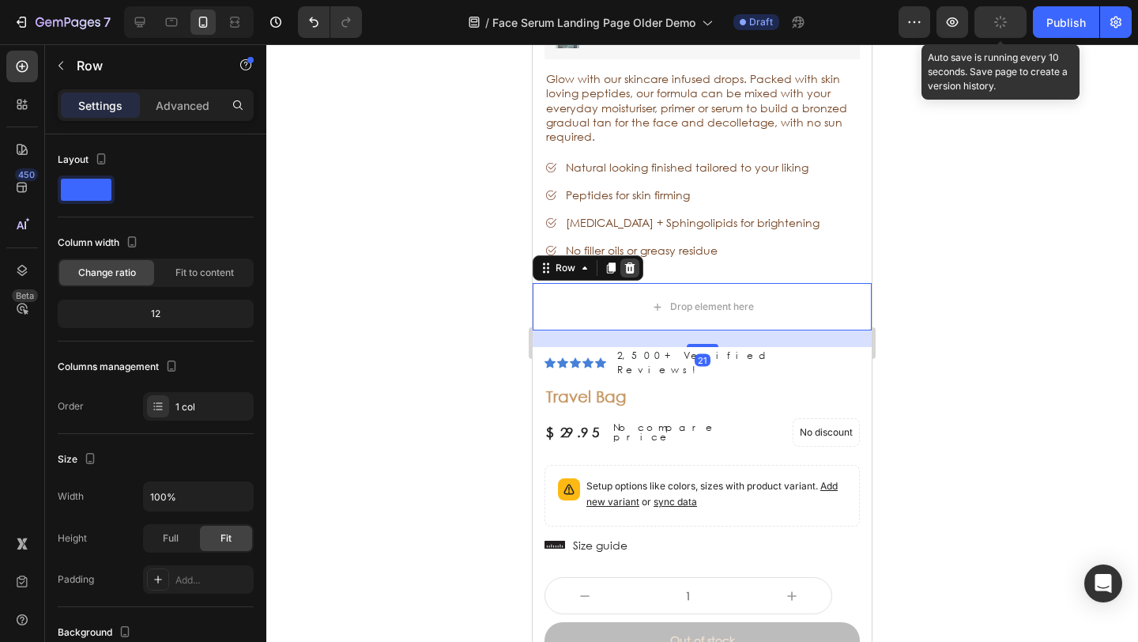
click at [637, 258] on div at bounding box center [629, 267] width 19 height 19
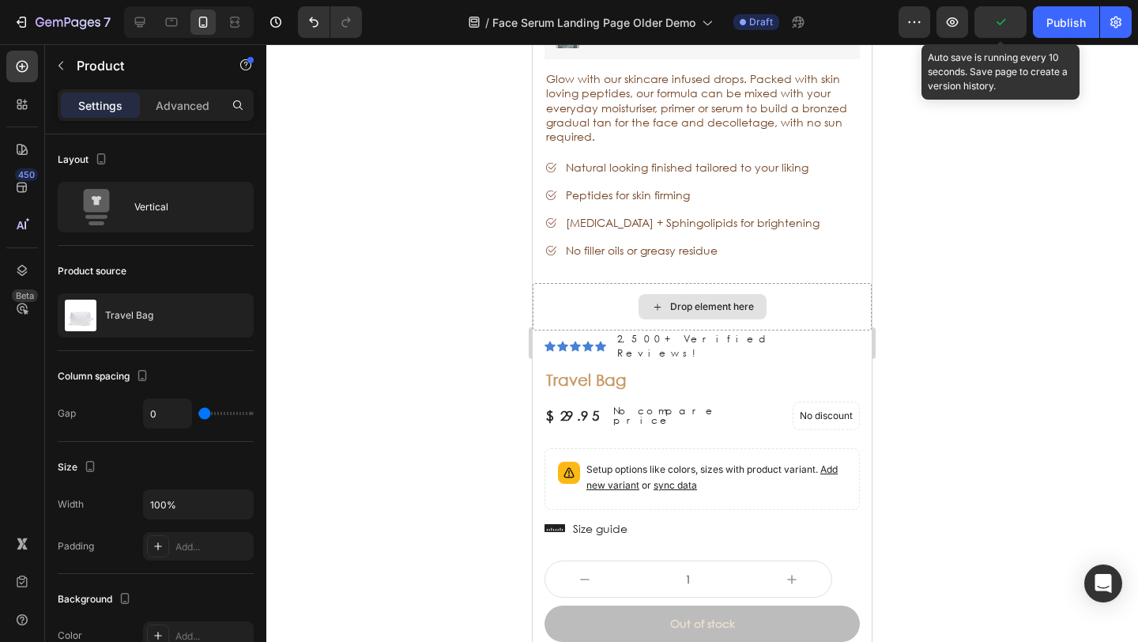
click at [615, 283] on div "Drop element here" at bounding box center [701, 306] width 339 height 47
click at [572, 283] on div "Drop element here" at bounding box center [701, 306] width 339 height 47
click at [611, 294] on div "Drop element here" at bounding box center [701, 306] width 339 height 47
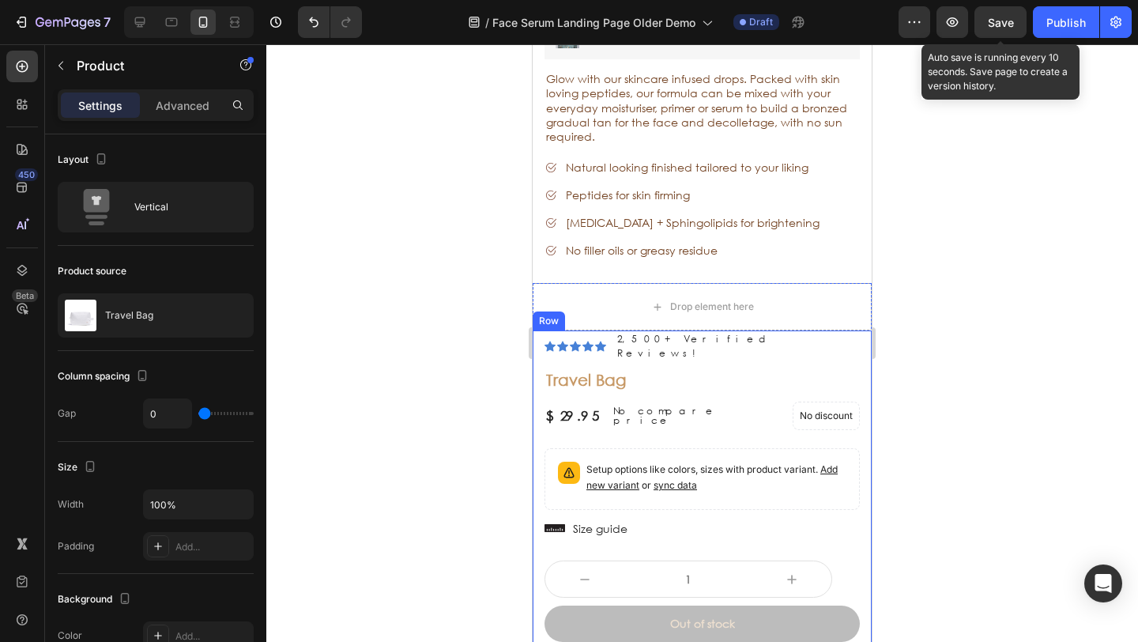
click at [740, 330] on div "Icon Icon Icon Icon Icon Icon List 2,500+ Verified Reviews! Text Block Row" at bounding box center [701, 346] width 315 height 32
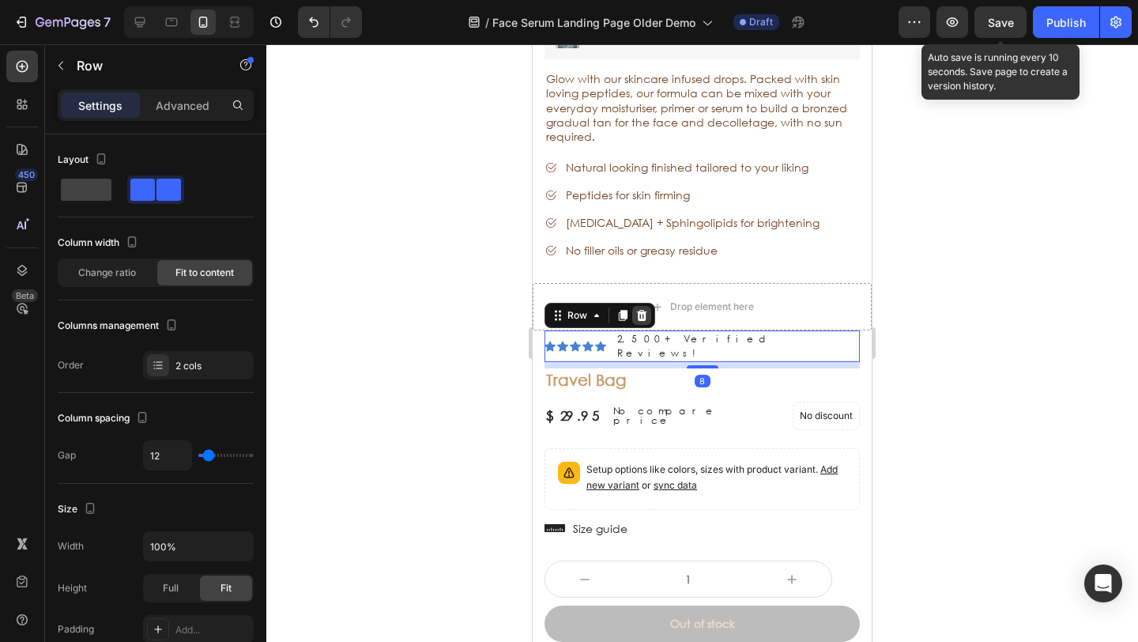
click at [647, 309] on icon at bounding box center [641, 315] width 13 height 13
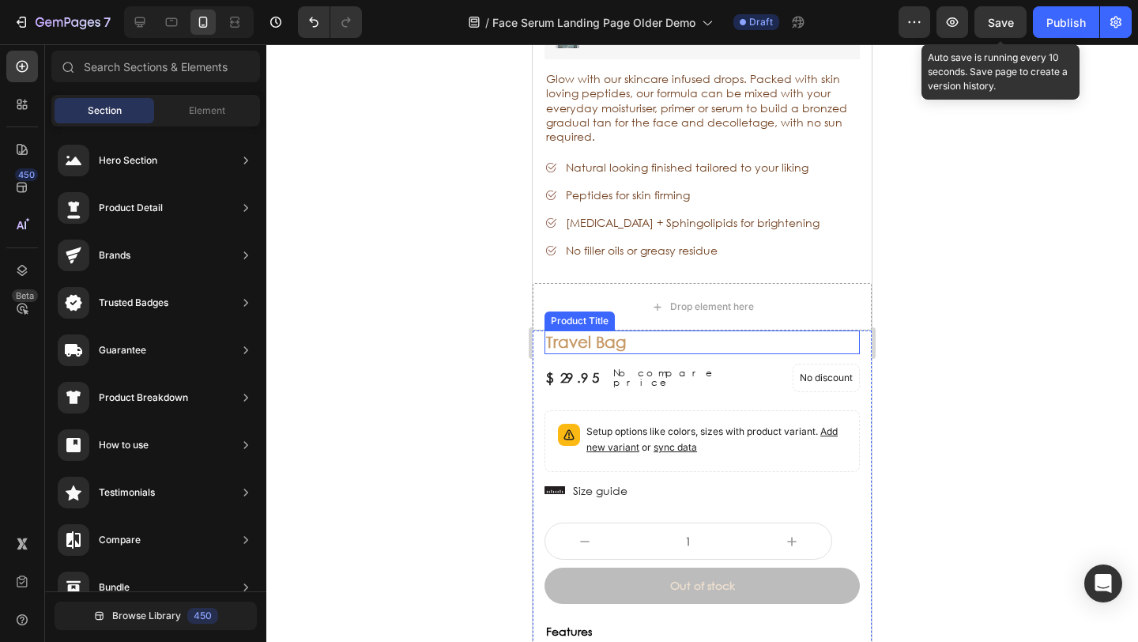
click at [644, 330] on h1 "Travel Bag" at bounding box center [701, 342] width 315 height 24
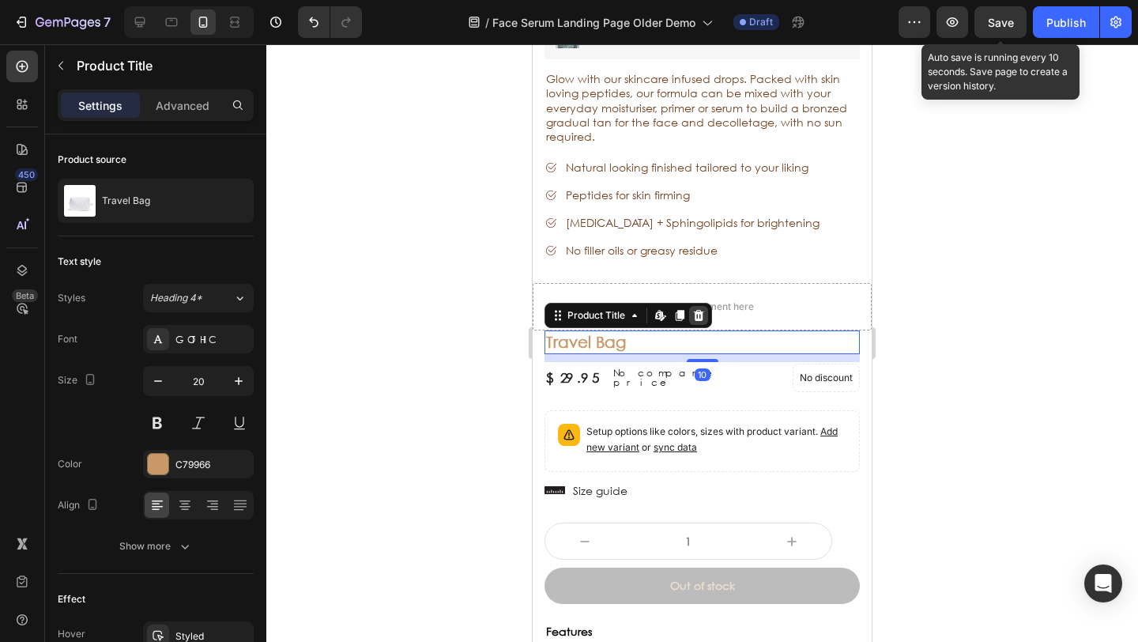
click at [697, 309] on icon at bounding box center [698, 315] width 13 height 13
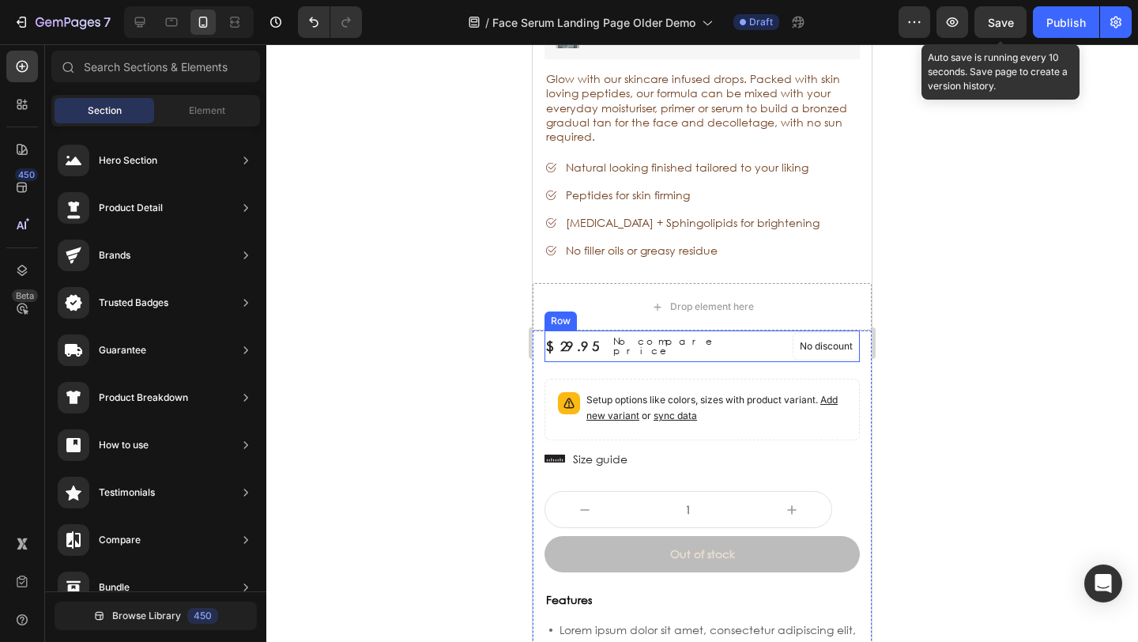
click at [783, 330] on div "$29.95 Product Price Product Price No compare price Product Price No discount N…" at bounding box center [701, 346] width 315 height 32
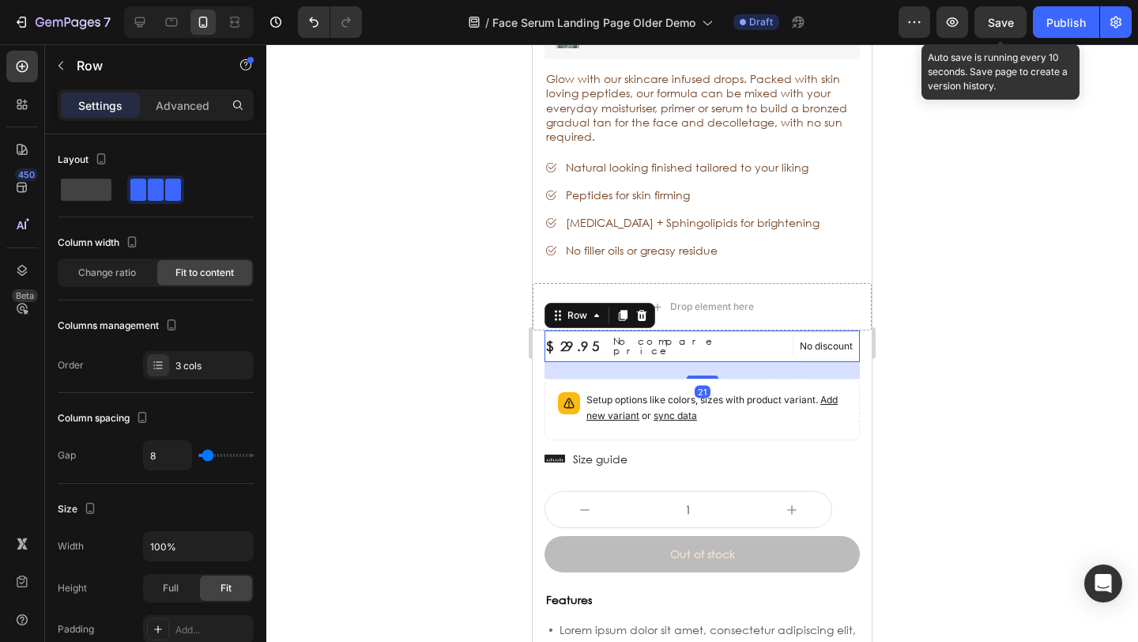
click at [653, 303] on div "Row" at bounding box center [599, 315] width 111 height 25
click at [646, 309] on icon at bounding box center [641, 315] width 13 height 13
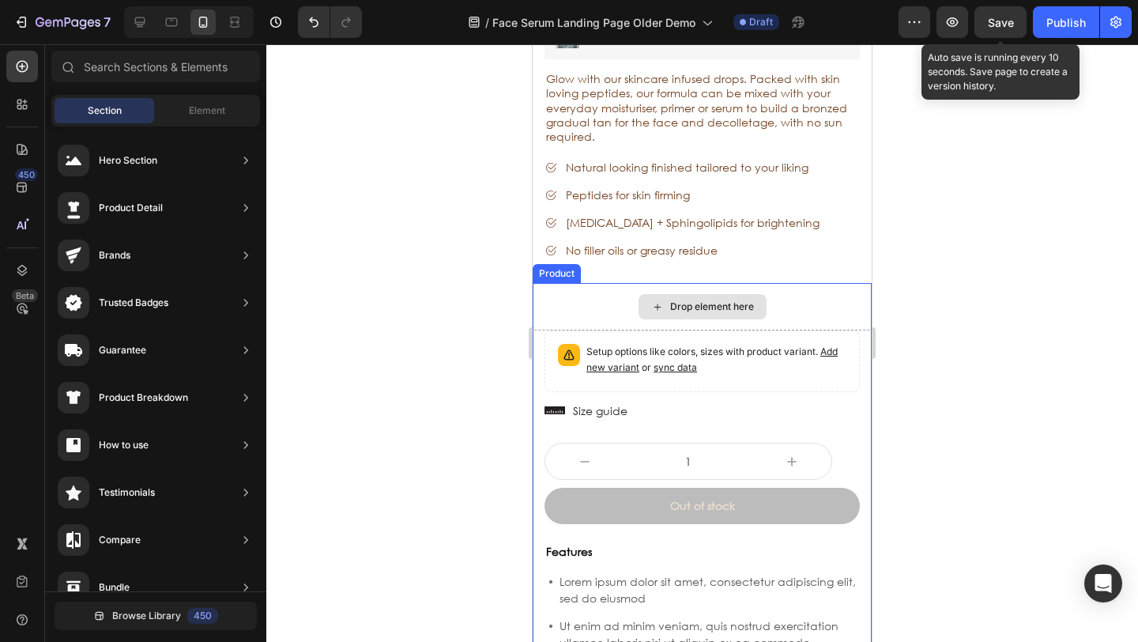
click at [601, 285] on div "Drop element here" at bounding box center [701, 306] width 339 height 47
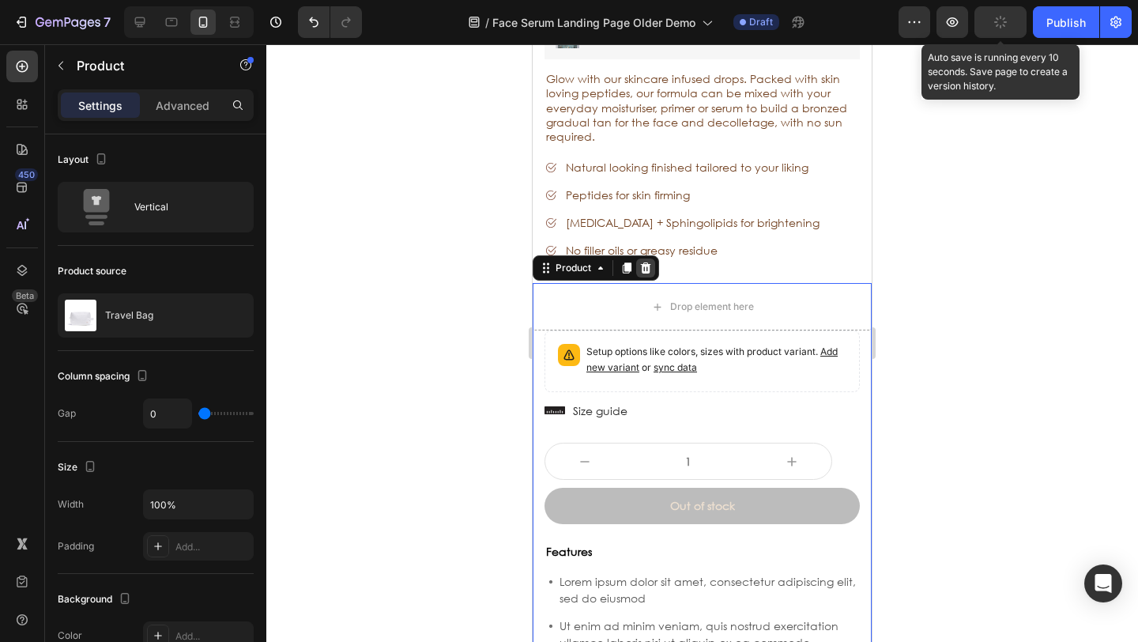
click at [645, 262] on icon at bounding box center [646, 267] width 10 height 11
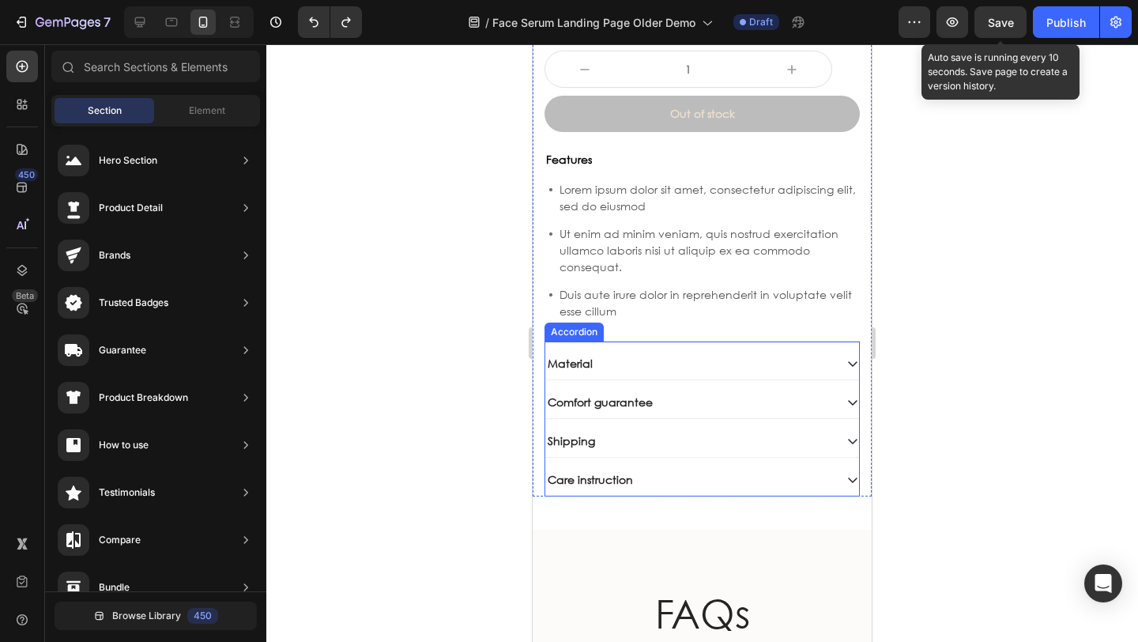
scroll to position [6096, 0]
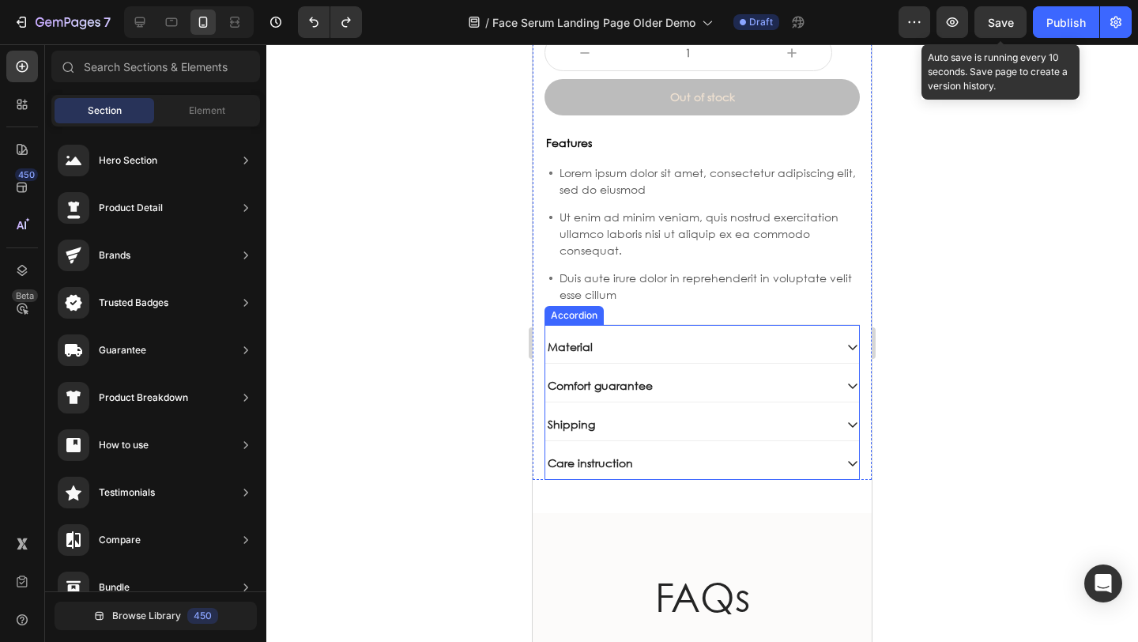
click at [574, 331] on div "Material" at bounding box center [702, 347] width 314 height 32
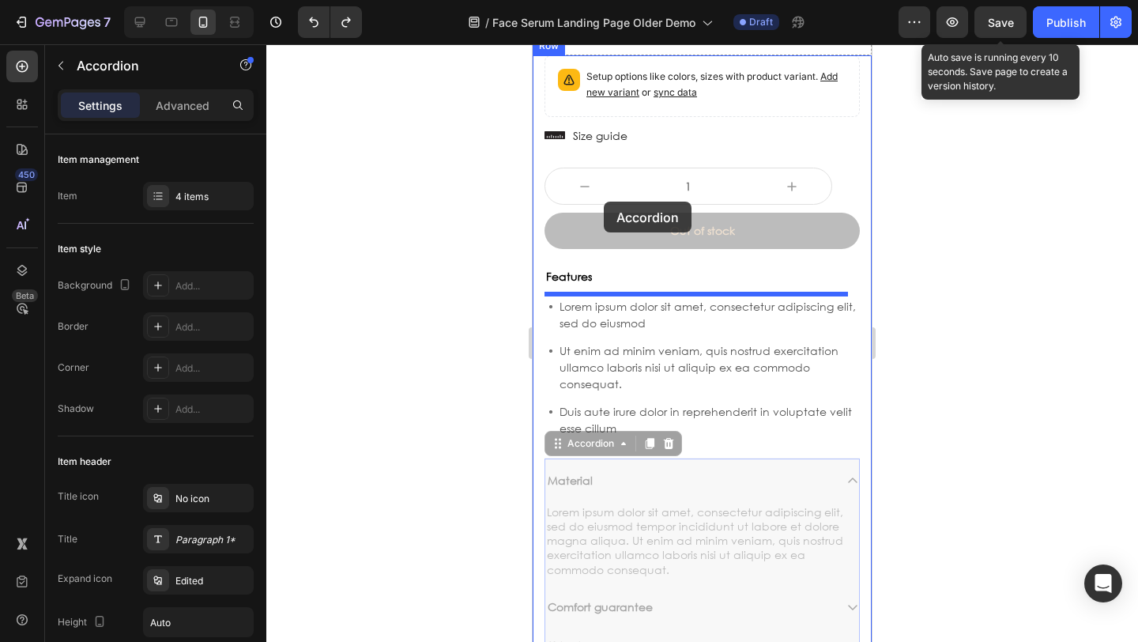
scroll to position [5817, 0]
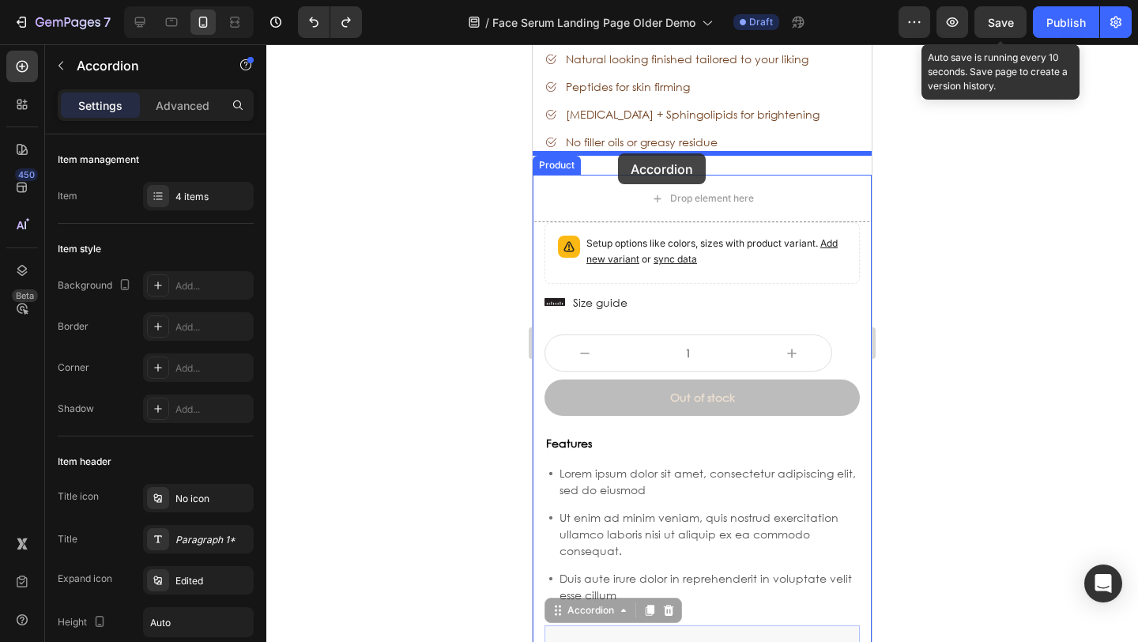
drag, startPoint x: 556, startPoint y: 312, endPoint x: 618, endPoint y: 154, distance: 169.6
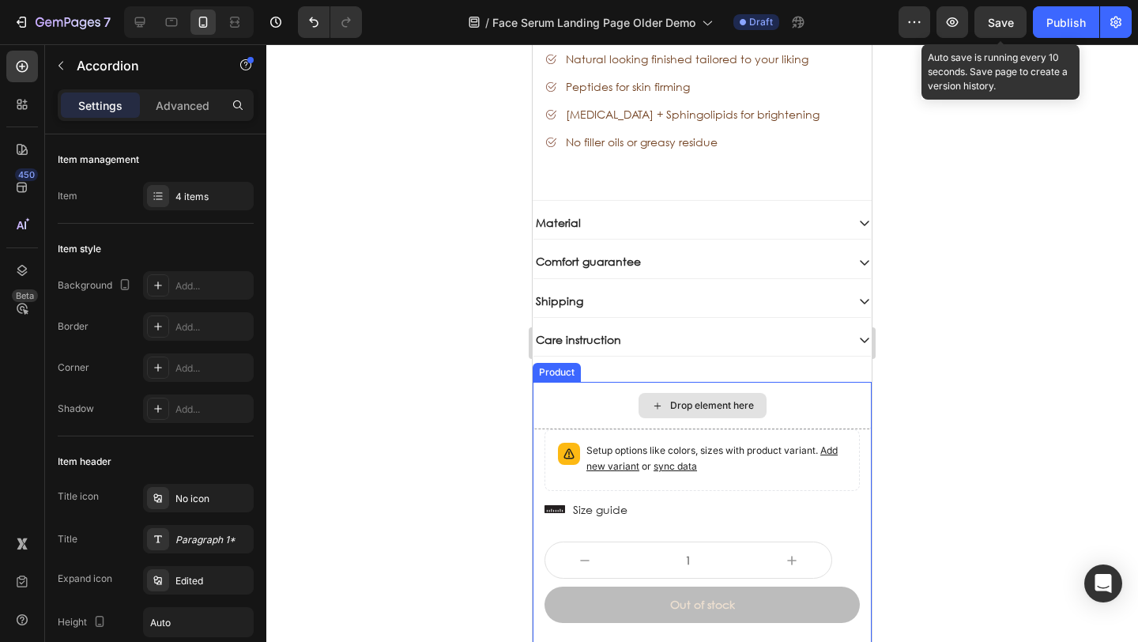
click at [552, 382] on div "Drop element here" at bounding box center [701, 405] width 339 height 47
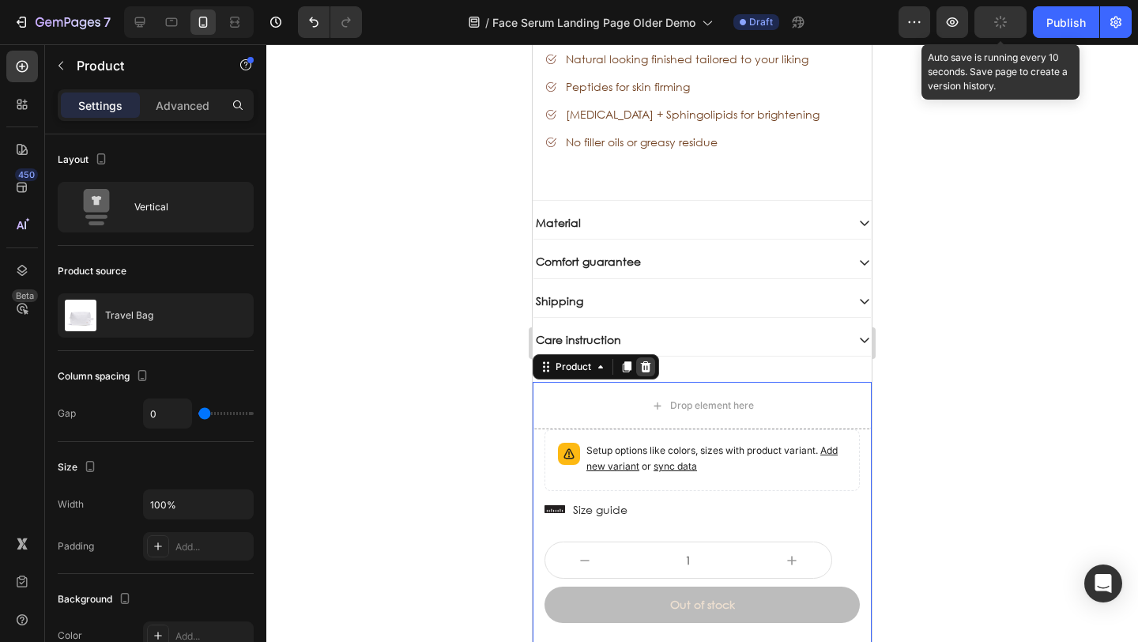
click at [651, 360] on icon at bounding box center [645, 366] width 13 height 13
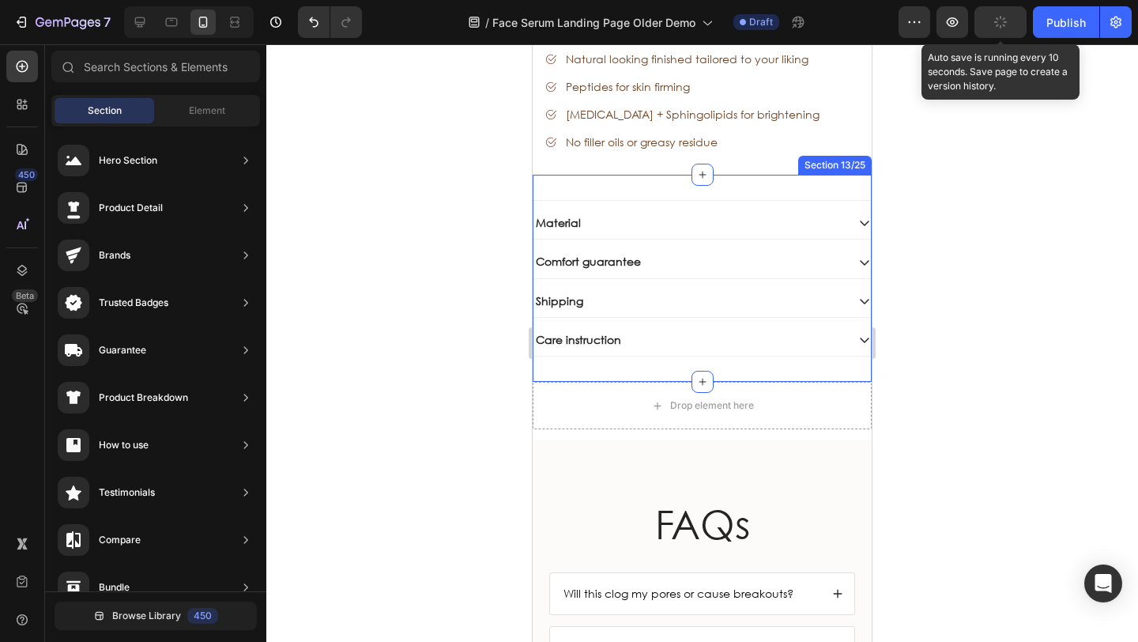
scroll to position [5701, 0]
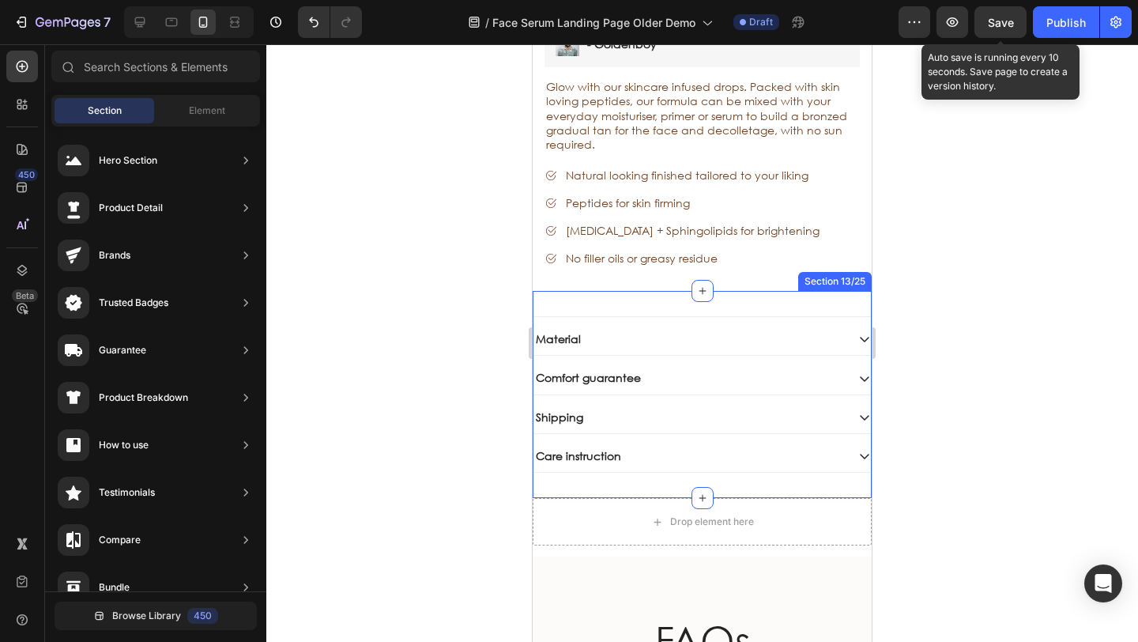
click at [619, 291] on div "Material Comfort guarantee Shipping Care instruction Accordion Section 13/25" at bounding box center [701, 394] width 339 height 207
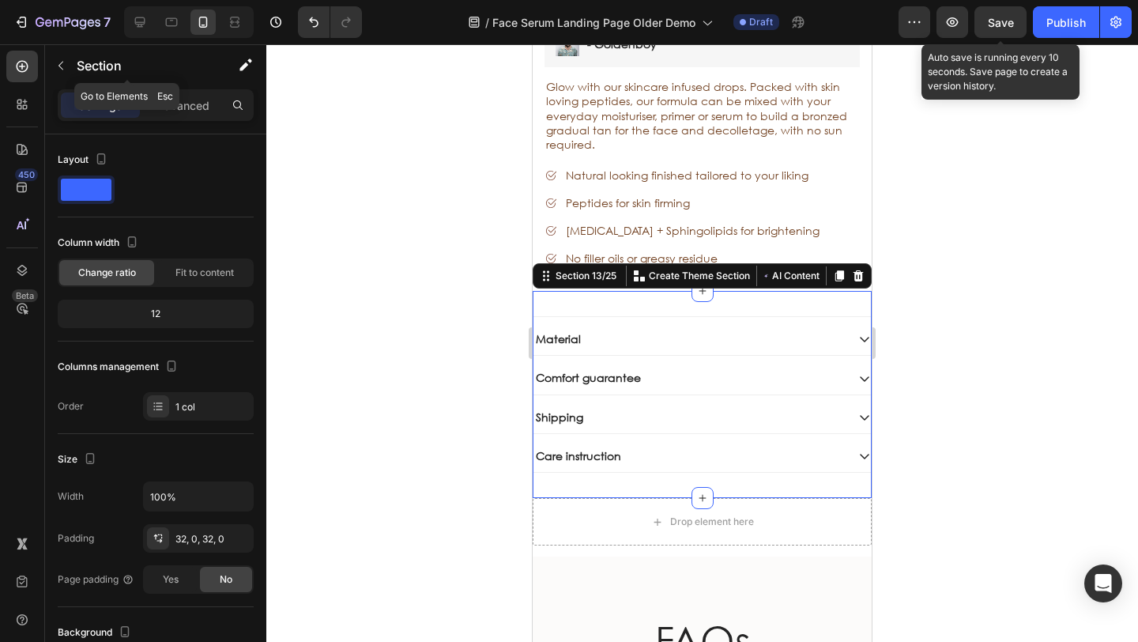
drag, startPoint x: 175, startPoint y: 78, endPoint x: 175, endPoint y: 88, distance: 9.5
click at [175, 80] on div "Section" at bounding box center [127, 65] width 164 height 41
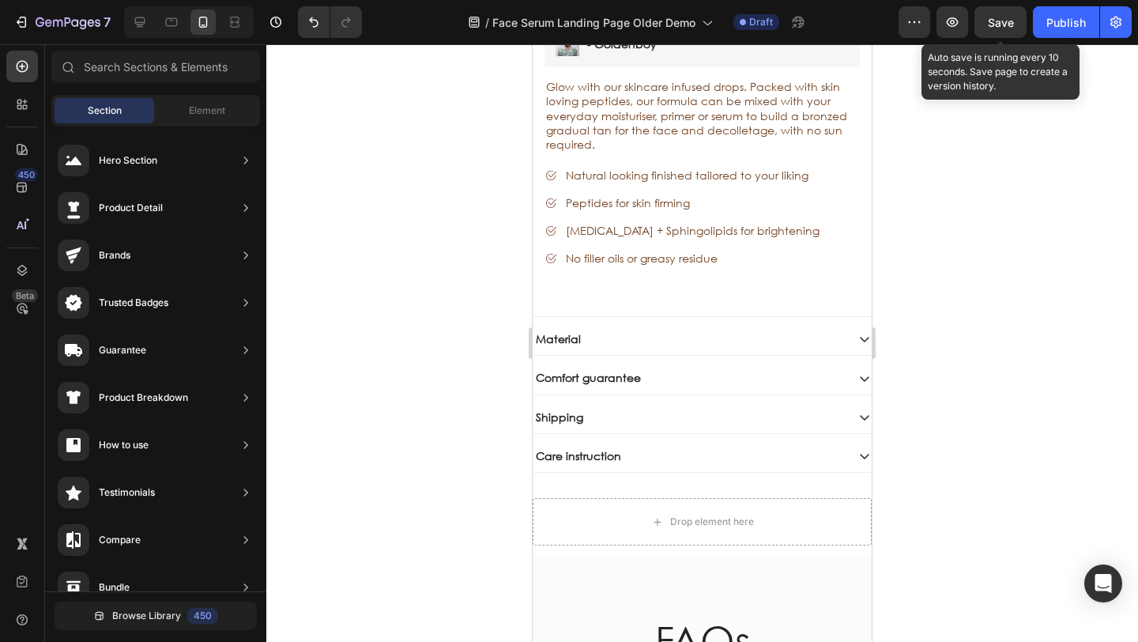
scroll to position [0, 0]
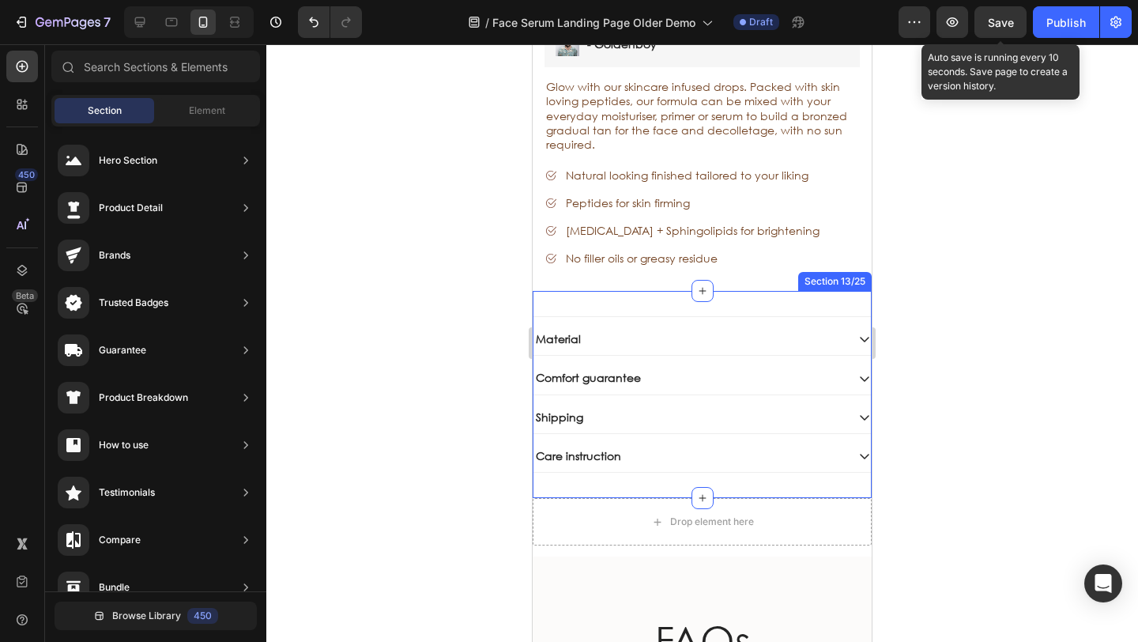
click at [556, 291] on div "Material Comfort guarantee Shipping Care instruction Accordion Section 13/25" at bounding box center [701, 394] width 339 height 207
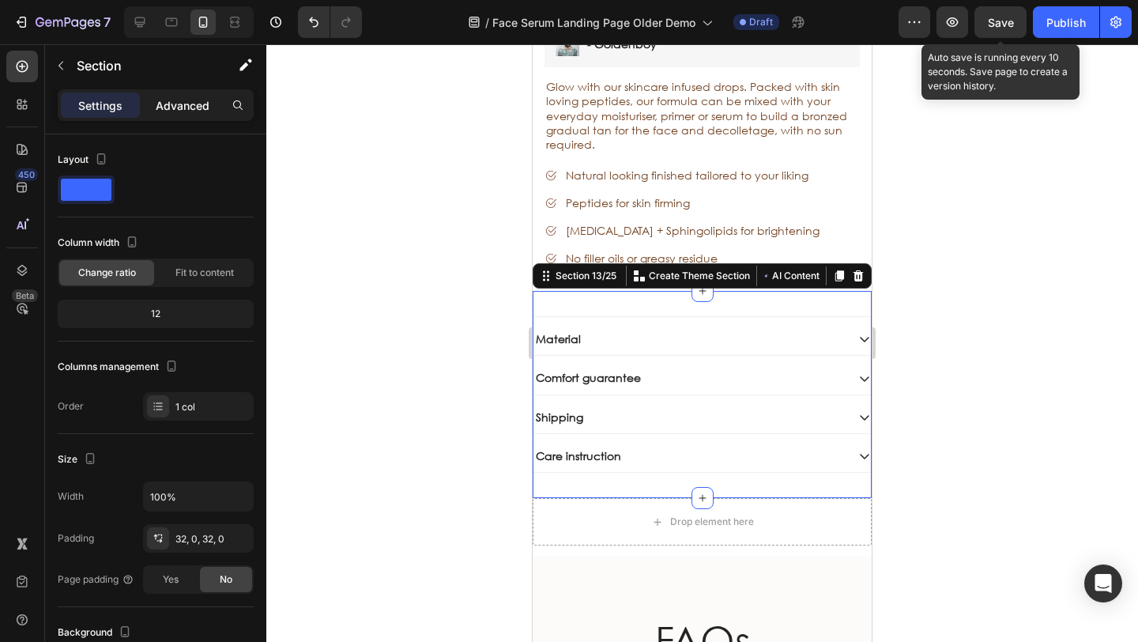
click at [190, 103] on p "Advanced" at bounding box center [183, 105] width 54 height 17
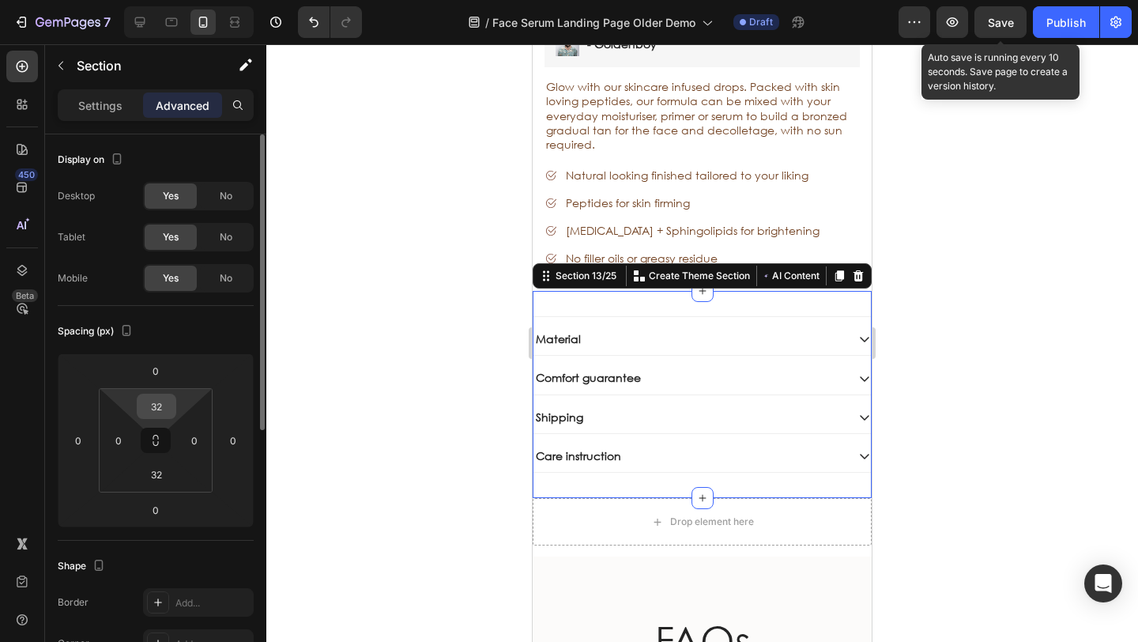
click at [165, 408] on input "32" at bounding box center [157, 406] width 32 height 24
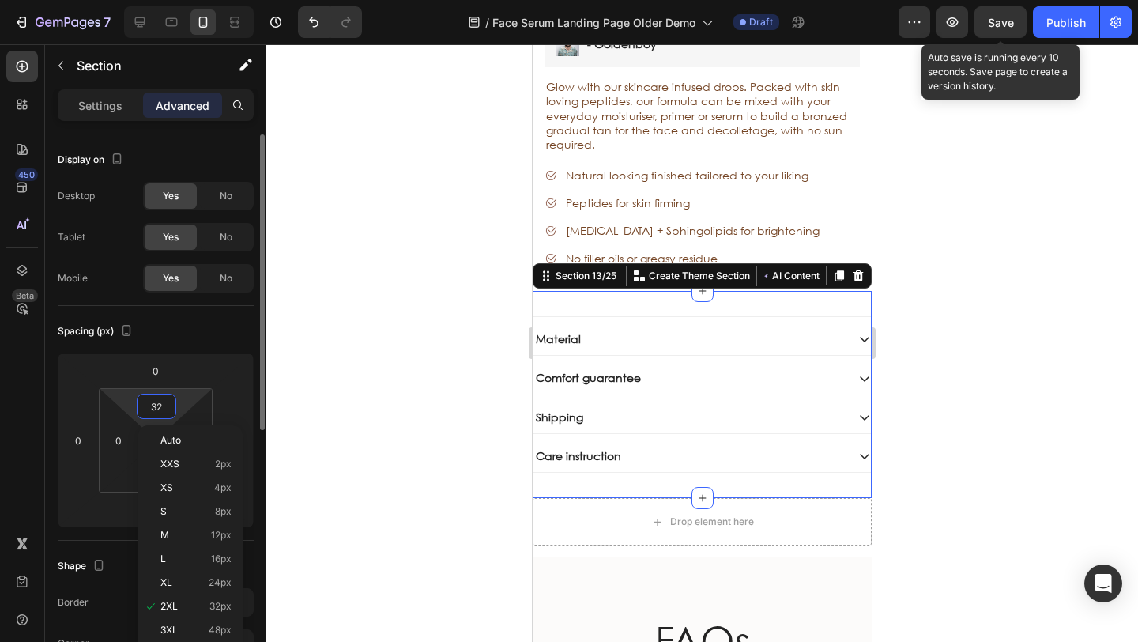
type input "\"
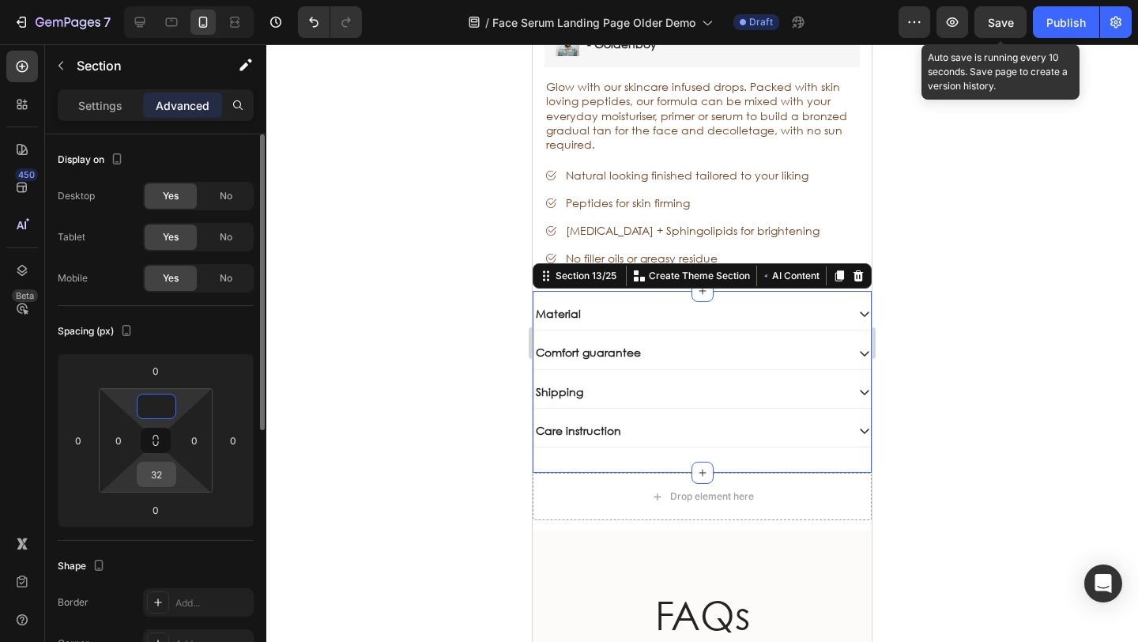
type input "0"
click at [167, 475] on input "32" at bounding box center [157, 474] width 32 height 24
type input "3"
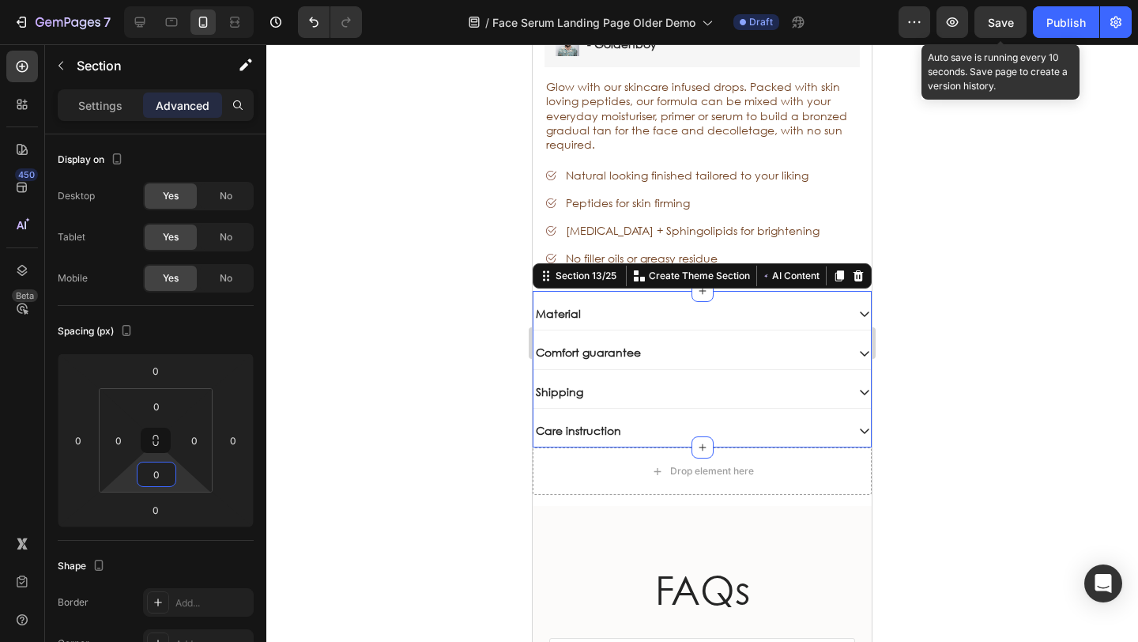
click at [332, 414] on div at bounding box center [701, 342] width 871 height 597
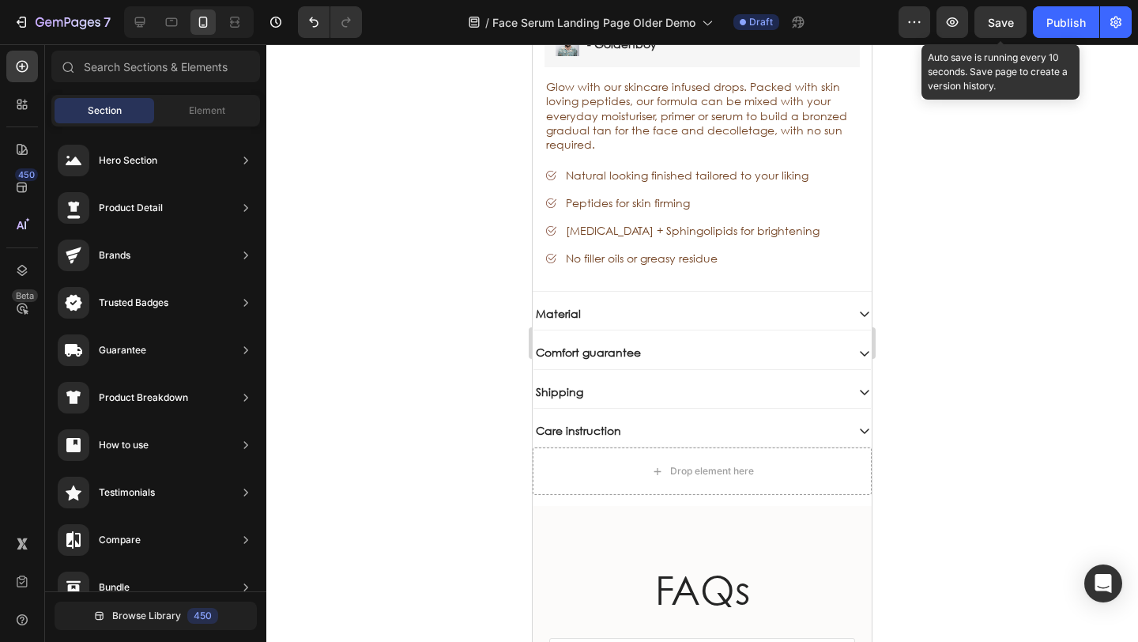
click at [591, 447] on div "Drop element here" at bounding box center [701, 470] width 339 height 47
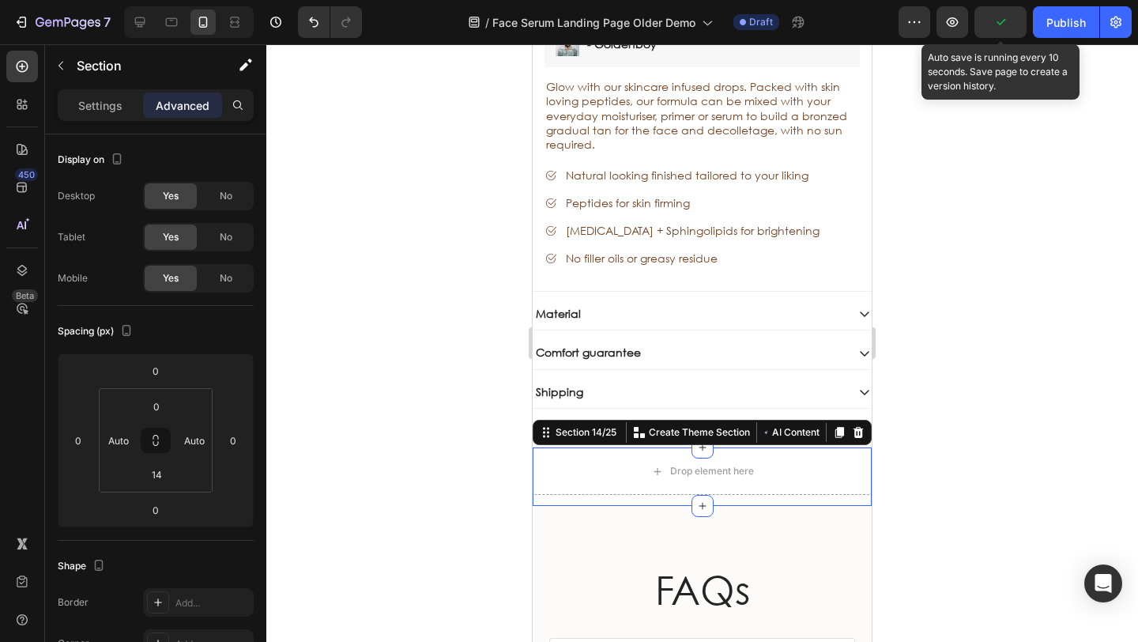
click at [848, 420] on div "Section 14/25 You can create reusable sections Create Theme Section AI Content …" at bounding box center [701, 432] width 339 height 25
click at [853, 427] on icon at bounding box center [858, 432] width 10 height 11
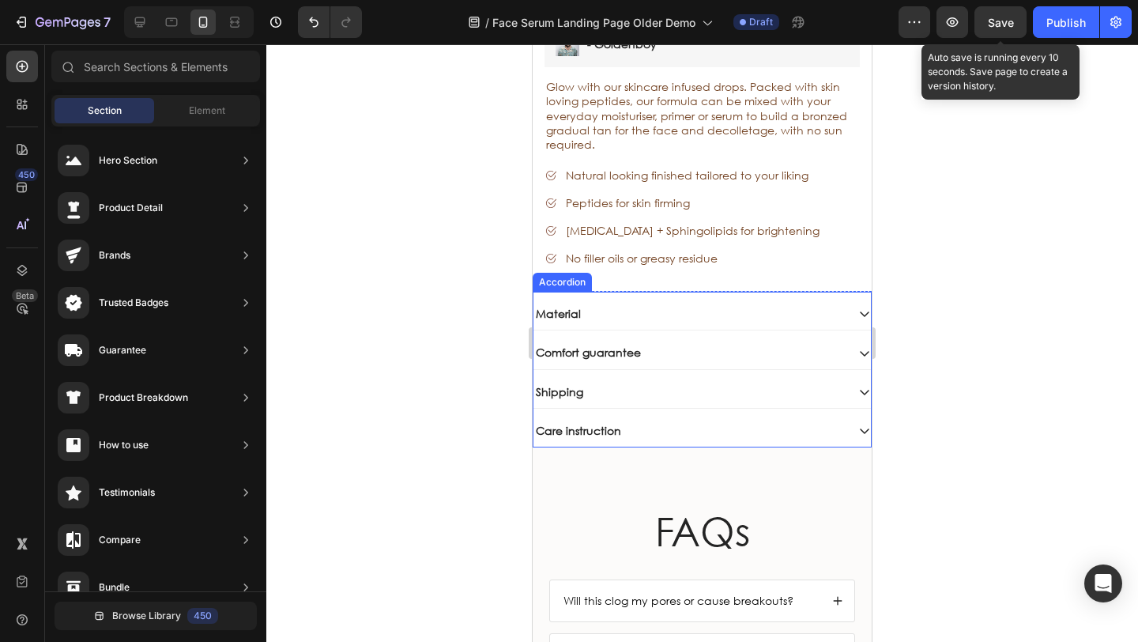
click at [406, 381] on div at bounding box center [701, 342] width 871 height 597
click at [404, 314] on div at bounding box center [701, 342] width 871 height 597
click at [409, 301] on div at bounding box center [701, 342] width 871 height 597
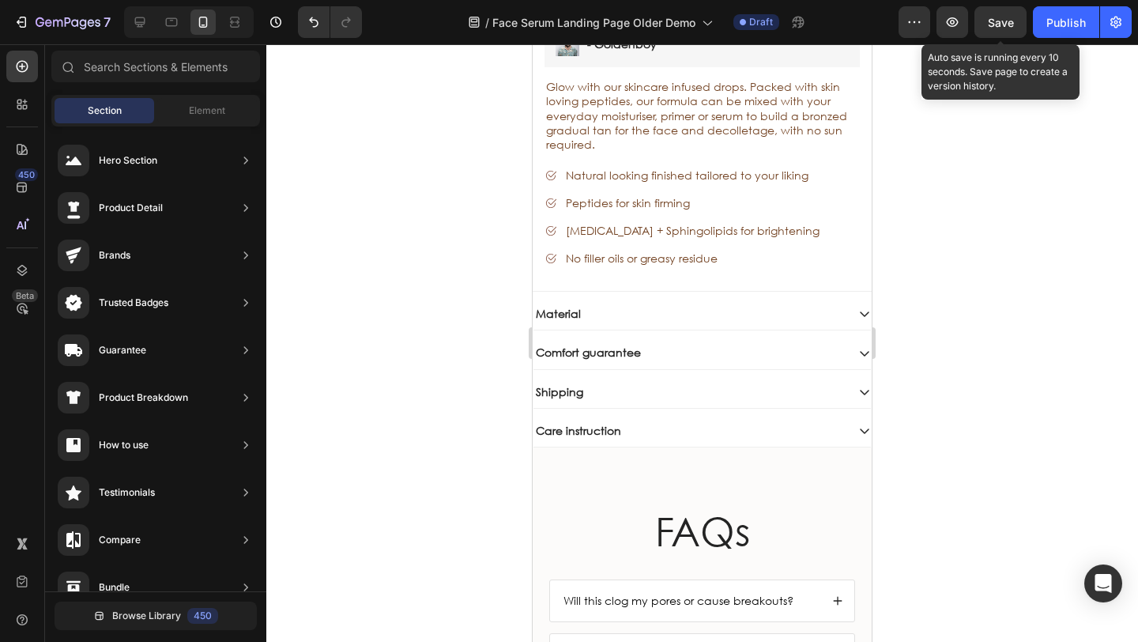
click at [989, 295] on div at bounding box center [701, 342] width 871 height 597
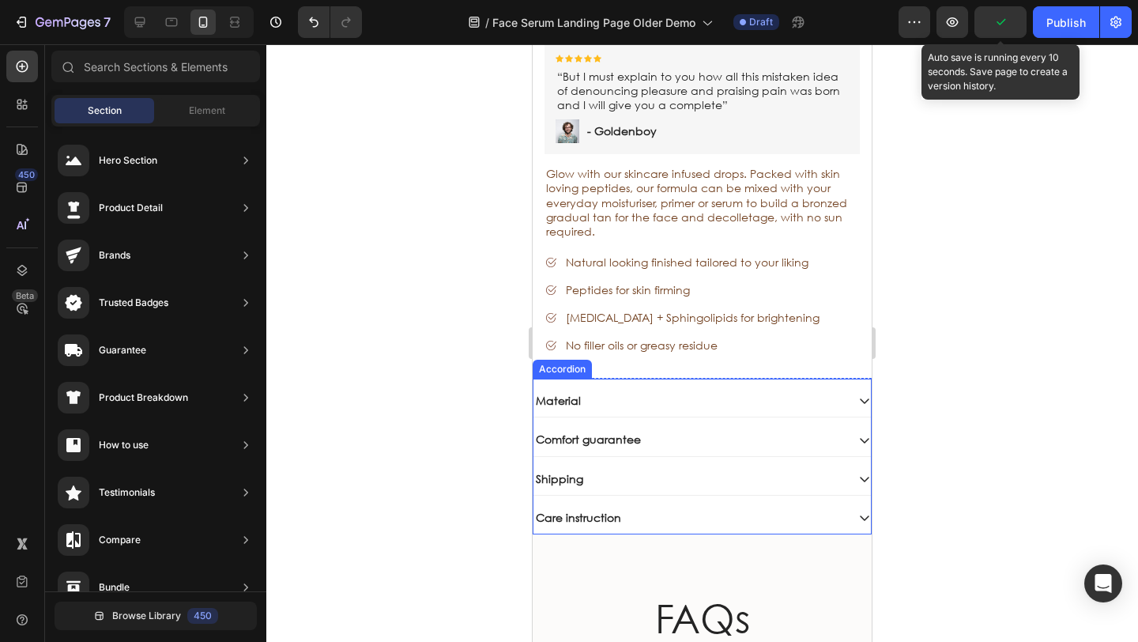
scroll to position [5609, 0]
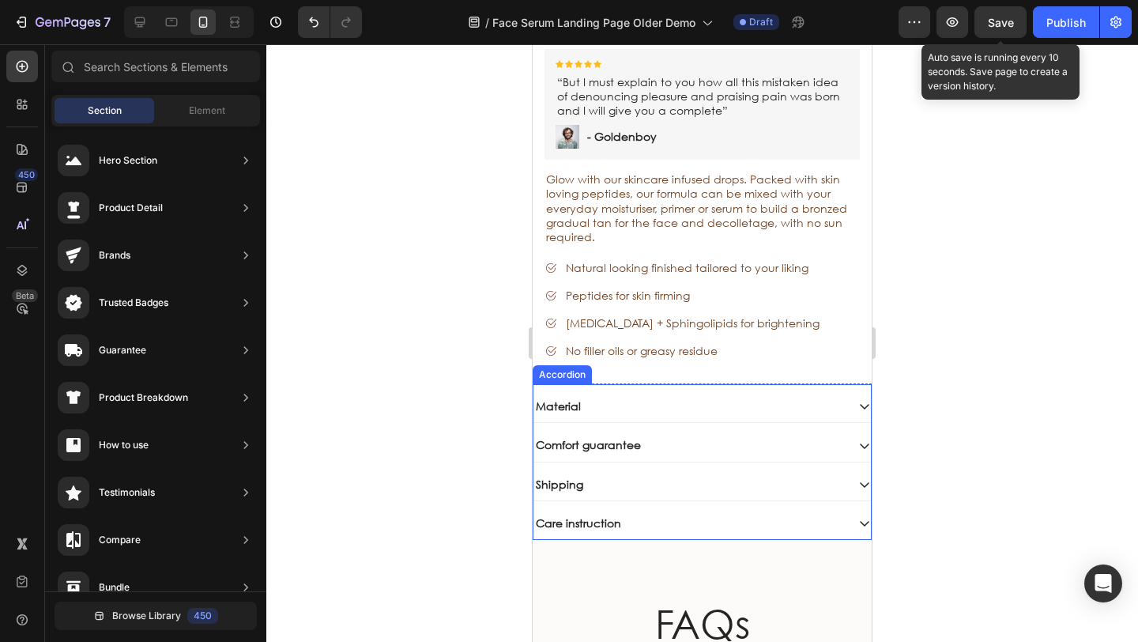
click at [545, 383] on div "Material Comfort guarantee Shipping Care instruction Accordion" at bounding box center [701, 461] width 339 height 156
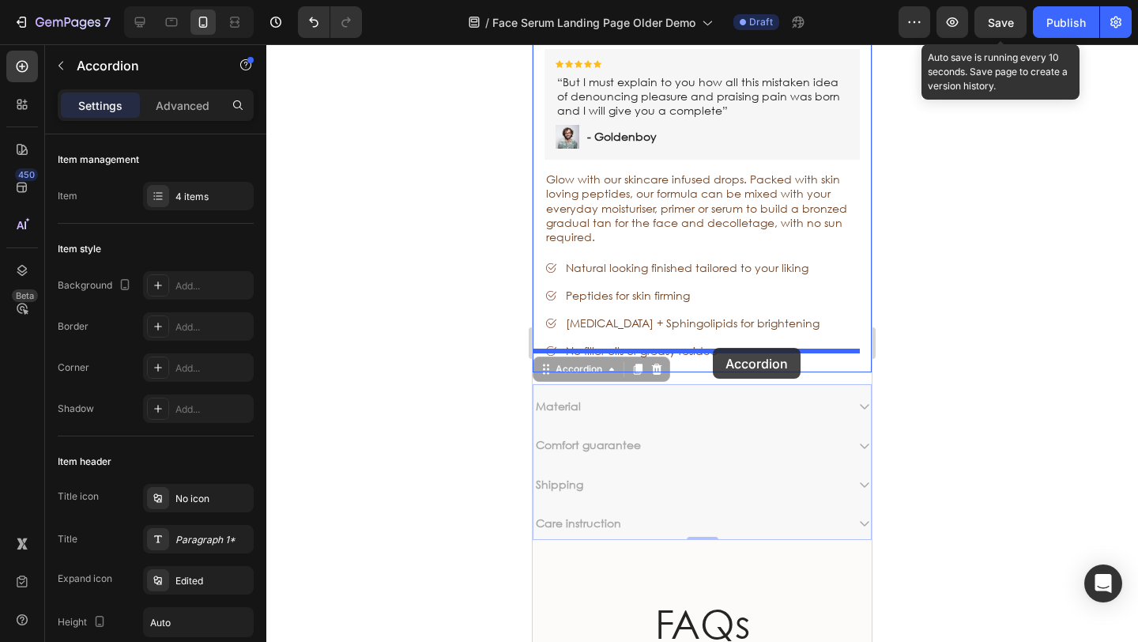
drag, startPoint x: 545, startPoint y: 350, endPoint x: 707, endPoint y: 346, distance: 162.0
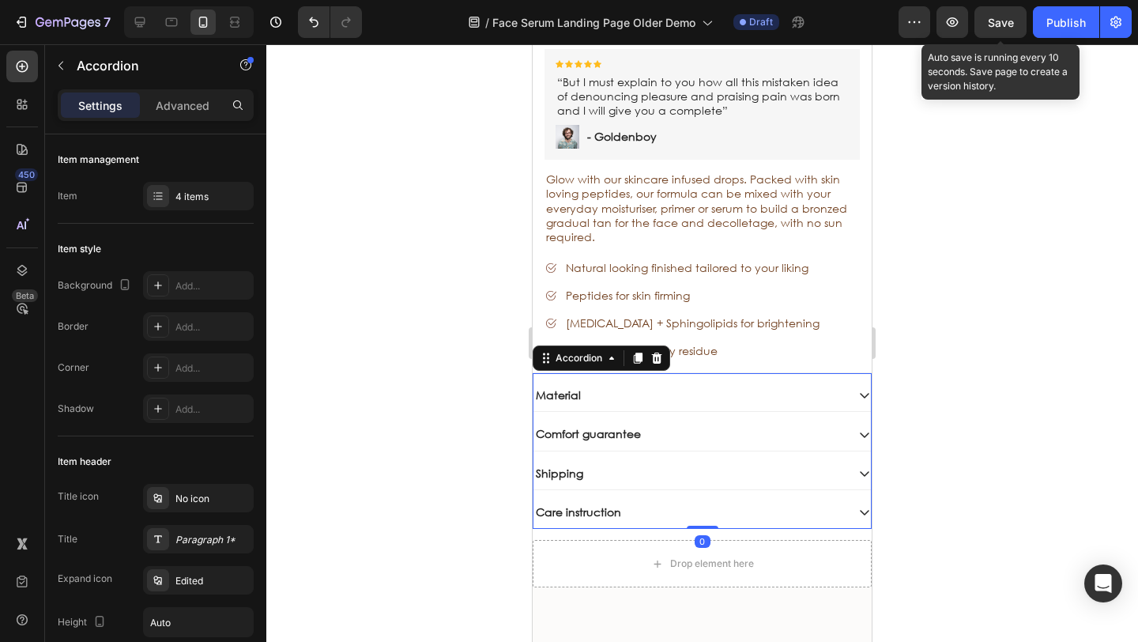
click at [414, 327] on div at bounding box center [701, 342] width 871 height 597
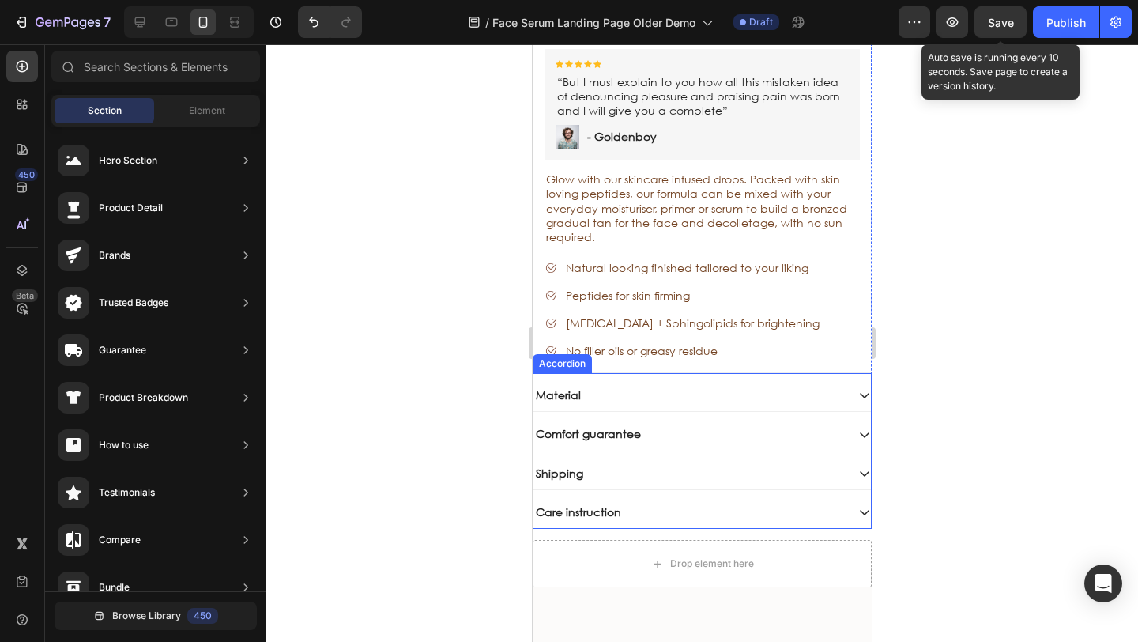
click at [607, 372] on div "Material Comfort guarantee Shipping Care instruction Accordion" at bounding box center [701, 450] width 339 height 156
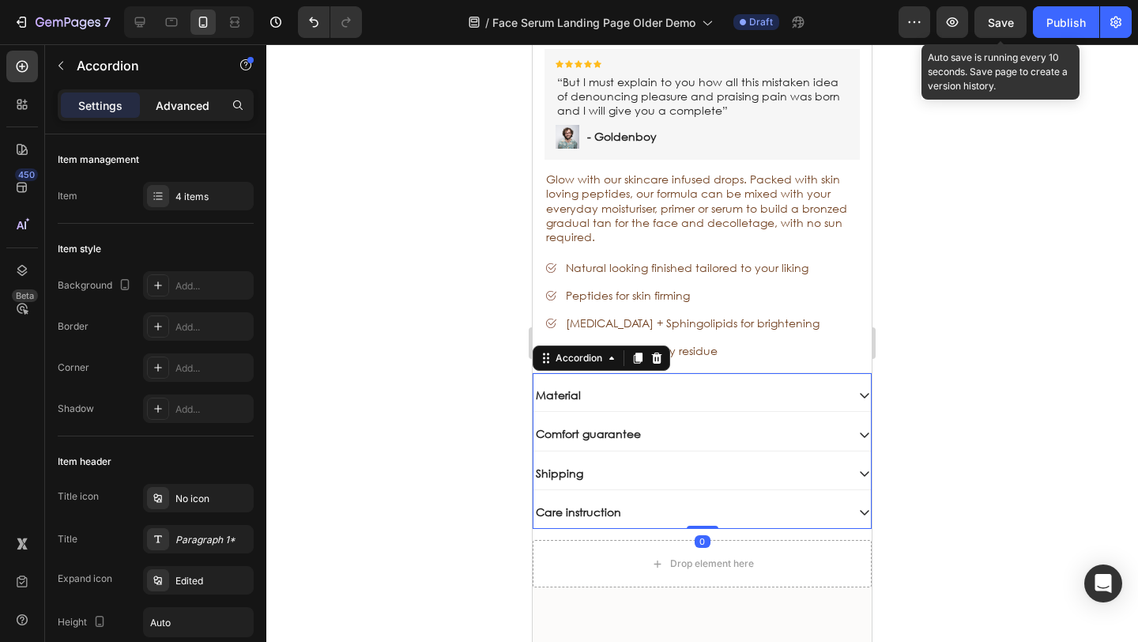
click at [185, 105] on p "Advanced" at bounding box center [183, 105] width 54 height 17
type input "100%"
type input "100"
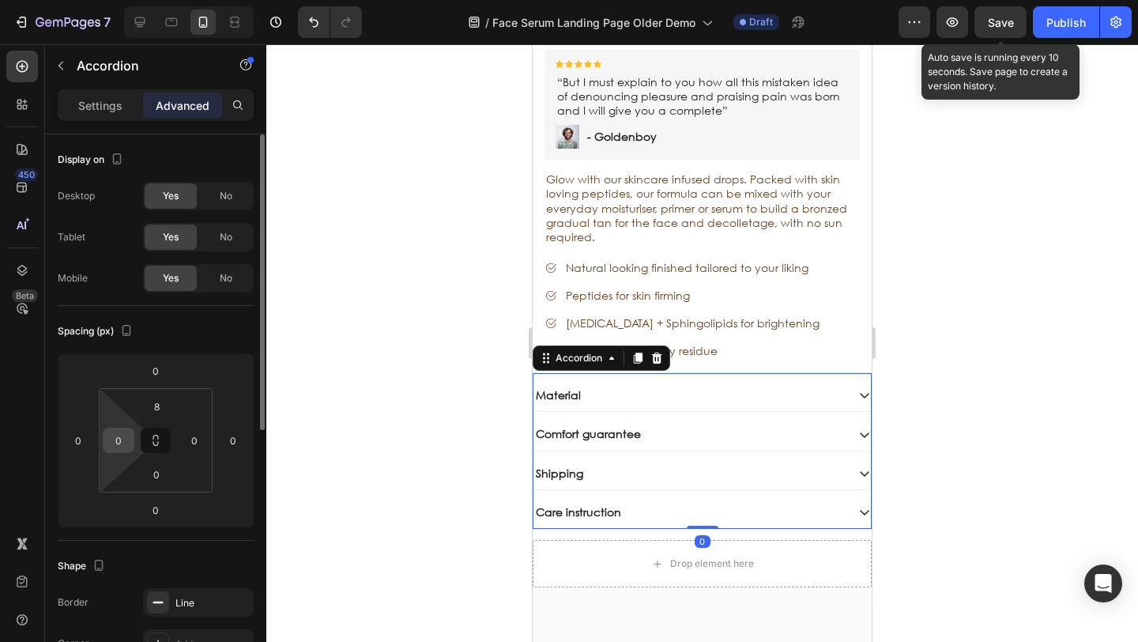
click at [126, 440] on input "0" at bounding box center [119, 440] width 24 height 24
type input "12"
click at [204, 441] on input "0" at bounding box center [195, 440] width 24 height 24
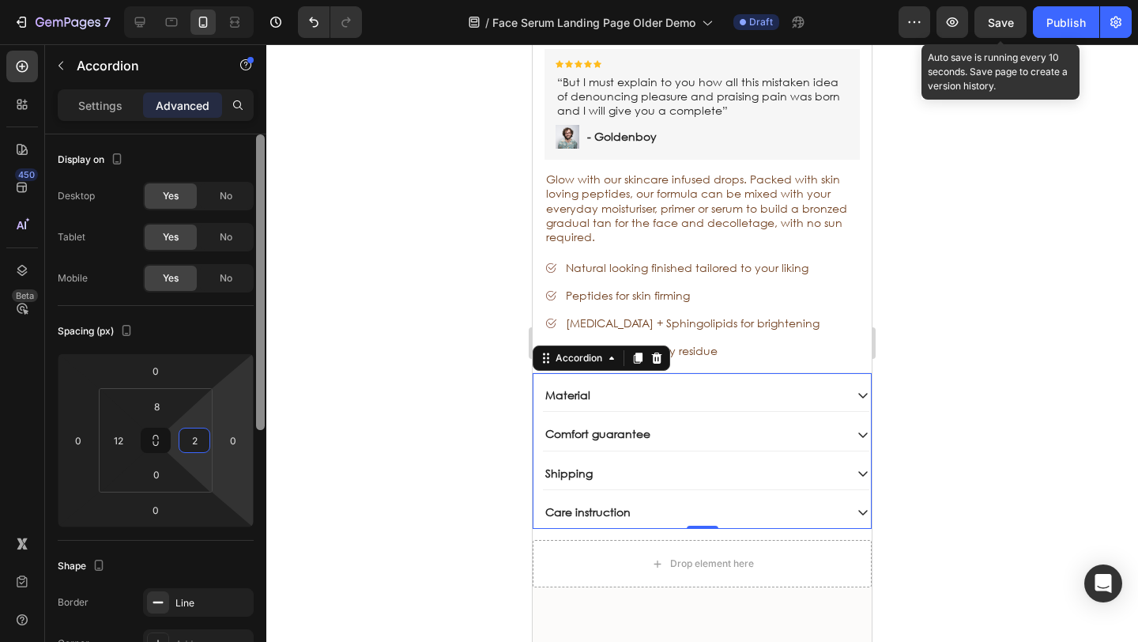
click at [261, 416] on div at bounding box center [260, 281] width 9 height 295
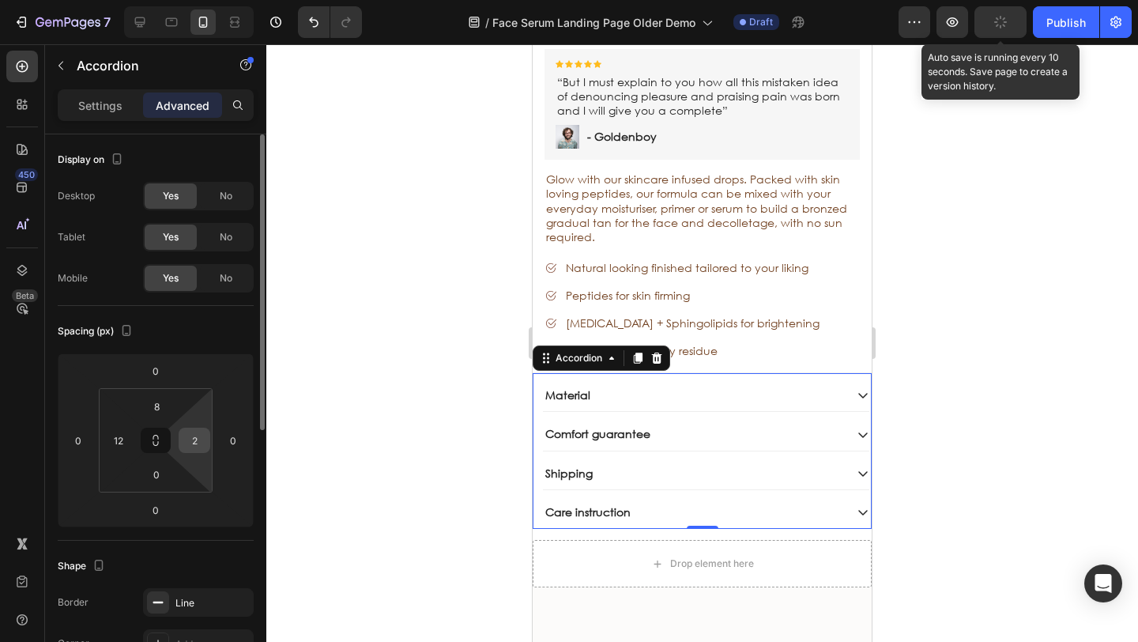
click at [205, 440] on input "2" at bounding box center [195, 440] width 24 height 24
type input "12"
click at [293, 412] on div at bounding box center [701, 342] width 871 height 597
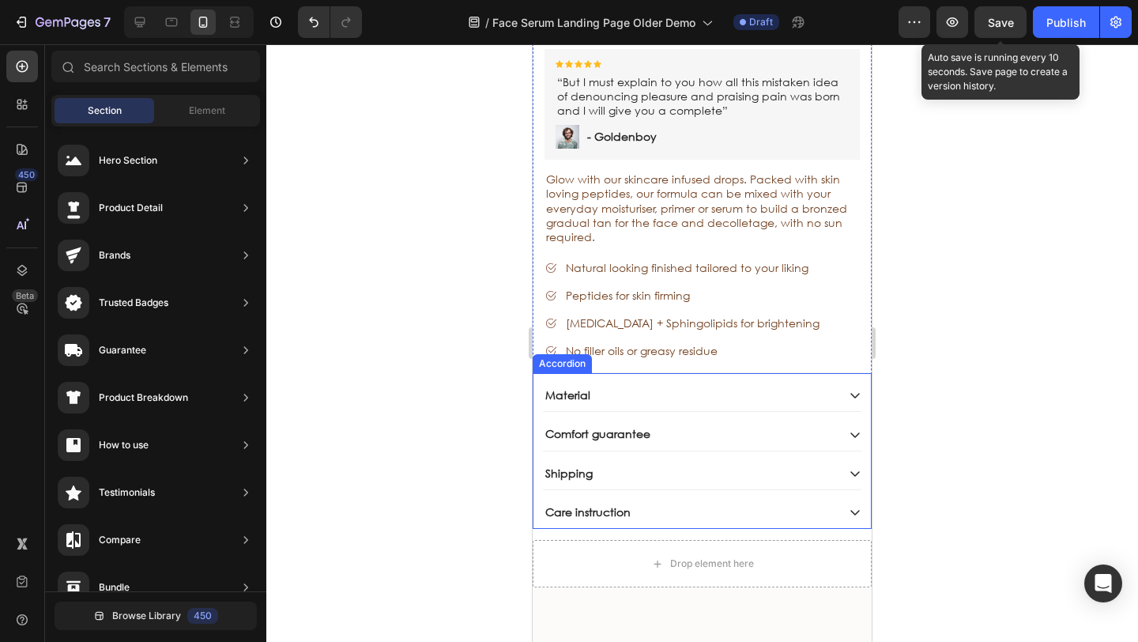
click at [856, 372] on div "Material Comfort guarantee Shipping Care instruction Accordion" at bounding box center [701, 450] width 339 height 156
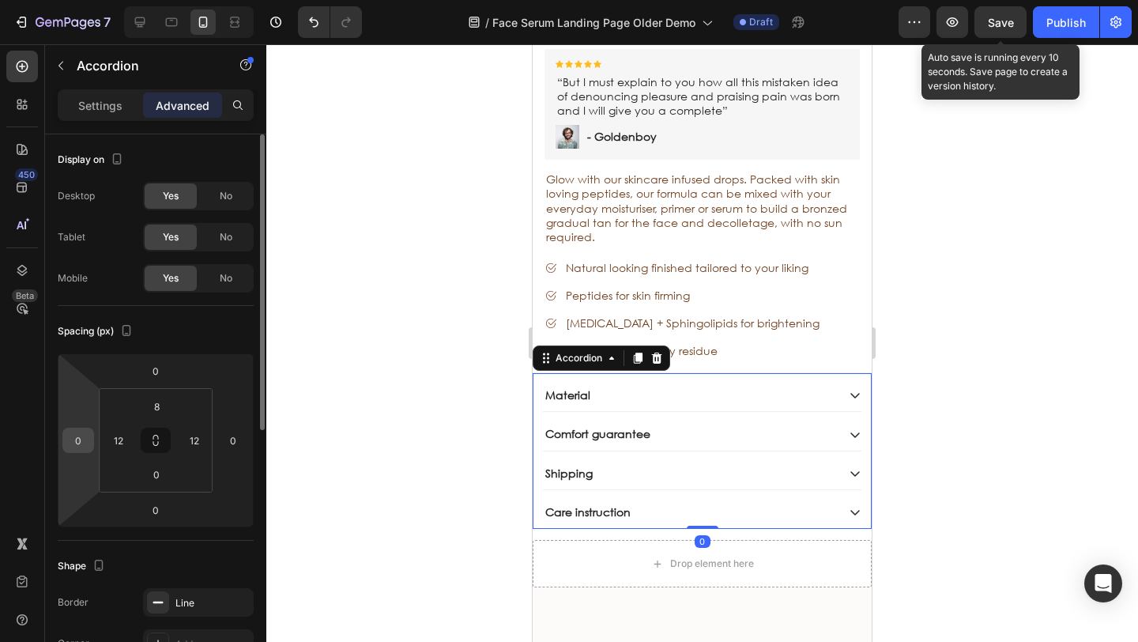
click at [81, 435] on input "0" at bounding box center [78, 440] width 24 height 24
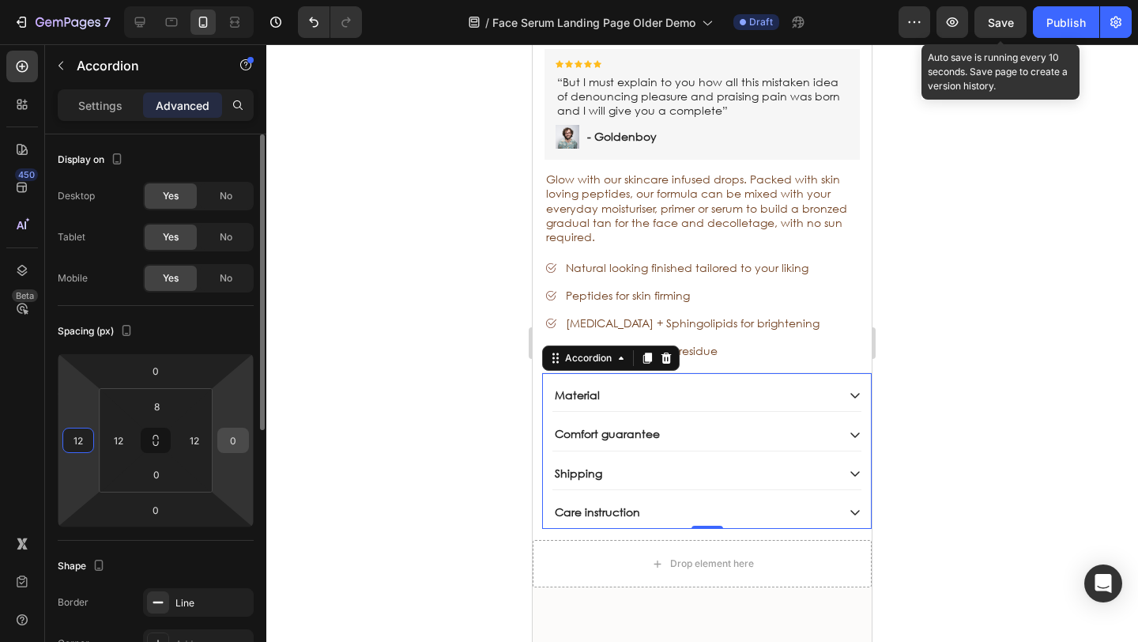
type input "12"
click at [232, 440] on input "0" at bounding box center [233, 440] width 24 height 24
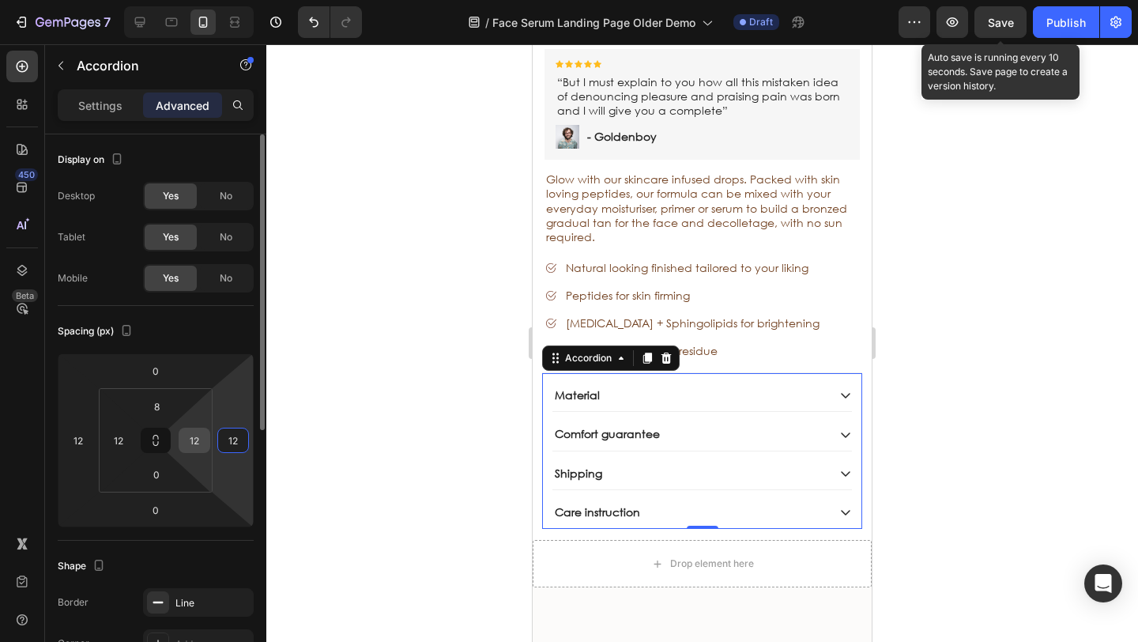
type input "12"
click at [204, 438] on input "12" at bounding box center [195, 440] width 24 height 24
type input "0"
click at [119, 440] on input "12" at bounding box center [119, 440] width 24 height 24
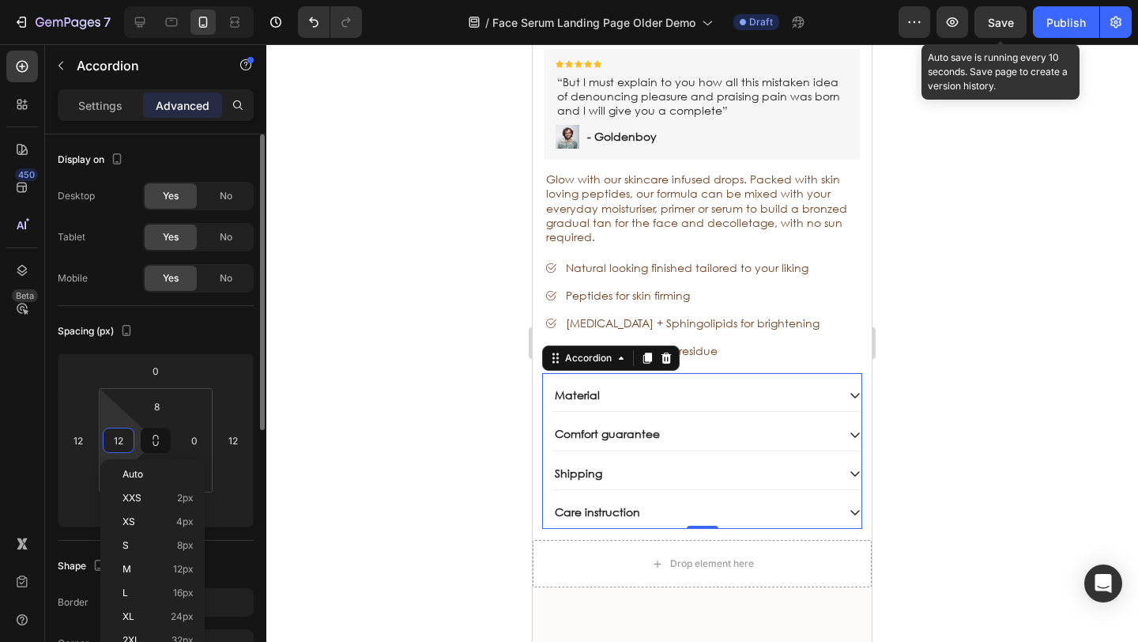
type input "="
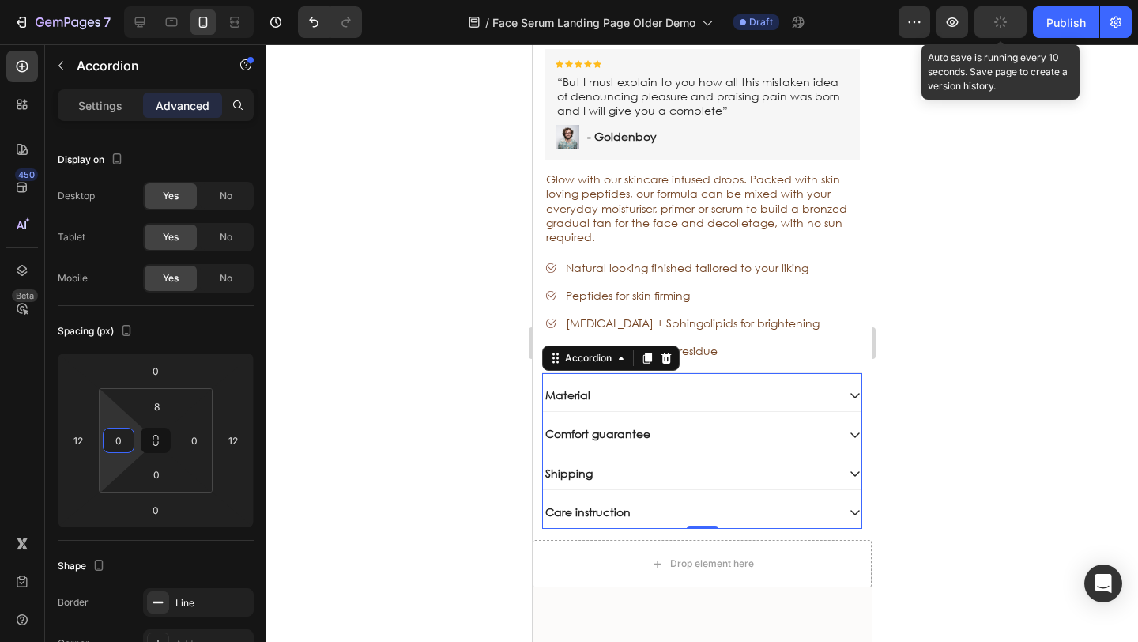
click at [392, 406] on div at bounding box center [701, 342] width 871 height 597
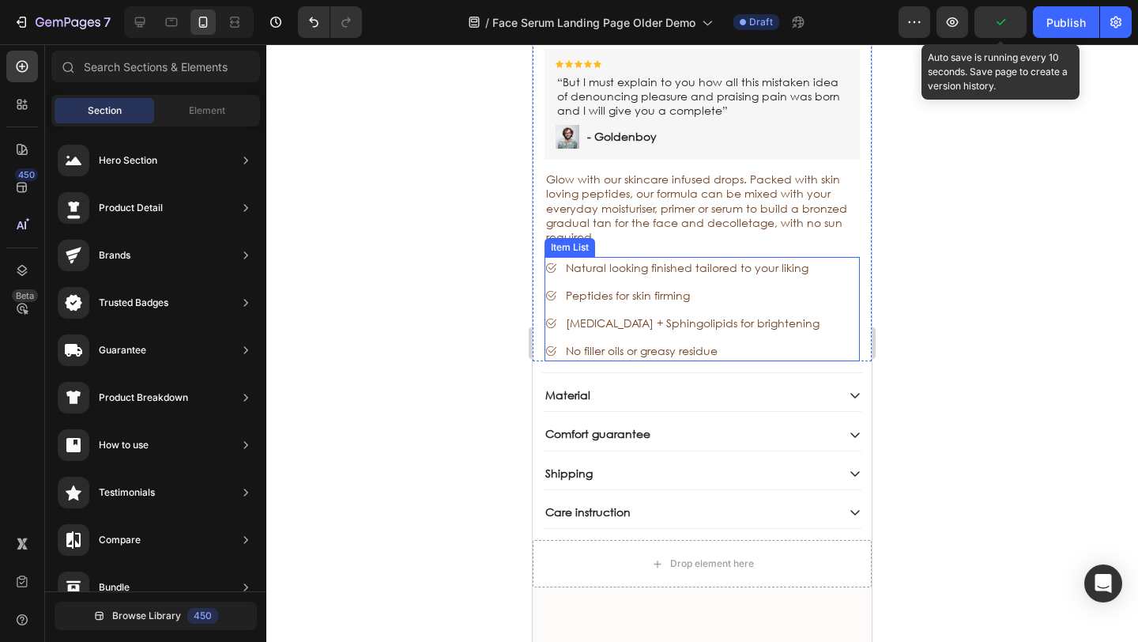
click at [546, 291] on icon at bounding box center [550, 295] width 9 height 9
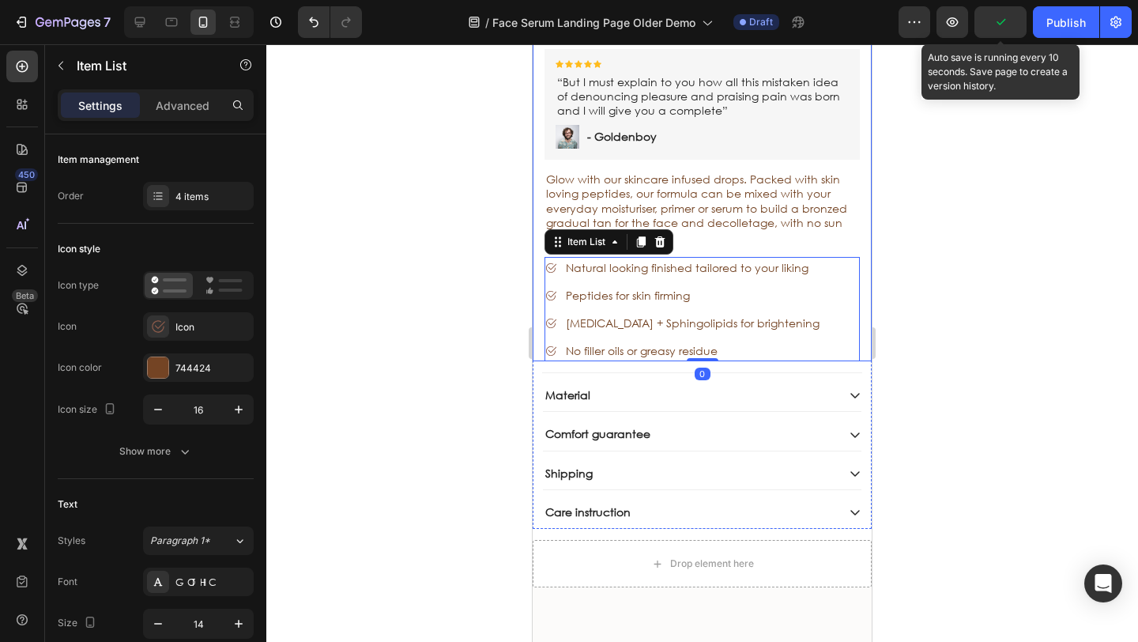
click at [542, 273] on div "Sale Text Block Face Tan Serum Product Title Sed do eiusmod tempor Text Block S…" at bounding box center [701, 99] width 339 height 524
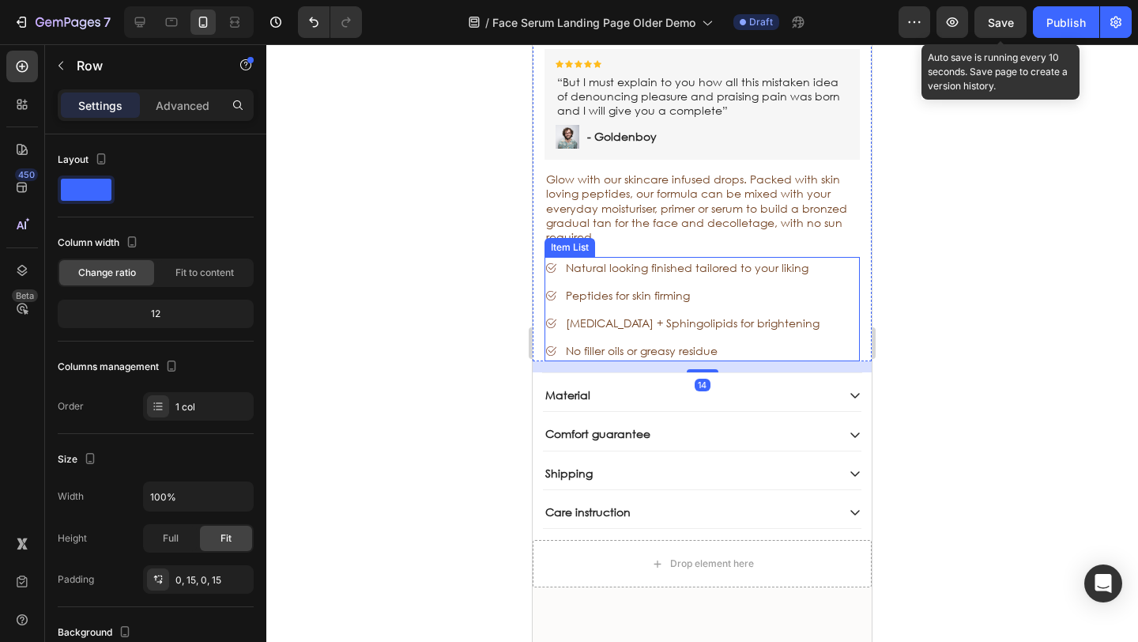
click at [824, 307] on div "Natural looking finished tailored to your liking Peptides for skin firming Niac…" at bounding box center [701, 309] width 315 height 104
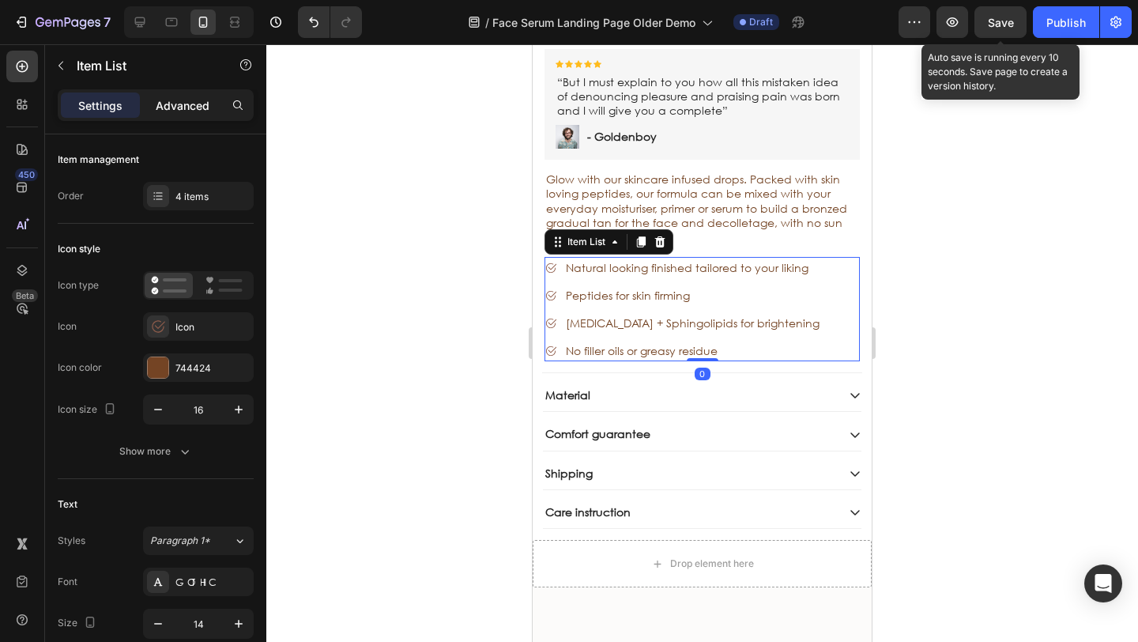
click at [175, 103] on p "Advanced" at bounding box center [183, 105] width 54 height 17
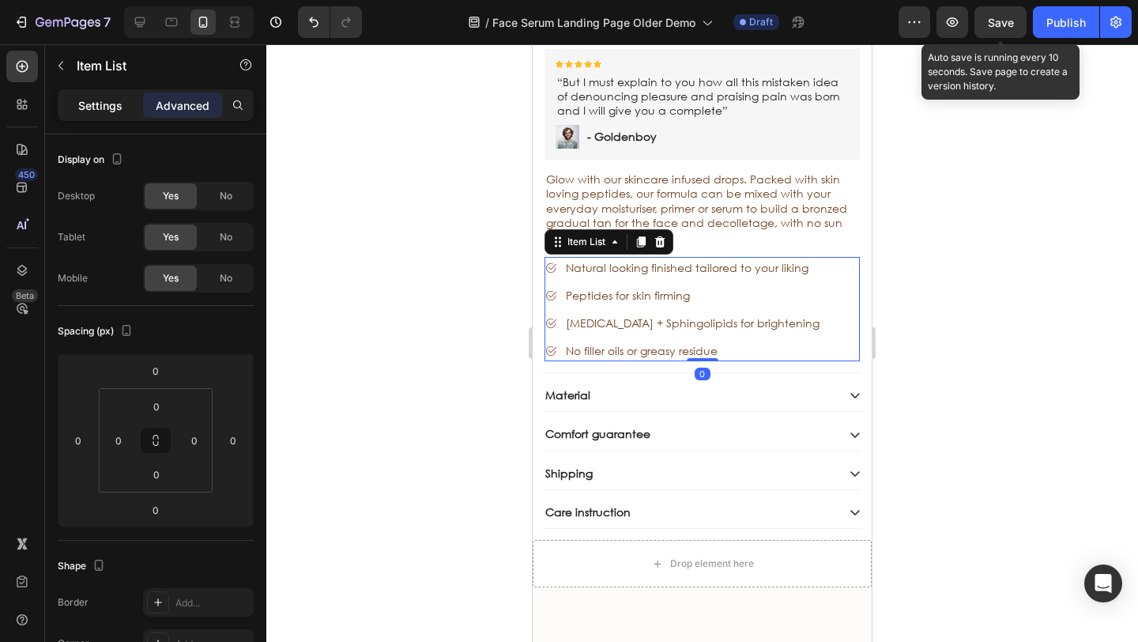
click at [118, 103] on p "Settings" at bounding box center [100, 105] width 44 height 17
type input "8"
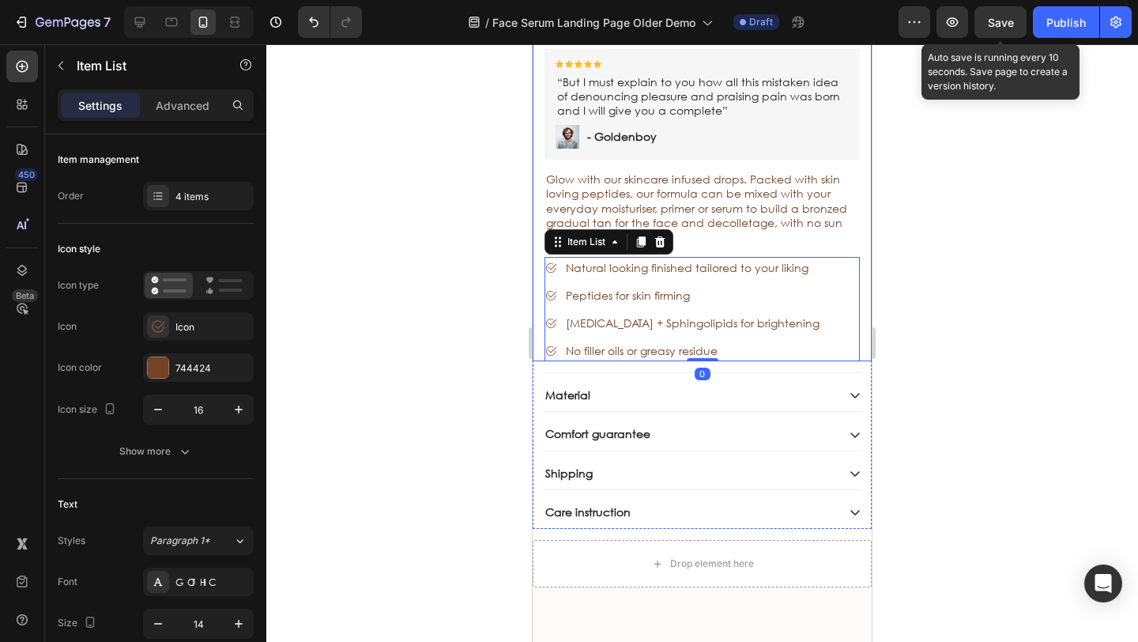
click at [532, 251] on div "Sale Text Block Face Tan Serum Product Title Sed do eiusmod tempor Text Block S…" at bounding box center [701, 99] width 339 height 524
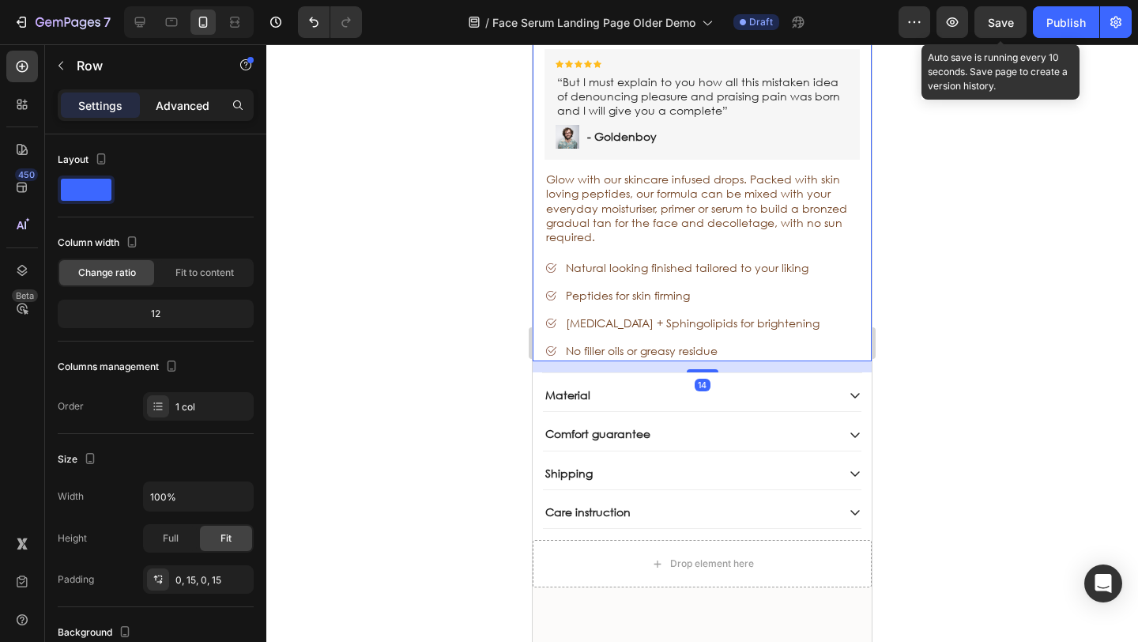
click at [194, 99] on p "Advanced" at bounding box center [183, 105] width 54 height 17
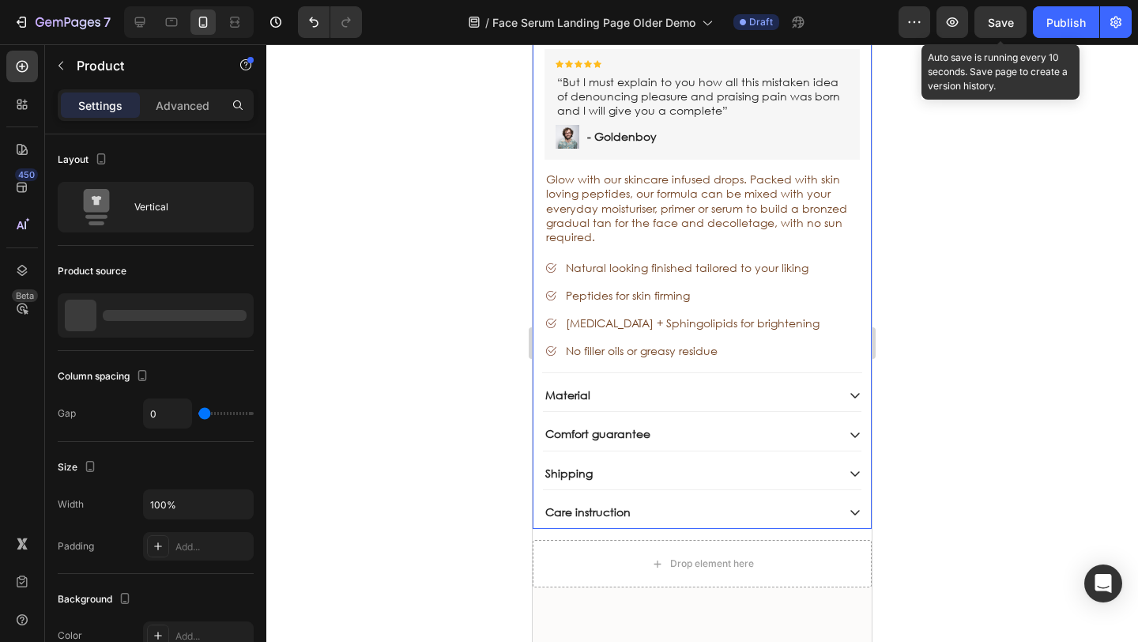
click at [532, 382] on div "Sale Text Block Travel Bag Product Title Sed do eiusmod tempor Text Block Sed d…" at bounding box center [701, 182] width 339 height 691
click at [543, 386] on div "Material" at bounding box center [568, 395] width 50 height 19
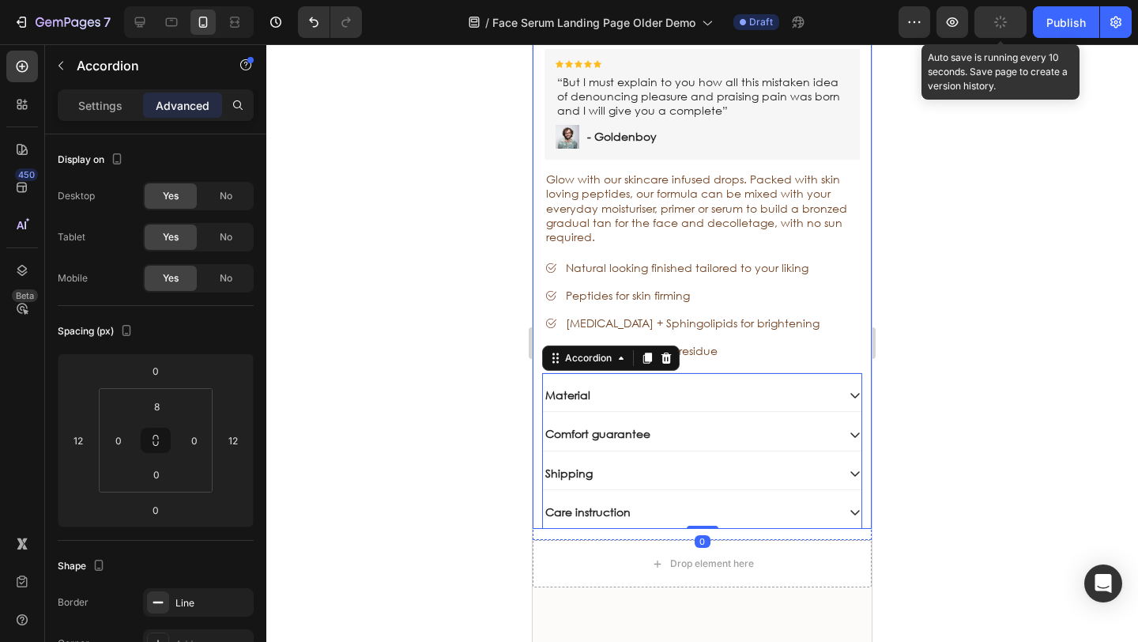
click at [537, 381] on div "Sale Text Block Face Tan Serum Product Title Sed do eiusmod tempor Text Block S…" at bounding box center [701, 182] width 339 height 691
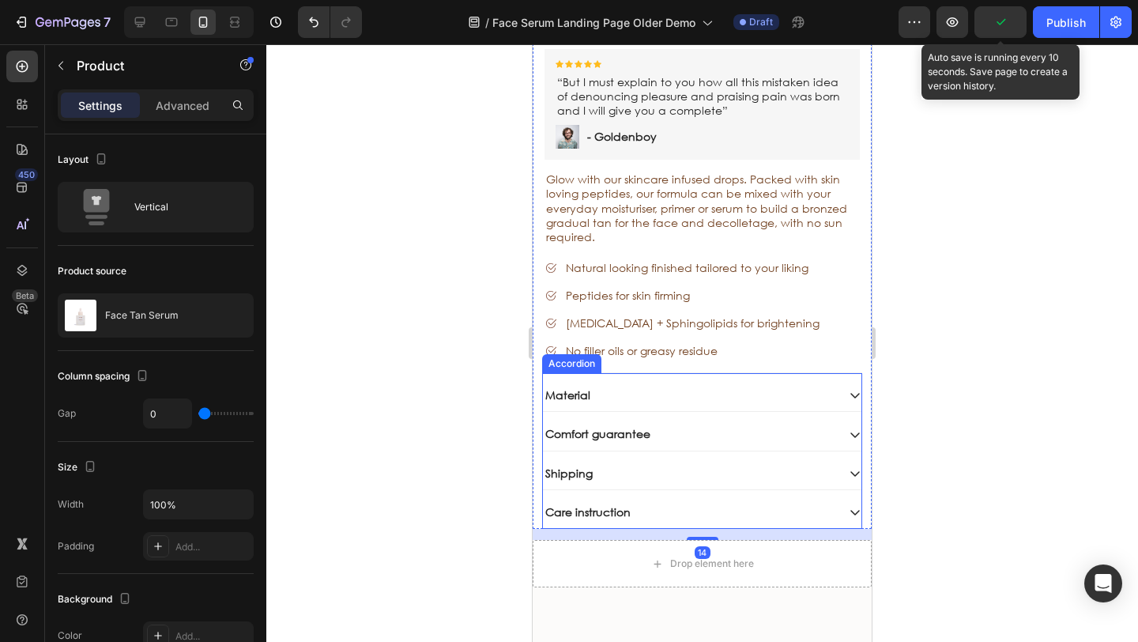
click at [849, 405] on div "Material Comfort guarantee Shipping Care instruction" at bounding box center [702, 453] width 320 height 149
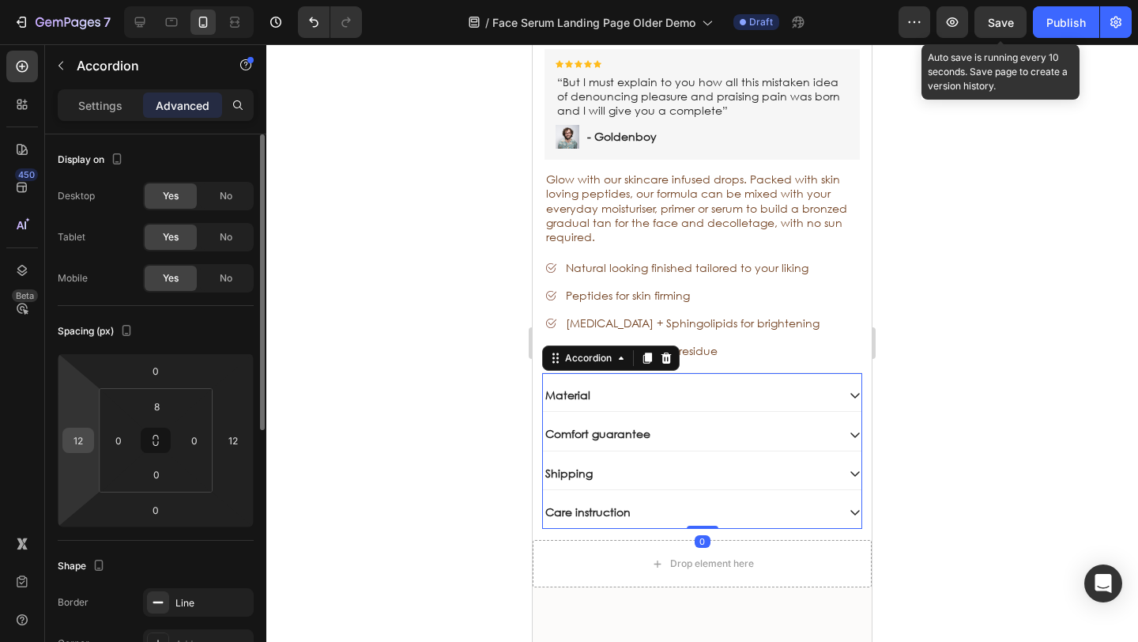
click at [88, 438] on input "12" at bounding box center [78, 440] width 24 height 24
type input "15"
click at [243, 440] on input "12" at bounding box center [233, 440] width 24 height 24
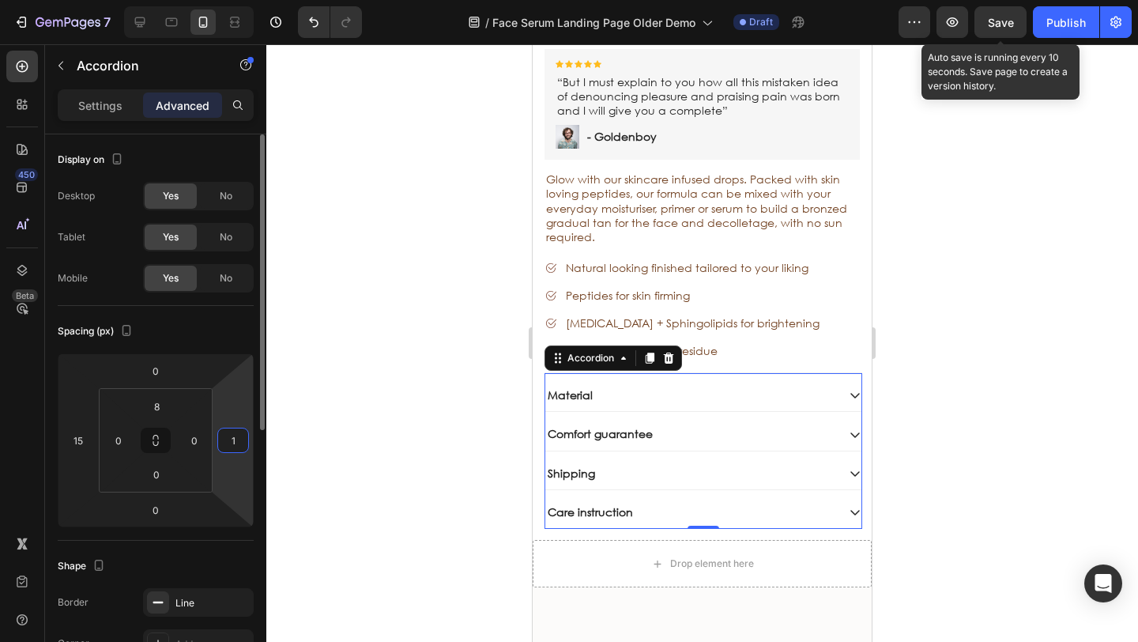
type input "15"
click at [356, 426] on div at bounding box center [701, 342] width 871 height 597
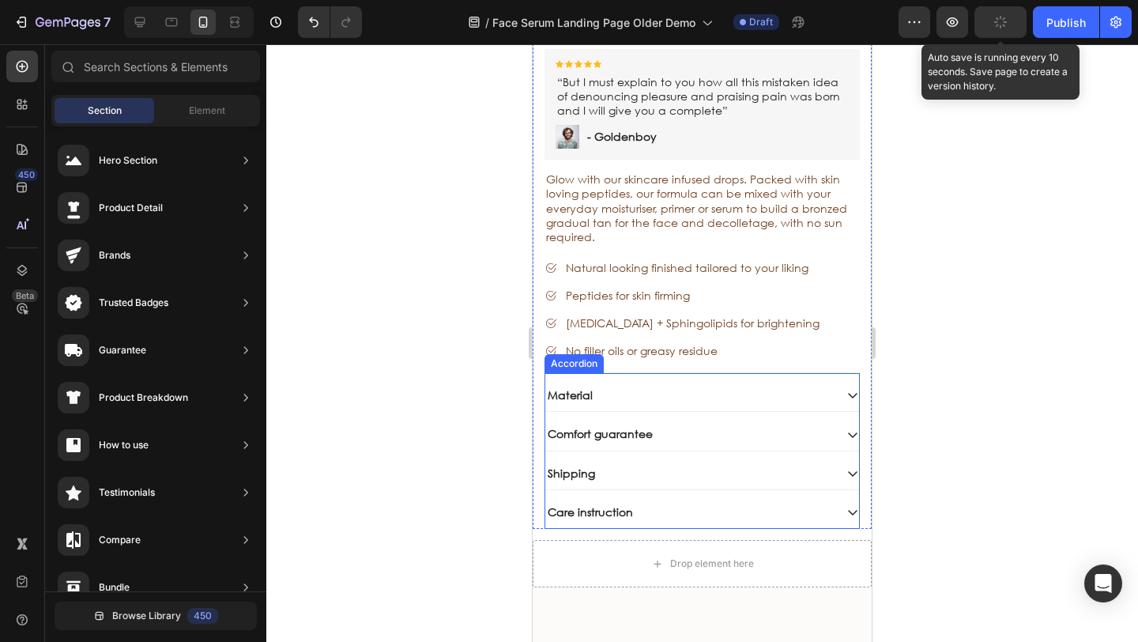
click at [597, 386] on div "Material" at bounding box center [689, 395] width 288 height 19
click at [592, 386] on div "Material" at bounding box center [570, 395] width 50 height 19
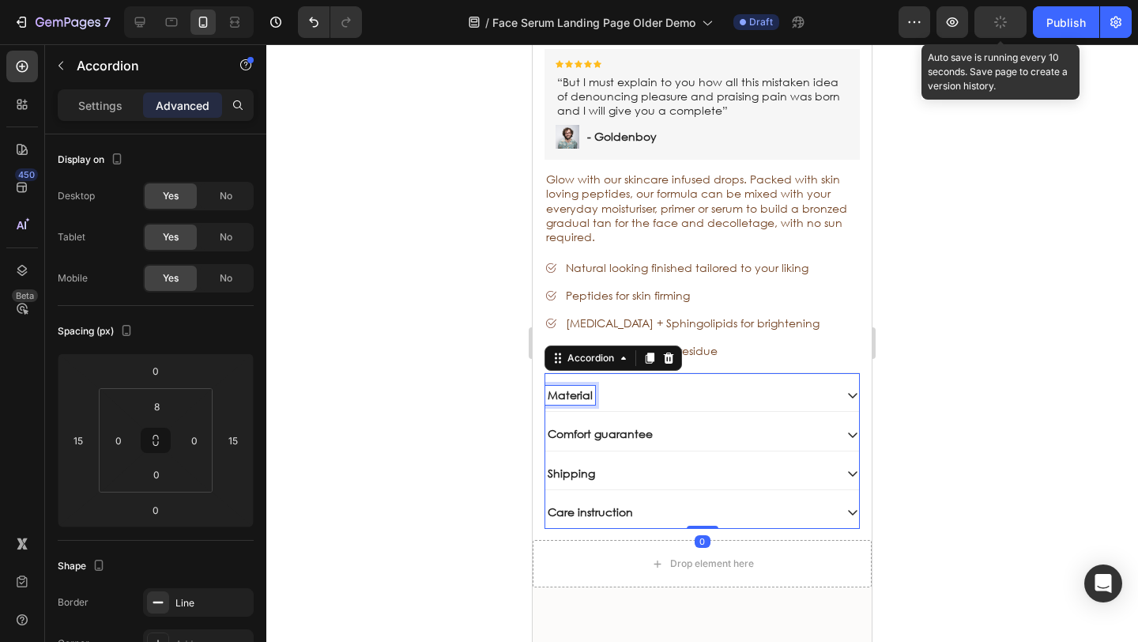
click at [594, 386] on div "Material" at bounding box center [689, 395] width 288 height 19
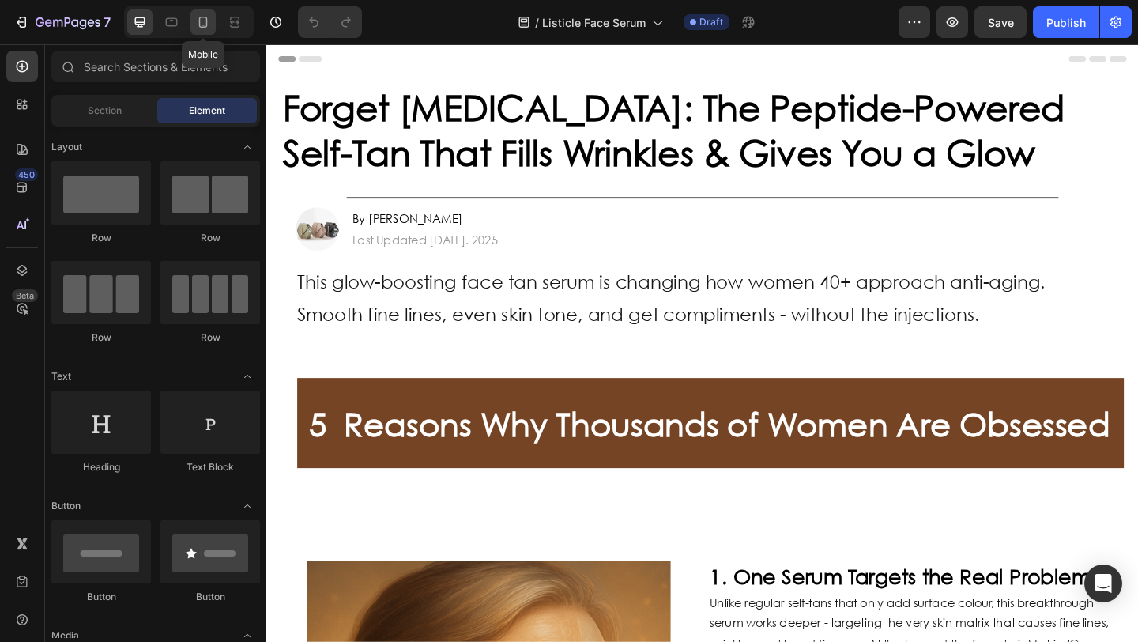
click at [200, 24] on icon at bounding box center [203, 22] width 9 height 11
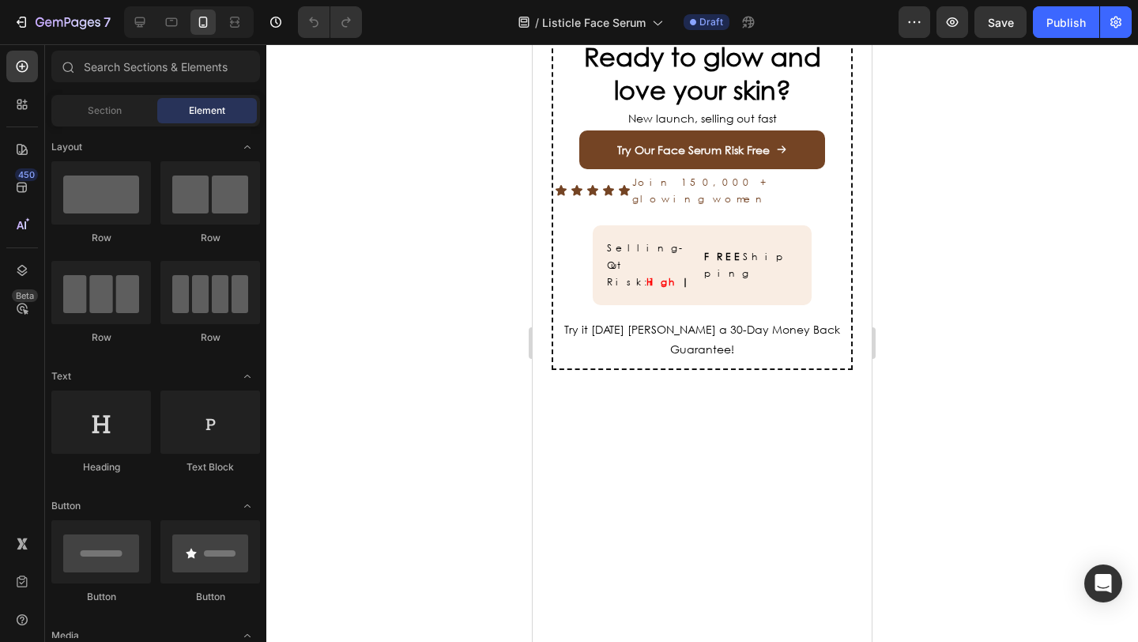
scroll to position [4772, 0]
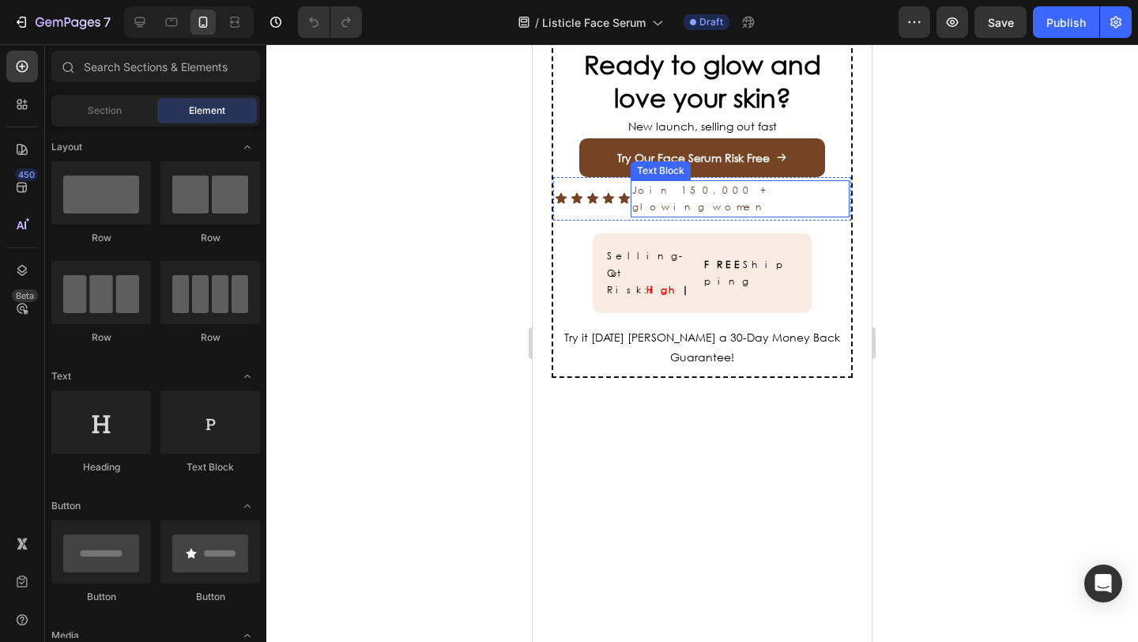
click at [713, 177] on link "Try Our Face Serum Risk Free" at bounding box center [702, 157] width 246 height 39
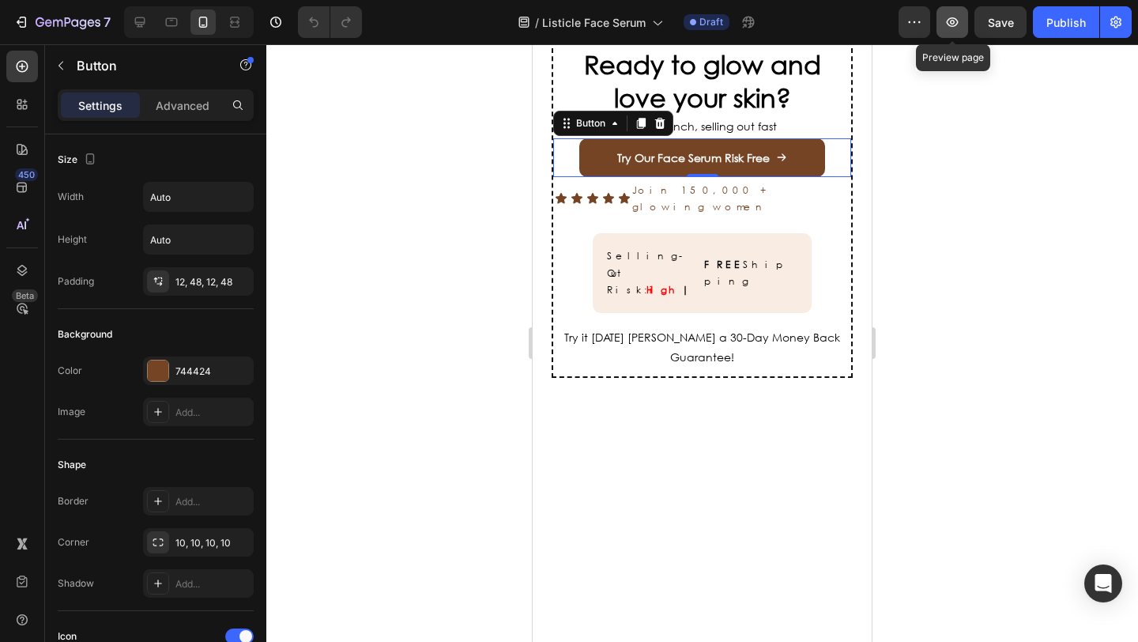
click at [943, 19] on button "button" at bounding box center [952, 22] width 32 height 32
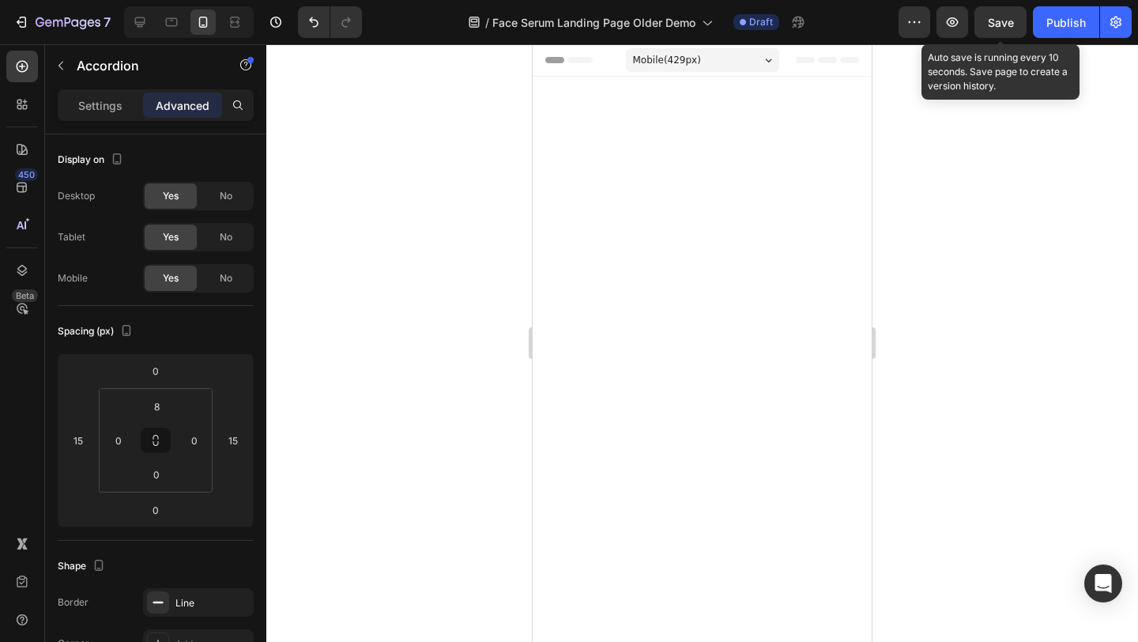
scroll to position [5609, 0]
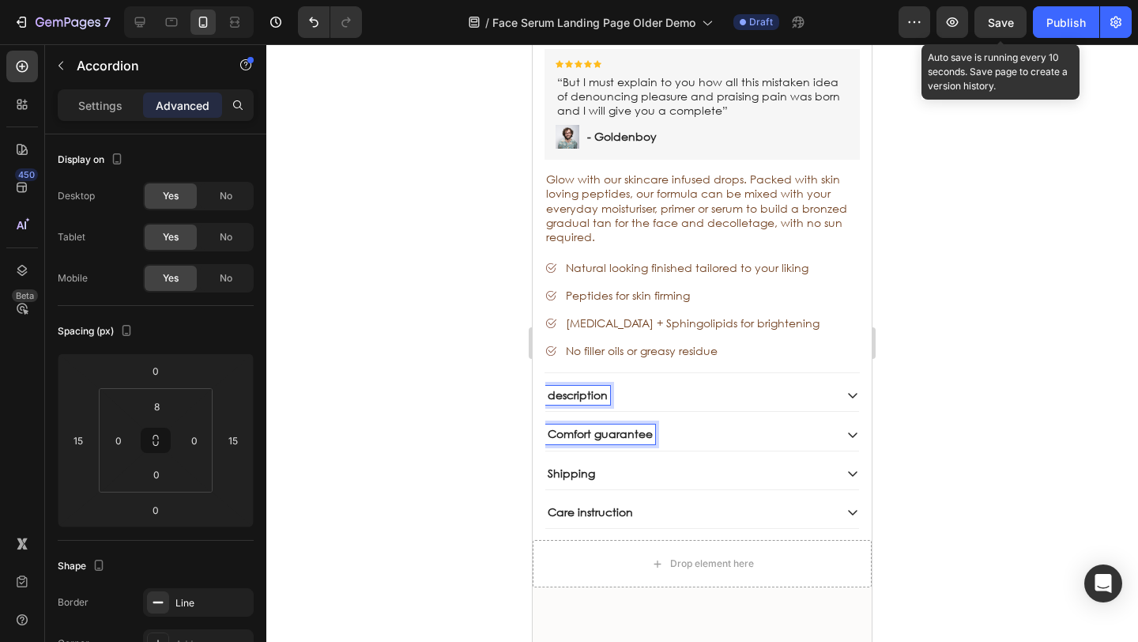
click at [623, 427] on p "Comfort guarantee" at bounding box center [600, 434] width 105 height 14
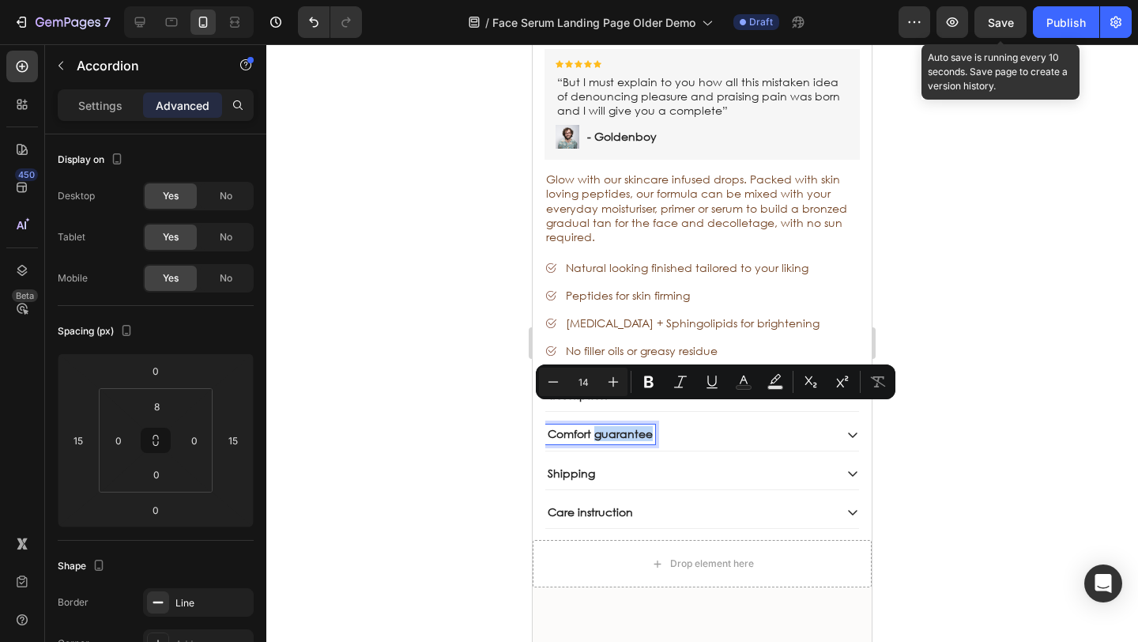
click at [649, 427] on p "Comfort guarantee" at bounding box center [600, 434] width 105 height 14
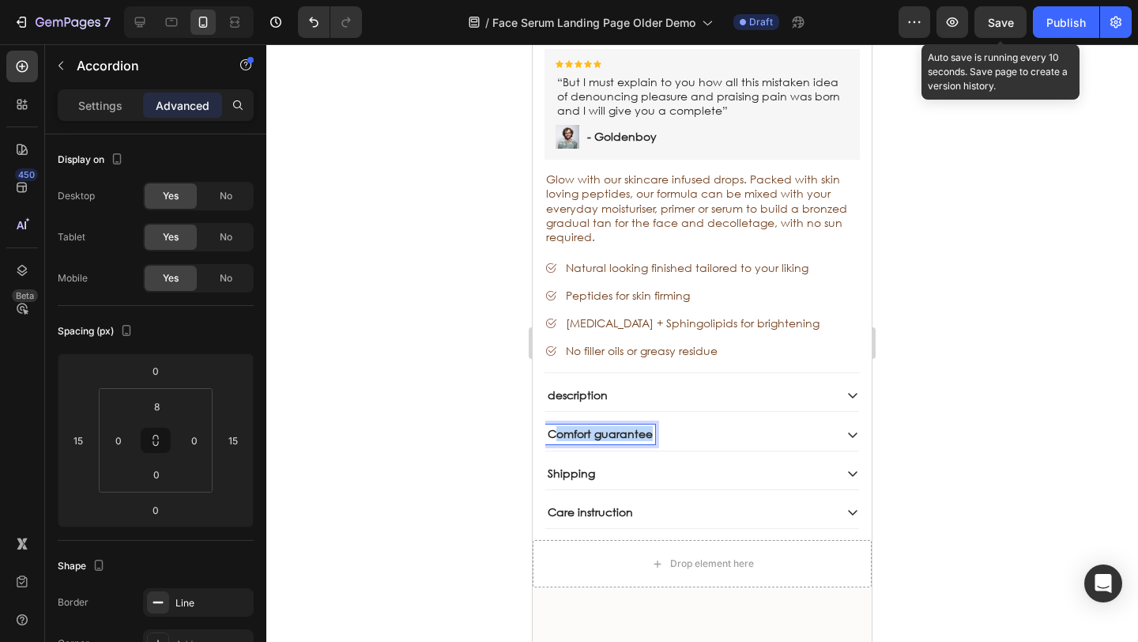
drag, startPoint x: 652, startPoint y: 414, endPoint x: 537, endPoint y: 402, distance: 115.2
click at [551, 427] on p "Comfort guarantee" at bounding box center [600, 434] width 105 height 14
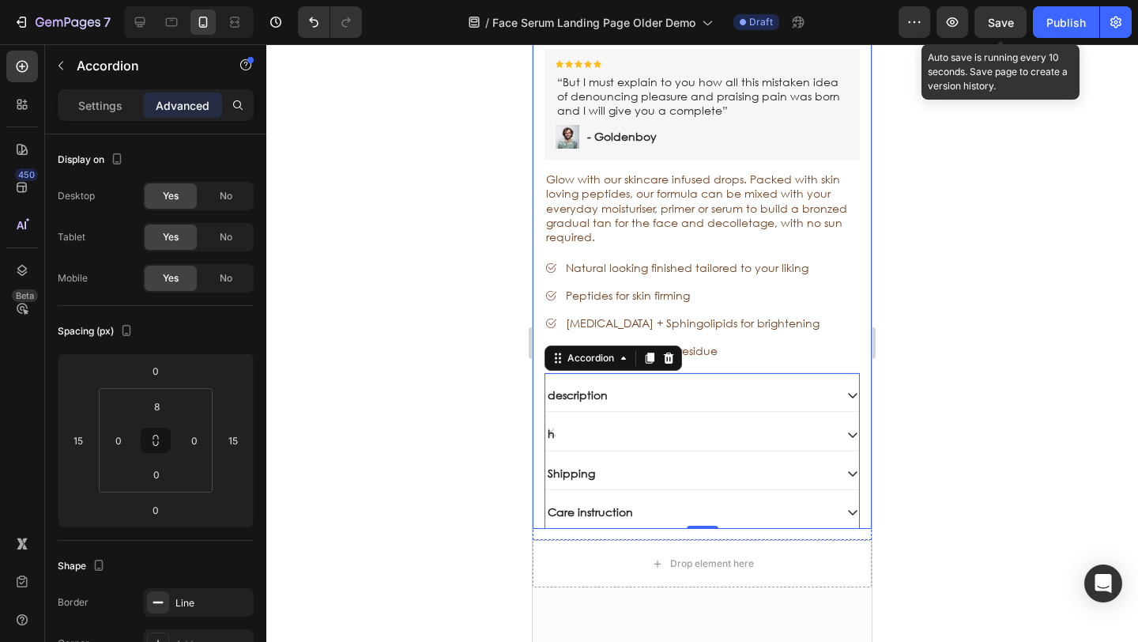
scroll to position [5605, 0]
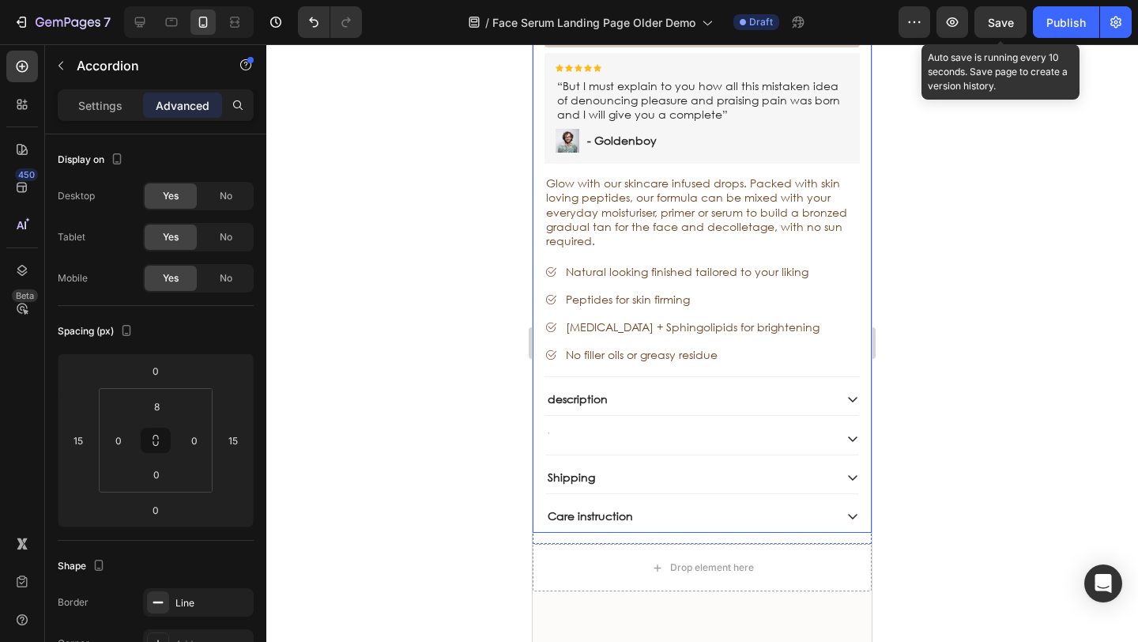
click at [445, 416] on div at bounding box center [701, 342] width 871 height 597
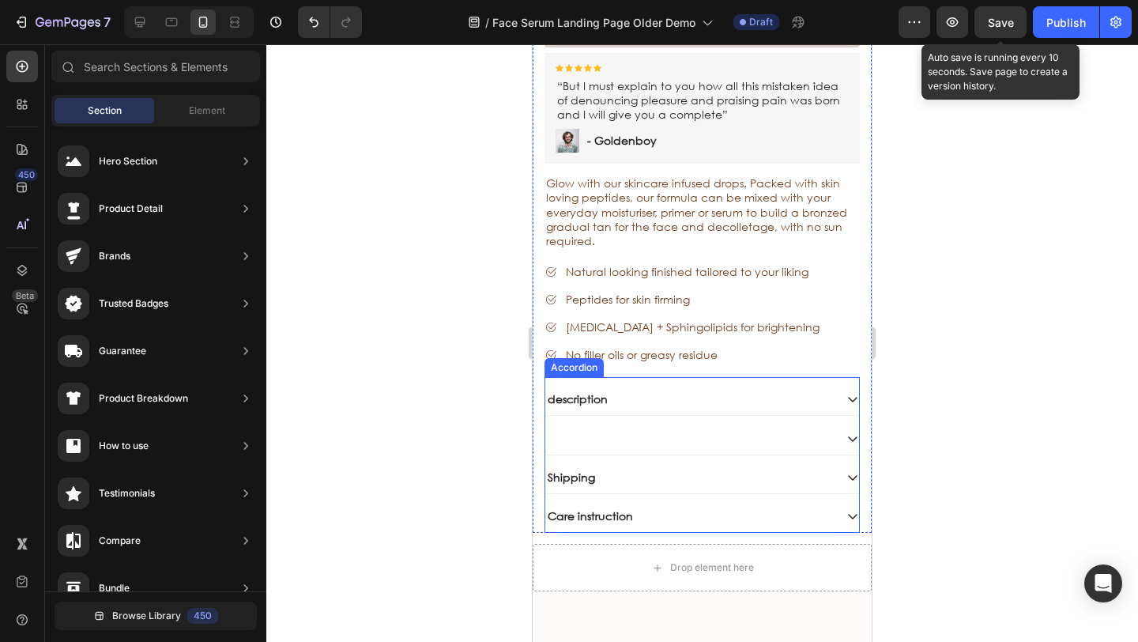
click at [565, 428] on div at bounding box center [689, 437] width 288 height 19
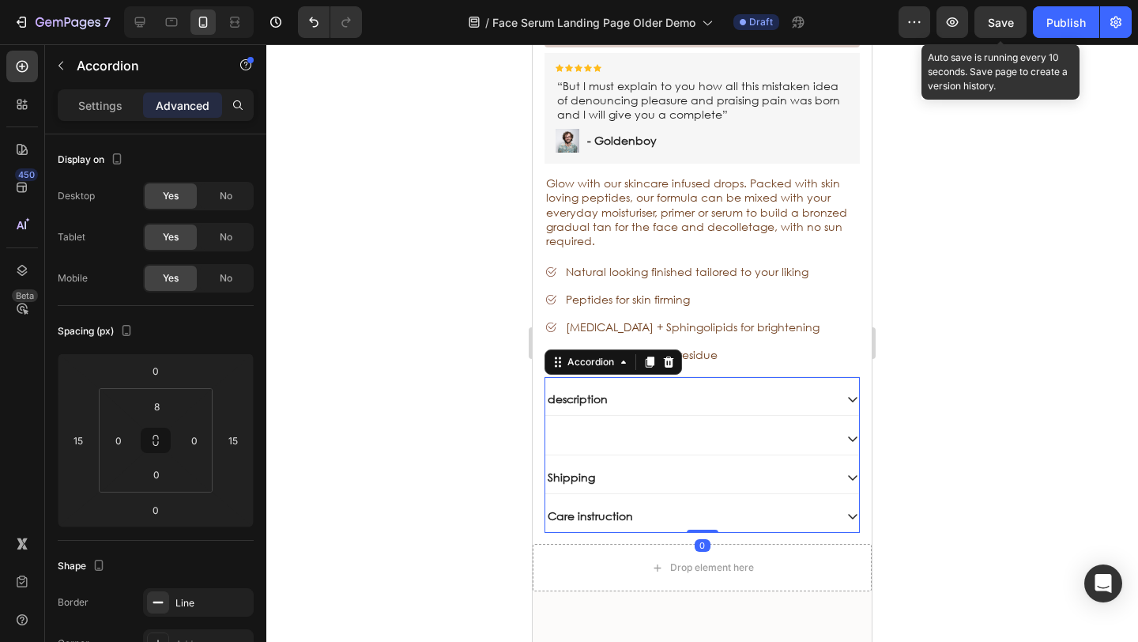
click at [558, 428] on div at bounding box center [689, 437] width 288 height 19
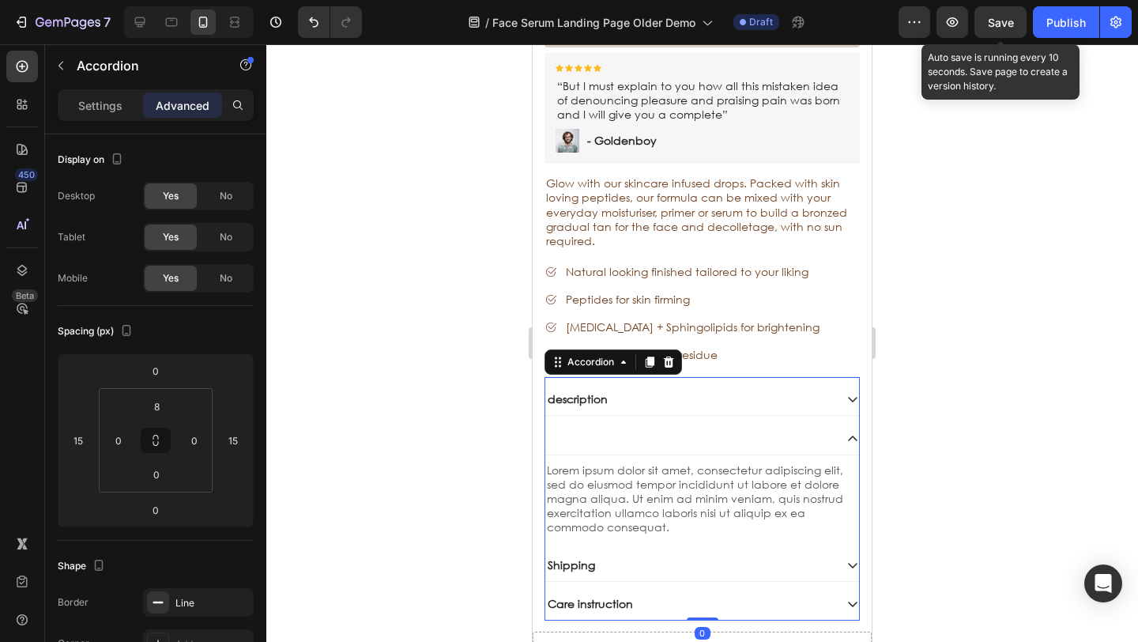
click at [558, 428] on div at bounding box center [689, 437] width 288 height 19
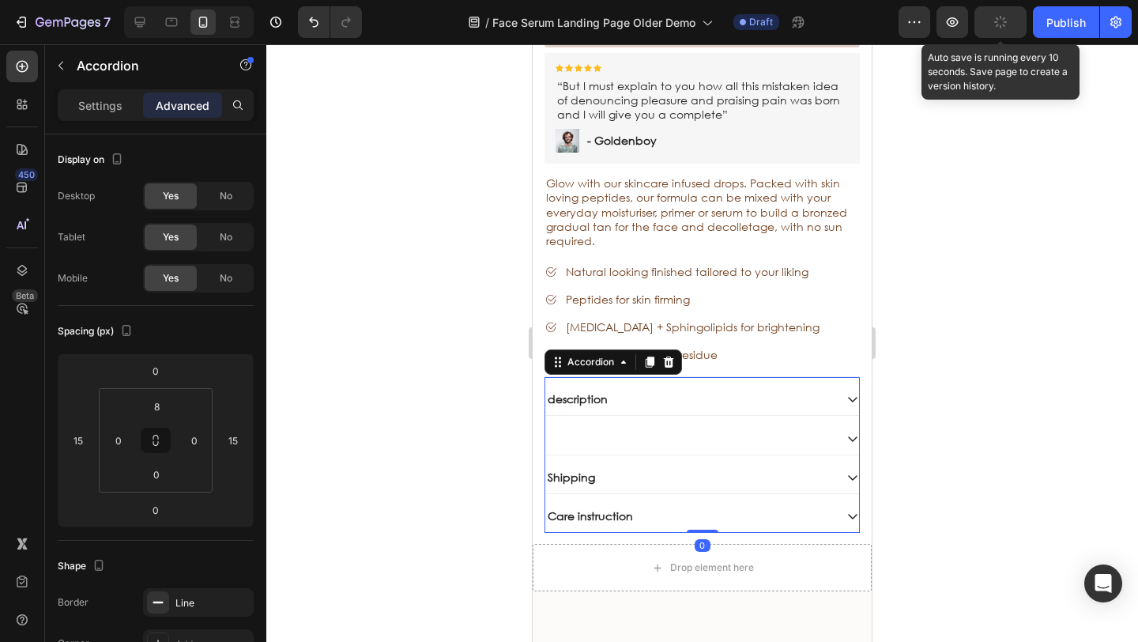
click at [559, 428] on div at bounding box center [689, 437] width 288 height 19
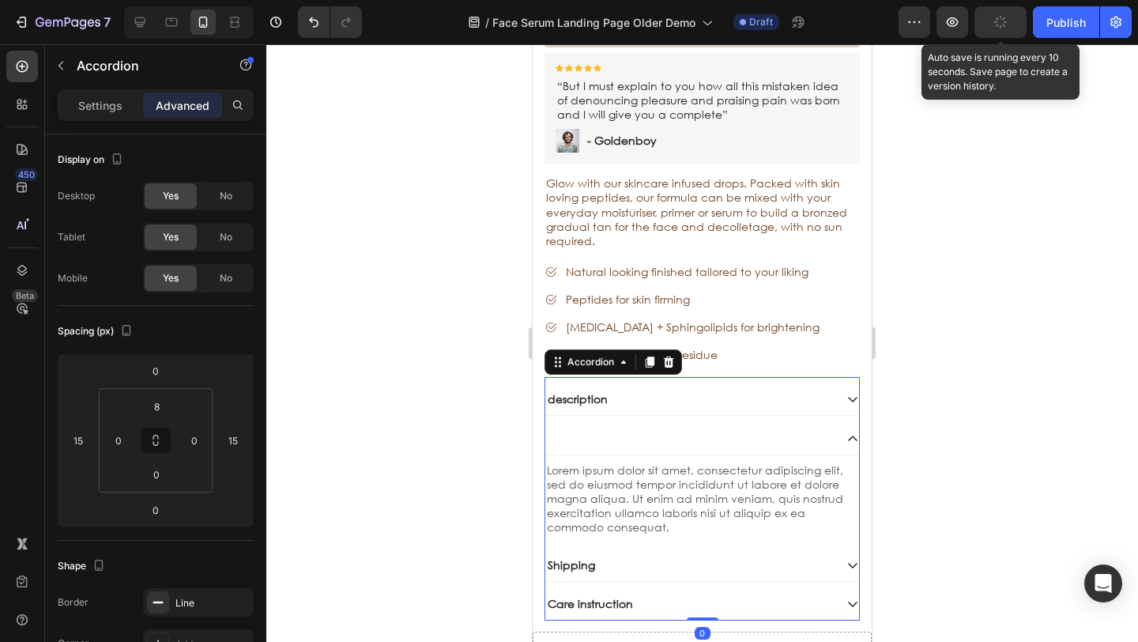
click at [557, 428] on div at bounding box center [689, 437] width 288 height 19
click at [586, 428] on div at bounding box center [689, 437] width 288 height 19
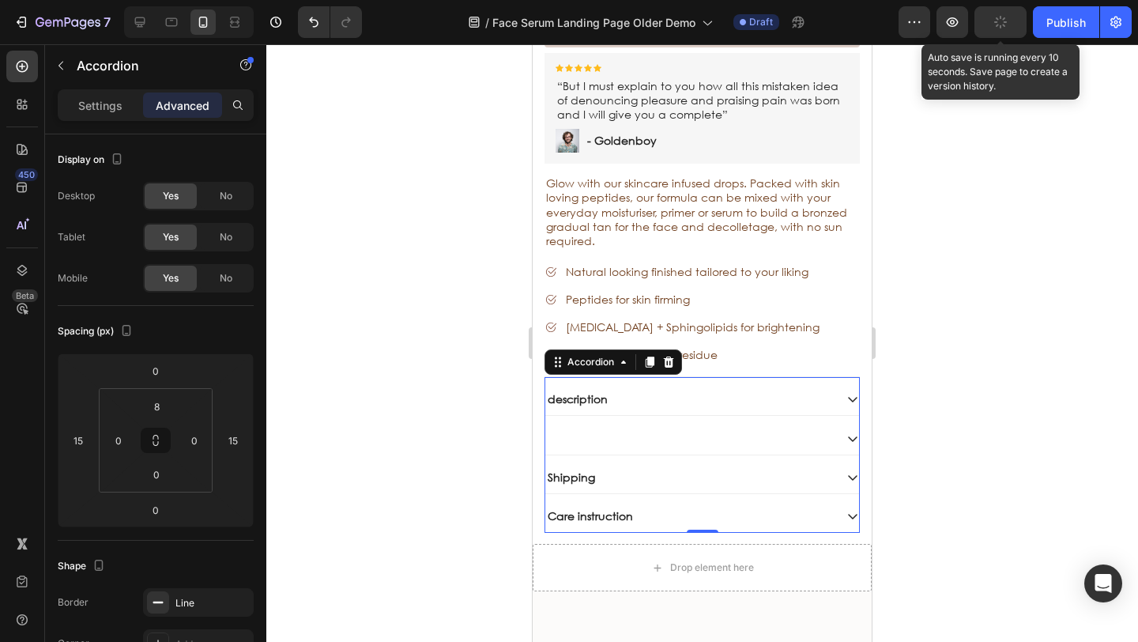
click at [586, 428] on div at bounding box center [689, 437] width 288 height 19
click at [605, 431] on p "Comfort guarantee" at bounding box center [600, 438] width 105 height 14
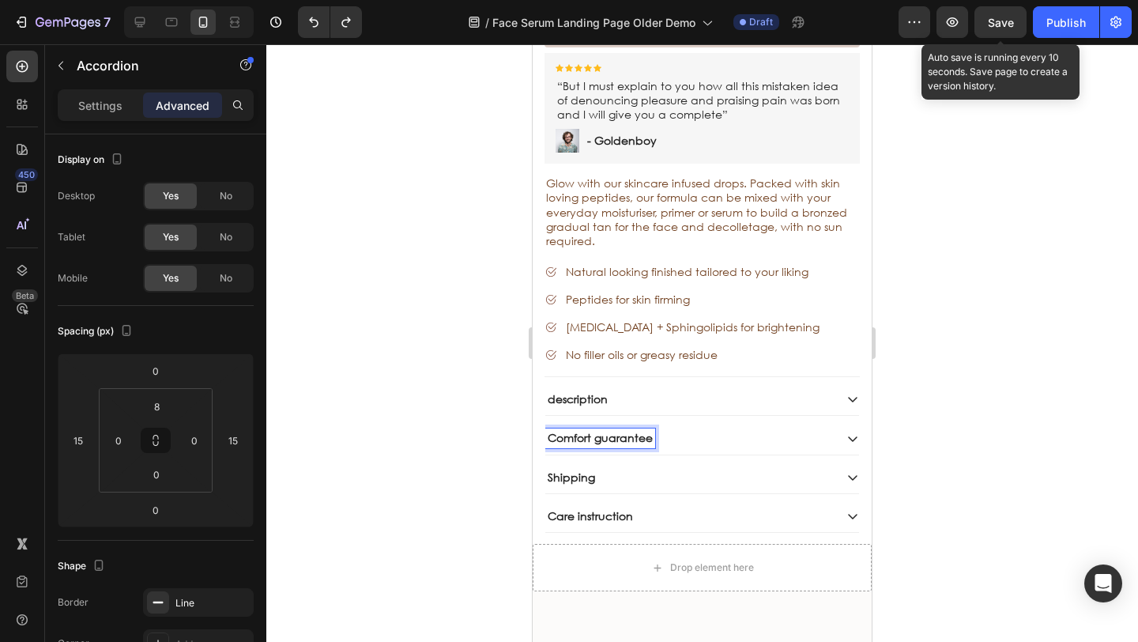
click at [654, 428] on div "Comfort guarantee" at bounding box center [600, 437] width 110 height 19
drag, startPoint x: 656, startPoint y: 416, endPoint x: 538, endPoint y: 416, distance: 117.7
click at [539, 416] on div "Sale Text Block Face Tan Serum Product Title Sed do eiusmod tempor Text Block S…" at bounding box center [701, 186] width 339 height 691
click at [590, 470] on p "Shipping" at bounding box center [571, 477] width 47 height 14
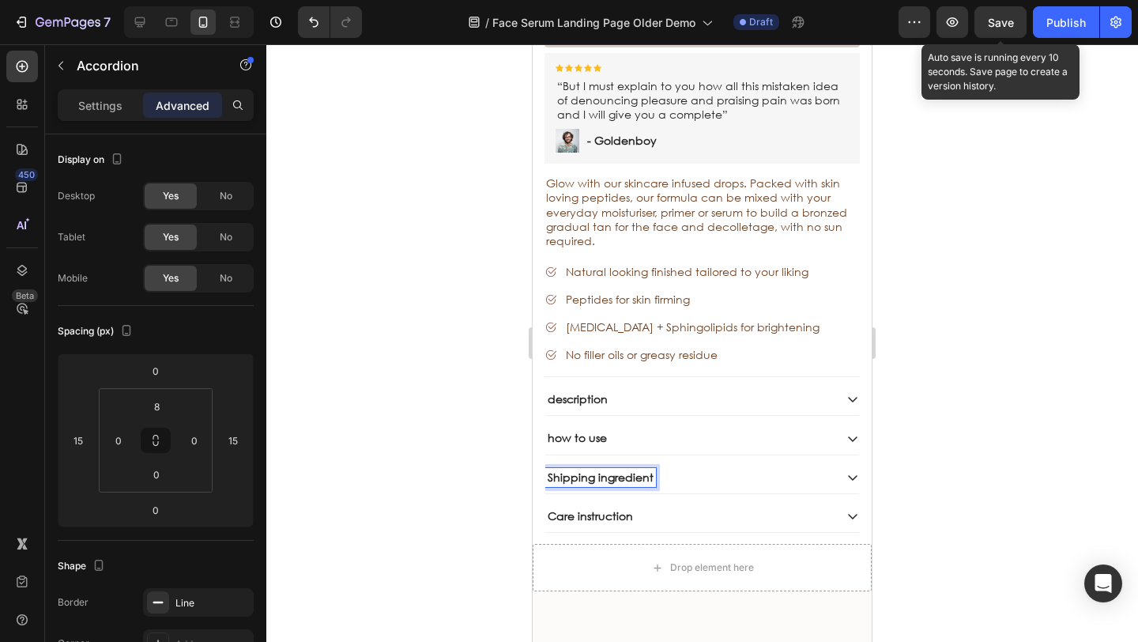
click at [593, 470] on p "Shipping ingredient" at bounding box center [601, 477] width 106 height 14
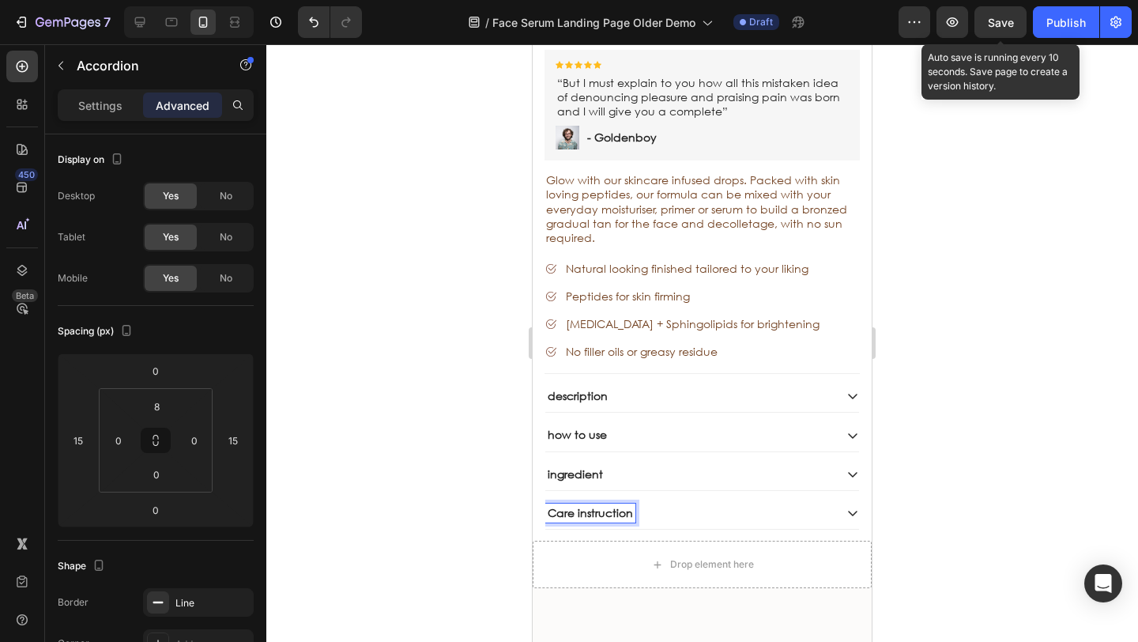
click at [625, 506] on p "Care instruction" at bounding box center [590, 513] width 85 height 14
click at [630, 506] on p "Care instruction" at bounding box center [590, 513] width 85 height 14
drag, startPoint x: 630, startPoint y: 491, endPoint x: 560, endPoint y: 491, distance: 69.5
click at [560, 506] on p "Care instruction" at bounding box center [590, 513] width 85 height 14
click at [595, 389] on p "description" at bounding box center [578, 396] width 60 height 14
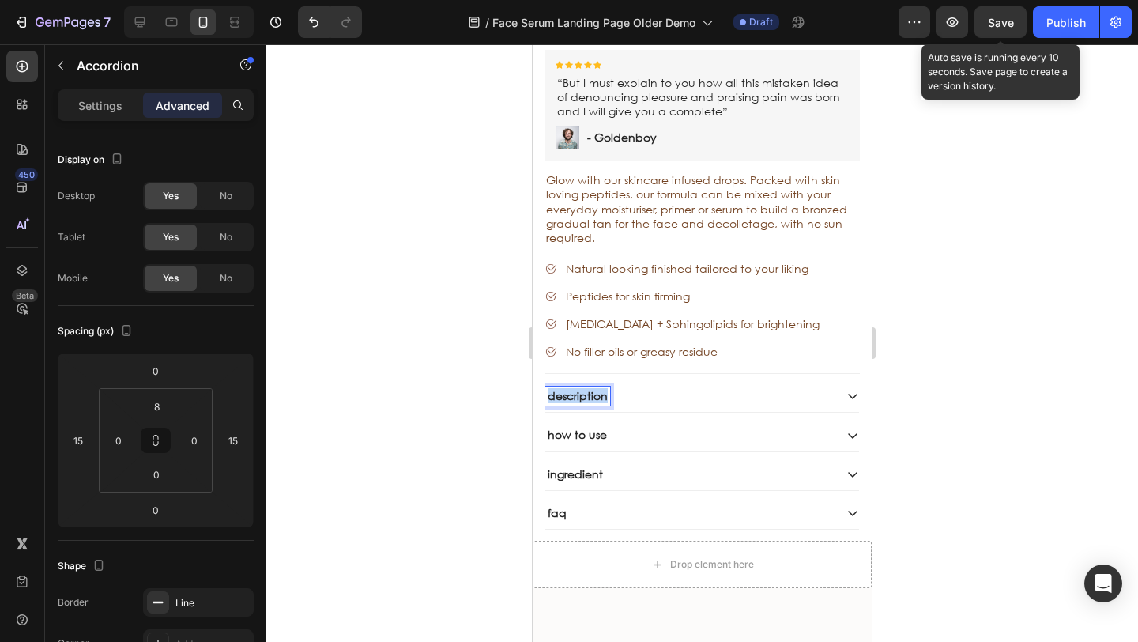
drag, startPoint x: 607, startPoint y: 376, endPoint x: 511, endPoint y: 368, distance: 95.9
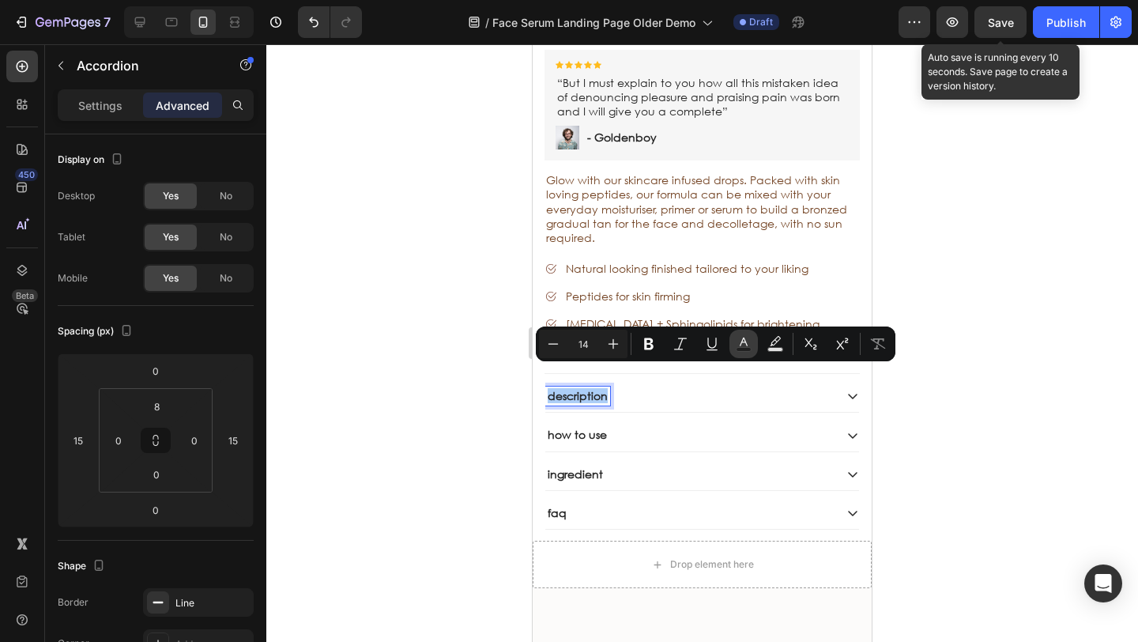
click at [747, 348] on rect "Editor contextual toolbar" at bounding box center [743, 350] width 15 height 4
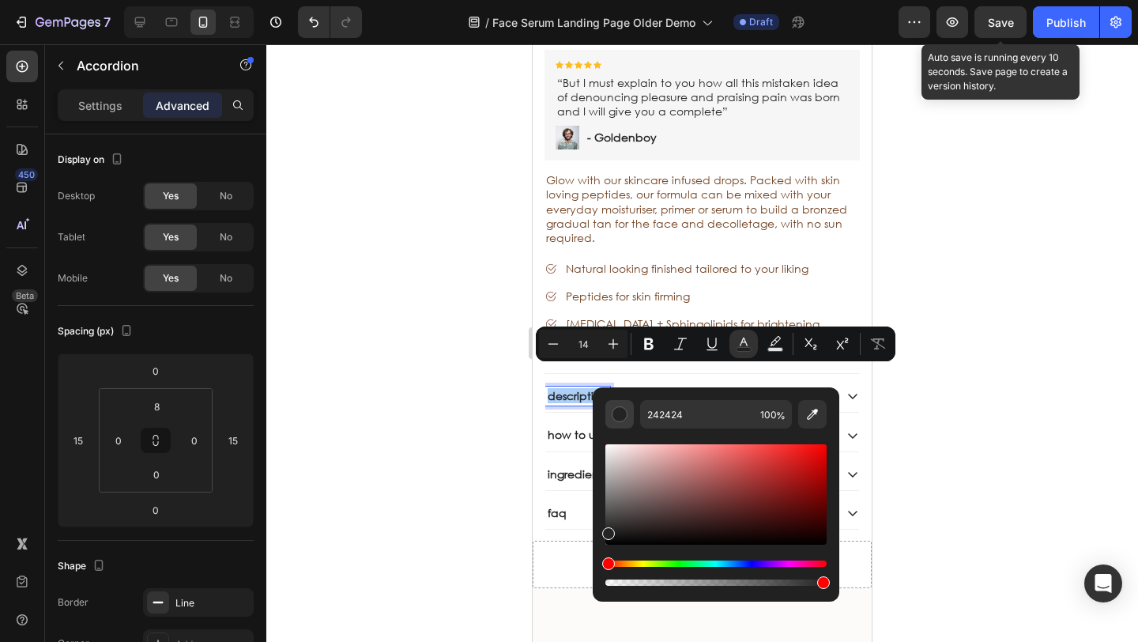
click at [621, 418] on div "Editor contextual toolbar" at bounding box center [619, 414] width 16 height 16
click at [620, 414] on div "Editor contextual toolbar" at bounding box center [619, 414] width 16 height 16
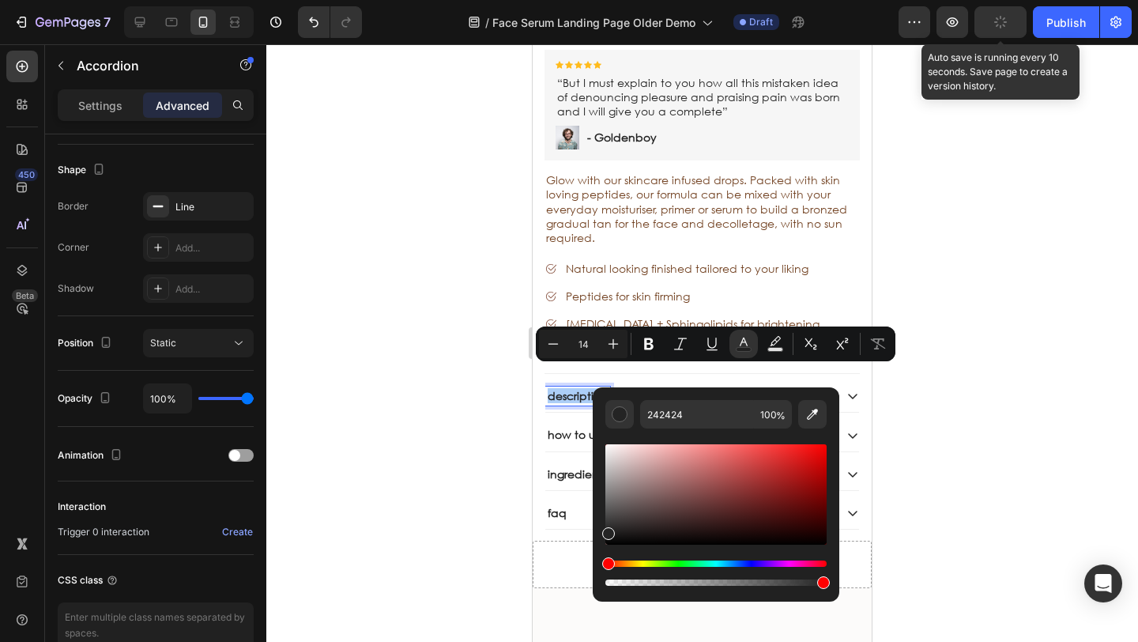
scroll to position [0, 0]
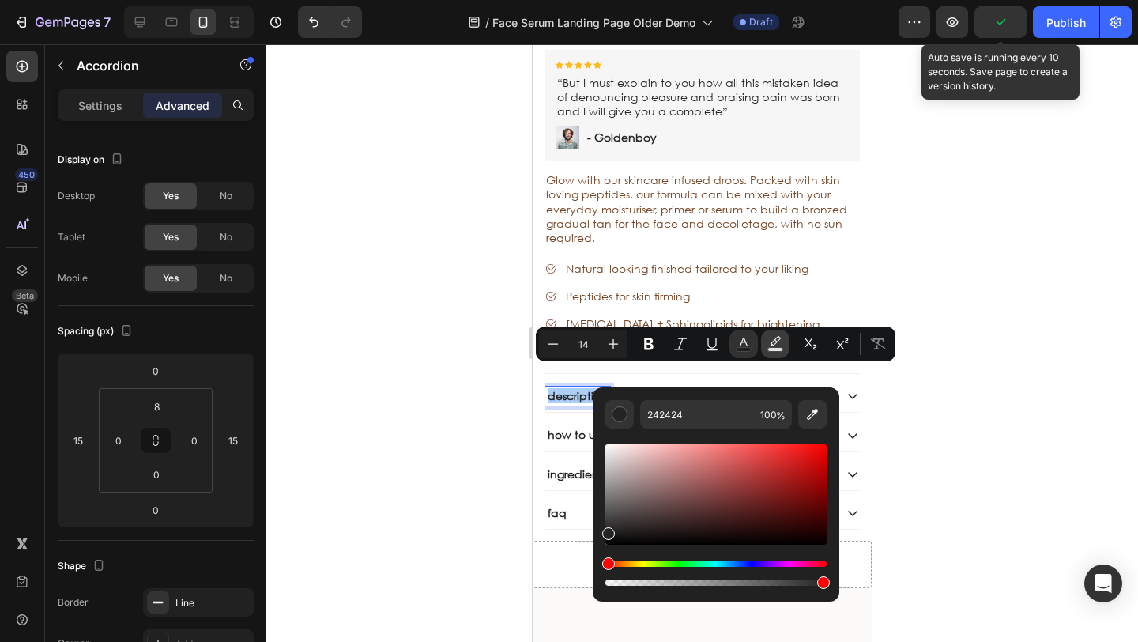
click at [773, 344] on icon "Editor contextual toolbar" at bounding box center [775, 340] width 11 height 9
type input "000000"
type input "77"
click at [779, 415] on span "%" at bounding box center [780, 415] width 9 height 17
click at [766, 415] on input "77" at bounding box center [773, 414] width 38 height 28
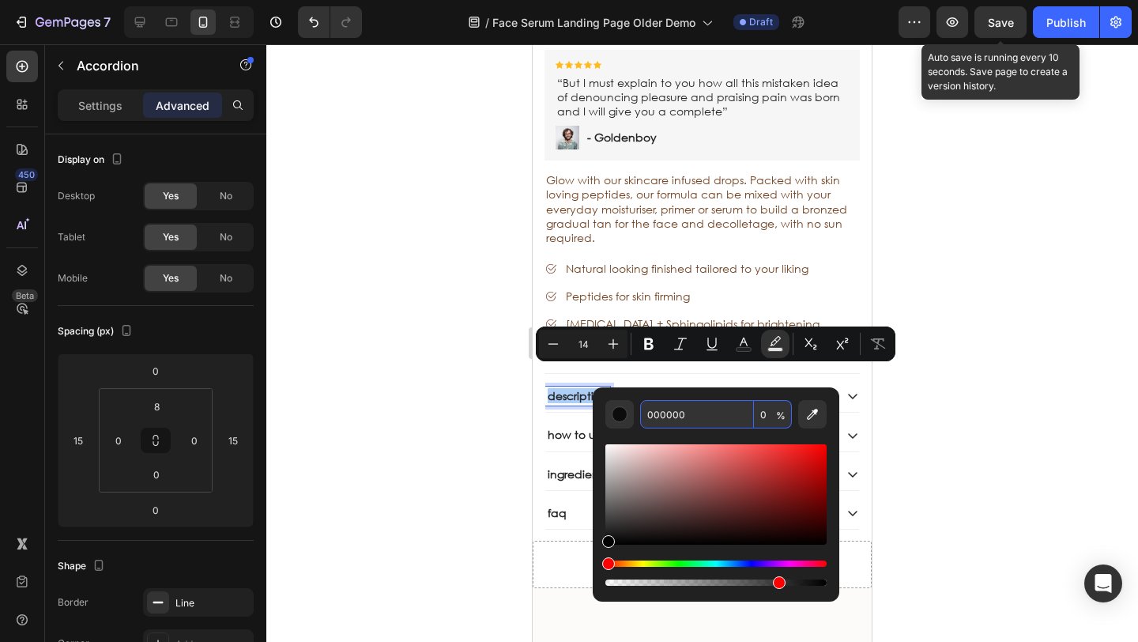
type input "0"
click at [447, 392] on div at bounding box center [701, 342] width 871 height 597
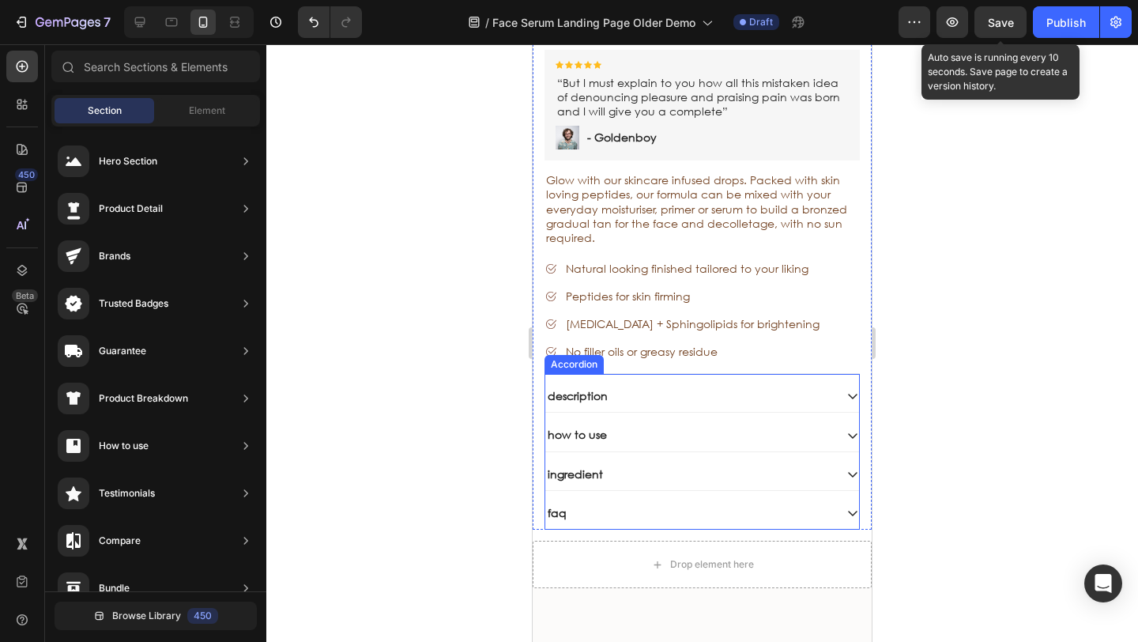
click at [585, 344] on span "No filler oils or greasy residue" at bounding box center [642, 351] width 152 height 15
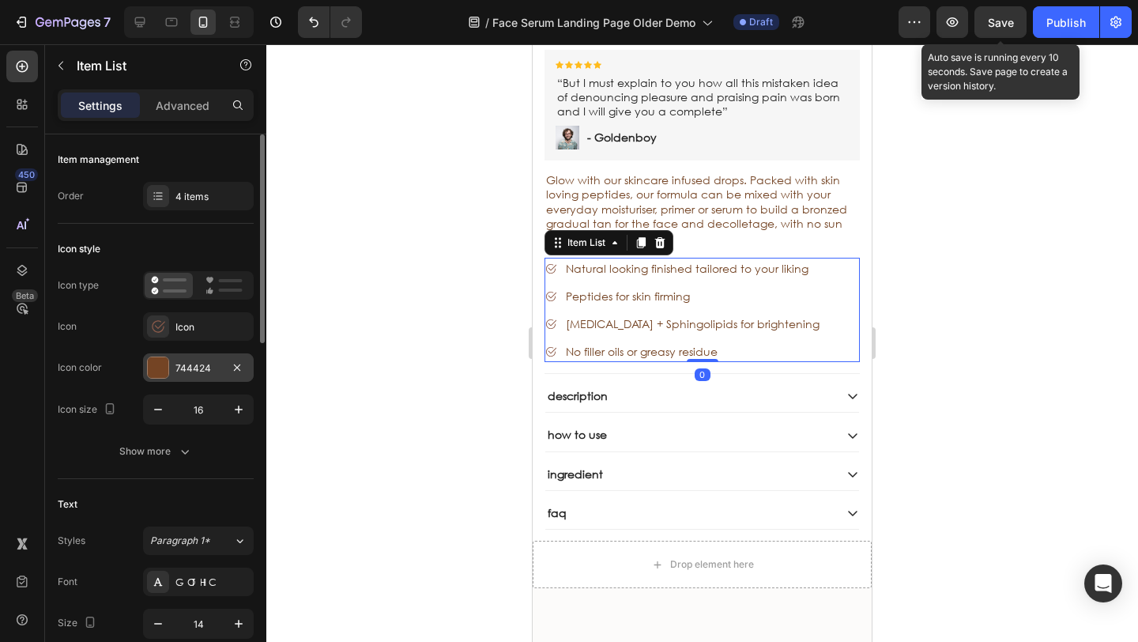
click at [180, 369] on div "744424" at bounding box center [198, 368] width 46 height 14
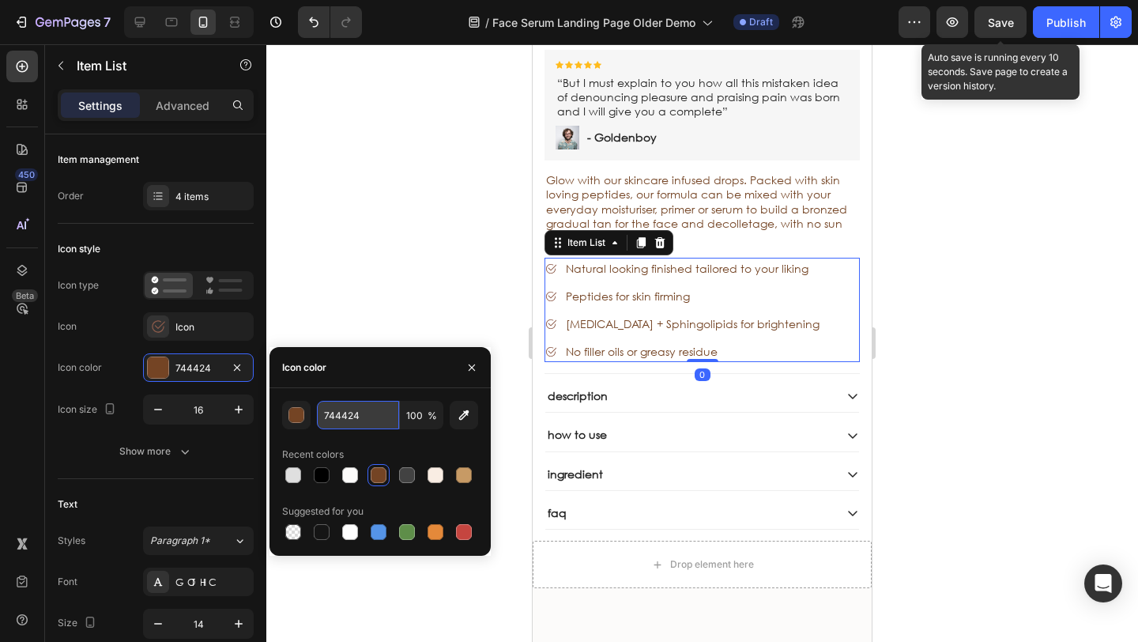
click at [367, 420] on input "744424" at bounding box center [358, 415] width 82 height 28
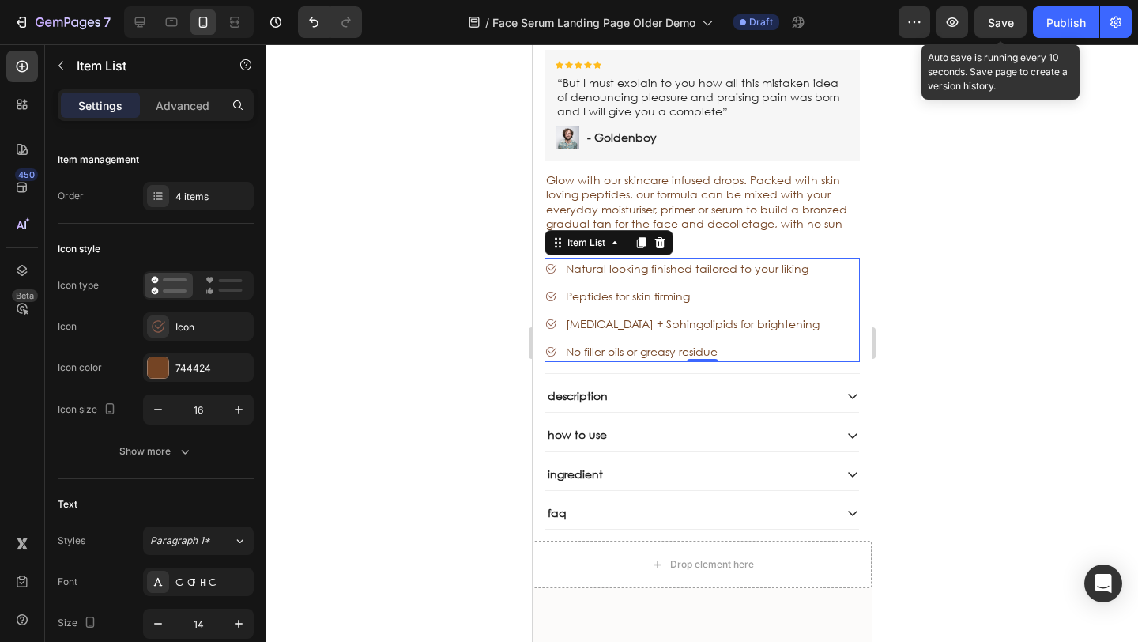
drag, startPoint x: 379, startPoint y: 329, endPoint x: 454, endPoint y: 368, distance: 84.8
click at [382, 329] on div at bounding box center [701, 342] width 871 height 597
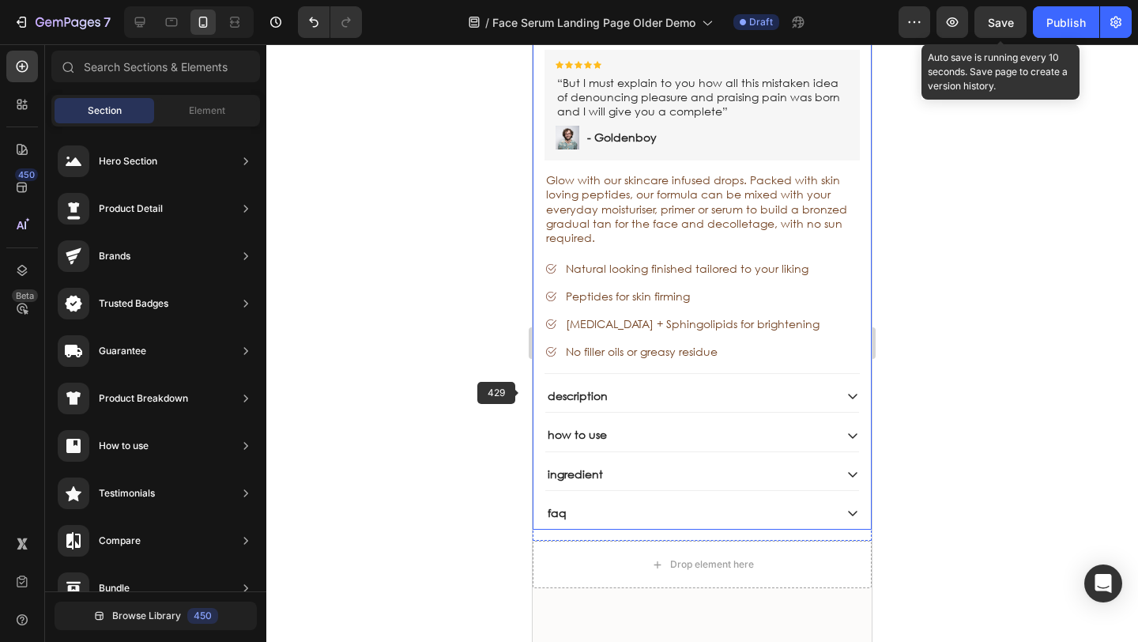
click at [563, 388] on span "description" at bounding box center [578, 395] width 60 height 15
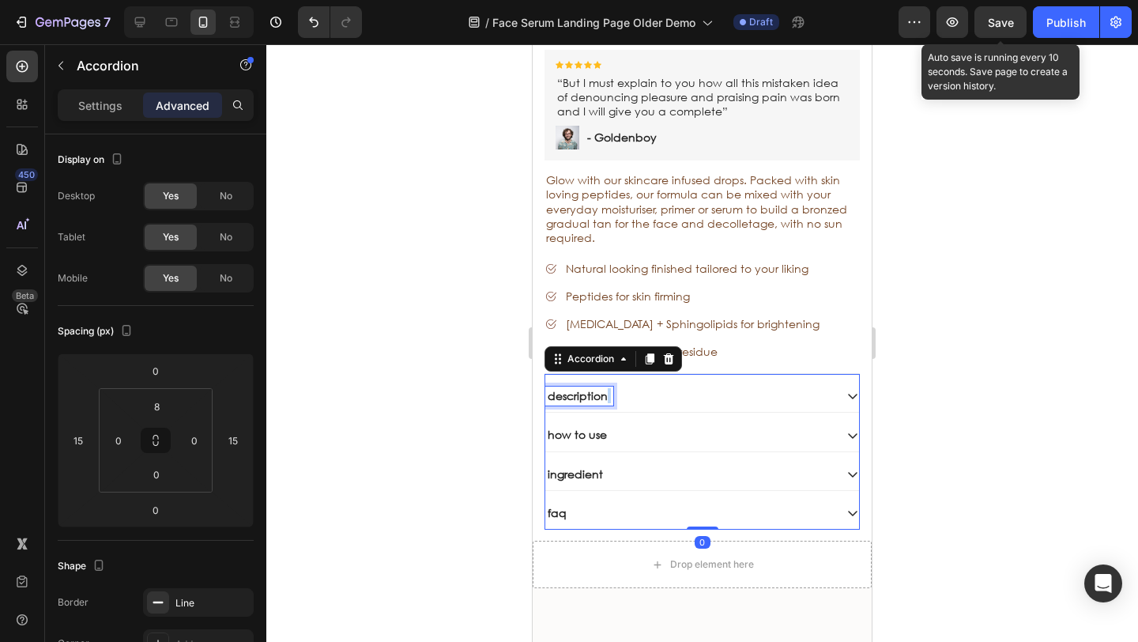
click at [608, 389] on p "description" at bounding box center [579, 396] width 63 height 14
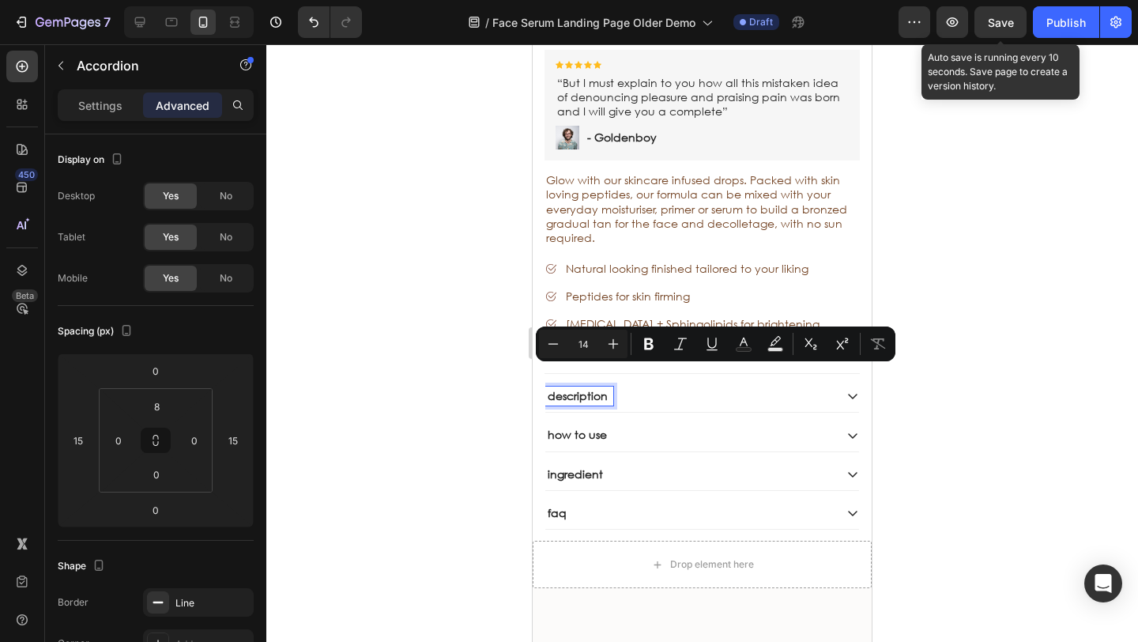
drag, startPoint x: 608, startPoint y: 374, endPoint x: 477, endPoint y: 369, distance: 131.2
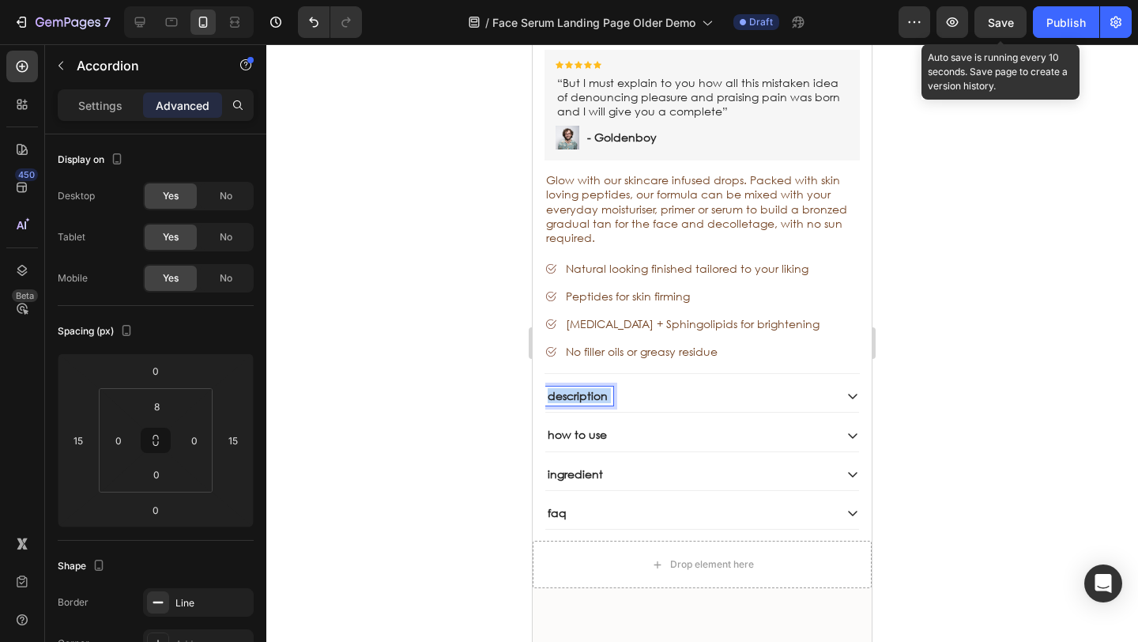
drag, startPoint x: 605, startPoint y: 374, endPoint x: 515, endPoint y: 368, distance: 90.2
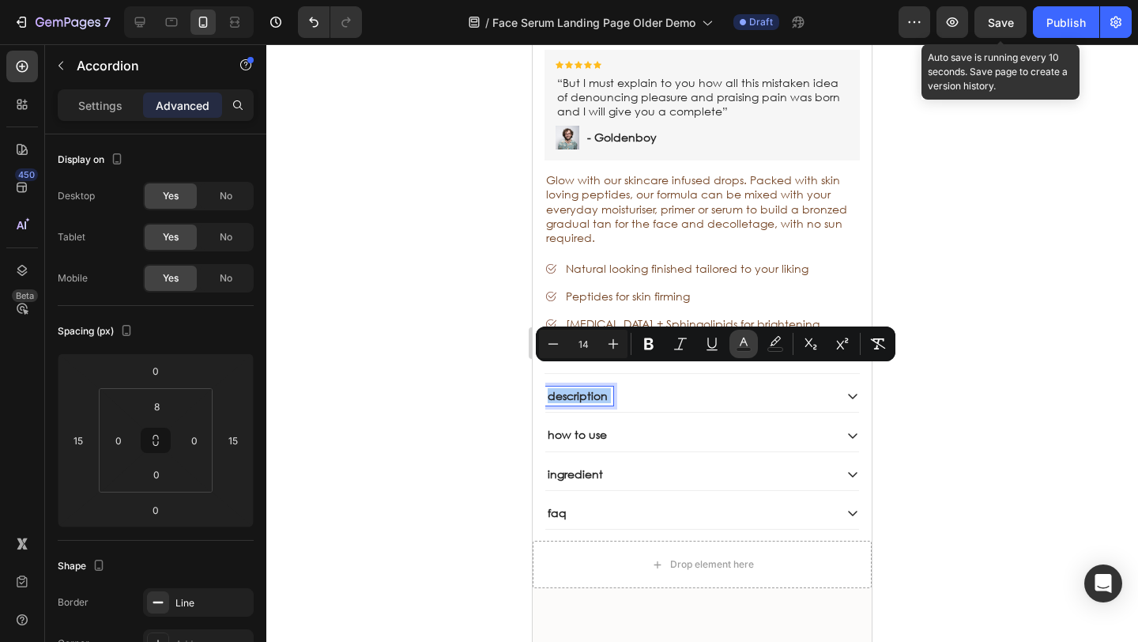
click at [739, 348] on rect "Editor contextual toolbar" at bounding box center [743, 350] width 15 height 4
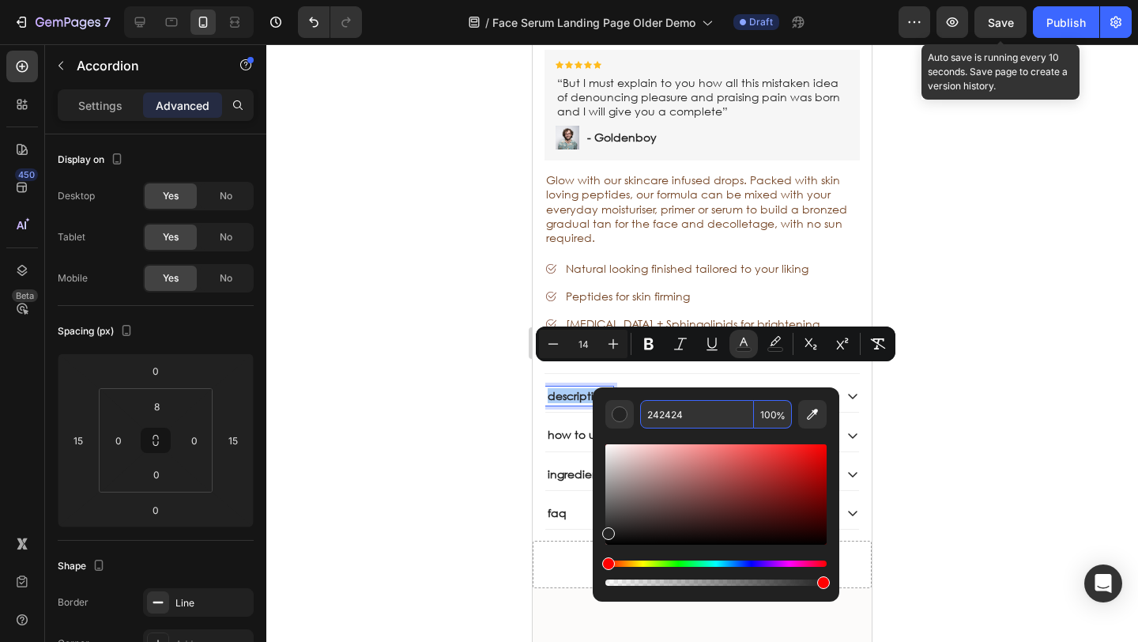
click at [707, 420] on input "242424" at bounding box center [697, 414] width 114 height 28
paste input "744"
type input "744424"
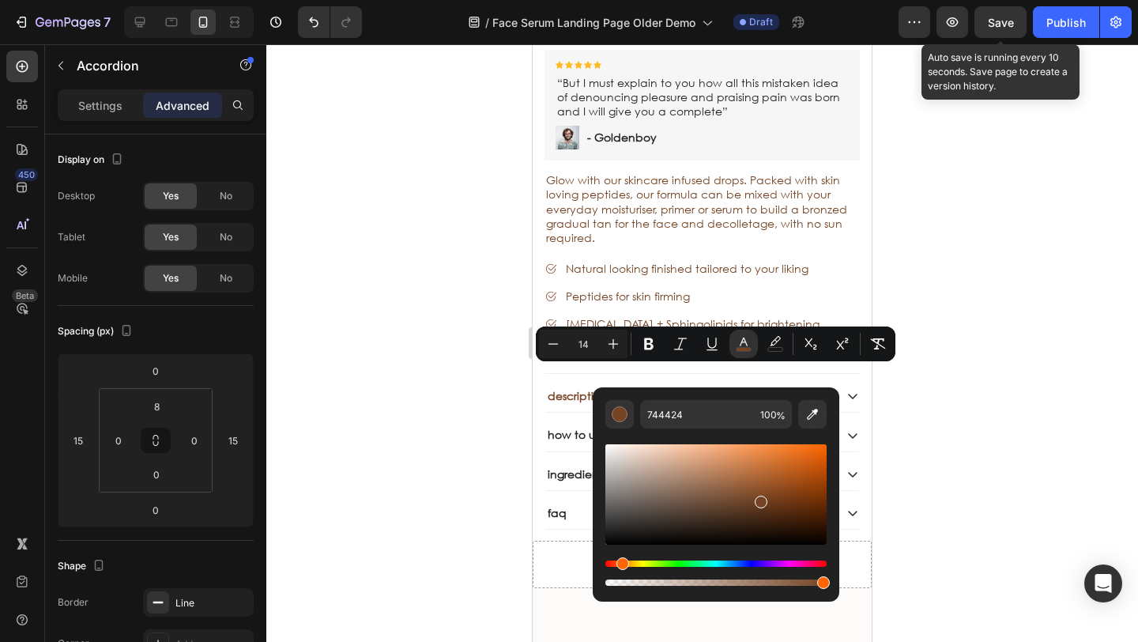
drag, startPoint x: 423, startPoint y: 396, endPoint x: 518, endPoint y: 401, distance: 95.8
click at [423, 396] on div at bounding box center [701, 342] width 871 height 597
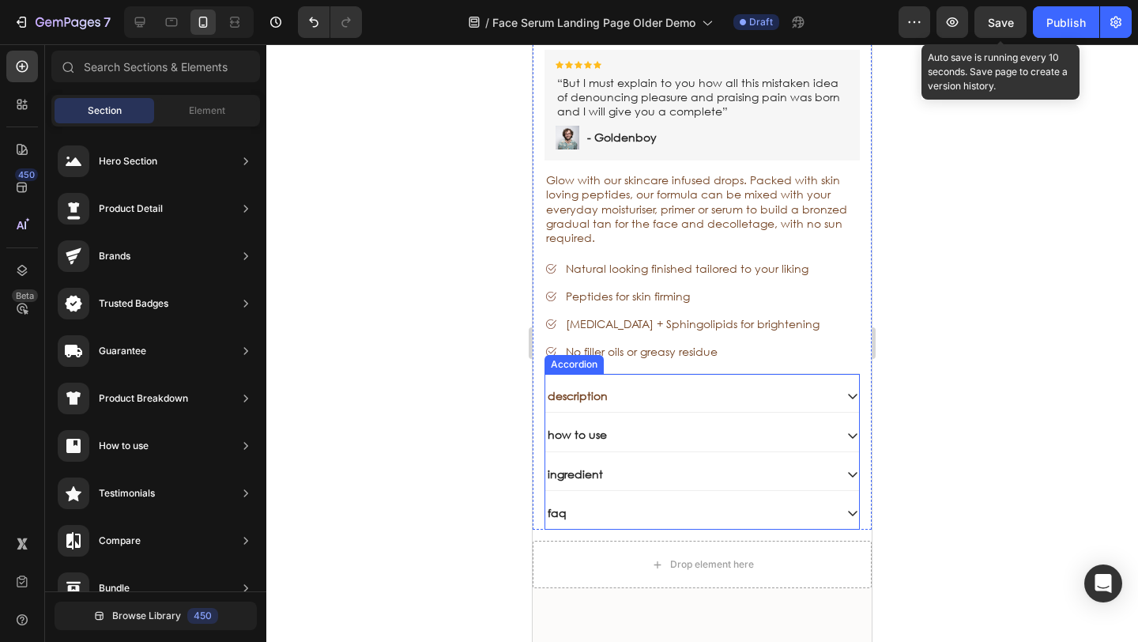
click at [574, 427] on p "how to use" at bounding box center [577, 434] width 59 height 14
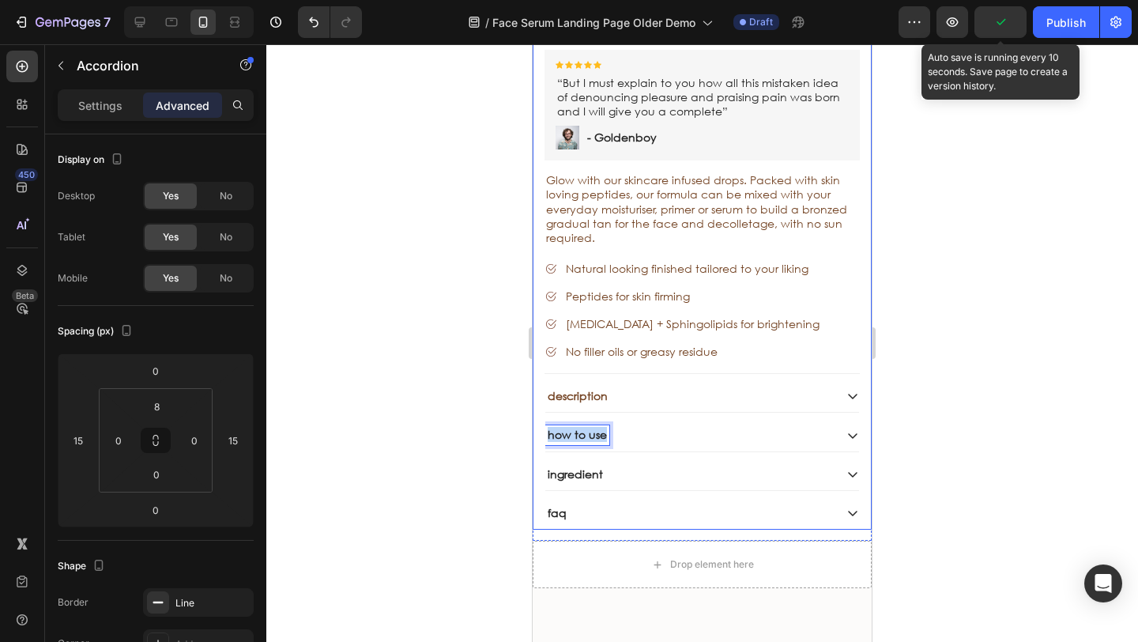
drag, startPoint x: 605, startPoint y: 414, endPoint x: 539, endPoint y: 409, distance: 66.5
click at [539, 409] on div "Sale Text Block Face Tan Serum Product Title Sed do eiusmod tempor Text Block S…" at bounding box center [701, 183] width 339 height 691
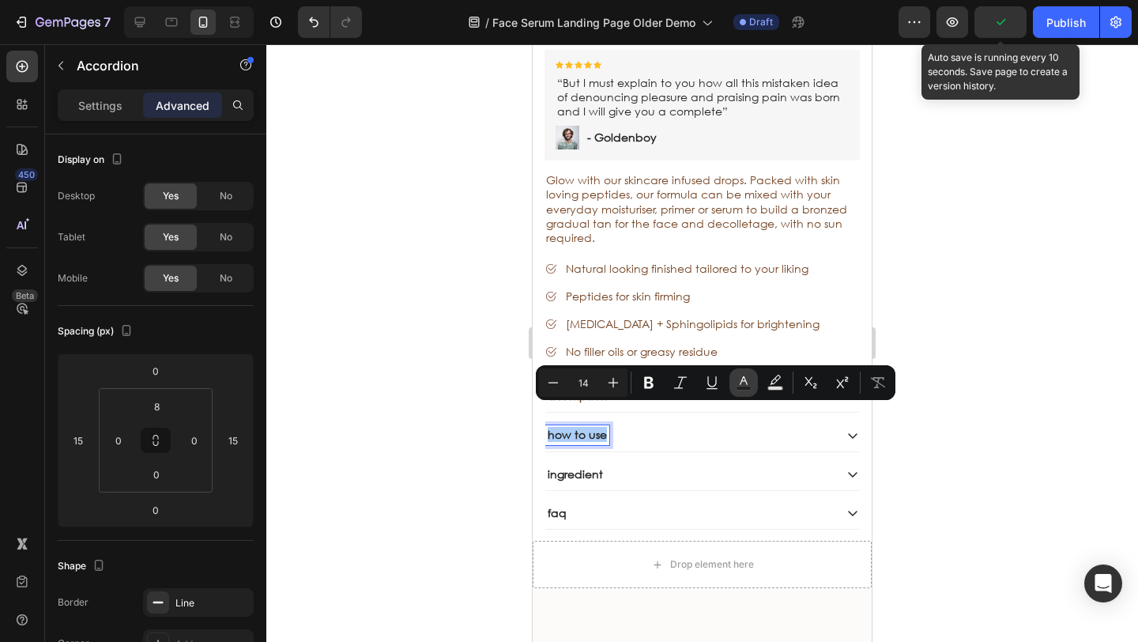
click at [741, 387] on rect "Editor contextual toolbar" at bounding box center [743, 388] width 15 height 4
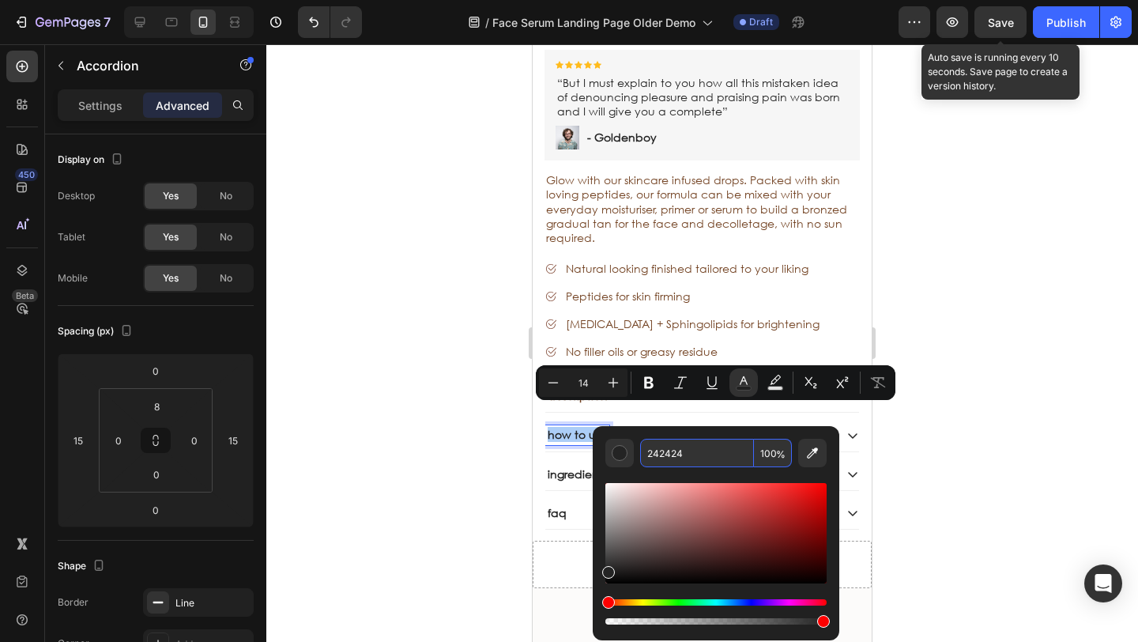
click at [706, 457] on input "242424" at bounding box center [697, 452] width 114 height 28
paste input "744"
type input "744424"
click at [404, 443] on div at bounding box center [701, 342] width 871 height 597
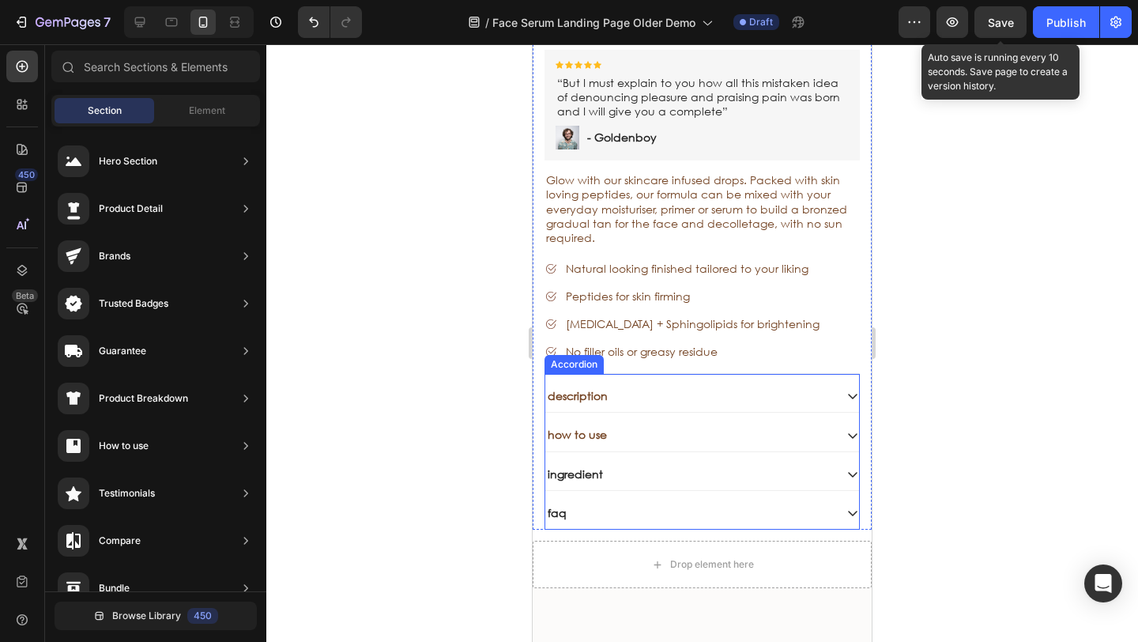
click at [575, 467] on p "ingredient" at bounding box center [575, 474] width 55 height 14
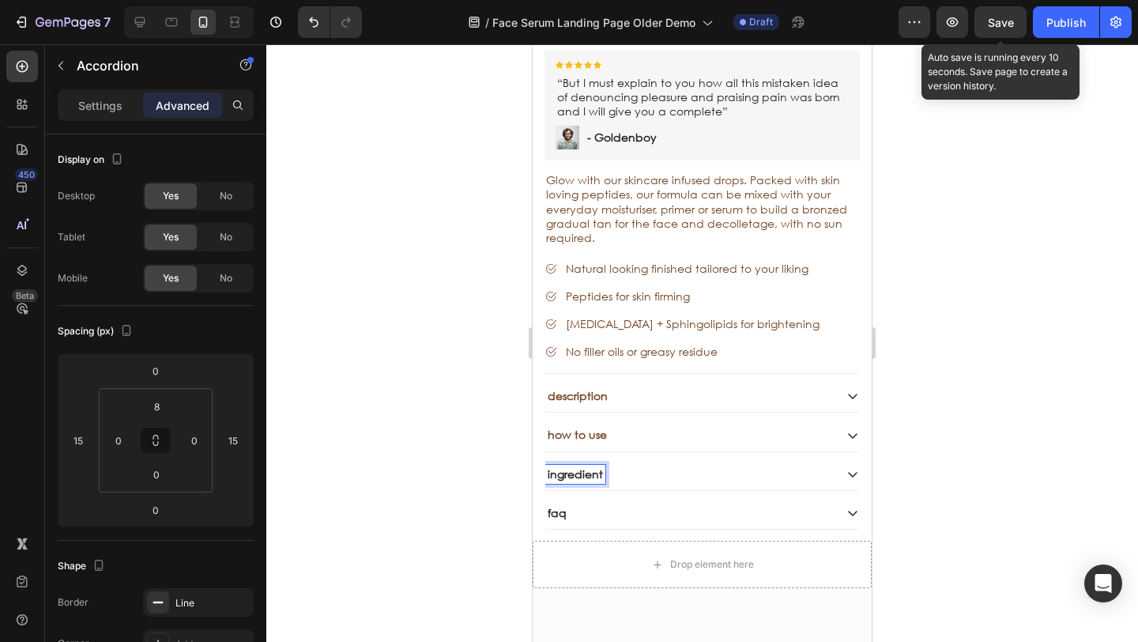
drag, startPoint x: 607, startPoint y: 452, endPoint x: 520, endPoint y: 443, distance: 87.3
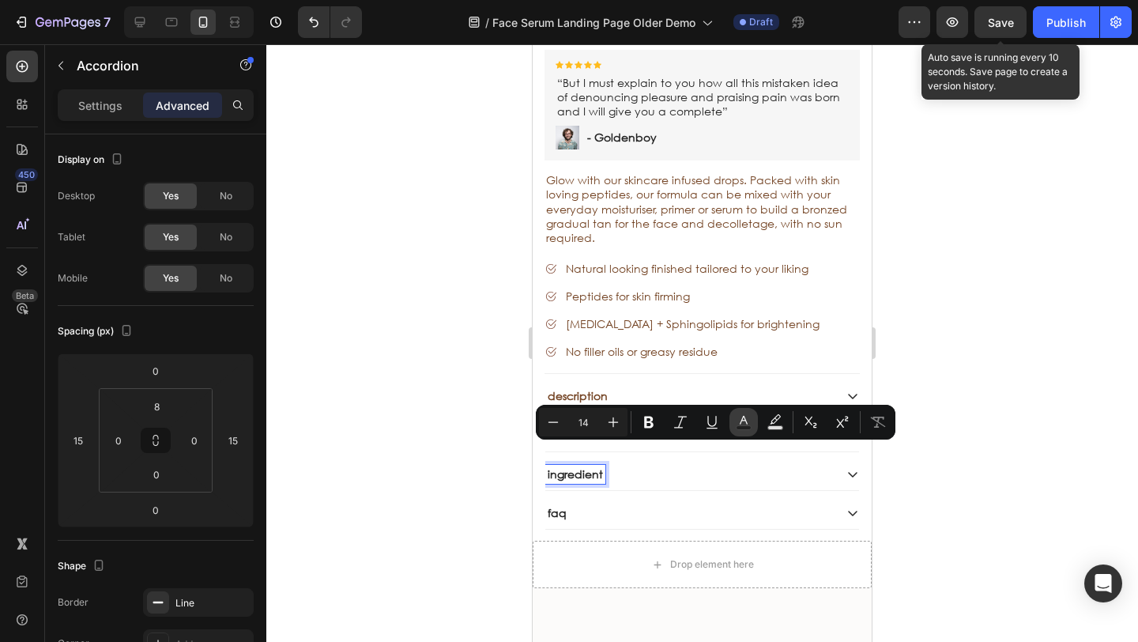
click at [743, 423] on icon "Editor contextual toolbar" at bounding box center [744, 422] width 16 height 16
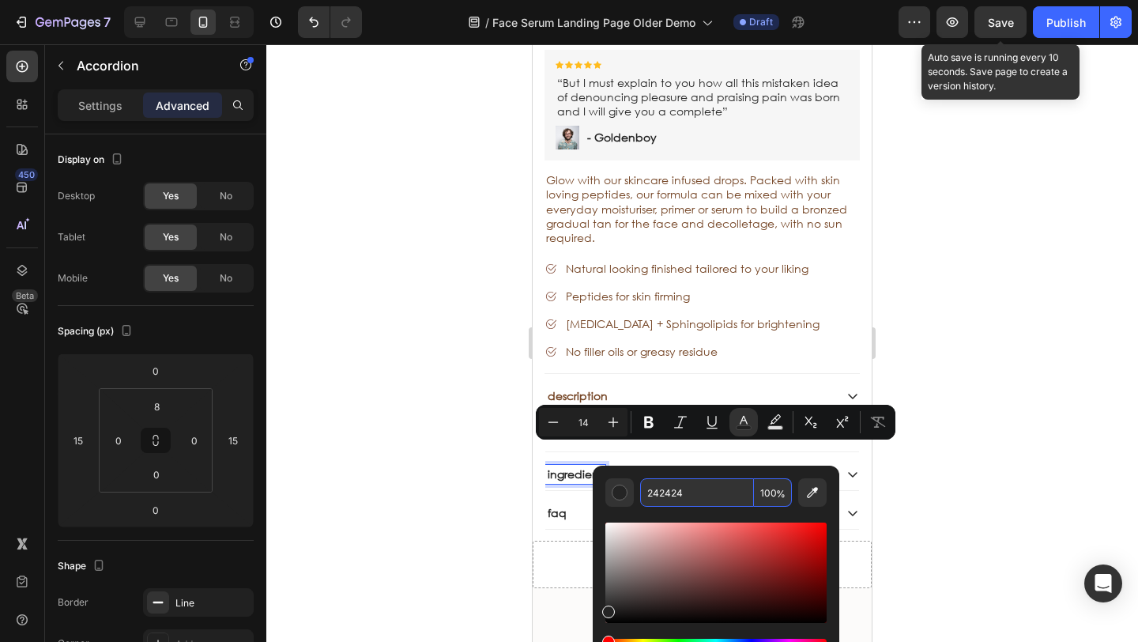
click at [713, 487] on input "242424" at bounding box center [697, 492] width 114 height 28
paste input "744"
type input "744424"
click at [406, 485] on div at bounding box center [701, 342] width 871 height 597
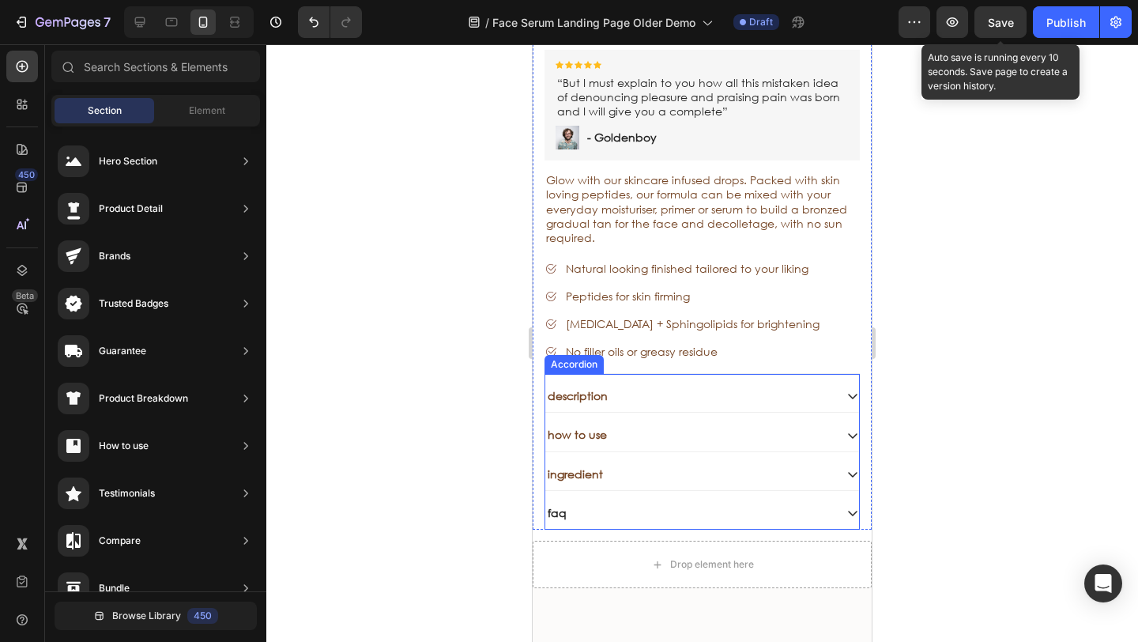
click at [555, 506] on p "faq" at bounding box center [557, 513] width 19 height 14
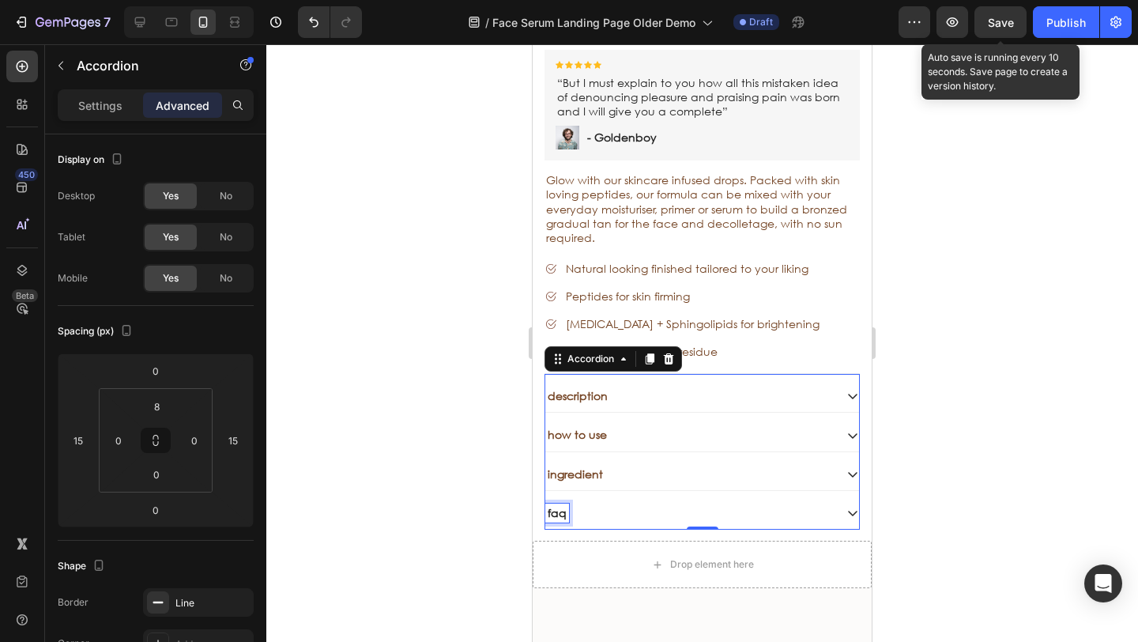
click at [564, 506] on p "faq" at bounding box center [557, 513] width 19 height 14
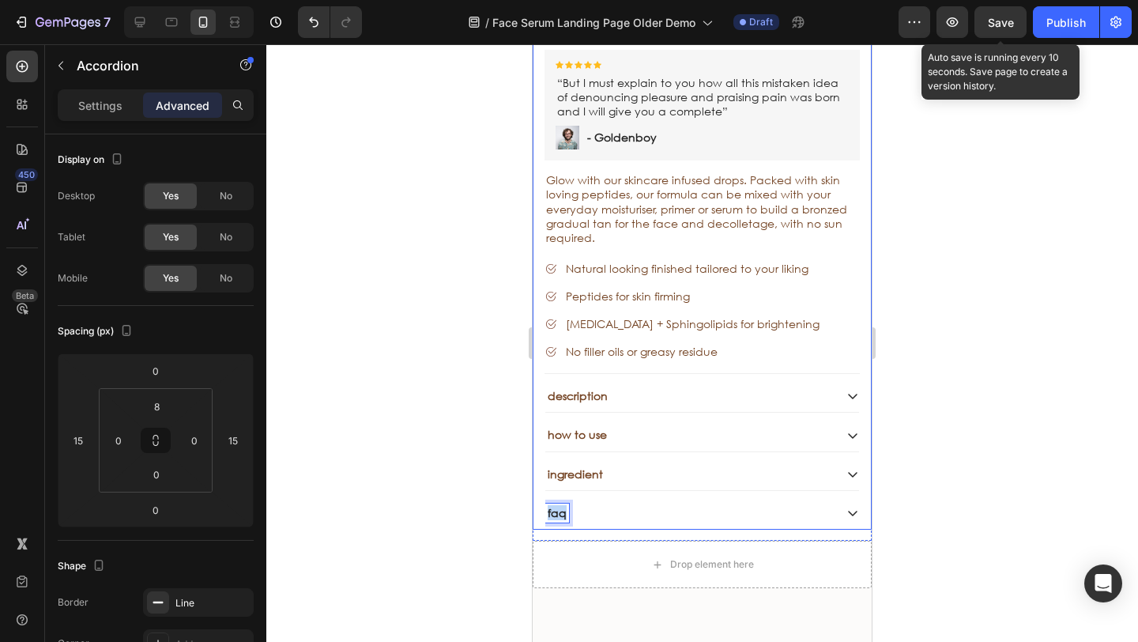
drag, startPoint x: 563, startPoint y: 491, endPoint x: 1062, endPoint y: 533, distance: 501.1
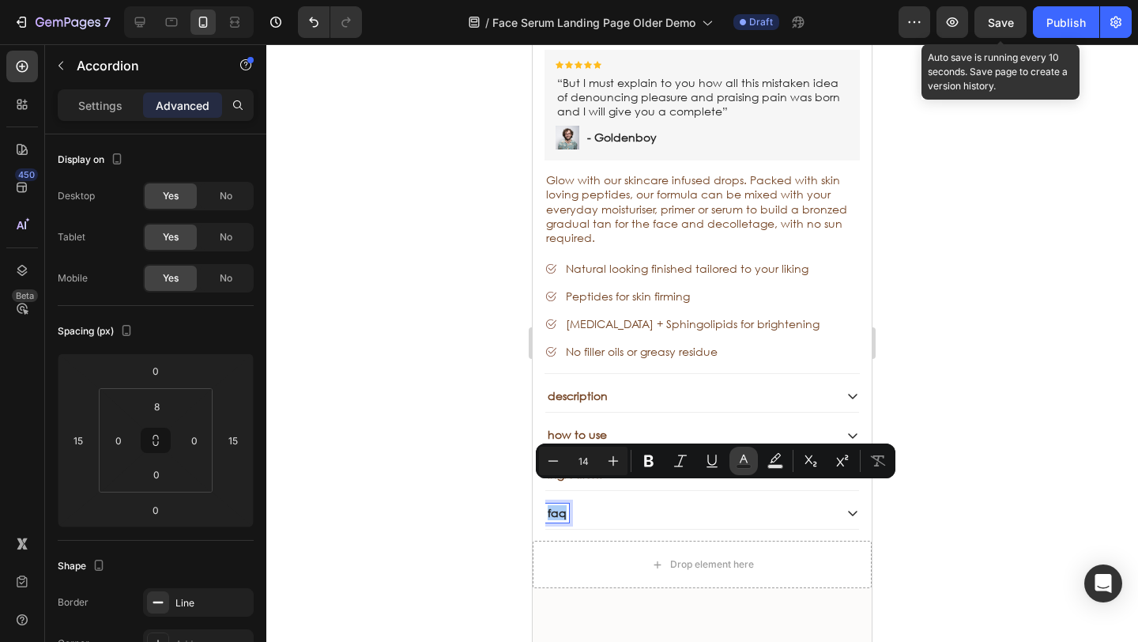
click at [746, 467] on rect "Editor contextual toolbar" at bounding box center [743, 467] width 15 height 4
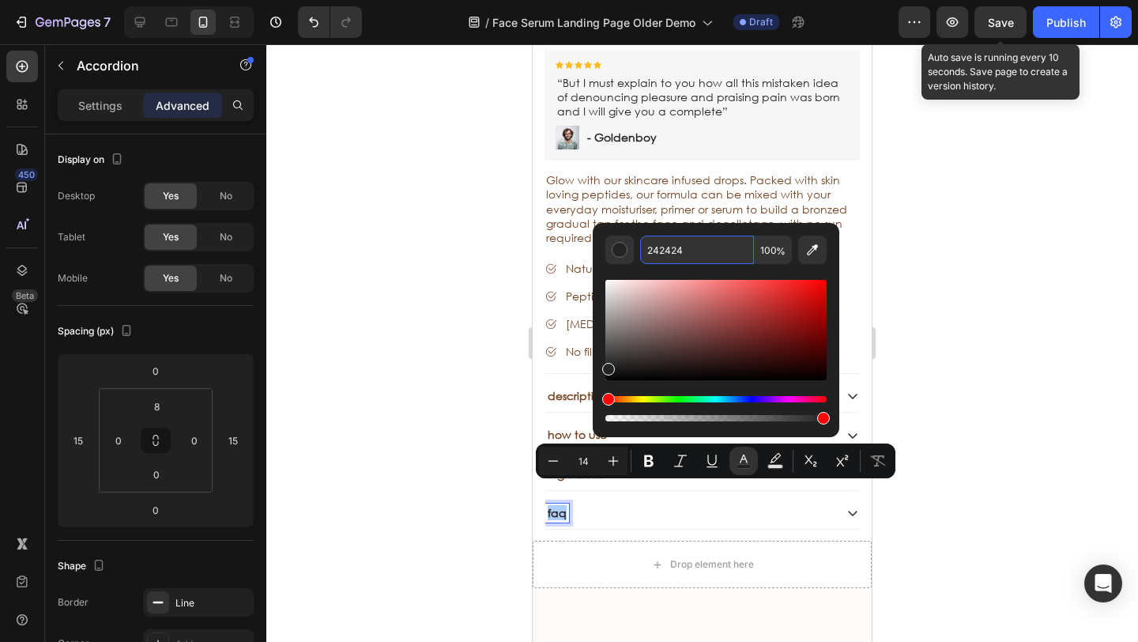
click at [722, 257] on input "242424" at bounding box center [697, 249] width 114 height 28
paste input "744"
type input "744424"
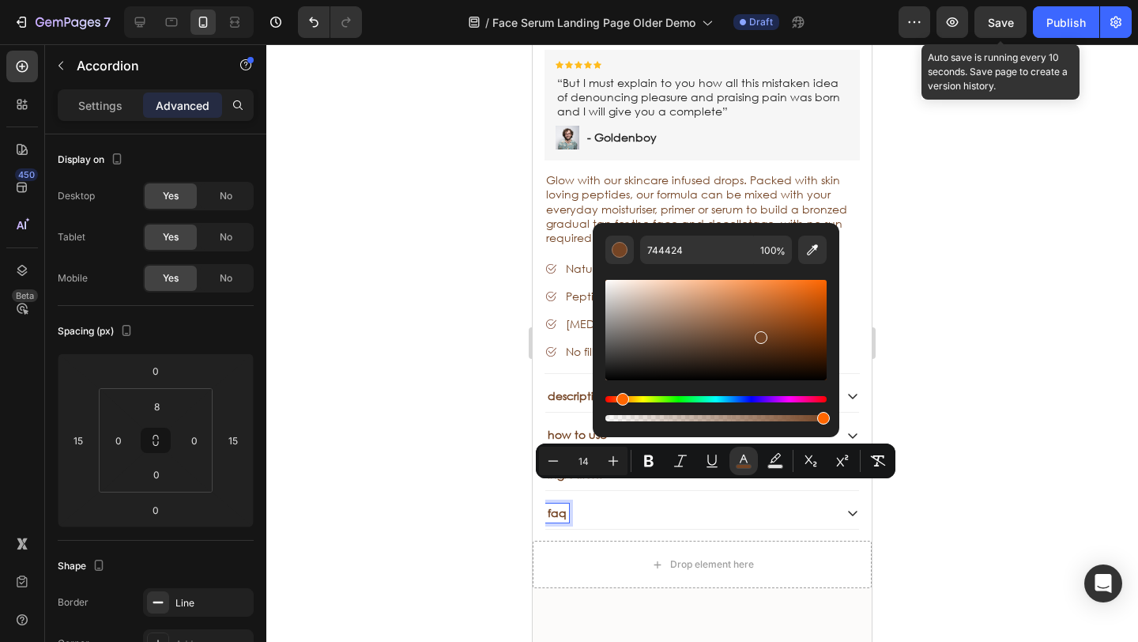
click at [352, 386] on div at bounding box center [701, 342] width 871 height 597
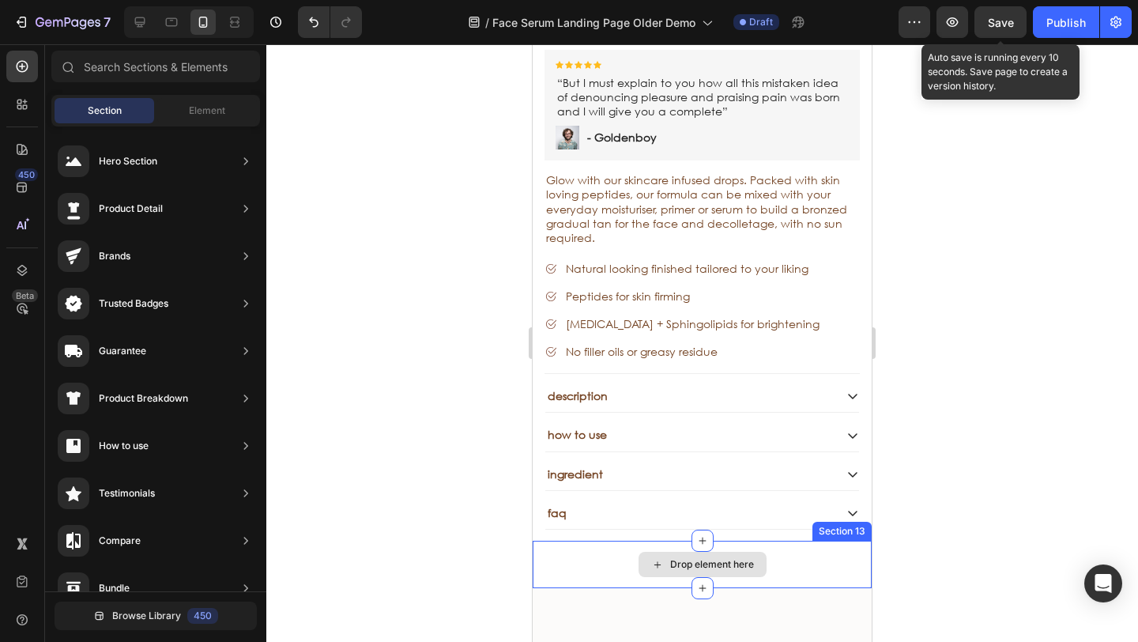
click at [575, 540] on div "Drop element here" at bounding box center [701, 563] width 339 height 47
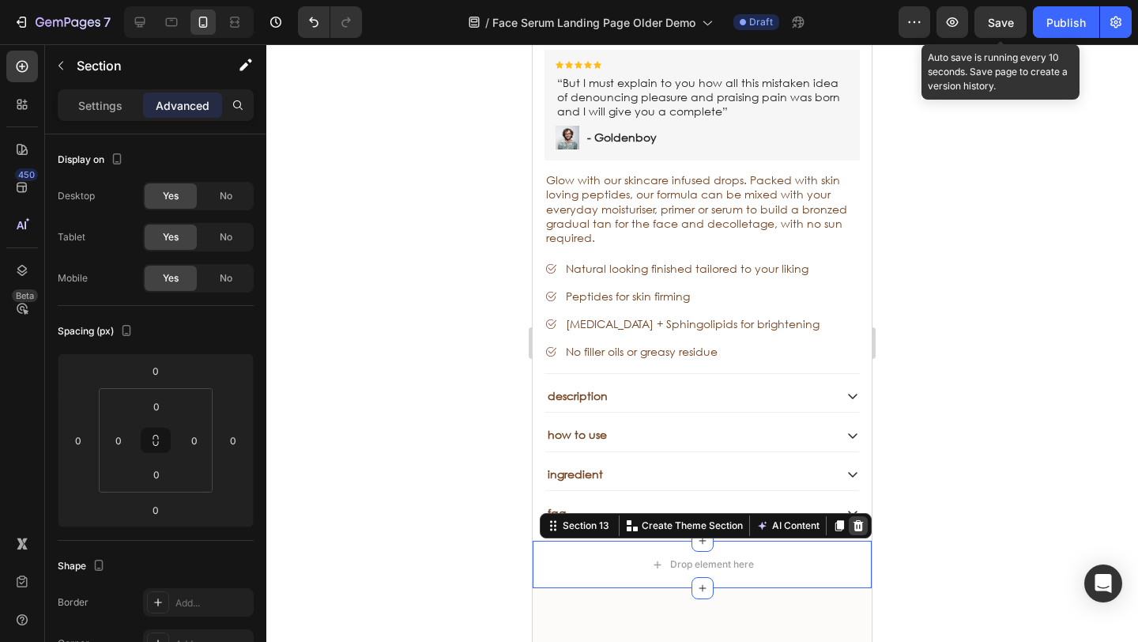
click at [852, 519] on icon at bounding box center [858, 525] width 13 height 13
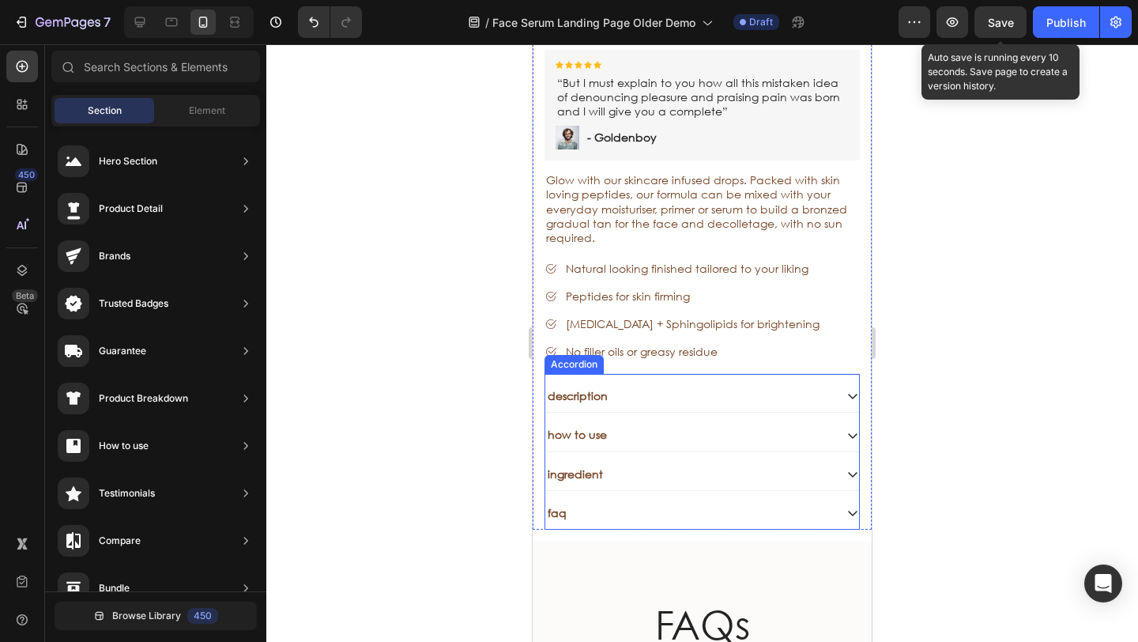
click at [848, 394] on icon at bounding box center [852, 397] width 9 height 6
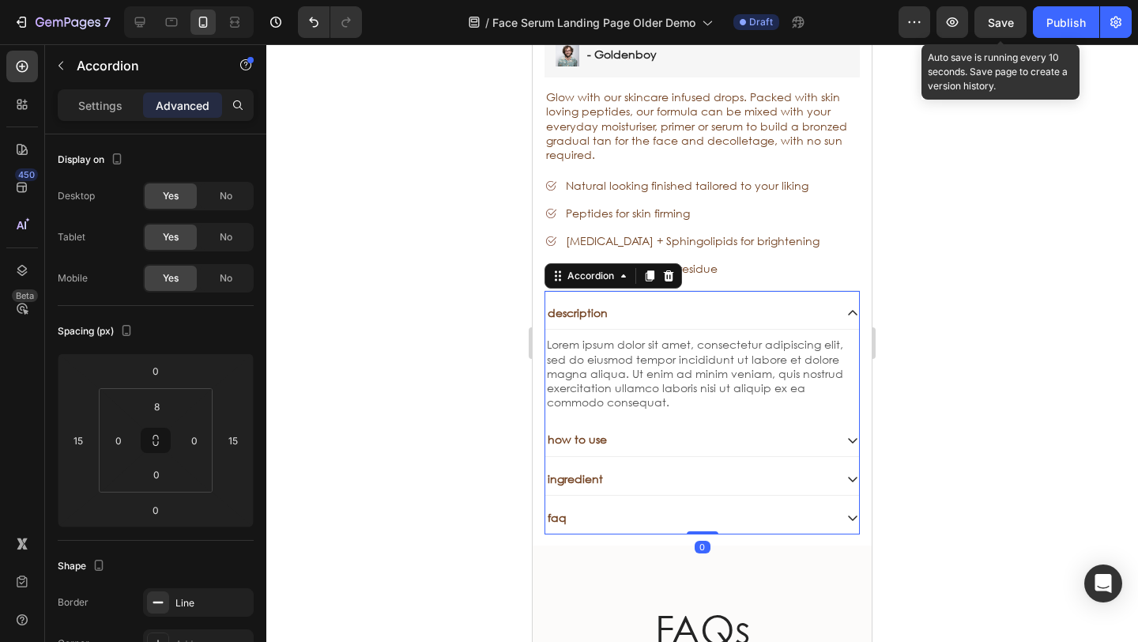
scroll to position [5691, 0]
click at [846, 306] on icon at bounding box center [852, 312] width 13 height 13
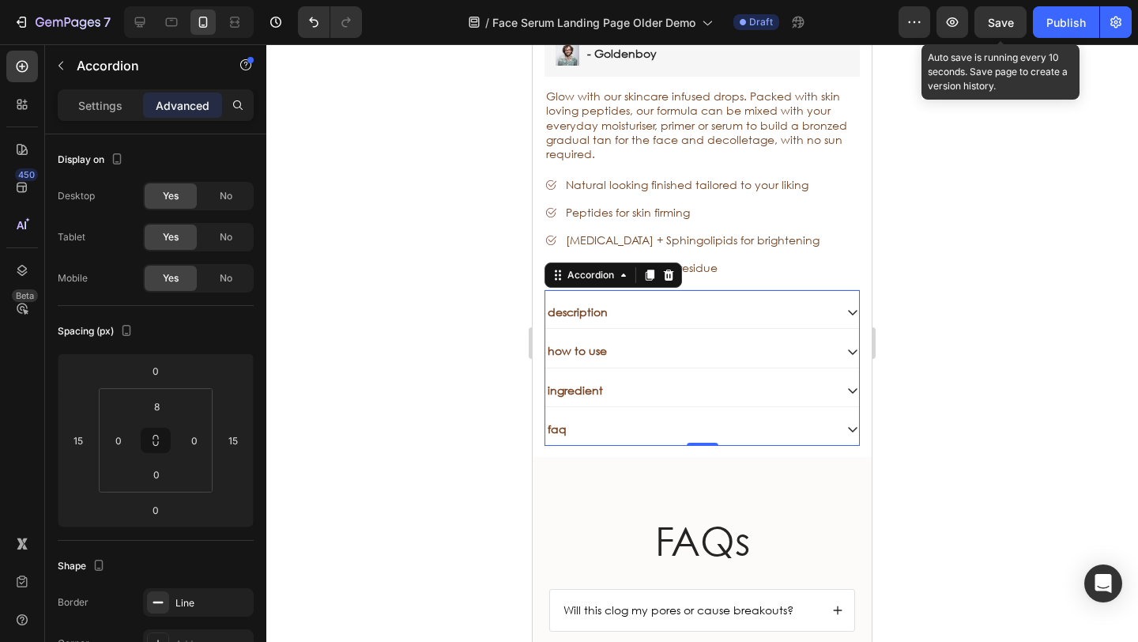
click at [848, 310] on icon at bounding box center [852, 313] width 9 height 6
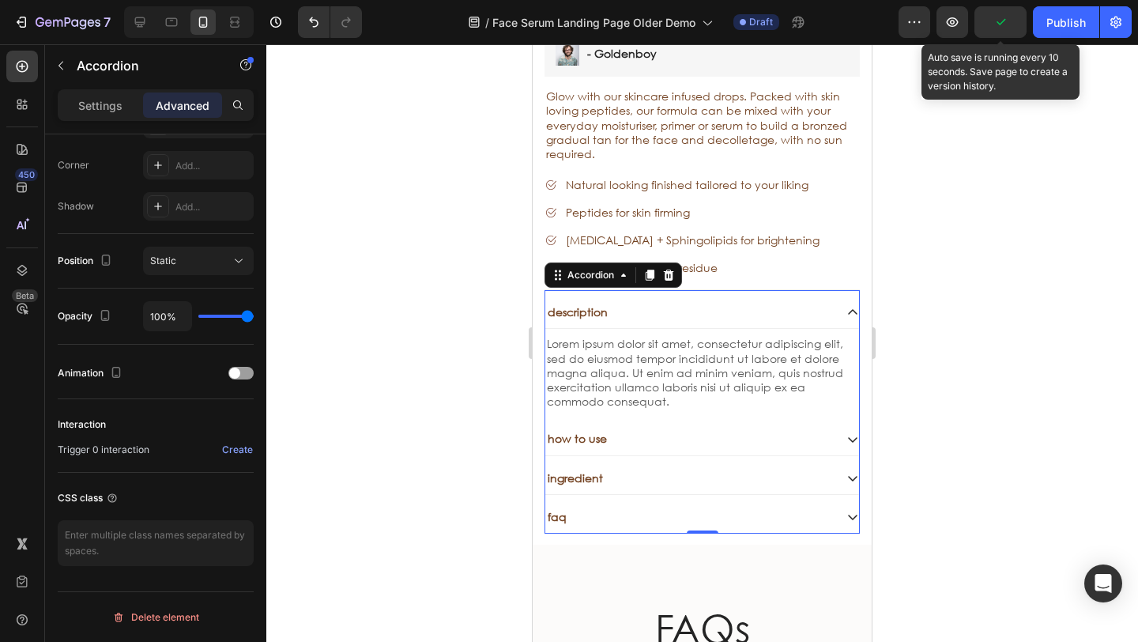
scroll to position [0, 0]
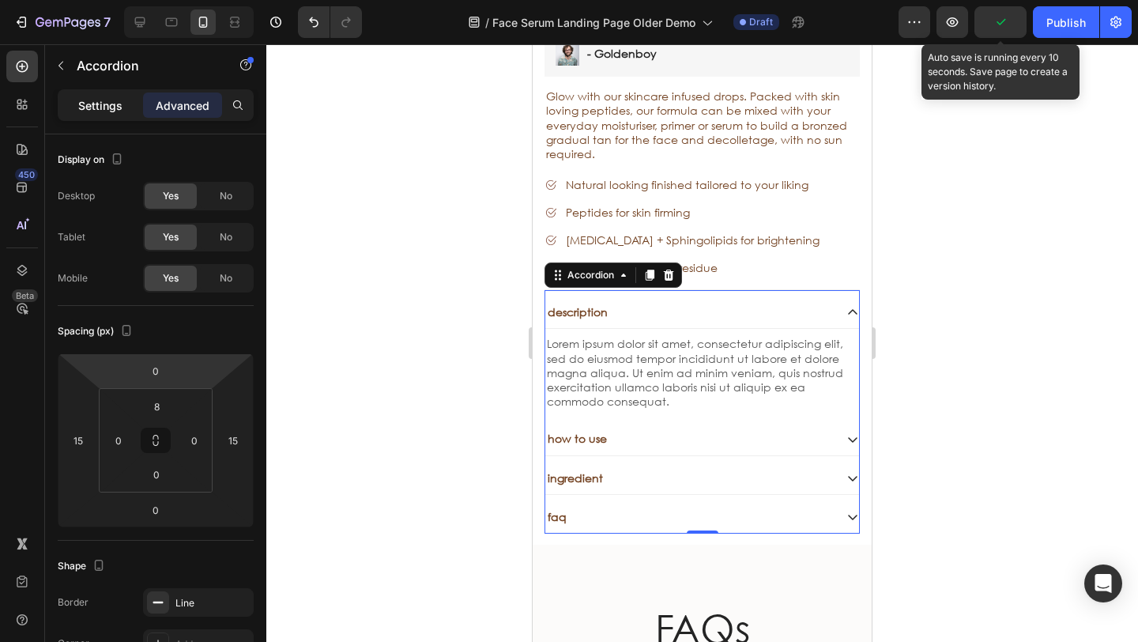
click at [99, 109] on p "Settings" at bounding box center [100, 105] width 44 height 17
type input "8"
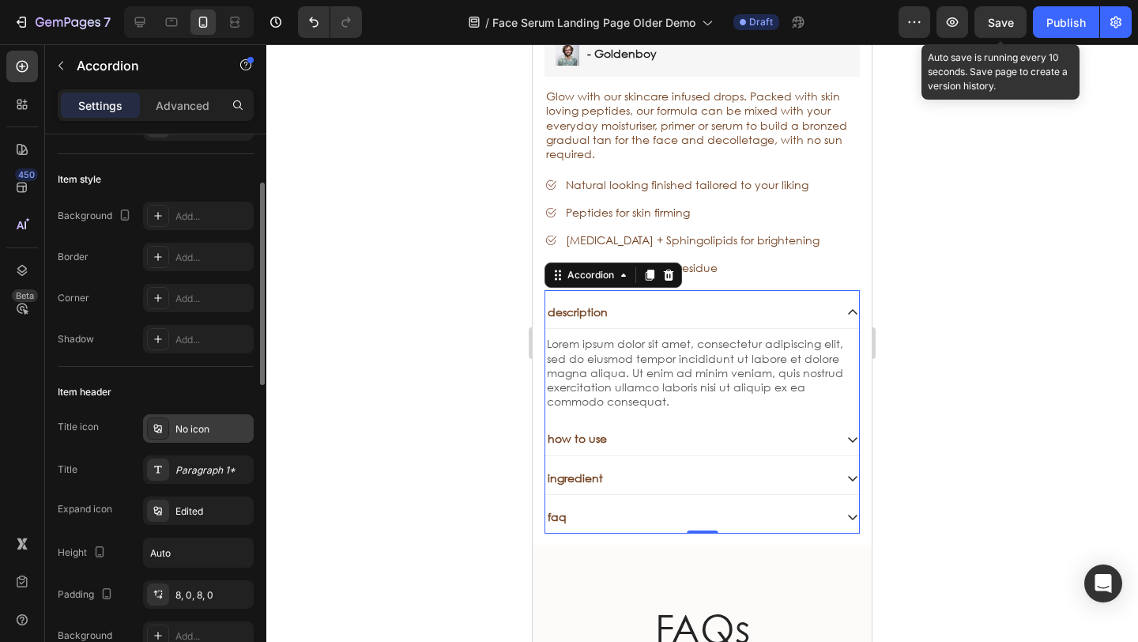
scroll to position [86, 0]
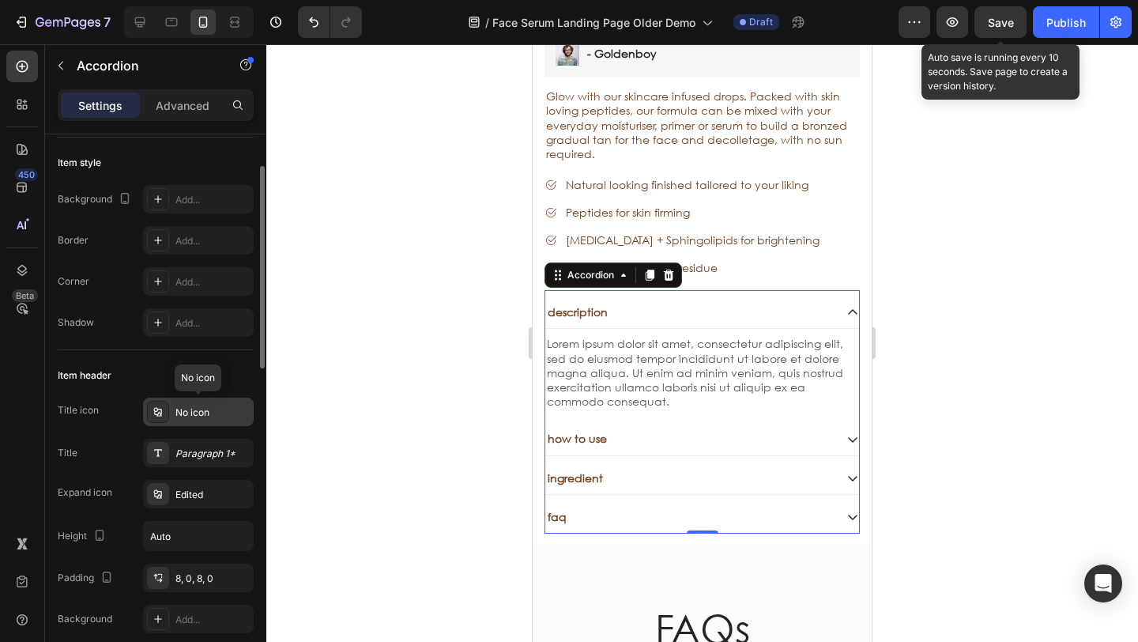
click at [189, 413] on div "No icon" at bounding box center [212, 412] width 74 height 14
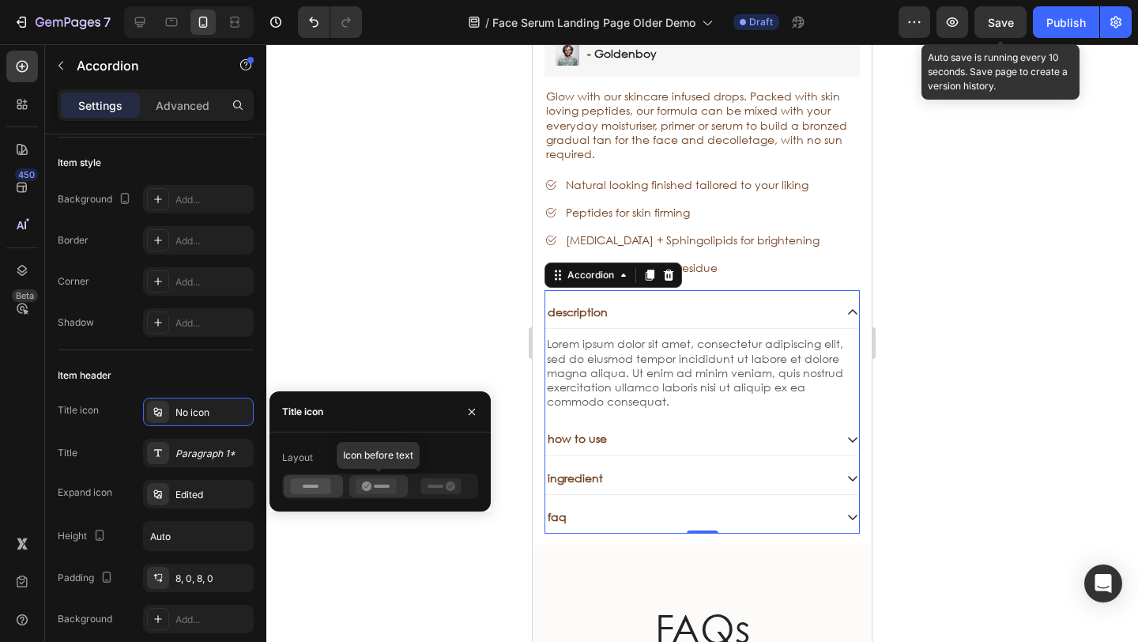
click at [358, 481] on icon at bounding box center [376, 486] width 40 height 16
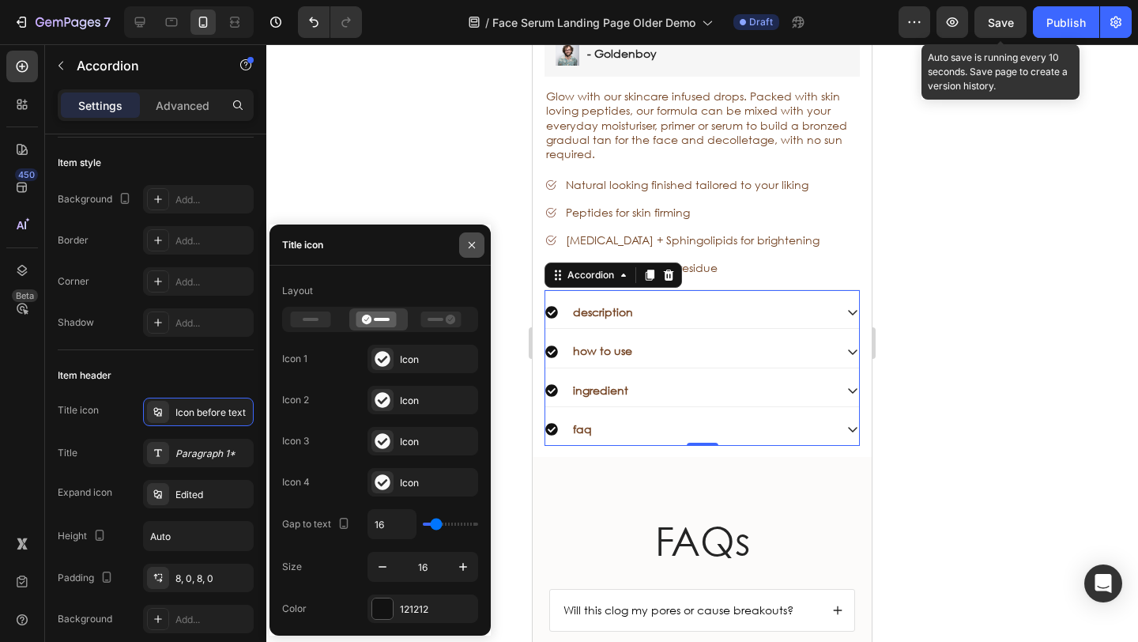
click at [478, 251] on button "button" at bounding box center [471, 244] width 25 height 25
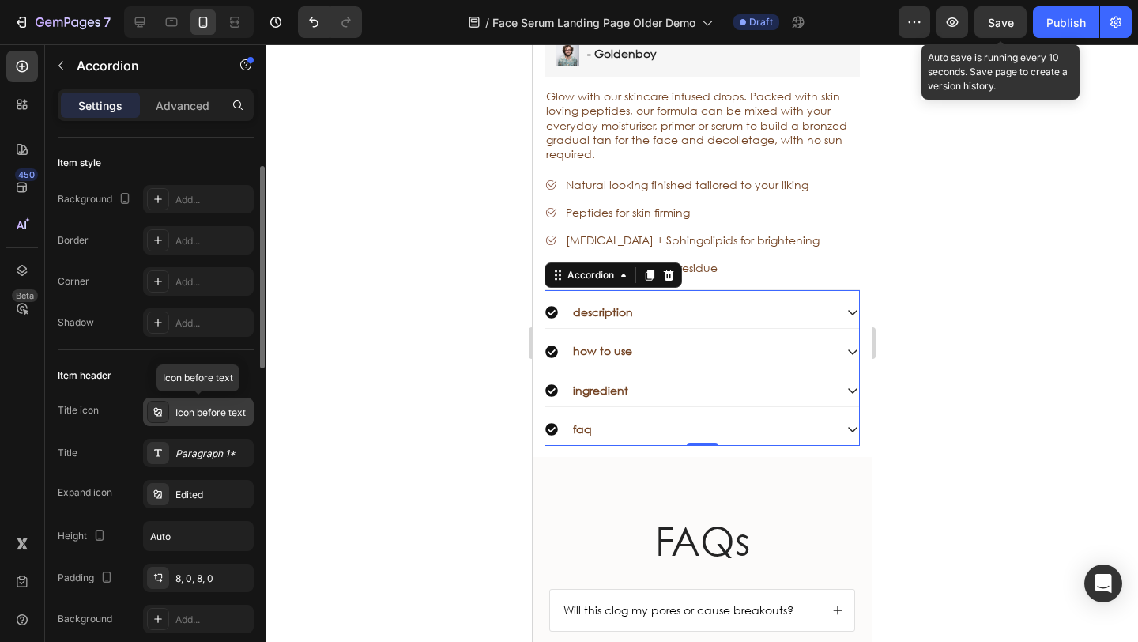
click at [227, 411] on div "Icon before text" at bounding box center [212, 412] width 74 height 14
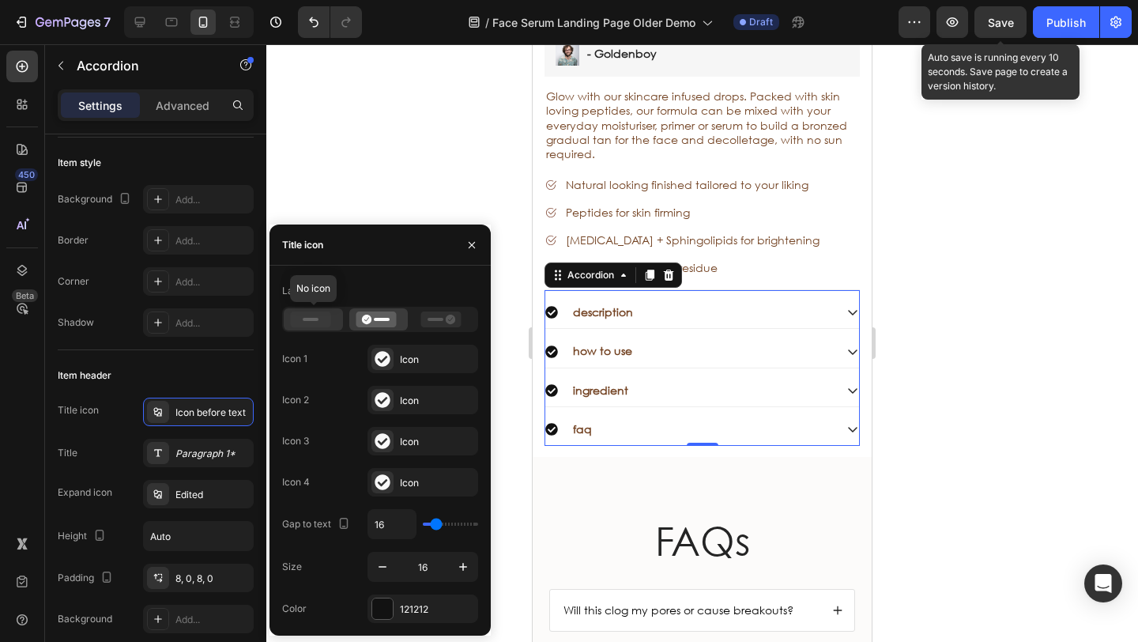
click at [298, 327] on div at bounding box center [313, 319] width 59 height 22
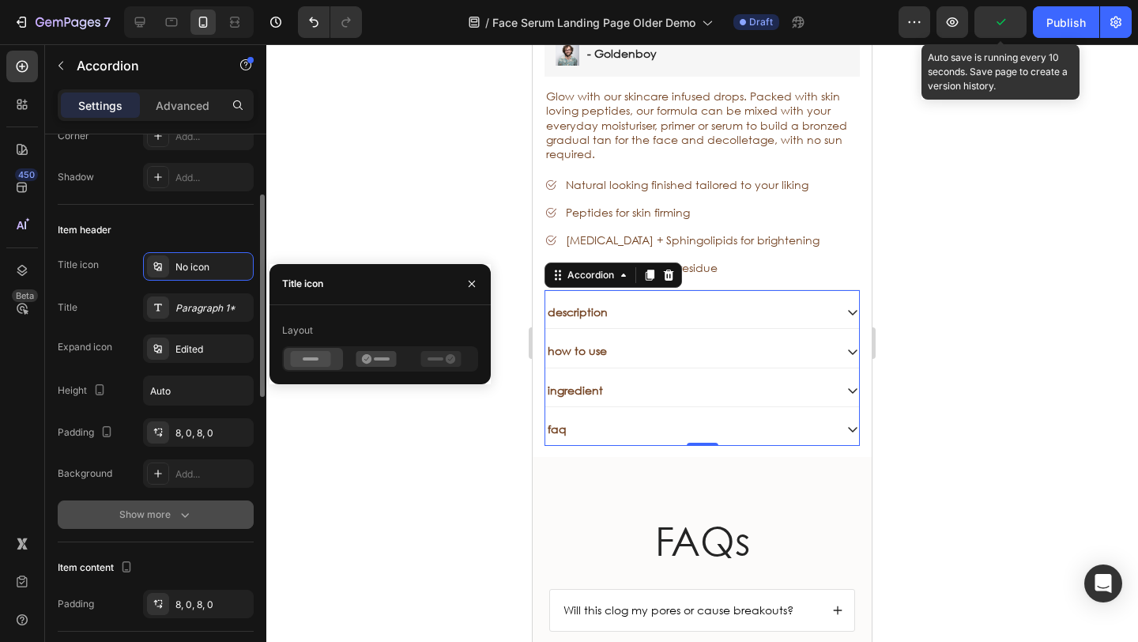
scroll to position [273, 0]
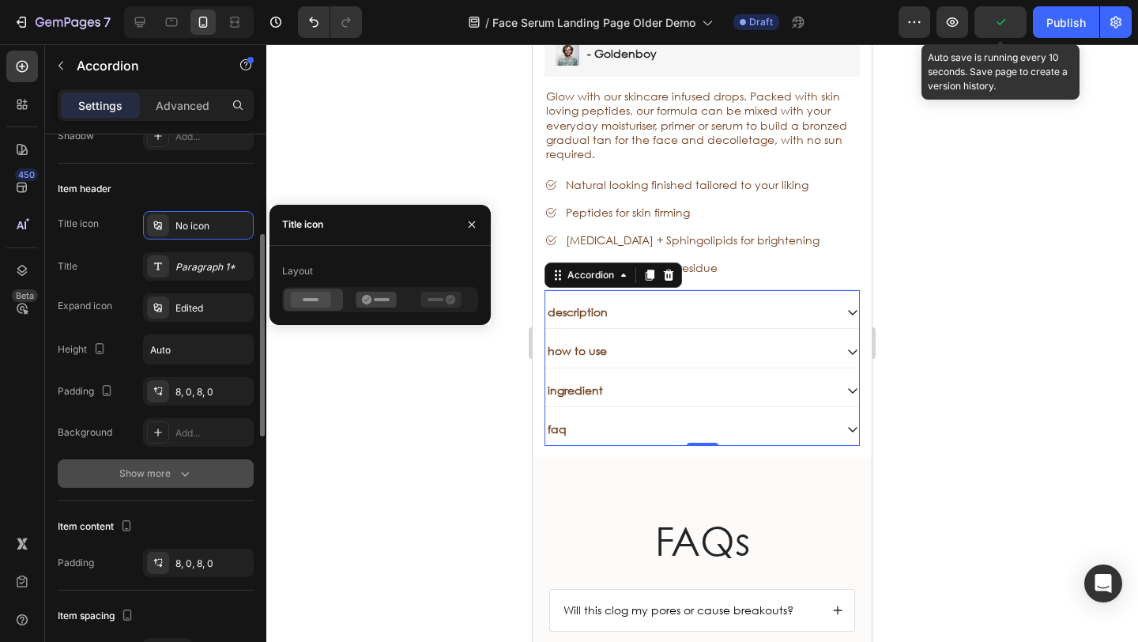
click at [181, 468] on icon "button" at bounding box center [185, 473] width 16 height 16
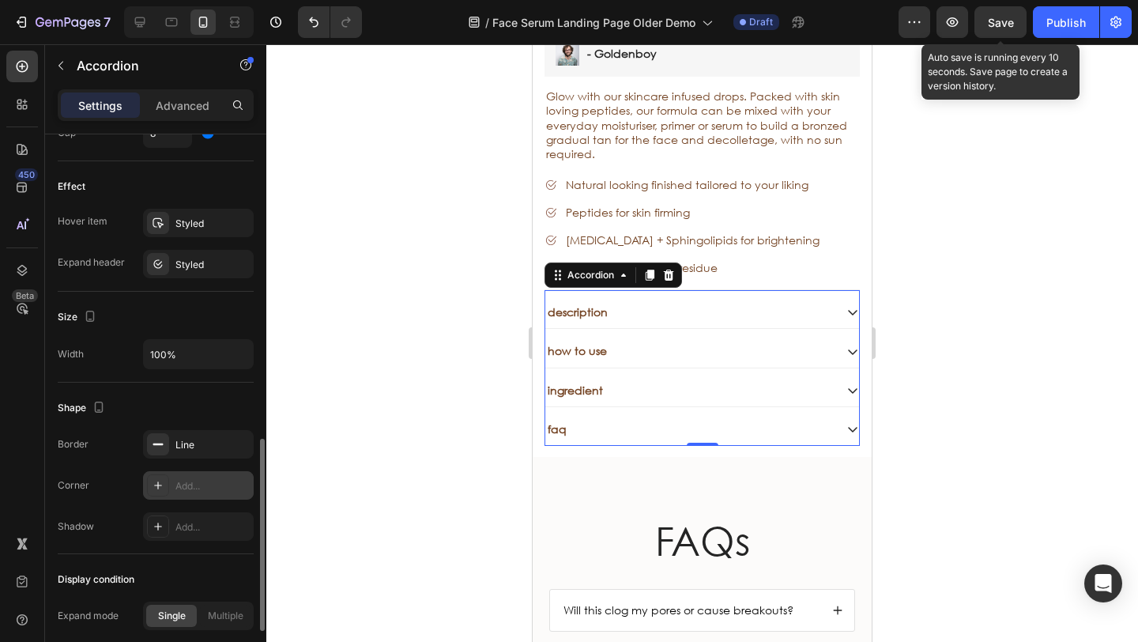
scroll to position [1034, 0]
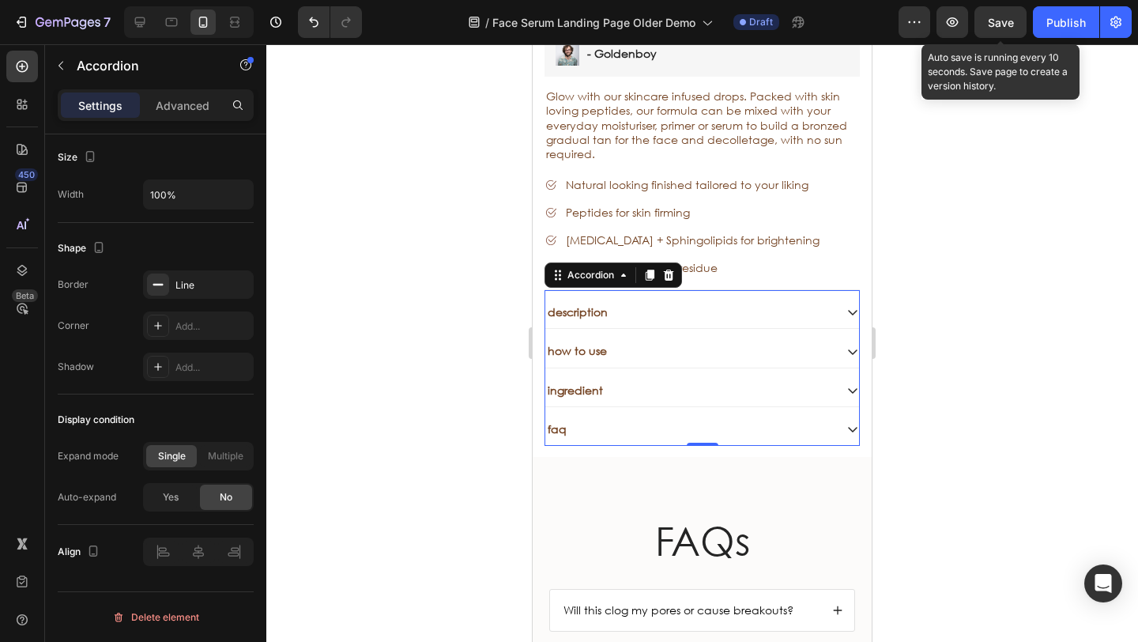
click at [398, 405] on div at bounding box center [701, 342] width 871 height 597
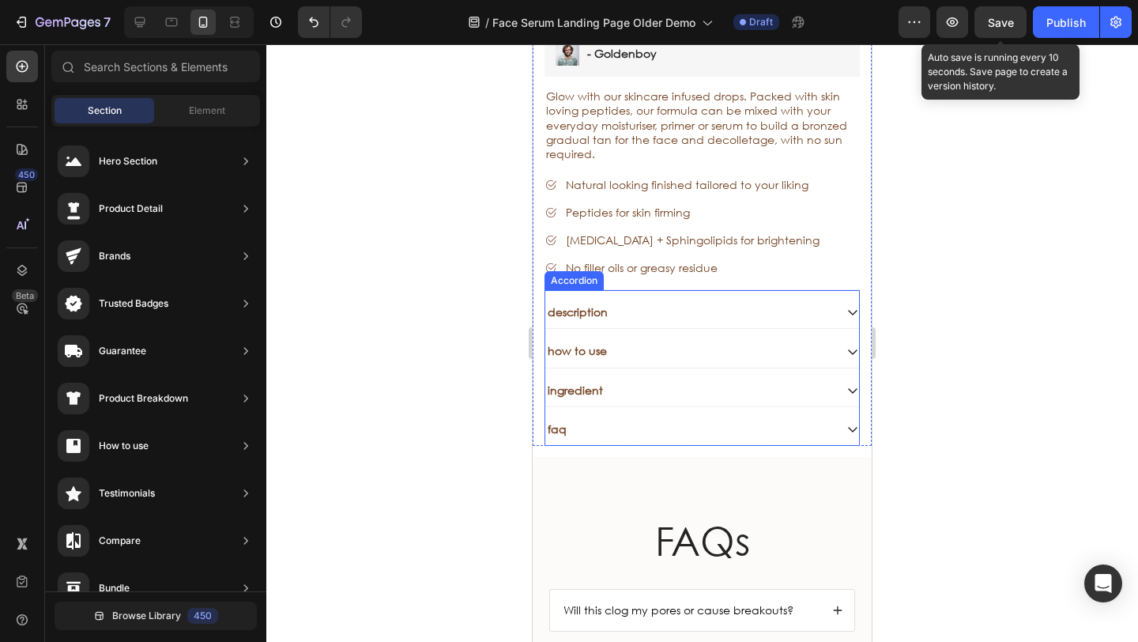
click at [709, 303] on div "description" at bounding box center [689, 312] width 288 height 19
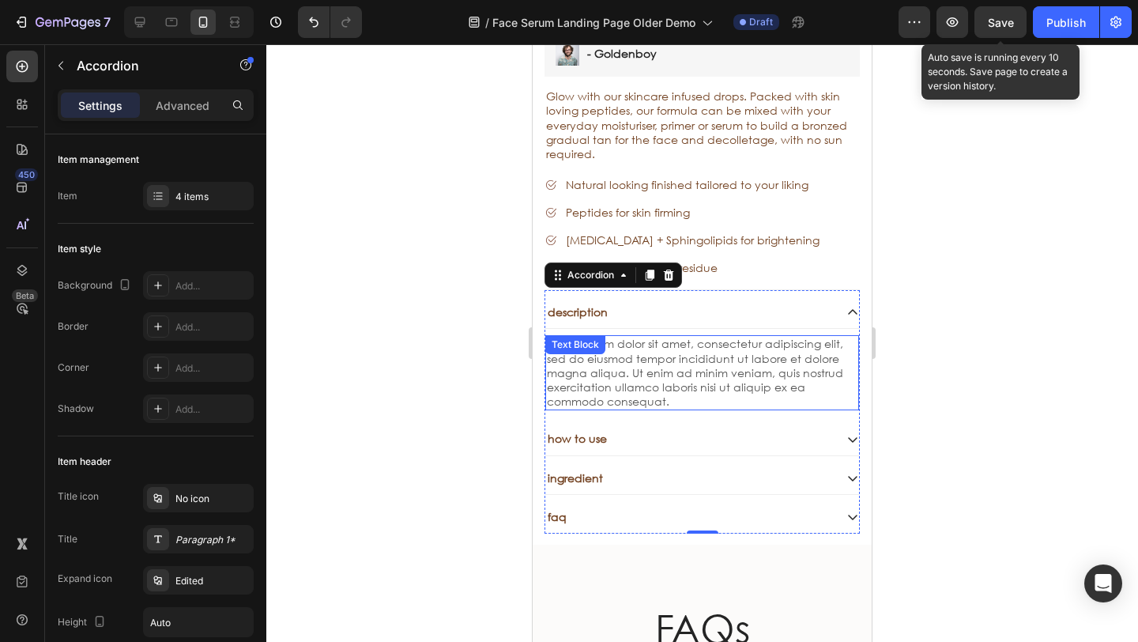
click at [675, 372] on div "Lorem ipsum dolor sit amet, consectetur adipiscing elit, sed do eiusmod tempor …" at bounding box center [702, 372] width 314 height 75
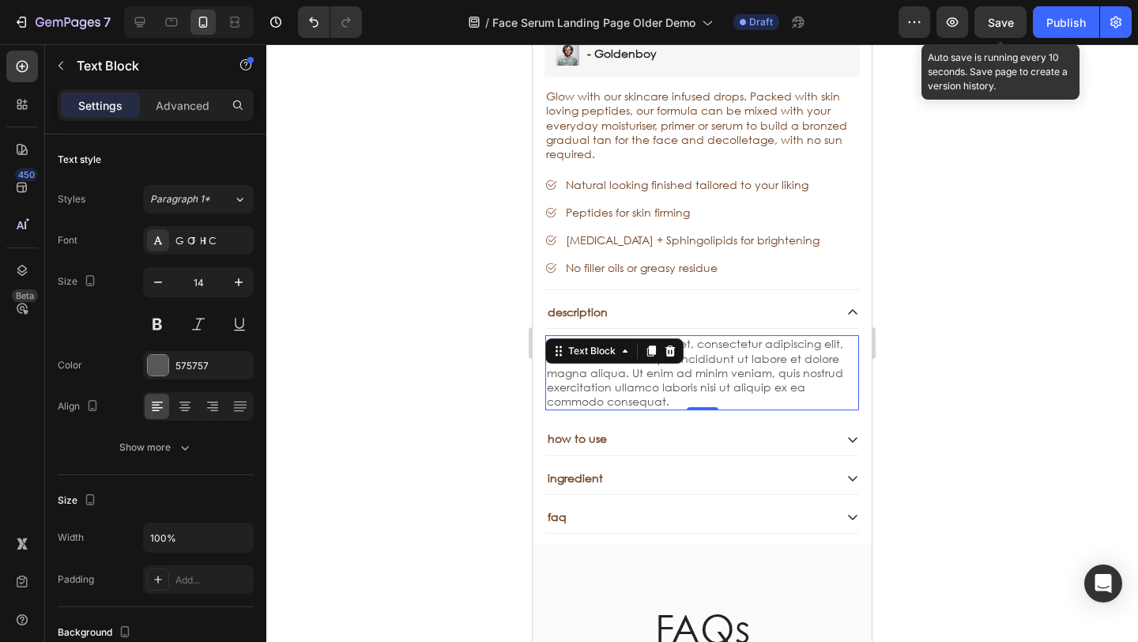
click at [674, 375] on div "Lorem ipsum dolor sit amet, consectetur adipiscing elit, sed do eiusmod tempor …" at bounding box center [702, 372] width 314 height 75
click at [679, 378] on p "Lorem ipsum dolor sit amet, consectetur adipiscing elit, sed do eiusmod tempor …" at bounding box center [702, 373] width 310 height 72
click at [681, 378] on p "Lorem ipsum dolor sit amet, consectetur adipiscing elit, sed do eiusmod tempor …" at bounding box center [702, 373] width 310 height 72
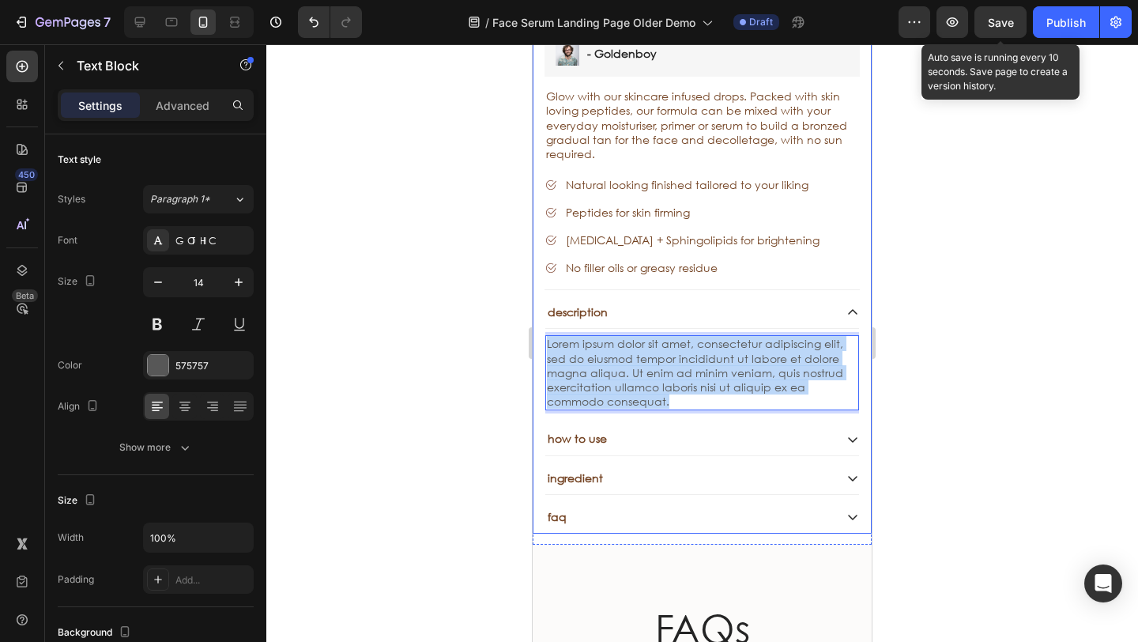
drag, startPoint x: 682, startPoint y: 378, endPoint x: 543, endPoint y: 322, distance: 149.6
click at [542, 323] on div "Sale Text Block Face Tan Serum Product Title Sed do eiusmod tempor Text Block S…" at bounding box center [701, 143] width 339 height 779
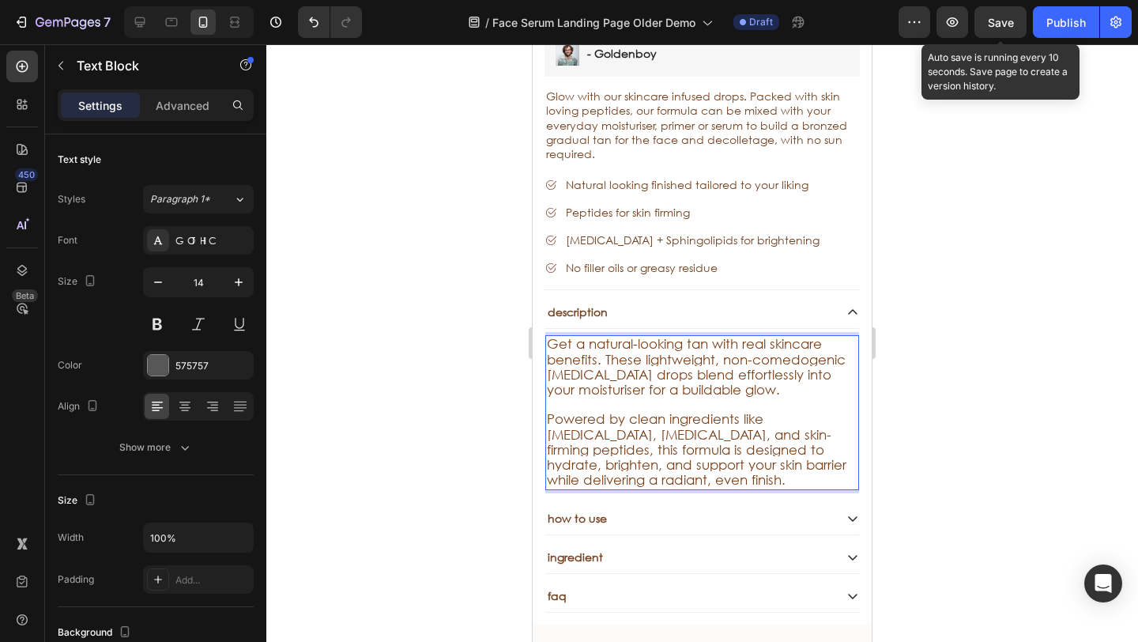
click at [431, 326] on div at bounding box center [701, 342] width 871 height 597
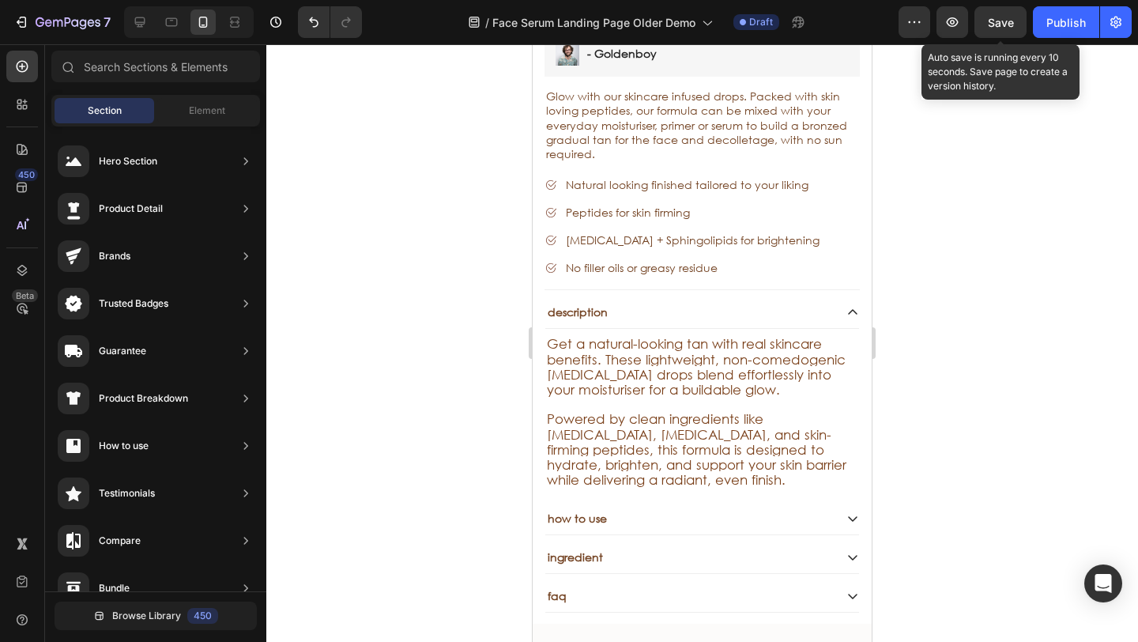
click at [577, 344] on span "Get a natural-looking tan with real skincare benefits. These lightweight, non-c…" at bounding box center [696, 366] width 299 height 62
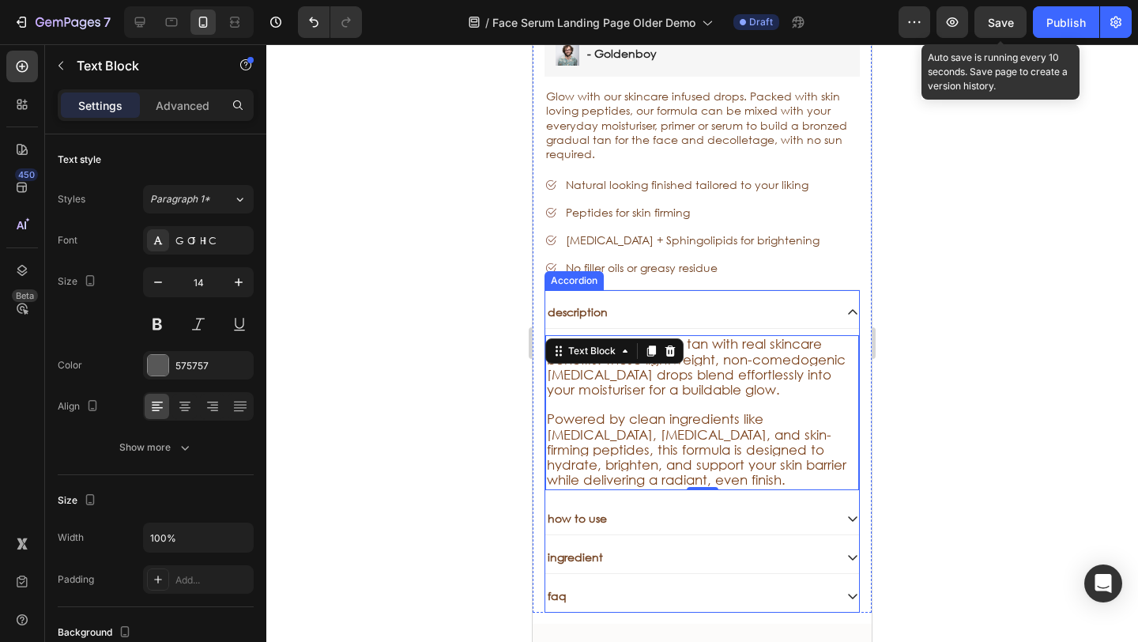
click at [613, 303] on div "description" at bounding box center [689, 312] width 288 height 19
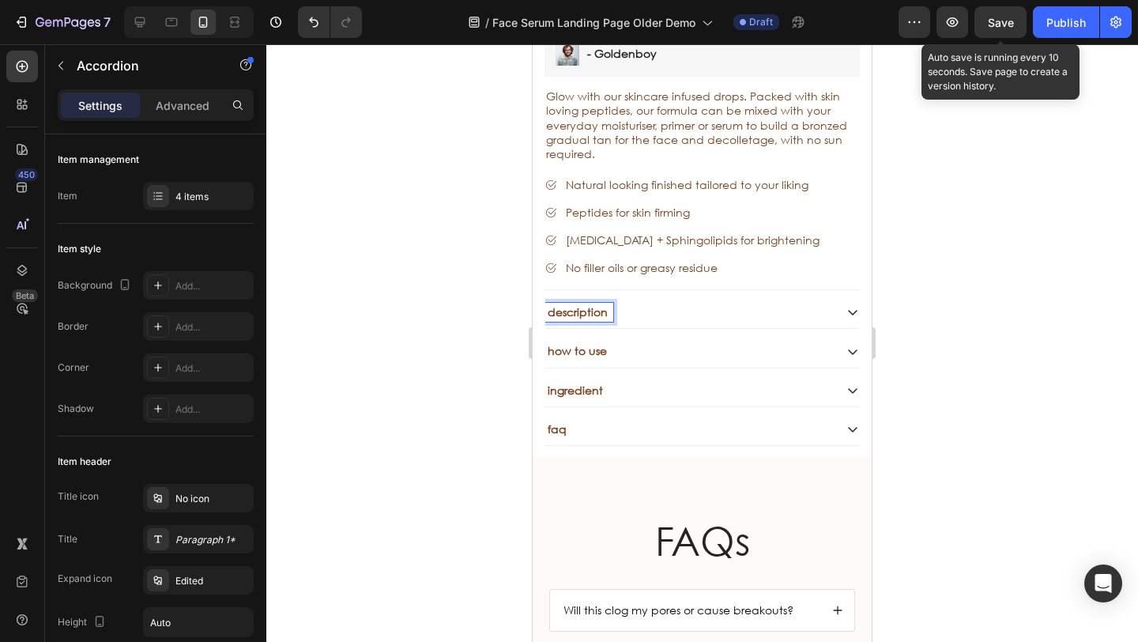
click at [593, 260] on span "No filler oils or greasy residue" at bounding box center [642, 267] width 152 height 15
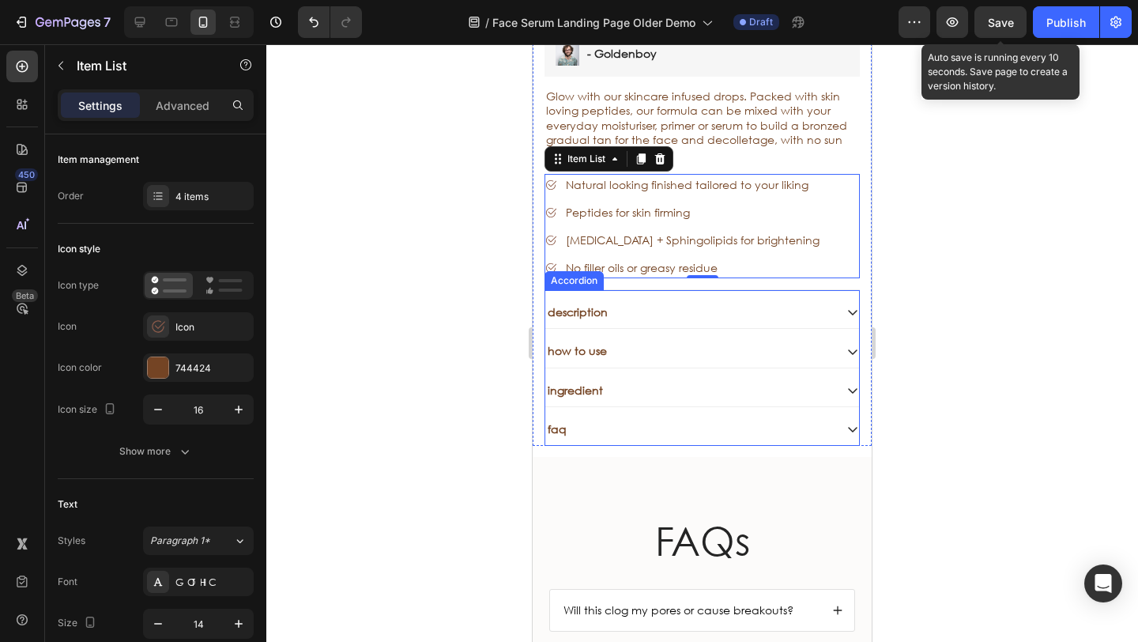
click at [608, 304] on span "Rich Text Editor. Editing area: main" at bounding box center [609, 311] width 3 height 15
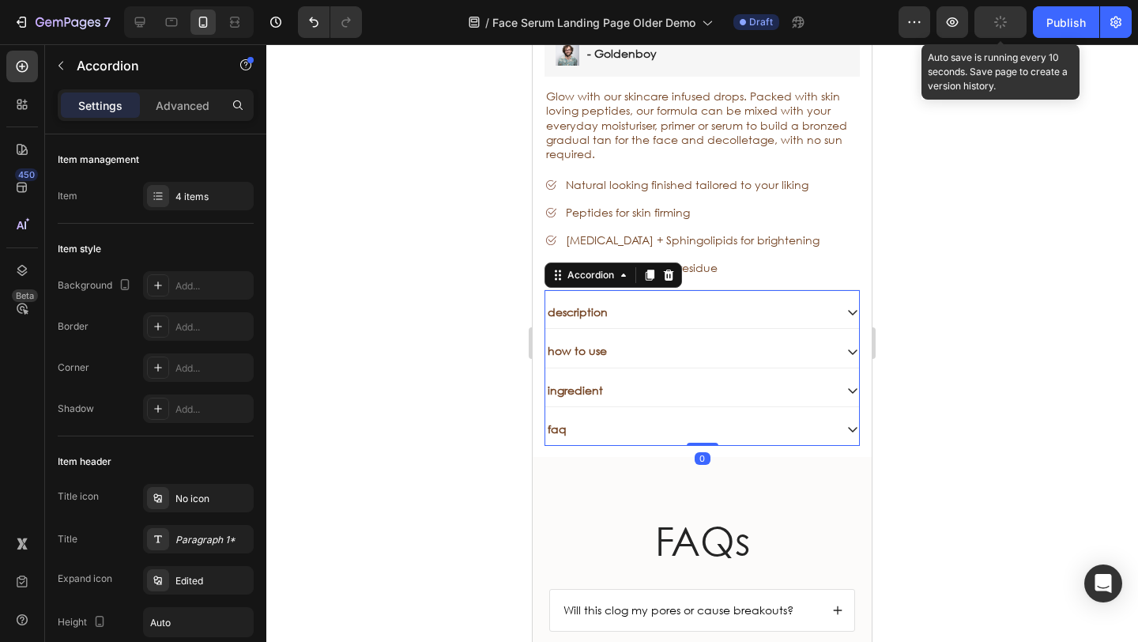
click at [653, 303] on div "description" at bounding box center [689, 312] width 288 height 19
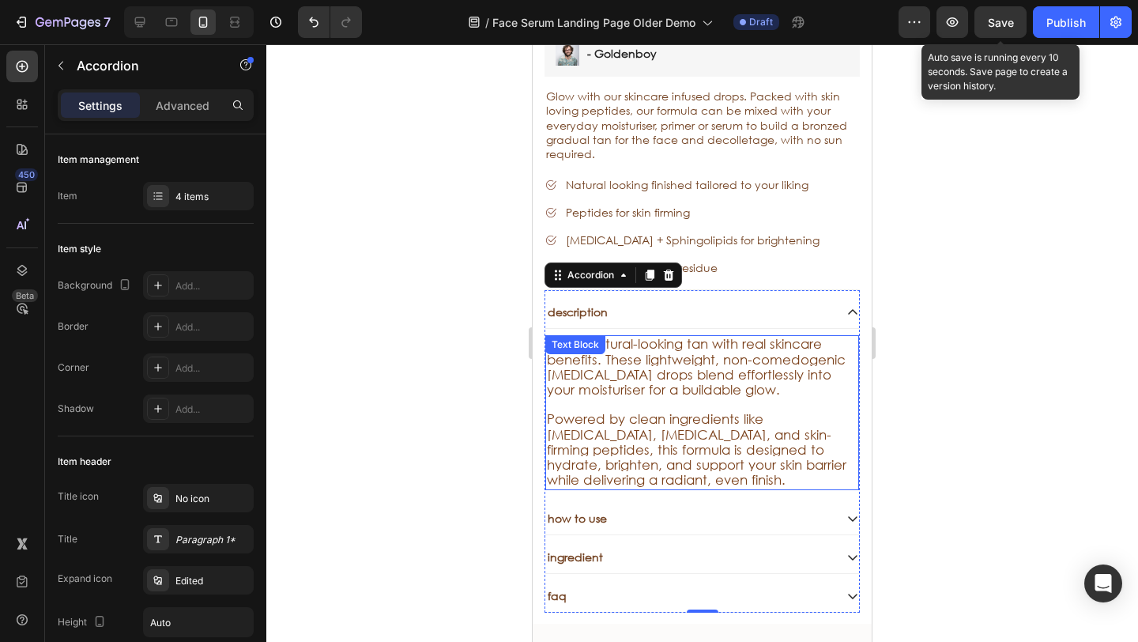
click at [611, 352] on span "Get a natural-looking tan with real skincare benefits. These lightweight, non-c…" at bounding box center [696, 366] width 299 height 62
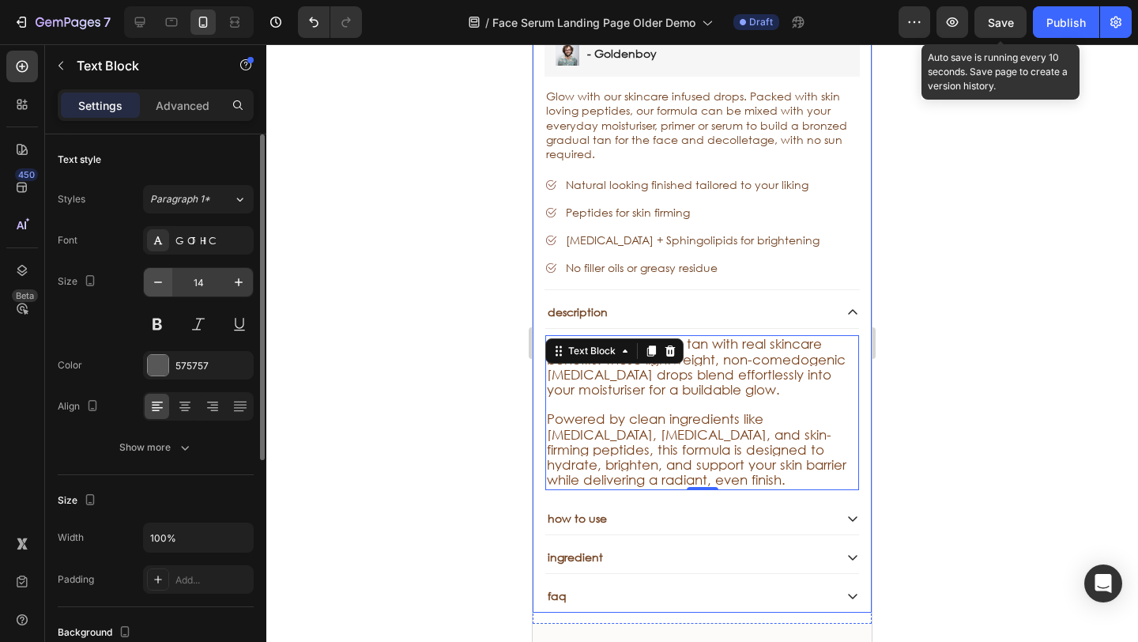
click at [150, 284] on icon "button" at bounding box center [158, 282] width 16 height 16
click at [155, 283] on icon "button" at bounding box center [158, 282] width 16 height 16
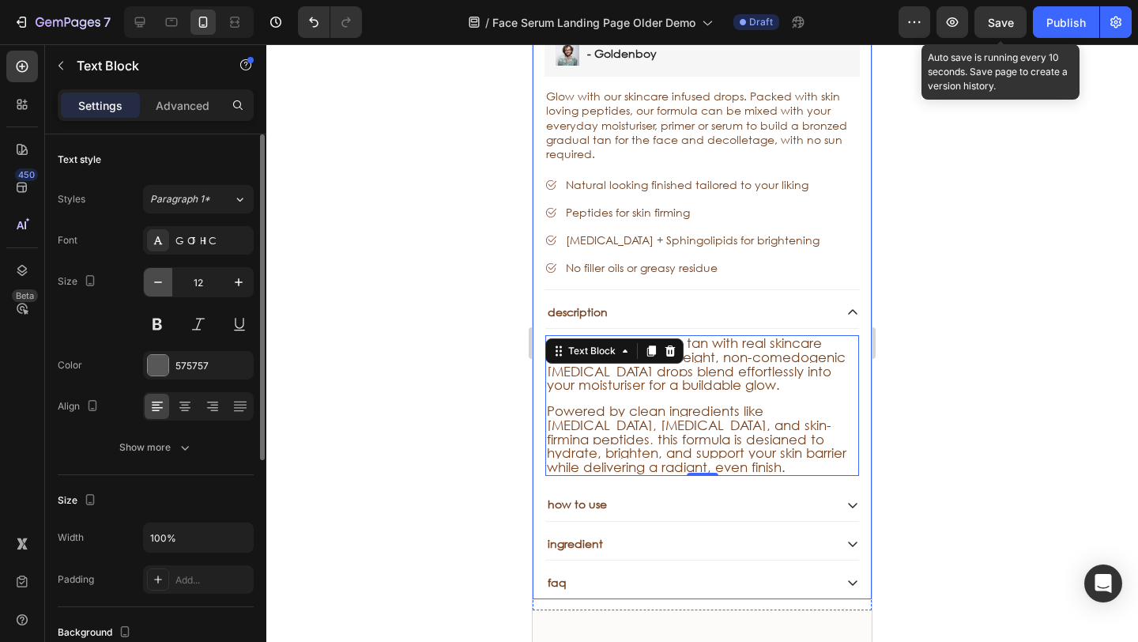
click at [155, 283] on icon "button" at bounding box center [158, 282] width 16 height 16
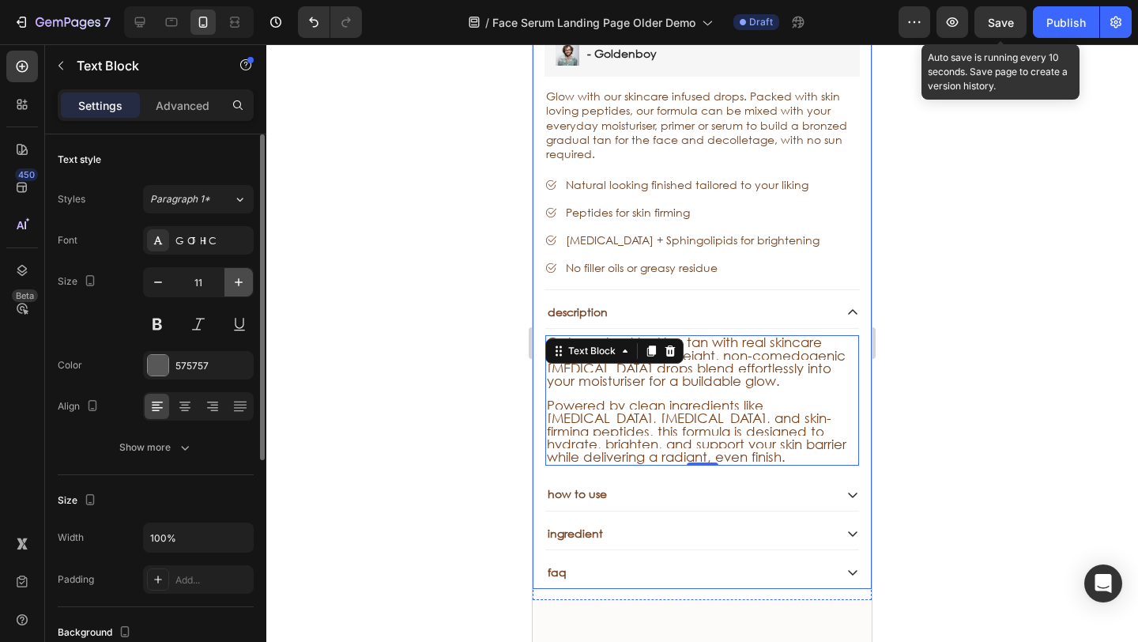
click at [237, 280] on icon "button" at bounding box center [239, 282] width 16 height 16
type input "12"
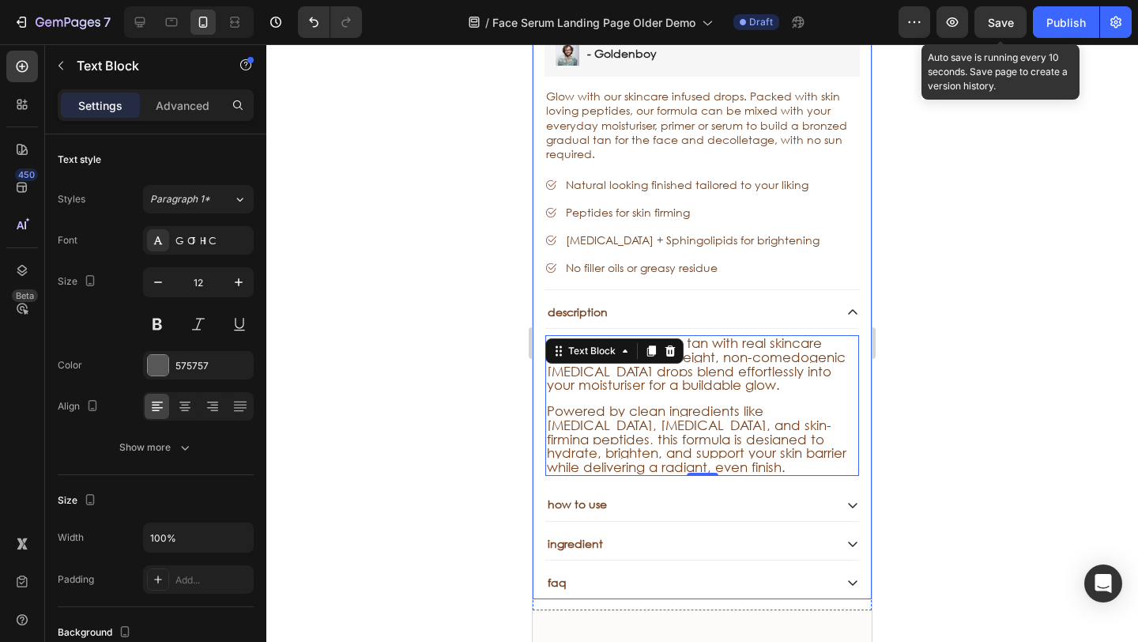
click at [411, 323] on div at bounding box center [701, 342] width 871 height 597
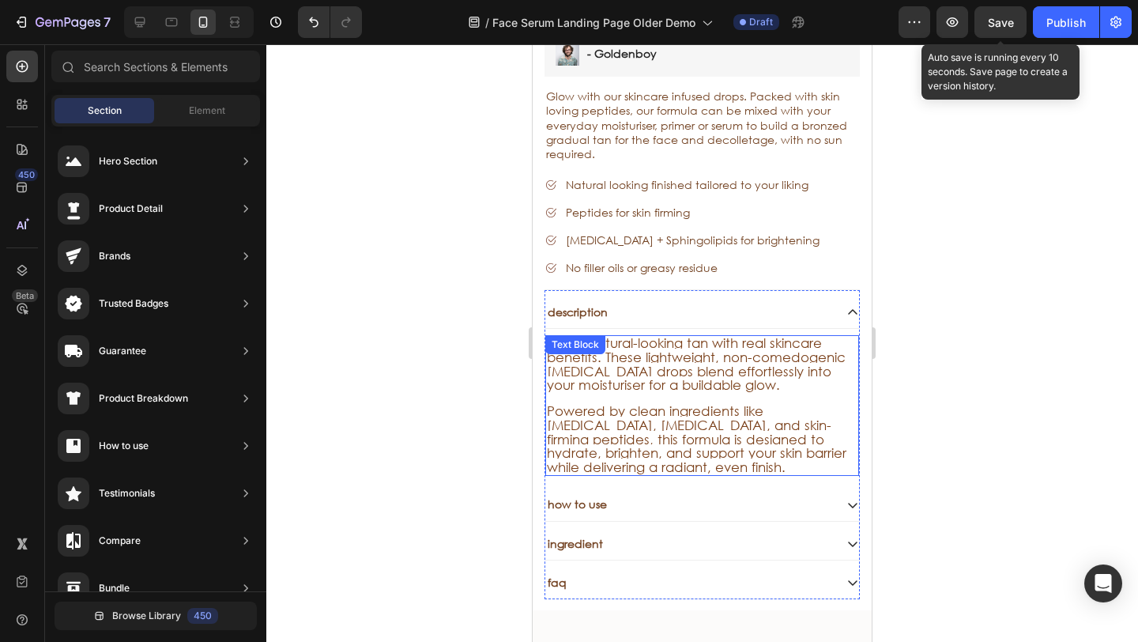
click at [618, 303] on div "description" at bounding box center [689, 312] width 288 height 19
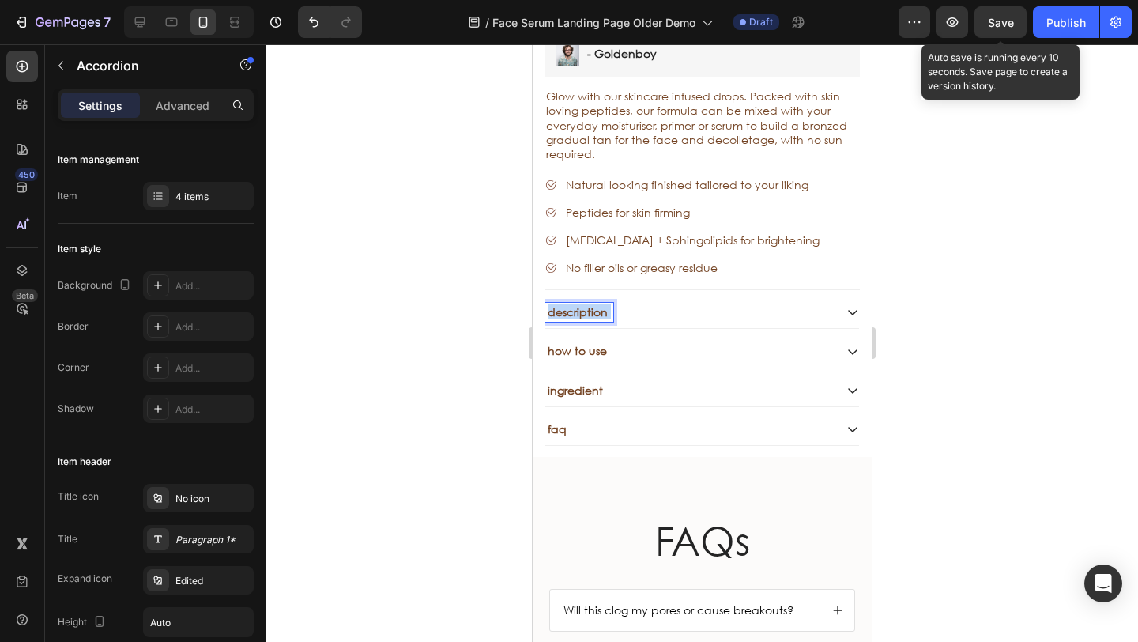
drag, startPoint x: 608, startPoint y: 292, endPoint x: 535, endPoint y: 289, distance: 73.5
click at [535, 289] on div "Sale Text Block Face Tan Serum Product Title Sed do eiusmod tempor Text Block S…" at bounding box center [701, 99] width 339 height 691
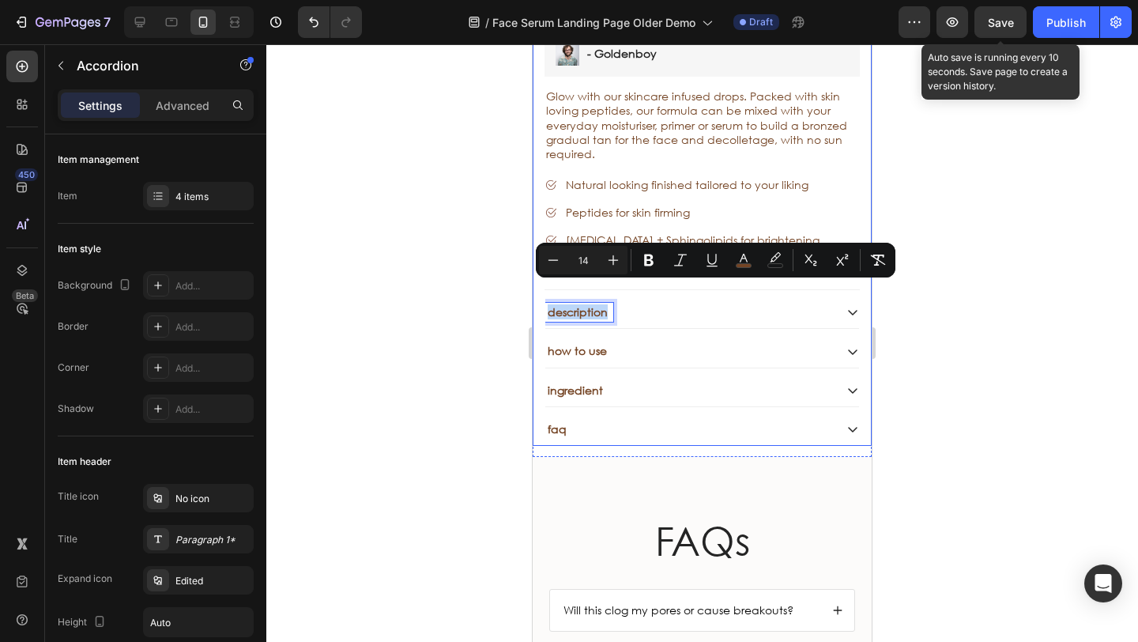
click at [713, 303] on div "description" at bounding box center [689, 312] width 288 height 19
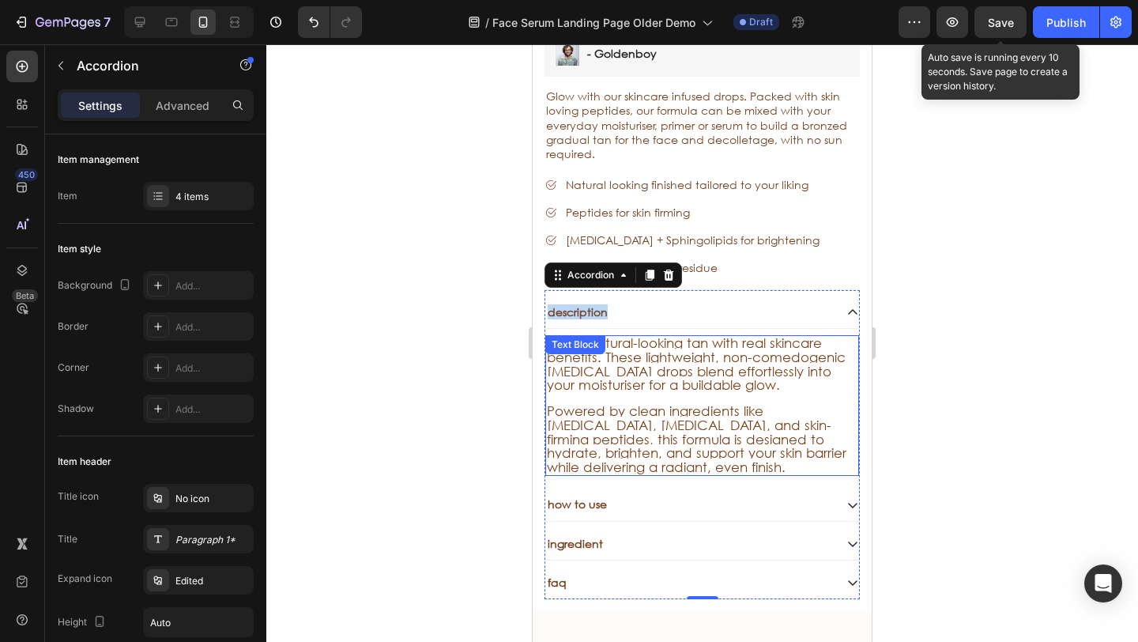
click at [726, 380] on p "Get a natural-looking tan with real skincare benefits. These lightweight, non-c…" at bounding box center [702, 405] width 310 height 137
click at [728, 381] on p "Get a natural-looking tan with real skincare benefits. These lightweight, non-c…" at bounding box center [702, 405] width 310 height 137
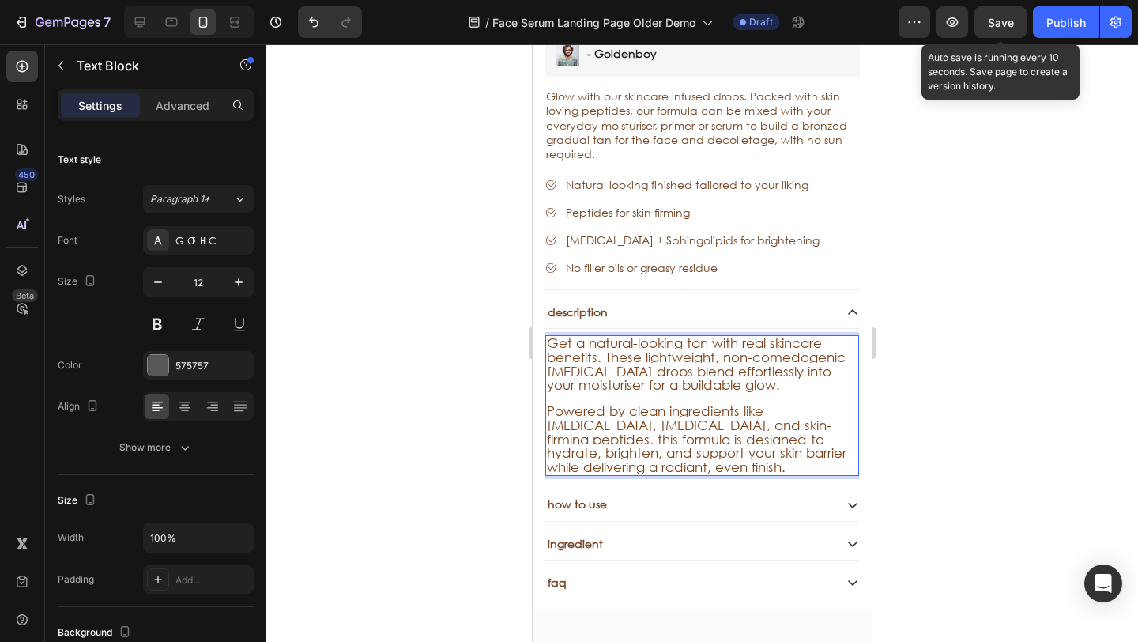
click at [371, 371] on div at bounding box center [701, 342] width 871 height 597
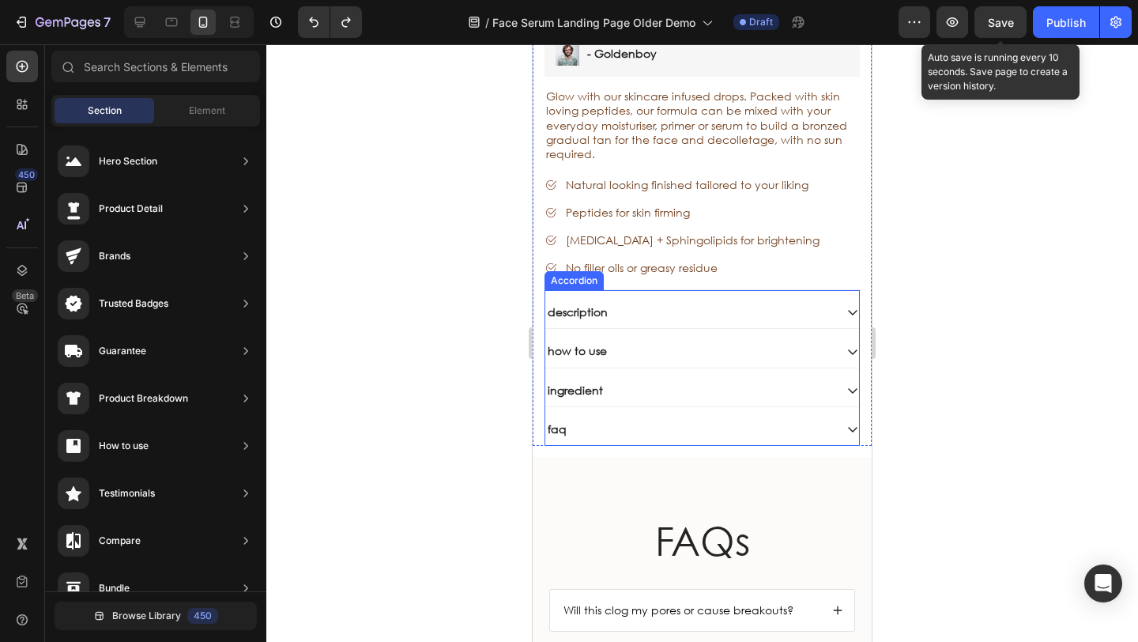
click at [634, 303] on div "description" at bounding box center [689, 312] width 288 height 19
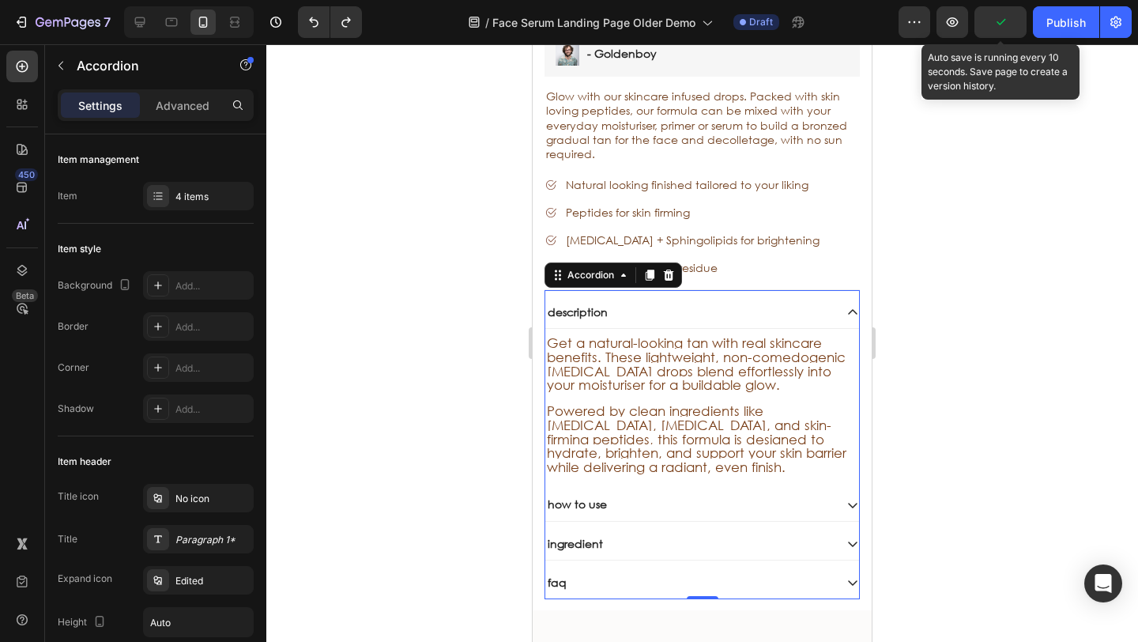
click at [689, 404] on span "Powered by clean ingredients like [MEDICAL_DATA], [MEDICAL_DATA], and skin-firm…" at bounding box center [696, 438] width 299 height 72
click at [690, 404] on span "Powered by clean ingredients like [MEDICAL_DATA], [MEDICAL_DATA], and skin-firm…" at bounding box center [696, 438] width 299 height 72
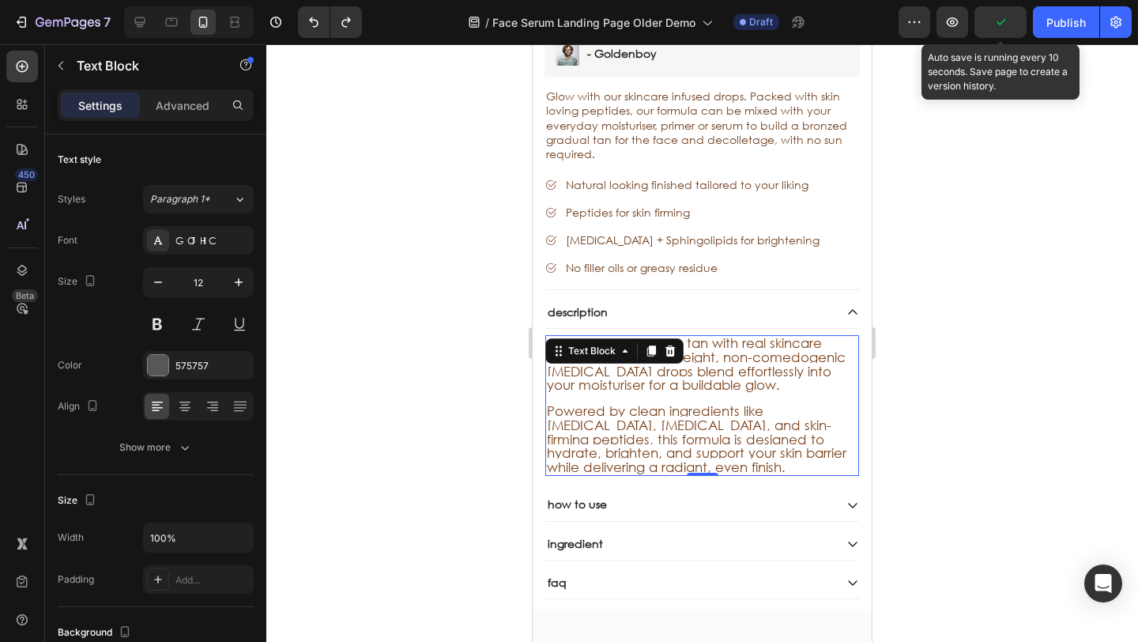
click at [752, 438] on span "Powered by clean ingredients like [MEDICAL_DATA], [MEDICAL_DATA], and skin-firm…" at bounding box center [696, 438] width 299 height 72
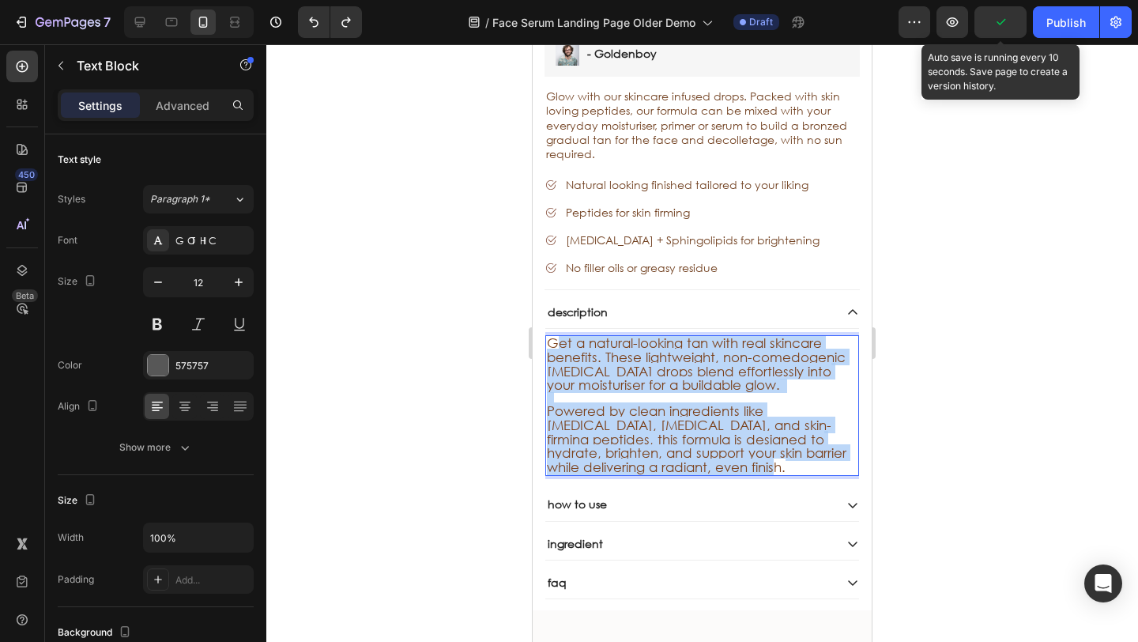
drag, startPoint x: 645, startPoint y: 397, endPoint x: 550, endPoint y: 324, distance: 119.5
click at [551, 337] on p "Get a natural-looking tan with real skincare benefits. These lightweight, non-c…" at bounding box center [702, 405] width 310 height 137
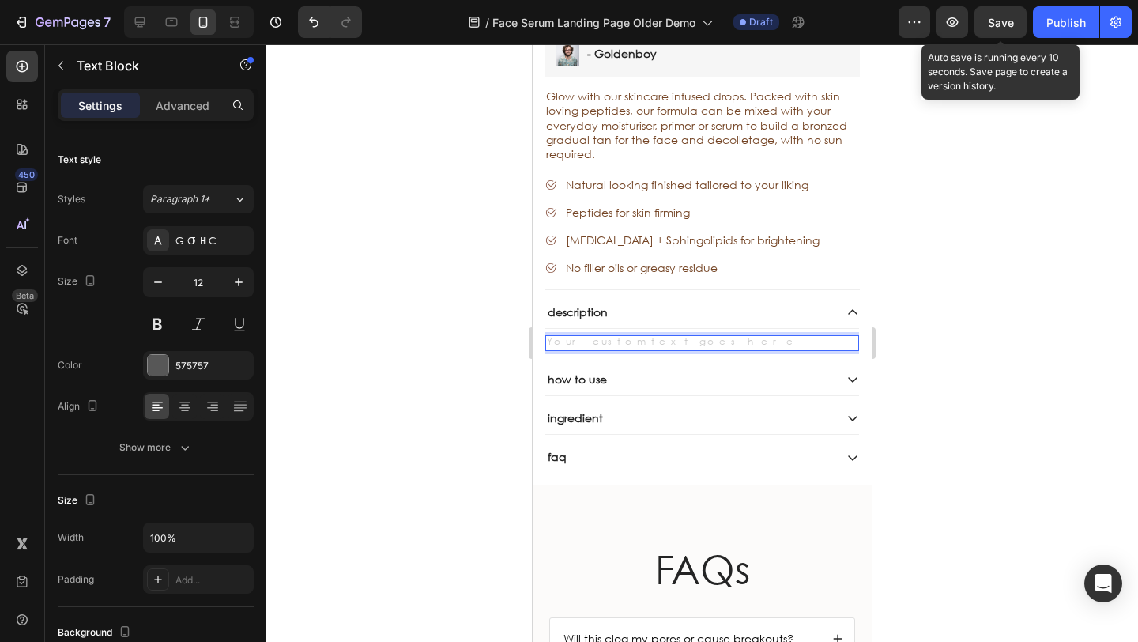
click at [619, 363] on div "how to use" at bounding box center [702, 379] width 314 height 32
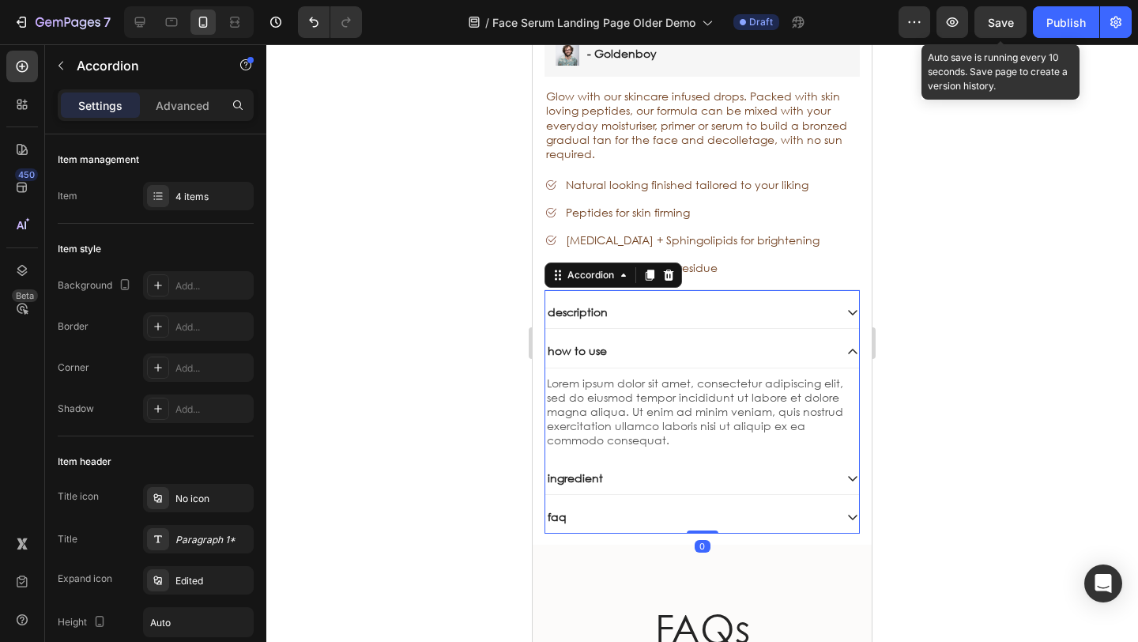
click at [645, 303] on div "description" at bounding box center [689, 312] width 288 height 19
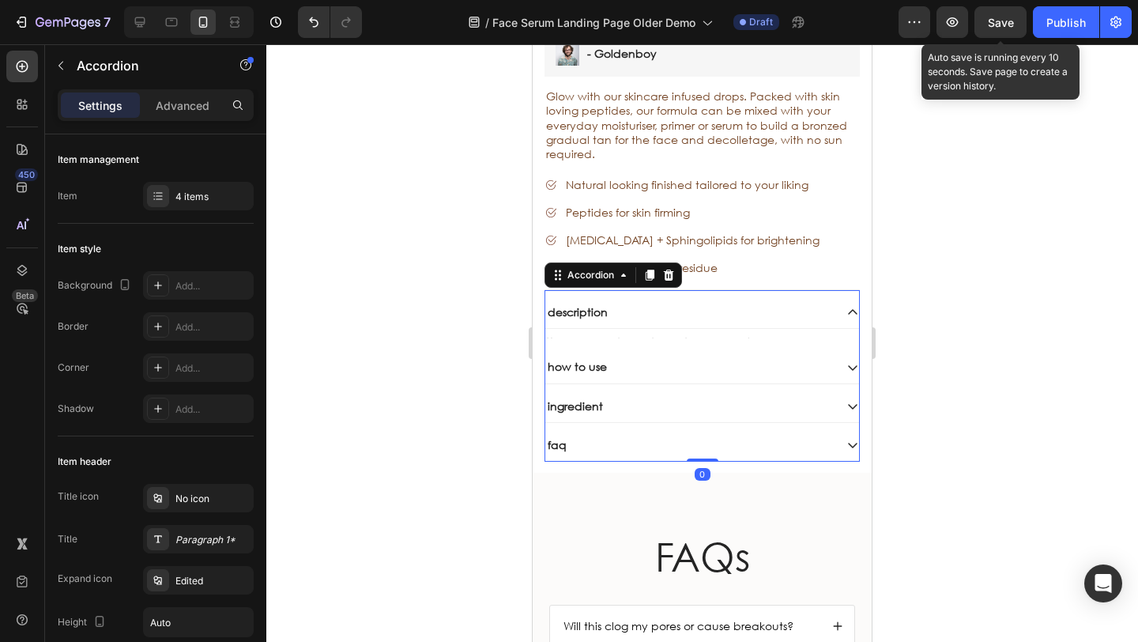
click at [638, 303] on div "description" at bounding box center [689, 312] width 288 height 19
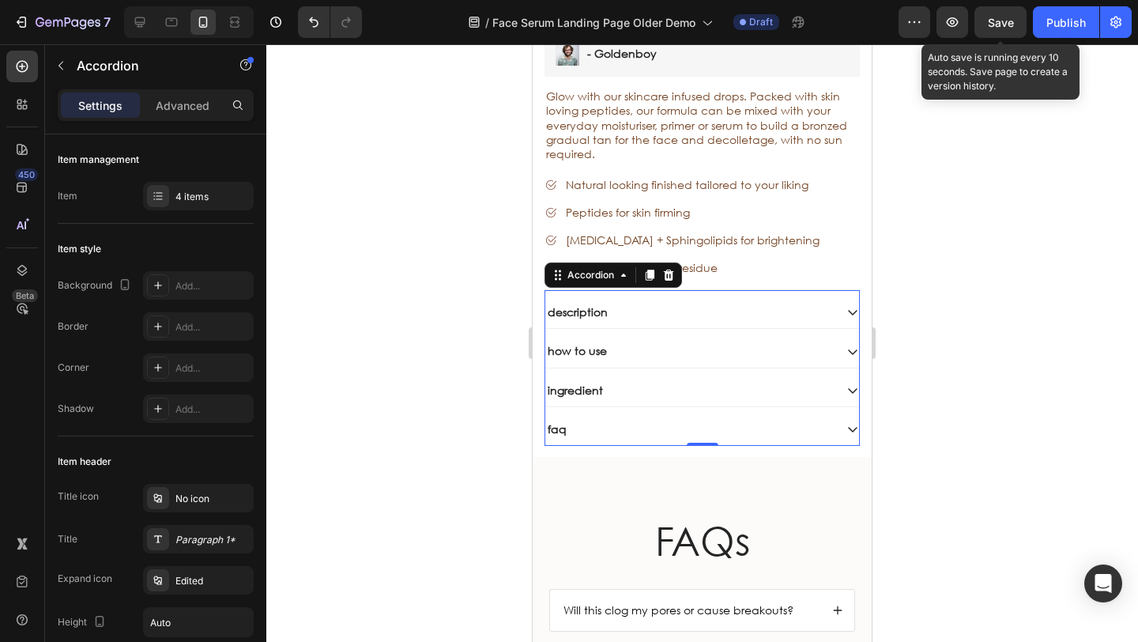
click at [638, 303] on div "description" at bounding box center [689, 312] width 288 height 19
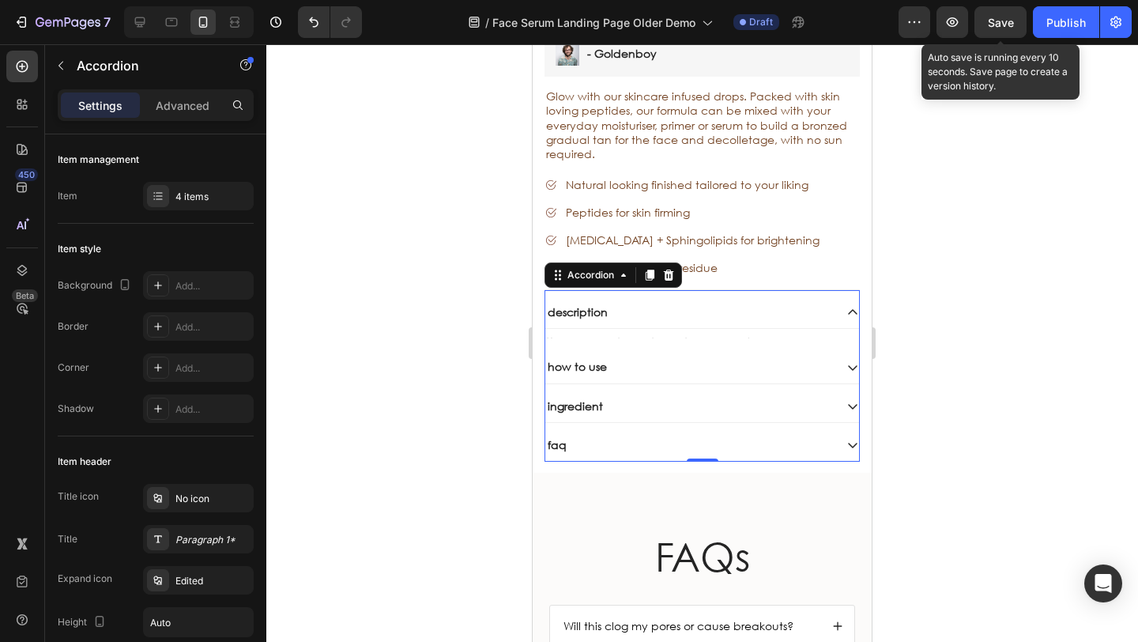
click at [627, 329] on div "Text Block" at bounding box center [702, 337] width 314 height 16
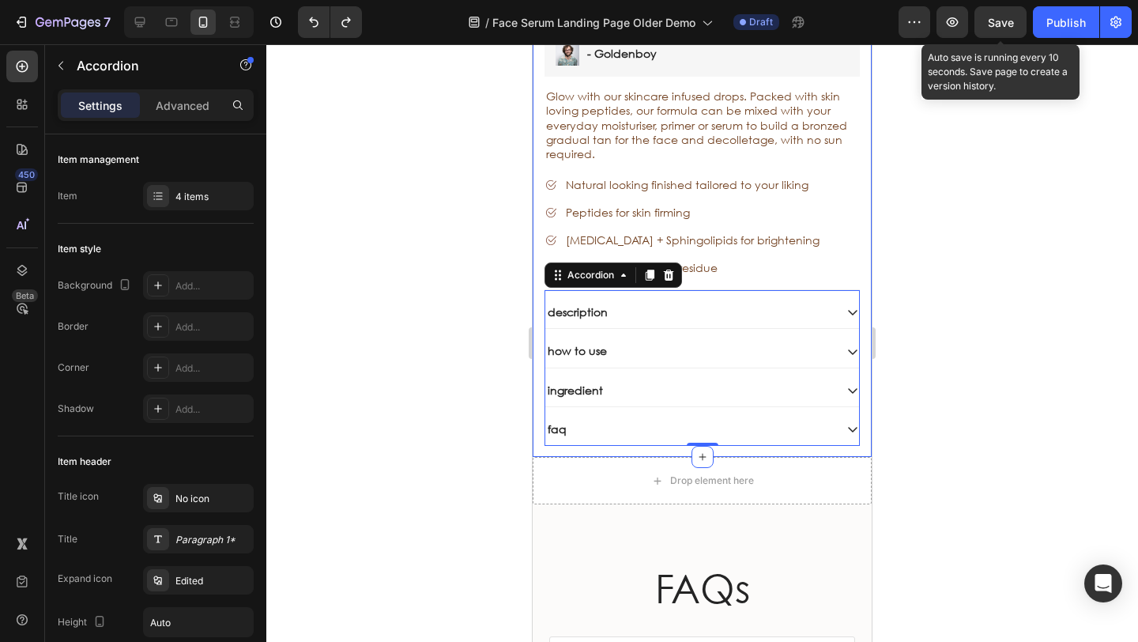
click at [574, 457] on div "Drop element here" at bounding box center [701, 480] width 339 height 47
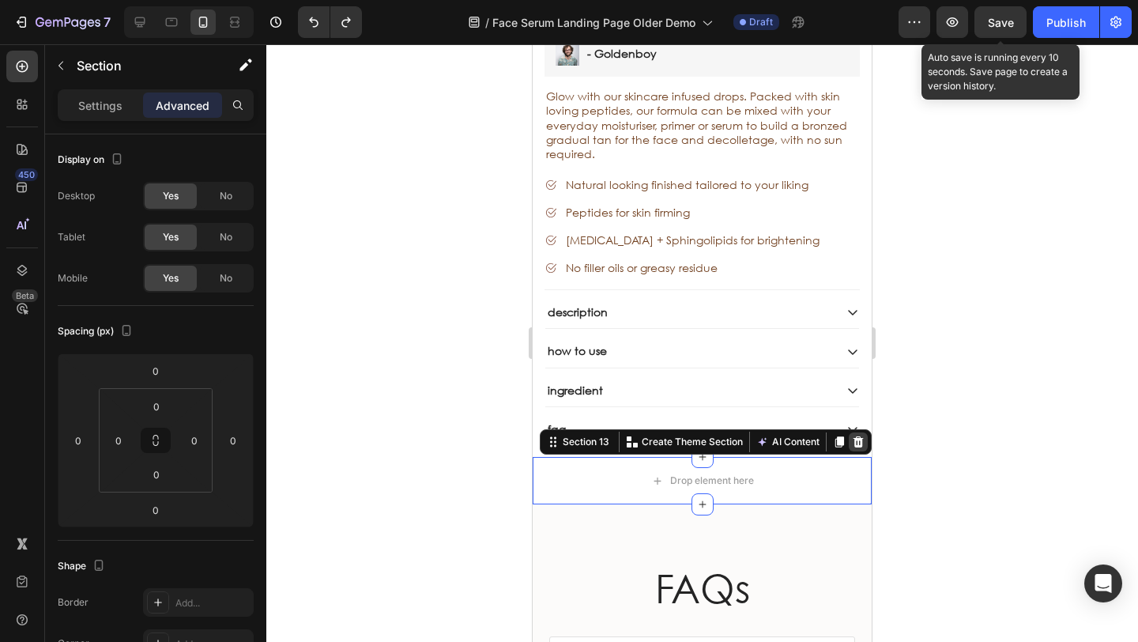
click at [853, 436] on icon at bounding box center [858, 441] width 10 height 11
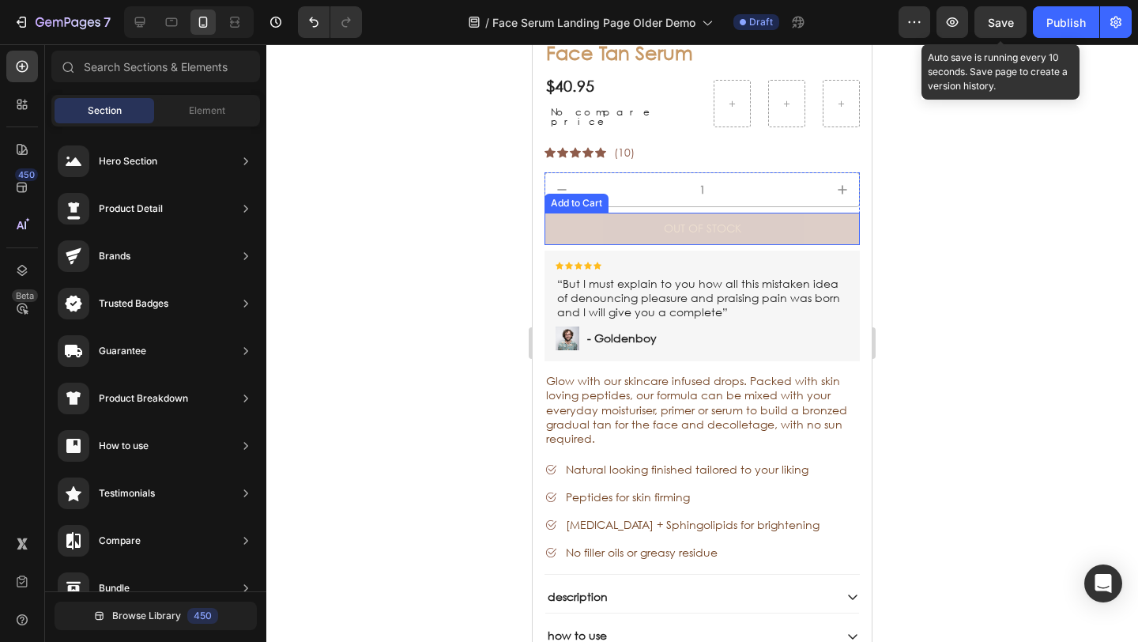
scroll to position [5431, 0]
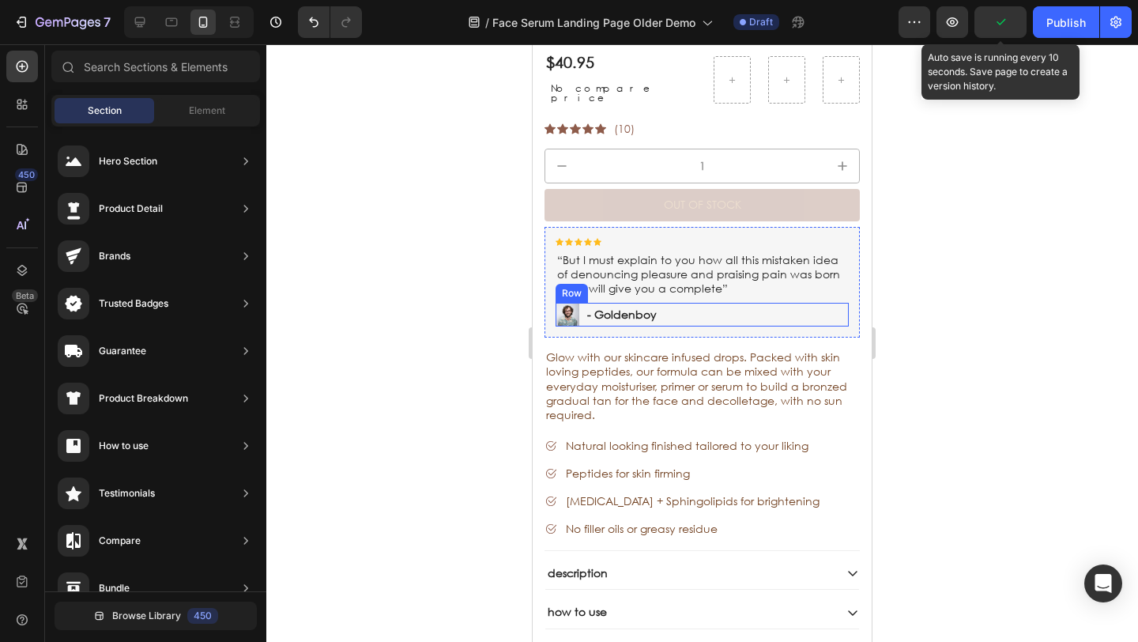
click at [809, 303] on div "Image - Goldenboy Text Block Row" at bounding box center [701, 315] width 293 height 24
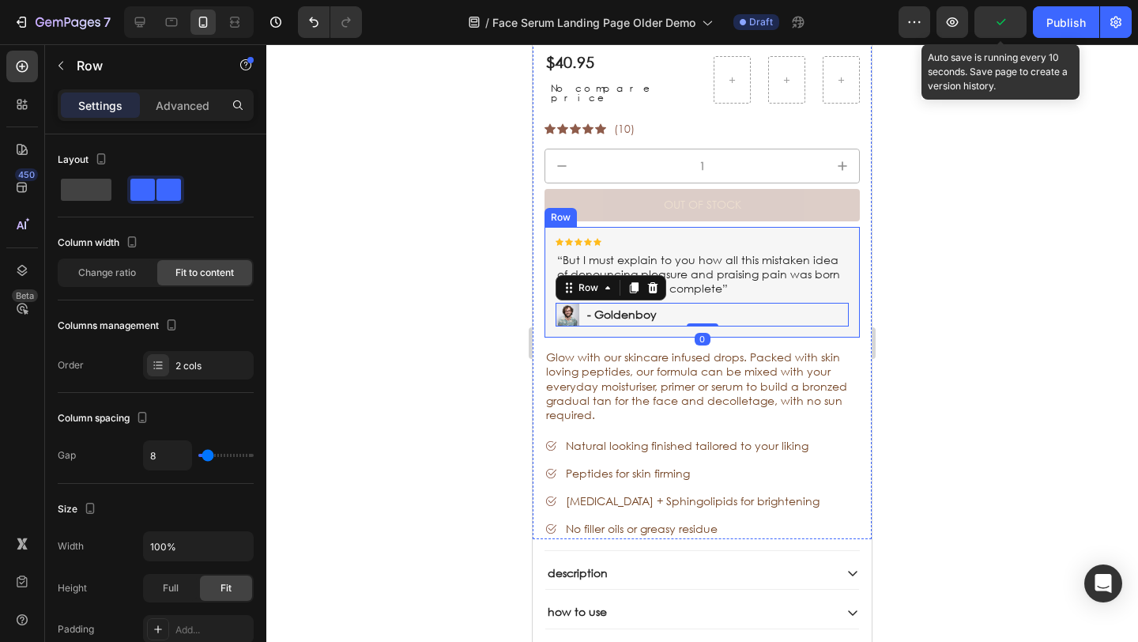
click at [845, 264] on div "Icon Icon Icon Icon Icon Icon List “But I must explain to you how all this mist…" at bounding box center [701, 282] width 315 height 111
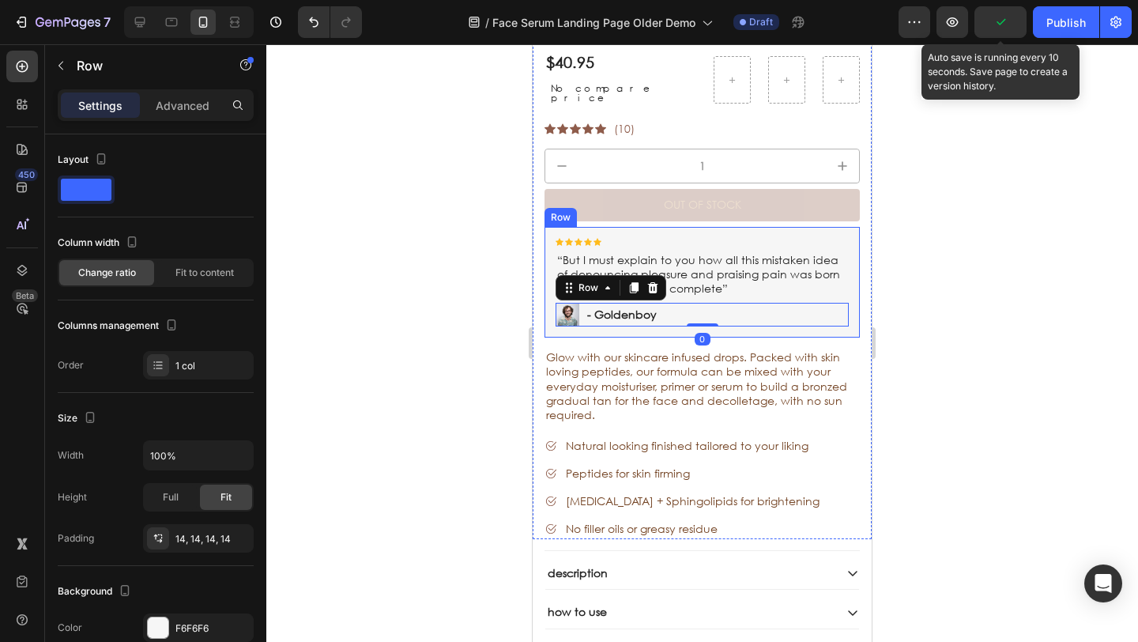
scroll to position [419, 0]
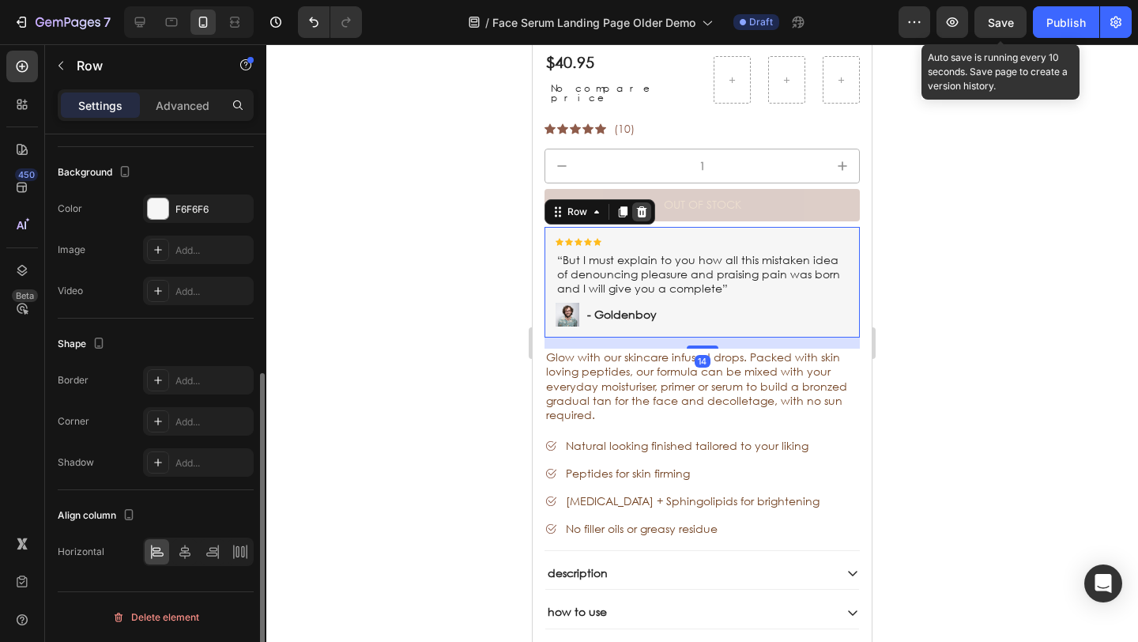
click at [644, 206] on icon at bounding box center [642, 211] width 10 height 11
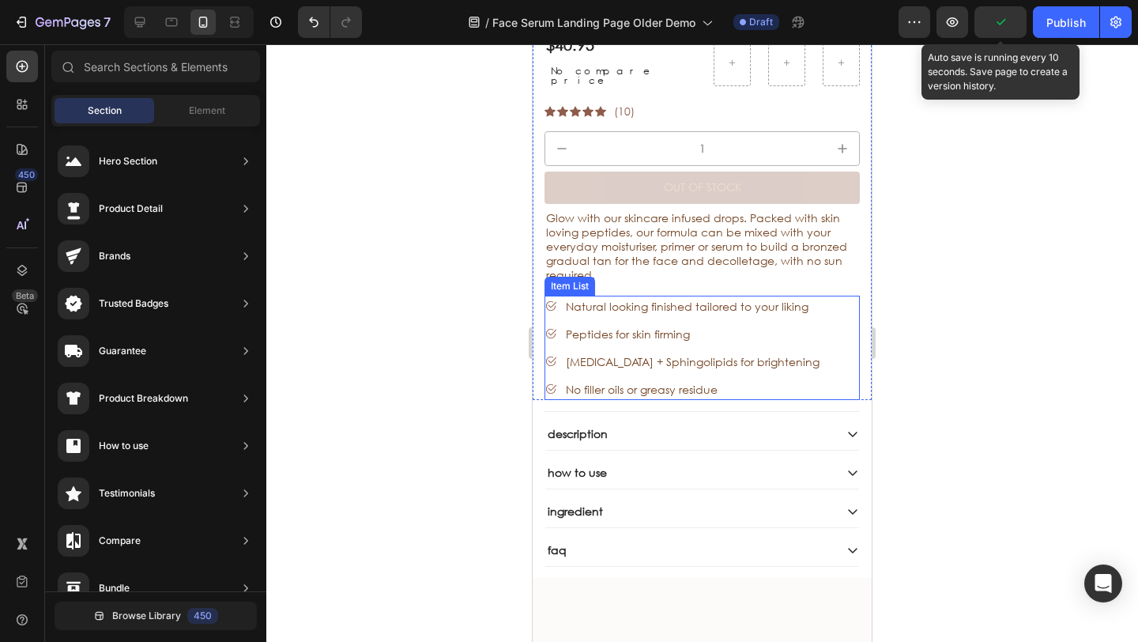
scroll to position [5459, 0]
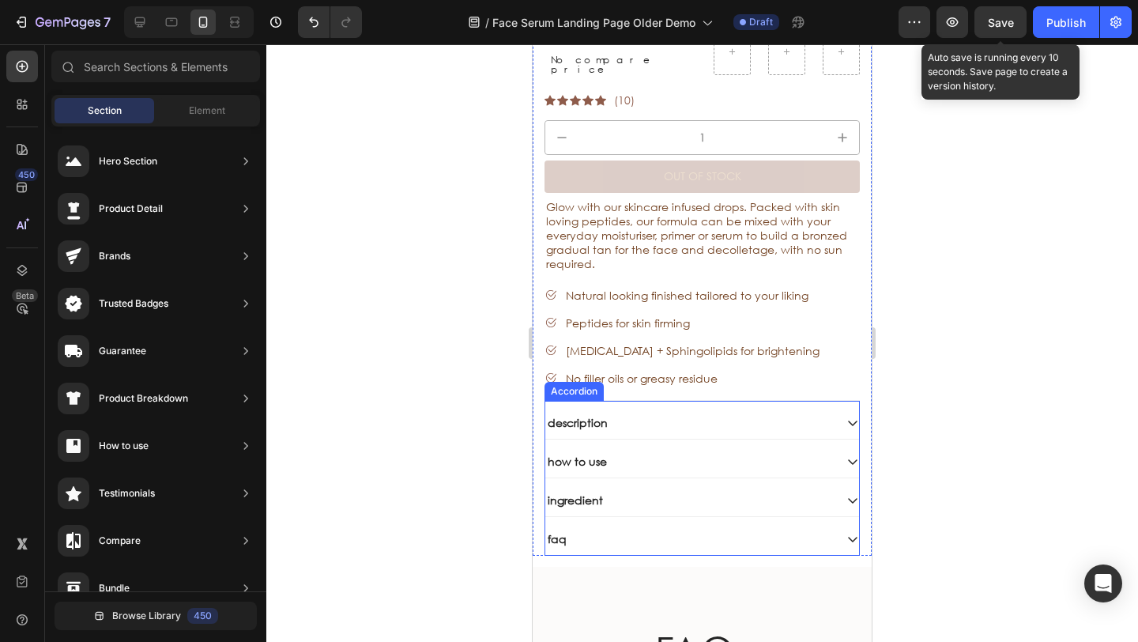
click at [627, 529] on div "faq" at bounding box center [689, 538] width 288 height 19
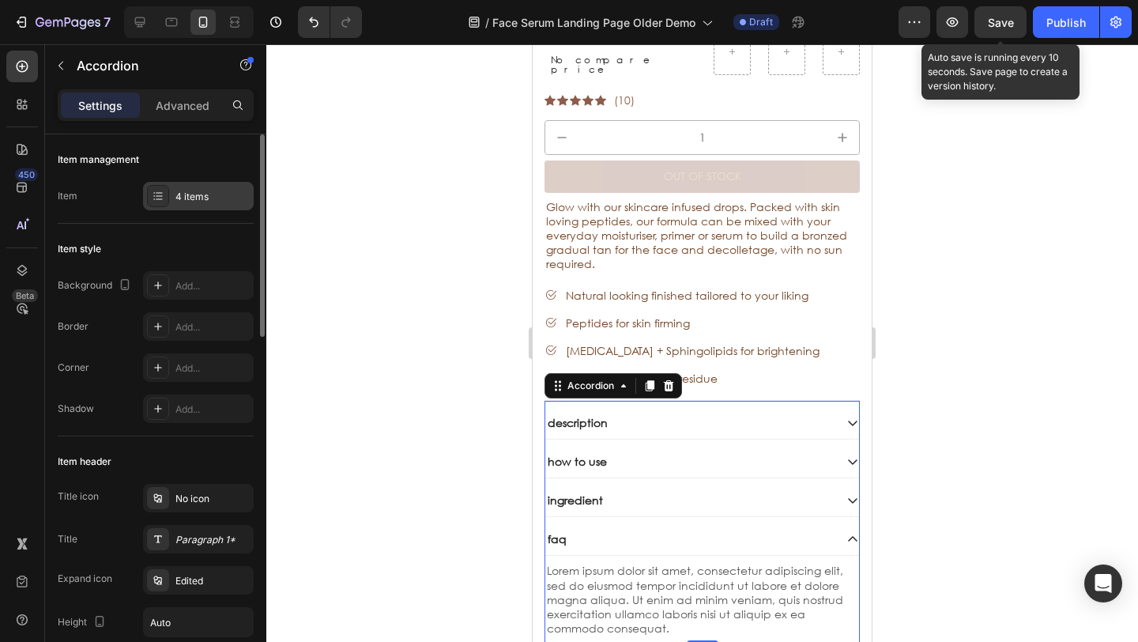
click at [211, 209] on div "4 items" at bounding box center [198, 196] width 111 height 28
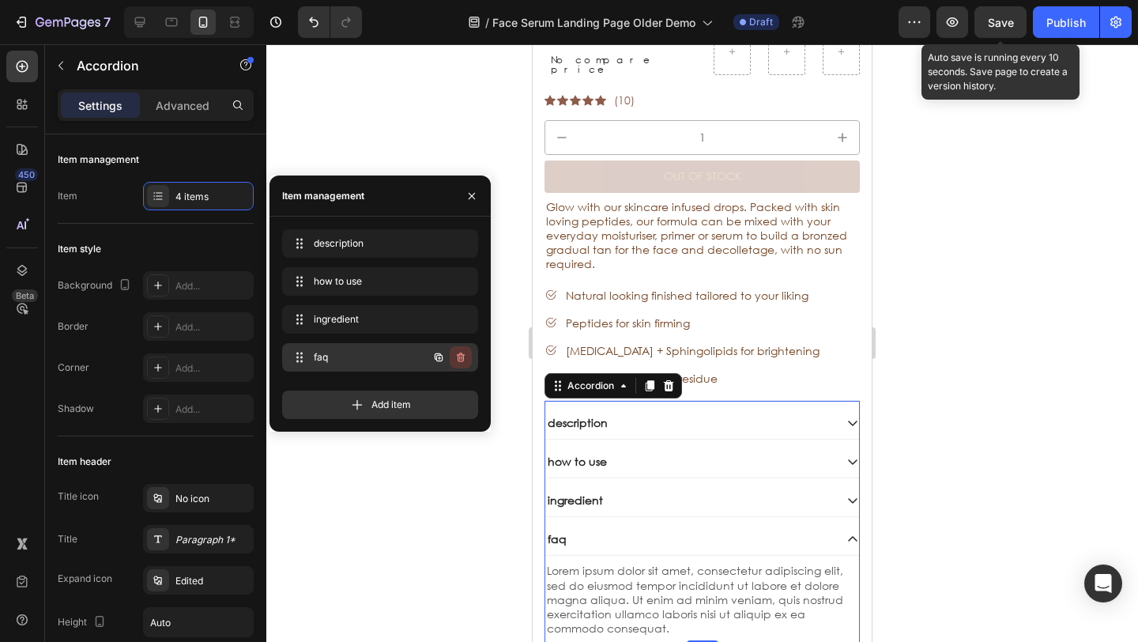
click at [461, 356] on icon "button" at bounding box center [460, 357] width 13 height 13
click at [461, 354] on div "Delete" at bounding box center [449, 357] width 29 height 14
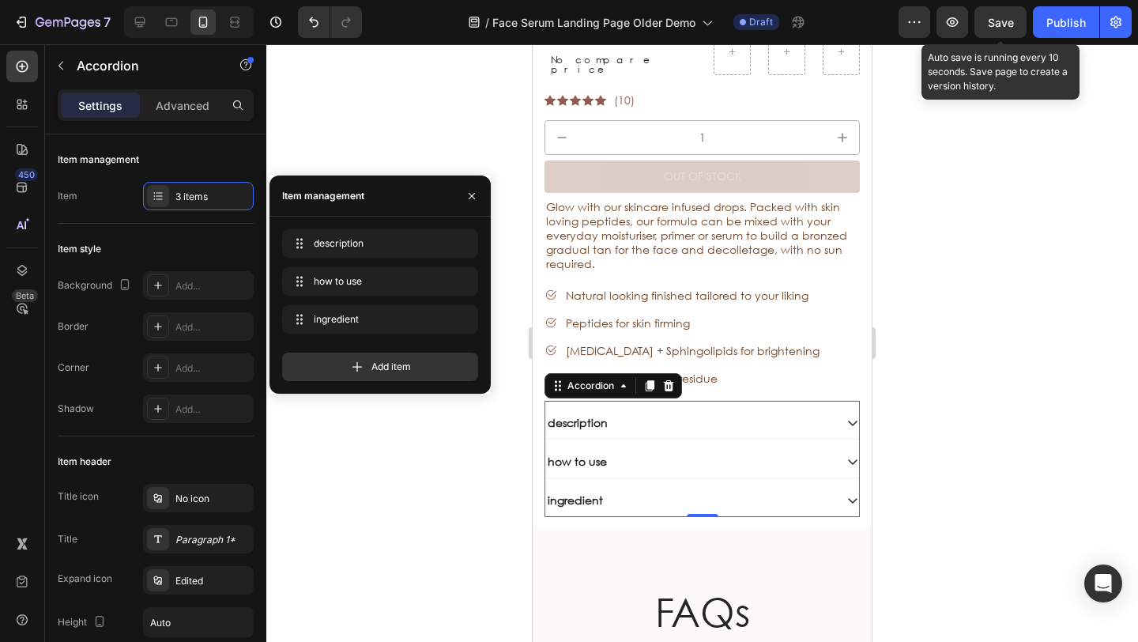
click at [574, 416] on p "description" at bounding box center [578, 423] width 60 height 14
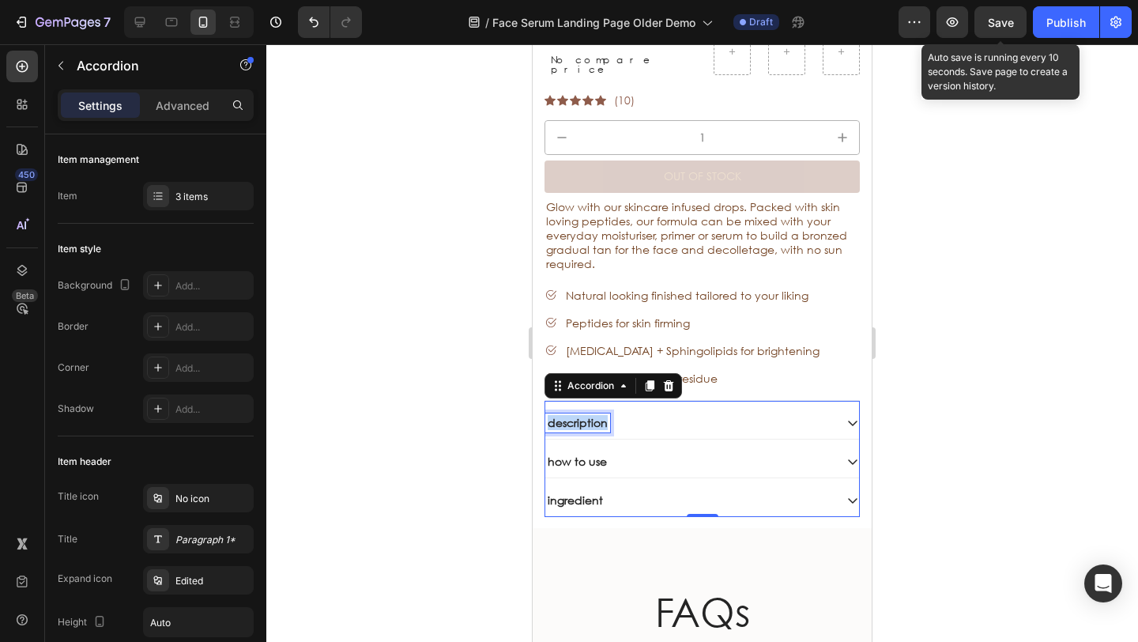
click at [574, 416] on p "description" at bounding box center [578, 423] width 60 height 14
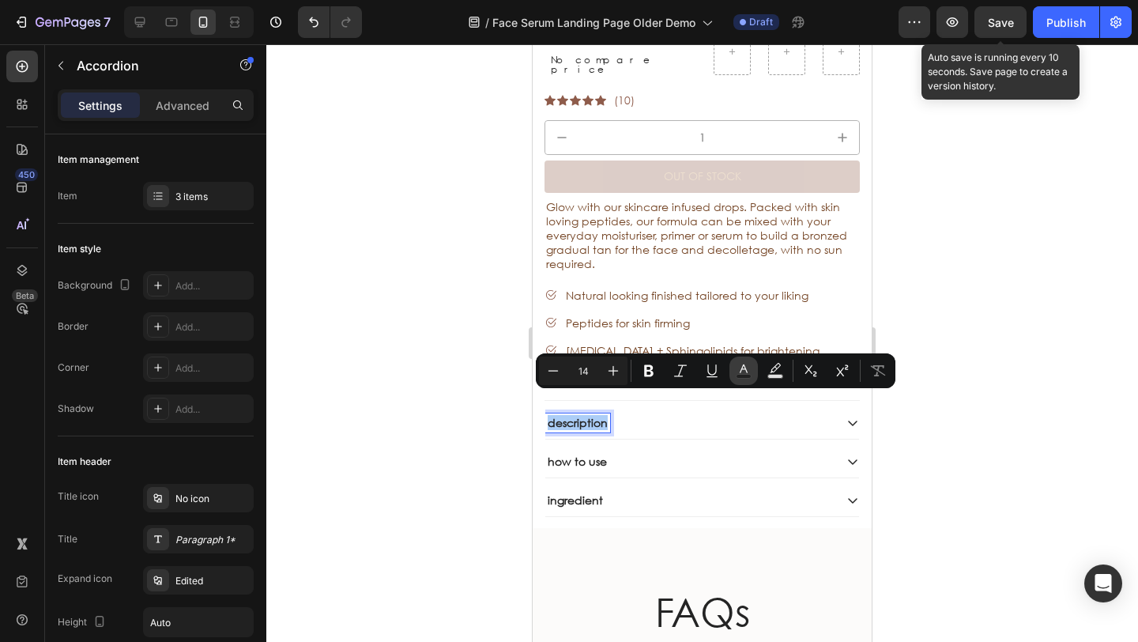
click at [743, 377] on rect "Editor contextual toolbar" at bounding box center [743, 376] width 15 height 4
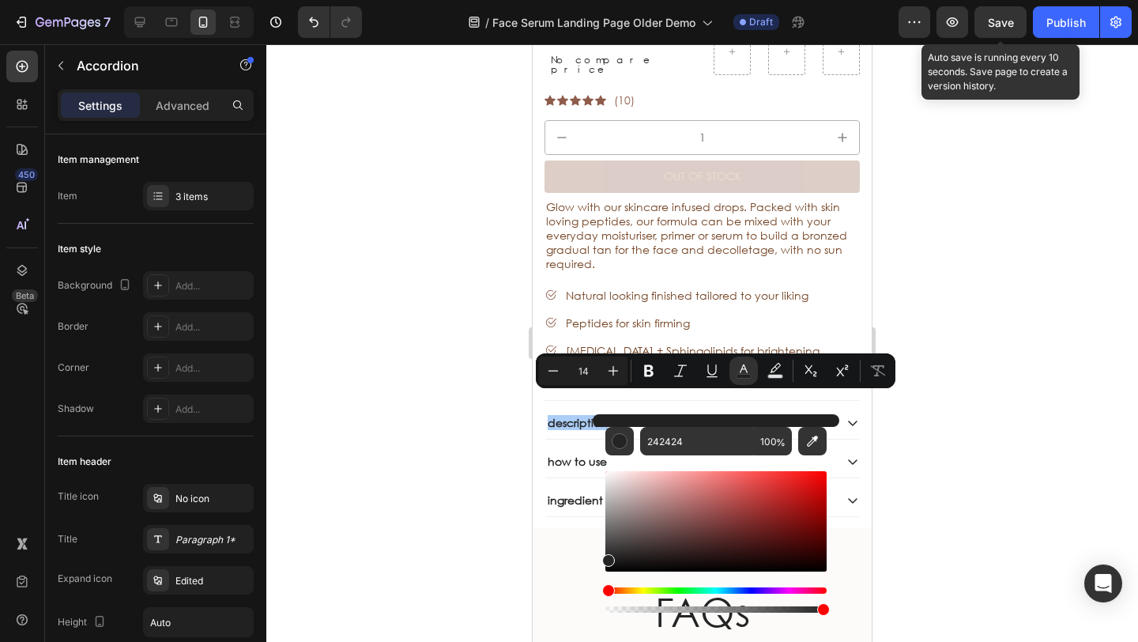
drag, startPoint x: 374, startPoint y: 375, endPoint x: 216, endPoint y: 354, distance: 159.4
click at [374, 375] on div at bounding box center [701, 342] width 871 height 597
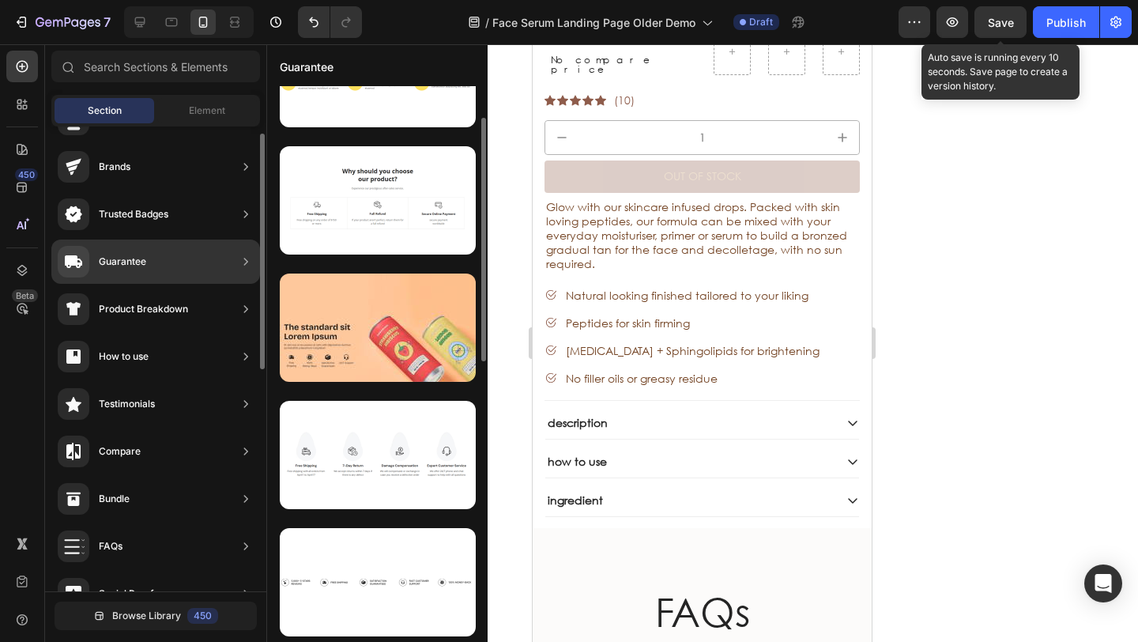
scroll to position [296, 0]
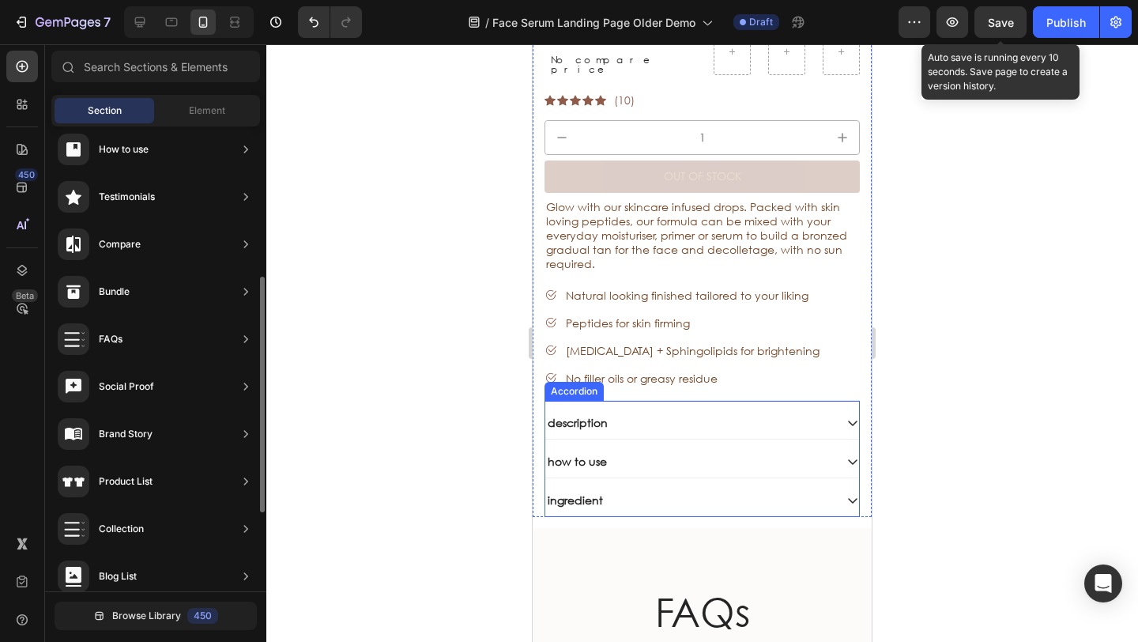
click at [607, 416] on p "description" at bounding box center [578, 423] width 60 height 14
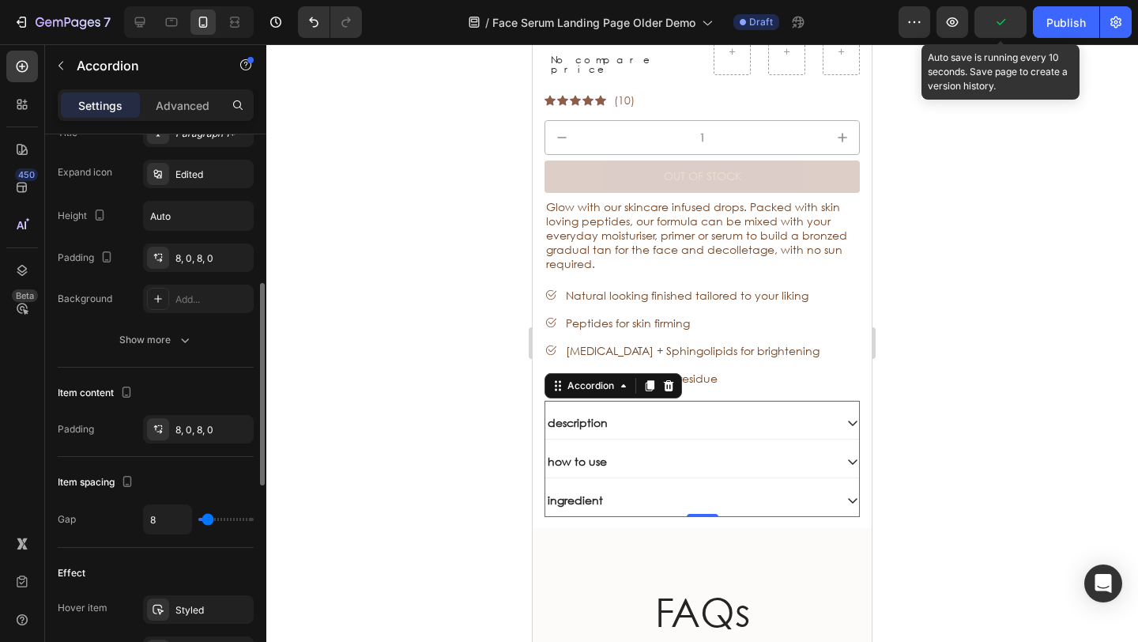
scroll to position [0, 0]
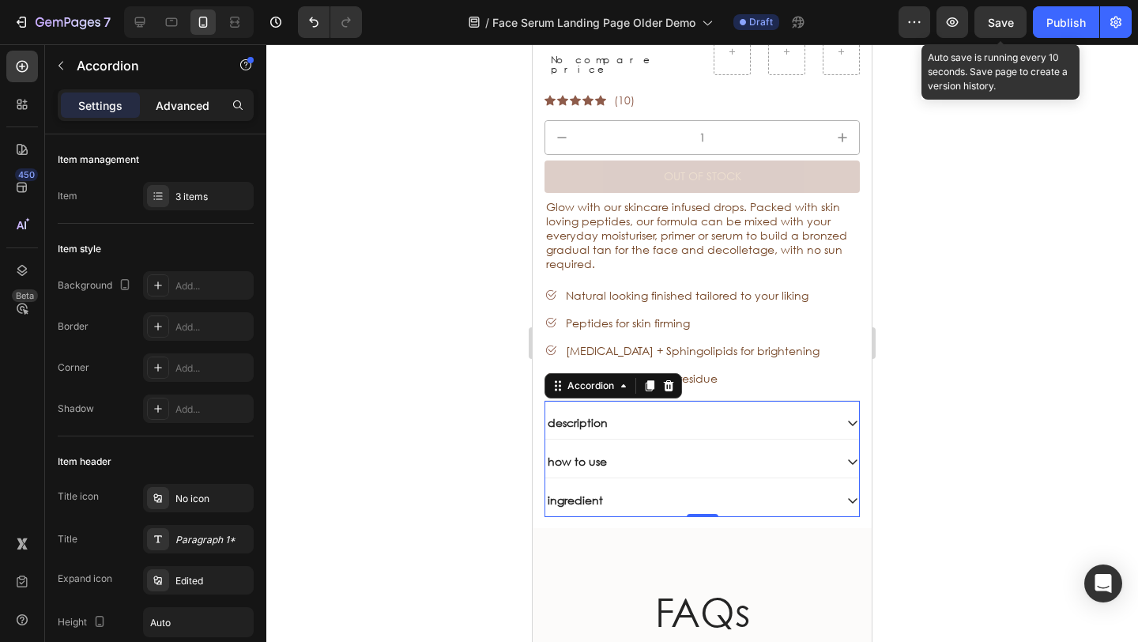
click at [167, 110] on p "Advanced" at bounding box center [183, 105] width 54 height 17
type input "100%"
type input "100"
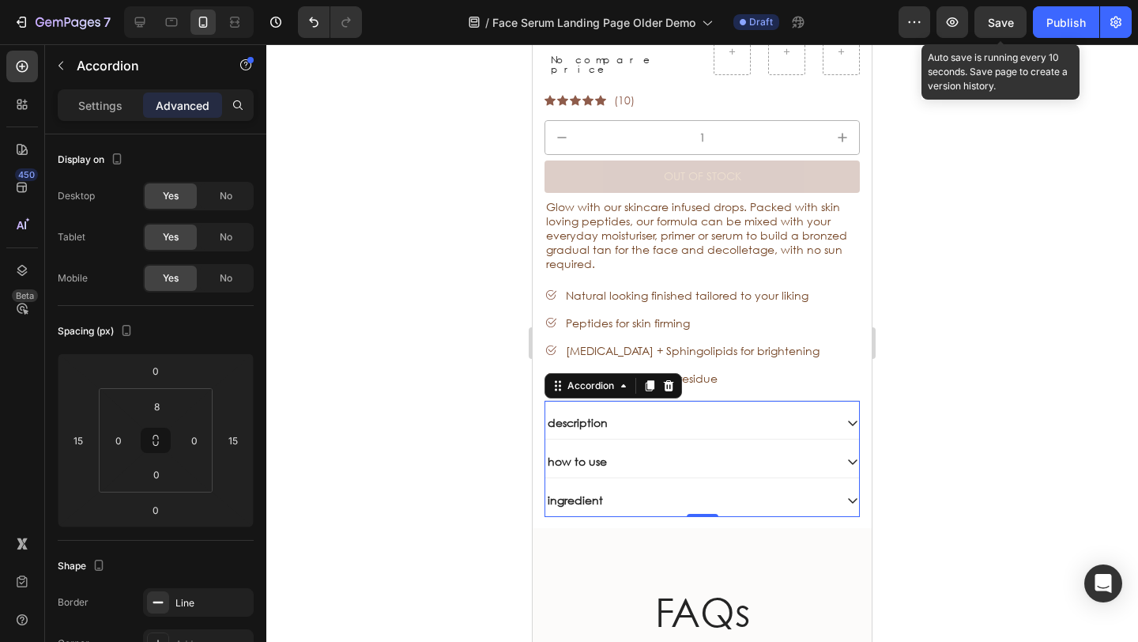
click at [114, 111] on p "Settings" at bounding box center [100, 105] width 44 height 17
type input "8"
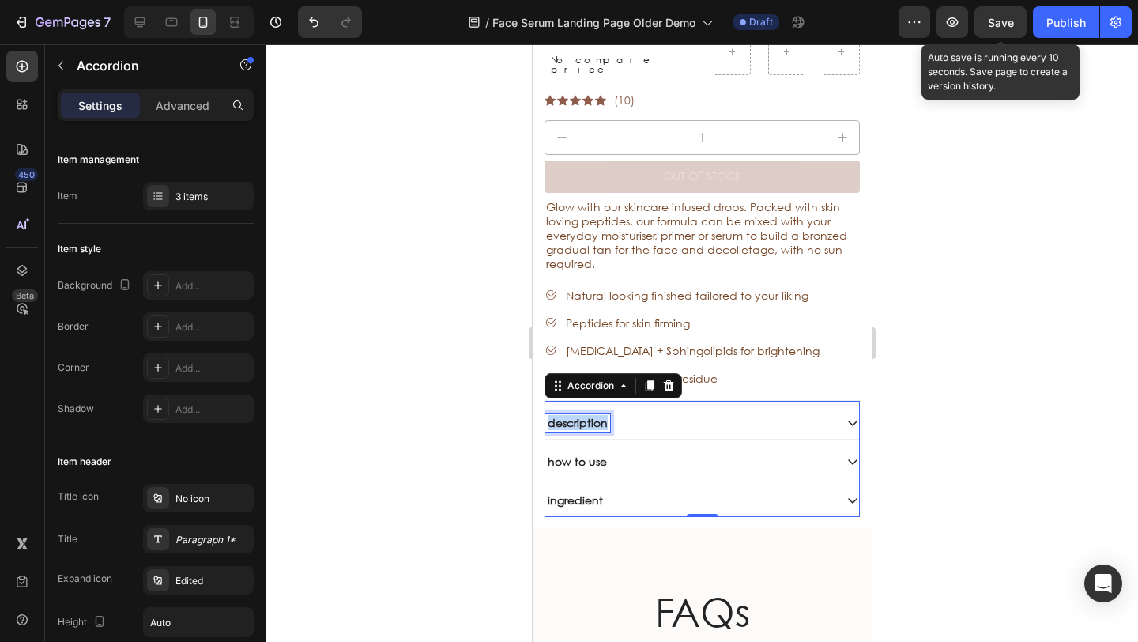
click at [593, 416] on p "description" at bounding box center [578, 423] width 60 height 14
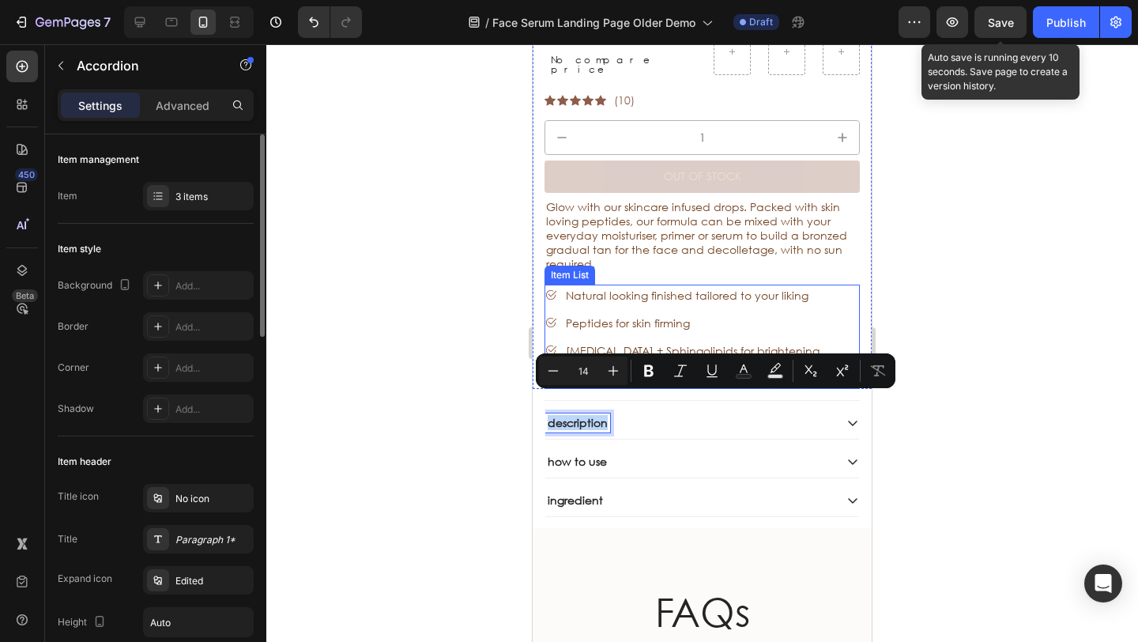
click at [609, 284] on div "Natural looking finished tailored to your liking" at bounding box center [692, 294] width 258 height 21
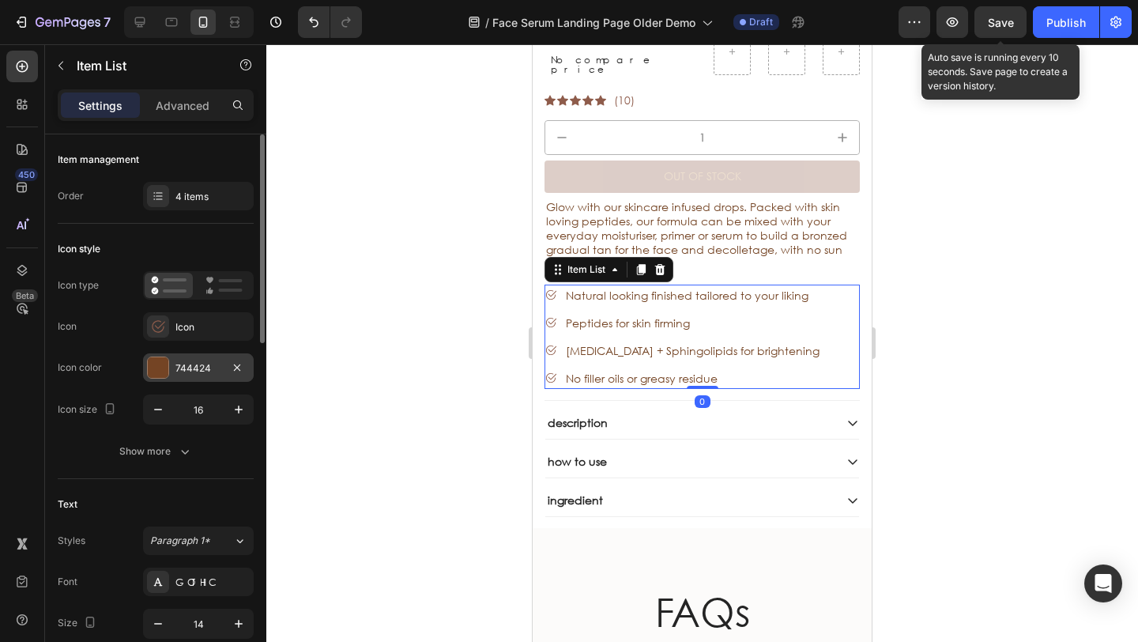
click at [168, 364] on div at bounding box center [158, 367] width 22 height 22
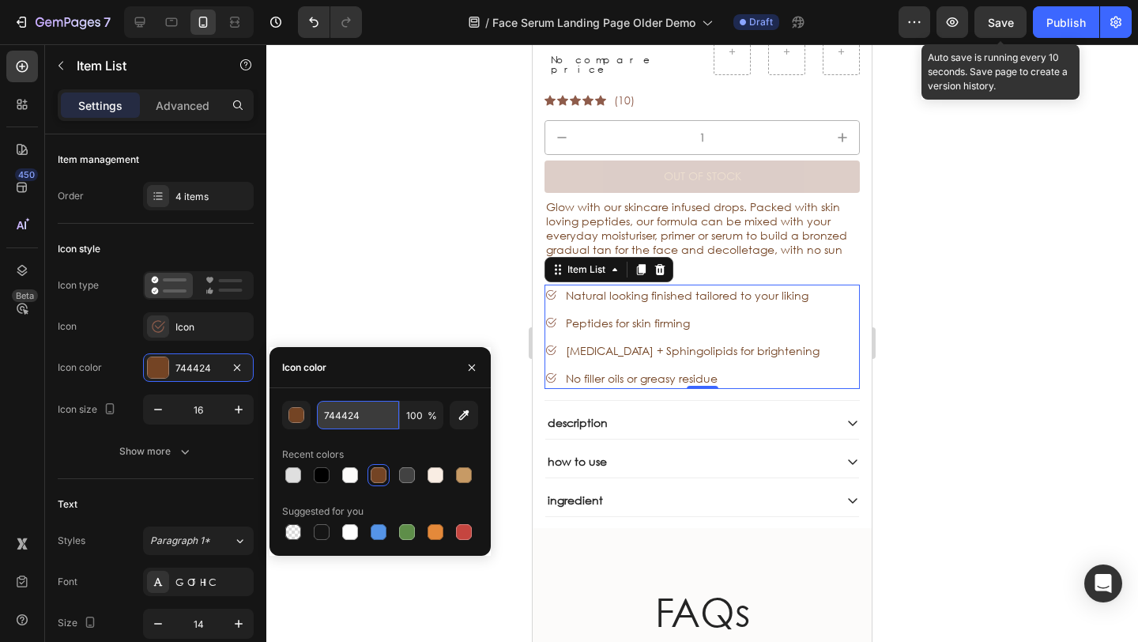
click at [363, 415] on input "744424" at bounding box center [358, 415] width 82 height 28
drag, startPoint x: 368, startPoint y: 290, endPoint x: 464, endPoint y: 311, distance: 97.9
click at [370, 290] on div at bounding box center [701, 342] width 871 height 597
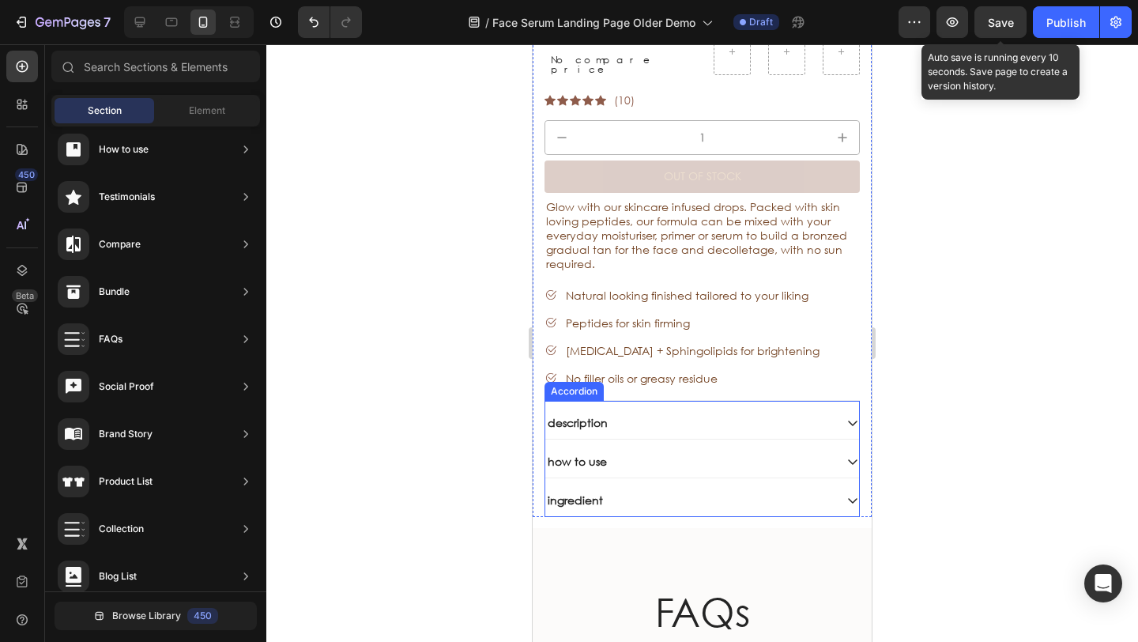
click at [610, 413] on div "description" at bounding box center [577, 422] width 65 height 19
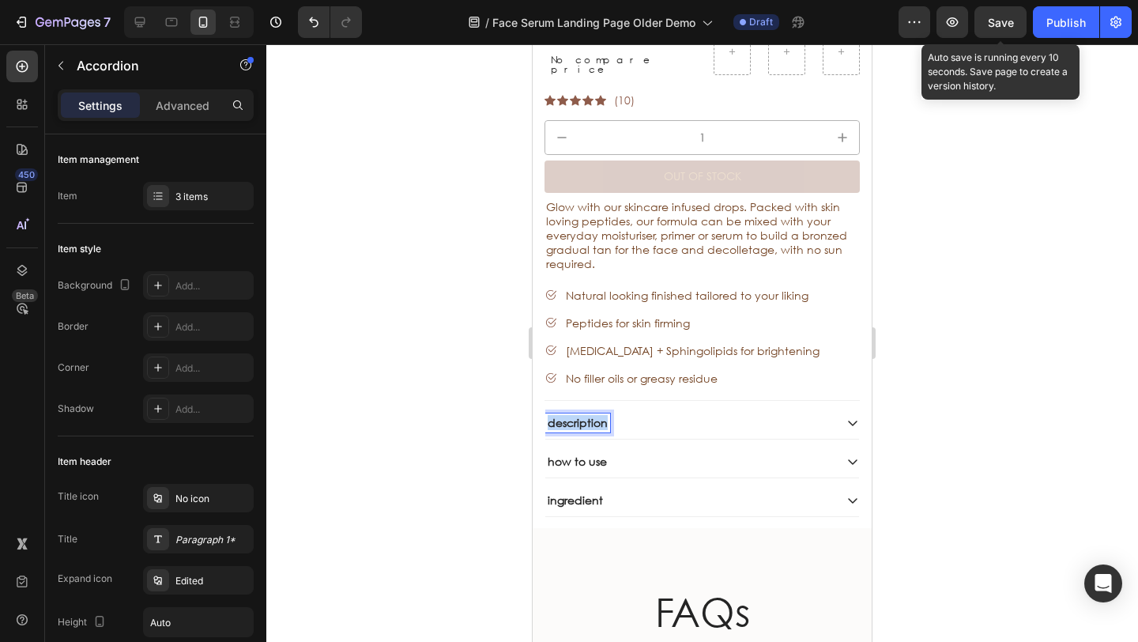
drag, startPoint x: 606, startPoint y: 403, endPoint x: 514, endPoint y: 405, distance: 92.5
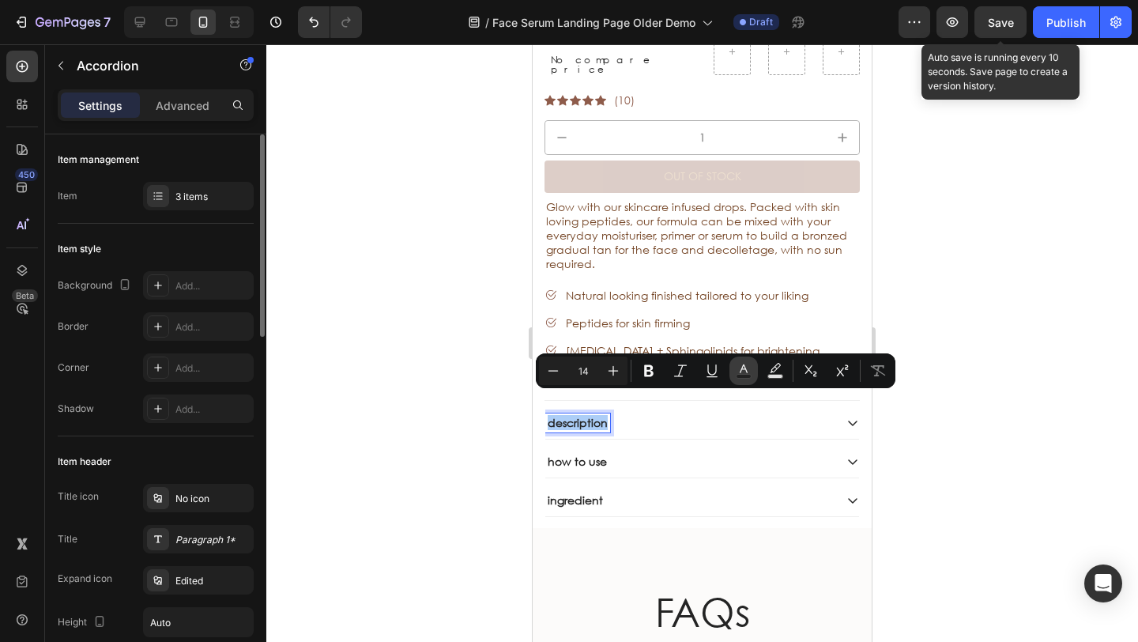
click at [740, 375] on rect "Editor contextual toolbar" at bounding box center [743, 376] width 15 height 4
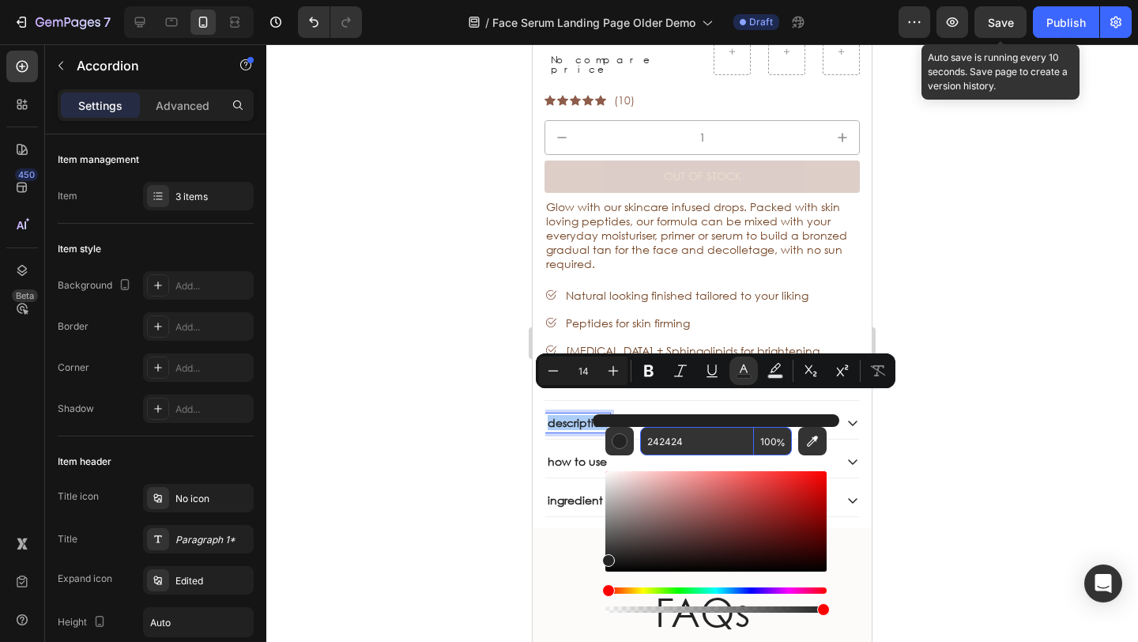
click at [702, 431] on input "242424" at bounding box center [697, 441] width 114 height 28
click at [704, 440] on input "242424" at bounding box center [697, 441] width 114 height 28
drag, startPoint x: 703, startPoint y: 439, endPoint x: 620, endPoint y: 437, distance: 83.0
click at [619, 437] on div "242424 100 %" at bounding box center [715, 441] width 221 height 28
paste input "744"
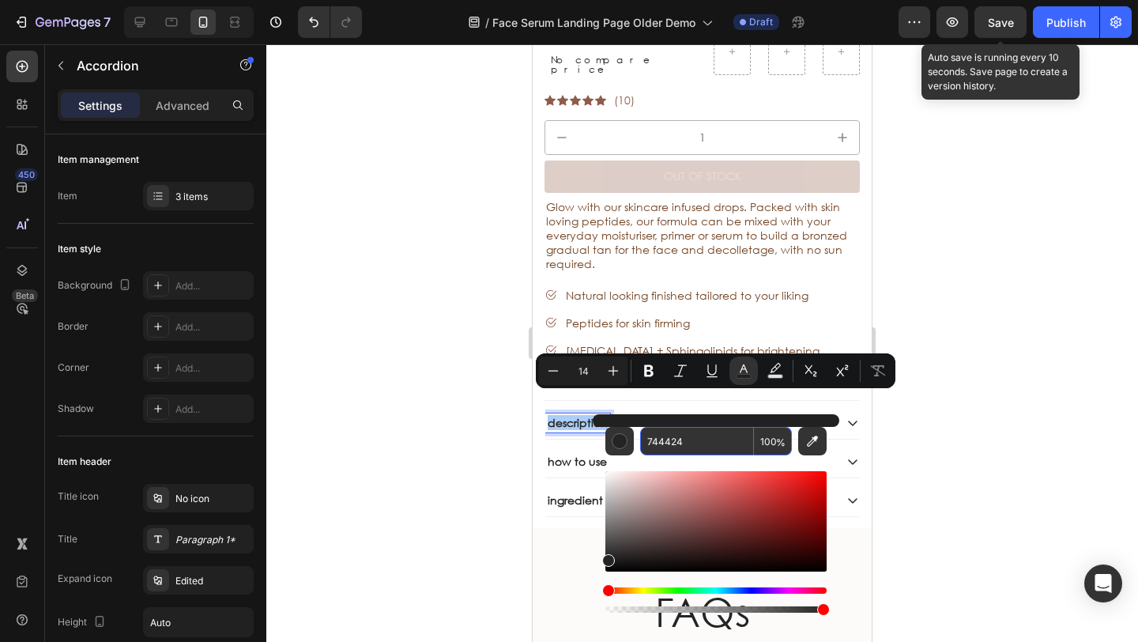
type input "744424"
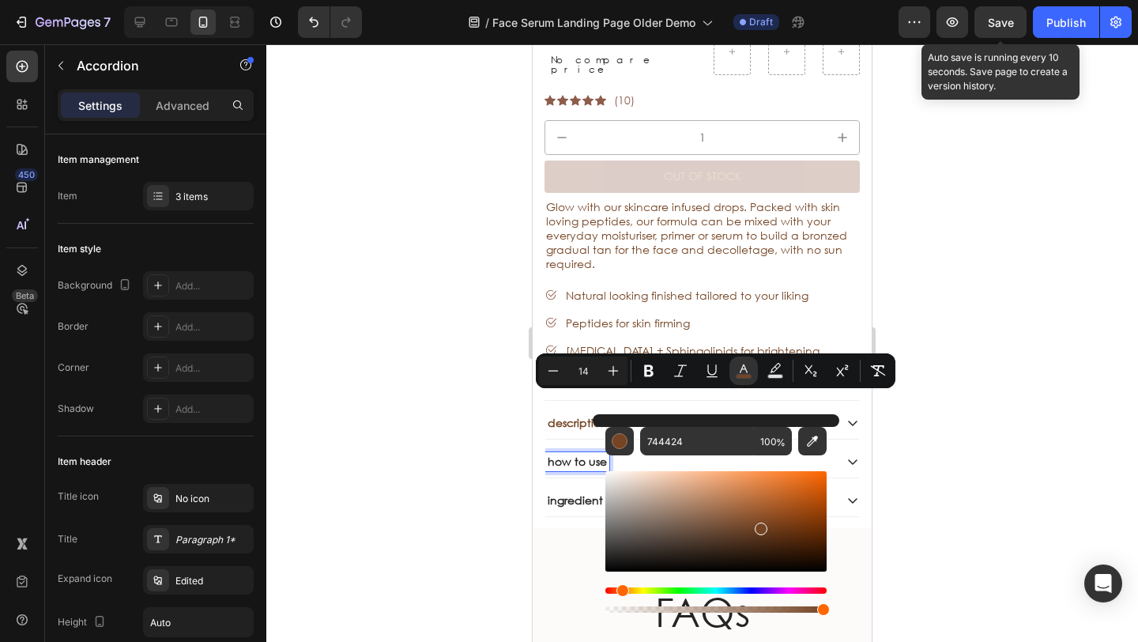
click at [573, 454] on p "how to use" at bounding box center [577, 461] width 59 height 14
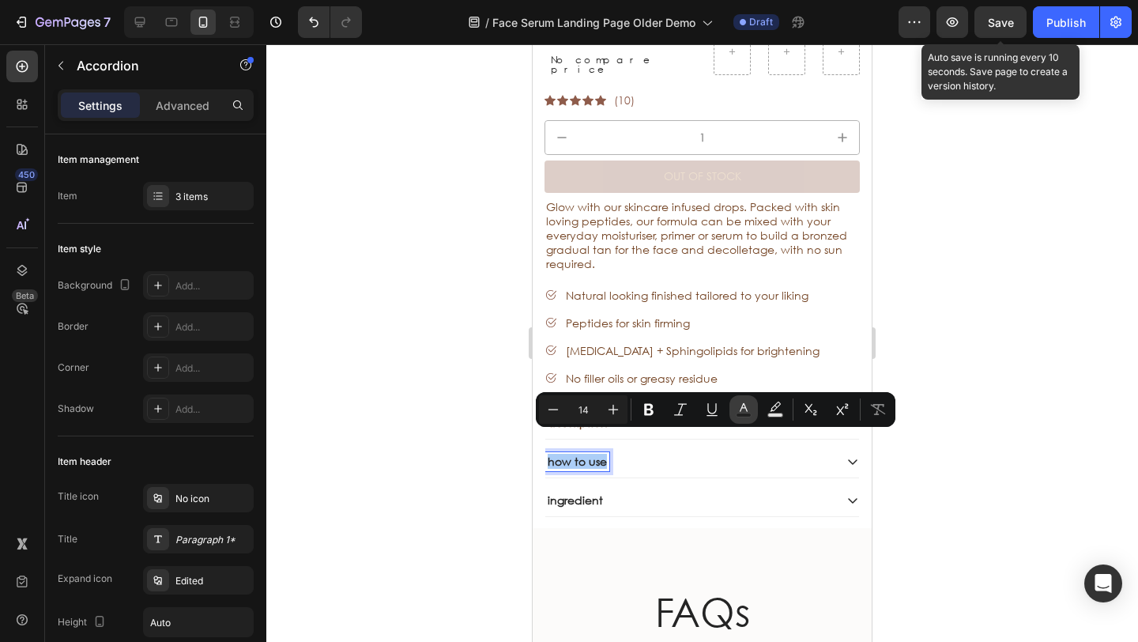
click at [739, 411] on icon "Editor contextual toolbar" at bounding box center [744, 409] width 16 height 16
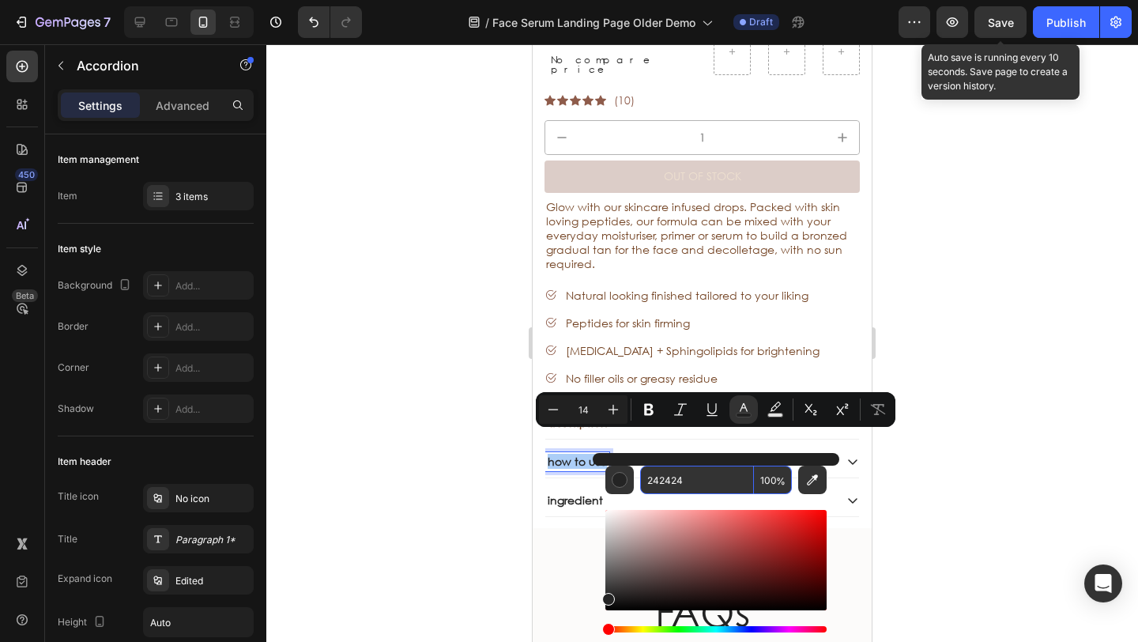
drag, startPoint x: 697, startPoint y: 482, endPoint x: 594, endPoint y: 466, distance: 103.9
click at [594, 466] on div "242424 100 %" at bounding box center [716, 553] width 246 height 201
paste input "744424"
drag, startPoint x: 1251, startPoint y: 523, endPoint x: 572, endPoint y: 464, distance: 682.0
paste input "Editor contextual toolbar"
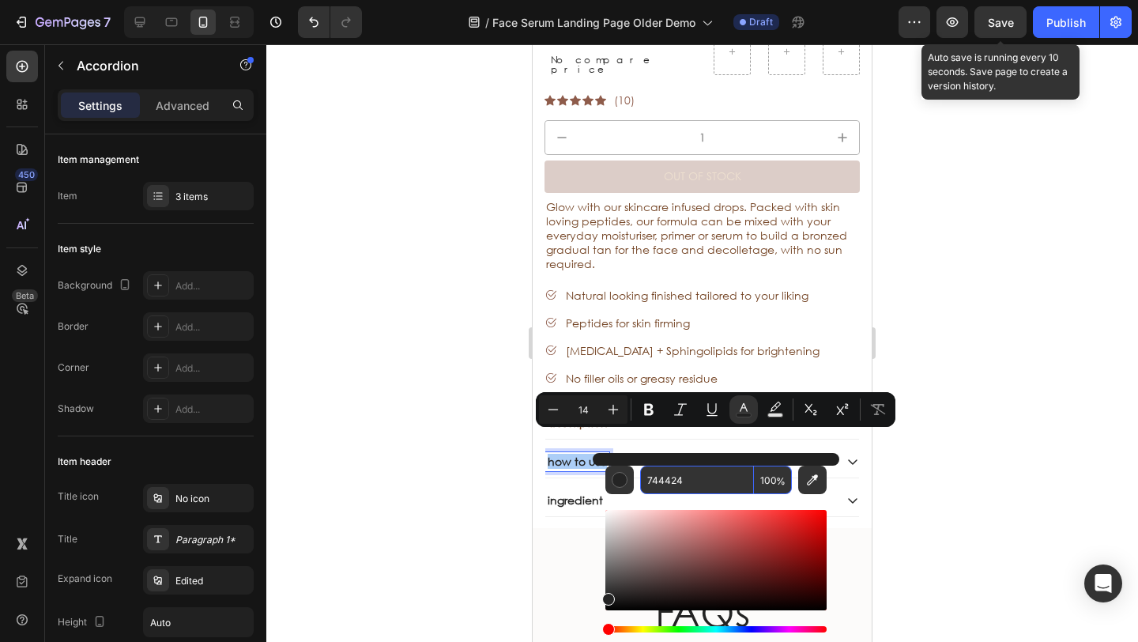
type input "744424"
click at [487, 450] on div at bounding box center [701, 342] width 871 height 597
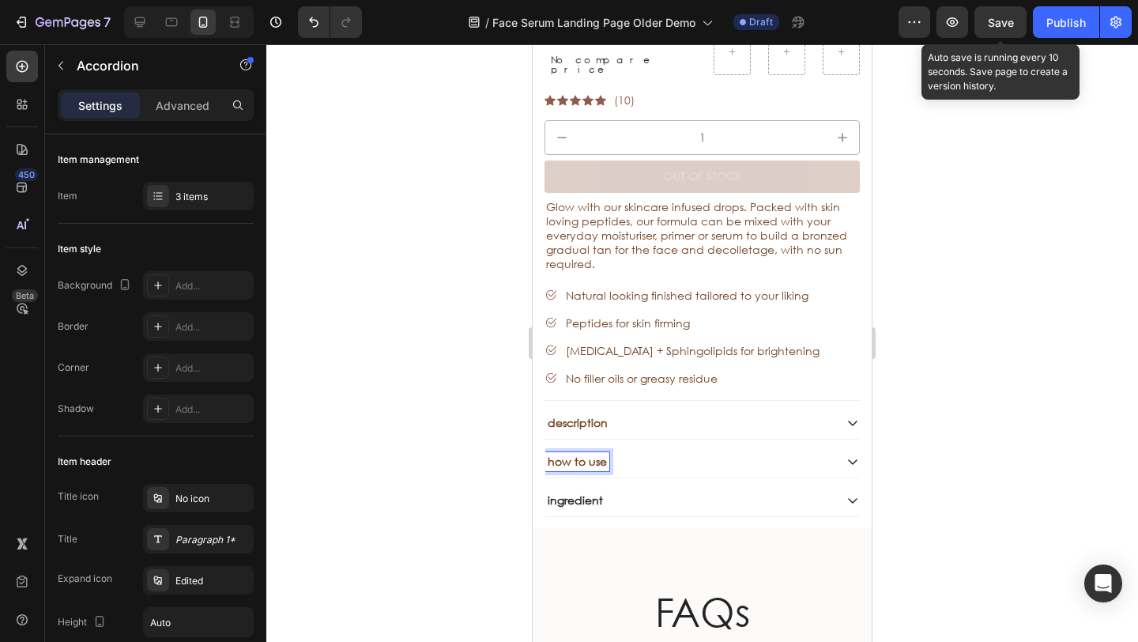
click at [570, 493] on p "ingredient" at bounding box center [575, 500] width 55 height 14
click at [600, 493] on p "ingredient" at bounding box center [575, 500] width 55 height 14
drag, startPoint x: 560, startPoint y: 474, endPoint x: 524, endPoint y: 468, distance: 36.8
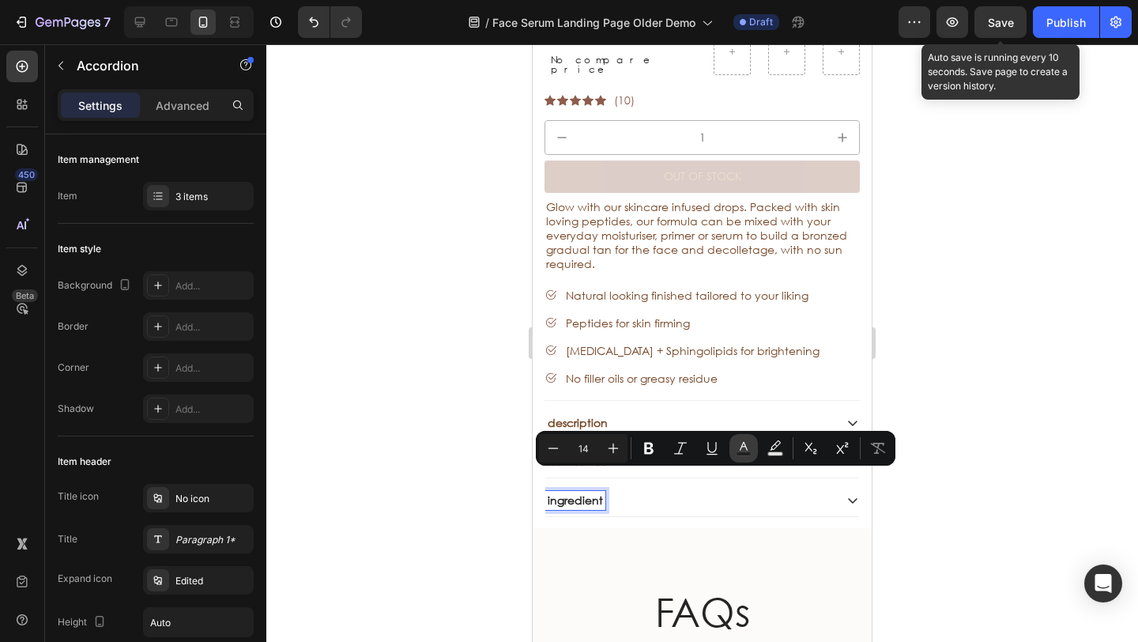
click at [741, 454] on rect "Editor contextual toolbar" at bounding box center [743, 454] width 15 height 4
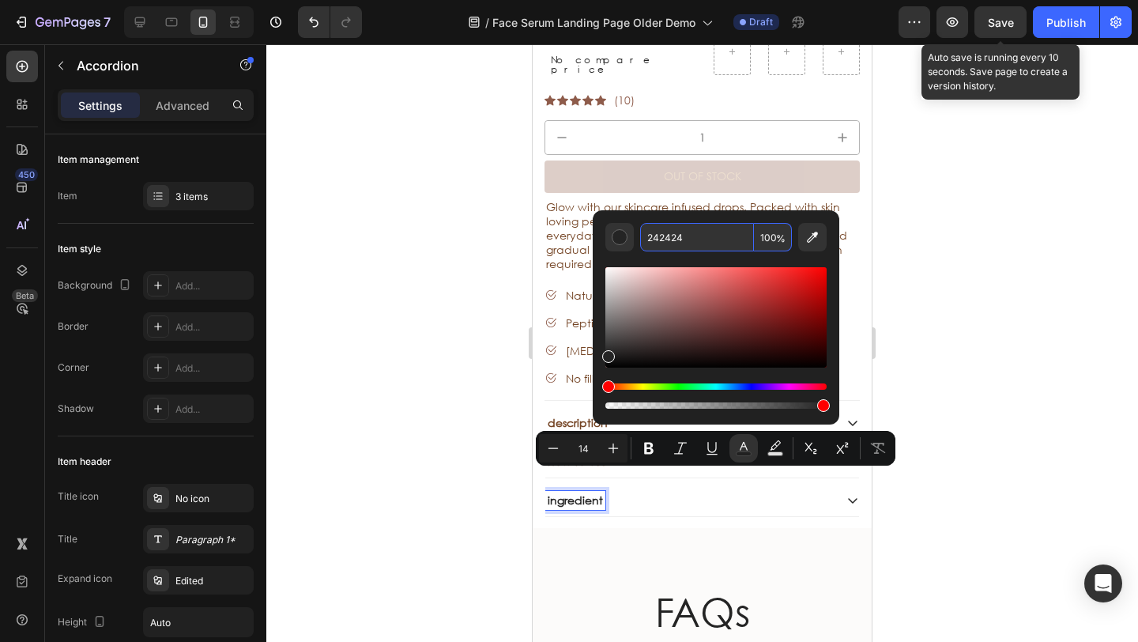
click at [701, 234] on input "242424" at bounding box center [697, 237] width 114 height 28
paste input "744"
type input "744424"
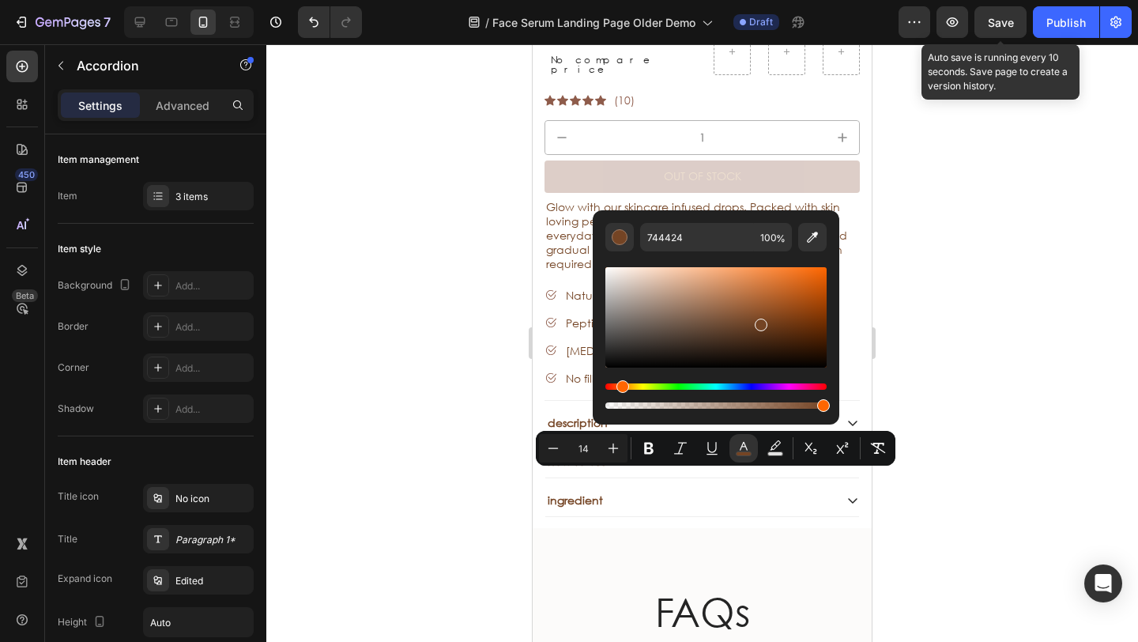
click at [395, 341] on div at bounding box center [701, 342] width 871 height 597
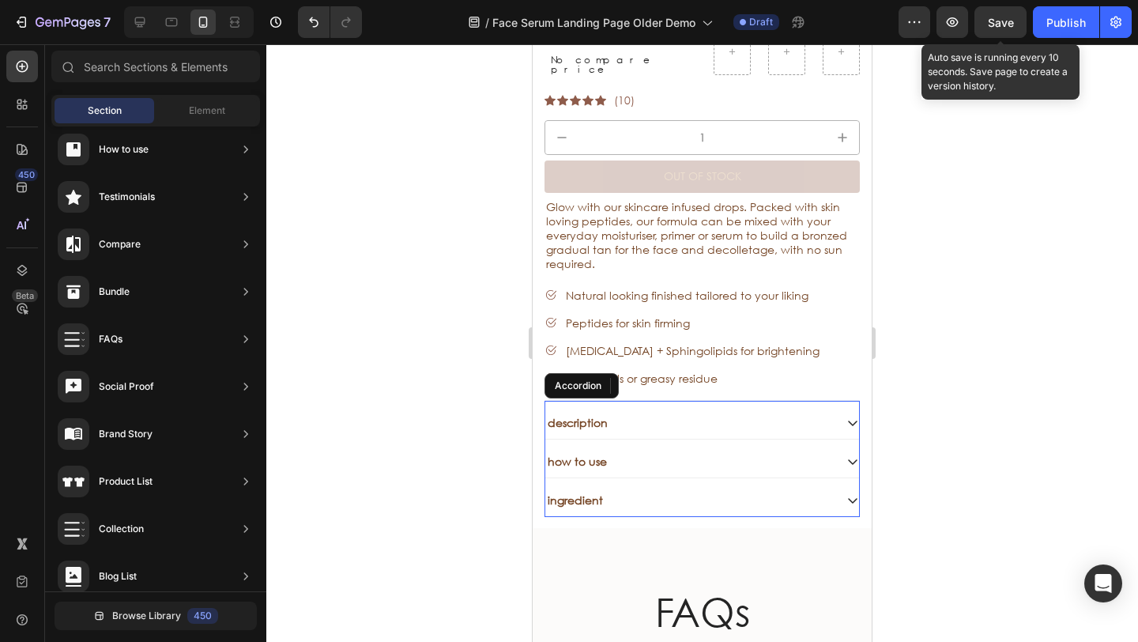
click at [643, 413] on div "description" at bounding box center [689, 422] width 288 height 19
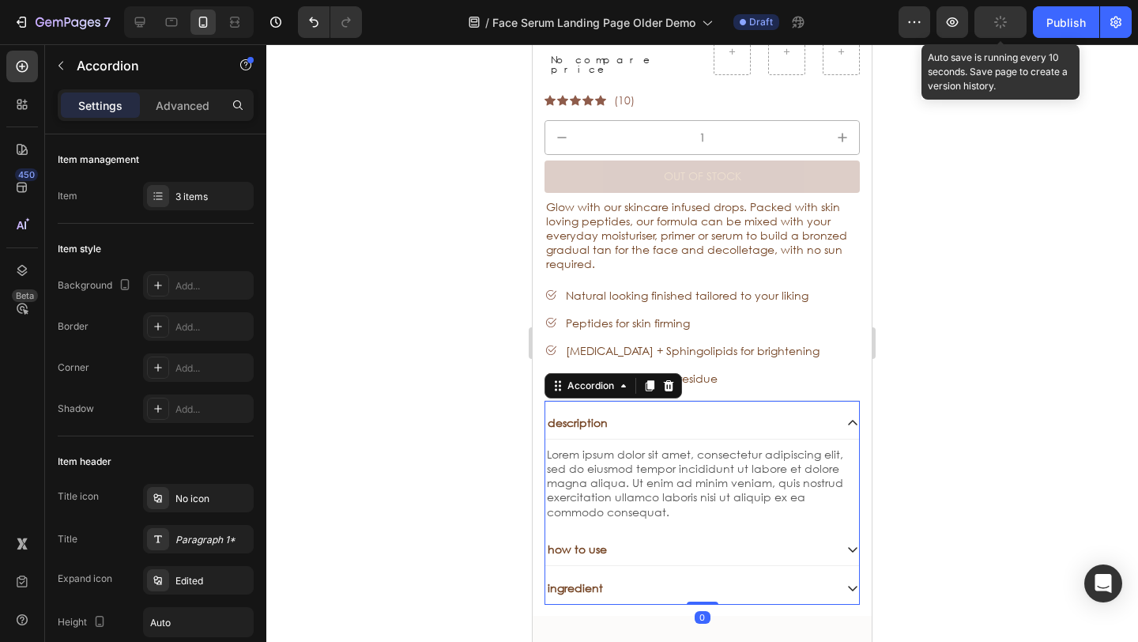
click at [646, 413] on div "description" at bounding box center [689, 422] width 288 height 19
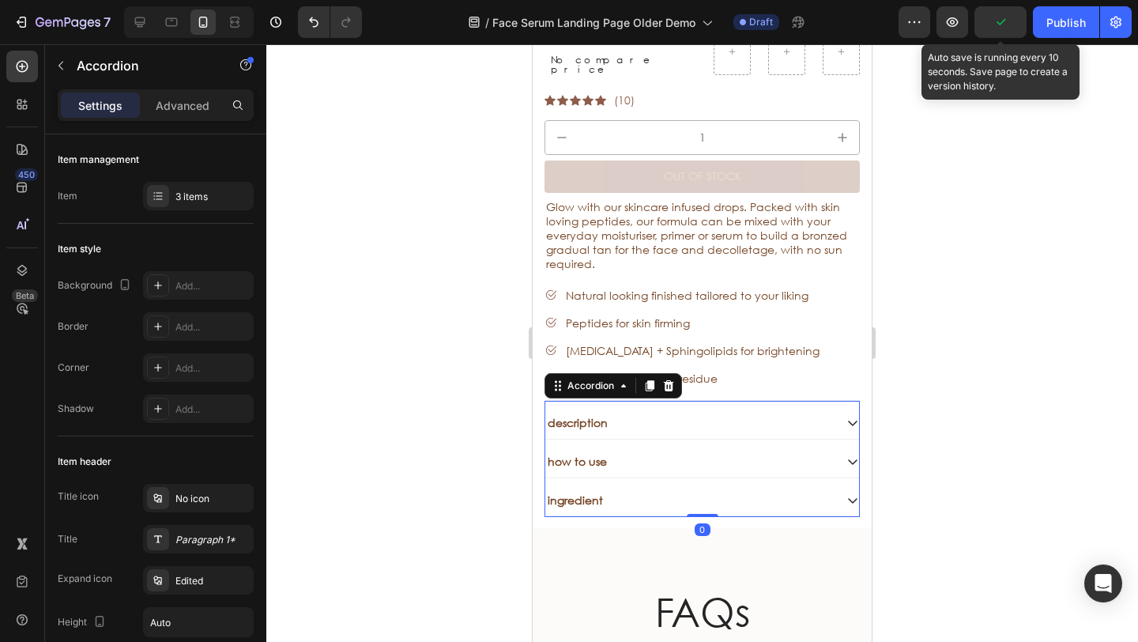
click at [683, 450] on div "how to use" at bounding box center [702, 462] width 314 height 32
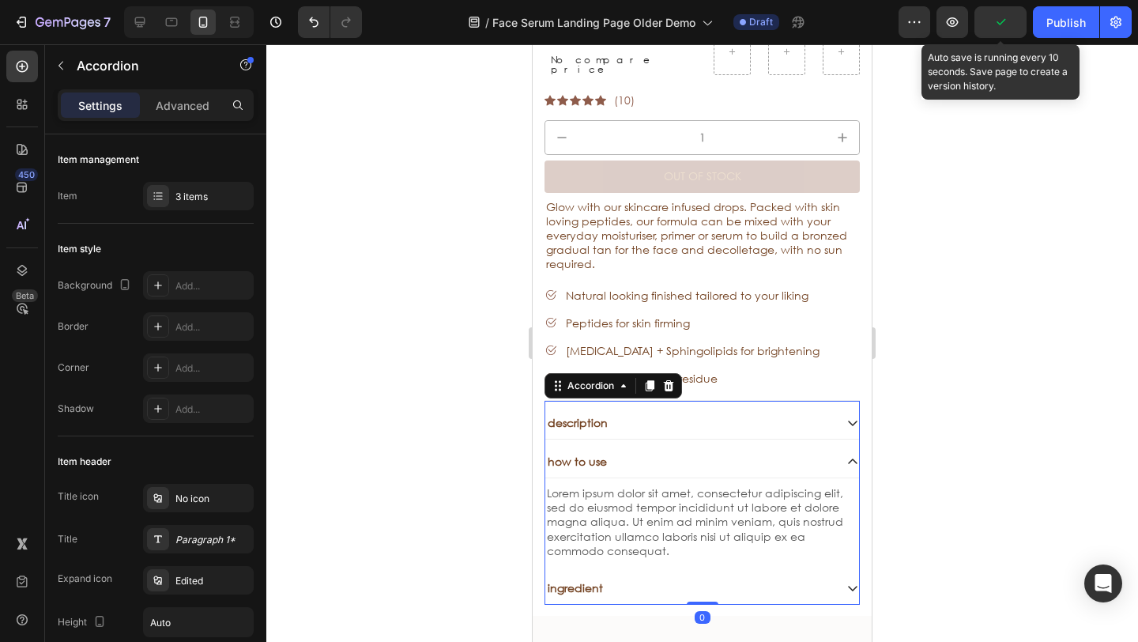
click at [683, 452] on div "how to use" at bounding box center [689, 461] width 288 height 19
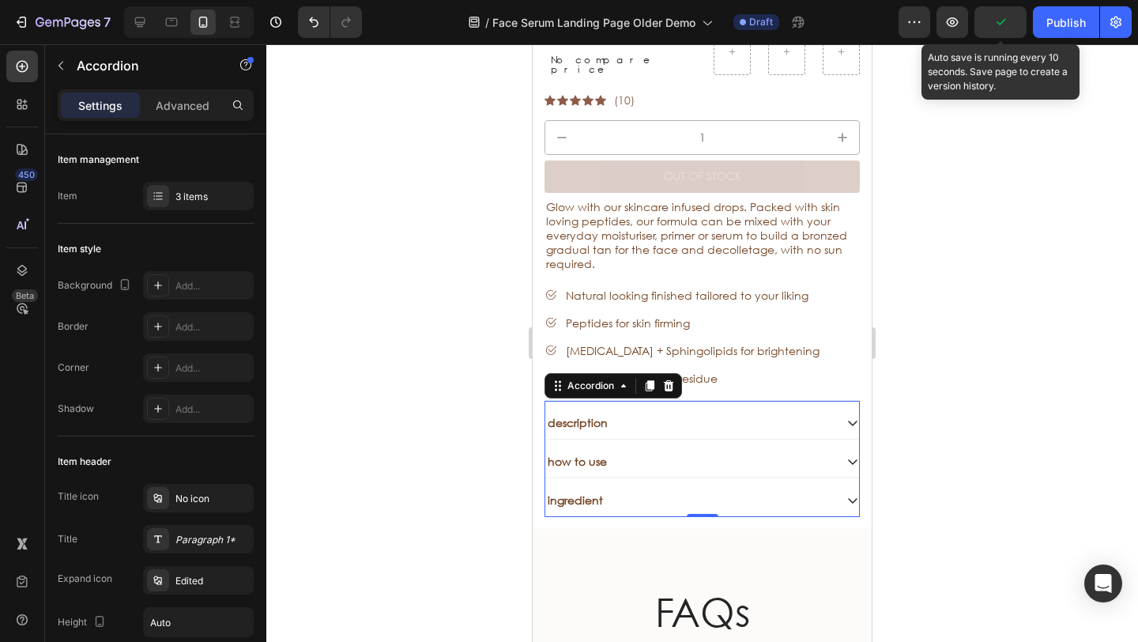
click at [718, 491] on div "ingredient" at bounding box center [689, 500] width 288 height 19
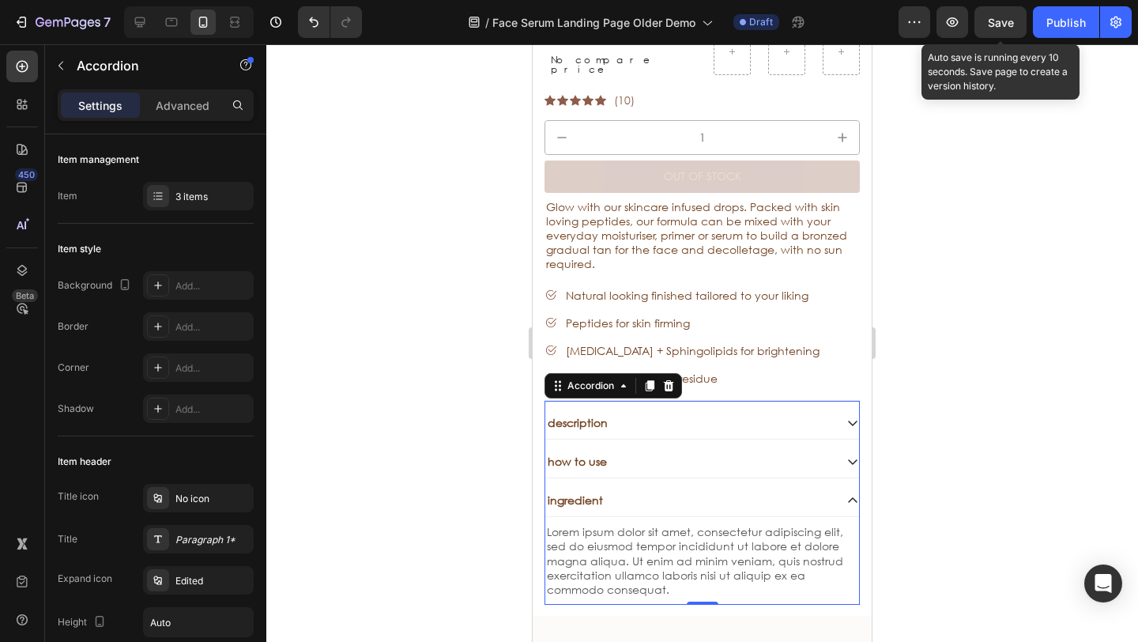
click at [718, 491] on div "ingredient" at bounding box center [689, 500] width 288 height 19
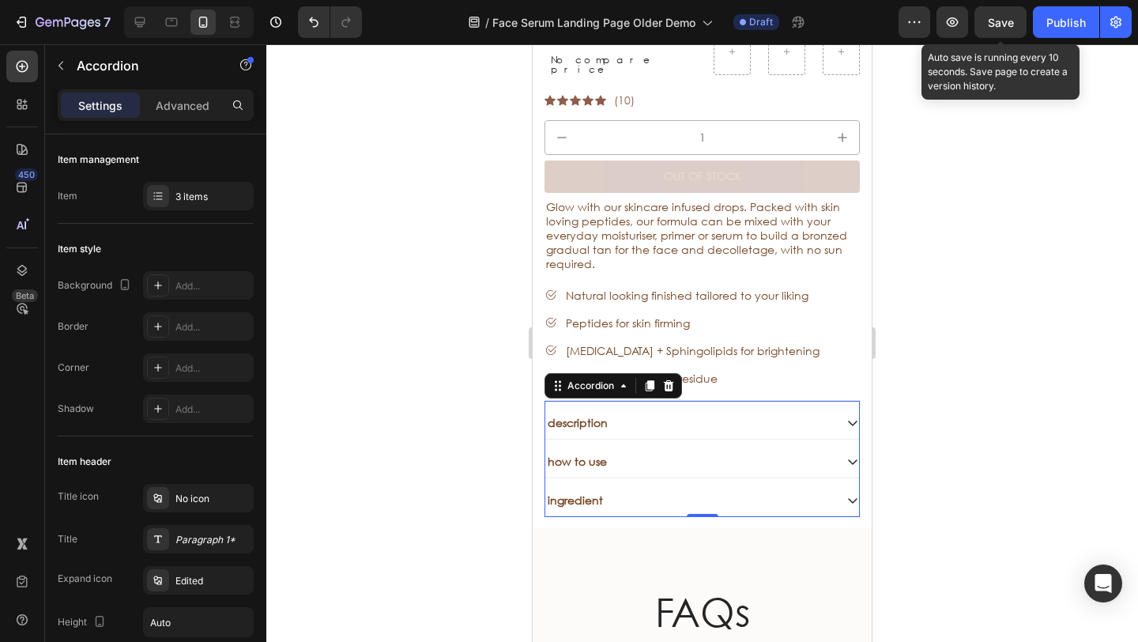
click at [697, 413] on div "description" at bounding box center [689, 422] width 288 height 19
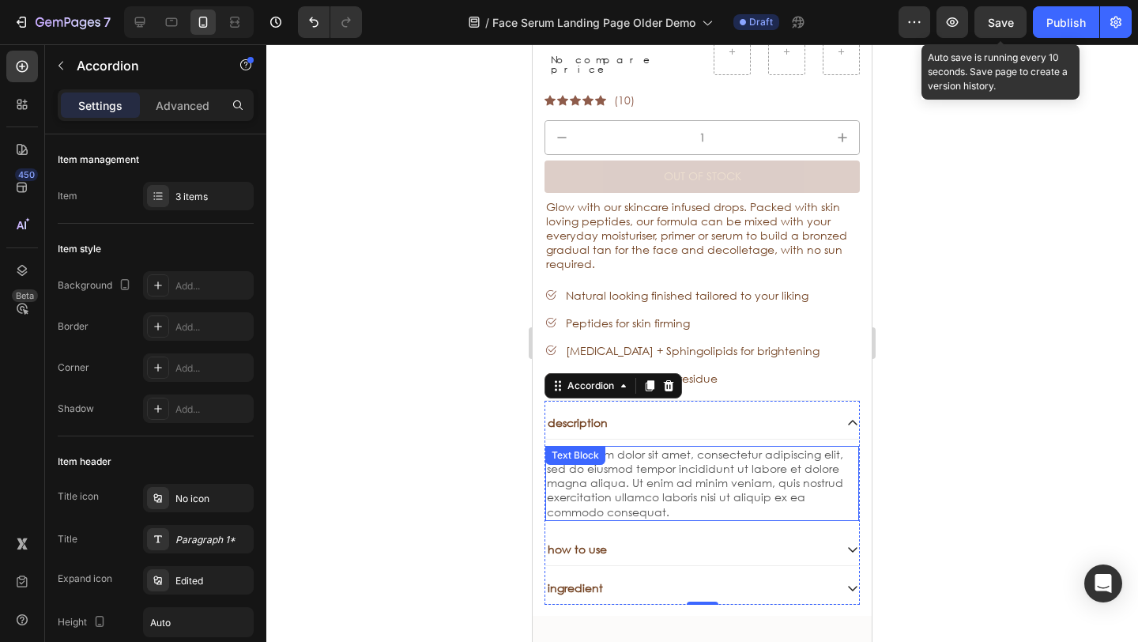
click at [719, 487] on div "Lorem ipsum dolor sit amet, consectetur adipiscing elit, sed do eiusmod tempor …" at bounding box center [702, 483] width 314 height 75
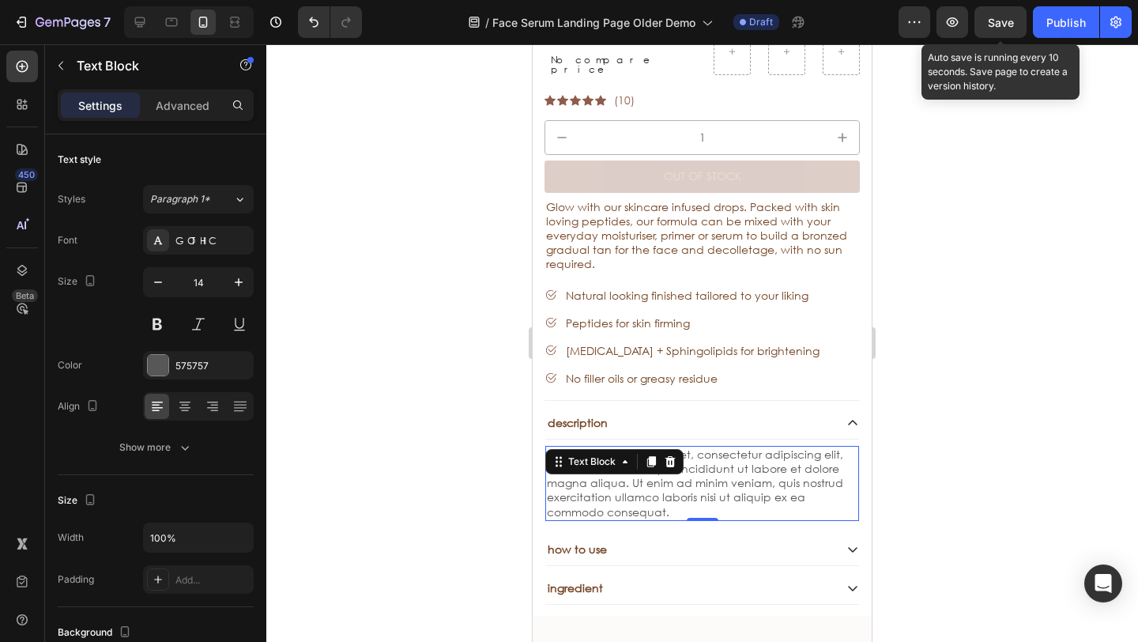
click at [694, 484] on div "Lorem ipsum dolor sit amet, consectetur adipiscing elit, sed do eiusmod tempor …" at bounding box center [702, 483] width 314 height 75
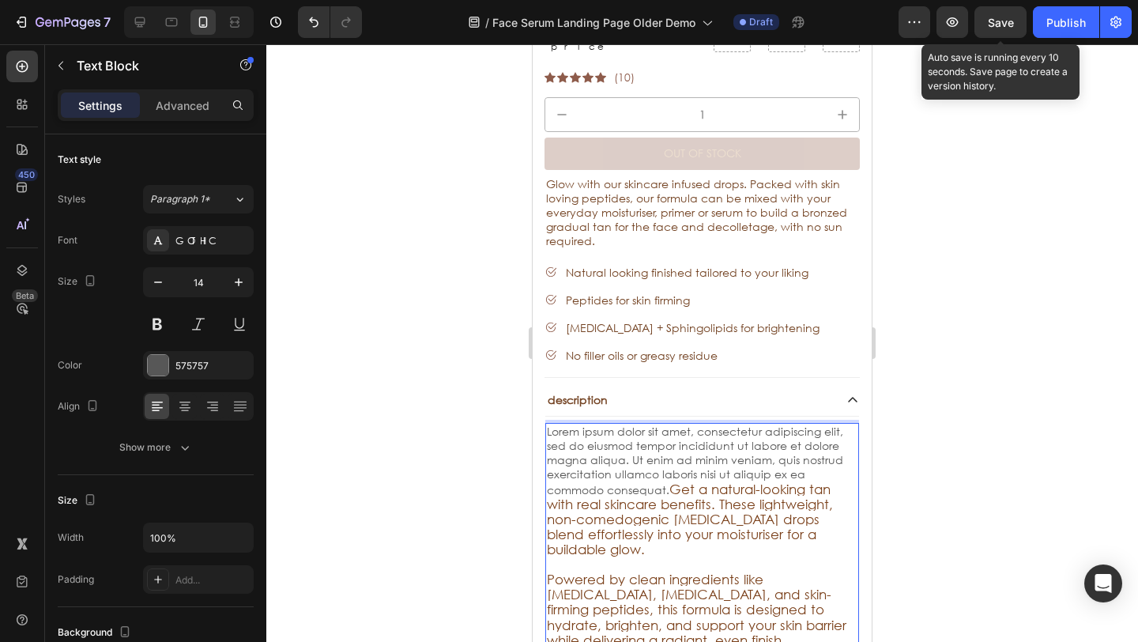
drag, startPoint x: 669, startPoint y: 465, endPoint x: 684, endPoint y: 483, distance: 23.6
click at [671, 468] on p "Lorem ipsum dolor sit amet, consectetur adipiscing elit, sed do eiusmod tempor …" at bounding box center [702, 536] width 310 height 224
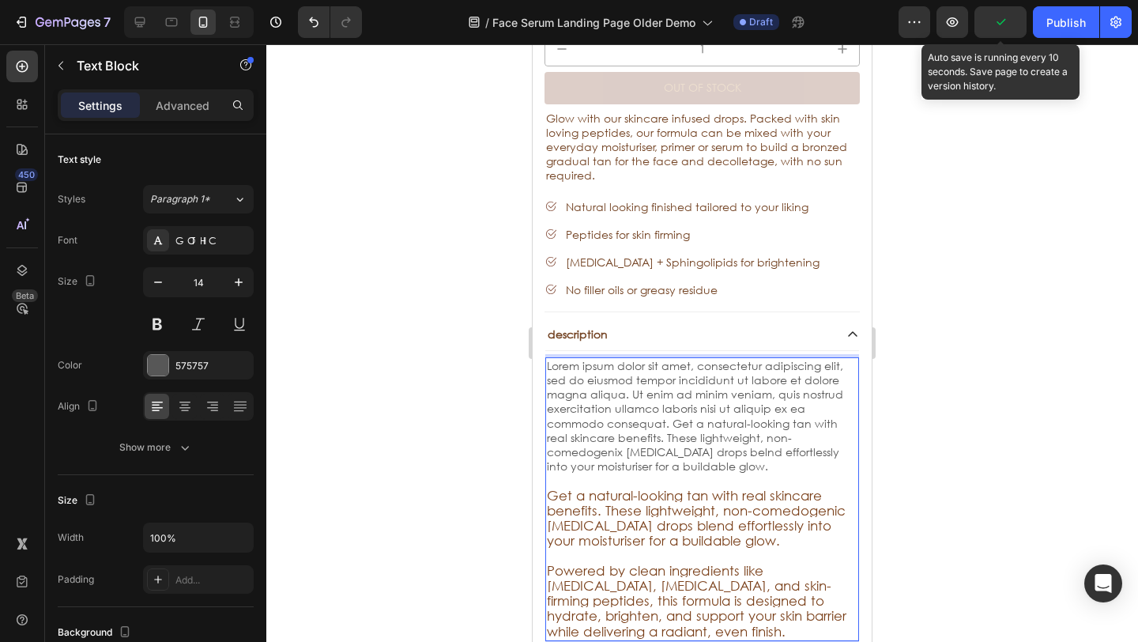
scroll to position [5554, 0]
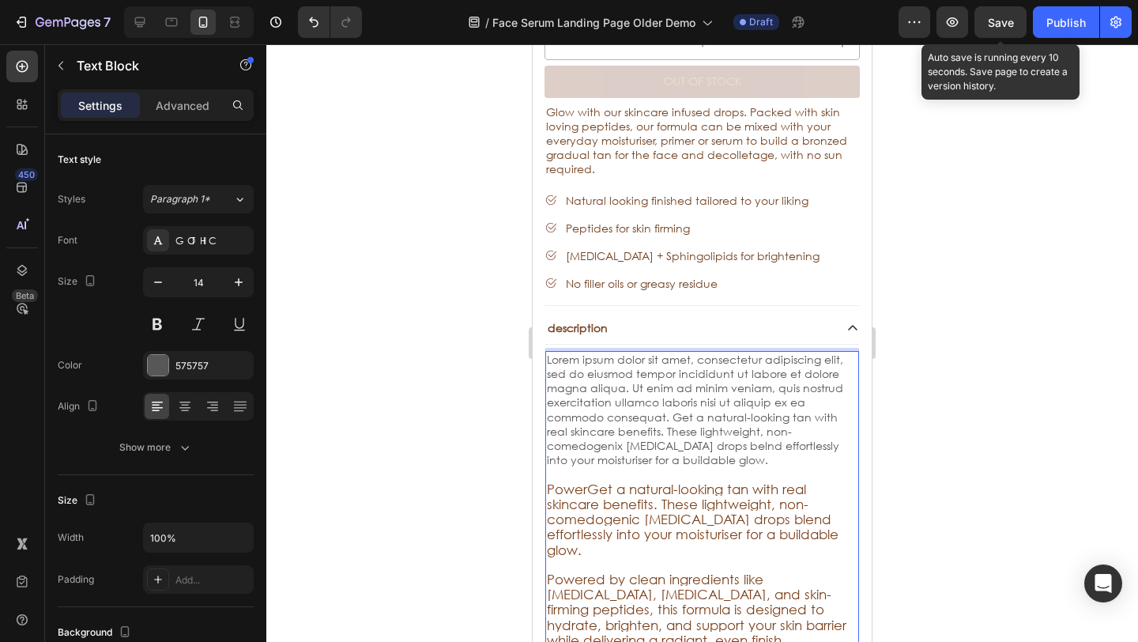
click at [764, 467] on p "Rich Text Editor. Editing area: main" at bounding box center [702, 474] width 310 height 14
click at [763, 434] on p "Lorem ipsum dolor sit amet, consectetur adipiscing elit, sed do eiusmod tempor …" at bounding box center [702, 409] width 310 height 115
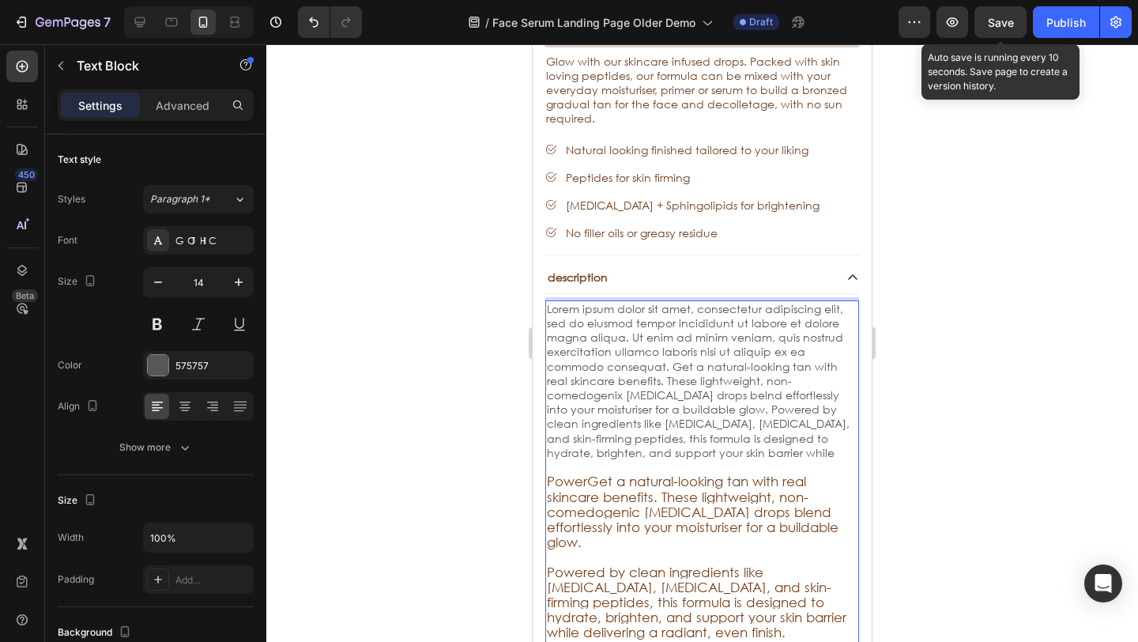
scroll to position [5607, 0]
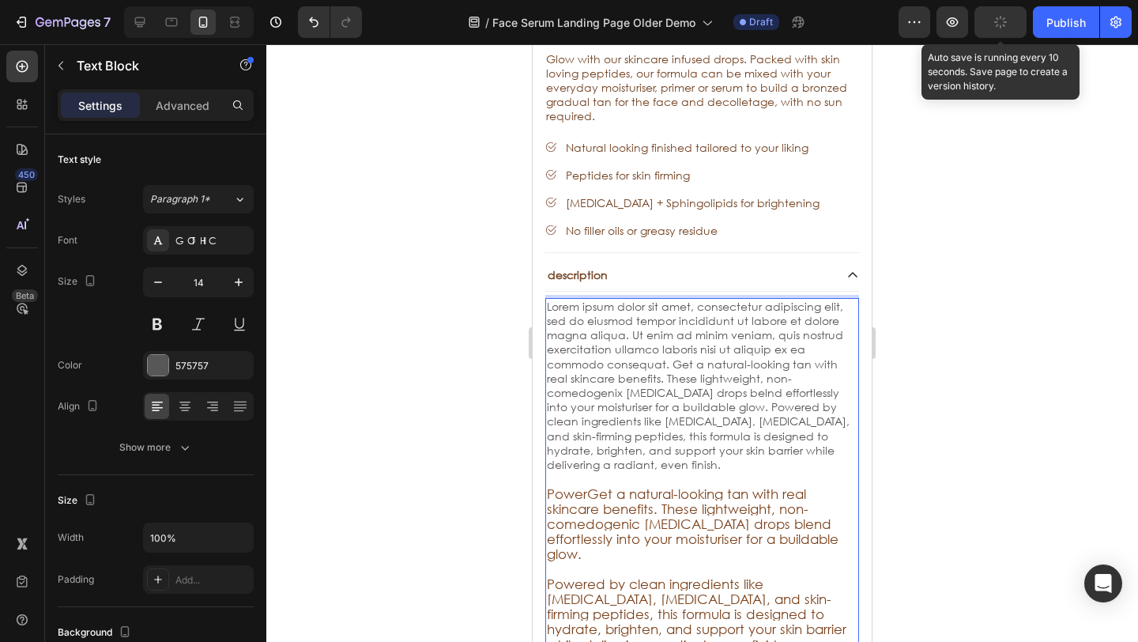
click at [675, 397] on p "Lorem ipsum dolor sit amet, consectetur adipiscing elit, sed do eiusmod tempor …" at bounding box center [702, 385] width 310 height 172
click at [732, 376] on p "Lorem ipsum dolor sit amet, consectetur adipiscing elit, sed do eiusmod tempor …" at bounding box center [702, 385] width 310 height 172
click at [721, 375] on p "Lorem ipsum dolor sit amet, consectetur adipiscing elit, sed do eiusmod tempor …" at bounding box center [702, 385] width 310 height 172
click at [716, 383] on p "Lorem ipsum dolor sit amet, consectetur adipiscing elit, sed do eiusmod tempor …" at bounding box center [702, 385] width 310 height 172
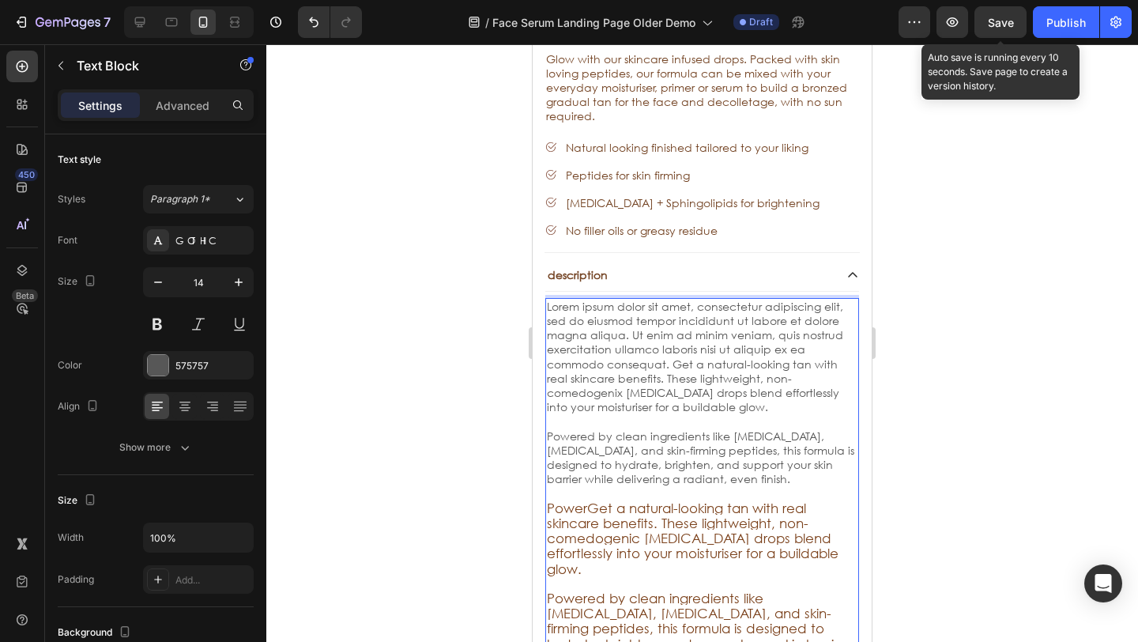
click at [718, 499] on span "PowerGet a natural-looking tan with real skincare benefits. These lightweight, …" at bounding box center [693, 537] width 292 height 77
click at [721, 499] on span "PowerGet a natural-looking tan with real skincare benefits. These lightweight, …" at bounding box center [693, 537] width 292 height 77
click at [683, 499] on span "PowerGet a natural-looking tan with real skincare benefits. These lightweight, …" at bounding box center [693, 537] width 292 height 77
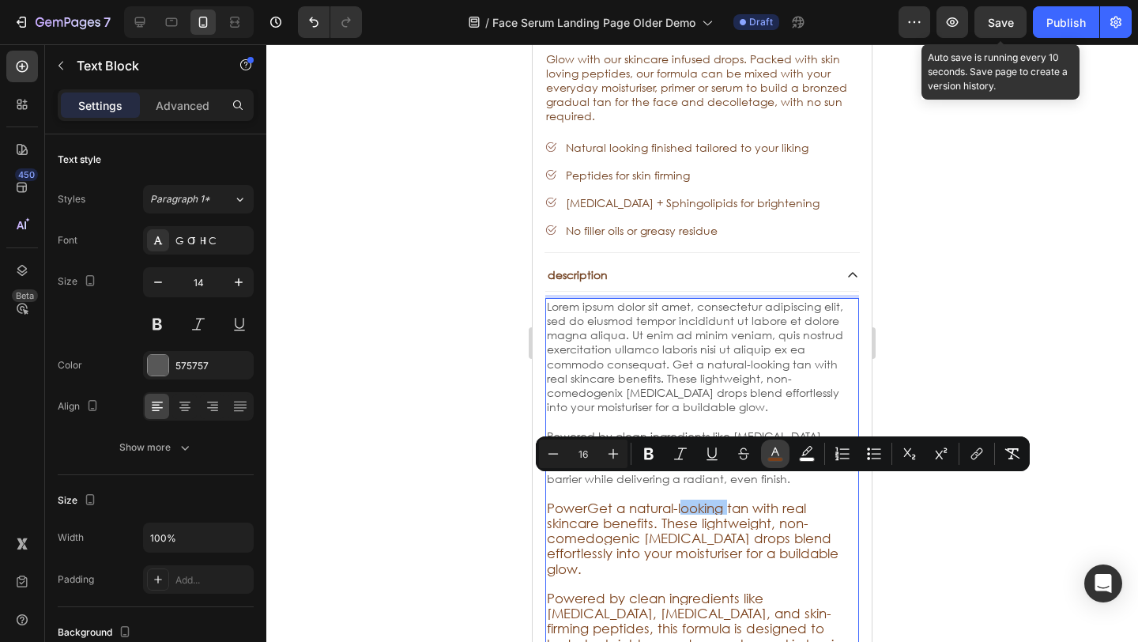
click at [775, 461] on rect "Editor contextual toolbar" at bounding box center [775, 459] width 15 height 4
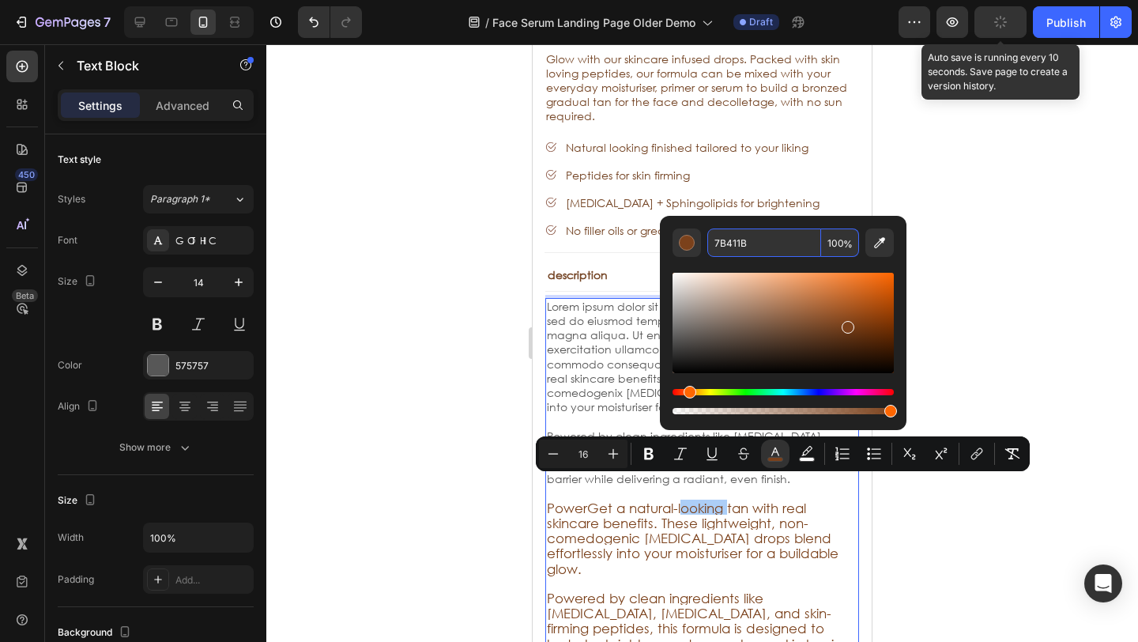
click at [766, 248] on input "7B411B" at bounding box center [764, 242] width 114 height 28
drag, startPoint x: 390, startPoint y: 325, endPoint x: 509, endPoint y: 235, distance: 148.4
click at [393, 325] on div at bounding box center [701, 342] width 871 height 597
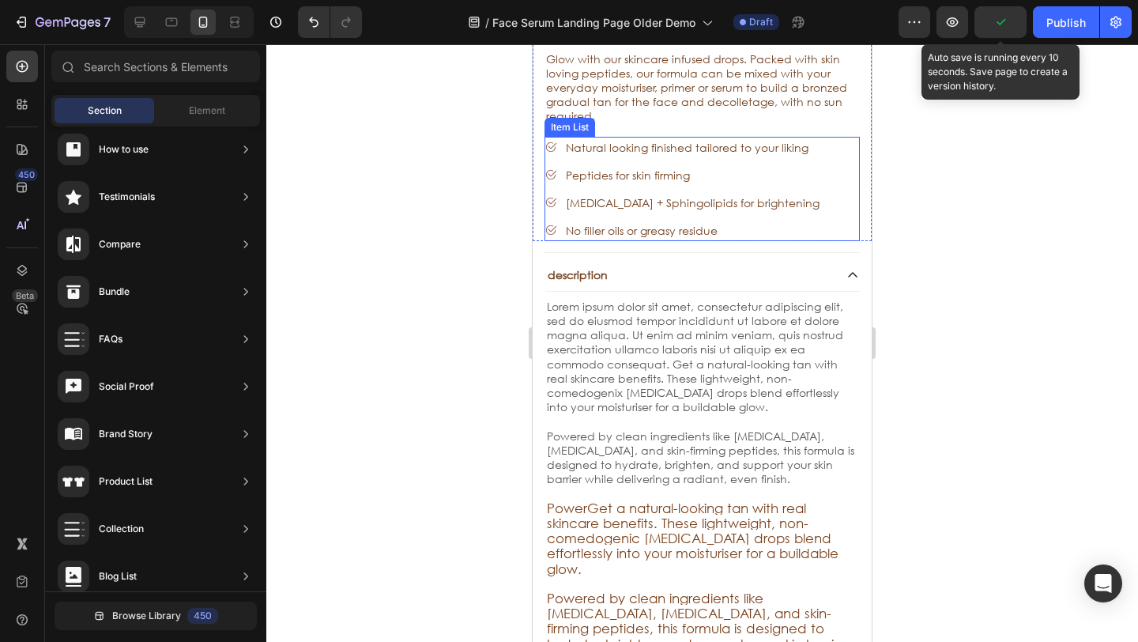
click at [593, 223] on span "No filler oils or greasy residue" at bounding box center [642, 230] width 152 height 15
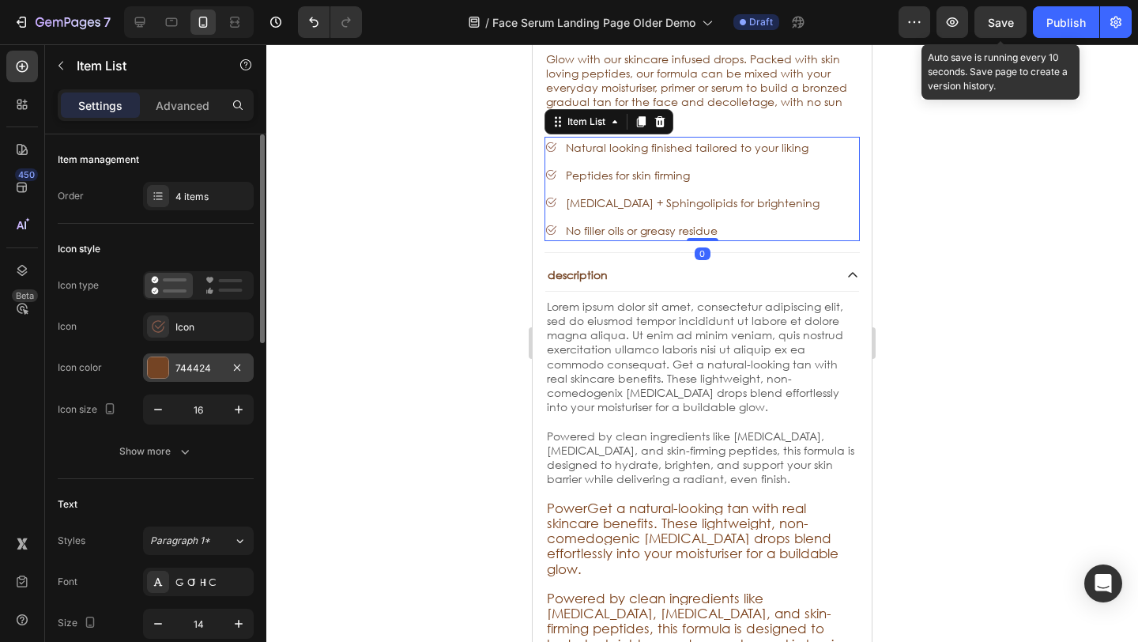
click at [214, 374] on div "744424" at bounding box center [198, 367] width 111 height 28
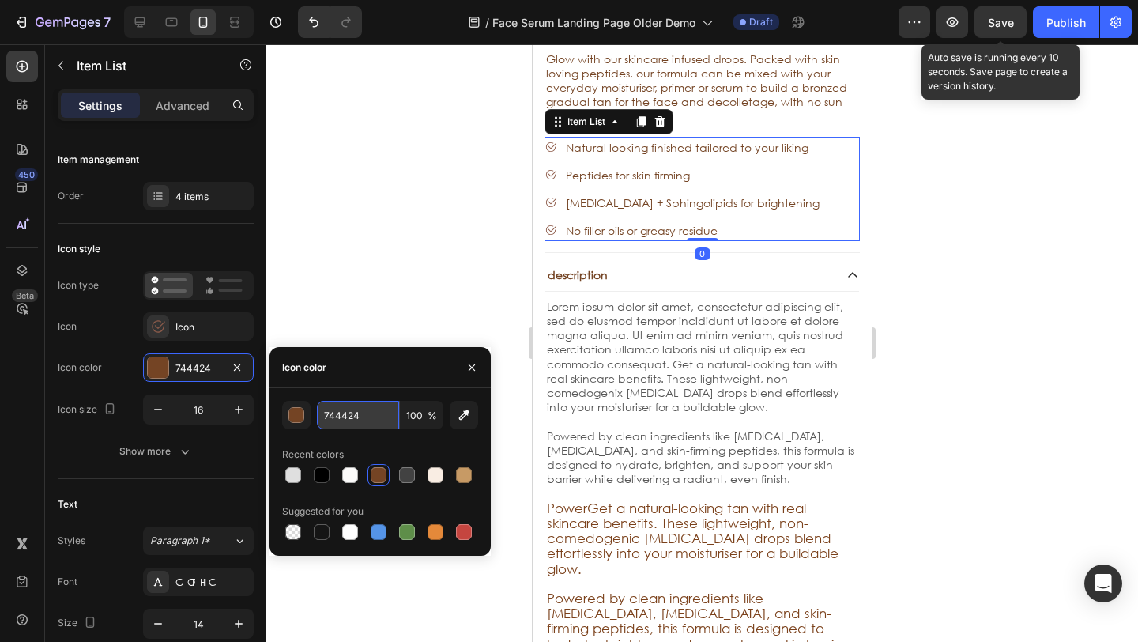
click at [382, 416] on input "744424" at bounding box center [358, 415] width 82 height 28
click at [371, 310] on div at bounding box center [701, 342] width 871 height 597
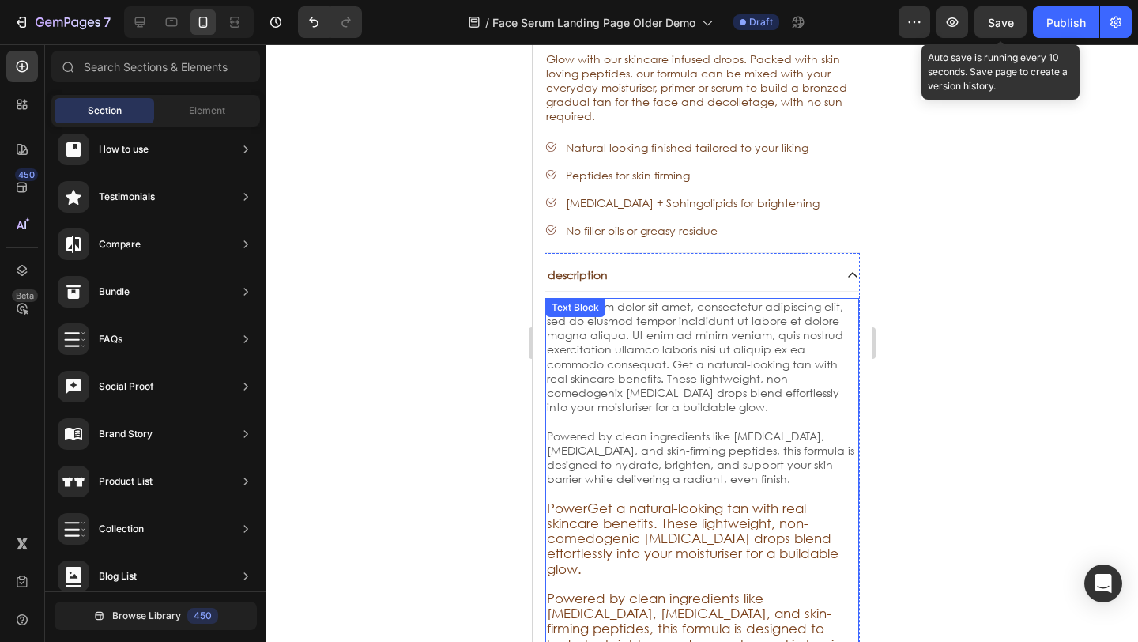
click at [729, 446] on p "Powered by clean ingredients like [MEDICAL_DATA], [MEDICAL_DATA], and skin-firm…" at bounding box center [702, 458] width 310 height 58
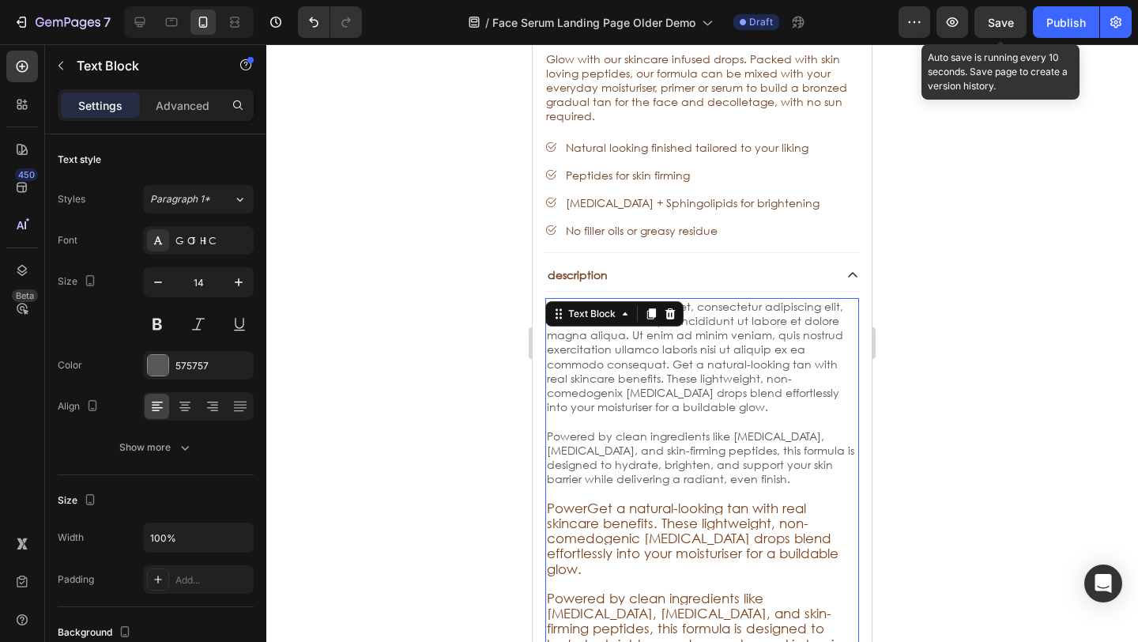
drag, startPoint x: 729, startPoint y: 446, endPoint x: 779, endPoint y: 454, distance: 50.5
click at [766, 451] on p "Powered by clean ingredients like [MEDICAL_DATA], [MEDICAL_DATA], and skin-firm…" at bounding box center [702, 458] width 310 height 58
click at [784, 455] on p "Powered by clean ingredients like [MEDICAL_DATA], [MEDICAL_DATA], and skin-firm…" at bounding box center [702, 458] width 310 height 58
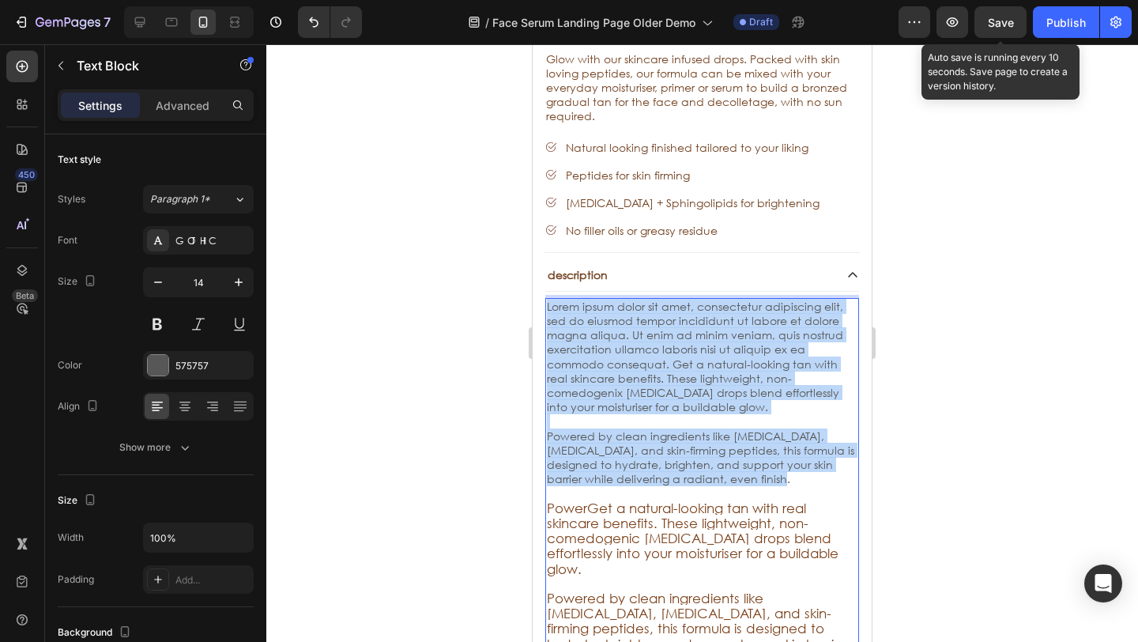
drag, startPoint x: 785, startPoint y: 456, endPoint x: 548, endPoint y: 290, distance: 289.3
click at [546, 298] on div "Lorem ipsum dolor sit amet, consectetur adipiscing elit, sed do eiusmod tempor …" at bounding box center [702, 483] width 314 height 371
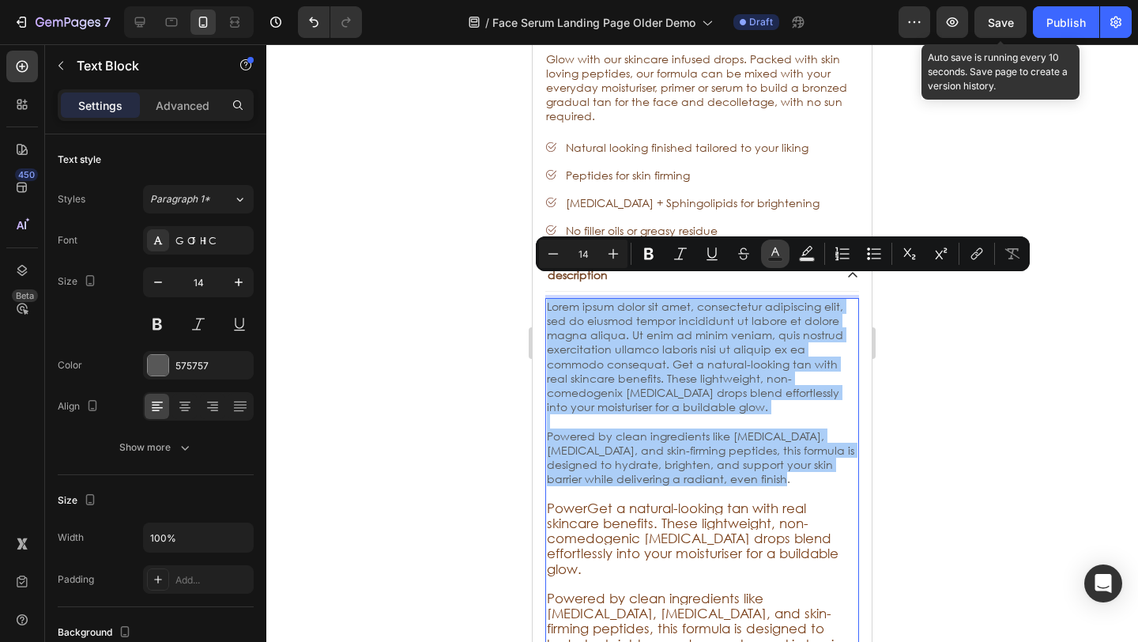
click at [778, 246] on icon "Editor contextual toolbar" at bounding box center [775, 254] width 16 height 16
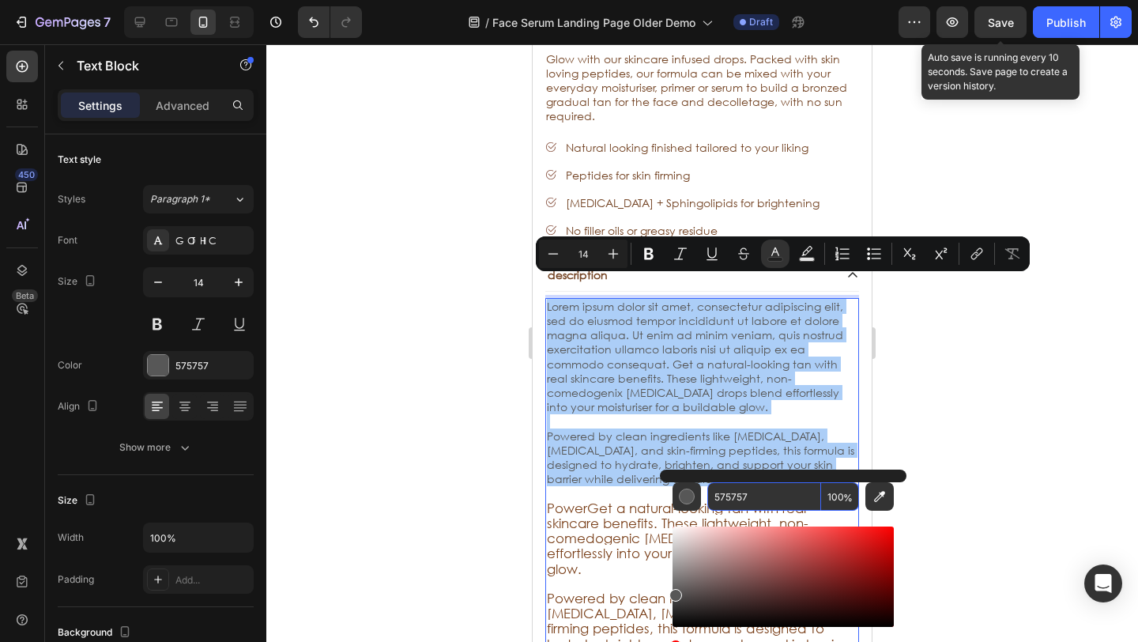
click at [755, 495] on input "575757" at bounding box center [764, 496] width 114 height 28
paste input "744424"
type input "744424"
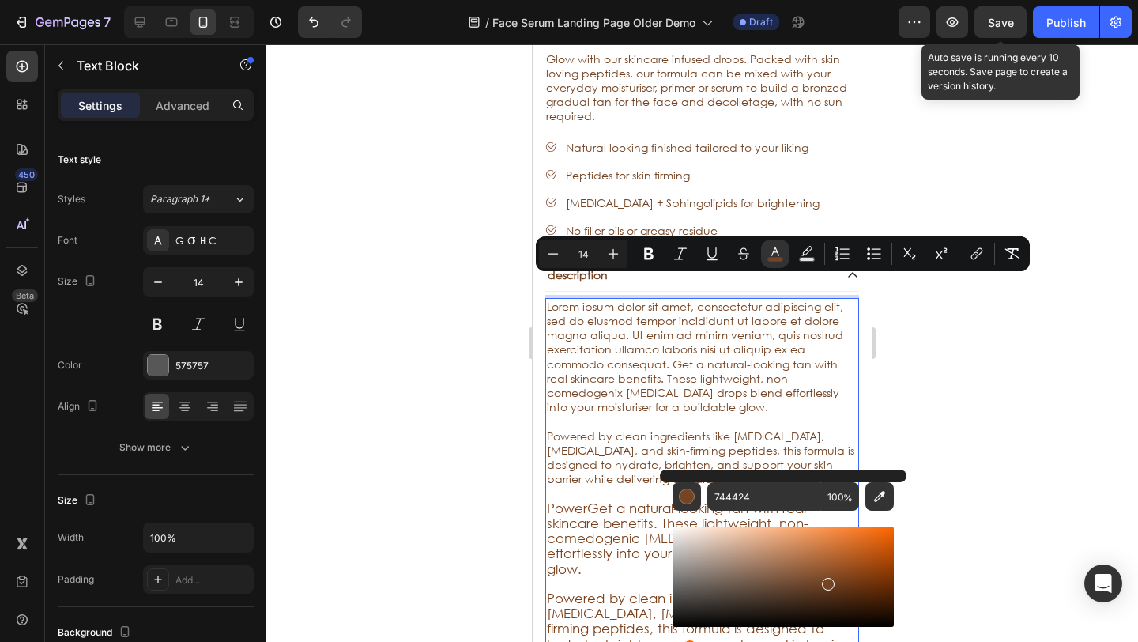
click at [401, 442] on div at bounding box center [701, 342] width 871 height 597
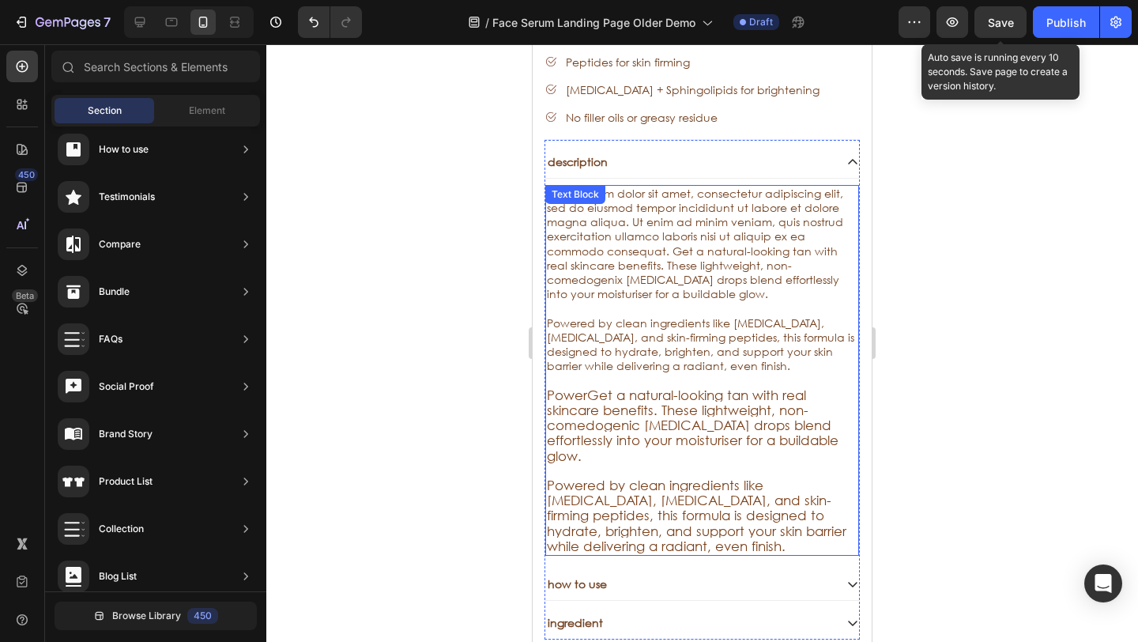
scroll to position [5737, 0]
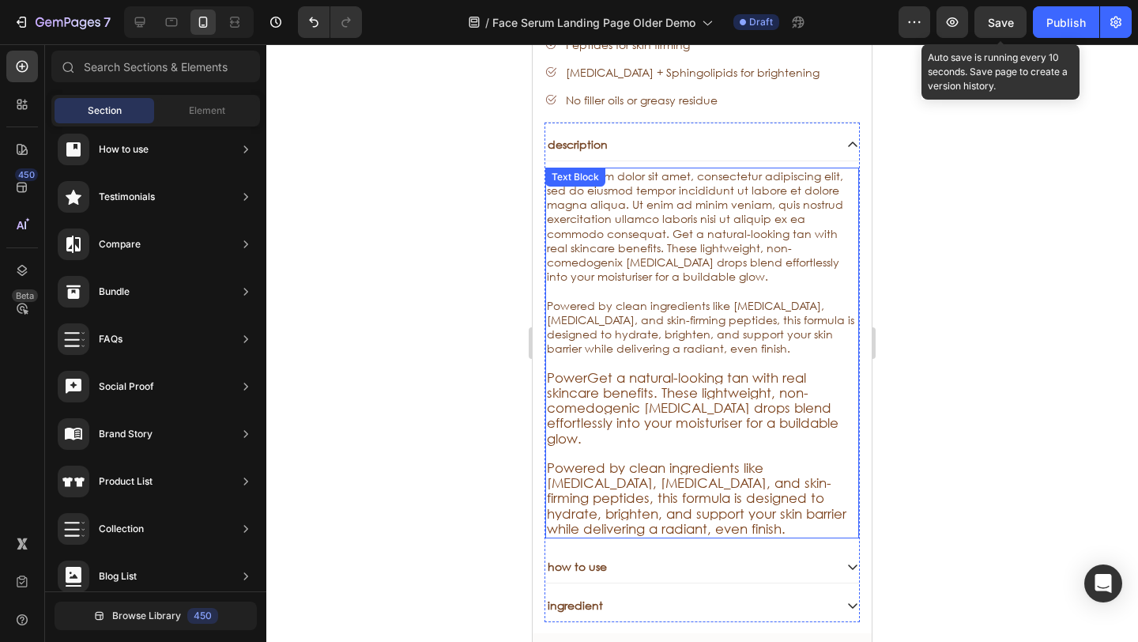
click at [786, 491] on p "PowerGet a natural-looking tan with real skincare benefits. These lightweight, …" at bounding box center [702, 454] width 310 height 166
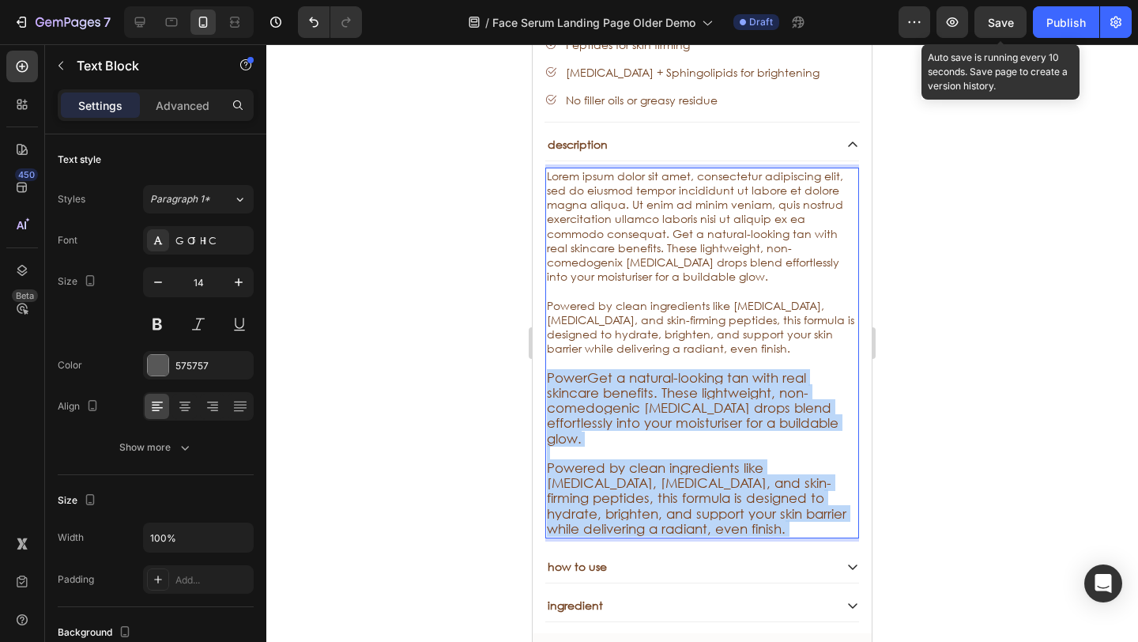
drag, startPoint x: 785, startPoint y: 491, endPoint x: 697, endPoint y: 453, distance: 96.3
click at [559, 371] on p "PowerGet a natural-looking tan with real skincare benefits. These lightweight, …" at bounding box center [702, 454] width 310 height 166
drag, startPoint x: 766, startPoint y: 490, endPoint x: 547, endPoint y: 354, distance: 257.6
click at [547, 371] on p "PowerGet a natural-looking tan with real skincare benefits. These lightweight, …" at bounding box center [702, 454] width 310 height 166
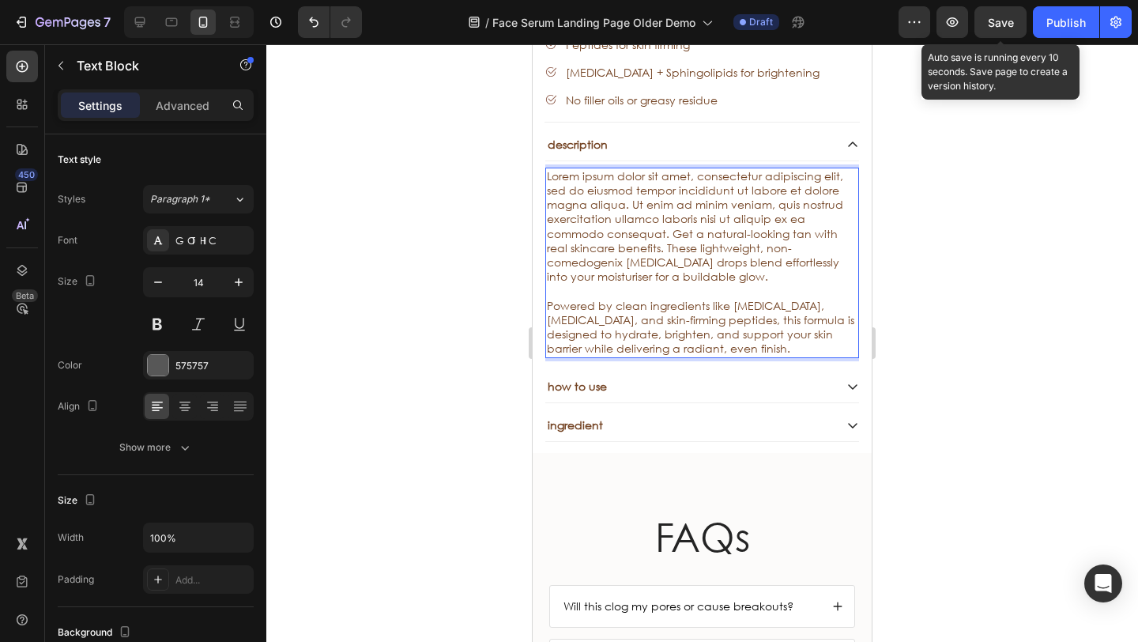
click at [437, 356] on div at bounding box center [701, 342] width 871 height 597
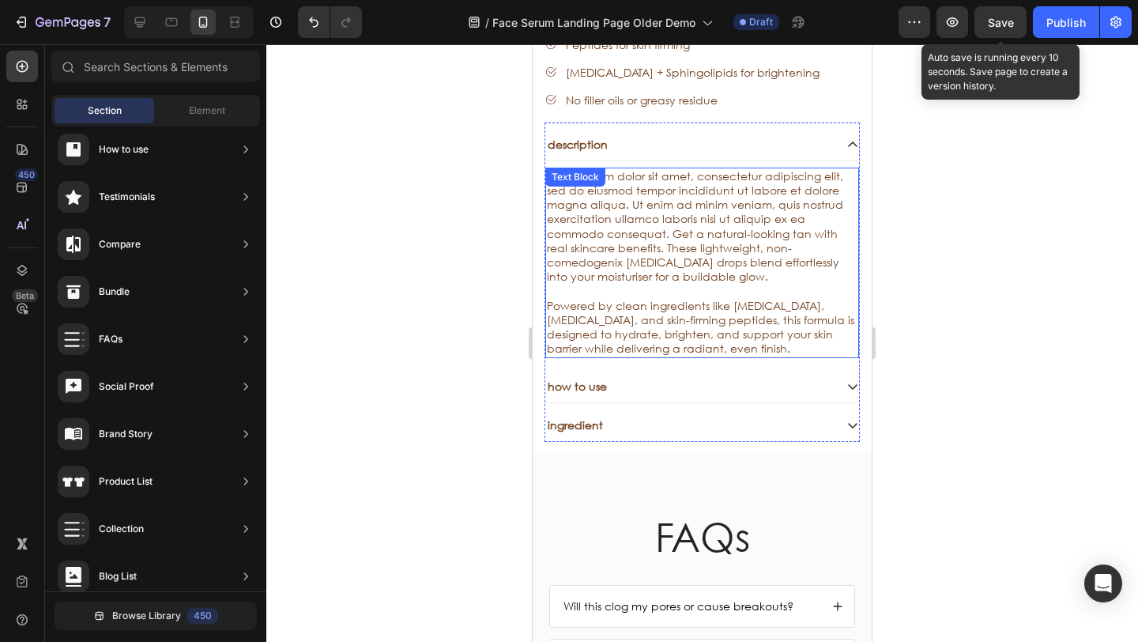
click at [644, 310] on span "Powered by clean ingredients like [MEDICAL_DATA], [MEDICAL_DATA], and skin-firm…" at bounding box center [700, 327] width 307 height 58
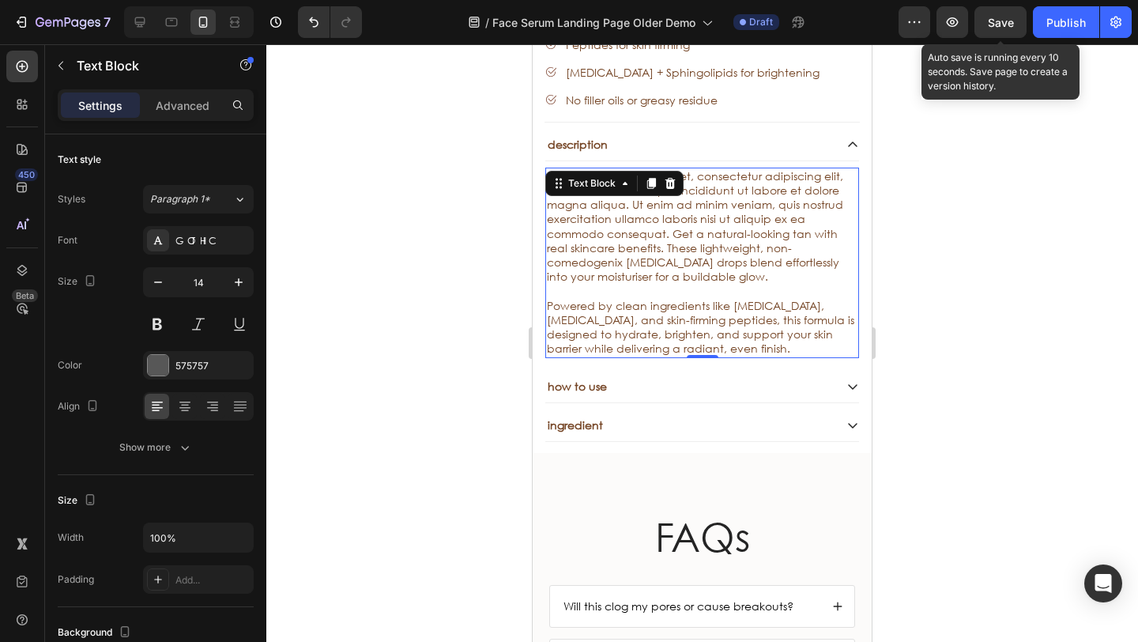
click at [786, 322] on p "Powered by clean ingredients like [MEDICAL_DATA], [MEDICAL_DATA], and skin-firm…" at bounding box center [702, 328] width 310 height 58
click at [793, 325] on p "Powered by clean ingredients like [MEDICAL_DATA], [MEDICAL_DATA], and skin-firm…" at bounding box center [702, 328] width 310 height 58
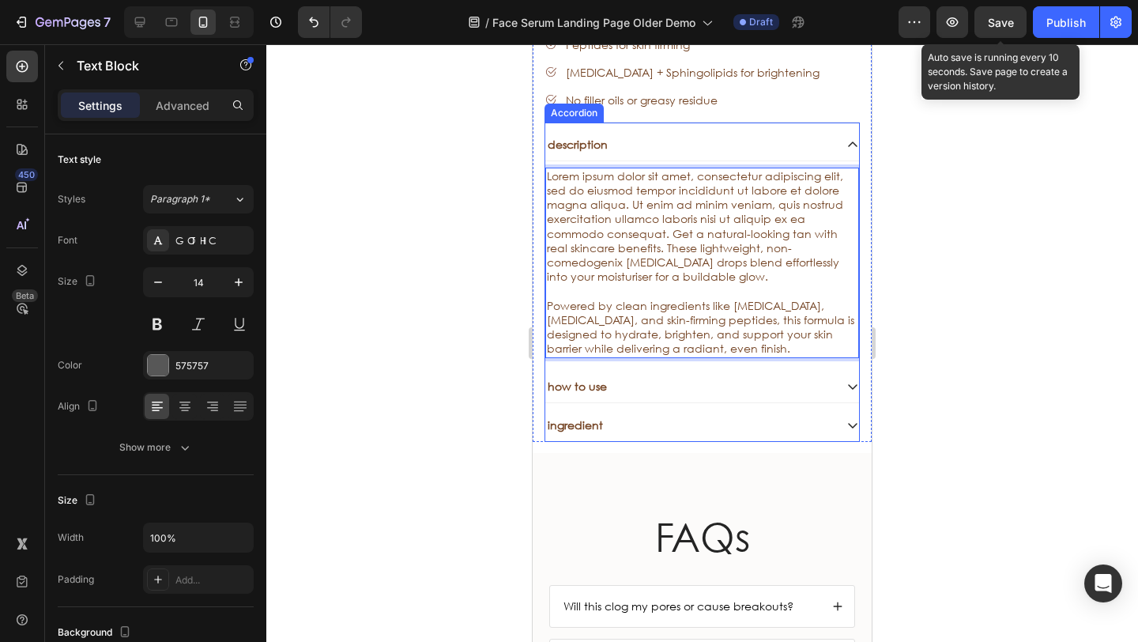
click at [824, 371] on div "how to use" at bounding box center [702, 387] width 314 height 32
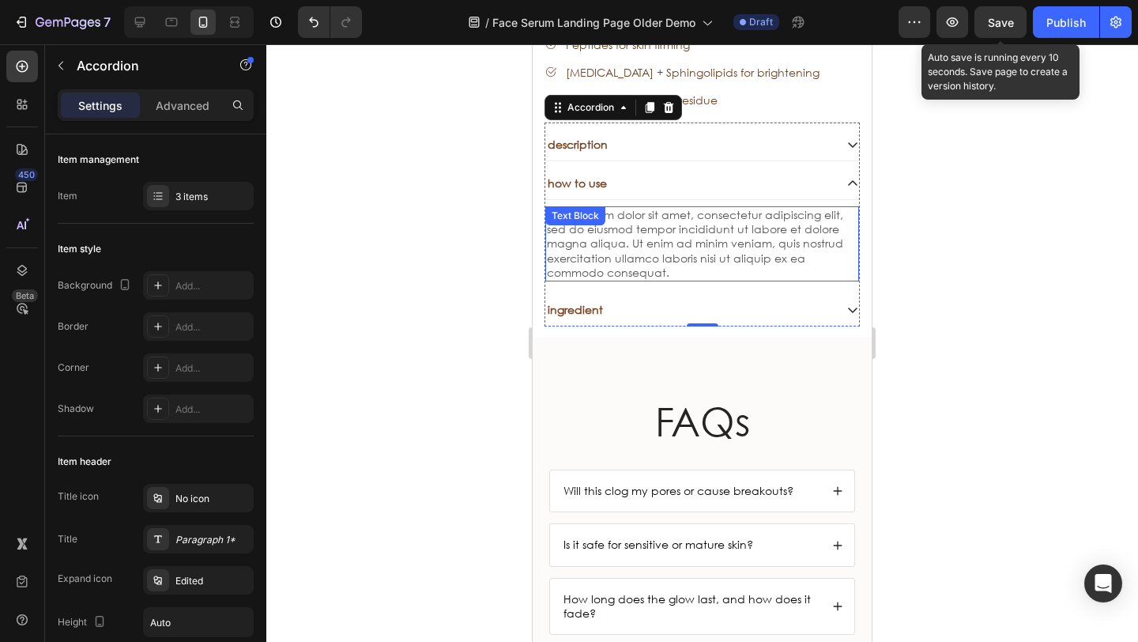
click at [691, 230] on div "Lorem ipsum dolor sit amet, consectetur adipiscing elit, sed do eiusmod tempor …" at bounding box center [702, 243] width 314 height 75
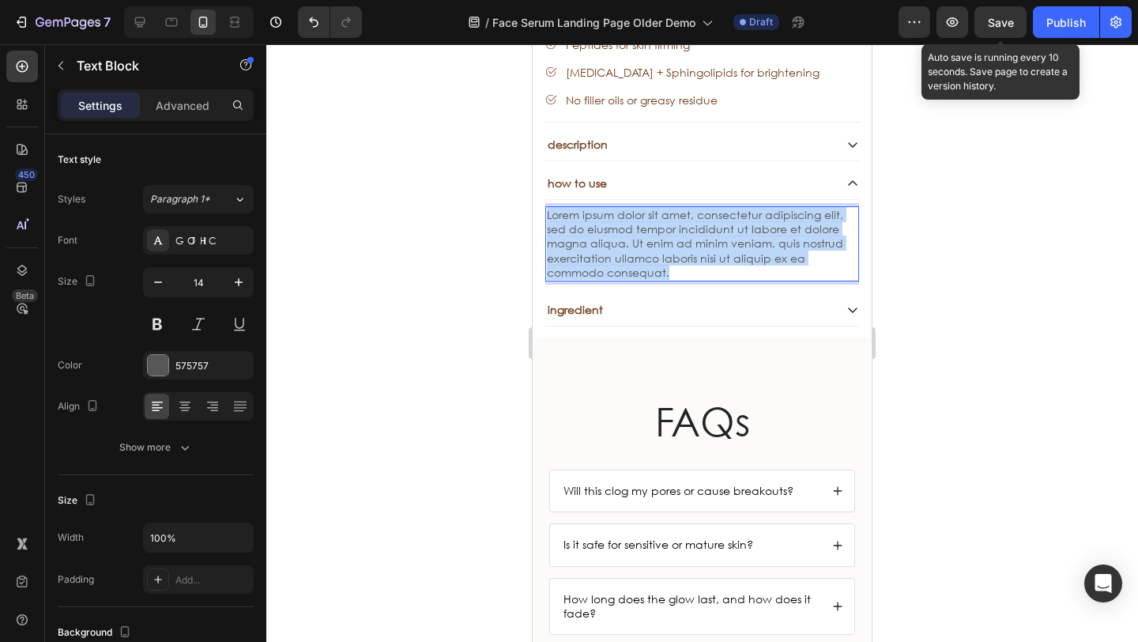
drag, startPoint x: 697, startPoint y: 250, endPoint x: 539, endPoint y: 198, distance: 166.4
click at [538, 198] on div "Sale Text Block Face Tan Serum Product Title Sed do eiusmod tempor Text Block S…" at bounding box center [701, 17] width 339 height 618
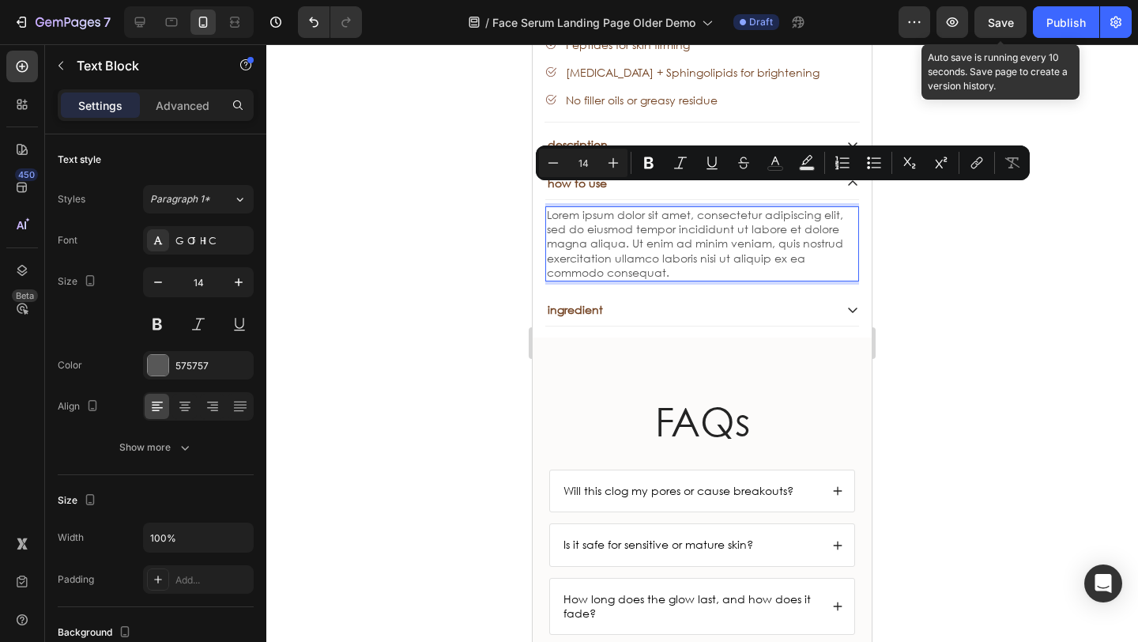
click at [693, 250] on p "Lorem ipsum dolor sit amet, consectetur adipiscing elit, sed do eiusmod tempor …" at bounding box center [702, 244] width 310 height 72
click at [695, 250] on p "Lorem ipsum dolor sit amet, consectetur adipiscing elit, sed do eiusmod tempor …" at bounding box center [702, 244] width 310 height 72
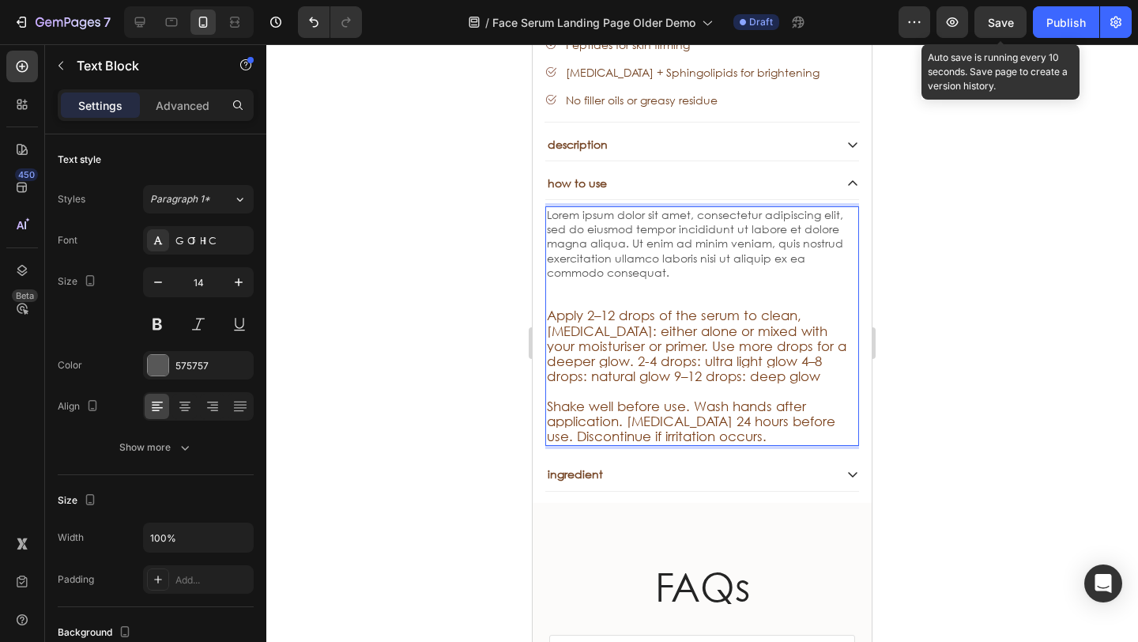
click at [689, 247] on p "Lorem ipsum dolor sit amet, consectetur adipiscing elit, sed do eiusmod tempor …" at bounding box center [702, 244] width 310 height 72
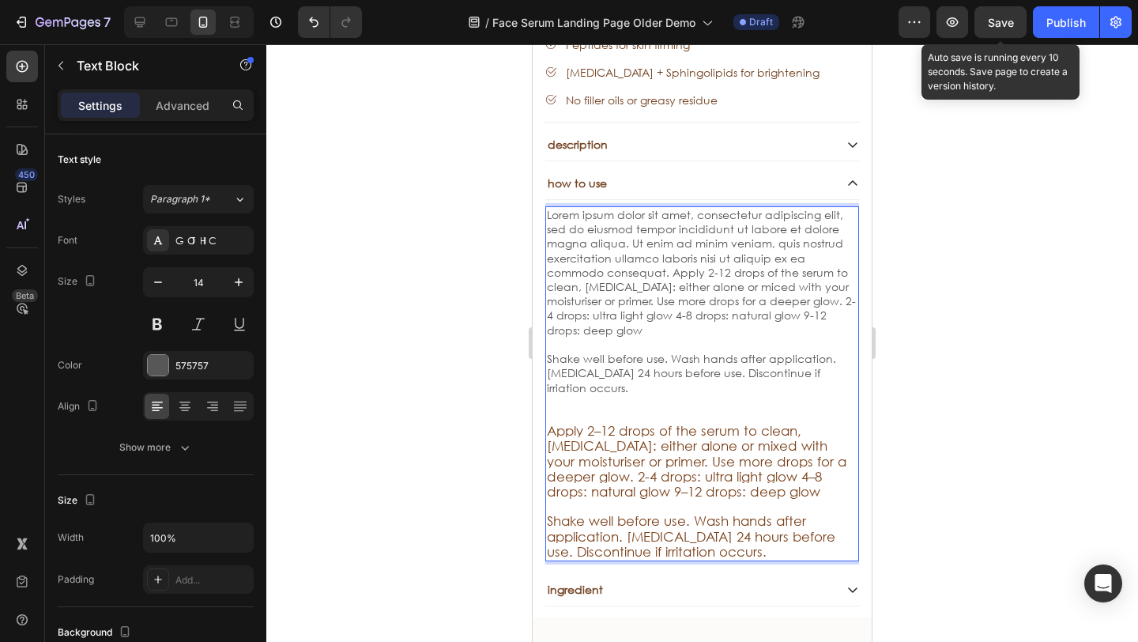
click at [669, 250] on p "Lorem ipsum dolor sit amet, consectetur adipiscing elit, sed do eiusmod tempor …" at bounding box center [702, 273] width 310 height 130
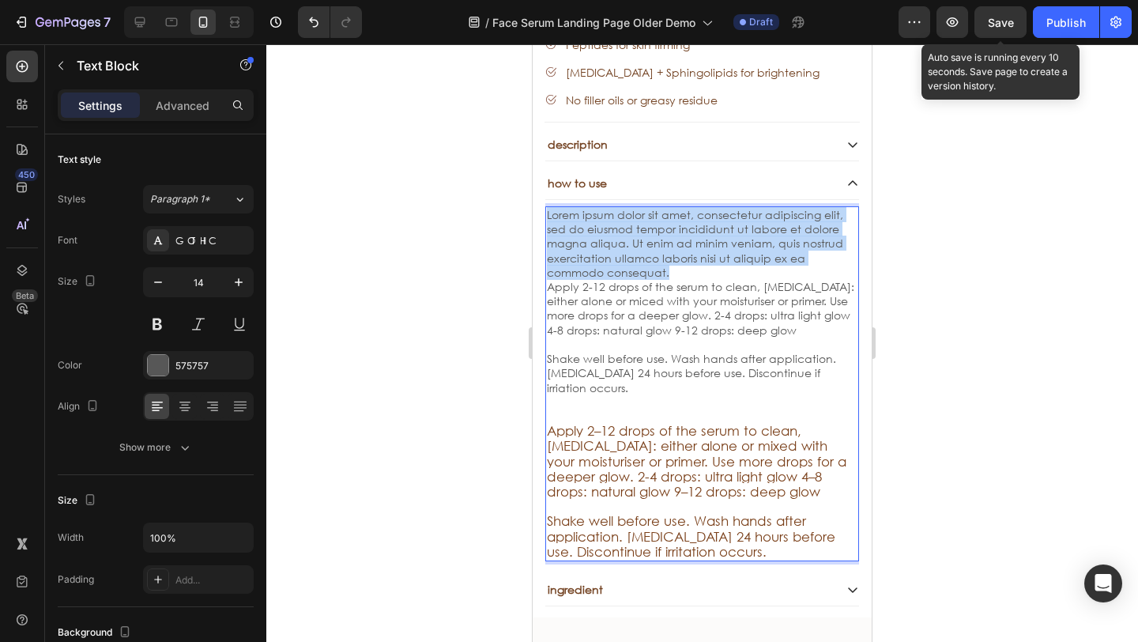
drag, startPoint x: 675, startPoint y: 252, endPoint x: 547, endPoint y: 190, distance: 143.1
click at [545, 206] on div "Lorem ipsum dolor sit amet, consectetur adipiscing elit, sed do eiusmod tempor …" at bounding box center [702, 383] width 314 height 355
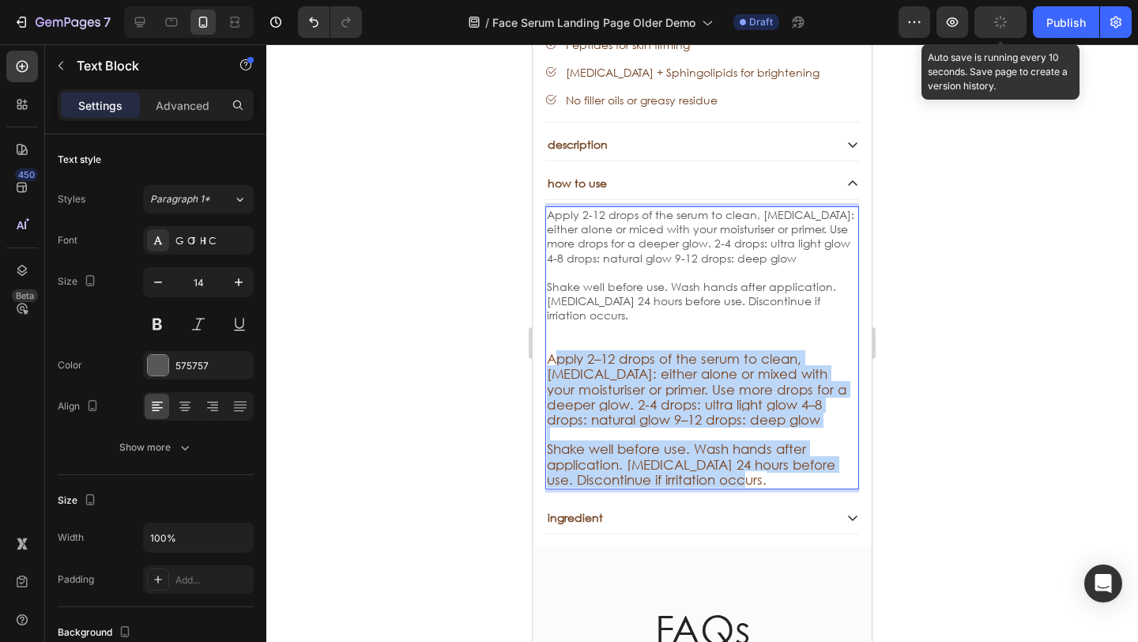
drag, startPoint x: 754, startPoint y: 453, endPoint x: 551, endPoint y: 330, distance: 236.8
click at [551, 352] on p "Apply 2–12 drops of the serum to clean, [MEDICAL_DATA]: either alone or mixed w…" at bounding box center [702, 420] width 310 height 136
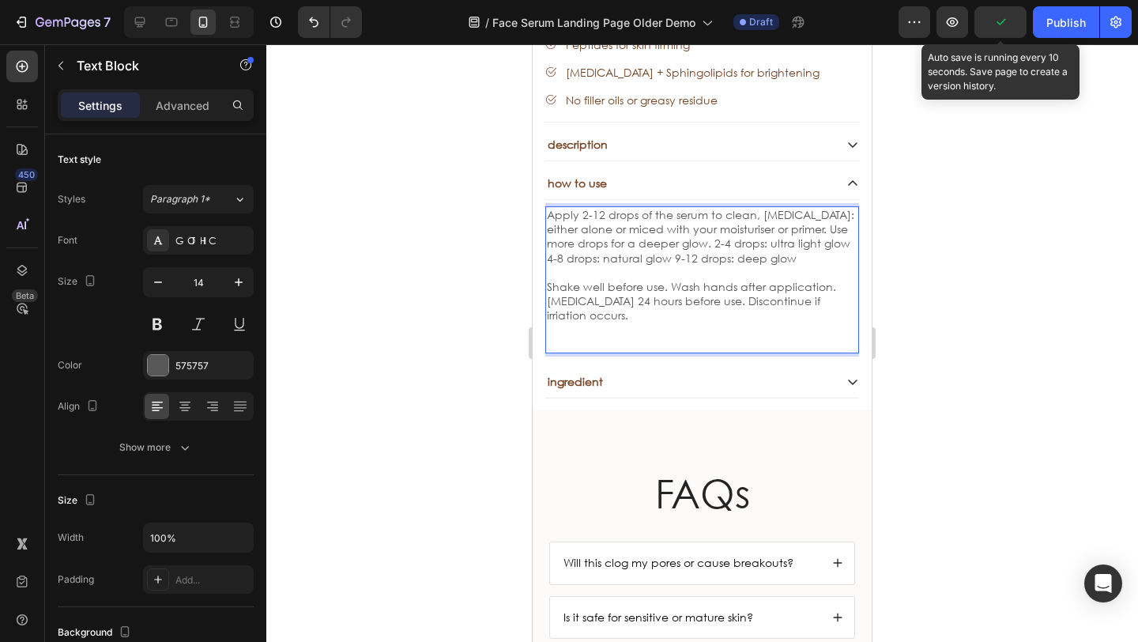
scroll to position [5724, 0]
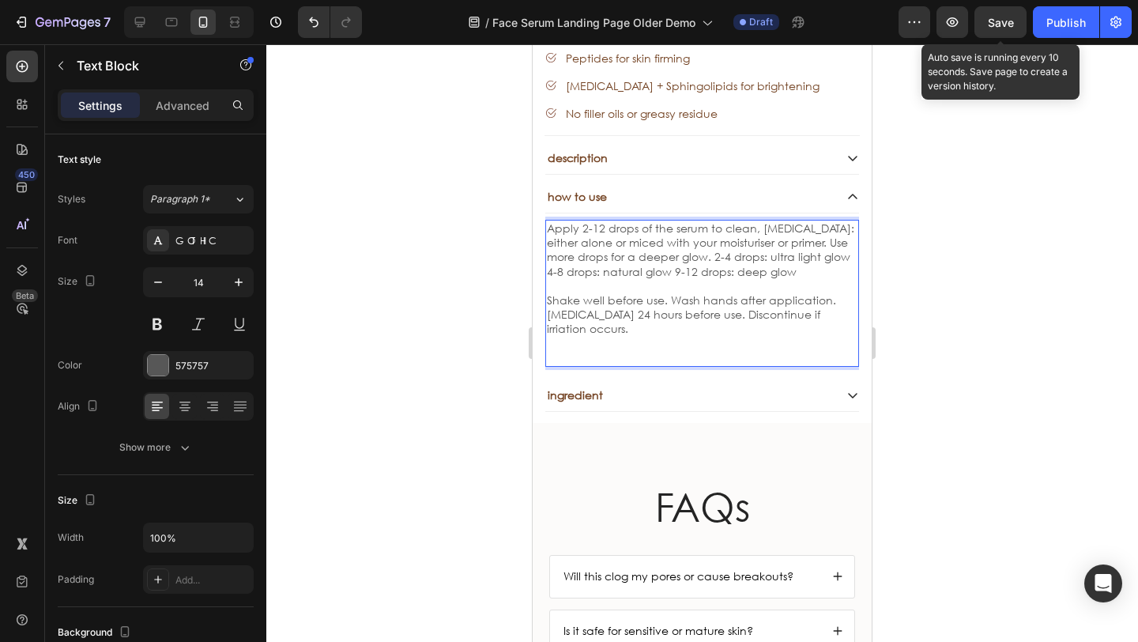
click at [611, 224] on p "Apply 2-12 drops of the serum to clean, [MEDICAL_DATA]: either alone or miced w…" at bounding box center [702, 250] width 310 height 58
click at [766, 293] on p "Shake well before use. Wash hands after application. [MEDICAL_DATA] 24 hours be…" at bounding box center [702, 314] width 310 height 43
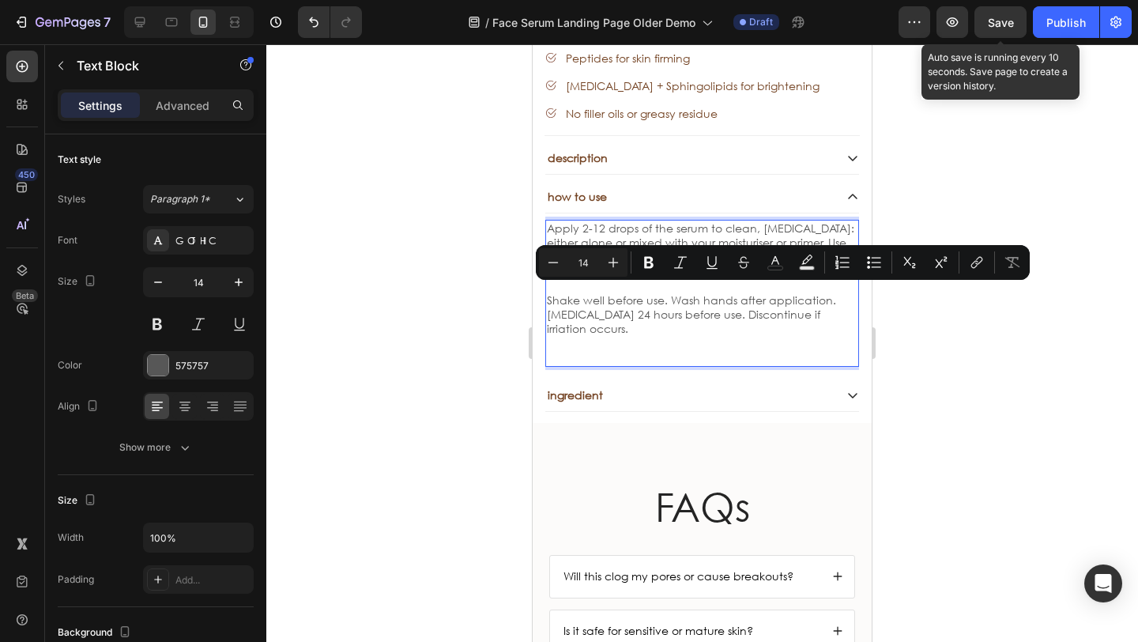
click at [799, 294] on p "Shake well before use. Wash hands after application. [MEDICAL_DATA] 24 hours be…" at bounding box center [702, 314] width 310 height 43
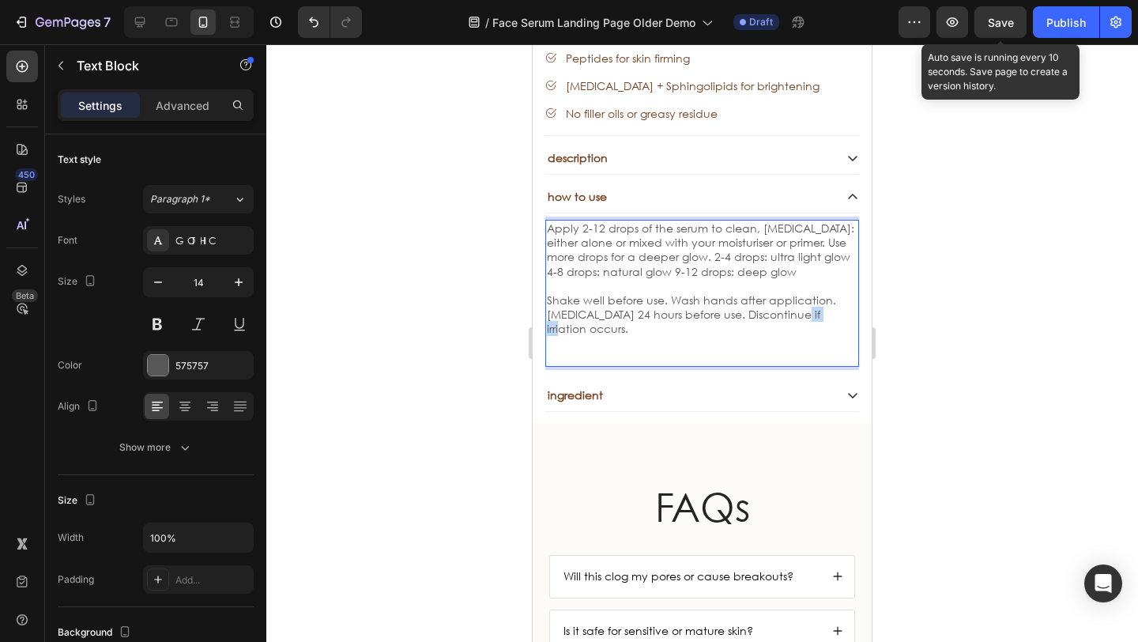
drag, startPoint x: 817, startPoint y: 295, endPoint x: 787, endPoint y: 295, distance: 30.0
click at [787, 295] on p "Shake well before use. Wash hands after application. [MEDICAL_DATA] 24 hours be…" at bounding box center [702, 314] width 310 height 43
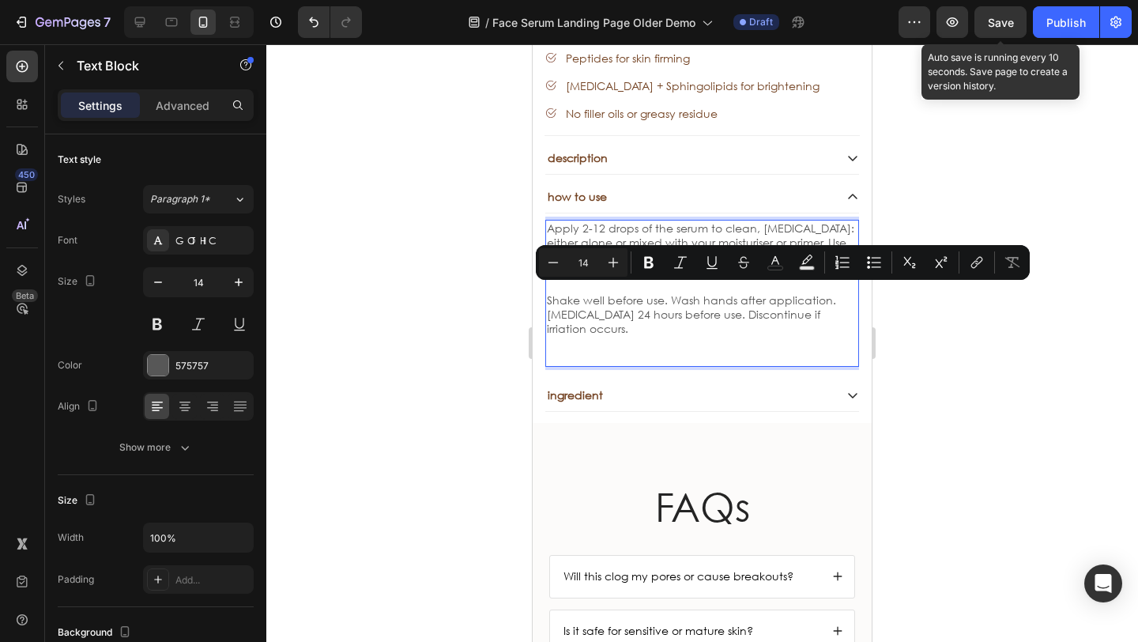
click at [826, 297] on p "Shake well before use. Wash hands after application. [MEDICAL_DATA] 24 hours be…" at bounding box center [702, 314] width 310 height 43
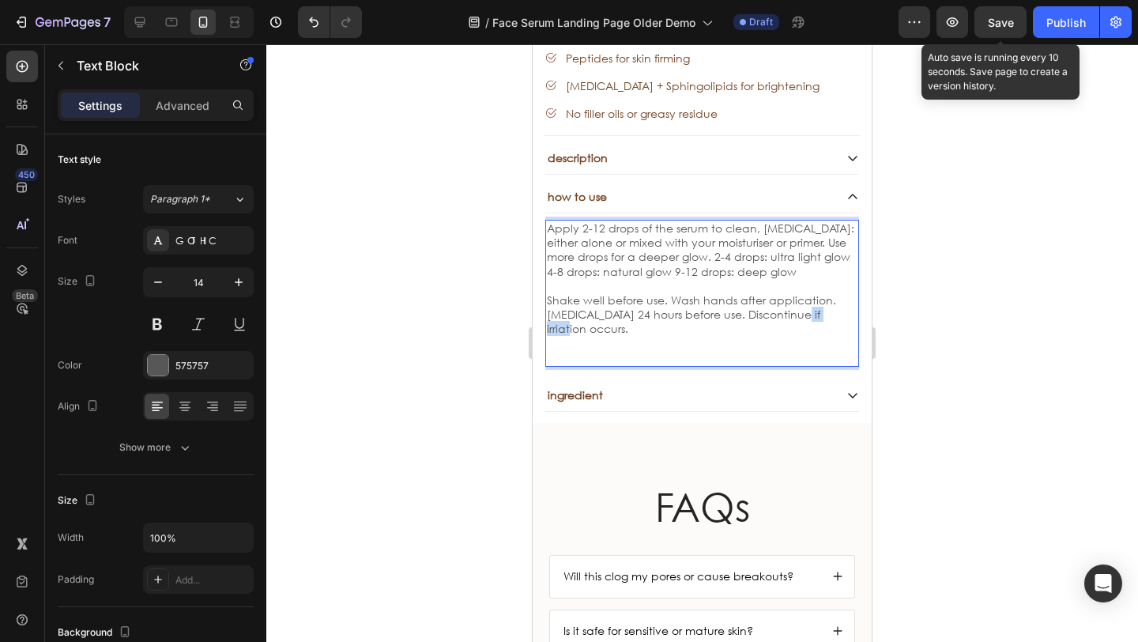
drag, startPoint x: 826, startPoint y: 296, endPoint x: 799, endPoint y: 297, distance: 27.7
click at [799, 297] on p "Shake well before use. Wash hands after application. [MEDICAL_DATA] 24 hours be…" at bounding box center [702, 314] width 310 height 43
click at [679, 187] on div "how to use" at bounding box center [689, 196] width 288 height 19
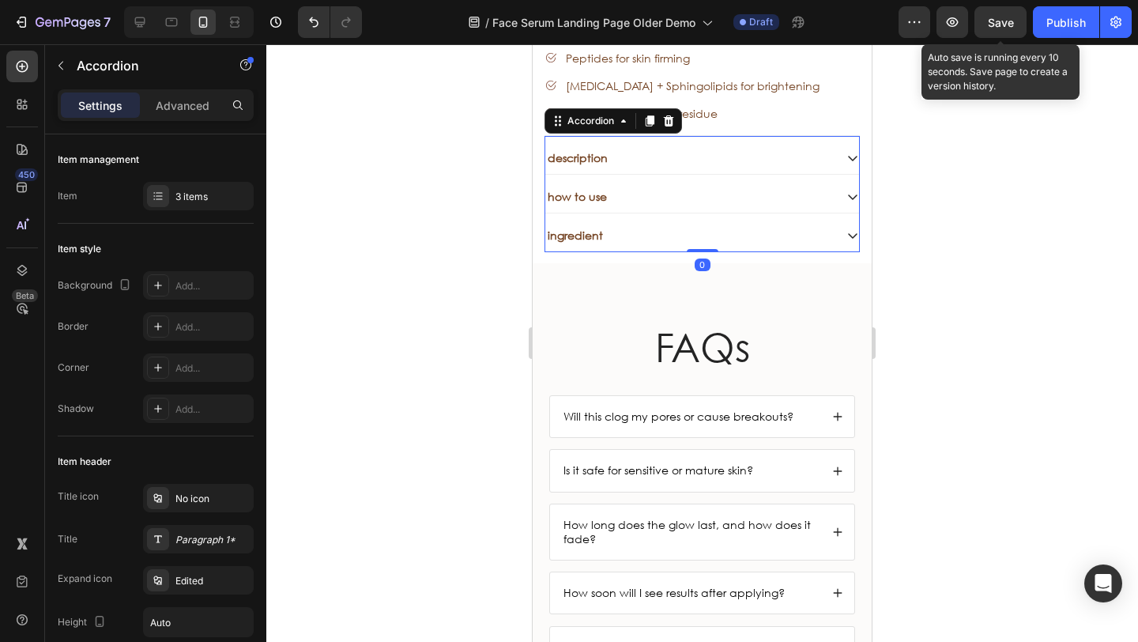
click at [672, 149] on div "description" at bounding box center [689, 158] width 288 height 19
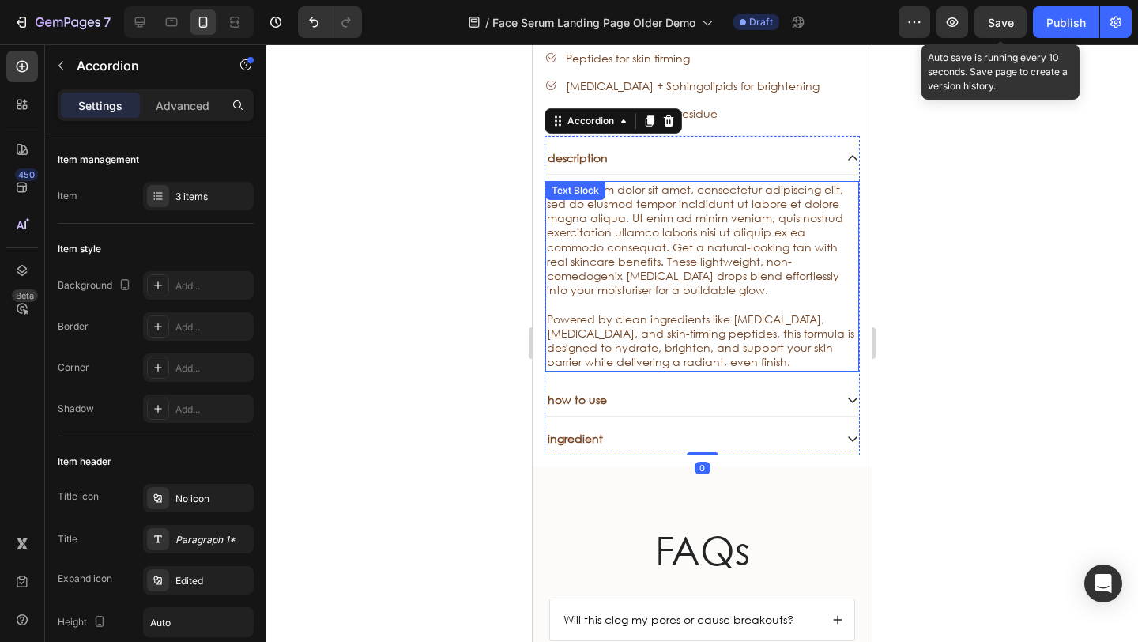
click at [717, 322] on p "Powered by clean ingredients like [MEDICAL_DATA], [MEDICAL_DATA], and skin-firm…" at bounding box center [702, 341] width 310 height 58
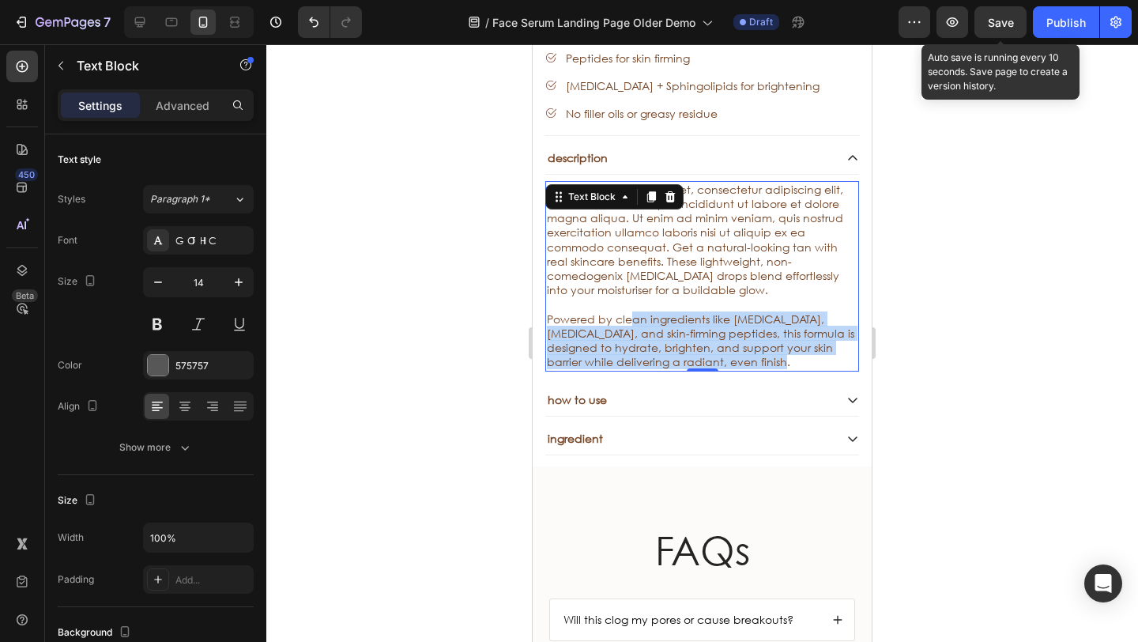
drag, startPoint x: 780, startPoint y: 333, endPoint x: 635, endPoint y: 292, distance: 150.3
click at [627, 312] on p "Powered by clean ingredients like [MEDICAL_DATA], [MEDICAL_DATA], and skin-firm…" at bounding box center [702, 341] width 310 height 58
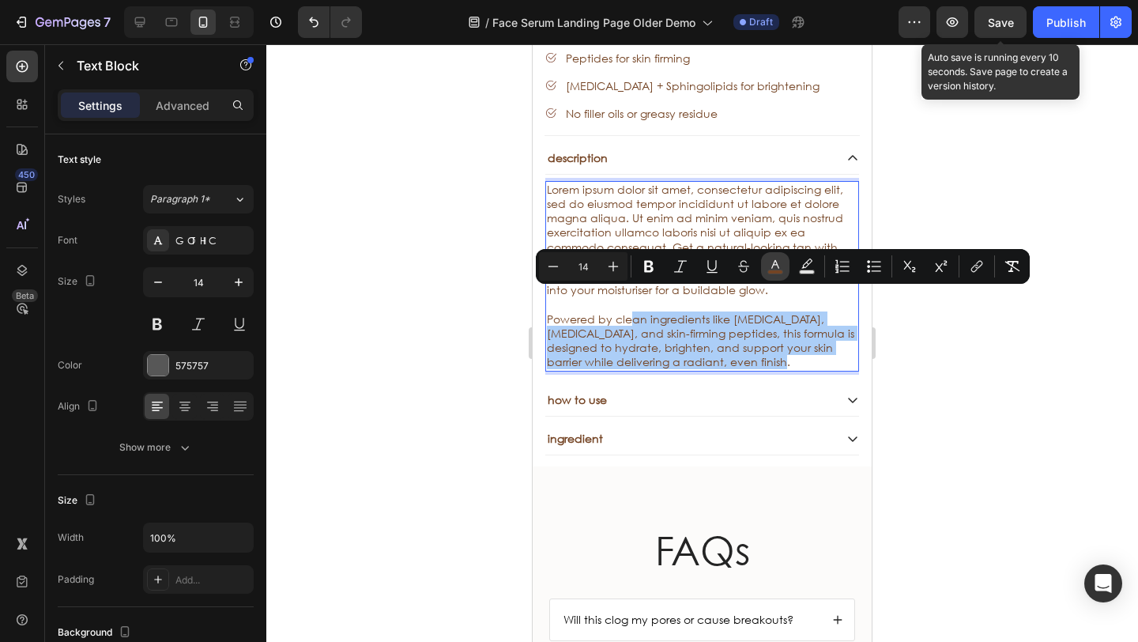
click at [777, 271] on rect "Editor contextual toolbar" at bounding box center [775, 272] width 15 height 4
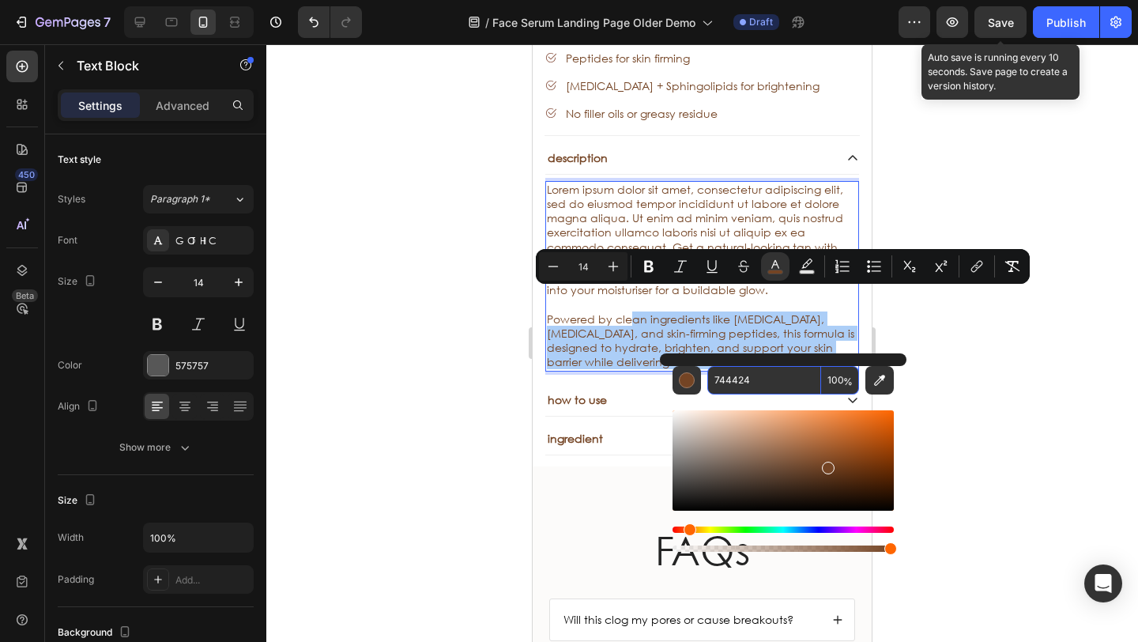
click at [776, 385] on input "744424" at bounding box center [764, 380] width 114 height 28
drag, startPoint x: 421, startPoint y: 308, endPoint x: 485, endPoint y: 322, distance: 65.6
click at [423, 308] on div at bounding box center [701, 342] width 871 height 597
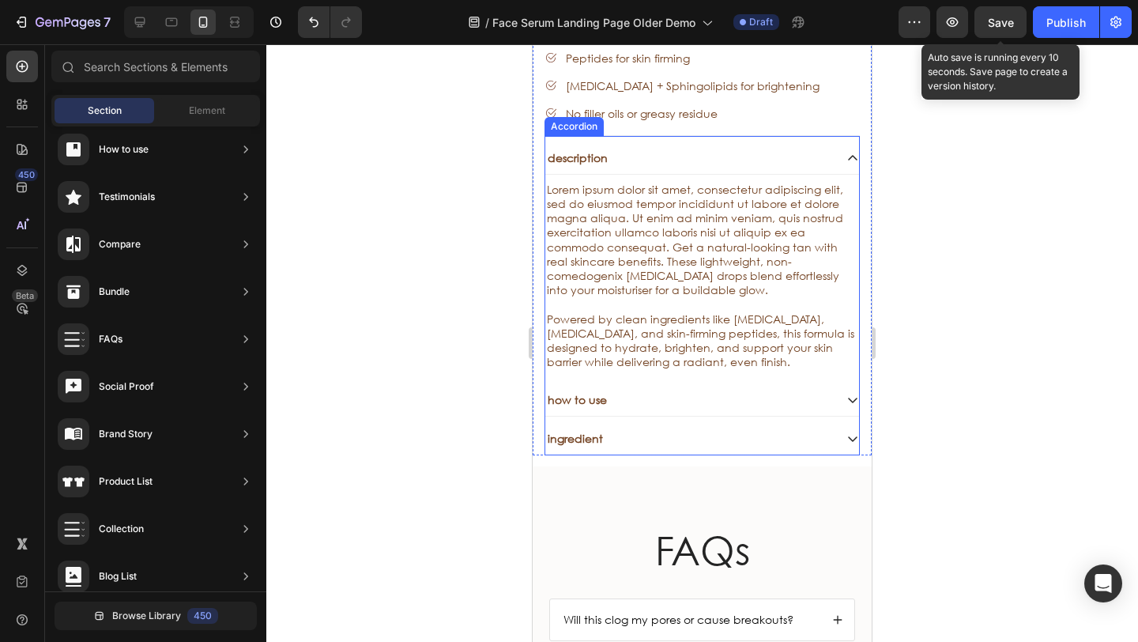
click at [643, 384] on div "how to use" at bounding box center [702, 400] width 314 height 32
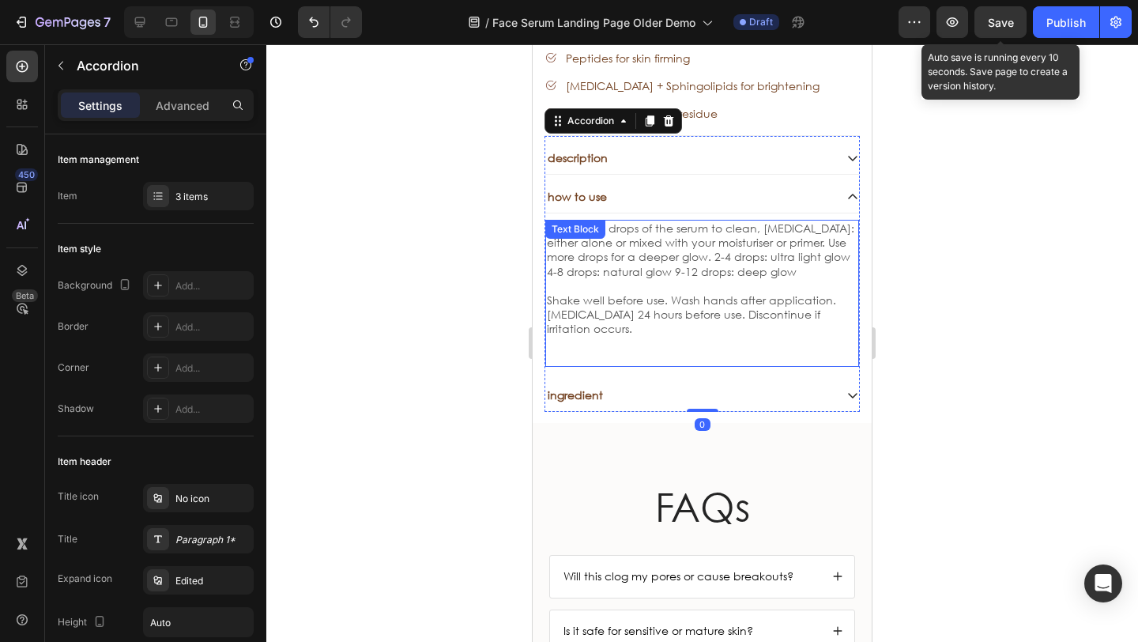
click at [630, 310] on p "Shake well before use. Wash hands after application. [MEDICAL_DATA] 24 hours be…" at bounding box center [702, 314] width 310 height 43
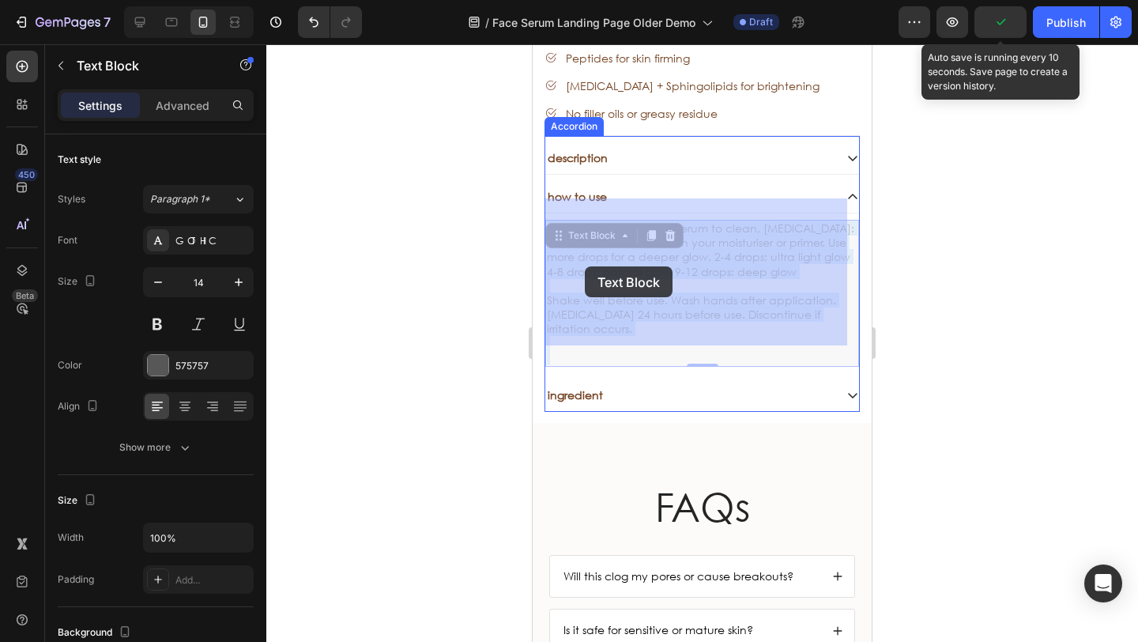
drag, startPoint x: 604, startPoint y: 292, endPoint x: 603, endPoint y: 283, distance: 8.7
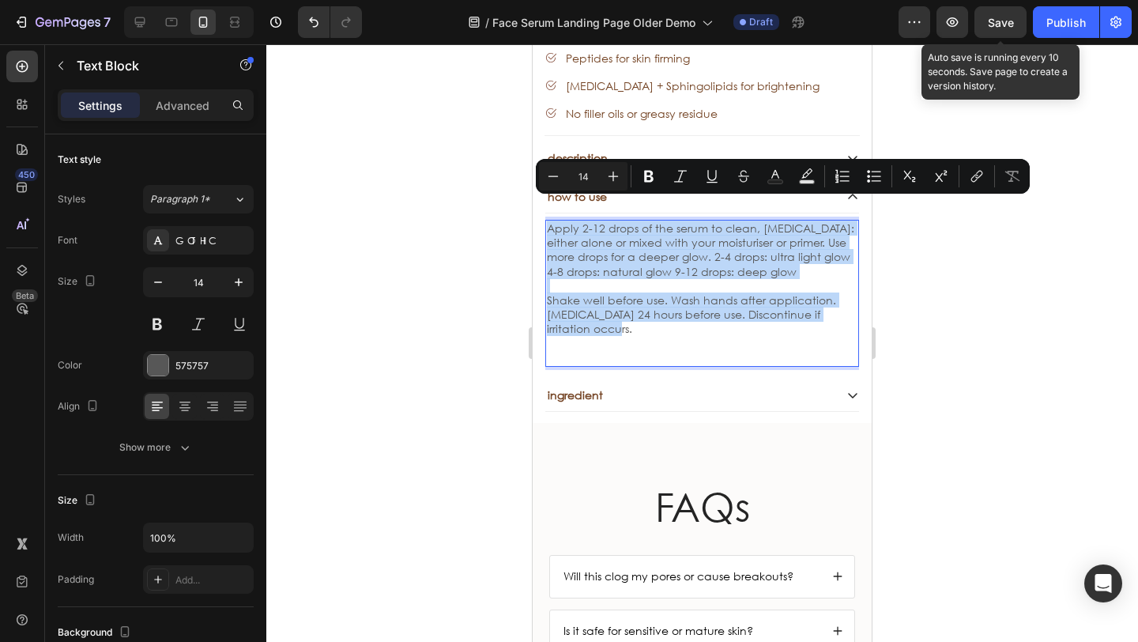
drag, startPoint x: 603, startPoint y: 299, endPoint x: 555, endPoint y: 213, distance: 98.3
click at [548, 220] on div "Apply 2-12 drops of the serum to clean, [MEDICAL_DATA]: either alone or mixed w…" at bounding box center [702, 293] width 314 height 147
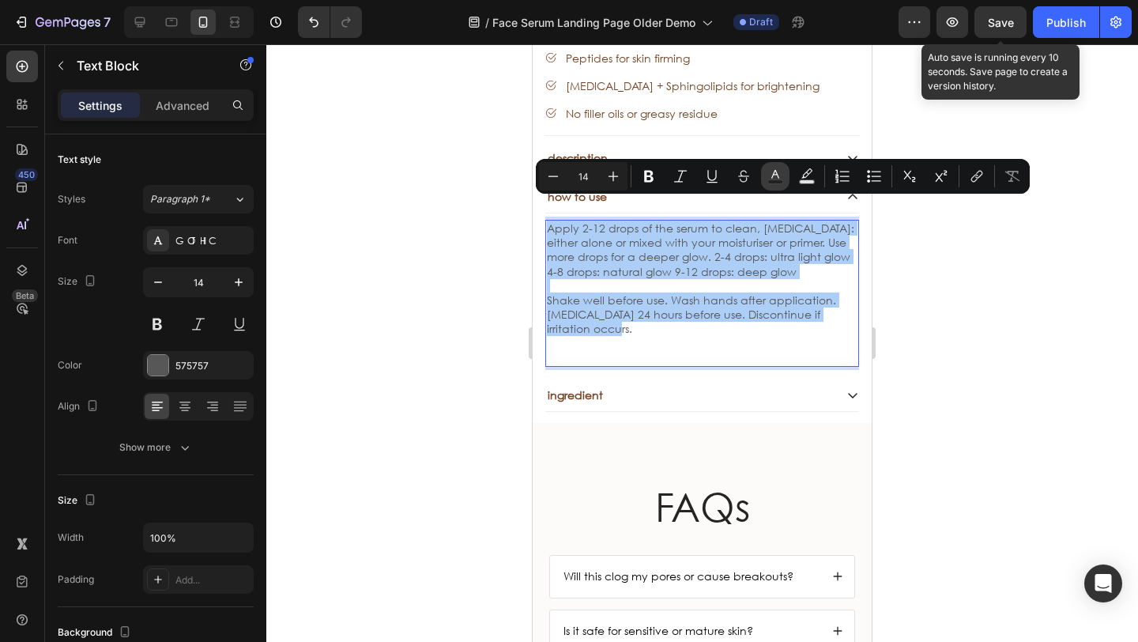
click at [772, 180] on rect "Editor contextual toolbar" at bounding box center [775, 182] width 15 height 4
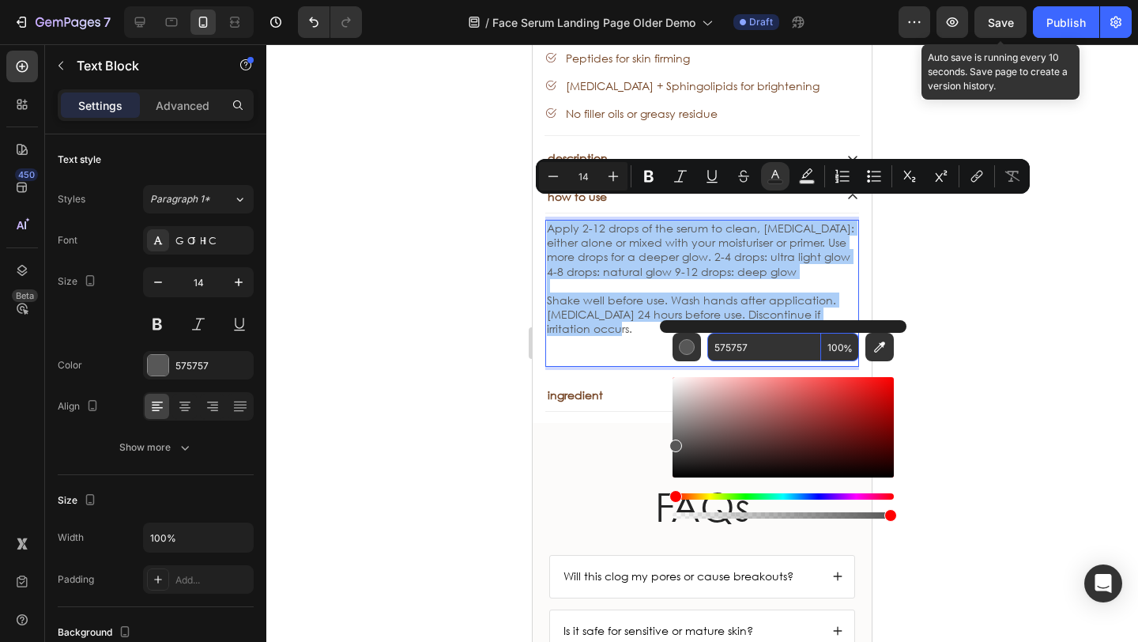
click at [768, 348] on input "575757" at bounding box center [764, 347] width 114 height 28
paste input "744424"
type input "744424"
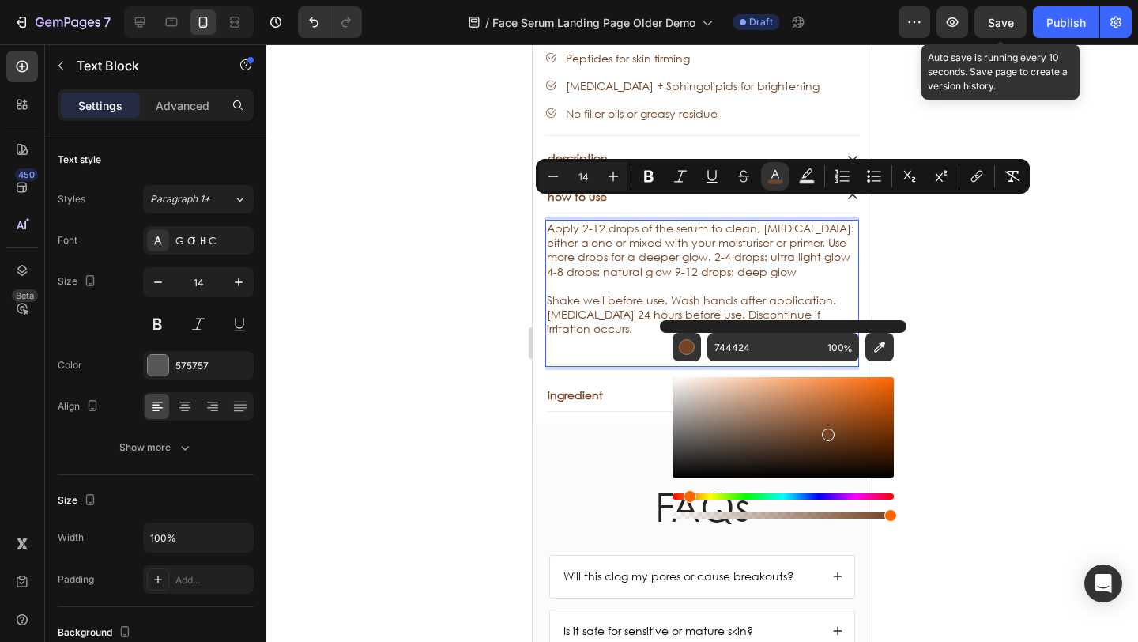
click at [446, 288] on div at bounding box center [701, 342] width 871 height 597
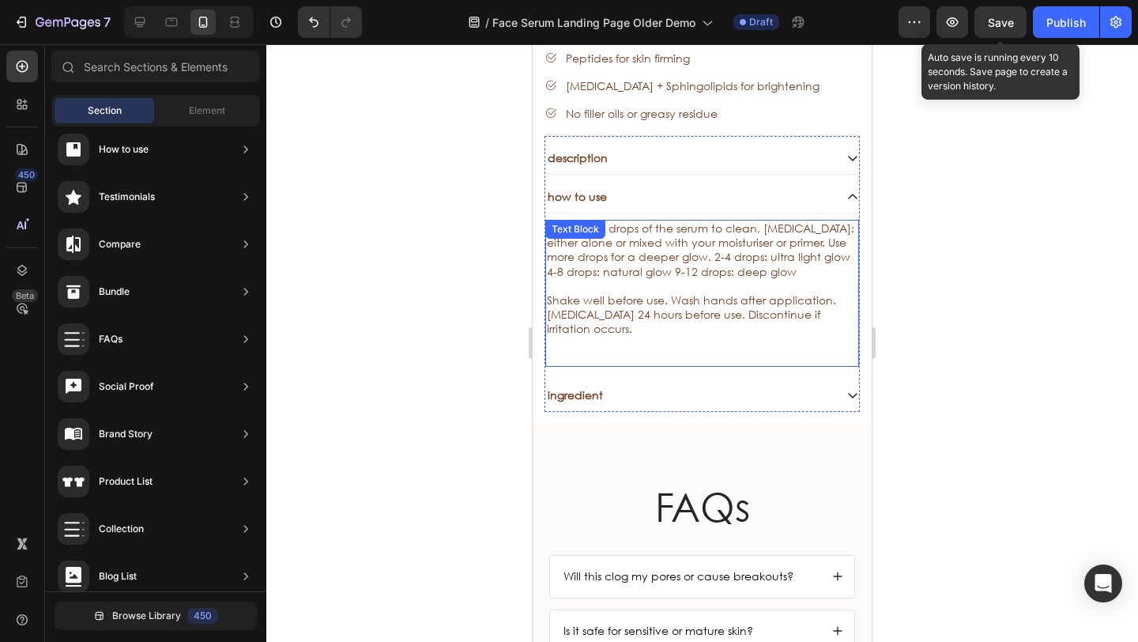
click at [600, 311] on p "Shake well before use. Wash hands after application. [MEDICAL_DATA] 24 hours be…" at bounding box center [702, 314] width 310 height 43
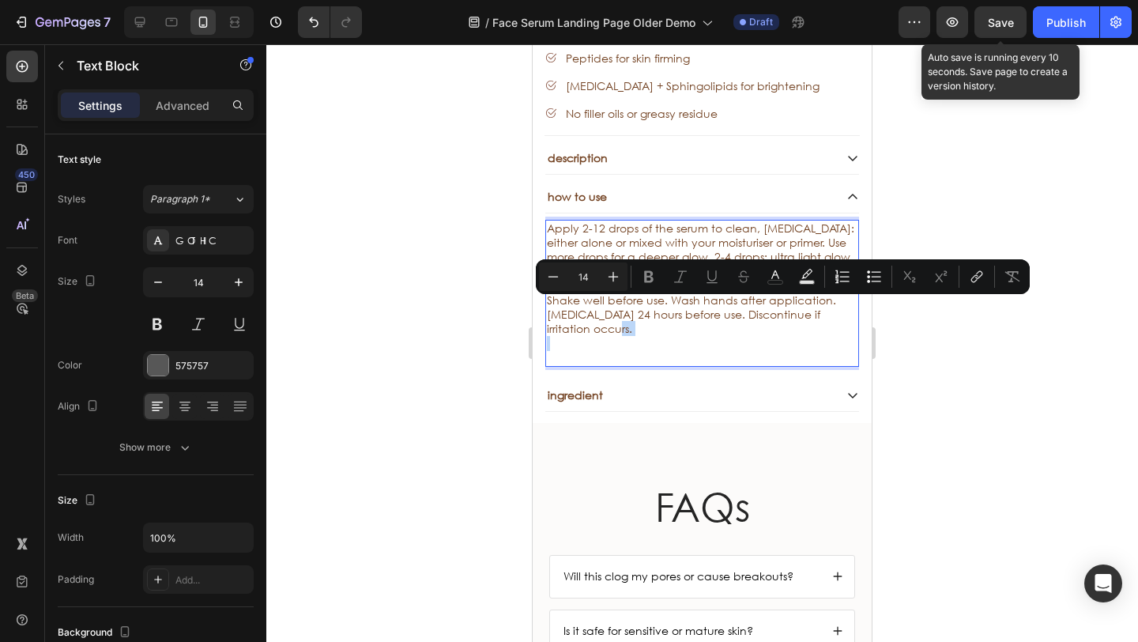
click at [608, 337] on p "Rich Text Editor. Editing area: main" at bounding box center [702, 344] width 310 height 14
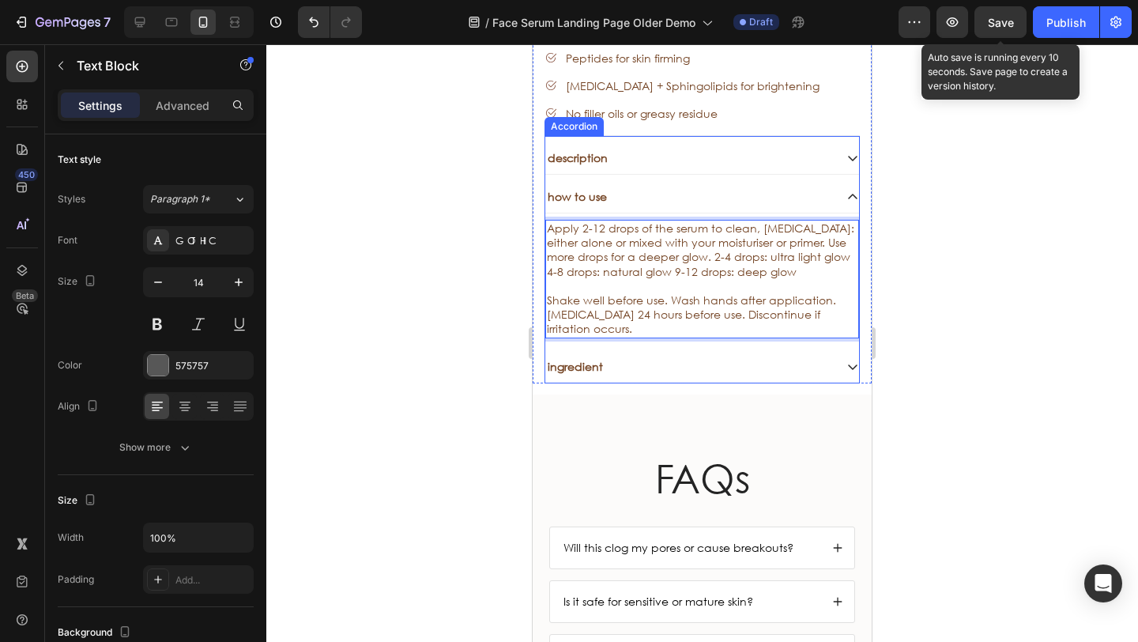
click at [660, 187] on div "how to use" at bounding box center [689, 196] width 288 height 19
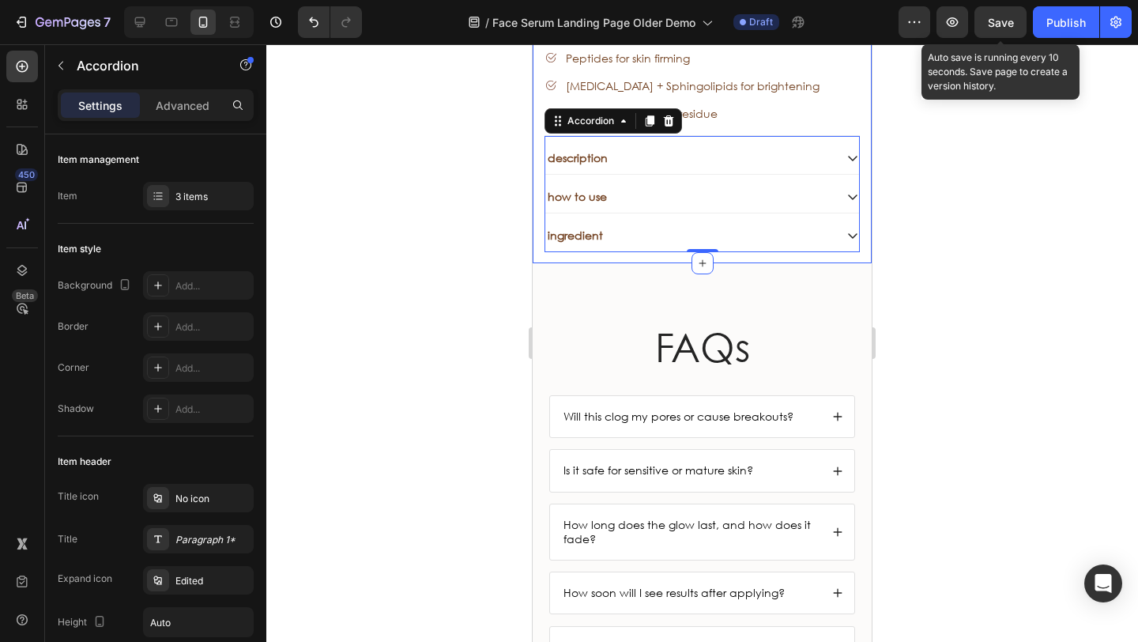
click at [661, 226] on div "ingredient" at bounding box center [689, 235] width 288 height 19
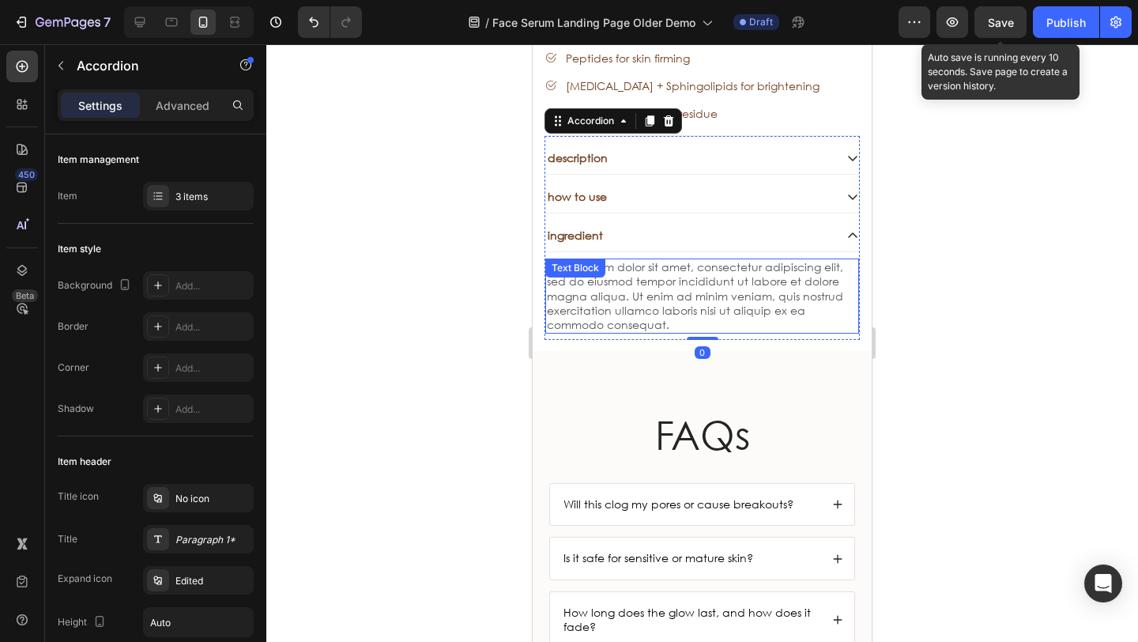
click at [699, 309] on div "Lorem ipsum dolor sit amet, consectetur adipiscing elit, sed do eiusmod tempor …" at bounding box center [702, 295] width 314 height 75
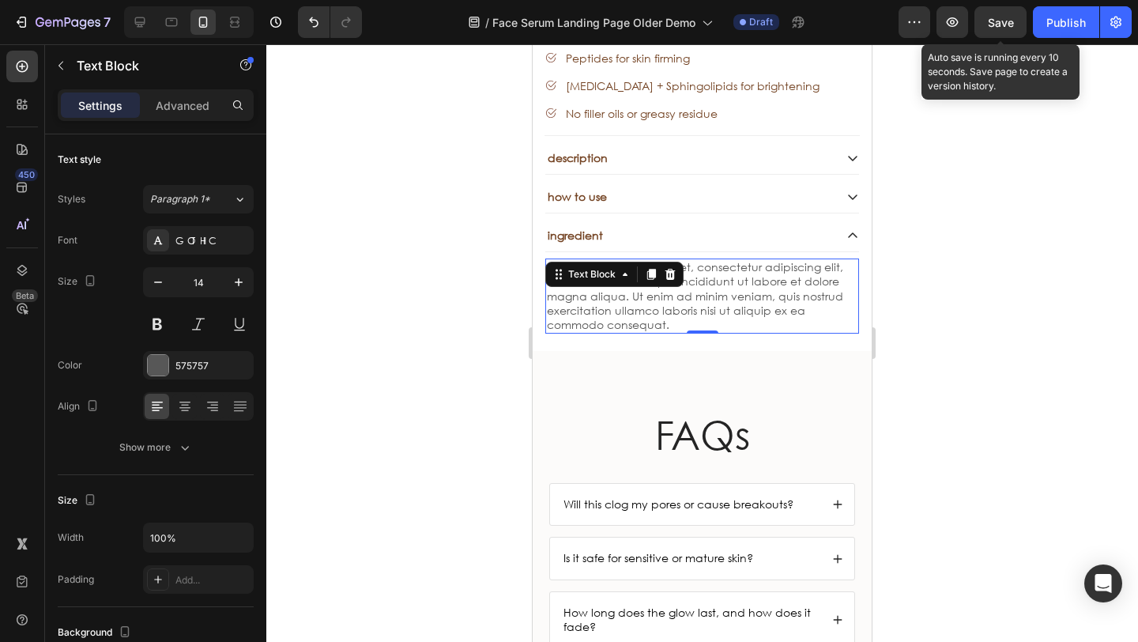
click at [690, 299] on div "Lorem ipsum dolor sit amet, consectetur adipiscing elit, sed do eiusmod tempor …" at bounding box center [702, 295] width 314 height 75
click at [691, 298] on p "Lorem ipsum dolor sit amet, consectetur adipiscing elit, sed do eiusmod tempor …" at bounding box center [702, 296] width 310 height 72
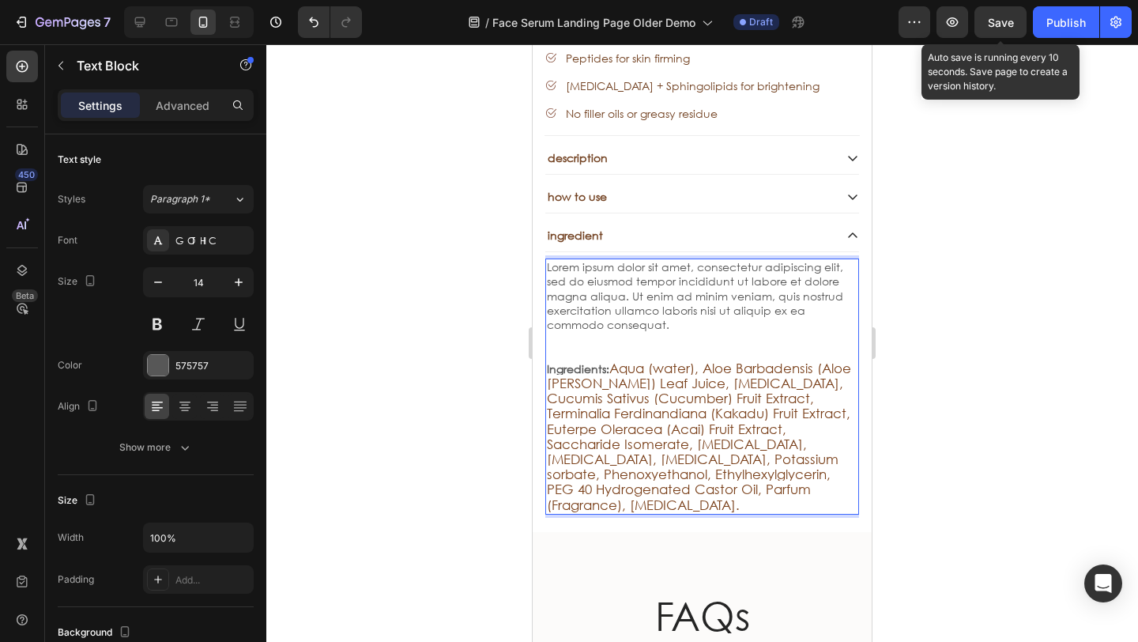
click at [710, 306] on p "Lorem ipsum dolor sit amet, consectetur adipiscing elit, sed do eiusmod tempor …" at bounding box center [702, 296] width 310 height 72
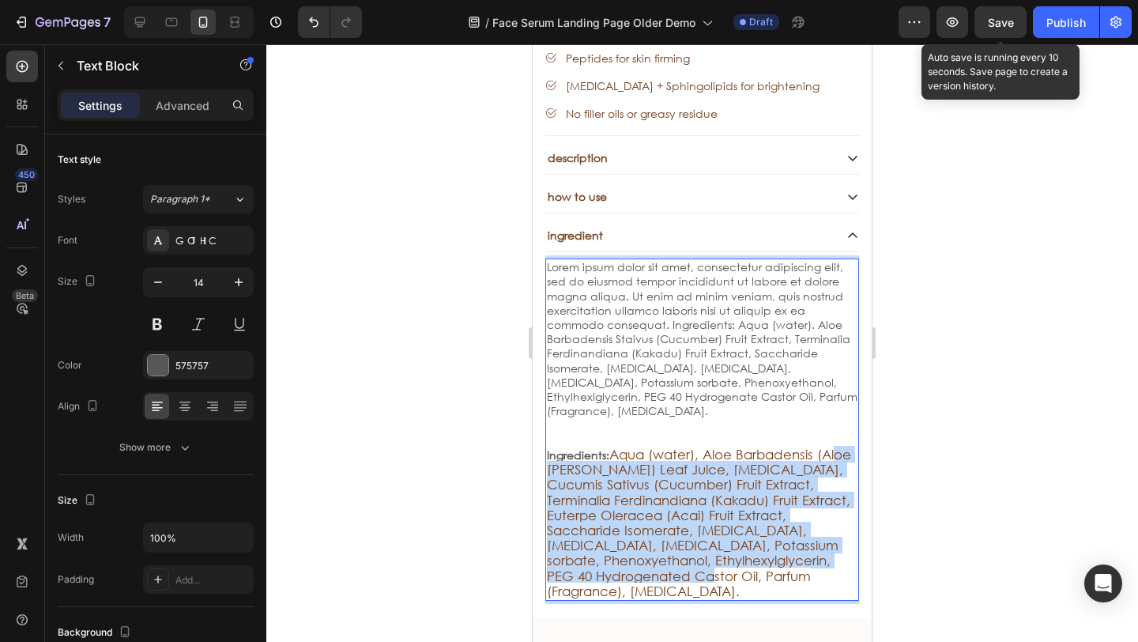
drag, startPoint x: 767, startPoint y: 561, endPoint x: 566, endPoint y: 441, distance: 233.9
click at [562, 447] on p "Ingredients: Aqua (water), Aloe Barbadensis (Aloe [PERSON_NAME]) Leaf Juice, [M…" at bounding box center [702, 523] width 310 height 152
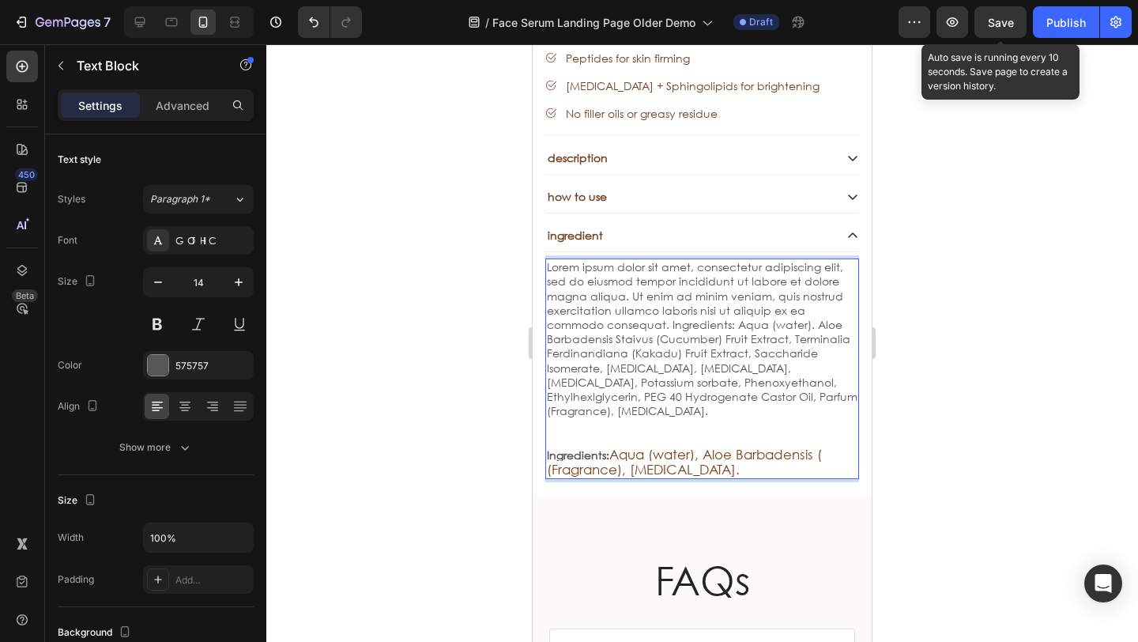
drag, startPoint x: 740, startPoint y: 442, endPoint x: 630, endPoint y: 431, distance: 111.2
click at [628, 447] on p "Ingredients: Aqua (water), Aloe Barbadensis ( (Fragrance), [MEDICAL_DATA]." at bounding box center [702, 462] width 310 height 30
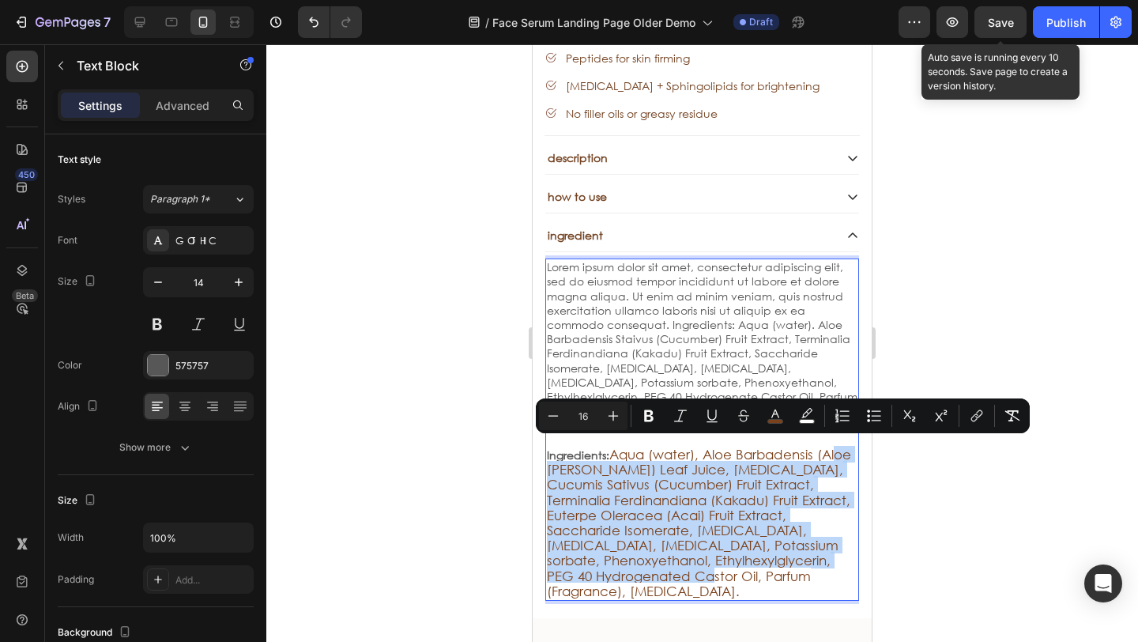
click at [766, 485] on span "Aqua (water), Aloe Barbadensis (Aloe [PERSON_NAME]) Leaf Juice, [MEDICAL_DATA],…" at bounding box center [699, 522] width 304 height 153
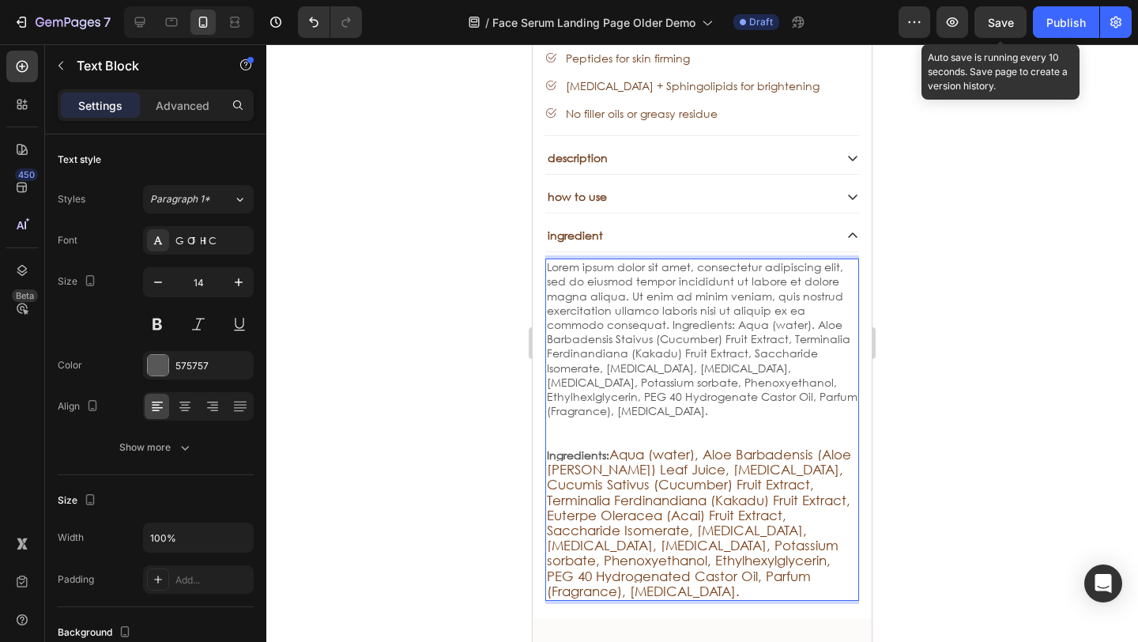
click at [761, 549] on p "Ingredients: Aqua (water), Aloe Barbadensis (Aloe [PERSON_NAME]) Leaf Juice, [M…" at bounding box center [702, 523] width 310 height 152
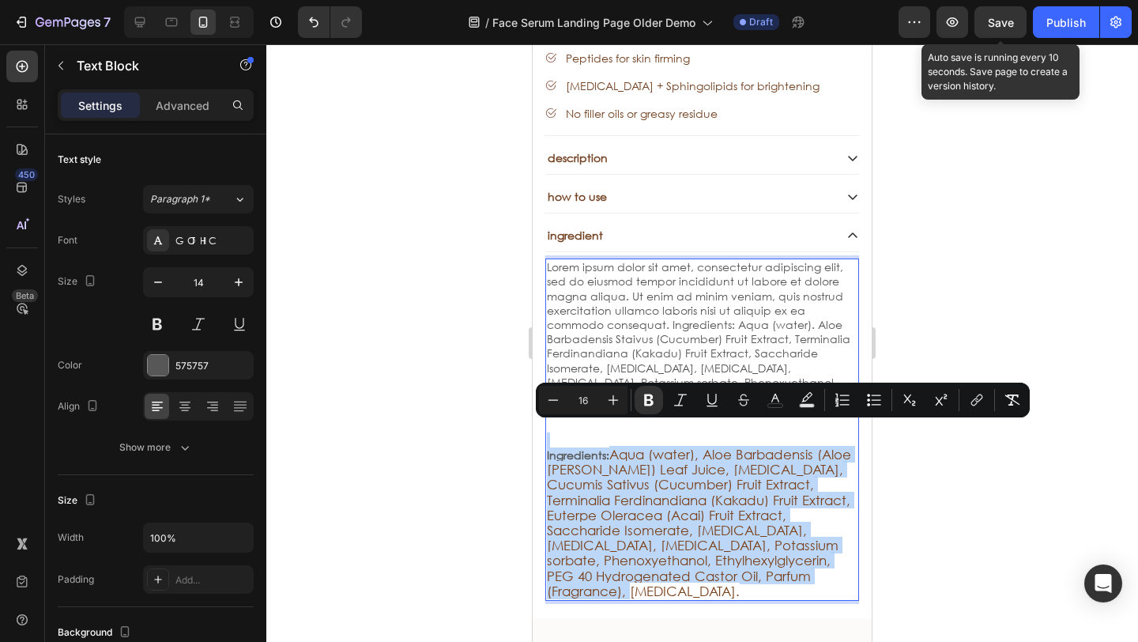
drag, startPoint x: 768, startPoint y: 562, endPoint x: 557, endPoint y: 418, distance: 255.3
click at [557, 418] on div "Lorem ipsum dolor sit amet, consectetur adipiscing elit, sed do eiusmod tempor …" at bounding box center [702, 429] width 314 height 342
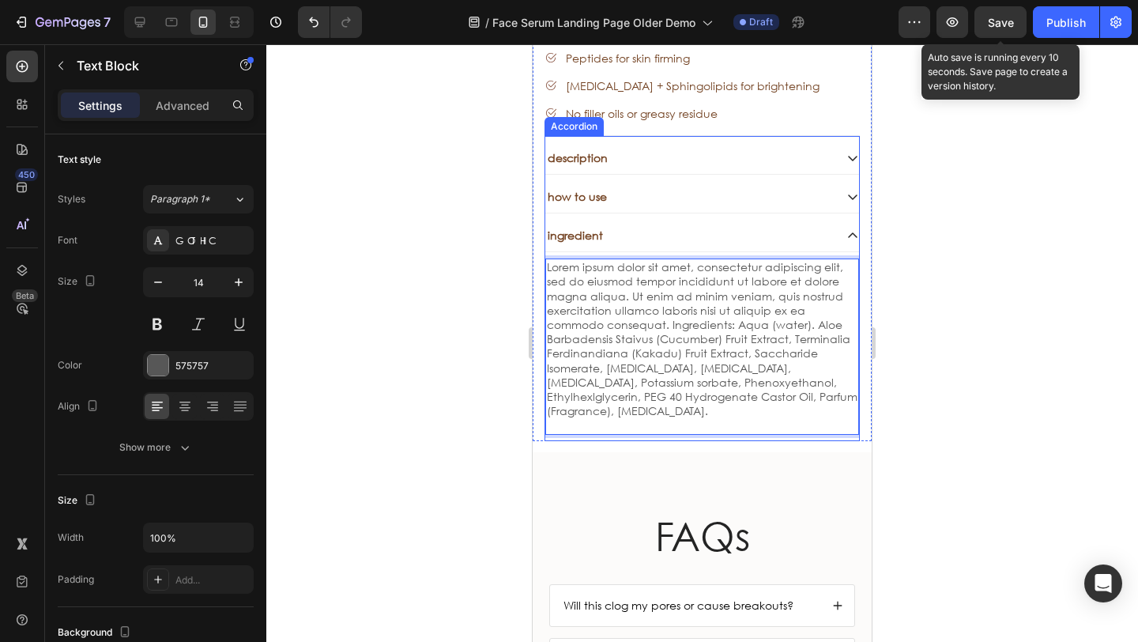
click at [647, 226] on div "ingredient" at bounding box center [689, 235] width 288 height 19
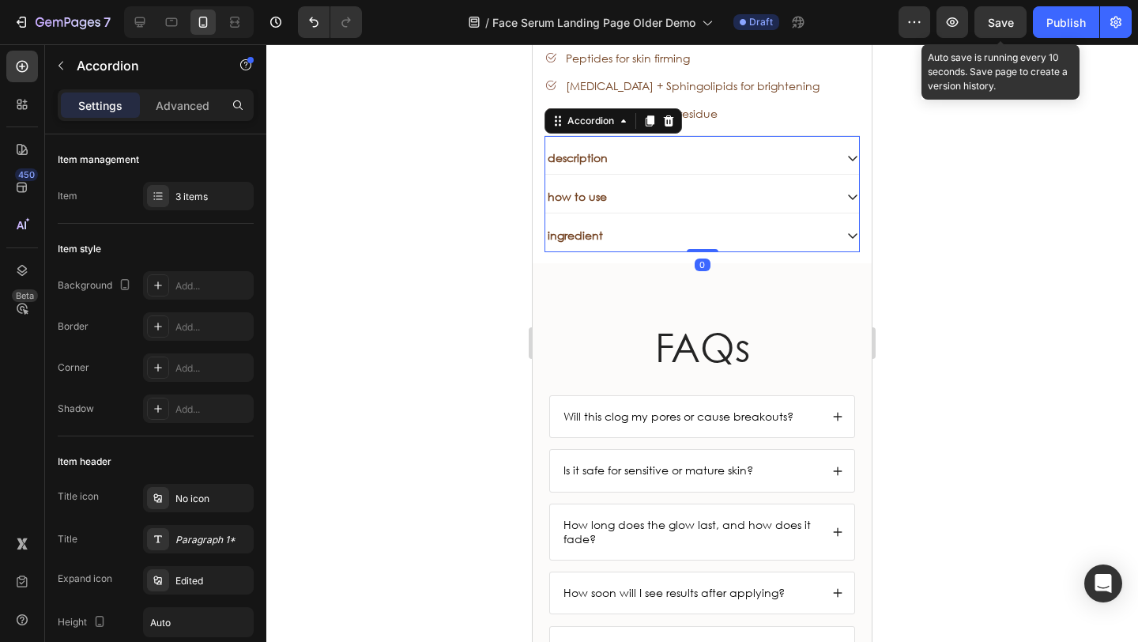
click at [641, 187] on div "how to use" at bounding box center [689, 196] width 288 height 19
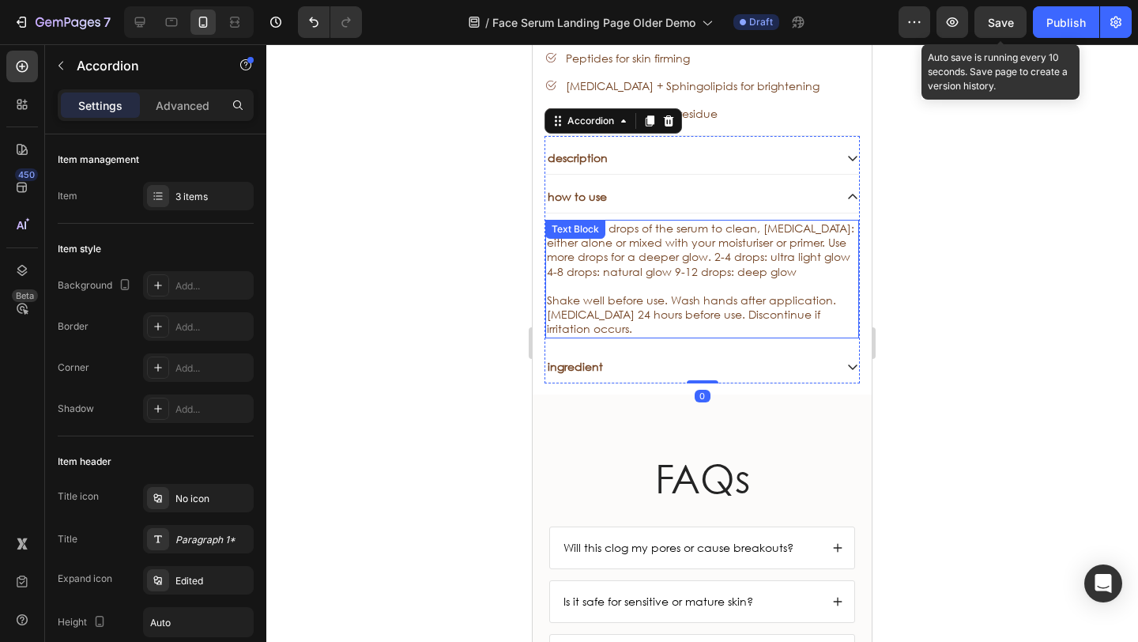
click at [626, 267] on div "Apply 2-12 drops of the serum to clean, [MEDICAL_DATA]: either alone or mixed w…" at bounding box center [702, 279] width 314 height 119
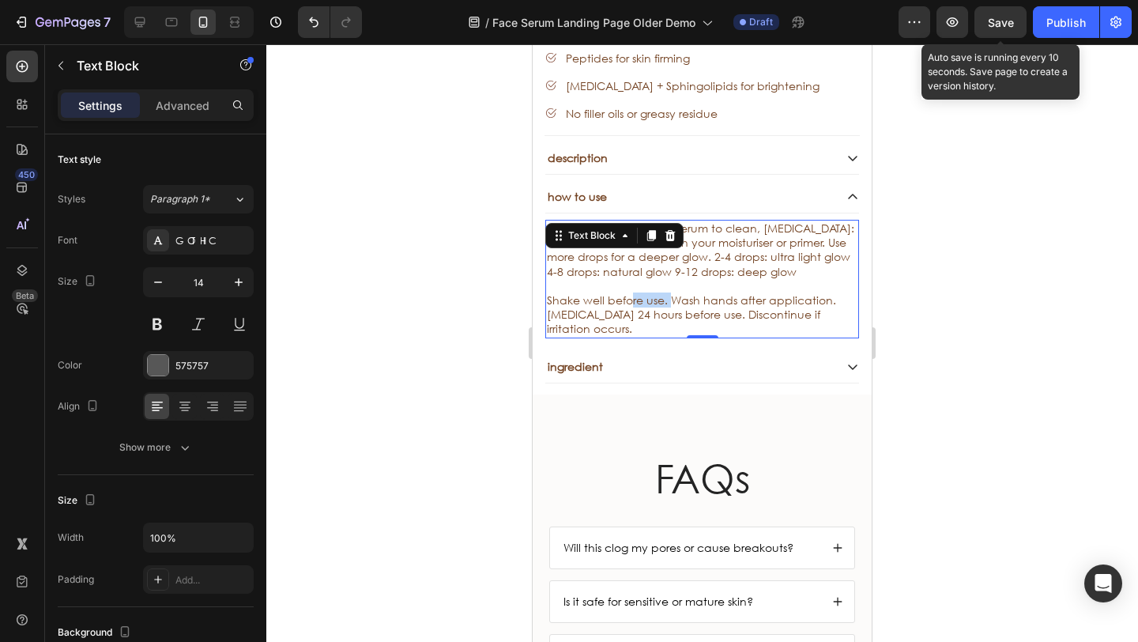
click at [630, 292] on span "Shake well before use. Wash hands after application. [MEDICAL_DATA] 24 hours be…" at bounding box center [691, 313] width 289 height 43
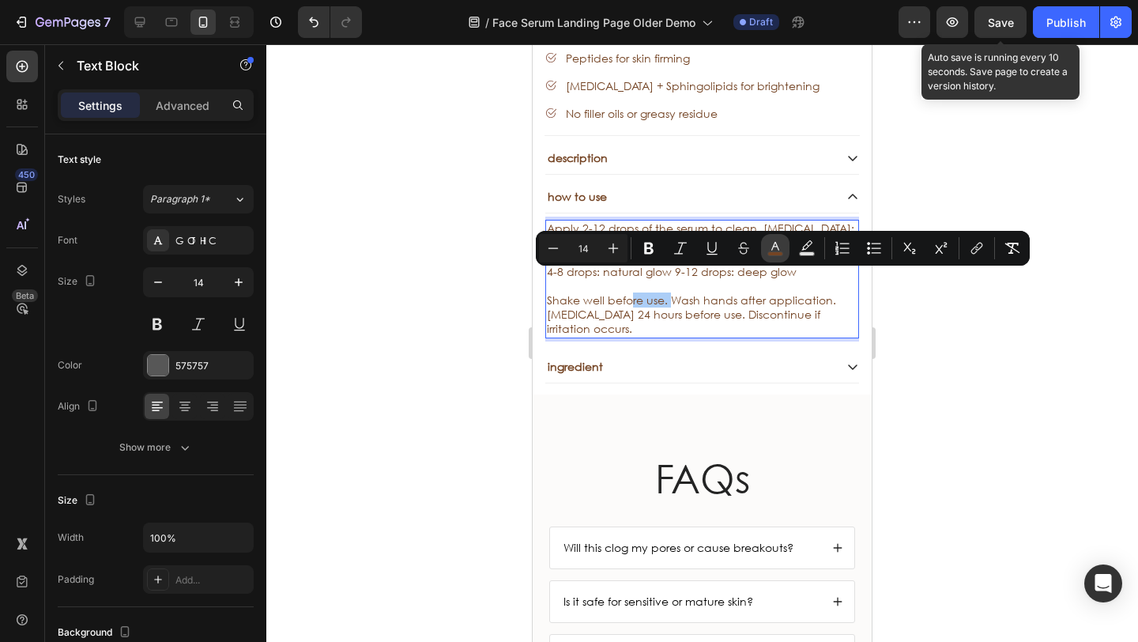
click at [780, 253] on rect "Editor contextual toolbar" at bounding box center [775, 254] width 15 height 4
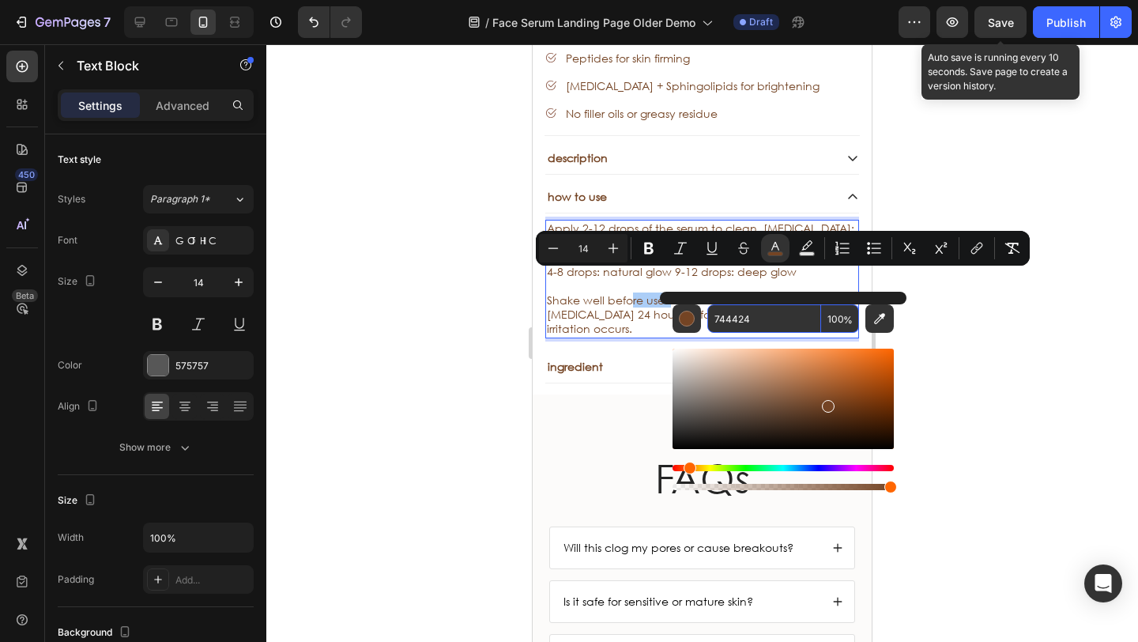
click at [759, 325] on input "744424" at bounding box center [764, 318] width 114 height 28
click at [416, 332] on div at bounding box center [701, 342] width 871 height 597
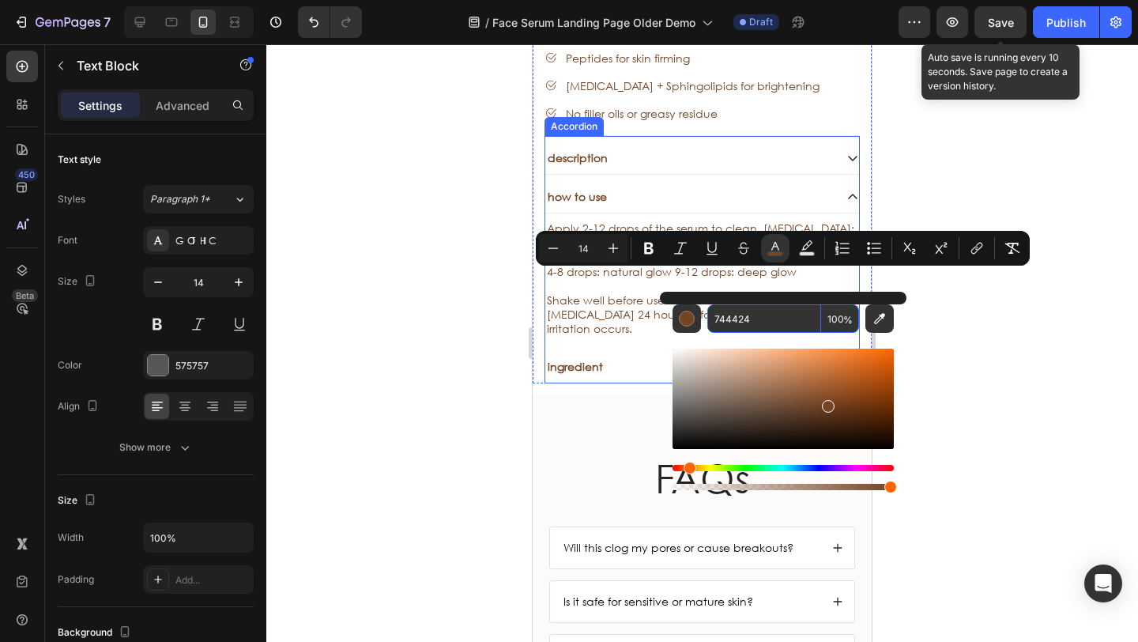
click at [638, 357] on div "ingredient" at bounding box center [689, 366] width 288 height 19
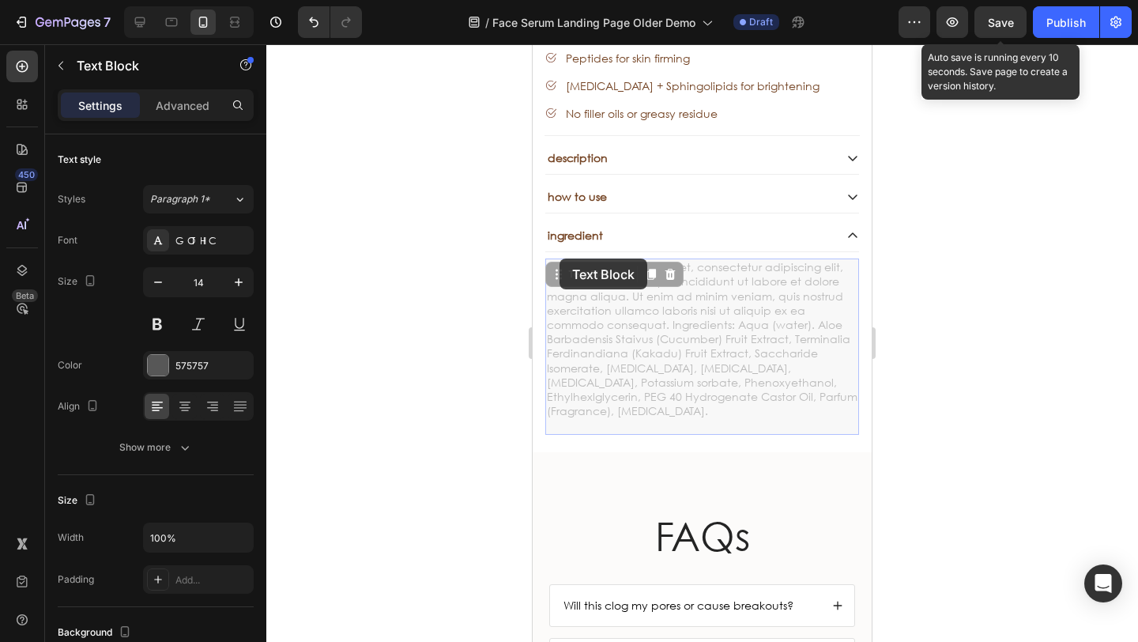
click at [532, 44] on p "Lorem ipsum dolor sit amet, consectetur adipiscing elit, sed do eiusmod tempor …" at bounding box center [532, 44] width 0 height 0
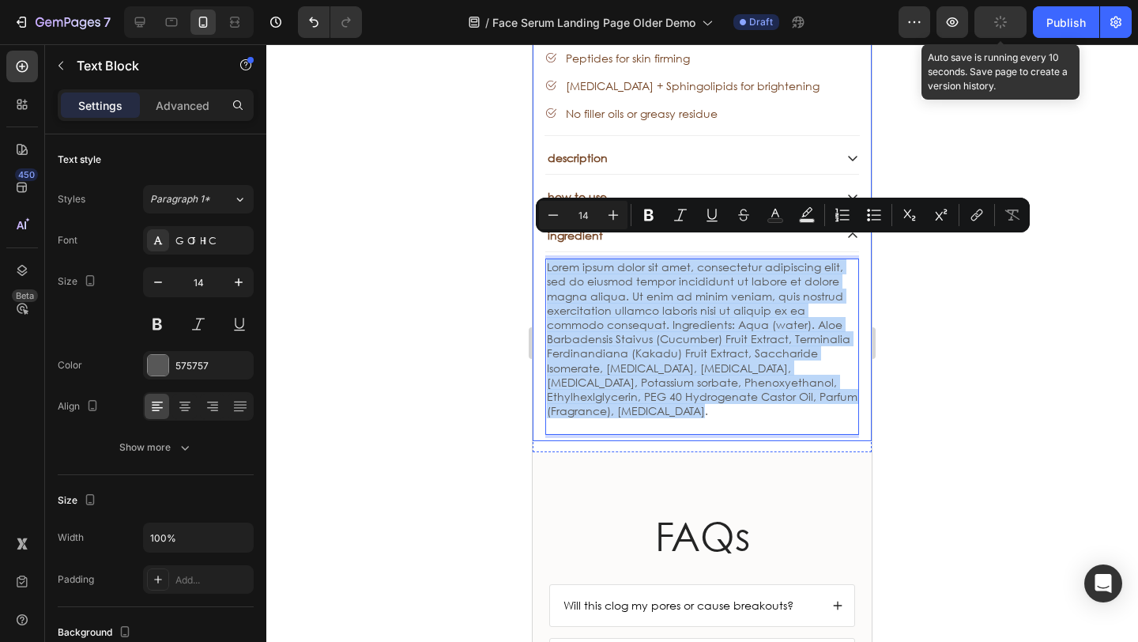
drag, startPoint x: 764, startPoint y: 384, endPoint x: 539, endPoint y: 249, distance: 262.6
click at [538, 248] on div "Sale Text Block Face Tan Serum Product Title Sed do eiusmod tempor Text Block S…" at bounding box center [701, 81] width 339 height 719
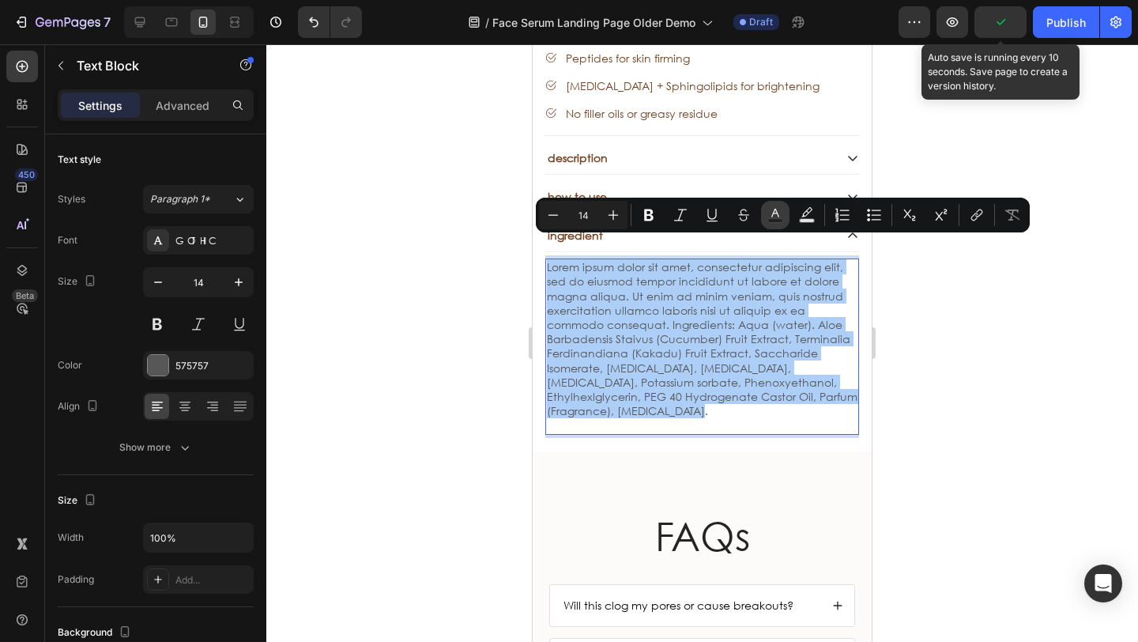
drag, startPoint x: 782, startPoint y: 219, endPoint x: 785, endPoint y: 230, distance: 11.5
click at [782, 220] on icon "Editor contextual toolbar" at bounding box center [775, 215] width 16 height 16
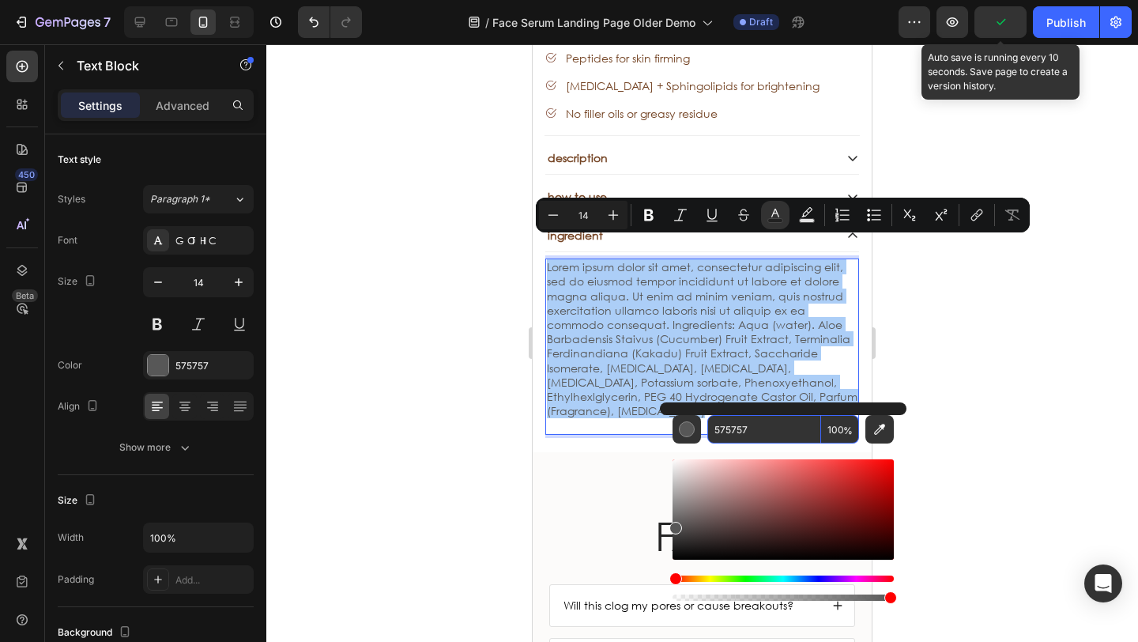
click at [791, 433] on input "575757" at bounding box center [764, 429] width 114 height 28
paste input "744424"
type input "744424"
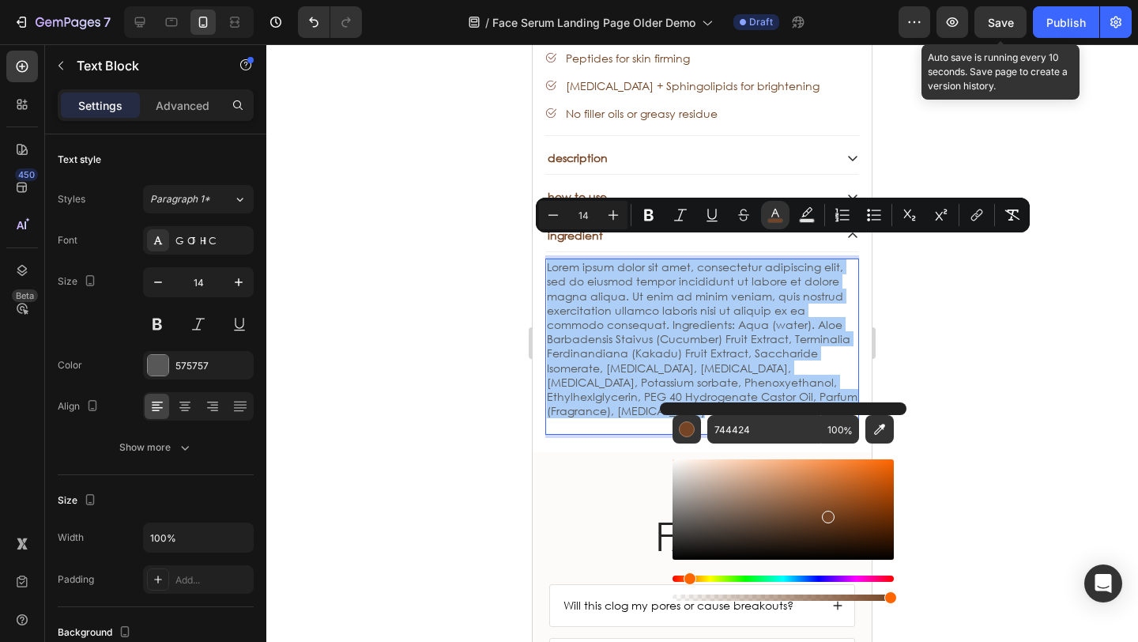
click at [437, 377] on div at bounding box center [701, 342] width 871 height 597
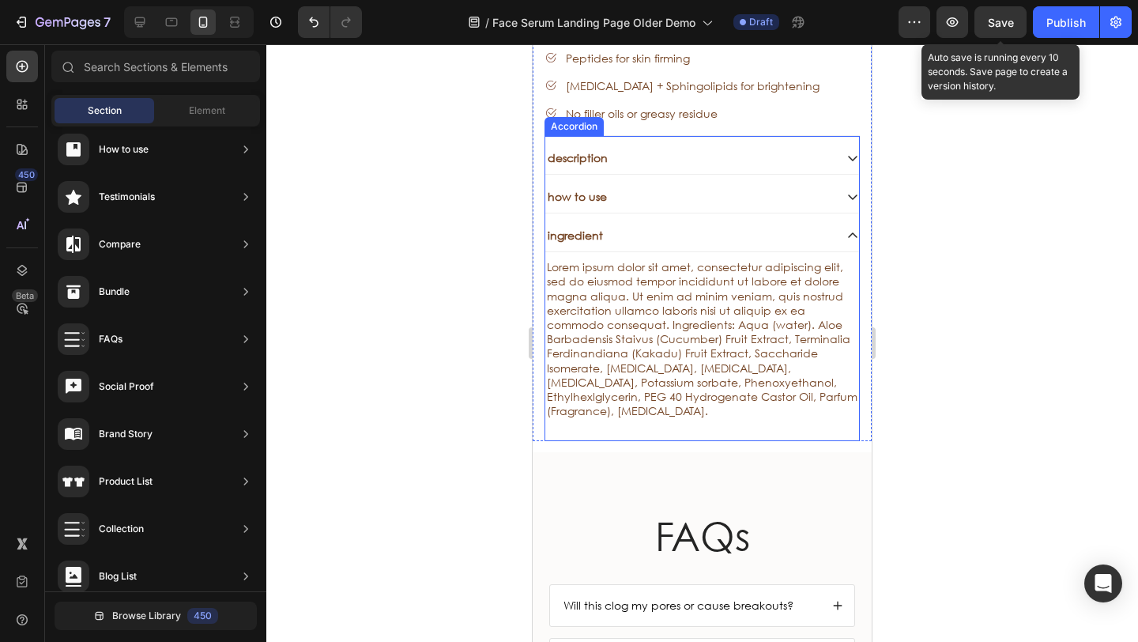
click at [627, 226] on div "ingredient" at bounding box center [689, 235] width 288 height 19
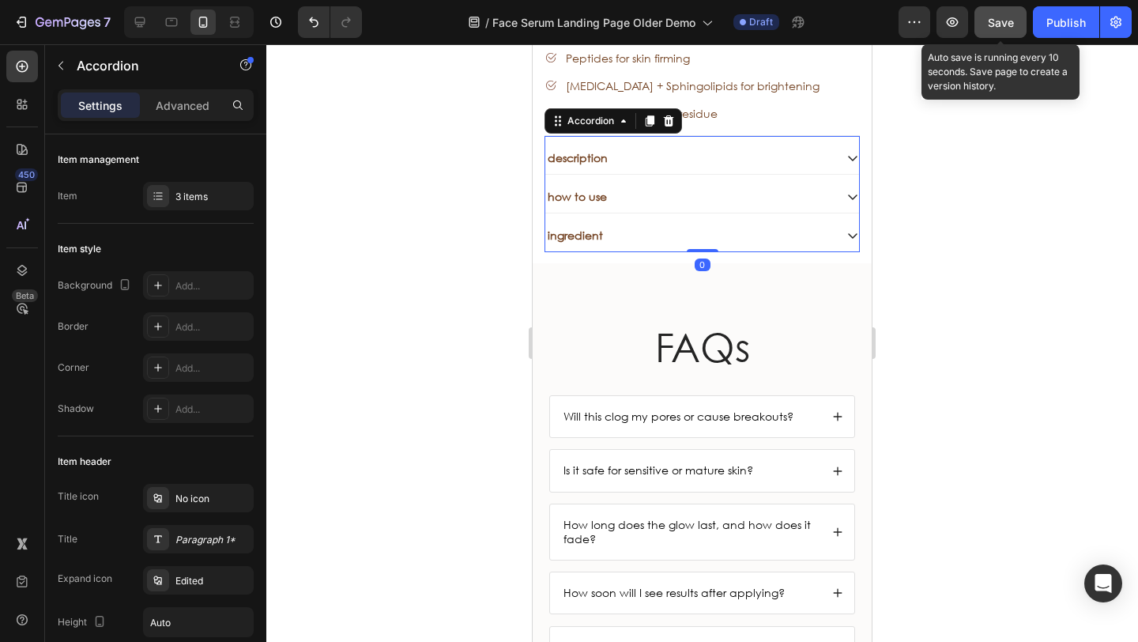
click at [996, 17] on span "Save" at bounding box center [1001, 22] width 26 height 13
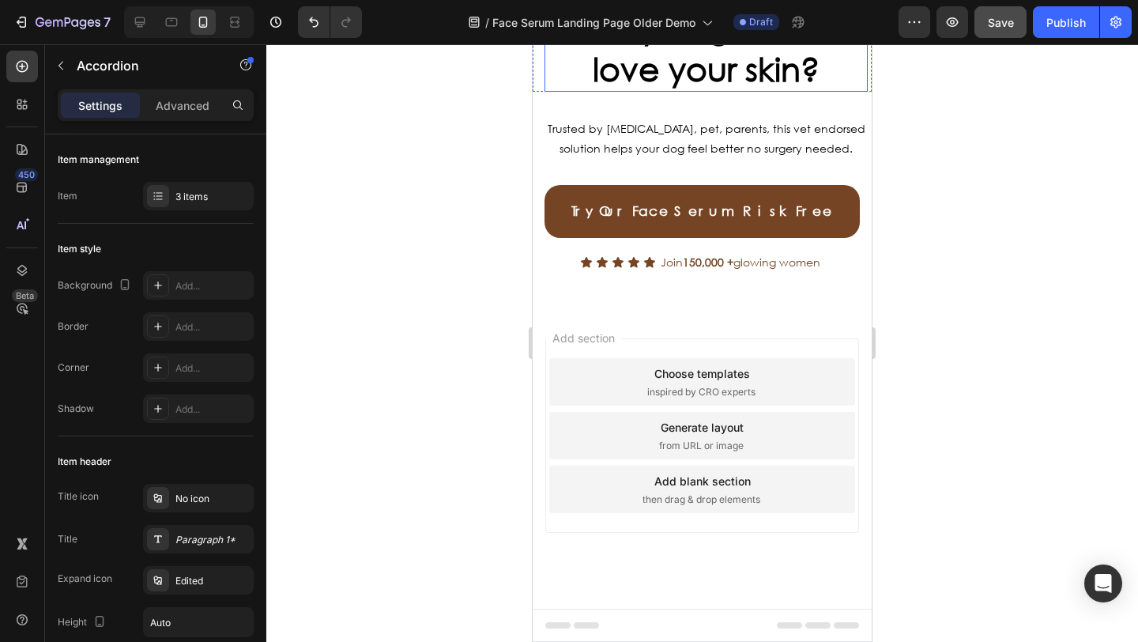
scroll to position [6816, 0]
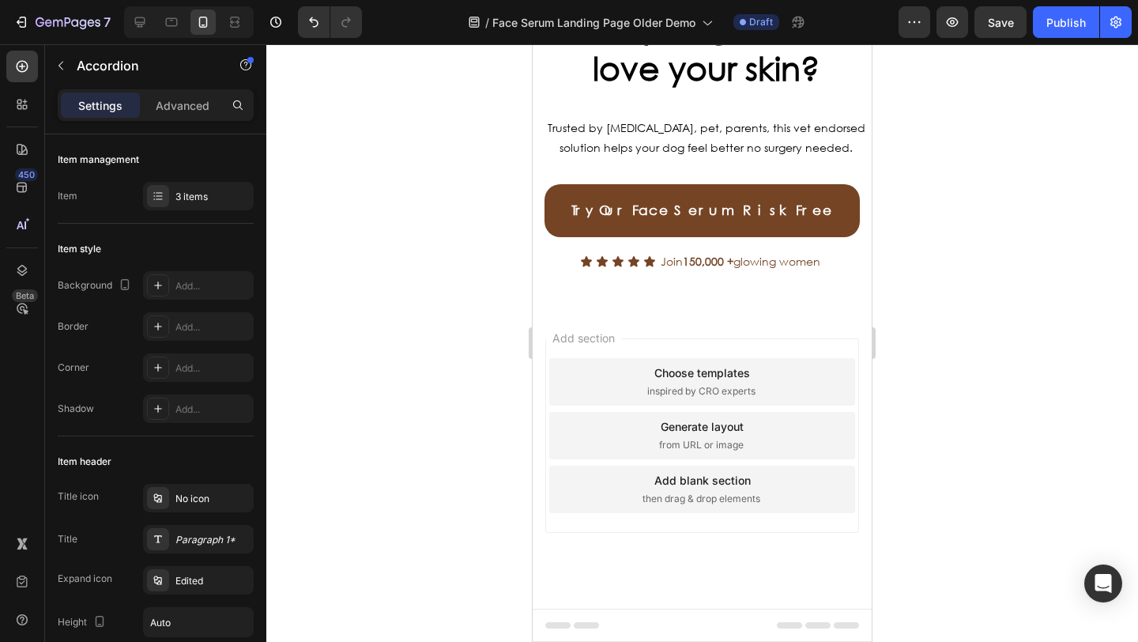
scroll to position [6816, 0]
click at [671, 155] on span "Trusted by [MEDICAL_DATA], pet, parents, this vet endorsed solution helps your …" at bounding box center [707, 137] width 318 height 35
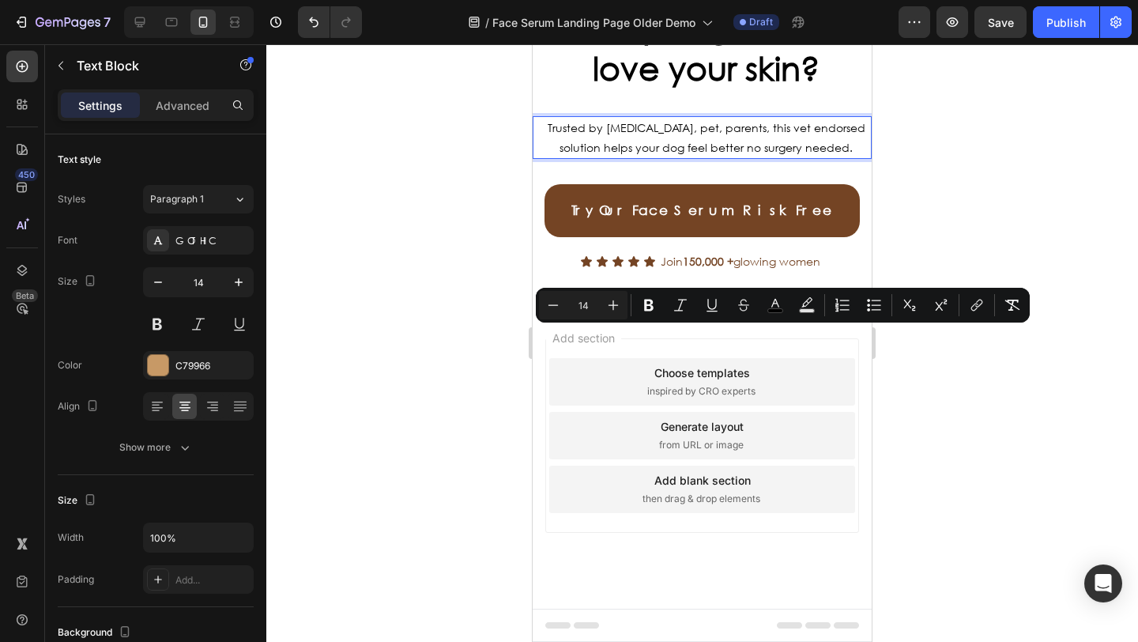
click at [817, 155] on span "Trusted by [MEDICAL_DATA], pet, parents, this vet endorsed solution helps your …" at bounding box center [707, 137] width 318 height 35
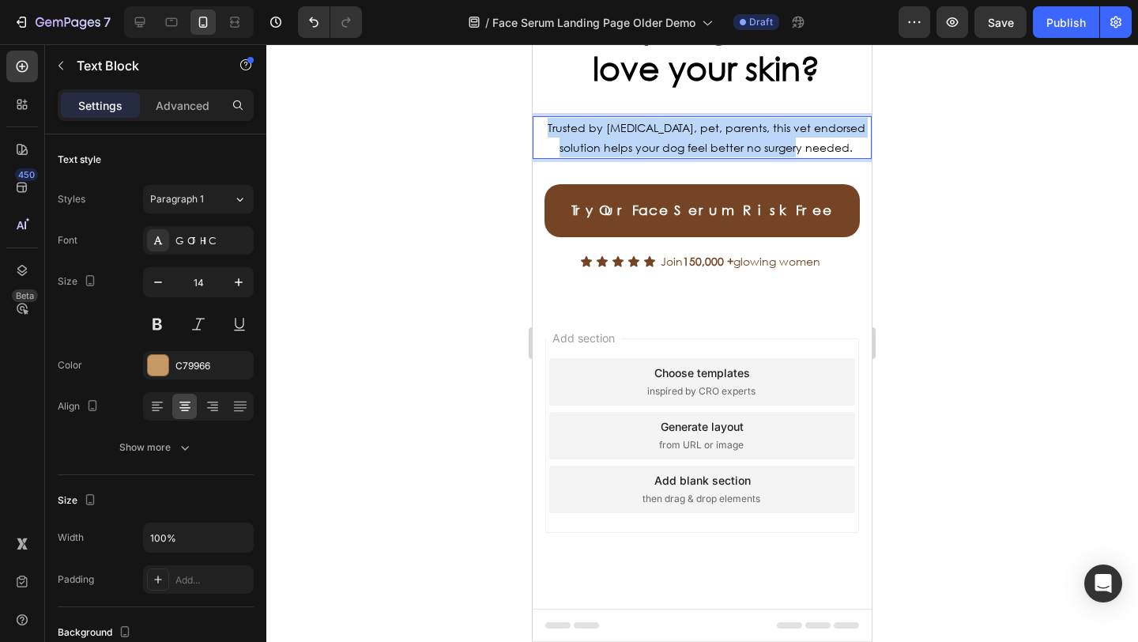
drag, startPoint x: 797, startPoint y: 348, endPoint x: 550, endPoint y: 333, distance: 247.7
click at [550, 157] on p "Trusted by [MEDICAL_DATA], pet, parents, this vet endorsed solution helps your …" at bounding box center [706, 138] width 320 height 40
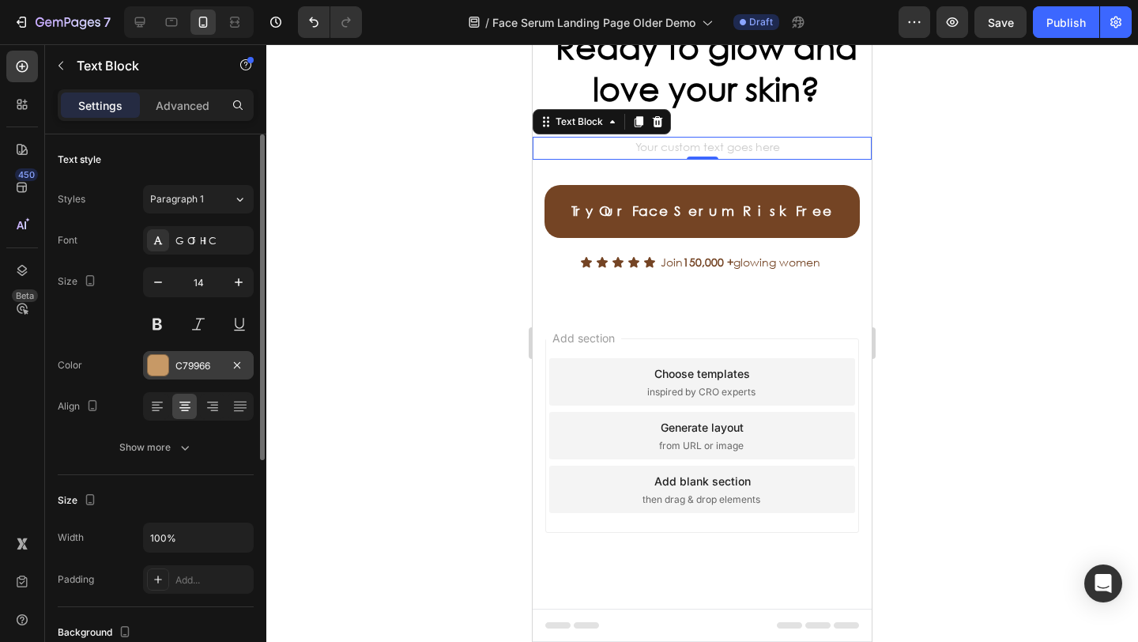
click at [158, 368] on div at bounding box center [158, 365] width 21 height 21
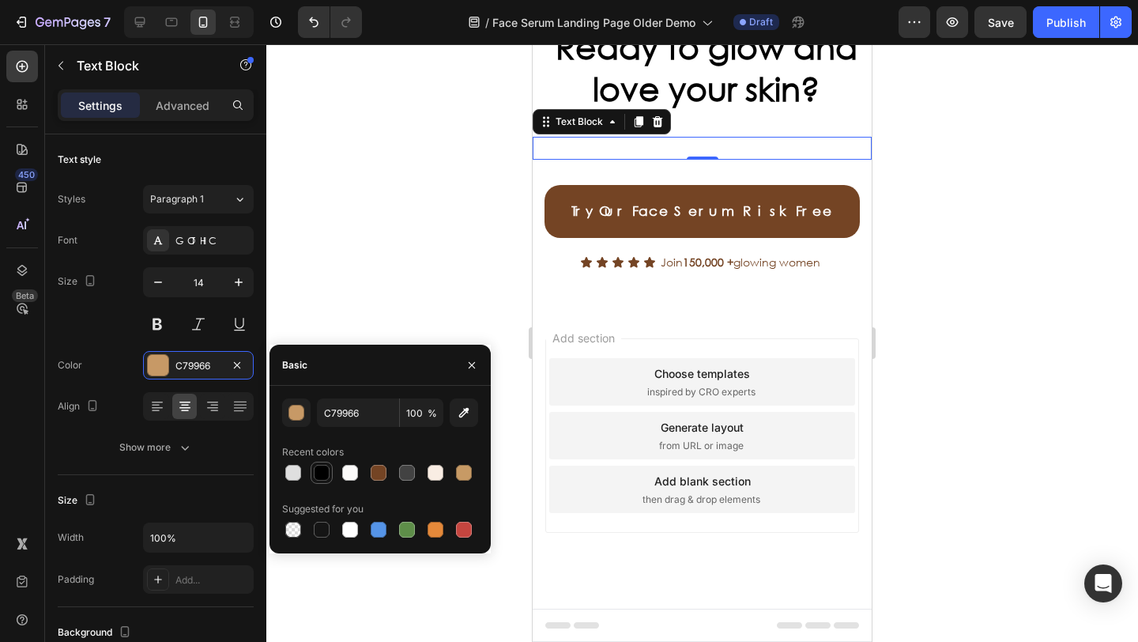
click at [329, 481] on div at bounding box center [321, 472] width 22 height 22
type input "000000"
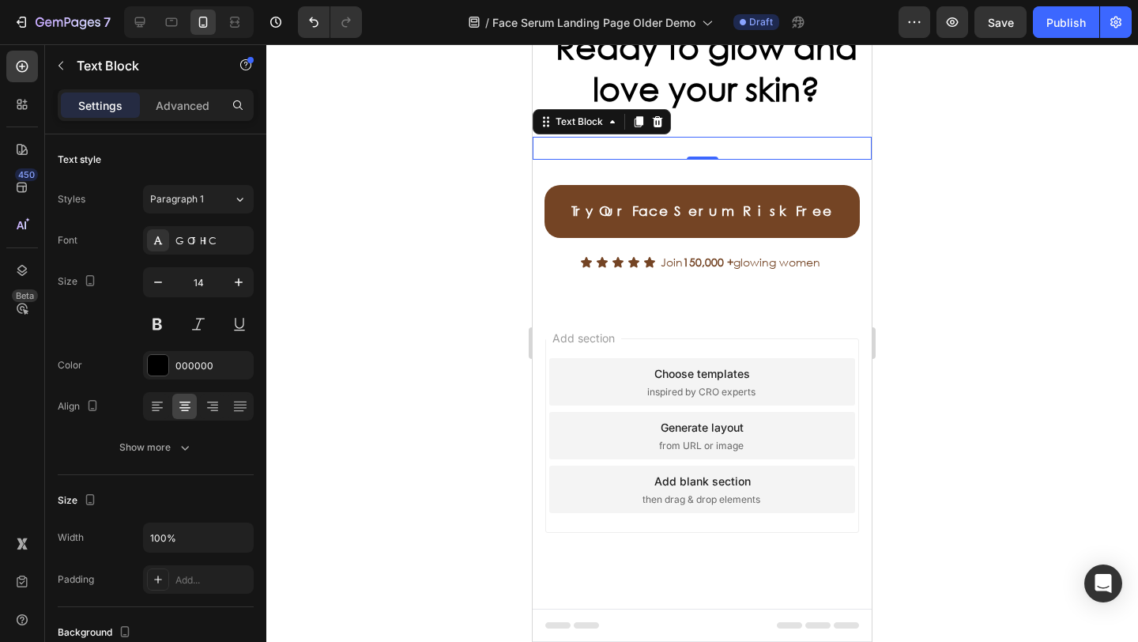
click at [666, 160] on div "Rich Text Editor. Editing area: main" at bounding box center [705, 148] width 323 height 23
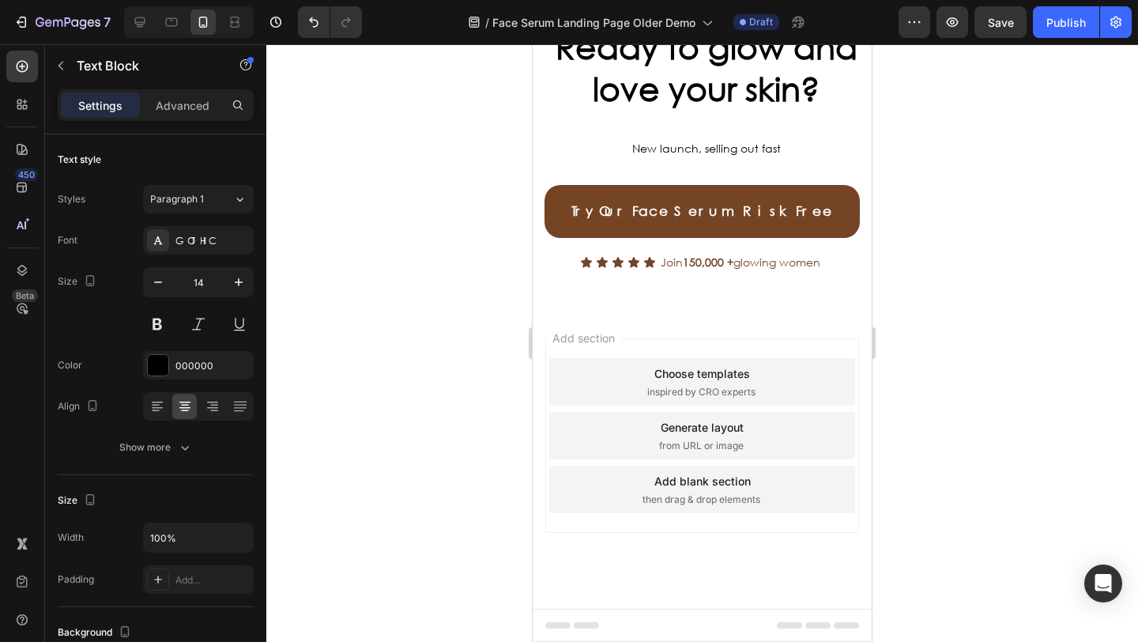
scroll to position [6762, 0]
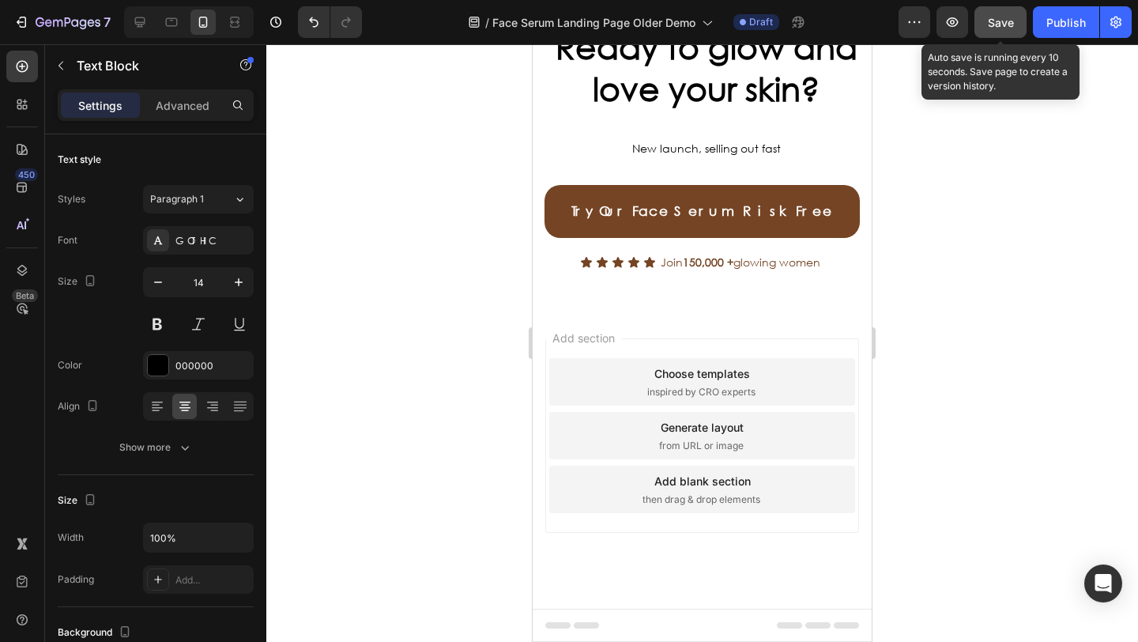
click at [998, 34] on button "Save" at bounding box center [1000, 22] width 52 height 32
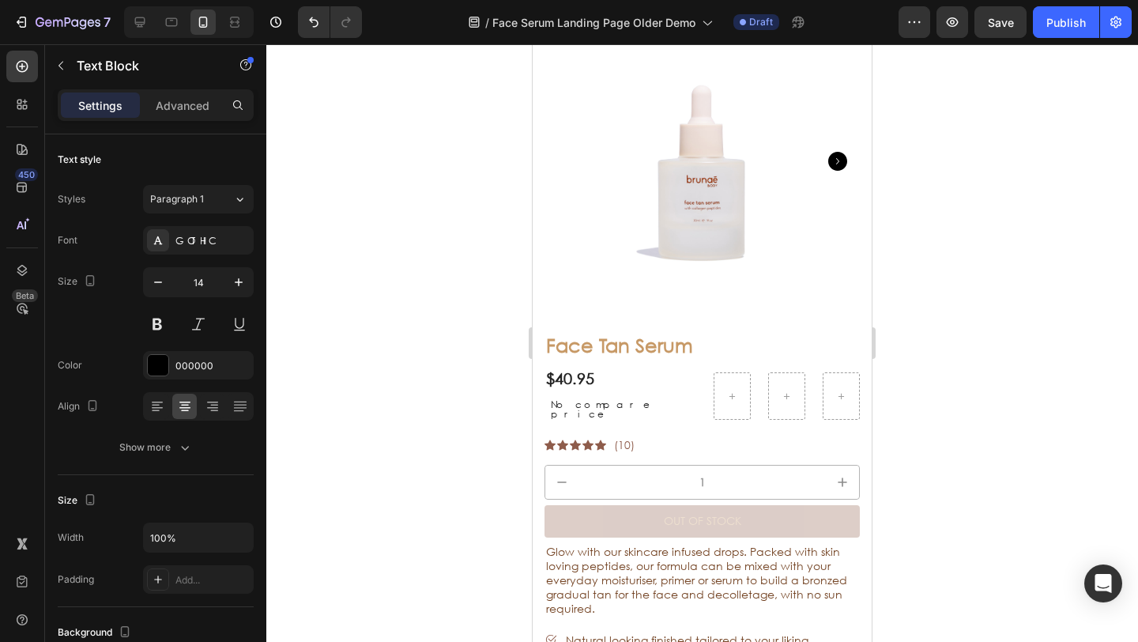
scroll to position [4319, 0]
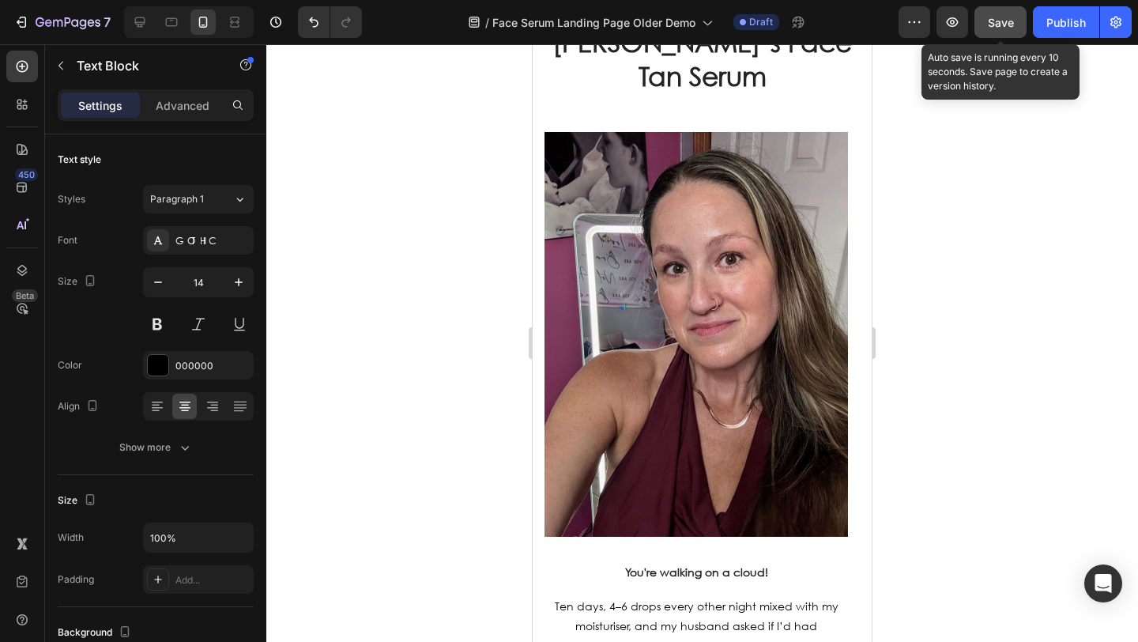
click at [988, 30] on div "Save" at bounding box center [1001, 22] width 26 height 17
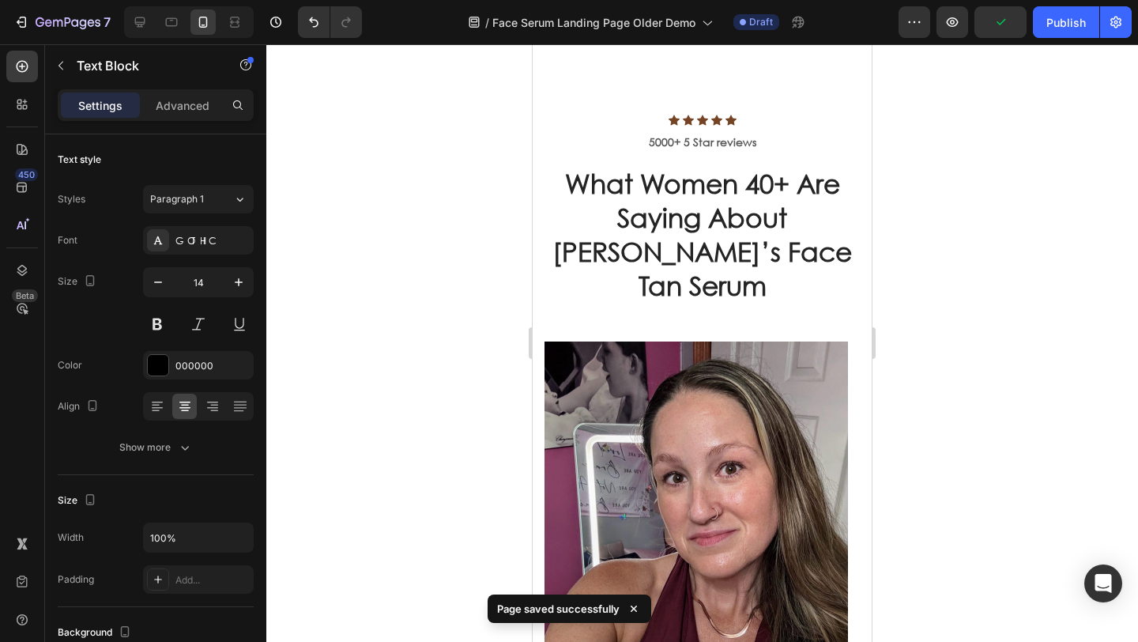
scroll to position [3829, 0]
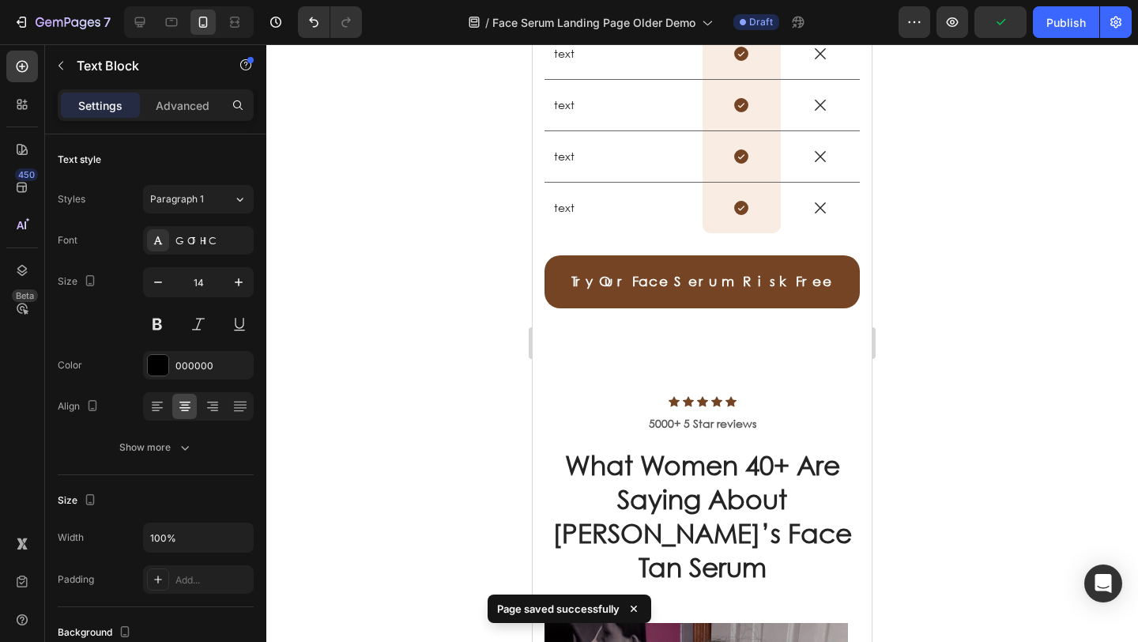
click at [130, 6] on div at bounding box center [189, 22] width 130 height 32
click at [130, 15] on div at bounding box center [139, 21] width 25 height 25
type input "16"
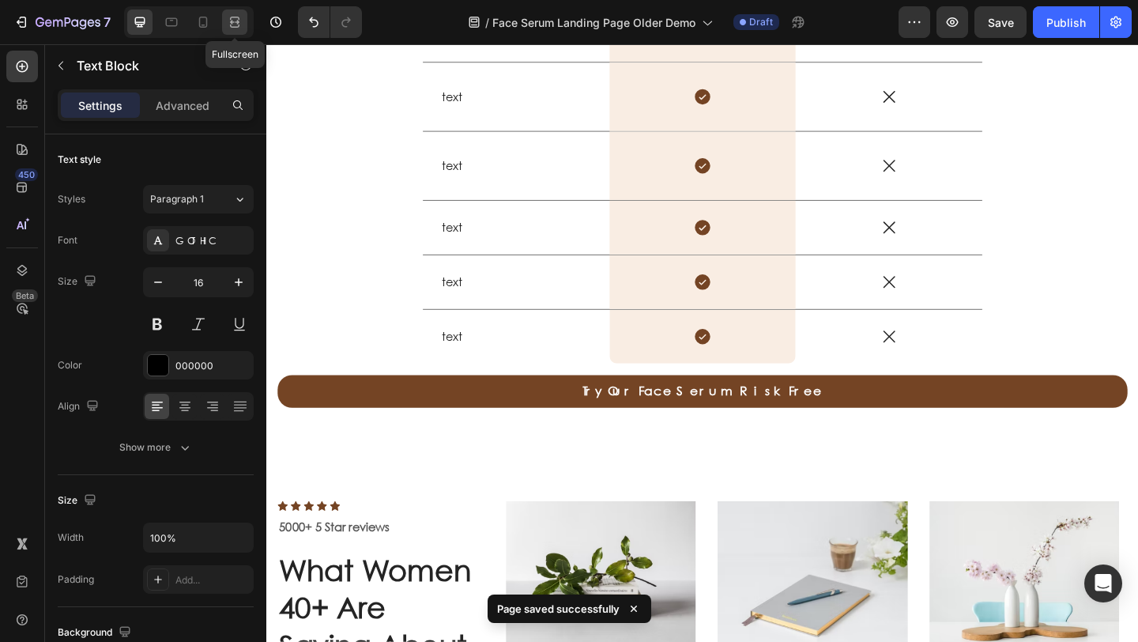
drag, startPoint x: 239, startPoint y: 24, endPoint x: 278, endPoint y: 22, distance: 39.6
click at [239, 24] on icon at bounding box center [234, 25] width 9 height 3
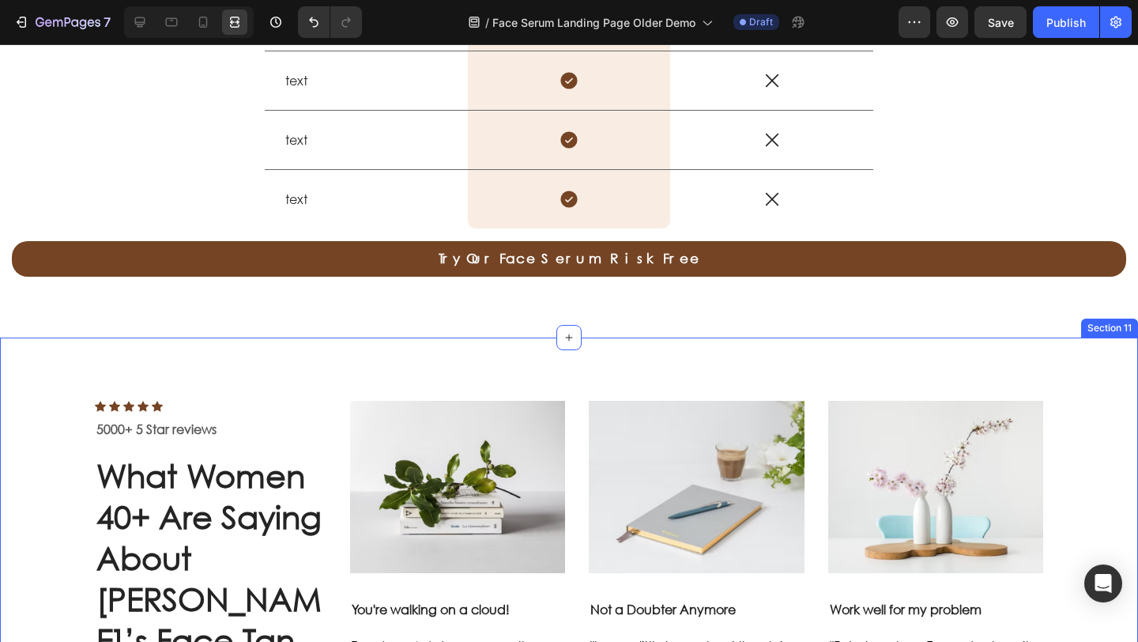
scroll to position [3994, 0]
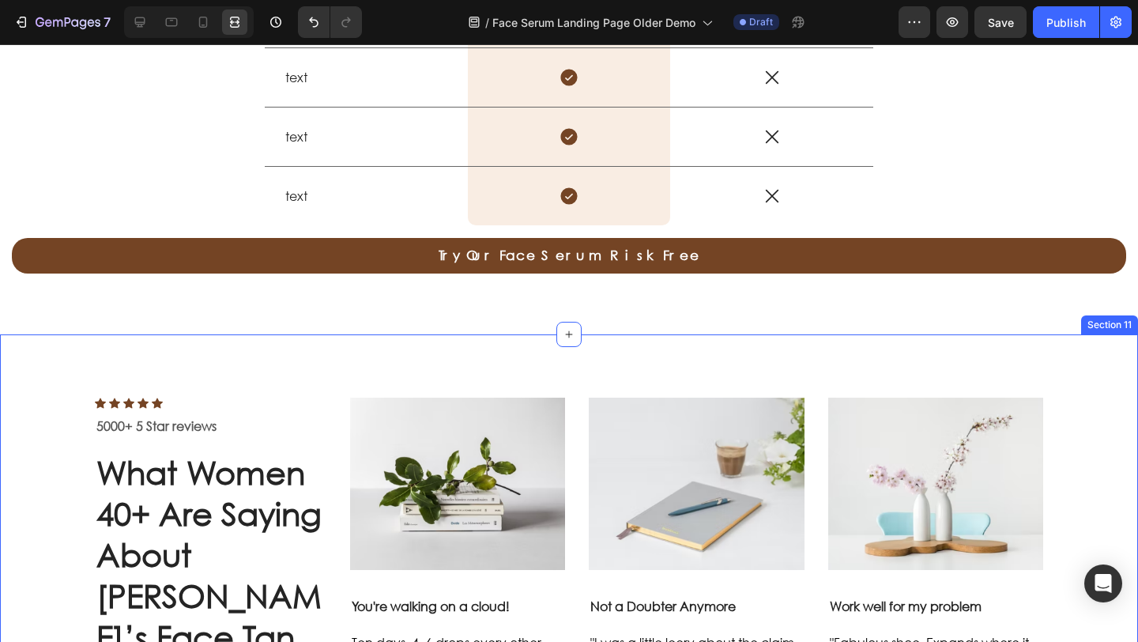
click at [231, 350] on div "Icon Icon Icon Icon Icon Icon List Hoz 5000+ 5 Star reviews Text block What Wom…" at bounding box center [569, 601] width 1138 height 534
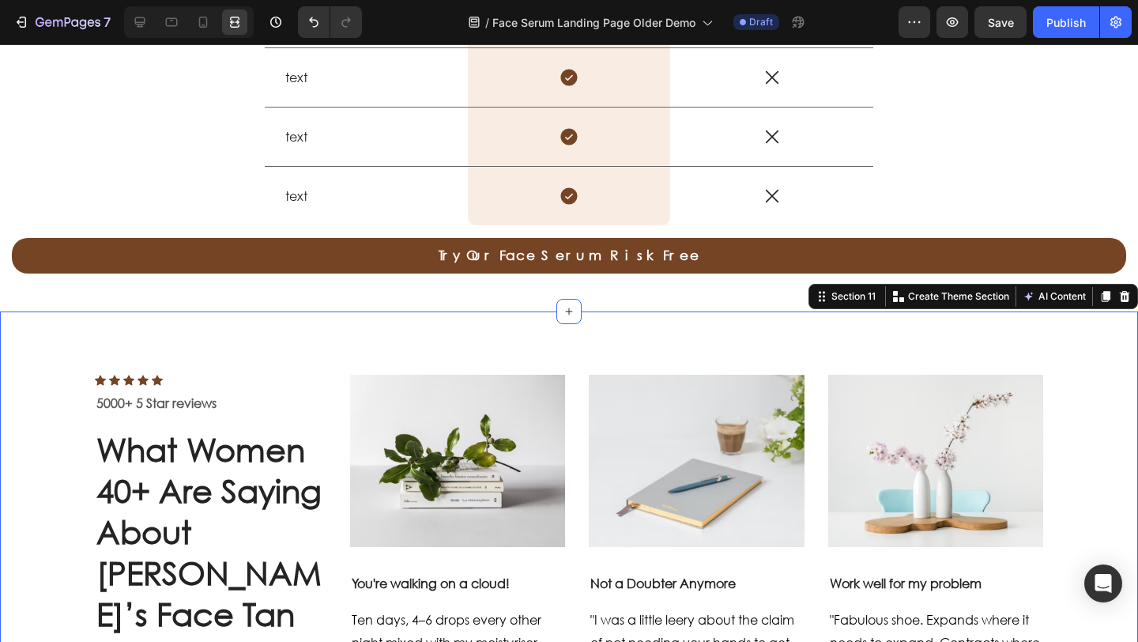
click at [1118, 303] on icon at bounding box center [1124, 296] width 13 height 13
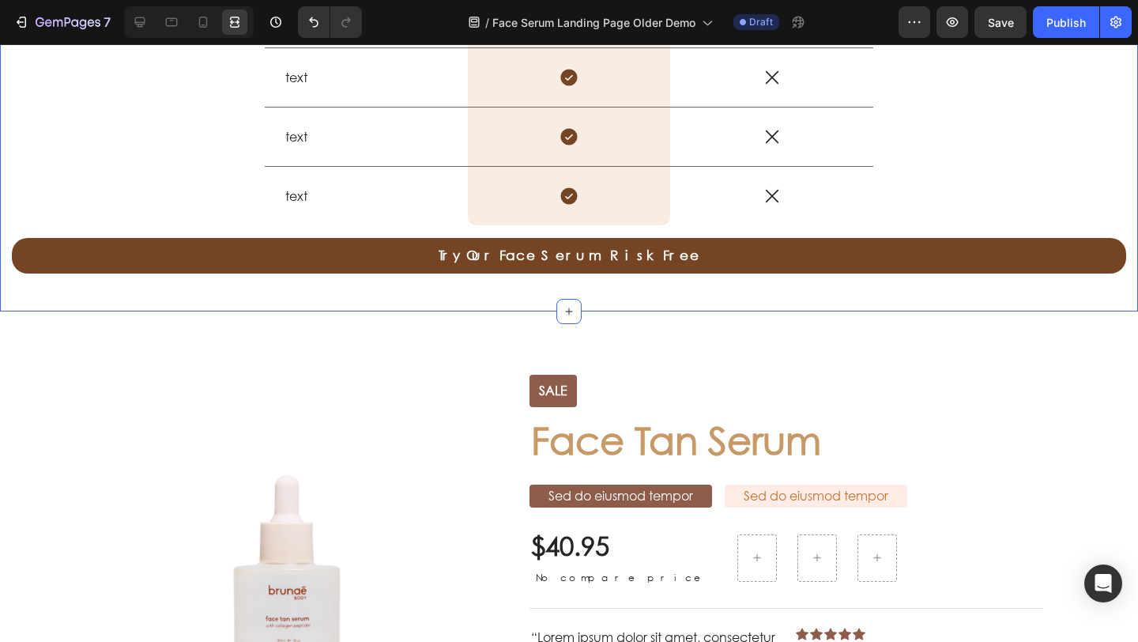
click at [205, 21] on icon at bounding box center [203, 22] width 16 height 16
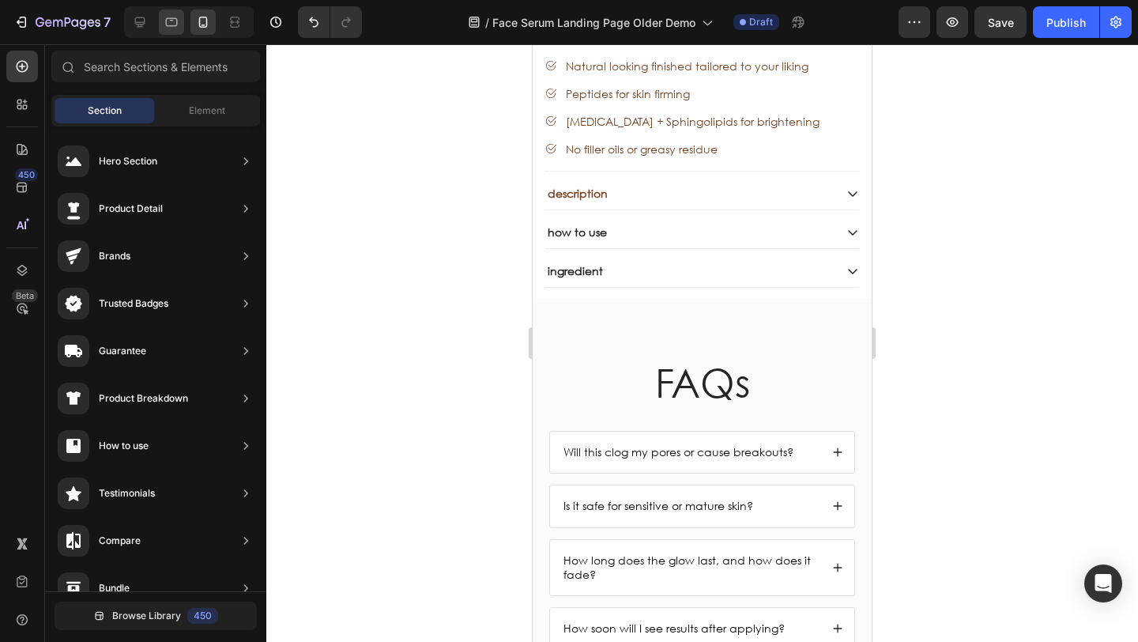
scroll to position [4706, 0]
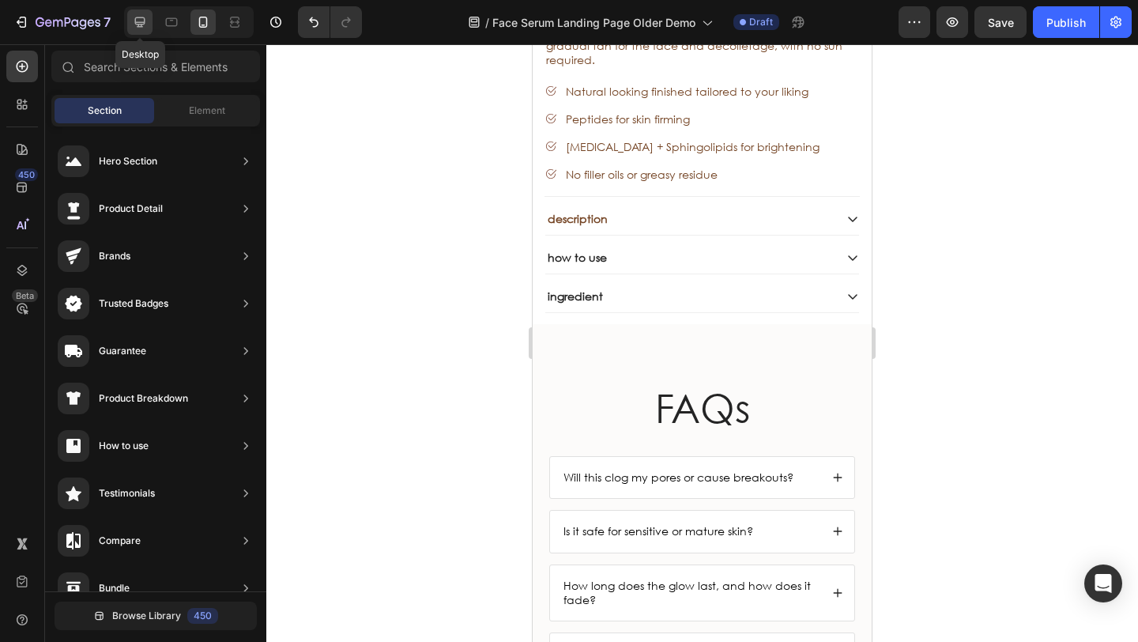
click at [135, 20] on icon at bounding box center [140, 22] width 10 height 10
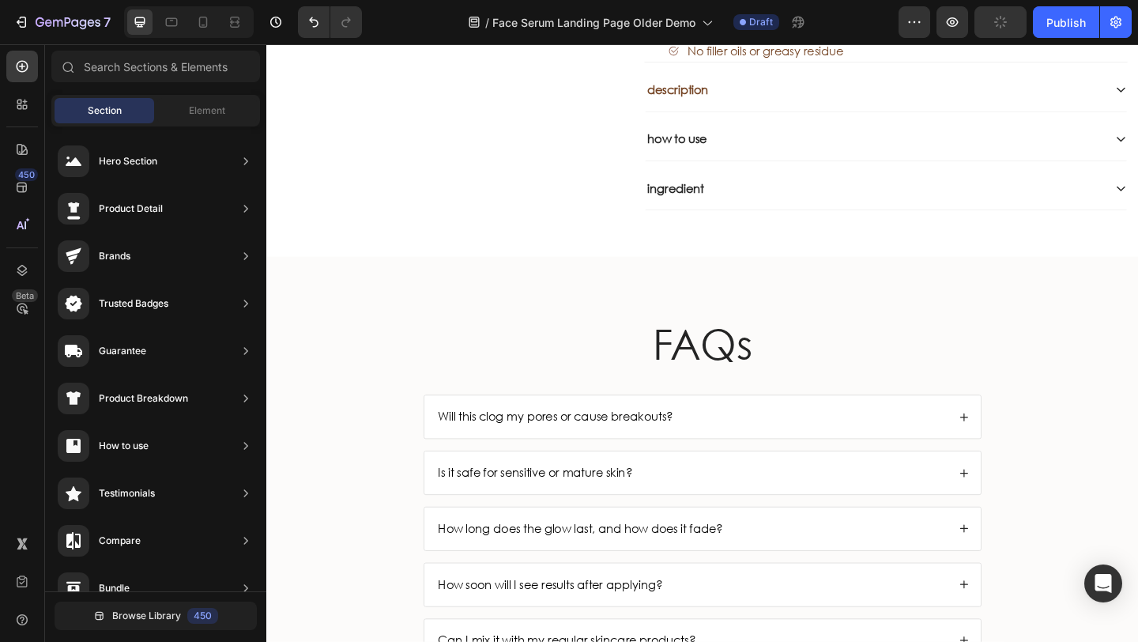
scroll to position [4749, 0]
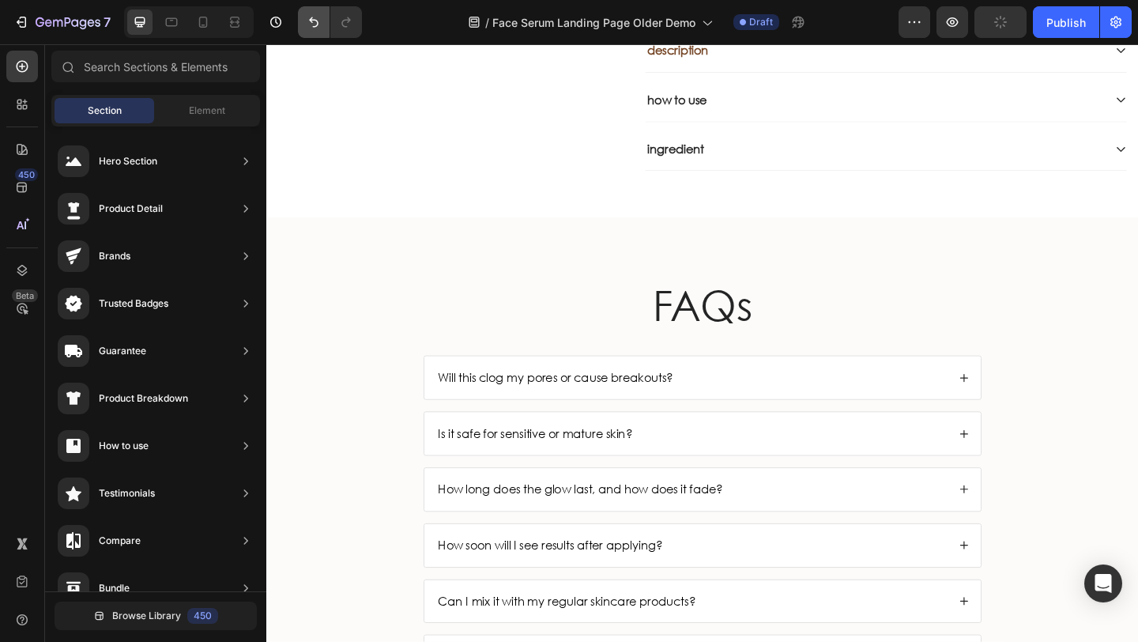
click at [308, 26] on icon "Undo/Redo" at bounding box center [314, 22] width 16 height 16
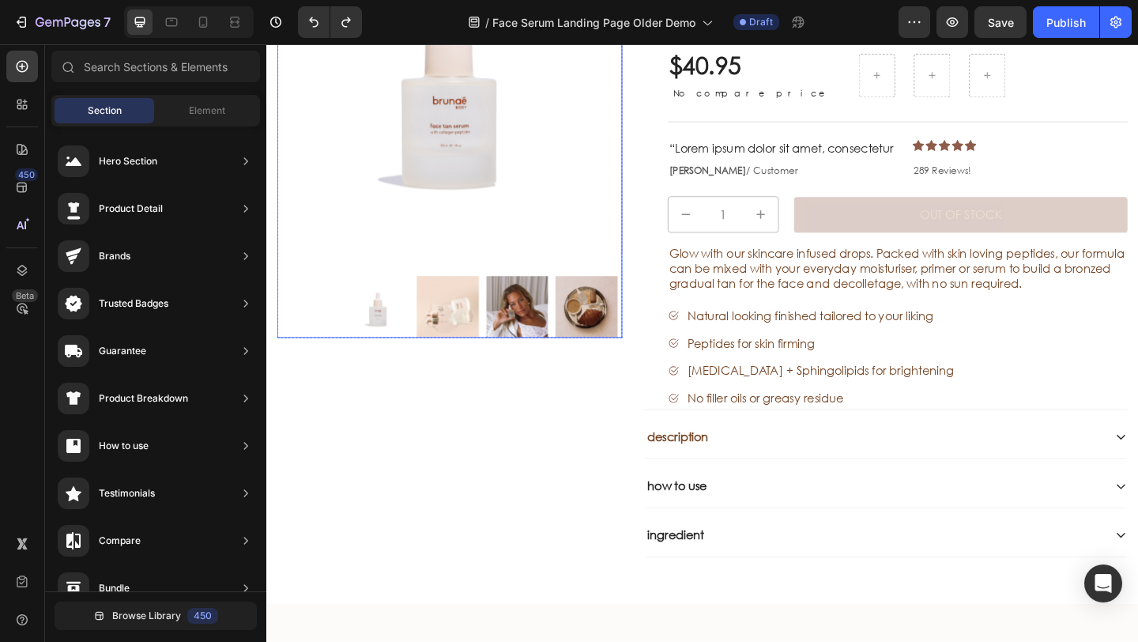
scroll to position [5059, 0]
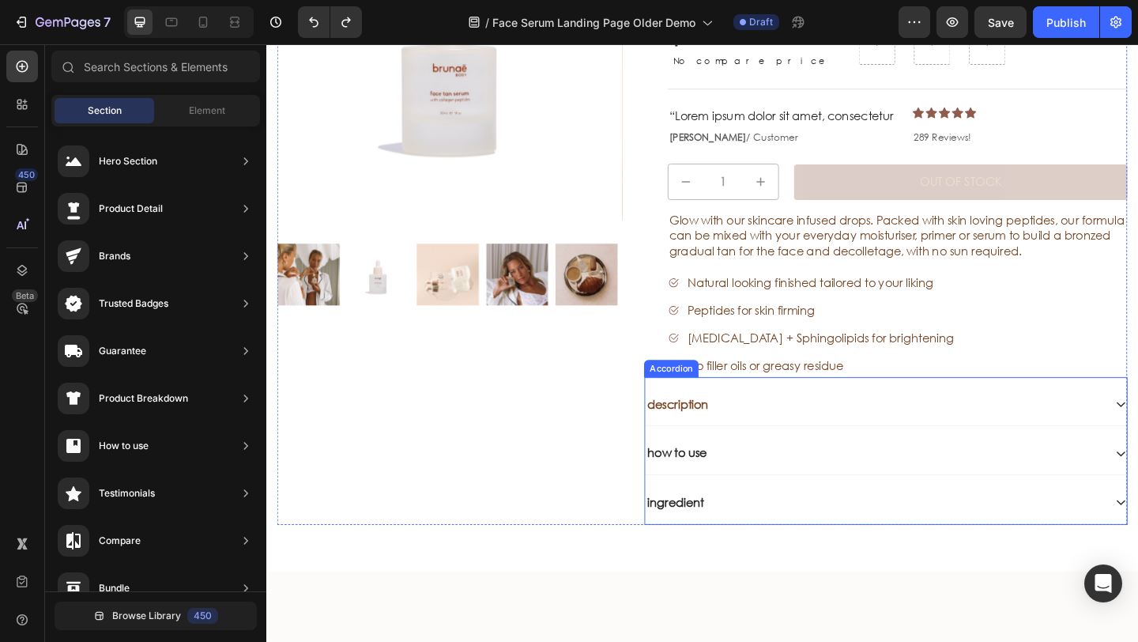
click at [743, 438] on p "description" at bounding box center [715, 435] width 70 height 17
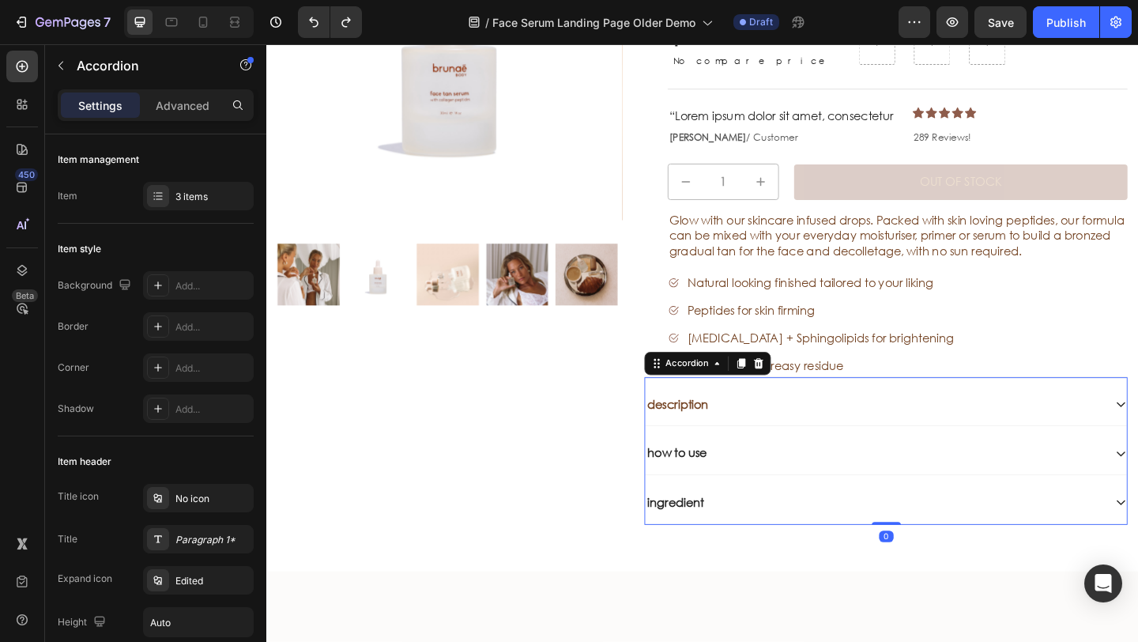
click at [789, 441] on div "description" at bounding box center [927, 435] width 499 height 21
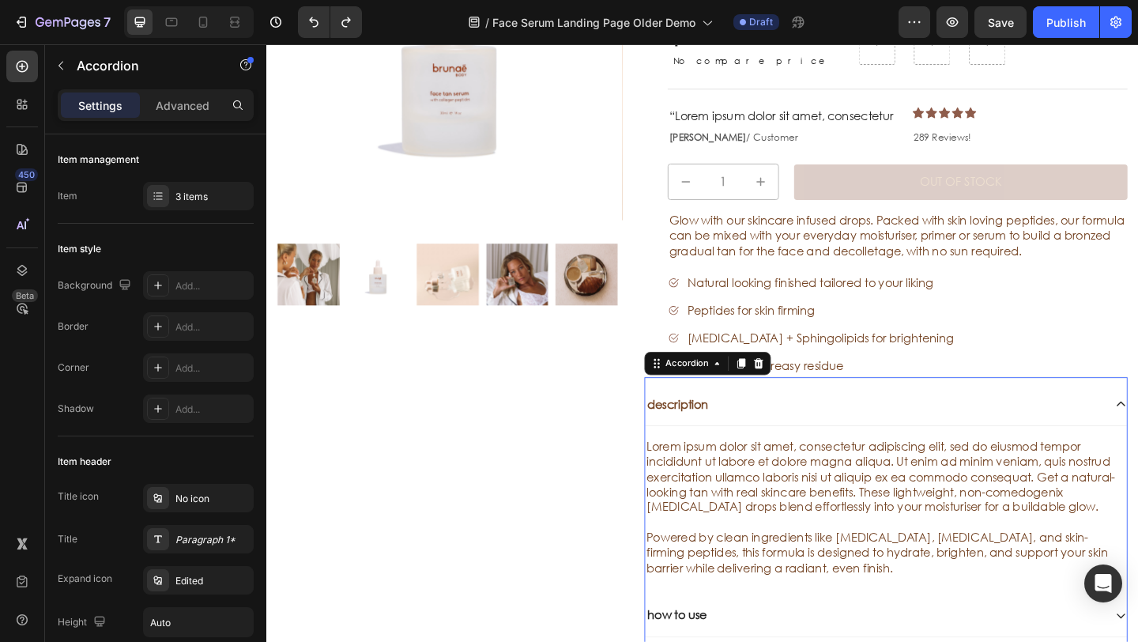
click at [789, 441] on div "description" at bounding box center [927, 435] width 499 height 21
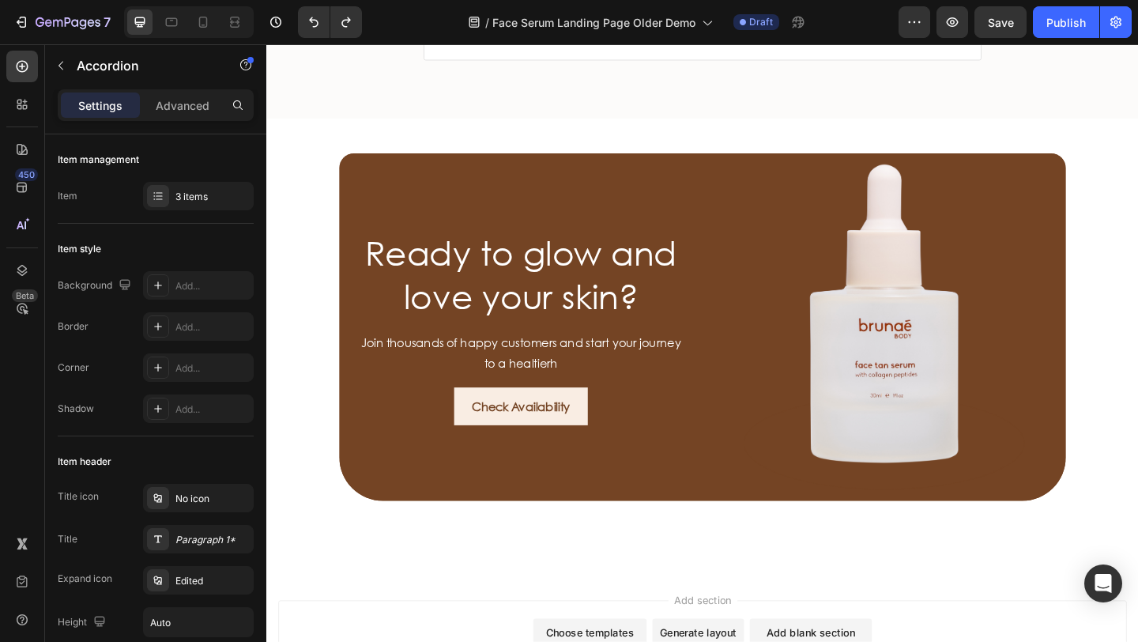
scroll to position [5954, 0]
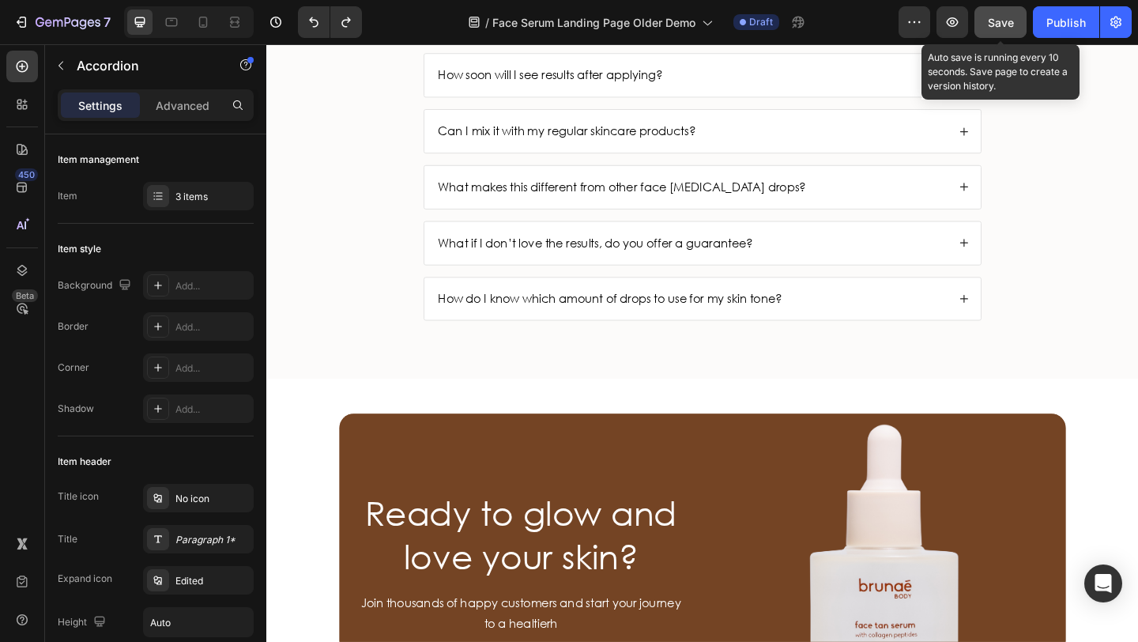
click at [1014, 13] on button "Save" at bounding box center [1000, 22] width 52 height 32
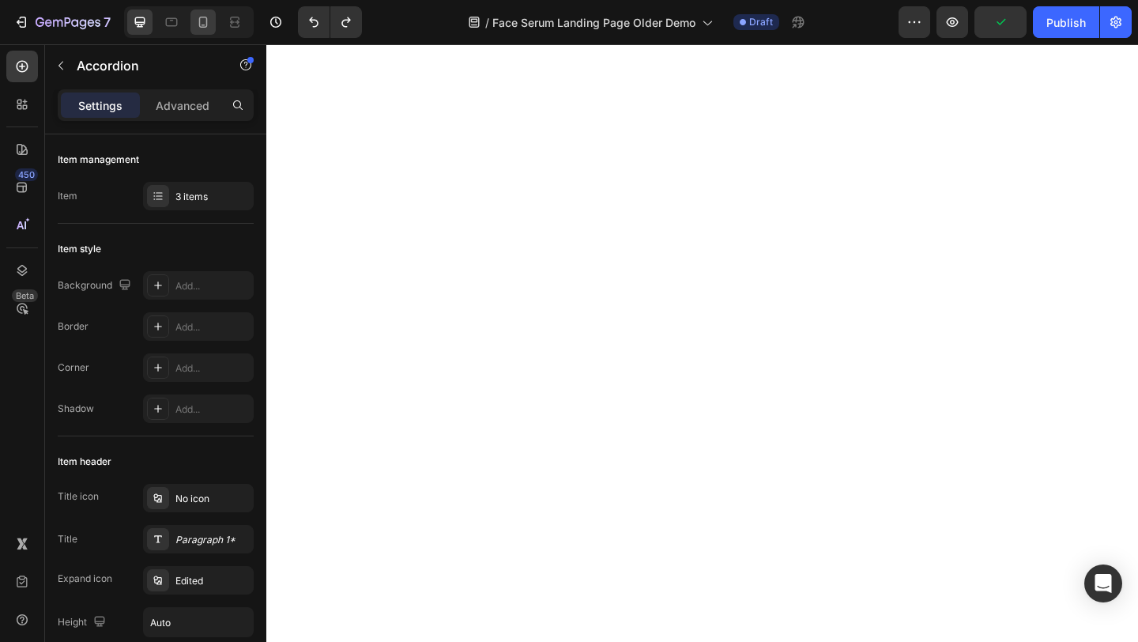
scroll to position [0, 0]
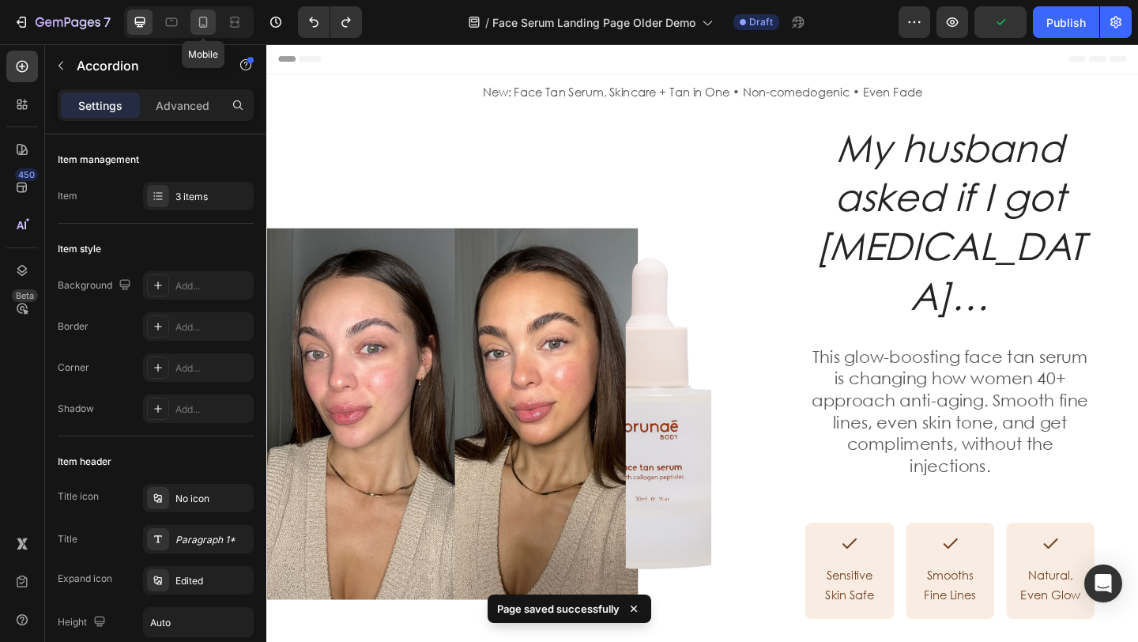
click at [198, 22] on icon at bounding box center [203, 22] width 16 height 16
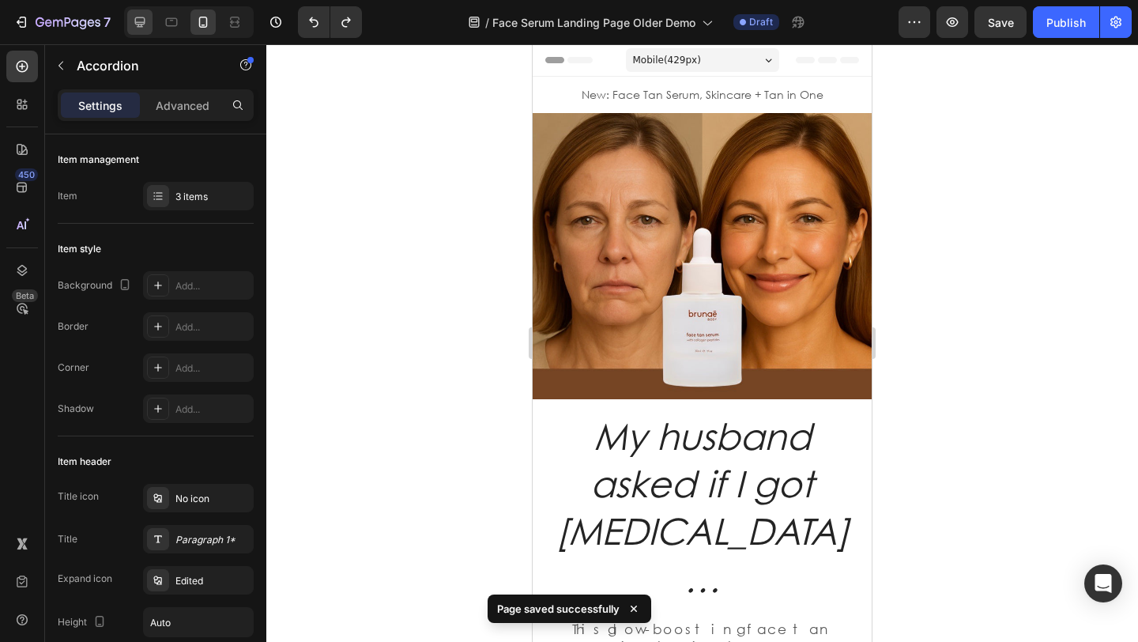
click at [143, 24] on icon at bounding box center [140, 22] width 16 height 16
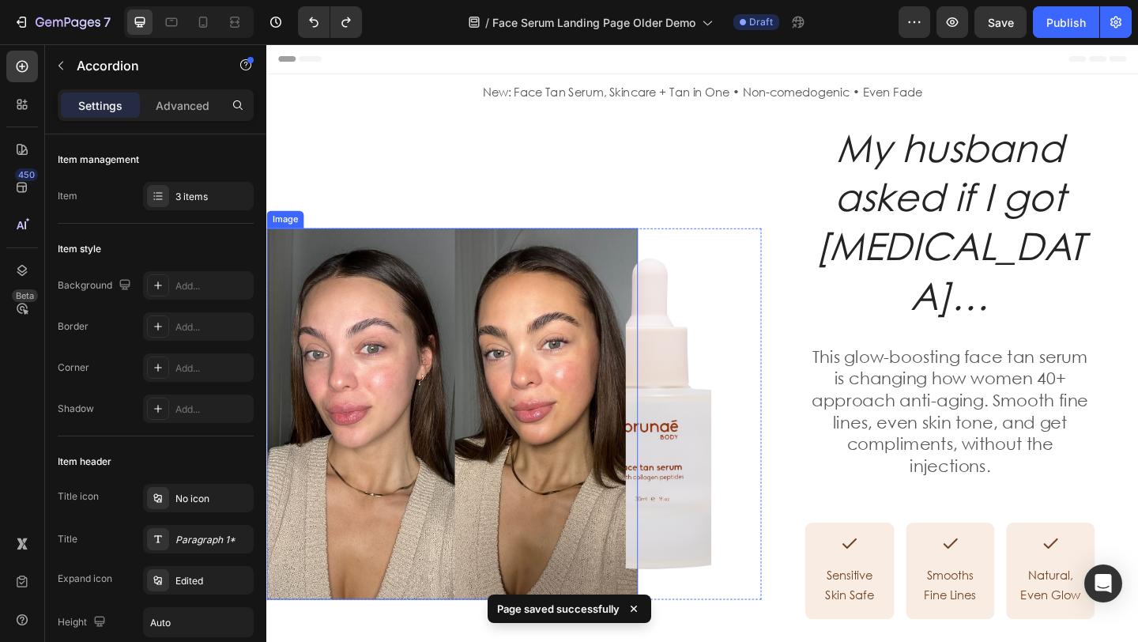
scroll to position [9, 0]
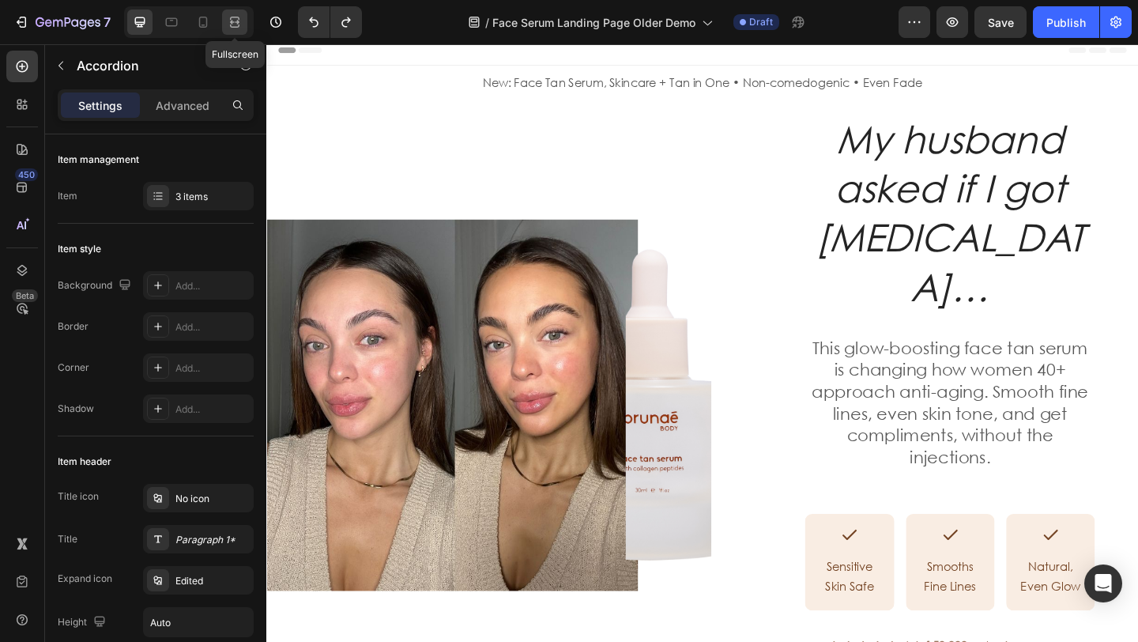
click at [229, 23] on icon at bounding box center [235, 22] width 16 height 16
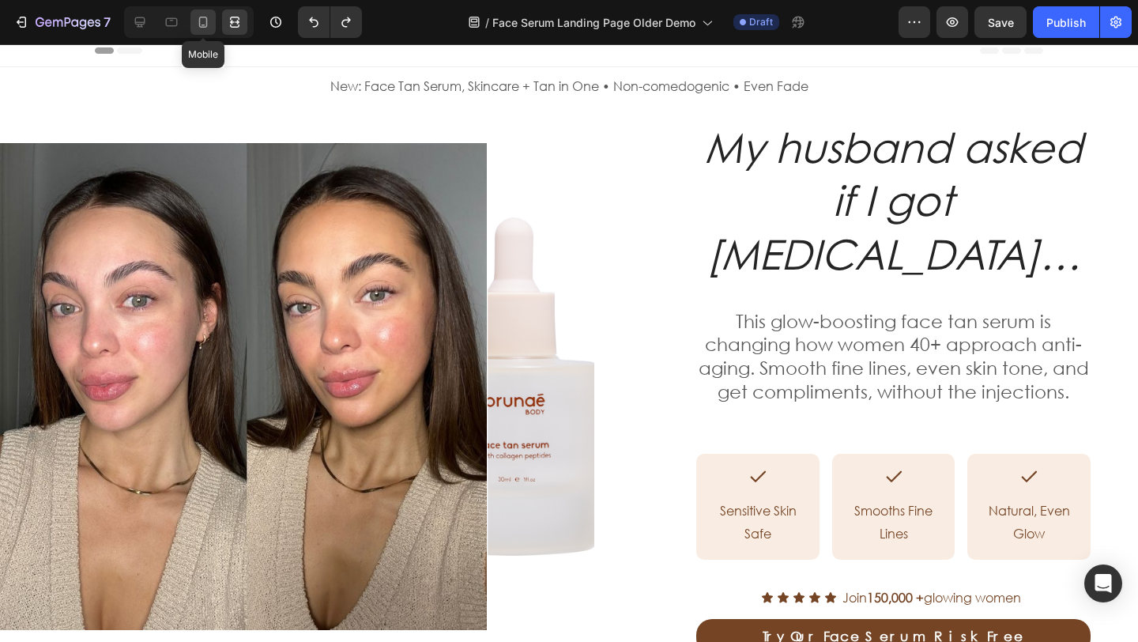
click at [193, 23] on div at bounding box center [202, 21] width 25 height 25
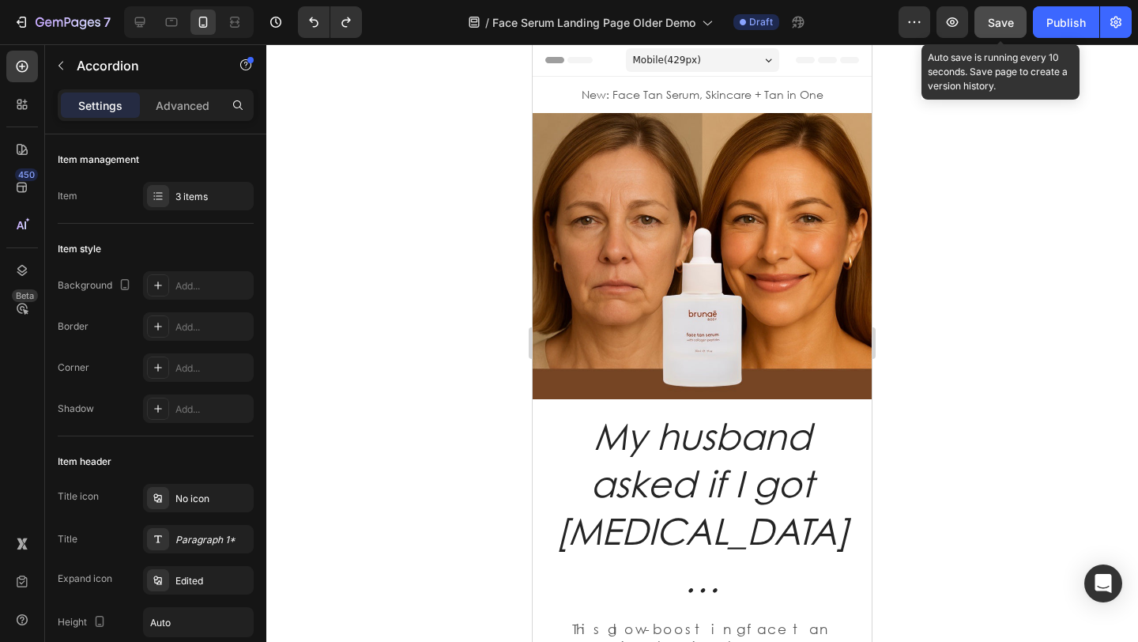
click at [1019, 27] on button "Save" at bounding box center [1000, 22] width 52 height 32
